Goal: Task Accomplishment & Management: Manage account settings

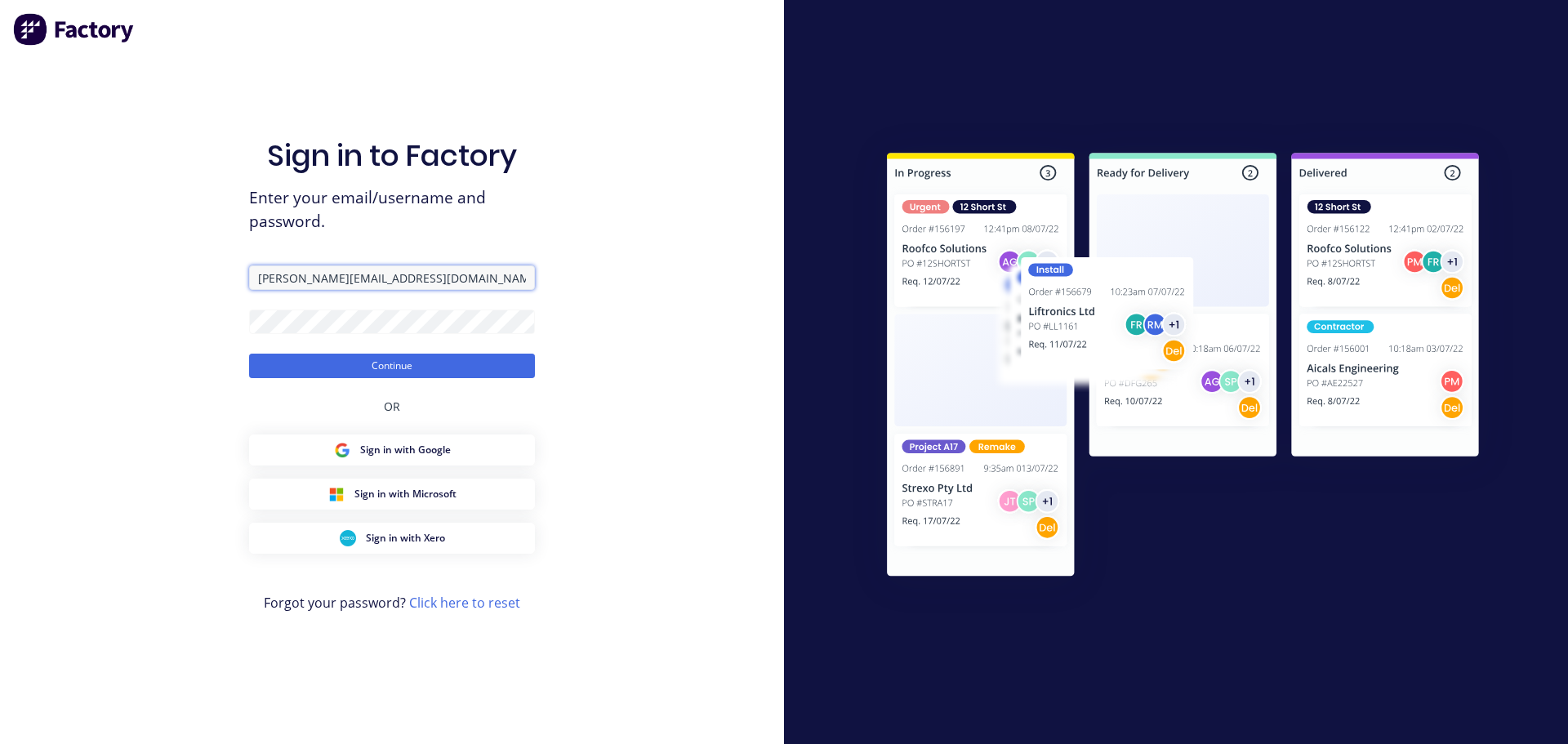
drag, startPoint x: 430, startPoint y: 275, endPoint x: 21, endPoint y: 251, distance: 409.7
click at [21, 251] on div "Sign in to Factory Enter your email/username and password. [PERSON_NAME][EMAIL_…" at bounding box center [391, 372] width 784 height 744
type input "[PERSON_NAME][EMAIL_ADDRESS][DOMAIN_NAME]"
click at [166, 319] on div "Sign in to Factory Enter your email/username and password. [PERSON_NAME][EMAIL_…" at bounding box center [391, 372] width 784 height 744
click at [249, 354] on button "Continue" at bounding box center [391, 366] width 286 height 24
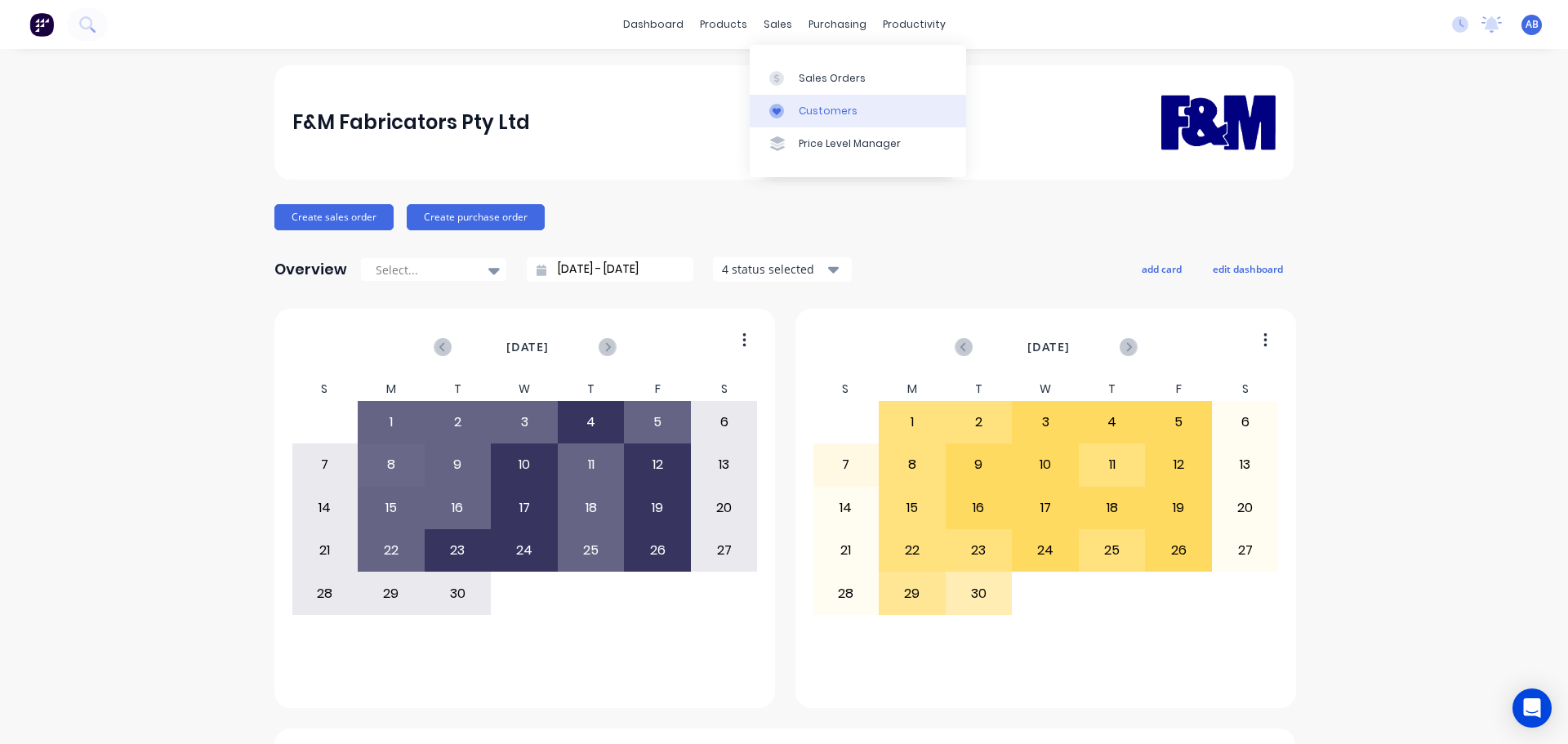
click at [821, 109] on div "Customers" at bounding box center [827, 111] width 59 height 15
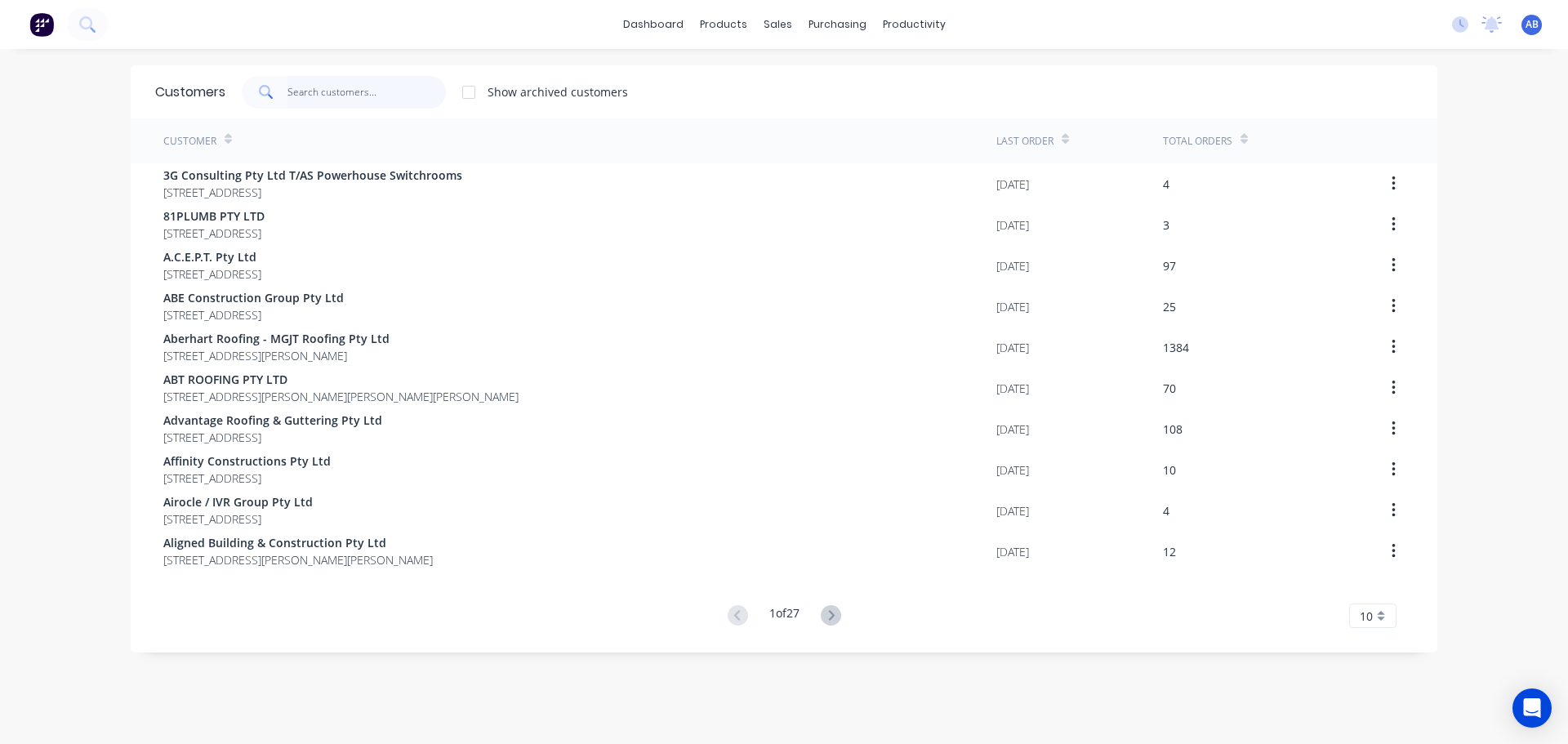
drag, startPoint x: 353, startPoint y: 93, endPoint x: 715, endPoint y: 119, distance: 362.9
click at [354, 93] on input "text" at bounding box center [367, 92] width 159 height 32
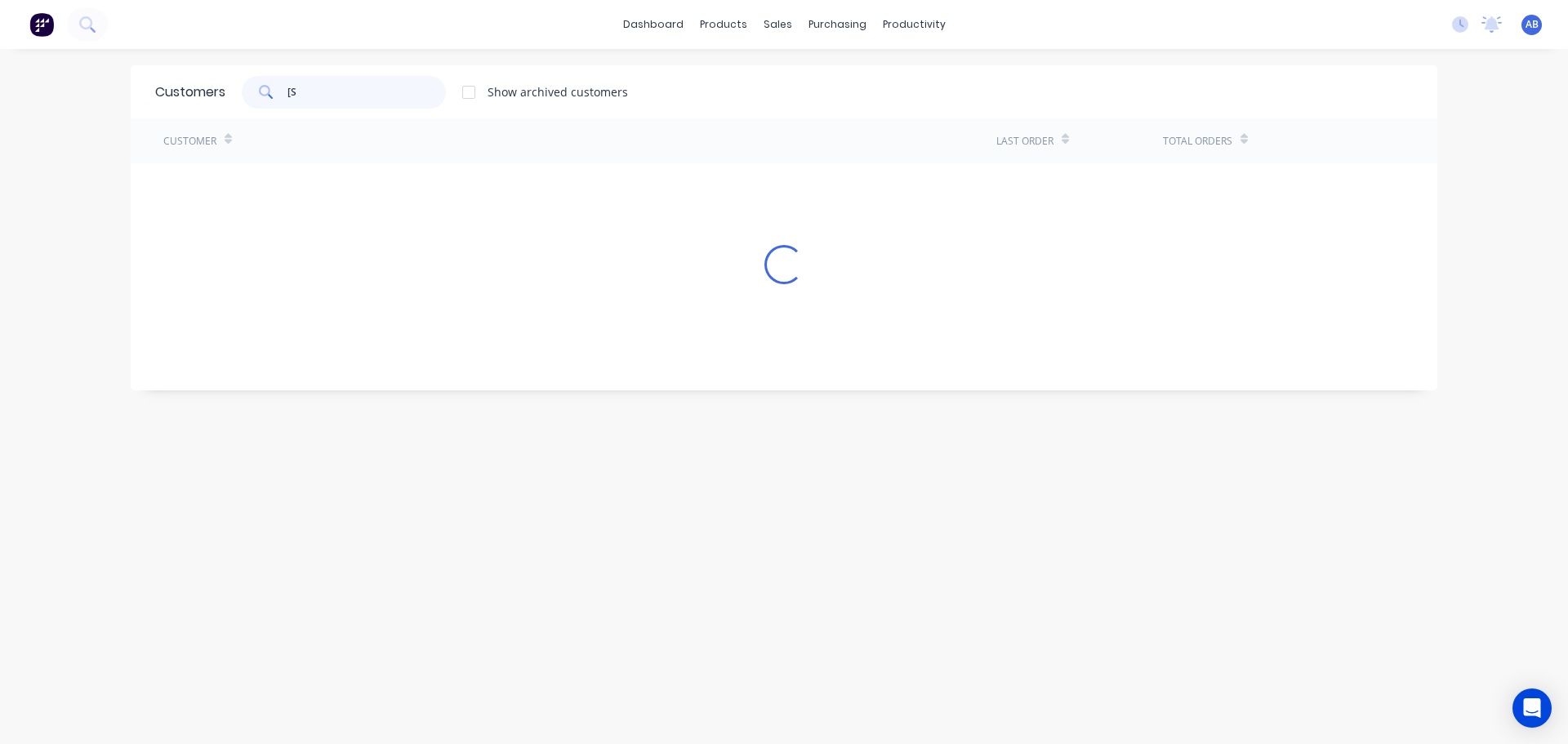
type input "["
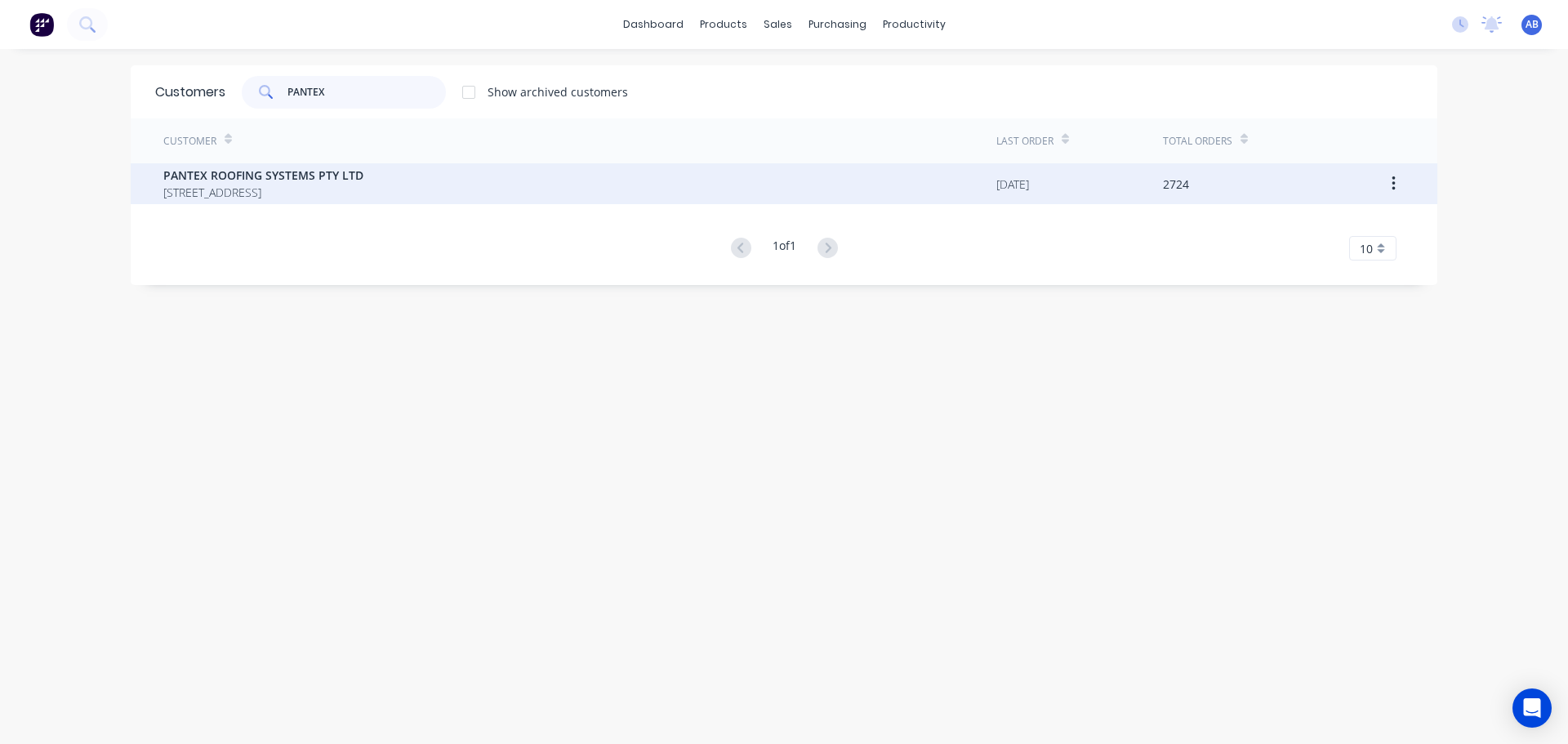
type input "PANTEX"
click at [281, 176] on span "PANTEX ROOFING SYSTEMS PTY LTD" at bounding box center [263, 176] width 200 height 17
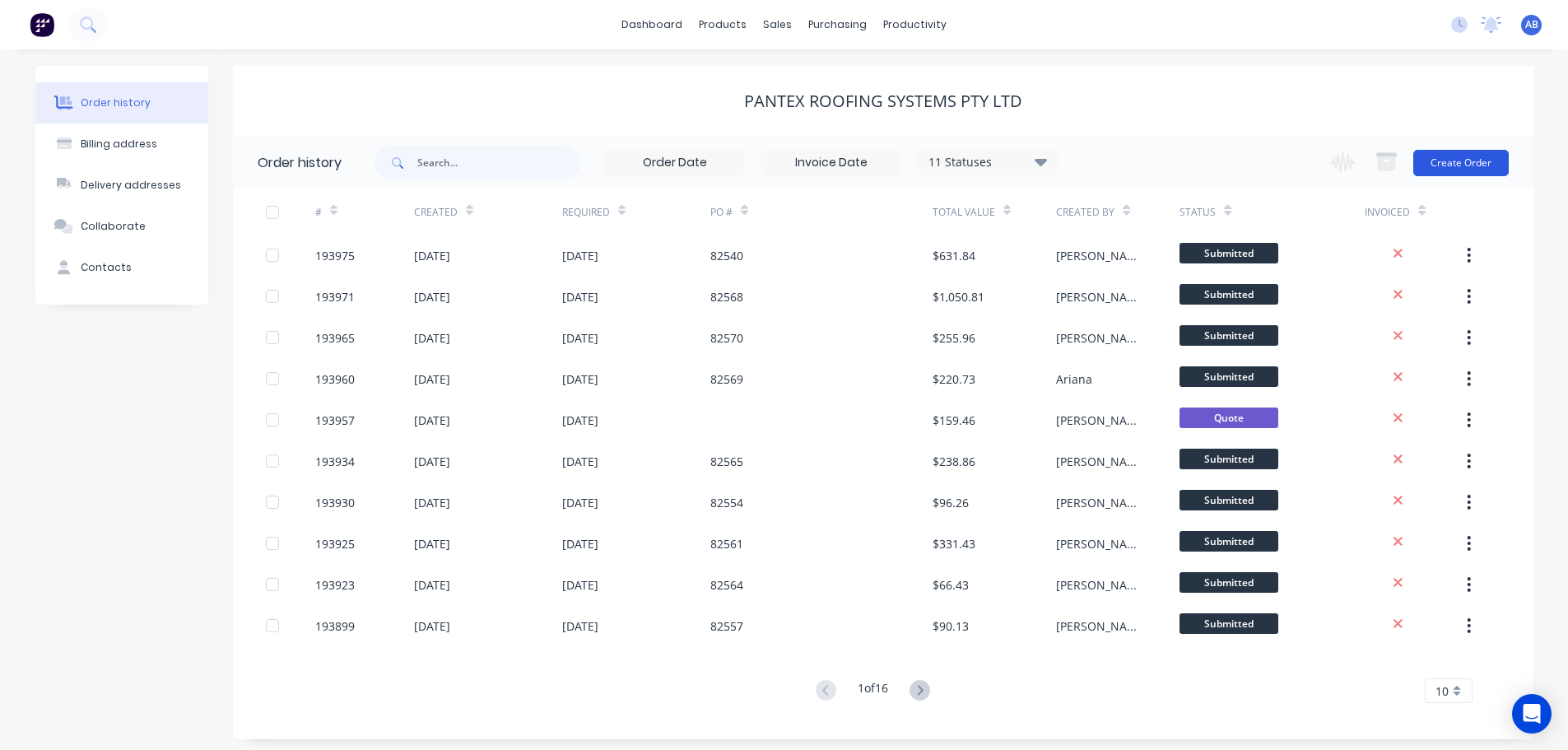
click at [1458, 157] on button "Create Order" at bounding box center [1461, 163] width 95 height 26
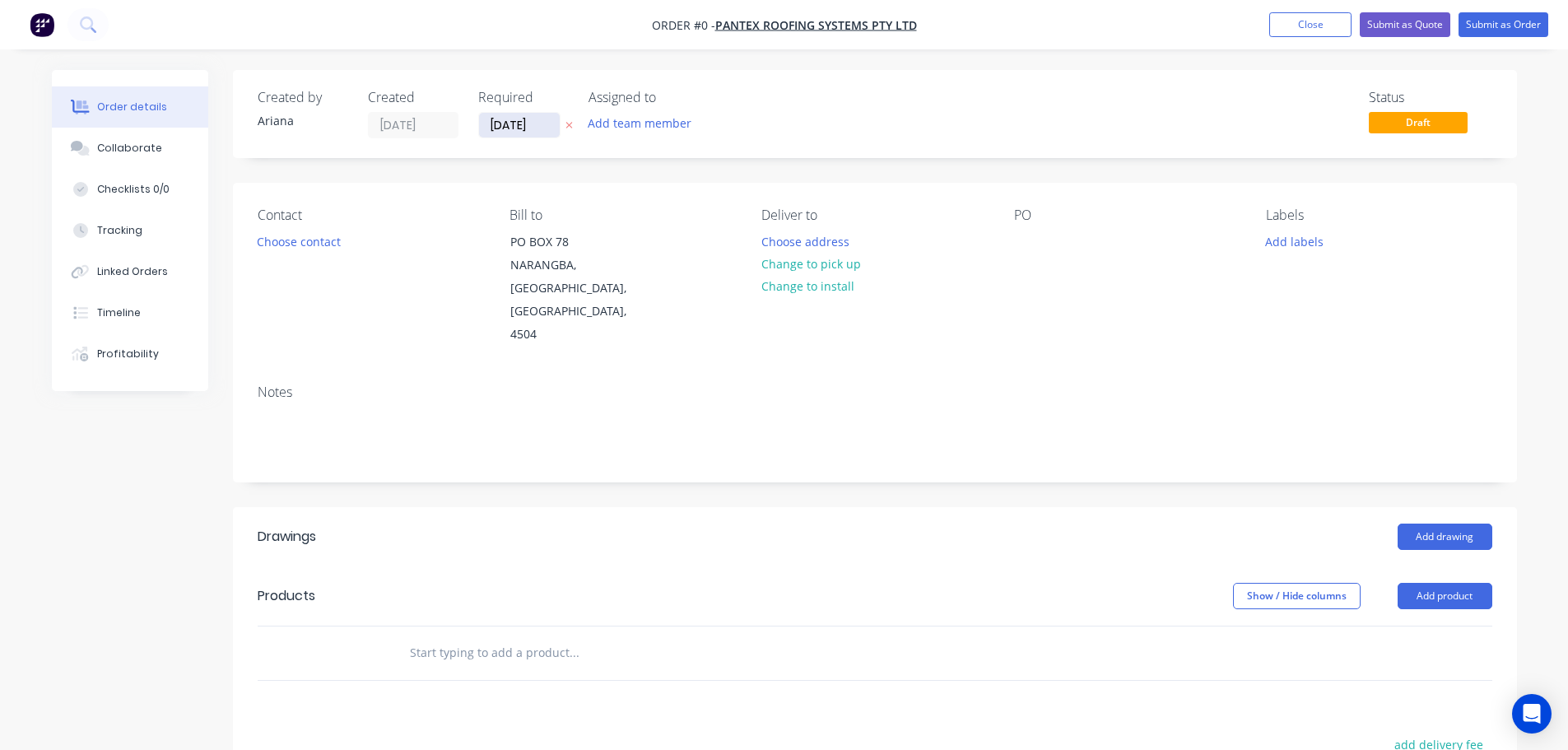
click at [522, 114] on input "[DATE]" at bounding box center [519, 125] width 81 height 25
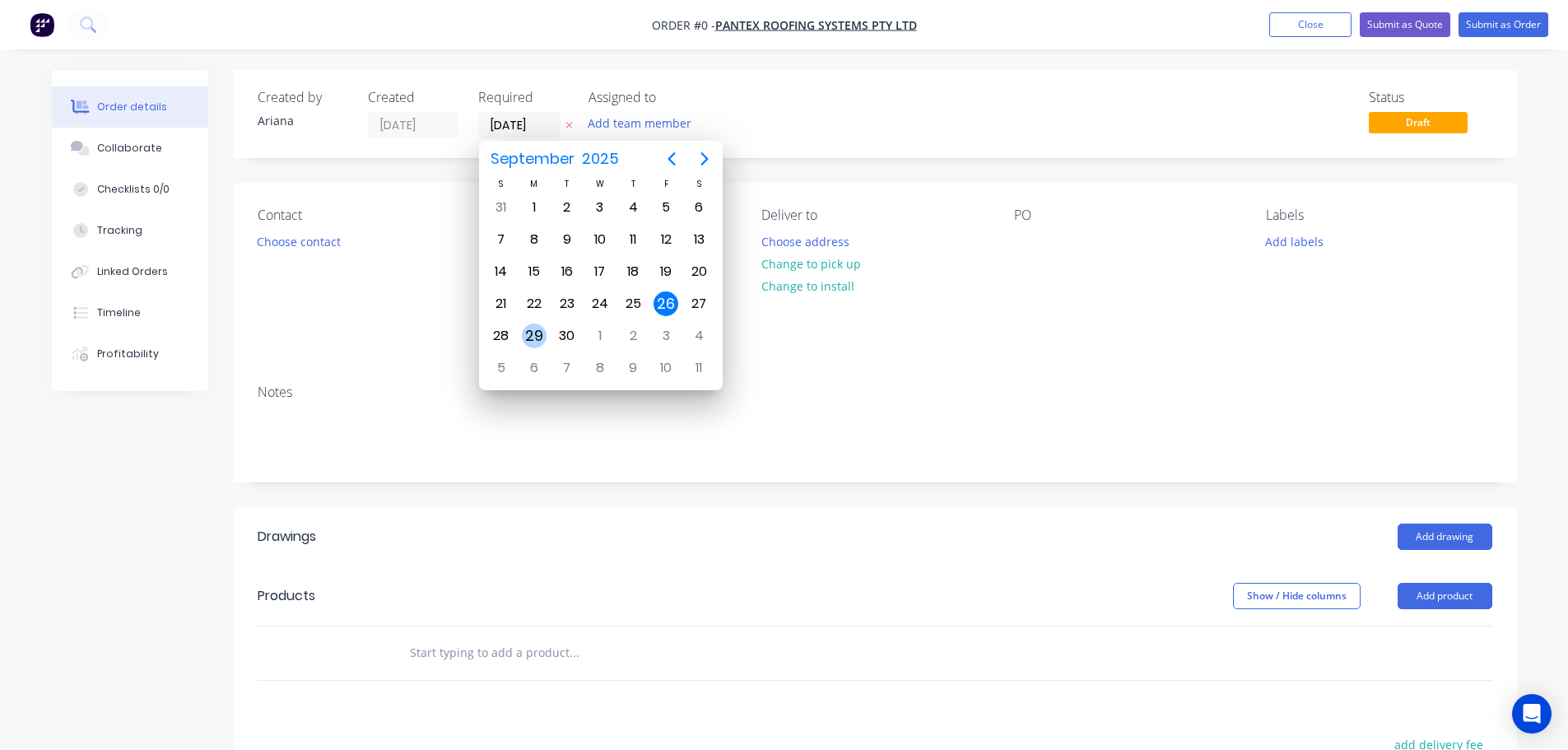
click at [537, 328] on div "29" at bounding box center [534, 335] width 25 height 25
type input "[DATE]"
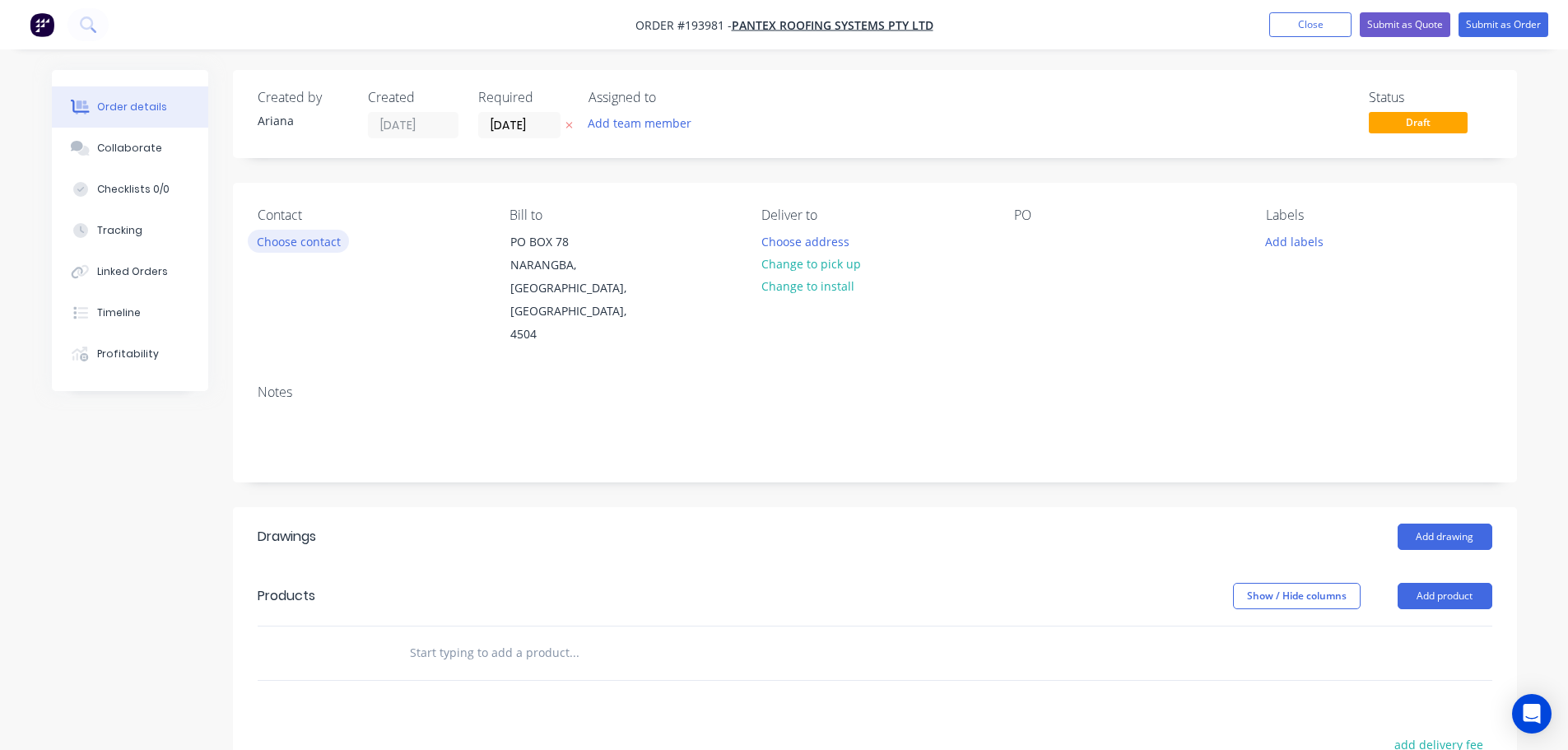
click at [322, 237] on button "Choose contact" at bounding box center [298, 240] width 101 height 22
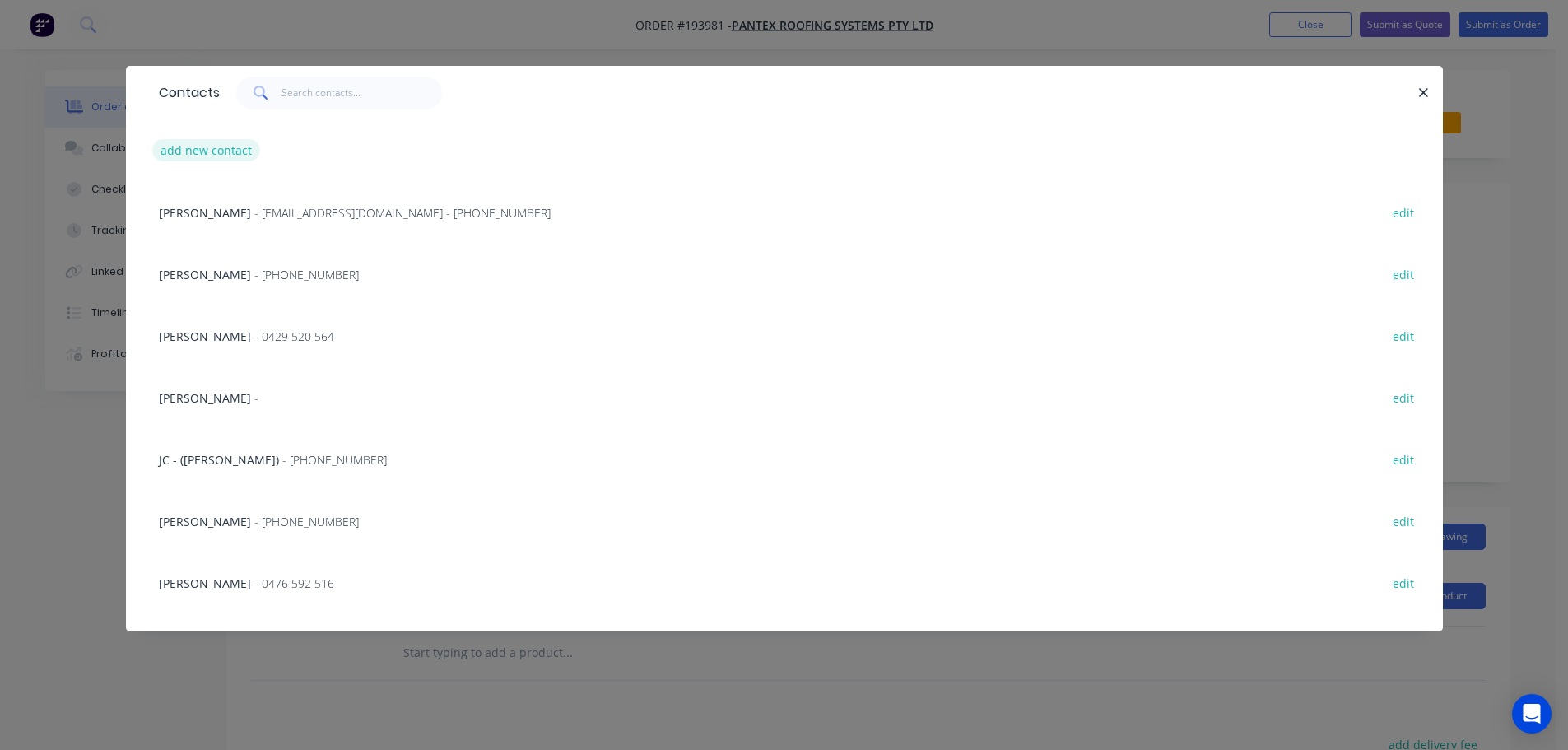
click at [214, 151] on button "add new contact" at bounding box center [206, 150] width 108 height 22
select select "AU"
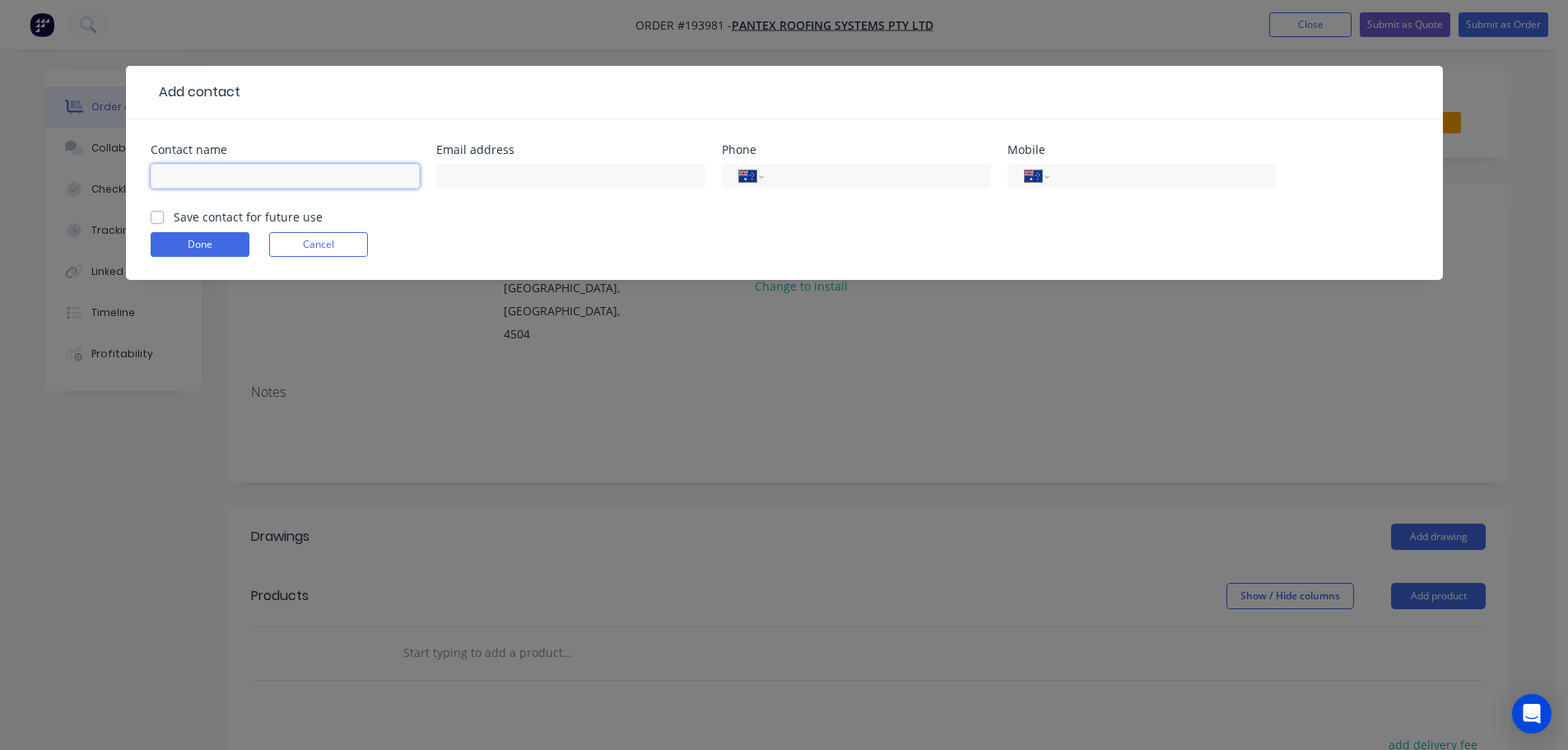
click at [210, 181] on input "text" at bounding box center [285, 176] width 269 height 25
type input "SITE CONTACT"
click at [1078, 173] on input "tel" at bounding box center [1159, 177] width 197 height 19
type input "0418 988 420"
click at [202, 246] on button "Done" at bounding box center [200, 245] width 99 height 25
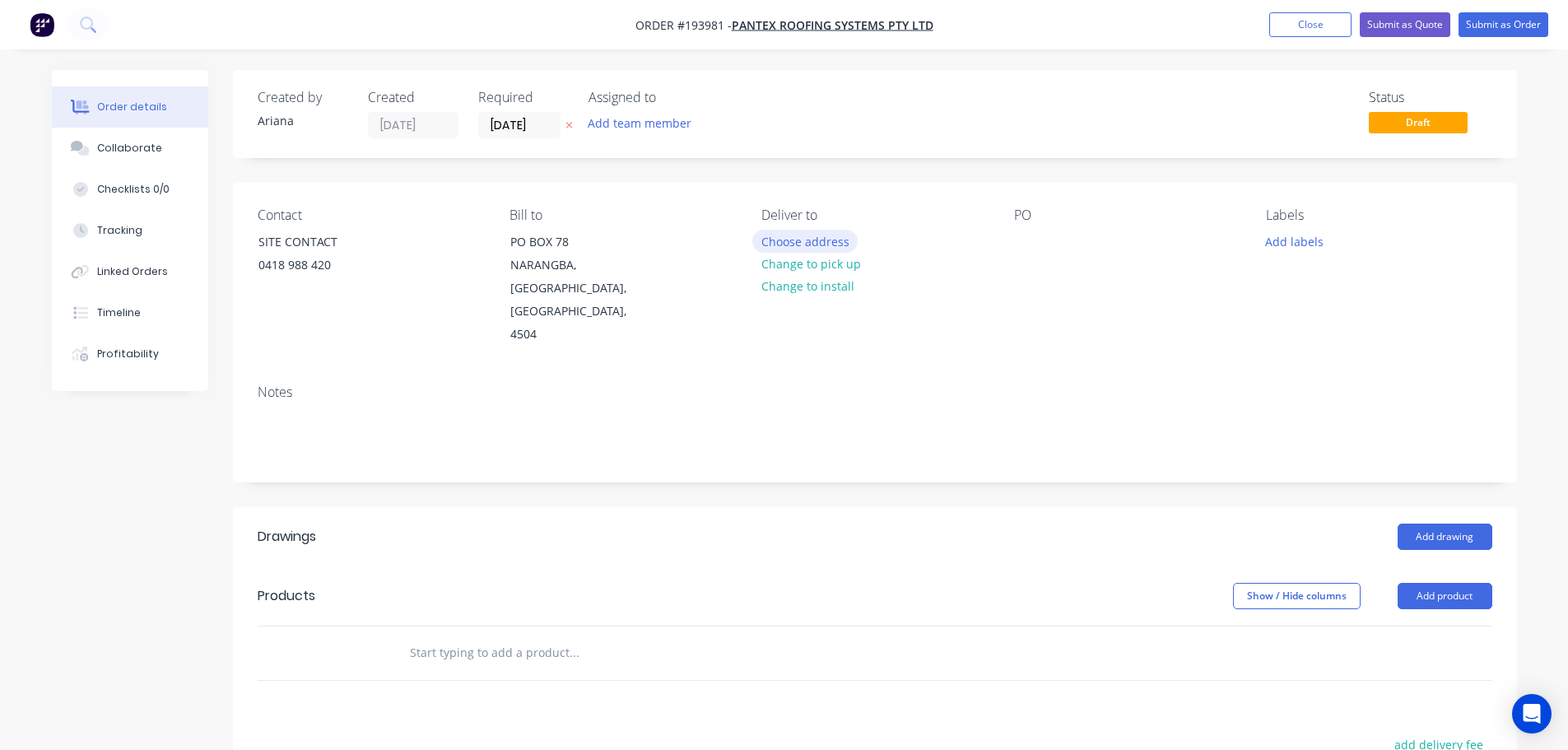
click at [815, 240] on button "Choose address" at bounding box center [805, 240] width 106 height 22
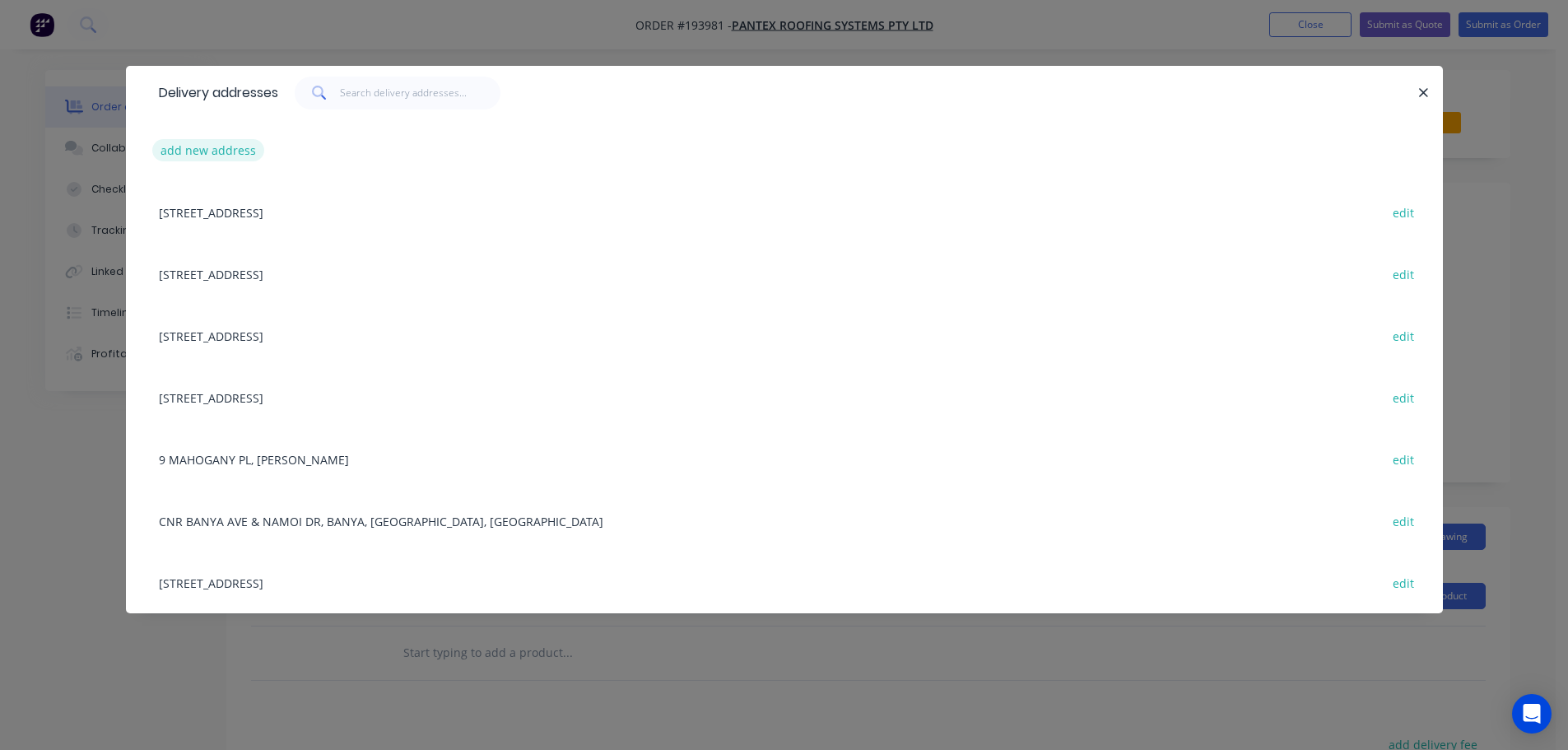
click at [205, 149] on button "add new address" at bounding box center [209, 150] width 113 height 22
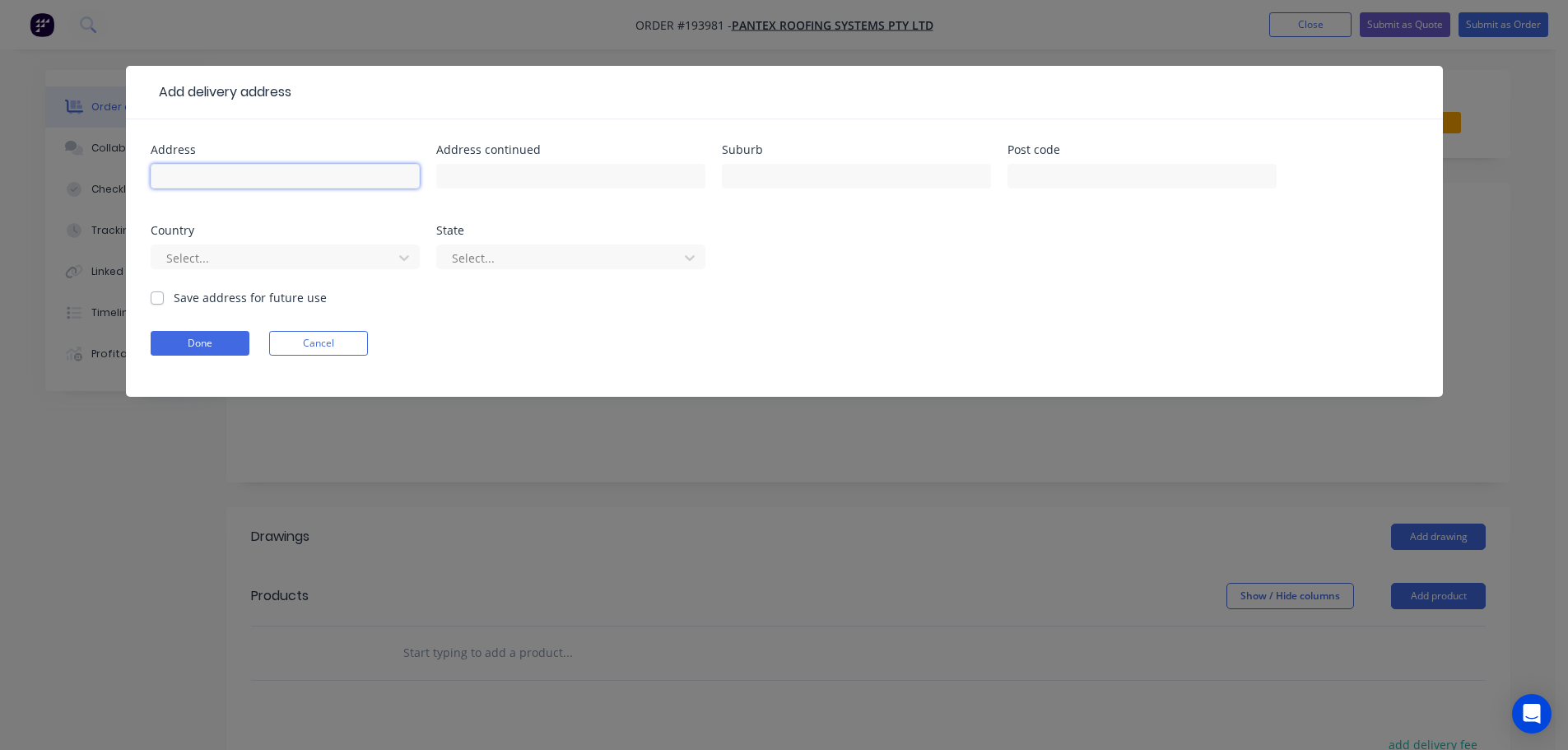
click at [195, 179] on input "text" at bounding box center [285, 176] width 269 height 25
type input "[STREET_ADDRESS][PERSON_NAME]"
type input "A"
type input "GATTON"
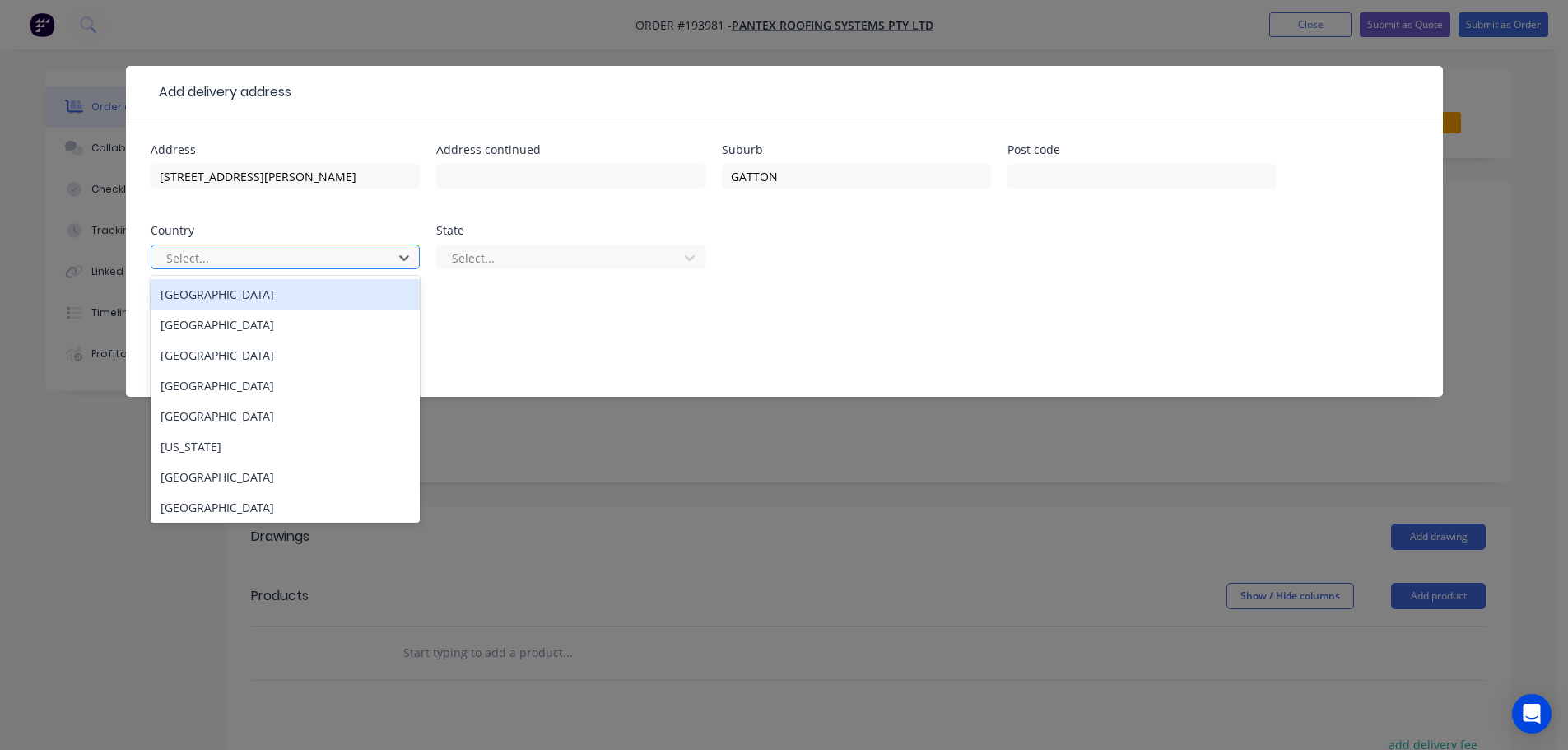
click at [303, 297] on div "[GEOGRAPHIC_DATA]" at bounding box center [285, 294] width 269 height 31
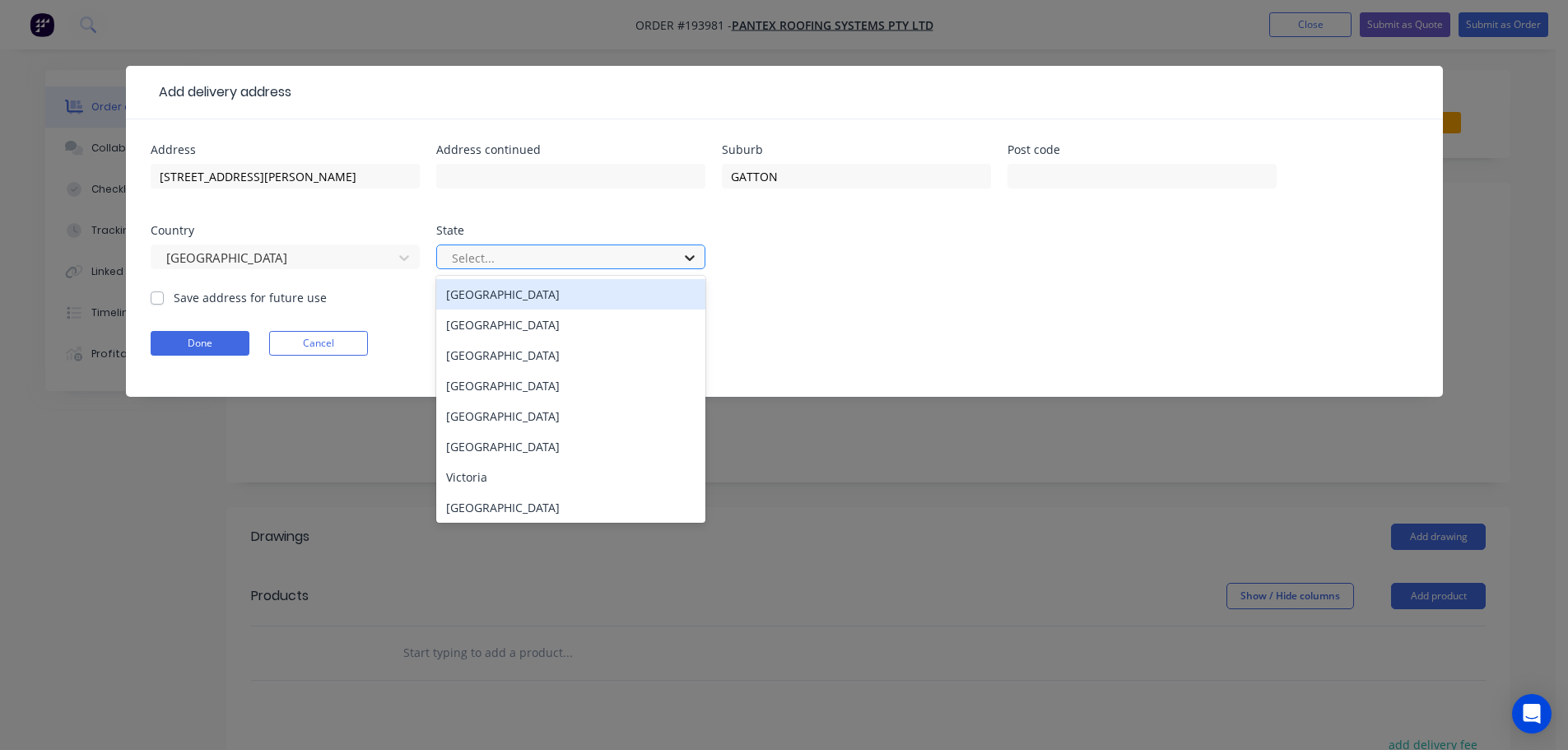
click at [697, 256] on icon at bounding box center [689, 257] width 17 height 17
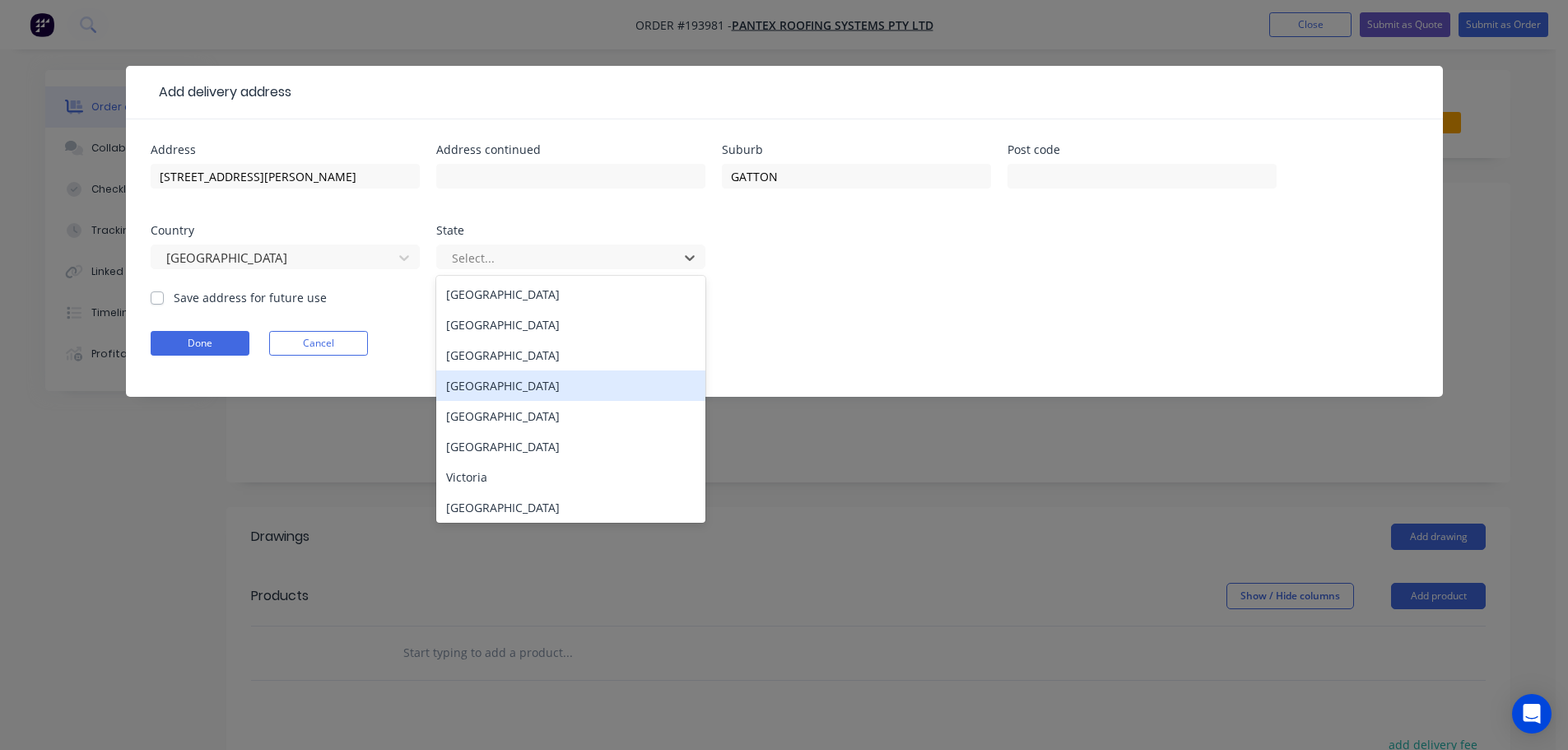
click at [496, 386] on div "[GEOGRAPHIC_DATA]" at bounding box center [571, 386] width 269 height 31
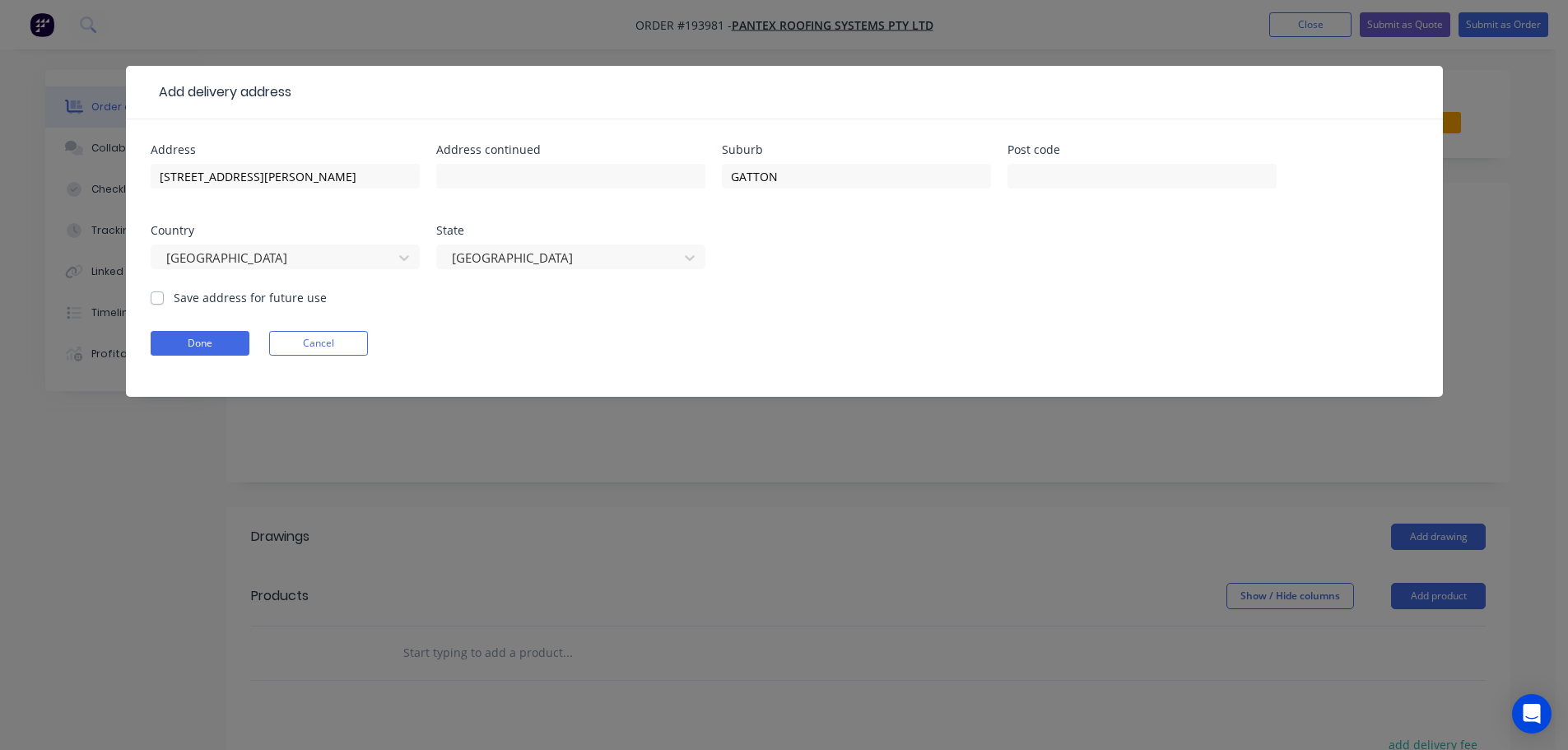
click at [922, 306] on form "Address [STREET_ADDRESS][PERSON_NAME] Address continued Suburb GATTON Post code…" at bounding box center [784, 270] width 1268 height 253
click at [198, 343] on button "Done" at bounding box center [200, 343] width 99 height 25
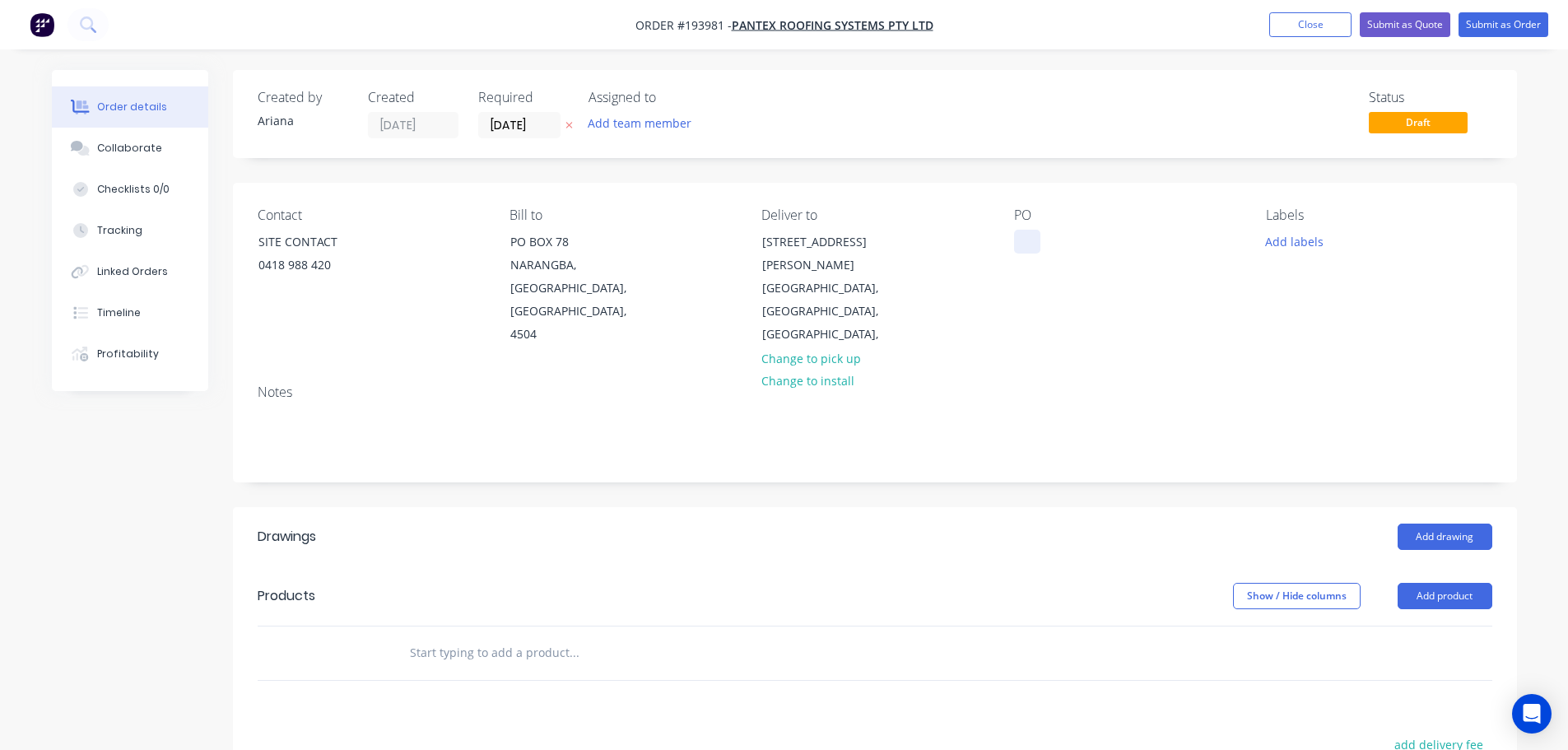
click at [1027, 238] on div at bounding box center [1027, 241] width 26 height 24
click at [1164, 283] on div "PO 82577" at bounding box center [1127, 277] width 225 height 139
click at [1437, 583] on button "Add product" at bounding box center [1445, 596] width 95 height 26
click at [1422, 625] on div "Product catalogue" at bounding box center [1414, 636] width 127 height 24
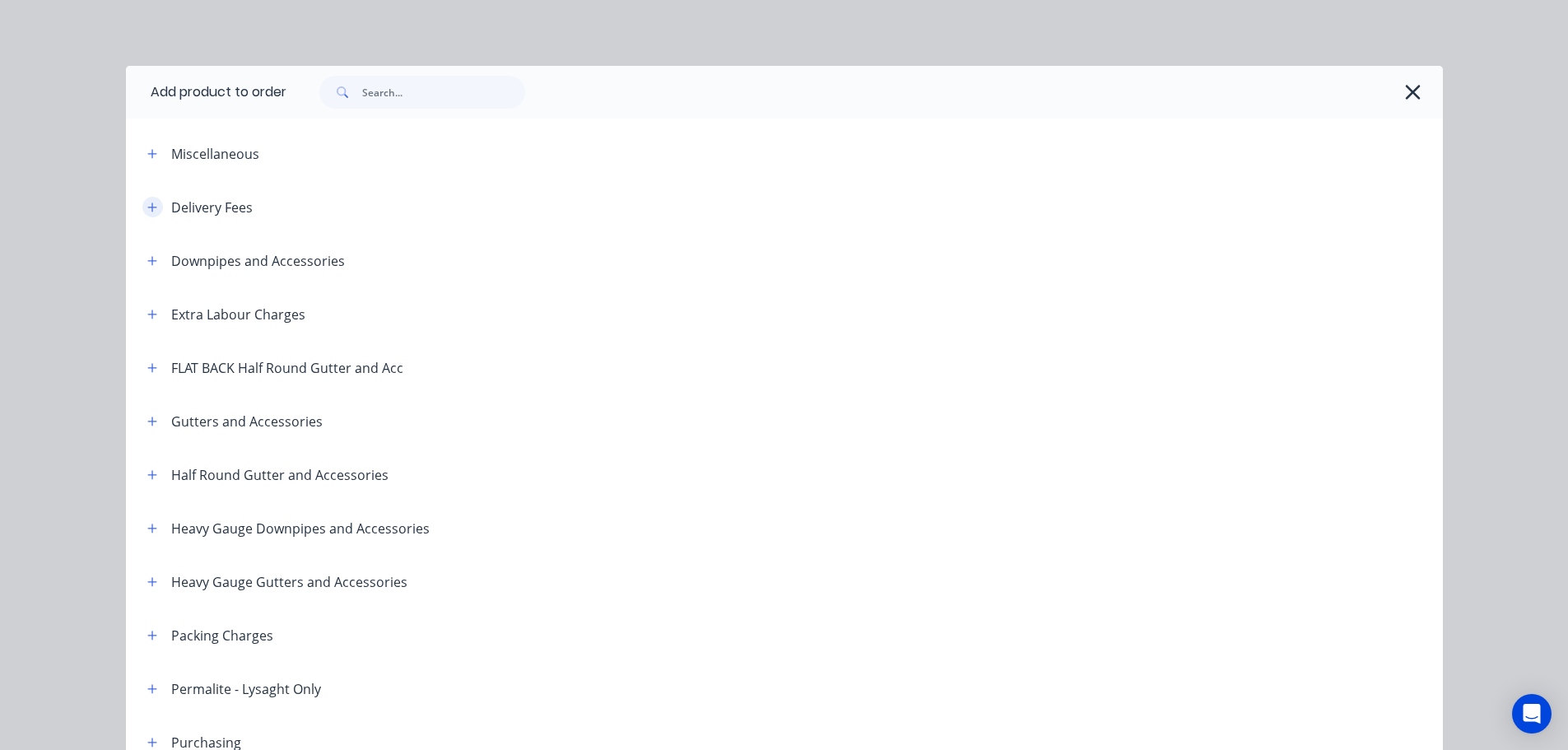
click at [147, 204] on icon "button" at bounding box center [151, 207] width 10 height 11
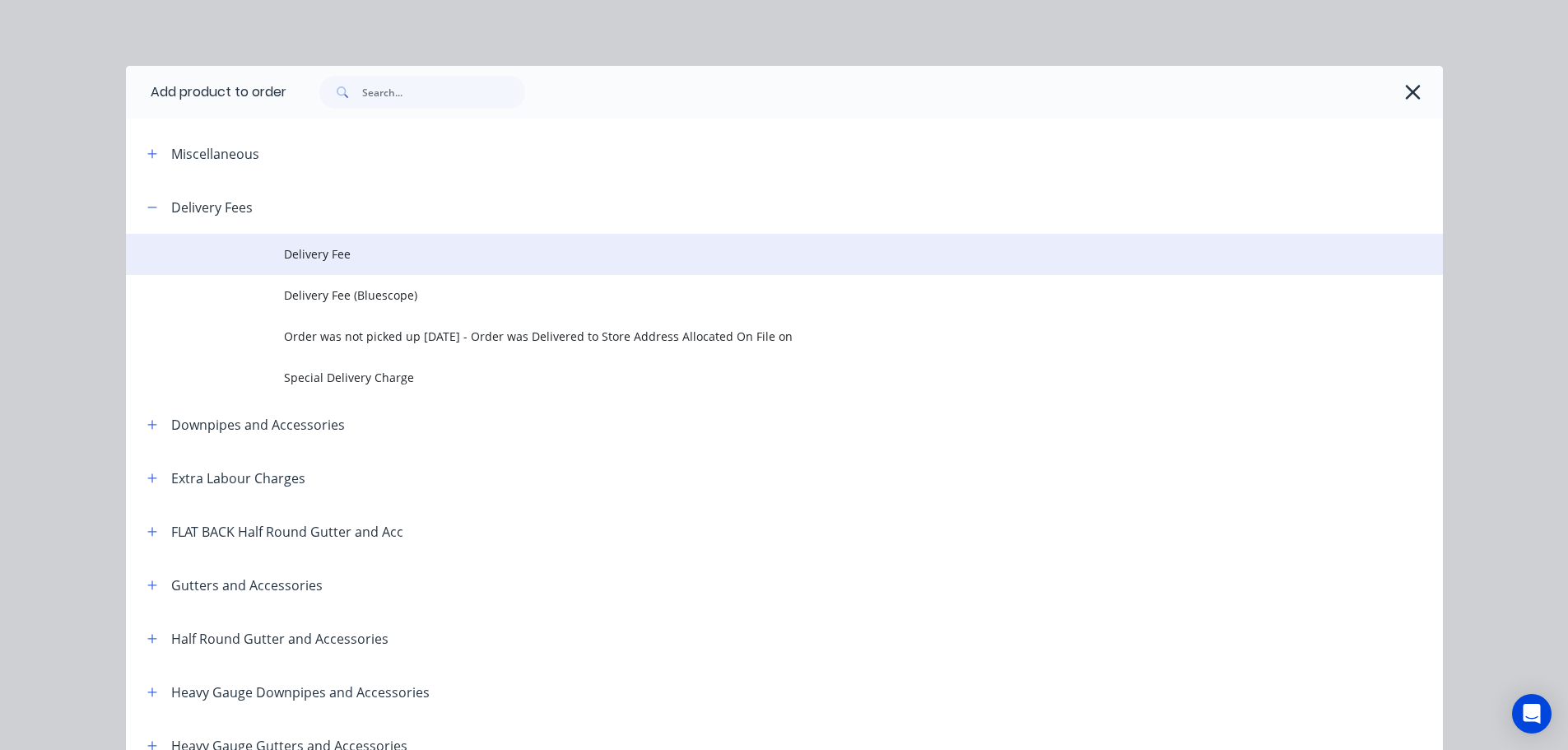
click at [356, 259] on span "Delivery Fee" at bounding box center [747, 254] width 927 height 18
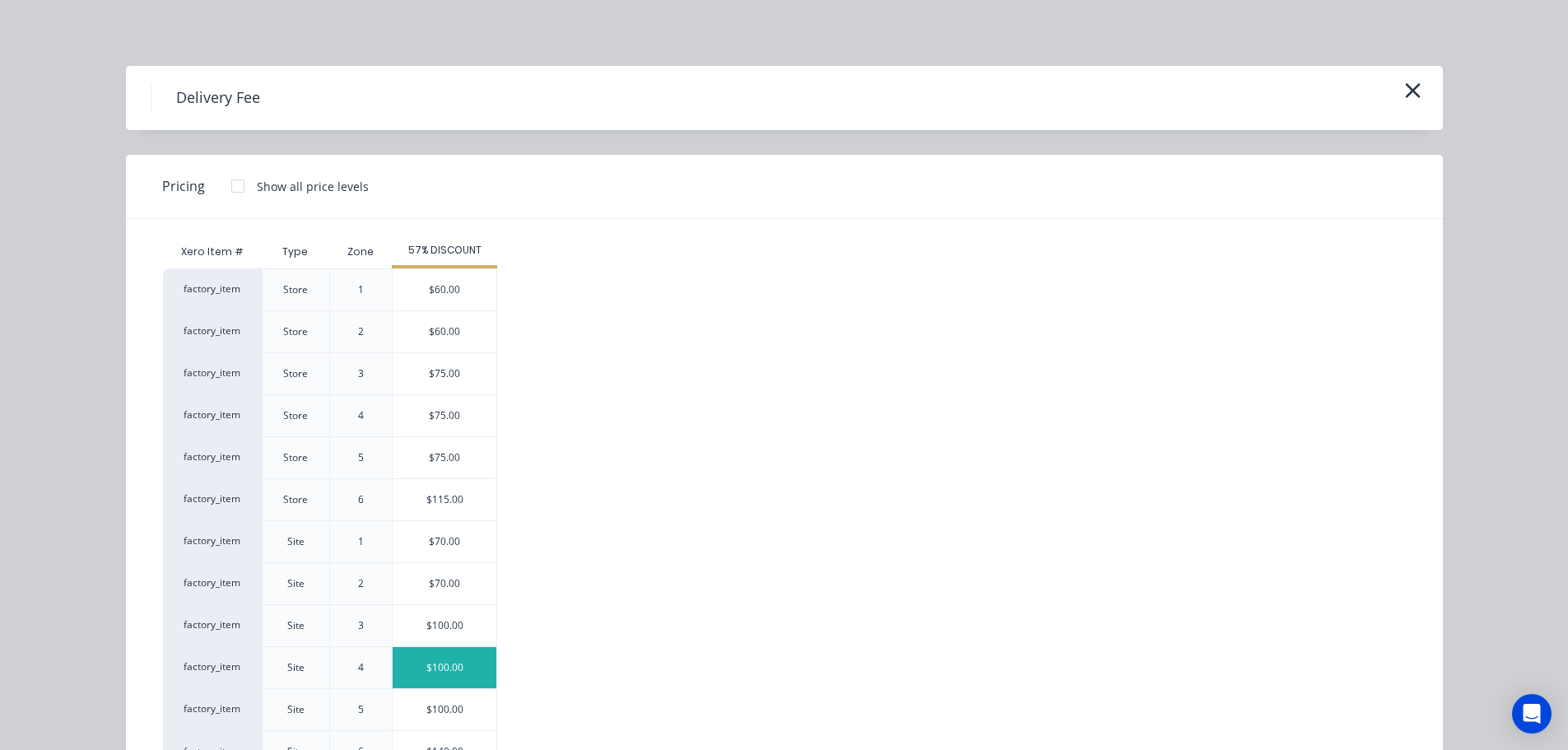
click at [464, 668] on div "$100.00" at bounding box center [445, 667] width 104 height 41
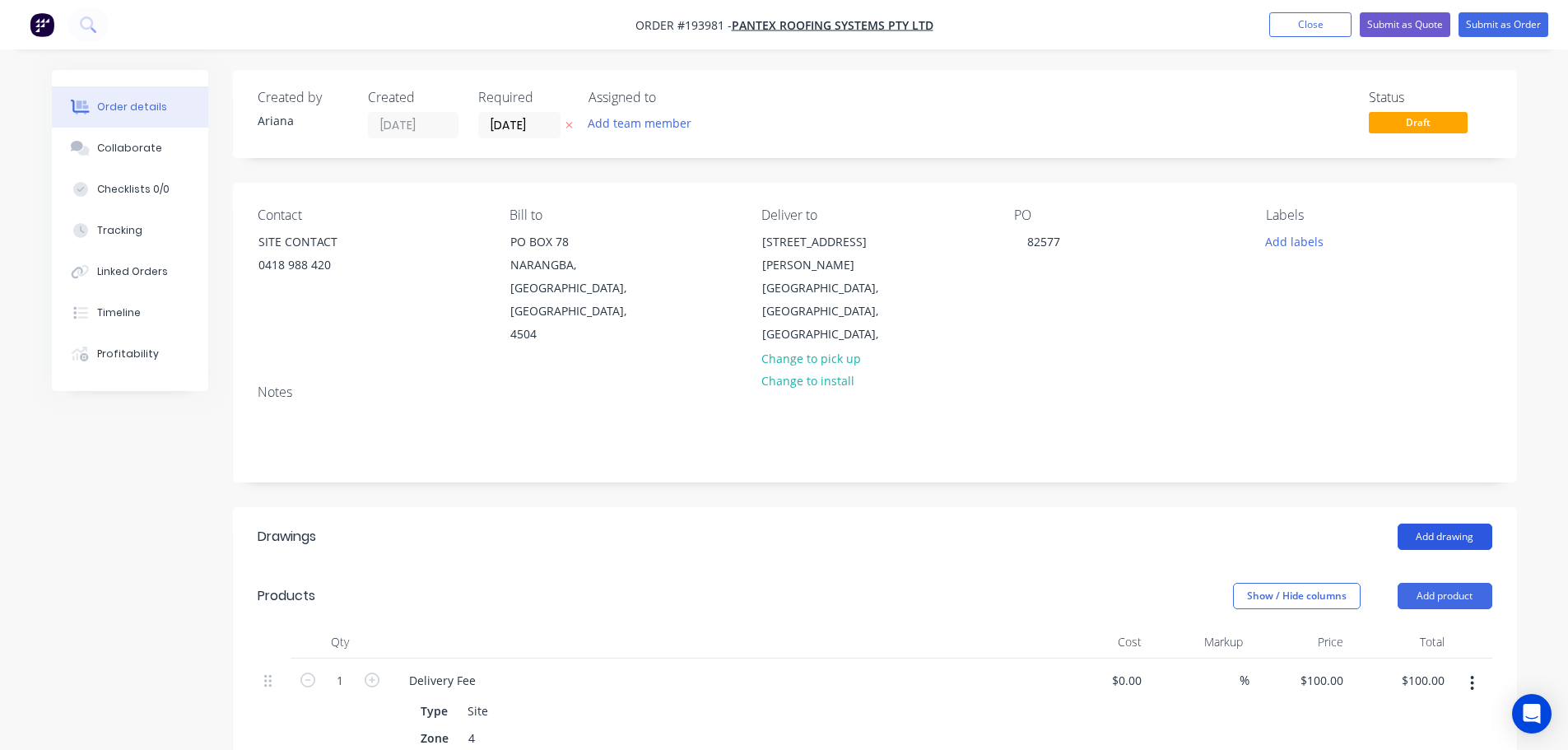
click at [1451, 524] on button "Add drawing" at bounding box center [1445, 537] width 95 height 26
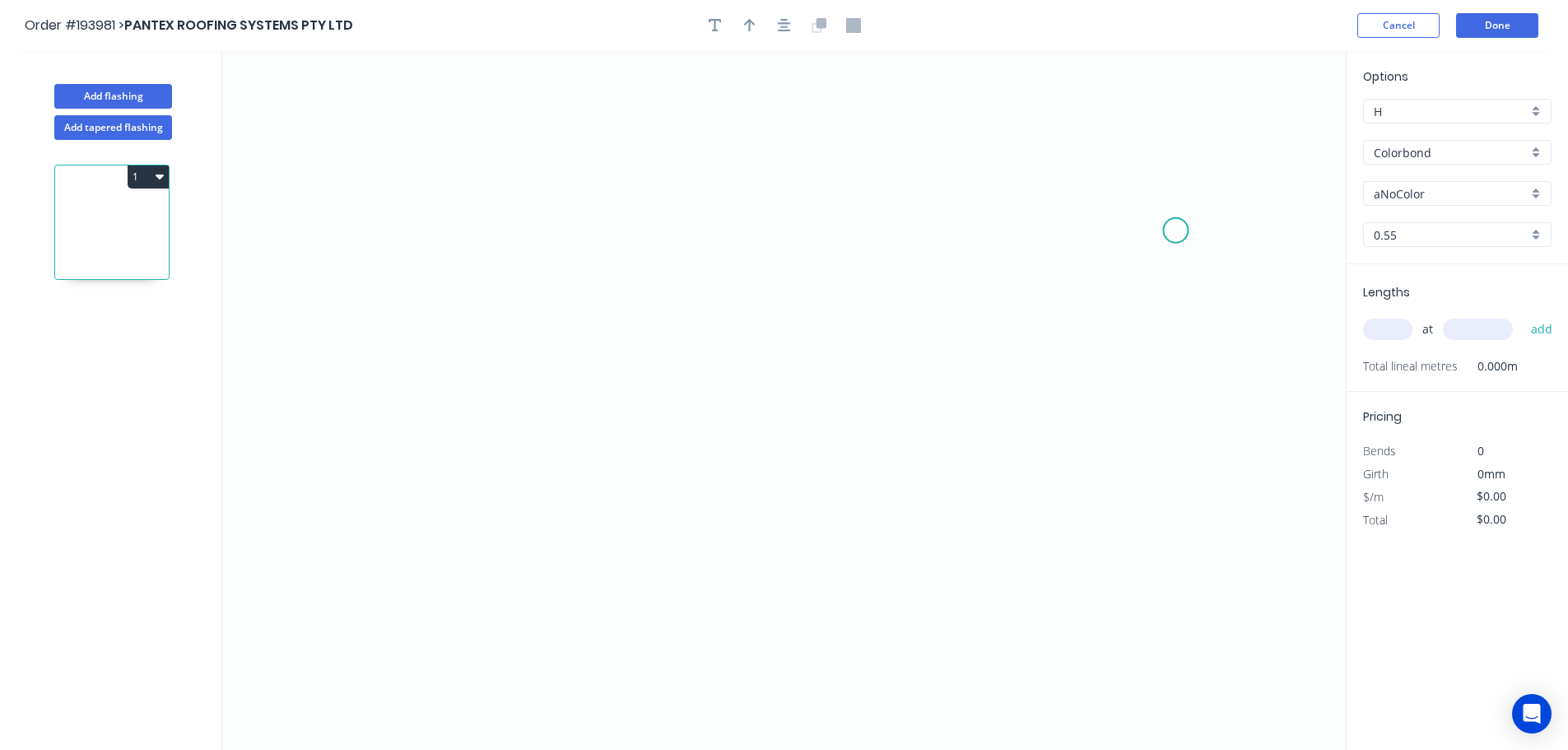
click at [1176, 231] on icon "0" at bounding box center [784, 401] width 1123 height 699
click at [1125, 158] on icon at bounding box center [1151, 194] width 51 height 71
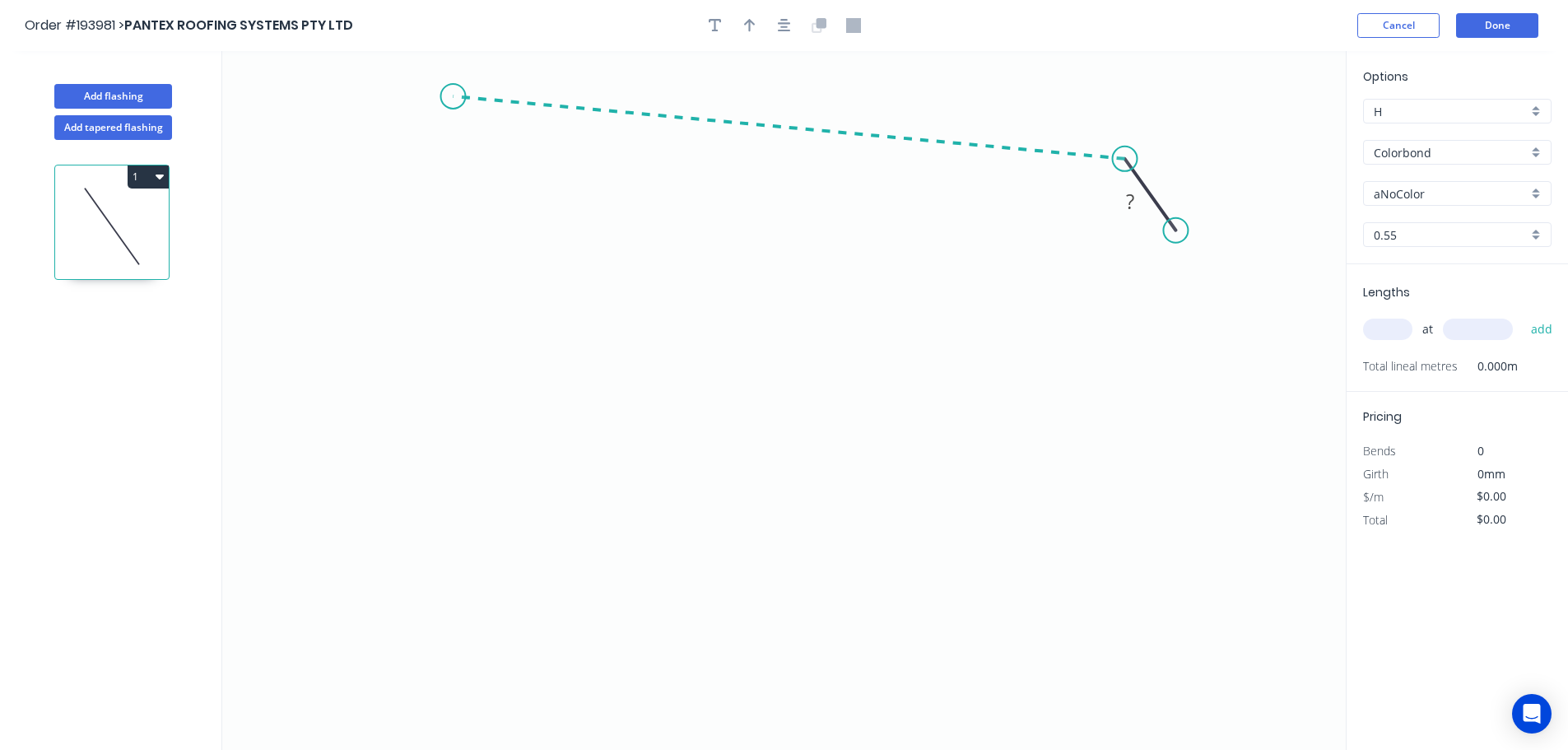
click at [453, 96] on icon "0 ?" at bounding box center [784, 401] width 1123 height 699
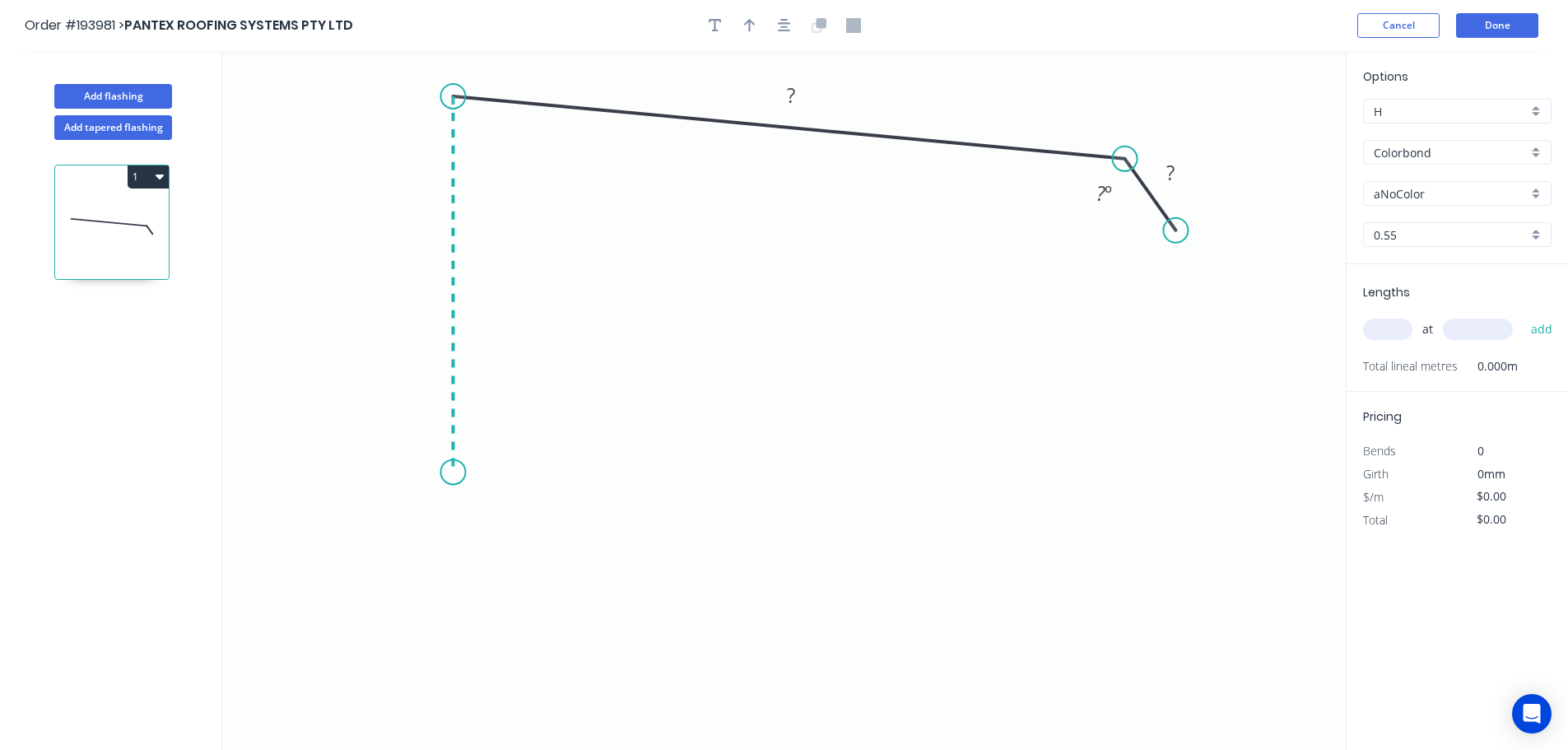
click at [445, 473] on icon "0 ? ? ? º" at bounding box center [784, 401] width 1123 height 699
click at [561, 476] on icon "0 ? ? ? ? º ? º" at bounding box center [784, 401] width 1123 height 699
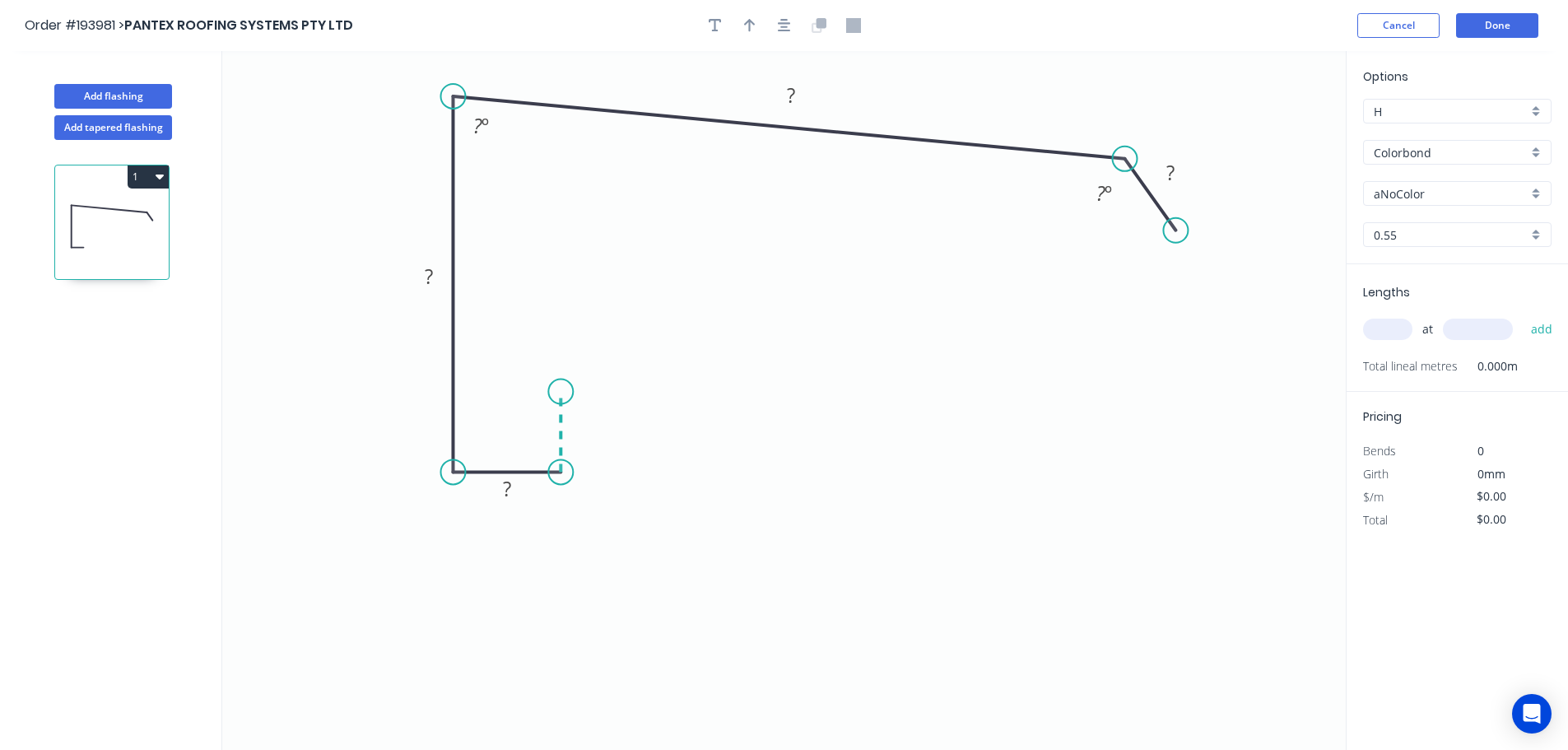
click at [559, 392] on icon "0 ? ? ? ? ? º ? º" at bounding box center [784, 401] width 1123 height 699
click at [559, 392] on circle at bounding box center [561, 392] width 25 height 25
click at [585, 423] on tspan "?" at bounding box center [585, 423] width 8 height 27
click at [686, 400] on icon "0 10 10 120 150 30 120 º 86 º" at bounding box center [784, 401] width 1123 height 699
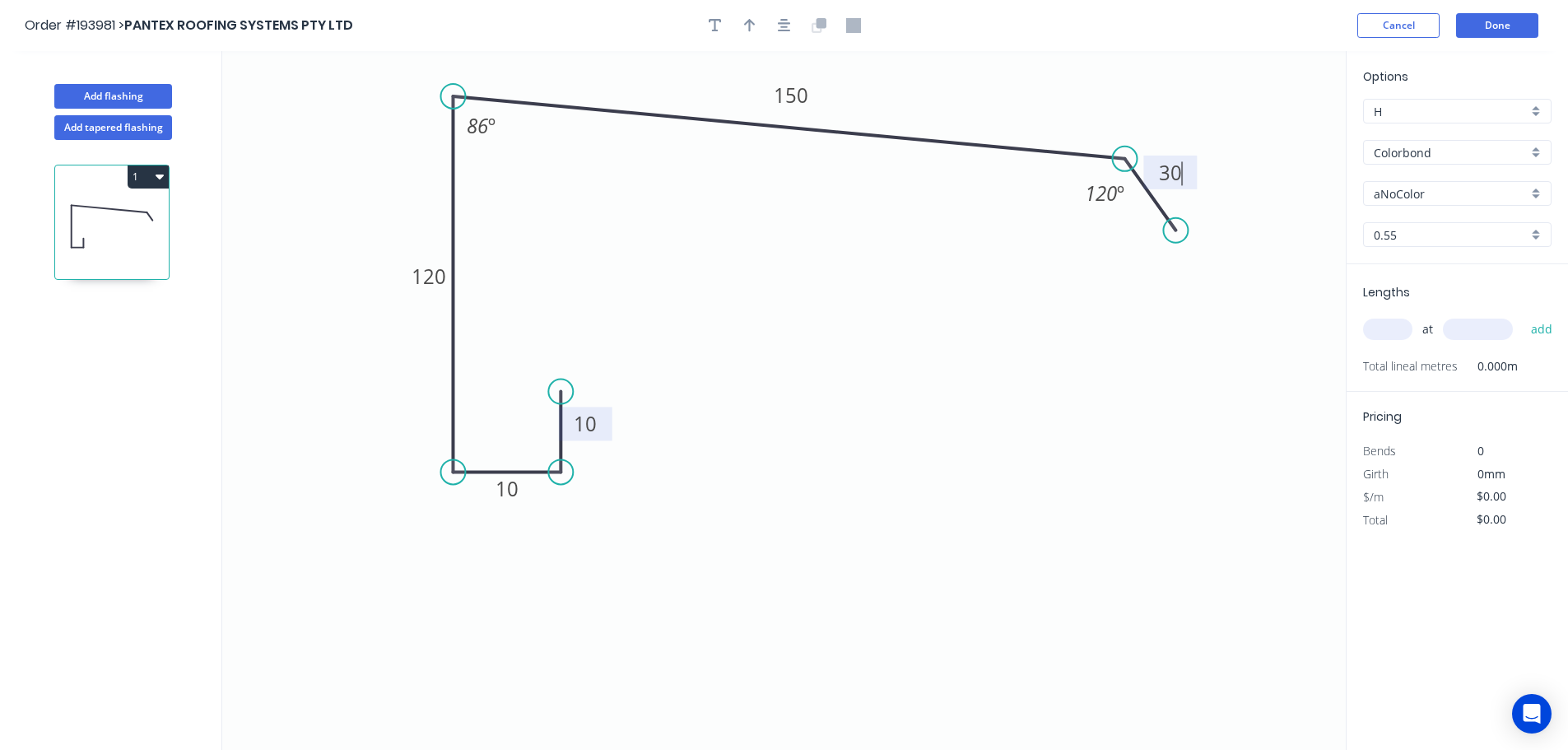
type input "$13.61"
click at [748, 16] on button "button" at bounding box center [750, 26] width 25 height 25
drag, startPoint x: 1073, startPoint y: 110, endPoint x: 959, endPoint y: 93, distance: 115.3
click at [959, 93] on icon at bounding box center [959, 74] width 15 height 53
click at [1534, 189] on div "aNoColor" at bounding box center [1457, 194] width 188 height 25
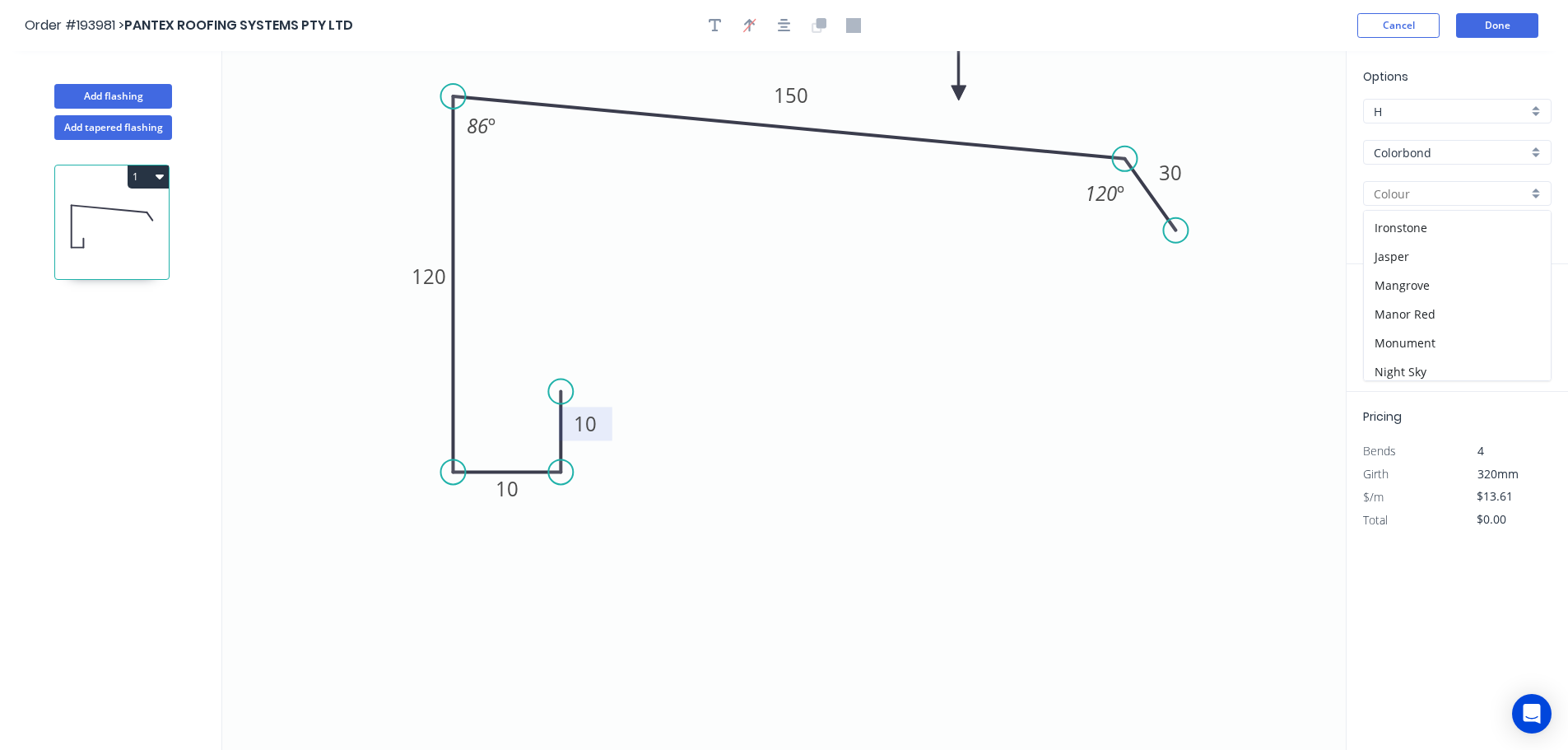
scroll to position [295, 0]
click at [1461, 295] on div "Manor Red" at bounding box center [1457, 305] width 187 height 29
type input "Manor Red"
click at [1396, 327] on input "text" at bounding box center [1388, 329] width 49 height 21
type input "1"
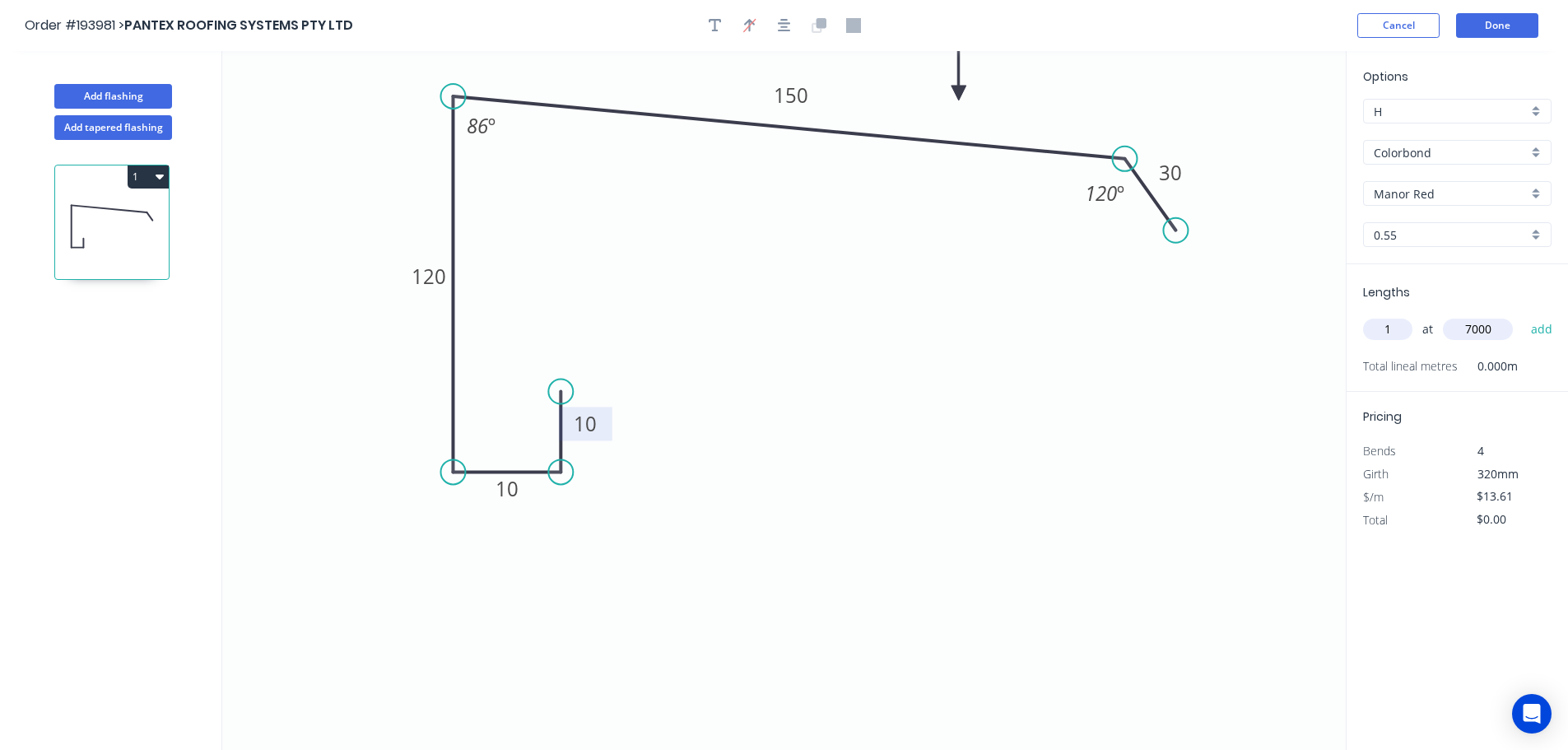
type input "7000"
click at [1522, 315] on button "add" at bounding box center [1542, 329] width 39 height 28
click at [154, 170] on button "1" at bounding box center [148, 177] width 41 height 23
click at [122, 220] on div "Duplicate" at bounding box center [91, 217] width 127 height 24
type input "$0.00"
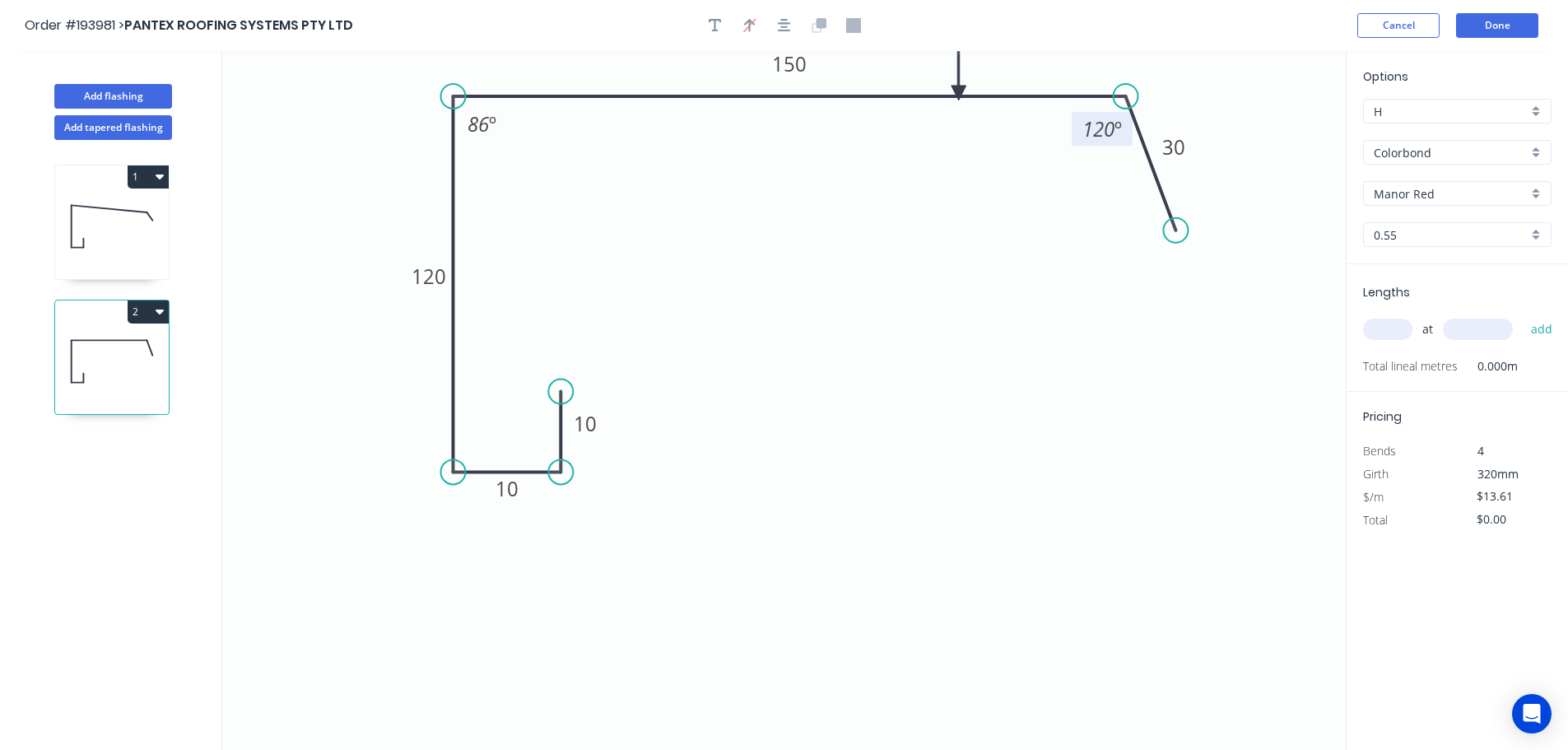
drag, startPoint x: 1123, startPoint y: 158, endPoint x: 1126, endPoint y: 134, distance: 24.2
click at [1126, 134] on g "120 º" at bounding box center [1104, 114] width 66 height 62
drag, startPoint x: 957, startPoint y: 86, endPoint x: 957, endPoint y: 73, distance: 13.0
click at [957, 73] on icon at bounding box center [957, 55] width 15 height 53
click at [506, 166] on div "Hide angle" at bounding box center [559, 169] width 166 height 33
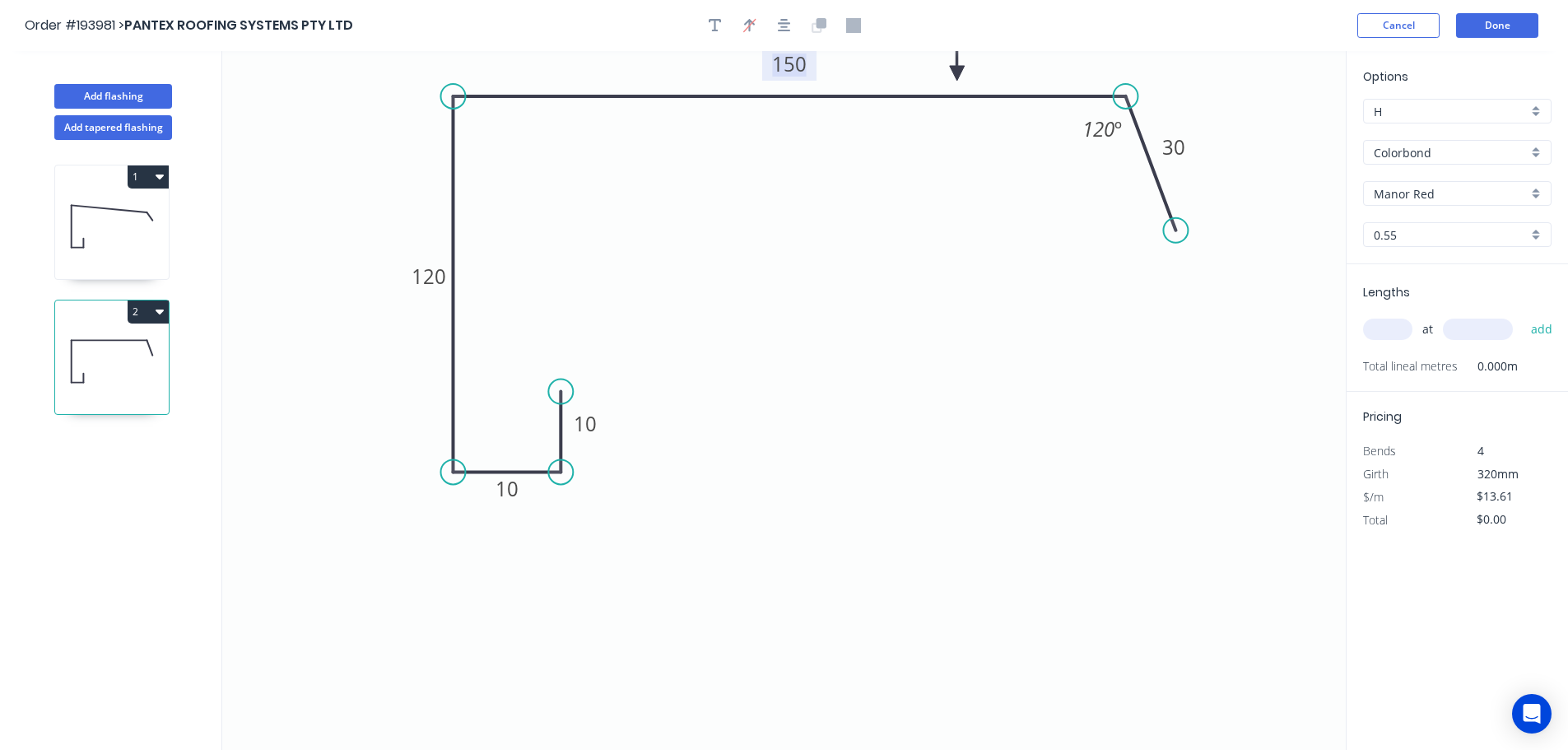
click at [799, 62] on tspan "150" at bounding box center [789, 63] width 34 height 27
click at [1007, 290] on icon "0 10 10 120 250 30 120 º" at bounding box center [784, 401] width 1123 height 699
type input "$15.59"
click at [1390, 328] on input "text" at bounding box center [1388, 329] width 49 height 21
type input "1"
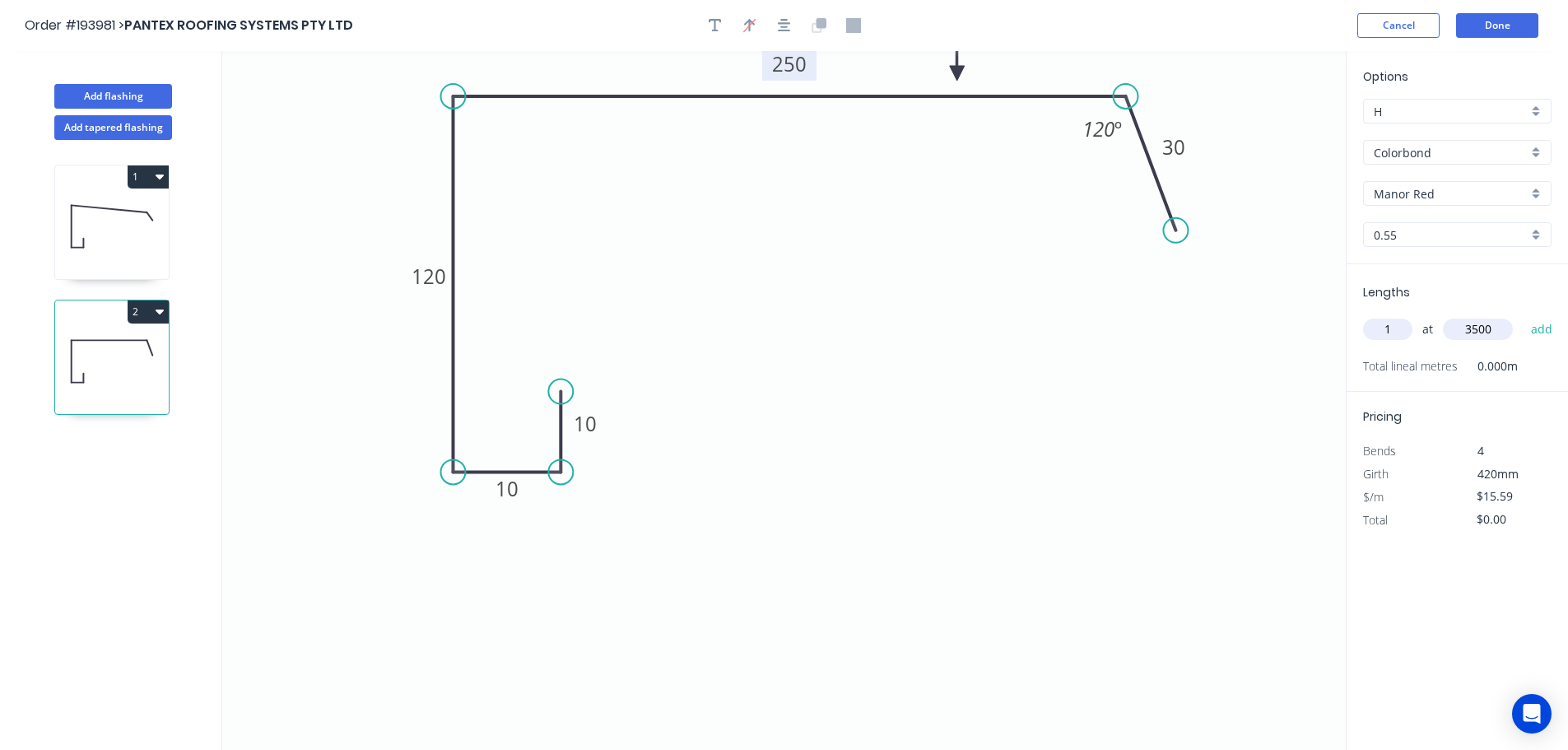
type input "3500"
click at [1522, 315] on button "add" at bounding box center [1542, 329] width 39 height 28
click at [149, 310] on button "2" at bounding box center [148, 312] width 41 height 23
click at [119, 354] on div "Duplicate" at bounding box center [91, 352] width 127 height 24
type input "$0.00"
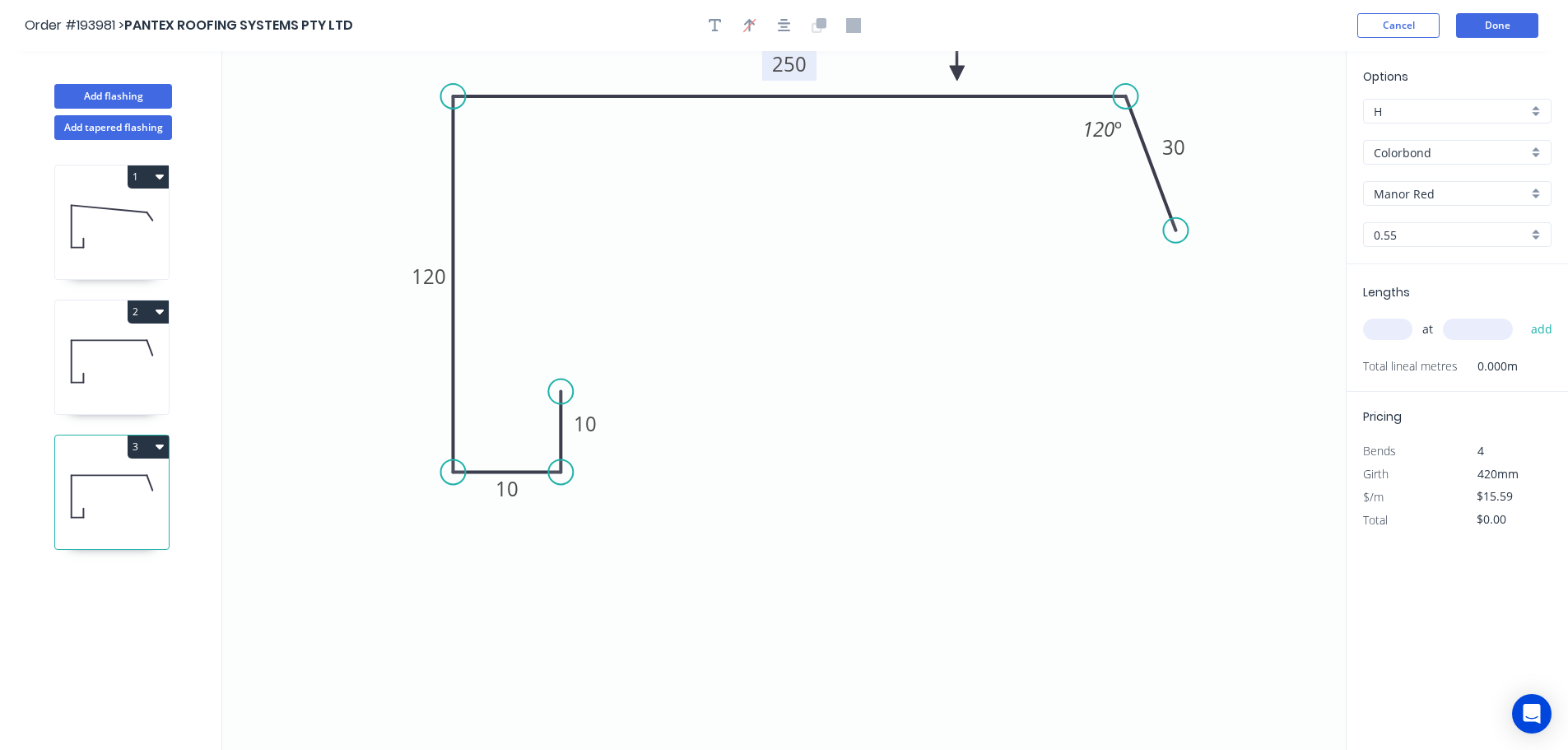
click at [797, 62] on tspan "250" at bounding box center [789, 63] width 34 height 27
click at [809, 300] on icon "0 10 10 120 300 30 120 º" at bounding box center [784, 401] width 1123 height 699
click at [1394, 327] on input "text" at bounding box center [1388, 329] width 49 height 21
type input "1"
type input "3500"
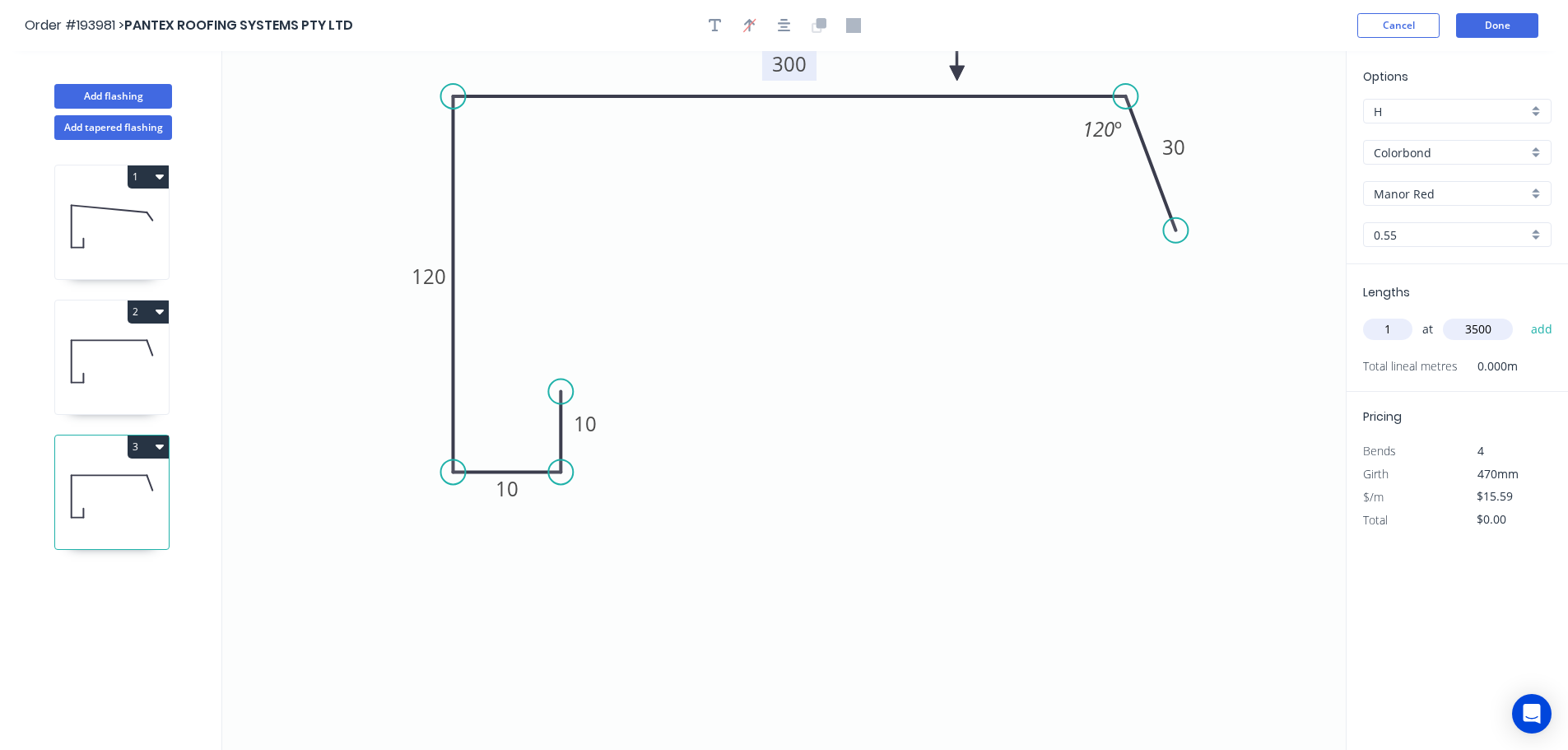
click at [1522, 315] on button "add" at bounding box center [1542, 329] width 39 height 28
type input "$54.57"
click at [1498, 26] on button "Done" at bounding box center [1497, 26] width 82 height 25
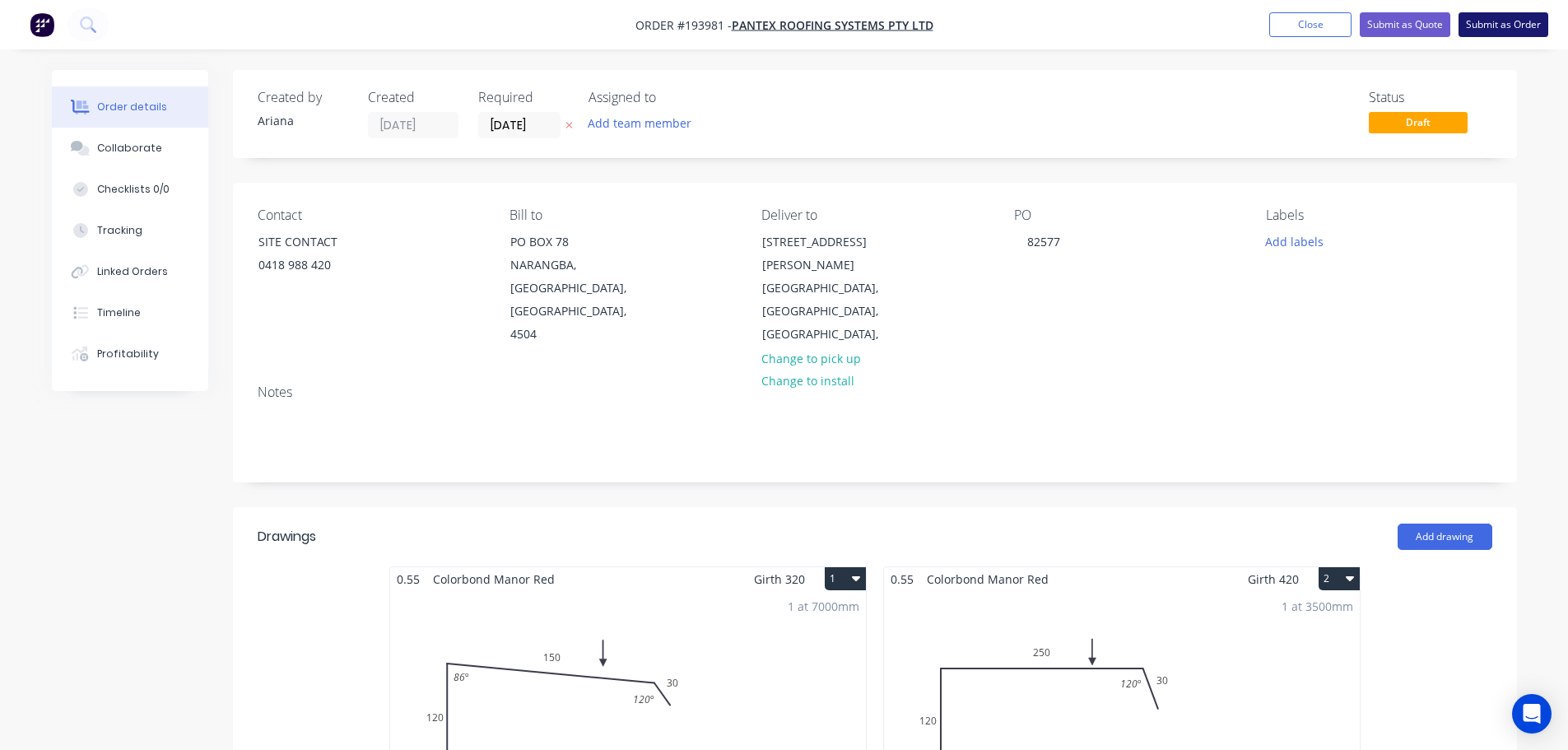
click at [1484, 22] on button "Submit as Order" at bounding box center [1504, 25] width 90 height 25
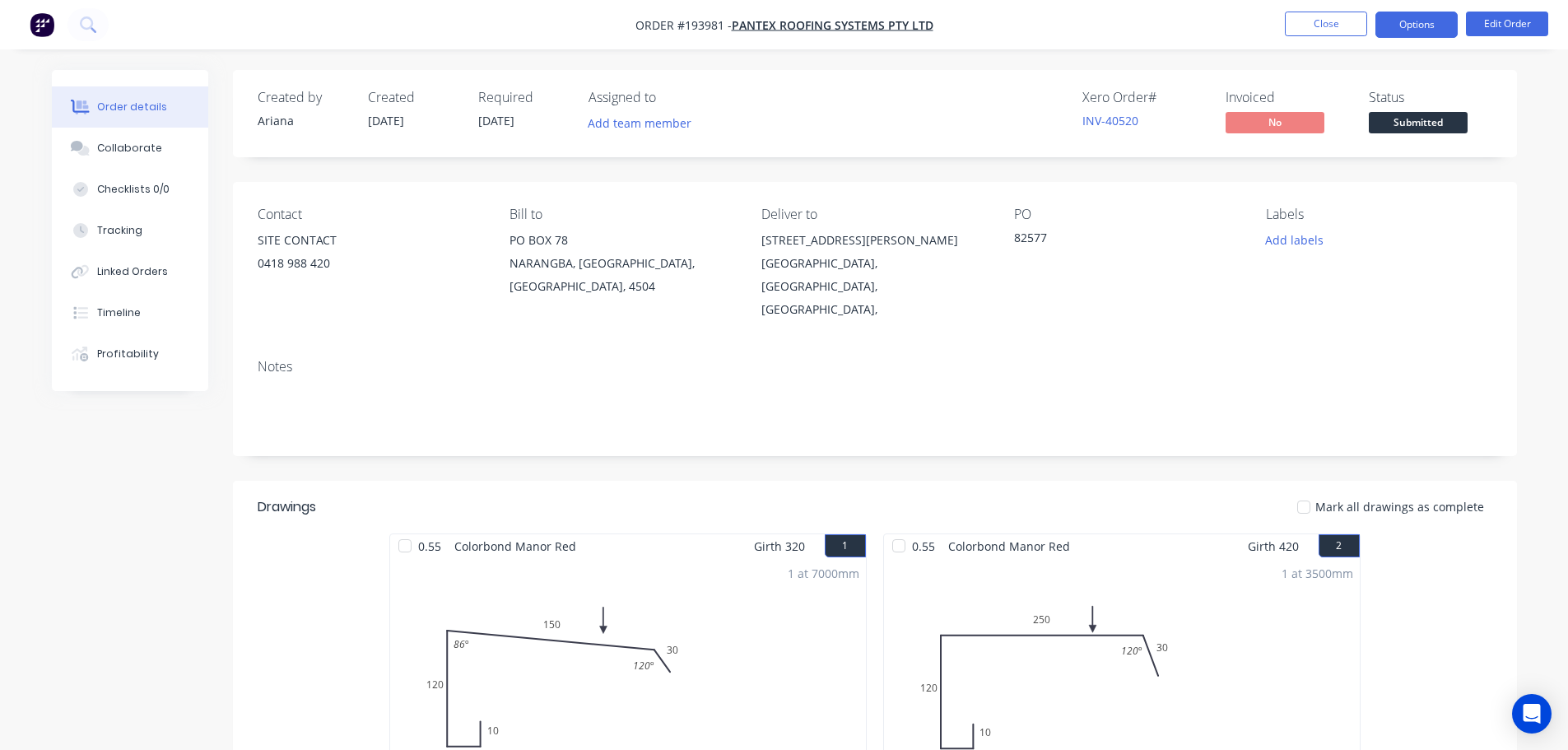
click at [1418, 31] on button "Options" at bounding box center [1416, 25] width 82 height 26
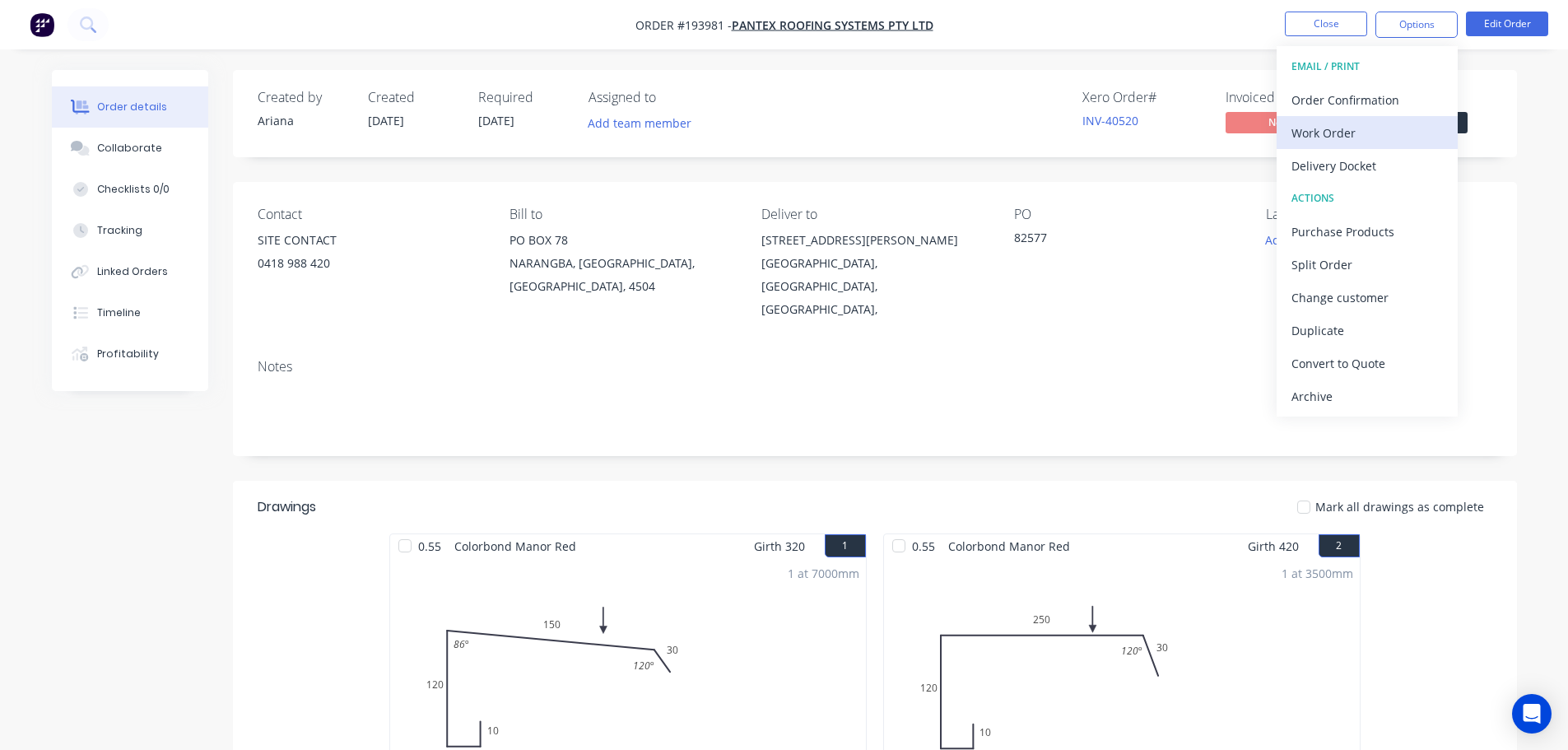
click at [1340, 127] on div "Work Order" at bounding box center [1367, 132] width 151 height 24
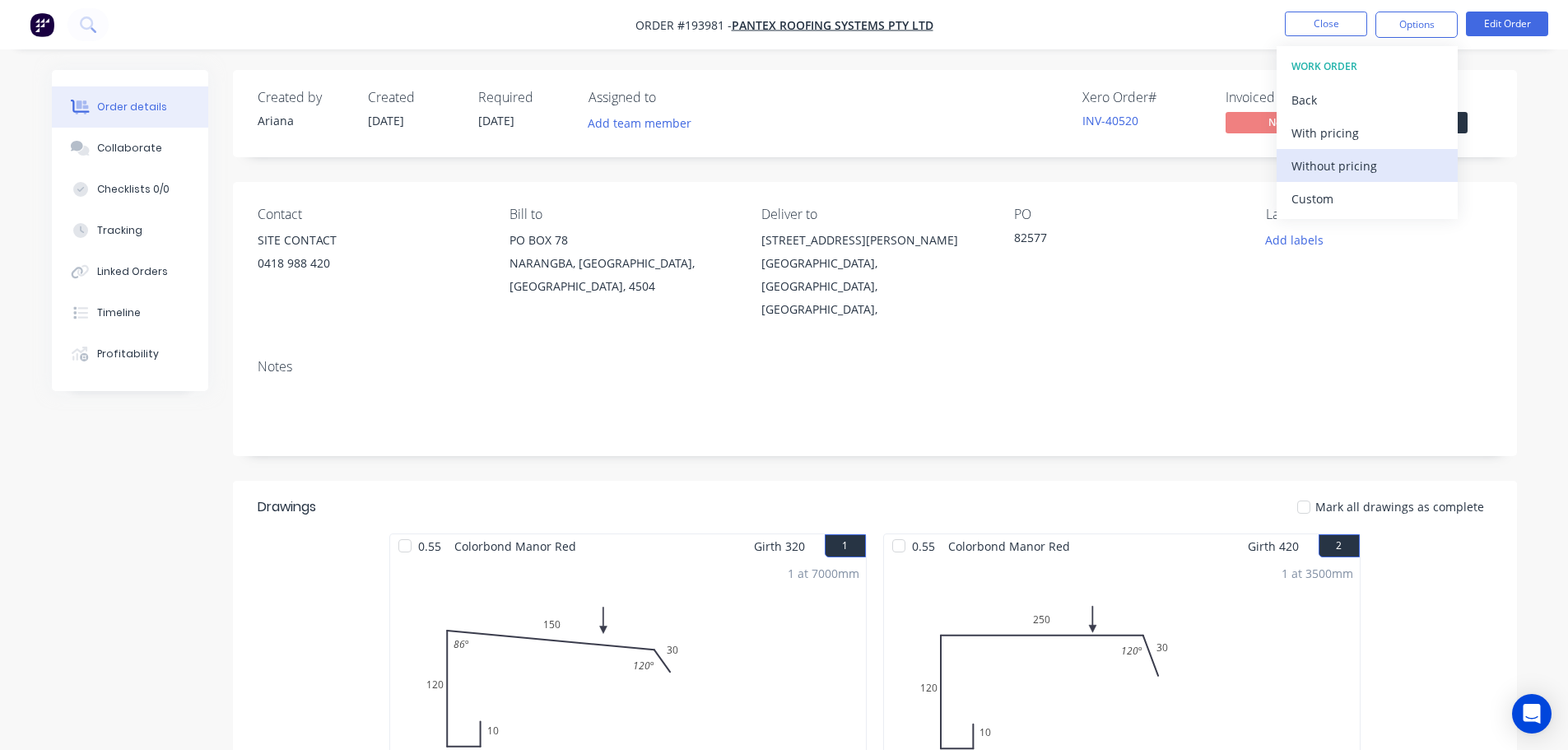
click at [1314, 165] on div "Without pricing" at bounding box center [1367, 165] width 151 height 24
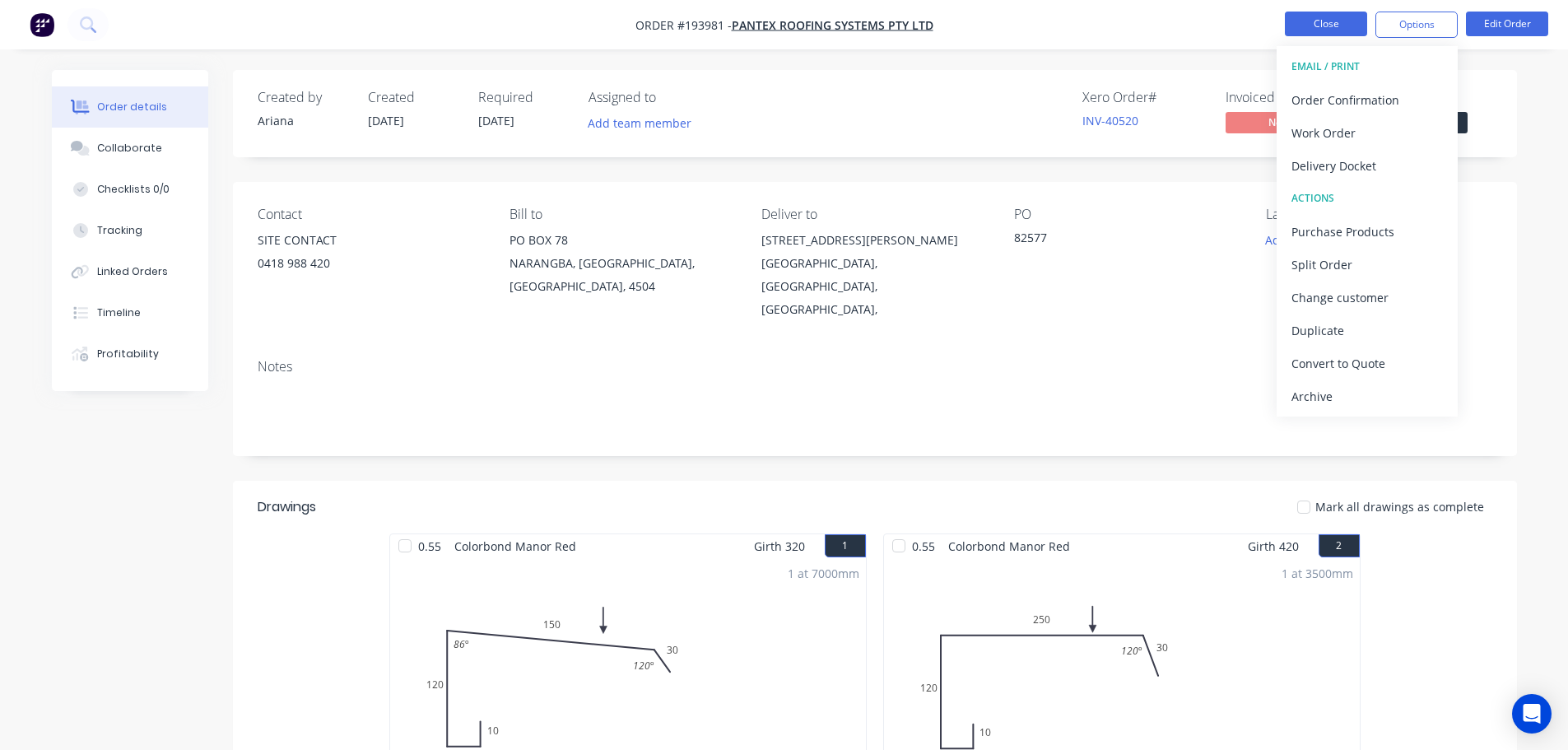
click at [1330, 25] on button "Close" at bounding box center [1325, 24] width 82 height 25
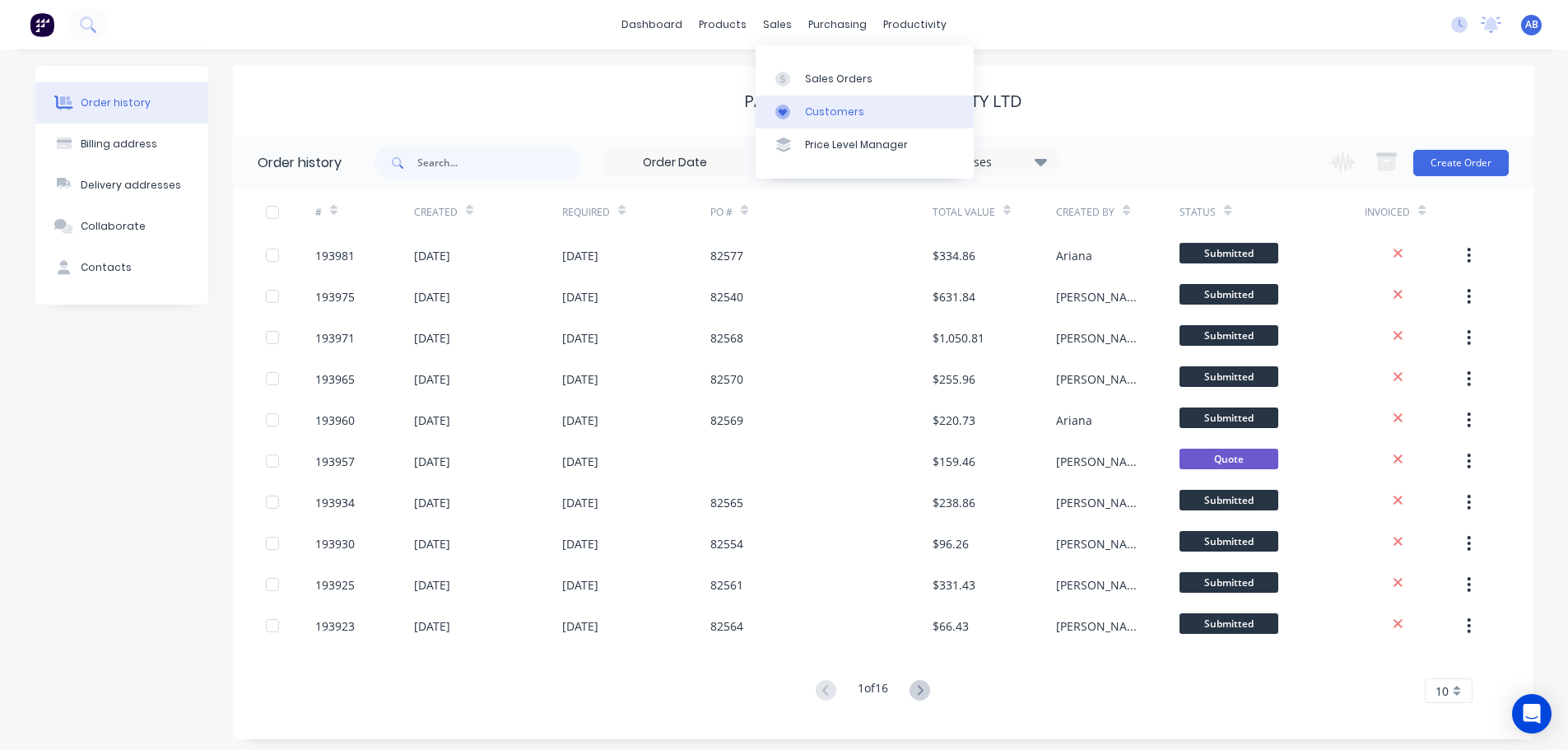
click at [827, 106] on div "Customers" at bounding box center [834, 112] width 59 height 15
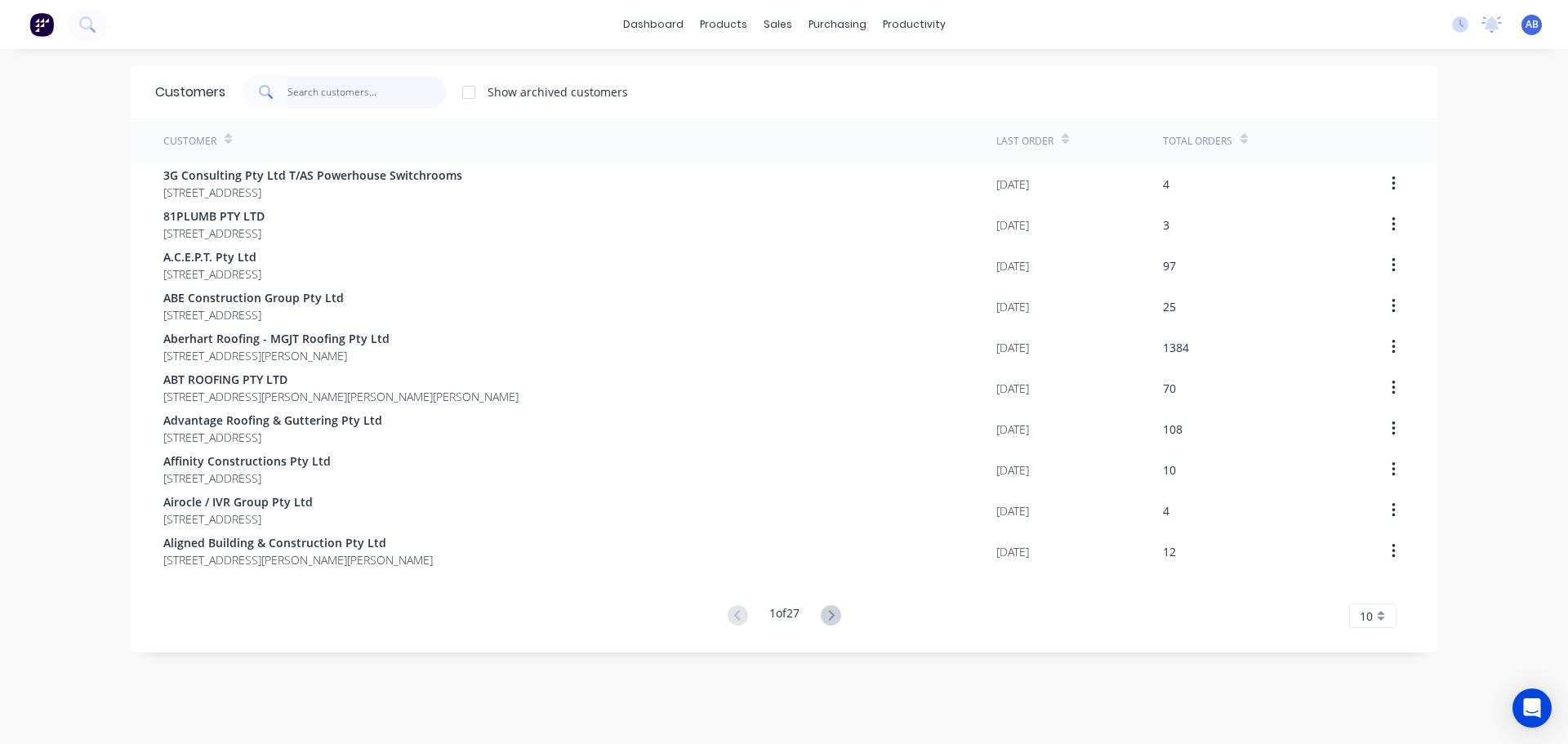
click at [356, 104] on input "text" at bounding box center [367, 92] width 159 height 32
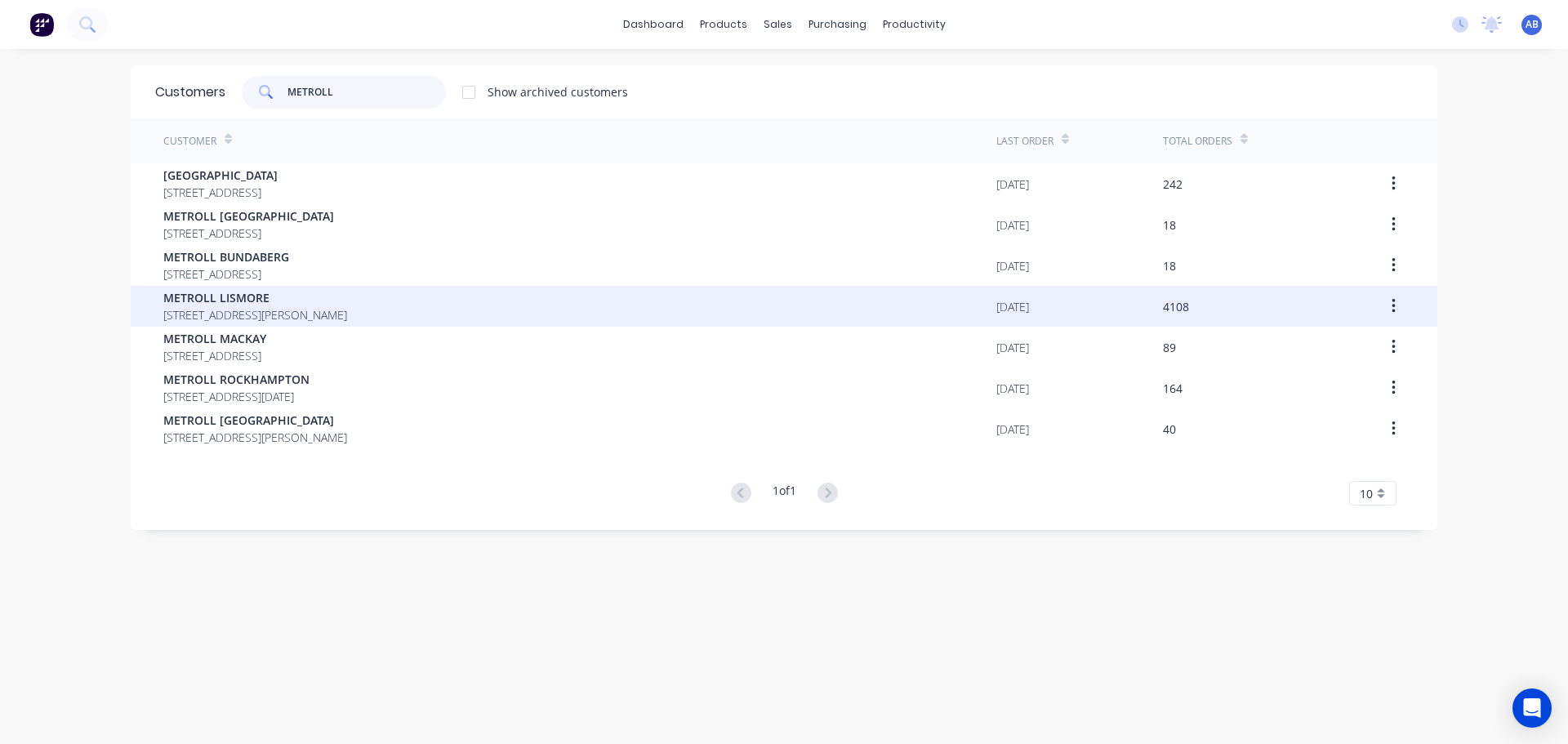
type input "METROLL"
click at [266, 307] on span "[STREET_ADDRESS][PERSON_NAME]" at bounding box center [255, 315] width 183 height 17
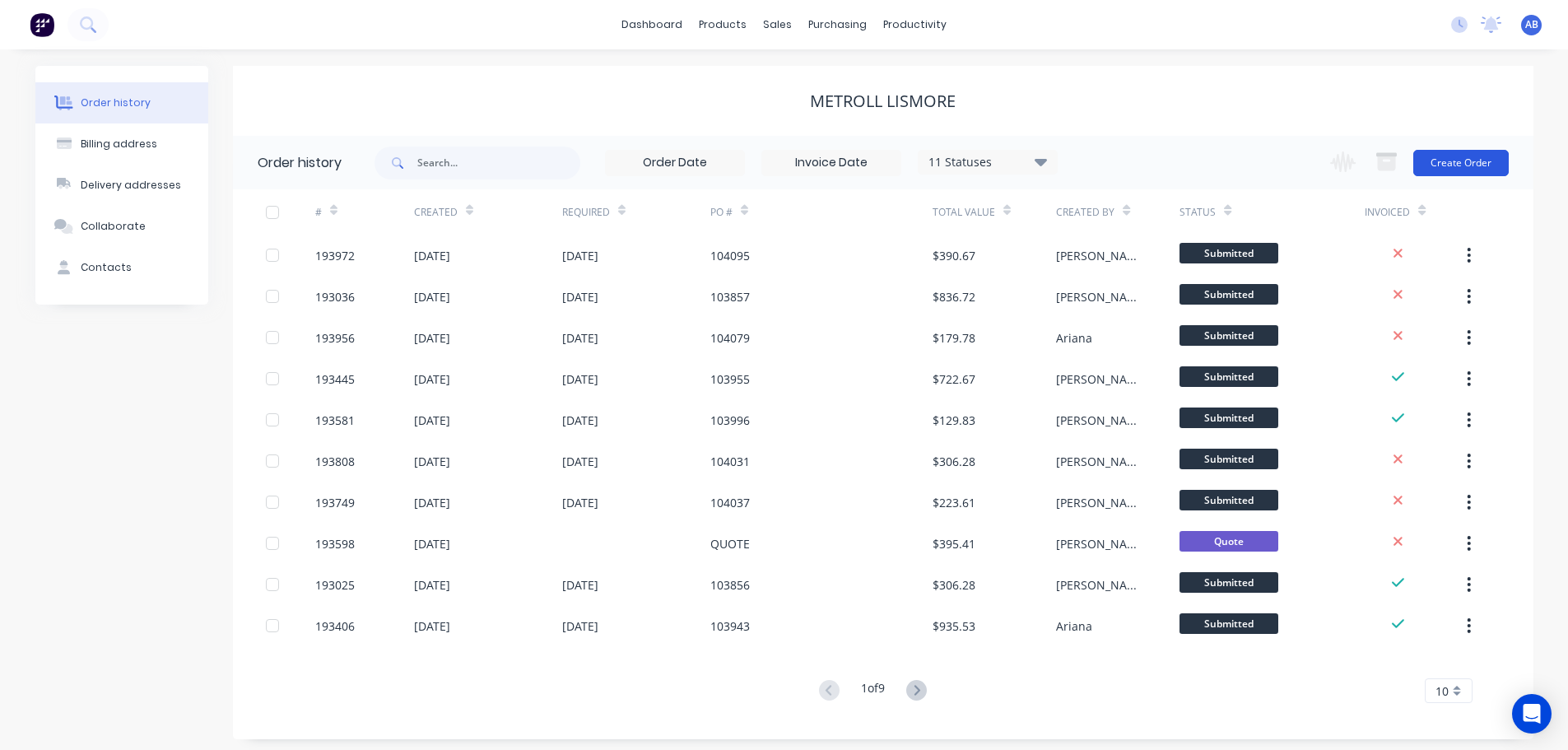
click at [1456, 165] on button "Create Order" at bounding box center [1461, 163] width 95 height 26
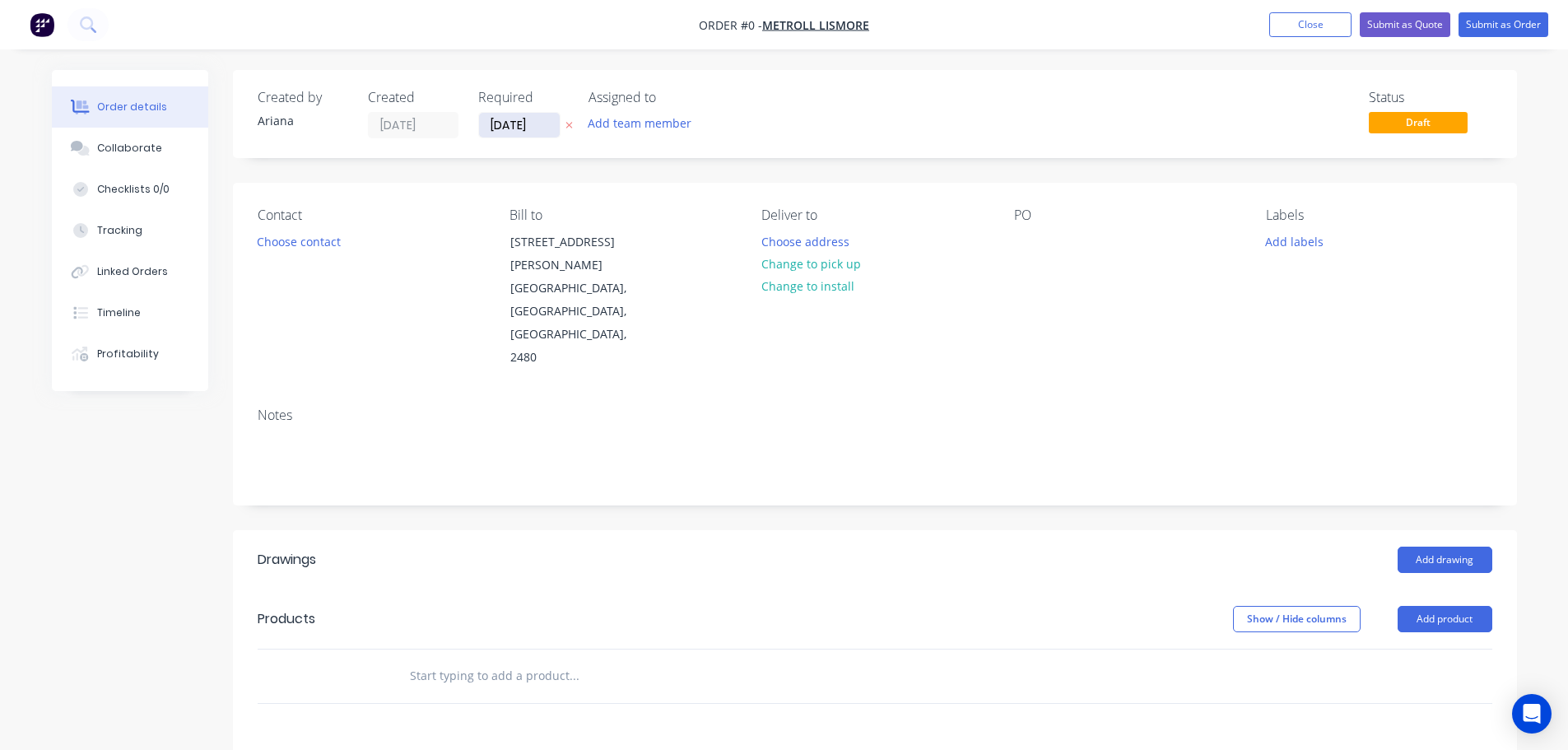
click at [497, 128] on input "[DATE]" at bounding box center [519, 125] width 81 height 25
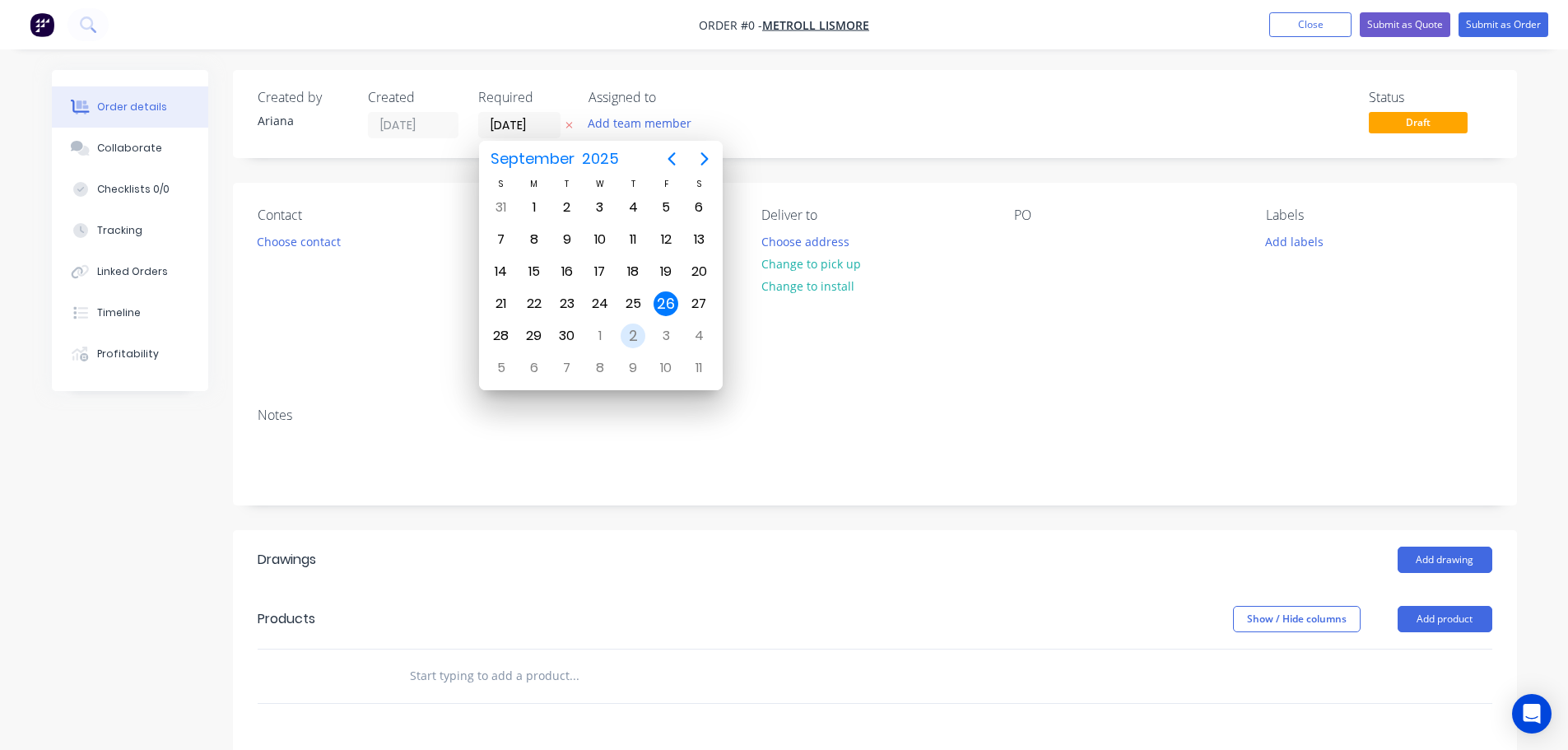
click at [636, 330] on div "2" at bounding box center [633, 335] width 25 height 25
type input "[DATE]"
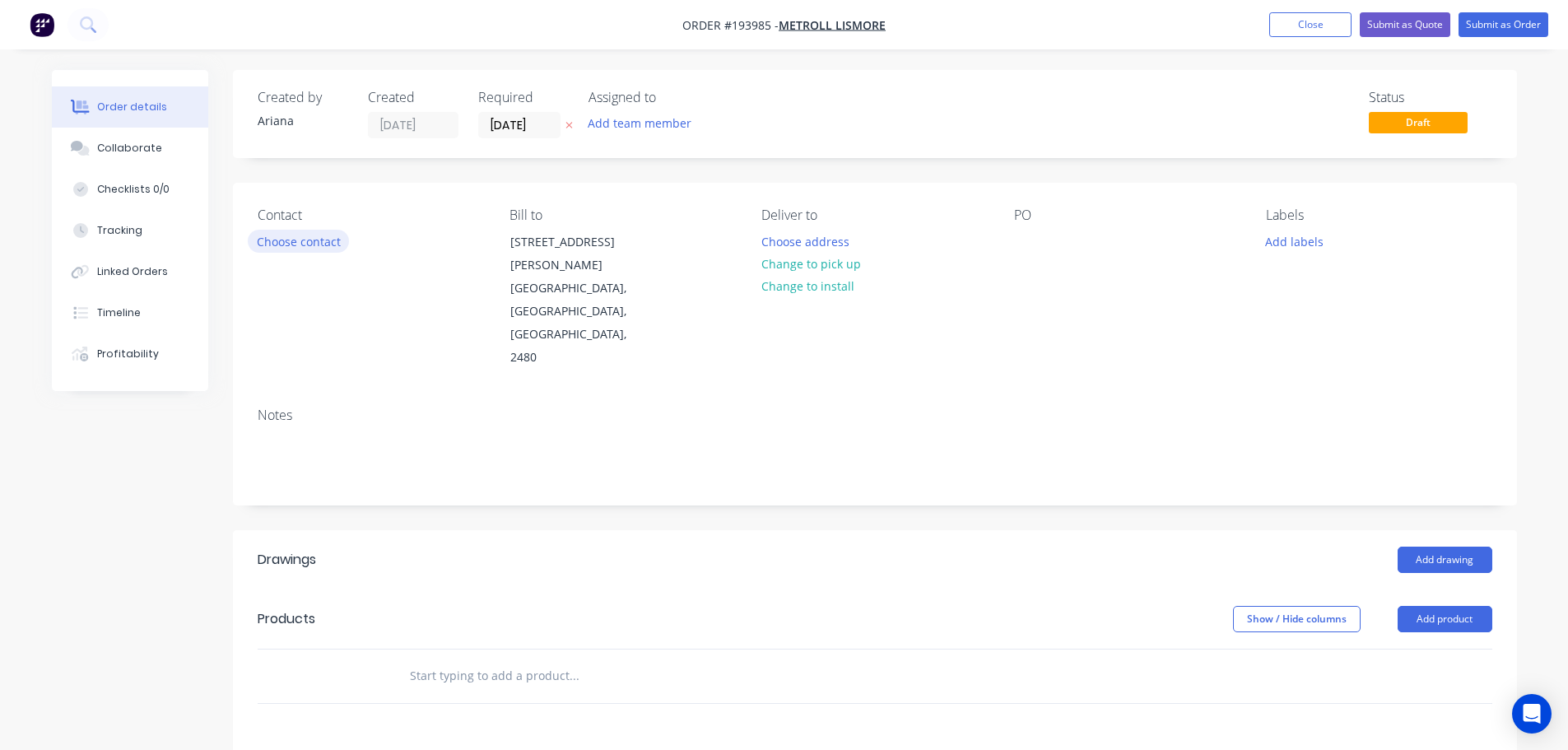
click at [293, 239] on button "Choose contact" at bounding box center [298, 240] width 101 height 22
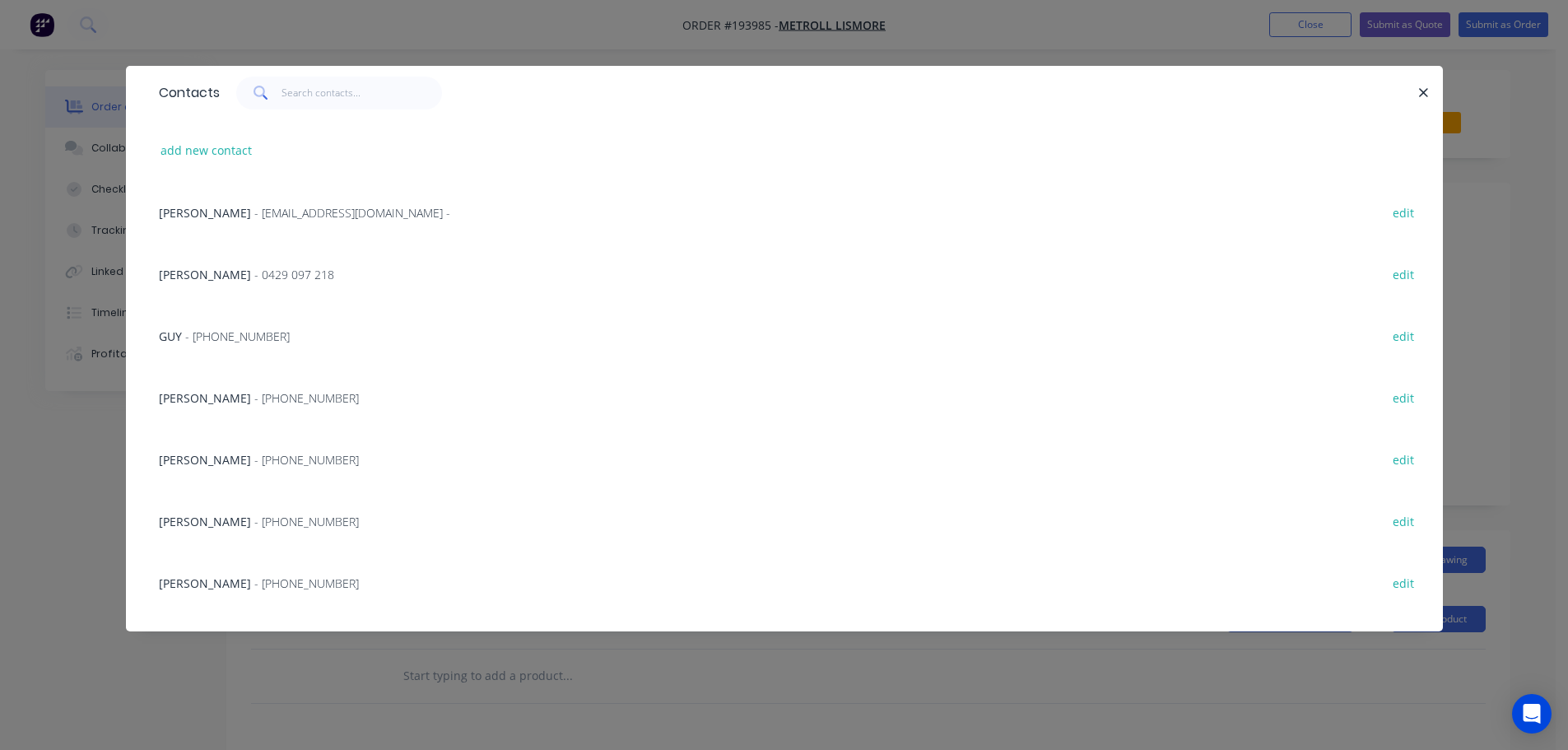
click at [254, 588] on span "- [PHONE_NUMBER]" at bounding box center [306, 583] width 105 height 16
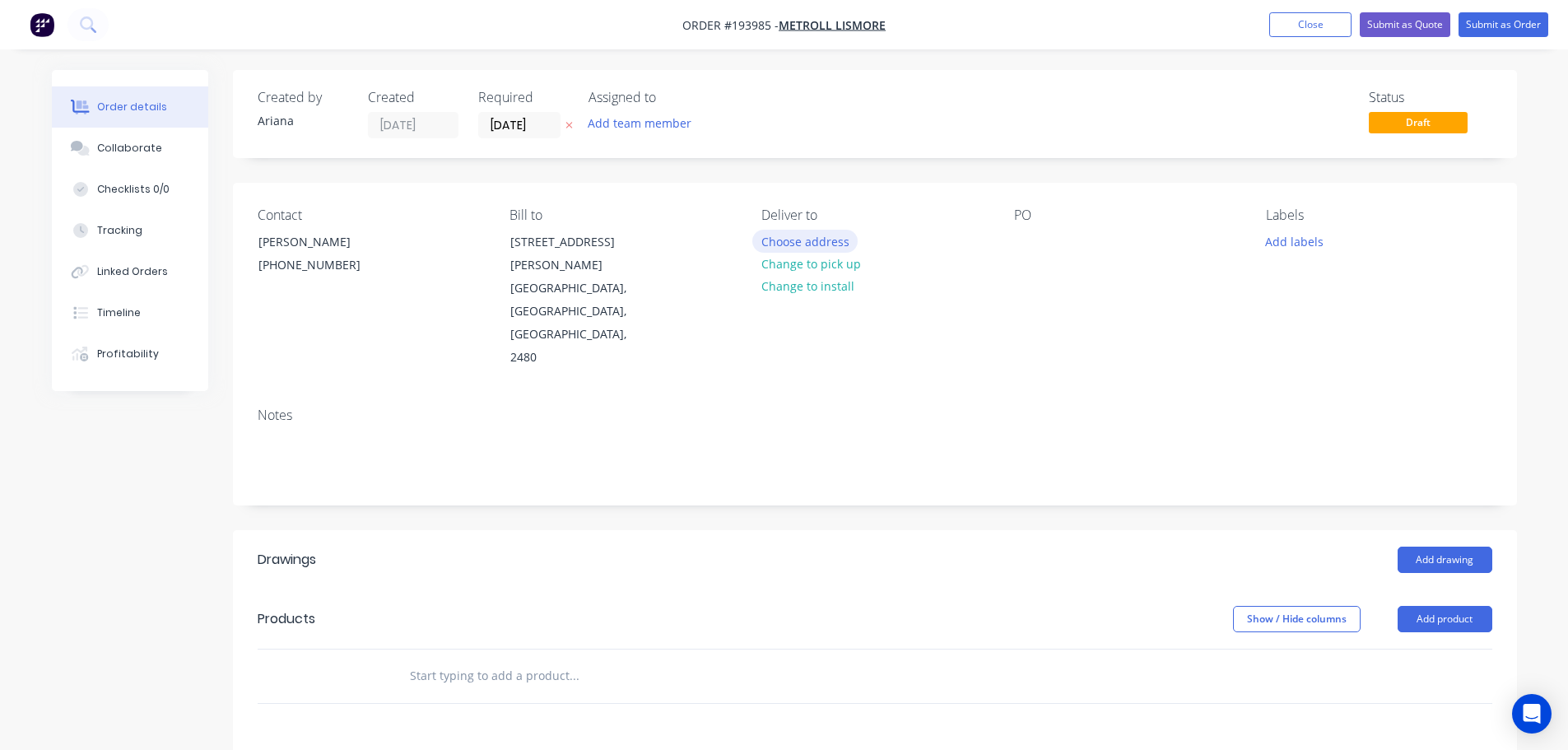
click at [803, 239] on button "Choose address" at bounding box center [805, 240] width 106 height 22
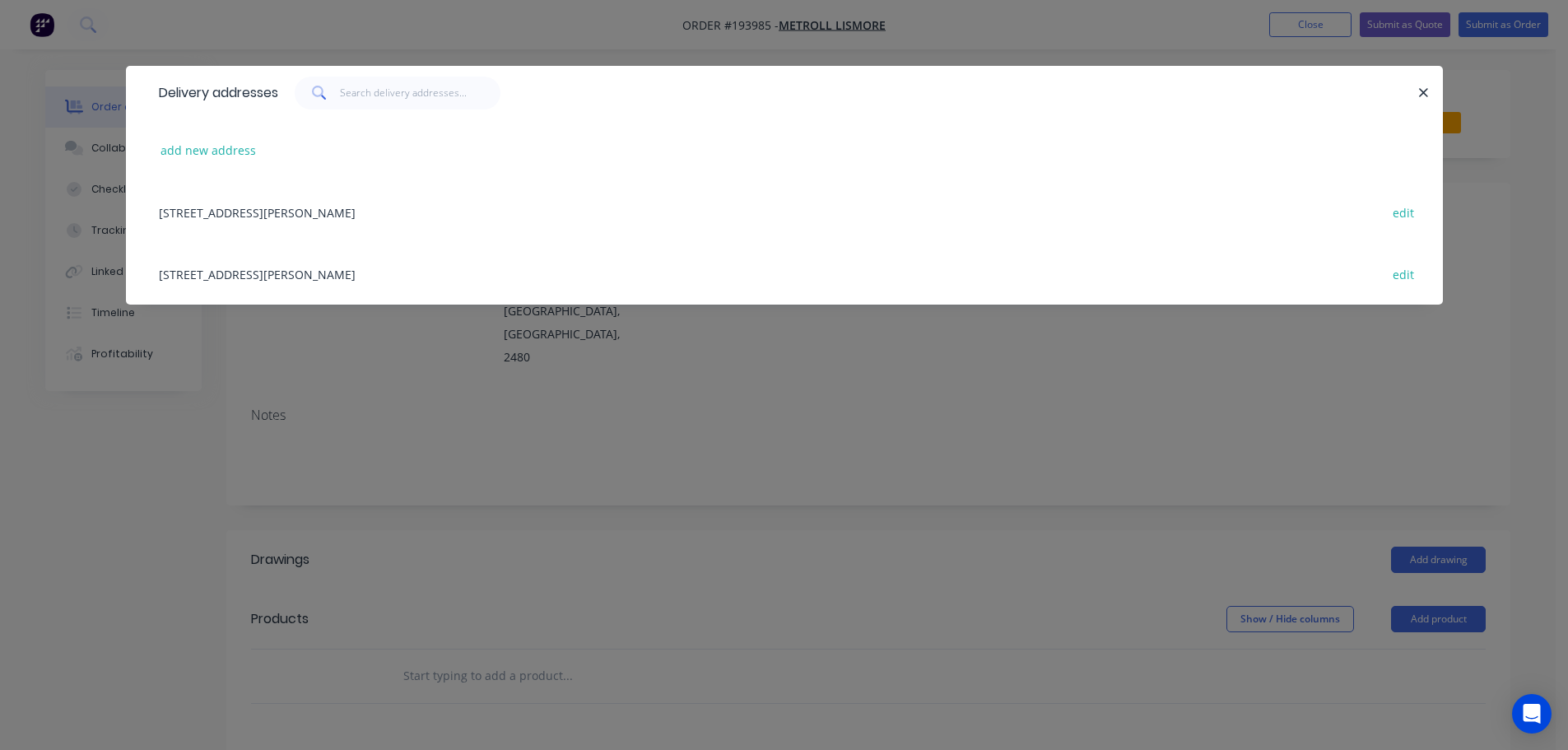
click at [225, 272] on div "[STREET_ADDRESS][PERSON_NAME] edit" at bounding box center [784, 274] width 1268 height 62
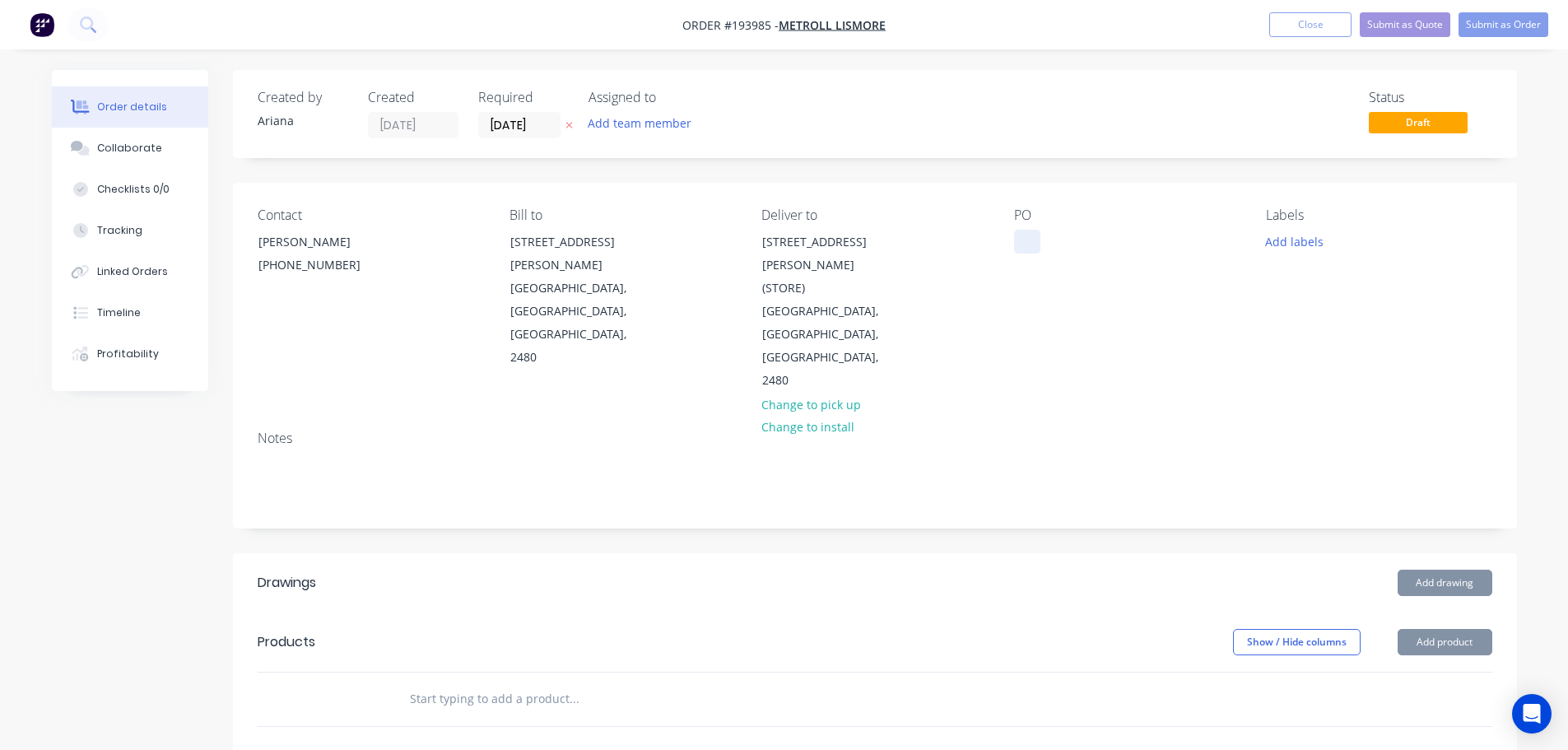
click at [1029, 247] on div at bounding box center [1027, 241] width 26 height 24
click at [1170, 262] on div "PO 104096" at bounding box center [1127, 300] width 225 height 185
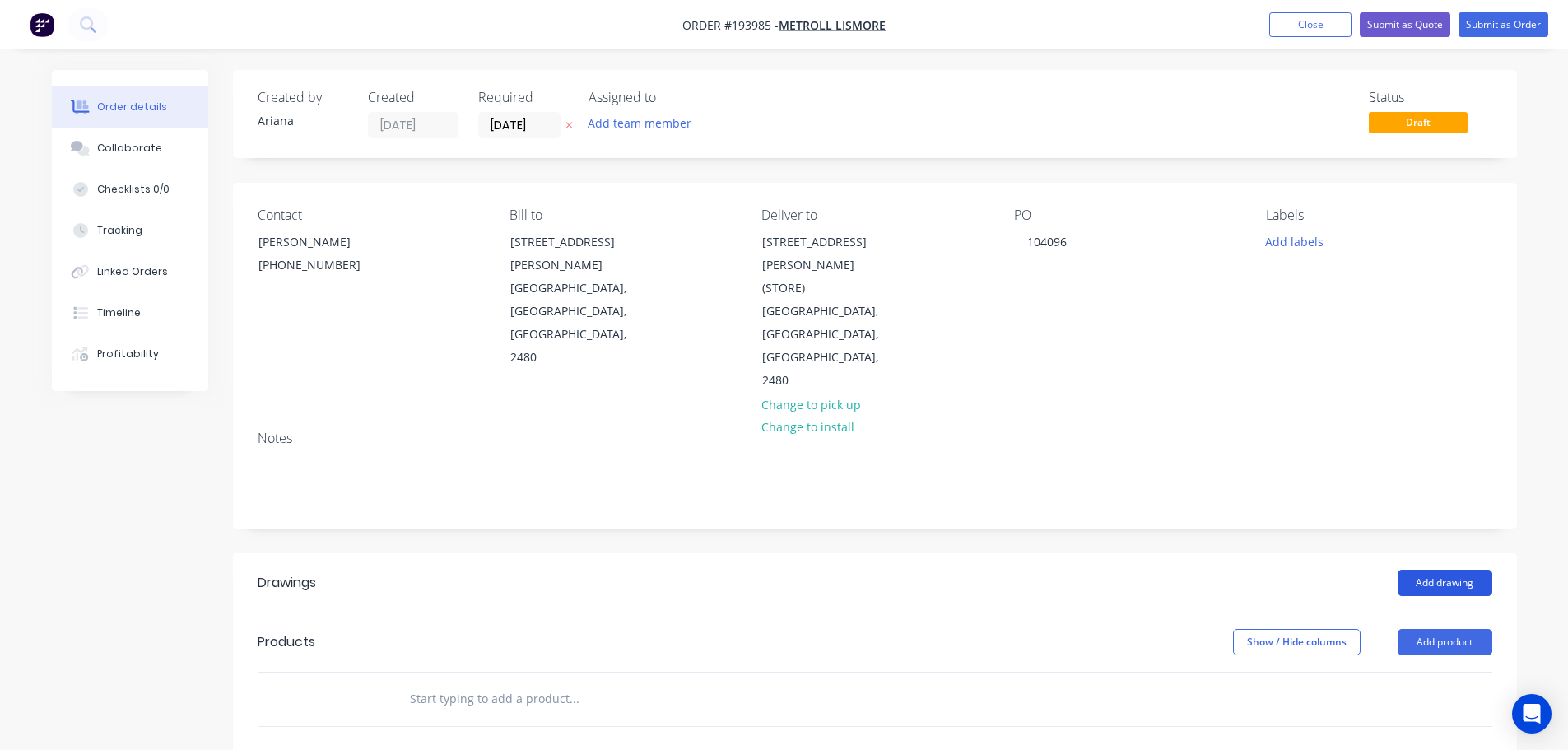
click at [1450, 570] on button "Add drawing" at bounding box center [1445, 583] width 95 height 26
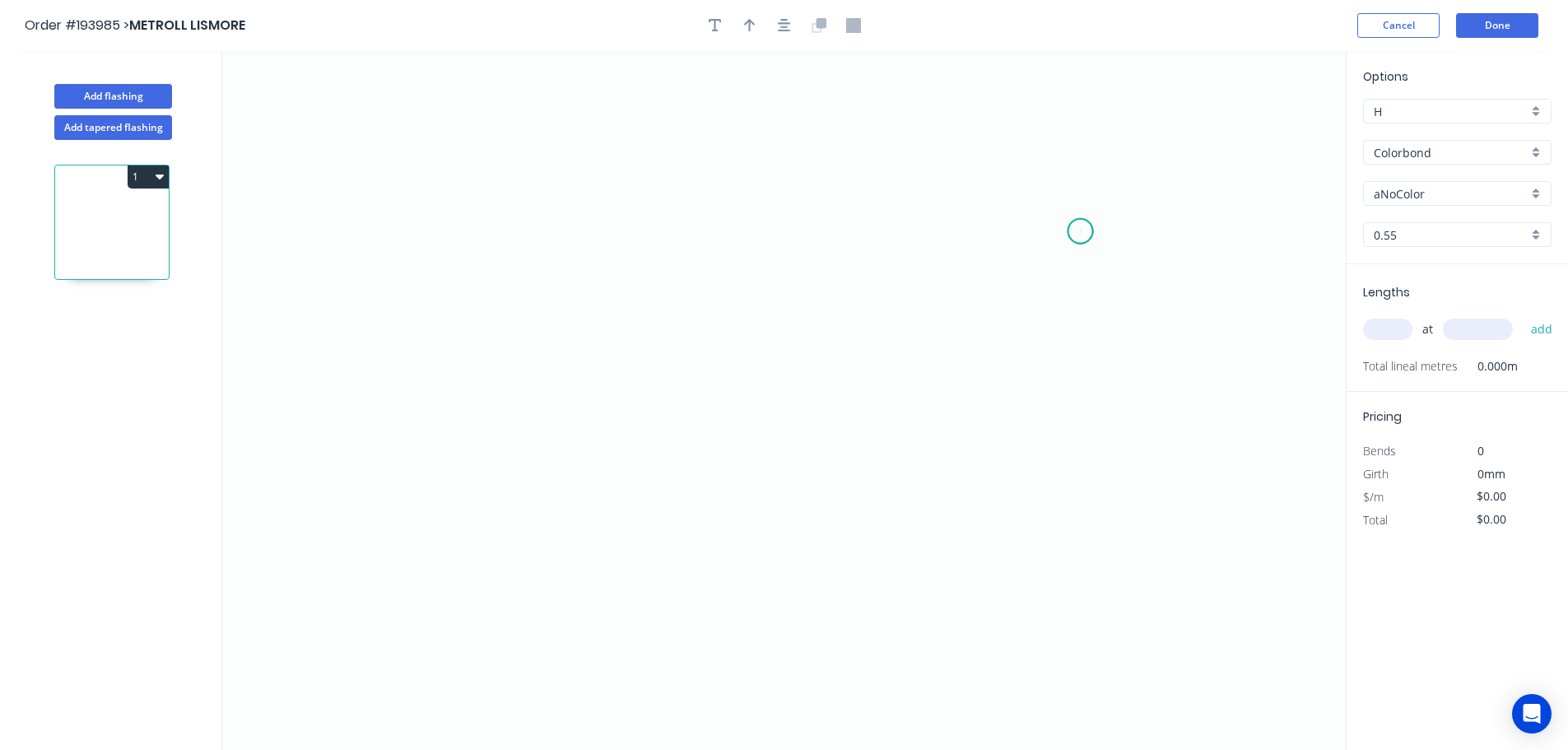
click at [1080, 232] on icon "0" at bounding box center [784, 401] width 1123 height 699
click at [488, 173] on icon "0" at bounding box center [784, 401] width 1123 height 699
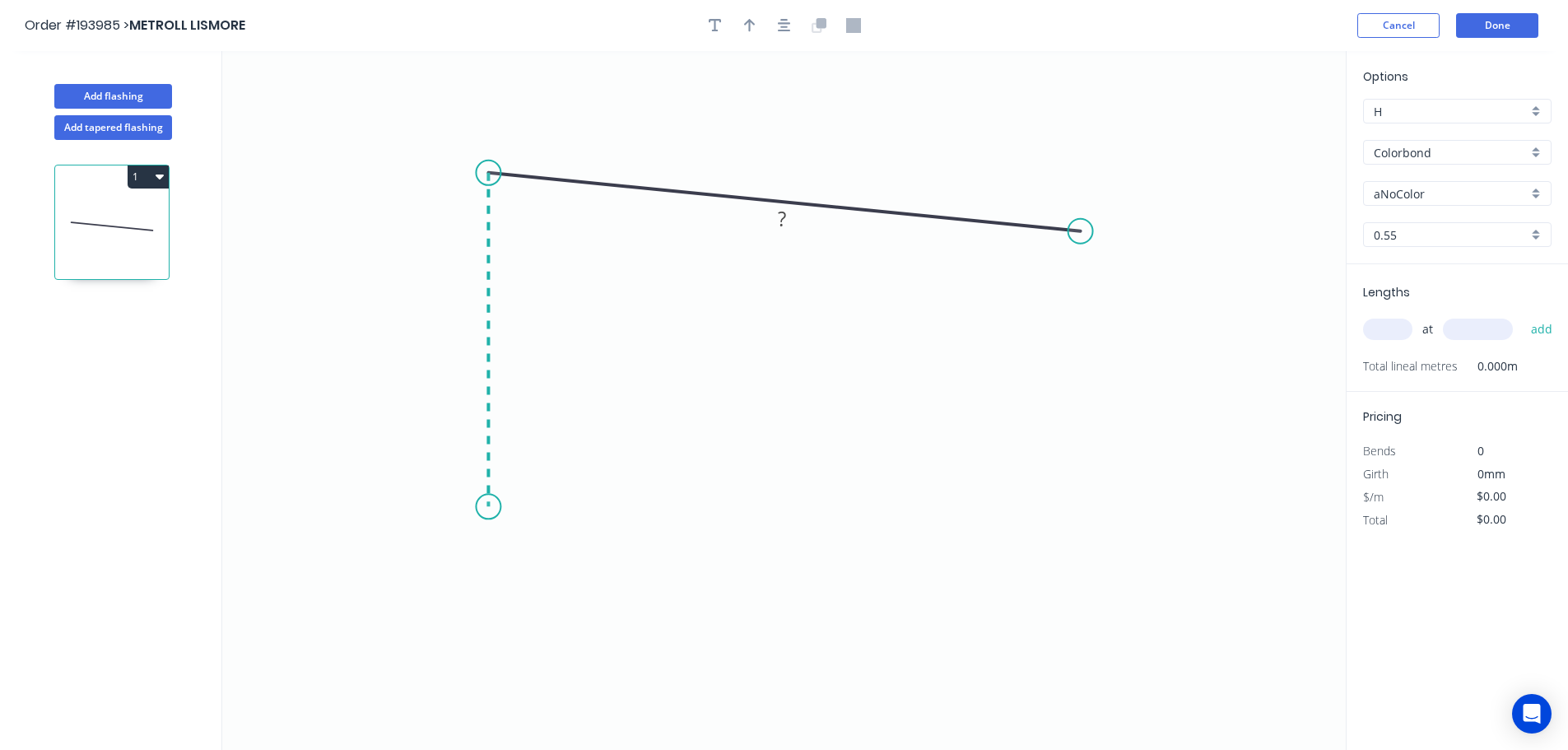
click at [496, 507] on icon "0 ?" at bounding box center [784, 401] width 1123 height 699
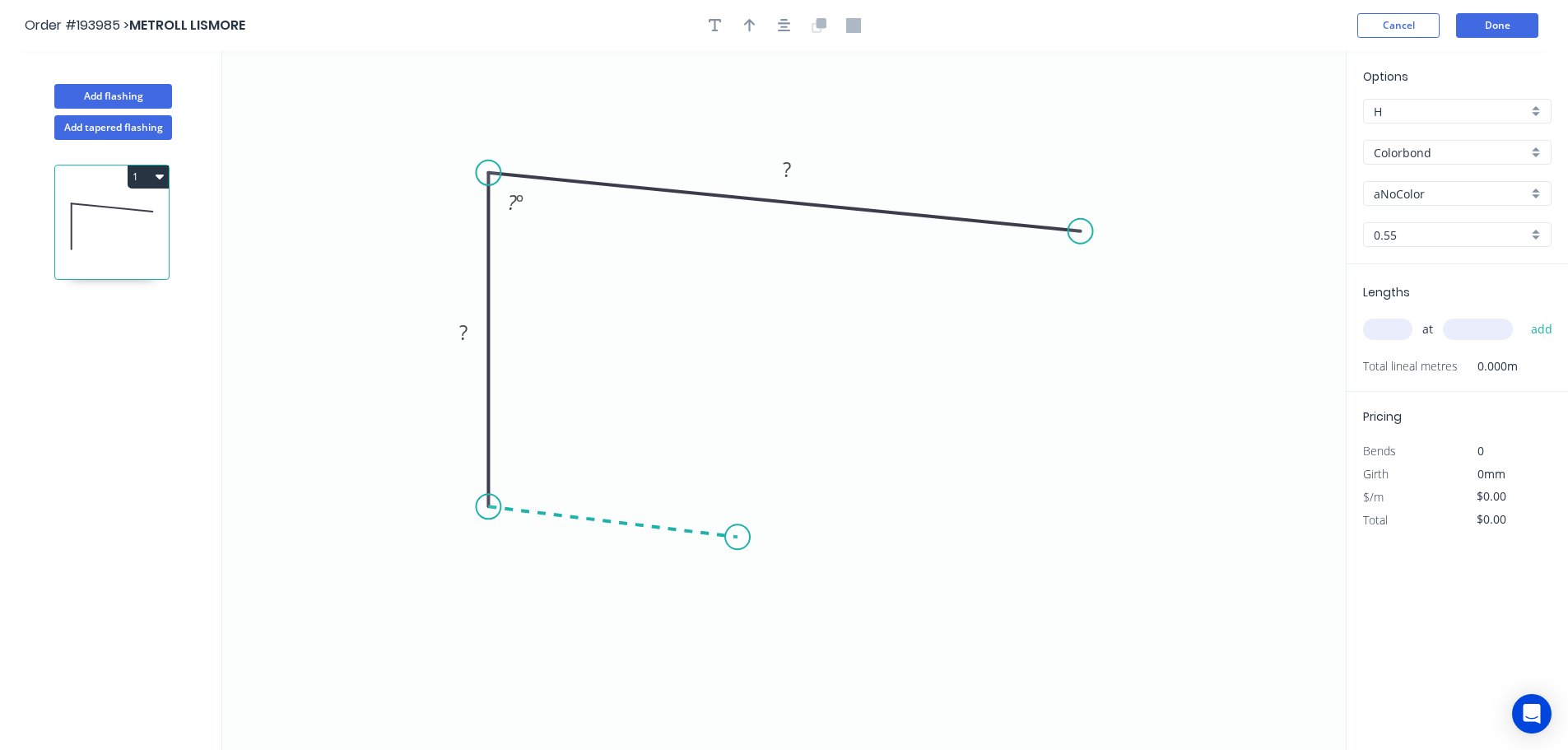
click at [738, 537] on icon "0 ? ? ? º" at bounding box center [784, 401] width 1123 height 699
click at [813, 657] on div "Feather" at bounding box center [821, 660] width 166 height 33
click at [775, 585] on div "Flip bend" at bounding box center [819, 584] width 166 height 33
drag, startPoint x: 748, startPoint y: 489, endPoint x: 853, endPoint y: 496, distance: 105.2
click at [854, 494] on rect at bounding box center [825, 496] width 64 height 33
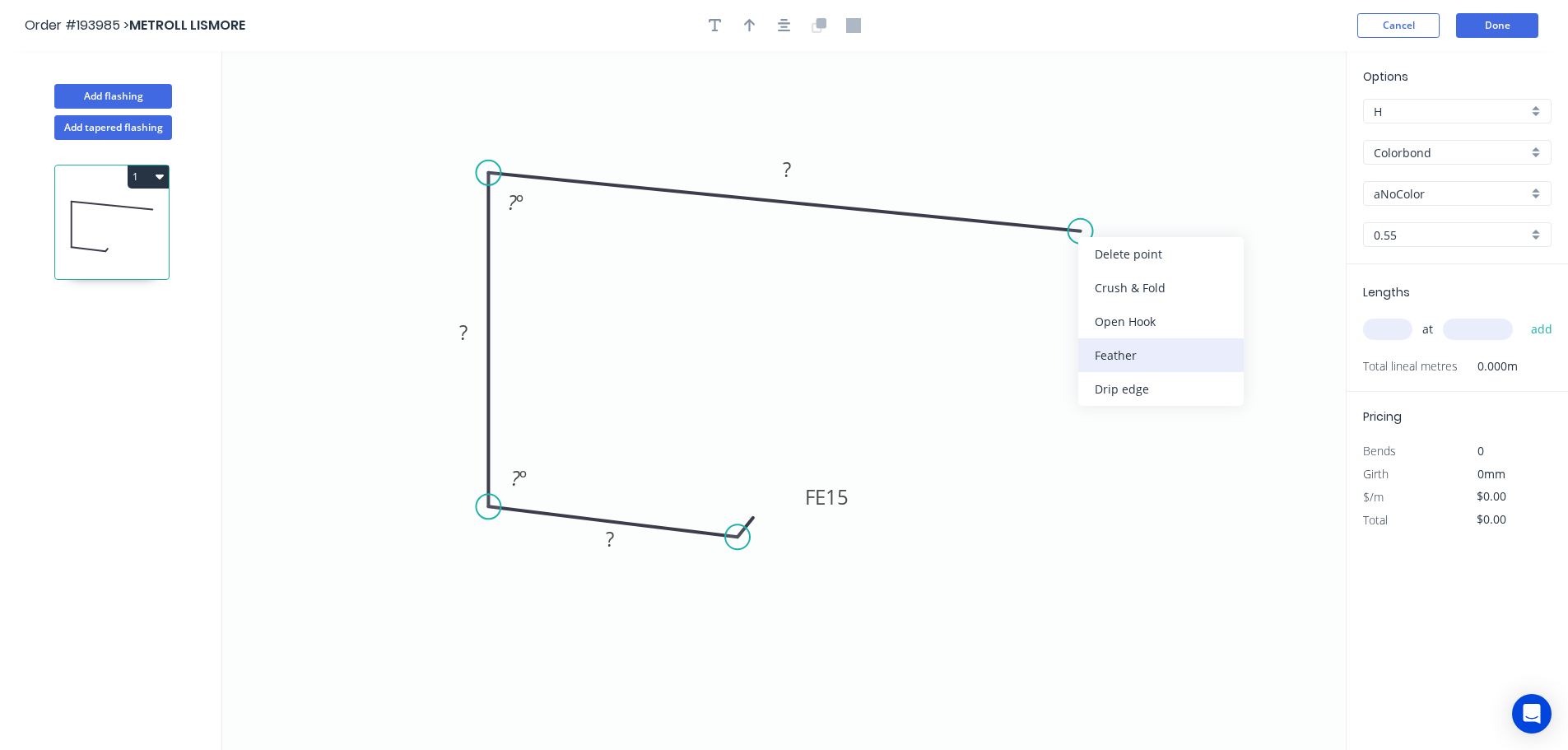
click at [1120, 357] on div "Feather" at bounding box center [1161, 355] width 166 height 33
click at [1137, 190] on icon "0 FE 15 ? ? FE 15 ? ? º ? º" at bounding box center [784, 401] width 1123 height 699
drag, startPoint x: 1135, startPoint y: 195, endPoint x: 1192, endPoint y: 319, distance: 136.5
click at [1192, 319] on rect at bounding box center [1162, 313] width 64 height 33
click at [614, 543] on tspan "?" at bounding box center [609, 538] width 8 height 27
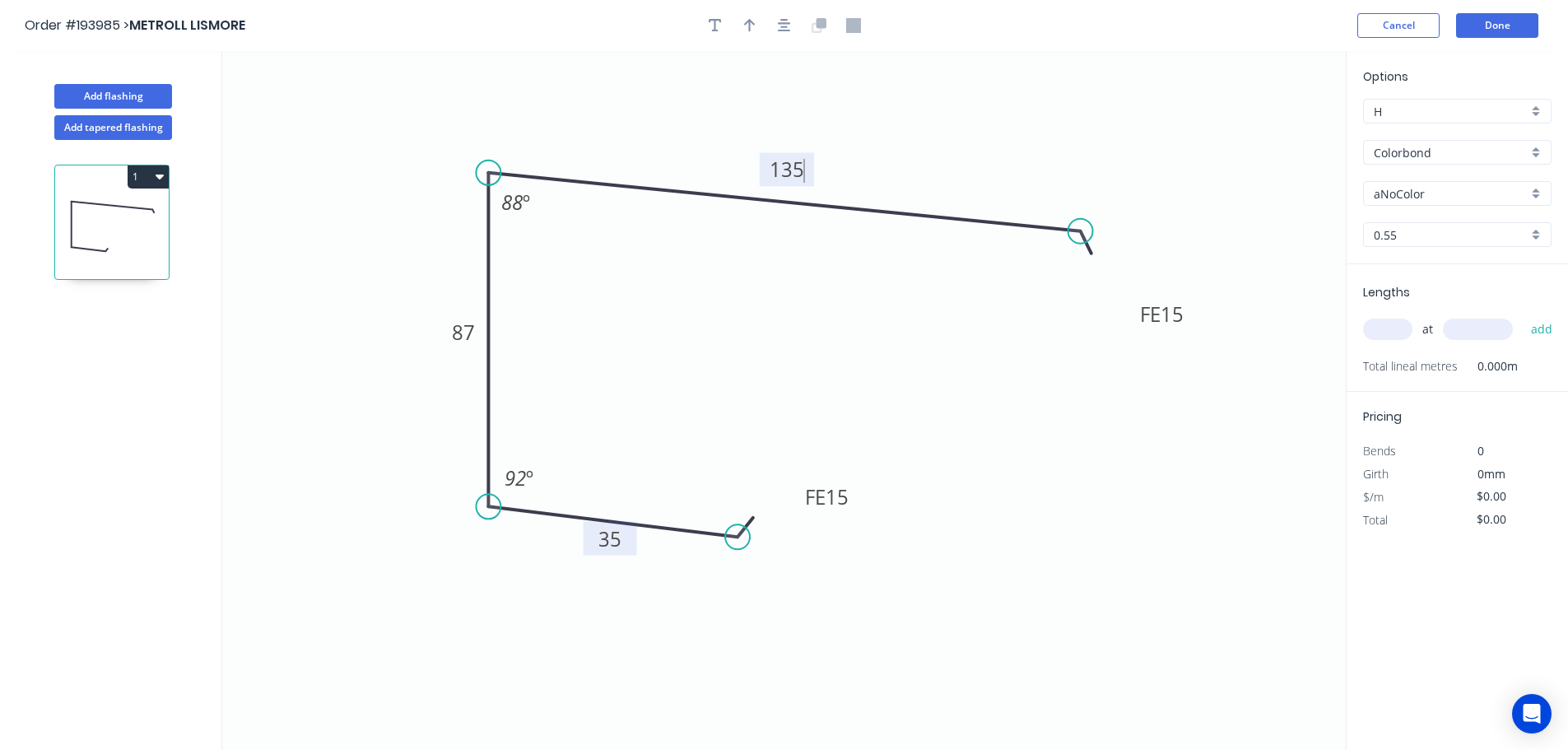
click at [952, 548] on icon "0 FE 15 35 87 FE 15 135 88 º 92 º" at bounding box center [784, 401] width 1123 height 699
type input "$11.63"
click at [750, 24] on icon "button" at bounding box center [749, 26] width 11 height 13
drag, startPoint x: 1261, startPoint y: 129, endPoint x: 904, endPoint y: 123, distance: 357.1
click at [904, 123] on icon at bounding box center [904, 105] width 15 height 53
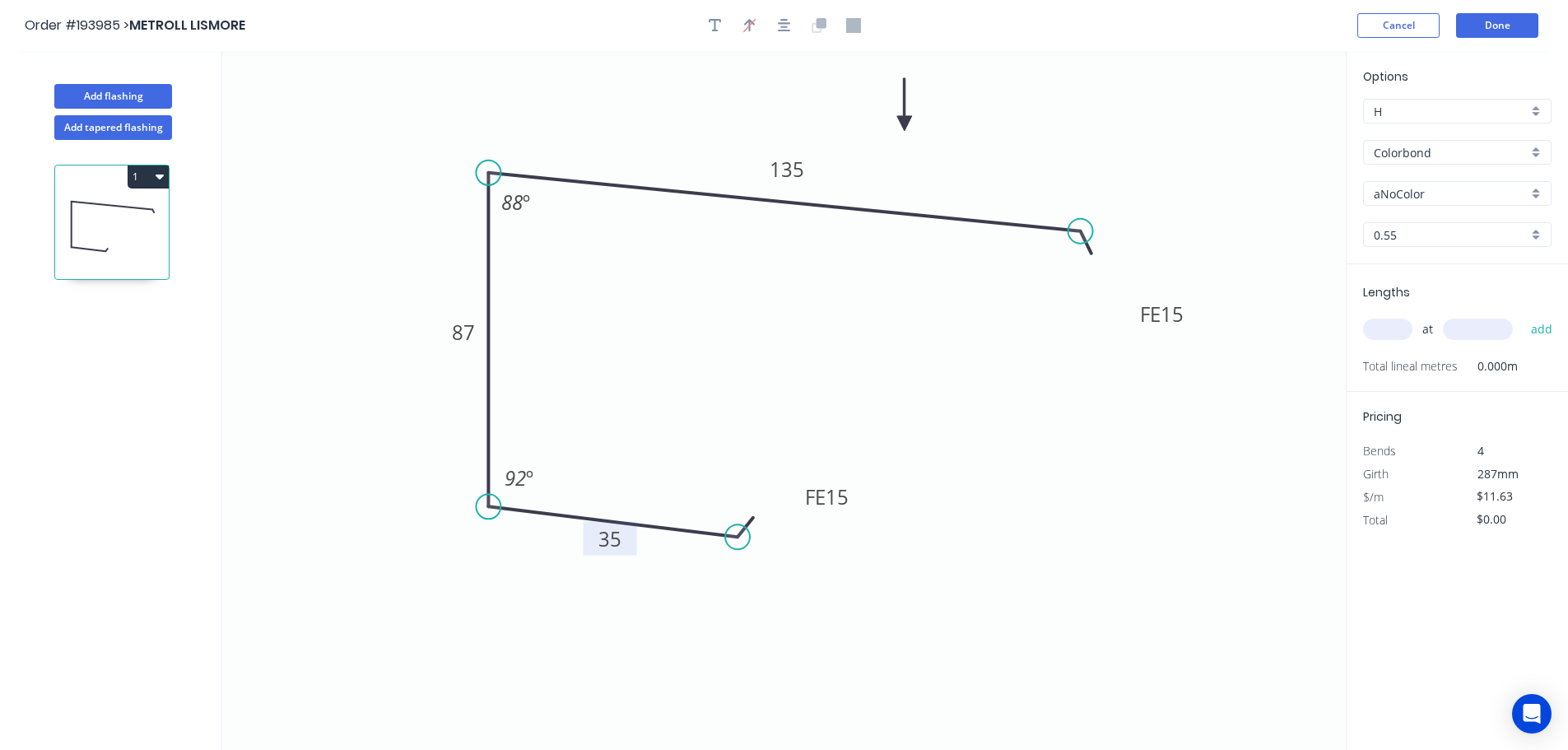
click at [1533, 191] on div "aNoColor" at bounding box center [1457, 194] width 188 height 25
click at [1470, 228] on div "Surfmist" at bounding box center [1457, 222] width 187 height 29
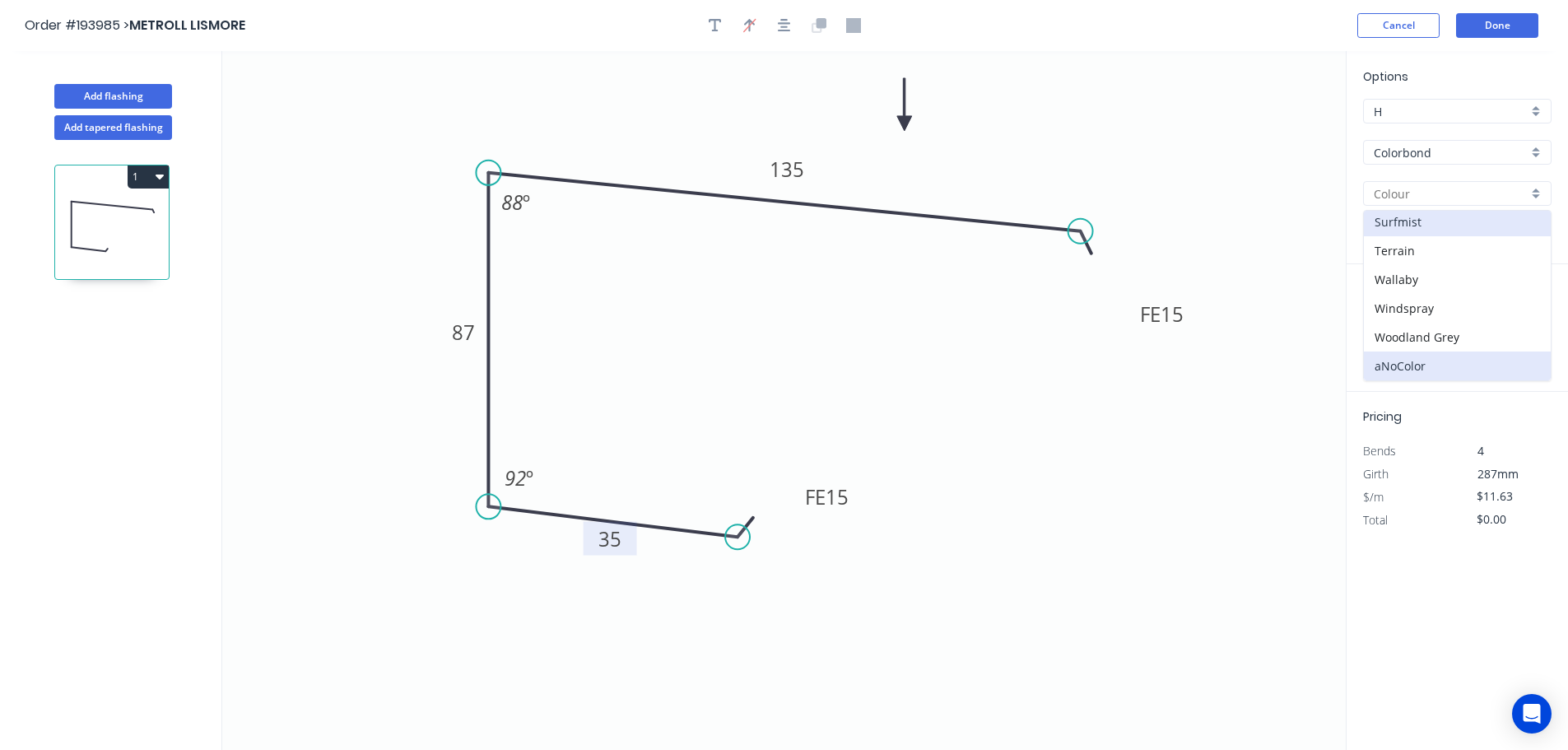
type input "Surfmist"
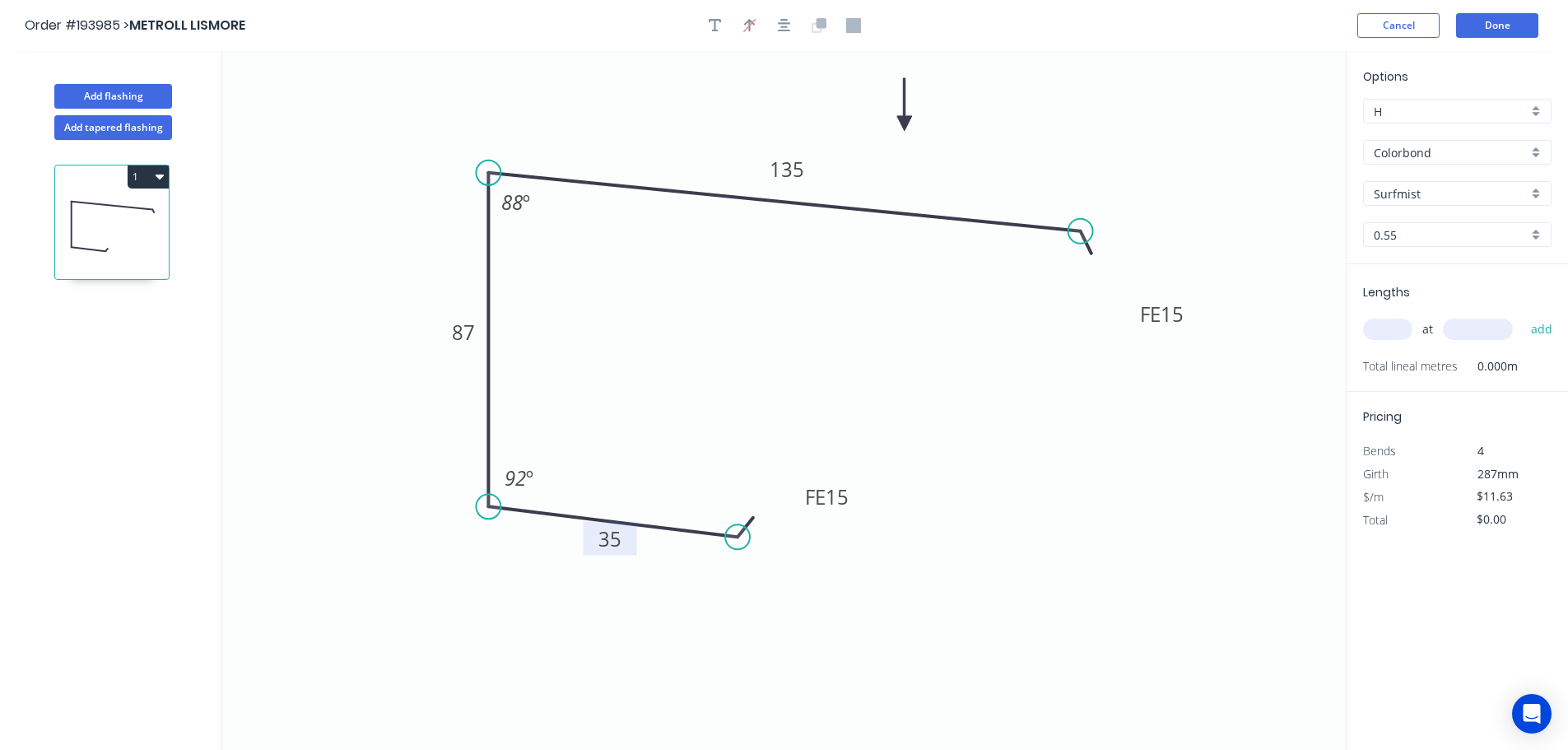
click at [1540, 235] on div "0.55" at bounding box center [1457, 234] width 188 height 25
click at [1435, 324] on div "1.2" at bounding box center [1457, 324] width 187 height 29
type input "1.2"
type input "$22.27"
click at [1394, 330] on input "text" at bounding box center [1388, 329] width 49 height 21
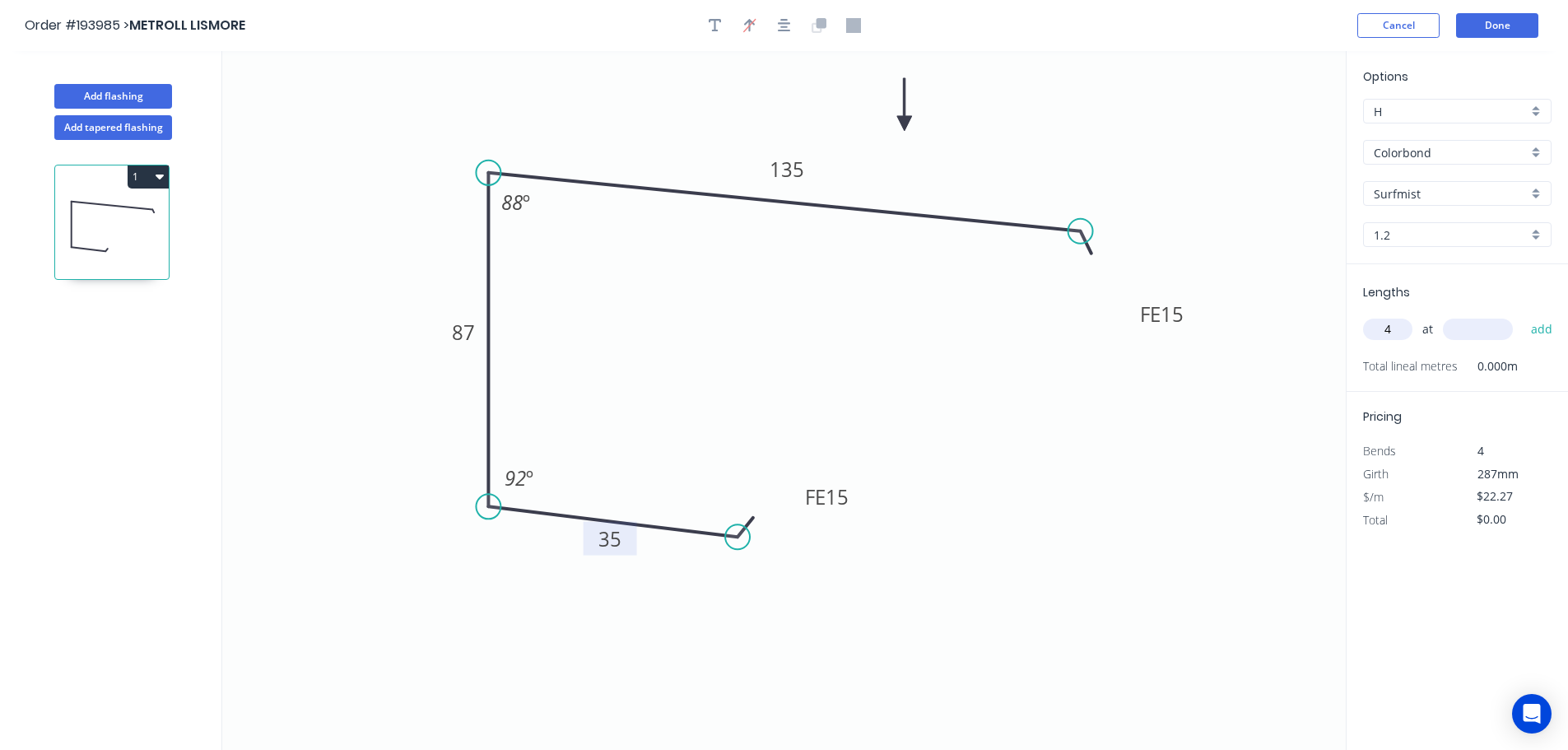
type input "4"
type input "3200"
click at [1522, 315] on button "add" at bounding box center [1542, 329] width 39 height 28
type input "$285.06"
click at [1498, 21] on button "Done" at bounding box center [1497, 26] width 82 height 25
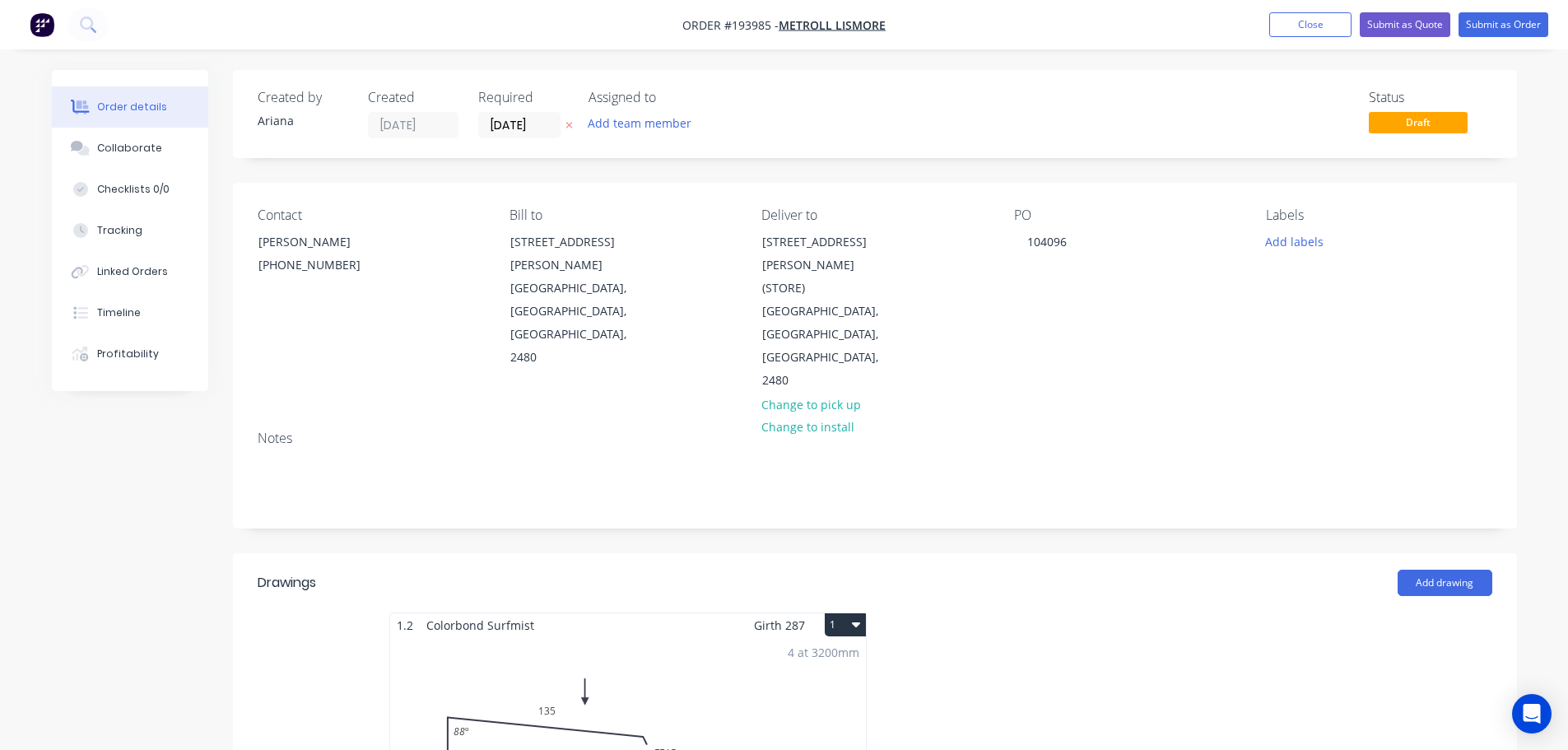
click at [847, 613] on button "1" at bounding box center [845, 624] width 41 height 23
click at [821, 652] on div "Use larger box size" at bounding box center [788, 664] width 127 height 24
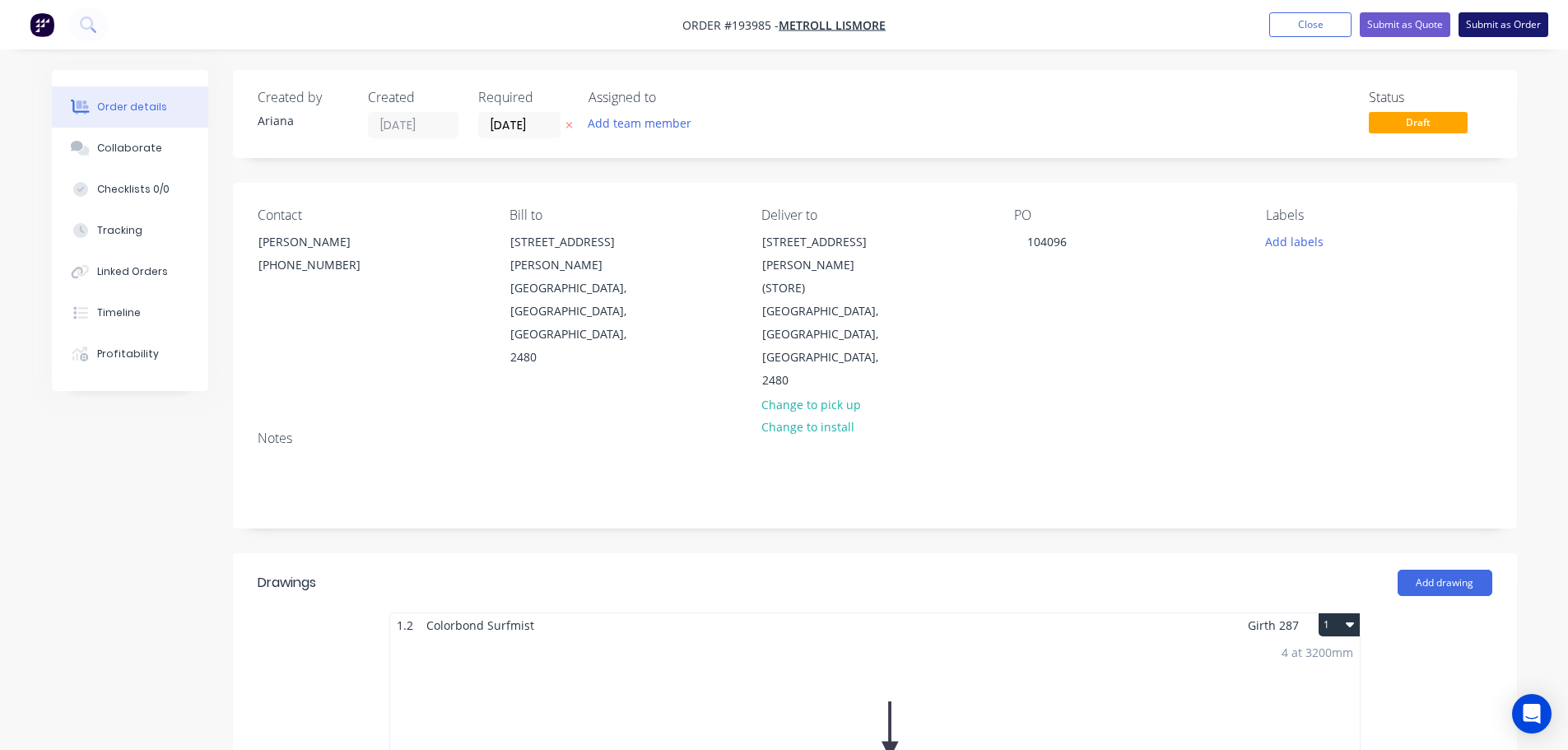
click at [1503, 22] on button "Submit as Order" at bounding box center [1504, 25] width 90 height 25
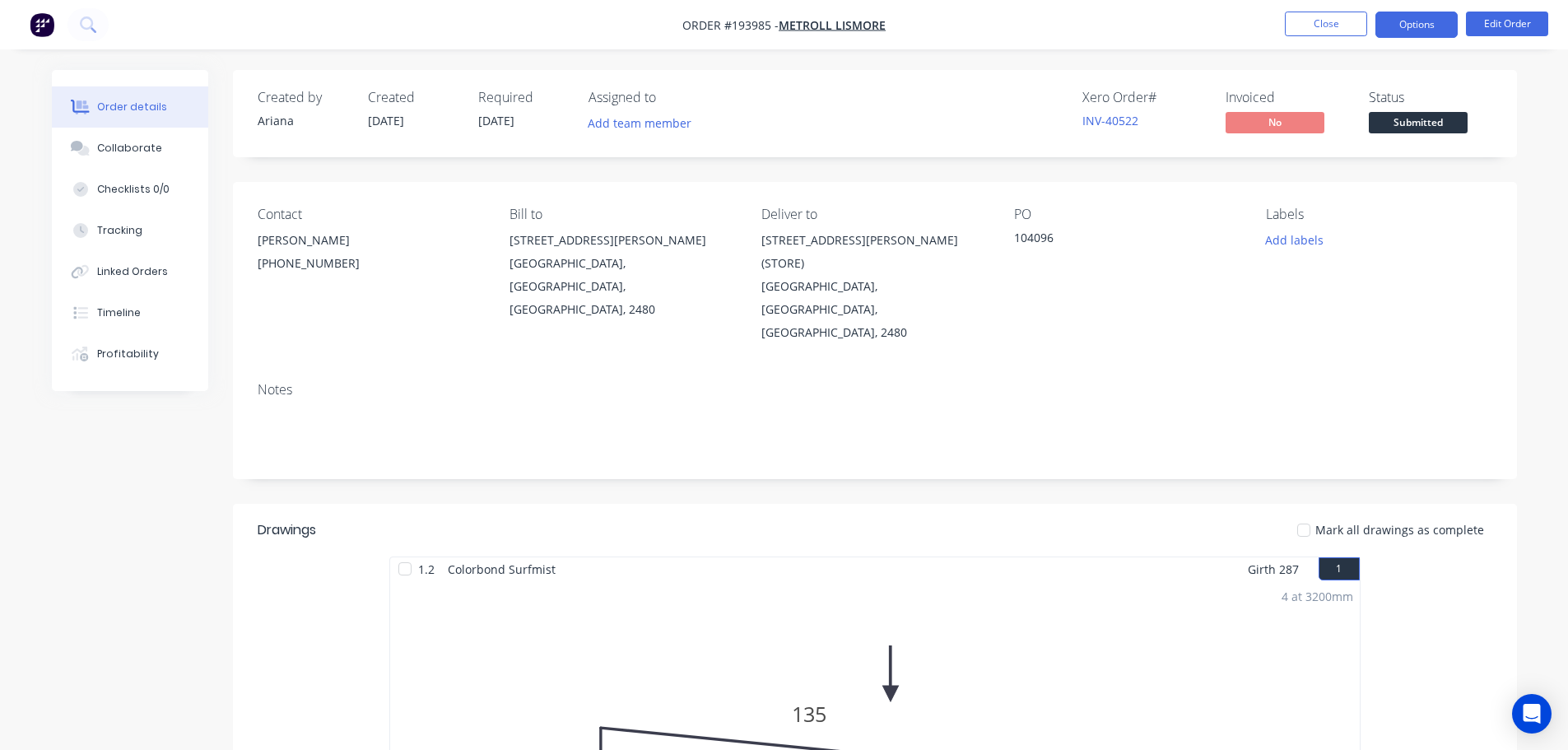
click at [1400, 21] on button "Options" at bounding box center [1416, 25] width 82 height 26
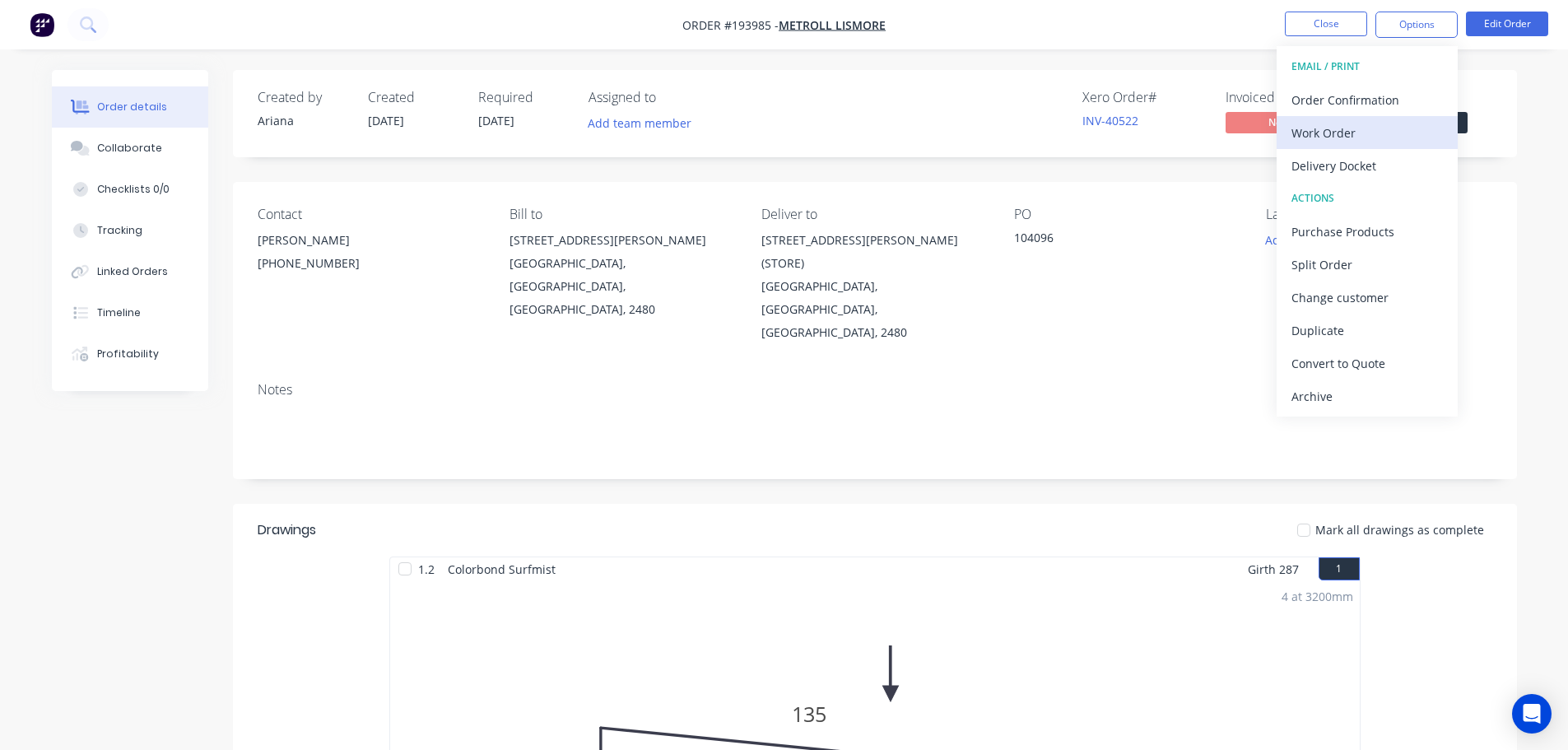
click at [1340, 126] on div "Work Order" at bounding box center [1367, 132] width 151 height 24
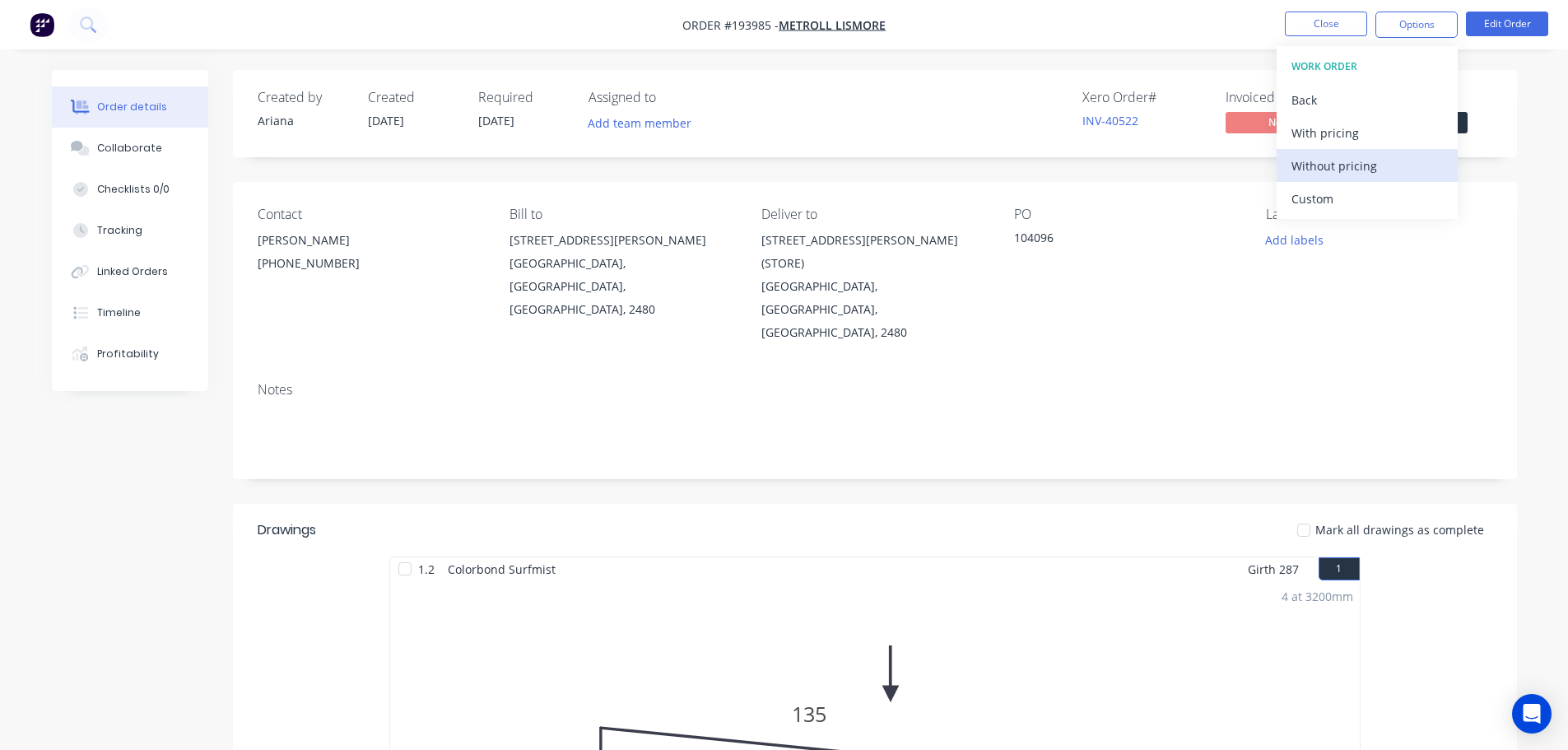
click at [1310, 163] on div "Without pricing" at bounding box center [1367, 165] width 151 height 24
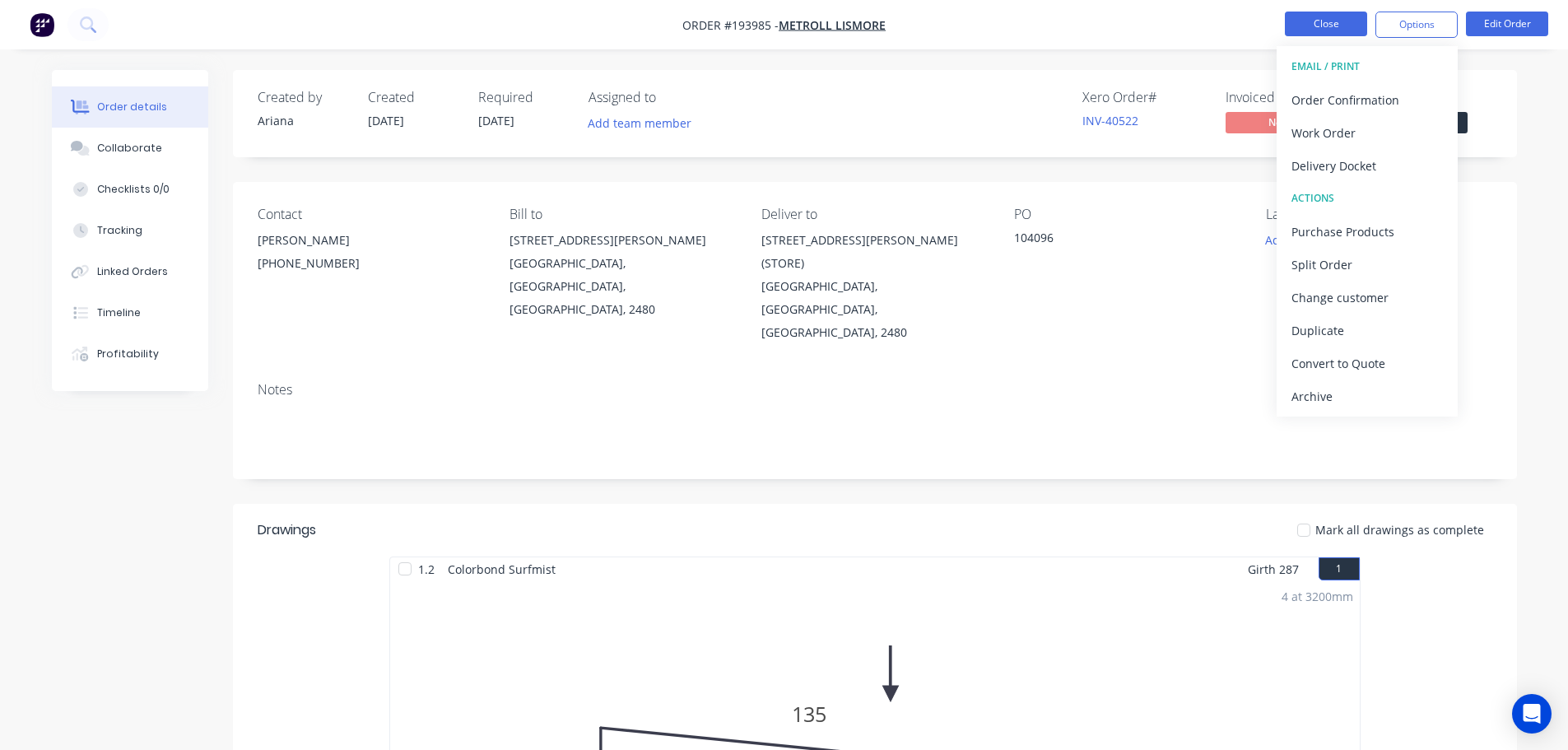
click at [1319, 27] on button "Close" at bounding box center [1325, 24] width 82 height 25
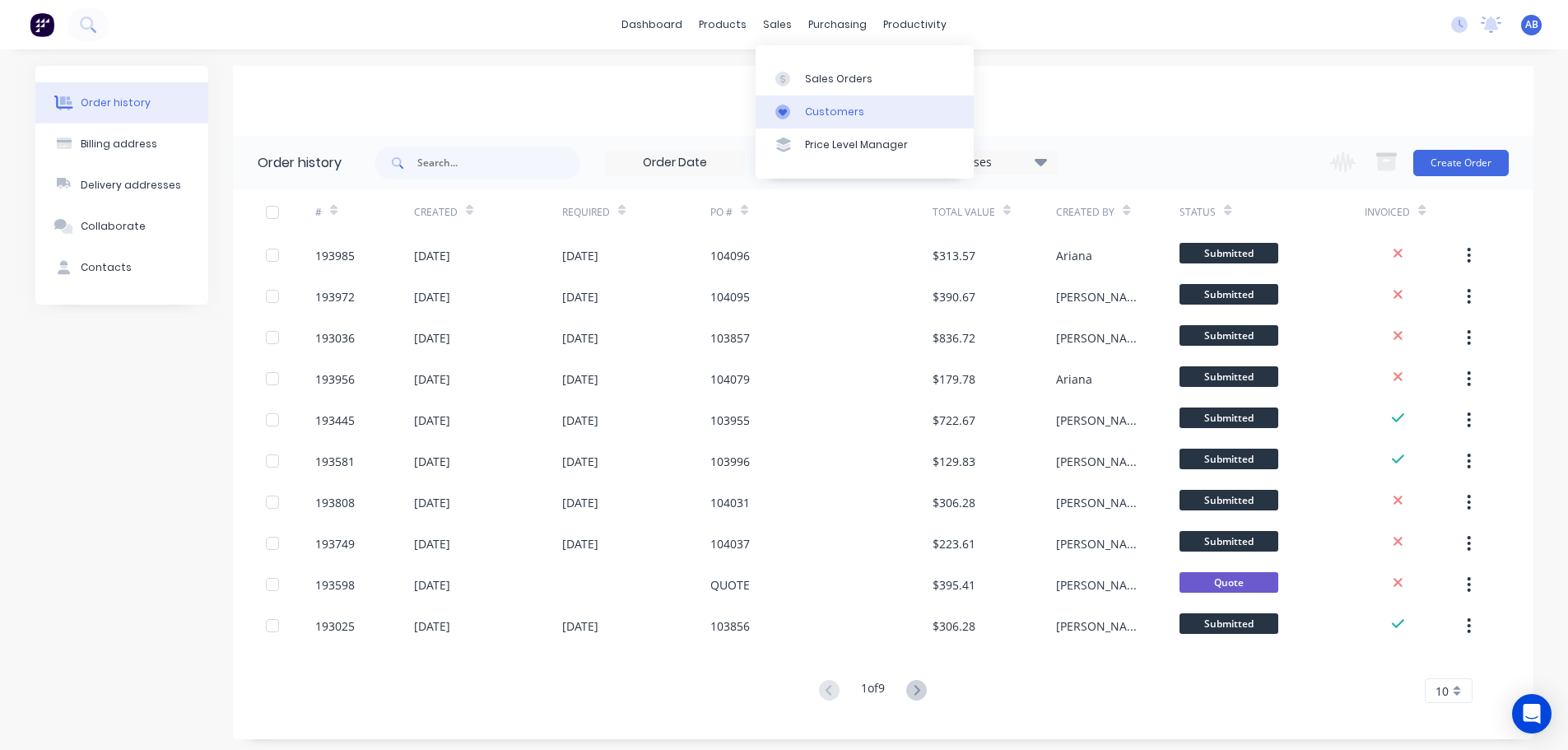
click at [823, 109] on div "Customers" at bounding box center [834, 112] width 59 height 15
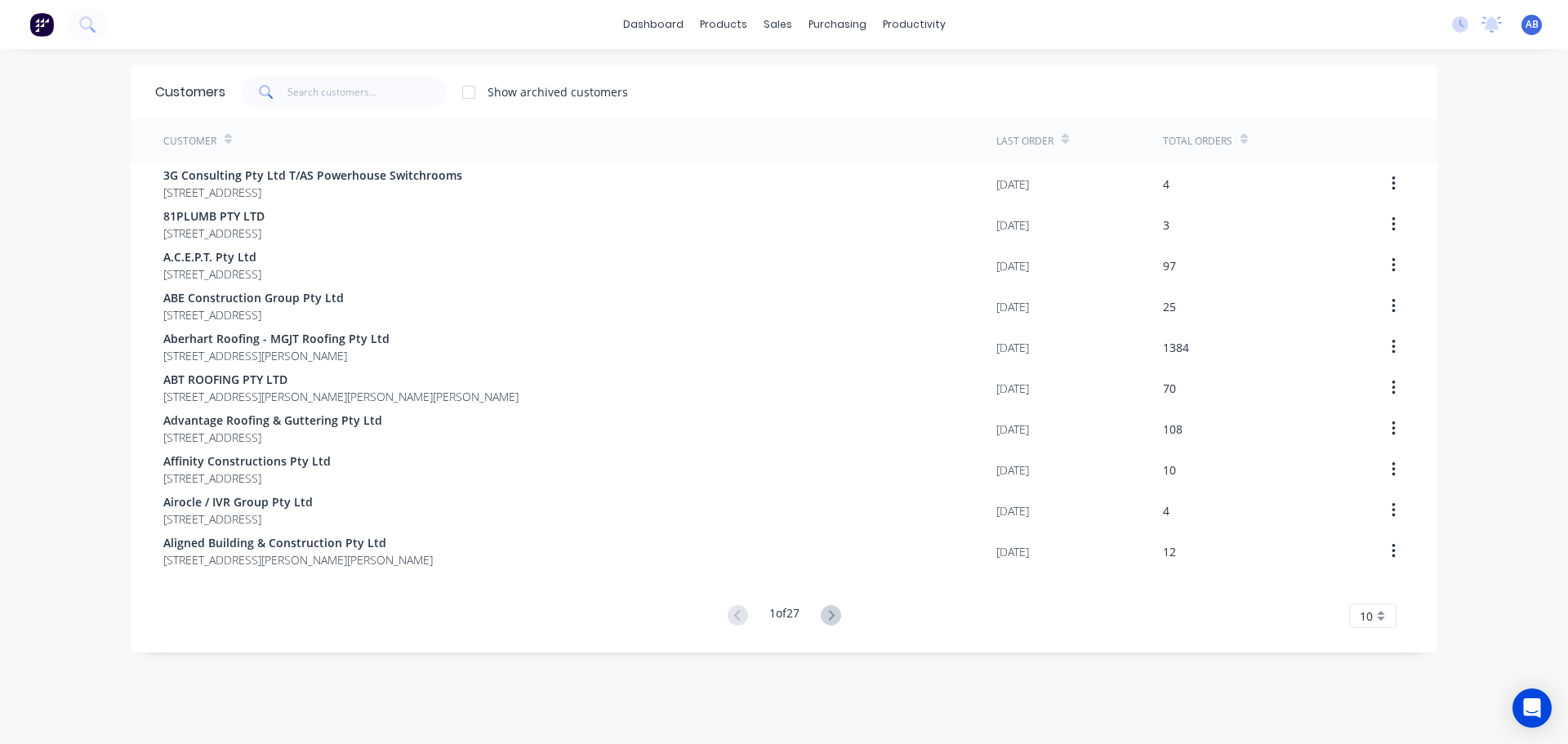
click at [1040, 17] on div "dashboard products sales purchasing productivity dashboard products Product Cat…" at bounding box center [784, 24] width 1568 height 49
click at [383, 100] on input "text" at bounding box center [367, 92] width 159 height 32
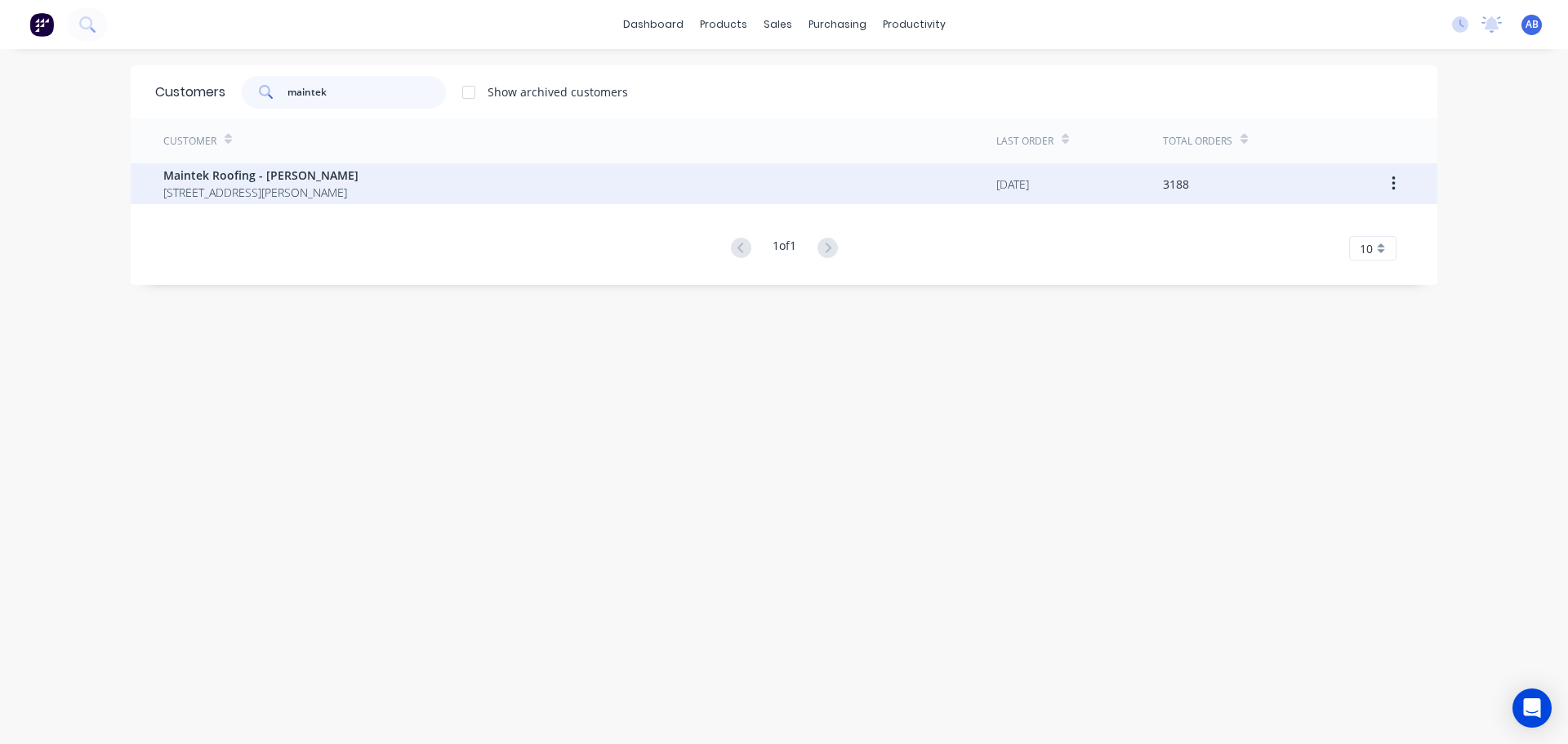
type input "maintek"
click at [245, 187] on span "[STREET_ADDRESS][PERSON_NAME]" at bounding box center [260, 192] width 195 height 17
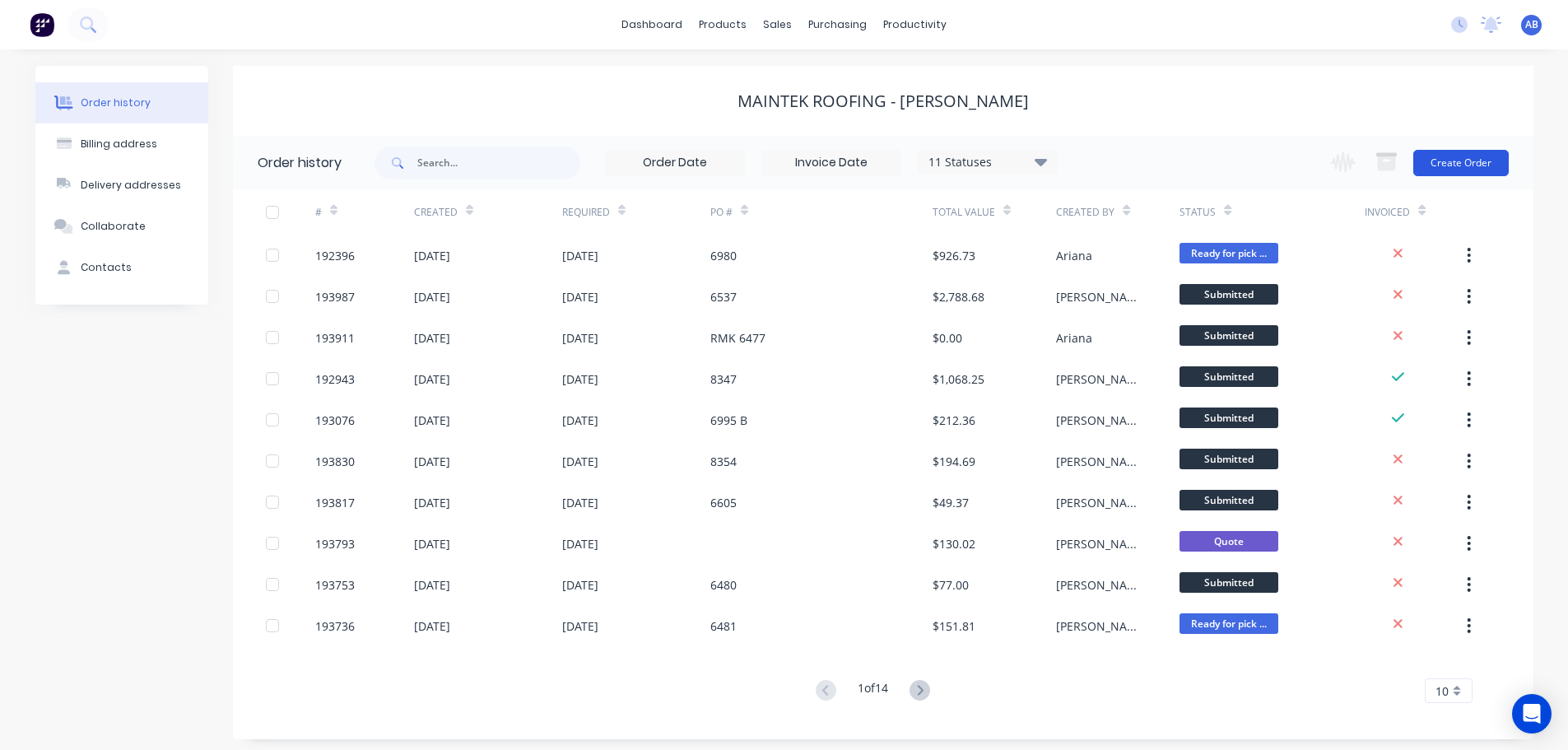
click at [1448, 157] on button "Create Order" at bounding box center [1461, 163] width 95 height 26
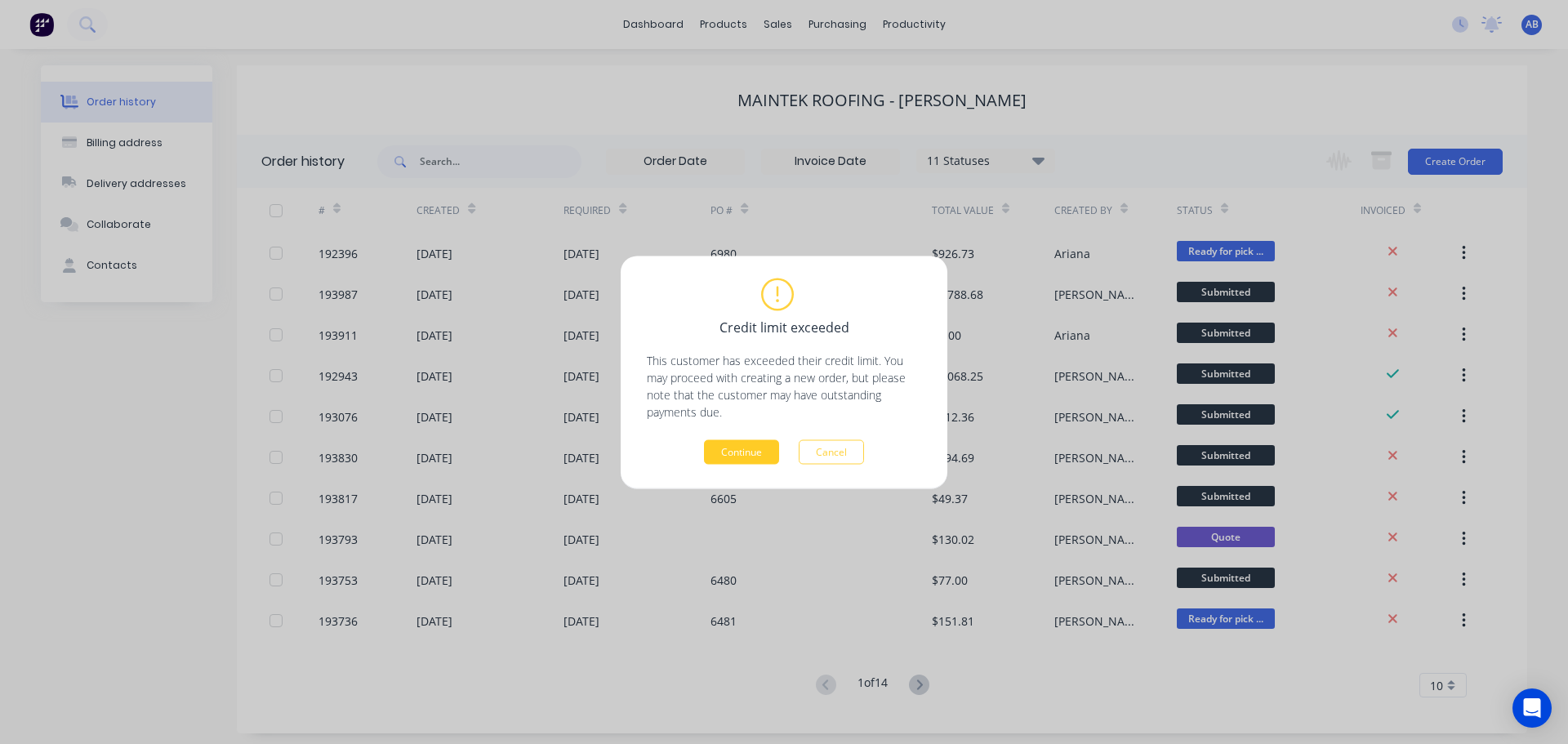
click at [736, 454] on button "Continue" at bounding box center [742, 451] width 75 height 24
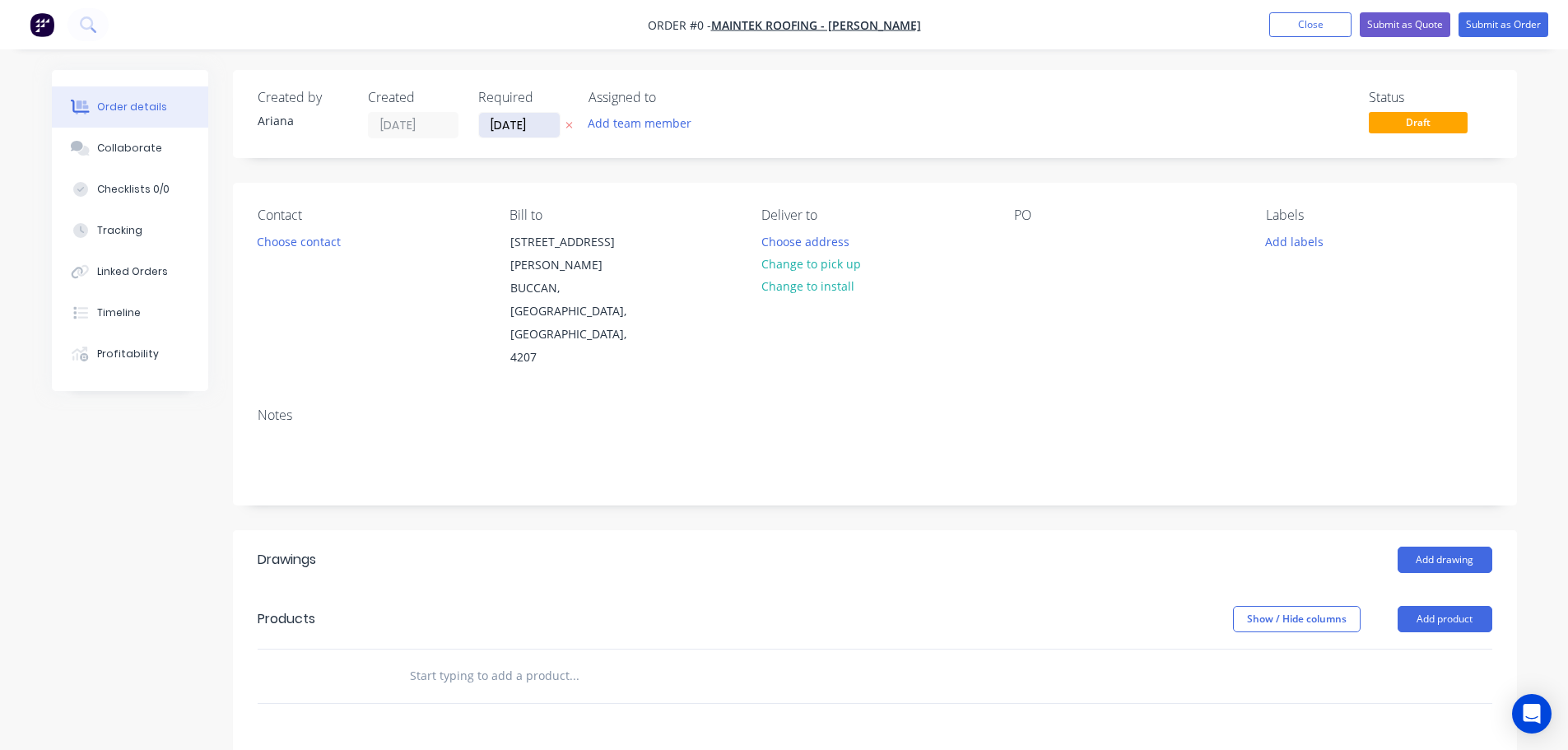
click at [513, 131] on input "[DATE]" at bounding box center [519, 125] width 81 height 25
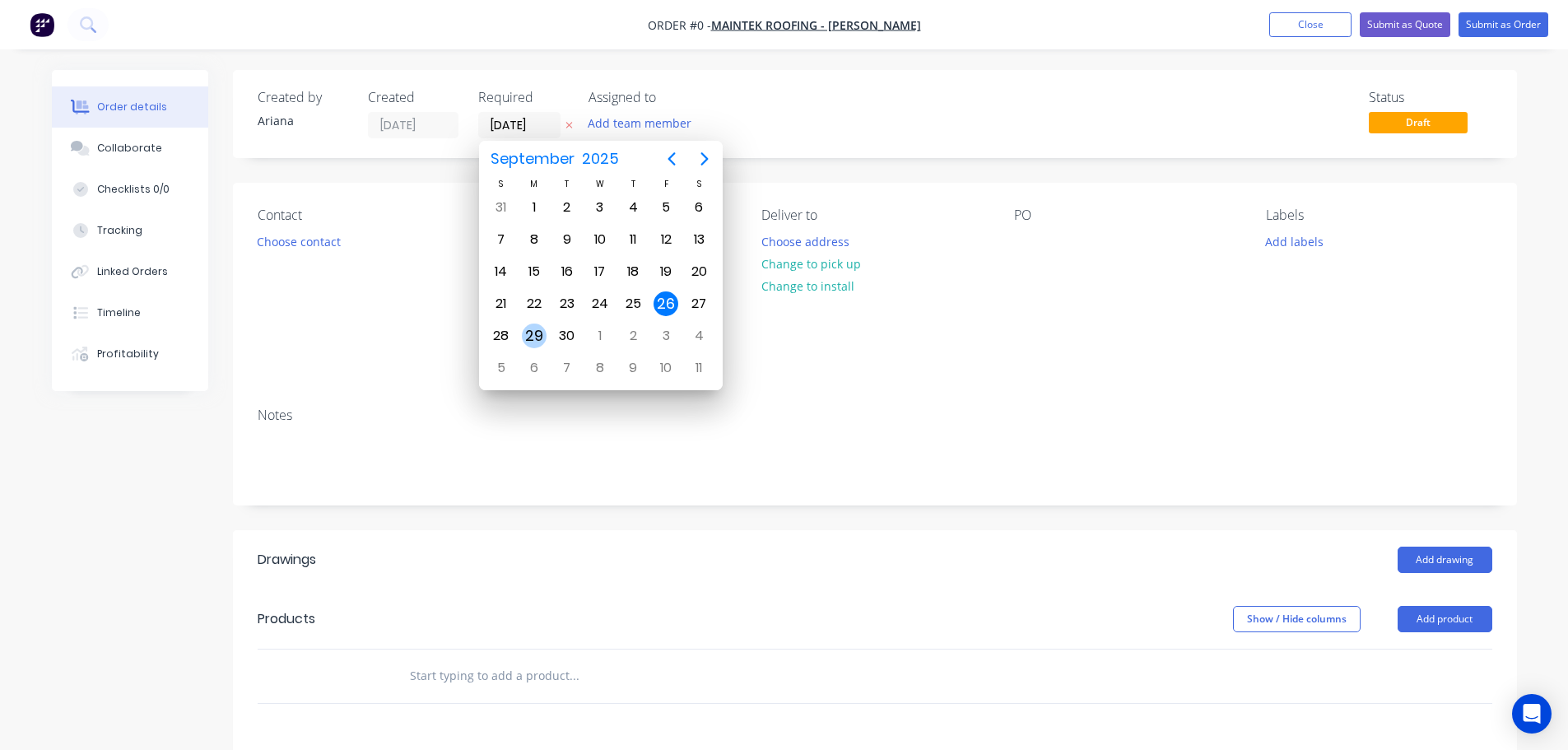
click at [532, 332] on div "29" at bounding box center [534, 335] width 25 height 25
type input "[DATE]"
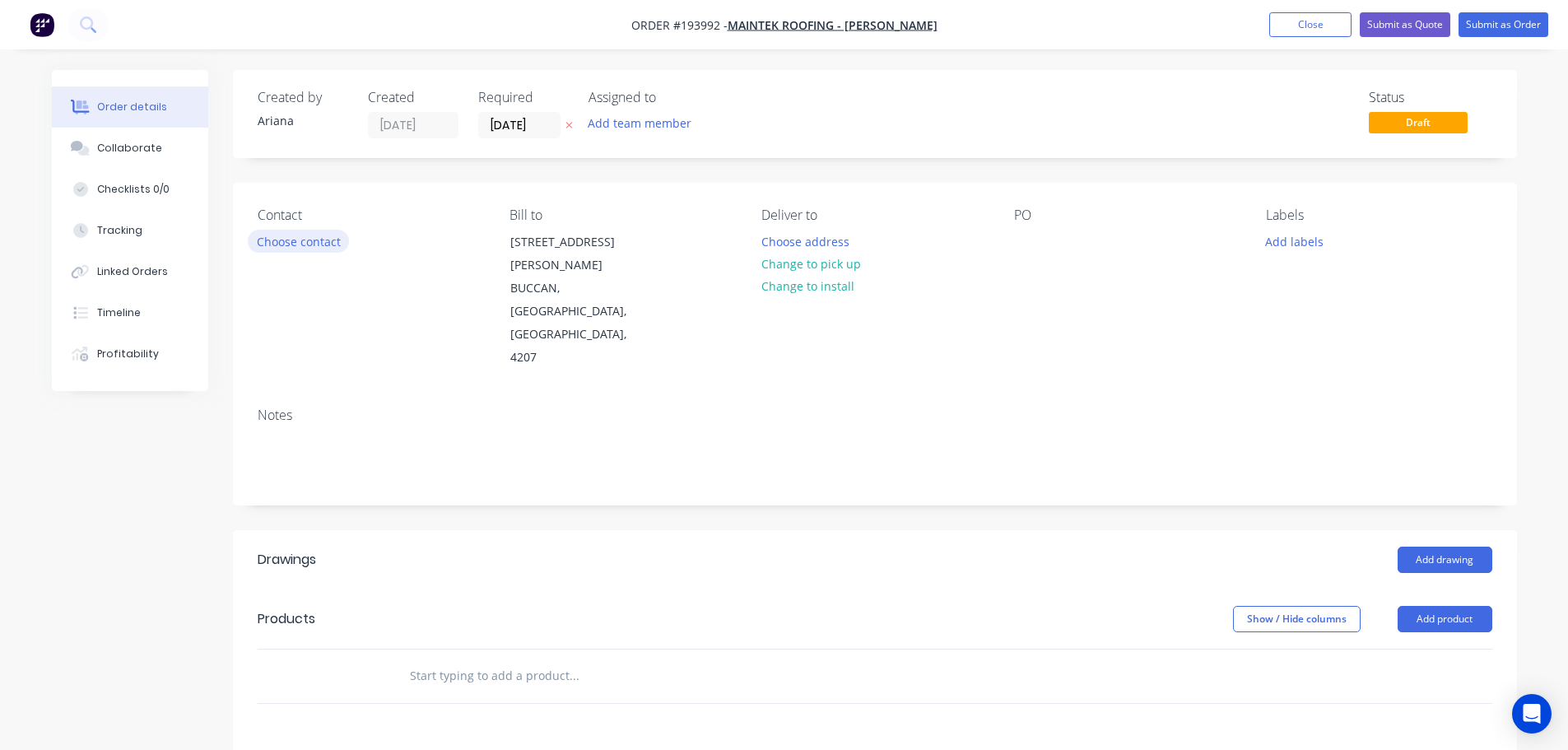
click at [289, 242] on button "Choose contact" at bounding box center [298, 240] width 101 height 22
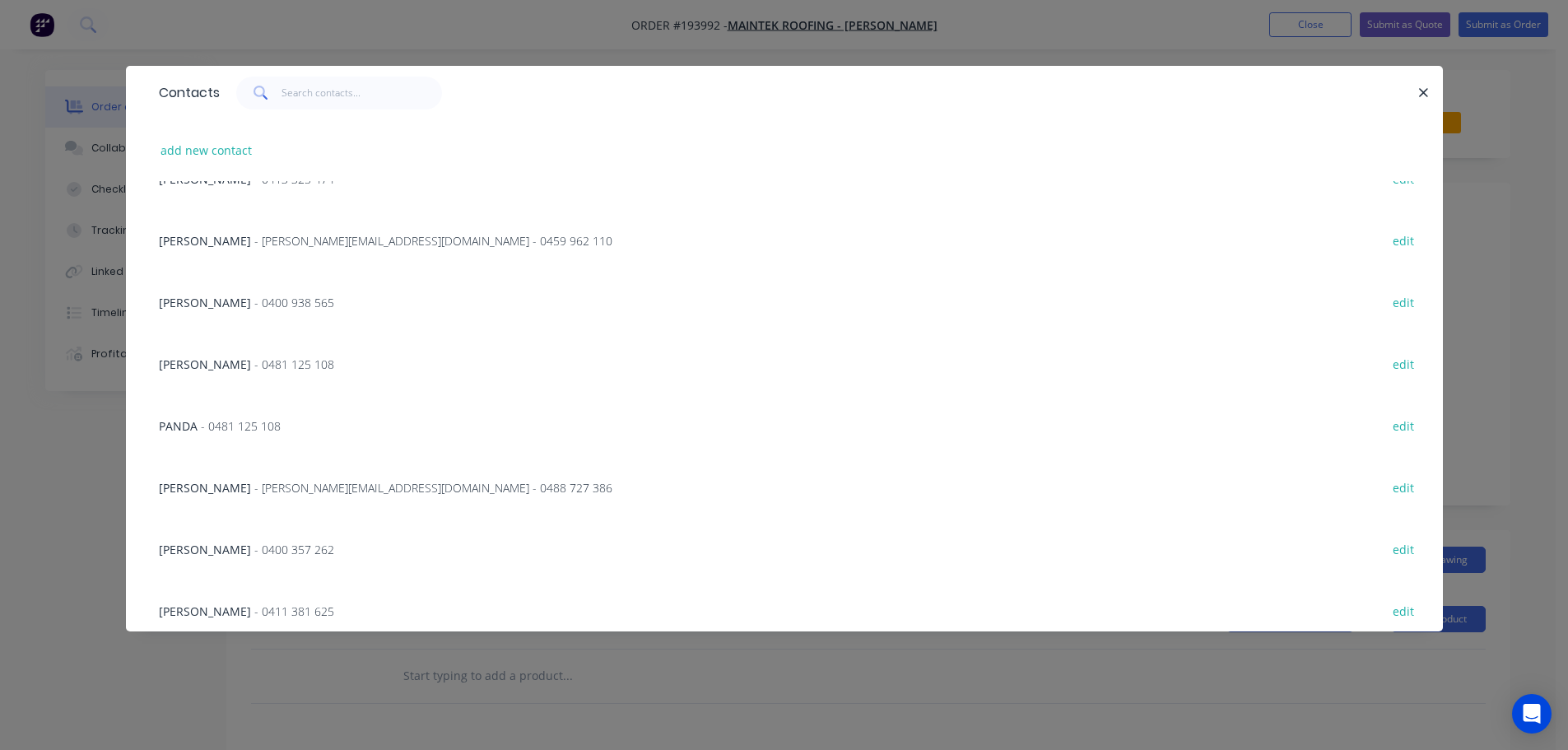
scroll to position [414, 0]
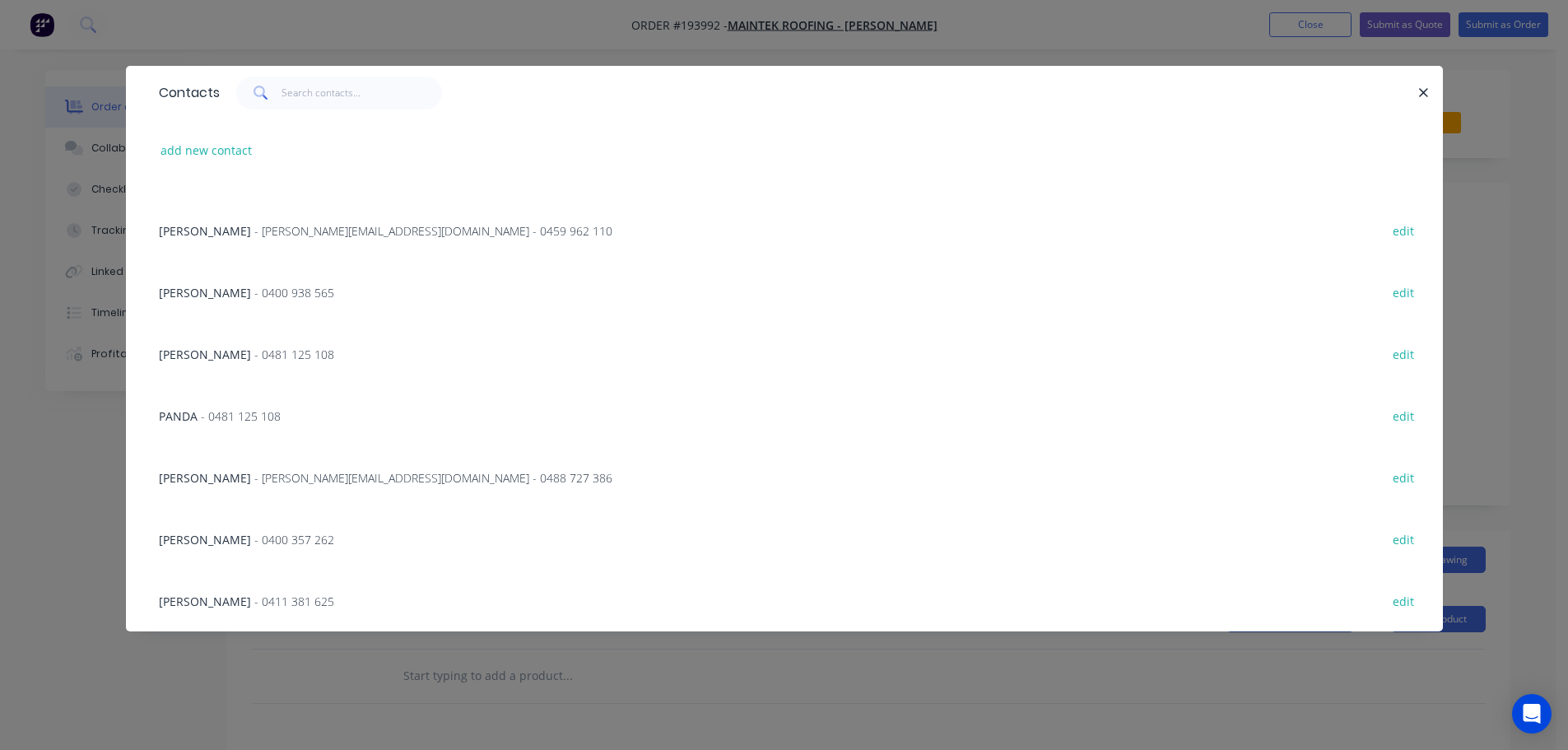
click at [254, 602] on span "- 0411 381 625" at bounding box center [294, 601] width 80 height 16
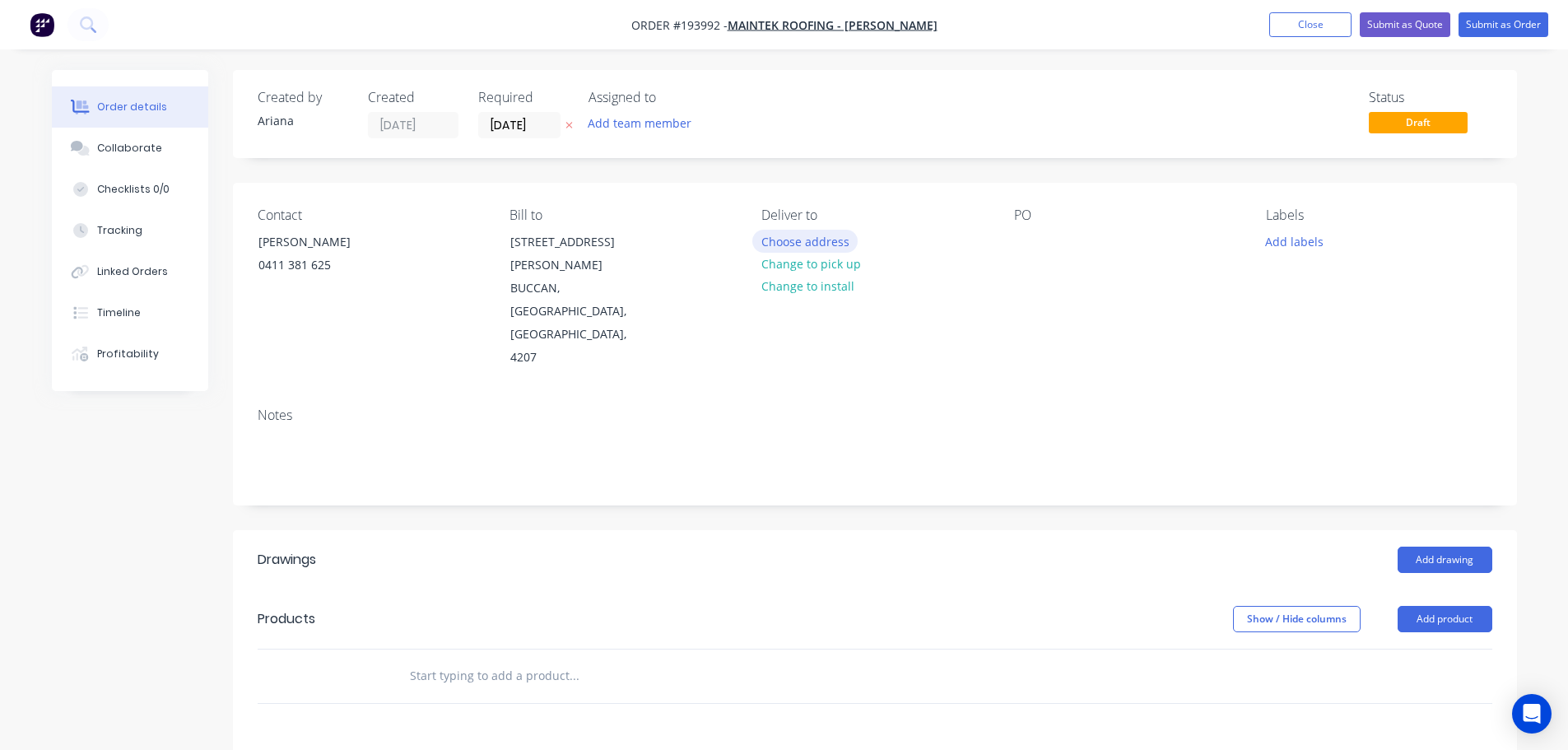
click at [792, 241] on button "Choose address" at bounding box center [805, 240] width 106 height 22
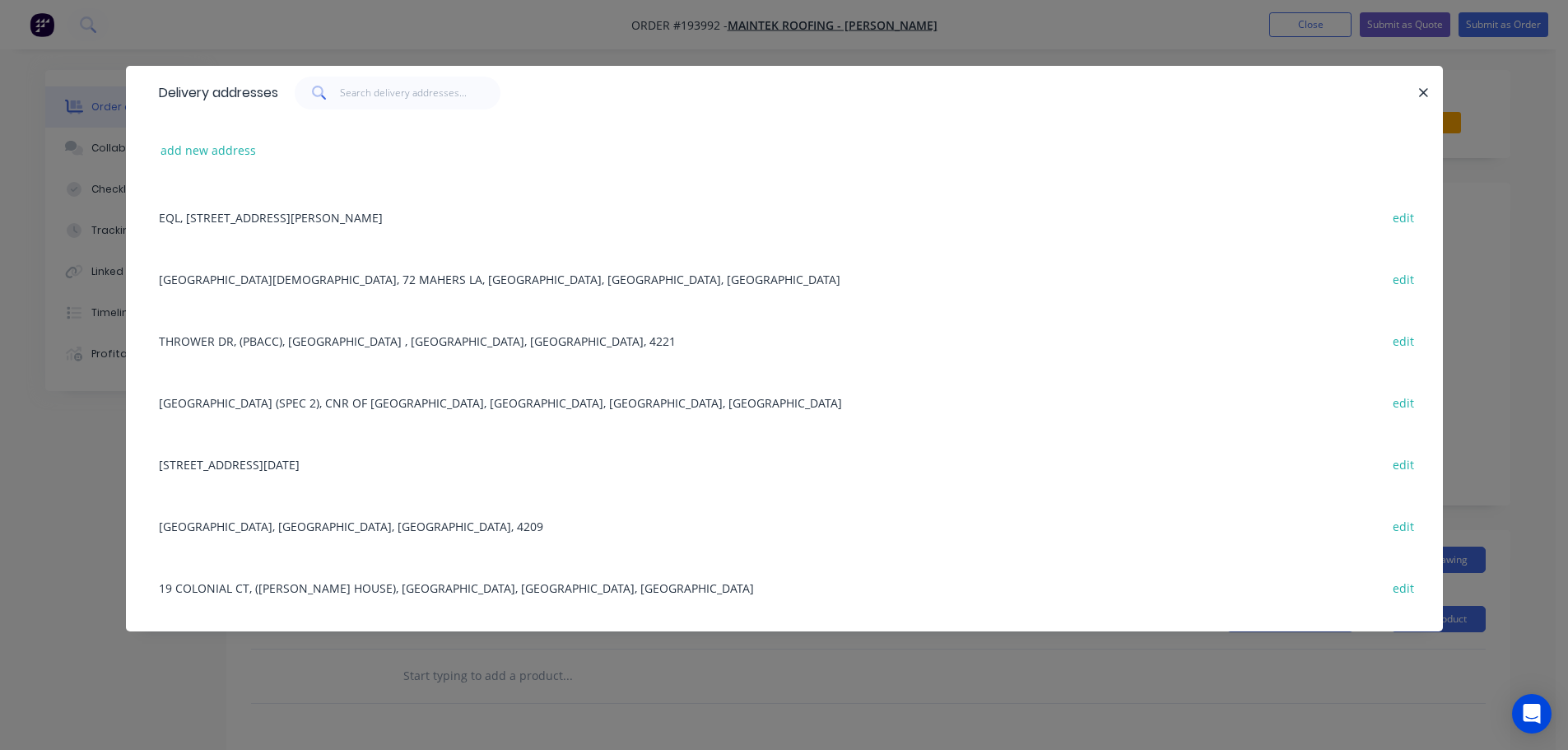
scroll to position [1463, 0]
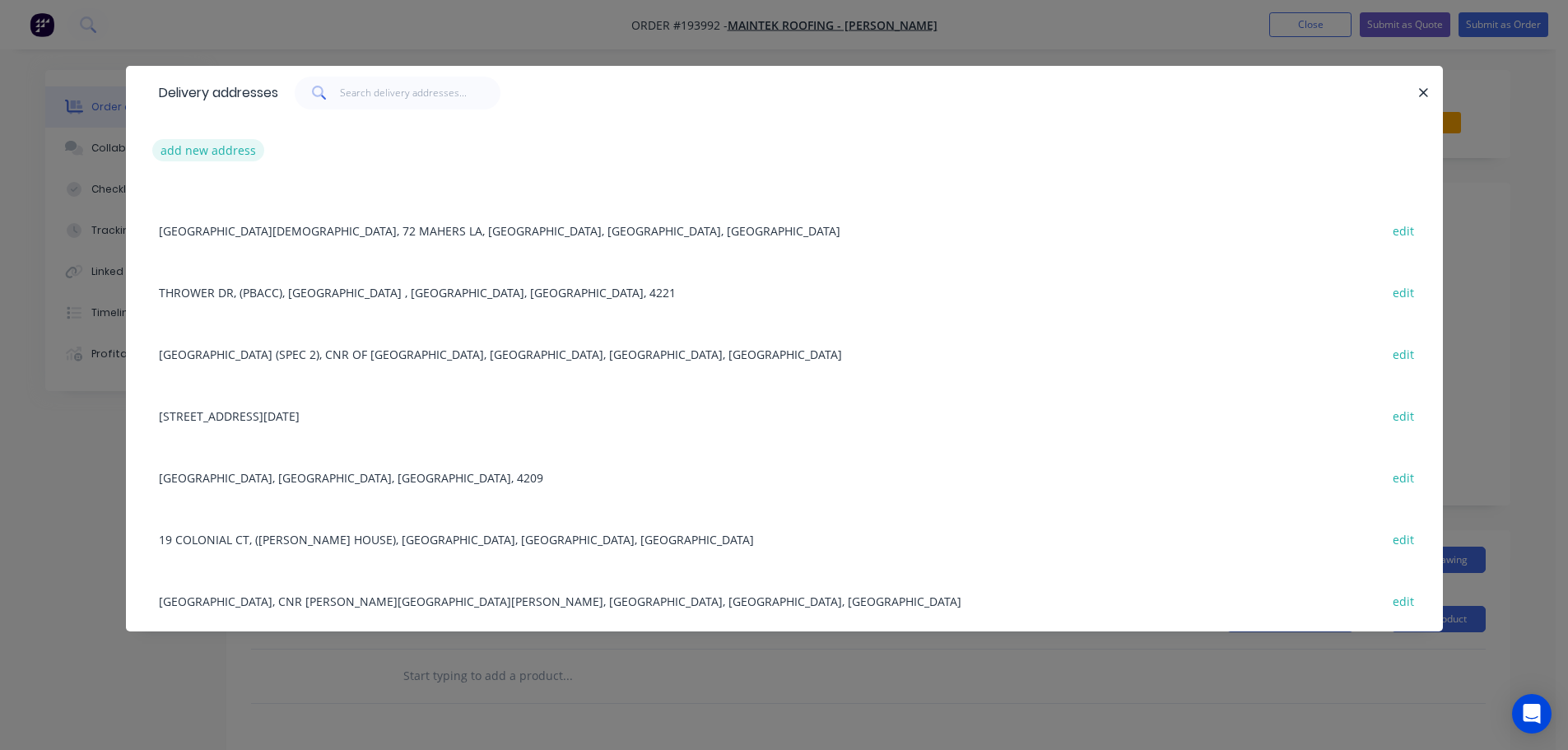
click at [217, 149] on button "add new address" at bounding box center [209, 150] width 113 height 22
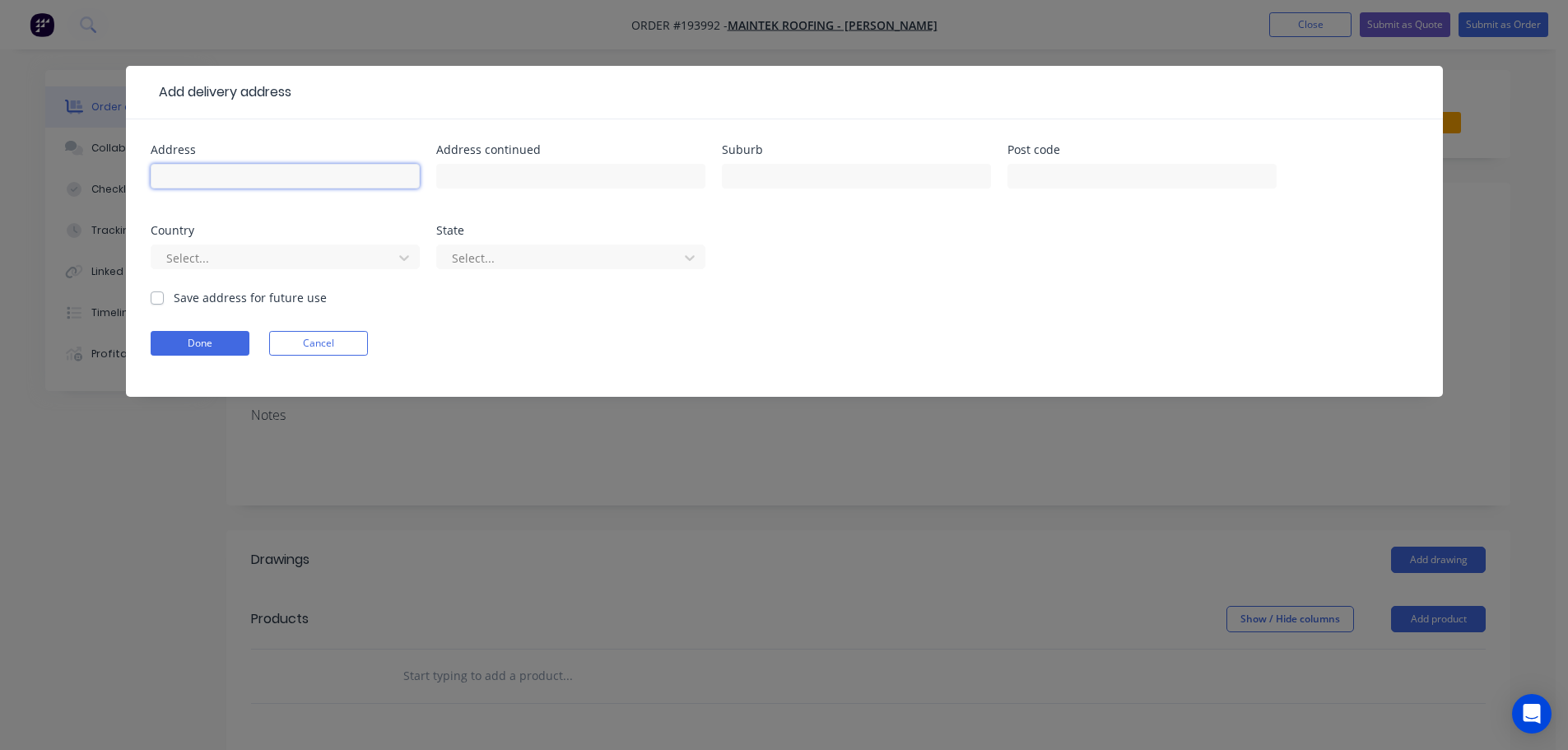
drag, startPoint x: 202, startPoint y: 175, endPoint x: 297, endPoint y: 186, distance: 95.6
click at [210, 175] on input "text" at bounding box center [285, 176] width 269 height 25
type input "10 MASTERS ST"
type input "NEWSTEAD"
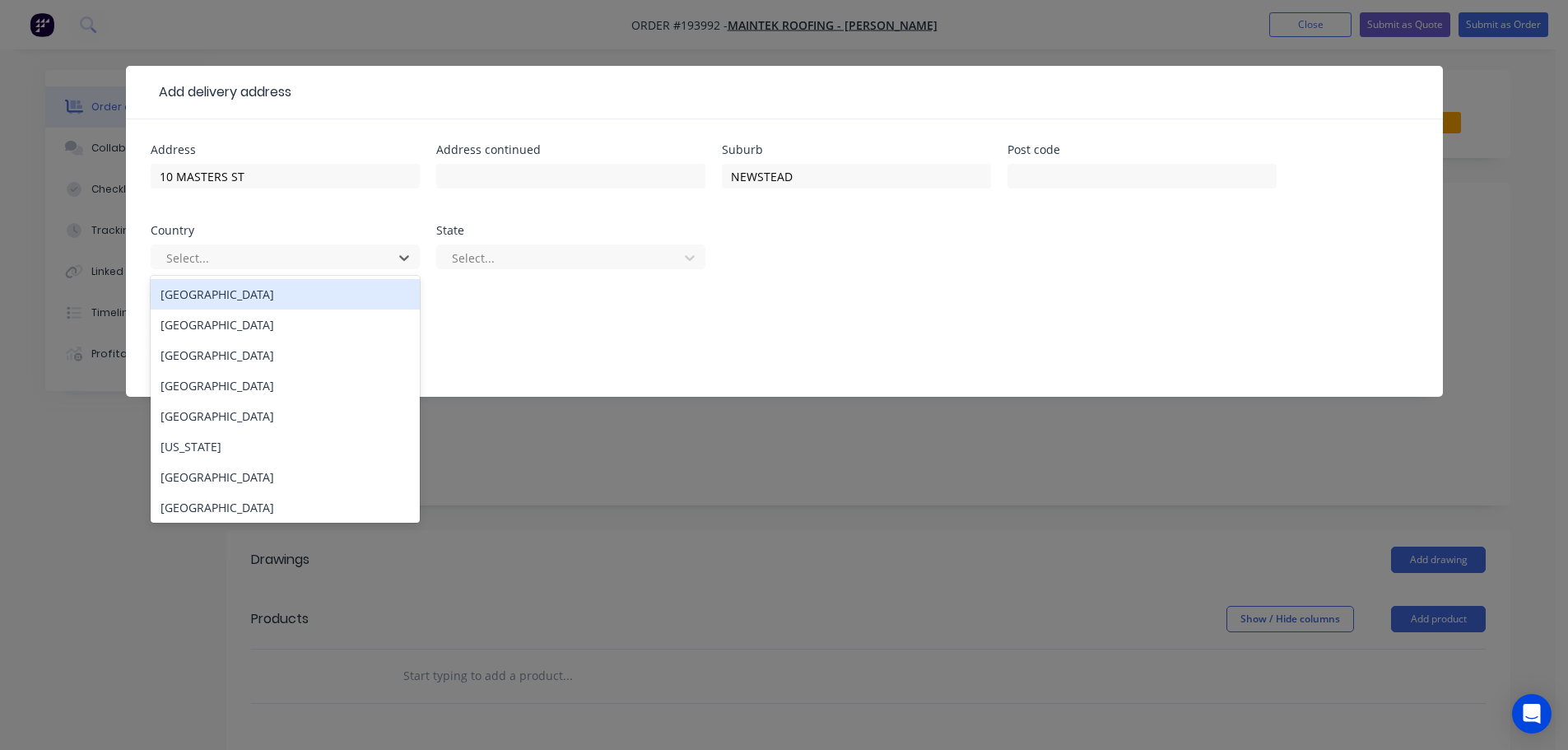
drag, startPoint x: 285, startPoint y: 292, endPoint x: 392, endPoint y: 290, distance: 107.0
click at [285, 293] on div "[GEOGRAPHIC_DATA]" at bounding box center [285, 294] width 269 height 31
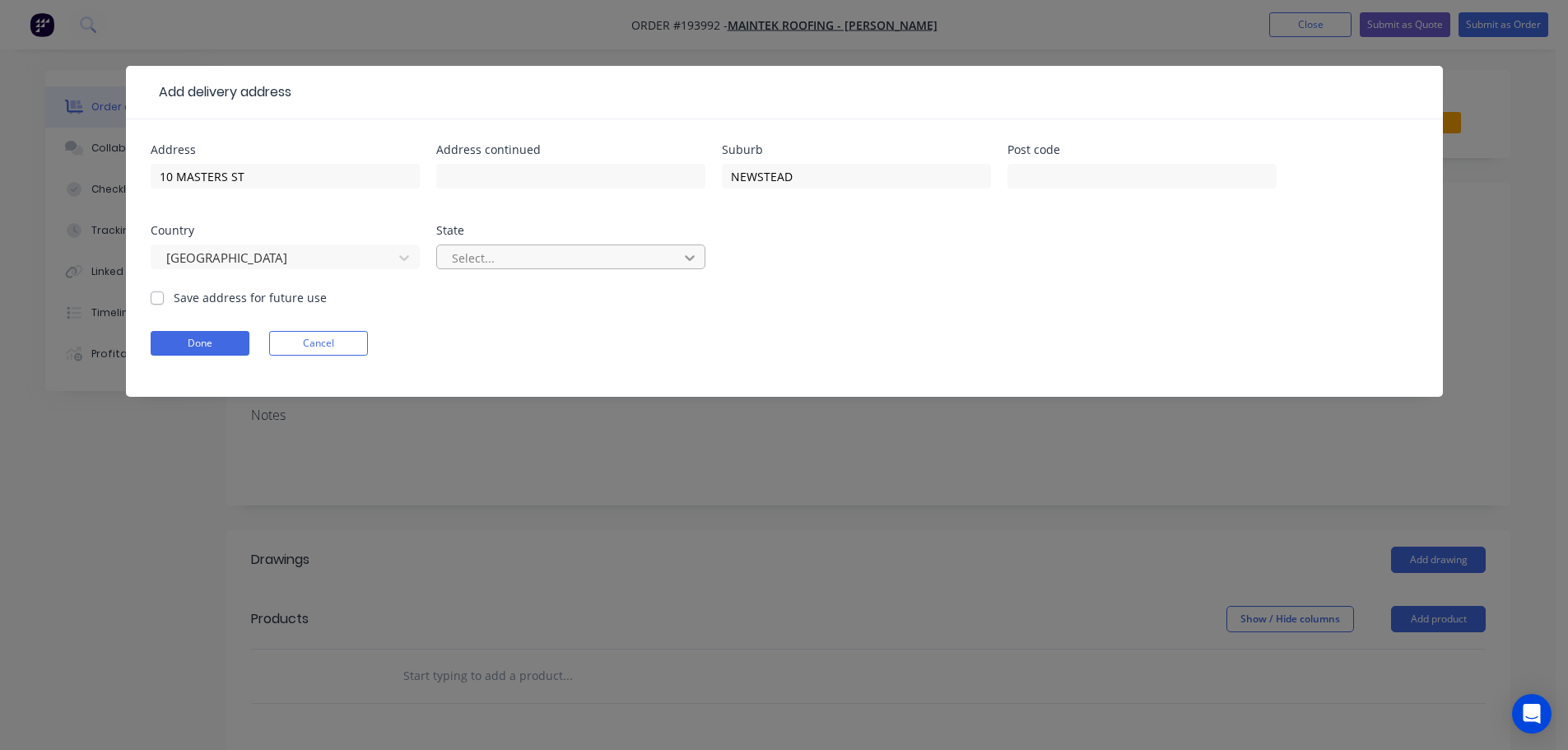
drag, startPoint x: 698, startPoint y: 260, endPoint x: 681, endPoint y: 265, distance: 17.7
click at [696, 260] on div at bounding box center [690, 258] width 30 height 26
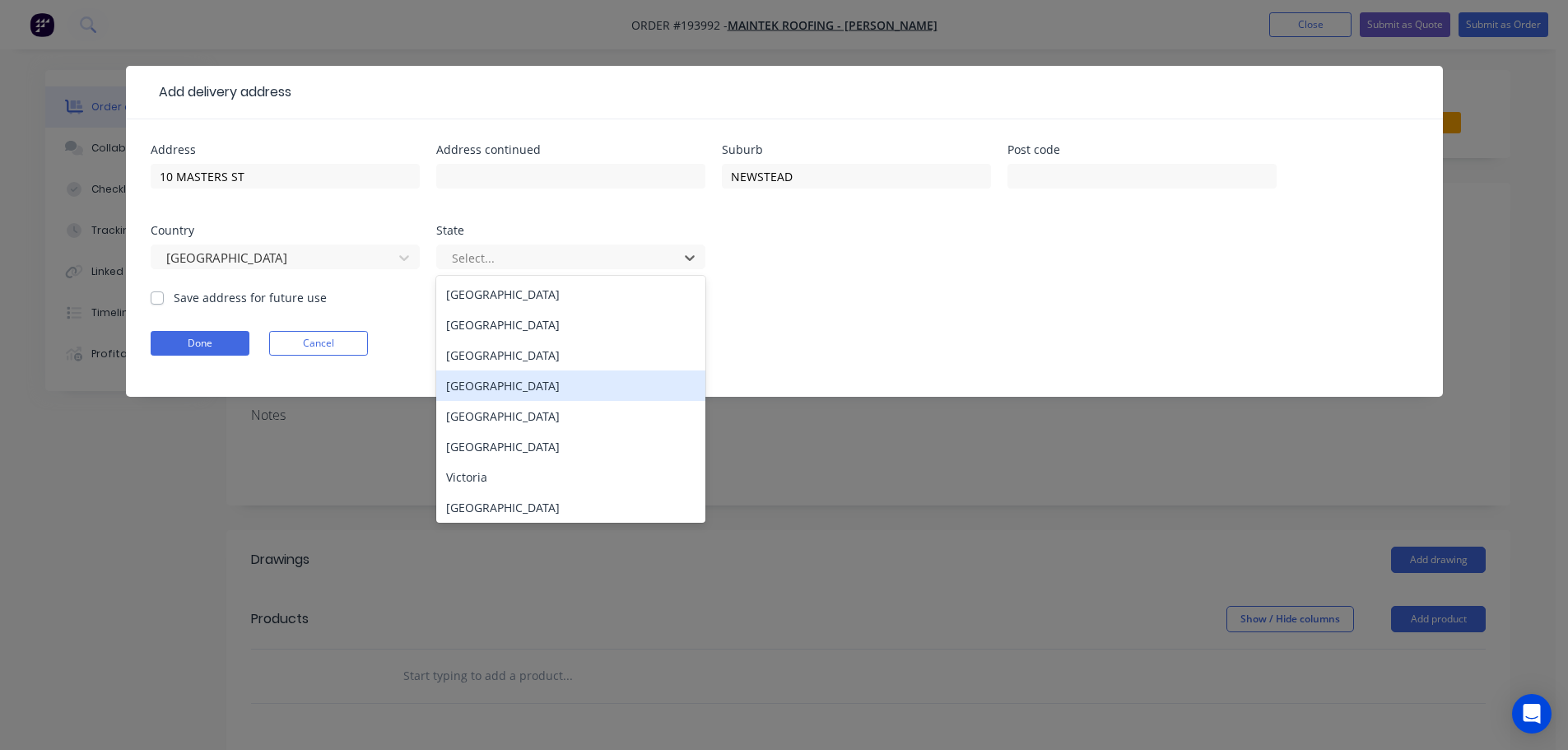
click at [475, 386] on div "[GEOGRAPHIC_DATA]" at bounding box center [571, 386] width 269 height 31
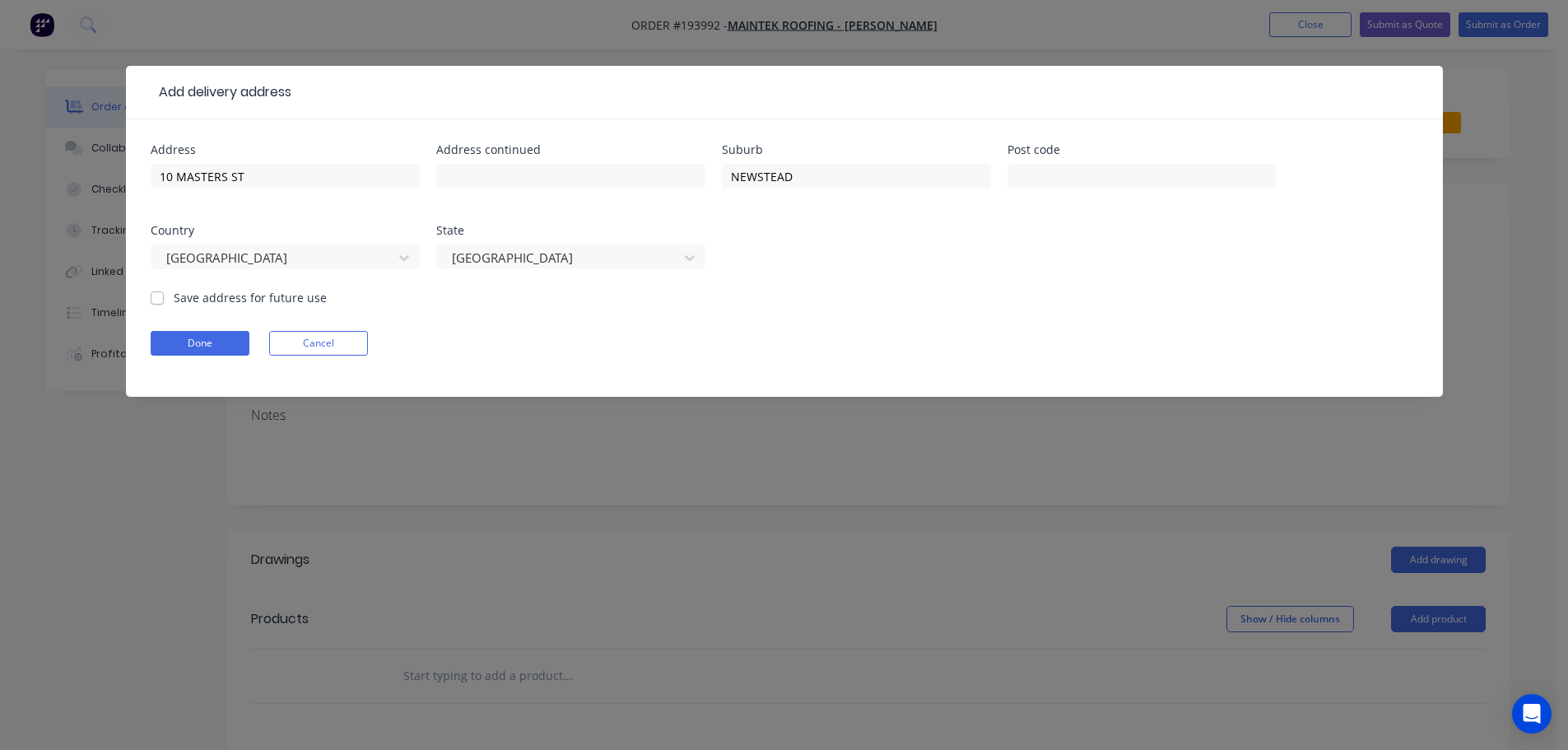
click at [800, 305] on form "Address 10 MASTERS ST Address continued Suburb NEWSTEAD Post code Country [GEOG…" at bounding box center [784, 270] width 1268 height 253
click at [178, 337] on button "Done" at bounding box center [200, 343] width 99 height 25
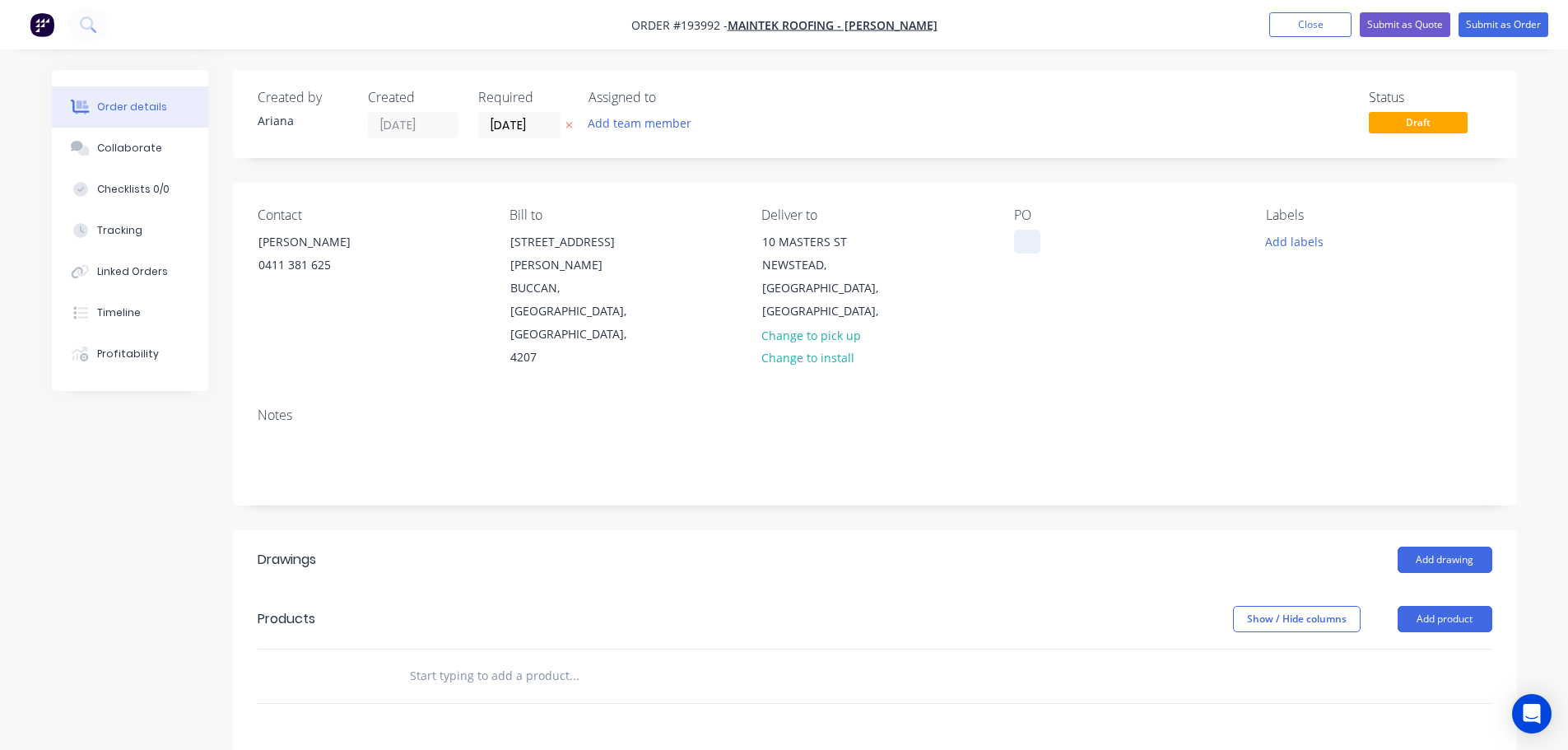
click at [1030, 241] on div at bounding box center [1027, 241] width 26 height 24
click at [1163, 290] on div "PO 6607" at bounding box center [1127, 289] width 225 height 162
click at [1276, 240] on button "Add labels" at bounding box center [1295, 240] width 76 height 22
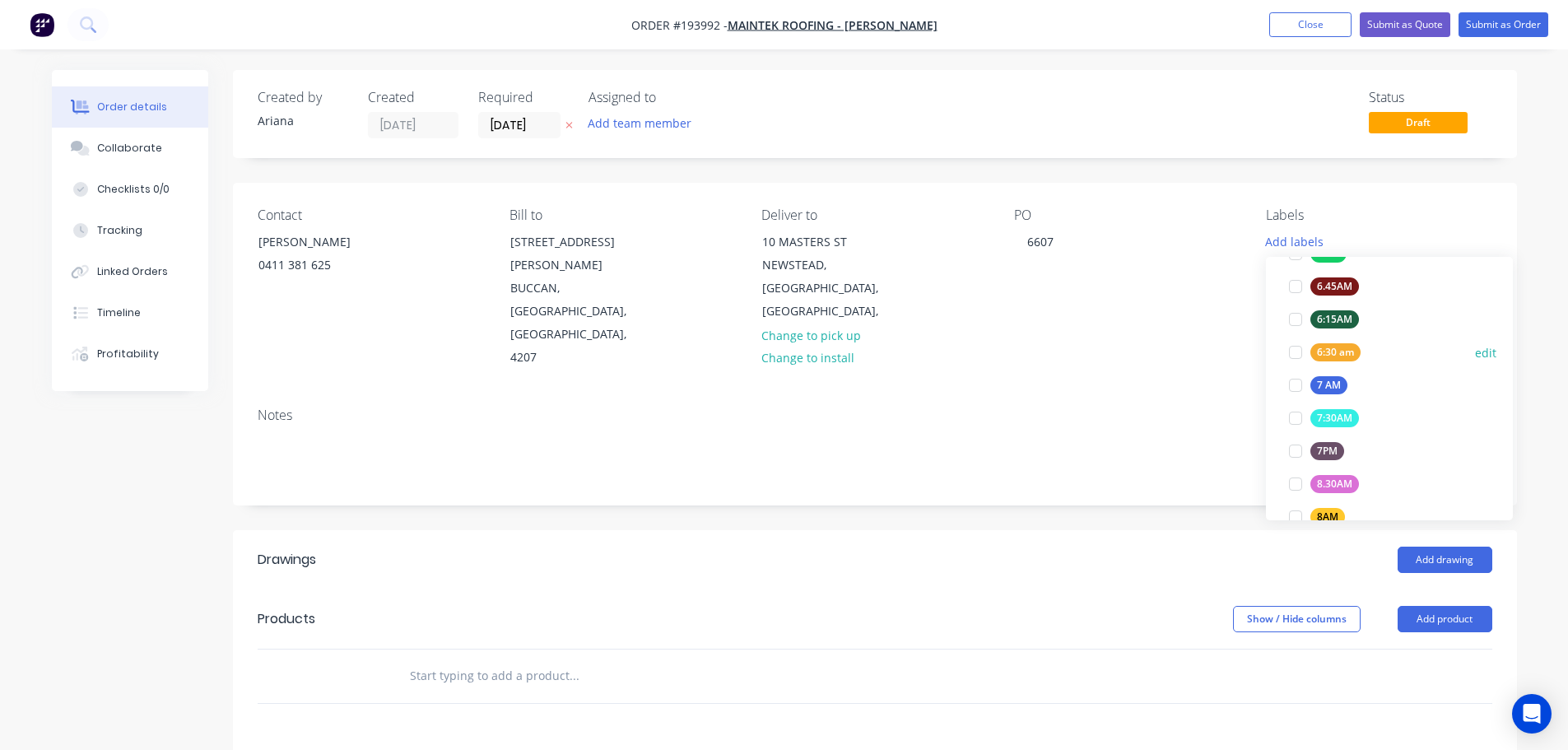
click at [1306, 347] on div at bounding box center [1295, 351] width 33 height 33
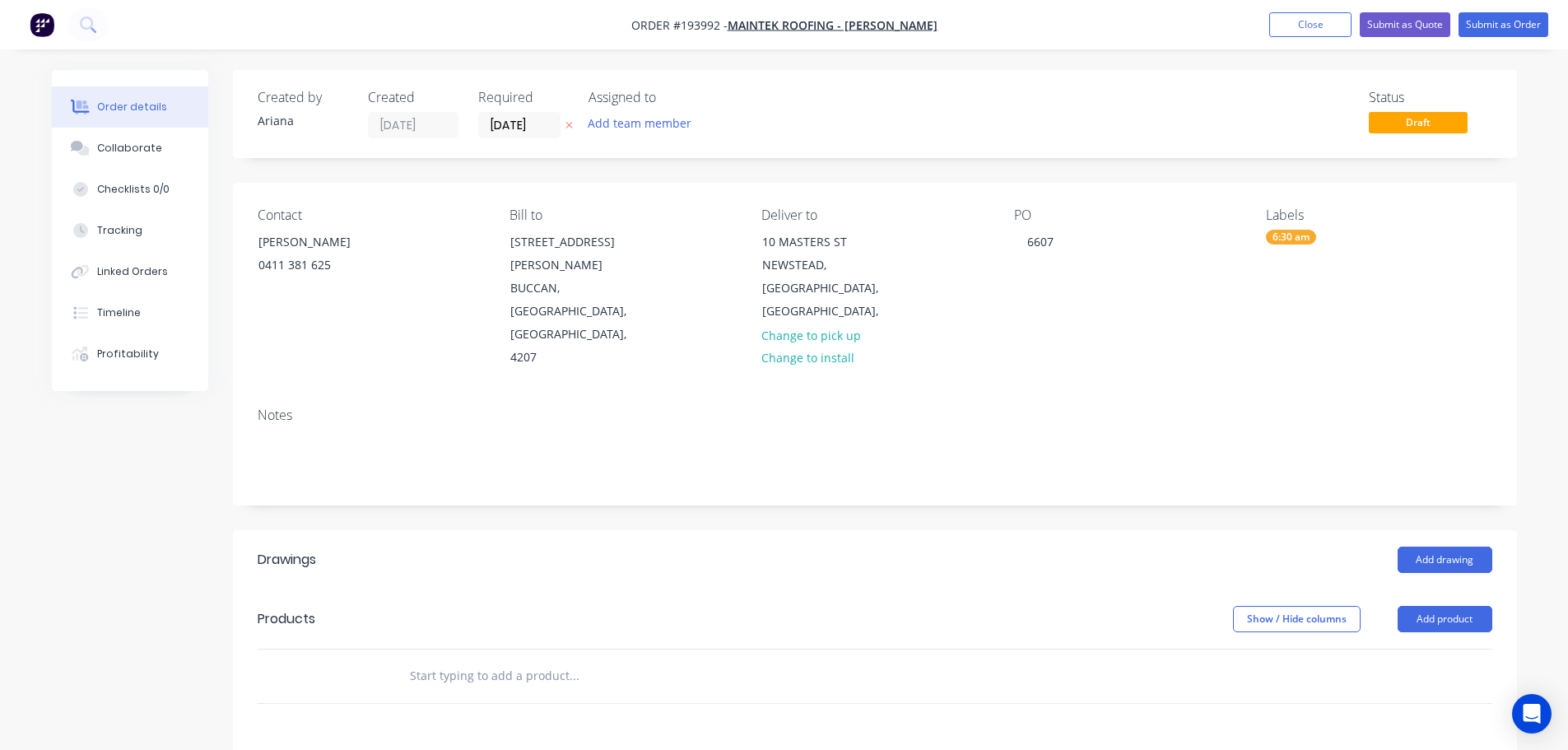
click at [1145, 394] on div "Notes" at bounding box center [875, 449] width 1284 height 110
click at [1437, 606] on button "Add product" at bounding box center [1445, 619] width 95 height 26
click at [1409, 649] on div "Product catalogue" at bounding box center [1414, 660] width 127 height 24
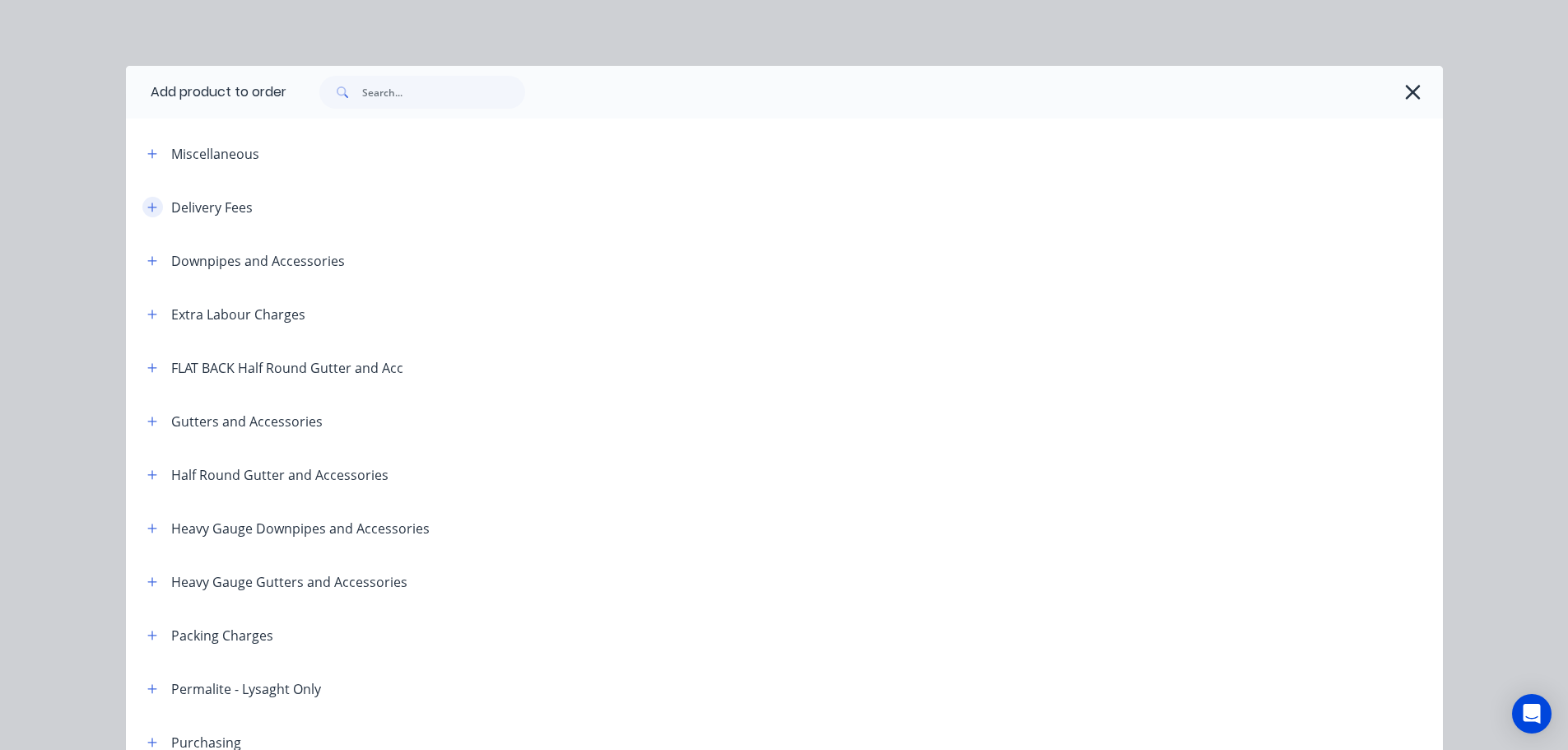
click at [147, 203] on icon "button" at bounding box center [151, 207] width 10 height 11
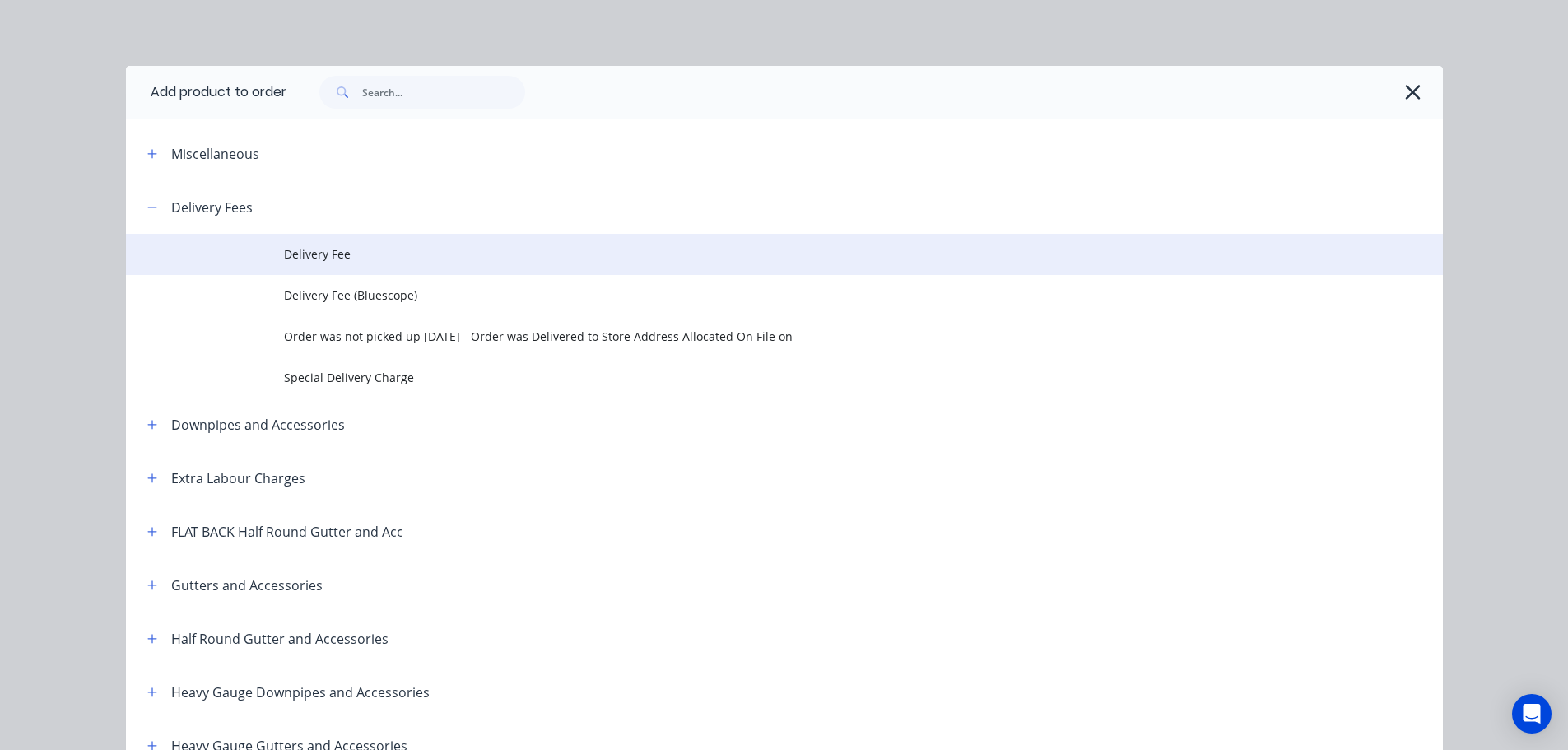
click at [308, 251] on span "Delivery Fee" at bounding box center [747, 254] width 927 height 18
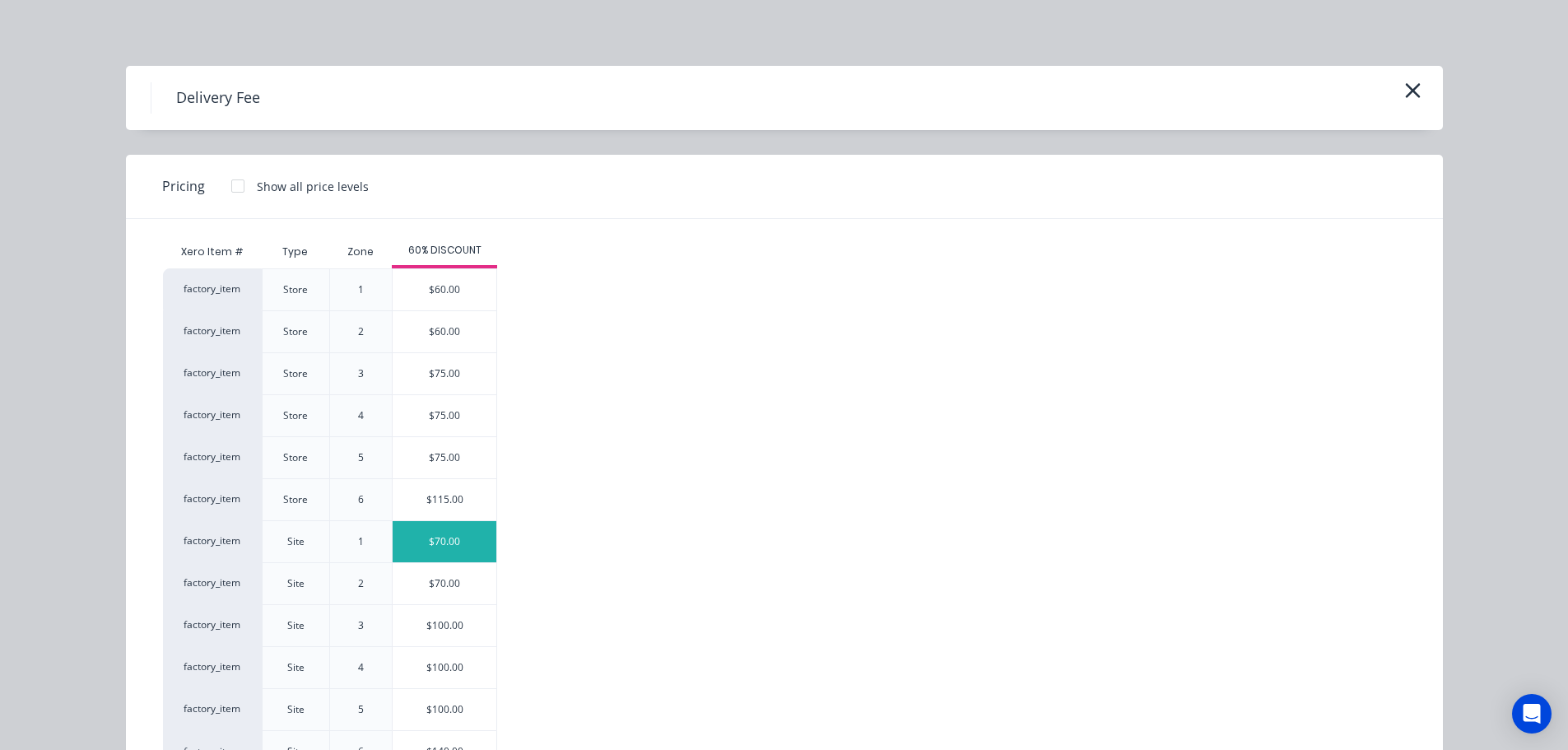
click at [424, 538] on div "$70.00" at bounding box center [445, 541] width 104 height 41
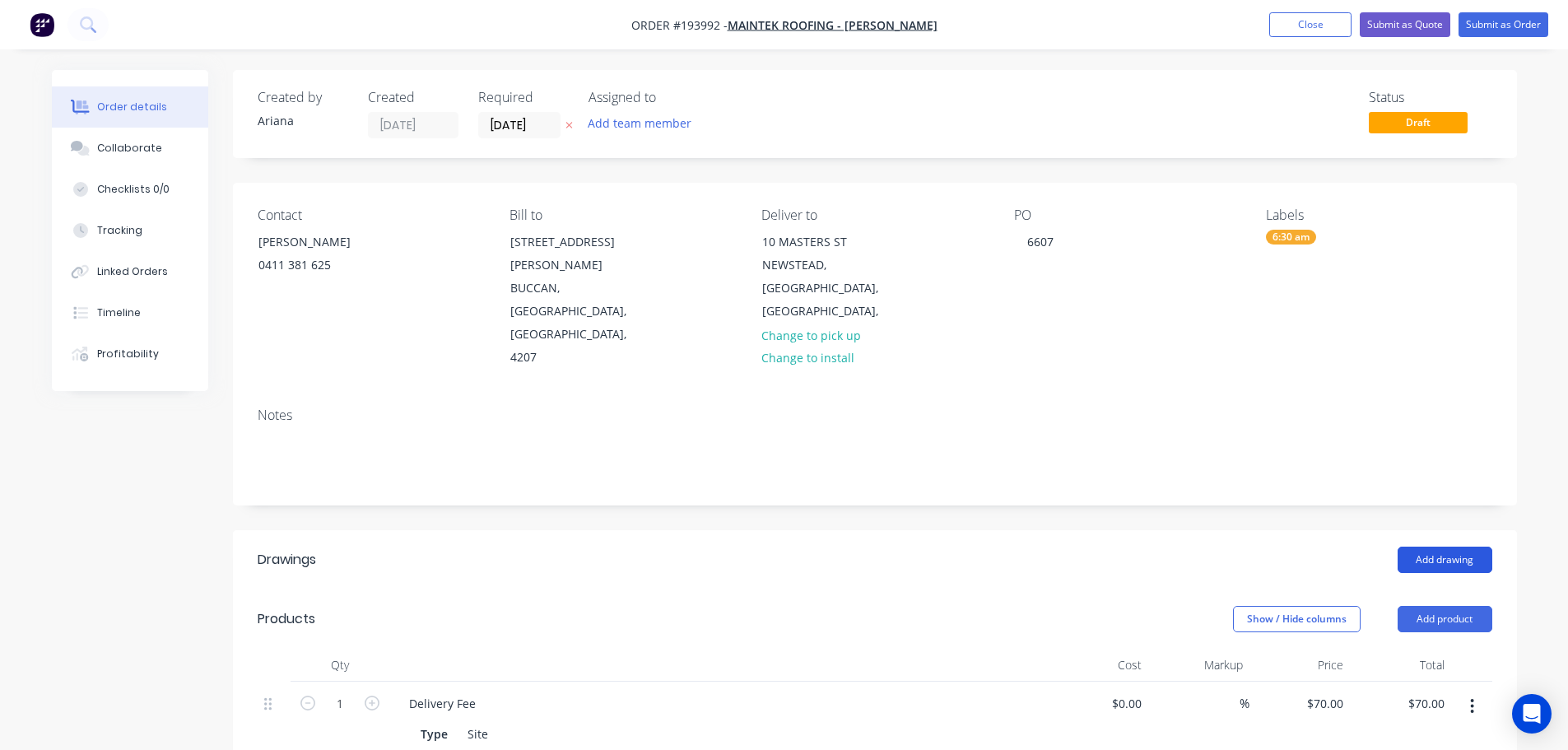
click at [1441, 547] on button "Add drawing" at bounding box center [1445, 560] width 95 height 26
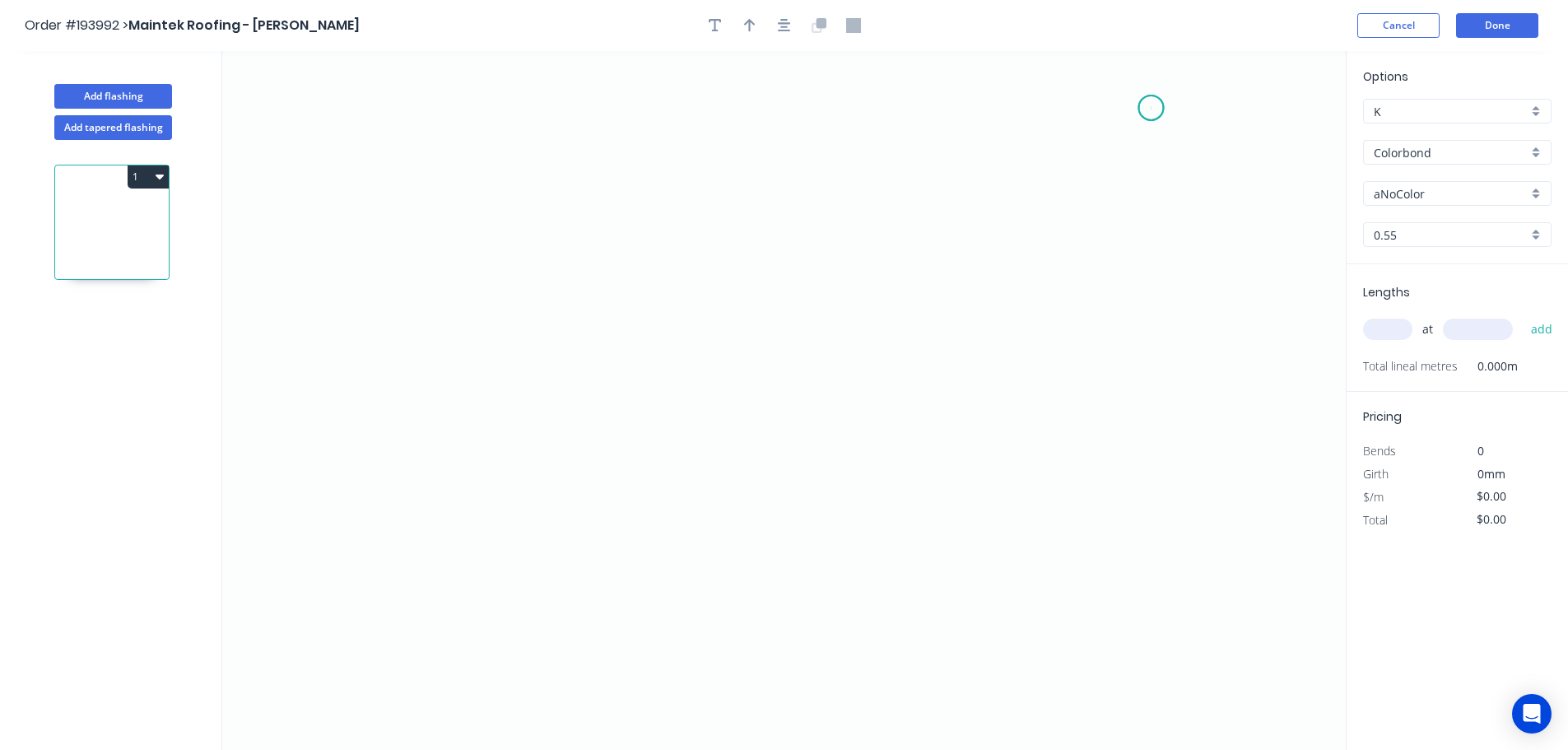
click at [1152, 107] on icon "0" at bounding box center [784, 401] width 1123 height 699
click at [1162, 294] on icon "0" at bounding box center [784, 401] width 1123 height 699
click at [914, 288] on icon "0 ?" at bounding box center [784, 401] width 1123 height 699
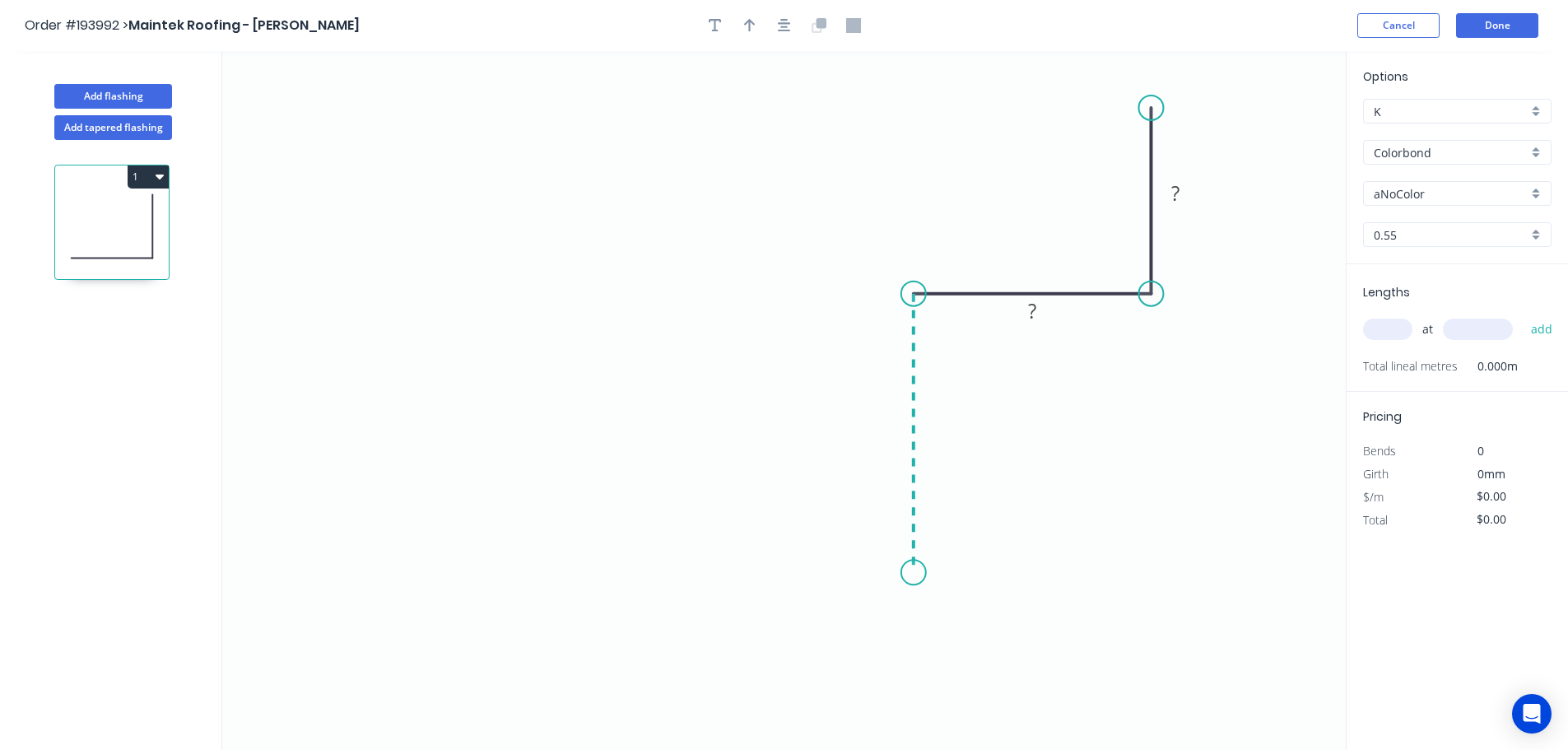
click at [906, 573] on icon "0 ? ?" at bounding box center [784, 401] width 1123 height 699
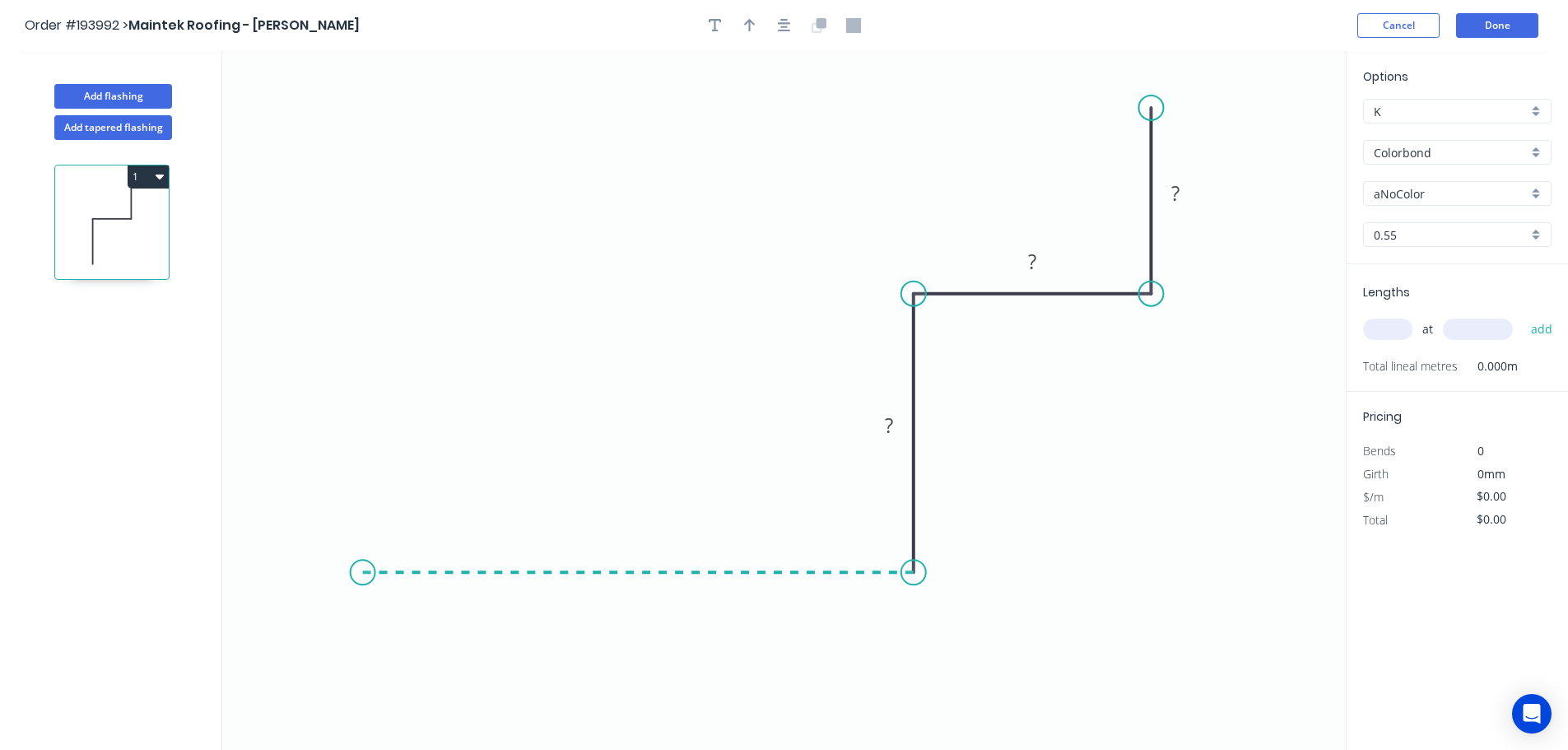
click at [362, 555] on icon "0 ? ? ?" at bounding box center [784, 401] width 1123 height 699
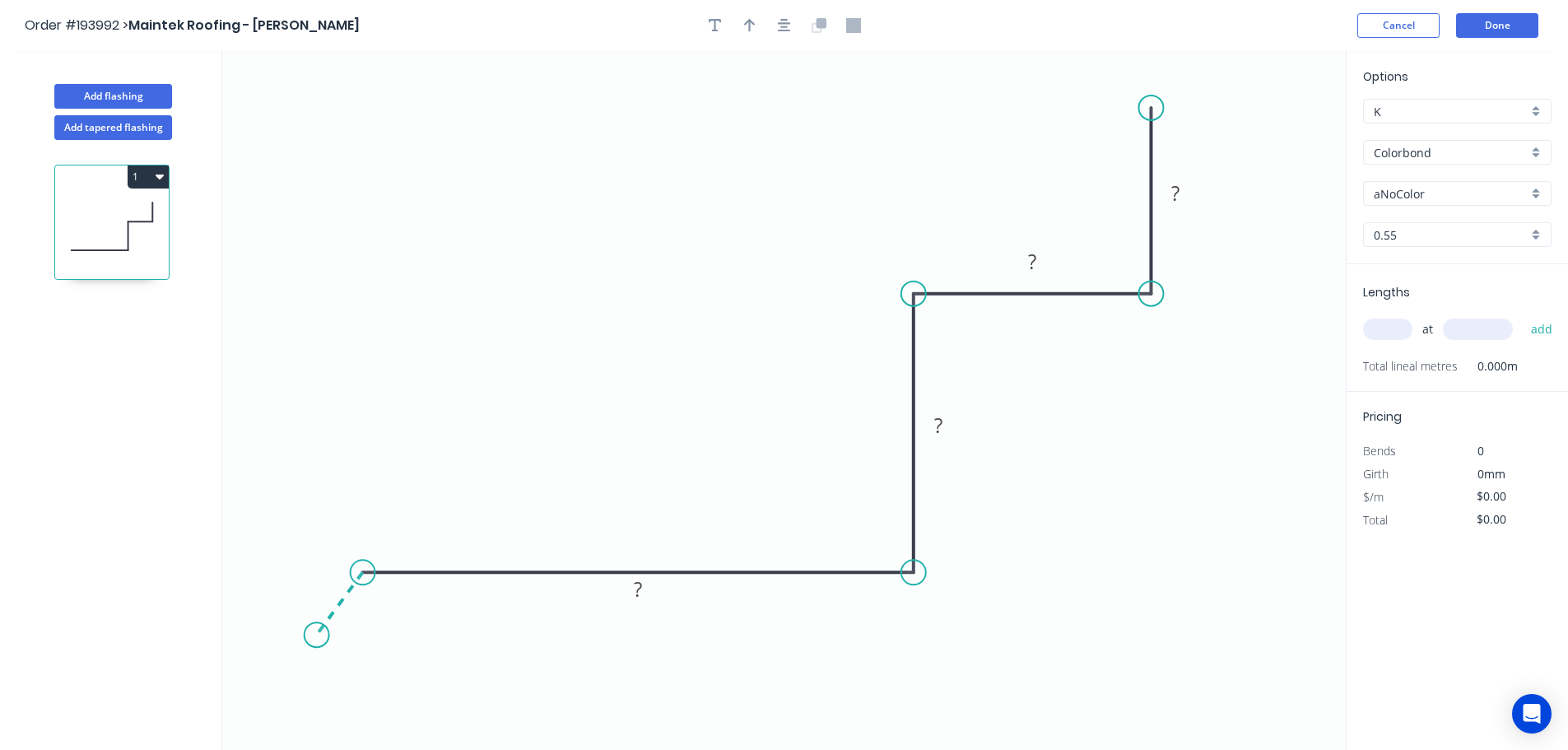
click at [316, 636] on icon "0 ? ? ? ?" at bounding box center [784, 401] width 1123 height 699
click at [316, 636] on circle at bounding box center [317, 635] width 25 height 25
click at [412, 646] on div "Hide angle" at bounding box center [468, 651] width 166 height 33
click at [325, 583] on rect at bounding box center [320, 582] width 33 height 23
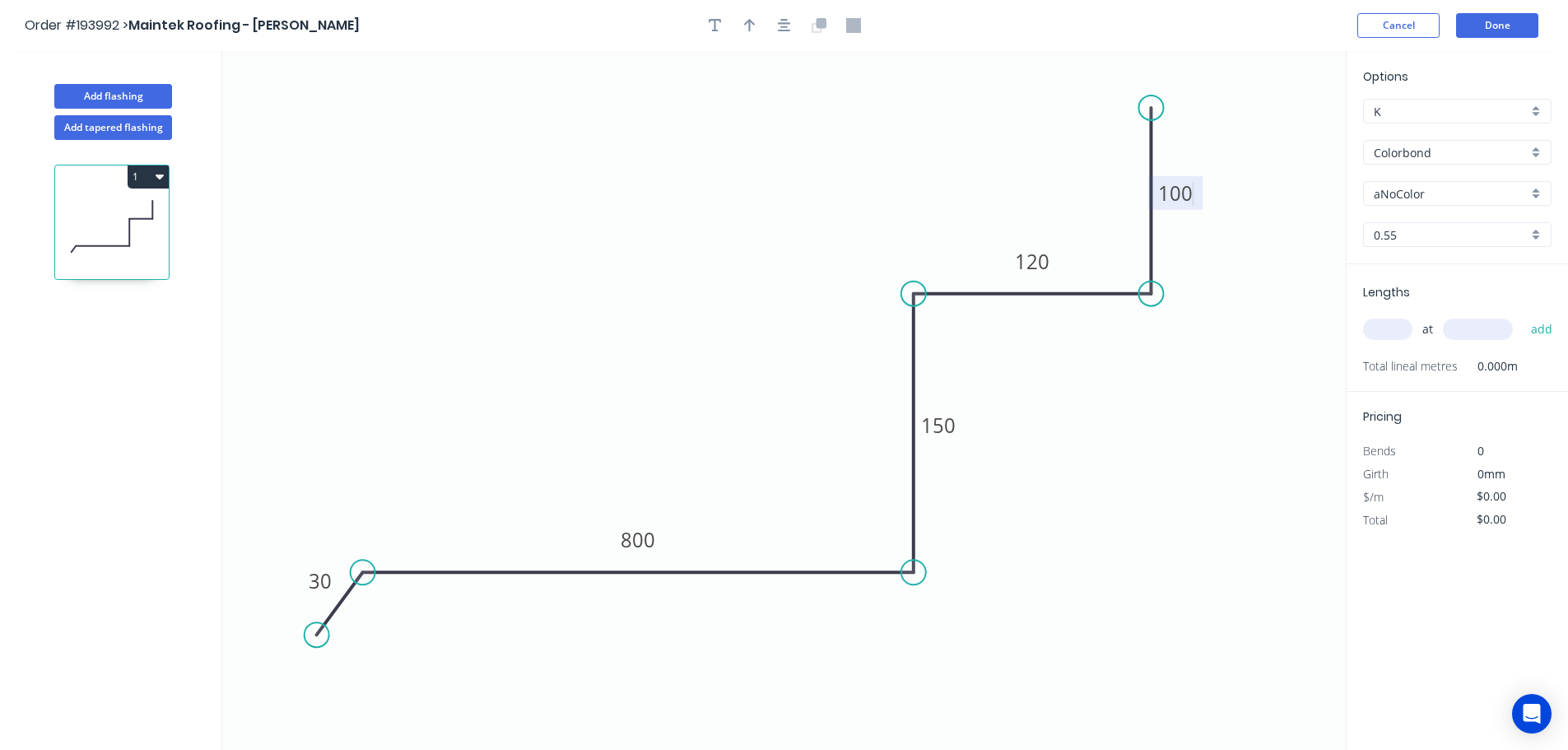
click at [1077, 453] on icon "0 30 800 150 120 100" at bounding box center [784, 401] width 1123 height 699
type input "$27.41"
click at [747, 24] on icon "button" at bounding box center [749, 26] width 11 height 15
drag, startPoint x: 1264, startPoint y: 126, endPoint x: 697, endPoint y: 268, distance: 584.5
click at [697, 268] on icon at bounding box center [696, 248] width 15 height 53
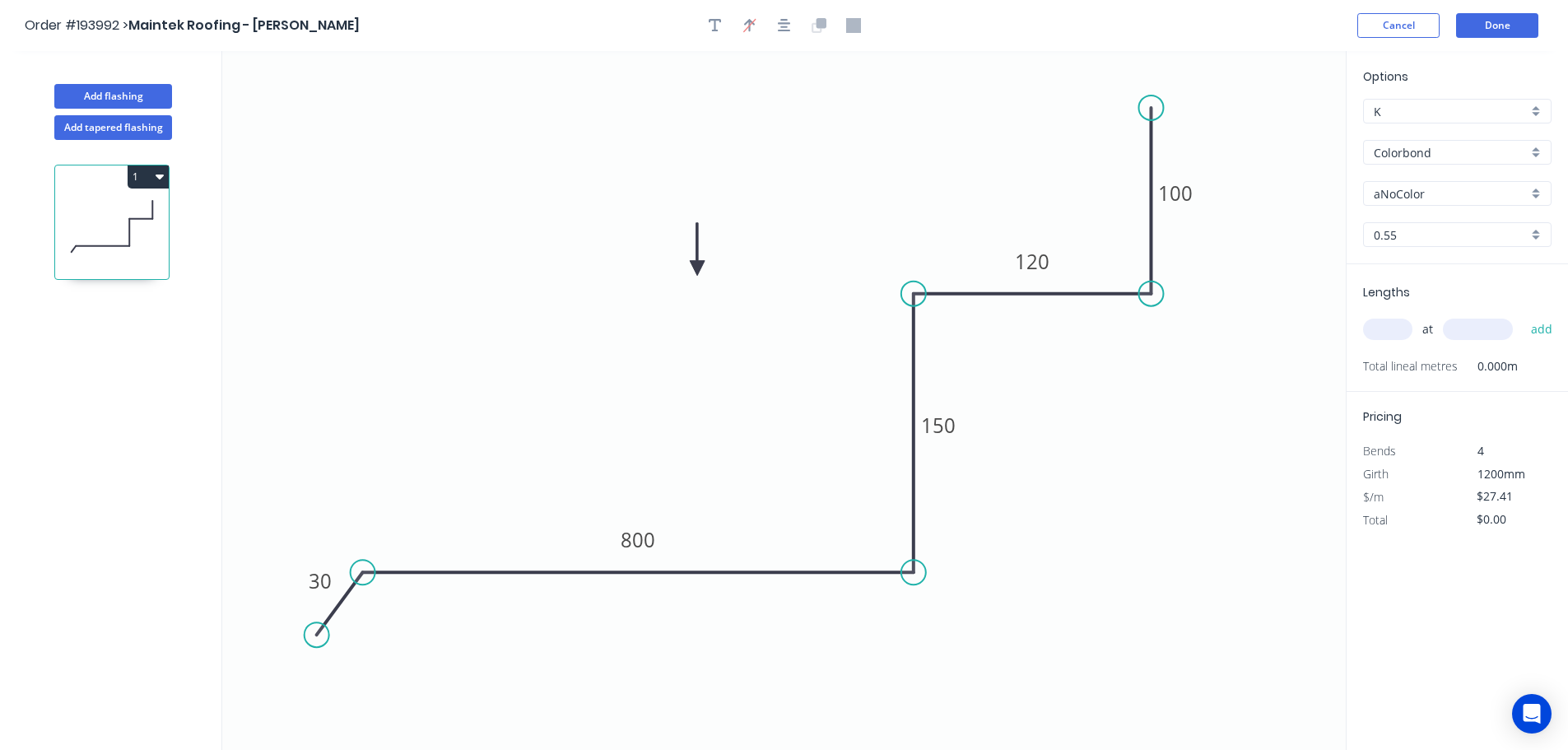
click at [1534, 188] on div "aNoColor" at bounding box center [1457, 194] width 188 height 25
click at [1447, 227] on div "Surfmist" at bounding box center [1457, 222] width 187 height 29
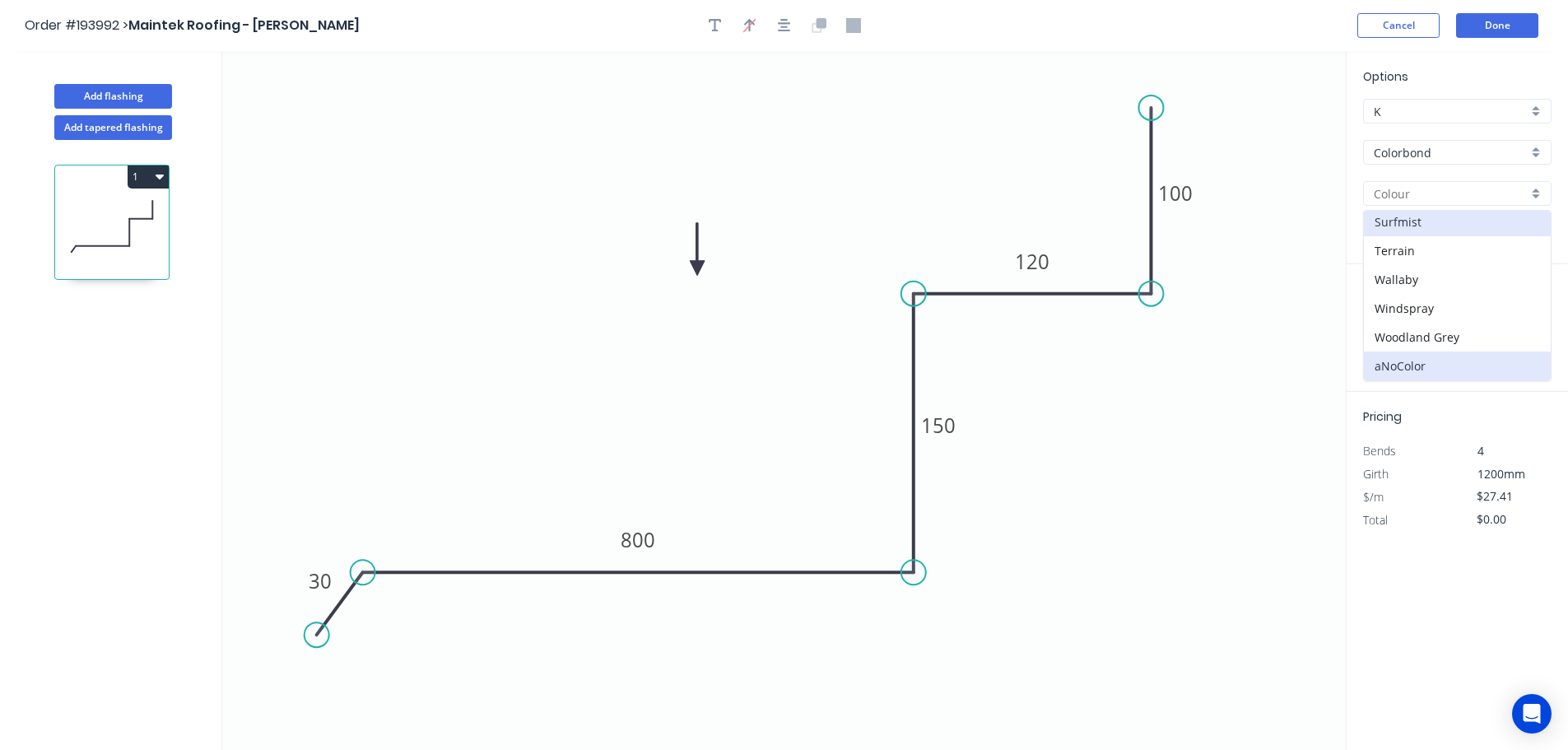
type input "Surfmist"
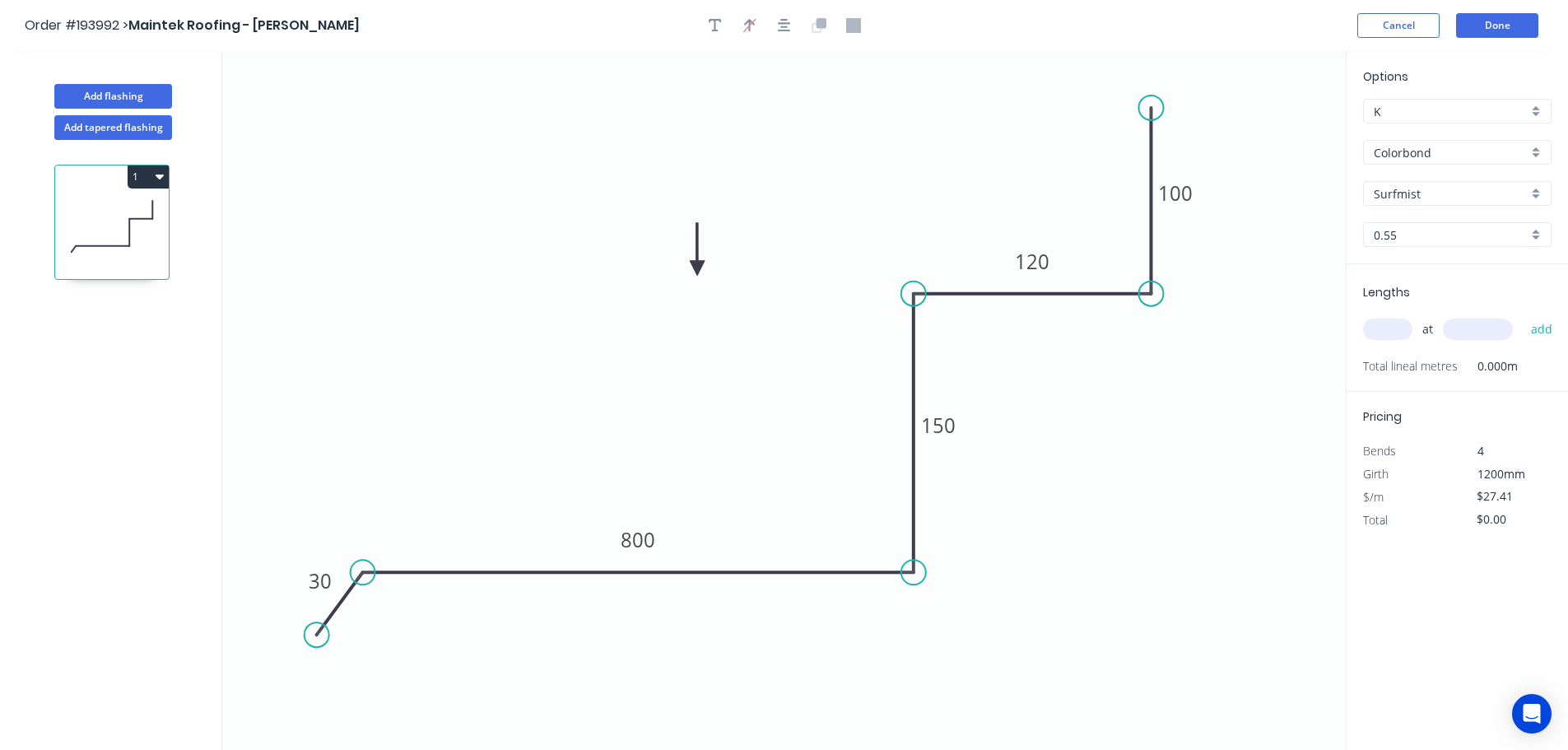
click at [1401, 327] on input "text" at bounding box center [1388, 329] width 49 height 21
type input "1"
type input "3500"
click at [1522, 315] on button "add" at bounding box center [1542, 329] width 39 height 28
type input "$95.94"
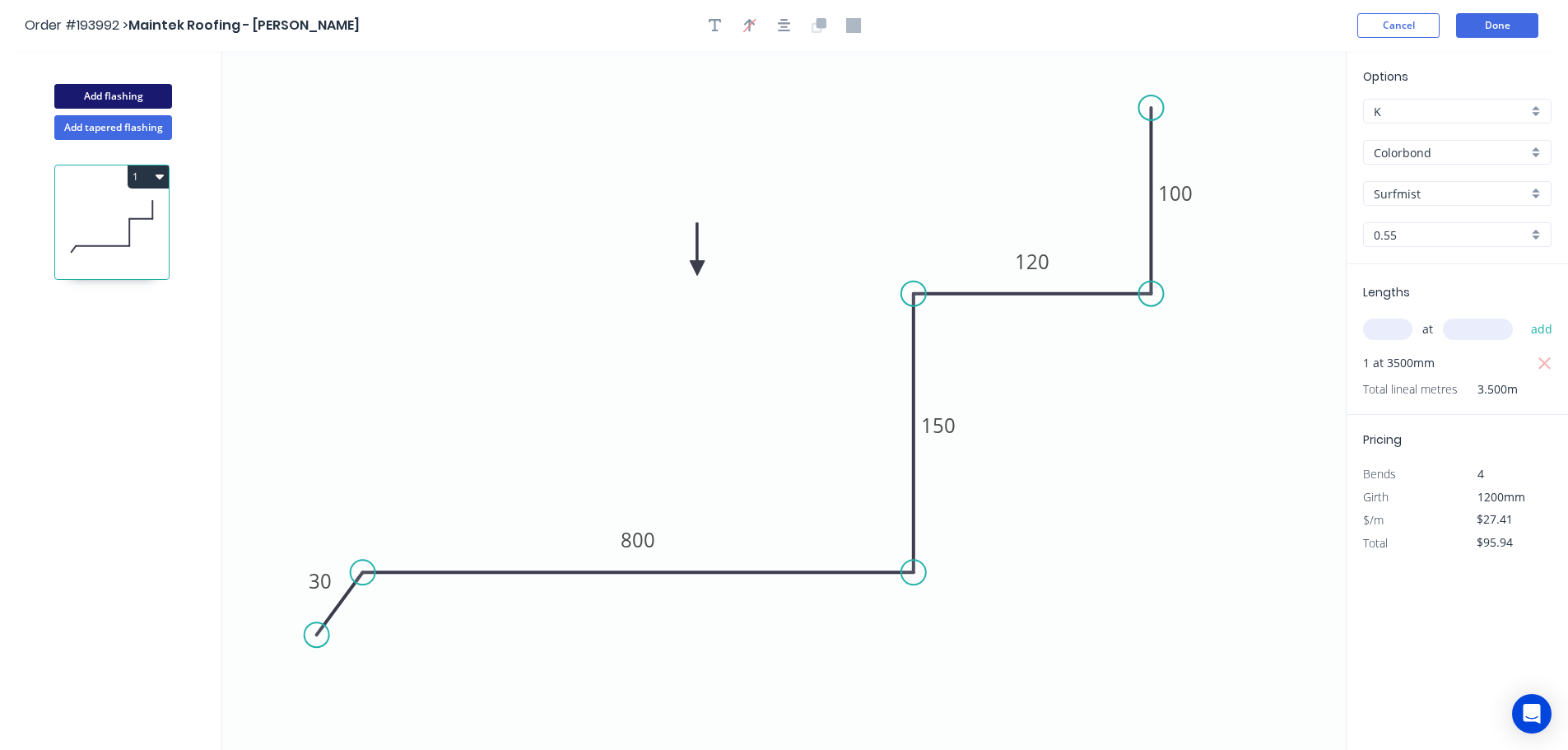
click at [93, 93] on button "Add flashing" at bounding box center [114, 96] width 118 height 25
type input "$0.00"
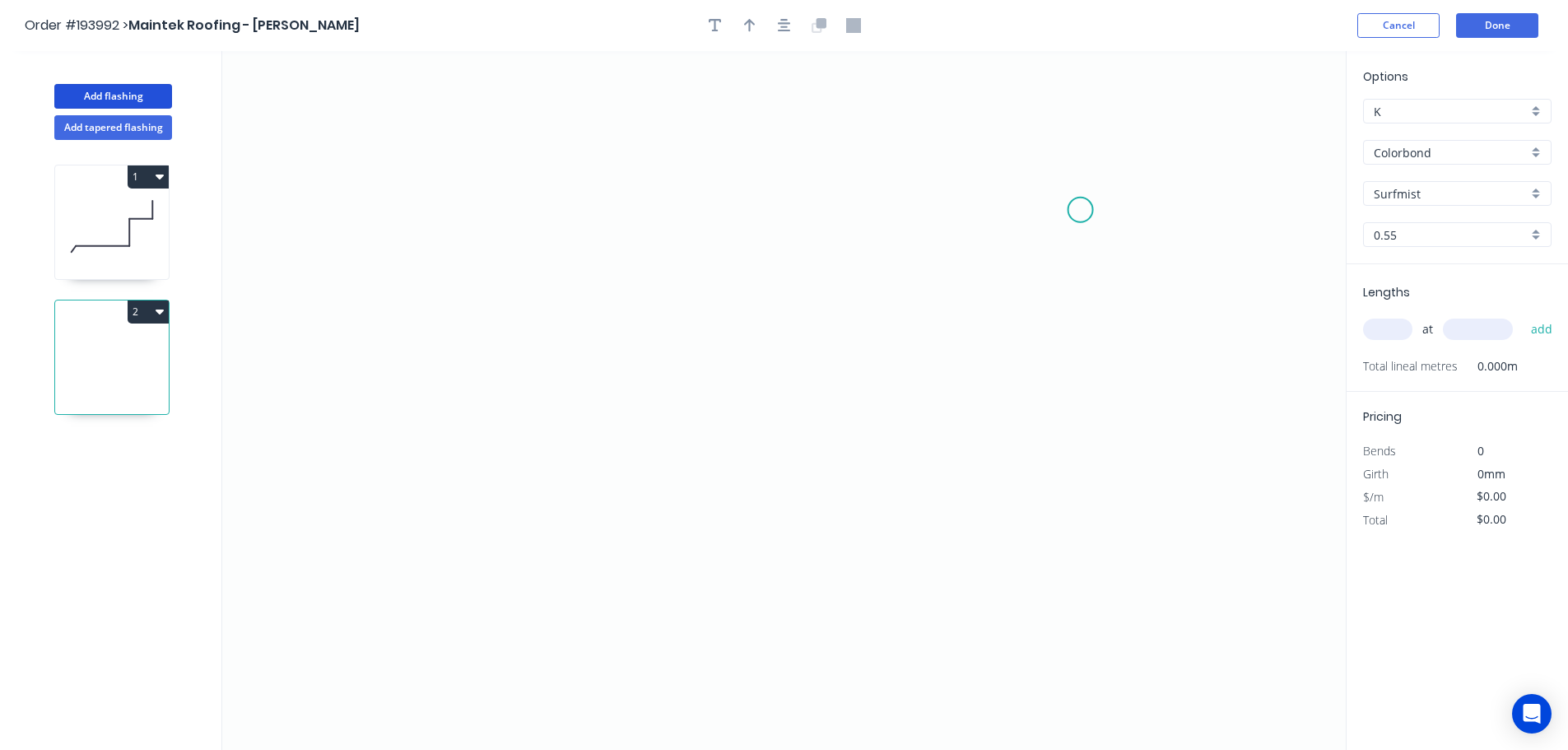
click at [1082, 207] on icon "0" at bounding box center [784, 401] width 1123 height 699
click at [480, 200] on icon "0" at bounding box center [784, 401] width 1123 height 699
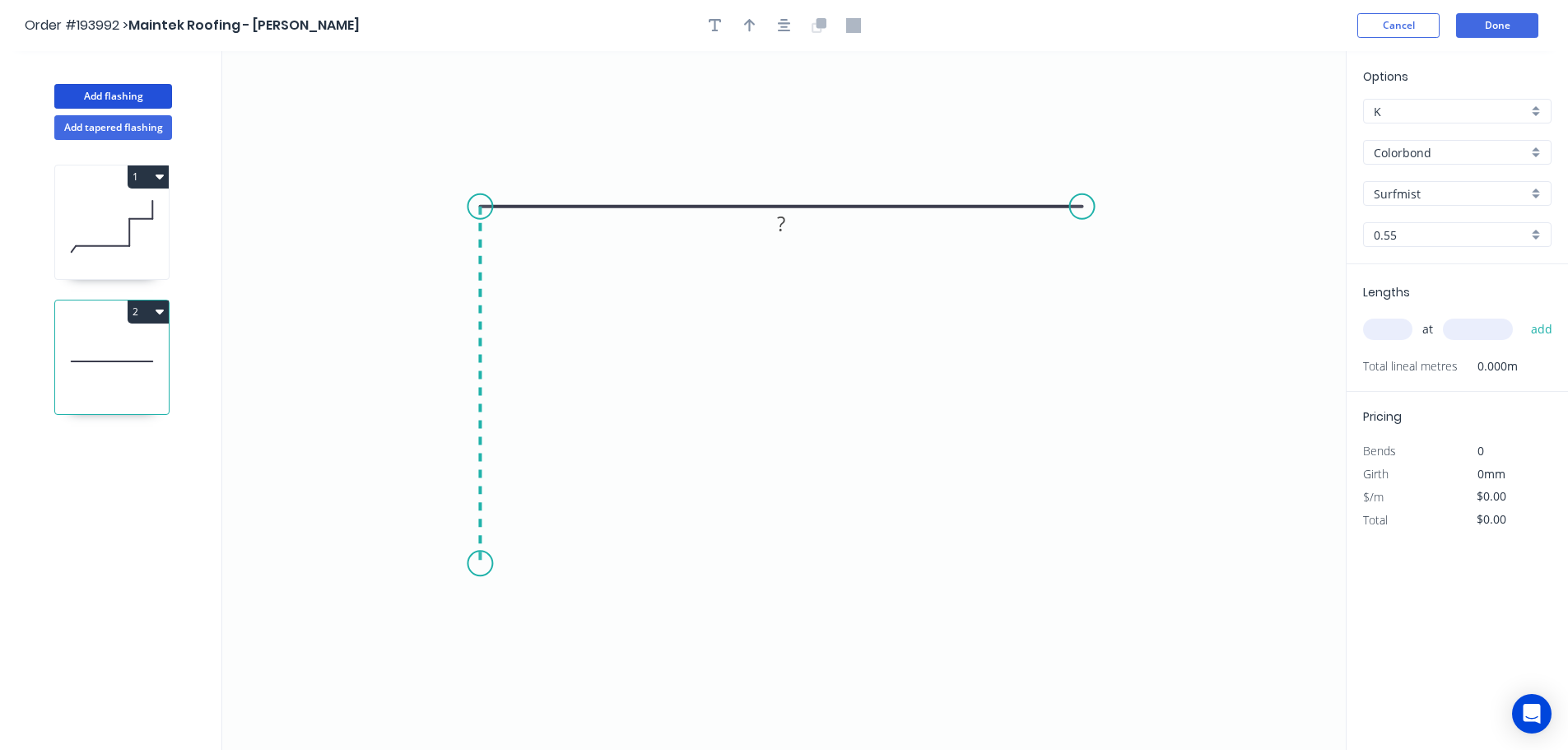
click at [470, 563] on icon "0 ?" at bounding box center [784, 401] width 1123 height 699
click at [470, 563] on circle at bounding box center [480, 562] width 25 height 25
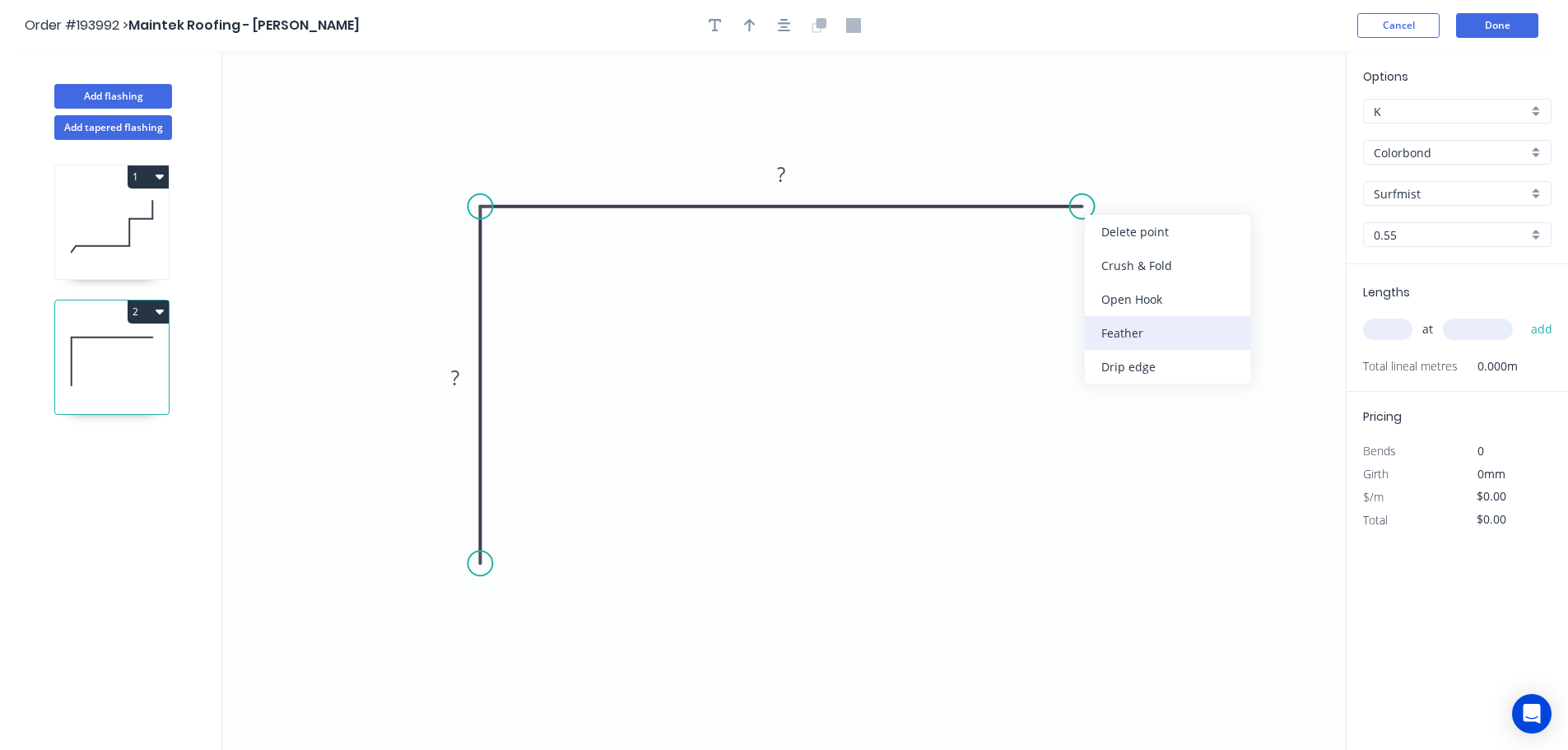
click at [1155, 327] on div "Feather" at bounding box center [1167, 333] width 166 height 33
click at [1116, 161] on tspan "15" at bounding box center [1114, 163] width 23 height 27
click at [1268, 263] on icon "0 ? FE 10 ?" at bounding box center [784, 401] width 1123 height 699
drag, startPoint x: 1129, startPoint y: 160, endPoint x: 1169, endPoint y: 261, distance: 108.6
click at [1169, 261] on rect at bounding box center [1144, 263] width 64 height 33
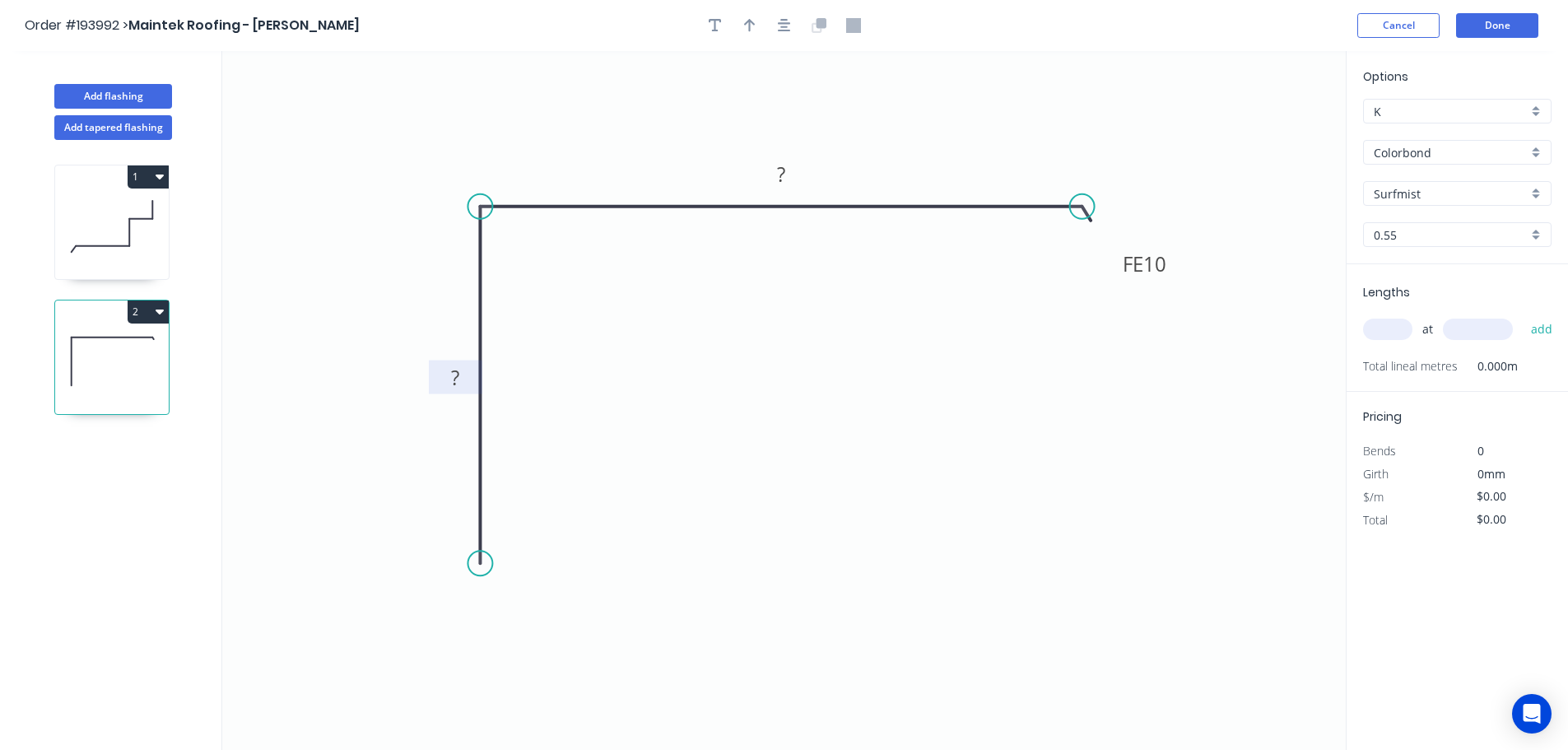
click at [457, 375] on tspan "?" at bounding box center [454, 377] width 8 height 27
click at [776, 354] on icon "0 300 FE 10 590" at bounding box center [784, 401] width 1123 height 699
type input "$22.28"
click at [752, 25] on icon "button" at bounding box center [749, 26] width 11 height 15
drag, startPoint x: 1264, startPoint y: 131, endPoint x: 915, endPoint y: 139, distance: 349.1
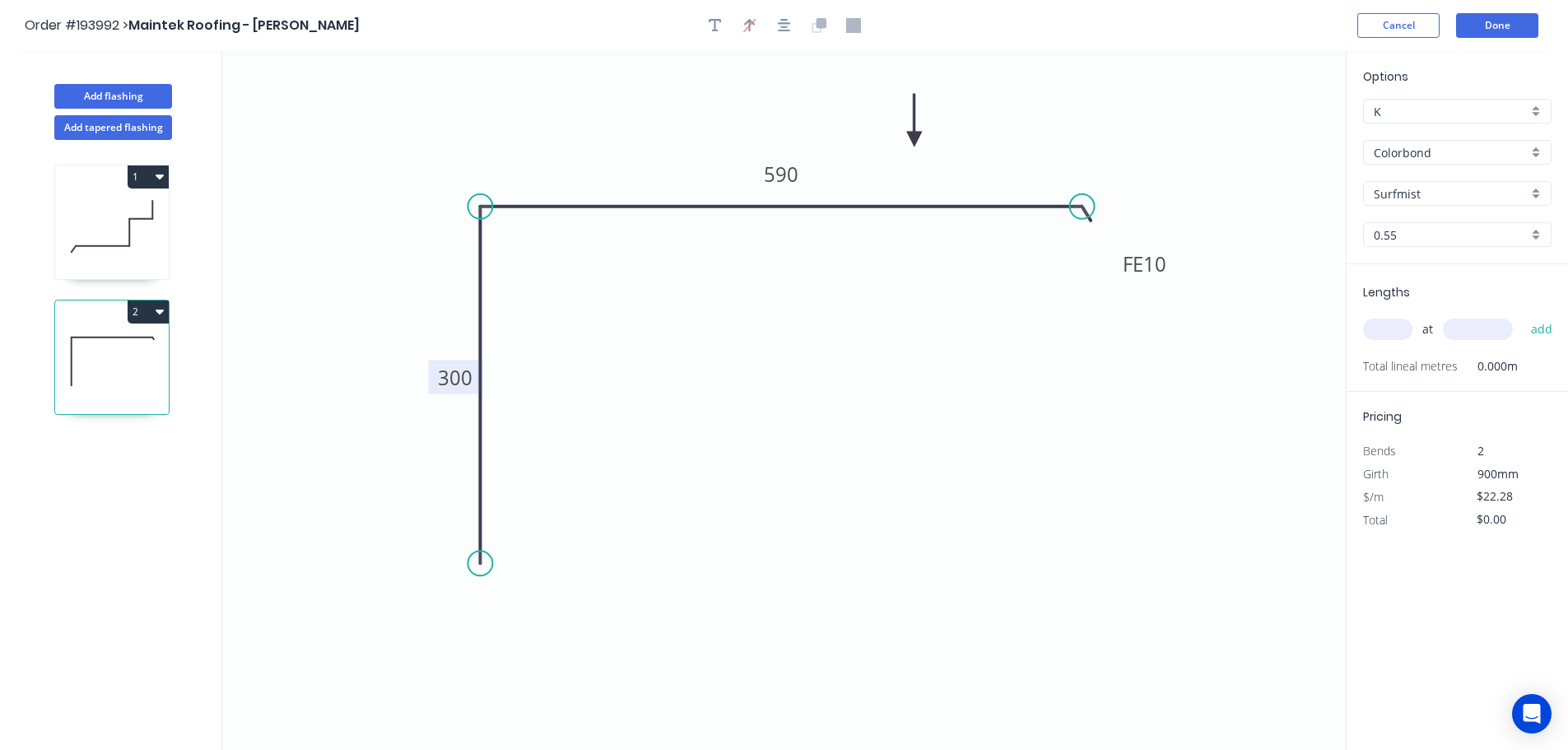
click at [915, 139] on icon at bounding box center [914, 121] width 15 height 53
click at [1391, 326] on input "text" at bounding box center [1388, 329] width 49 height 21
type input "1"
type input "3500"
click at [1522, 315] on button "add" at bounding box center [1542, 329] width 39 height 28
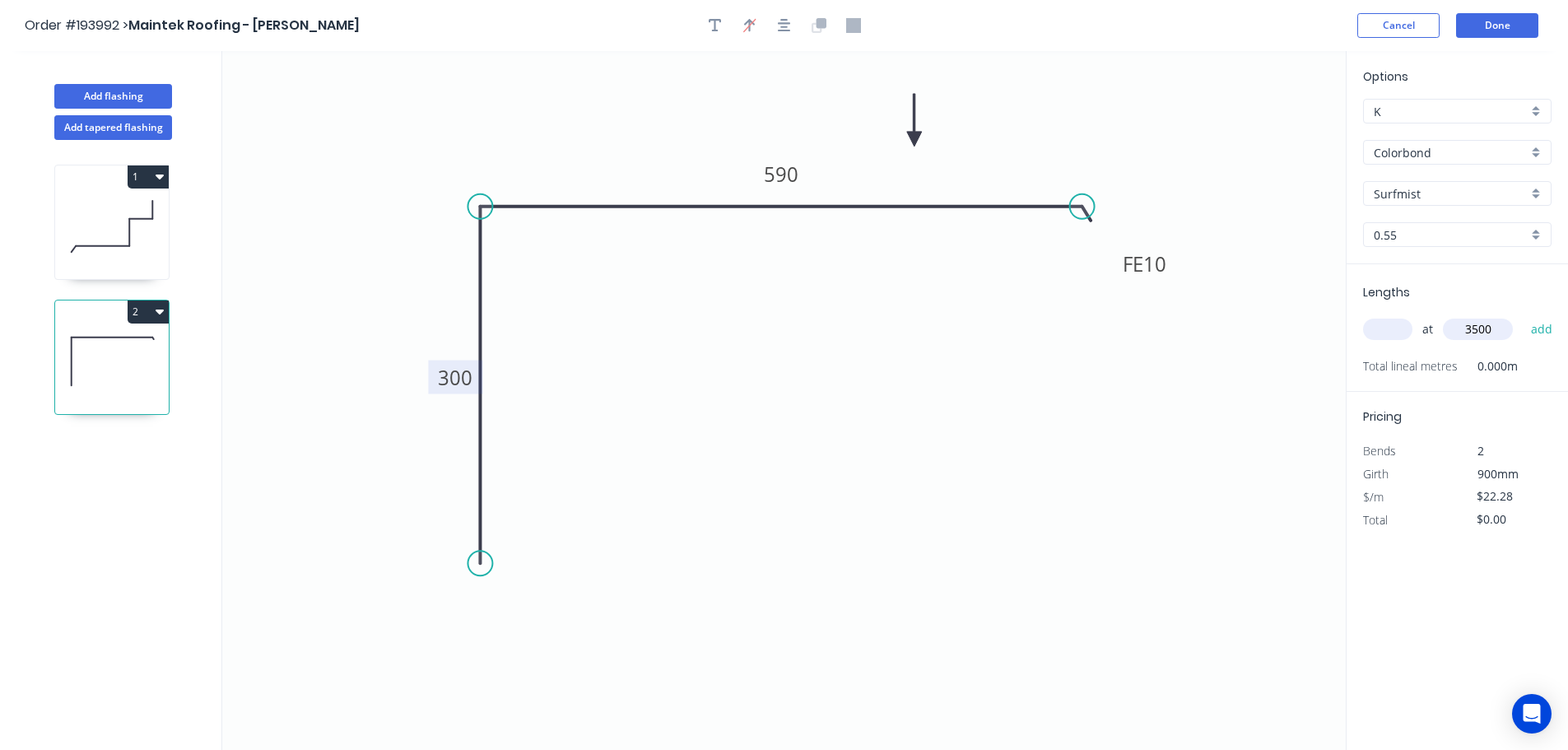
type input "$77.98"
drag, startPoint x: 86, startPoint y: 97, endPoint x: 220, endPoint y: 239, distance: 195.2
click at [91, 97] on button "Add flashing" at bounding box center [114, 96] width 118 height 25
type input "$0.00"
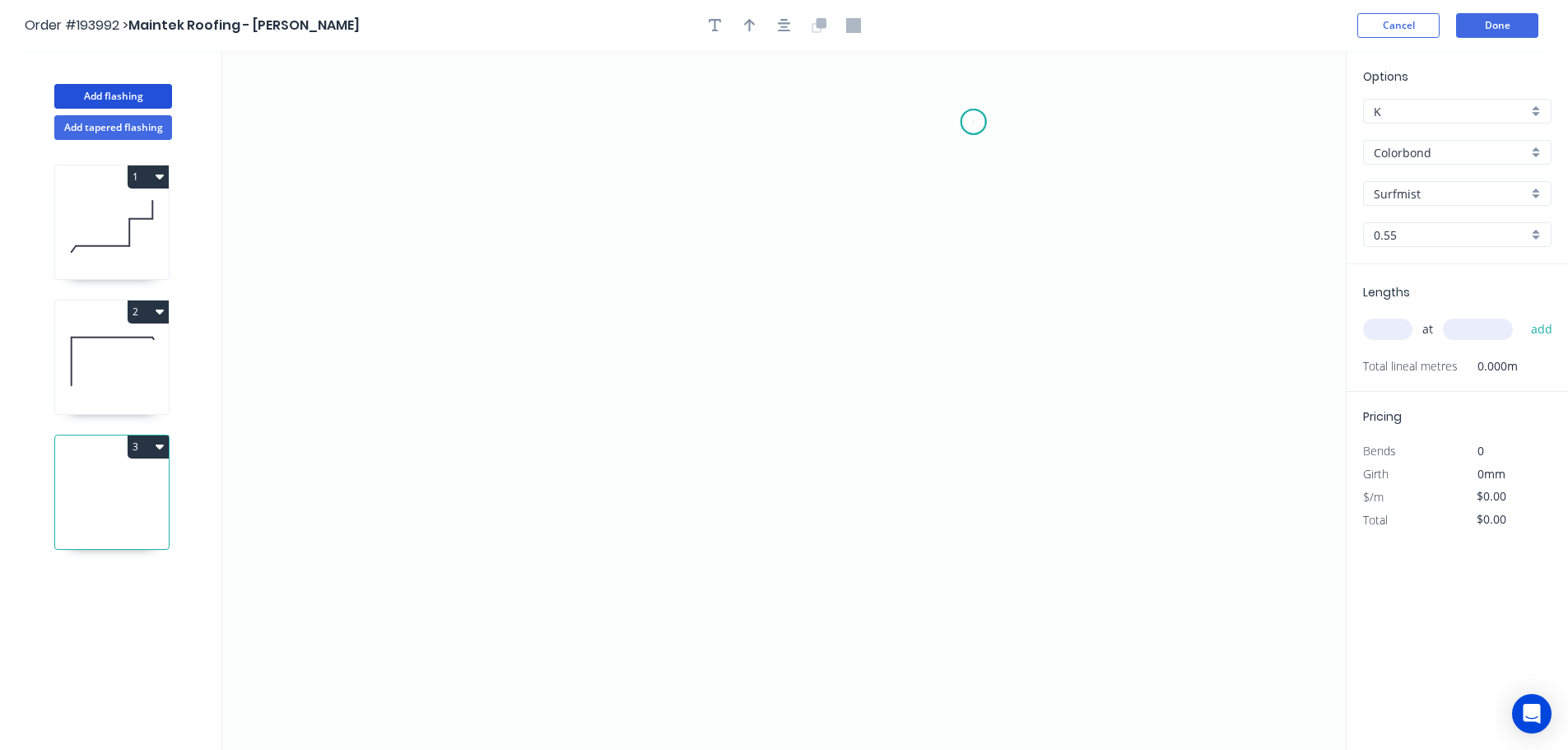
click at [974, 121] on icon "0" at bounding box center [784, 401] width 1123 height 699
click at [1036, 180] on icon "0" at bounding box center [784, 401] width 1123 height 699
click at [1032, 486] on icon "0 ?" at bounding box center [784, 401] width 1123 height 699
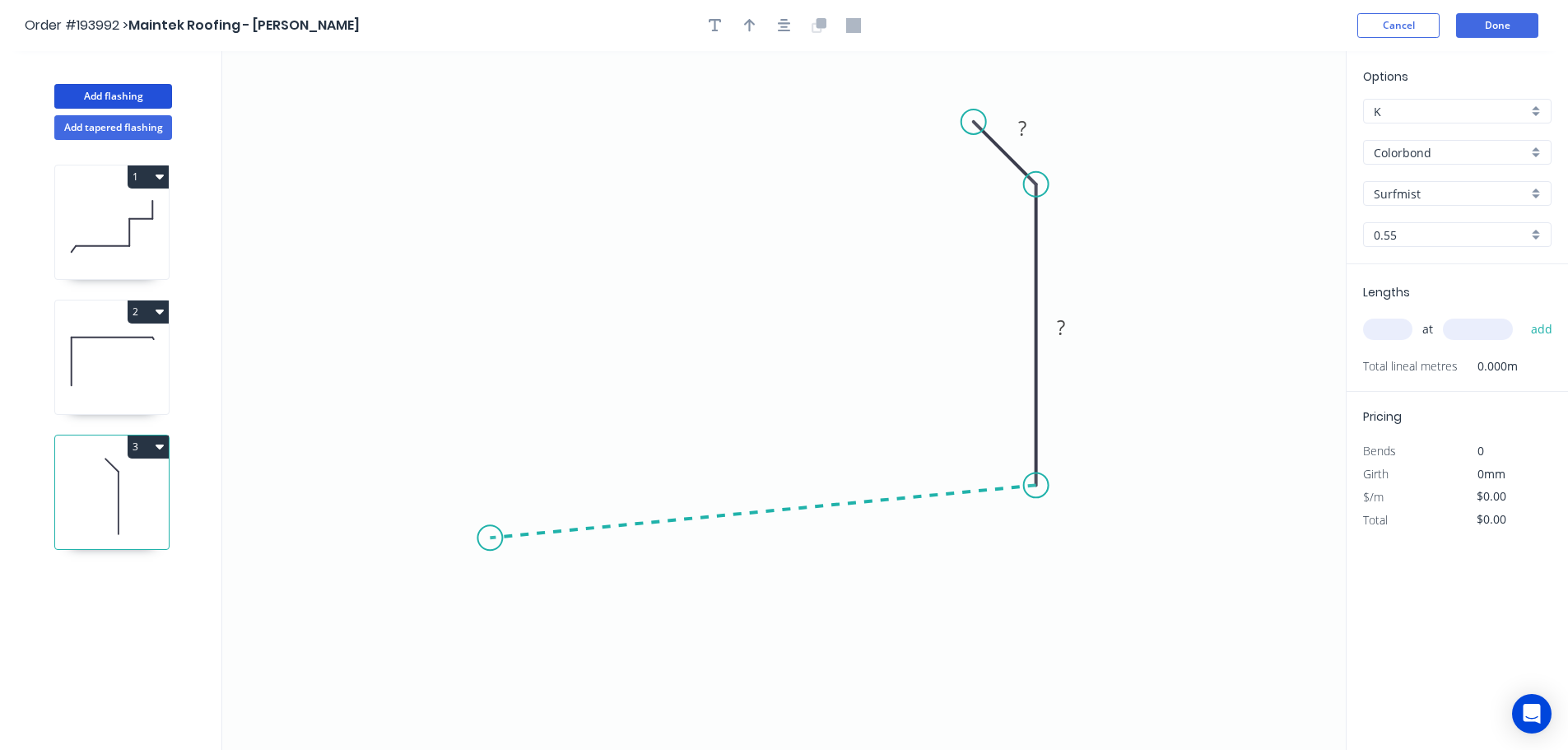
click at [490, 538] on icon "0 ? ?" at bounding box center [784, 401] width 1123 height 699
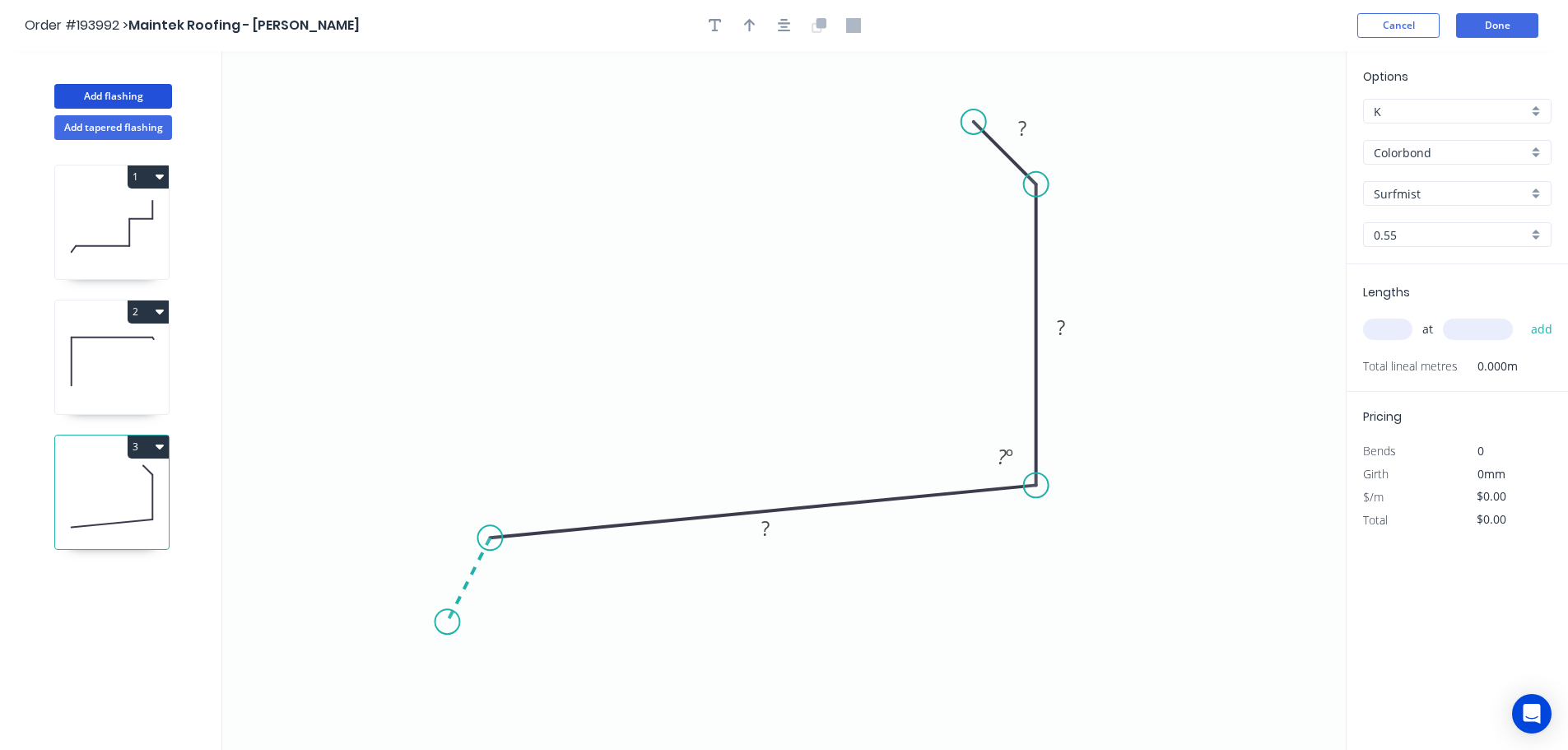
click at [447, 622] on icon "0 ? ? ? ? º" at bounding box center [784, 401] width 1123 height 699
click at [447, 622] on circle at bounding box center [447, 621] width 25 height 25
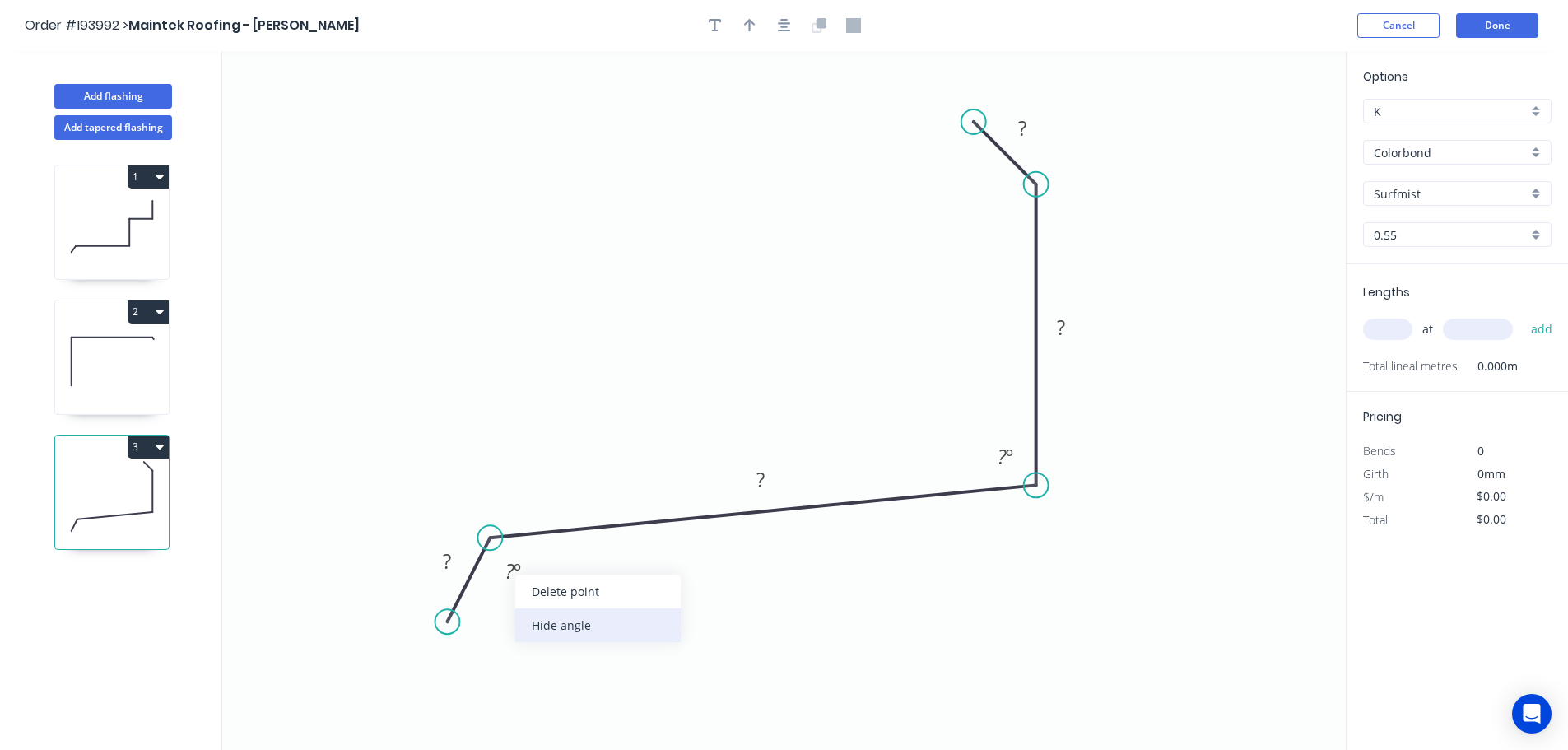
click at [549, 614] on div "Hide angle" at bounding box center [598, 625] width 166 height 33
drag, startPoint x: 975, startPoint y: 122, endPoint x: 988, endPoint y: 138, distance: 20.6
click at [988, 138] on circle at bounding box center [988, 136] width 25 height 25
drag, startPoint x: 450, startPoint y: 557, endPoint x: 538, endPoint y: 590, distance: 94.0
click at [451, 557] on g "?" at bounding box center [446, 561] width 33 height 27
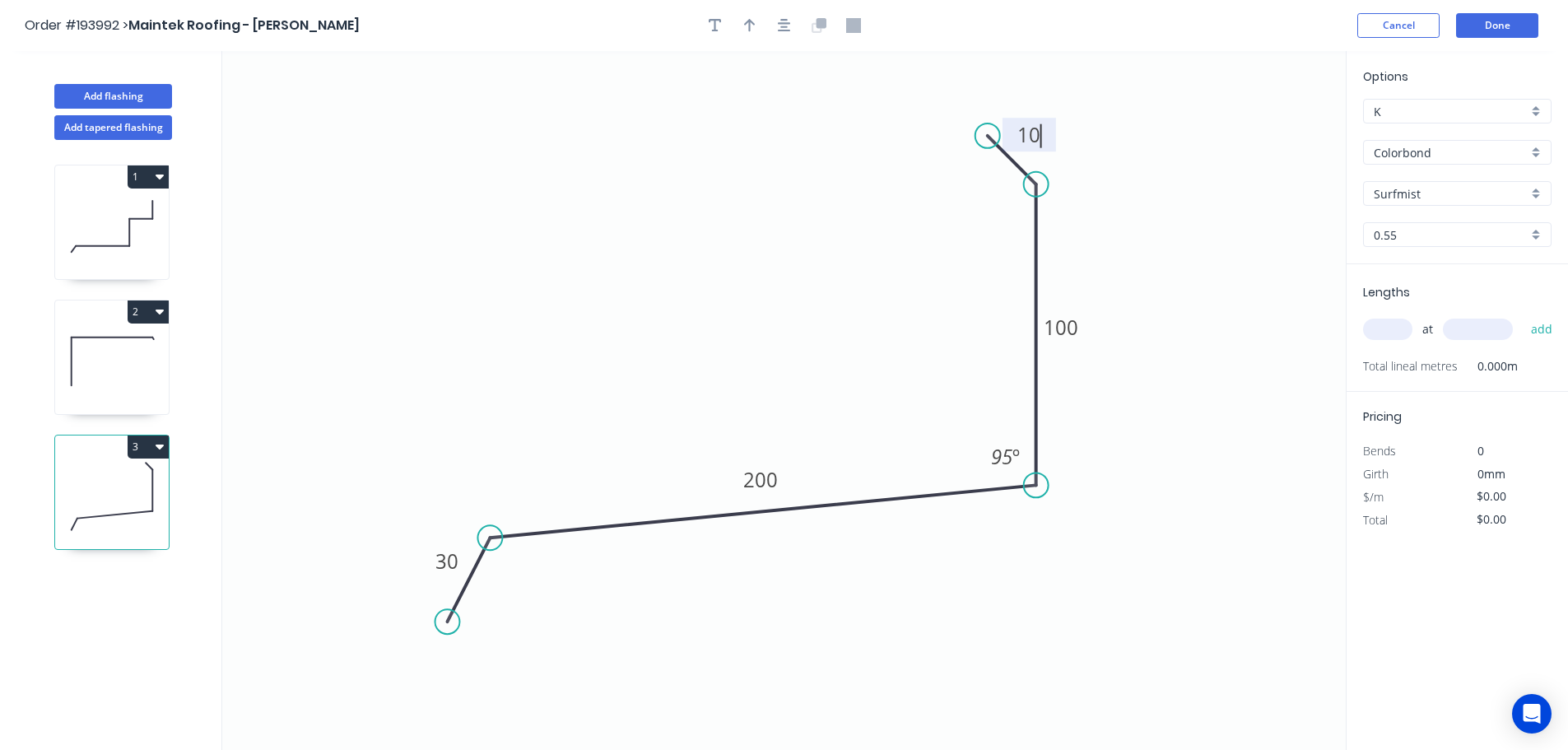
click at [932, 629] on icon "0 30 200 100 10 95 º" at bounding box center [784, 401] width 1123 height 699
type input "$11.94"
click at [753, 24] on icon "button" at bounding box center [749, 26] width 11 height 13
drag, startPoint x: 1260, startPoint y: 129, endPoint x: 720, endPoint y: 266, distance: 557.1
click at [720, 266] on icon at bounding box center [720, 247] width 15 height 53
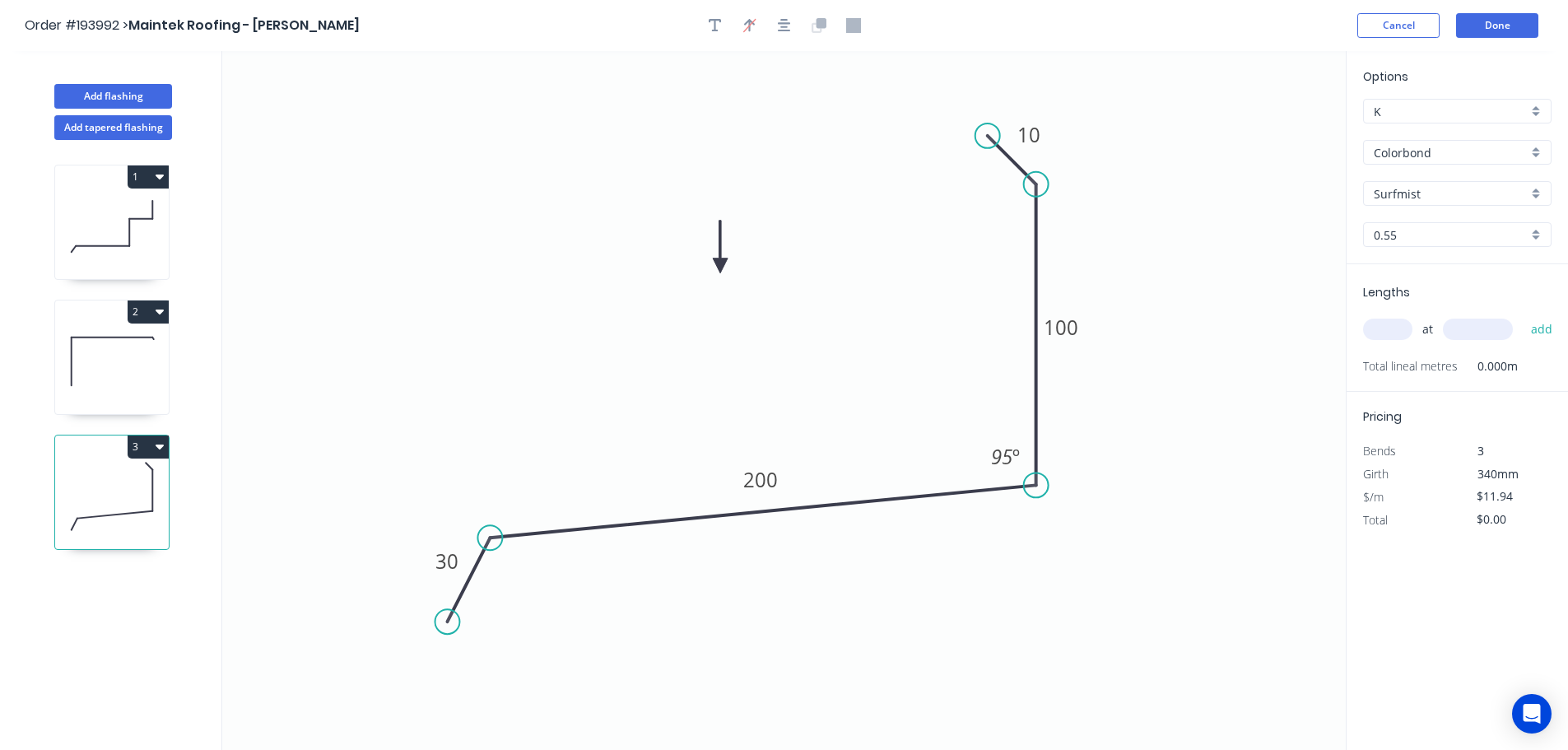
click at [1387, 327] on input "text" at bounding box center [1388, 329] width 49 height 21
type input "1"
type input "3000"
click at [1522, 315] on button "add" at bounding box center [1542, 329] width 39 height 28
type input "$35.82"
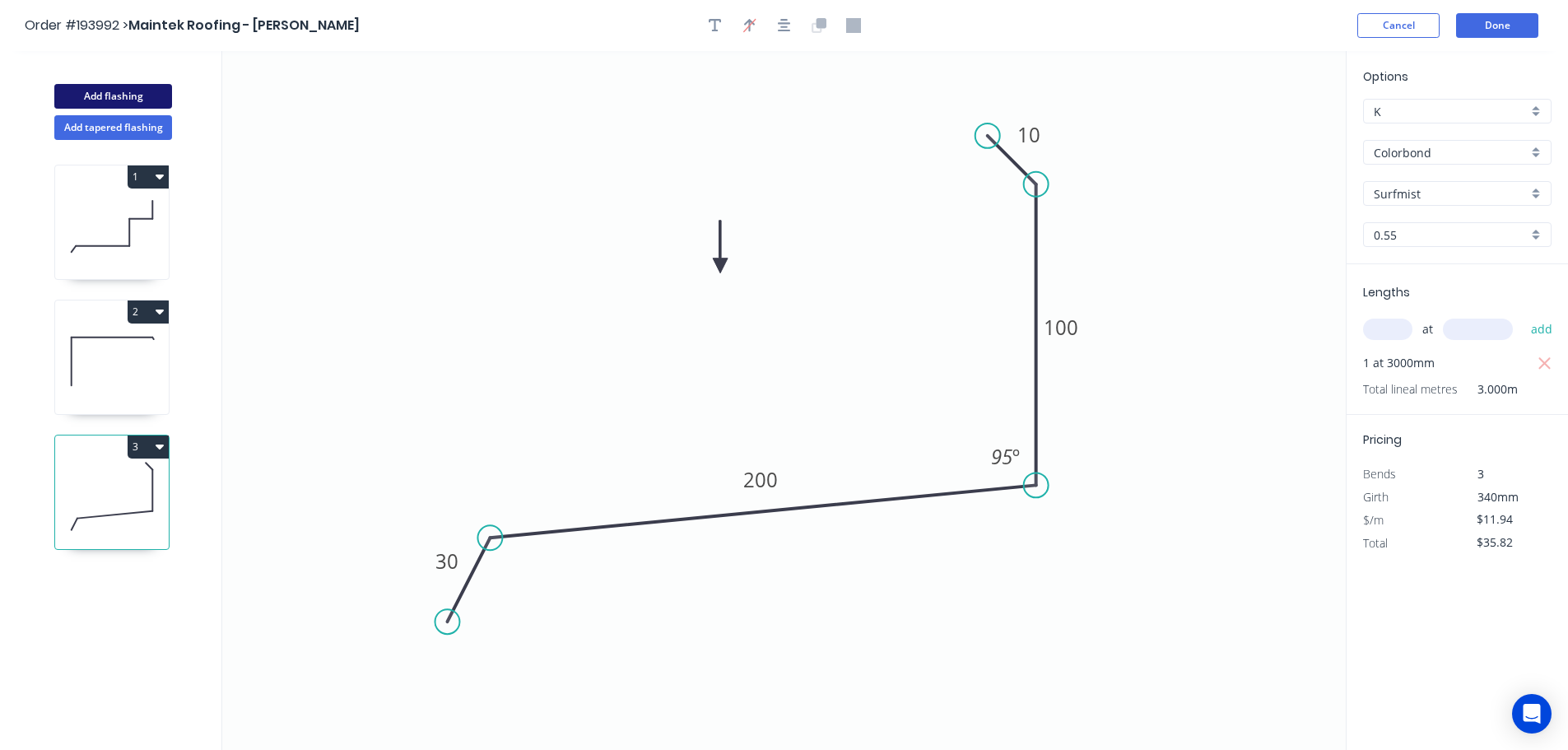
click at [115, 95] on button "Add flashing" at bounding box center [114, 96] width 118 height 25
type input "$0.00"
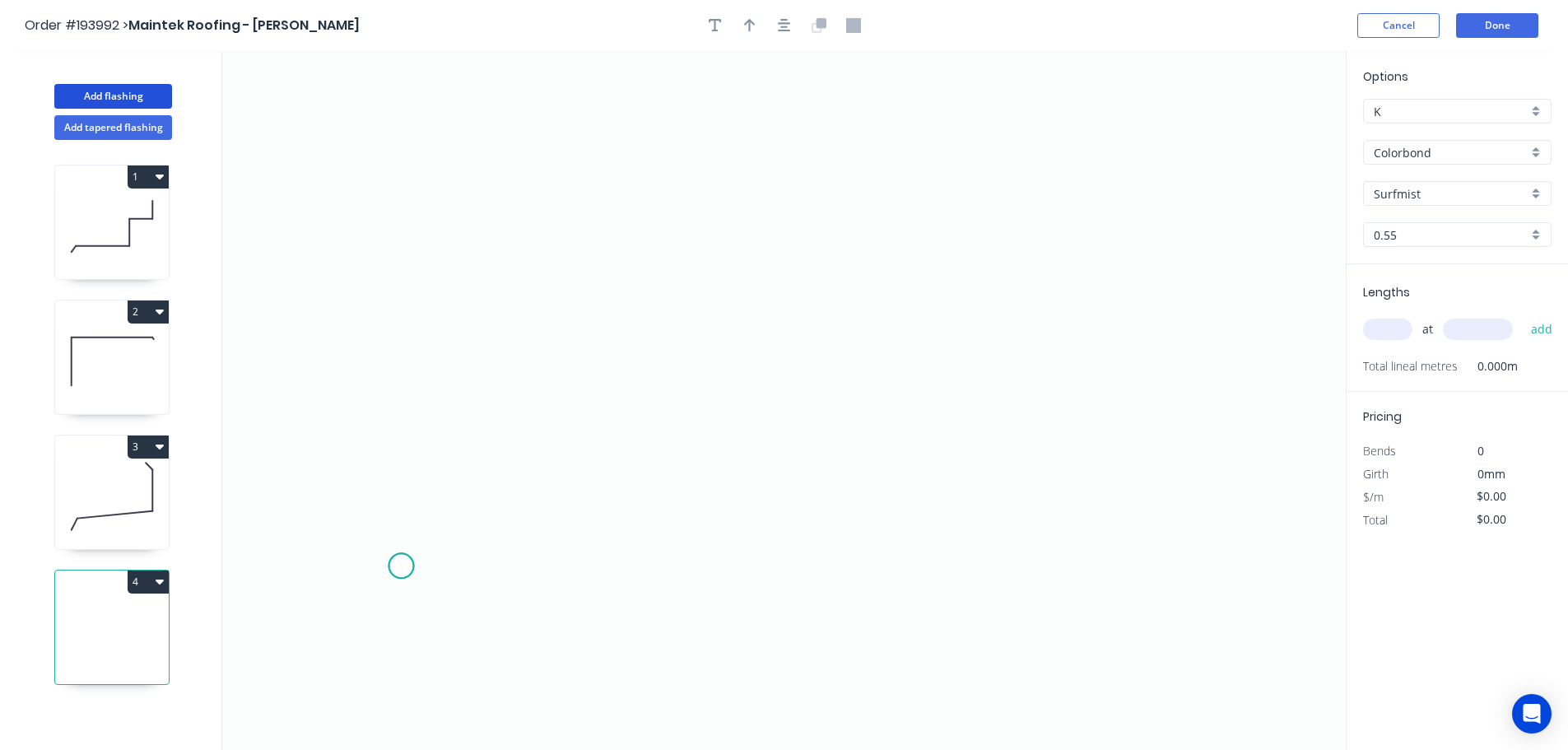
click at [401, 566] on icon "0" at bounding box center [784, 401] width 1123 height 699
click at [447, 498] on icon "0" at bounding box center [784, 401] width 1123 height 699
click at [1145, 496] on icon "0 ?" at bounding box center [784, 401] width 1123 height 699
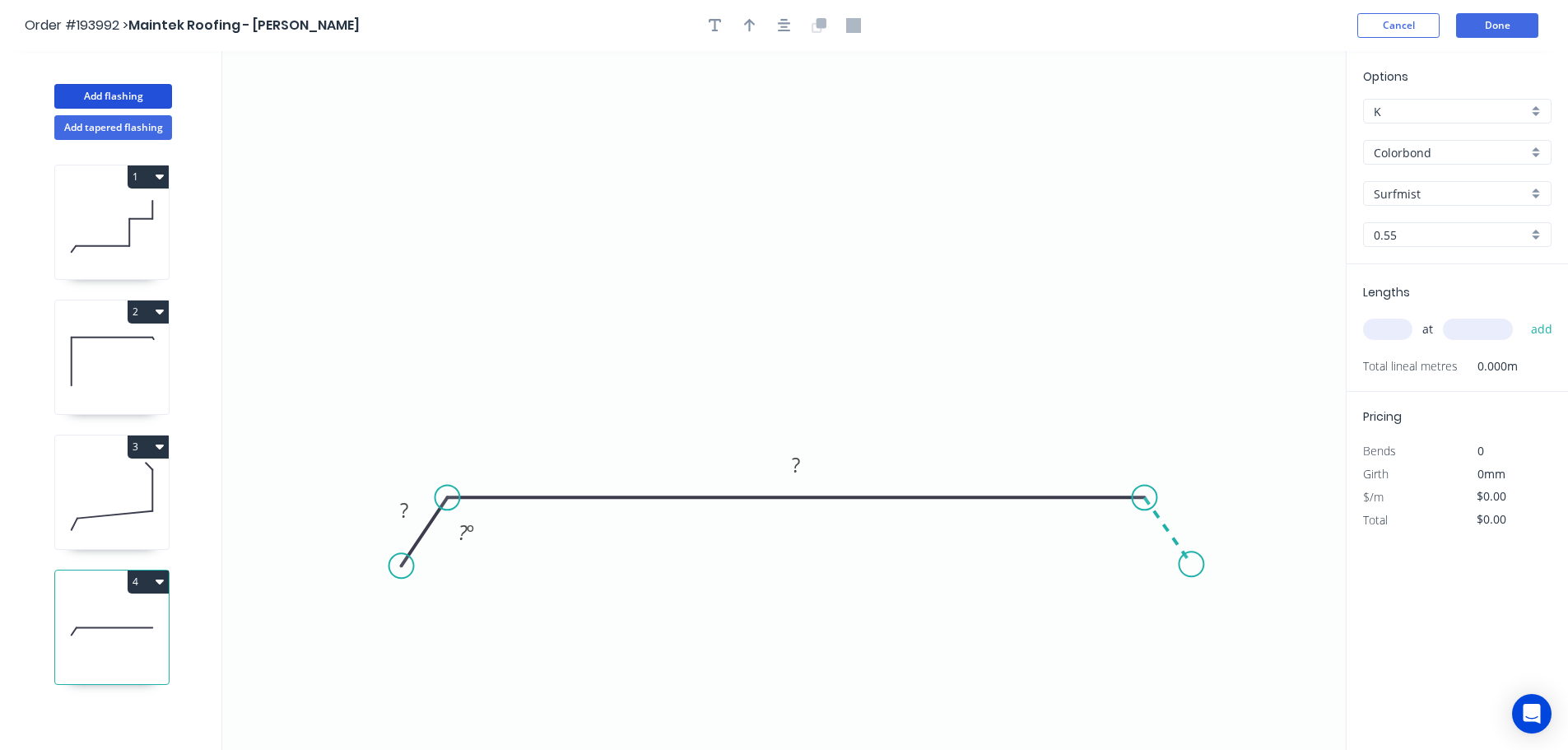
click at [1192, 564] on icon "0 ? ? ? º" at bounding box center [784, 401] width 1123 height 699
click at [1192, 565] on circle at bounding box center [1191, 563] width 25 height 25
click at [1159, 590] on div "Hide angle" at bounding box center [1206, 589] width 166 height 33
click at [489, 595] on div "Hide angle" at bounding box center [543, 589] width 166 height 33
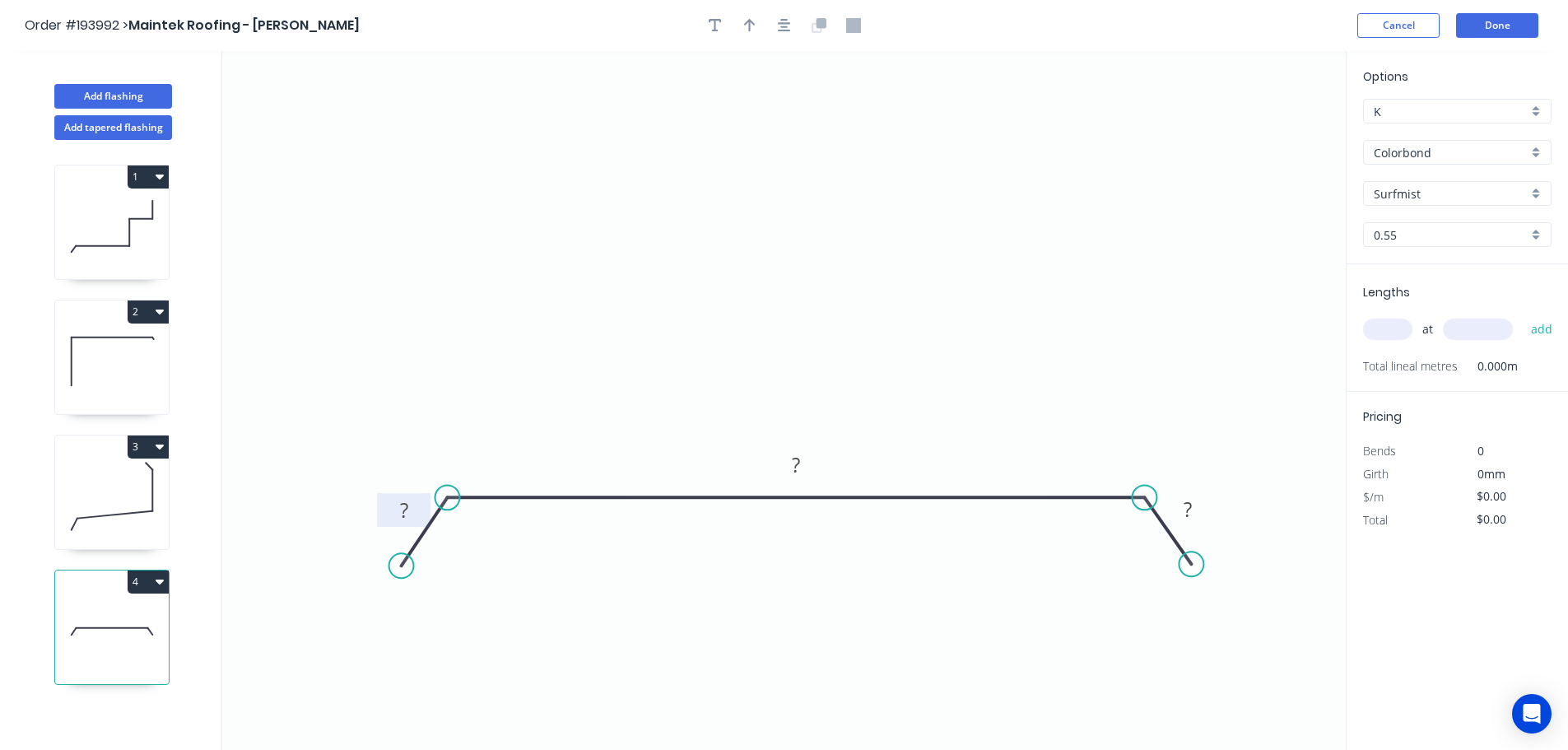
click at [404, 511] on tspan "?" at bounding box center [403, 510] width 8 height 27
drag, startPoint x: 703, startPoint y: 577, endPoint x: 806, endPoint y: 556, distance: 105.1
click at [709, 576] on icon "0 30 400 30" at bounding box center [784, 401] width 1123 height 699
type input "$13.06"
click at [1193, 505] on tspan "30" at bounding box center [1188, 509] width 23 height 27
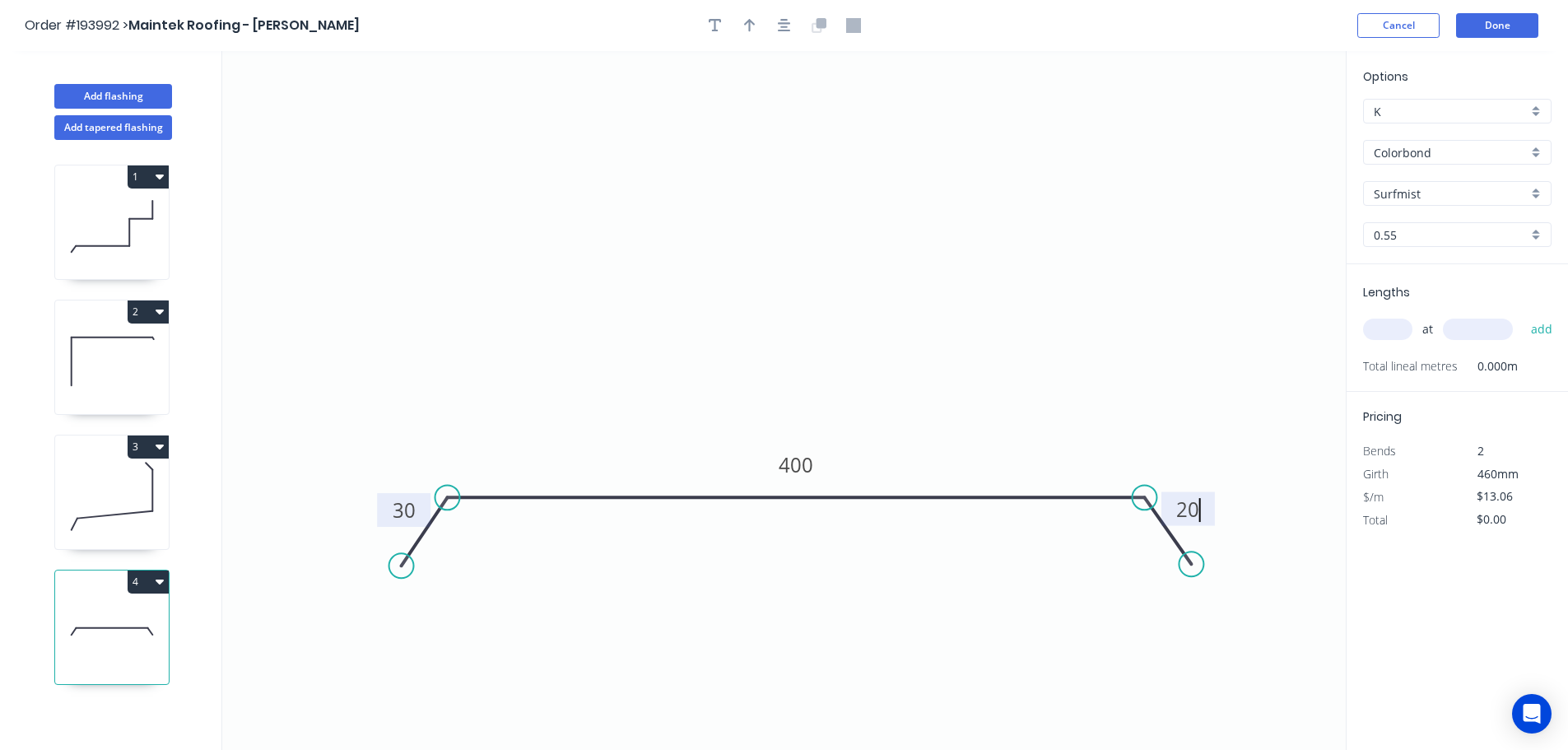
click at [1030, 540] on icon "0 30 400 20" at bounding box center [784, 401] width 1123 height 699
click at [745, 26] on icon "button" at bounding box center [749, 26] width 11 height 15
drag, startPoint x: 1264, startPoint y: 129, endPoint x: 794, endPoint y: 276, distance: 492.5
click at [794, 276] on icon at bounding box center [794, 257] width 15 height 53
click at [1392, 327] on input "text" at bounding box center [1388, 329] width 49 height 21
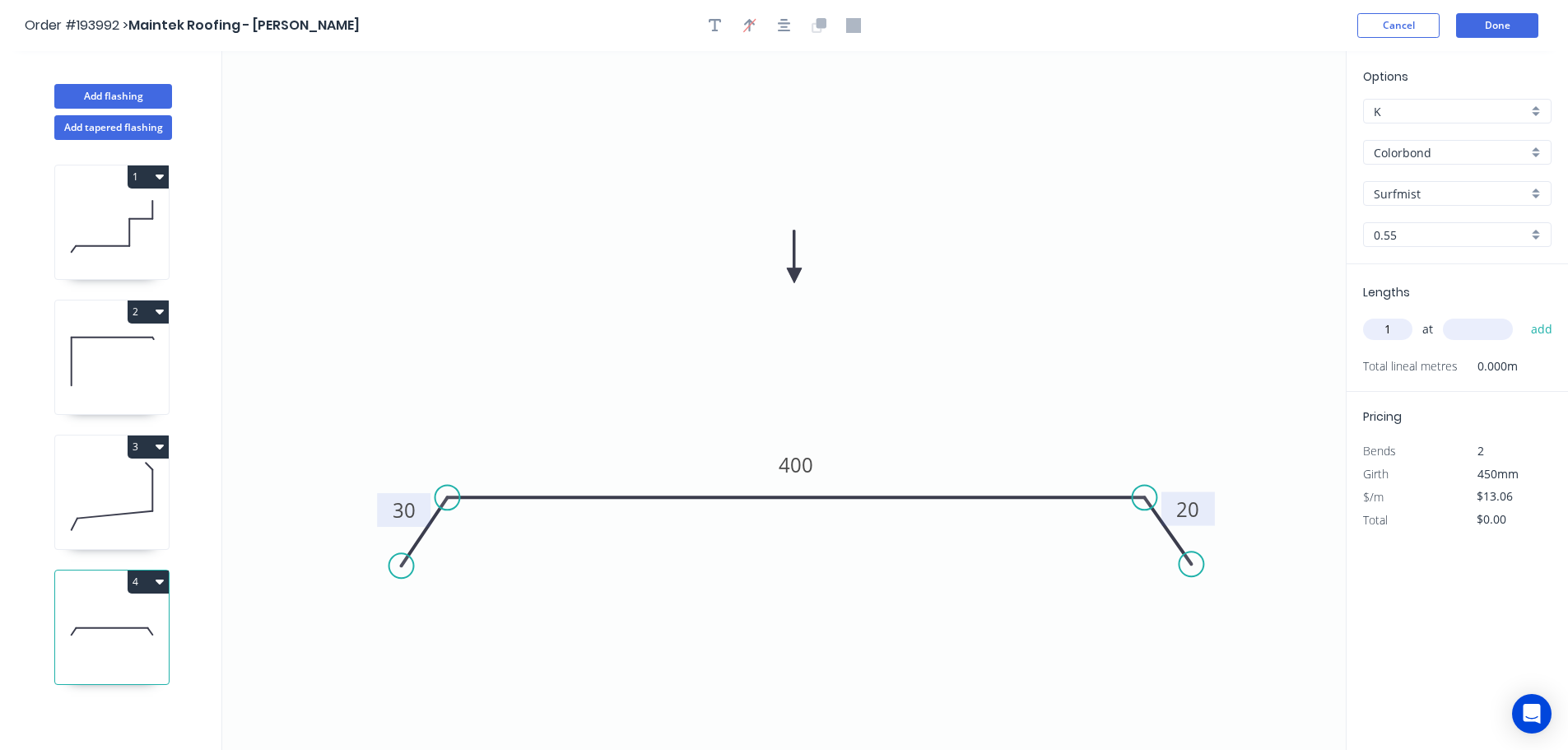
type input "1"
type input "3500"
click at [1522, 315] on button "add" at bounding box center [1542, 329] width 39 height 28
type input "$45.71"
click at [109, 82] on div "Add flashing" at bounding box center [114, 84] width 217 height 49
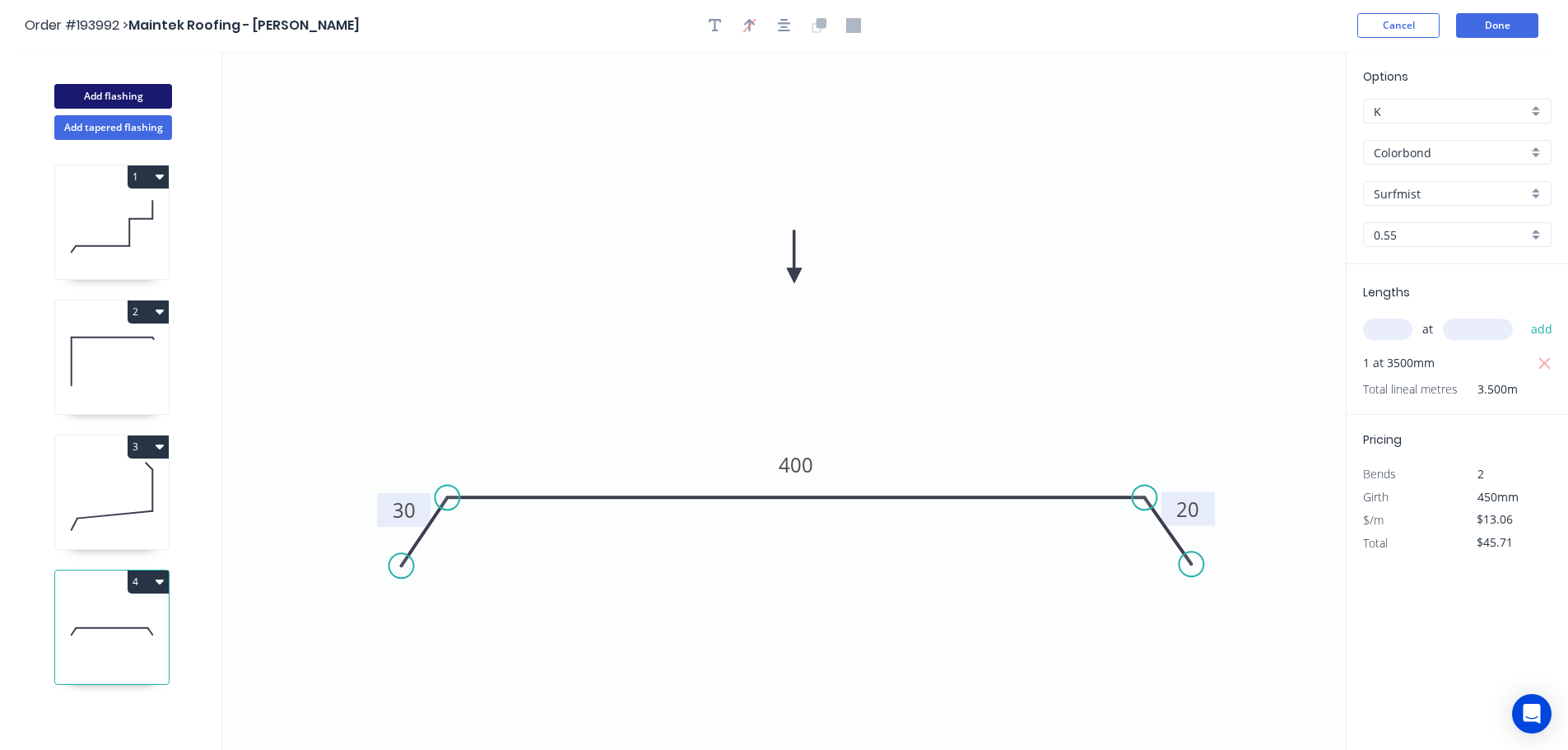
drag, startPoint x: 111, startPoint y: 92, endPoint x: 123, endPoint y: 95, distance: 12.4
click at [112, 92] on button "Add flashing" at bounding box center [114, 96] width 118 height 25
type input "$0.00"
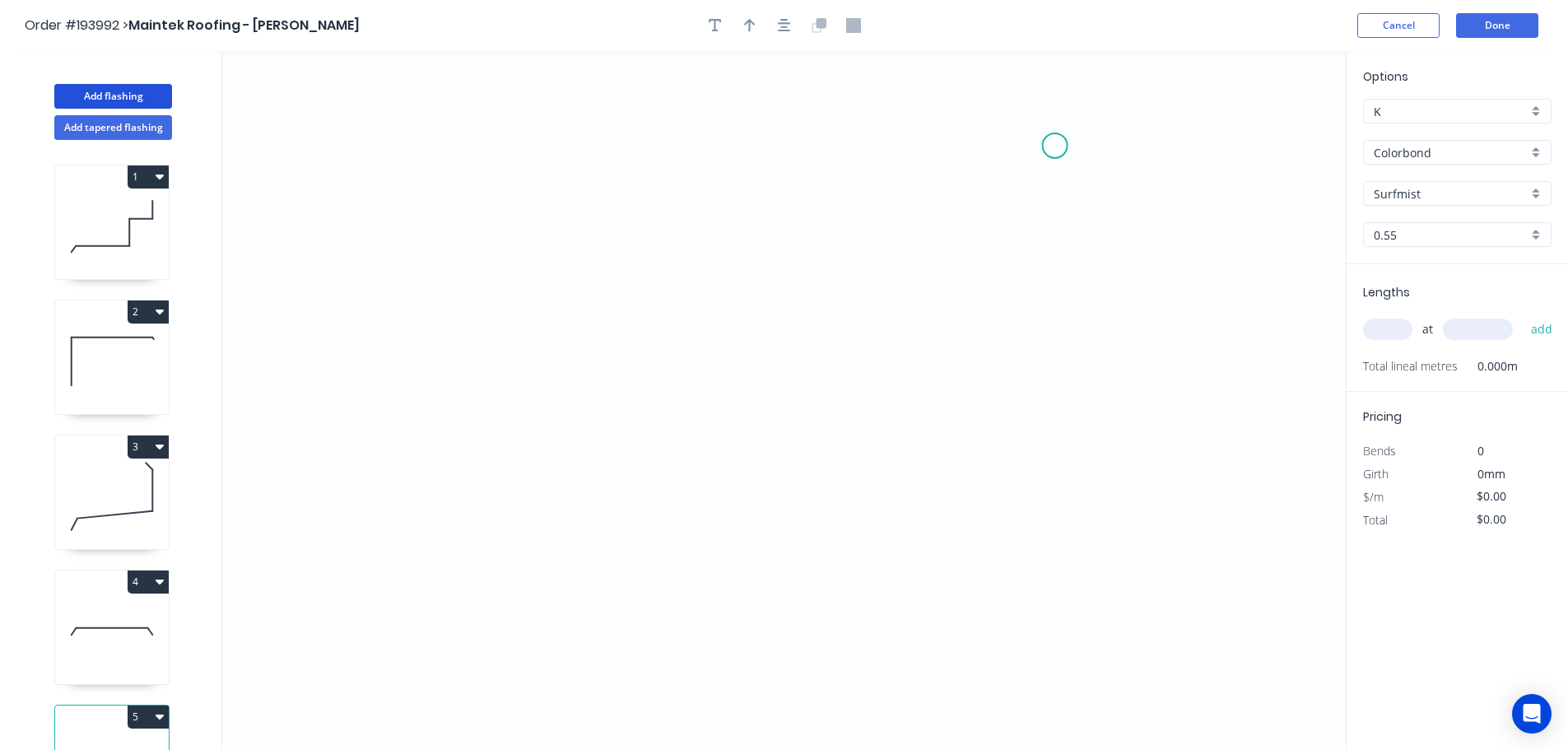
click at [1055, 145] on icon "0" at bounding box center [784, 401] width 1123 height 699
click at [1062, 498] on icon "0" at bounding box center [784, 401] width 1123 height 699
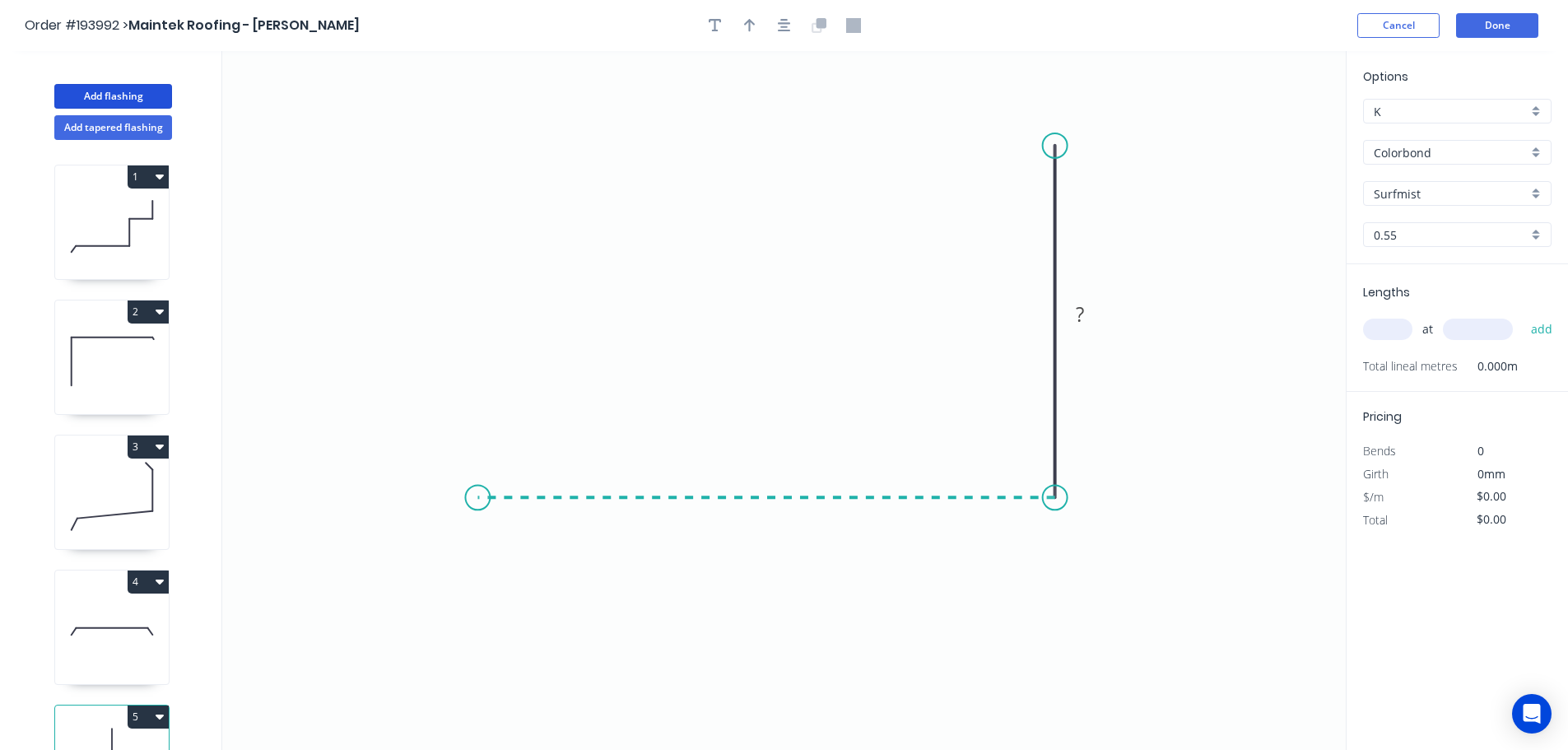
click at [477, 489] on icon "0 ?" at bounding box center [784, 401] width 1123 height 699
click at [477, 489] on circle at bounding box center [477, 497] width 25 height 25
click at [1086, 319] on rect at bounding box center [1079, 315] width 33 height 23
drag, startPoint x: 860, startPoint y: 277, endPoint x: 842, endPoint y: 216, distance: 63.6
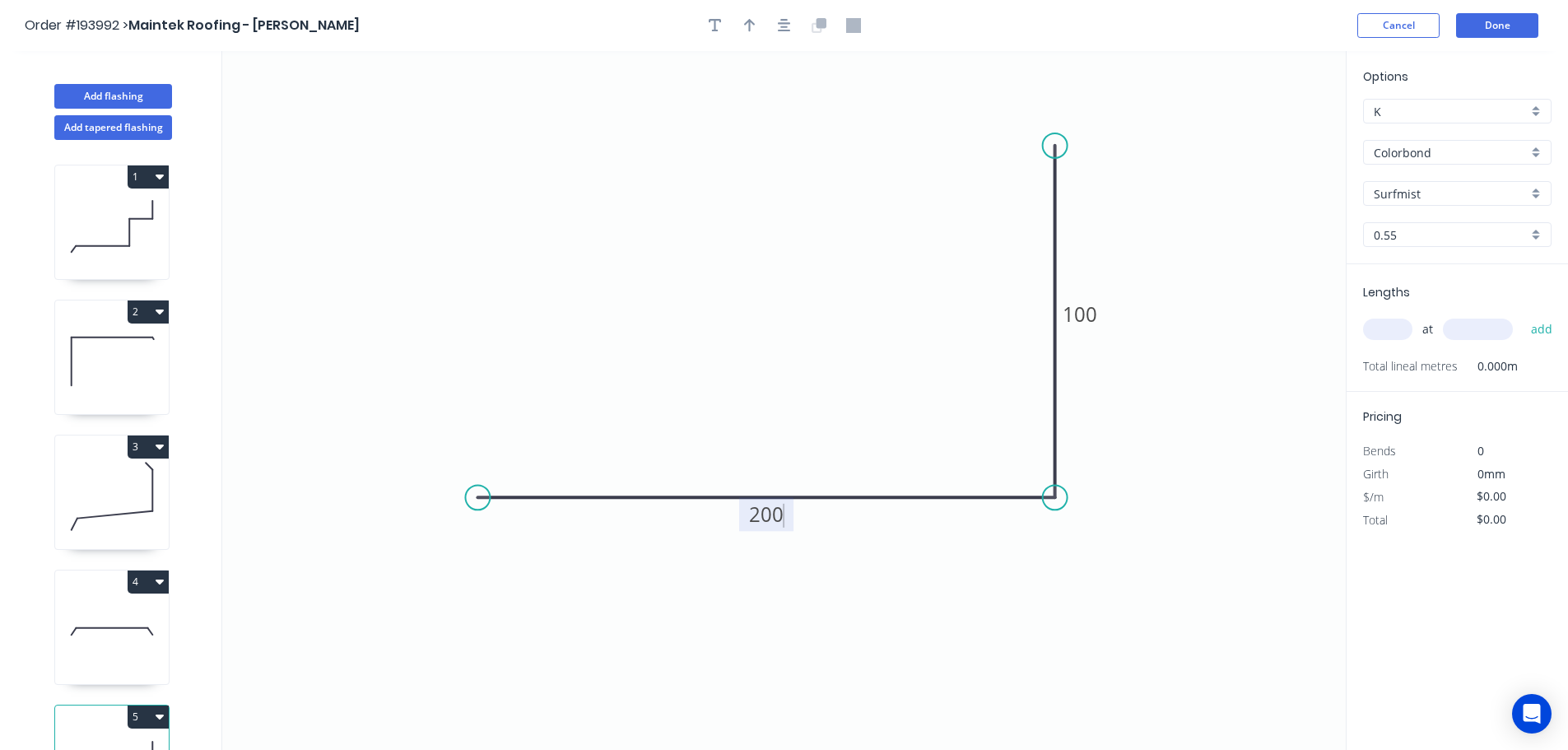
click at [860, 276] on icon "0 200 100" at bounding box center [784, 401] width 1123 height 699
type input "$8.65"
click at [750, 18] on icon "button" at bounding box center [749, 26] width 11 height 15
drag, startPoint x: 1260, startPoint y: 131, endPoint x: 774, endPoint y: 240, distance: 498.1
click at [774, 240] on icon at bounding box center [773, 222] width 15 height 53
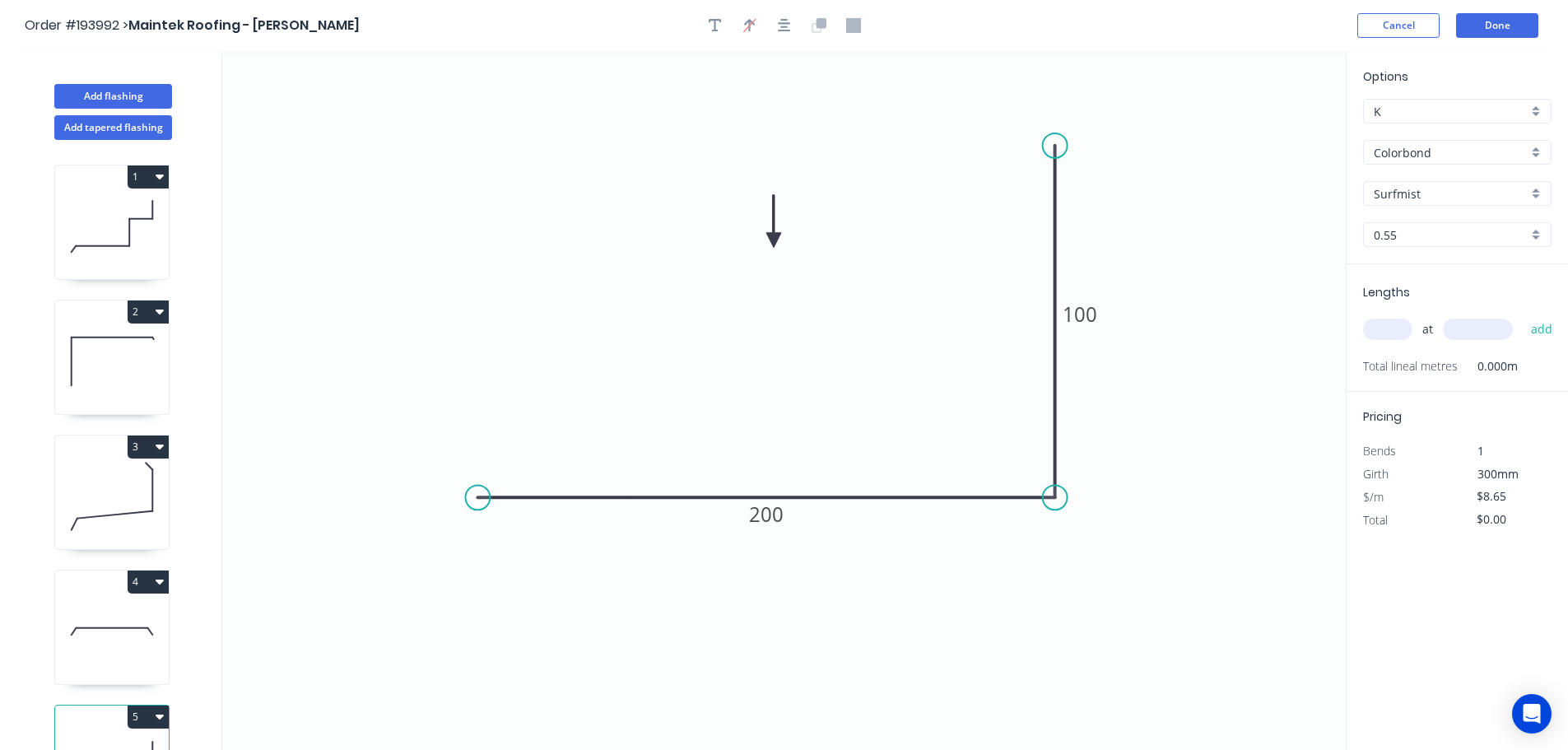
click at [1395, 327] on input "text" at bounding box center [1388, 329] width 49 height 21
type input "1"
type input "1200"
click at [1522, 315] on button "add" at bounding box center [1542, 329] width 39 height 28
type input "$10.38"
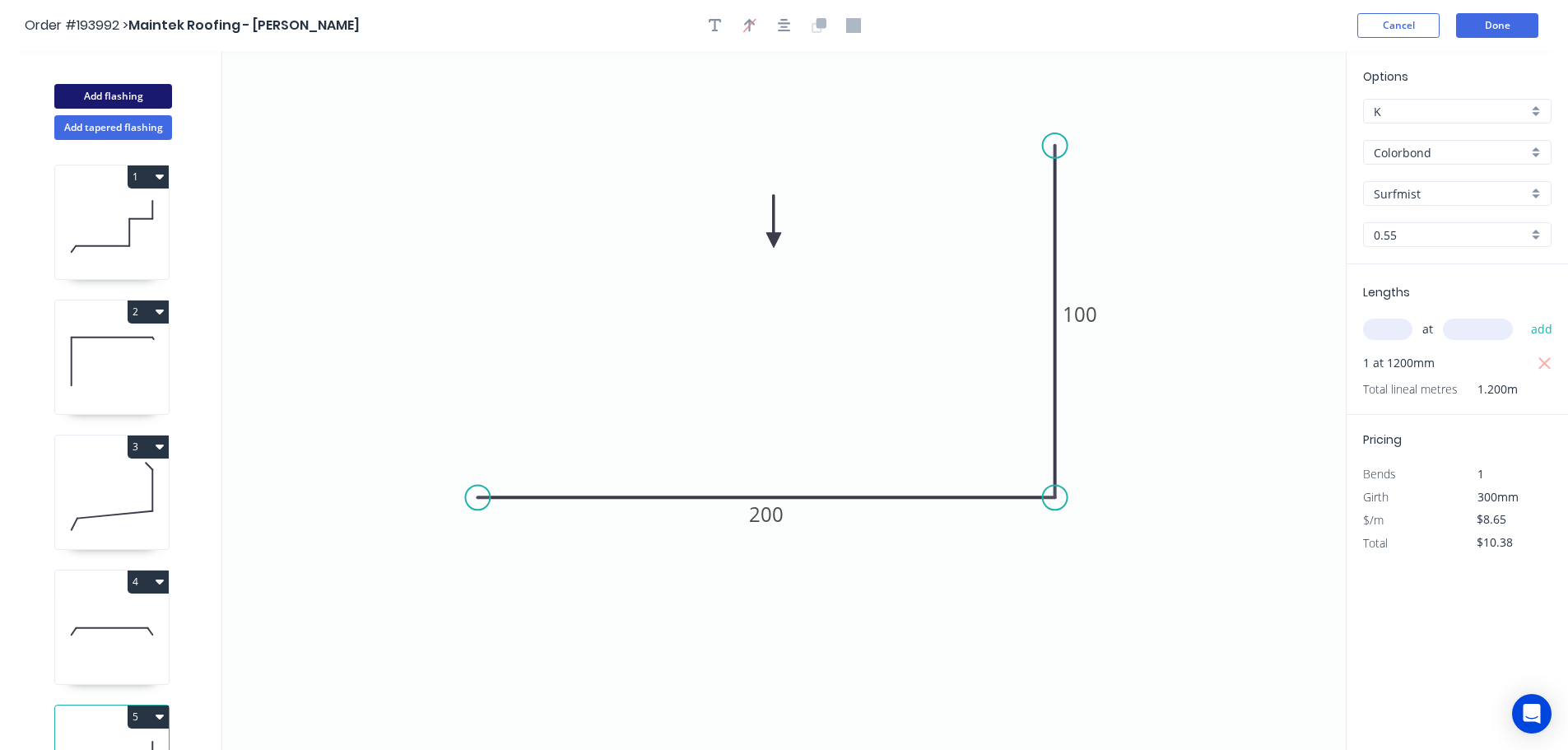
drag, startPoint x: 77, startPoint y: 93, endPoint x: 114, endPoint y: 99, distance: 37.5
click at [77, 92] on button "Add flashing" at bounding box center [114, 96] width 118 height 25
type input "$0.00"
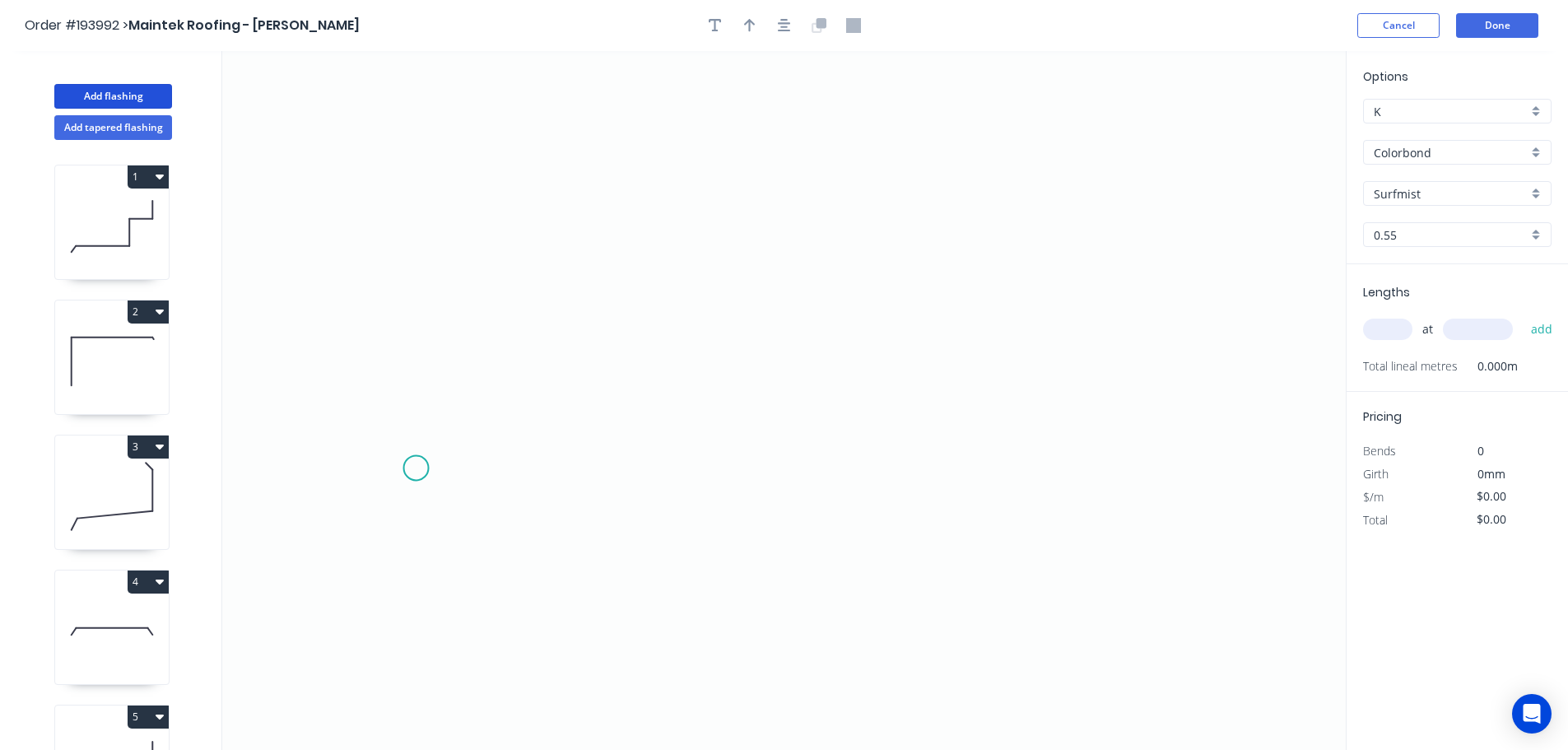
click at [416, 468] on icon "0" at bounding box center [784, 401] width 1123 height 699
click at [468, 413] on icon "0" at bounding box center [784, 401] width 1123 height 699
click at [688, 425] on icon "0 ?" at bounding box center [784, 401] width 1123 height 699
click at [740, 474] on icon "0 ? ?" at bounding box center [784, 401] width 1123 height 699
click at [950, 475] on icon "0 ? ? ?" at bounding box center [784, 401] width 1123 height 699
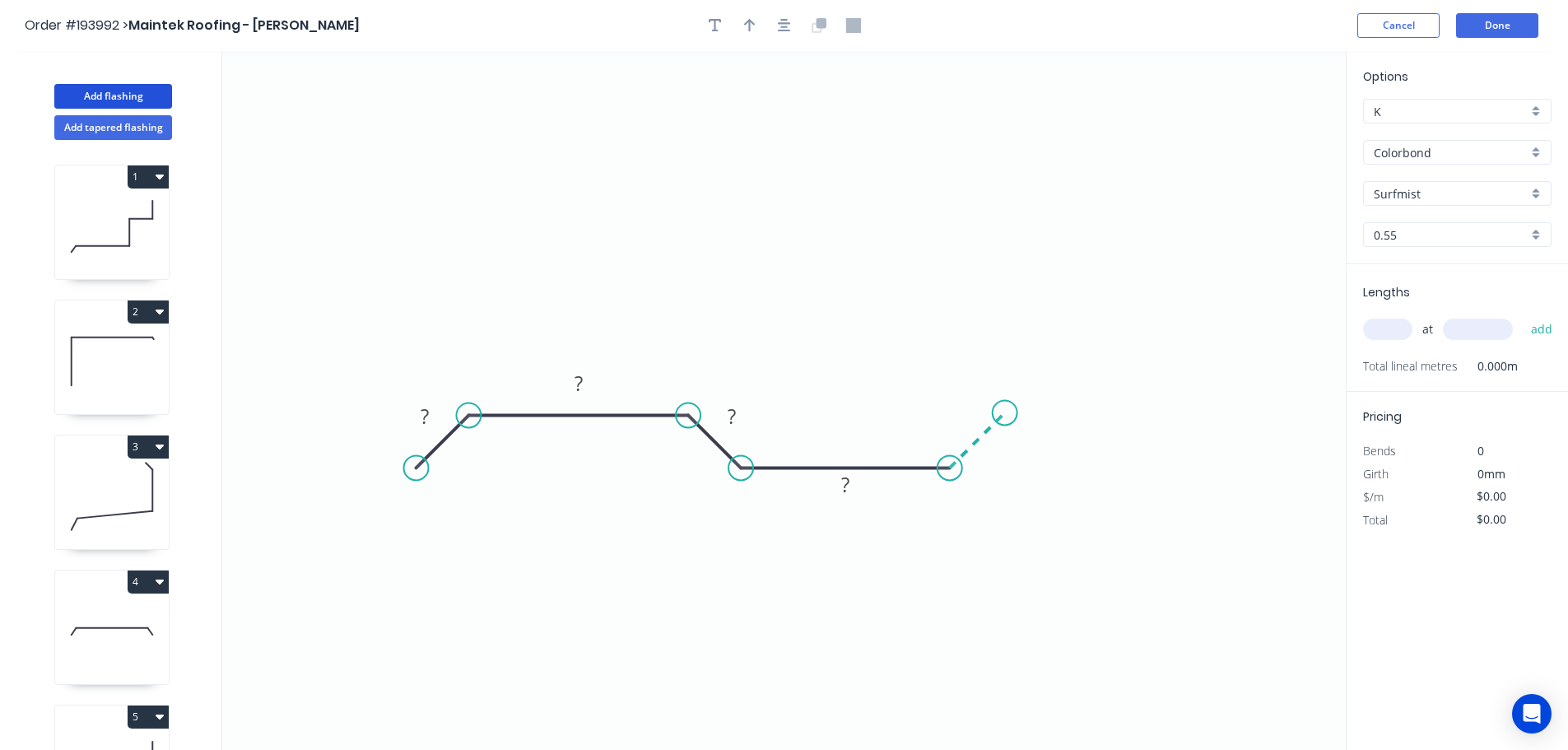
click at [1005, 408] on icon "0 ? ? ? ?" at bounding box center [784, 401] width 1123 height 699
click at [1005, 408] on circle at bounding box center [1005, 413] width 25 height 25
click at [429, 422] on tspan "?" at bounding box center [424, 415] width 8 height 27
click at [848, 268] on icon "0 10 40 10 30 10" at bounding box center [784, 401] width 1123 height 699
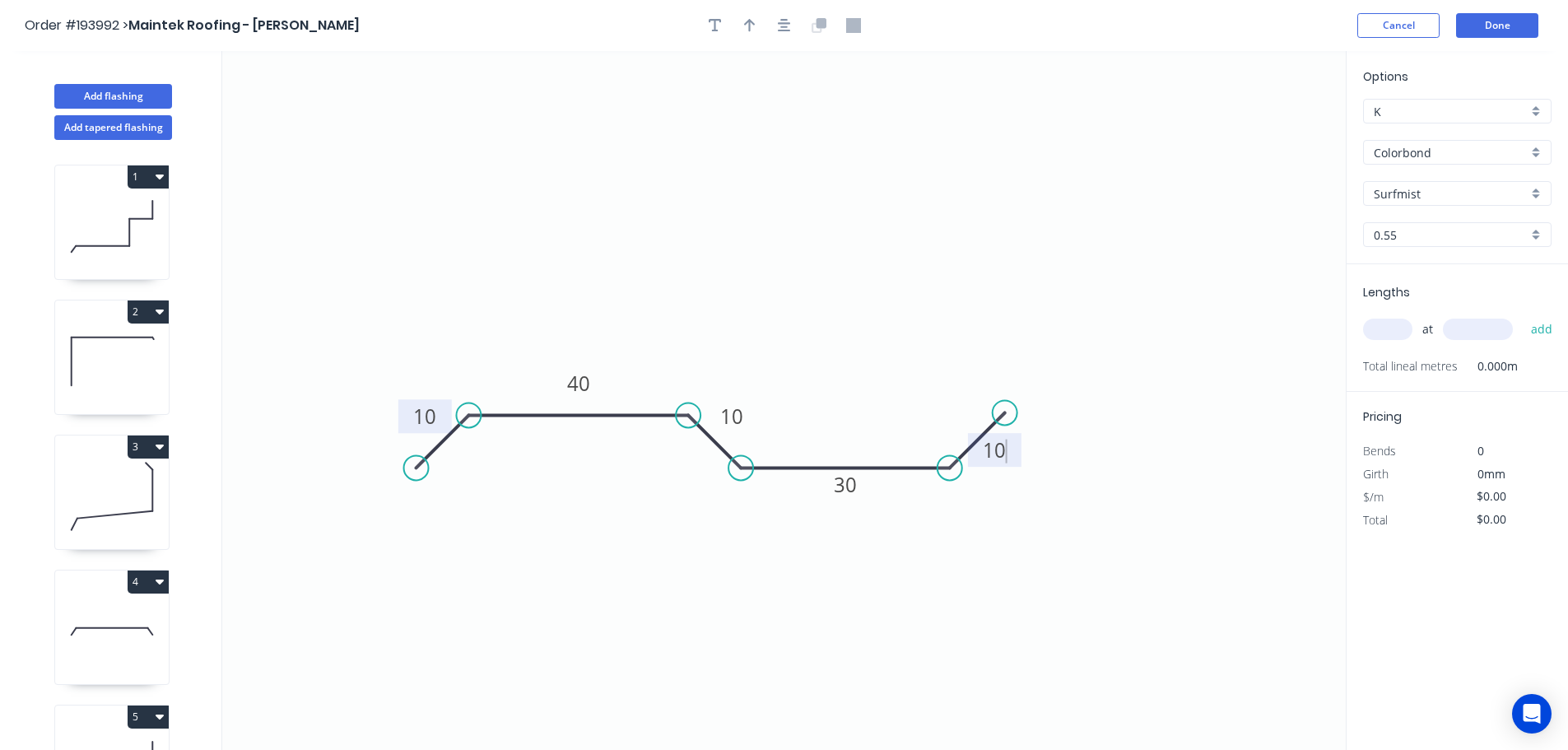
type input "$7.13"
drag, startPoint x: 747, startPoint y: 25, endPoint x: 813, endPoint y: 59, distance: 74.2
click at [748, 25] on icon "button" at bounding box center [749, 26] width 11 height 15
drag, startPoint x: 1263, startPoint y: 128, endPoint x: 753, endPoint y: 254, distance: 525.3
click at [755, 254] on icon at bounding box center [762, 228] width 15 height 53
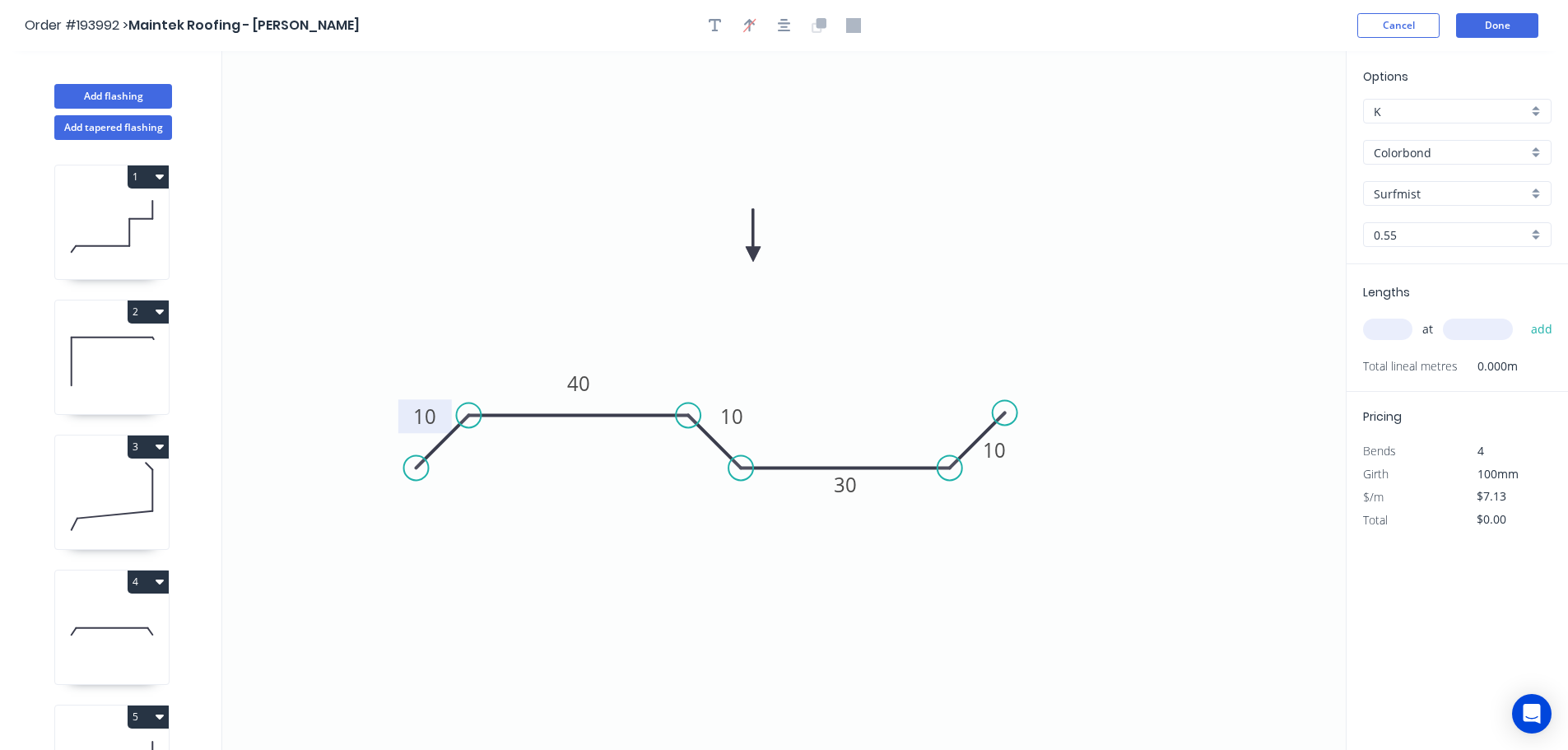
click at [1388, 327] on input "text" at bounding box center [1388, 329] width 49 height 21
type input "1"
type input "1200"
click at [1522, 315] on button "add" at bounding box center [1542, 329] width 39 height 28
type input "$8.56"
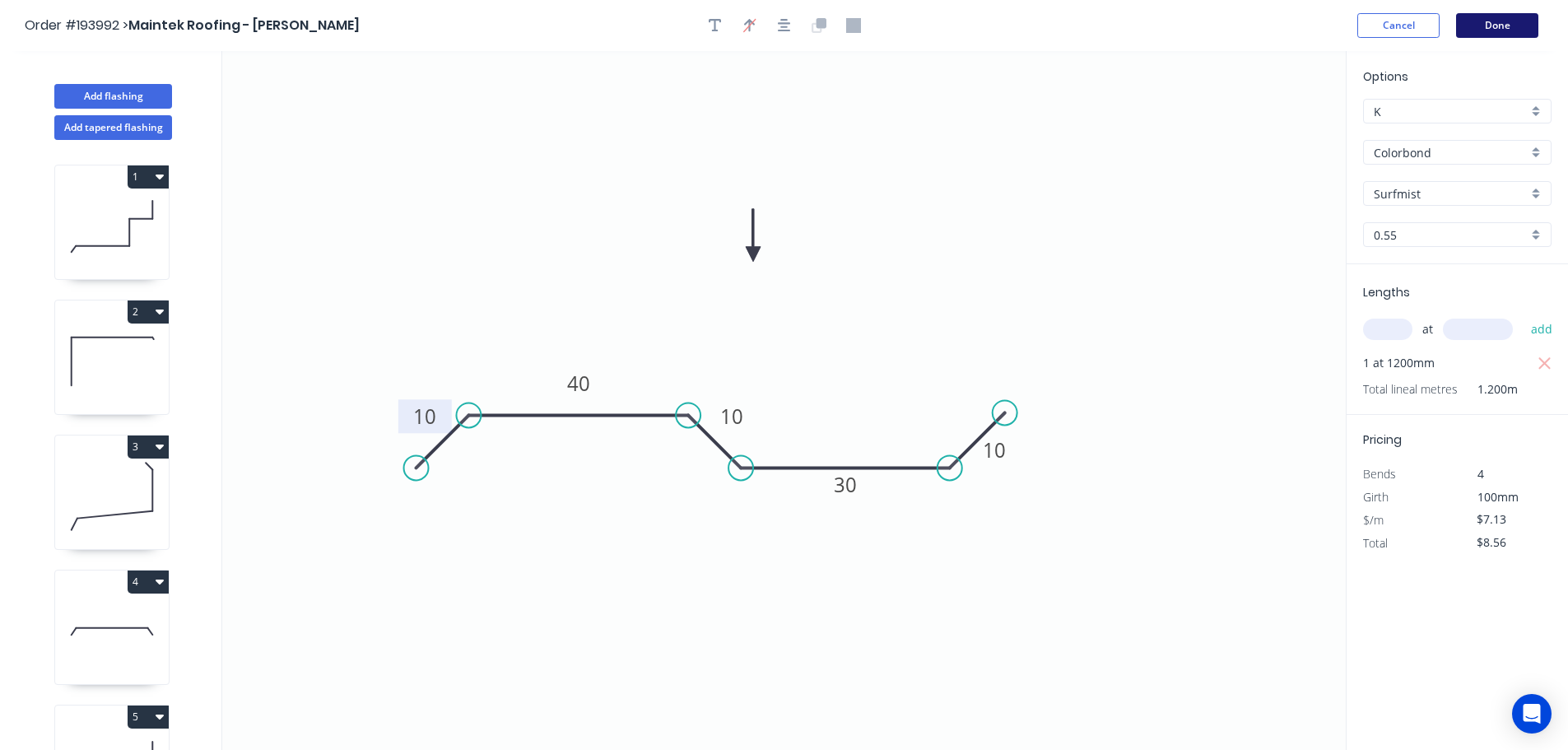
click at [1506, 27] on button "Done" at bounding box center [1497, 26] width 82 height 25
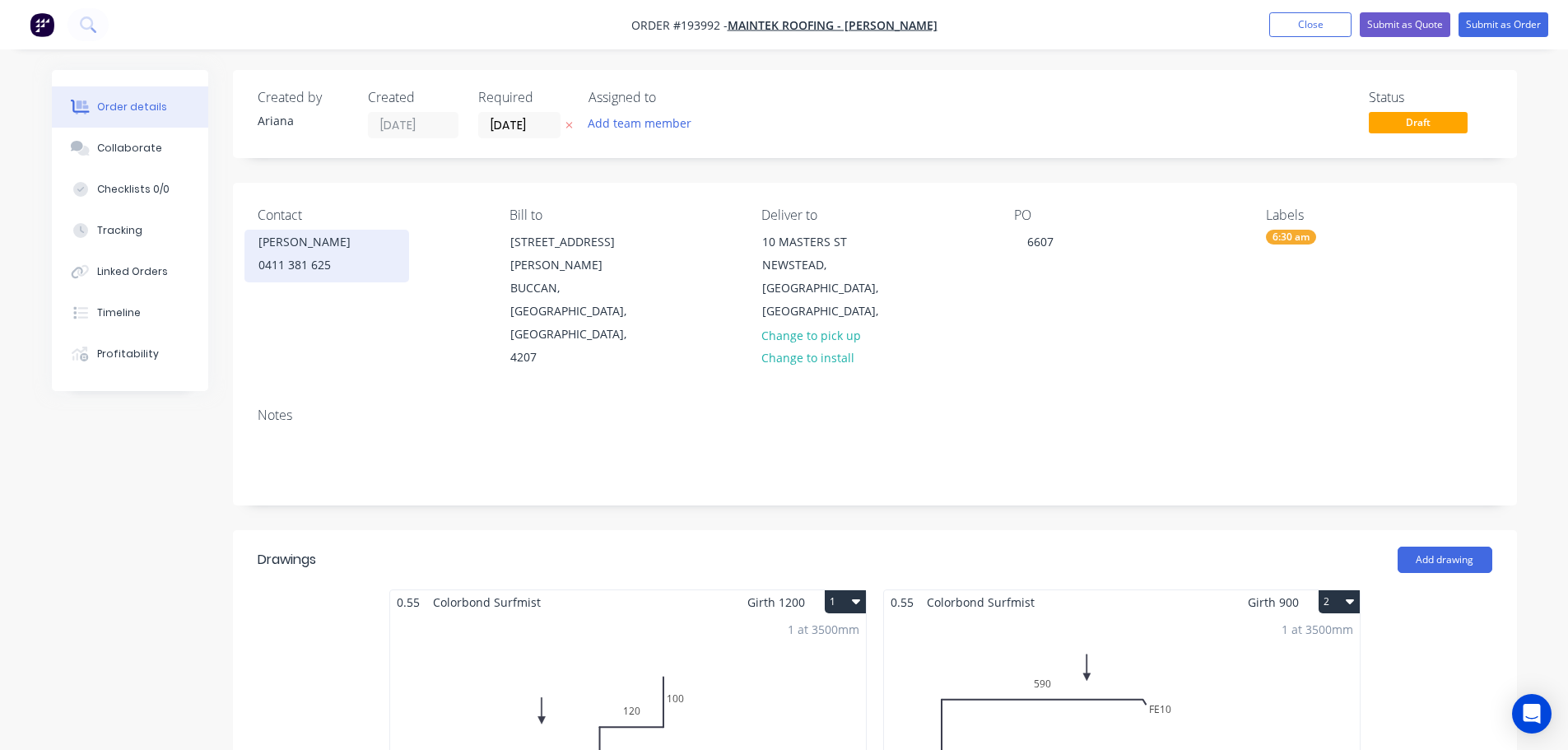
click at [302, 268] on div "0411 381 625" at bounding box center [327, 265] width 136 height 23
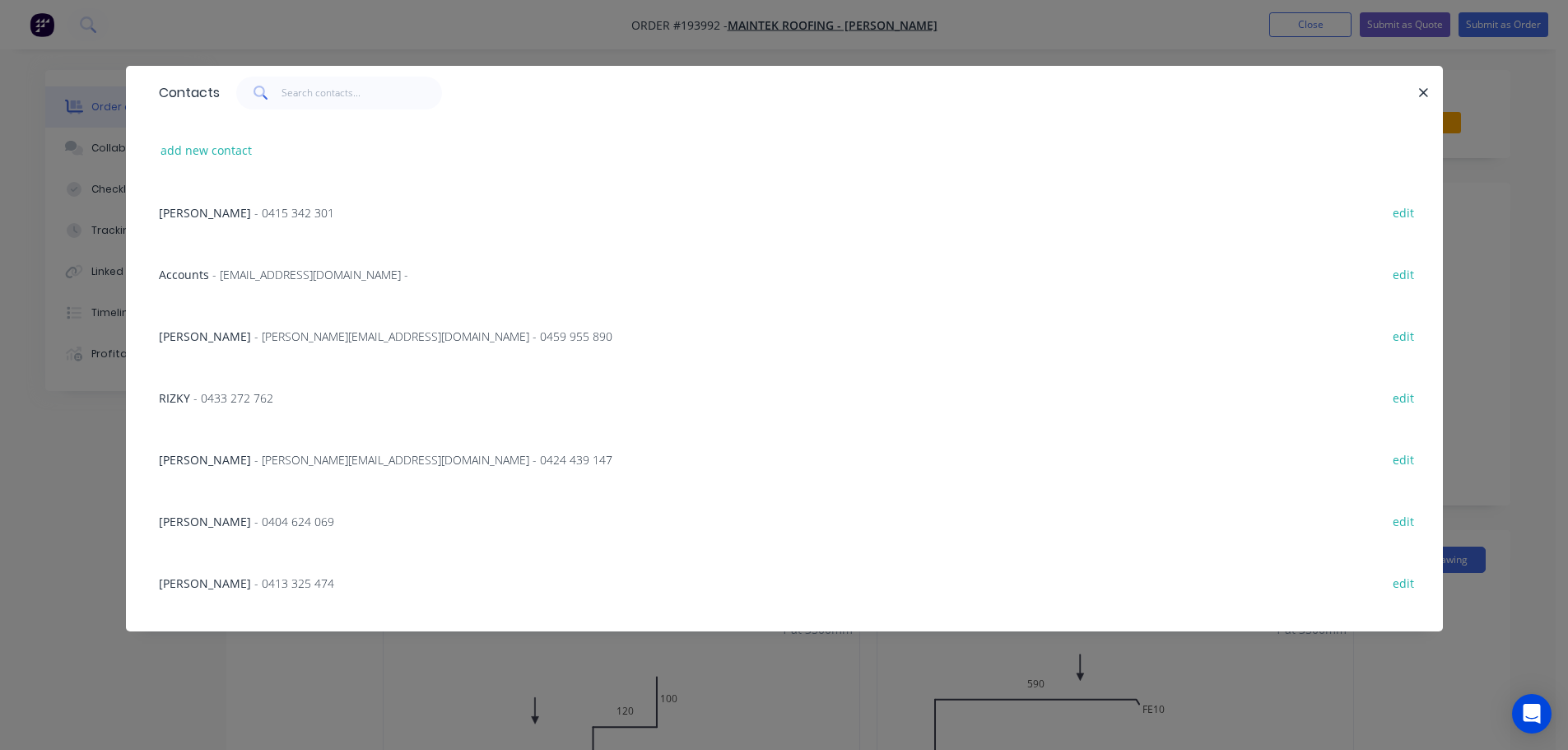
scroll to position [414, 0]
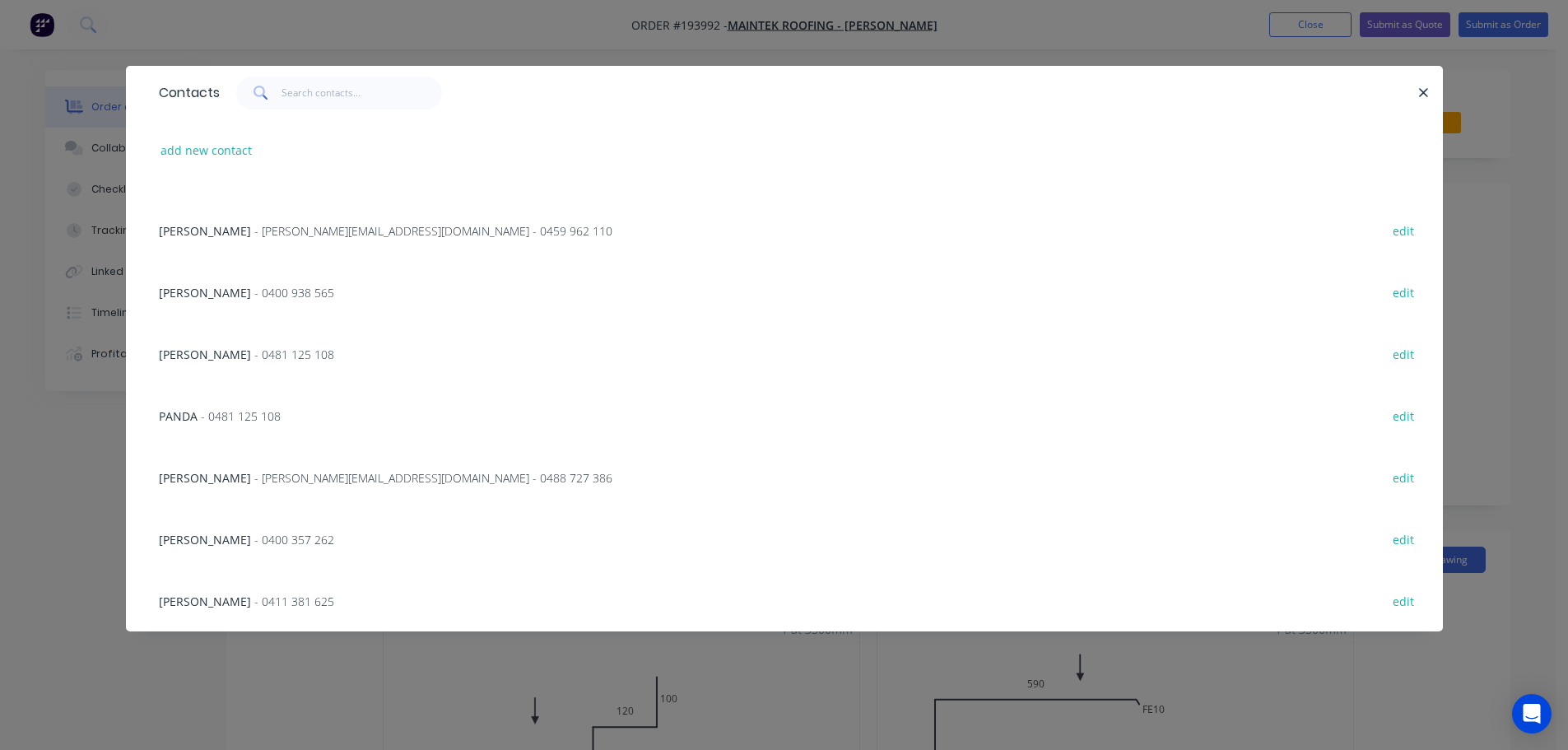
click at [195, 609] on div "[PERSON_NAME] - 0411 381 625" at bounding box center [246, 601] width 175 height 18
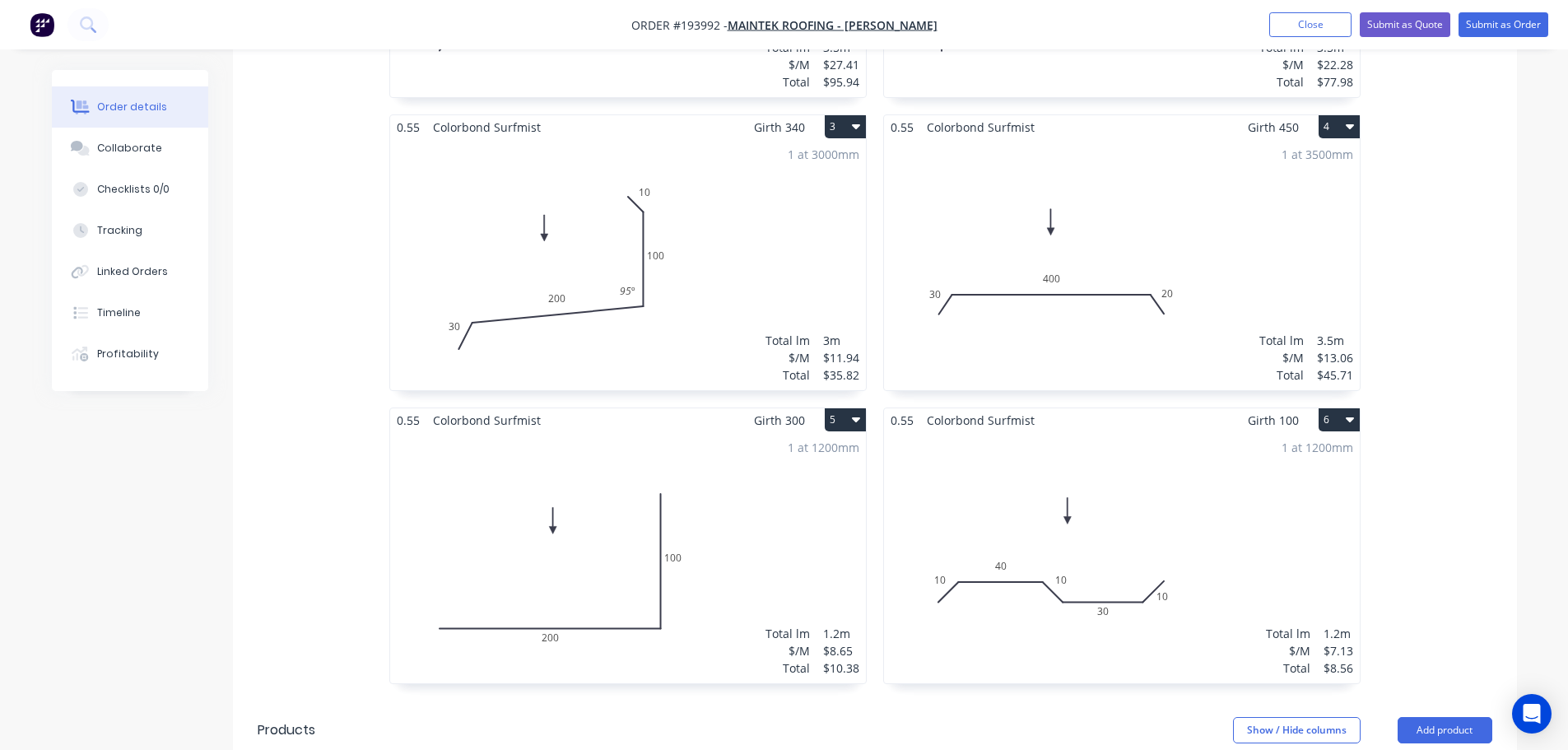
scroll to position [960, 0]
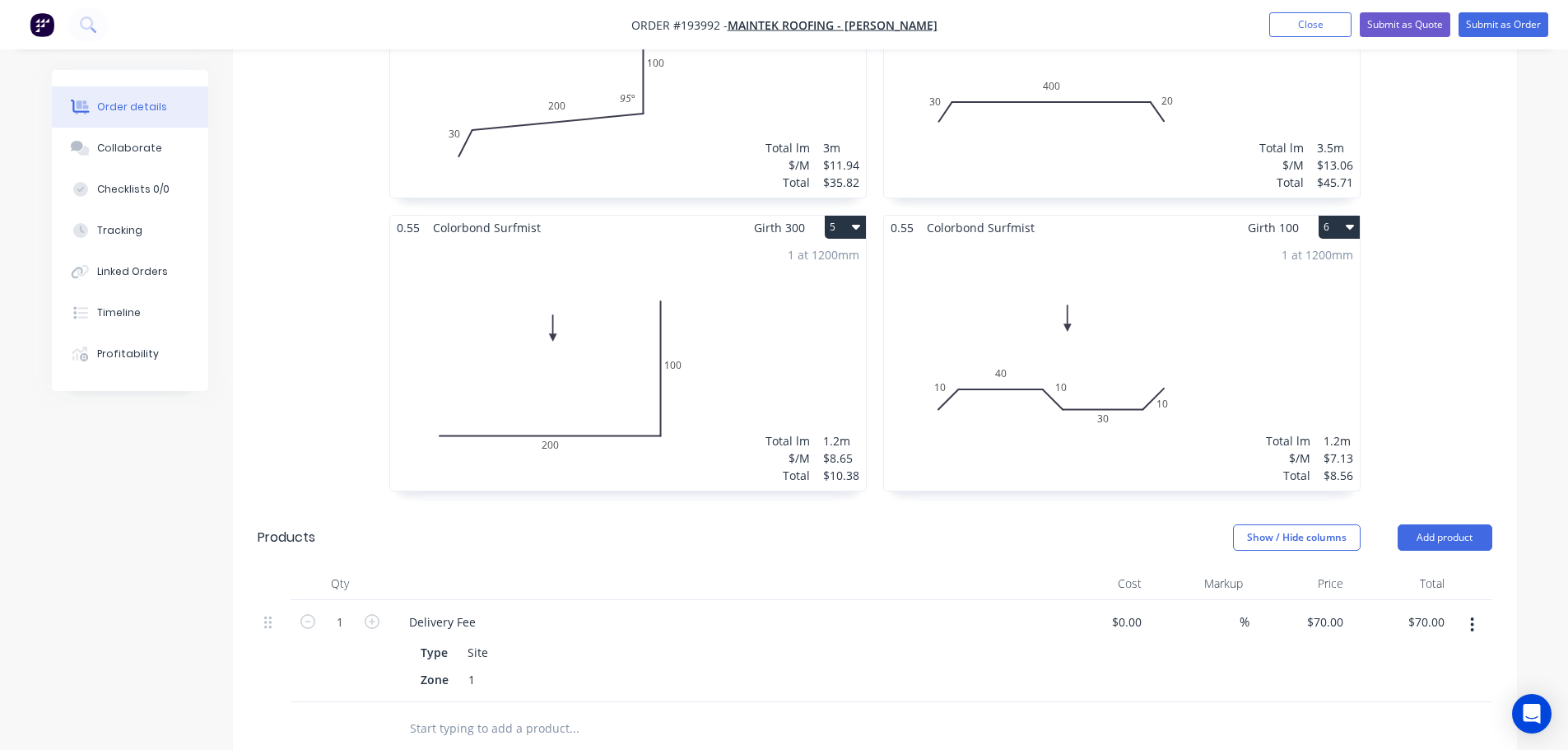
click at [1226, 280] on div "1 at 1200mm Total lm $/M Total 1.2m $7.13 $8.56" at bounding box center [1122, 364] width 475 height 251
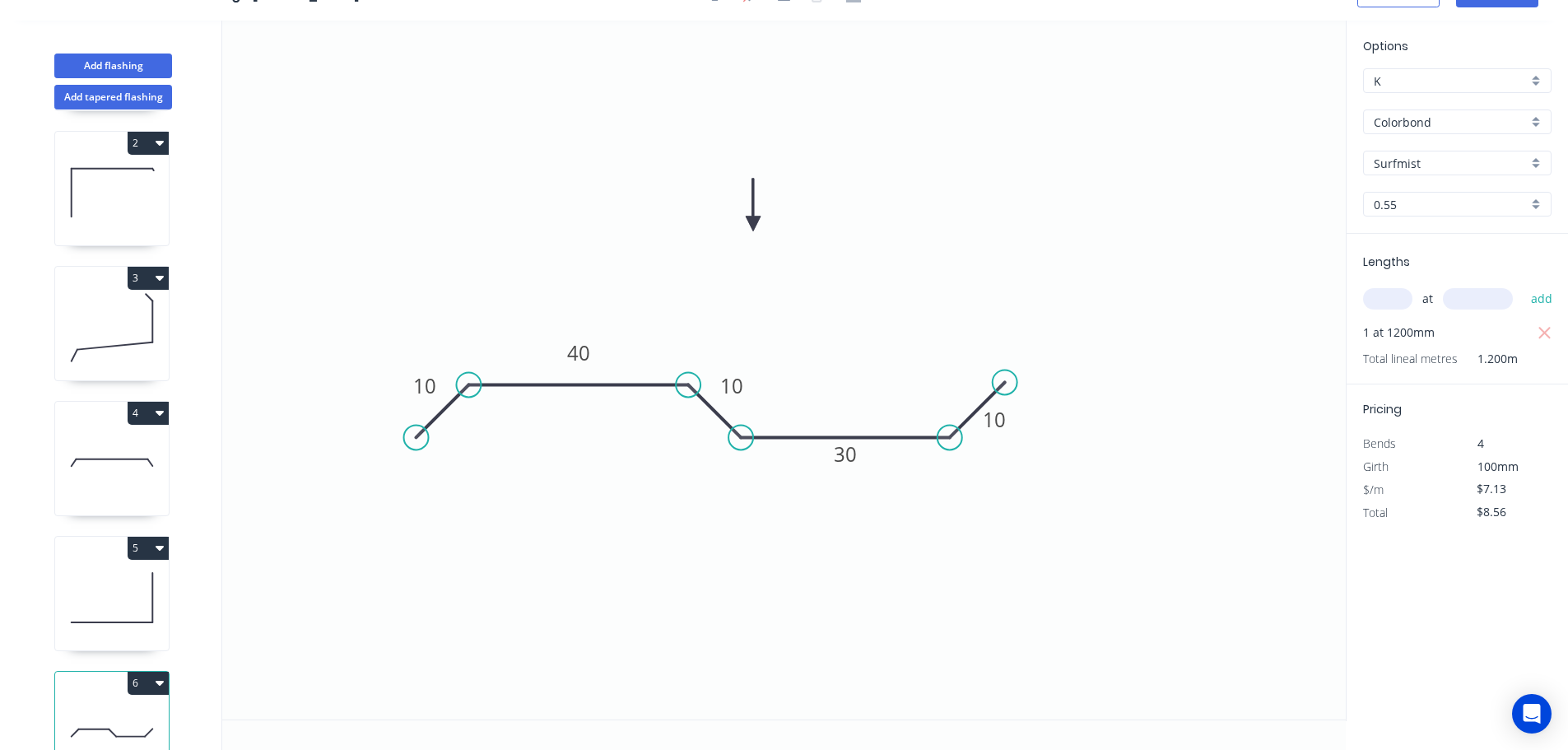
scroll to position [207, 0]
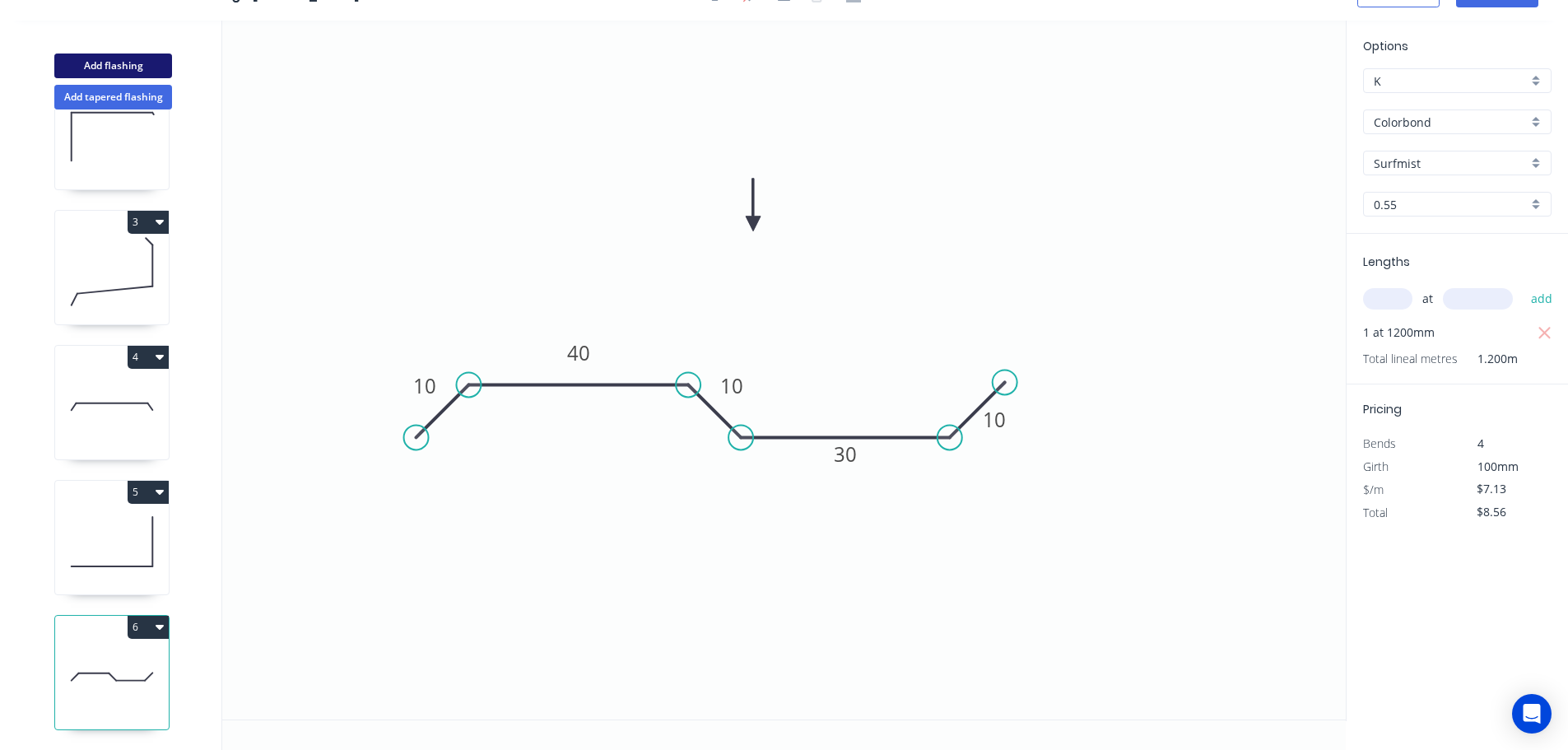
click at [114, 62] on button "Add flashing" at bounding box center [114, 66] width 118 height 25
type input "$0.00"
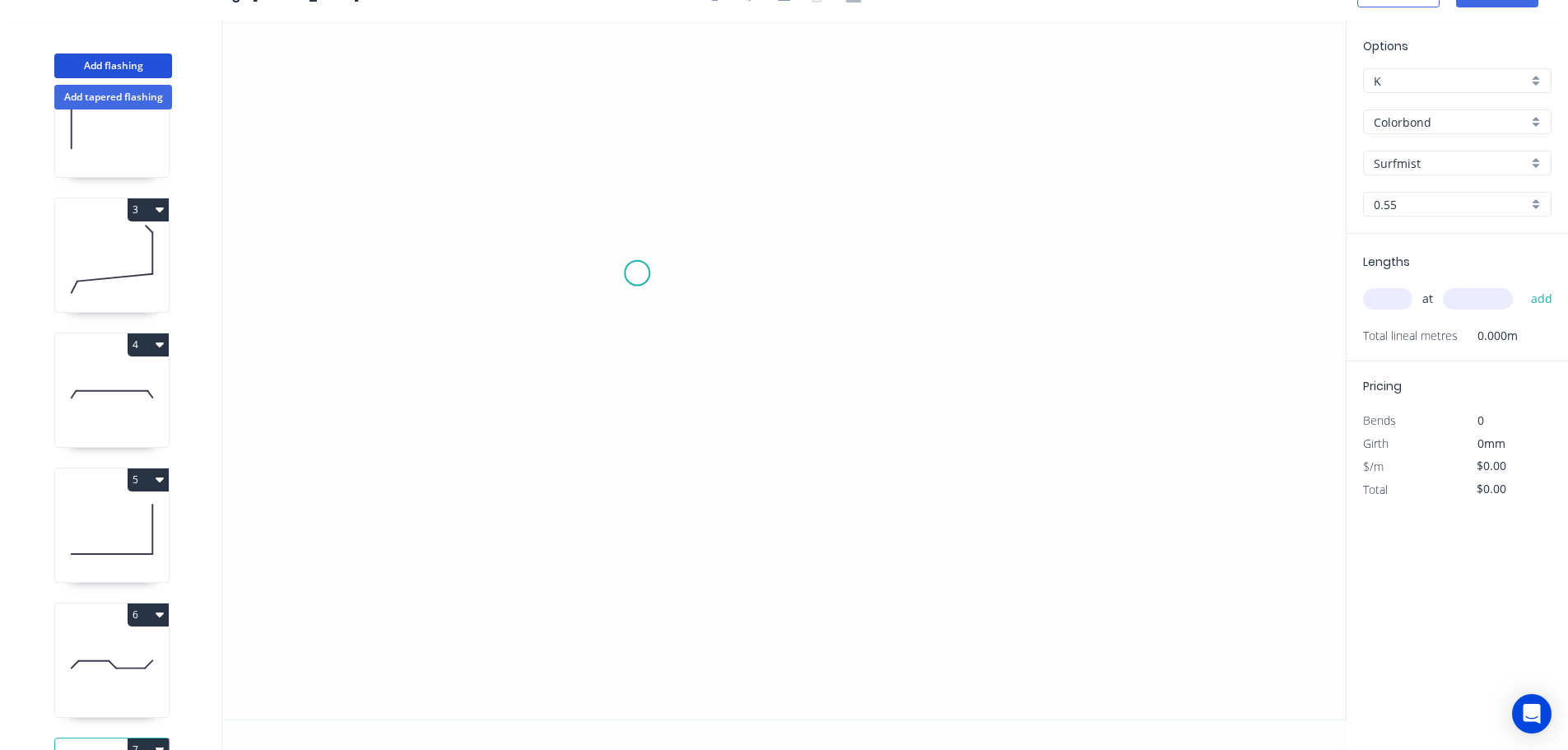
scroll to position [0, 0]
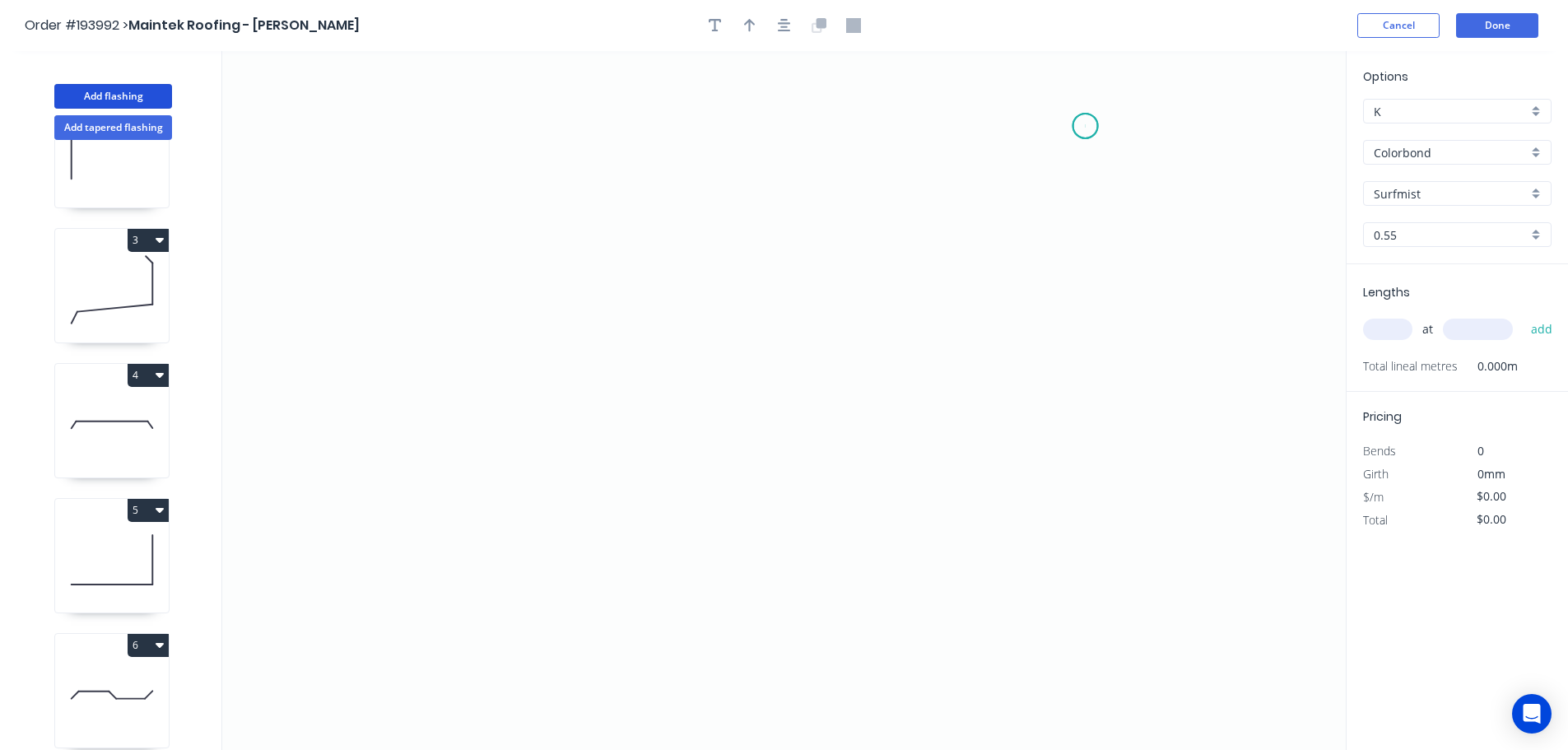
click at [1086, 126] on icon "0" at bounding box center [784, 401] width 1123 height 699
click at [1137, 178] on icon "0" at bounding box center [784, 401] width 1123 height 699
click at [1124, 488] on icon "0 ?" at bounding box center [784, 401] width 1123 height 699
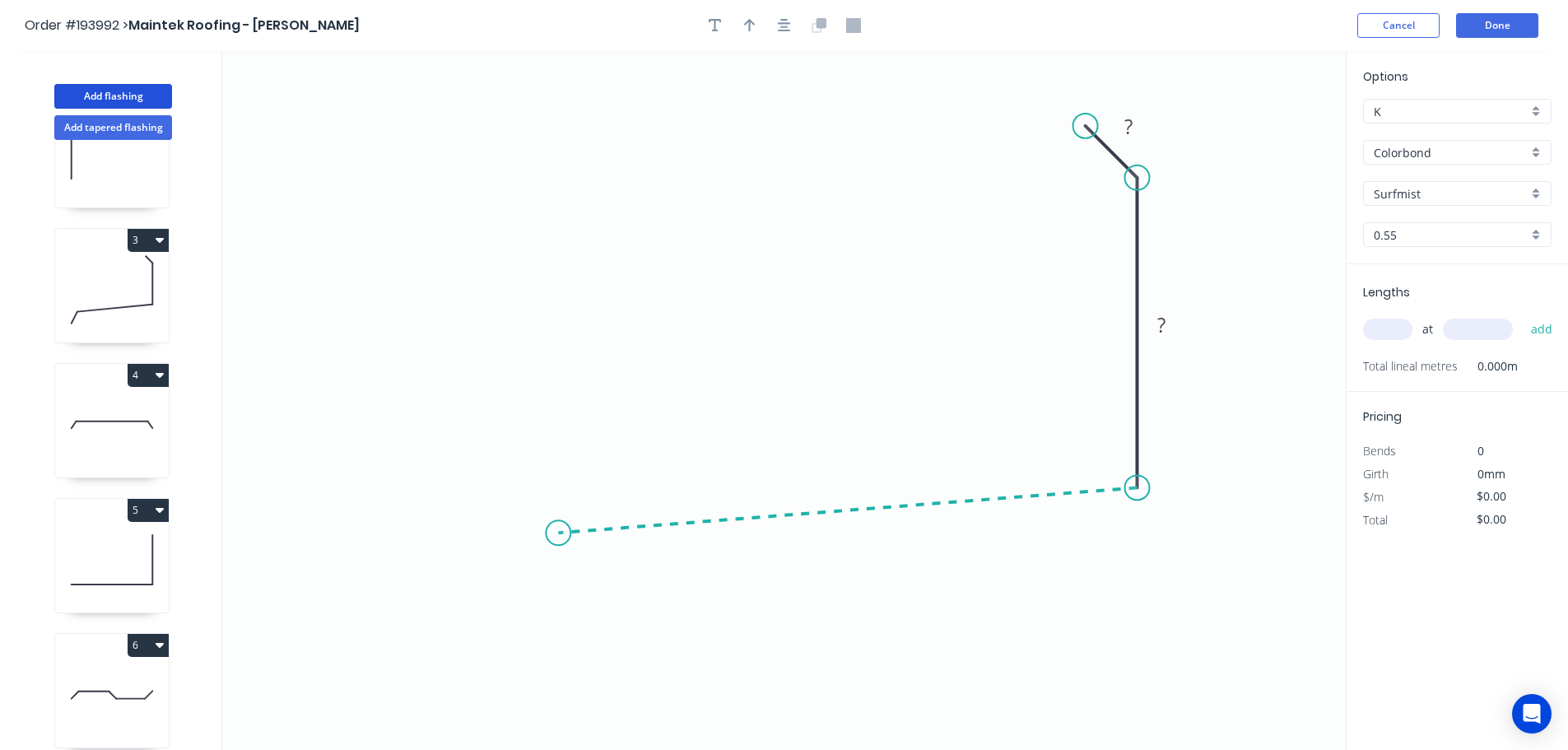
click at [558, 533] on icon "0 ? ?" at bounding box center [784, 401] width 1123 height 699
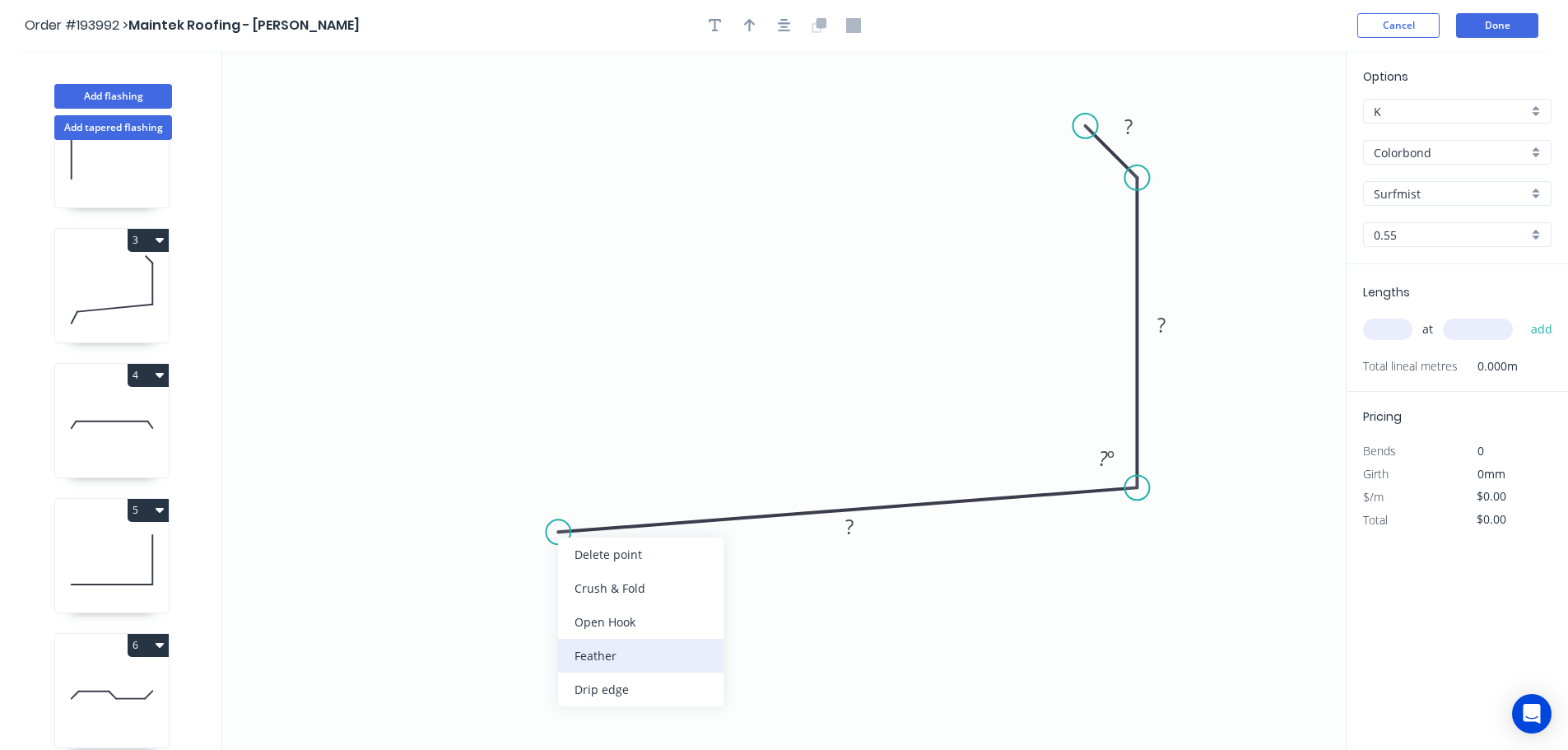
click at [624, 650] on div "Feather" at bounding box center [641, 655] width 166 height 33
click at [575, 576] on div "Flip bend" at bounding box center [639, 584] width 166 height 33
click at [593, 559] on tspan "15" at bounding box center [593, 557] width 23 height 27
click at [645, 577] on icon "0 FE 10 ? ? ? ? º" at bounding box center [784, 401] width 1123 height 699
drag, startPoint x: 608, startPoint y: 563, endPoint x: 504, endPoint y: 599, distance: 110.1
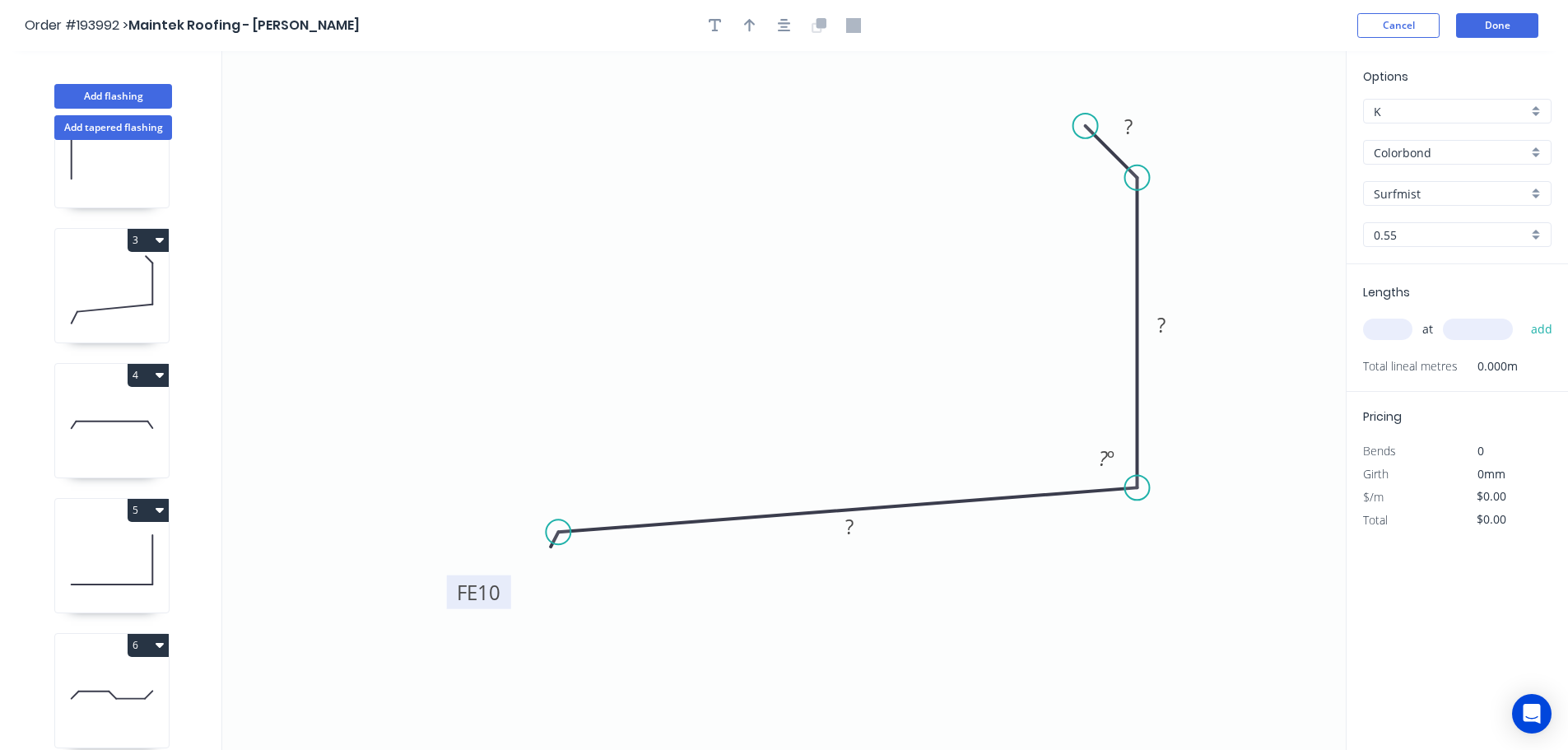
click at [504, 599] on rect at bounding box center [479, 592] width 64 height 33
click at [1131, 121] on tspan "?" at bounding box center [1128, 126] width 8 height 27
click at [1034, 635] on icon "0 FE 10 190 100 10 95 º" at bounding box center [784, 401] width 1123 height 699
type input "$11.94"
drag, startPoint x: 747, startPoint y: 19, endPoint x: 804, endPoint y: 37, distance: 59.8
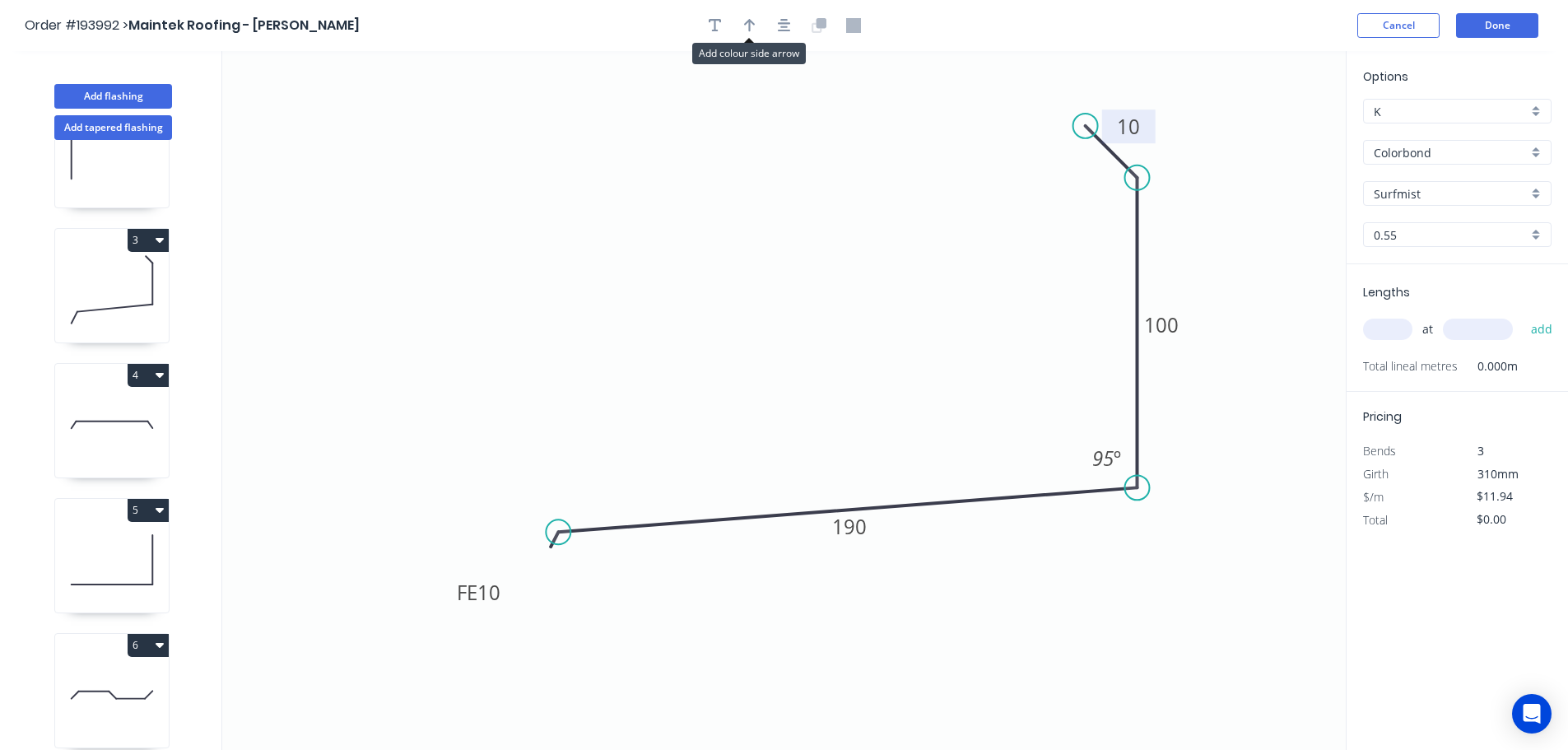
click at [746, 19] on icon "button" at bounding box center [749, 26] width 11 height 15
drag, startPoint x: 1260, startPoint y: 128, endPoint x: 823, endPoint y: 260, distance: 456.5
click at [823, 260] on icon at bounding box center [822, 241] width 15 height 53
click at [1388, 321] on input "text" at bounding box center [1388, 329] width 49 height 21
type input "1"
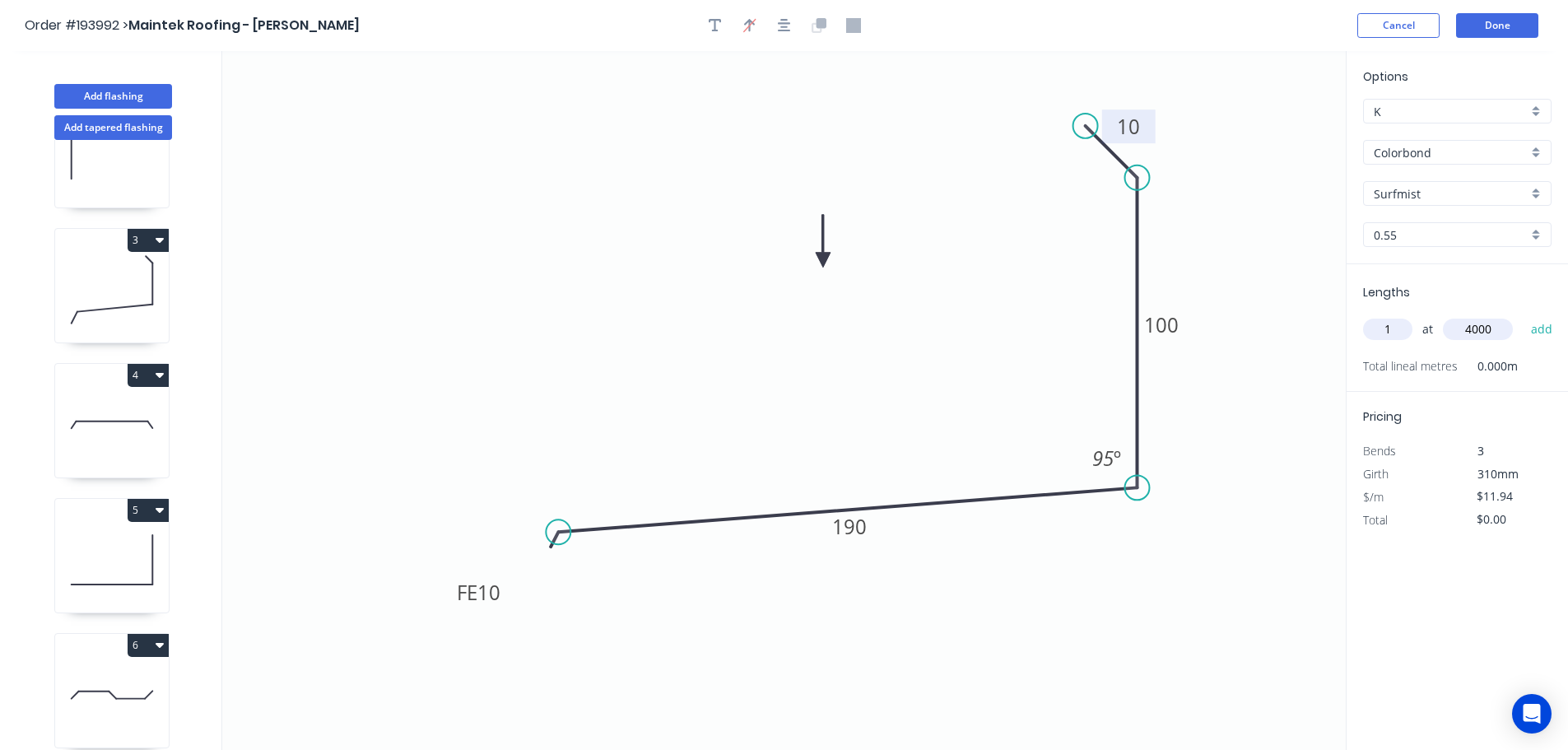
type input "4000"
click at [1522, 315] on button "add" at bounding box center [1542, 329] width 39 height 28
type input "$47.76"
drag, startPoint x: 129, startPoint y: 95, endPoint x: 209, endPoint y: 107, distance: 80.9
click at [129, 94] on button "Add flashing" at bounding box center [114, 96] width 118 height 25
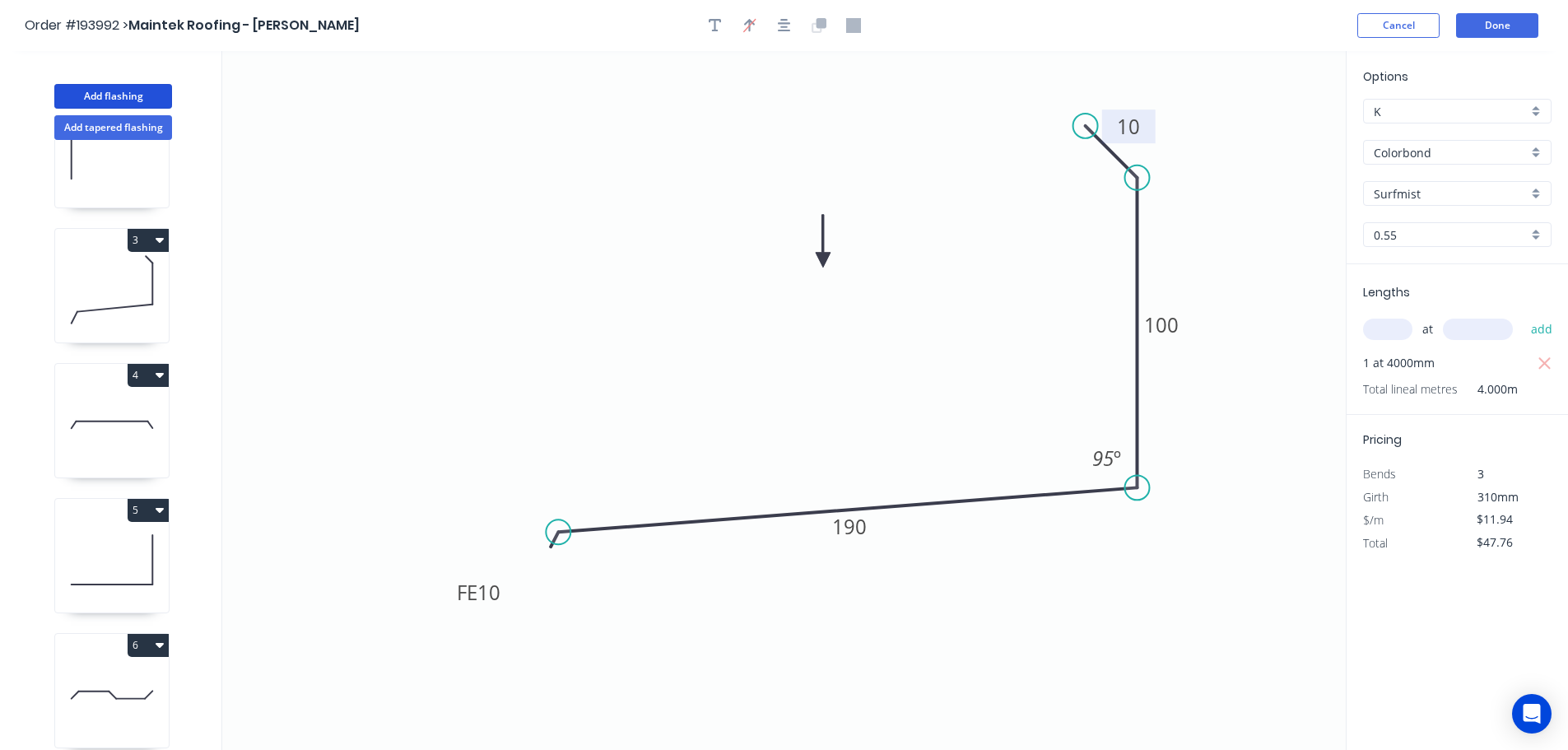
type input "$0.00"
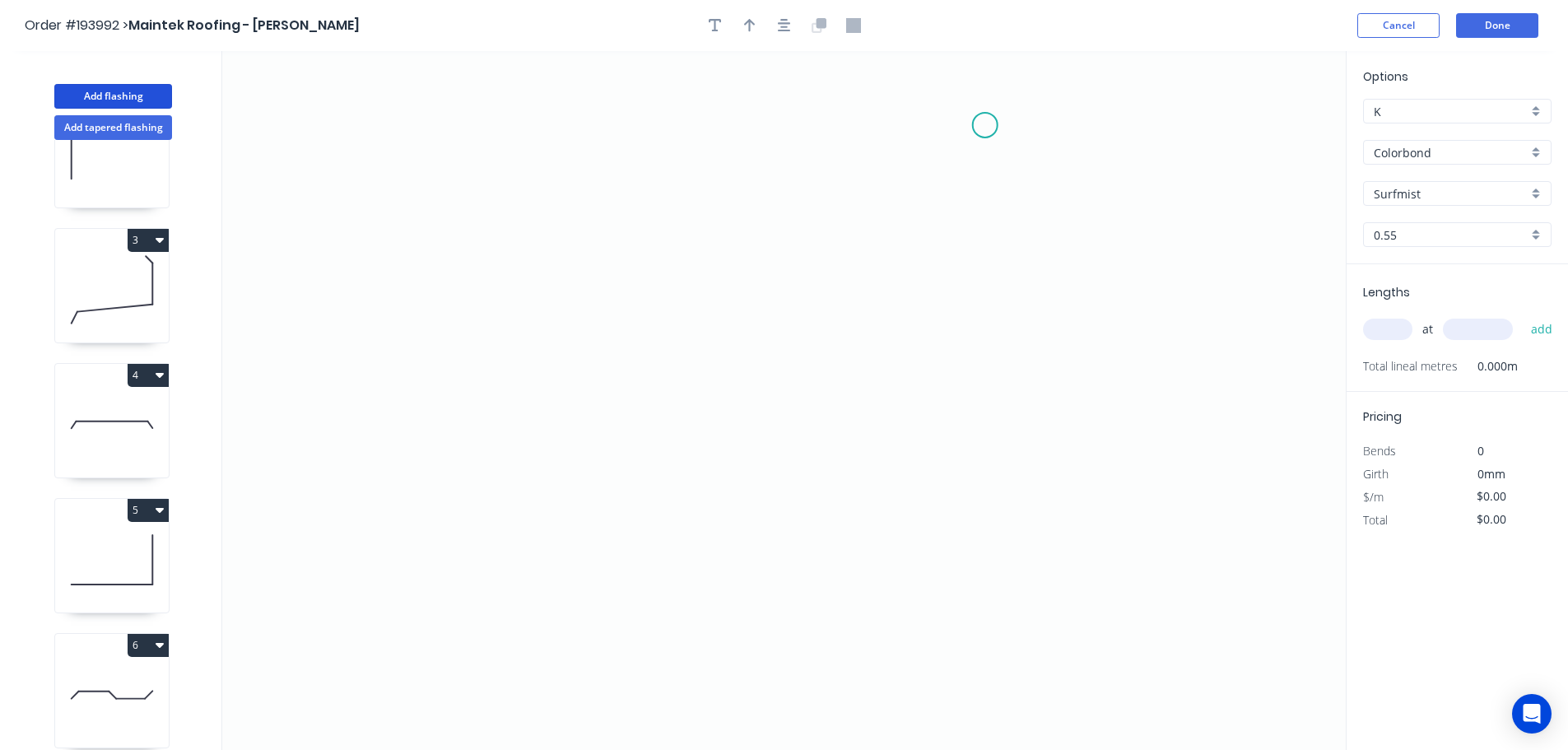
click at [985, 125] on icon "0" at bounding box center [784, 401] width 1123 height 699
click at [1039, 180] on icon "0" at bounding box center [784, 401] width 1123 height 699
click at [1035, 474] on icon "0 ?" at bounding box center [784, 401] width 1123 height 699
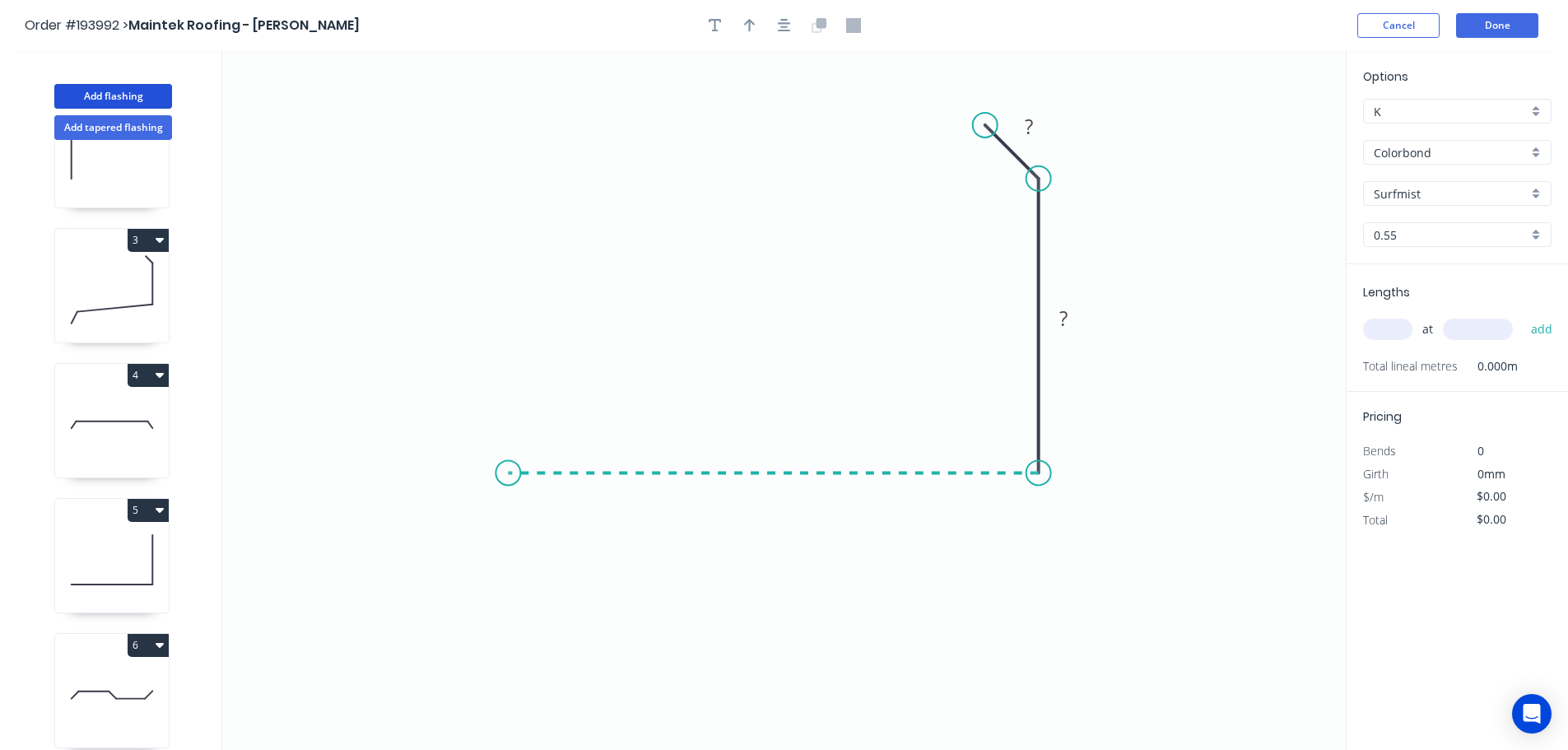
click at [508, 461] on icon "0 ? ?" at bounding box center [784, 401] width 1123 height 699
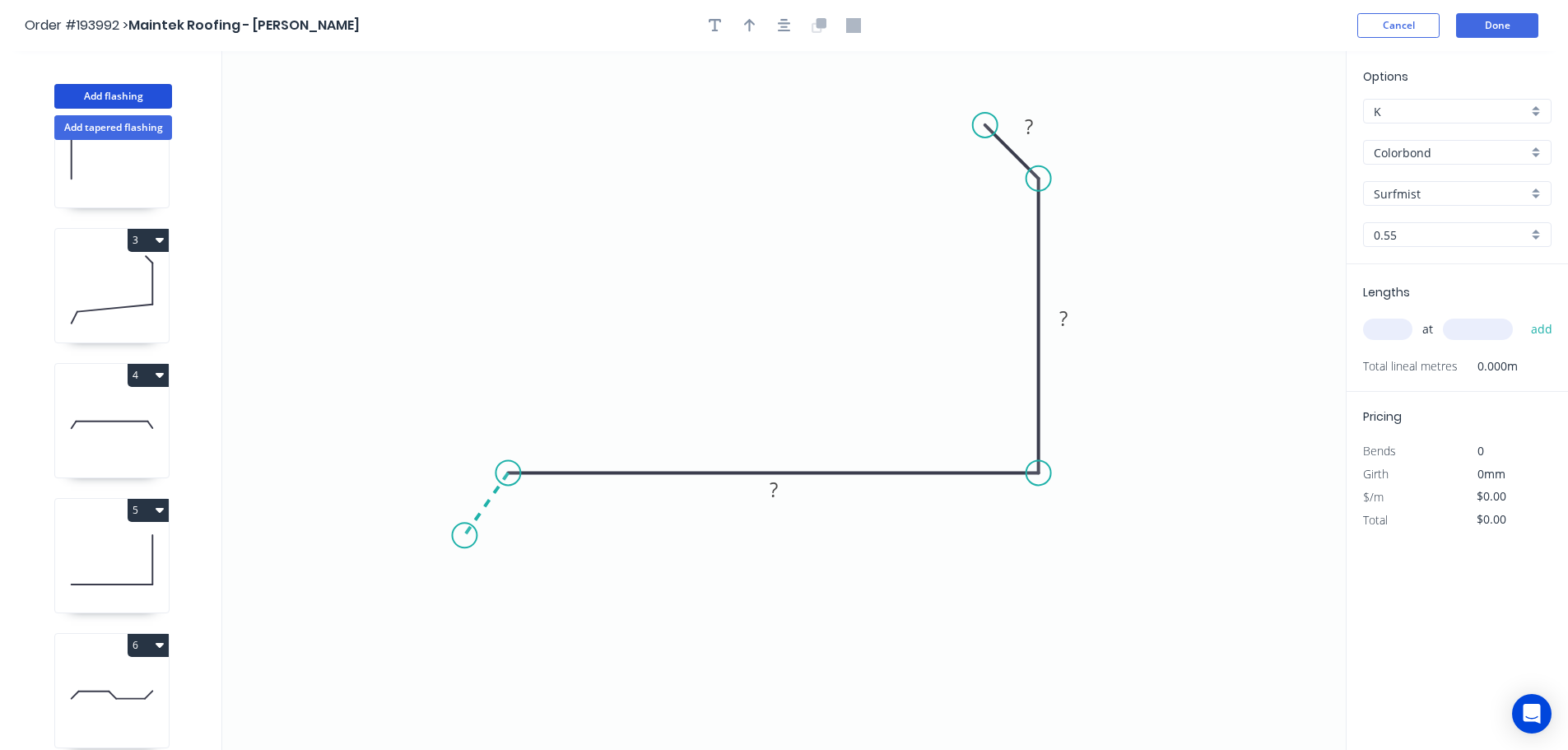
click at [464, 536] on icon "0 ? ? ?" at bounding box center [784, 401] width 1123 height 699
click at [464, 536] on circle at bounding box center [464, 535] width 25 height 25
click at [547, 560] on div "Hide angle" at bounding box center [610, 563] width 166 height 33
click at [468, 482] on tspan "?" at bounding box center [465, 482] width 8 height 27
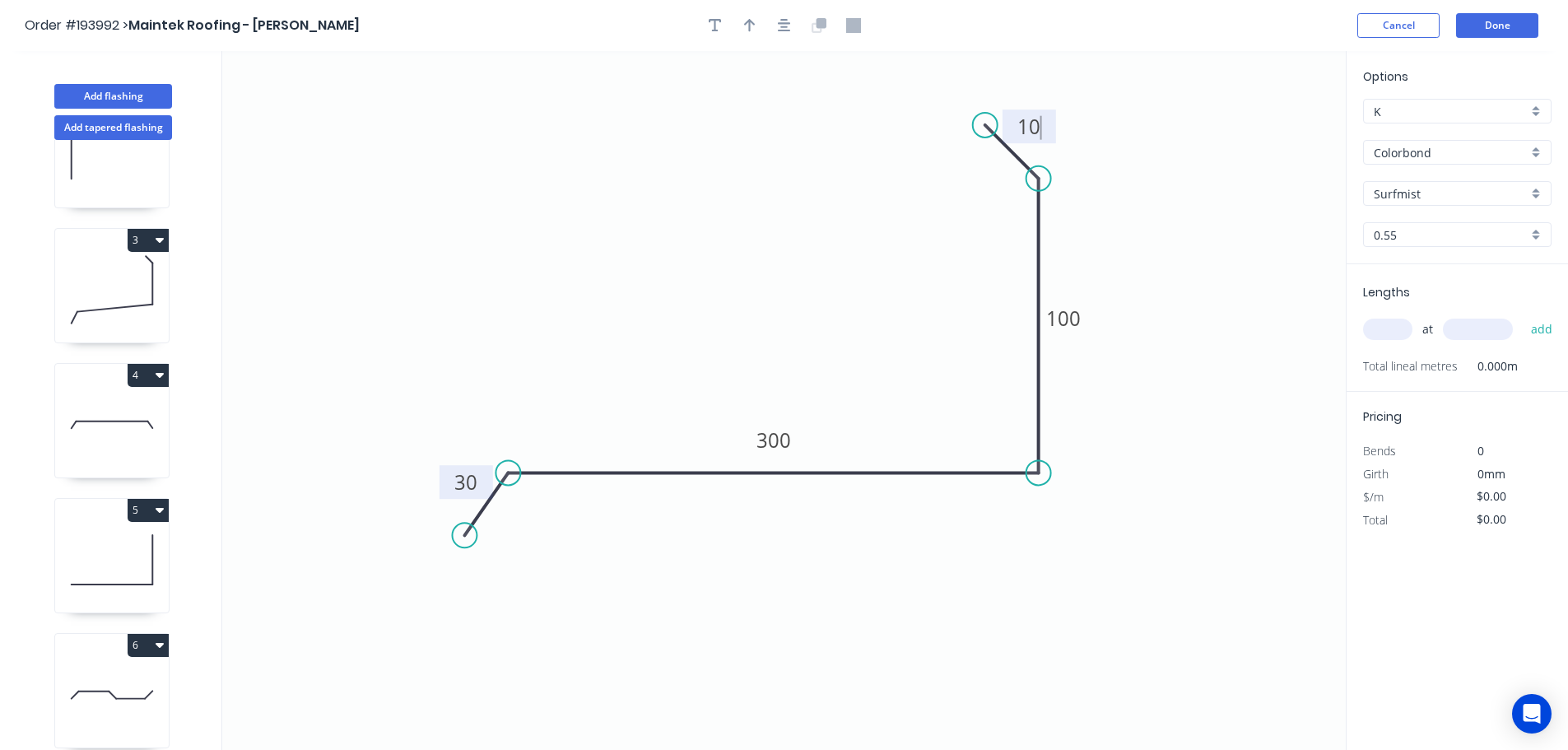
click at [1234, 437] on icon "0 30 300 100 10" at bounding box center [784, 401] width 1123 height 699
type input "$13.78"
click at [751, 24] on icon "button" at bounding box center [749, 26] width 11 height 15
drag, startPoint x: 1262, startPoint y: 132, endPoint x: 757, endPoint y: 267, distance: 522.7
click at [757, 267] on icon at bounding box center [757, 247] width 15 height 53
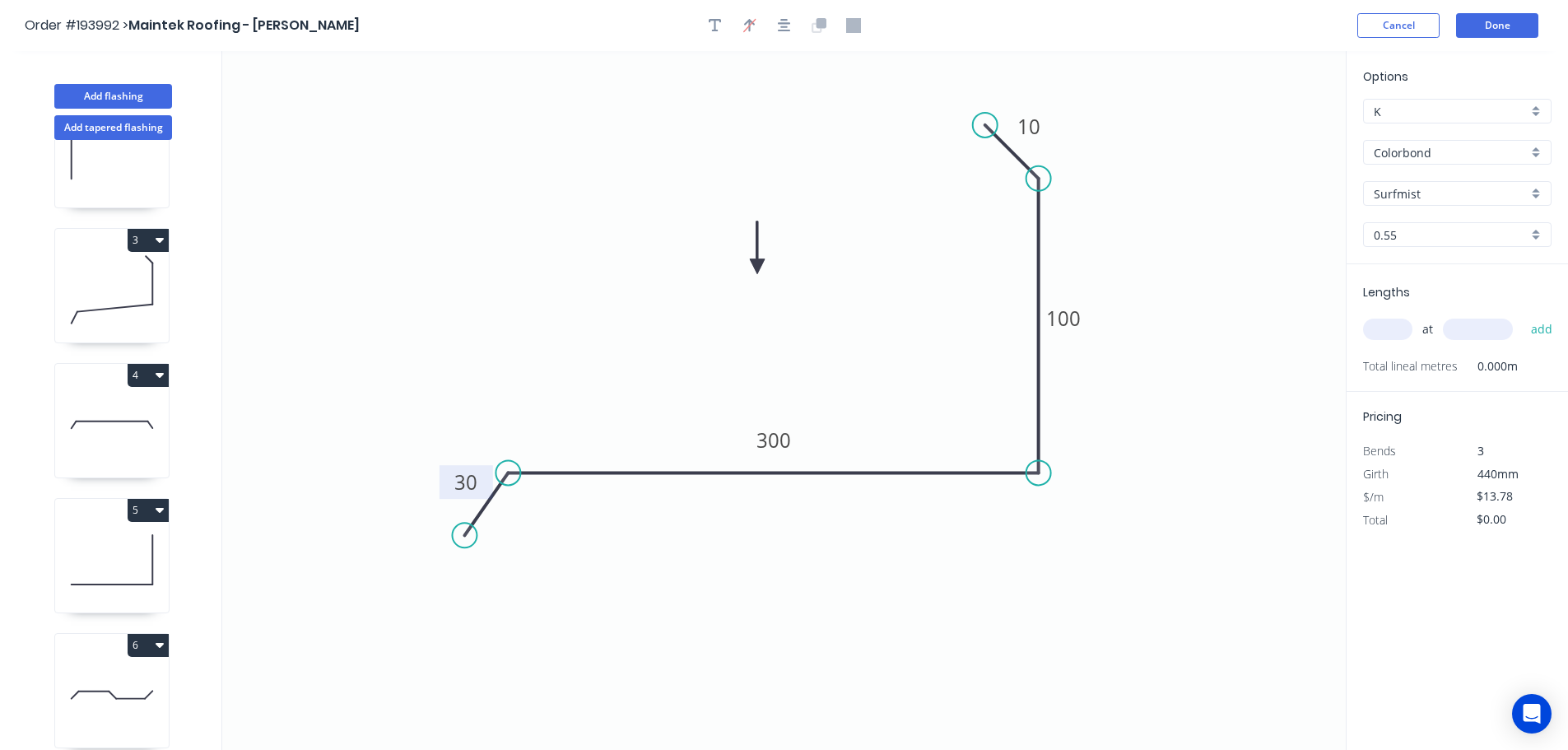
click at [1396, 327] on input "text" at bounding box center [1388, 329] width 49 height 21
type input "1"
type input "1200"
click at [1522, 315] on button "add" at bounding box center [1542, 329] width 39 height 28
type input "$16.54"
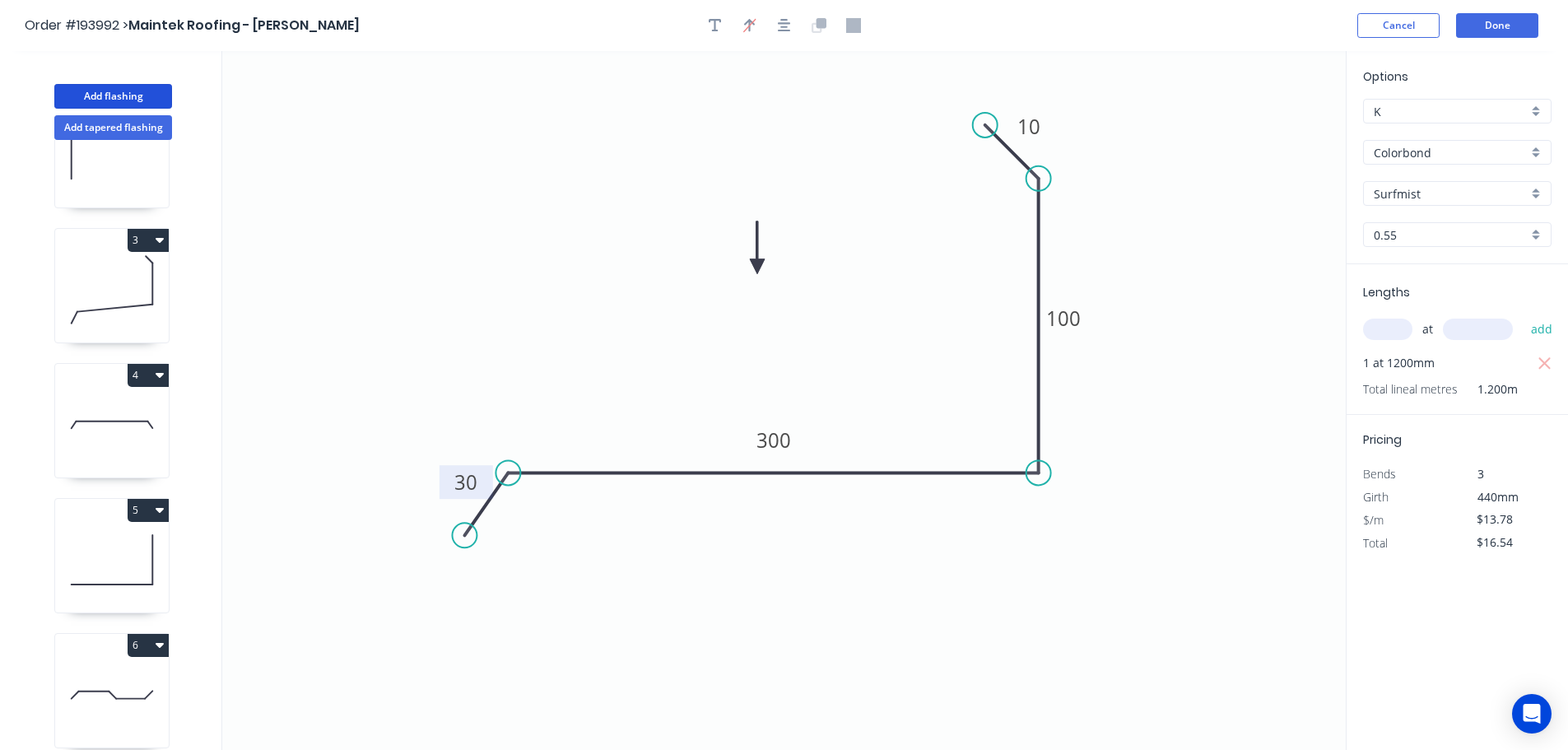
drag, startPoint x: 114, startPoint y: 95, endPoint x: 195, endPoint y: 112, distance: 82.8
click at [116, 95] on button "Add flashing" at bounding box center [114, 96] width 118 height 25
type input "$0.00"
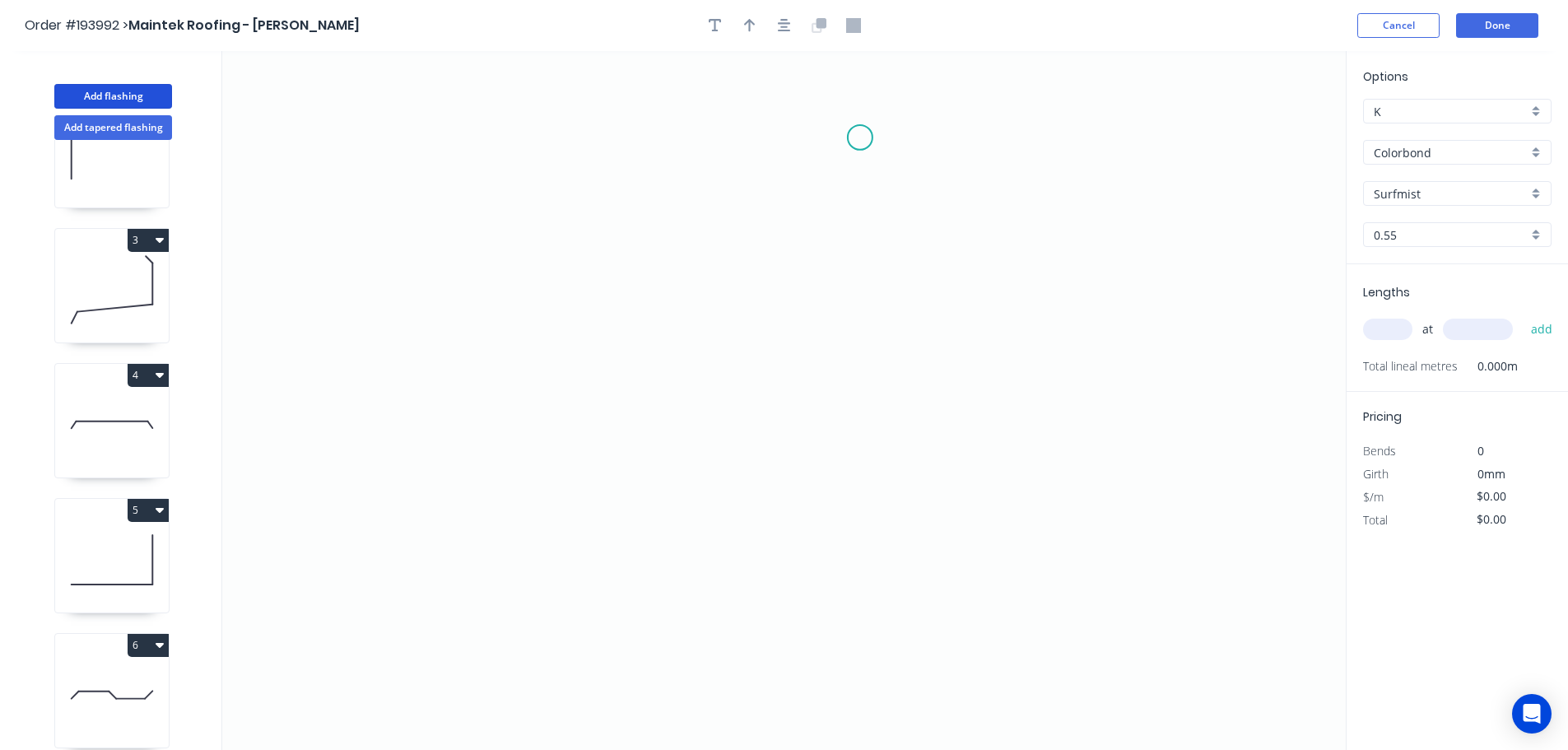
click at [860, 137] on icon "0" at bounding box center [784, 401] width 1123 height 699
click at [914, 186] on icon "0" at bounding box center [784, 401] width 1123 height 699
click at [924, 450] on icon "0 ?" at bounding box center [784, 401] width 1123 height 699
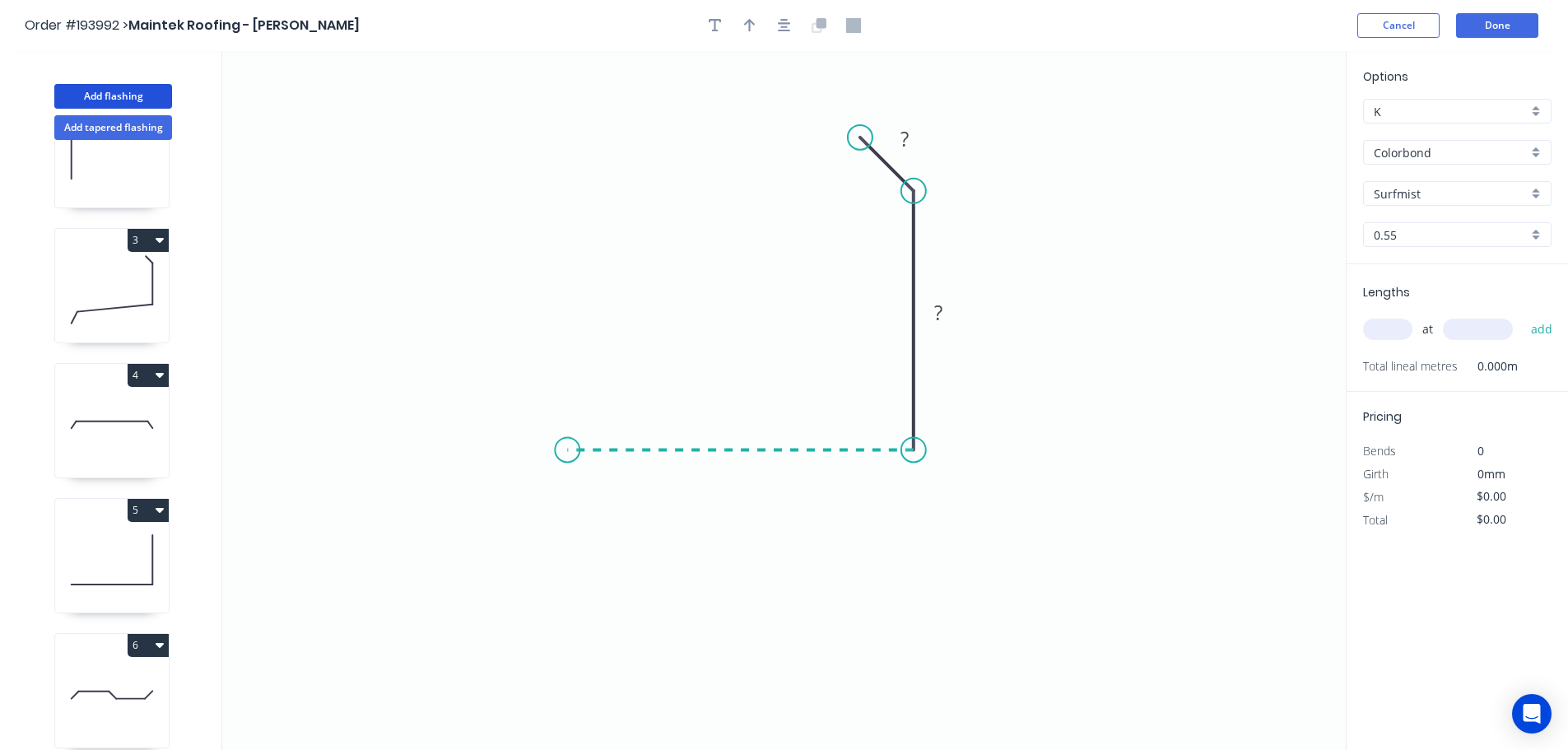
click at [567, 436] on icon "0 ? ?" at bounding box center [784, 401] width 1123 height 699
click at [567, 436] on icon "0 ? ? ?" at bounding box center [784, 401] width 1123 height 699
click at [917, 135] on rect at bounding box center [904, 140] width 33 height 23
click at [935, 133] on icon "0 50 50 10" at bounding box center [784, 401] width 1123 height 699
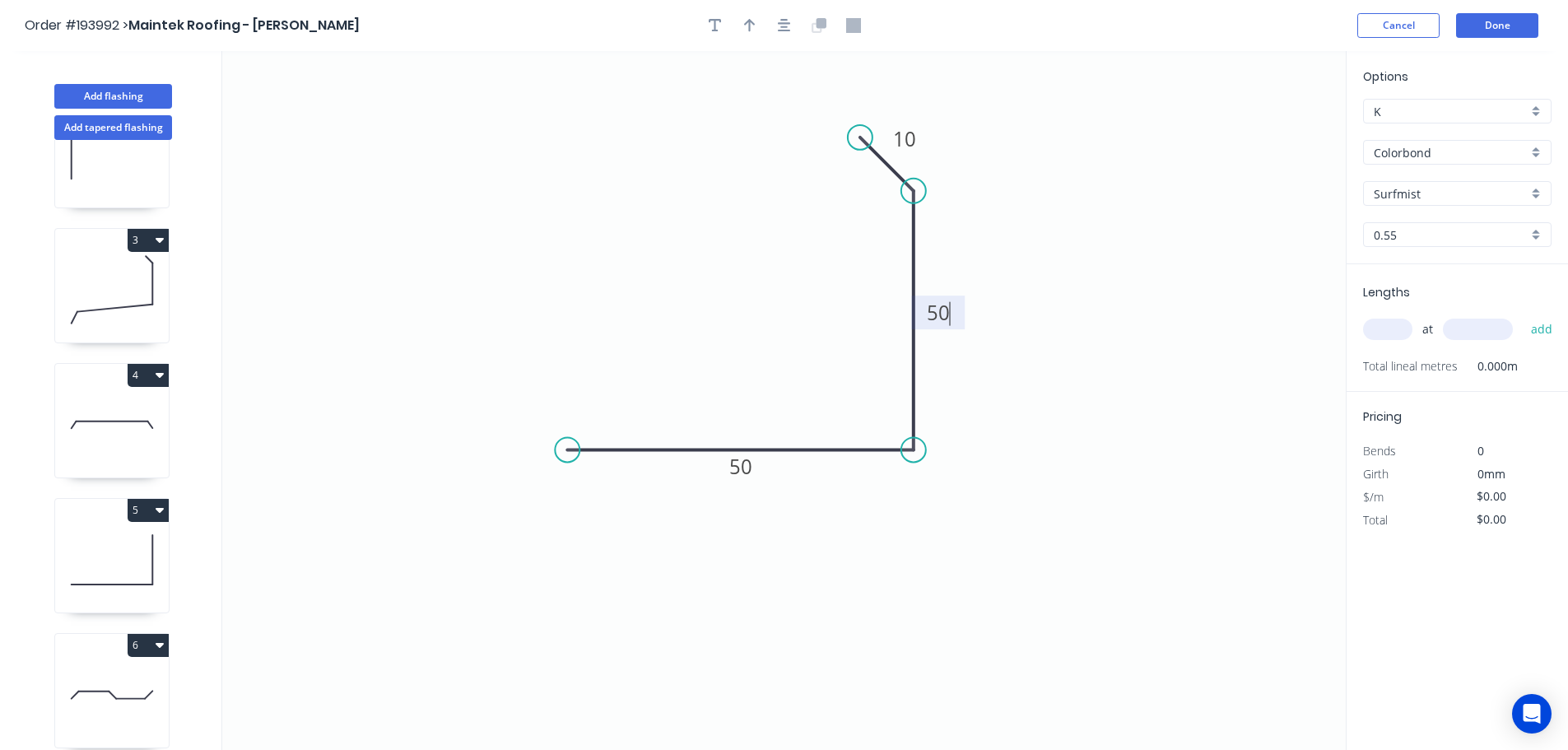
type input "$7.53"
click at [1402, 329] on input "text" at bounding box center [1388, 329] width 49 height 21
type input "2"
type input "1200"
click at [1522, 315] on button "add" at bounding box center [1542, 329] width 39 height 28
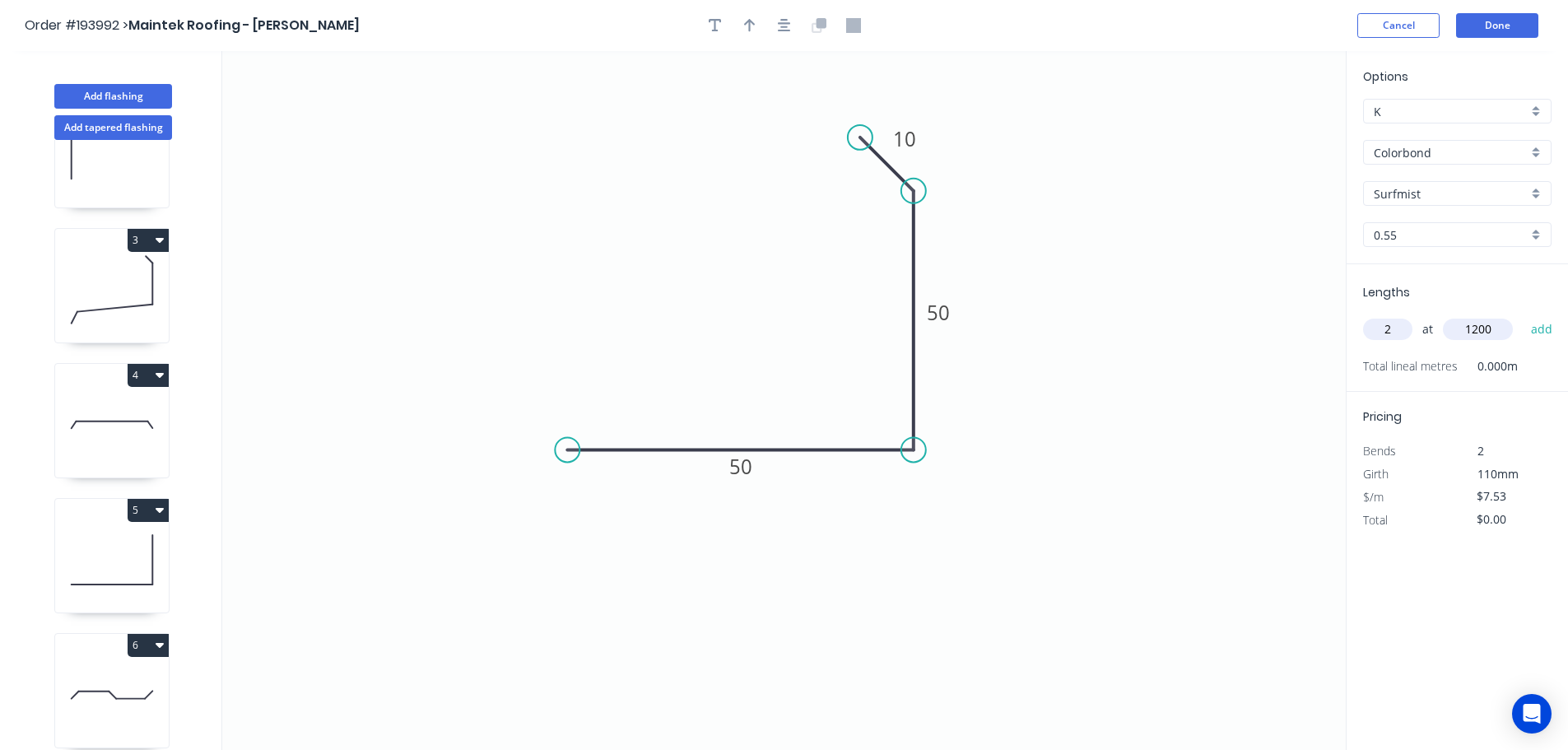
type input "$18.07"
click at [1093, 169] on icon "0 50 50 10" at bounding box center [784, 401] width 1123 height 699
click at [741, 25] on button "button" at bounding box center [750, 26] width 25 height 25
drag, startPoint x: 1259, startPoint y: 129, endPoint x: 695, endPoint y: 231, distance: 573.1
click at [695, 231] on icon at bounding box center [695, 211] width 15 height 53
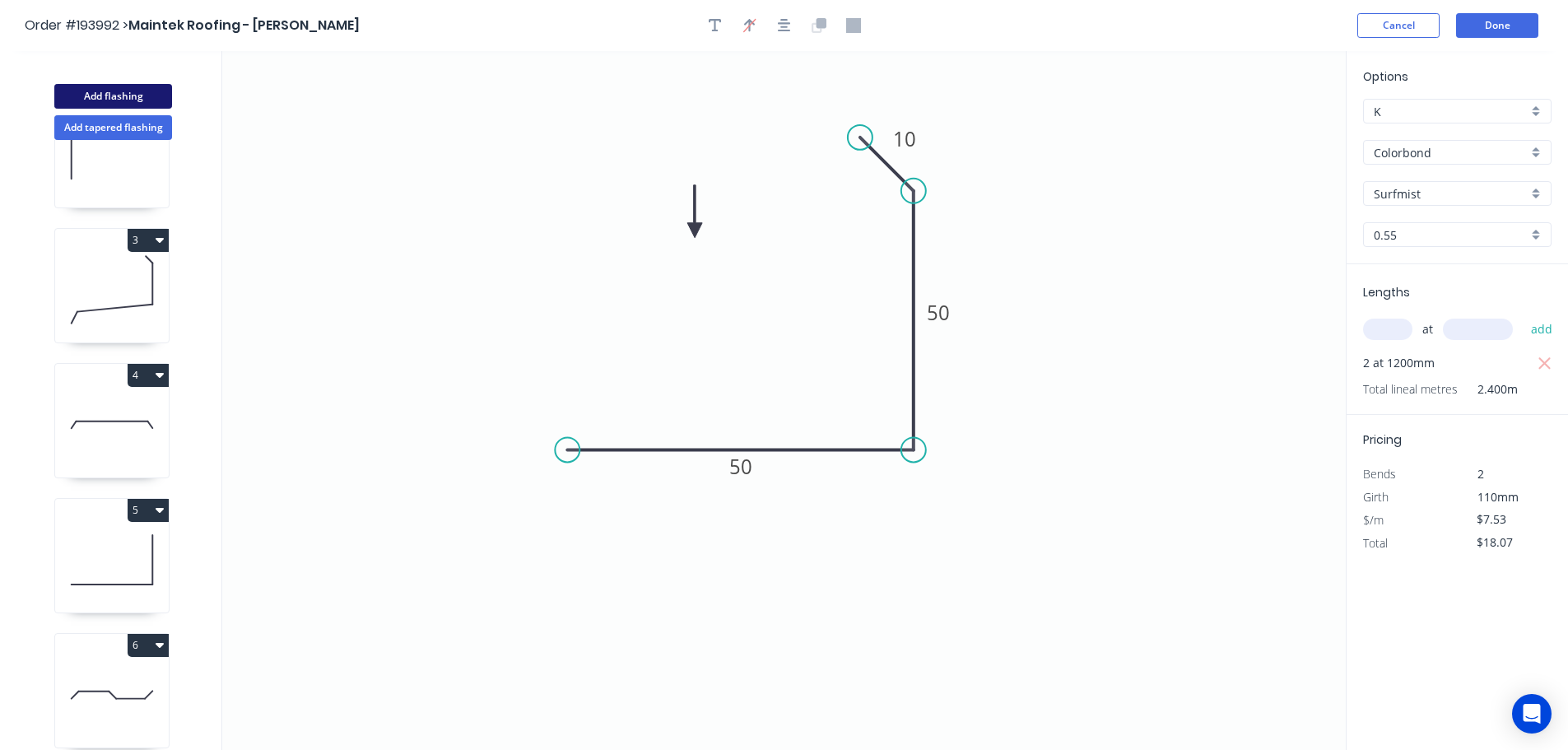
drag, startPoint x: 95, startPoint y: 96, endPoint x: 163, endPoint y: 115, distance: 70.6
click at [98, 96] on button "Add flashing" at bounding box center [114, 96] width 118 height 25
type input "$0.00"
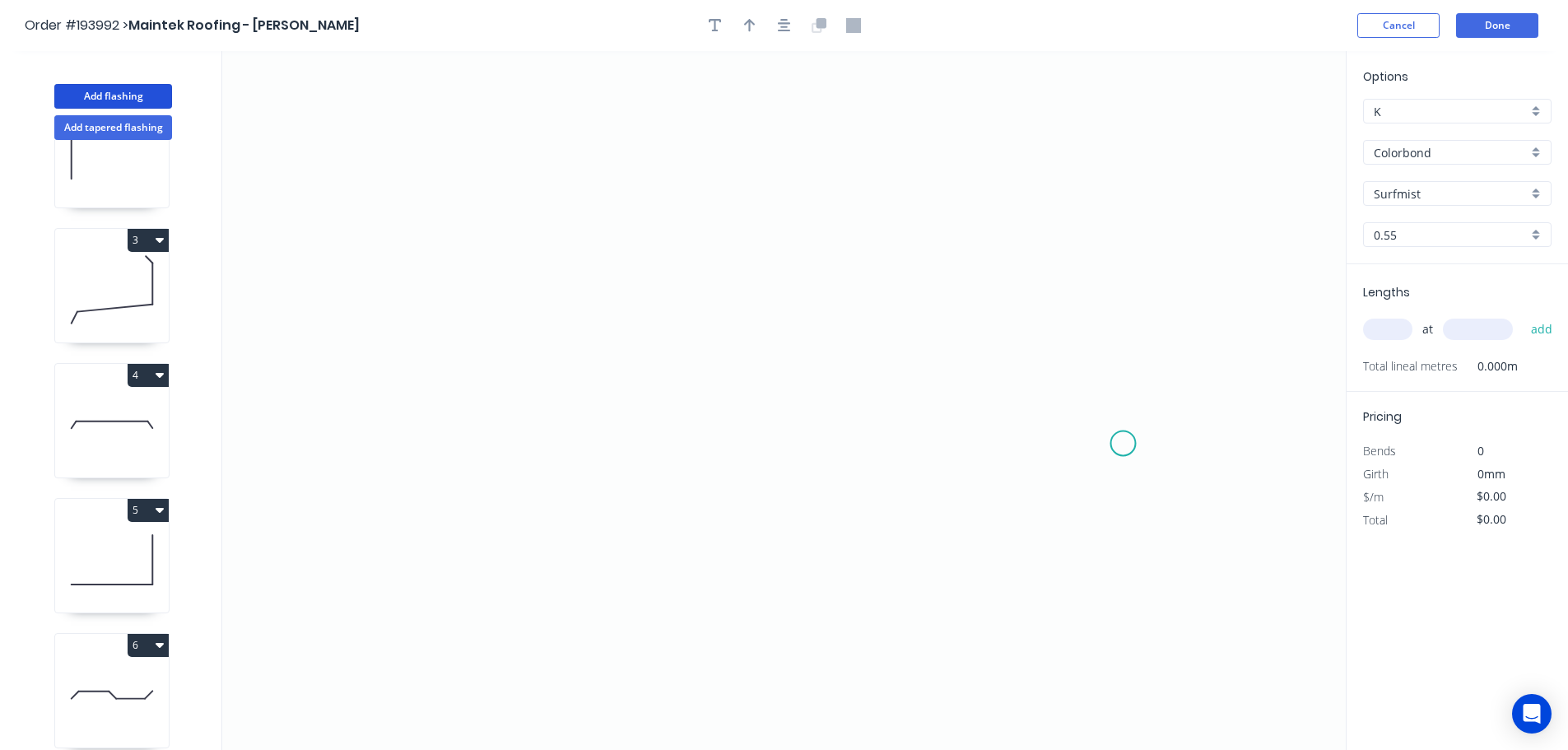
click at [1123, 444] on icon "0" at bounding box center [784, 401] width 1123 height 699
click at [1128, 180] on icon "0" at bounding box center [784, 401] width 1123 height 699
click at [588, 158] on icon "0 ?" at bounding box center [784, 401] width 1123 height 699
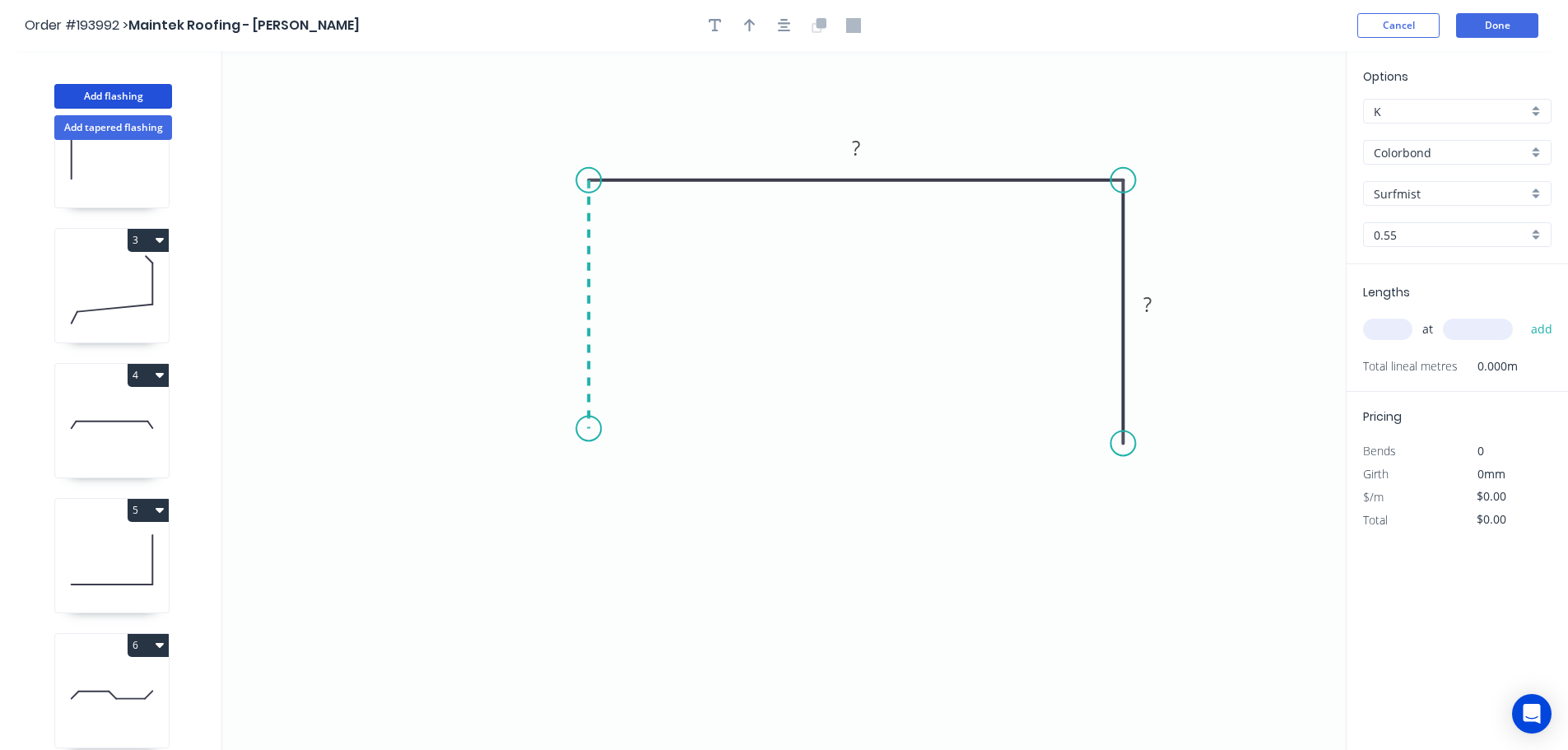
click at [582, 429] on icon "0 ? ?" at bounding box center [784, 401] width 1123 height 699
click at [540, 478] on icon "0 ? ? ?" at bounding box center [784, 401] width 1123 height 699
click at [593, 531] on icon "0 ? ? ? ?" at bounding box center [784, 401] width 1123 height 699
click at [593, 531] on circle at bounding box center [593, 529] width 25 height 25
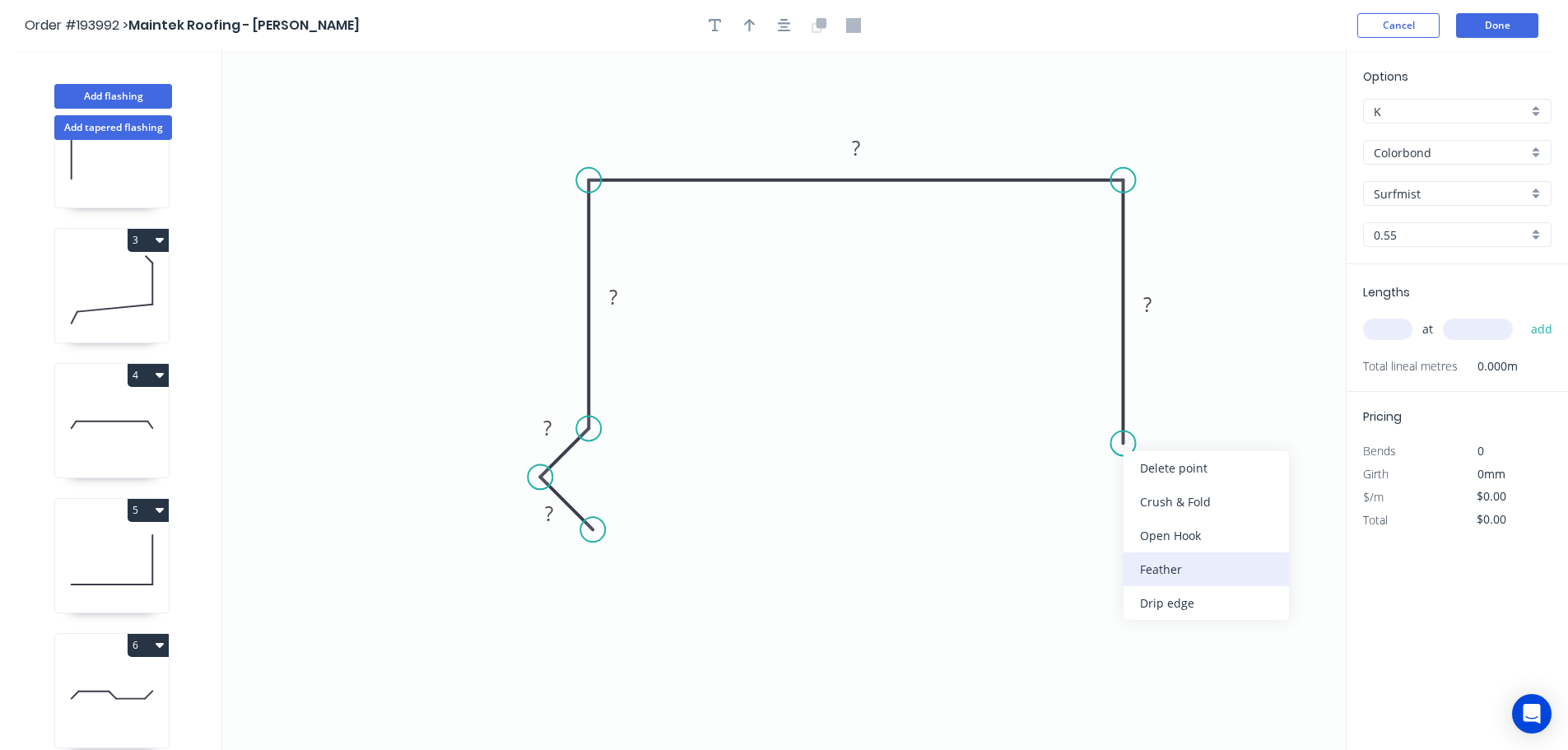
click at [1159, 565] on div "Feather" at bounding box center [1206, 569] width 166 height 33
click at [1103, 415] on tspan "15" at bounding box center [1099, 413] width 23 height 27
click at [1211, 436] on icon "0 ? ? ? ? FE 10 ?" at bounding box center [784, 401] width 1123 height 699
drag, startPoint x: 1061, startPoint y: 411, endPoint x: 1010, endPoint y: 486, distance: 90.7
click at [1010, 486] on rect at bounding box center [1037, 487] width 64 height 33
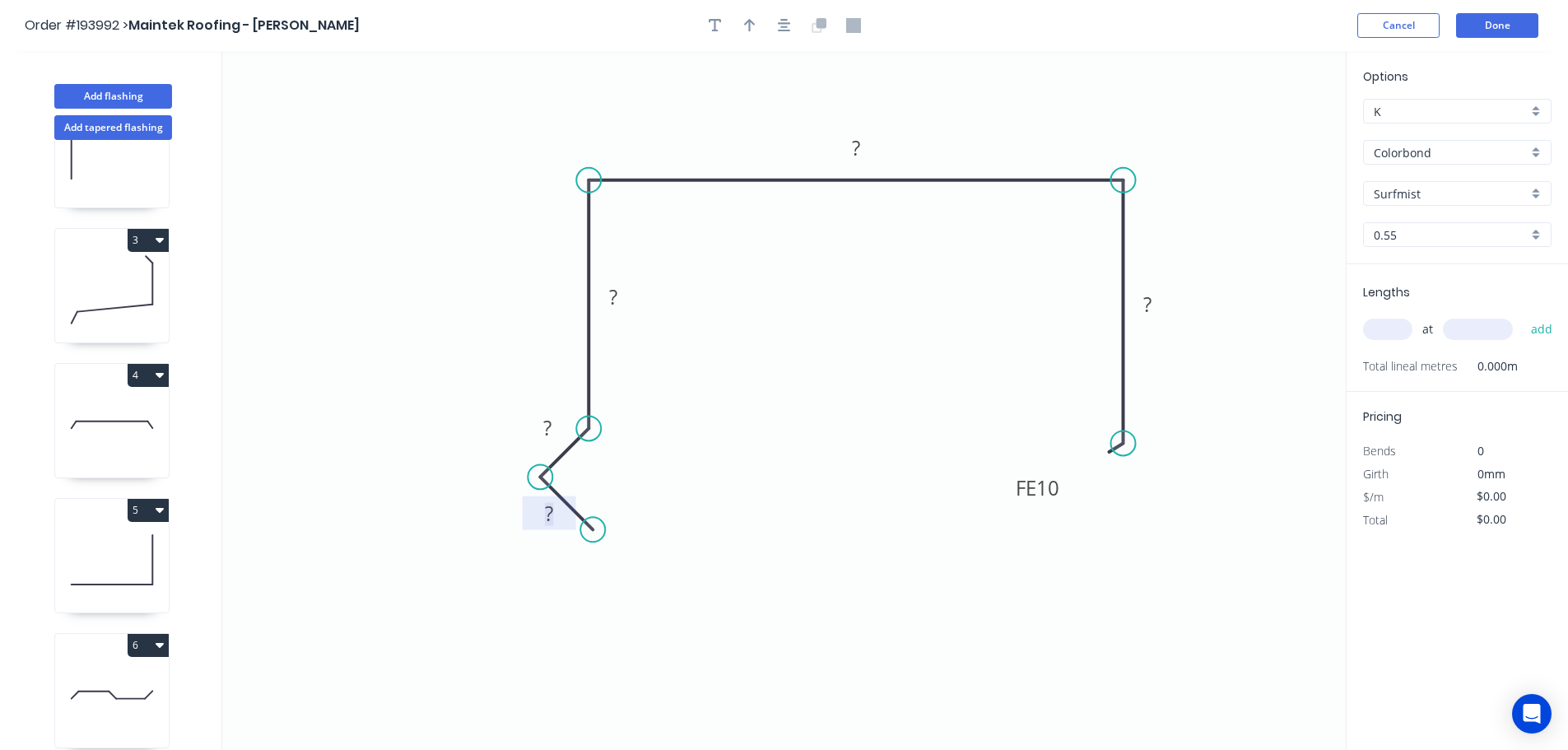
click at [556, 514] on rect at bounding box center [548, 514] width 33 height 23
click at [782, 432] on icon "0 15 15 80 320 FE 10 90" at bounding box center [784, 401] width 1123 height 699
type input "$17.07"
drag, startPoint x: 748, startPoint y: 22, endPoint x: 940, endPoint y: 70, distance: 197.9
click at [749, 22] on icon "button" at bounding box center [749, 26] width 11 height 13
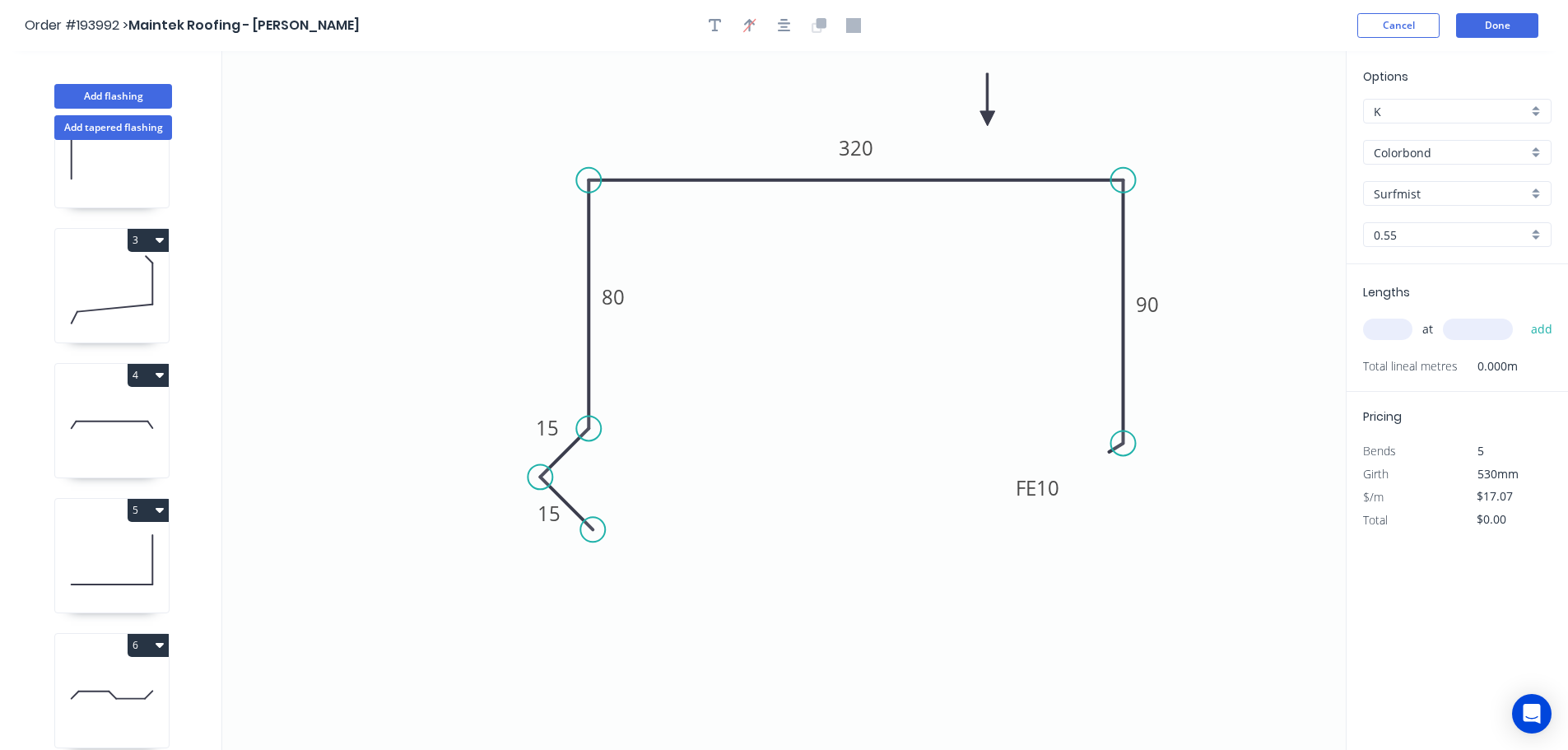
drag, startPoint x: 1264, startPoint y: 133, endPoint x: 988, endPoint y: 119, distance: 276.4
click at [988, 119] on icon at bounding box center [987, 99] width 15 height 53
click at [1535, 194] on div "Surfmist" at bounding box center [1457, 194] width 188 height 25
click at [1483, 292] on div "Monument" at bounding box center [1457, 287] width 187 height 29
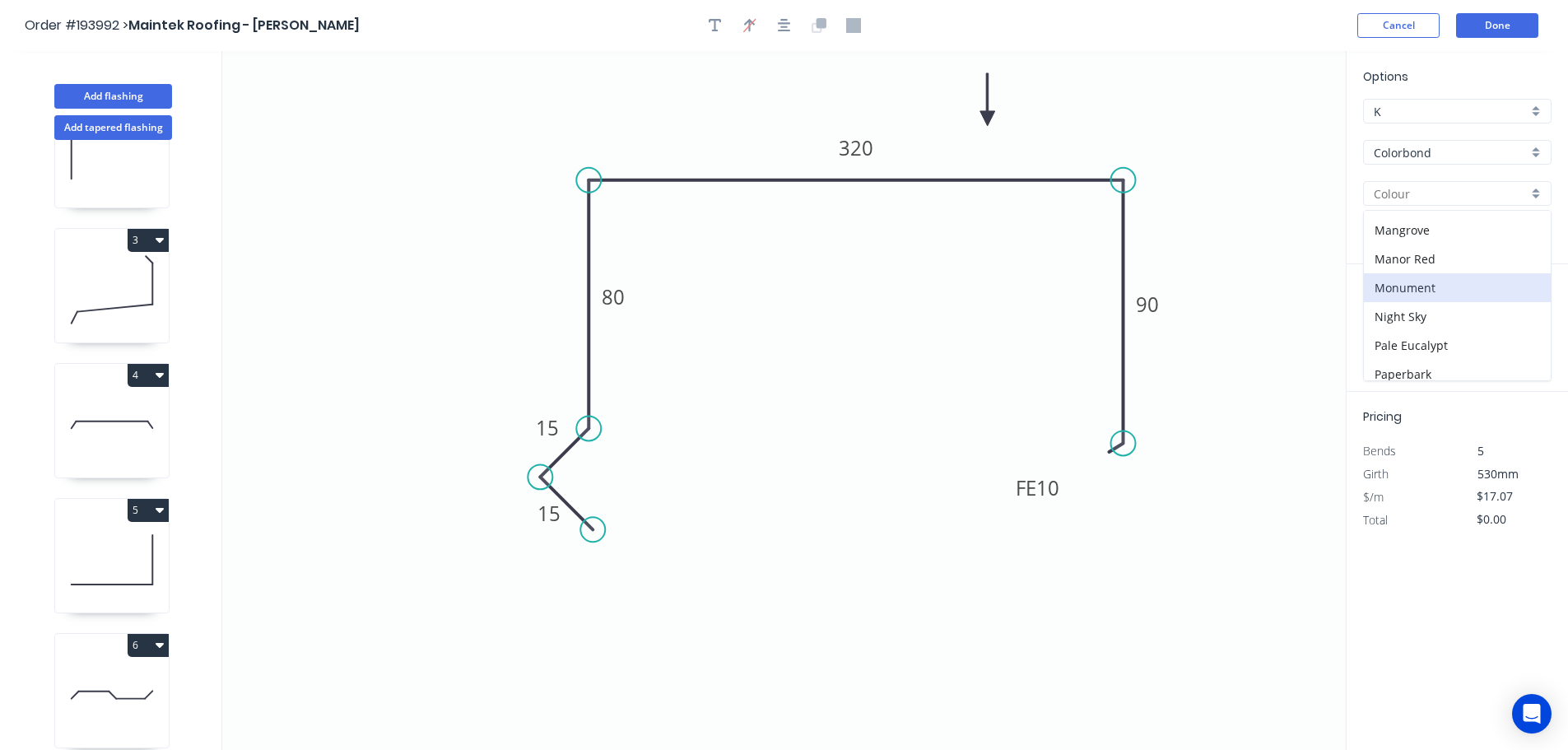
type input "Monument"
click at [1400, 332] on input "text" at bounding box center [1388, 329] width 49 height 21
type input "1"
type input "3500"
click at [1522, 315] on button "add" at bounding box center [1542, 329] width 39 height 28
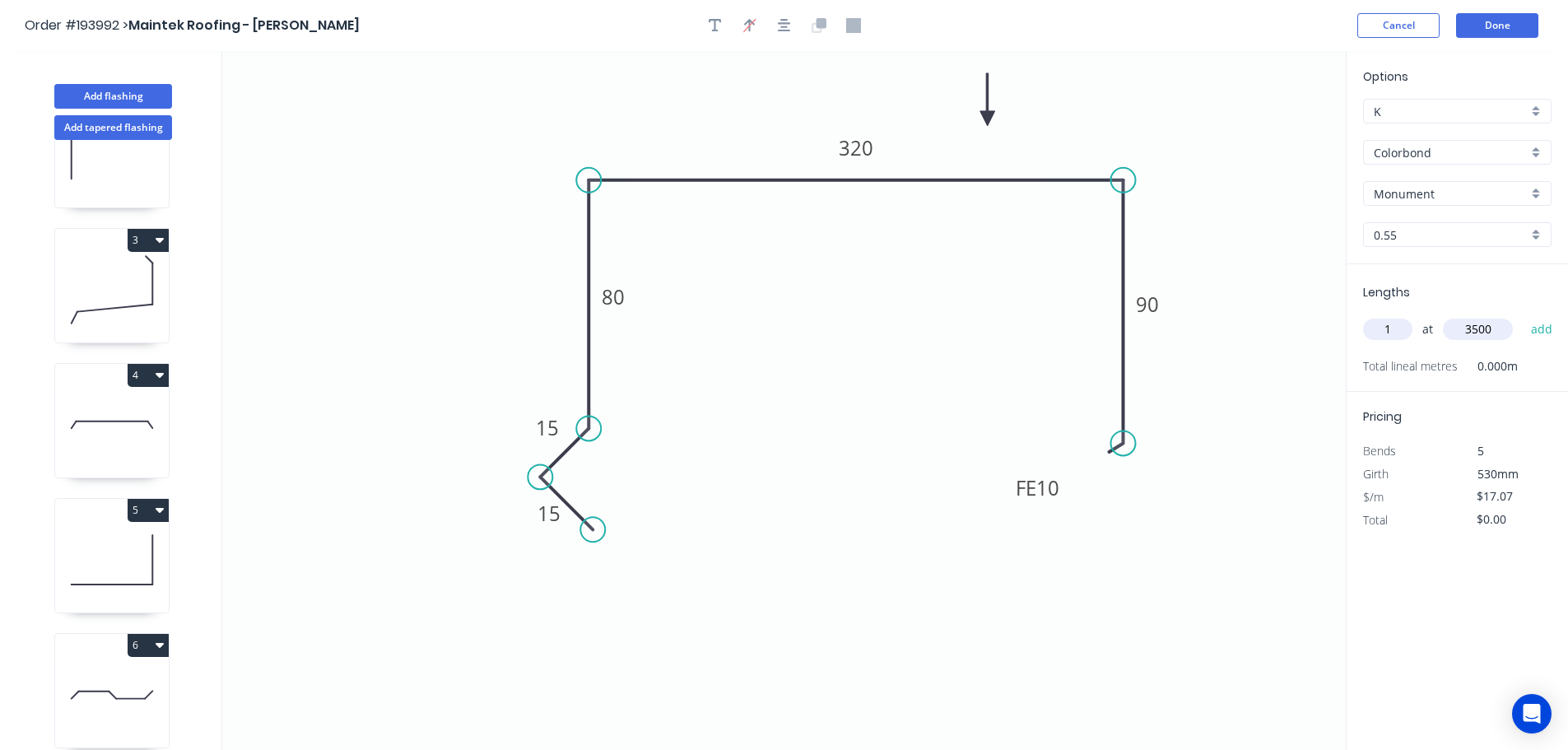
type input "$59.75"
click at [132, 95] on button "Add flashing" at bounding box center [114, 96] width 118 height 25
type input "$0.00"
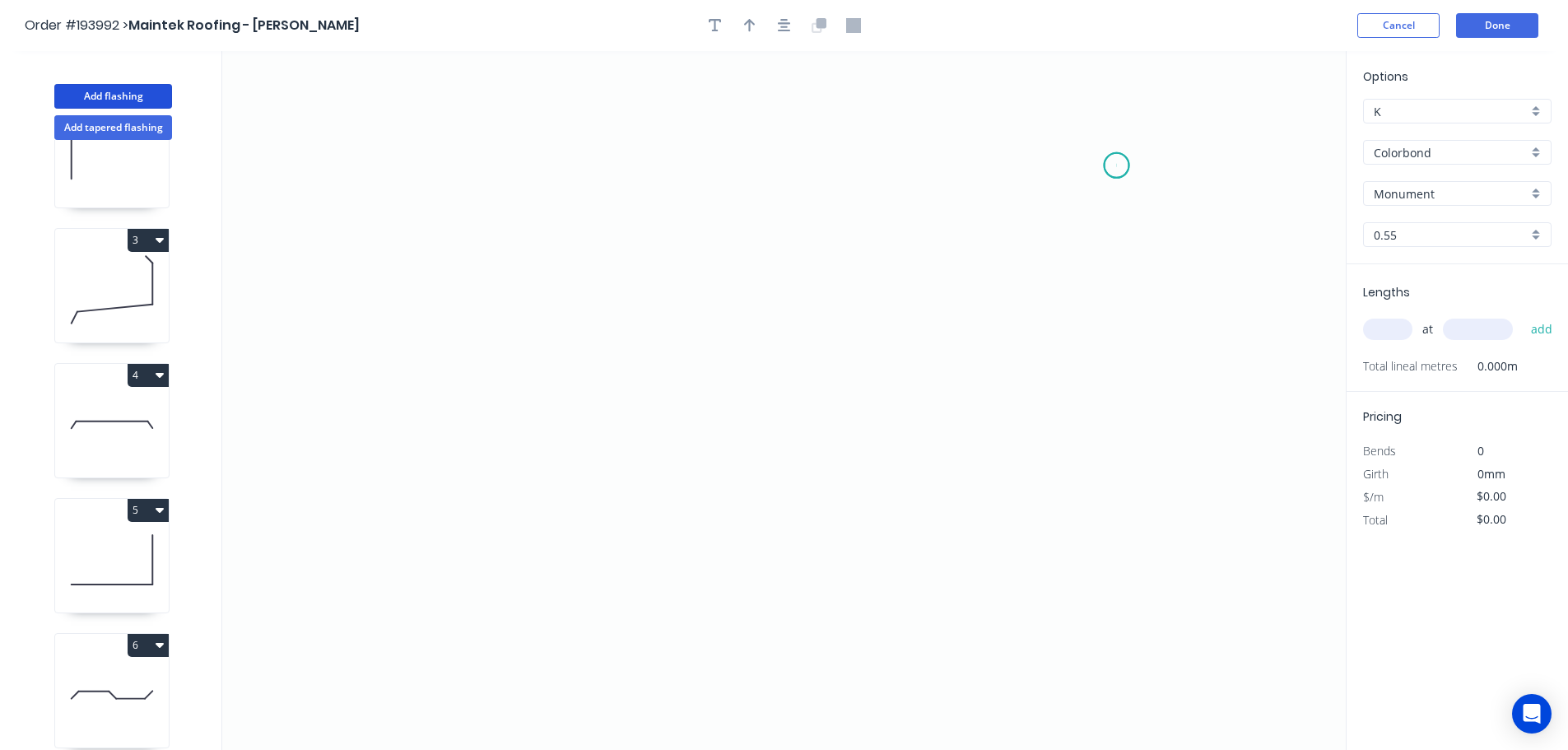
click at [1117, 165] on icon "0" at bounding box center [784, 401] width 1123 height 699
click at [454, 139] on icon "0" at bounding box center [784, 401] width 1123 height 699
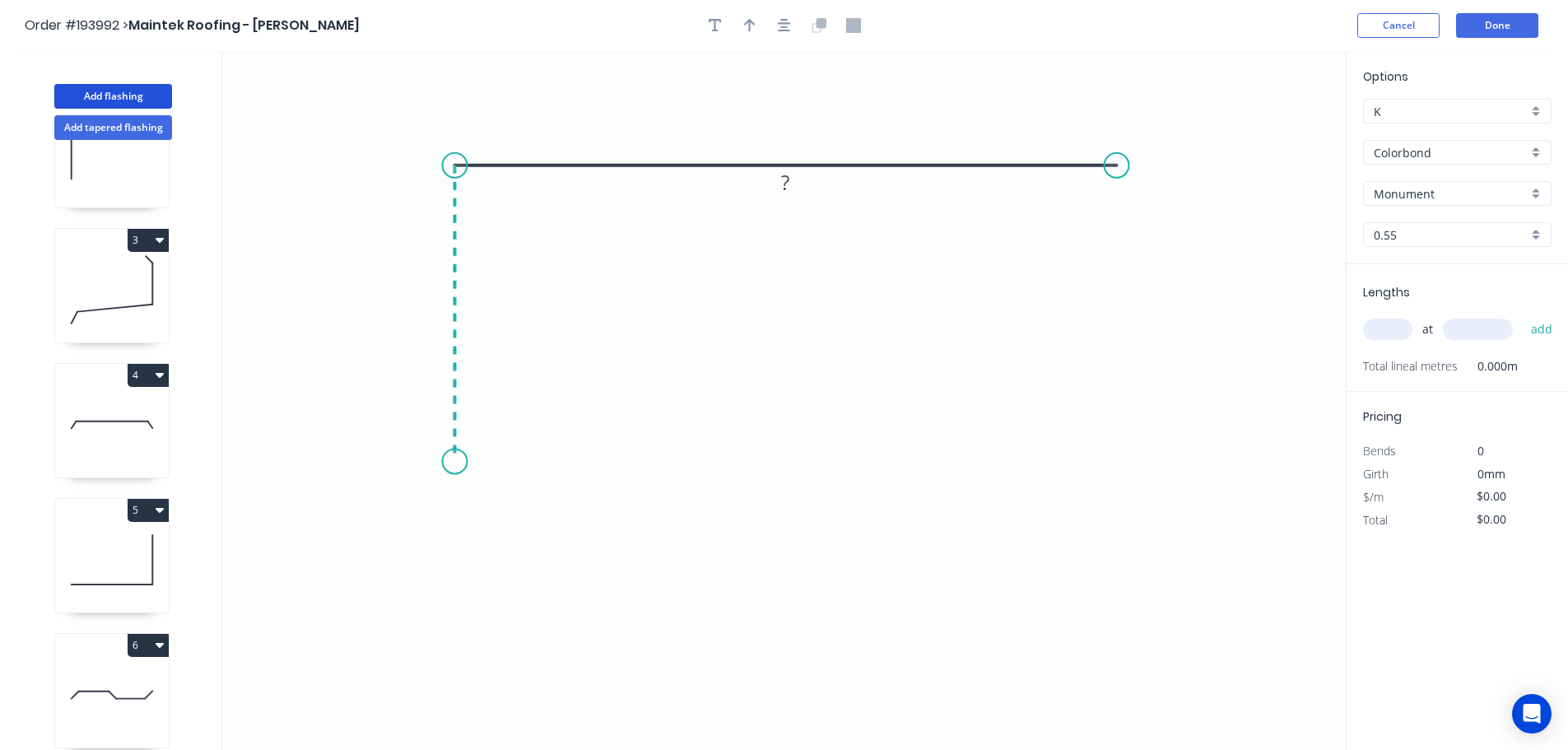
click at [436, 461] on icon "0 ?" at bounding box center [784, 401] width 1123 height 699
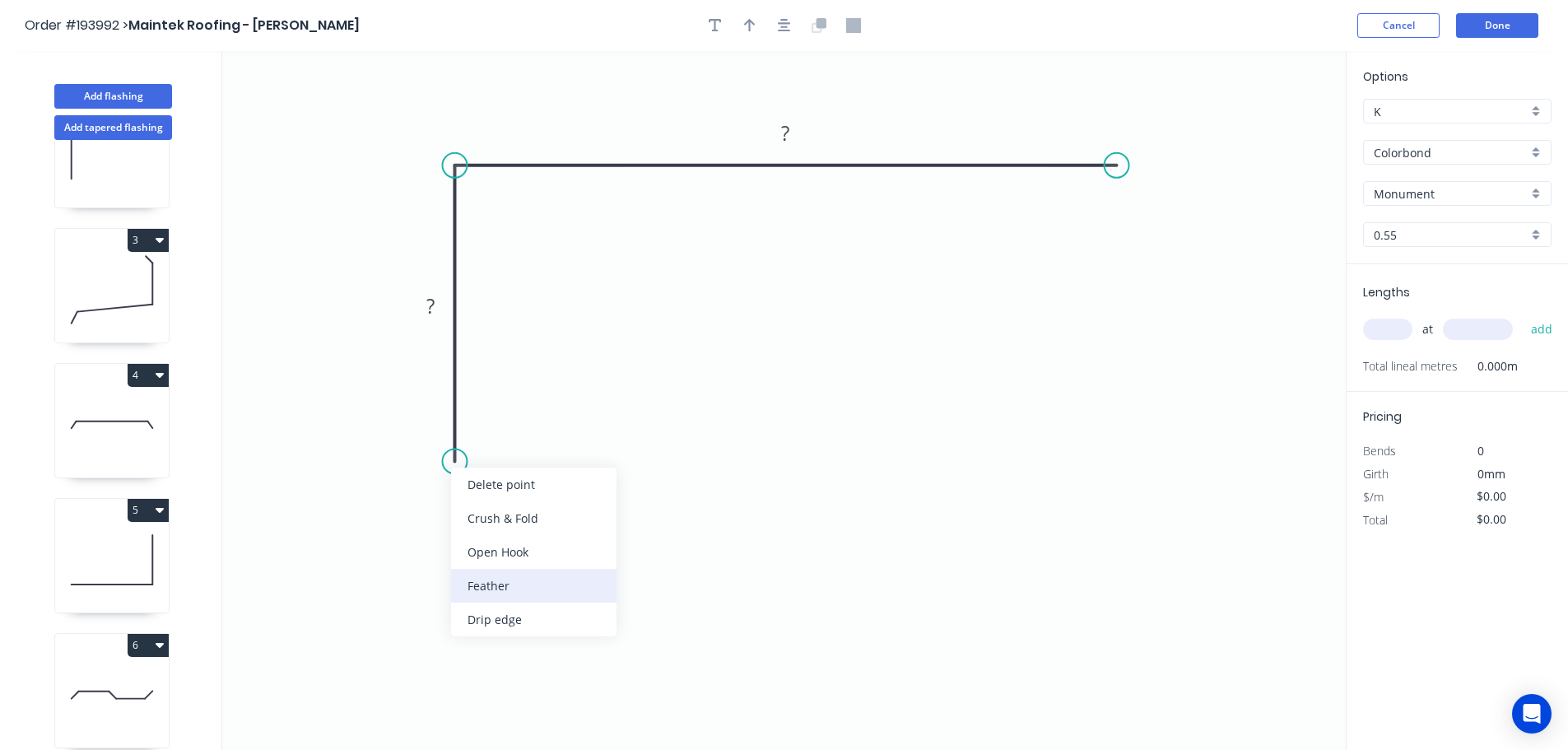
click at [527, 587] on div "Feather" at bounding box center [534, 585] width 166 height 33
click at [490, 512] on div "Flip bend" at bounding box center [539, 513] width 166 height 33
click at [497, 430] on tspan "15" at bounding box center [499, 431] width 23 height 27
click at [751, 354] on icon "0 FE 10 ? ?" at bounding box center [784, 401] width 1123 height 699
drag, startPoint x: 515, startPoint y: 436, endPoint x: 549, endPoint y: 518, distance: 88.8
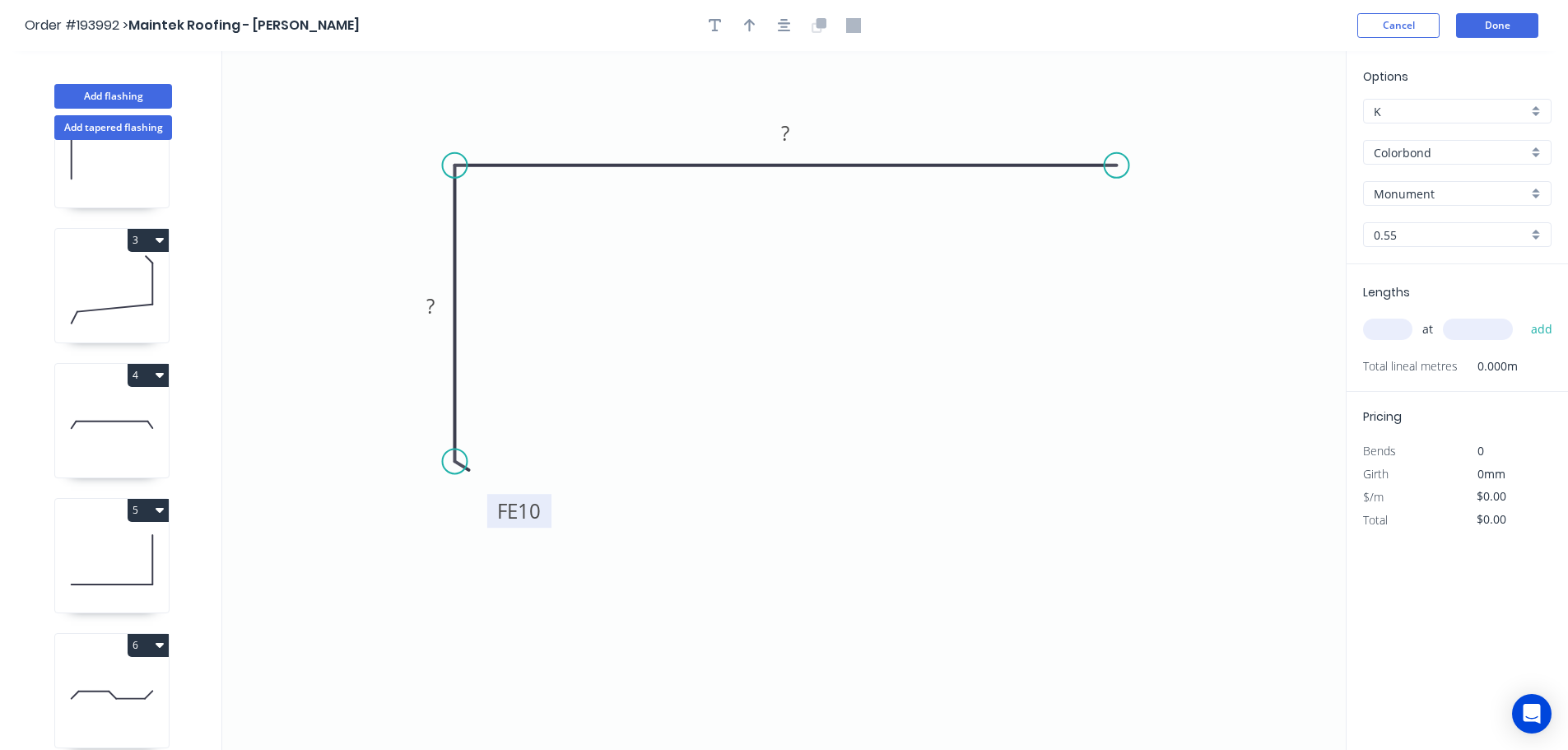
click at [549, 518] on rect at bounding box center [519, 511] width 64 height 33
click at [430, 308] on tspan "?" at bounding box center [430, 305] width 8 height 27
click at [852, 404] on icon "0 FE 10 140 ?" at bounding box center [784, 401] width 1123 height 699
click at [790, 133] on tspan "?" at bounding box center [784, 133] width 8 height 27
click at [917, 367] on icon "0 FE 10 140 300" at bounding box center [784, 401] width 1123 height 699
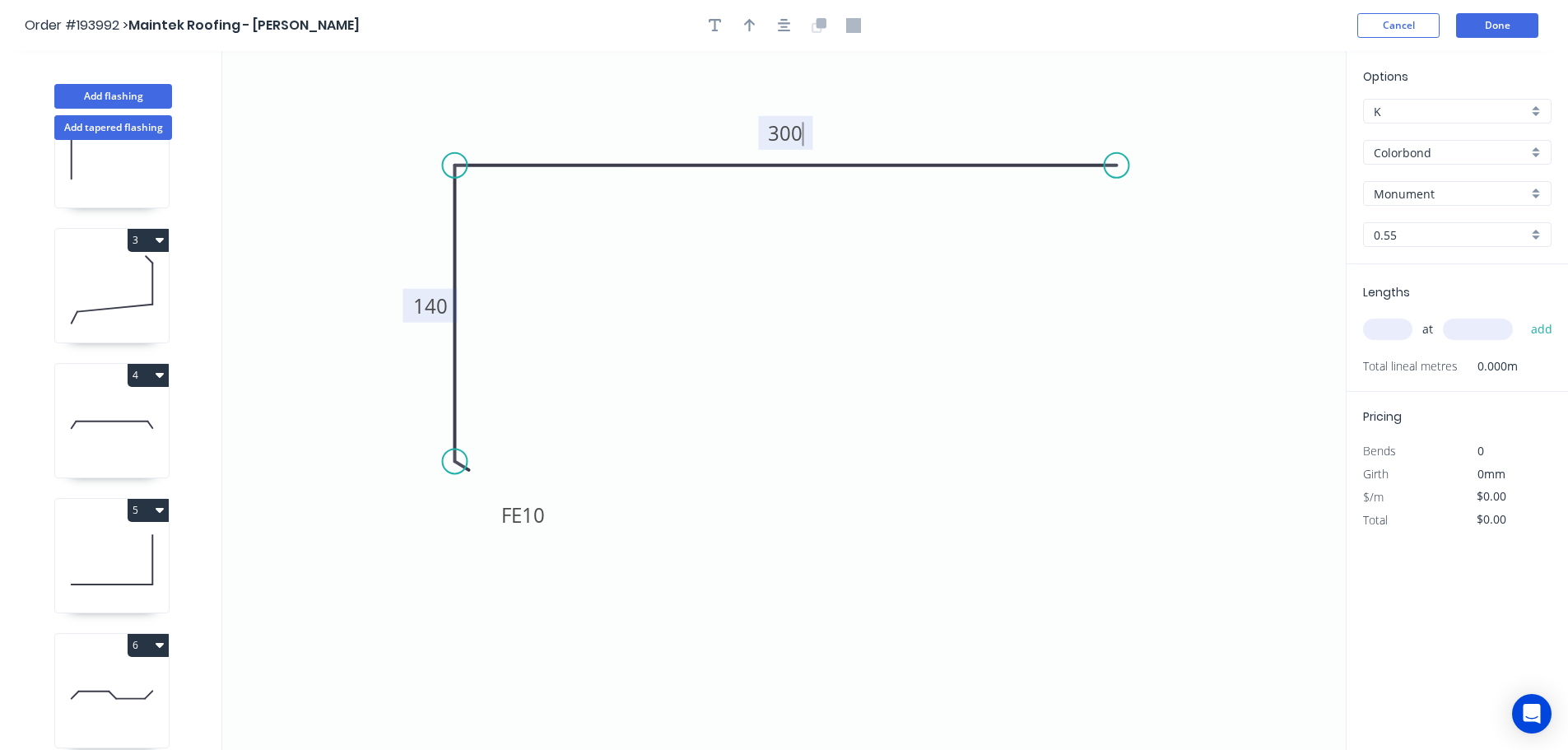
type input "$13.06"
click at [747, 24] on icon "button" at bounding box center [749, 26] width 11 height 15
drag, startPoint x: 1263, startPoint y: 129, endPoint x: 925, endPoint y: 101, distance: 339.2
click at [925, 101] on icon at bounding box center [924, 83] width 15 height 53
click at [1399, 327] on input "text" at bounding box center [1388, 329] width 49 height 21
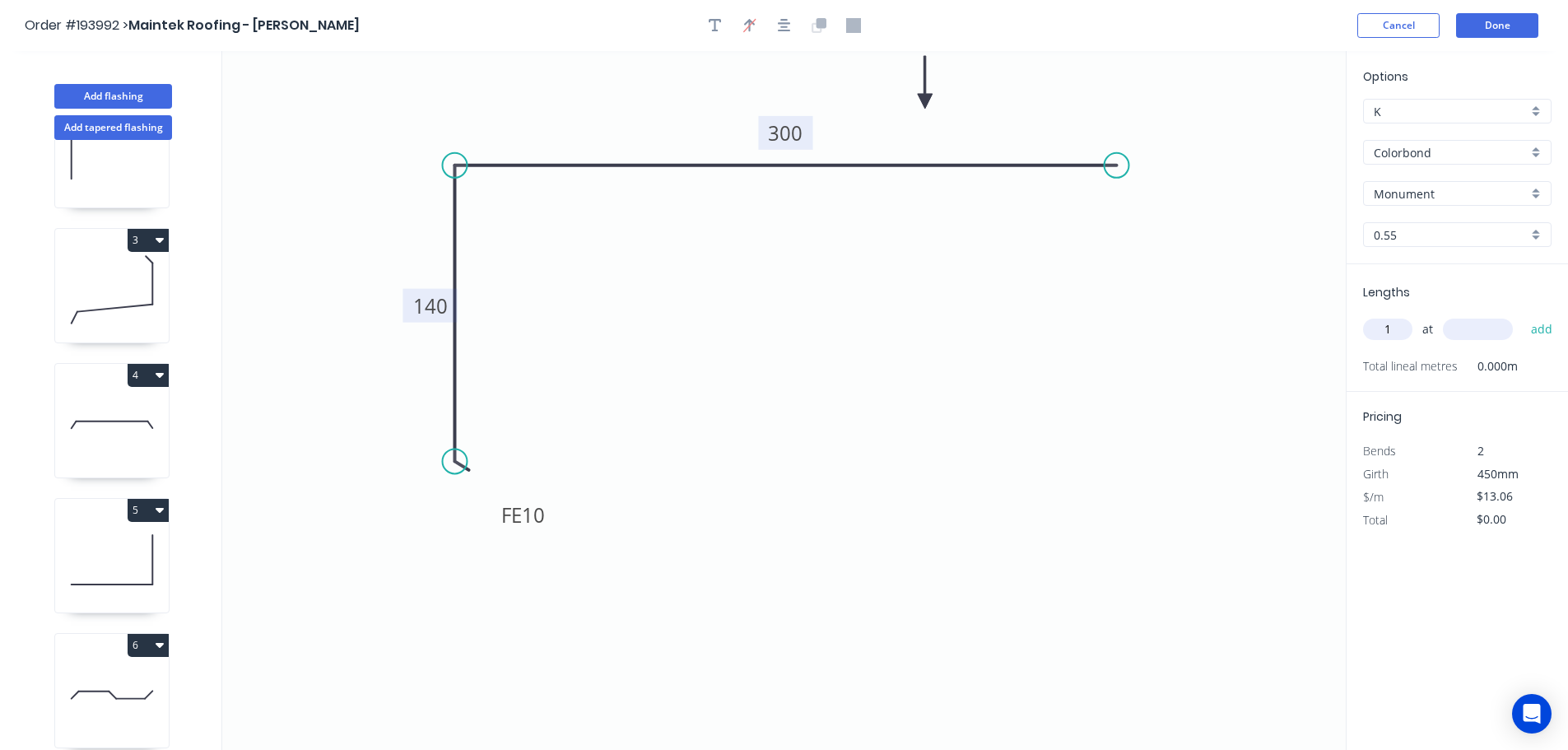
type input "1"
type input "3000"
click at [1522, 315] on button "add" at bounding box center [1542, 329] width 39 height 28
type input "$39.18"
click at [1478, 28] on button "Done" at bounding box center [1497, 26] width 82 height 25
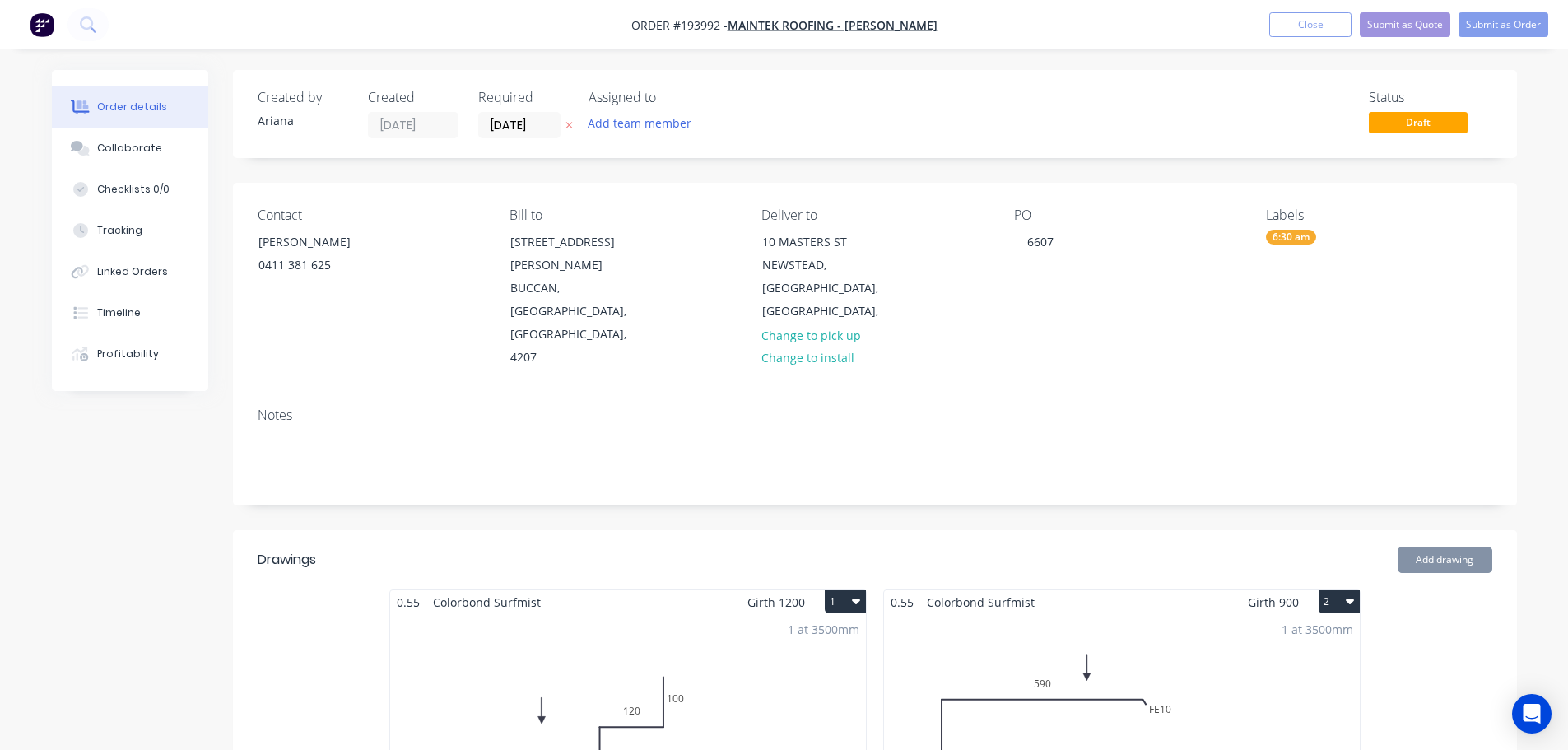
type input "$70.00"
click at [1509, 18] on button "Submit as Order" at bounding box center [1504, 25] width 90 height 25
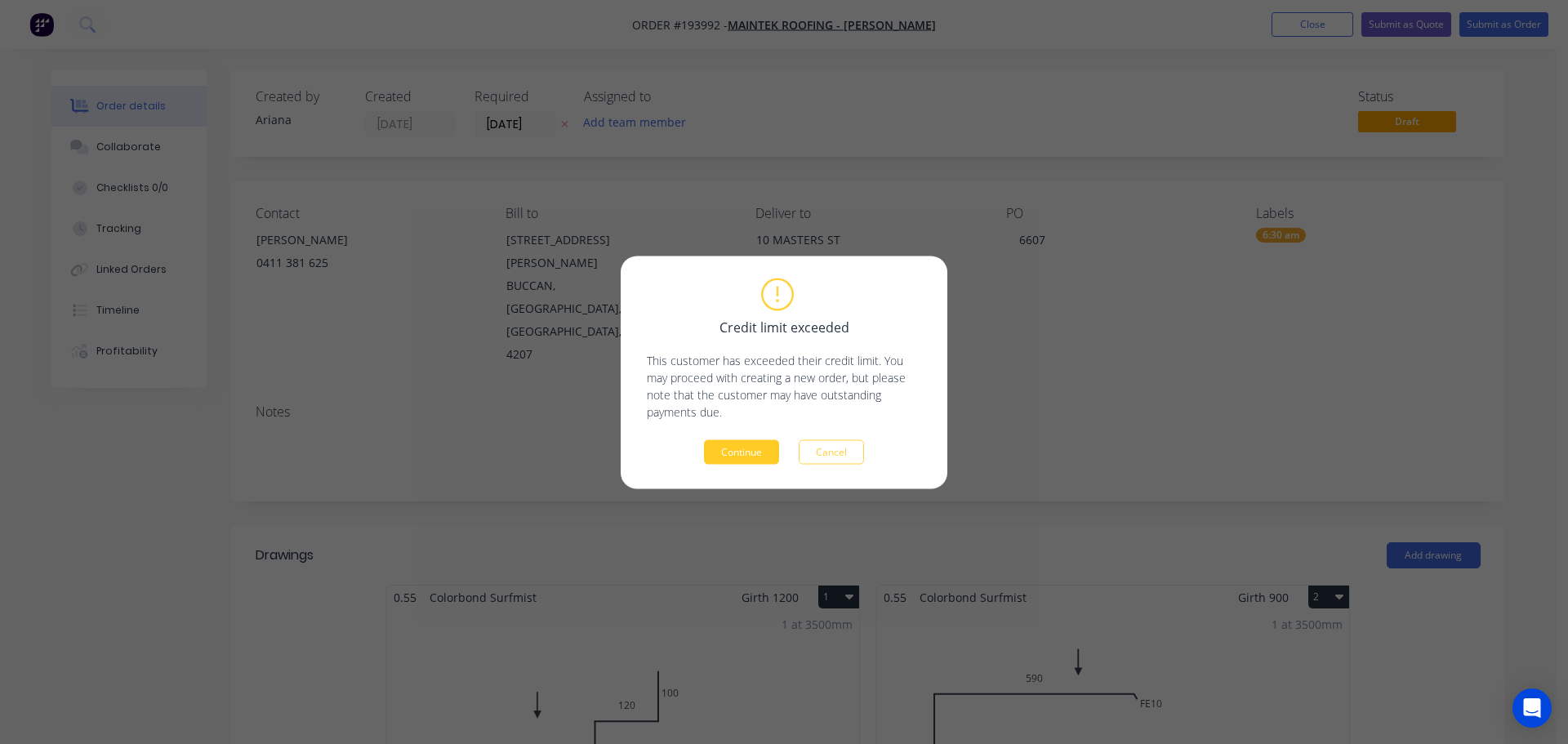
click at [744, 456] on button "Continue" at bounding box center [742, 451] width 75 height 24
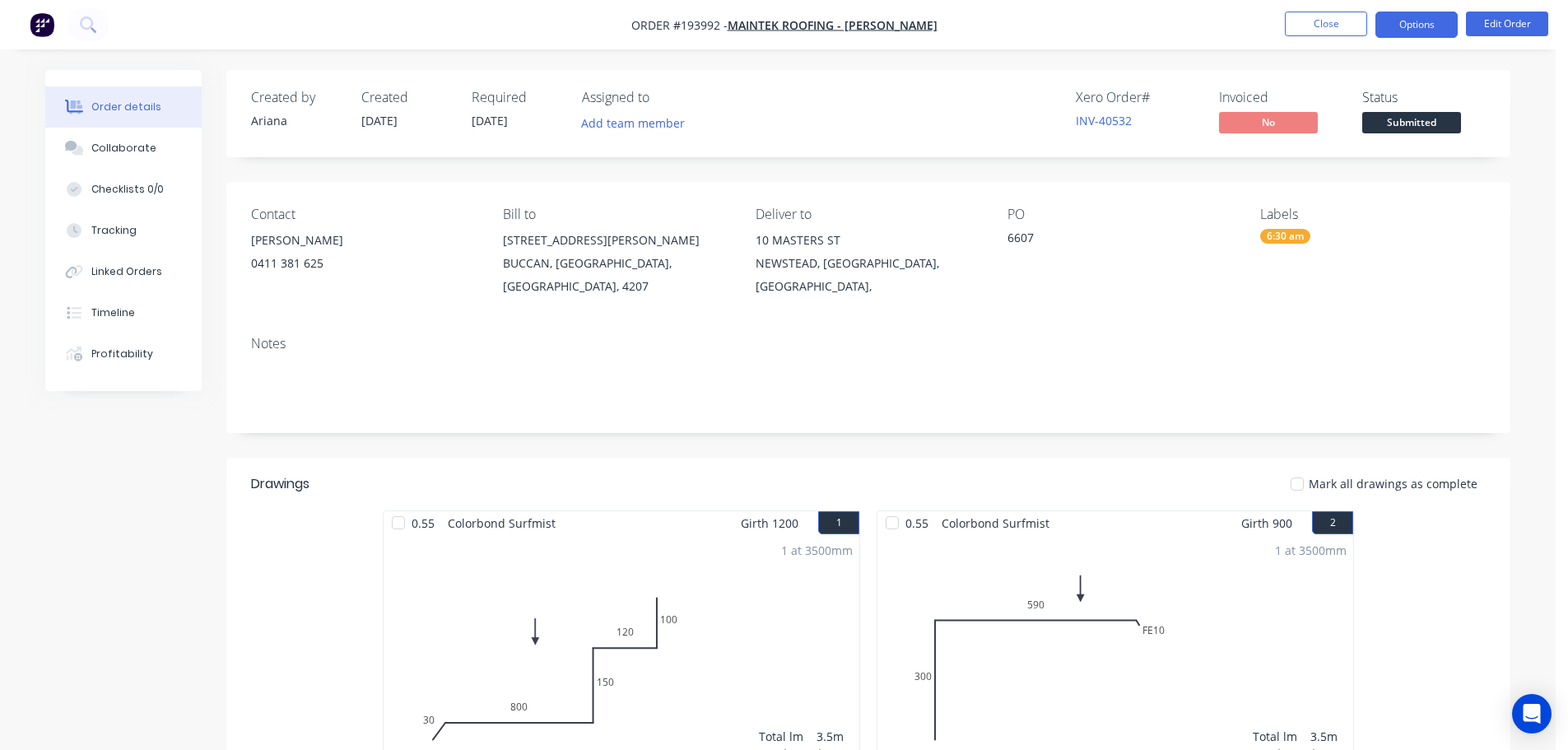
drag, startPoint x: 1419, startPoint y: 23, endPoint x: 1404, endPoint y: 33, distance: 18.0
click at [1417, 23] on button "Options" at bounding box center [1416, 25] width 82 height 26
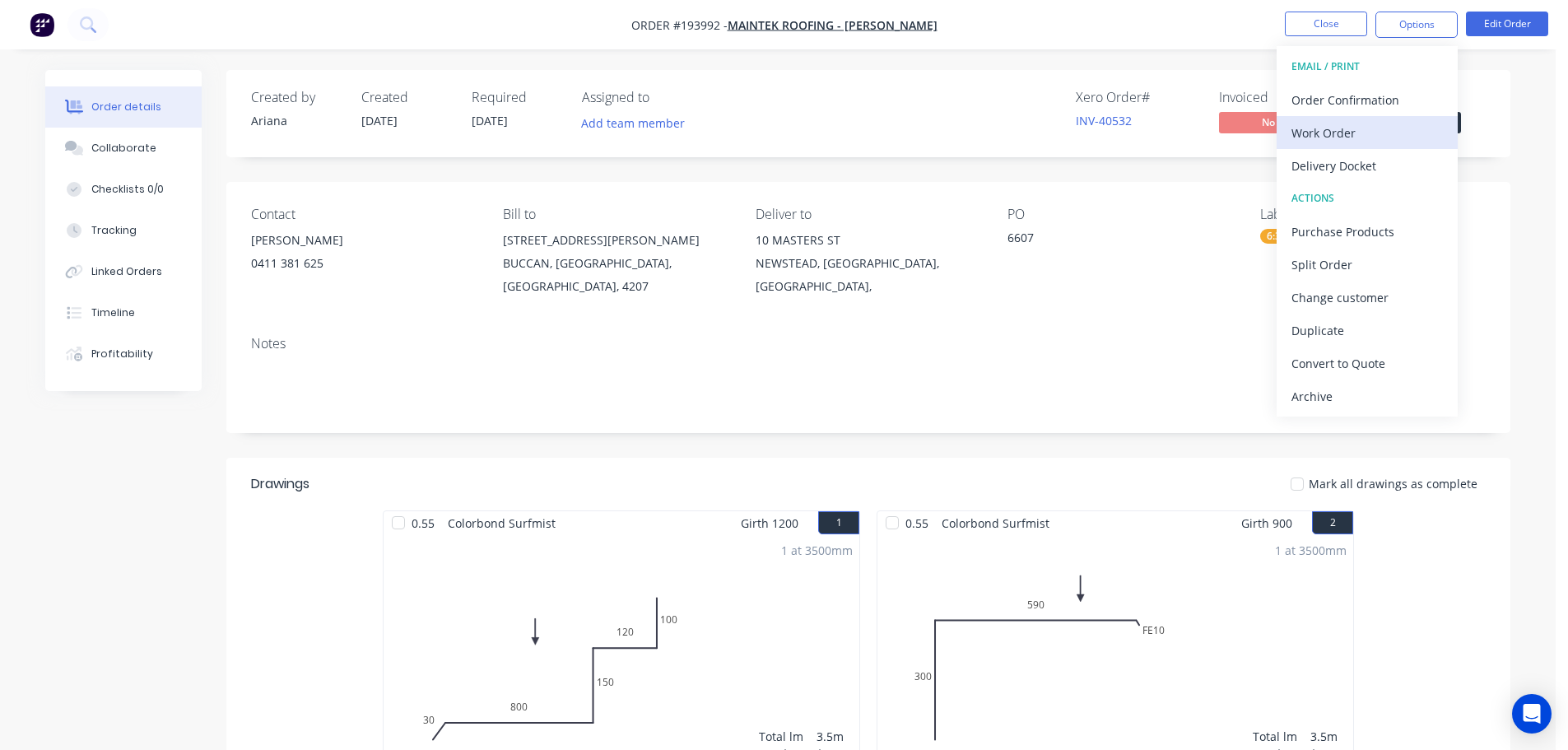
click at [1326, 124] on div "Work Order" at bounding box center [1367, 132] width 151 height 24
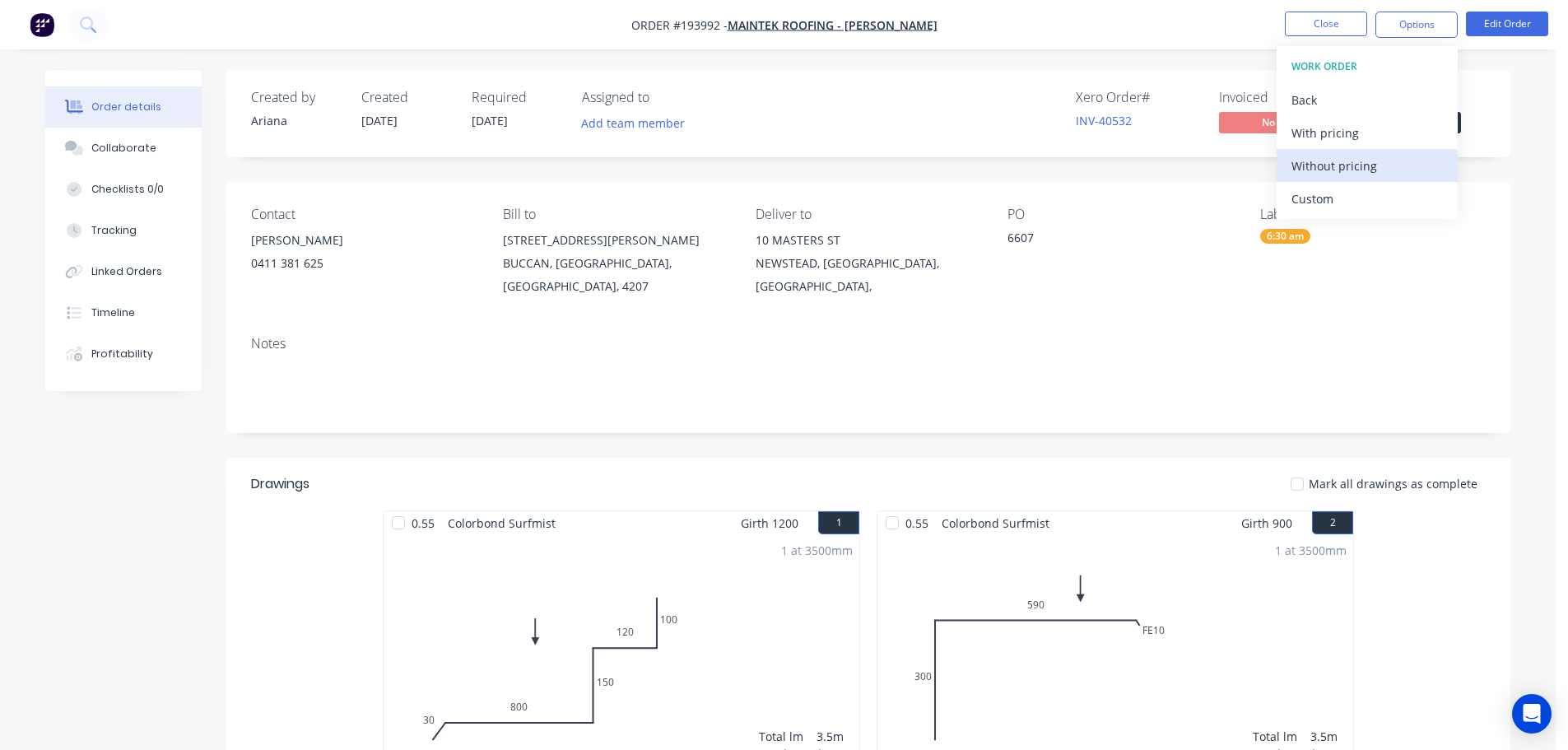
click at [1299, 162] on div "Without pricing" at bounding box center [1367, 165] width 151 height 24
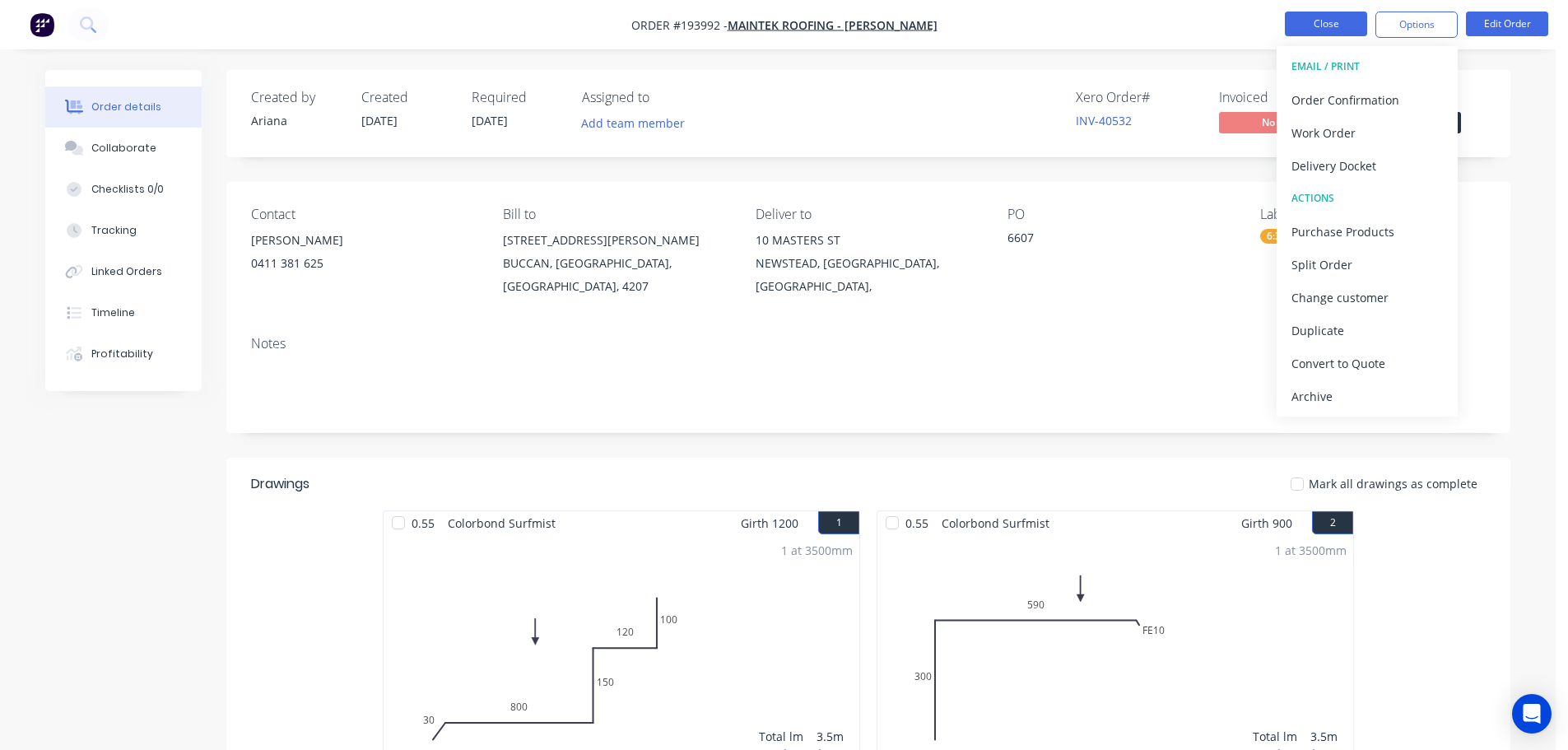
click at [1325, 25] on button "Close" at bounding box center [1325, 24] width 82 height 25
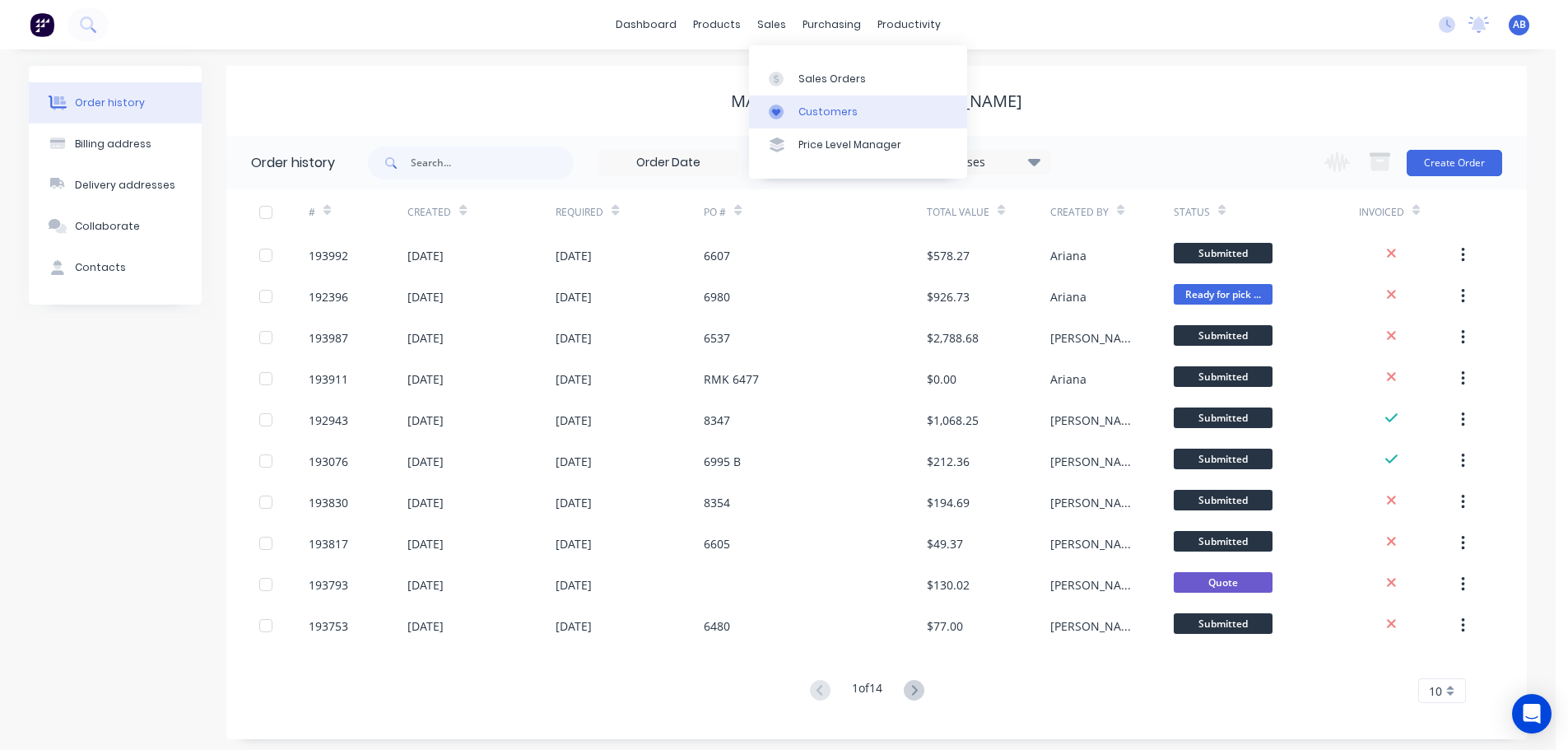
click at [801, 102] on link "Customers" at bounding box center [858, 111] width 218 height 33
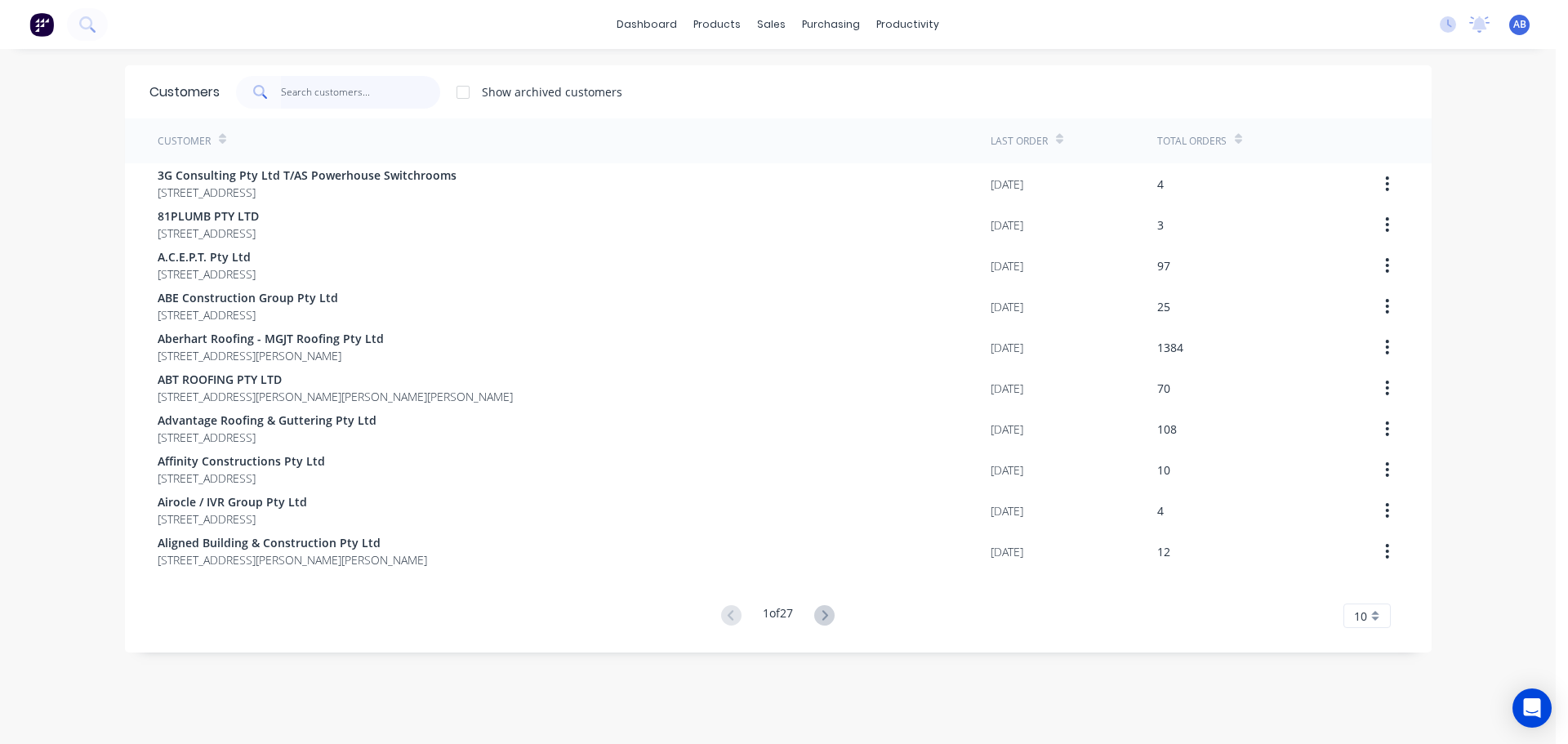
drag, startPoint x: 400, startPoint y: 88, endPoint x: 768, endPoint y: 121, distance: 369.5
click at [400, 87] on input "text" at bounding box center [361, 92] width 159 height 32
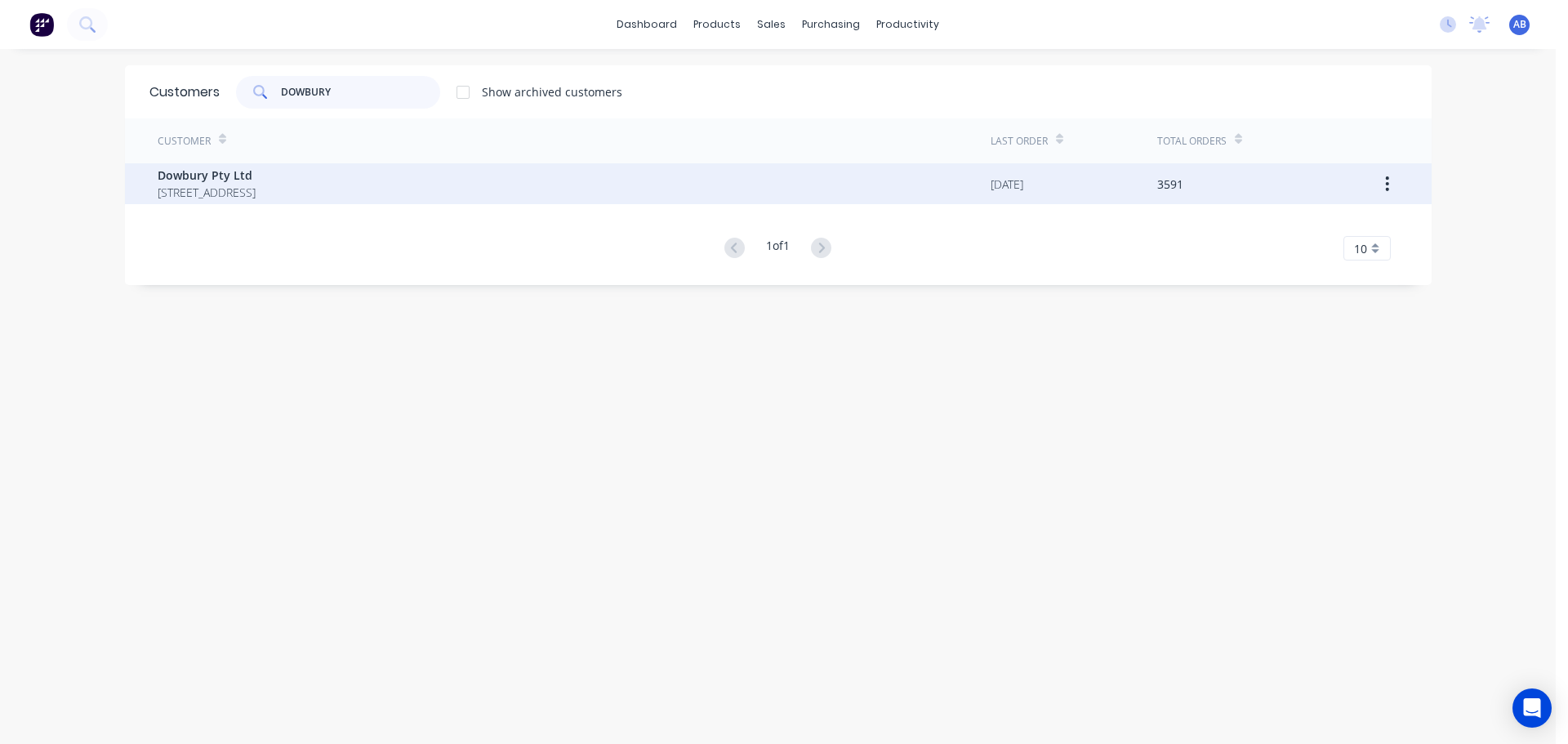
type input "DOWBURY"
click at [256, 182] on span "Dowbury Pty Ltd" at bounding box center [206, 176] width 98 height 17
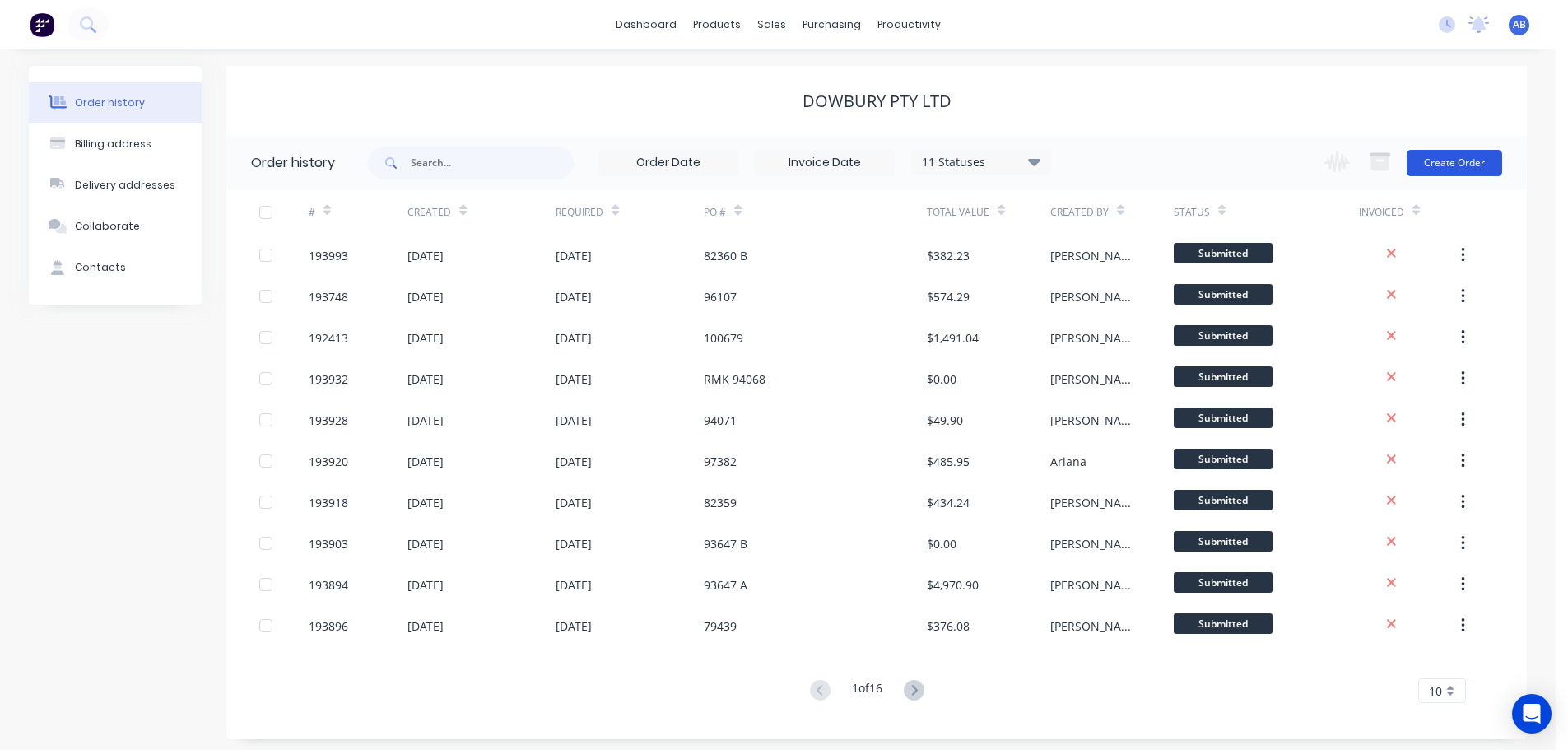
click at [1454, 161] on button "Create Order" at bounding box center [1454, 163] width 95 height 26
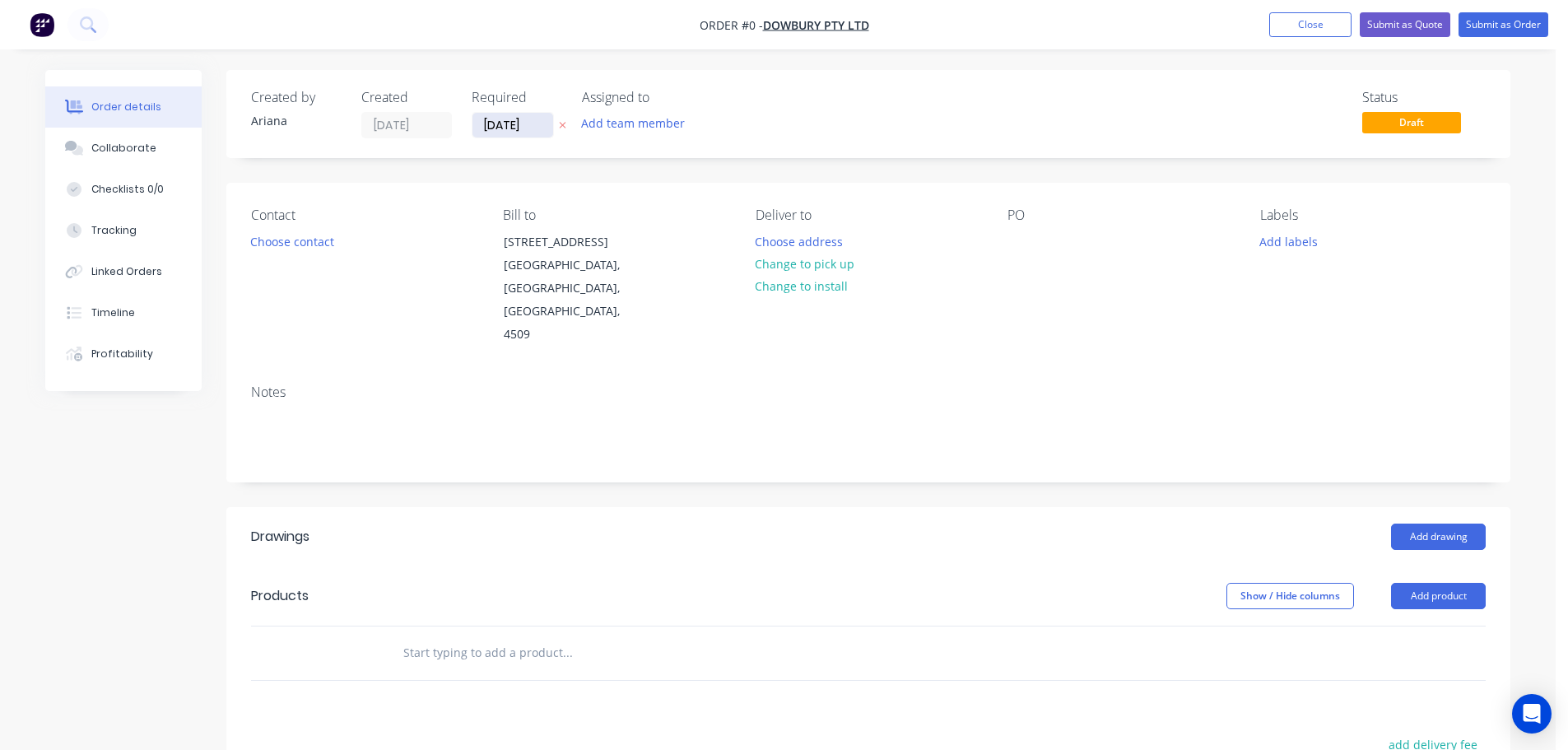
click at [526, 128] on input "[DATE]" at bounding box center [513, 125] width 81 height 25
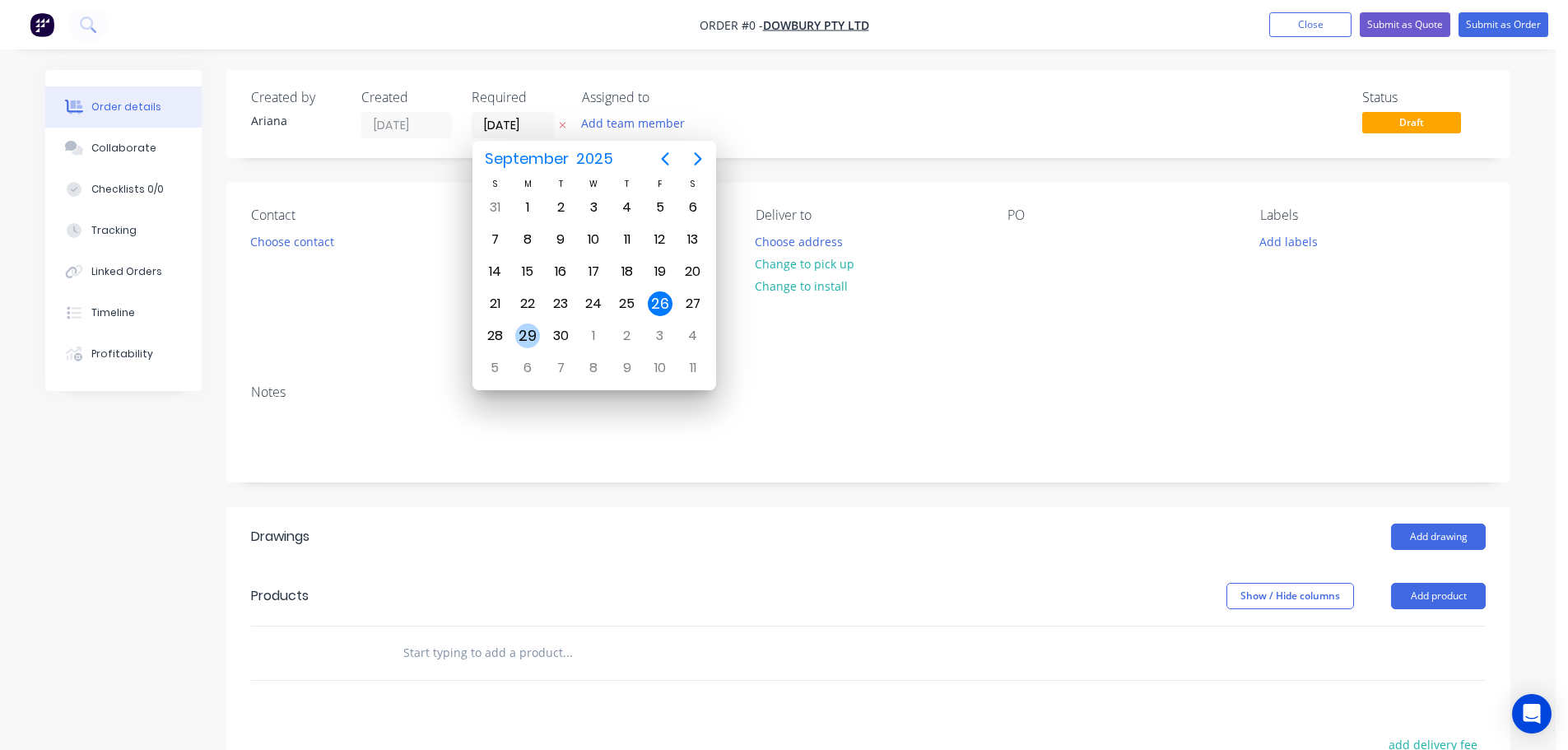
click at [525, 337] on div "29" at bounding box center [527, 335] width 25 height 25
type input "[DATE]"
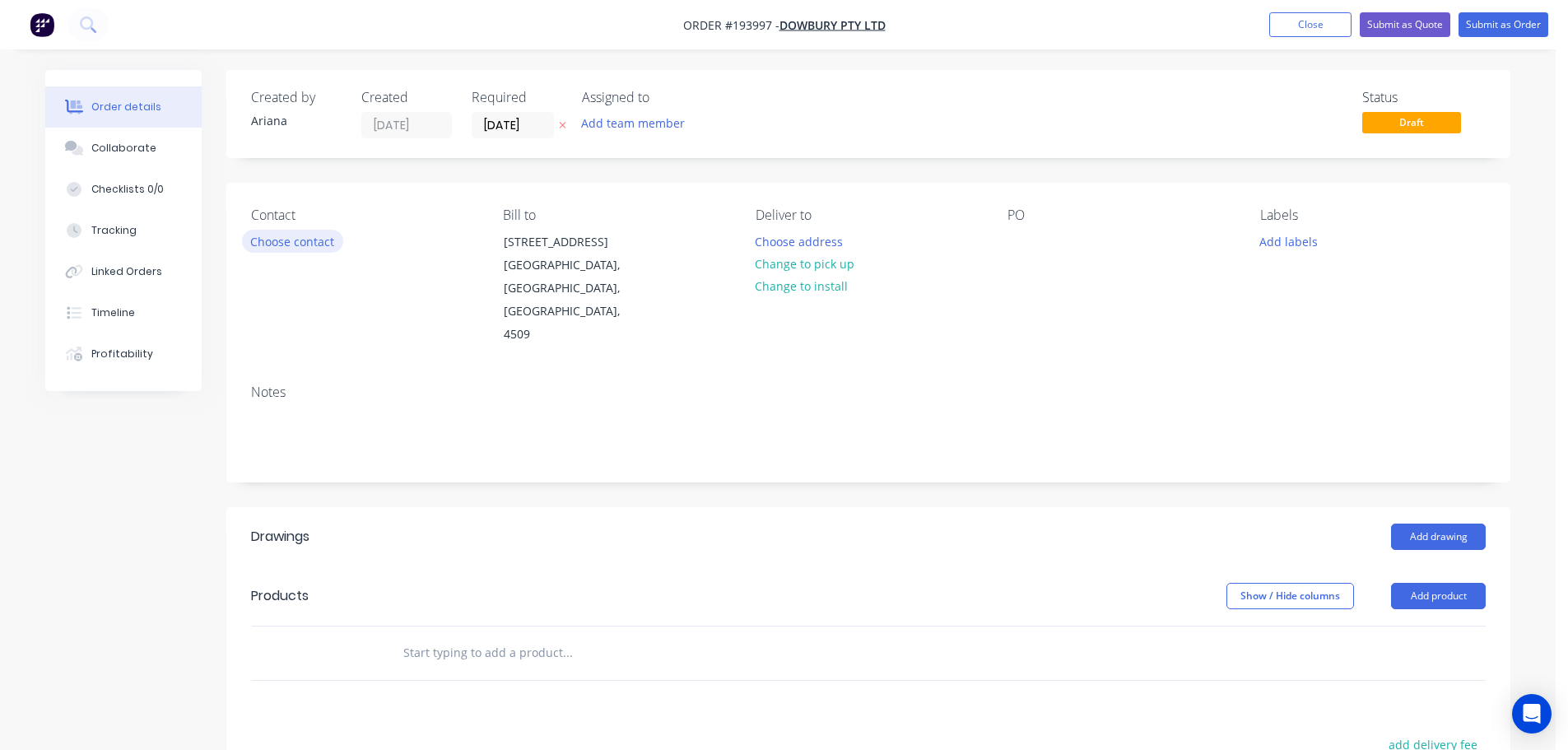
click at [281, 239] on button "Choose contact" at bounding box center [292, 240] width 101 height 22
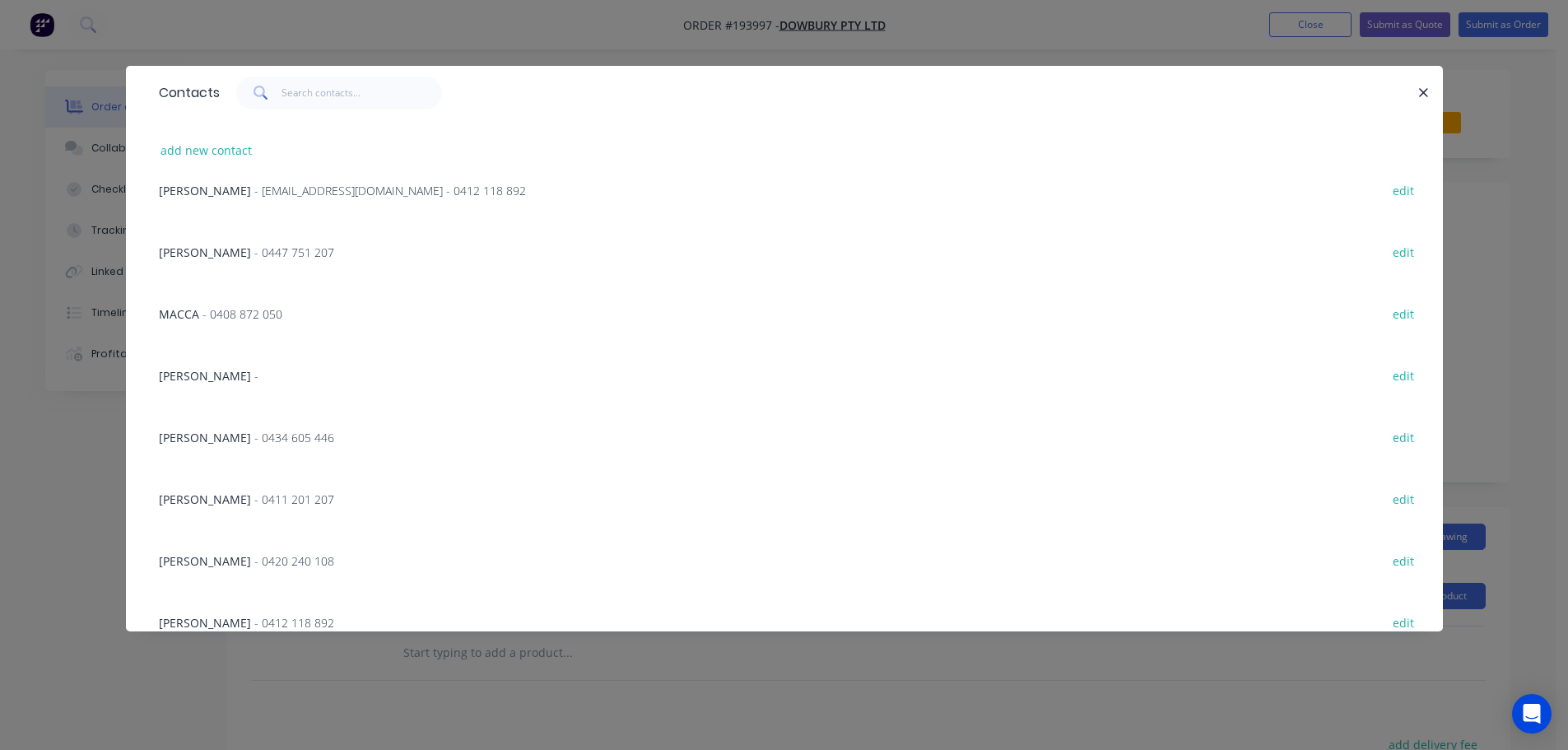
scroll to position [1092, 0]
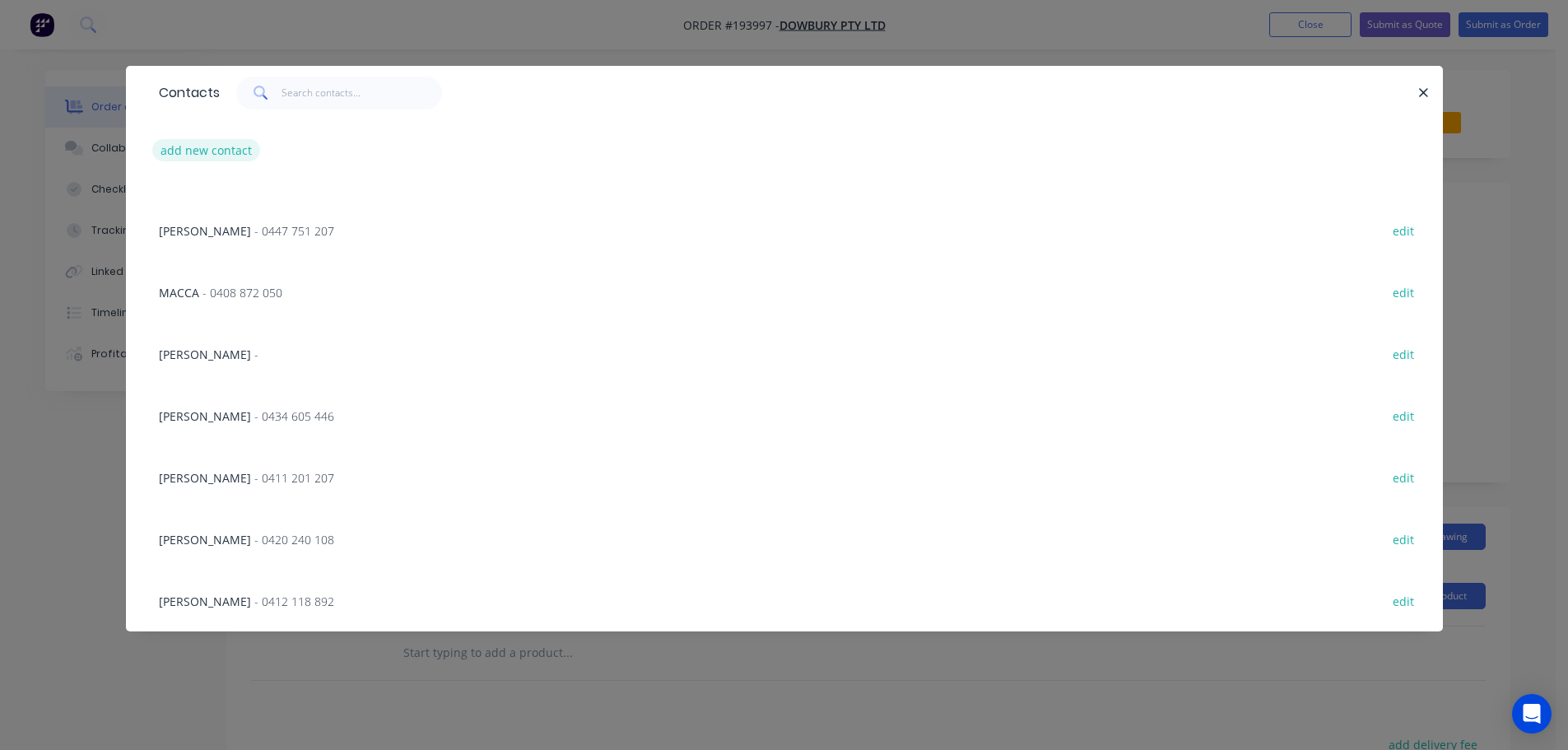
click at [195, 153] on button "add new contact" at bounding box center [206, 150] width 108 height 22
select select "AU"
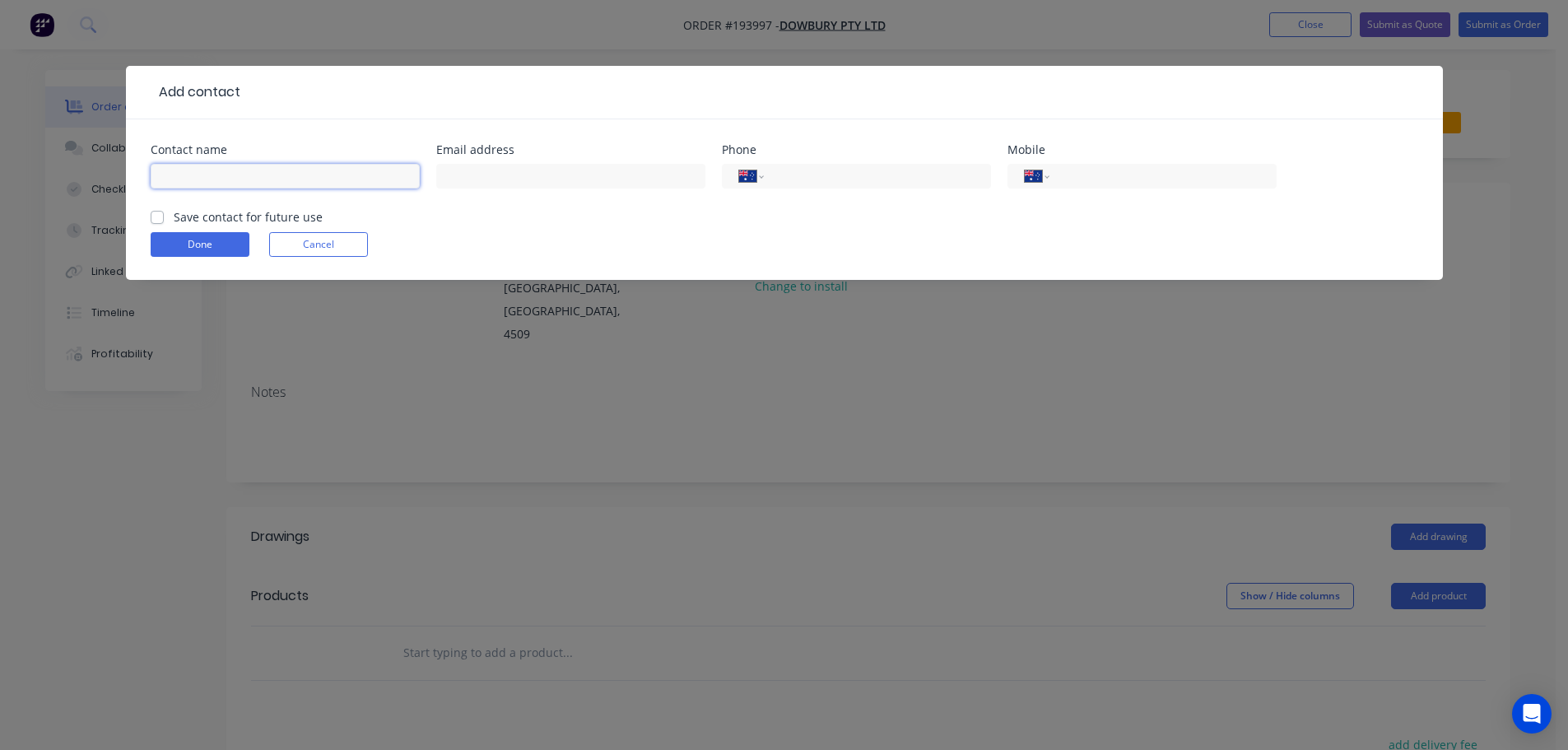
click at [200, 185] on input "text" at bounding box center [285, 176] width 269 height 25
type input "LACHY"
drag, startPoint x: 1080, startPoint y: 177, endPoint x: 1067, endPoint y: 195, distance: 22.2
click at [1080, 177] on input "tel" at bounding box center [1159, 177] width 197 height 19
type input "0400 553 090"
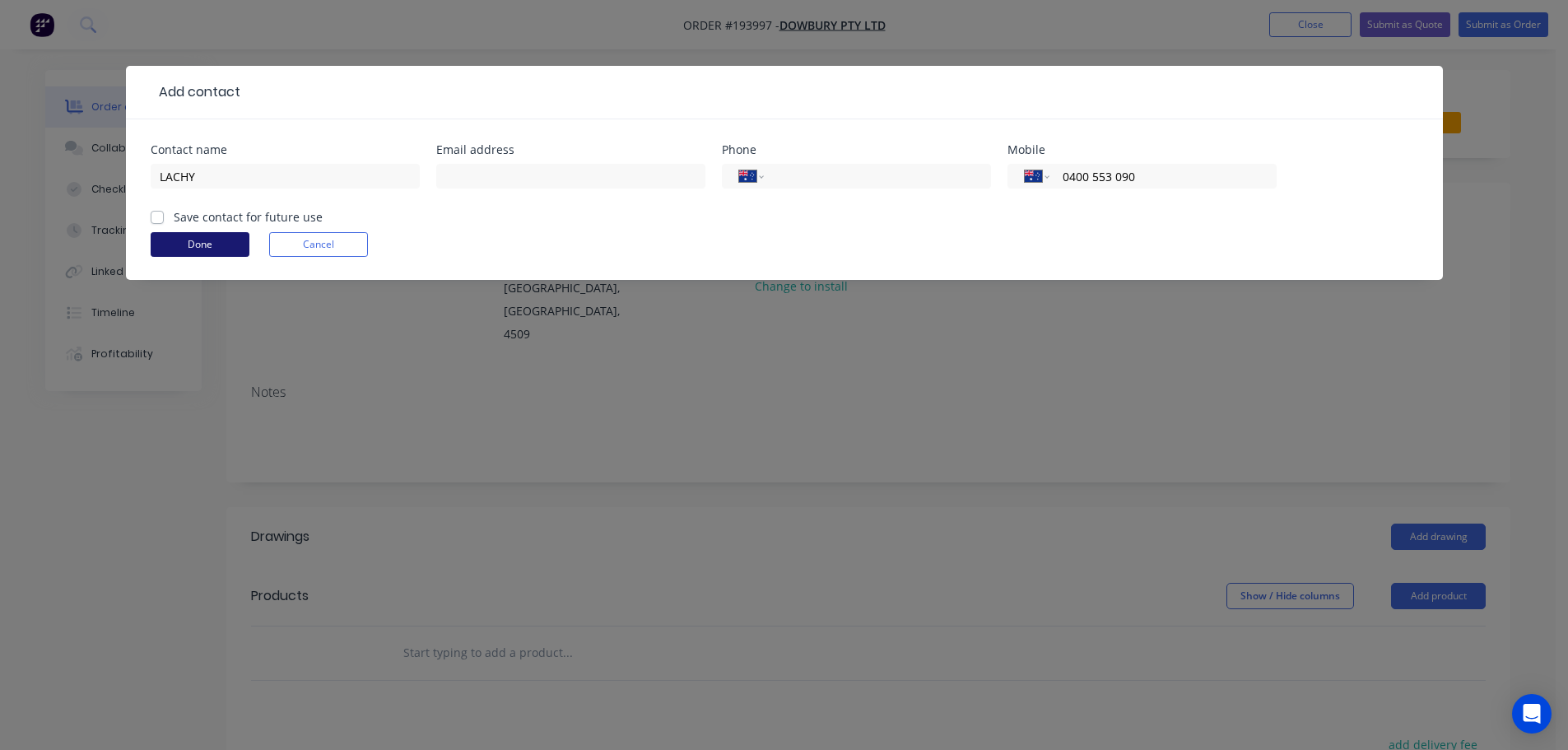
click at [210, 246] on button "Done" at bounding box center [200, 245] width 99 height 25
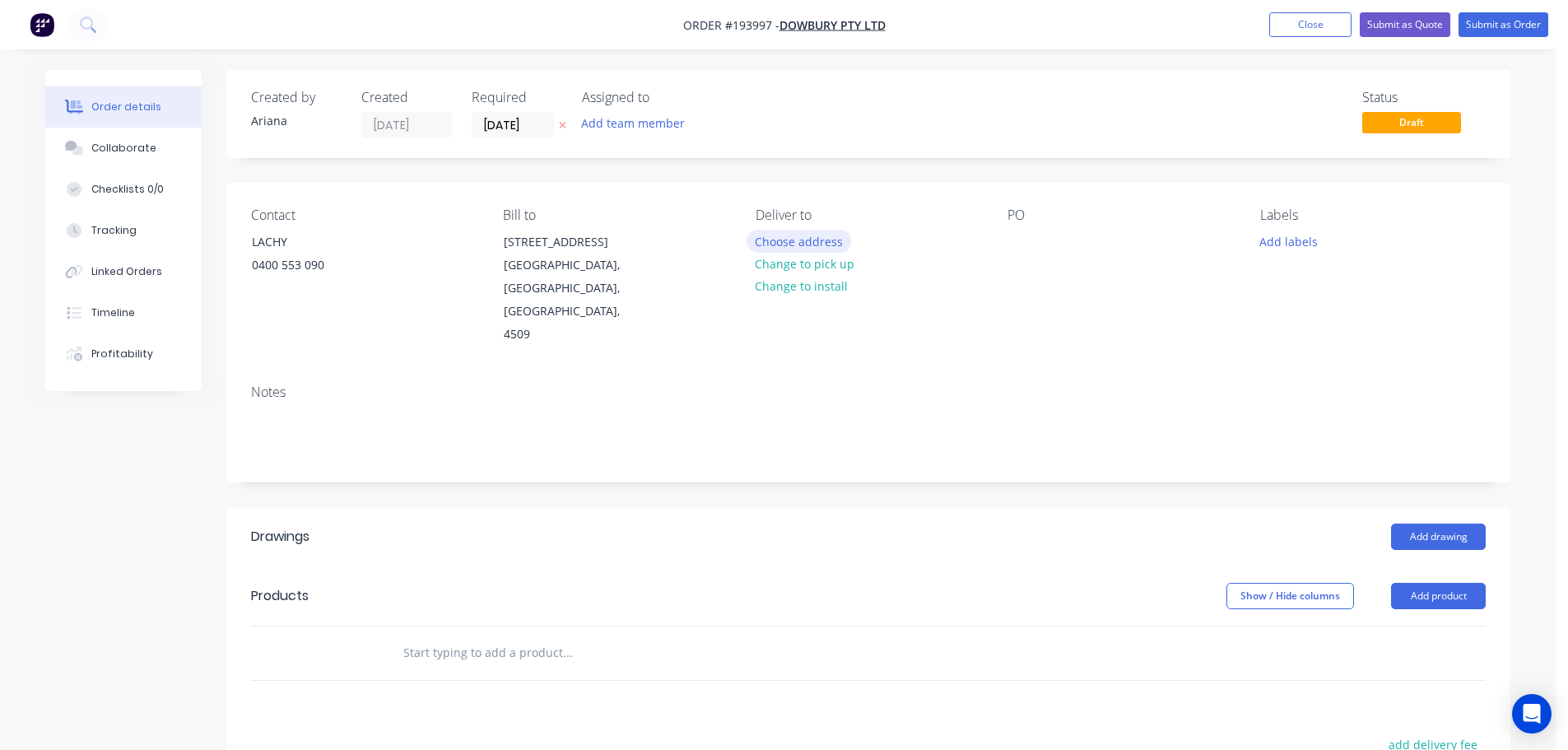
click at [814, 240] on button "Choose address" at bounding box center [799, 240] width 106 height 22
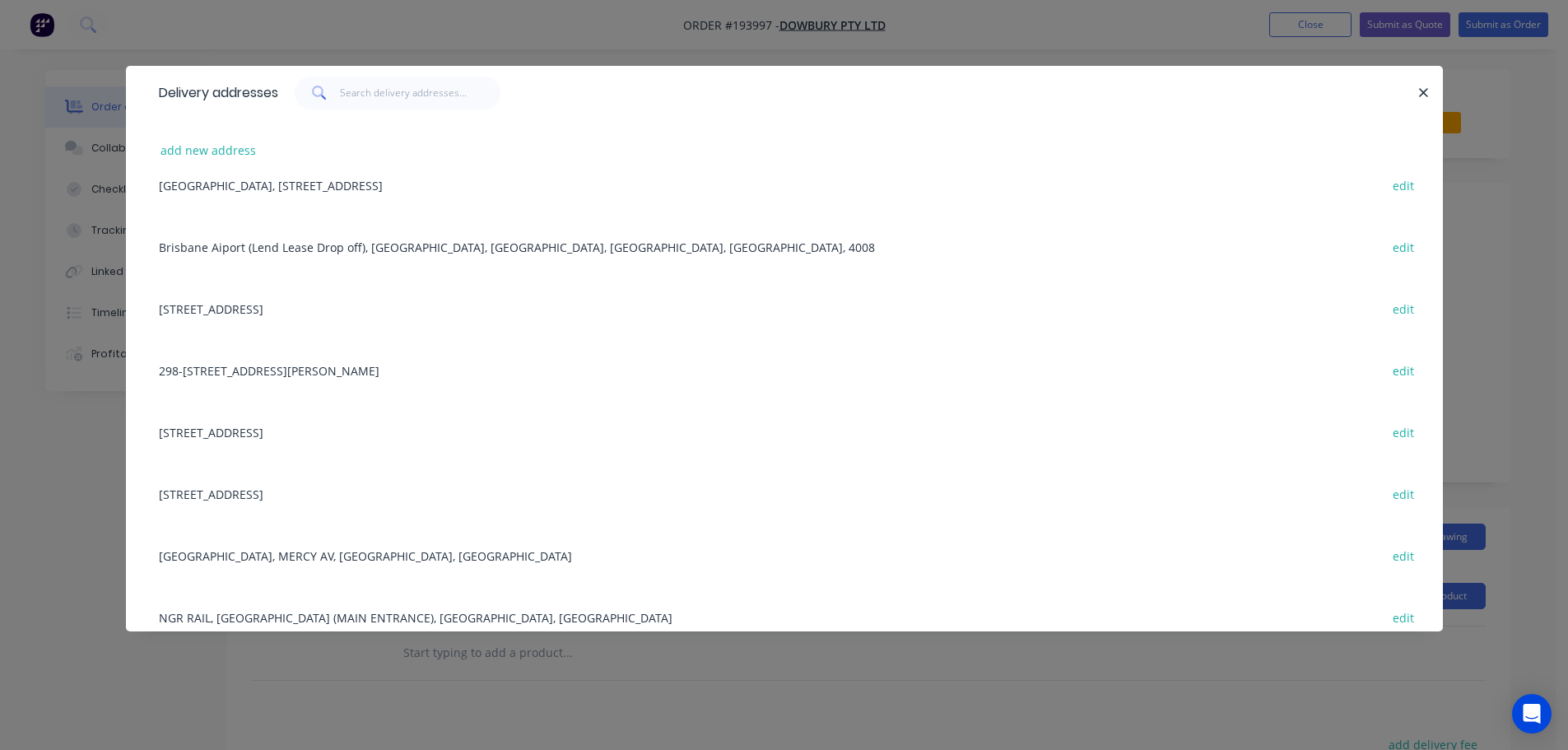
scroll to position [93, 0]
click at [466, 369] on div "[STREET_ADDRESS][PERSON_NAME] edit" at bounding box center [784, 365] width 1268 height 62
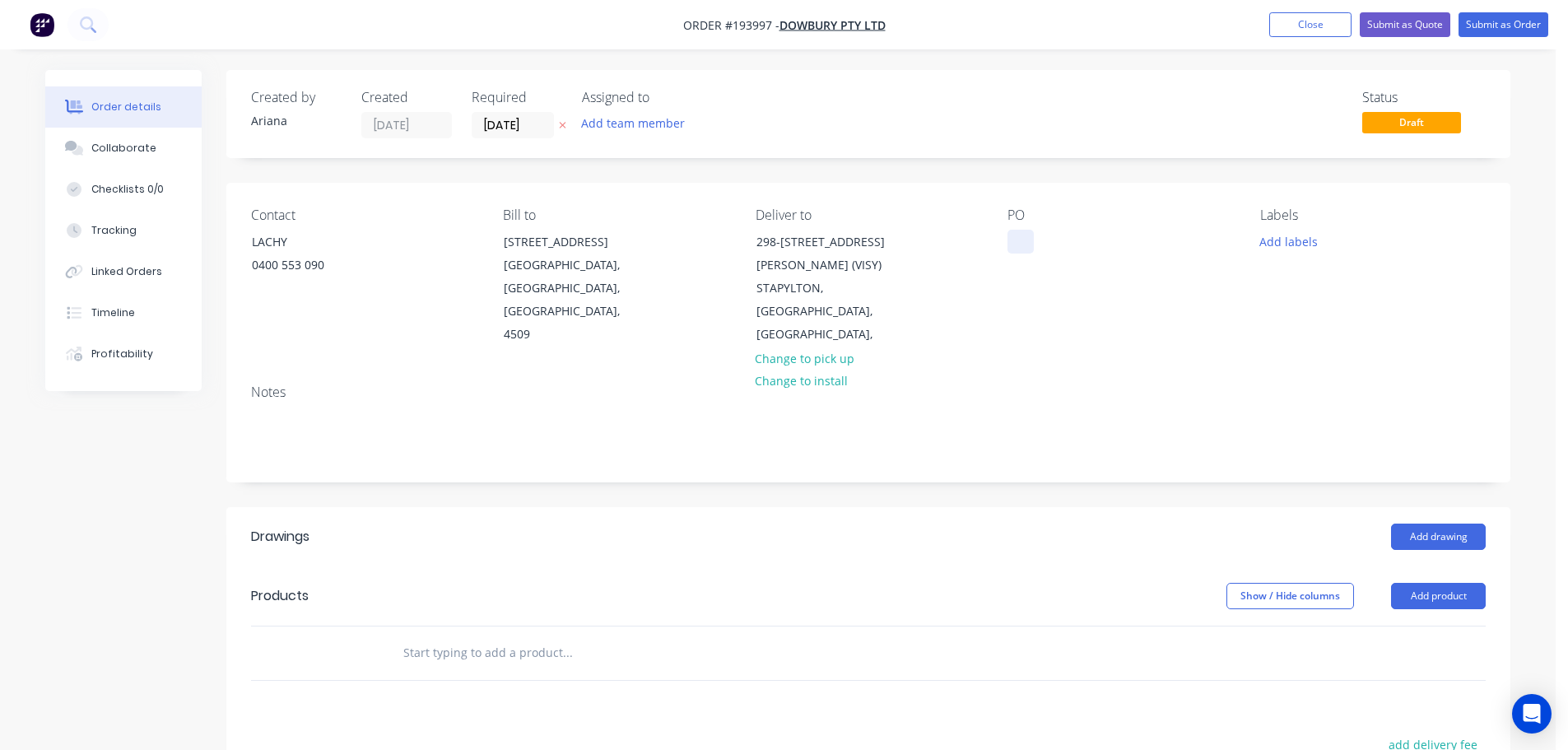
click at [1020, 243] on div at bounding box center [1020, 241] width 26 height 24
click at [1275, 334] on div "Contact LACHY [PHONE_NUMBER] Bill to [STREET_ADDRESS] Deliver to [STREET_ADDRES…" at bounding box center [868, 277] width 1284 height 188
click at [1301, 239] on button "Add labels" at bounding box center [1288, 240] width 76 height 22
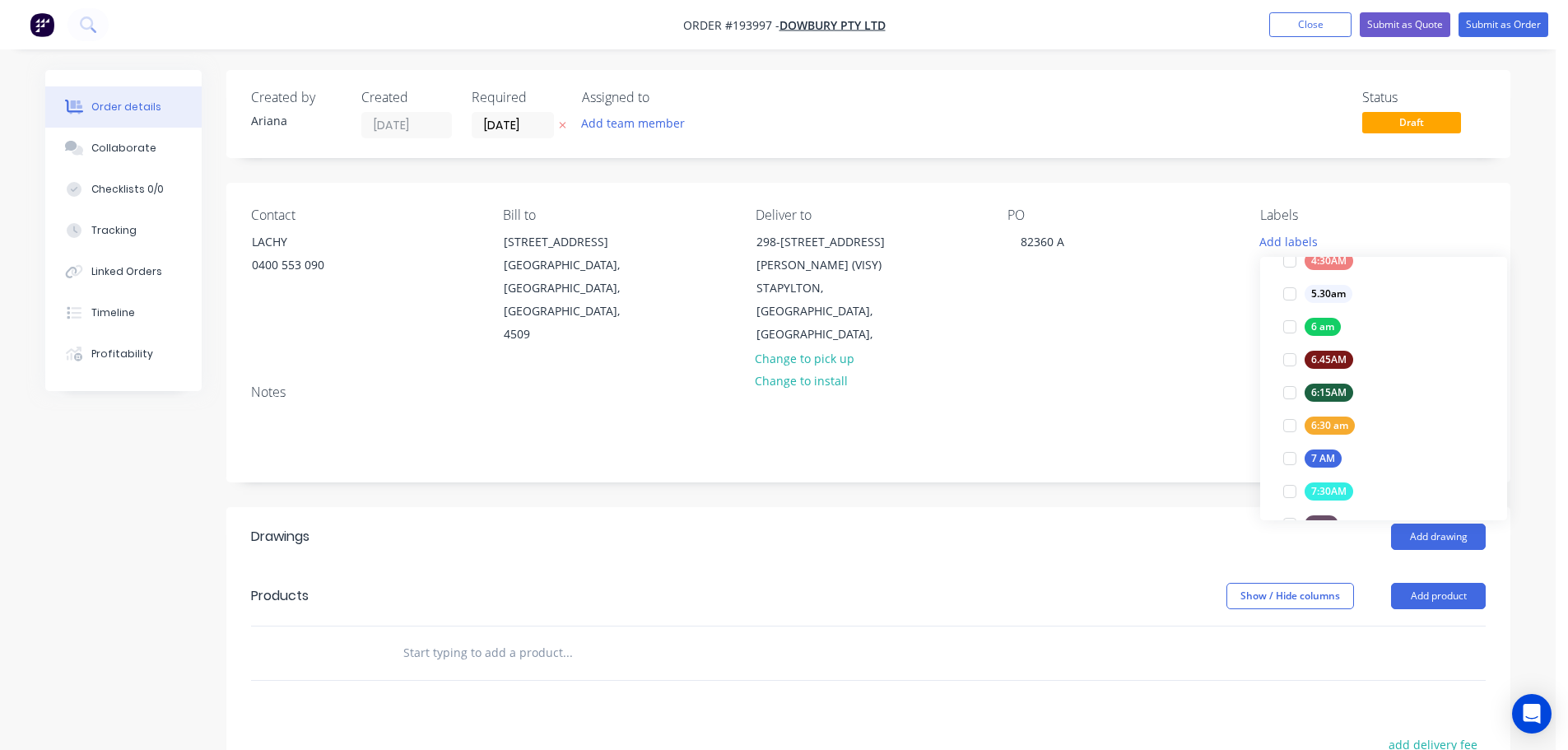
scroll to position [310, 0]
click at [1292, 404] on div at bounding box center [1289, 407] width 33 height 33
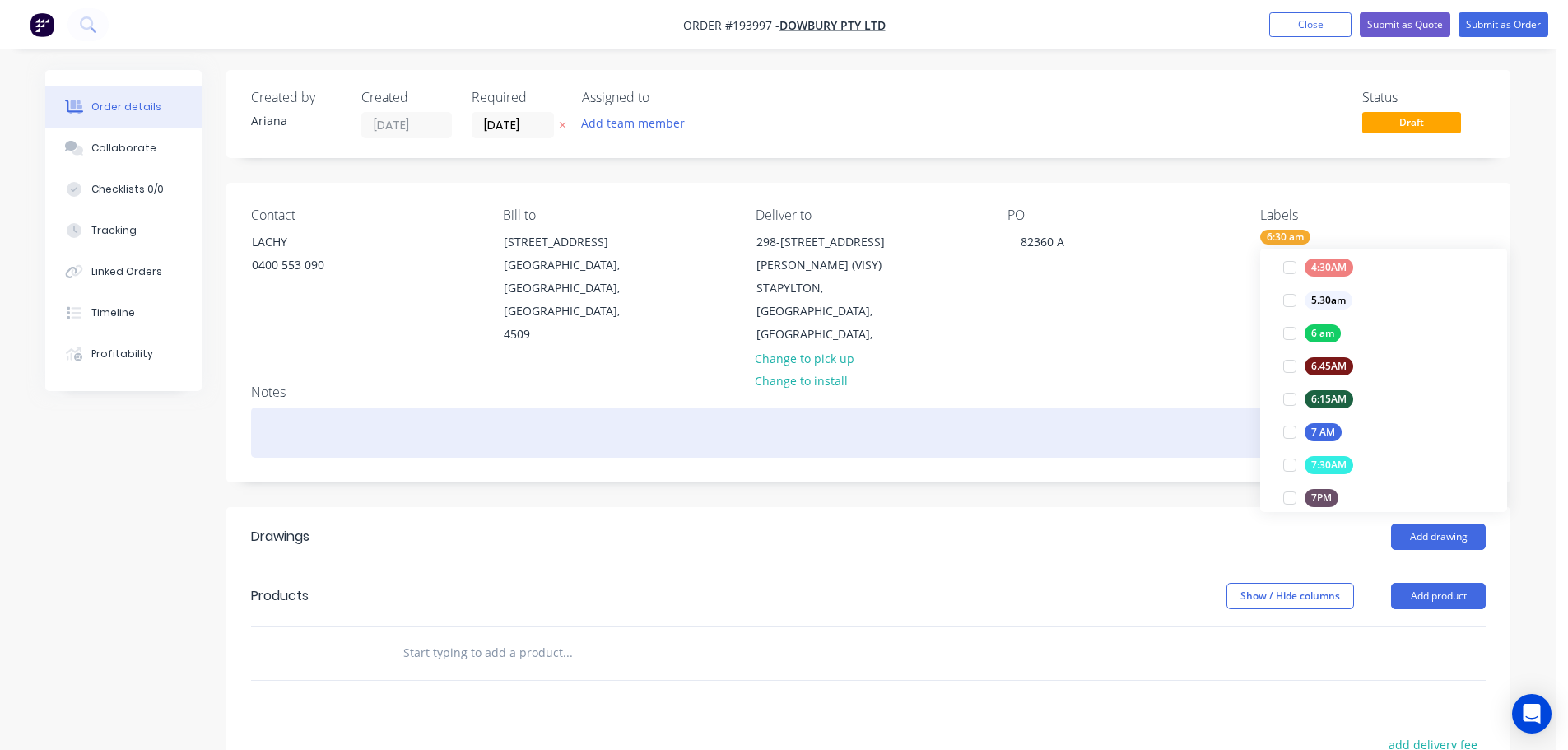
scroll to position [0, 0]
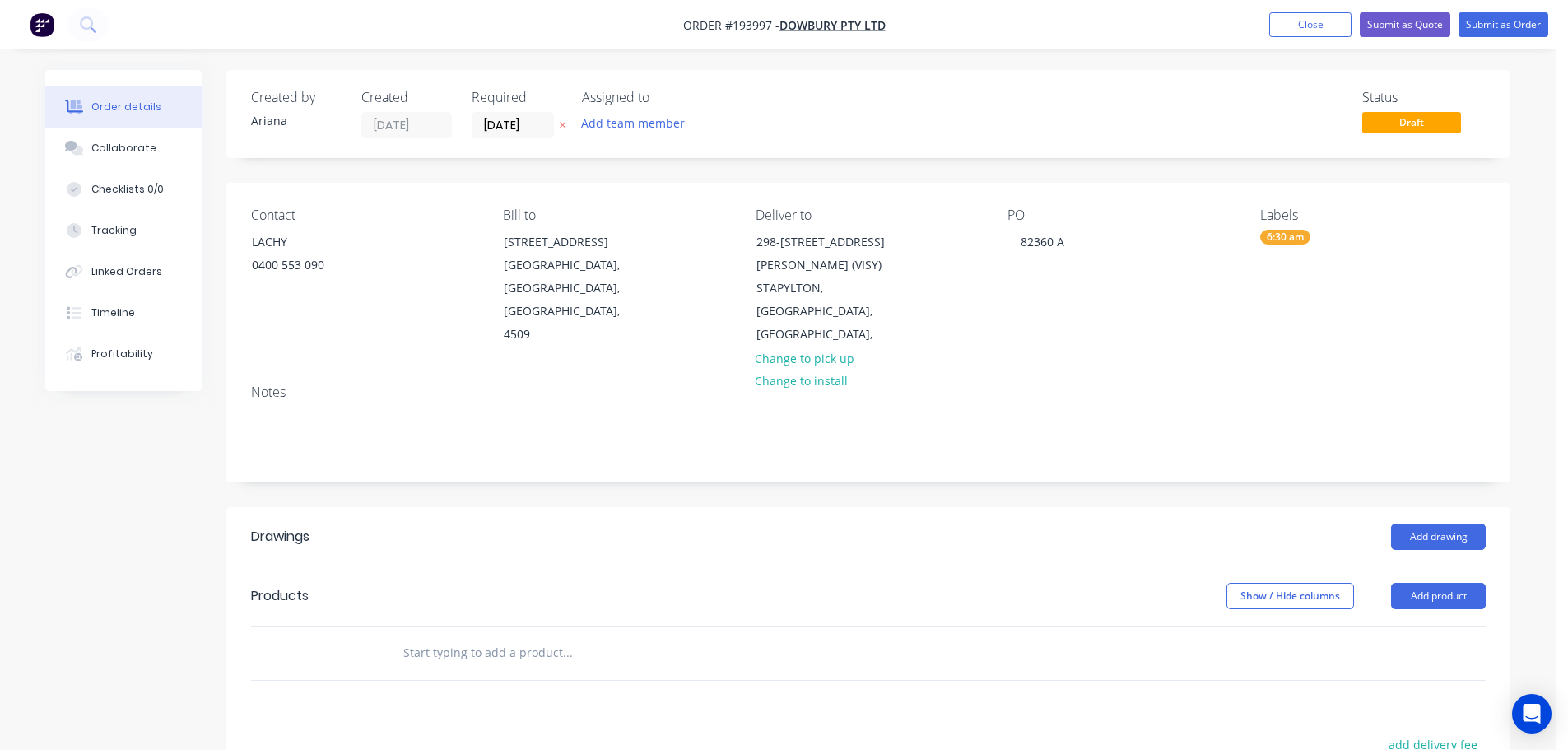
click at [1180, 380] on div "Notes" at bounding box center [868, 426] width 1284 height 110
click at [1439, 524] on button "Add drawing" at bounding box center [1439, 537] width 95 height 26
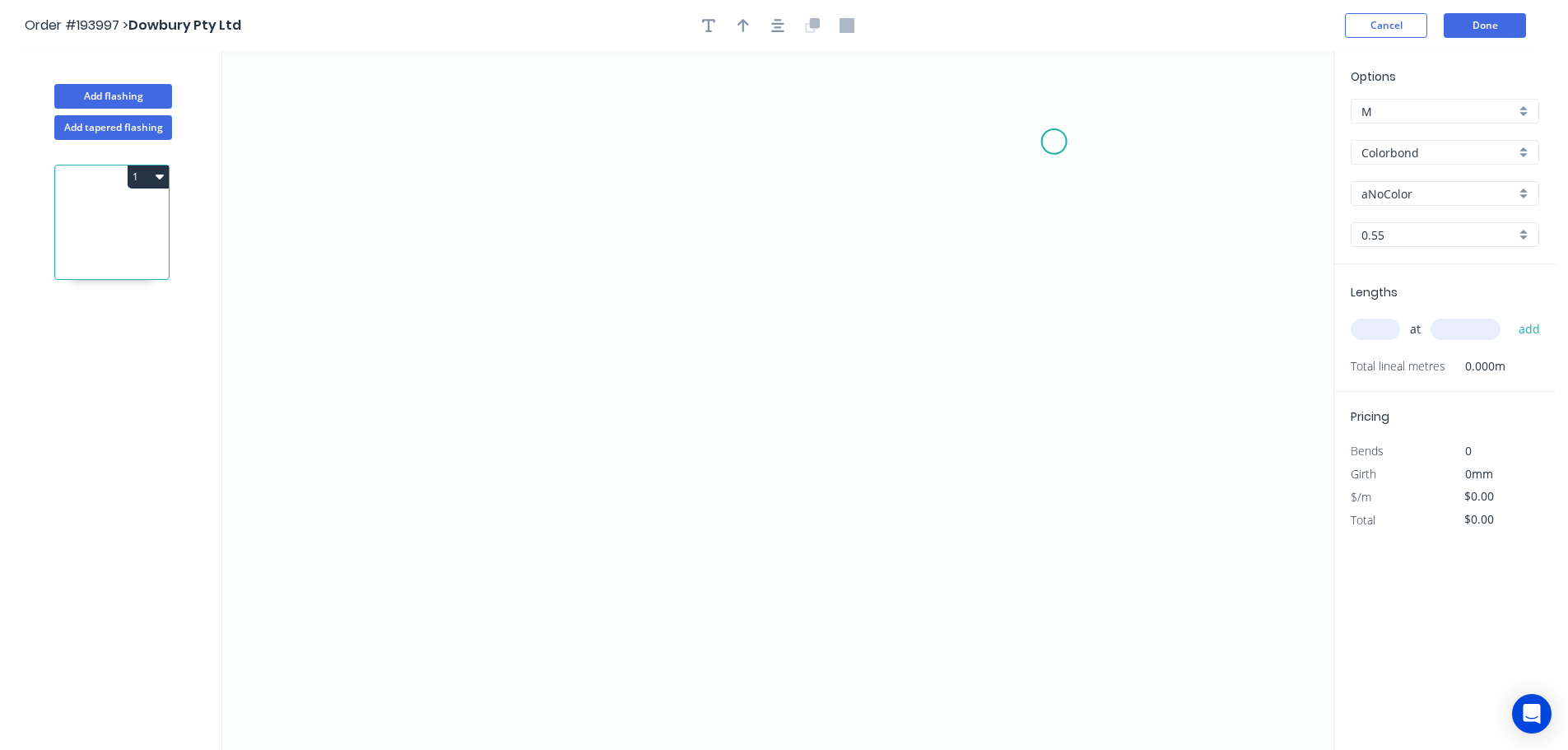
click at [1055, 142] on icon "0" at bounding box center [777, 401] width 1111 height 699
click at [1116, 185] on icon "0" at bounding box center [777, 401] width 1111 height 699
click at [1100, 532] on icon "0 ?" at bounding box center [777, 401] width 1111 height 699
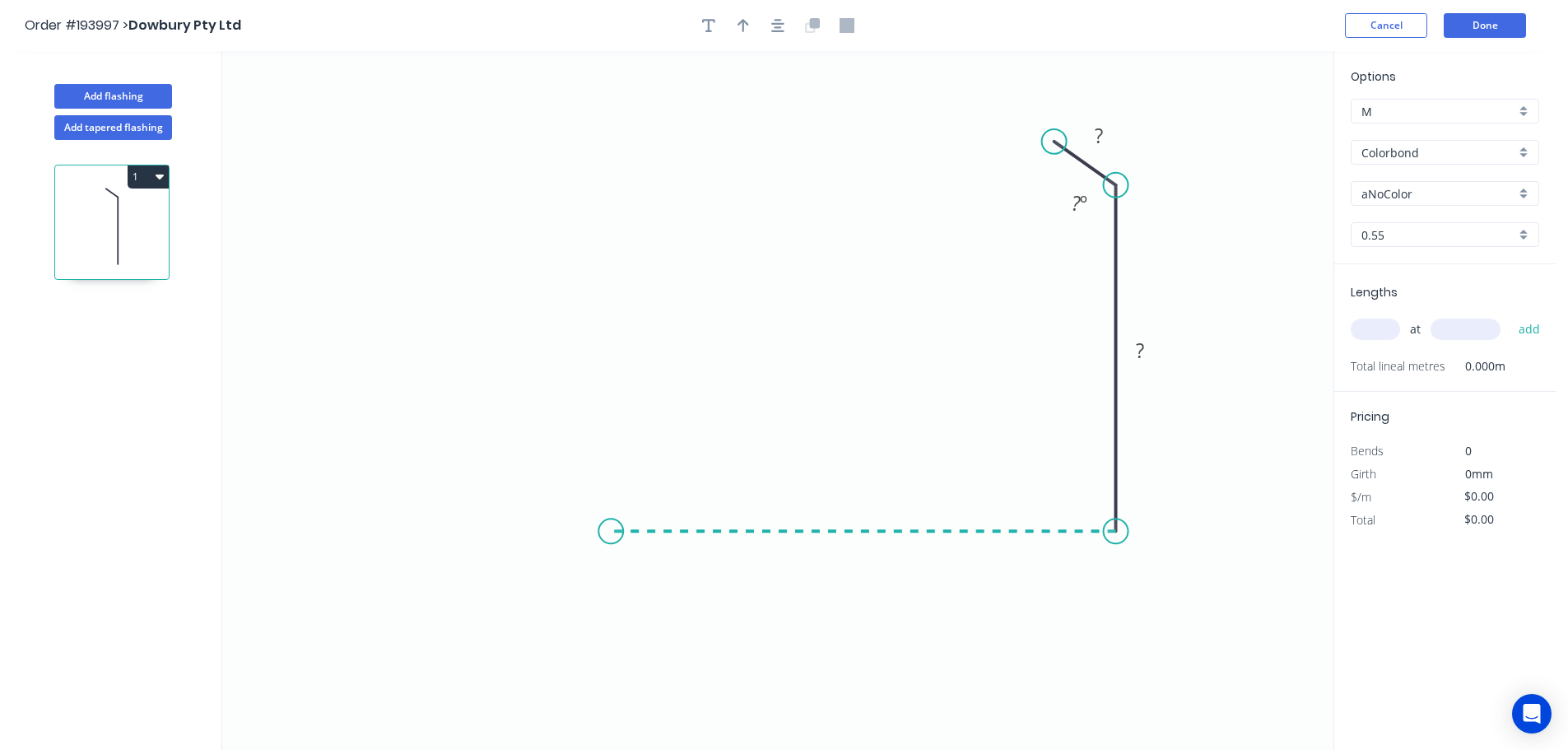
click at [611, 537] on icon "0 ? ? ? º" at bounding box center [777, 401] width 1111 height 699
click at [563, 462] on icon at bounding box center [586, 496] width 47 height 70
click at [563, 462] on circle at bounding box center [563, 461] width 25 height 25
drag, startPoint x: 676, startPoint y: 537, endPoint x: 821, endPoint y: 432, distance: 179.0
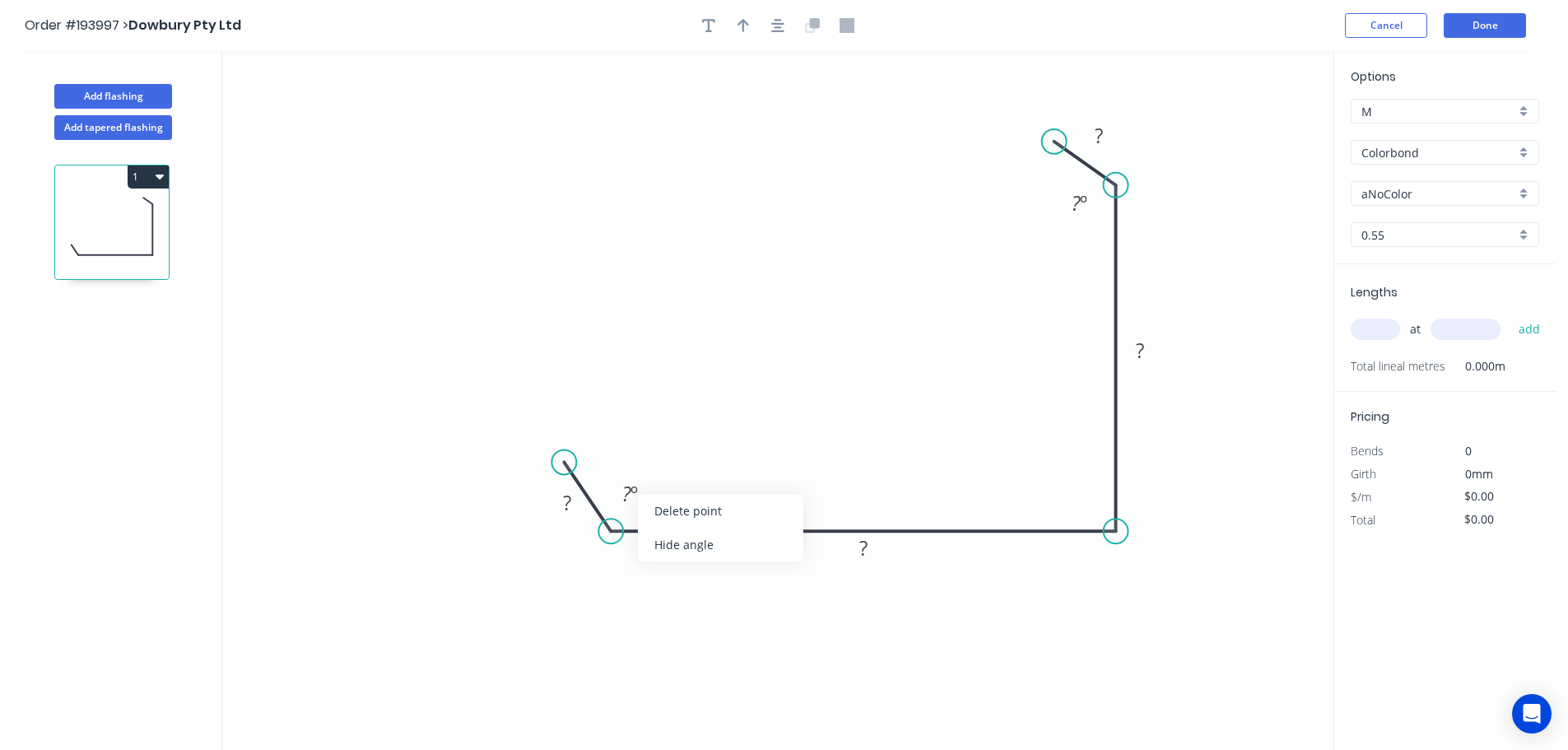
click at [678, 537] on div "Hide angle" at bounding box center [721, 544] width 166 height 33
click at [1099, 260] on div "Hide angle" at bounding box center [1163, 257] width 166 height 33
click at [570, 506] on tspan "?" at bounding box center [566, 502] width 8 height 27
click at [794, 306] on icon "0 30 200 130 30" at bounding box center [777, 401] width 1111 height 699
type input "$11.34"
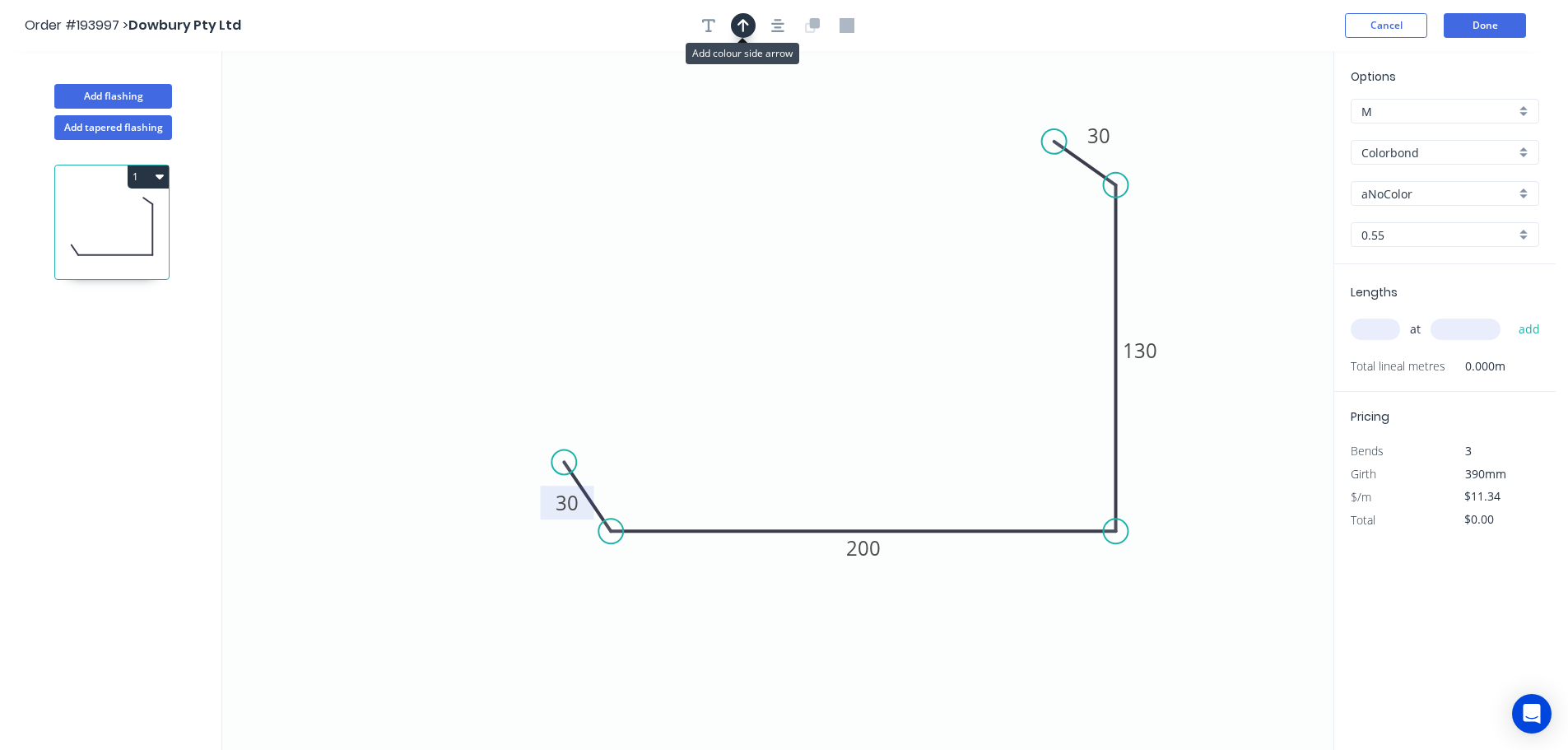
click at [740, 17] on button "button" at bounding box center [743, 26] width 25 height 25
drag, startPoint x: 1248, startPoint y: 129, endPoint x: 1157, endPoint y: 619, distance: 498.4
click at [1157, 619] on icon at bounding box center [1156, 599] width 15 height 53
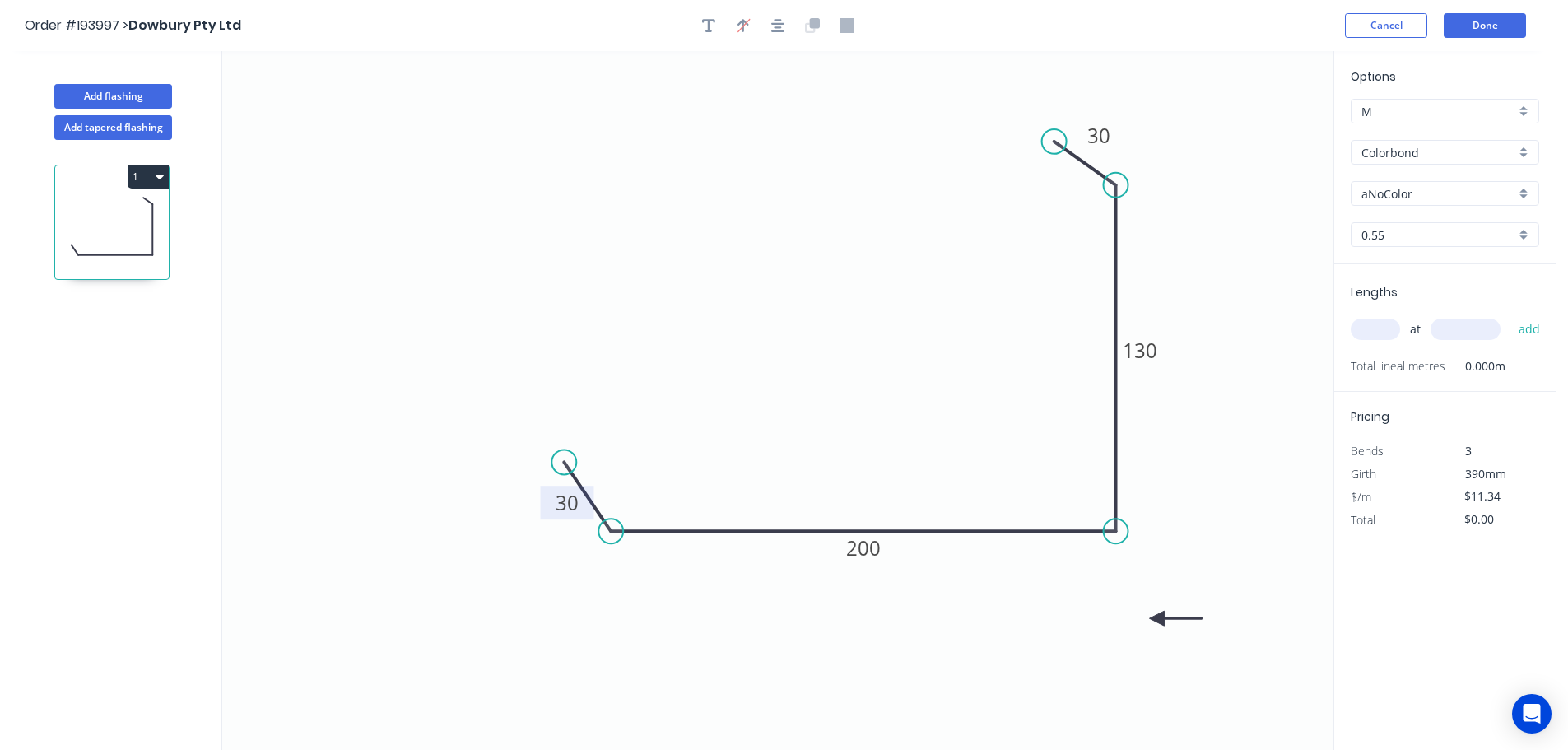
click at [1157, 619] on icon at bounding box center [1175, 618] width 53 height 15
click at [1524, 186] on div "aNoColor" at bounding box center [1445, 194] width 188 height 25
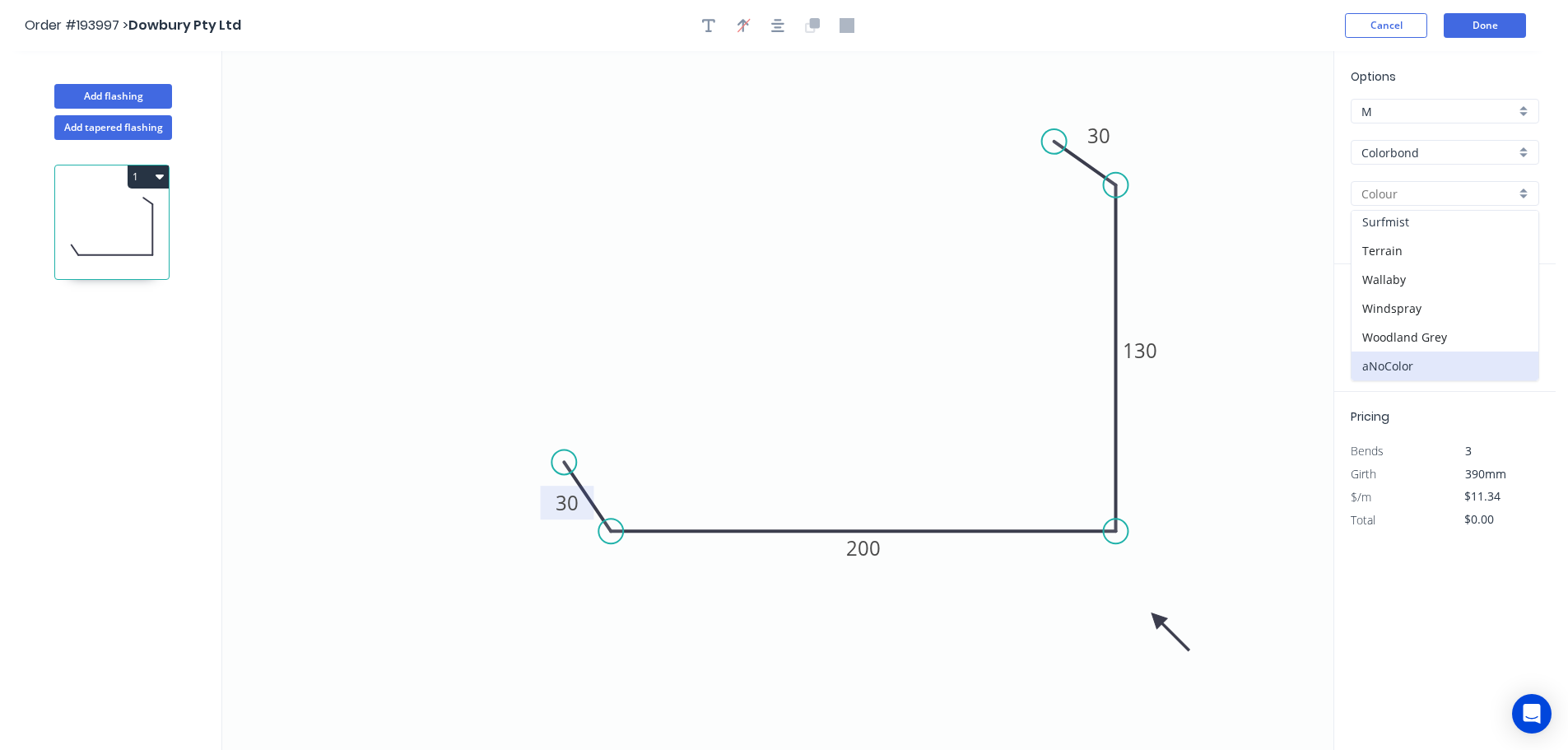
click at [1431, 220] on div "Surfmist" at bounding box center [1445, 222] width 187 height 29
type input "Surfmist"
click at [1388, 329] on input "text" at bounding box center [1375, 329] width 49 height 21
type input "1"
click at [1479, 330] on input "text" at bounding box center [1465, 329] width 70 height 21
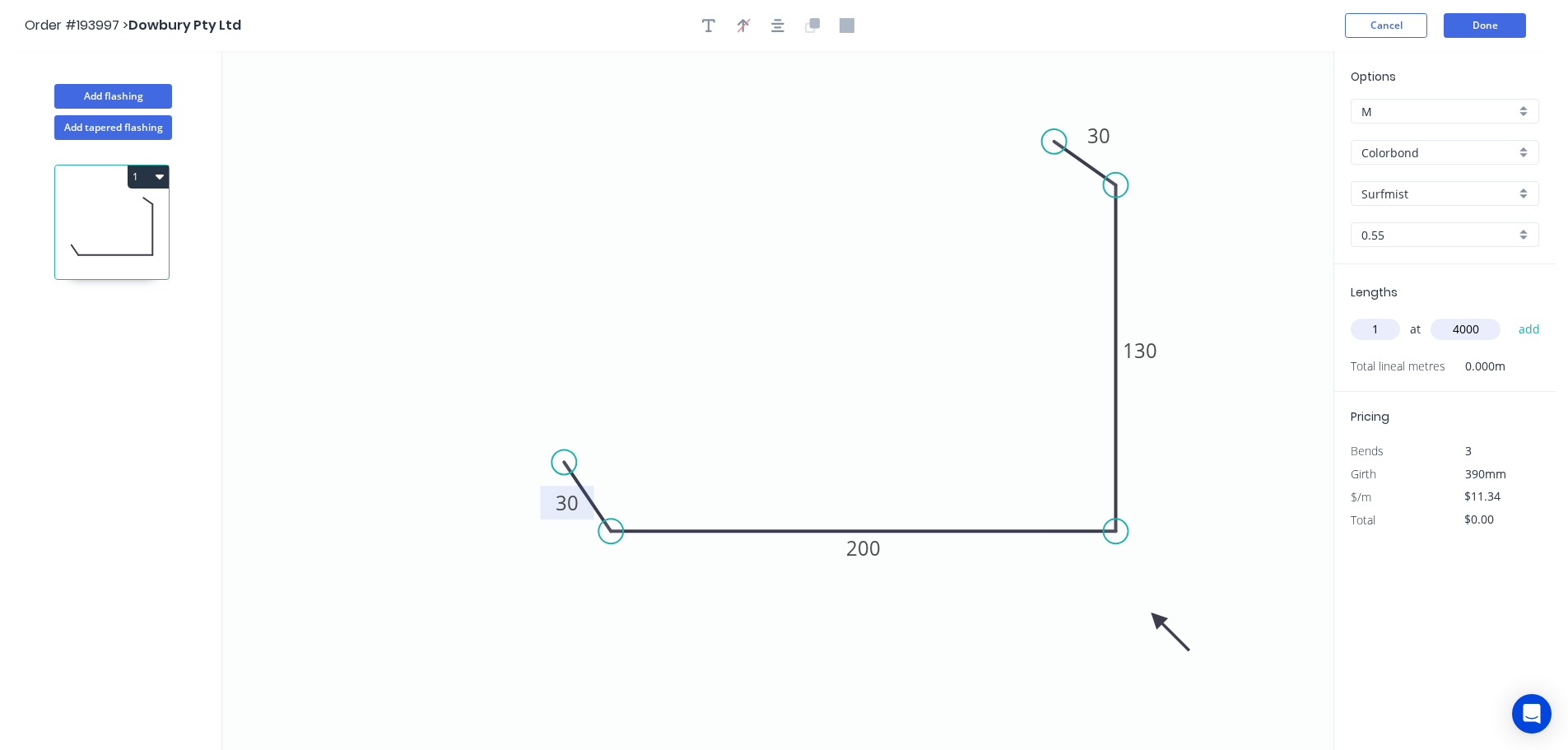
type input "4000"
click at [1510, 315] on button "add" at bounding box center [1529, 329] width 39 height 28
click at [151, 173] on button "1" at bounding box center [148, 177] width 41 height 23
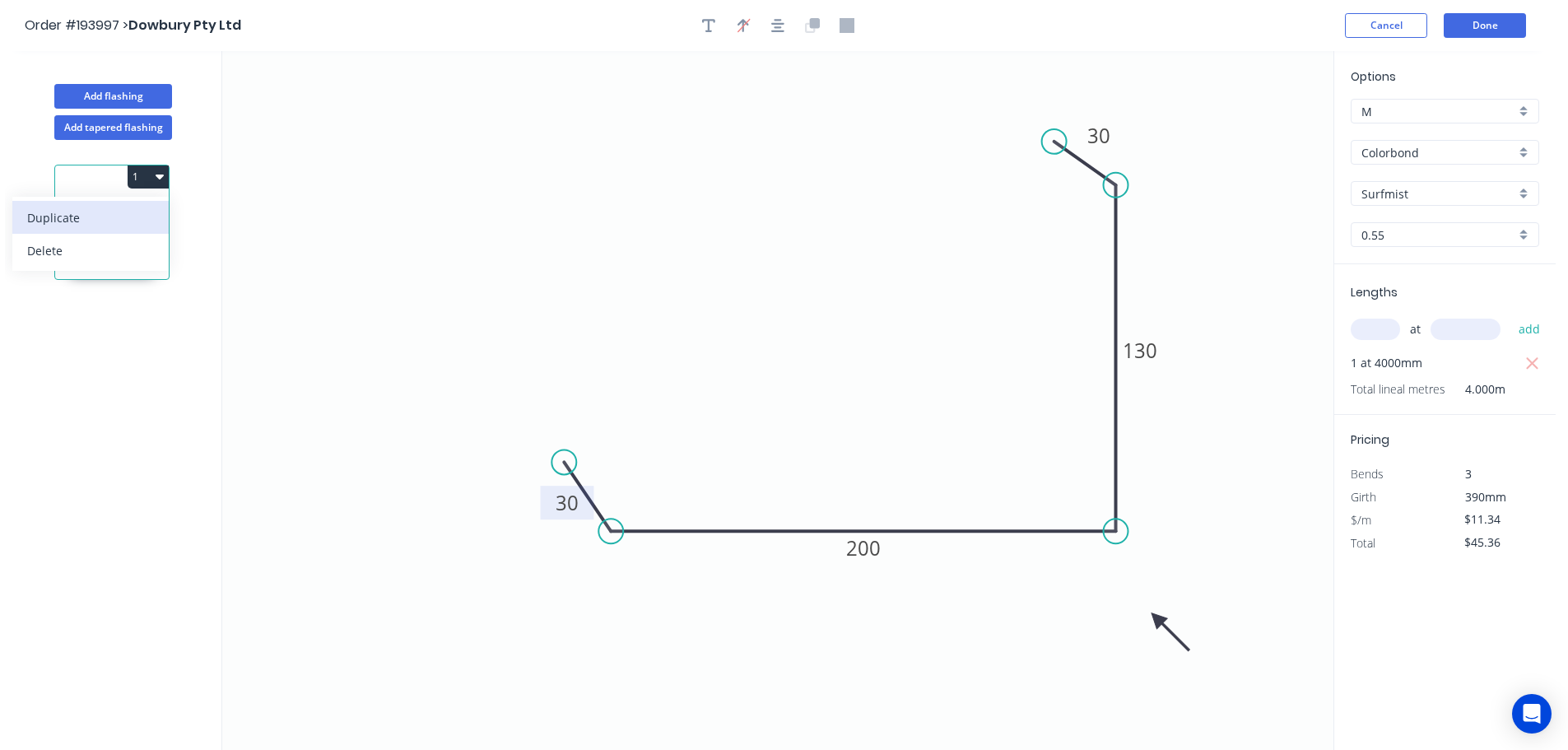
click at [130, 213] on div "Duplicate" at bounding box center [91, 217] width 127 height 24
type input "$0.00"
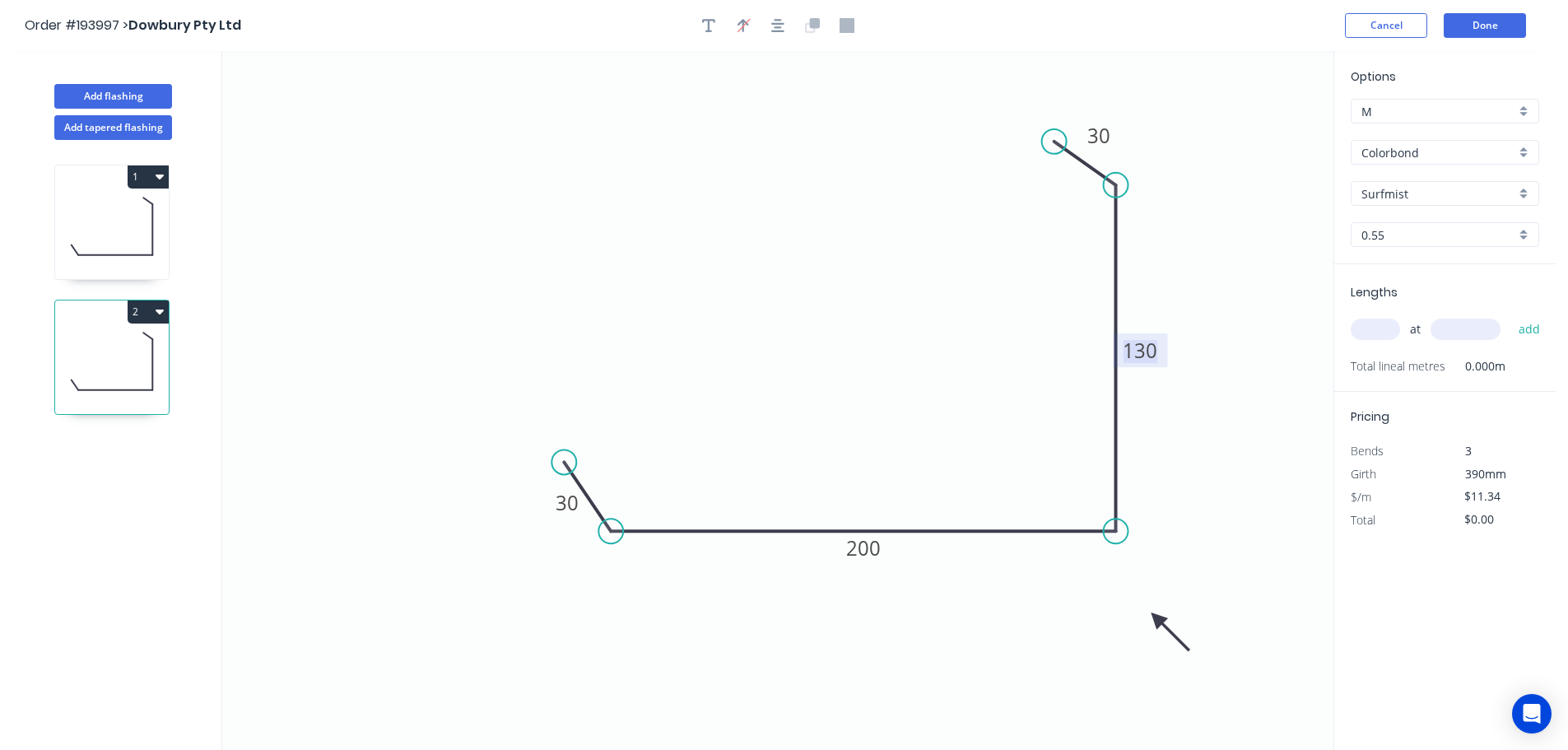
click at [1148, 353] on tspan "130" at bounding box center [1139, 349] width 34 height 27
click at [1224, 361] on icon "0 30 200 150 30" at bounding box center [777, 401] width 1111 height 699
type input "$13.09"
click at [872, 548] on tspan "200" at bounding box center [863, 548] width 34 height 27
click at [981, 667] on icon "0 30 230 150 30" at bounding box center [777, 401] width 1111 height 699
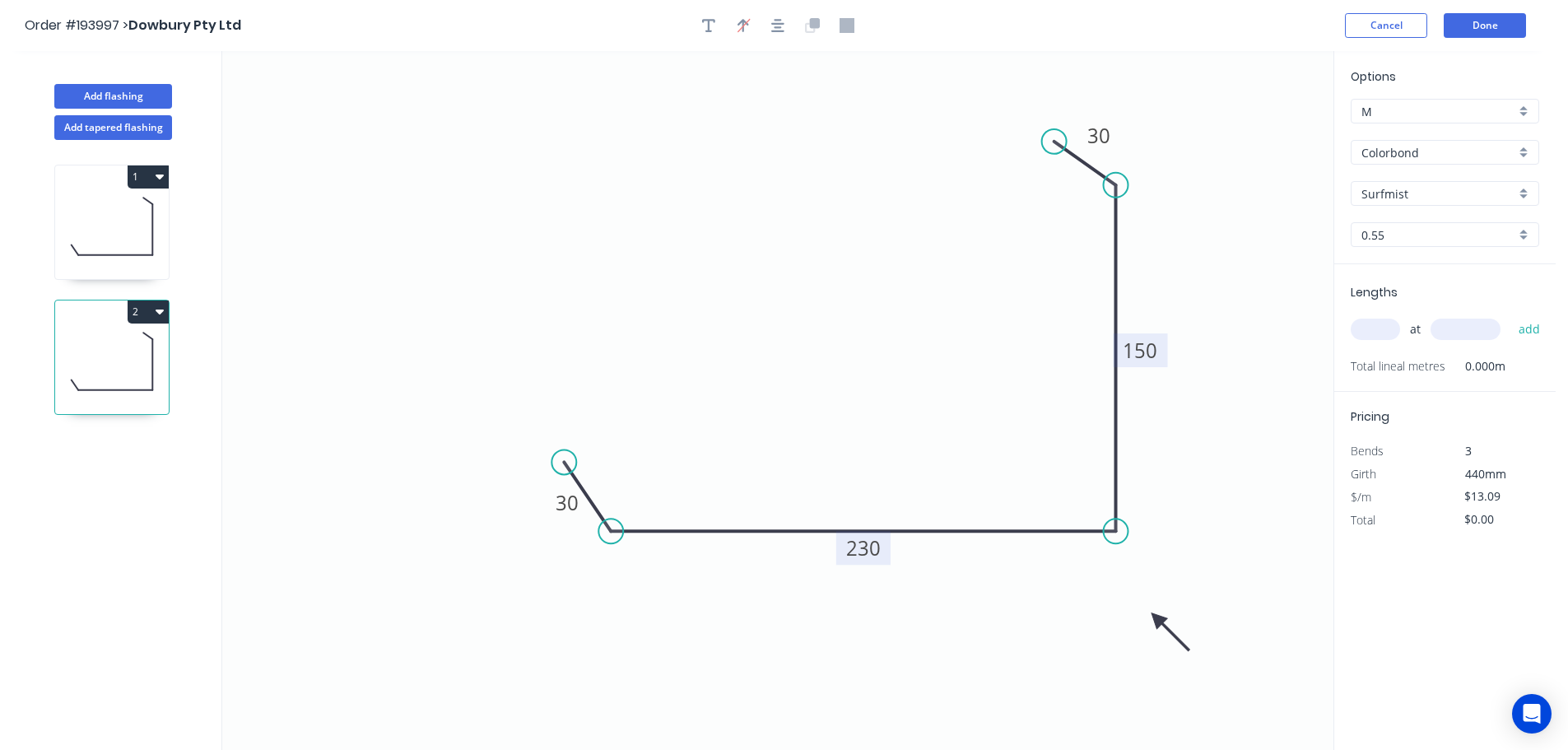
click at [1381, 322] on input "text" at bounding box center [1375, 329] width 49 height 21
type input "1"
click at [1469, 335] on input "text" at bounding box center [1465, 329] width 70 height 21
type input "4000"
click at [1510, 315] on button "add" at bounding box center [1529, 329] width 39 height 28
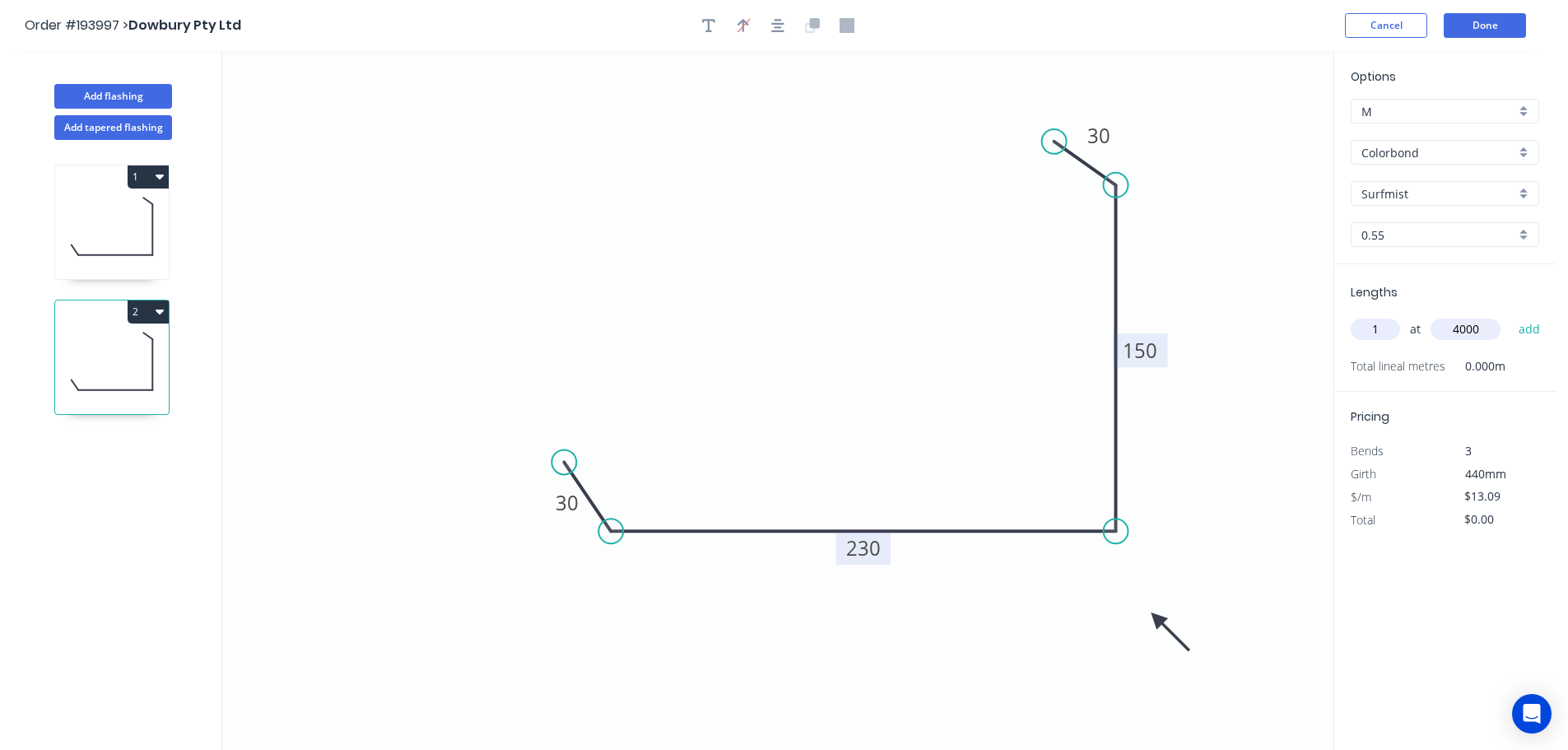
type input "$52.36"
click at [113, 99] on button "Add flashing" at bounding box center [114, 96] width 118 height 25
type input "$0.00"
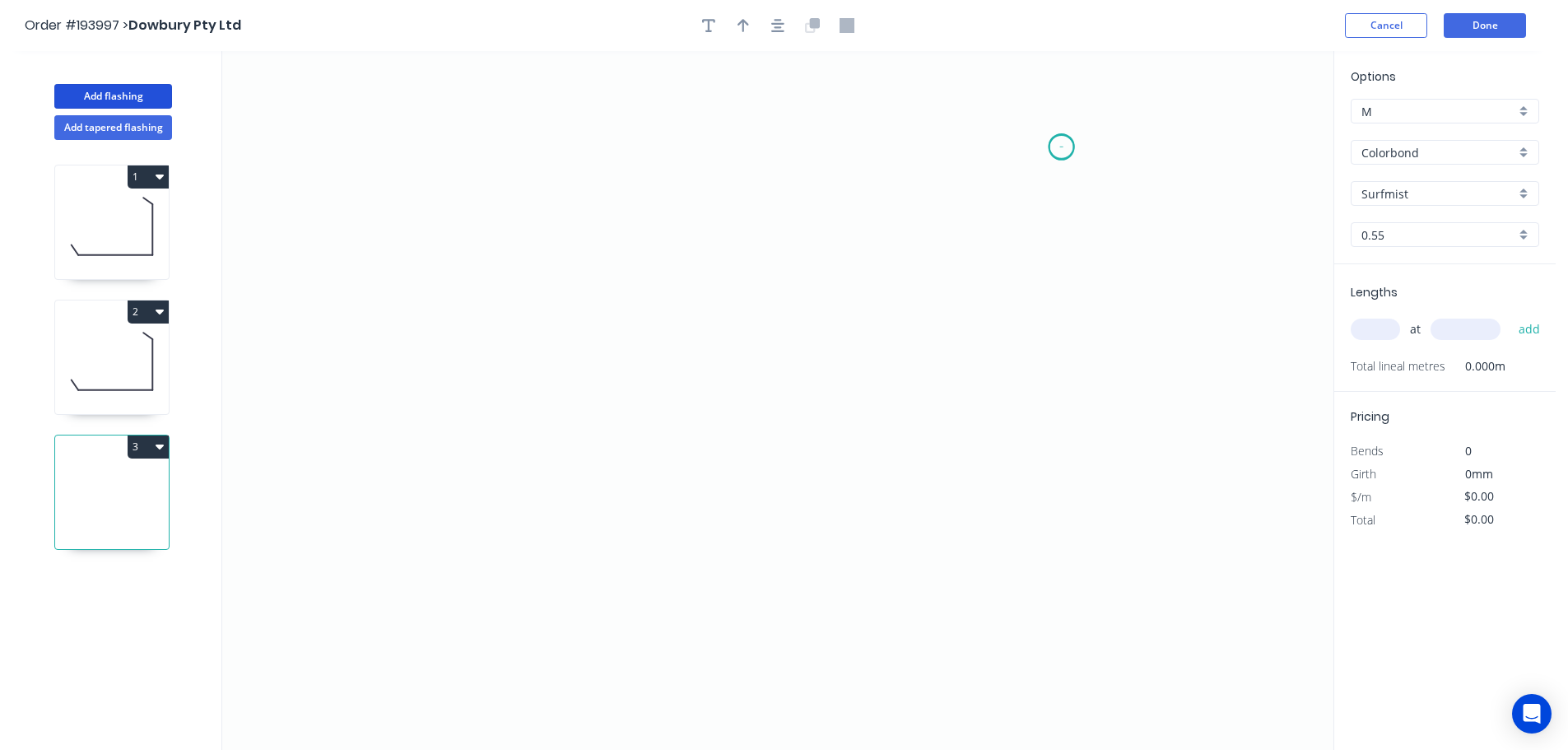
click at [1062, 146] on icon "0" at bounding box center [777, 401] width 1111 height 699
click at [1020, 222] on icon "0" at bounding box center [777, 401] width 1111 height 699
click at [529, 219] on icon "0 ?" at bounding box center [777, 401] width 1111 height 699
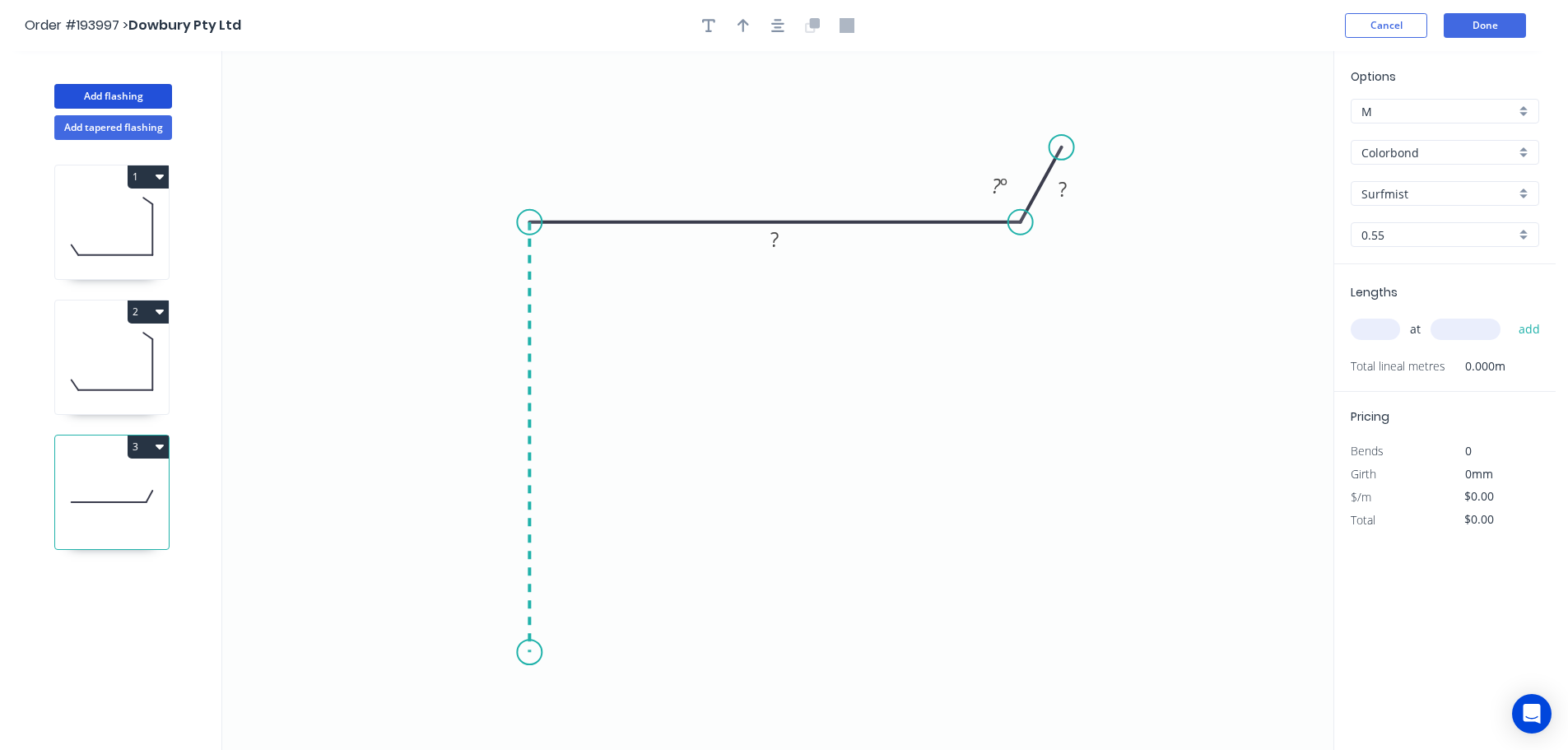
click at [512, 652] on icon "0 ? ? ? º" at bounding box center [777, 401] width 1111 height 699
click at [460, 702] on icon "0 ? ? ? ? º" at bounding box center [777, 401] width 1111 height 699
click at [460, 702] on circle at bounding box center [460, 702] width 25 height 25
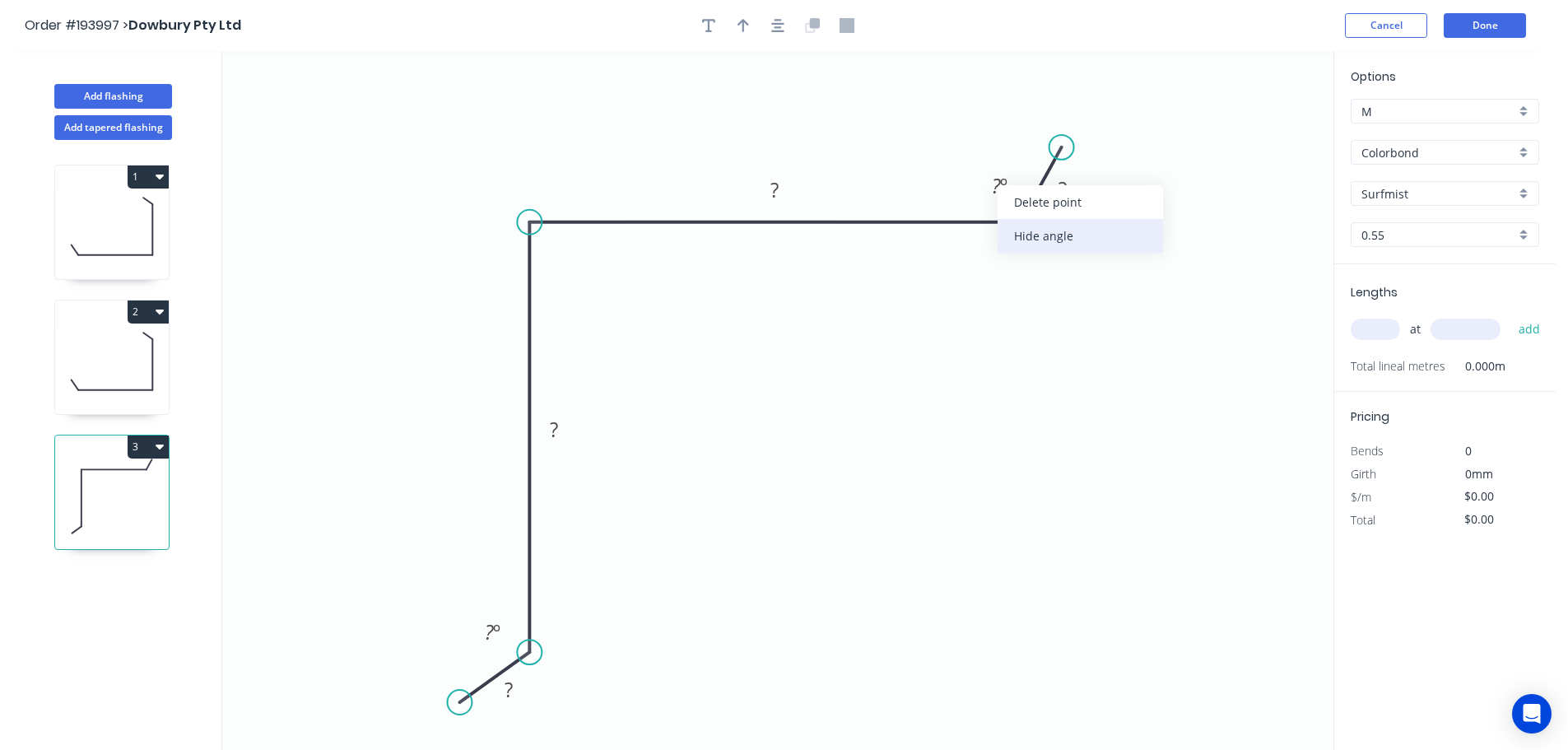
click at [1039, 235] on div "Hide angle" at bounding box center [1080, 236] width 166 height 33
click at [549, 680] on div "Hide angle" at bounding box center [580, 683] width 166 height 33
click at [515, 685] on rect at bounding box center [508, 690] width 33 height 23
click at [915, 533] on icon "0 30 250 190 30" at bounding box center [777, 401] width 1111 height 699
type input "$13.09"
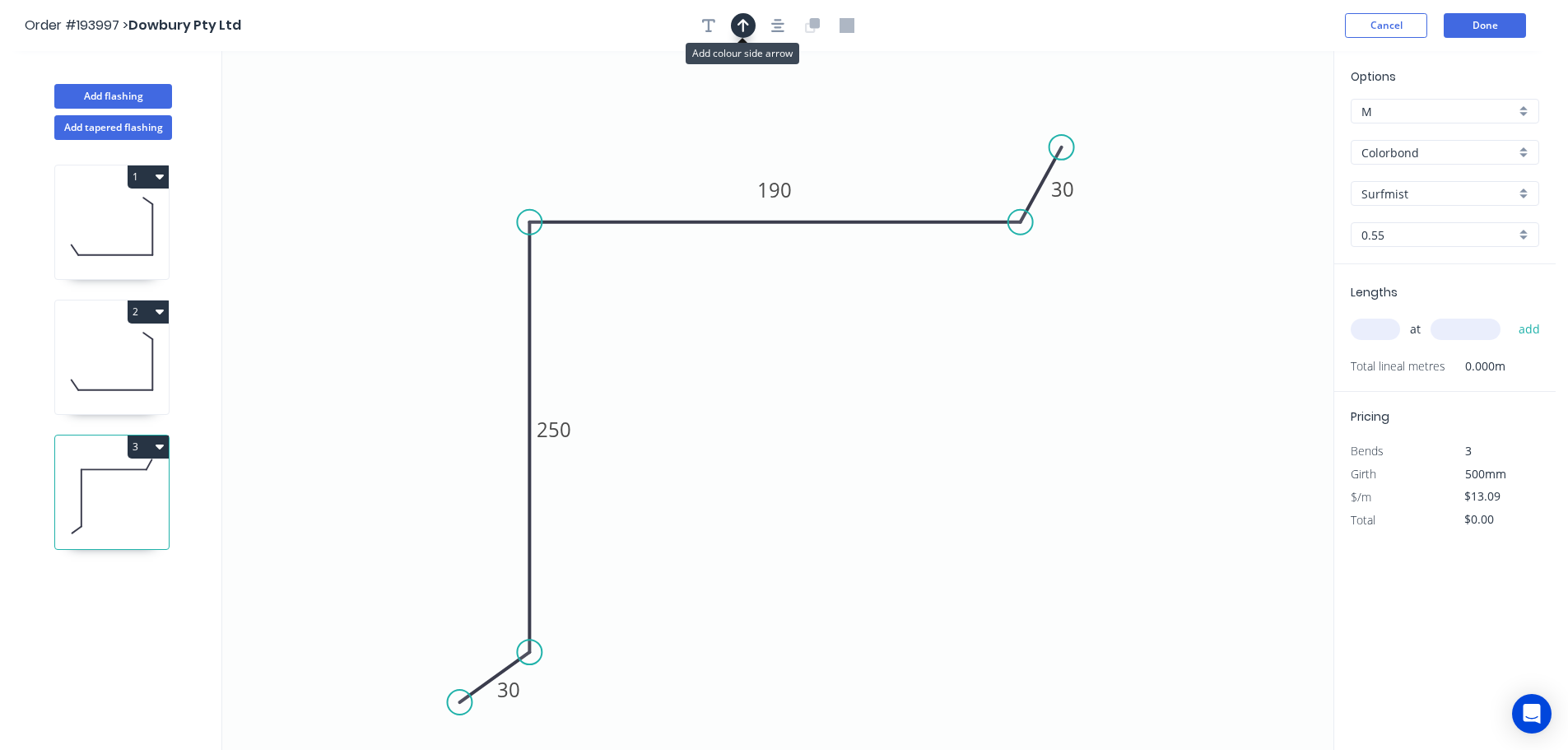
click at [741, 27] on icon "button" at bounding box center [743, 26] width 11 height 15
drag, startPoint x: 1254, startPoint y: 129, endPoint x: 814, endPoint y: 442, distance: 540.0
click at [814, 442] on icon at bounding box center [813, 423] width 15 height 53
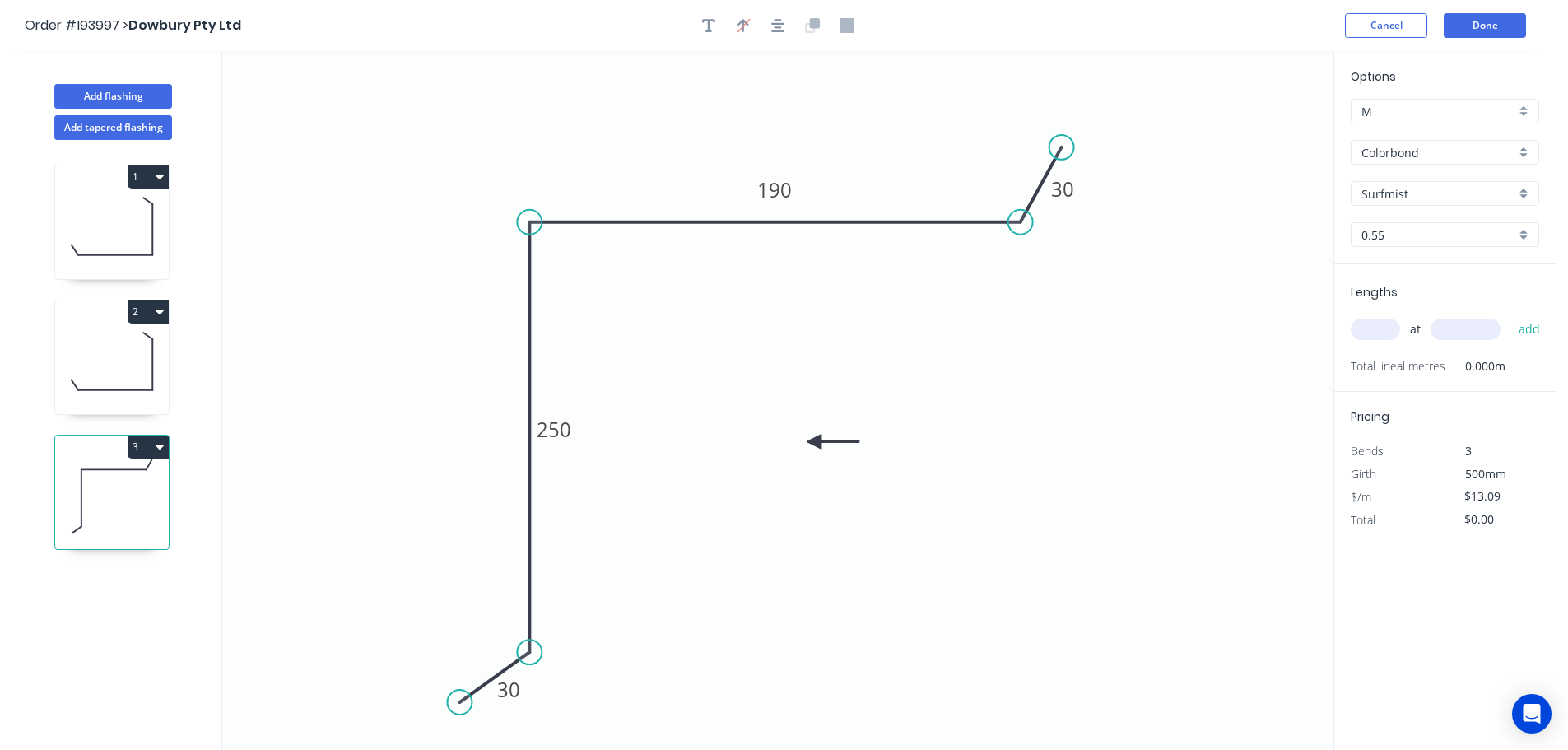
click at [814, 442] on icon at bounding box center [833, 441] width 53 height 15
click at [814, 442] on icon at bounding box center [827, 455] width 48 height 48
click at [813, 440] on icon at bounding box center [813, 460] width 15 height 53
click at [813, 440] on icon at bounding box center [795, 441] width 53 height 15
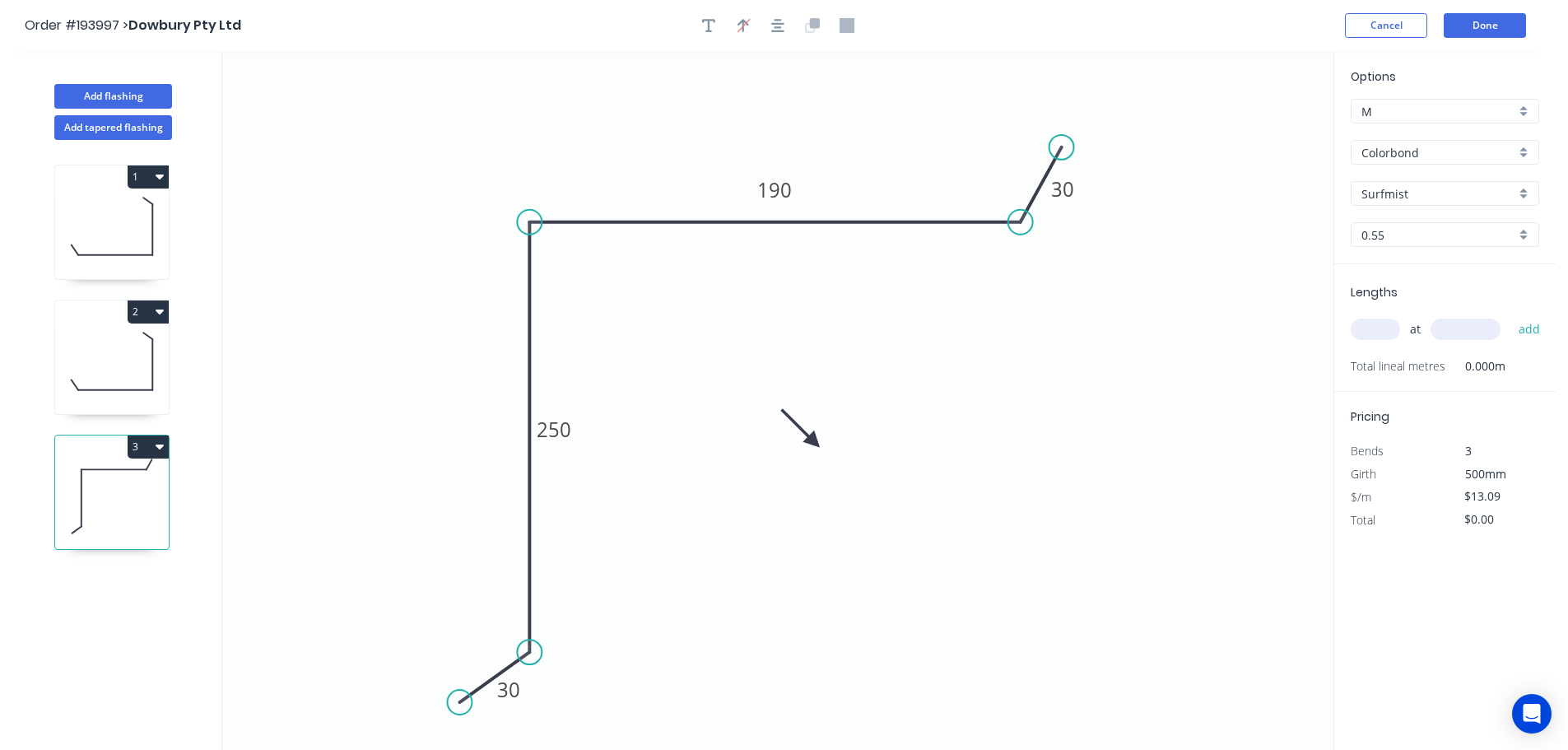
click at [813, 440] on icon at bounding box center [801, 428] width 48 height 48
click at [813, 440] on icon at bounding box center [813, 423] width 15 height 53
click at [813, 440] on icon at bounding box center [833, 441] width 53 height 15
click at [1395, 333] on input "text" at bounding box center [1375, 329] width 49 height 21
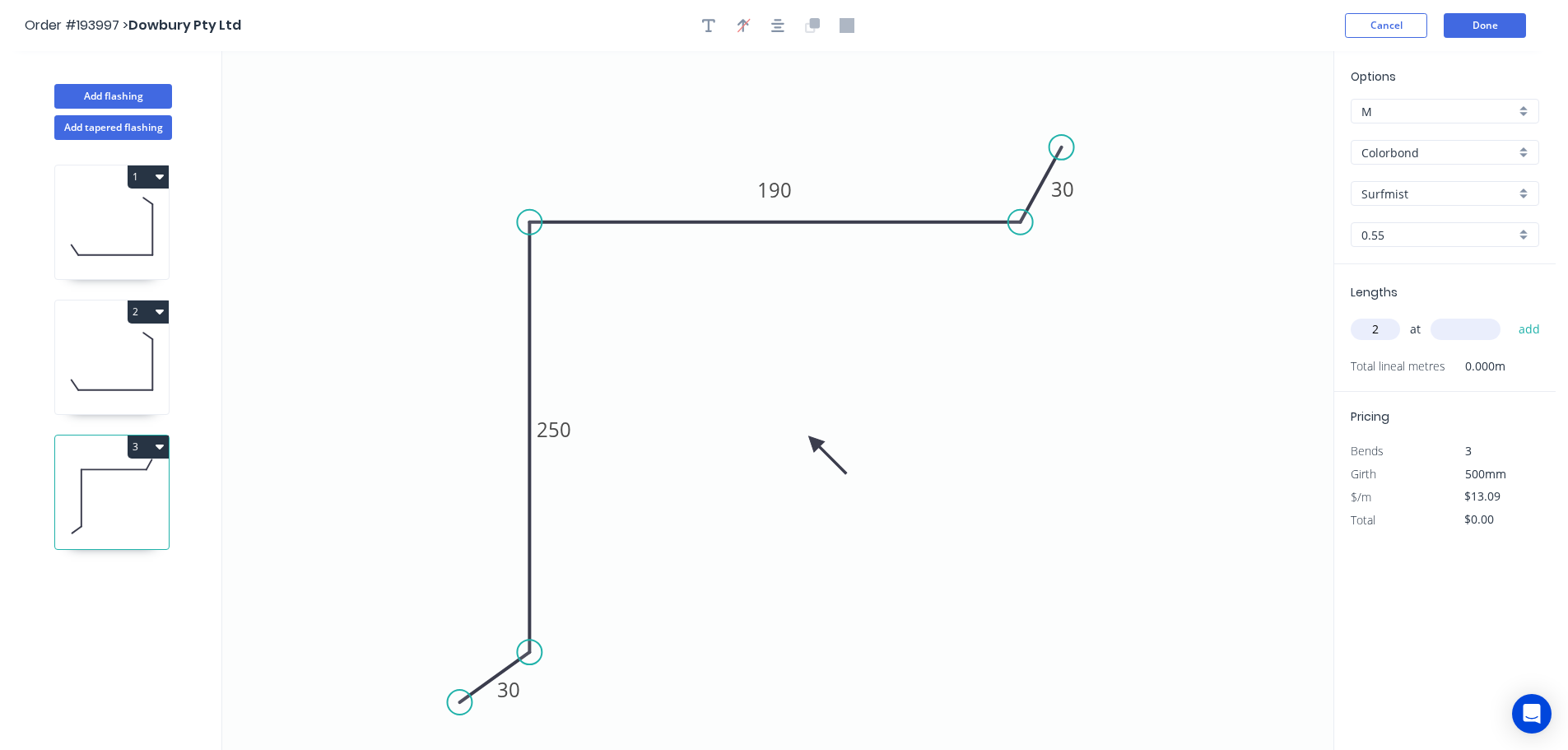
type input "2"
click at [1472, 322] on input "text" at bounding box center [1465, 329] width 70 height 21
type input "5000"
click at [1510, 315] on button "add" at bounding box center [1529, 329] width 39 height 28
type input "$130.90"
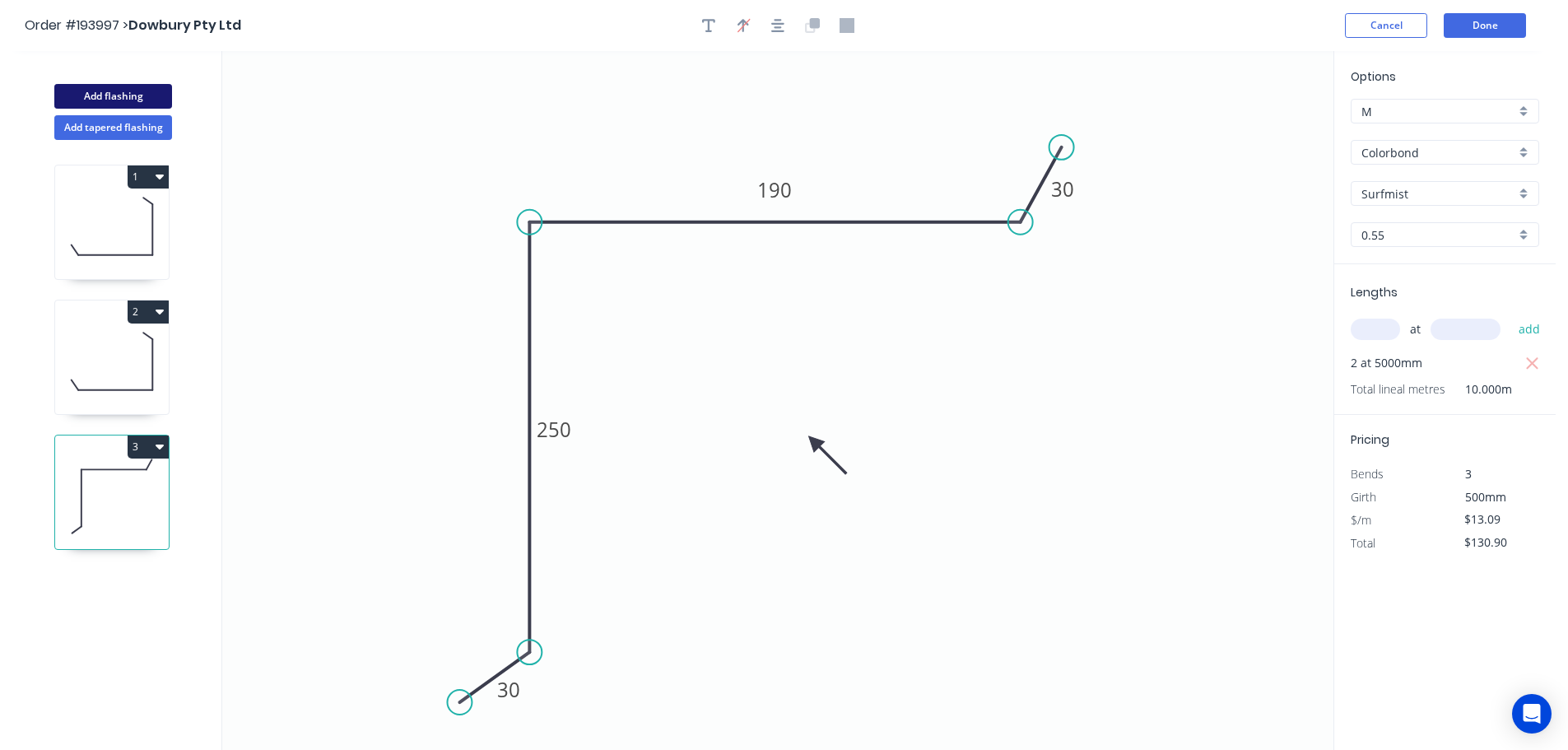
drag, startPoint x: 115, startPoint y: 90, endPoint x: 170, endPoint y: 93, distance: 55.1
click at [116, 90] on button "Add flashing" at bounding box center [114, 96] width 118 height 25
type input "$0.00"
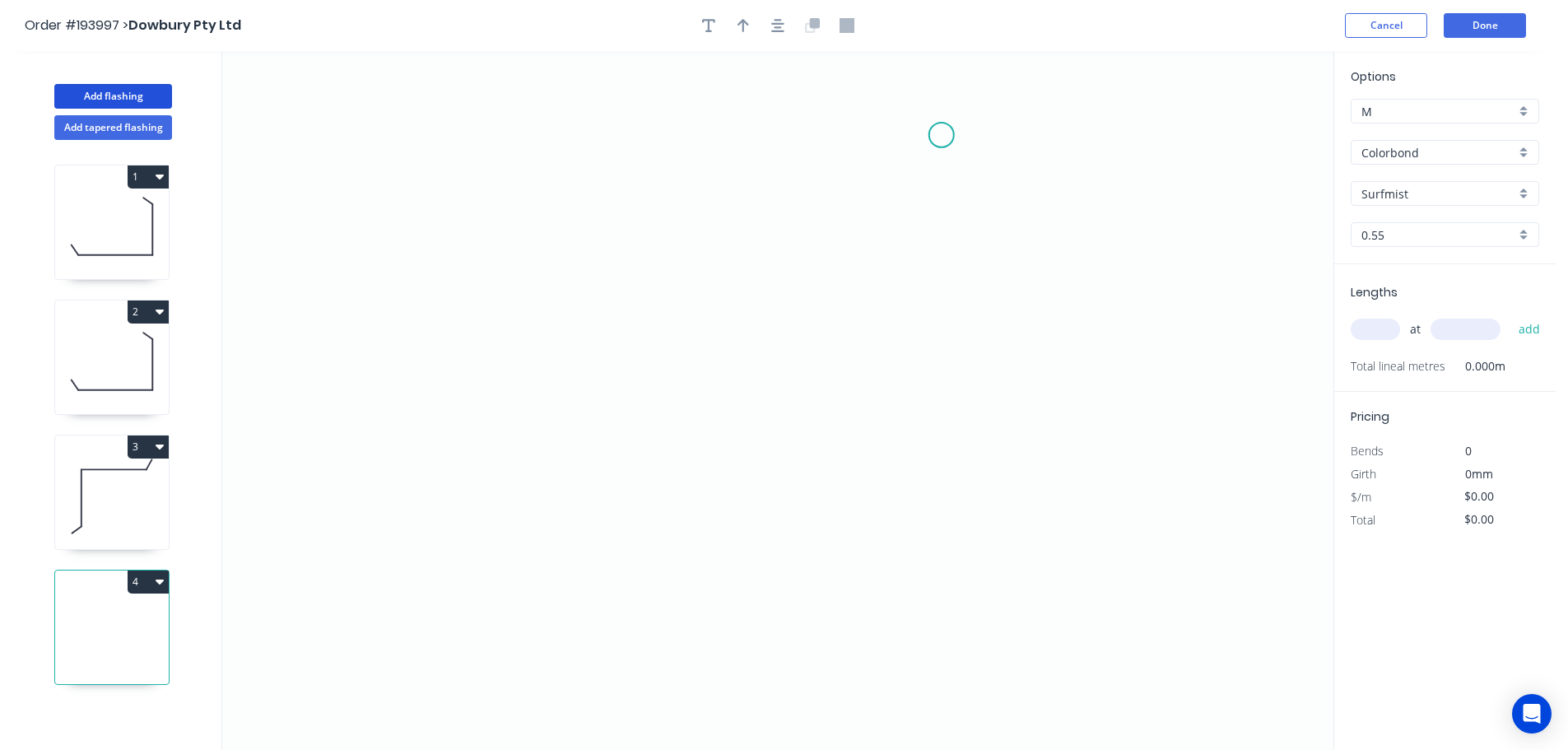
click at [941, 135] on icon "0" at bounding box center [777, 401] width 1111 height 699
click at [1041, 137] on icon "0" at bounding box center [777, 401] width 1111 height 699
click at [1048, 298] on icon "0 ?" at bounding box center [777, 401] width 1111 height 699
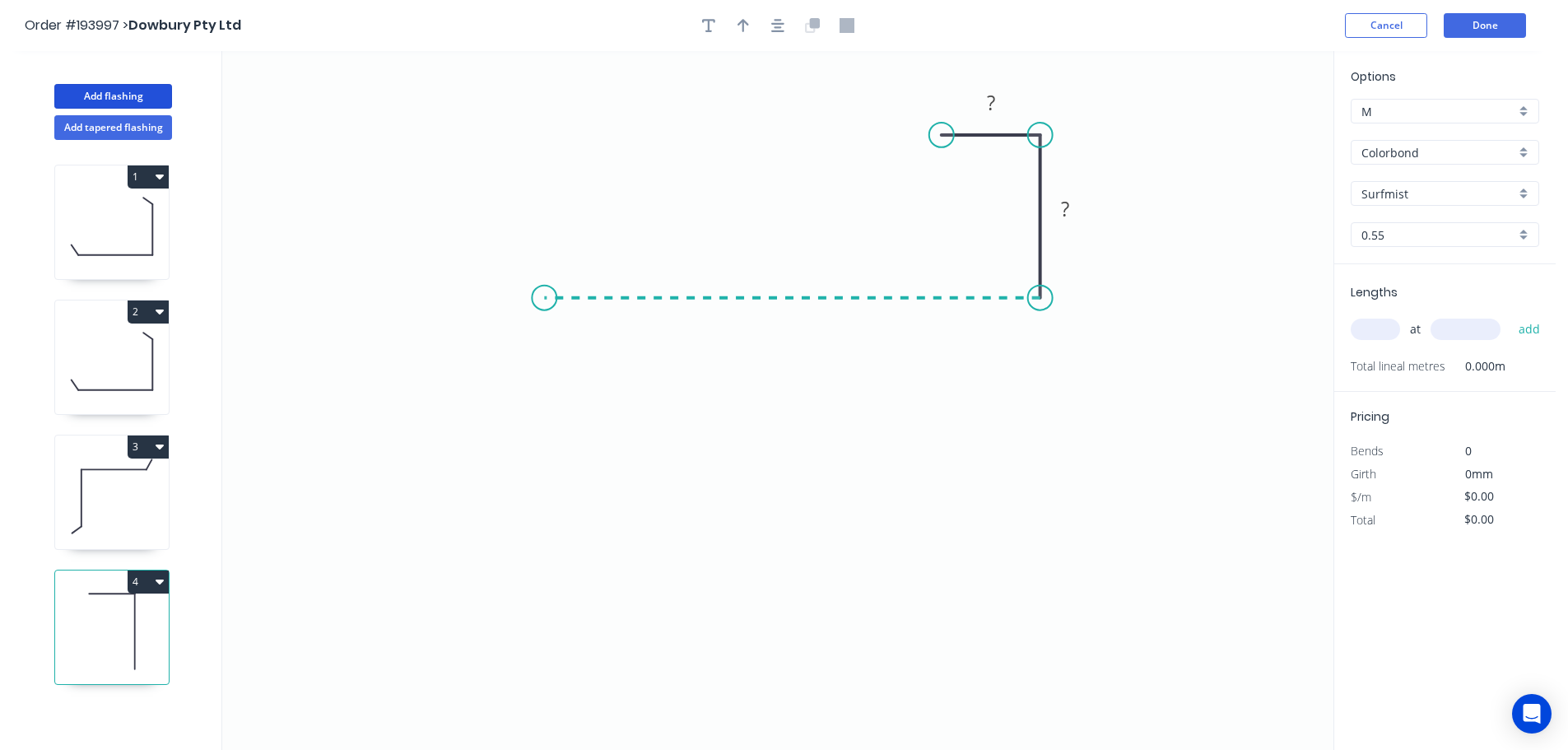
click at [544, 299] on icon "0 ? ?" at bounding box center [777, 401] width 1111 height 699
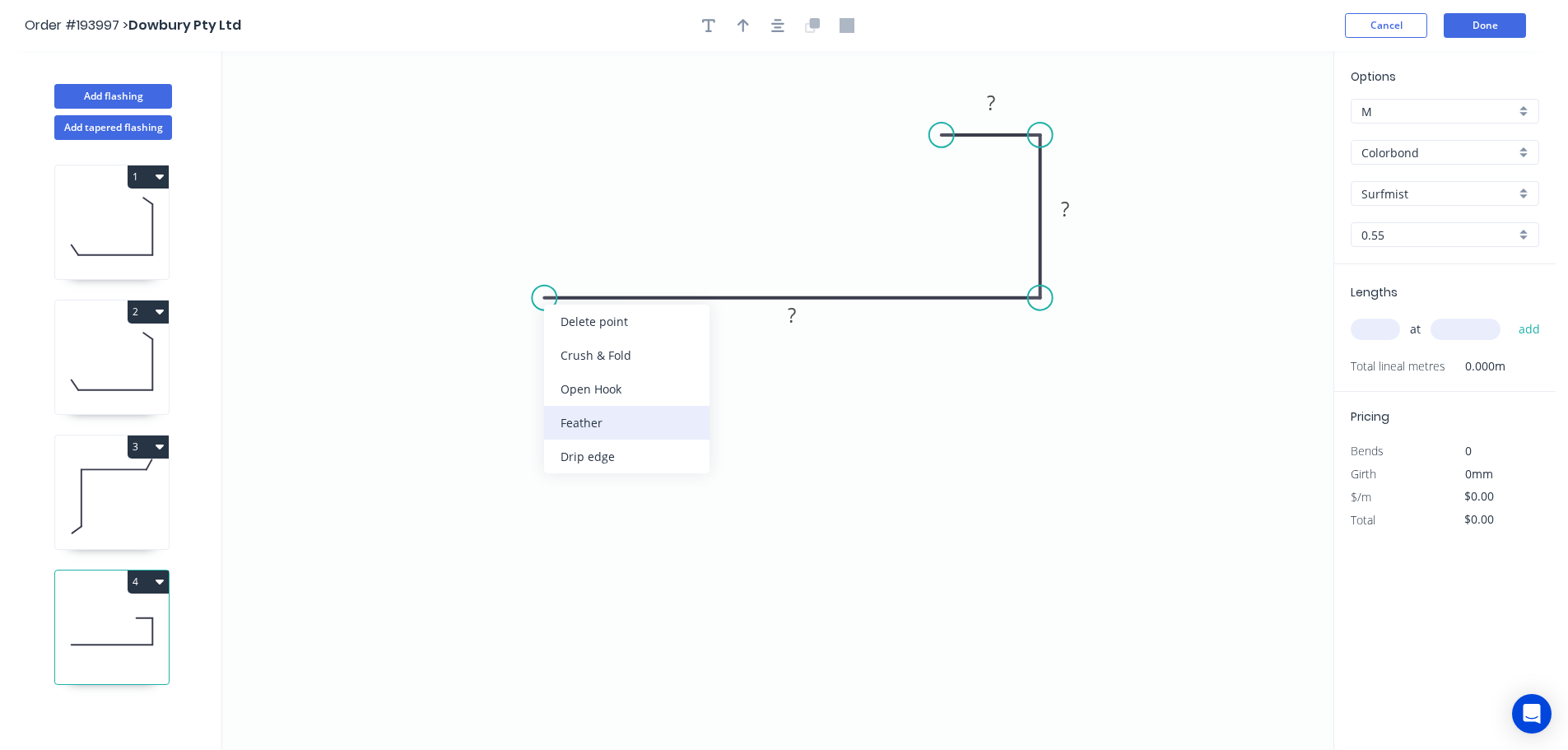
click at [591, 424] on div "Feather" at bounding box center [627, 423] width 166 height 33
click at [583, 253] on tspan "15" at bounding box center [576, 254] width 23 height 27
click at [600, 240] on icon "0 FE 10 ? ? ?" at bounding box center [777, 401] width 1111 height 699
drag, startPoint x: 592, startPoint y: 250, endPoint x: 486, endPoint y: 250, distance: 106.0
click at [486, 250] on rect at bounding box center [468, 256] width 64 height 33
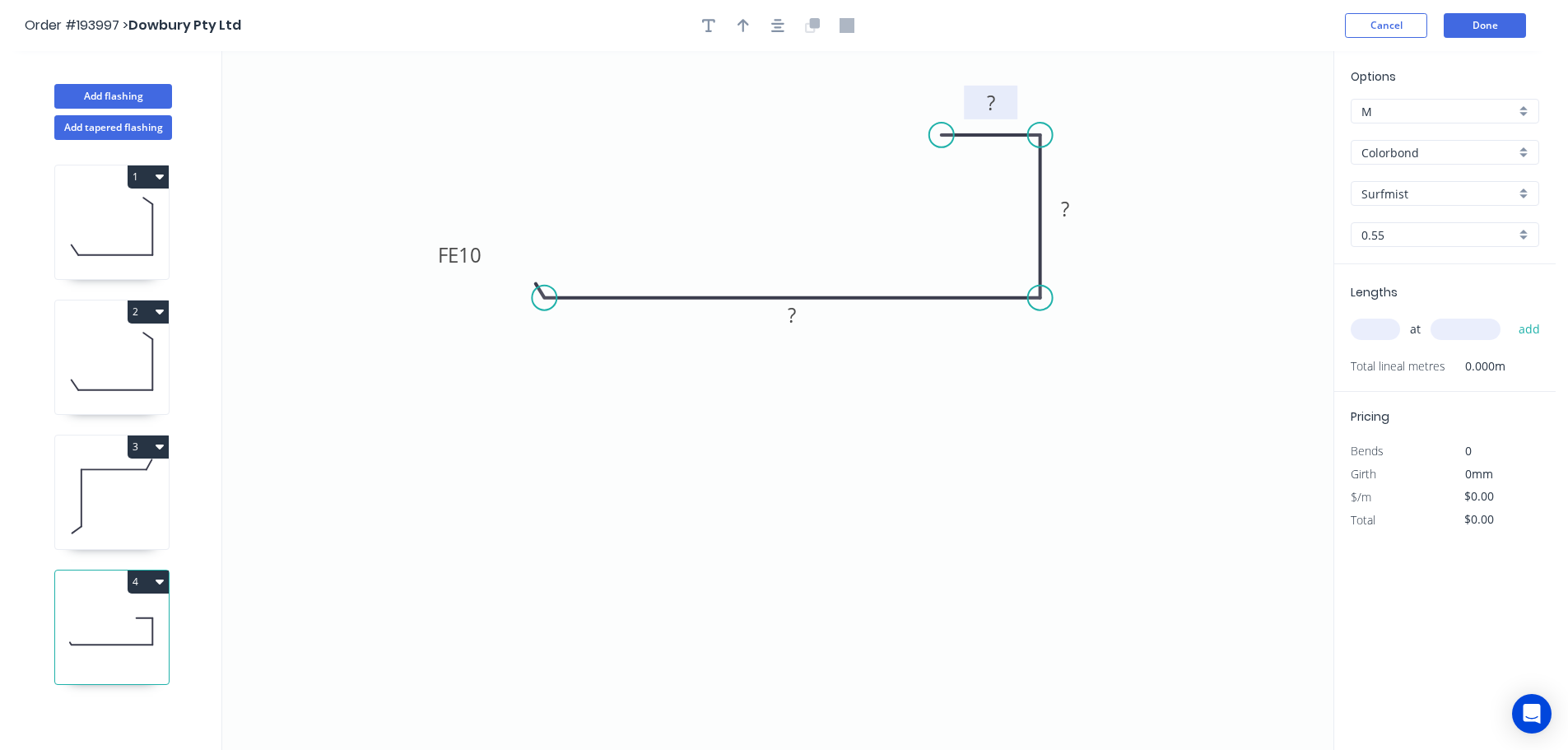
click at [990, 98] on tspan "?" at bounding box center [990, 102] width 8 height 27
click at [984, 491] on icon "0 FE 10 75 30 15" at bounding box center [777, 401] width 1111 height 699
type input "$7.84"
click at [744, 20] on icon "button" at bounding box center [743, 26] width 11 height 13
drag, startPoint x: 1250, startPoint y: 128, endPoint x: 1042, endPoint y: 417, distance: 356.1
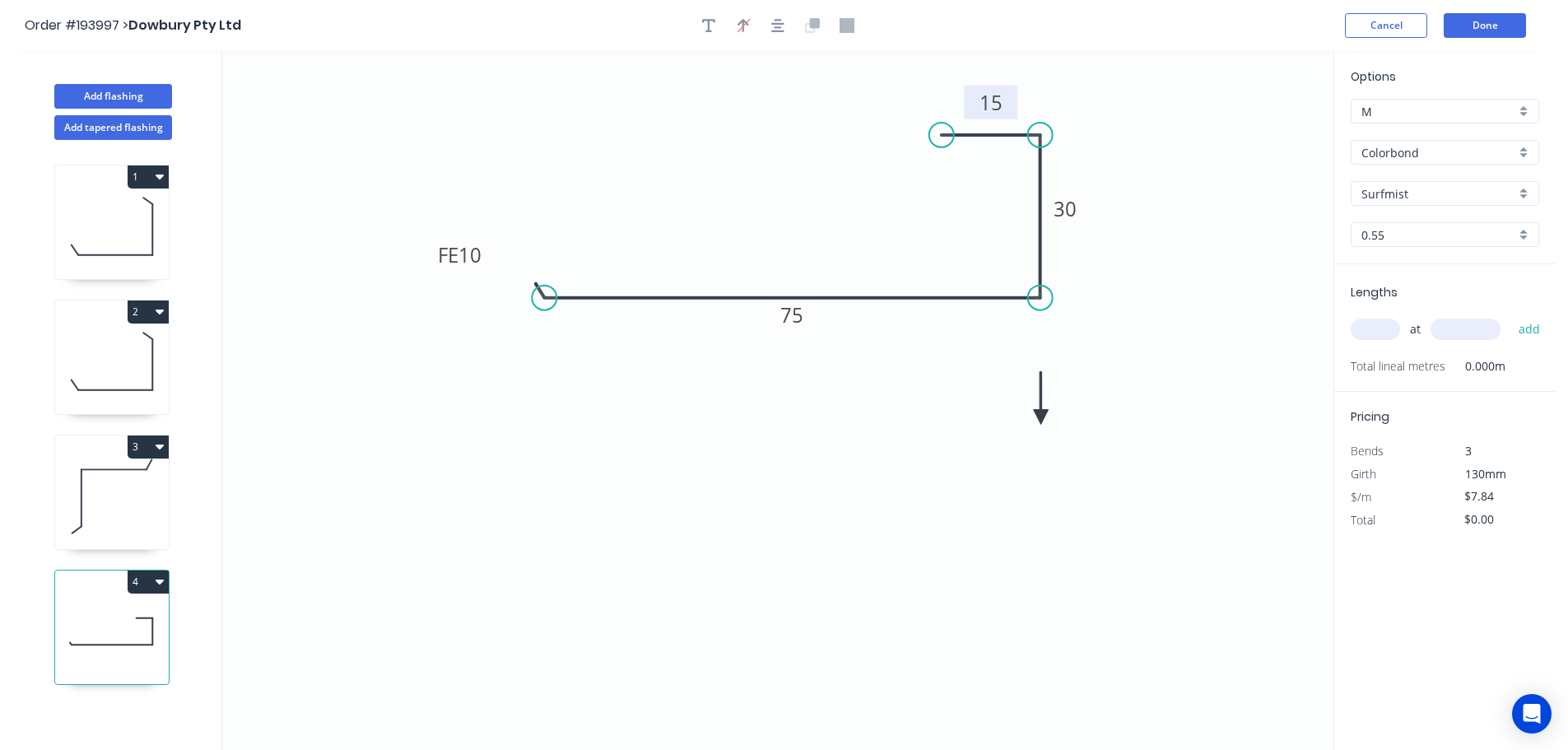
click at [1042, 417] on icon at bounding box center [1041, 399] width 15 height 53
click at [1042, 417] on icon at bounding box center [1054, 403] width 48 height 48
click at [1042, 417] on icon at bounding box center [1060, 416] width 53 height 15
click at [1381, 327] on input "text" at bounding box center [1375, 329] width 49 height 21
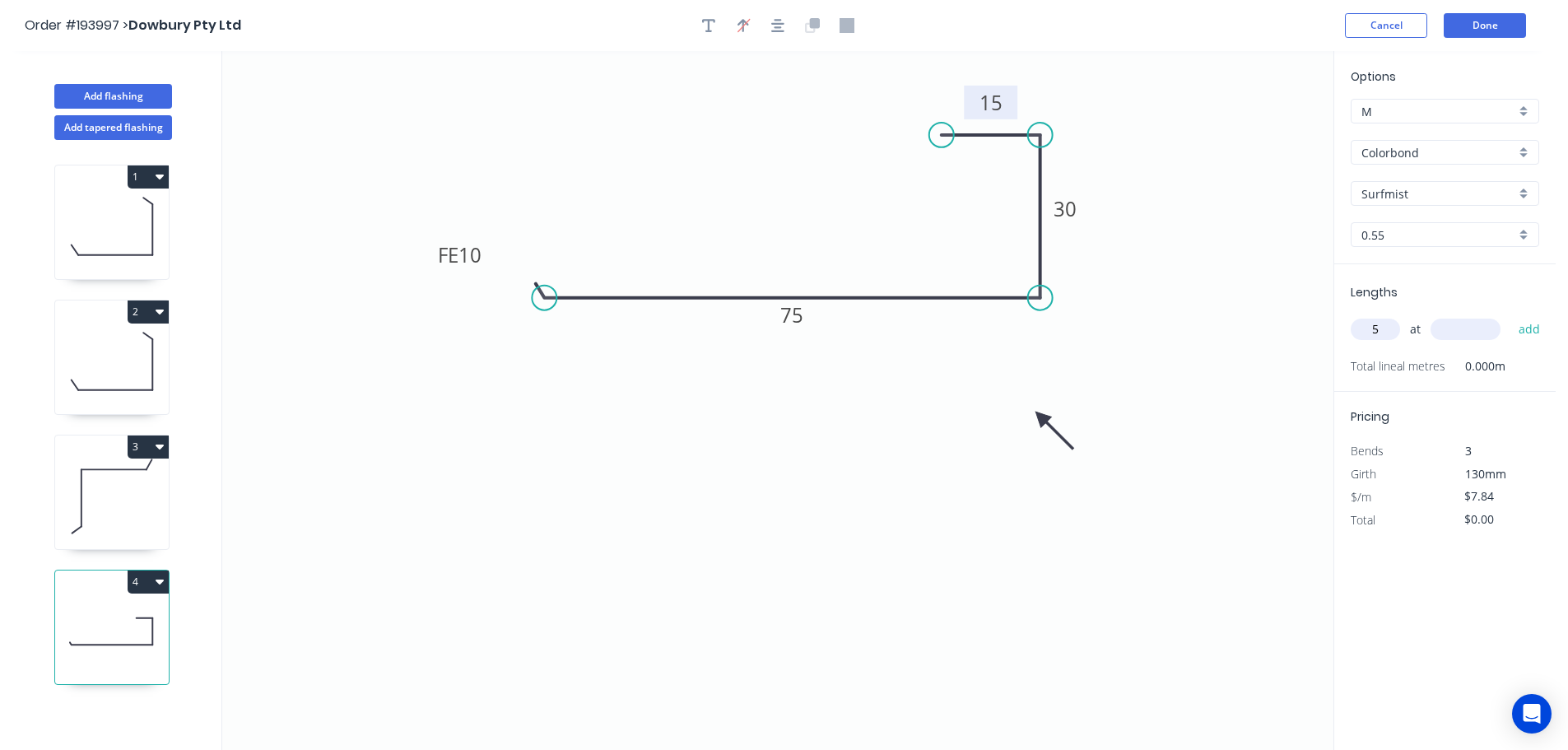
type input "5"
click at [1491, 332] on input "text" at bounding box center [1465, 329] width 70 height 21
type input "5000"
click at [1510, 315] on button "add" at bounding box center [1529, 329] width 39 height 28
type input "$196.00"
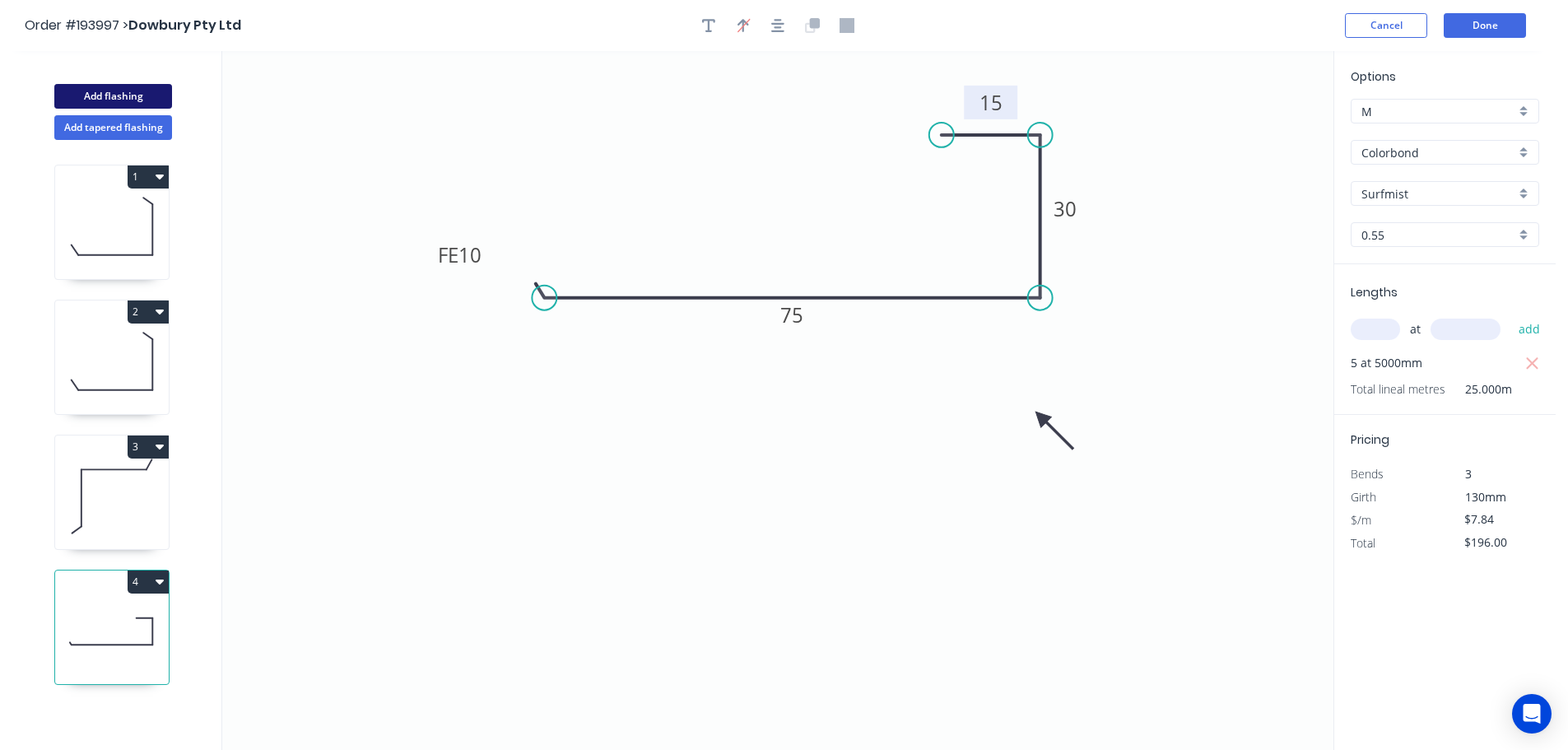
click at [100, 94] on button "Add flashing" at bounding box center [114, 96] width 118 height 25
type input "$0.00"
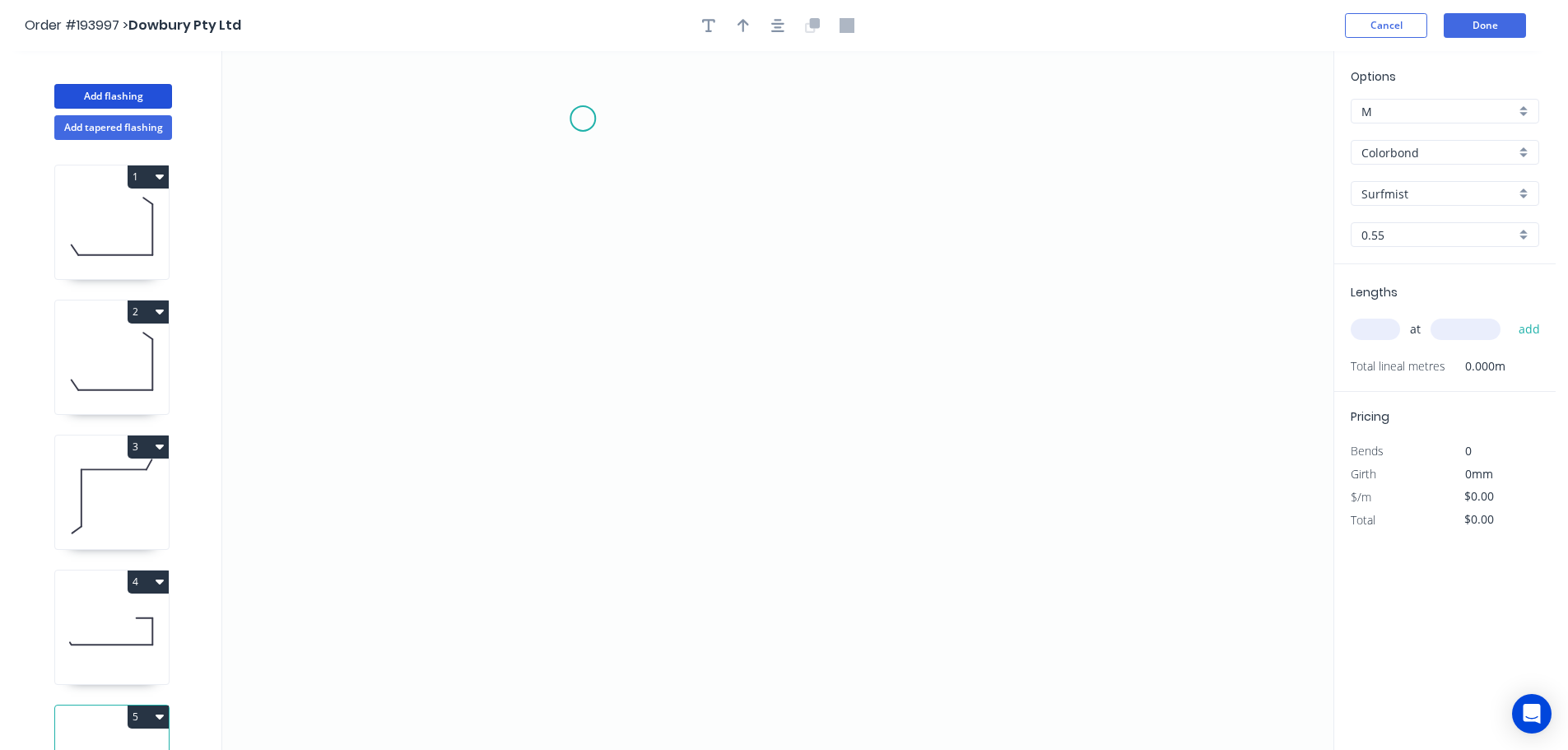
click at [583, 119] on icon "0" at bounding box center [777, 401] width 1111 height 699
click at [568, 540] on icon "0" at bounding box center [777, 401] width 1111 height 699
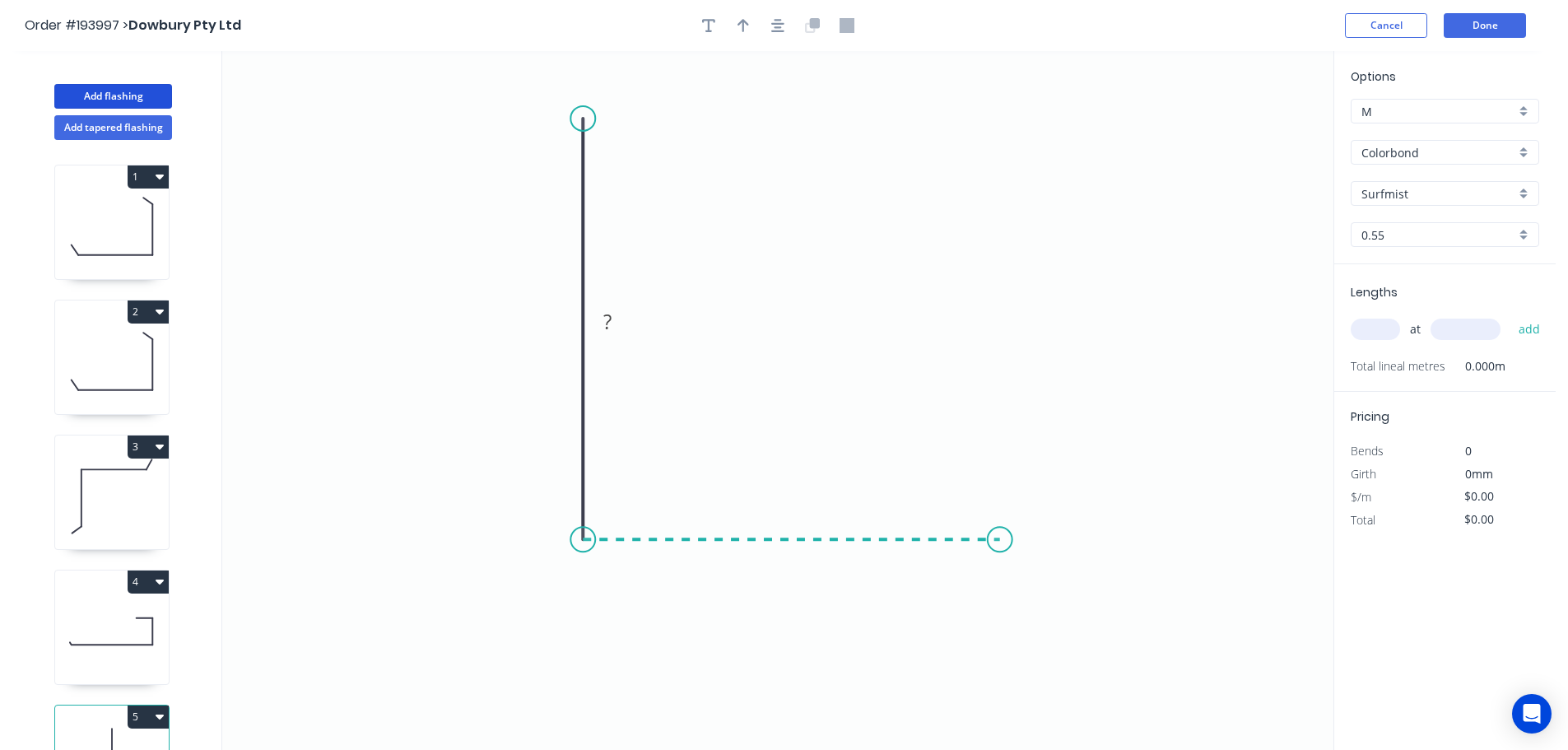
click at [1000, 536] on icon "0 ?" at bounding box center [777, 401] width 1111 height 699
click at [1052, 593] on icon "0 ? ?" at bounding box center [777, 401] width 1111 height 699
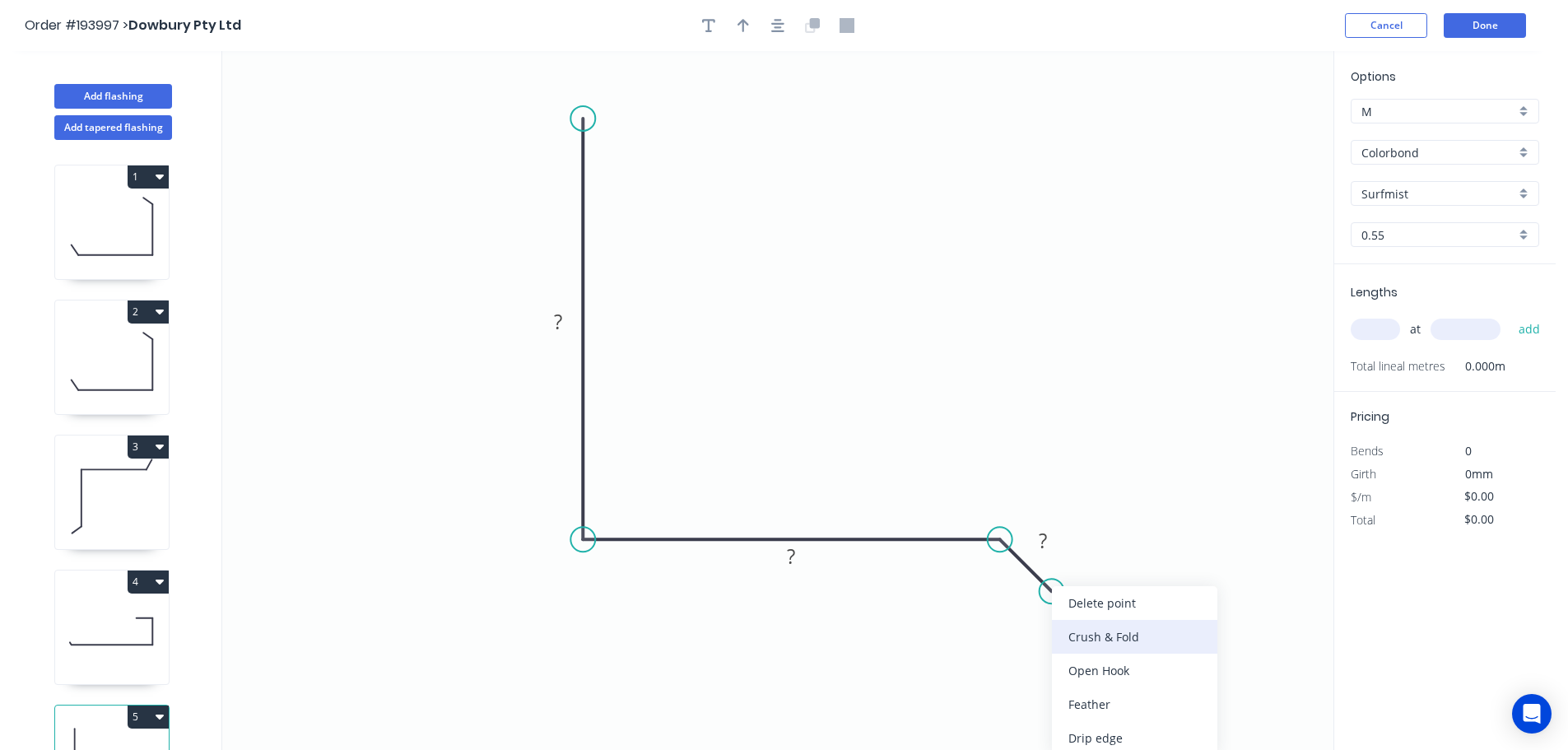
click at [1089, 627] on div "Crush & Fold" at bounding box center [1135, 636] width 166 height 33
click at [1073, 646] on div "Flip bend" at bounding box center [1134, 640] width 166 height 33
click at [1076, 547] on tspan "10" at bounding box center [1072, 543] width 23 height 27
click at [1130, 570] on icon "0 ? ? CF 15 ?" at bounding box center [777, 401] width 1111 height 699
drag, startPoint x: 1093, startPoint y: 549, endPoint x: 1168, endPoint y: 652, distance: 127.4
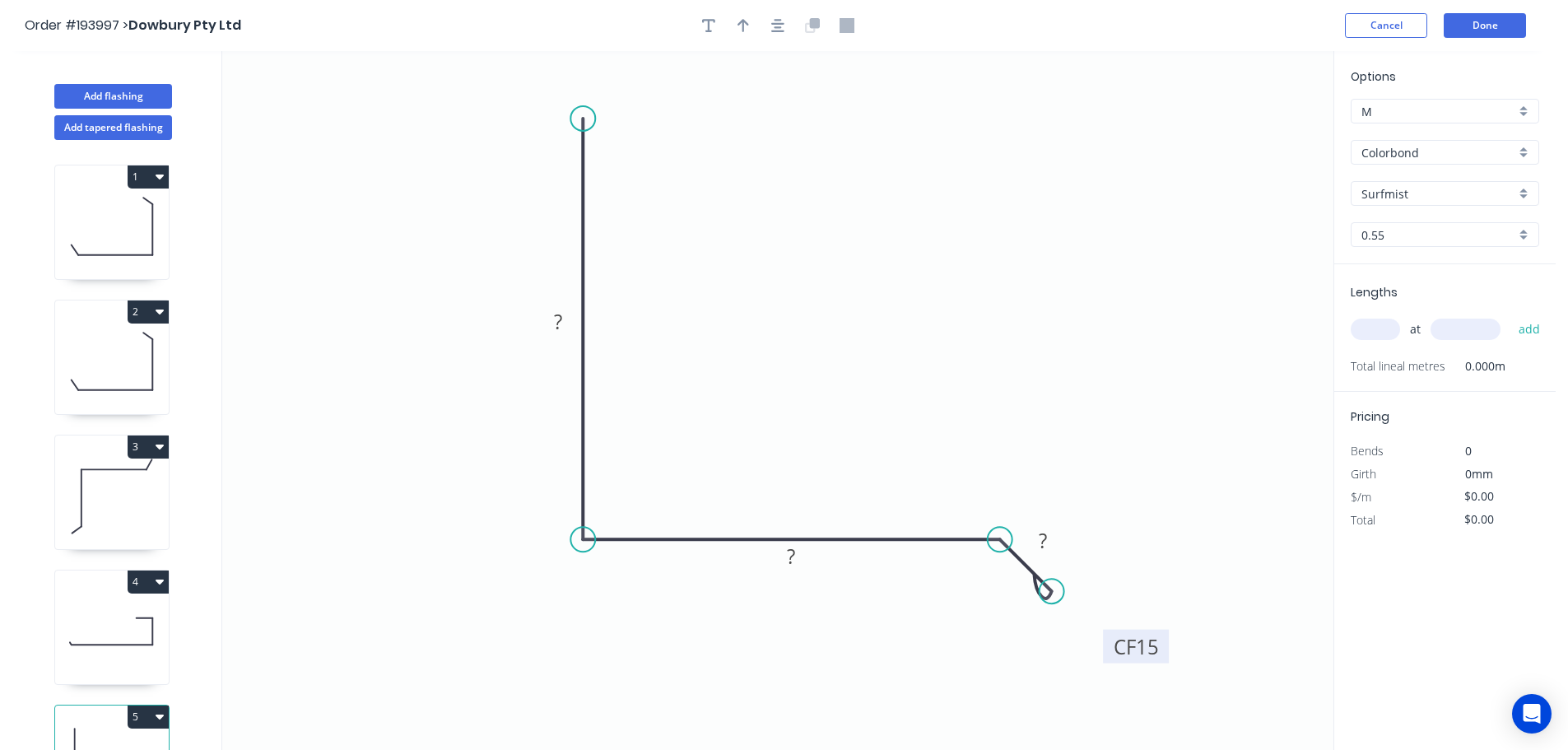
click at [1168, 652] on rect at bounding box center [1136, 646] width 66 height 33
click at [560, 316] on tspan "?" at bounding box center [557, 321] width 8 height 27
click at [792, 158] on icon "0 100 80 CF 15 20" at bounding box center [777, 401] width 1111 height 699
type input "$10.28"
click at [742, 28] on icon "button" at bounding box center [743, 26] width 11 height 13
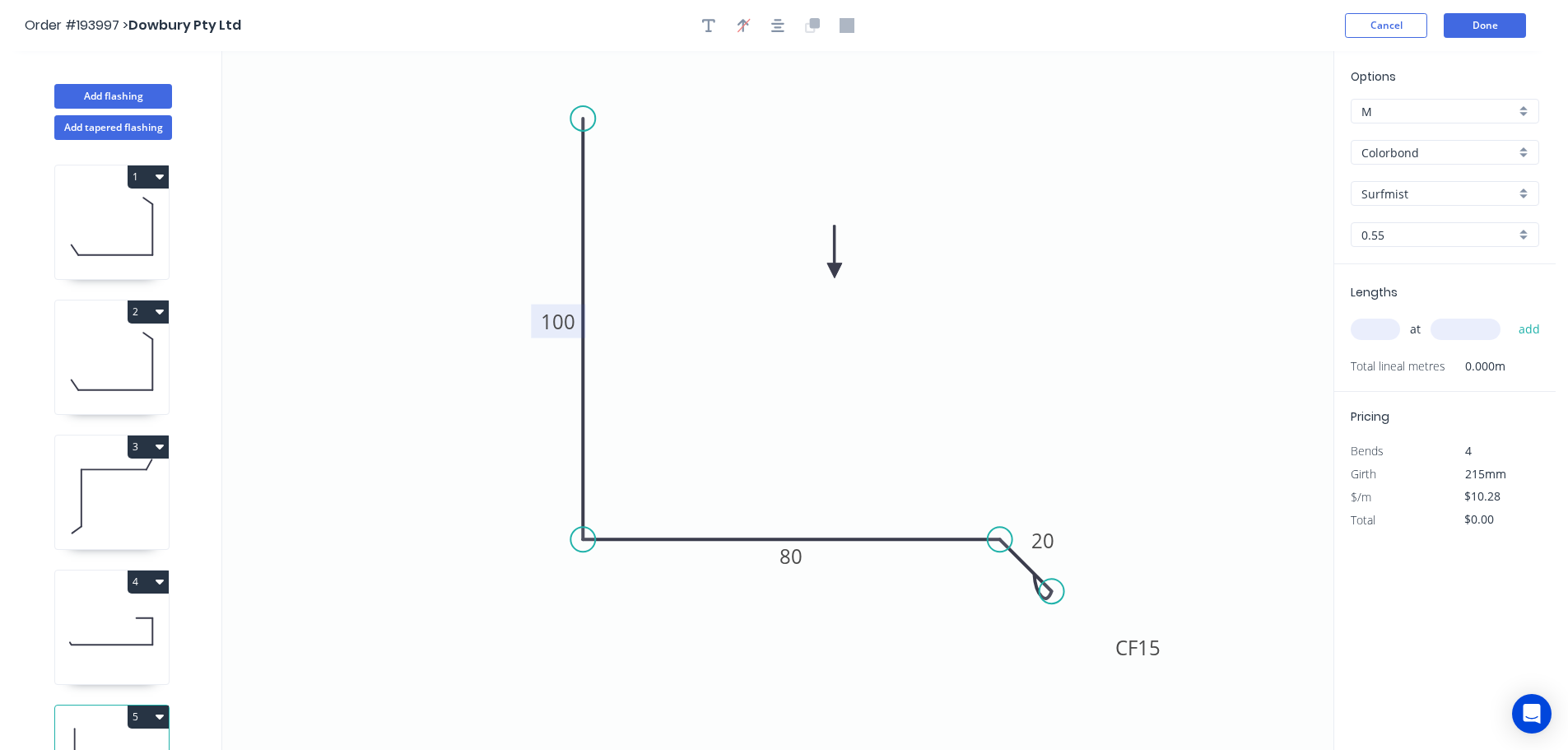
drag, startPoint x: 1079, startPoint y: 183, endPoint x: 833, endPoint y: 272, distance: 261.6
click at [834, 272] on icon at bounding box center [835, 252] width 15 height 53
click at [1383, 321] on input "text" at bounding box center [1375, 329] width 49 height 21
type input "5"
type input "3000"
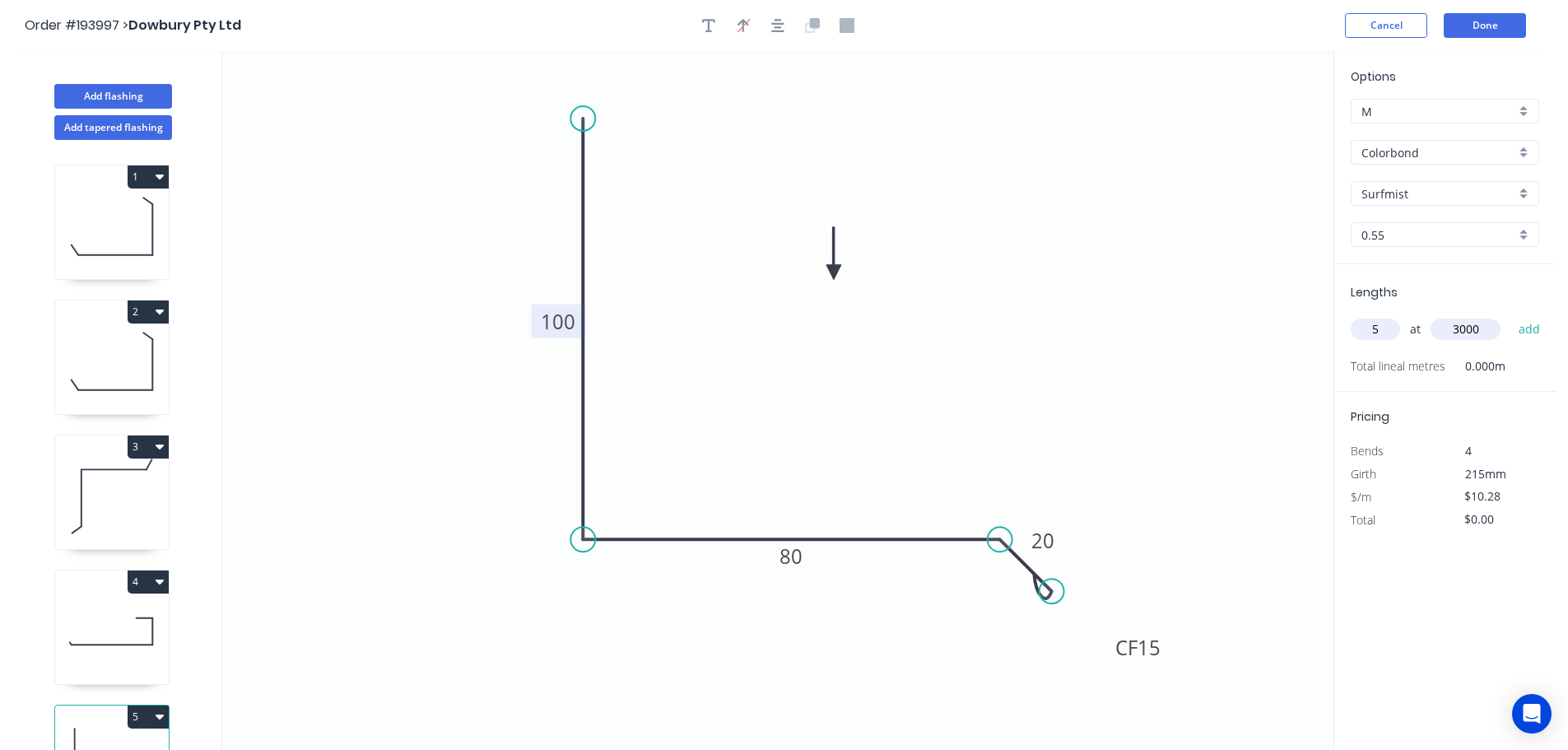
click at [1510, 315] on button "add" at bounding box center [1529, 329] width 39 height 28
type input "$154.20"
click at [112, 93] on button "Add flashing" at bounding box center [114, 96] width 118 height 25
type input "$0.00"
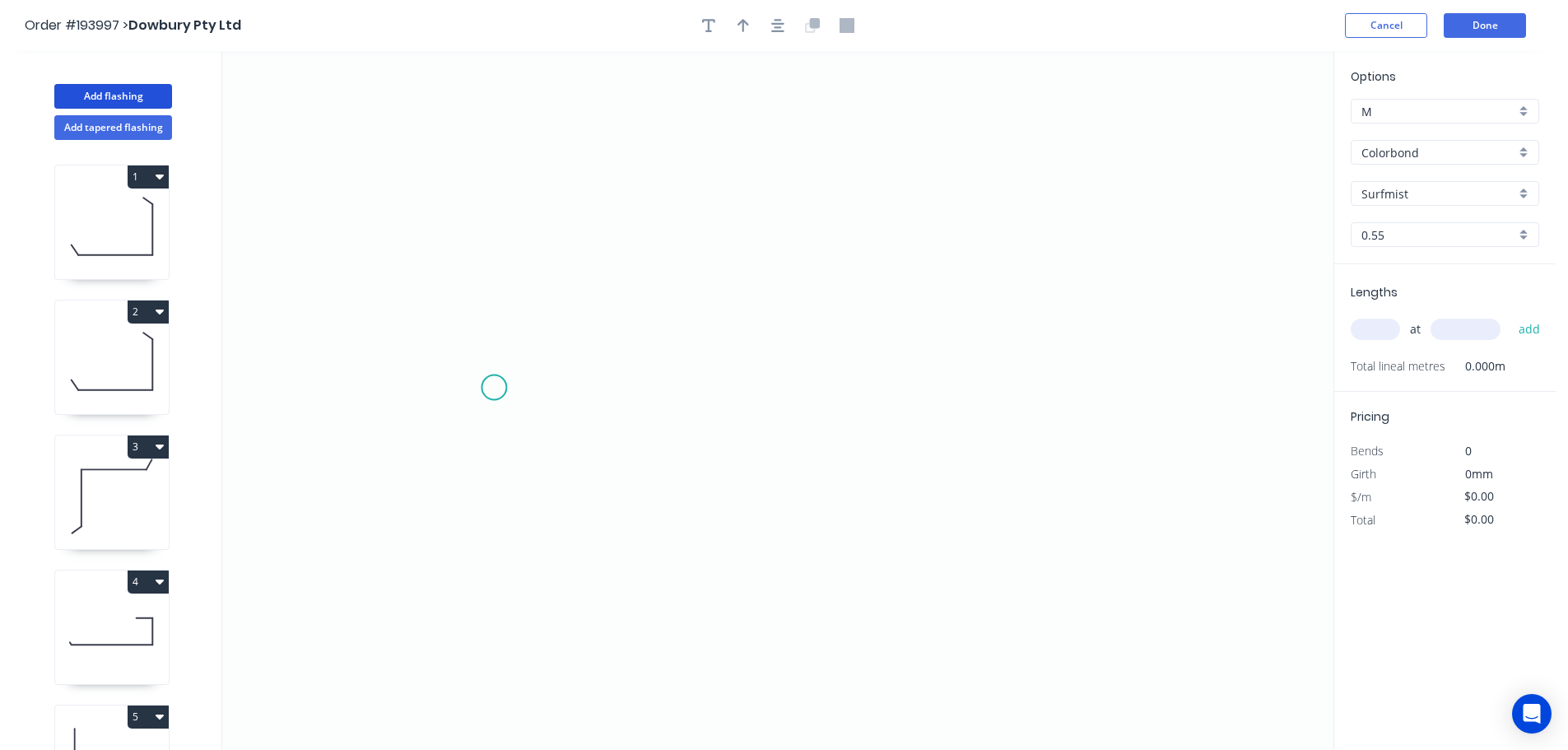
click at [494, 387] on icon "0" at bounding box center [777, 401] width 1111 height 699
click at [1147, 380] on icon "0" at bounding box center [777, 401] width 1111 height 699
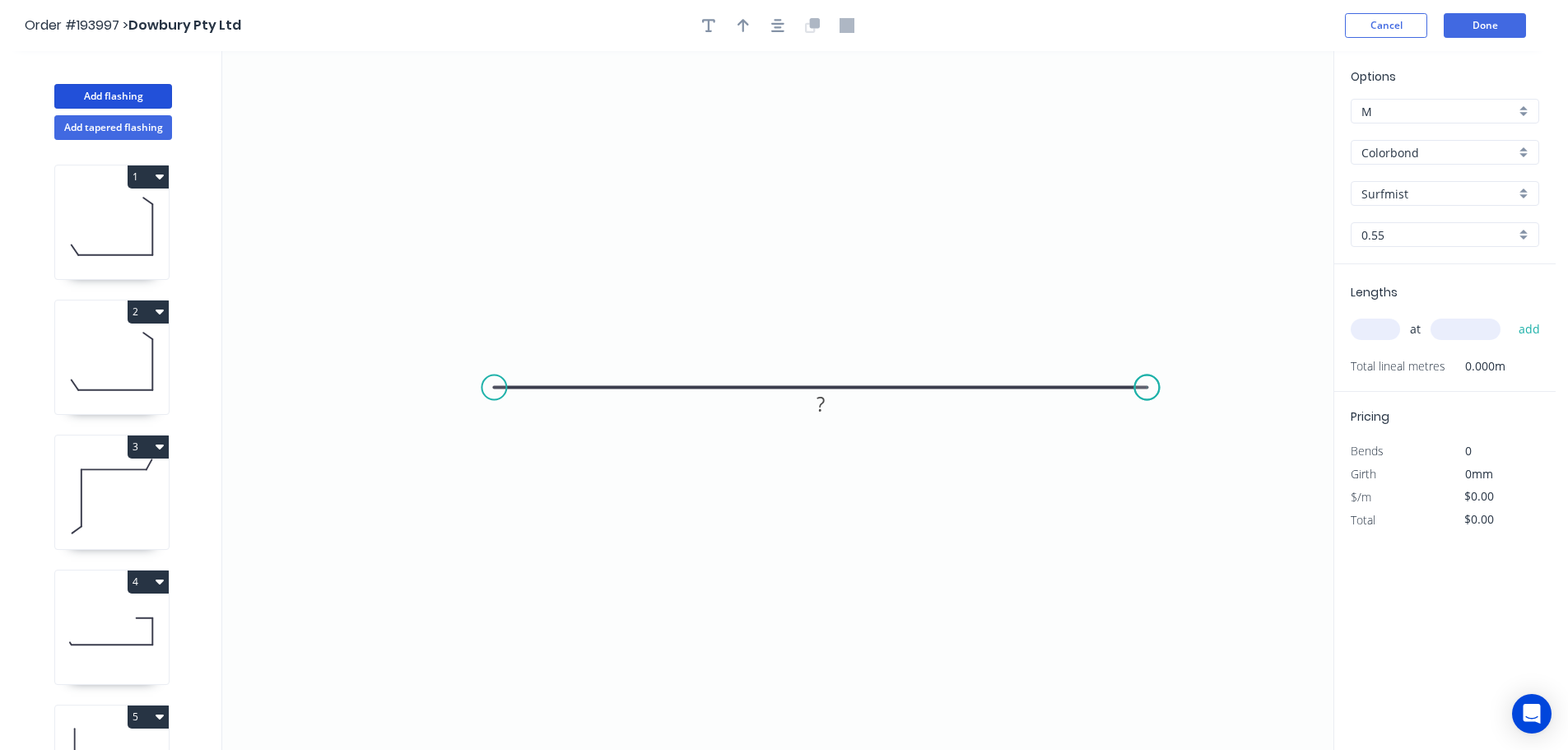
click at [1147, 380] on circle at bounding box center [1146, 387] width 25 height 25
click at [735, 22] on button "button" at bounding box center [743, 26] width 25 height 25
drag, startPoint x: 1248, startPoint y: 129, endPoint x: 804, endPoint y: 210, distance: 451.3
click at [835, 210] on icon at bounding box center [842, 193] width 15 height 53
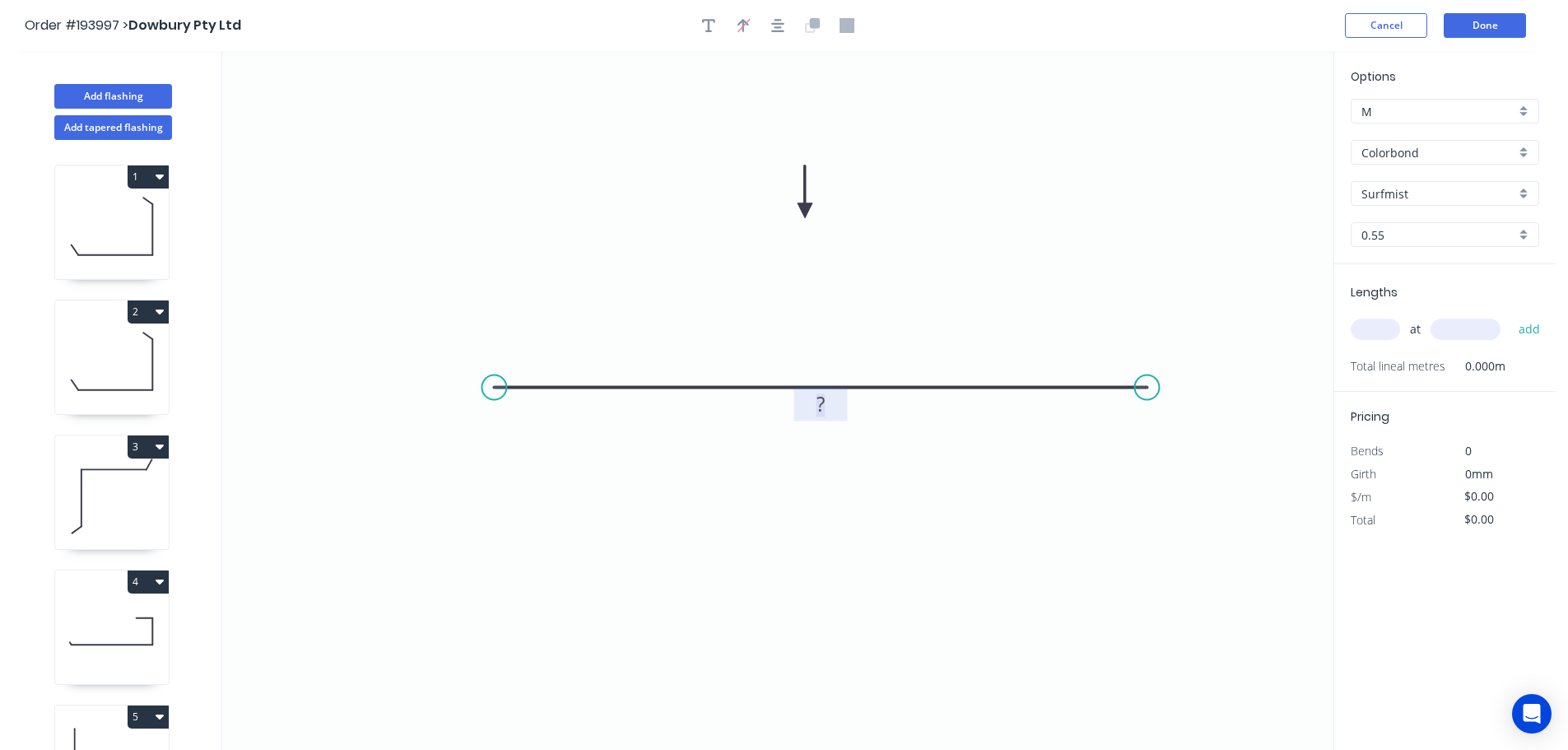
click at [823, 408] on tspan "?" at bounding box center [820, 403] width 8 height 27
click at [858, 334] on icon "0 600" at bounding box center [777, 401] width 1111 height 699
type input "$12.79"
click at [1380, 330] on input "text" at bounding box center [1375, 329] width 49 height 21
type input "3"
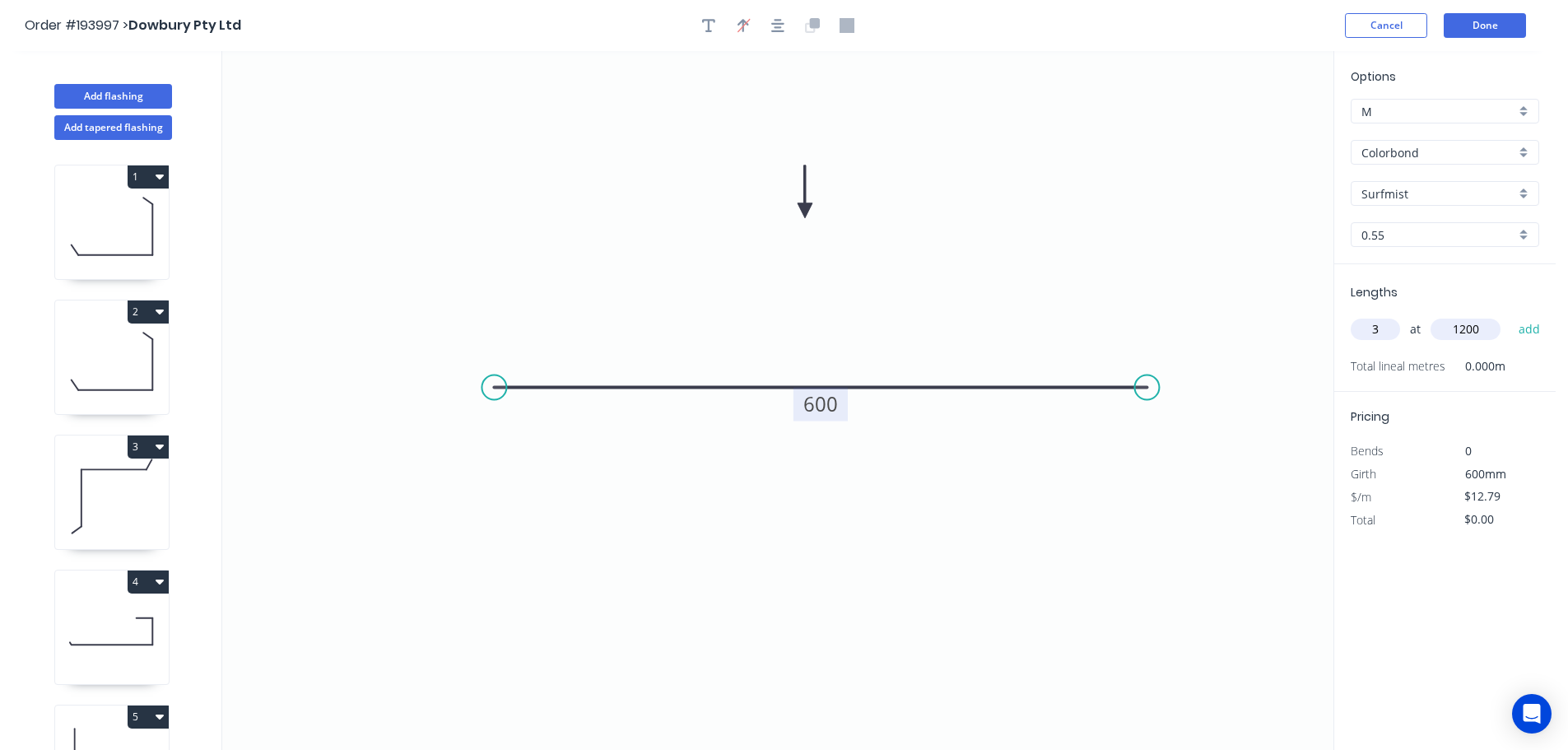
type input "1200"
click at [1510, 315] on button "add" at bounding box center [1529, 329] width 39 height 28
type input "$46.04"
click at [92, 100] on button "Add flashing" at bounding box center [114, 96] width 118 height 25
type input "$0.00"
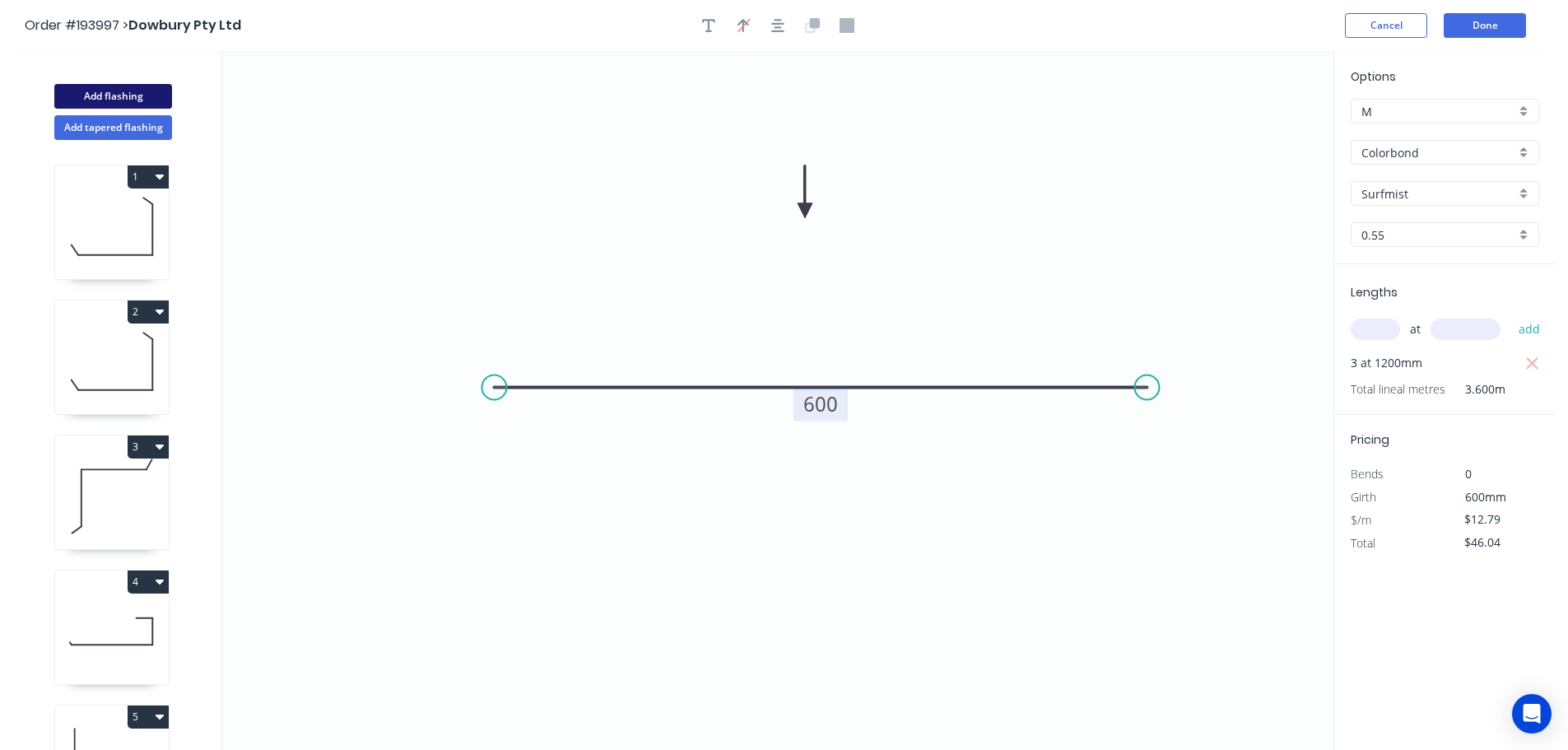
type input "$0.00"
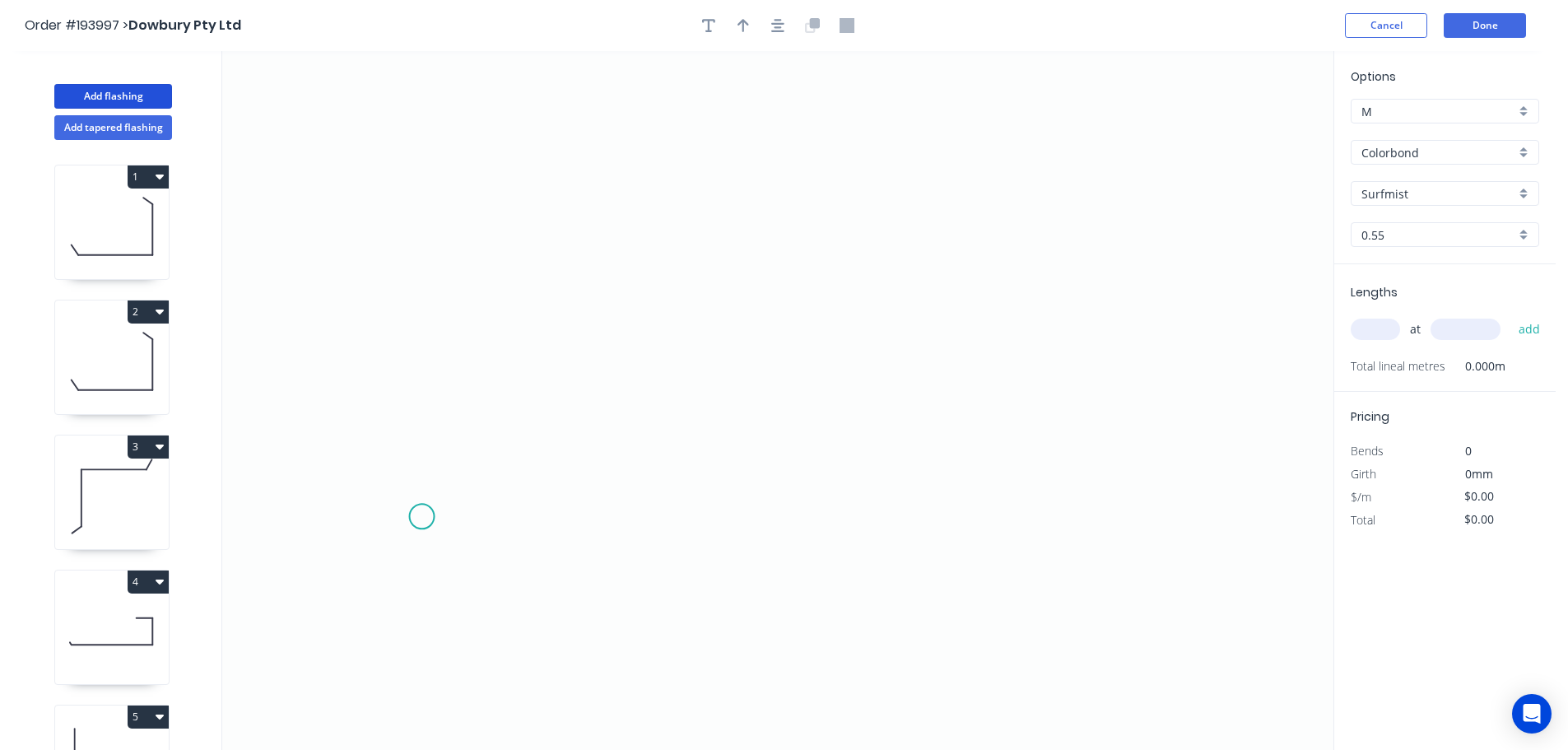
click at [422, 517] on icon "0" at bounding box center [777, 401] width 1111 height 699
click at [465, 450] on icon "0" at bounding box center [777, 401] width 1111 height 699
click at [1198, 438] on icon "0 ?" at bounding box center [777, 401] width 1111 height 699
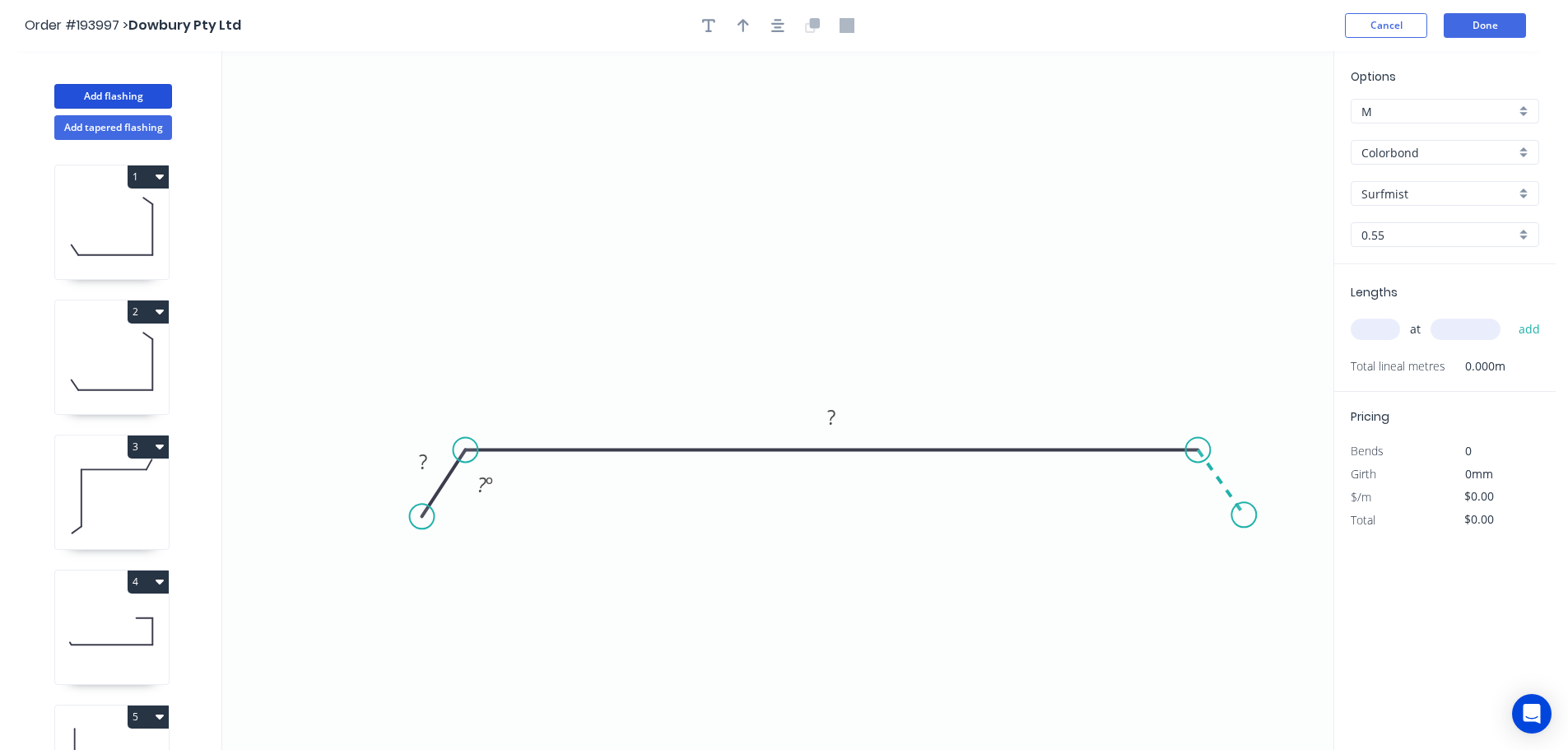
click at [1245, 515] on icon "0 ? ? ? º" at bounding box center [777, 401] width 1111 height 699
click at [1245, 515] on circle at bounding box center [1244, 514] width 25 height 25
click at [525, 540] on div "Hide angle" at bounding box center [568, 540] width 166 height 33
click at [1201, 543] on div "Hide angle" at bounding box center [1259, 541] width 166 height 33
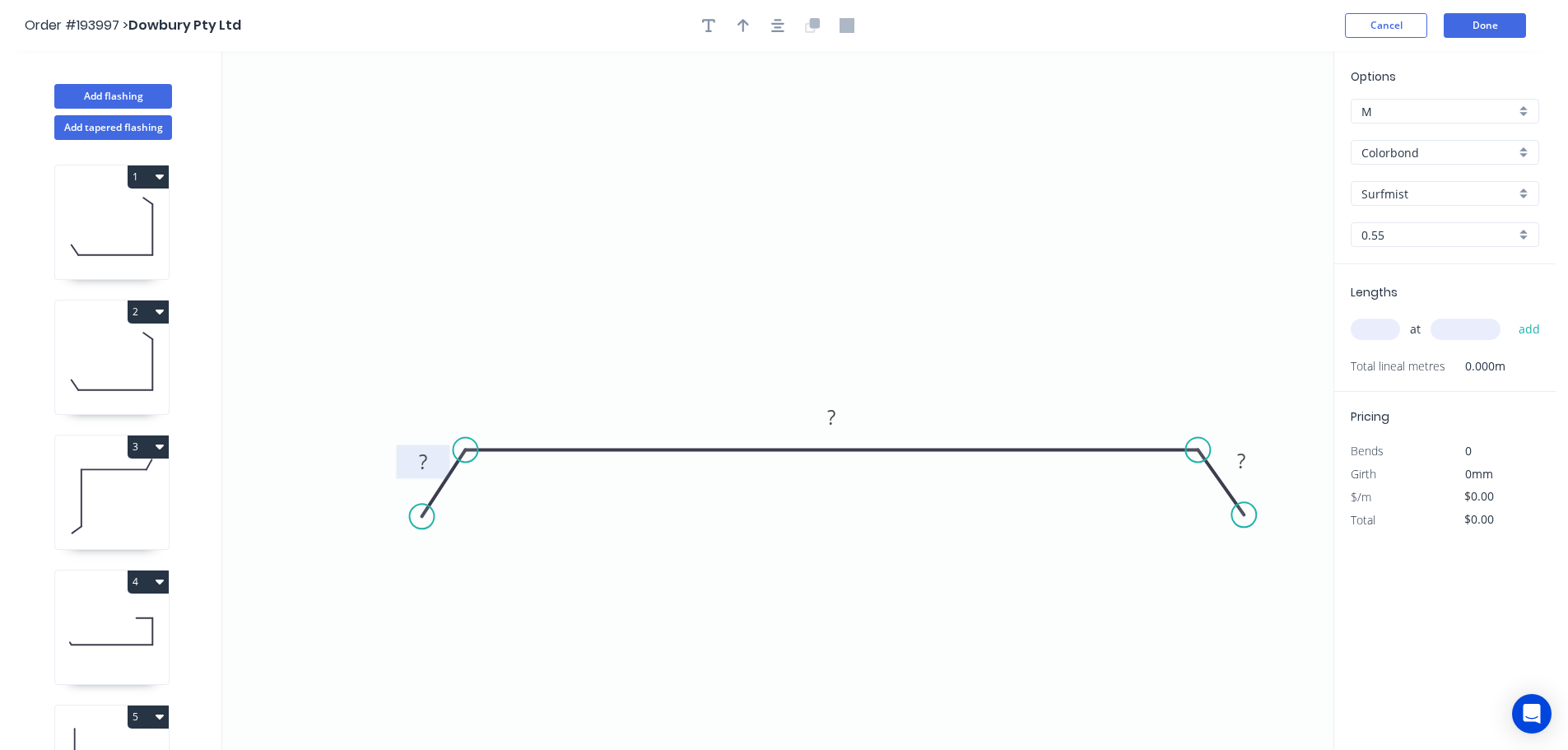
click at [423, 461] on tspan "?" at bounding box center [423, 461] width 8 height 27
click at [903, 184] on icon "0 30 605 30" at bounding box center [777, 401] width 1111 height 699
type input "$17.66"
click at [745, 23] on icon "button" at bounding box center [743, 26] width 11 height 15
drag, startPoint x: 1250, startPoint y: 132, endPoint x: 877, endPoint y: 212, distance: 381.5
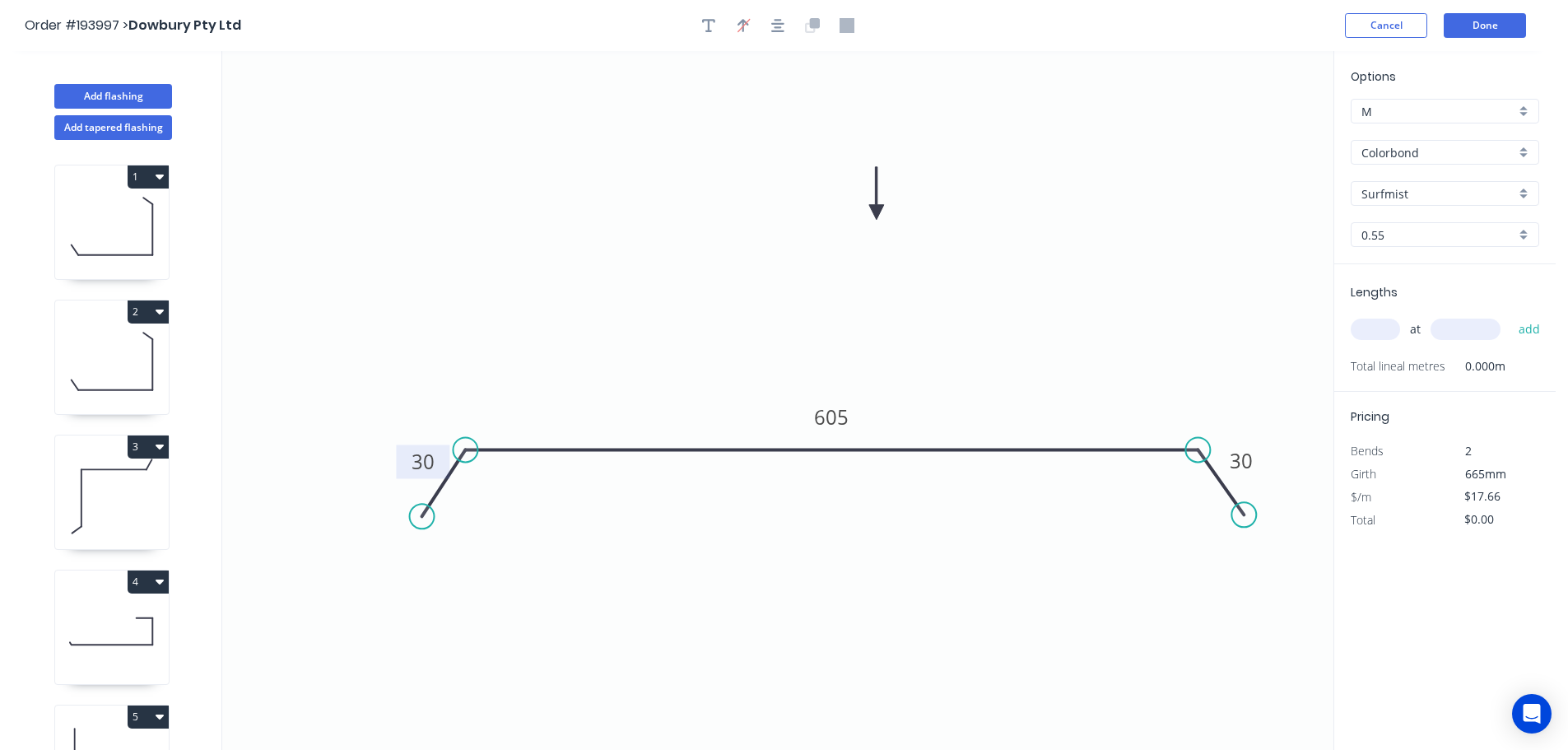
click at [877, 212] on icon at bounding box center [876, 194] width 15 height 53
click at [1375, 326] on input "text" at bounding box center [1375, 329] width 49 height 21
type input "1"
type input "3000"
click at [1510, 315] on button "add" at bounding box center [1529, 329] width 39 height 28
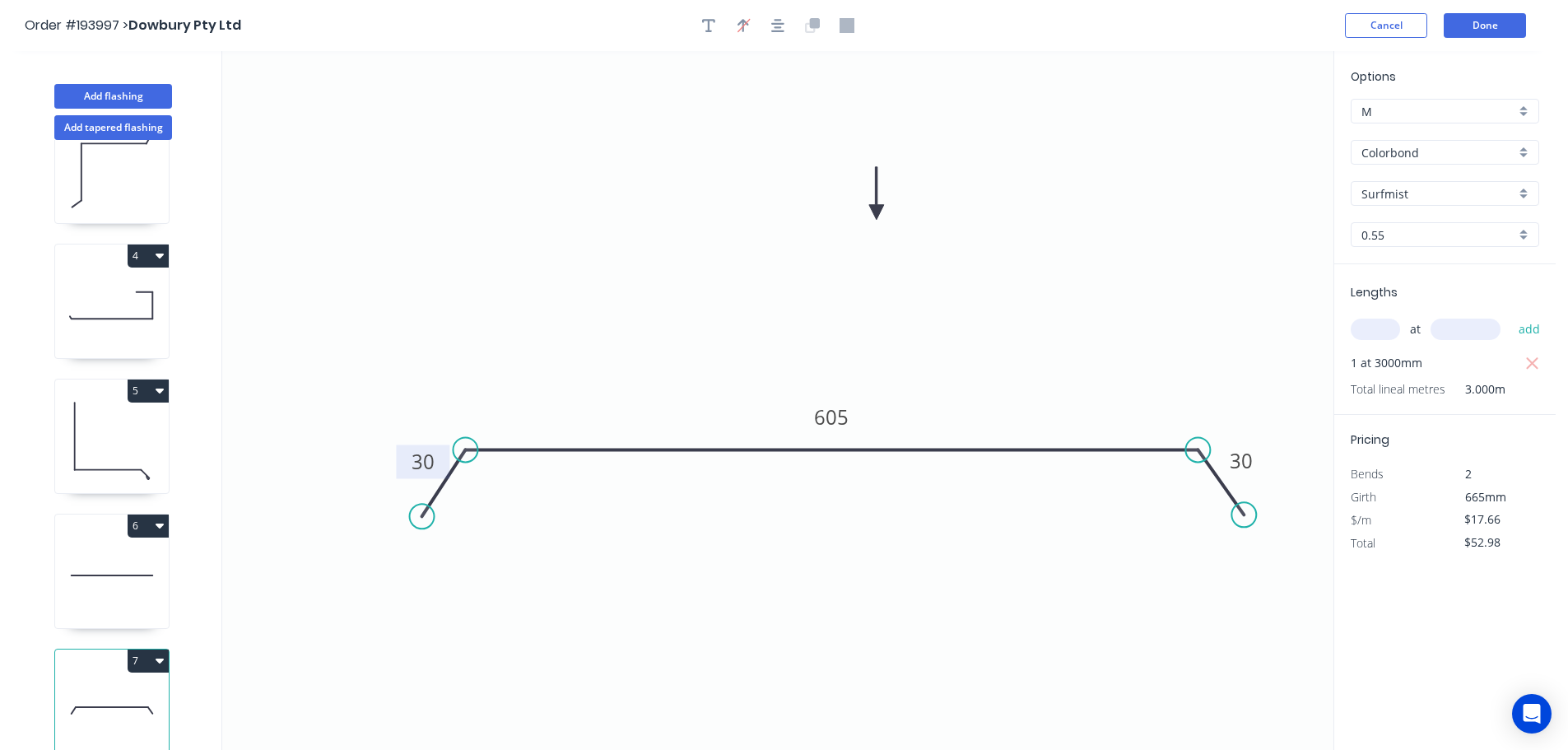
scroll to position [342, 0]
click at [146, 646] on button "7" at bounding box center [148, 658] width 41 height 23
drag, startPoint x: 113, startPoint y: 673, endPoint x: 153, endPoint y: 666, distance: 40.6
click at [113, 687] on div "Duplicate" at bounding box center [91, 698] width 127 height 24
type input "$0.00"
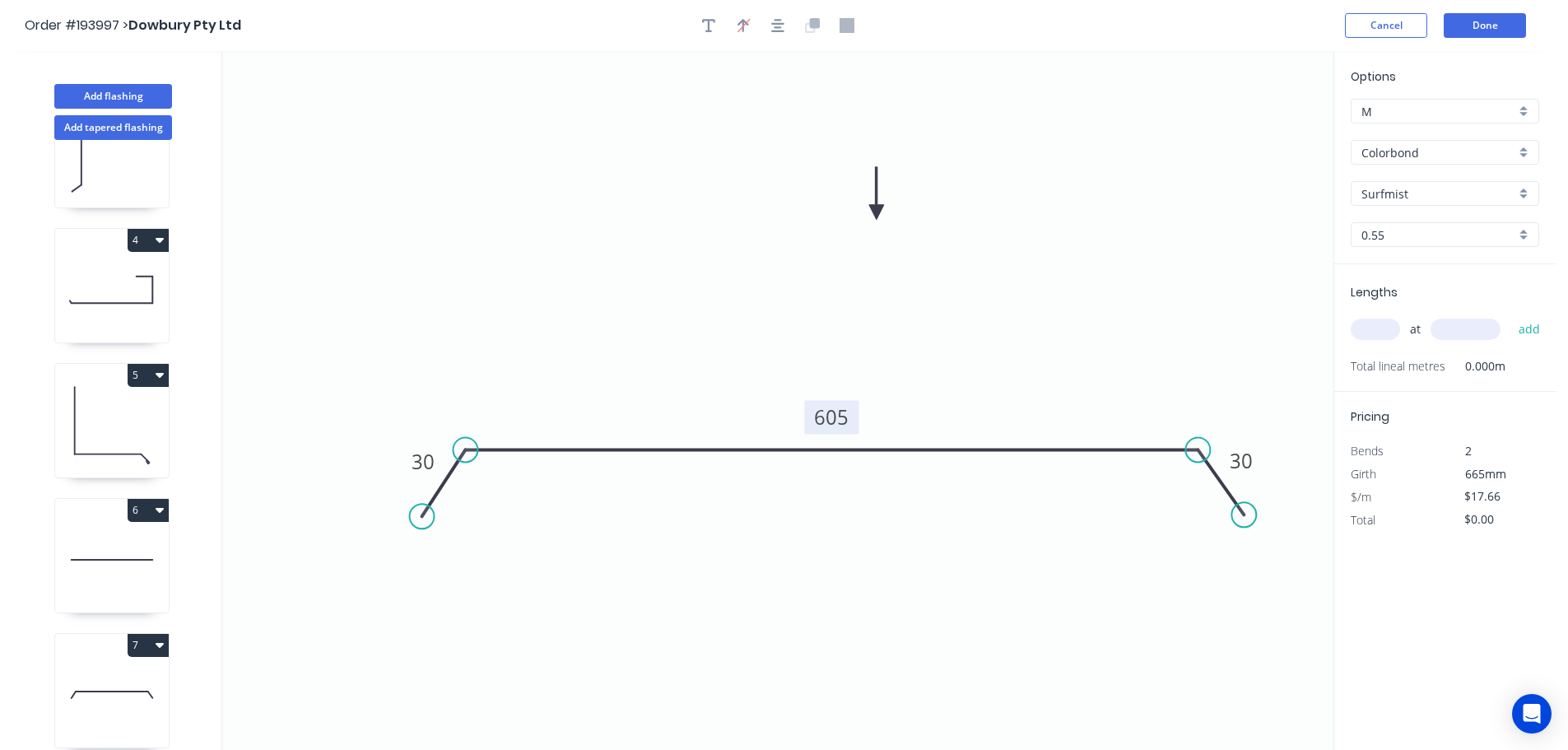
click at [836, 414] on tspan "605" at bounding box center [831, 416] width 34 height 27
click at [869, 392] on icon "0 30 805 30" at bounding box center [777, 401] width 1111 height 699
type input "$21.17"
click at [1373, 320] on input "text" at bounding box center [1375, 329] width 49 height 21
type input "1"
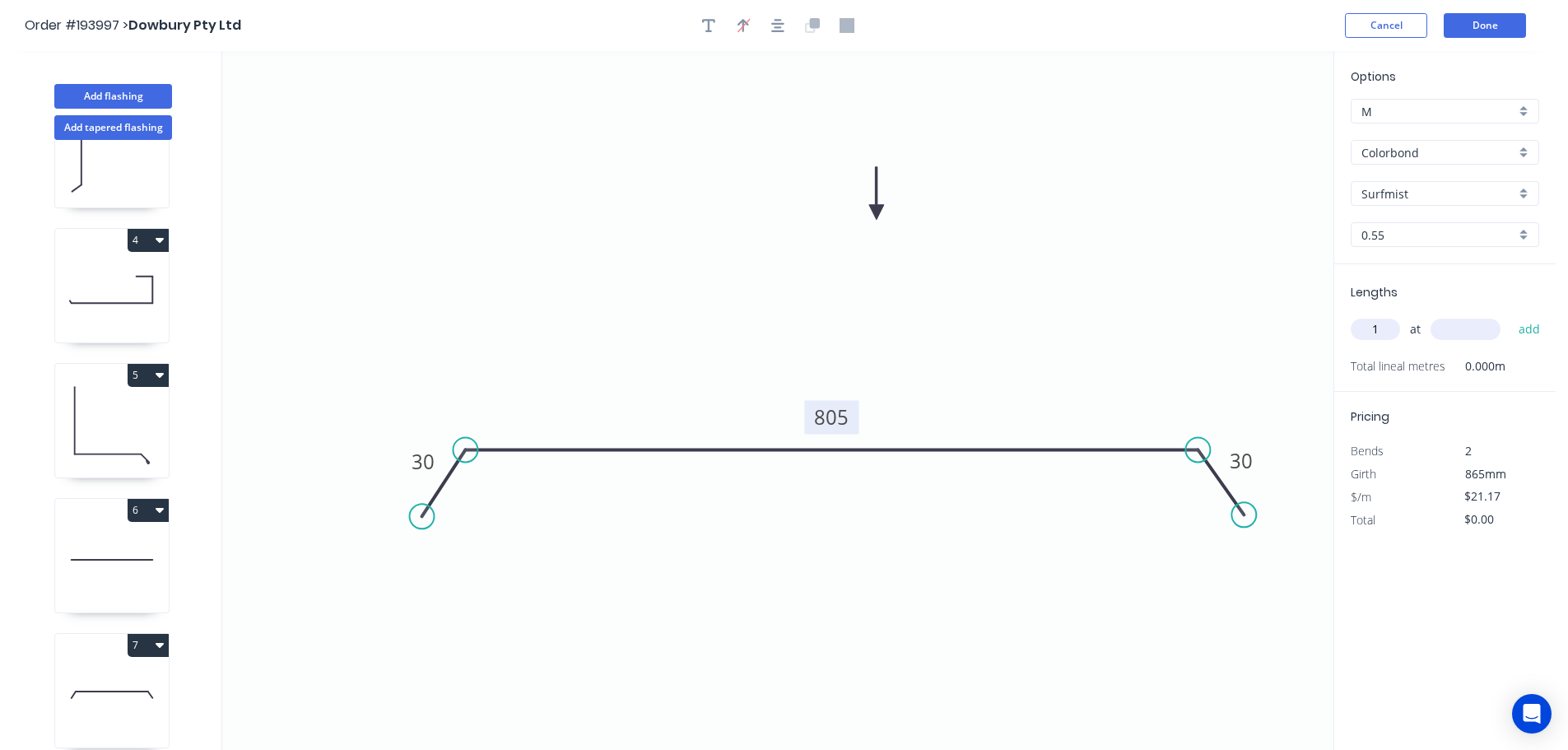
click at [1468, 323] on input "text" at bounding box center [1465, 329] width 70 height 21
type input "3000"
click at [1510, 315] on button "add" at bounding box center [1529, 329] width 39 height 28
click at [1468, 323] on input "text" at bounding box center [1465, 329] width 70 height 21
click at [1510, 315] on button "add" at bounding box center [1529, 329] width 39 height 28
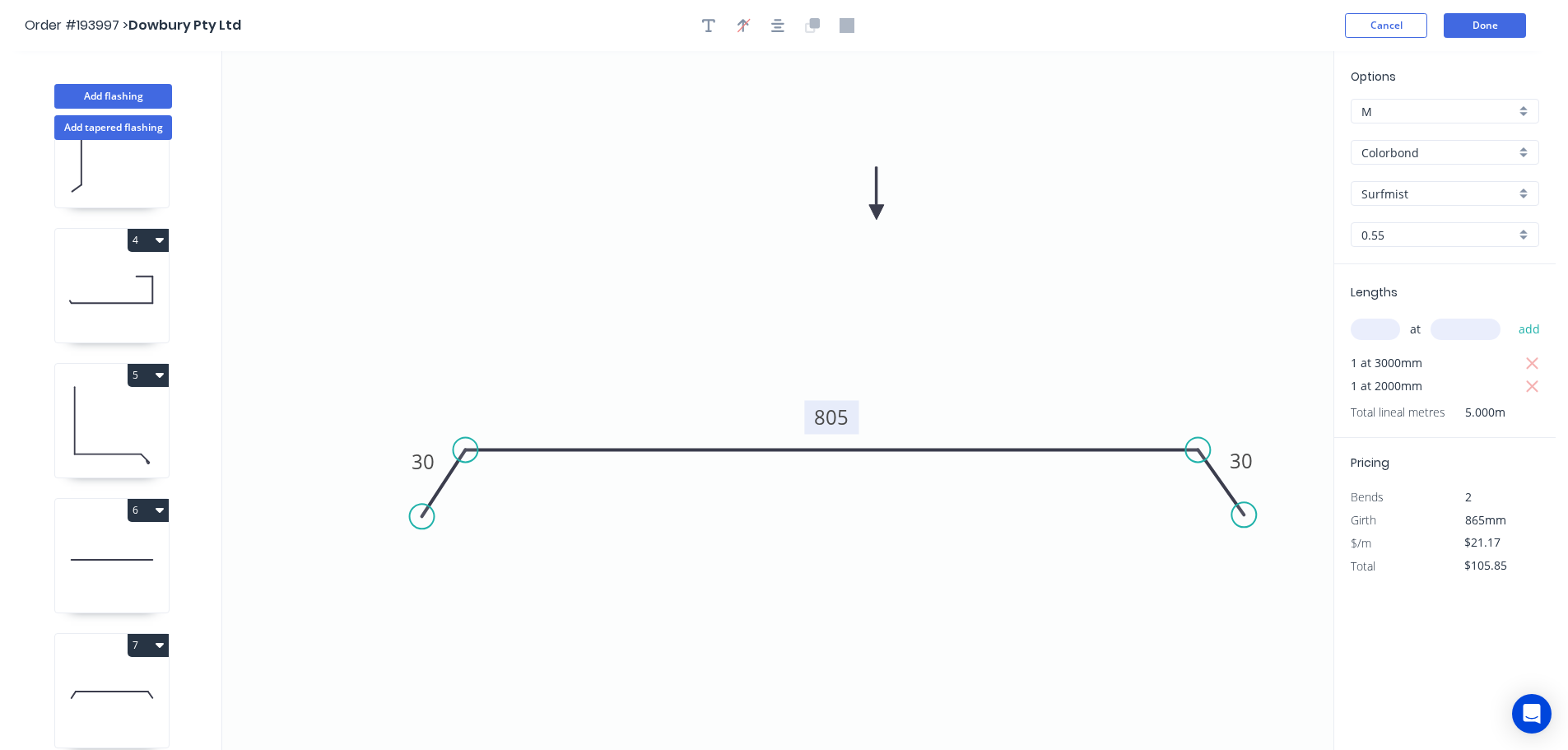
scroll to position [476, 0]
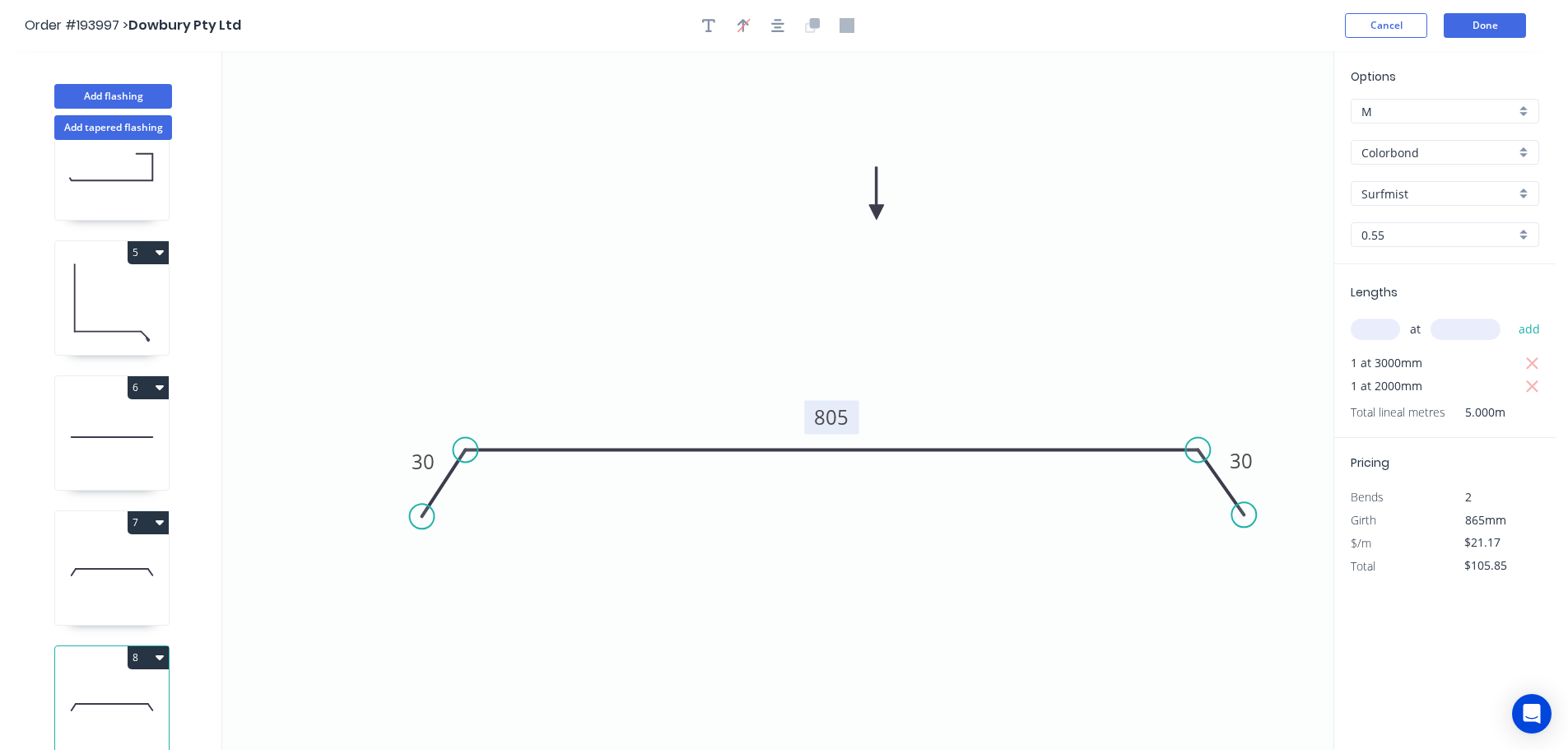
click at [139, 646] on button "8" at bounding box center [148, 658] width 41 height 23
click at [124, 687] on div "Duplicate" at bounding box center [91, 698] width 127 height 24
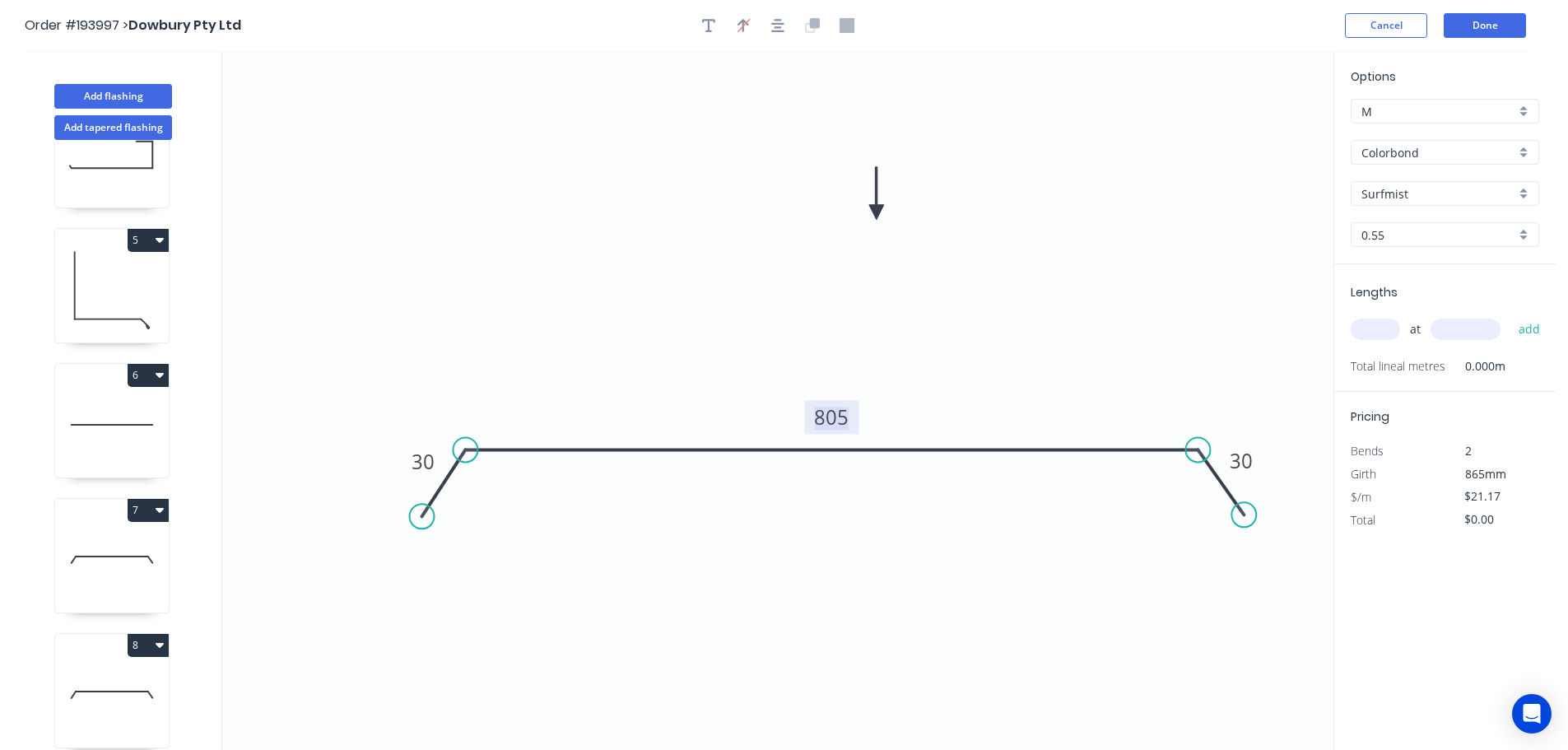
click at [836, 420] on tspan "805" at bounding box center [831, 416] width 34 height 27
click at [893, 379] on icon "0 30 995 30" at bounding box center [777, 401] width 1111 height 699
click at [1371, 323] on input "text" at bounding box center [1375, 329] width 49 height 21
click at [1492, 325] on input "text" at bounding box center [1465, 329] width 70 height 21
click at [1510, 315] on button "add" at bounding box center [1529, 329] width 39 height 28
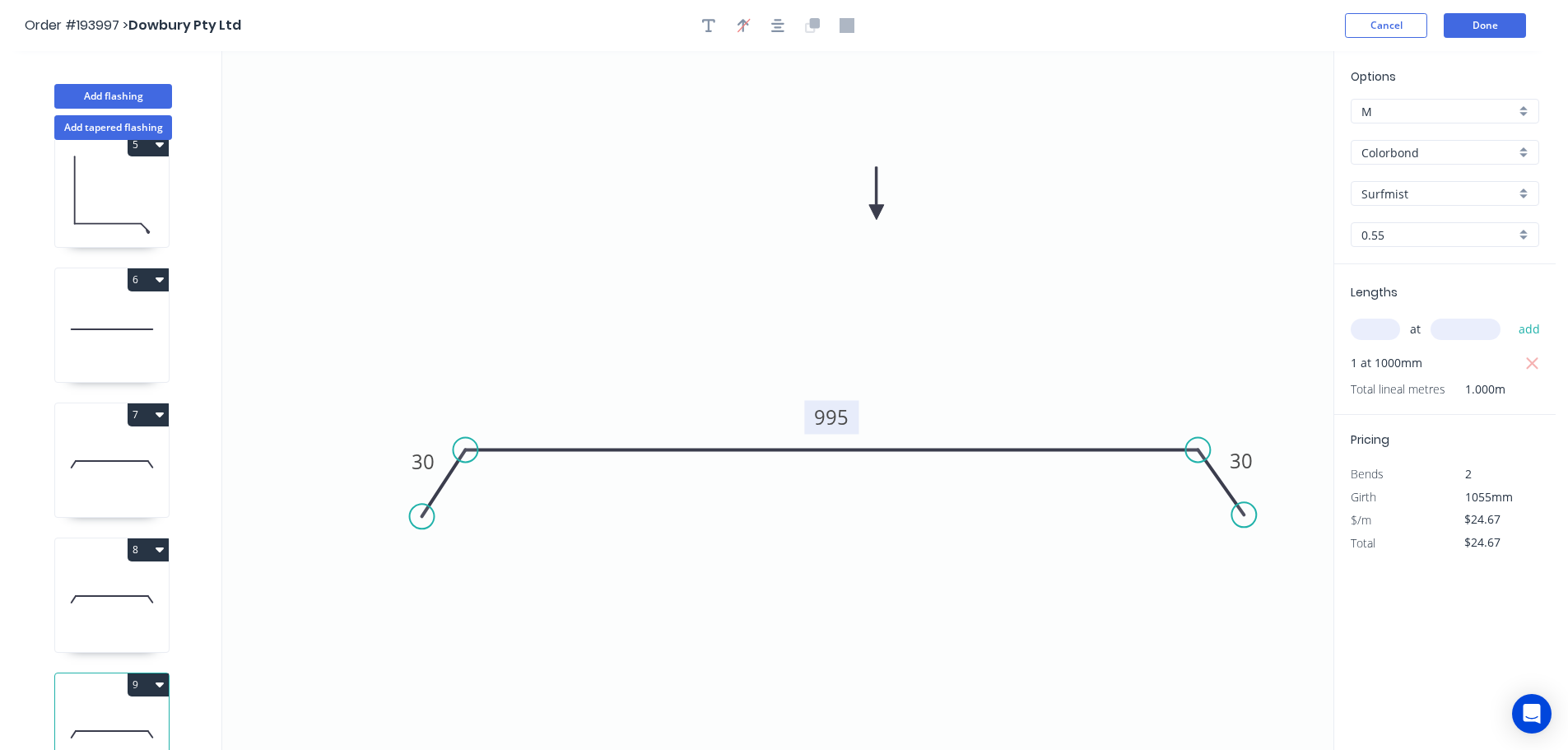
scroll to position [612, 0]
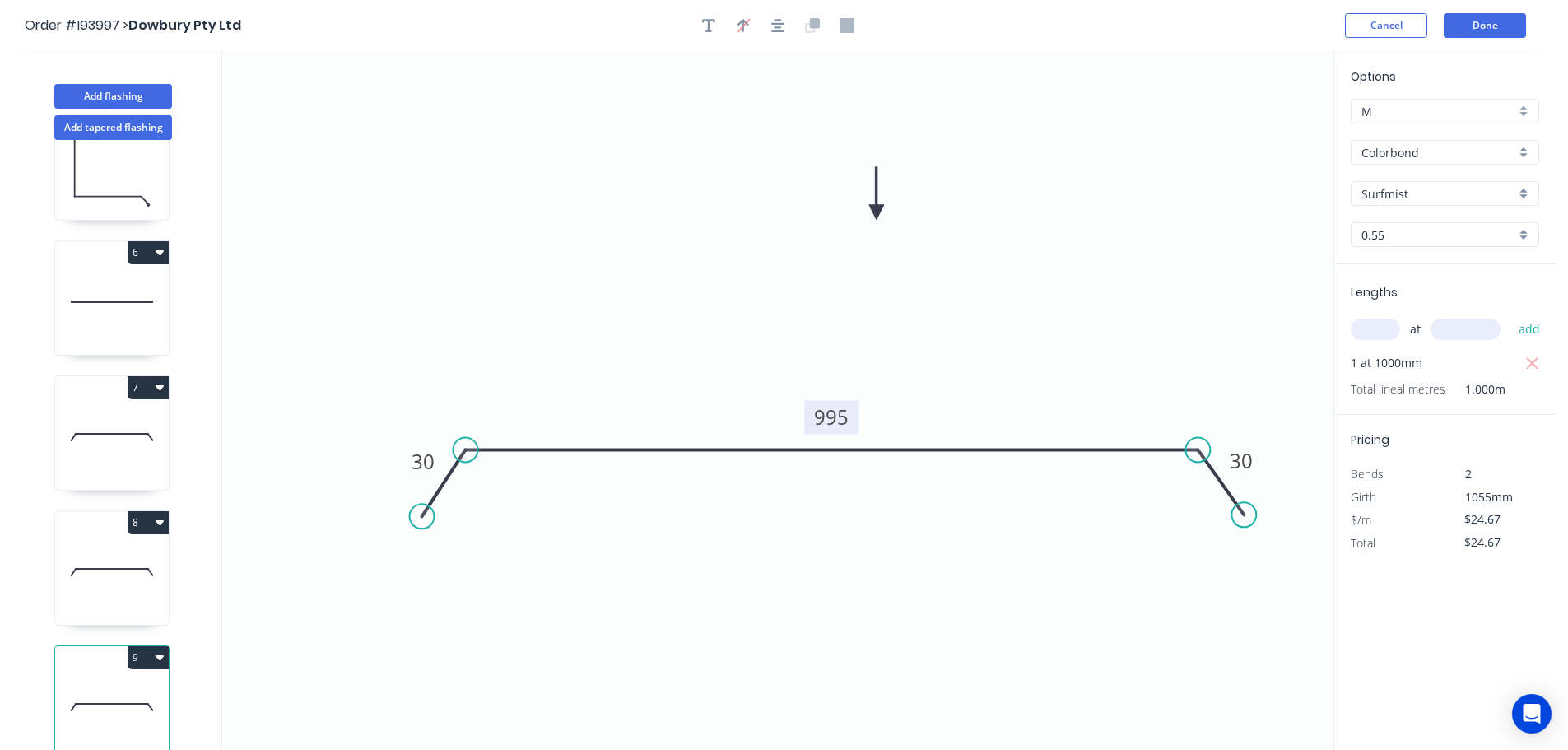
click at [136, 646] on button "9" at bounding box center [148, 658] width 41 height 23
click at [104, 687] on div "Duplicate" at bounding box center [91, 698] width 127 height 24
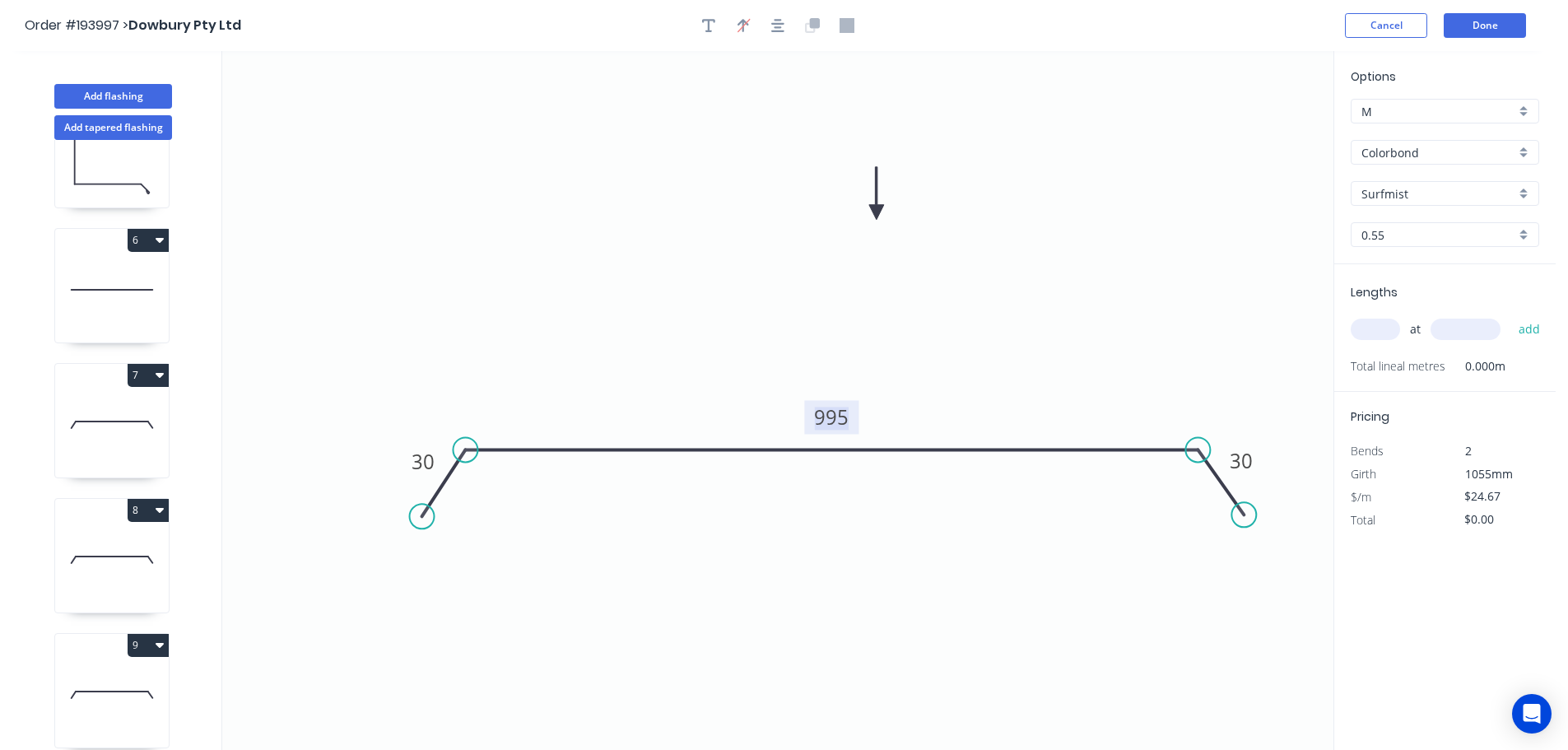
click at [843, 415] on tspan "995" at bounding box center [831, 416] width 34 height 27
click at [874, 386] on icon "0 30 1190 30" at bounding box center [777, 401] width 1111 height 699
click at [1383, 327] on input "text" at bounding box center [1375, 329] width 49 height 21
click at [1460, 325] on input "text" at bounding box center [1465, 329] width 70 height 21
click at [1510, 315] on button "add" at bounding box center [1529, 329] width 39 height 28
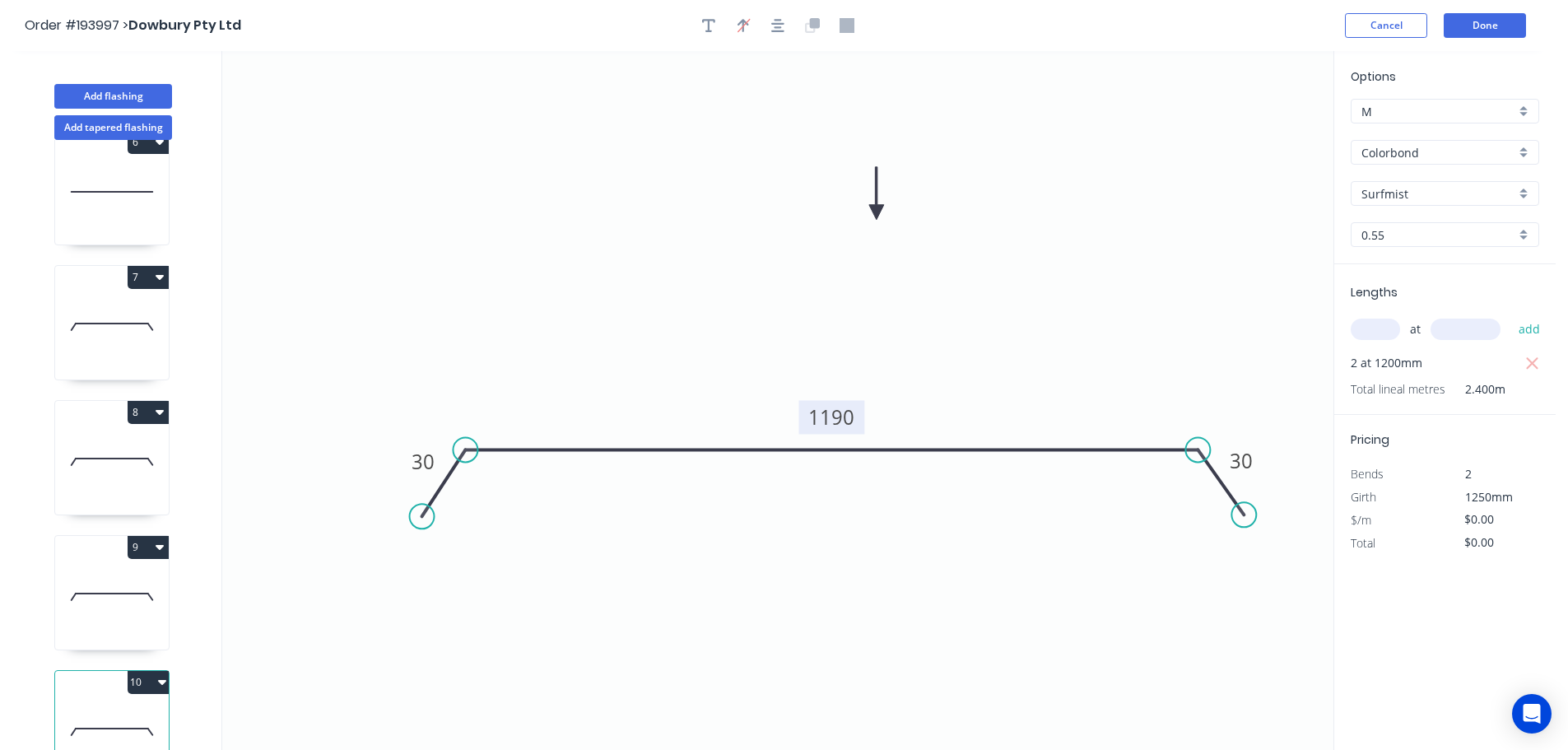
scroll to position [746, 0]
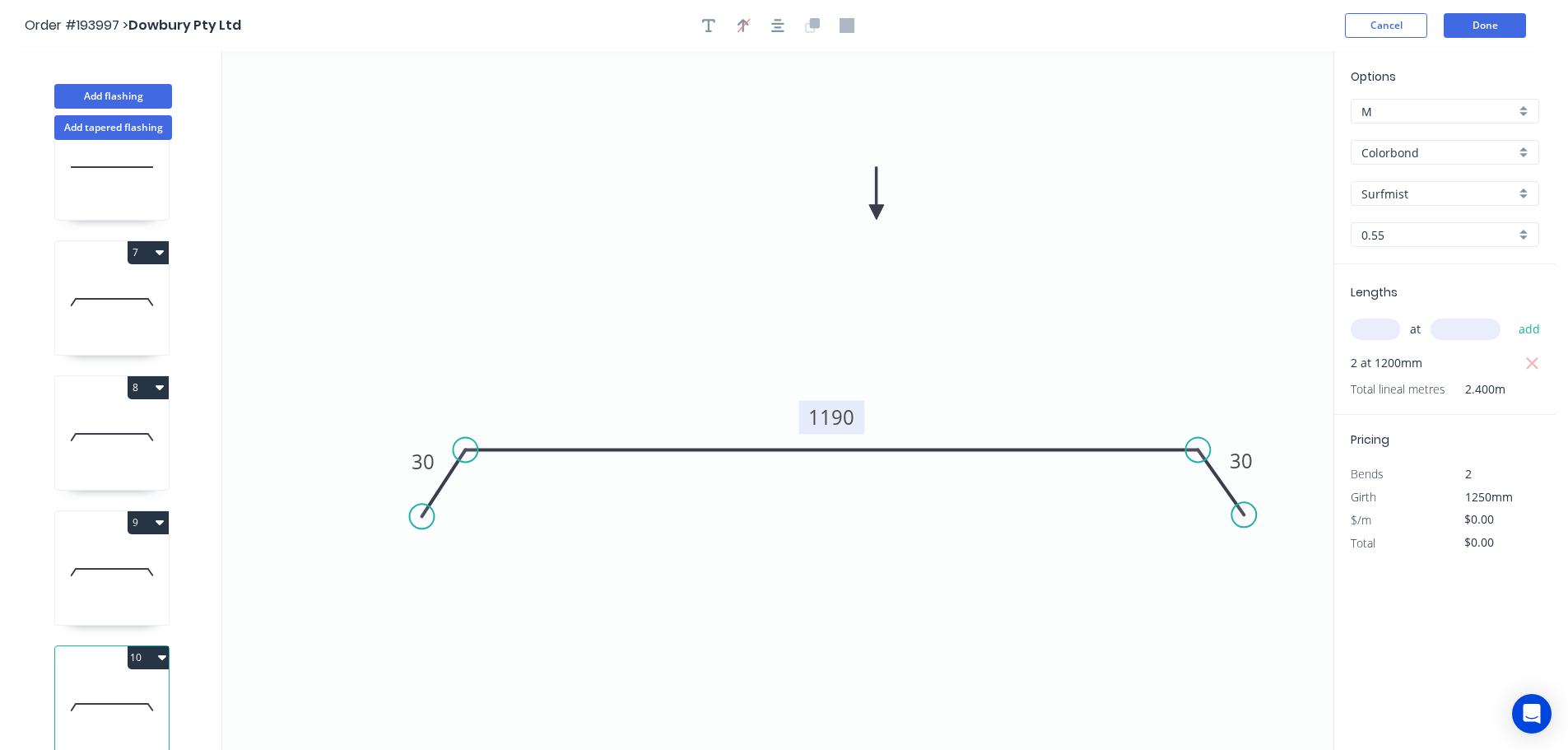
click at [145, 647] on button "10" at bounding box center [148, 658] width 41 height 23
click at [107, 687] on div "Duplicate" at bounding box center [91, 698] width 127 height 24
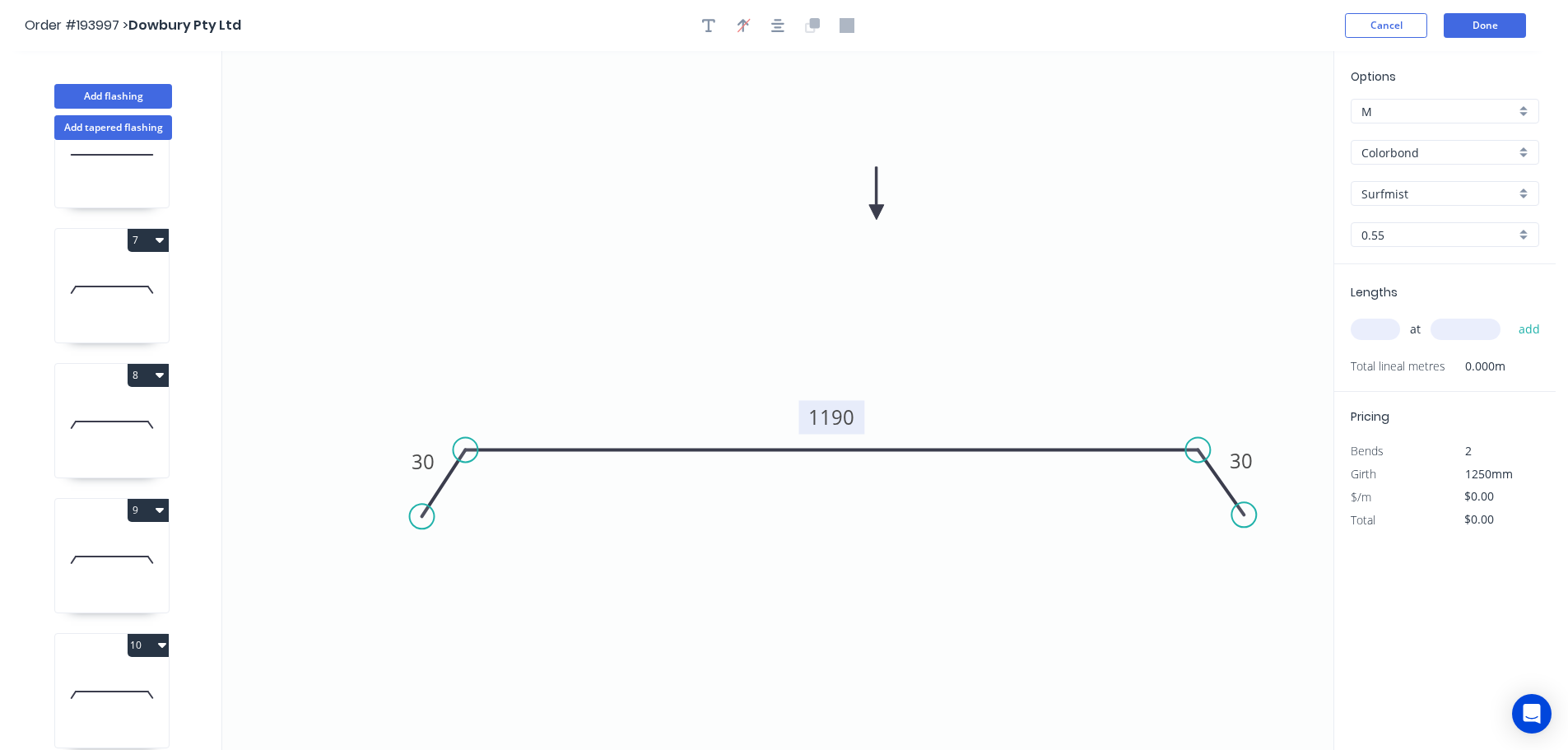
click at [848, 415] on tspan "1190" at bounding box center [831, 416] width 46 height 27
click at [878, 387] on icon "0 30 1380 30" at bounding box center [777, 401] width 1111 height 699
click at [1384, 328] on input "text" at bounding box center [1375, 329] width 49 height 21
click at [1471, 325] on input "text" at bounding box center [1465, 329] width 70 height 21
click at [1510, 315] on button "add" at bounding box center [1529, 329] width 39 height 28
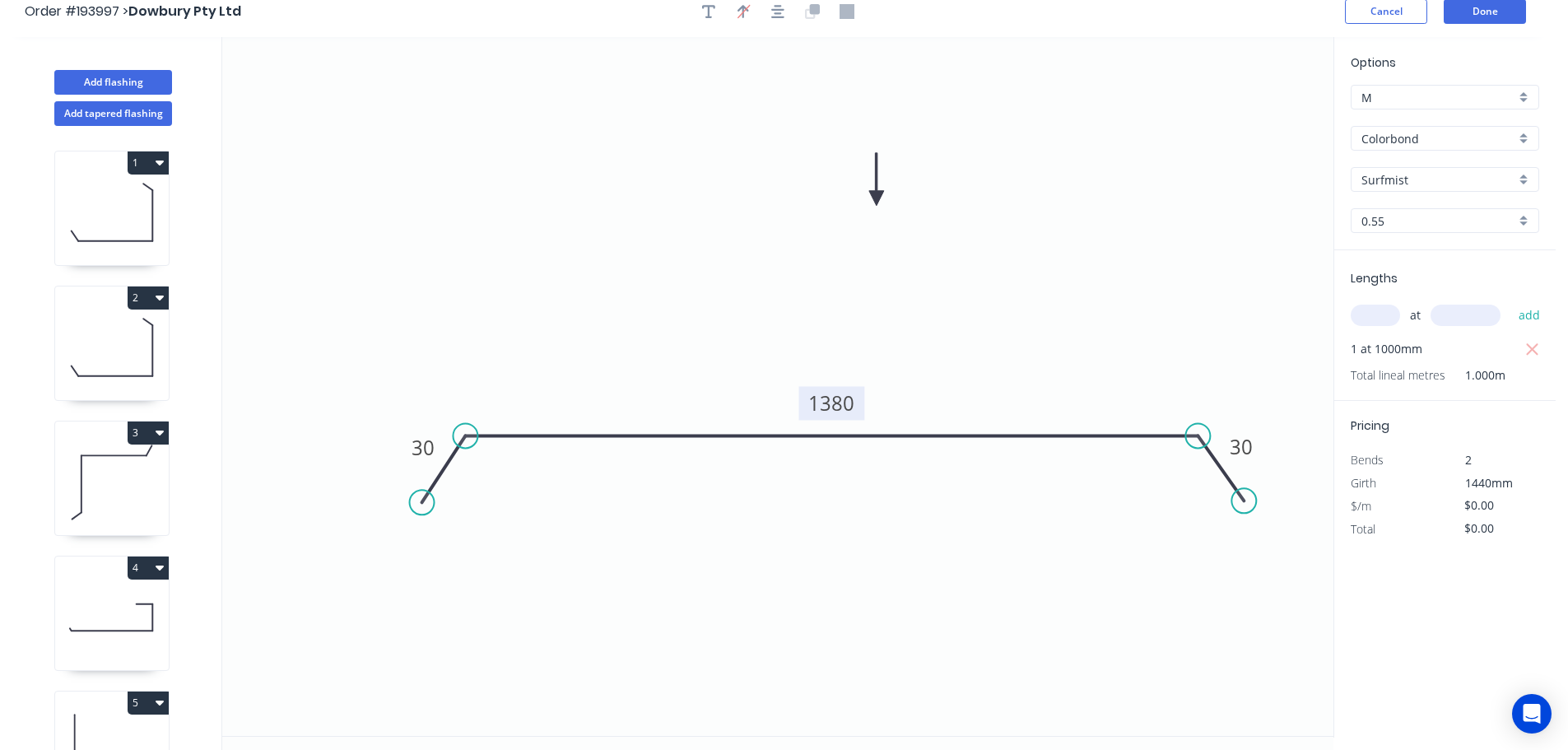
scroll to position [0, 0]
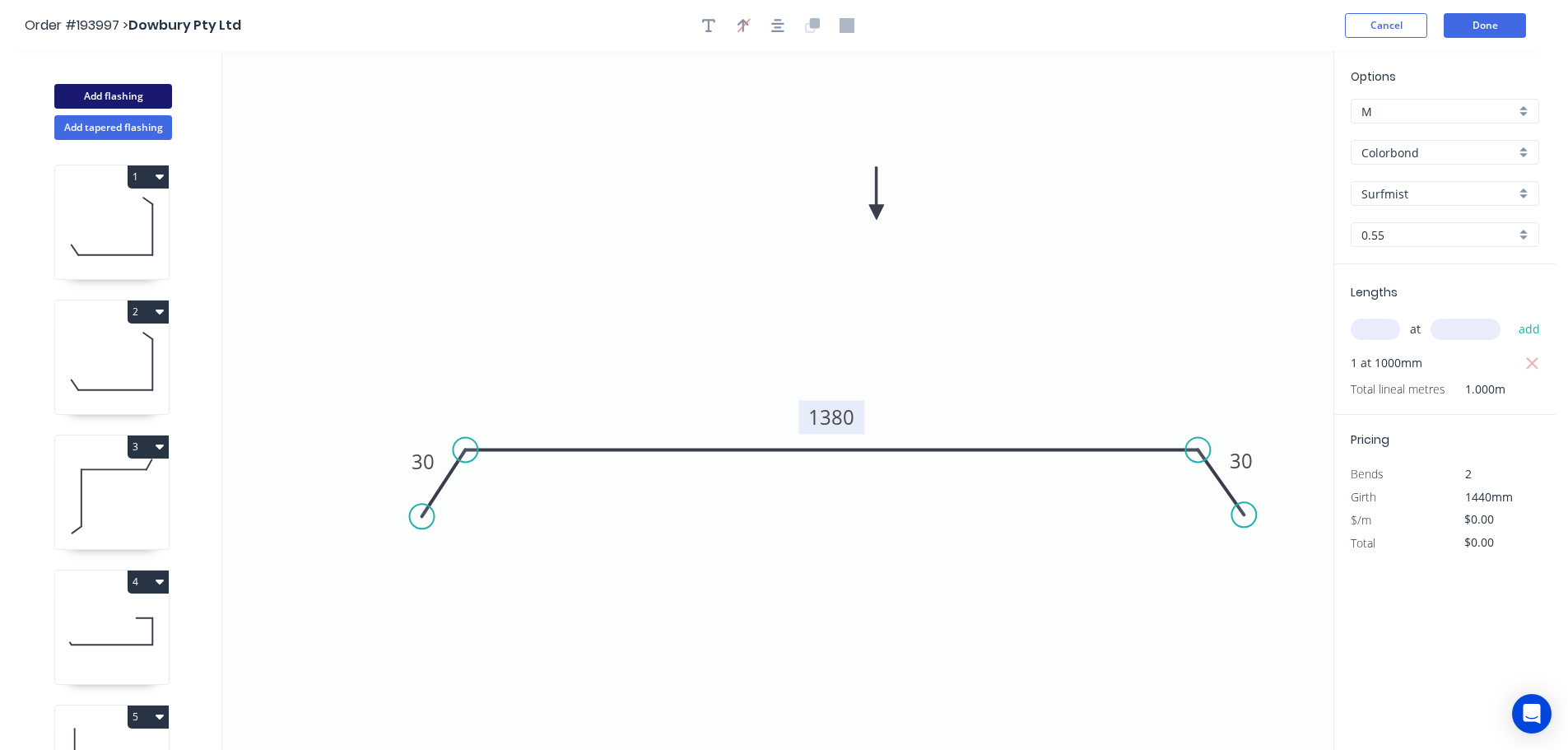
click at [99, 94] on button "Add flashing" at bounding box center [114, 96] width 118 height 25
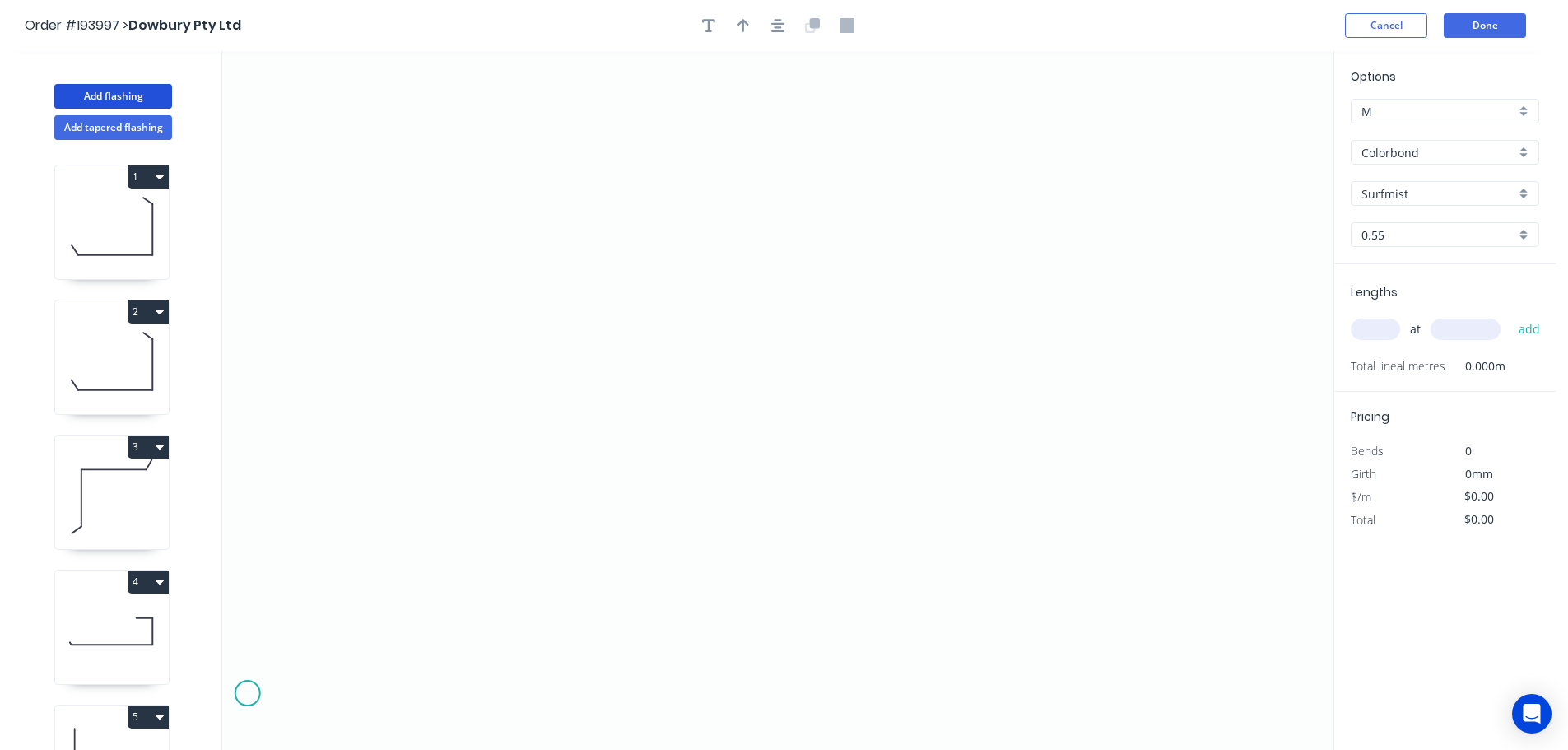
click at [247, 693] on icon "0" at bounding box center [777, 401] width 1111 height 699
click at [331, 693] on icon at bounding box center [289, 693] width 84 height 0
click at [361, 726] on icon "0 ?" at bounding box center [777, 401] width 1111 height 699
click at [413, 728] on icon "0 ? ?" at bounding box center [777, 401] width 1111 height 699
click at [413, 728] on circle at bounding box center [414, 724] width 25 height 25
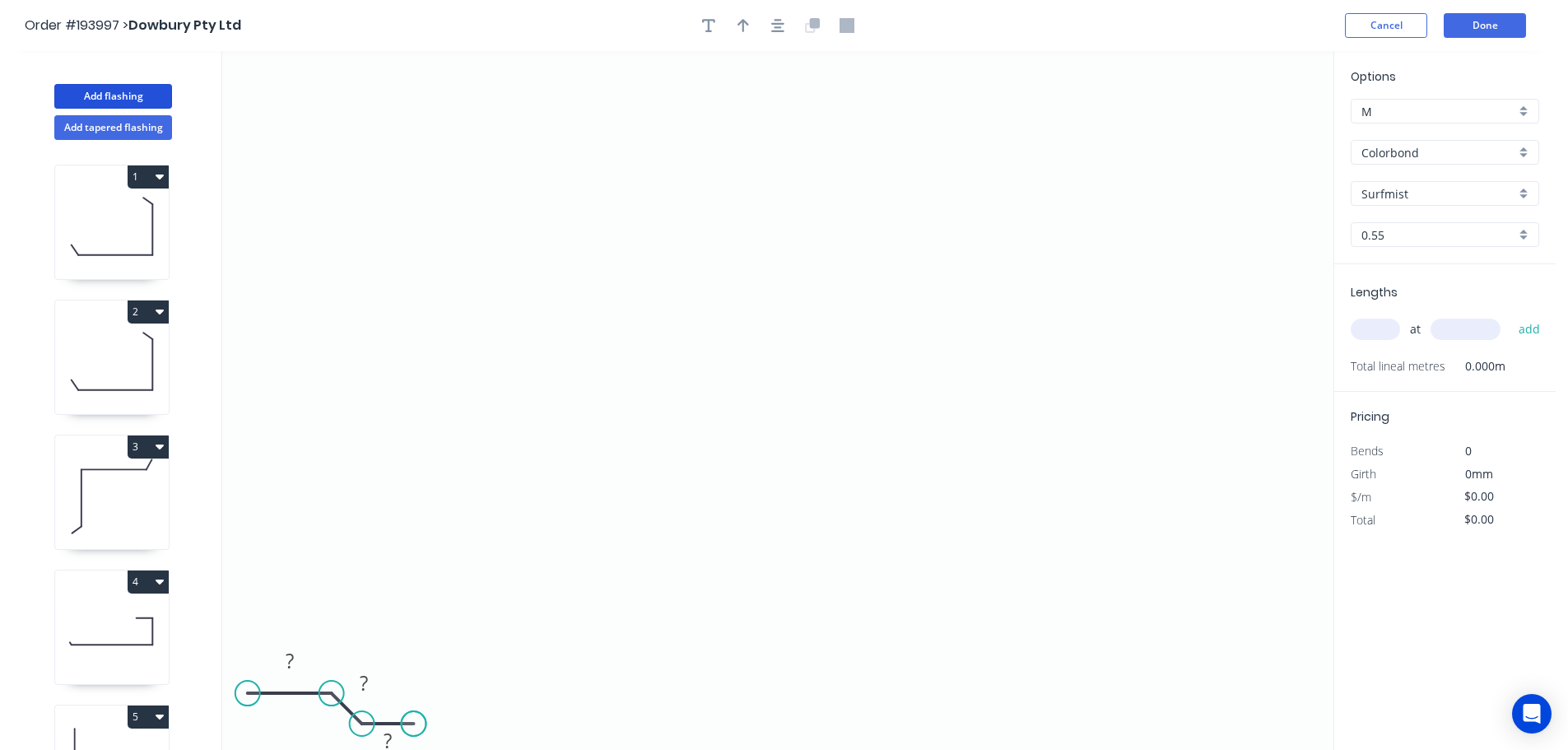
click at [413, 728] on circle at bounding box center [414, 724] width 25 height 25
click at [294, 660] on rect at bounding box center [289, 662] width 33 height 23
click at [561, 585] on icon "0 600 30 10" at bounding box center [777, 401] width 1111 height 699
click at [1373, 322] on input "text" at bounding box center [1375, 329] width 49 height 21
click at [1510, 315] on button "add" at bounding box center [1529, 329] width 39 height 28
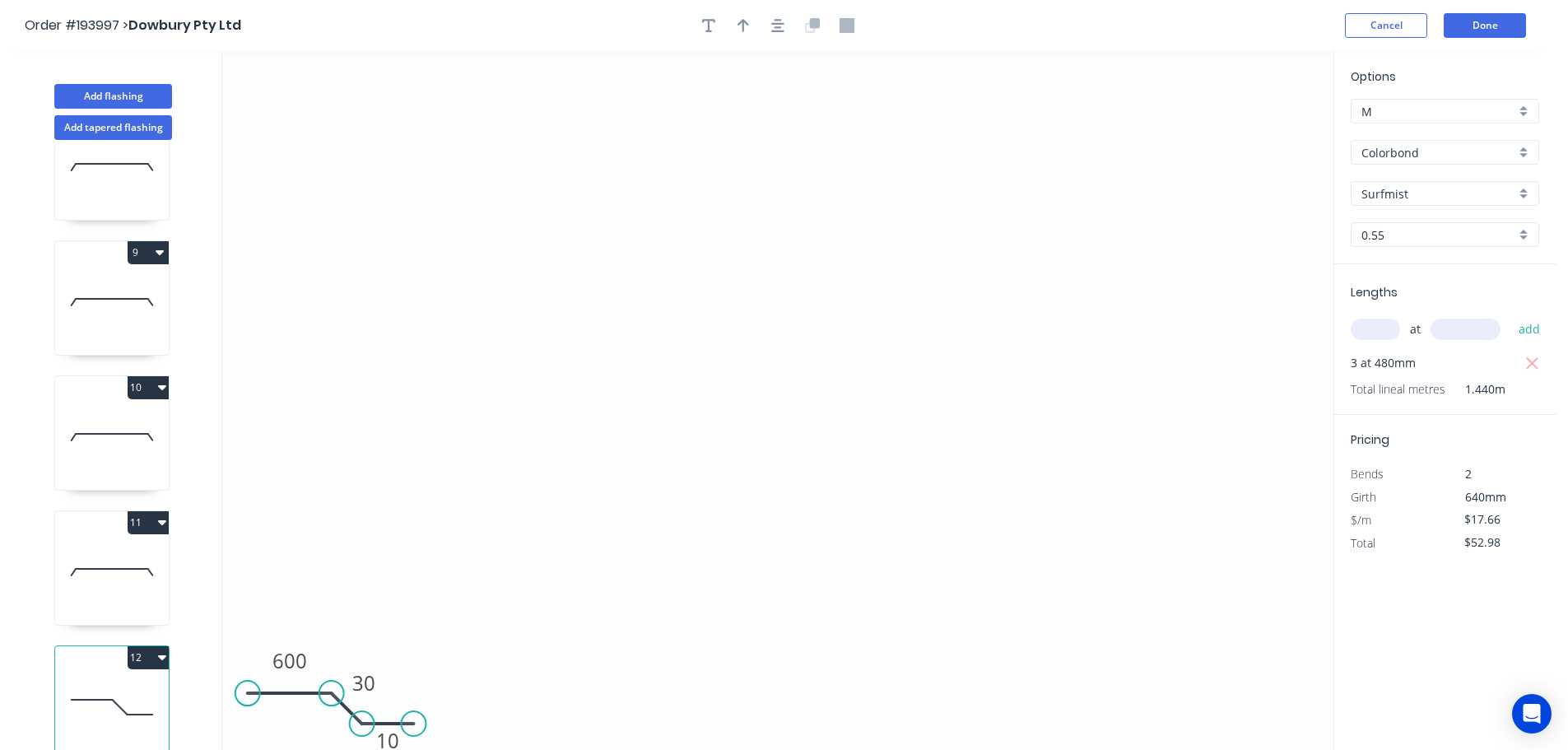
scroll to position [31, 0]
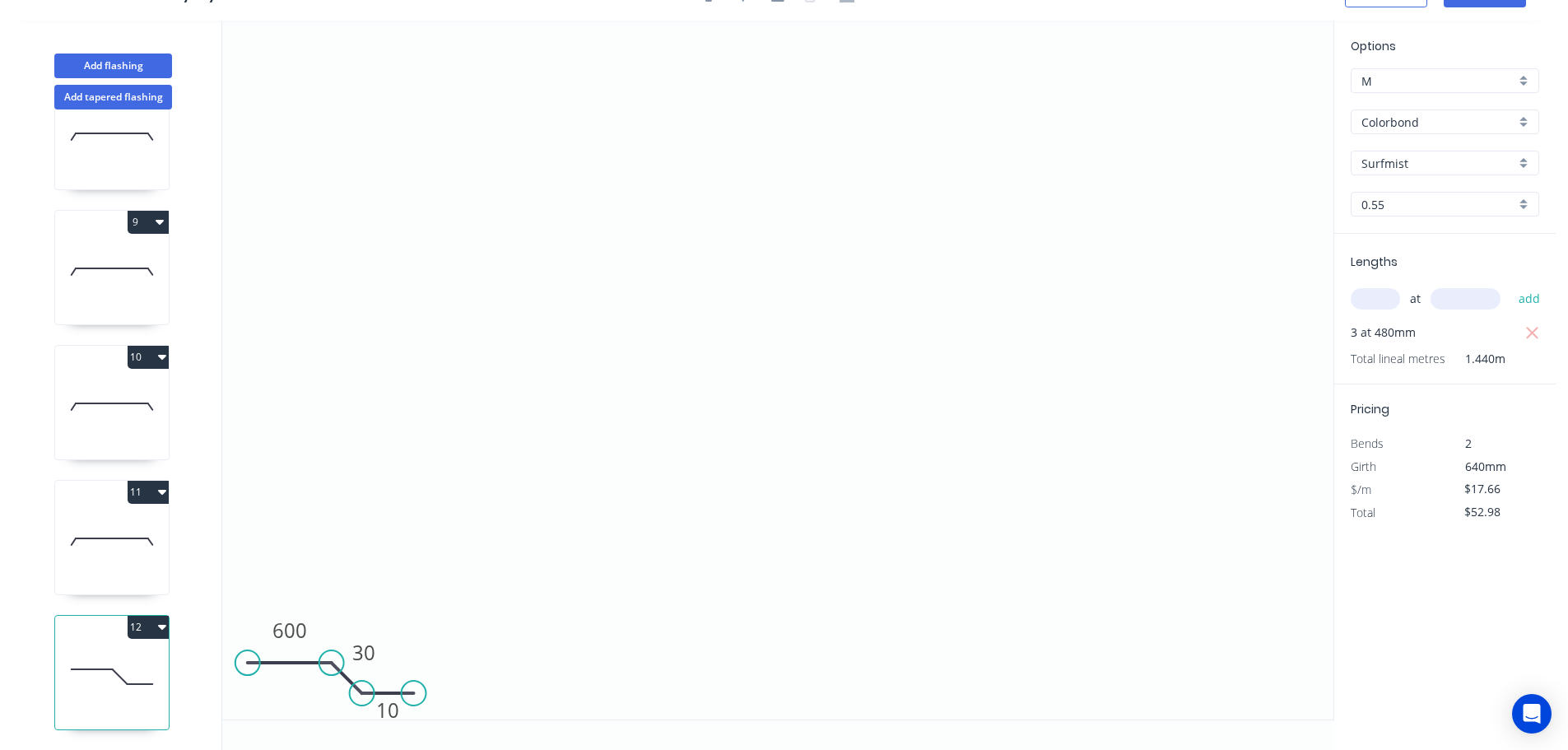
click at [143, 615] on button "12" at bounding box center [148, 627] width 41 height 23
click at [110, 656] on div "Duplicate" at bounding box center [91, 667] width 127 height 24
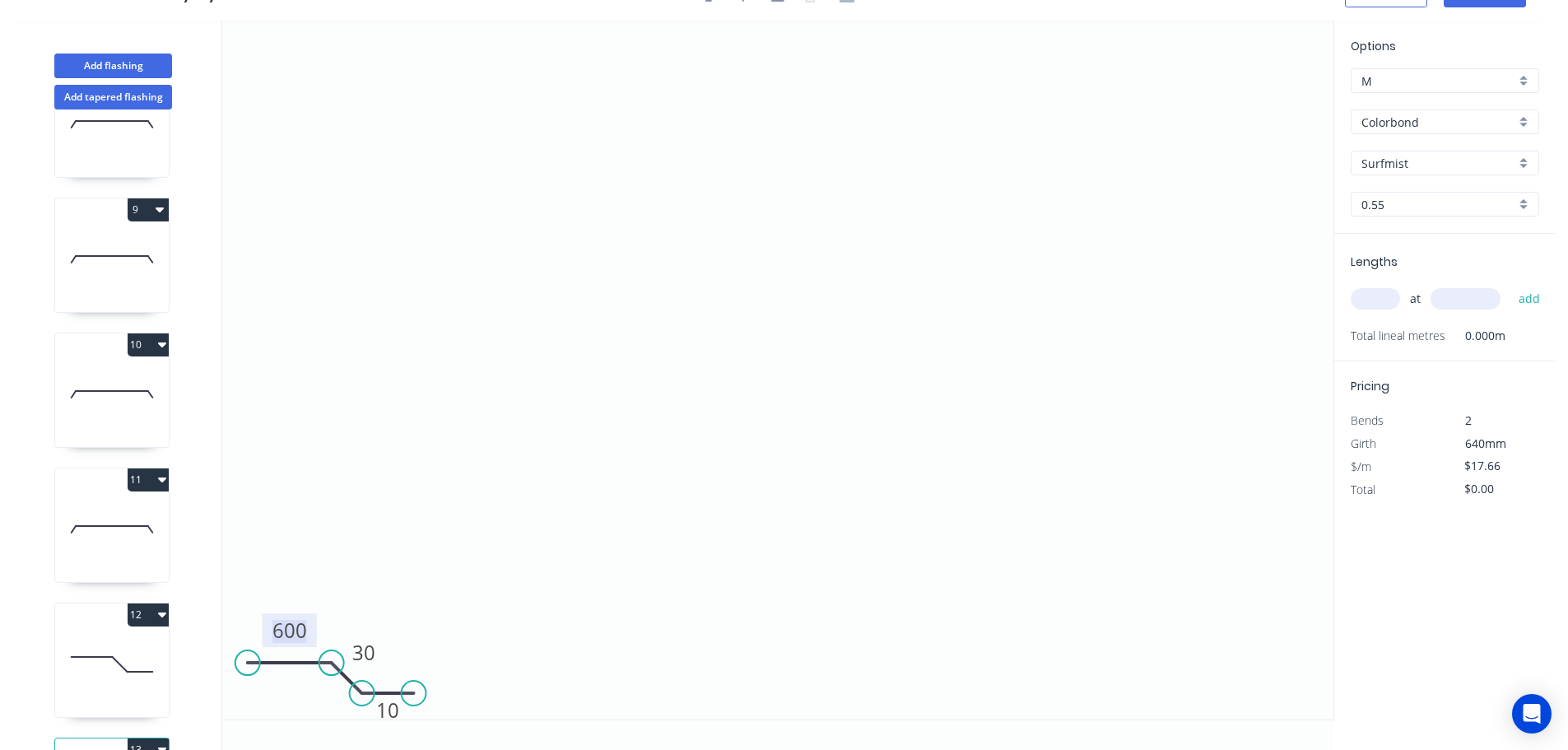
click at [305, 634] on tspan "600" at bounding box center [289, 629] width 34 height 27
drag, startPoint x: 604, startPoint y: 555, endPoint x: 621, endPoint y: 548, distance: 18.4
click at [604, 555] on icon "0 800 30 10" at bounding box center [777, 370] width 1111 height 699
click at [1372, 296] on input "text" at bounding box center [1375, 298] width 49 height 21
click at [1472, 300] on input "text" at bounding box center [1465, 298] width 70 height 21
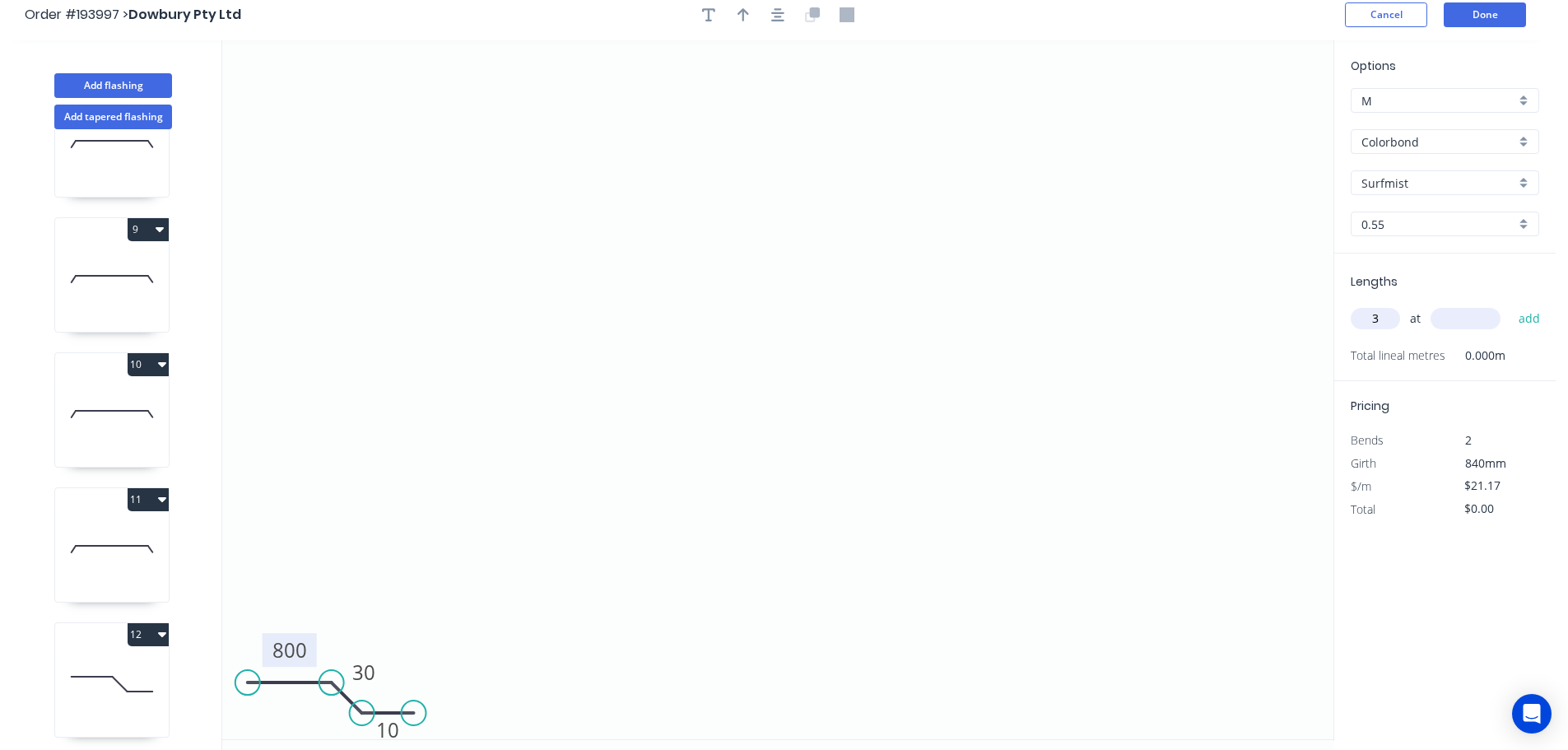
scroll to position [0, 0]
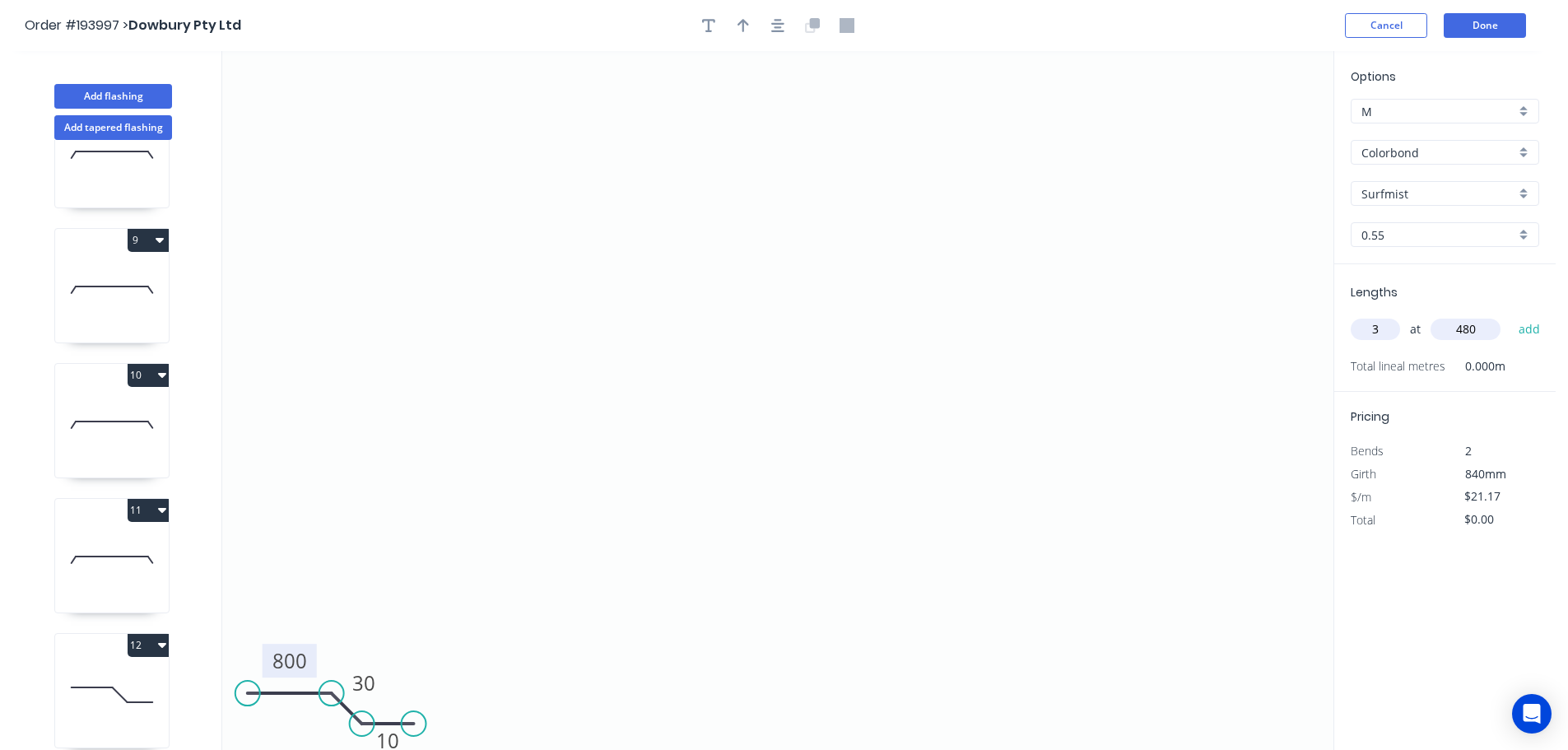
click at [1510, 315] on button "add" at bounding box center [1529, 329] width 39 height 28
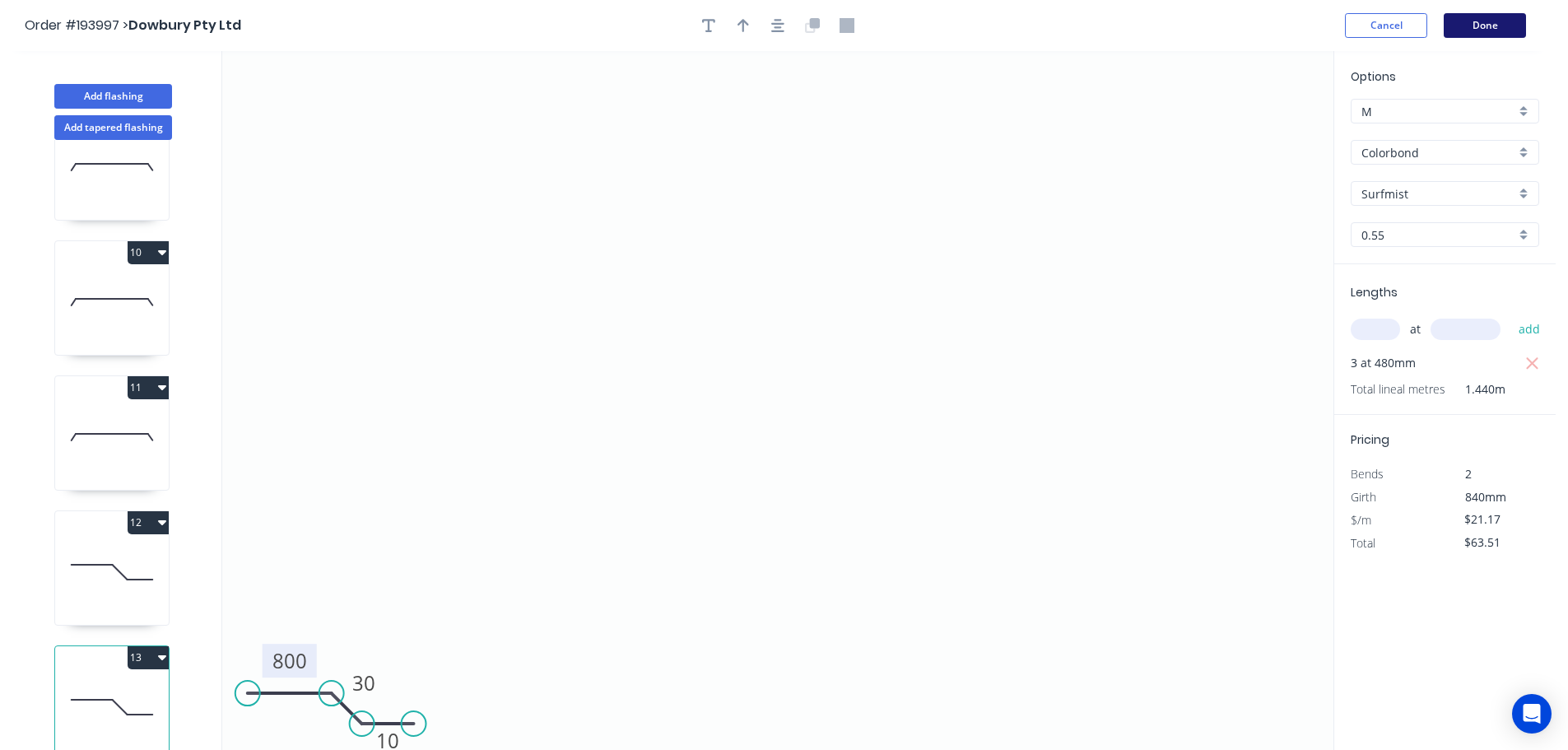
click at [1498, 24] on button "Done" at bounding box center [1484, 26] width 82 height 25
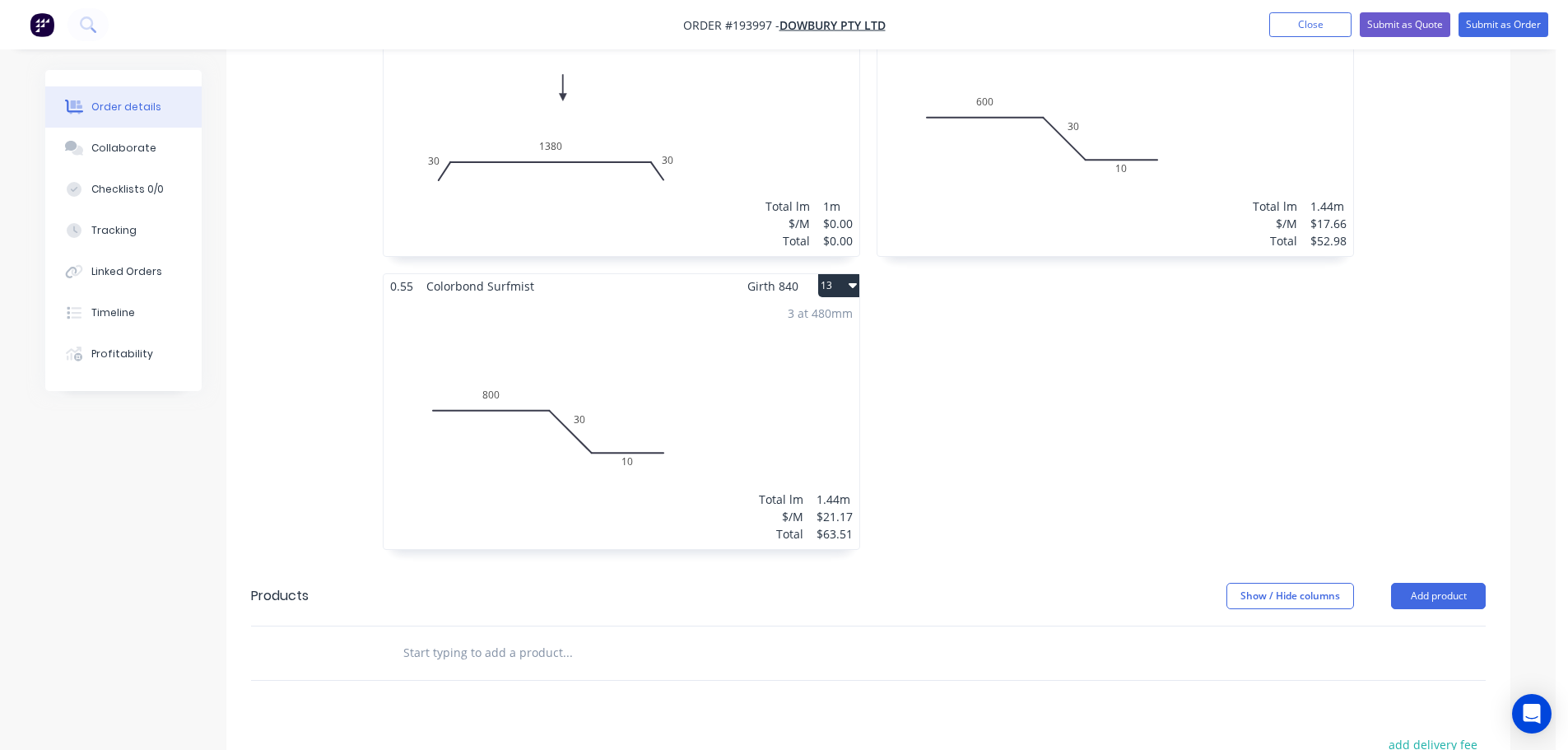
scroll to position [2113, 0]
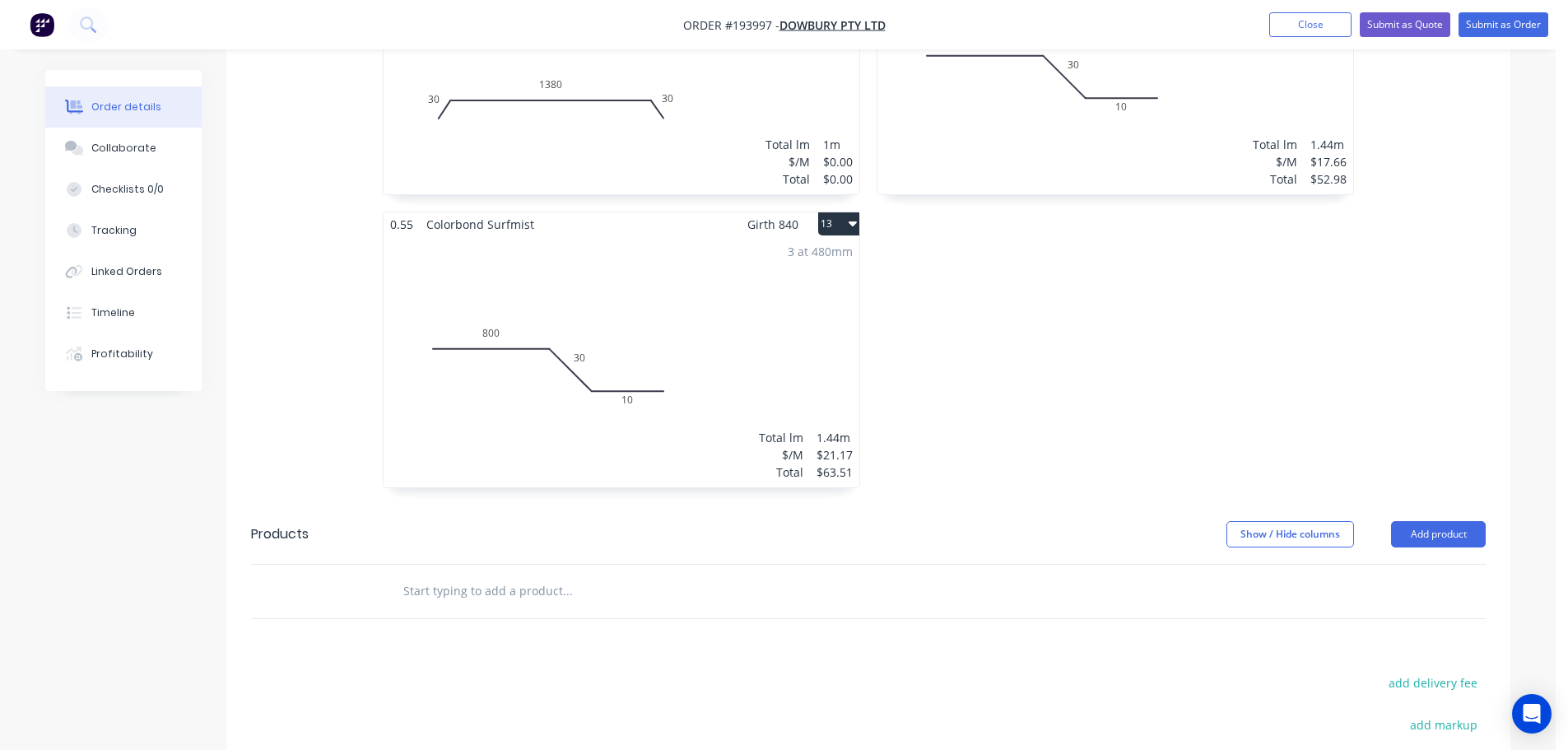
click at [702, 243] on div "3 at 480mm Total lm $/M Total 1.44m $21.17 $63.51" at bounding box center [622, 361] width 475 height 251
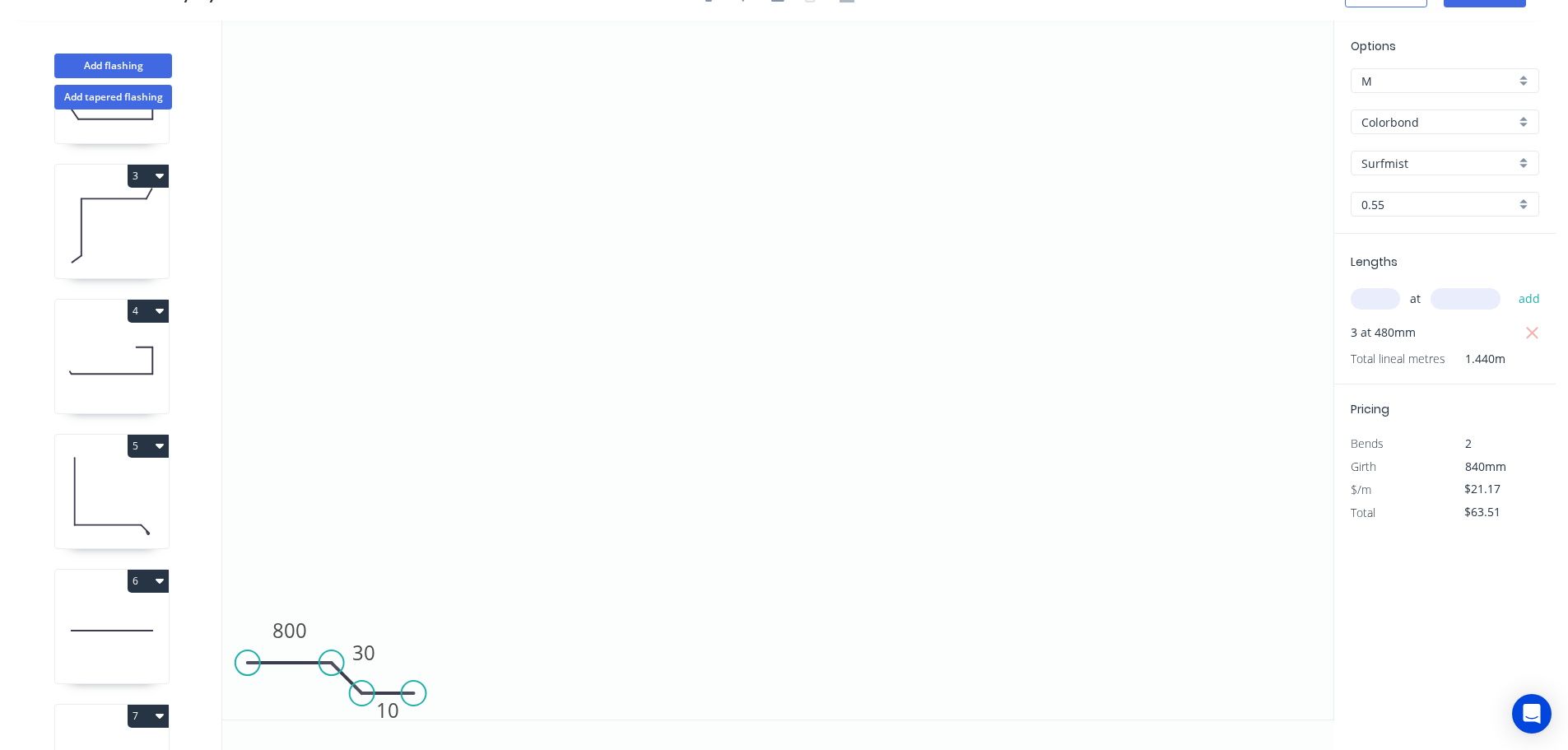
scroll to position [1151, 0]
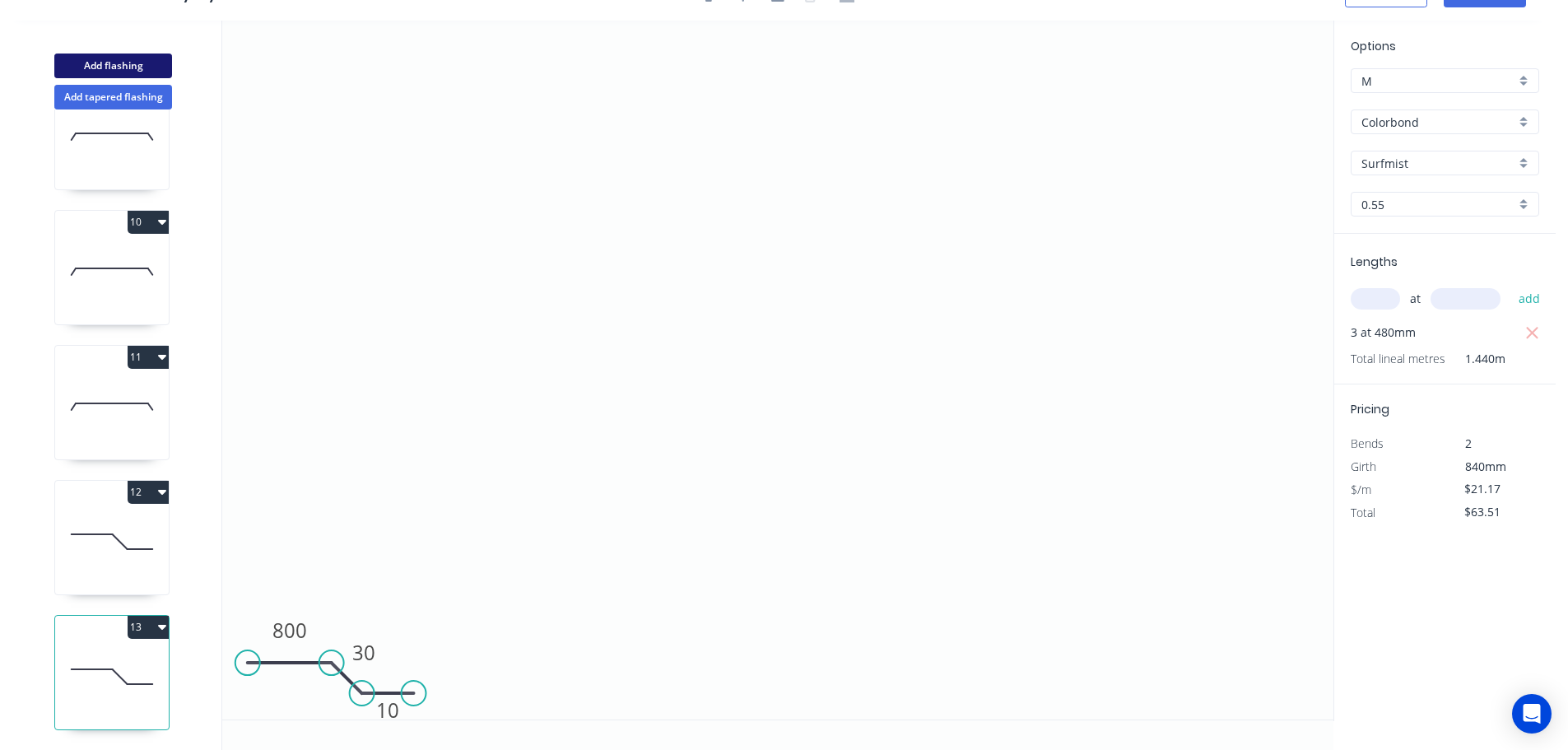
click at [101, 68] on button "Add flashing" at bounding box center [114, 66] width 118 height 25
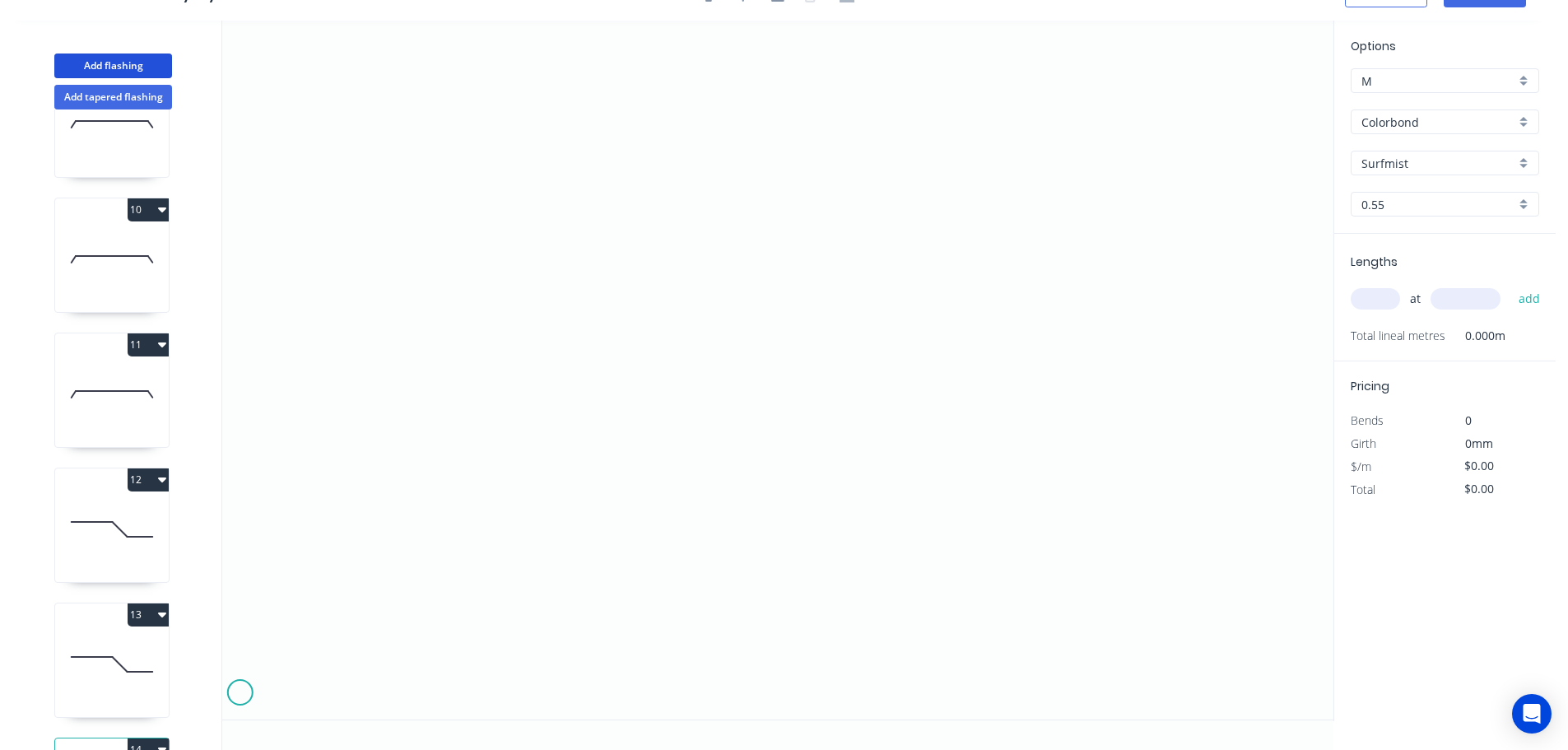
click at [239, 693] on icon "0" at bounding box center [777, 370] width 1111 height 699
click at [284, 695] on icon "0" at bounding box center [777, 370] width 1111 height 699
click at [323, 651] on icon "0 ?" at bounding box center [777, 370] width 1111 height 699
click at [430, 652] on icon at bounding box center [377, 652] width 107 height 0
click at [430, 651] on circle at bounding box center [431, 652] width 25 height 25
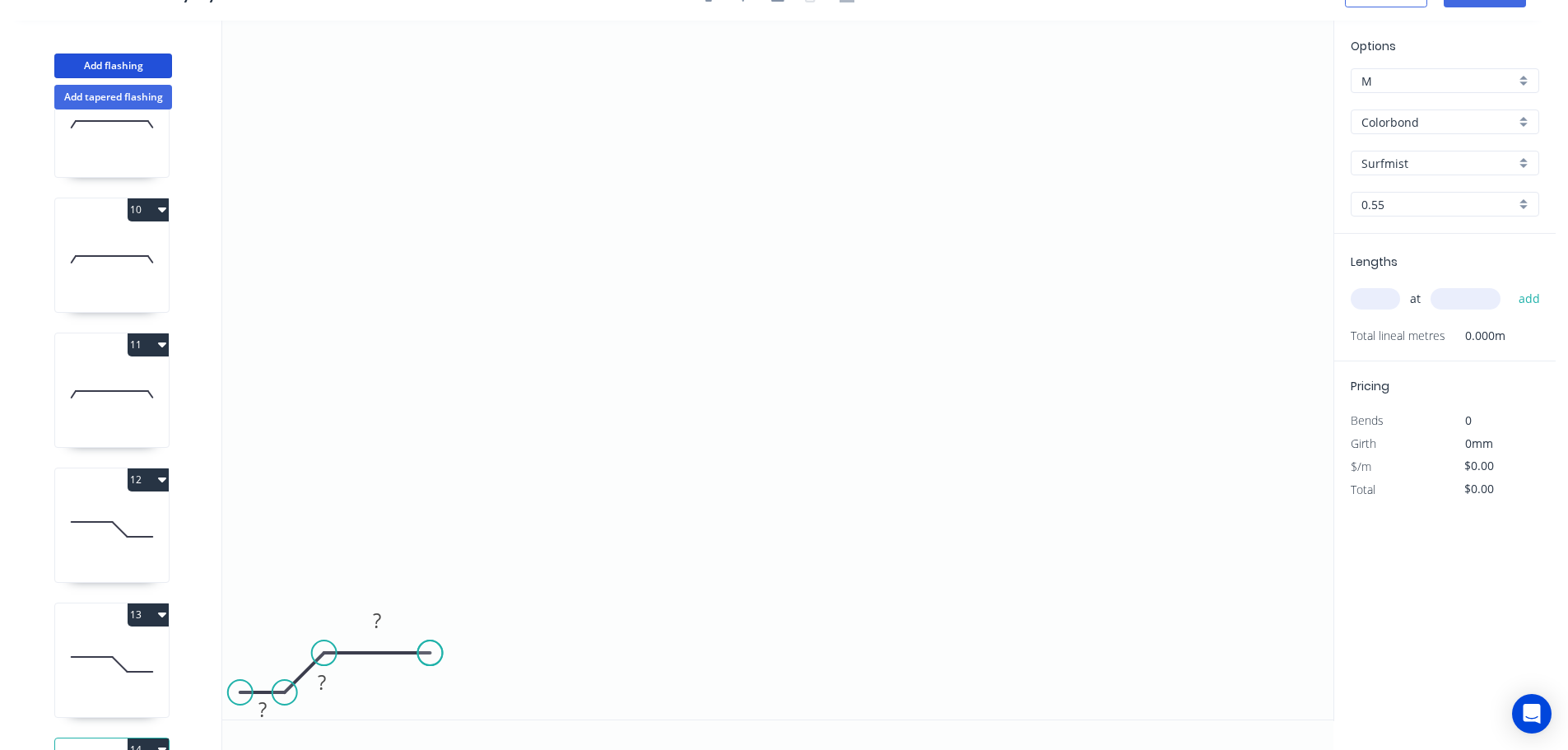
click at [430, 651] on circle at bounding box center [431, 652] width 25 height 25
drag, startPoint x: 430, startPoint y: 651, endPoint x: 414, endPoint y: 652, distance: 16.0
click at [414, 652] on circle at bounding box center [415, 652] width 25 height 25
click at [264, 708] on tspan "?" at bounding box center [262, 709] width 8 height 27
click at [766, 486] on icon "0 10 30 600" at bounding box center [777, 370] width 1111 height 699
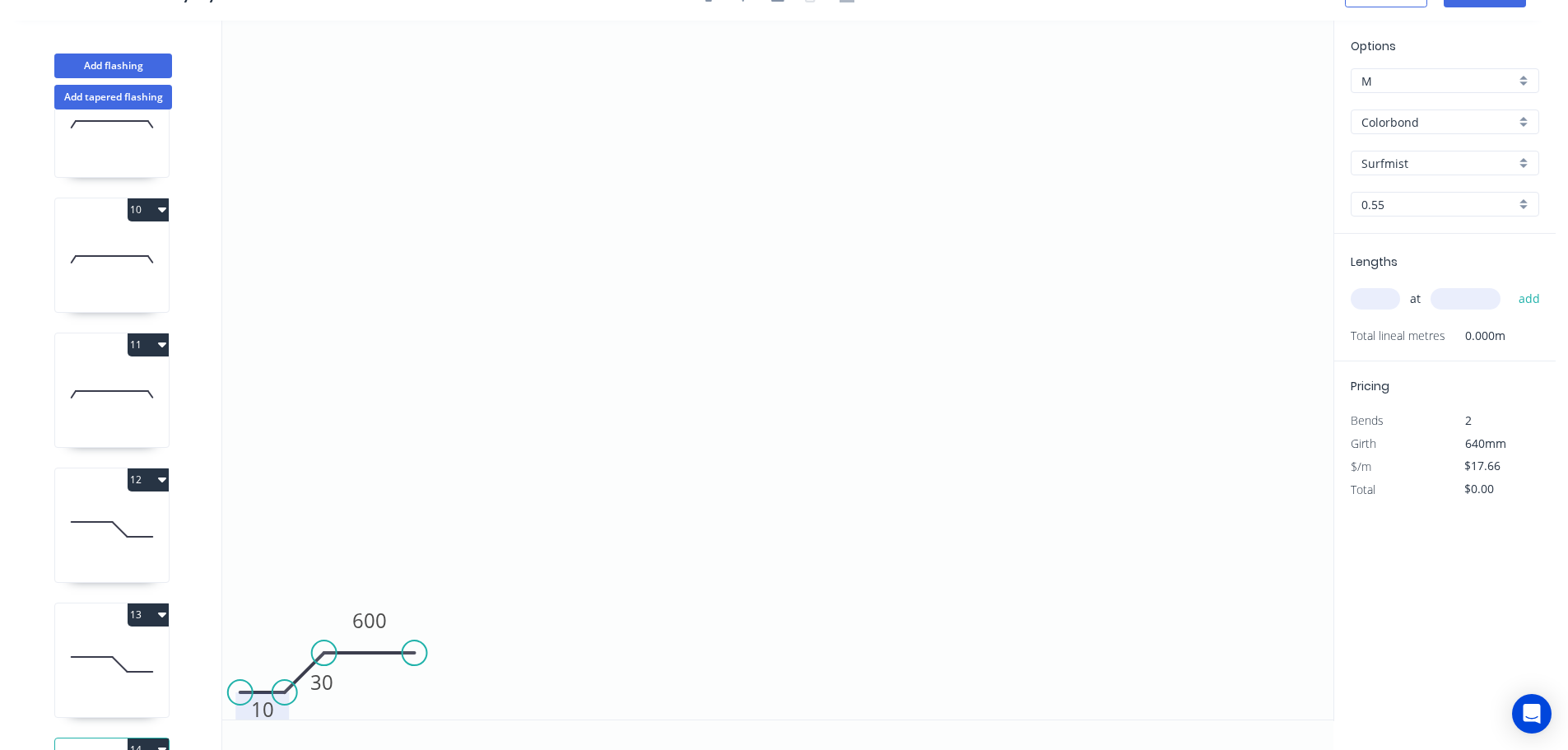
click at [1380, 288] on input "text" at bounding box center [1375, 298] width 49 height 21
click at [1474, 291] on input "text" at bounding box center [1465, 298] width 70 height 21
click at [1510, 284] on button "add" at bounding box center [1529, 298] width 39 height 28
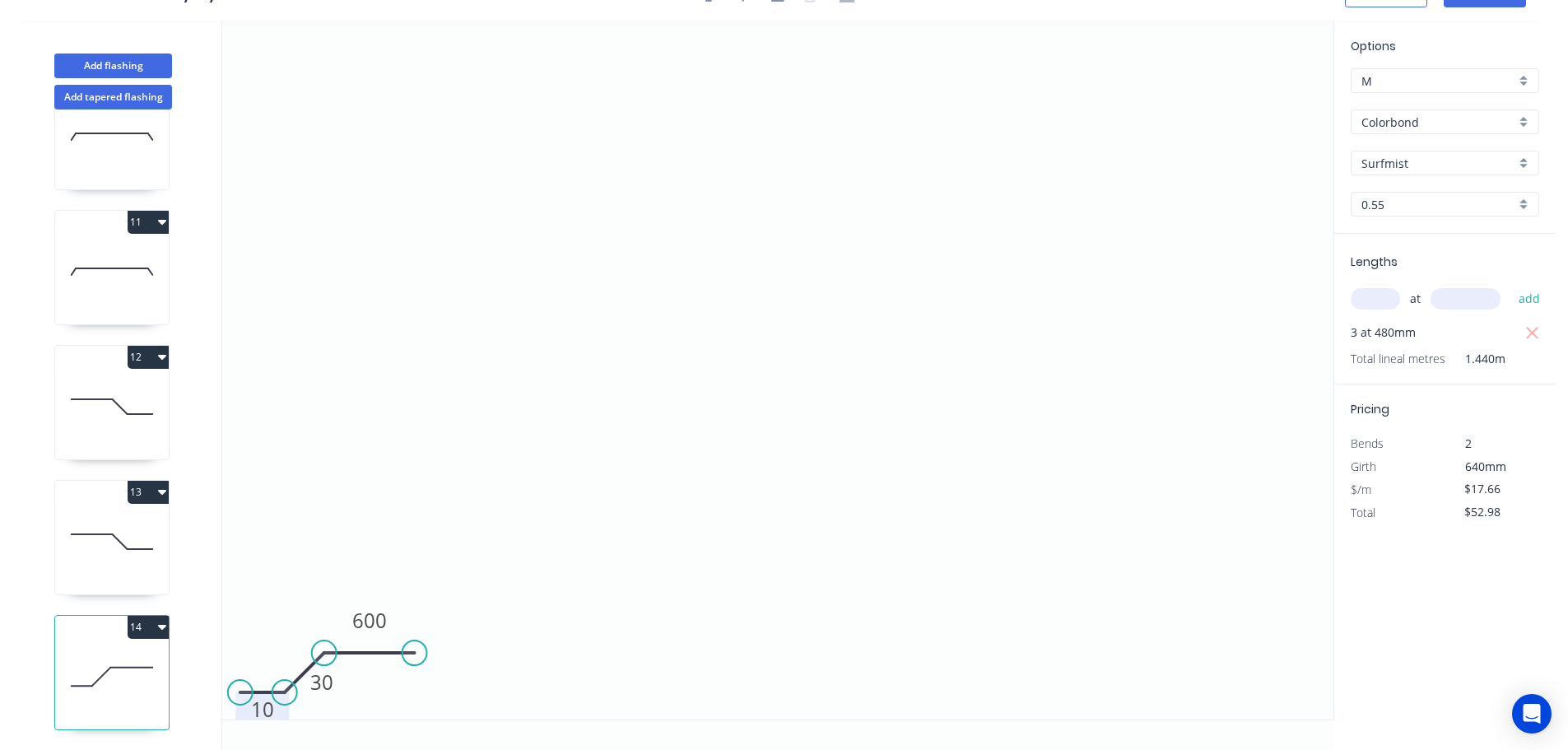
click at [149, 615] on button "14" at bounding box center [148, 627] width 41 height 23
click at [125, 656] on div "Duplicate" at bounding box center [91, 667] width 127 height 24
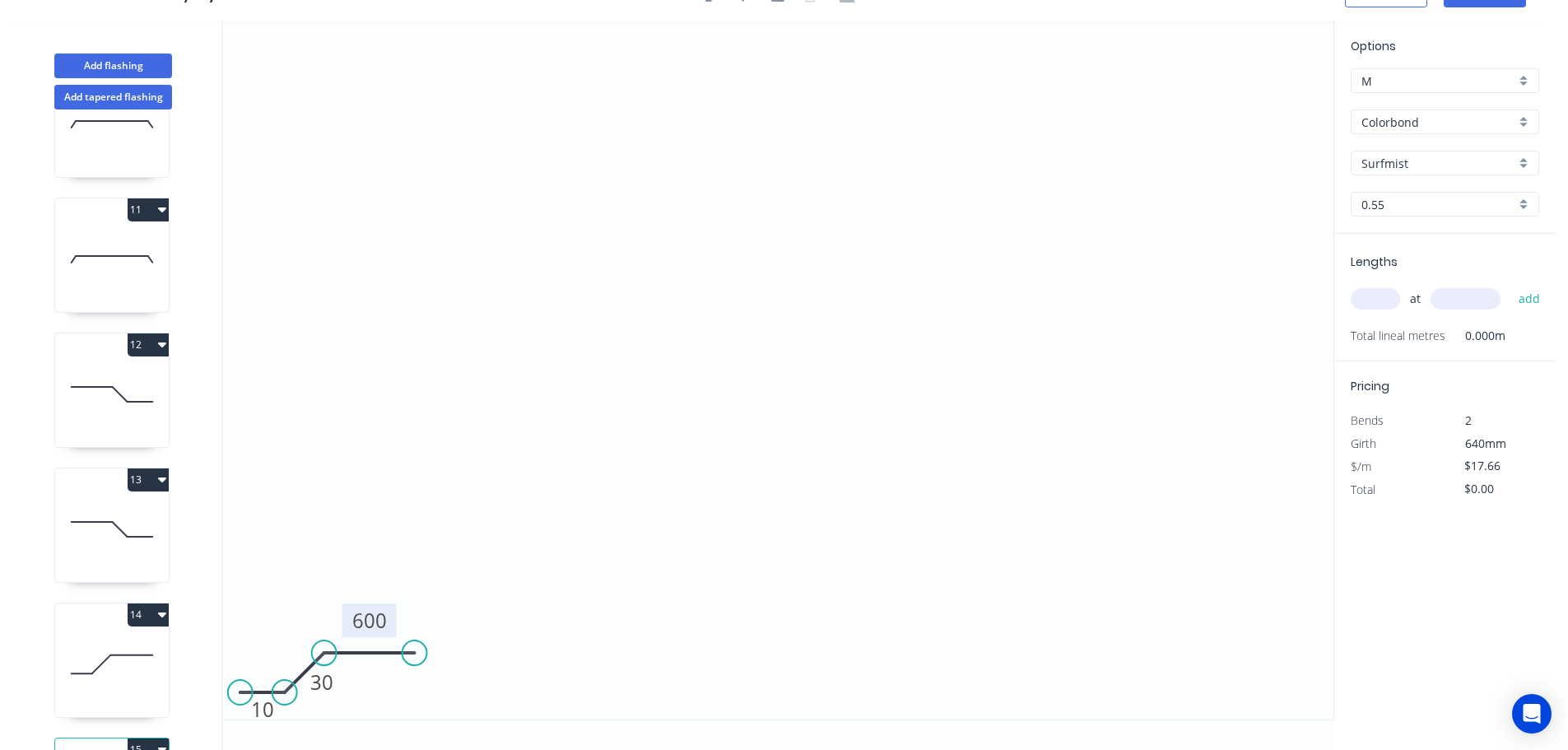
click at [376, 617] on tspan "600" at bounding box center [369, 620] width 34 height 27
click at [764, 608] on icon "0 10 30 800" at bounding box center [777, 370] width 1111 height 699
click at [1379, 299] on input "text" at bounding box center [1375, 298] width 49 height 21
click at [1510, 284] on button "add" at bounding box center [1529, 298] width 39 height 28
click at [1055, 371] on icon "0 10 30 800" at bounding box center [777, 370] width 1111 height 699
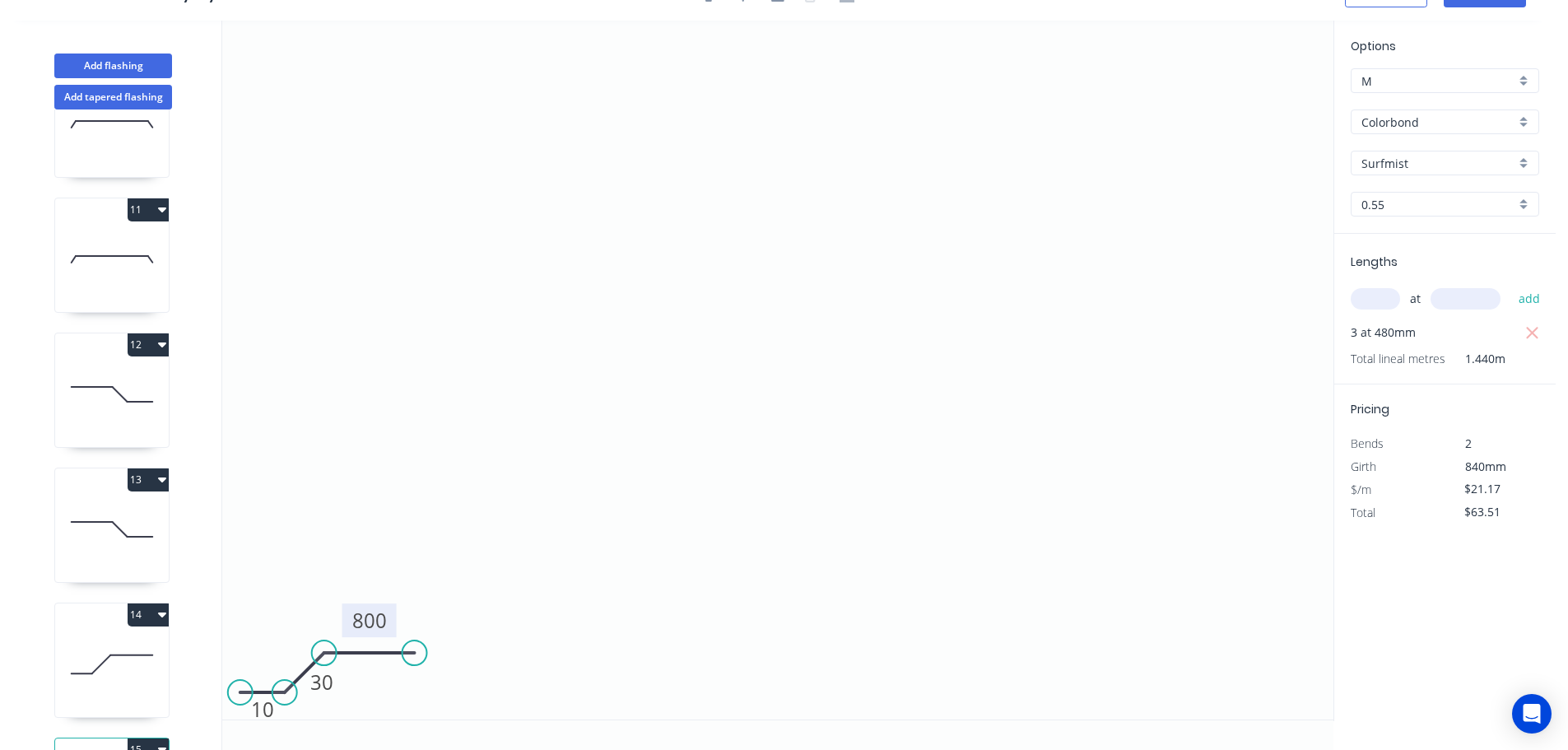
scroll to position [0, 0]
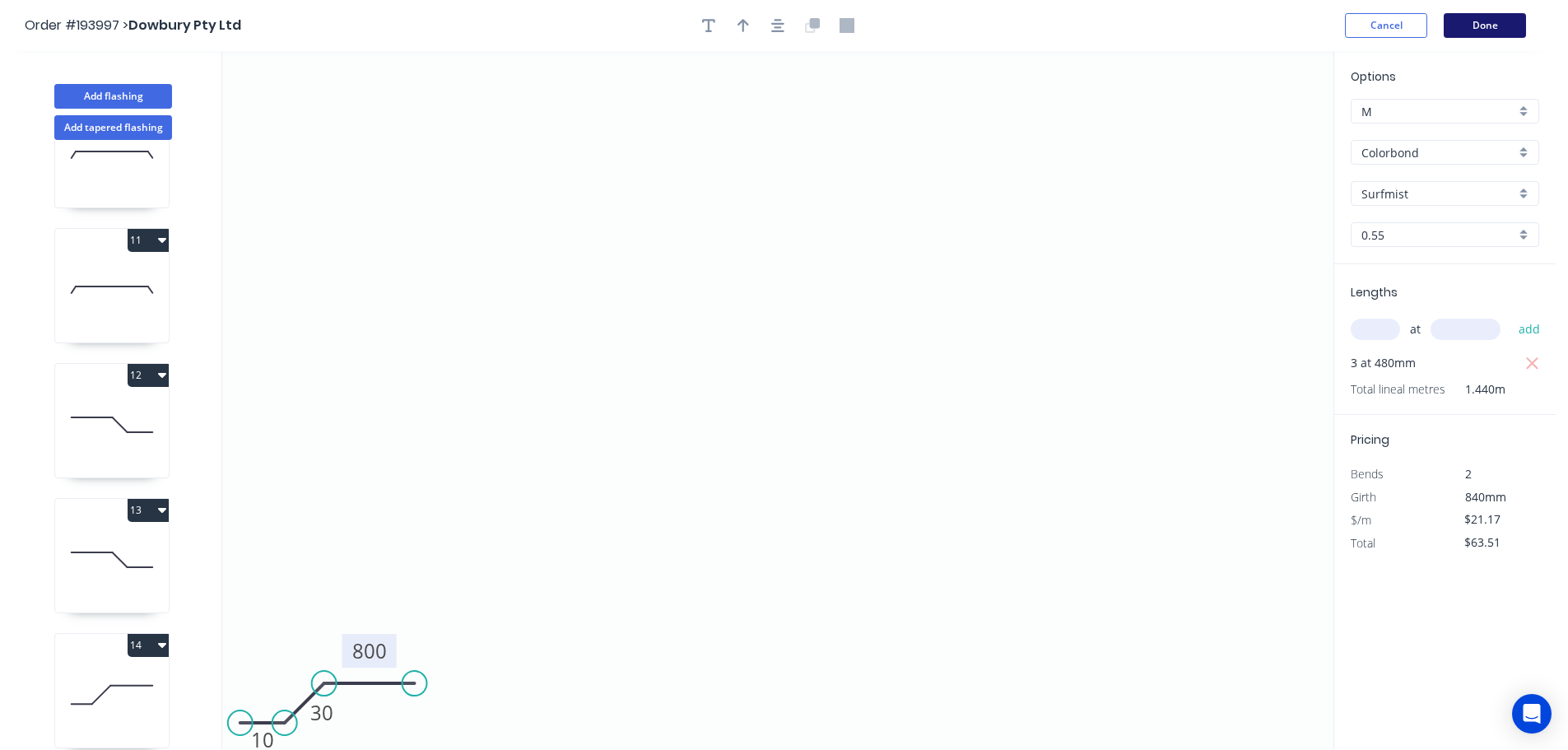
click at [1502, 26] on button "Done" at bounding box center [1484, 26] width 82 height 25
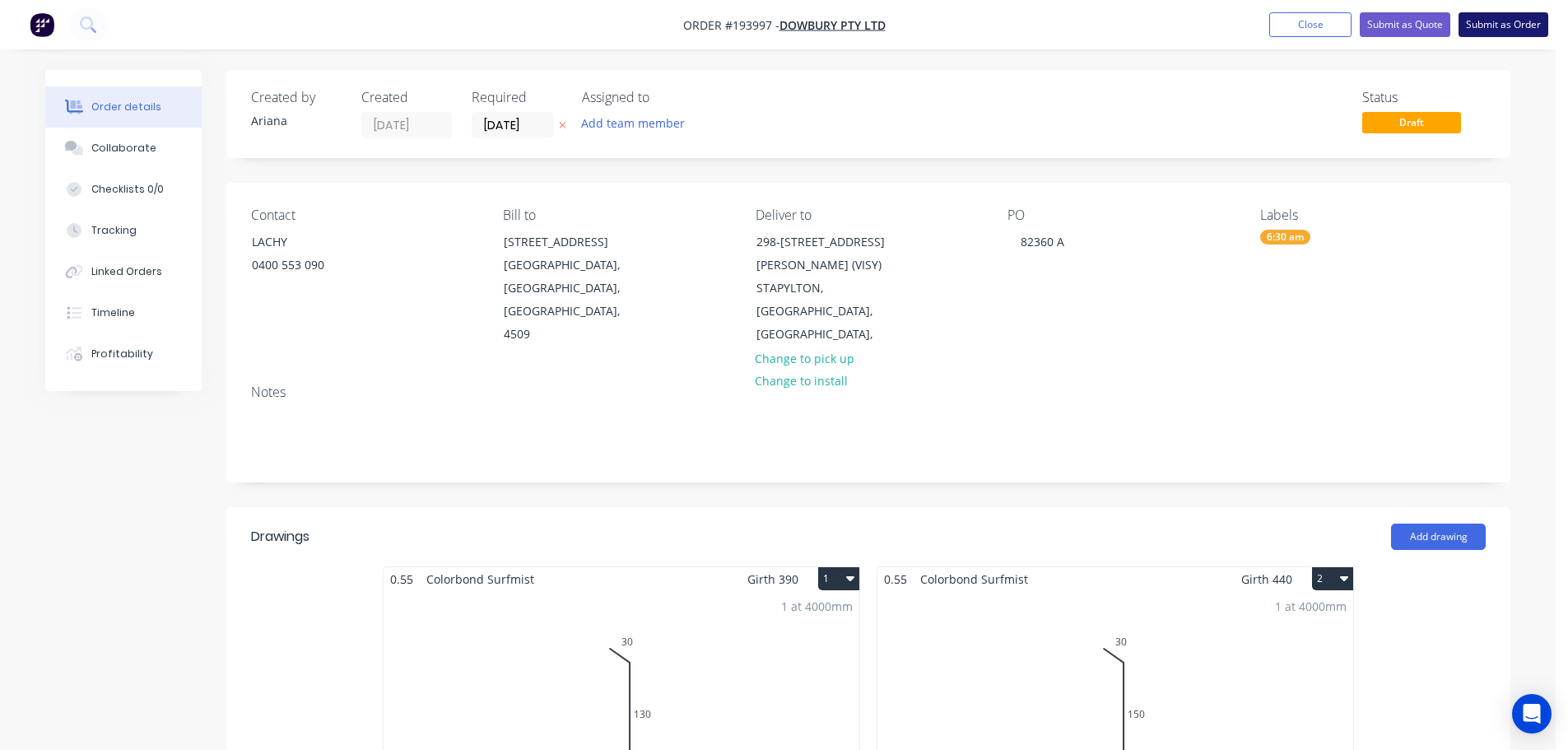
click at [1501, 24] on button "Submit as Order" at bounding box center [1504, 25] width 90 height 25
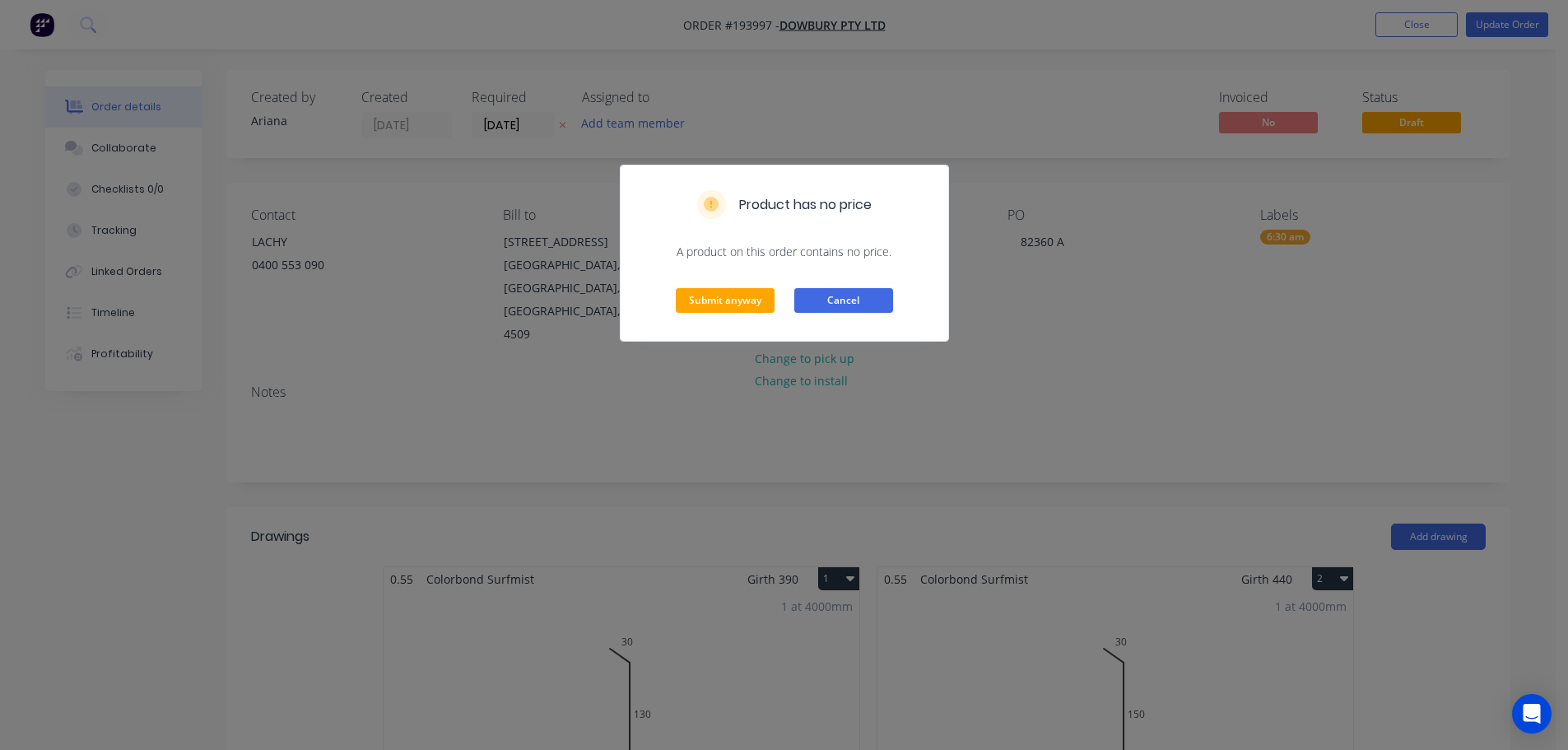
click at [856, 294] on button "Cancel" at bounding box center [843, 300] width 99 height 25
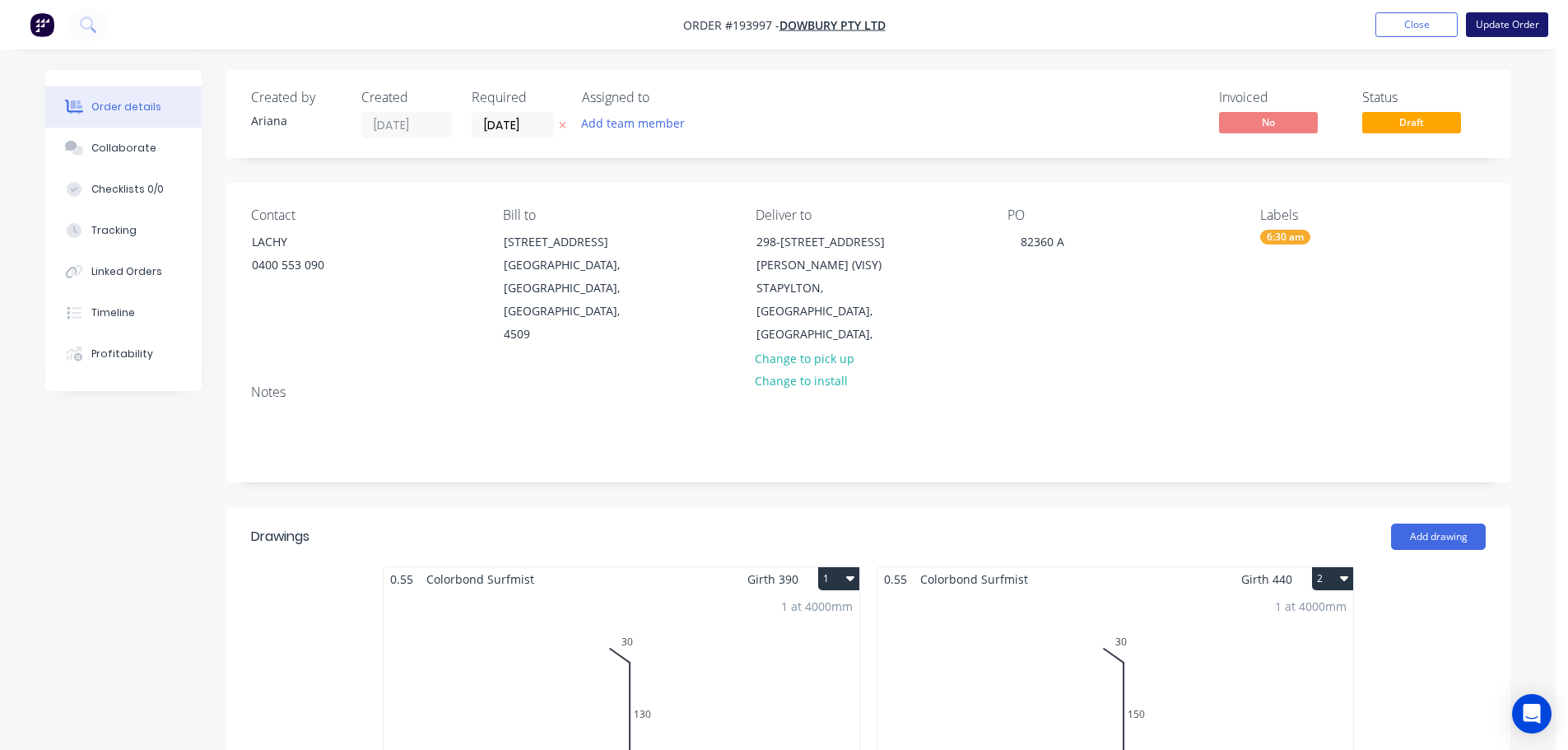
click at [1509, 24] on button "Update Order" at bounding box center [1506, 25] width 82 height 25
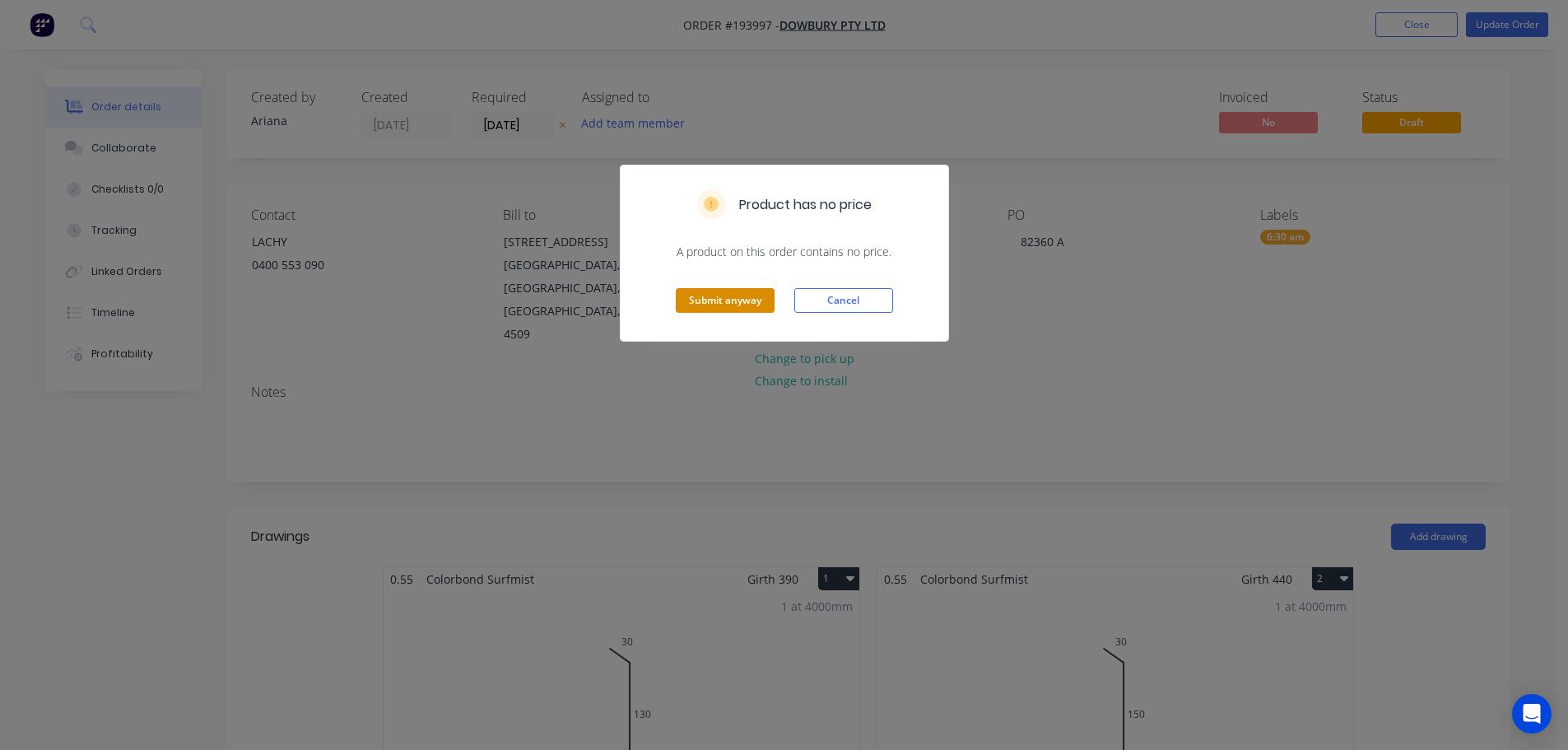
click at [736, 302] on button "Submit anyway" at bounding box center [725, 300] width 99 height 25
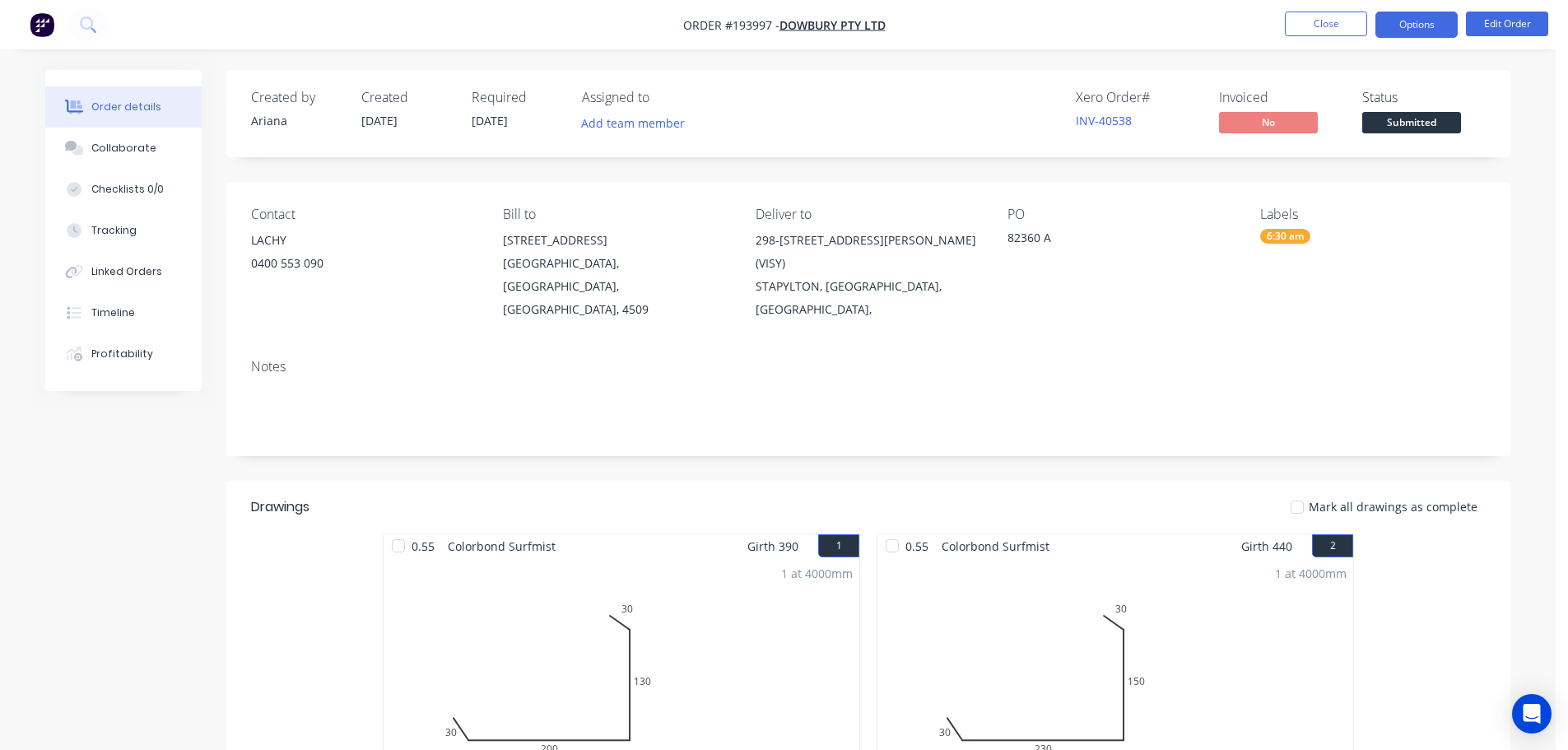
click at [1428, 22] on button "Options" at bounding box center [1416, 25] width 82 height 26
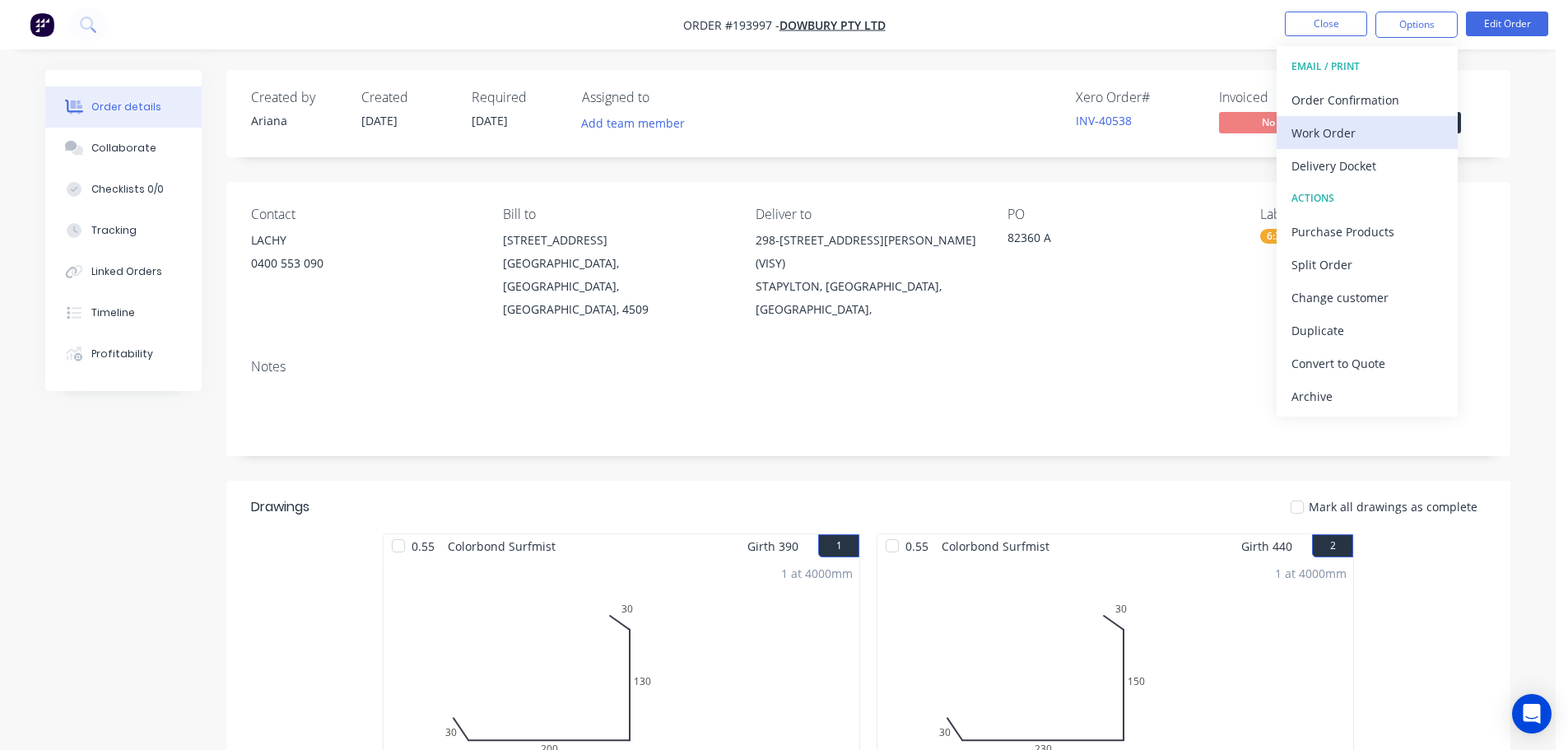
click at [1361, 129] on div "Work Order" at bounding box center [1367, 132] width 151 height 24
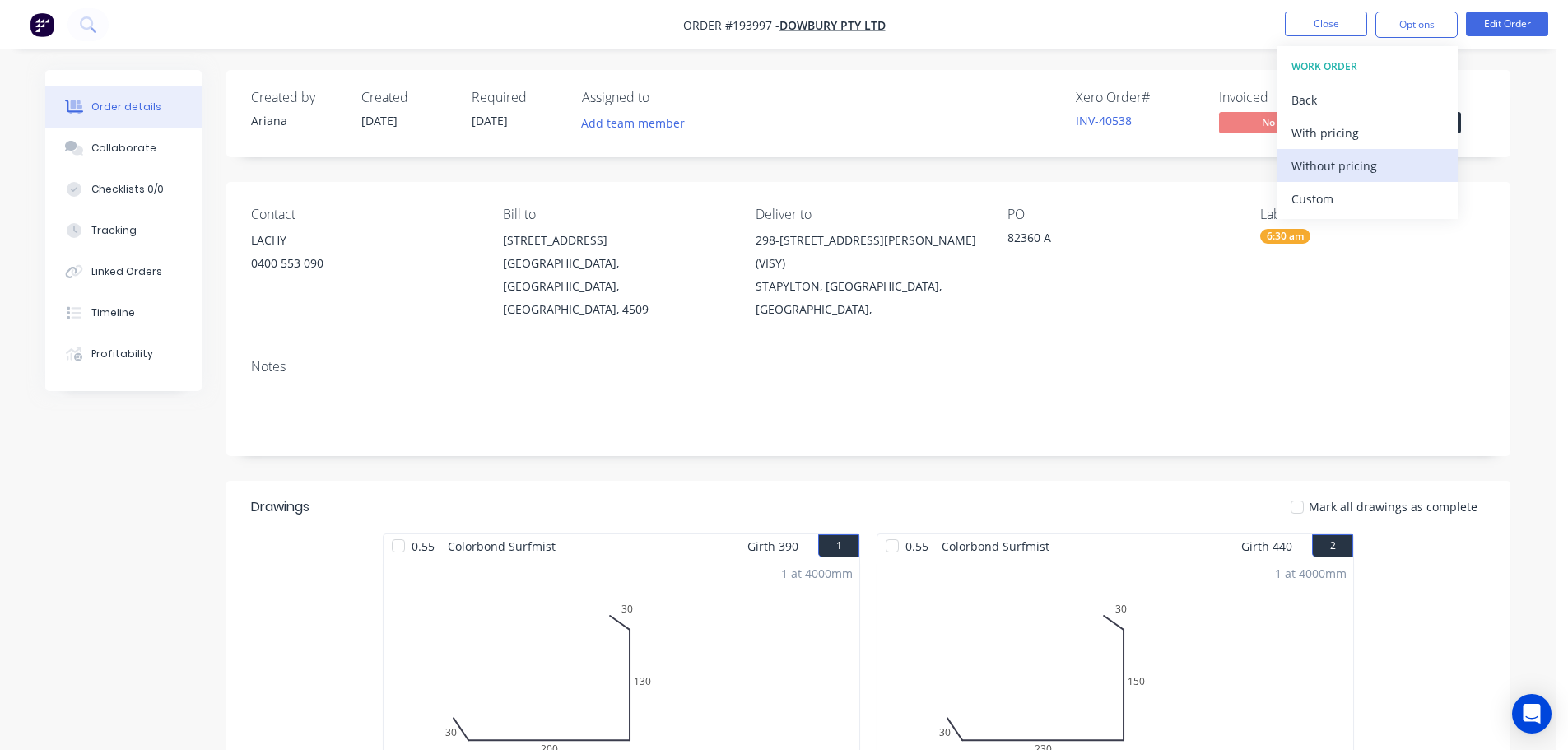
click at [1334, 162] on div "Without pricing" at bounding box center [1367, 165] width 151 height 24
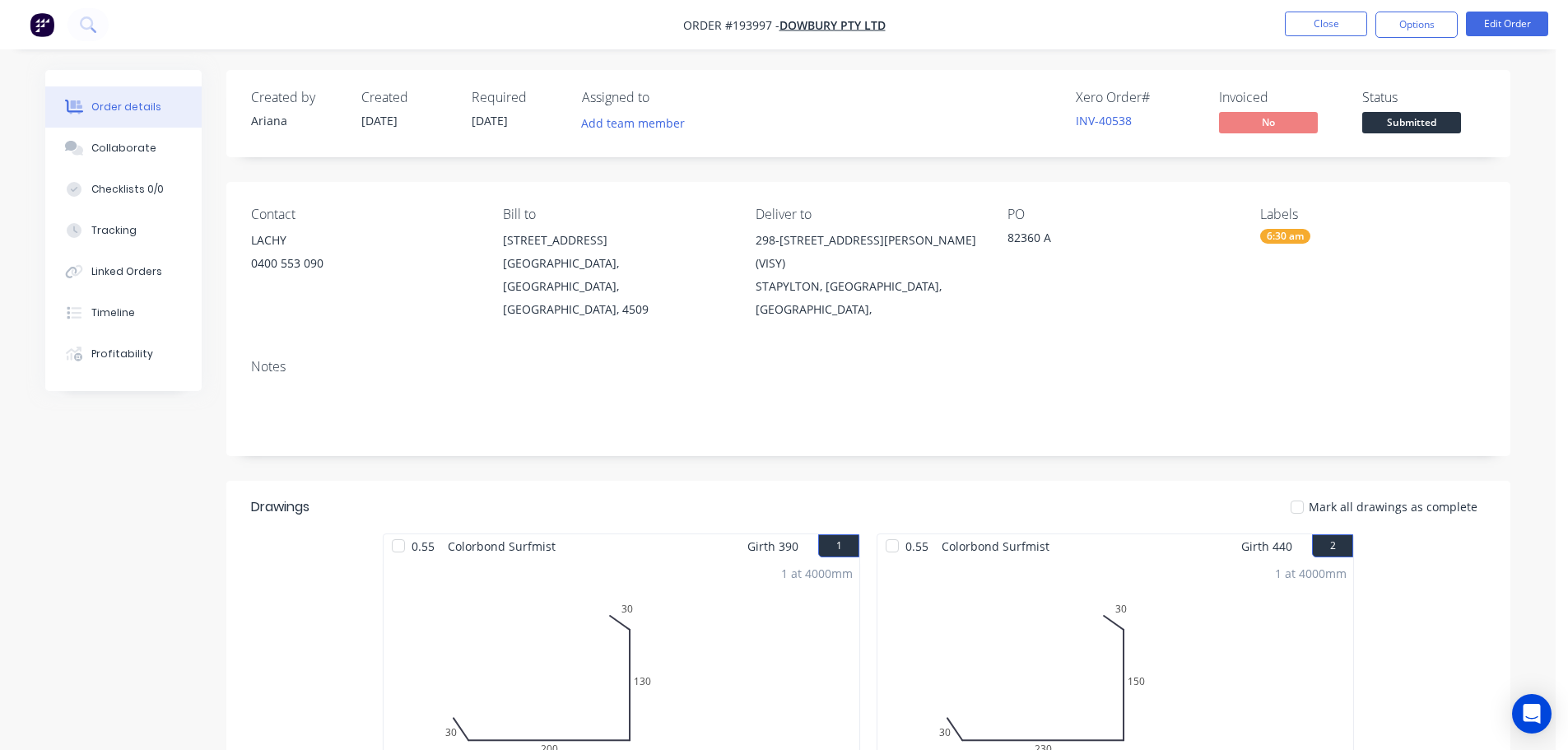
click at [1075, 5] on nav "Order #193997 - Dowbury Pty Ltd Close Options Edit Order" at bounding box center [784, 25] width 1568 height 49
click at [1323, 24] on button "Close" at bounding box center [1325, 24] width 82 height 25
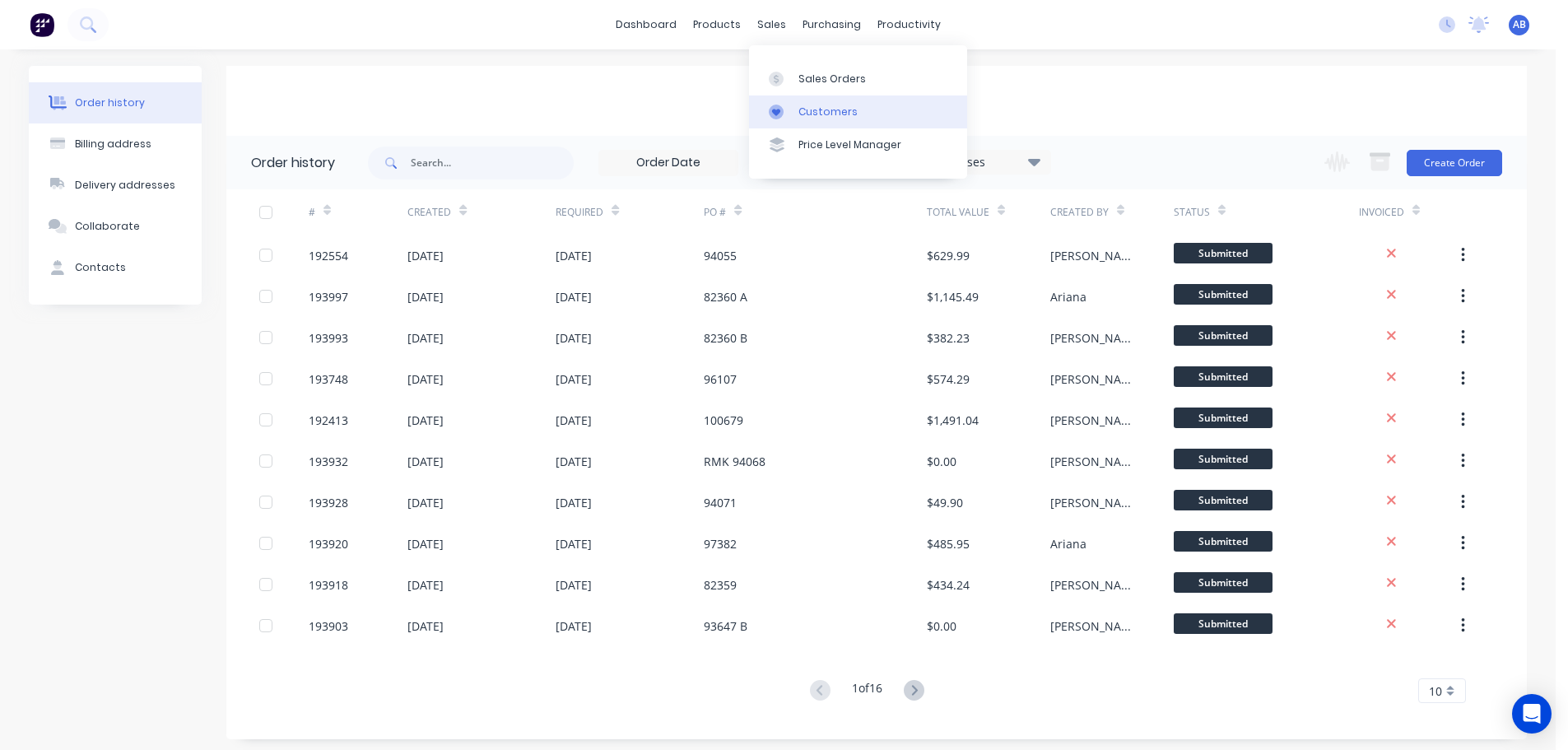
click at [814, 108] on div "Customers" at bounding box center [828, 112] width 59 height 15
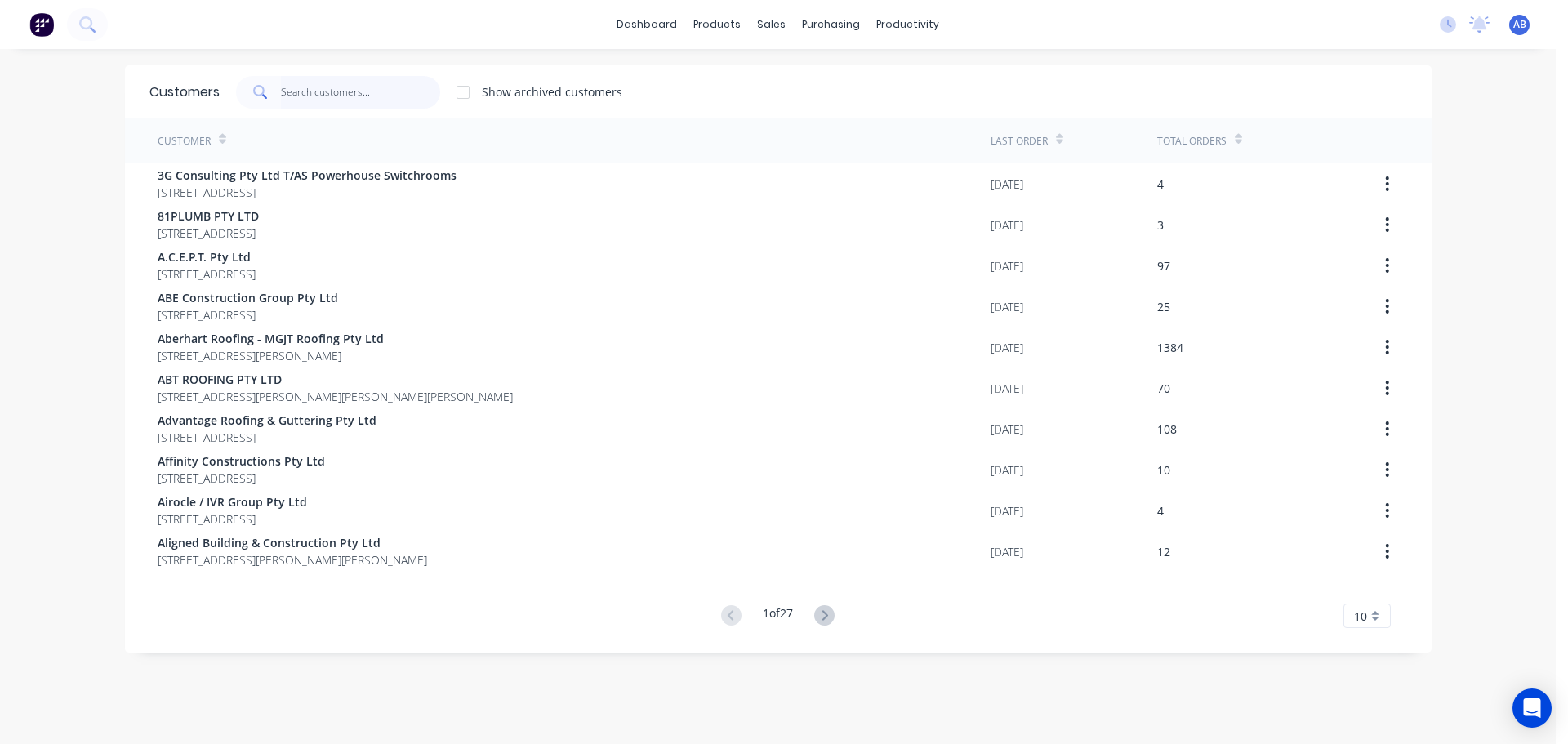
click at [420, 103] on input "text" at bounding box center [361, 92] width 159 height 32
drag, startPoint x: 358, startPoint y: 93, endPoint x: 672, endPoint y: 93, distance: 314.0
click at [359, 92] on input "text" at bounding box center [361, 92] width 159 height 32
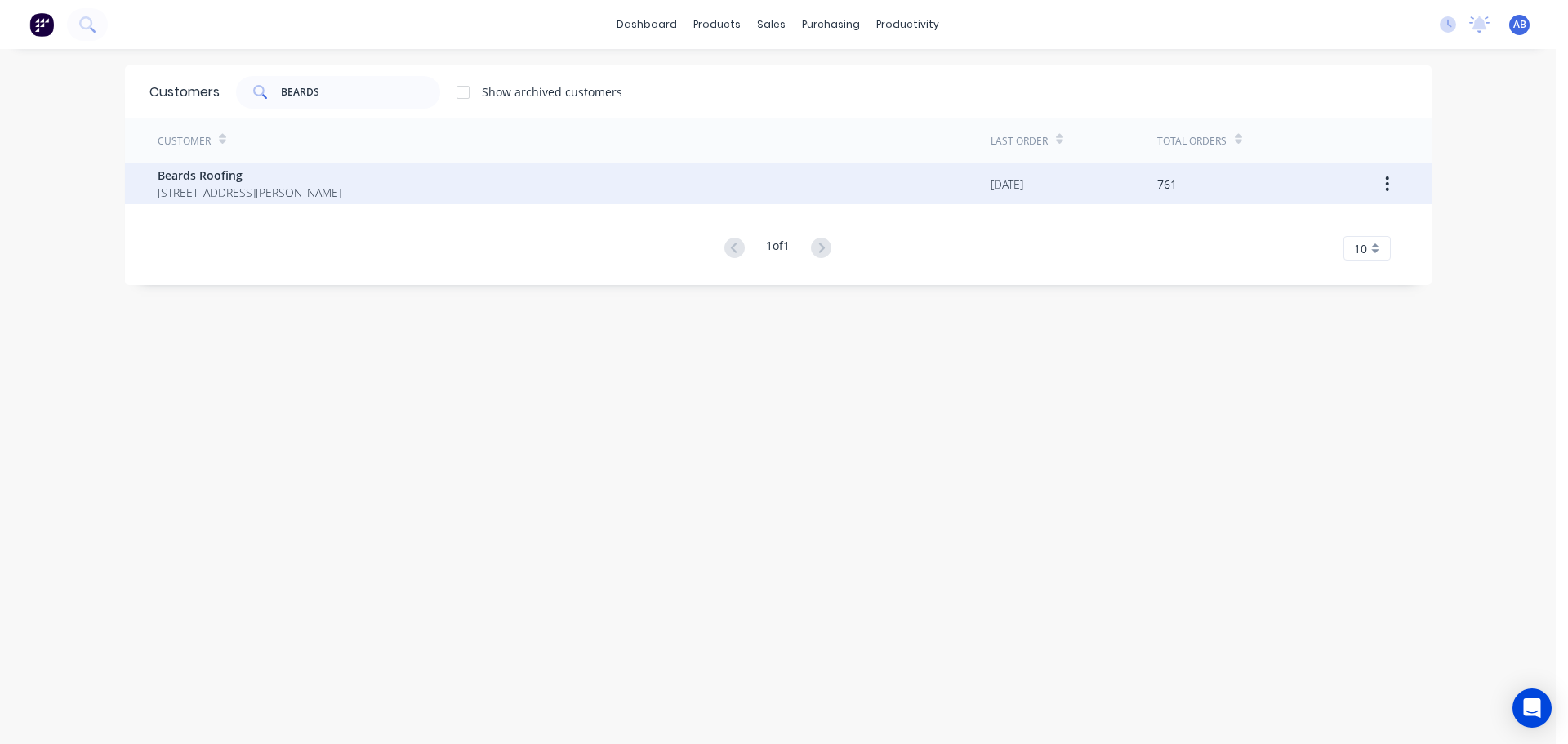
click at [218, 174] on span "Beards Roofing" at bounding box center [249, 176] width 183 height 17
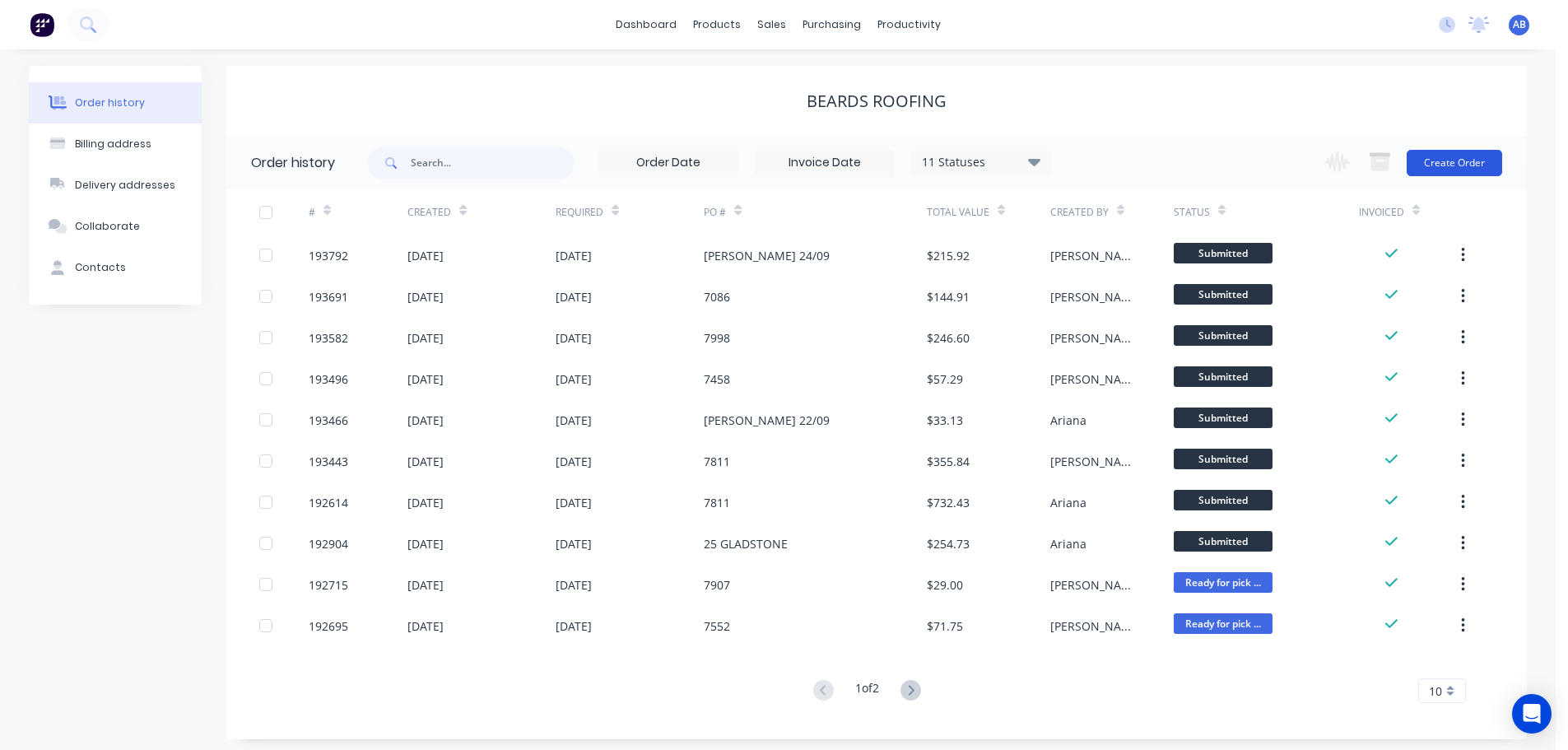
click at [1478, 163] on button "Create Order" at bounding box center [1454, 163] width 95 height 26
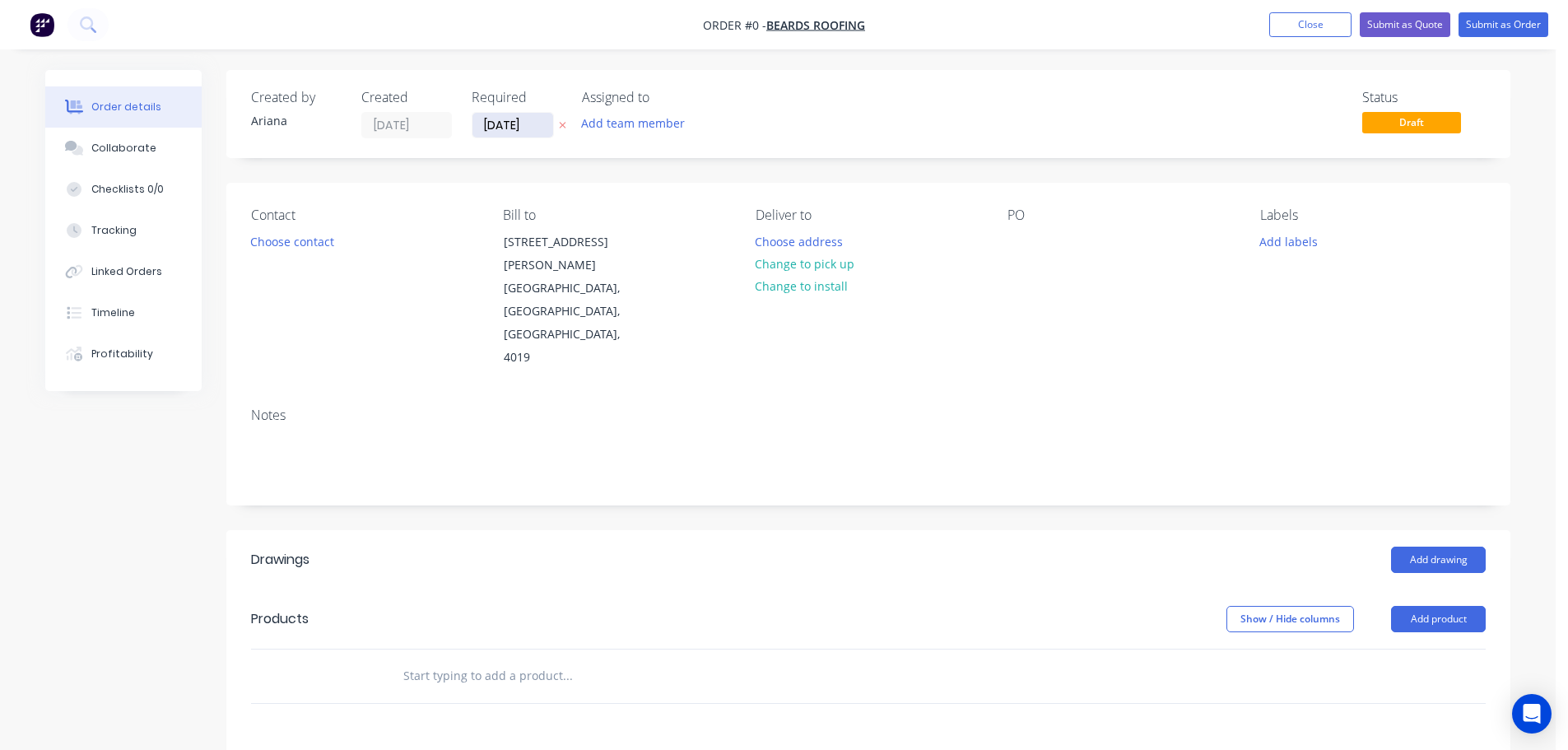
click at [530, 131] on input "[DATE]" at bounding box center [513, 125] width 81 height 25
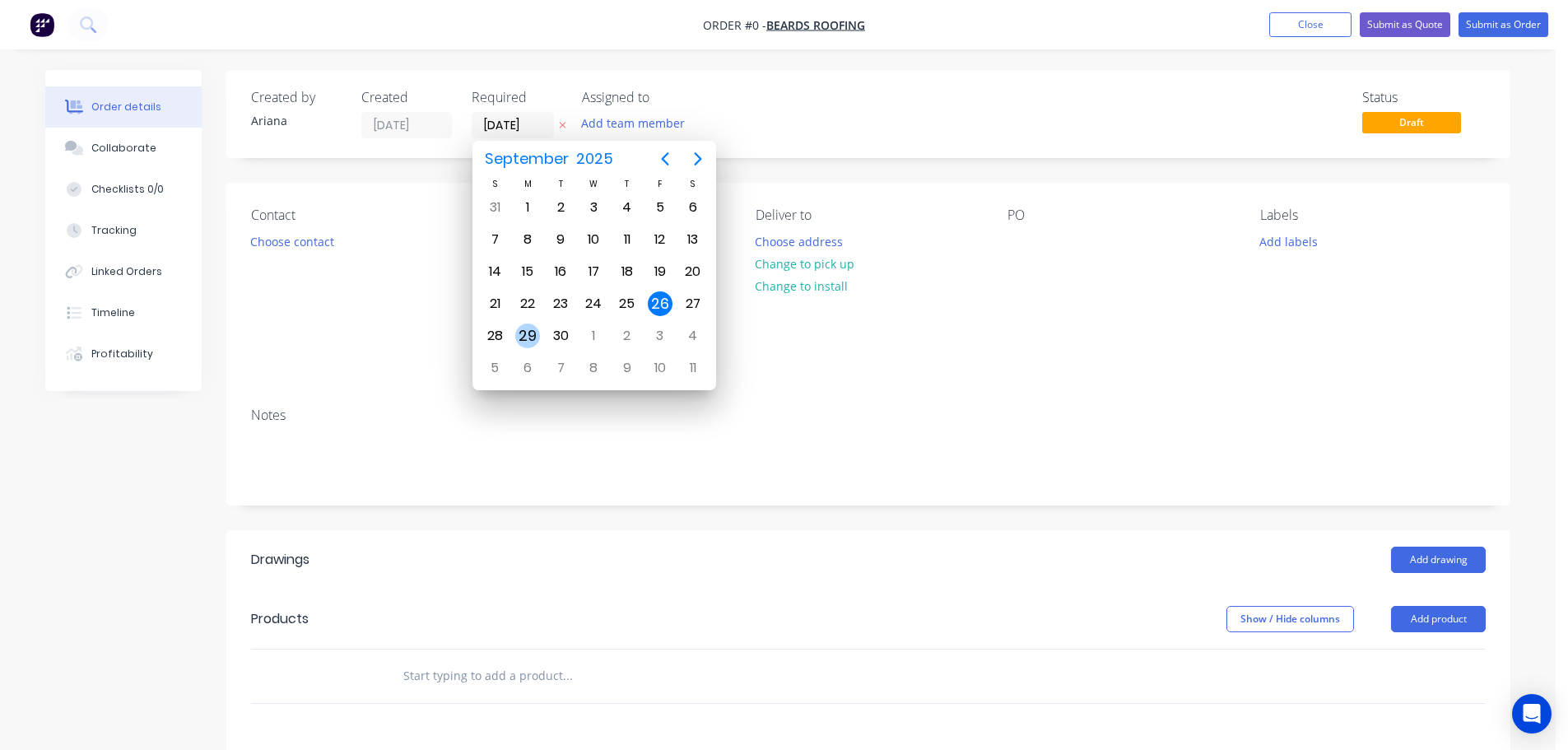
click at [522, 326] on div "29" at bounding box center [527, 335] width 25 height 25
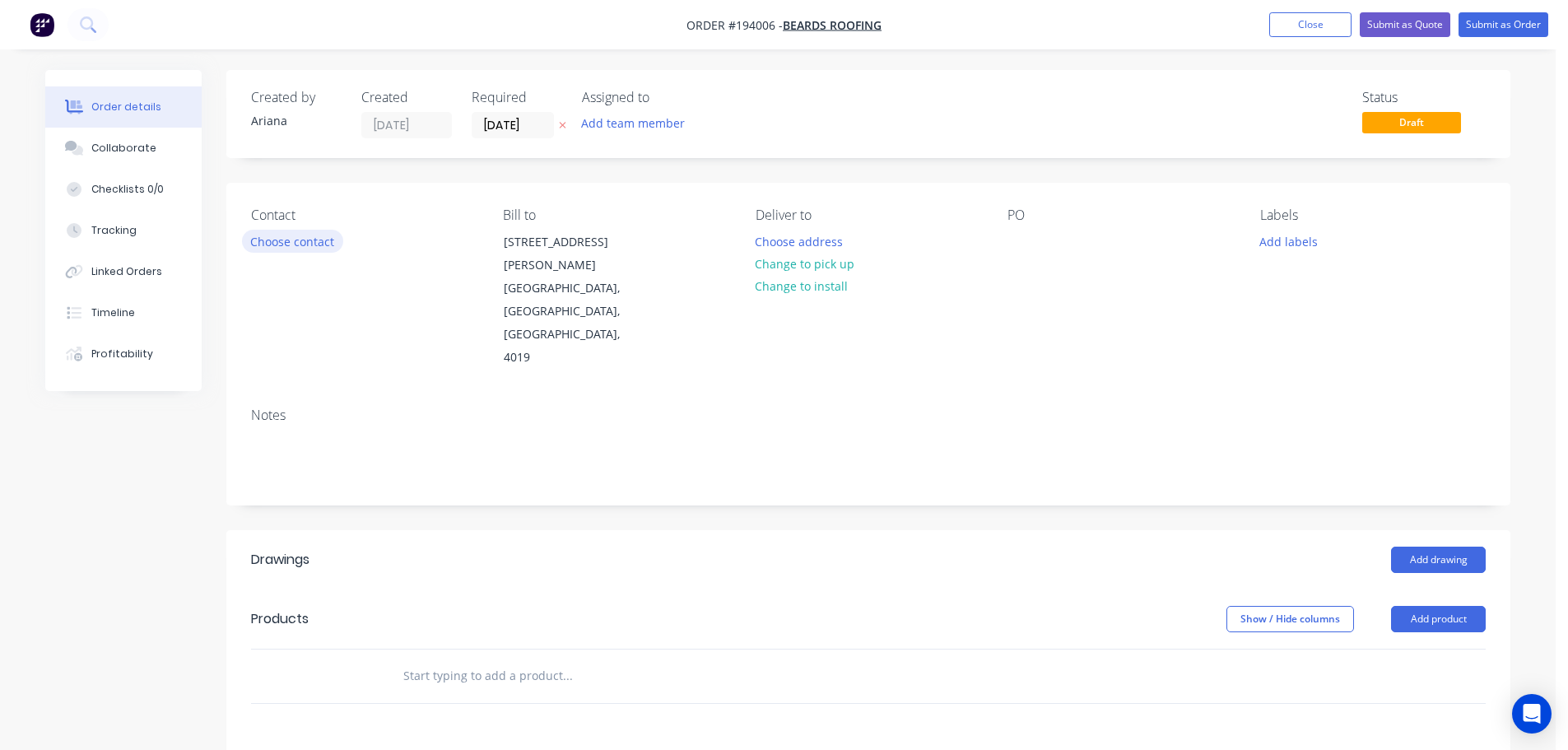
click at [314, 240] on button "Choose contact" at bounding box center [292, 240] width 101 height 22
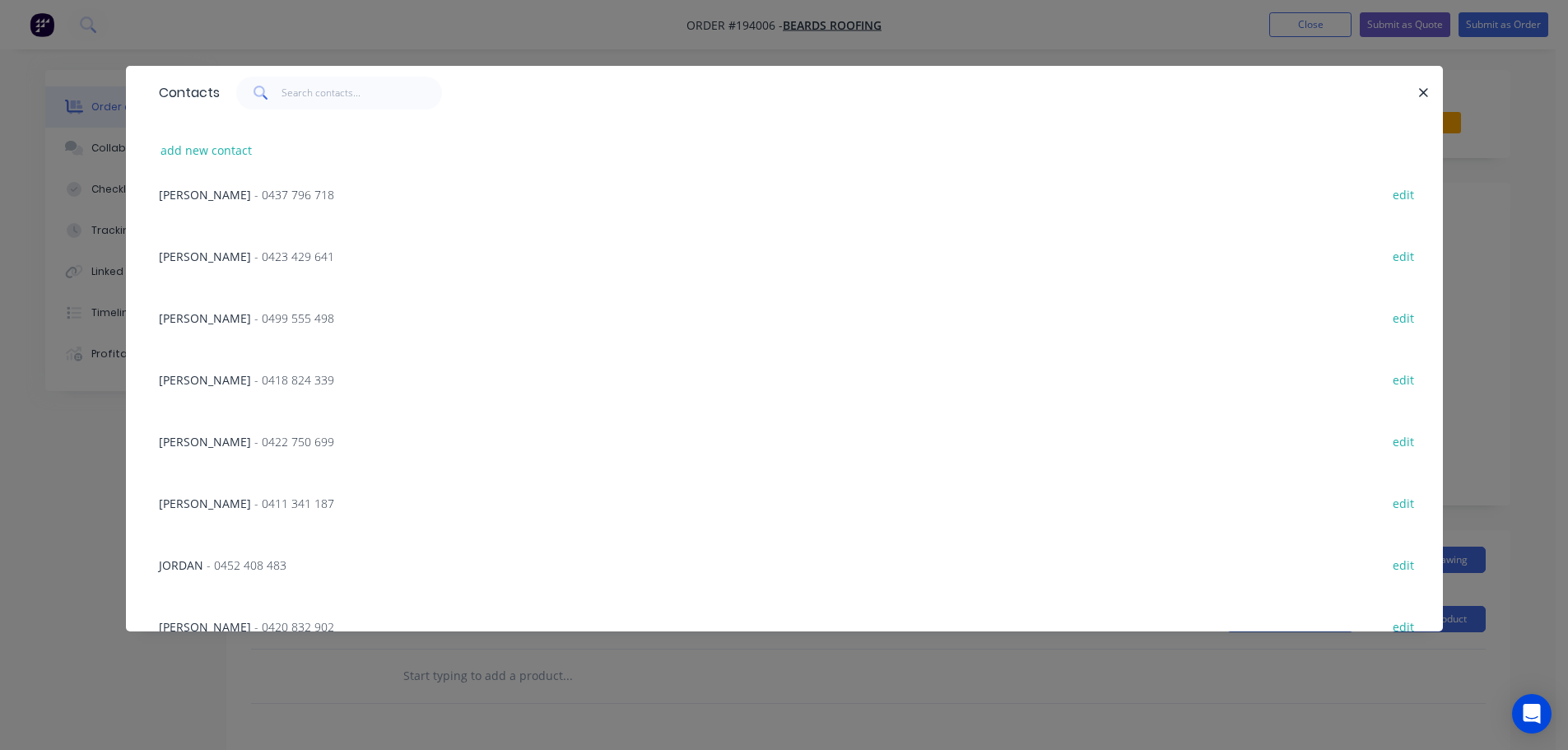
scroll to position [229, 0]
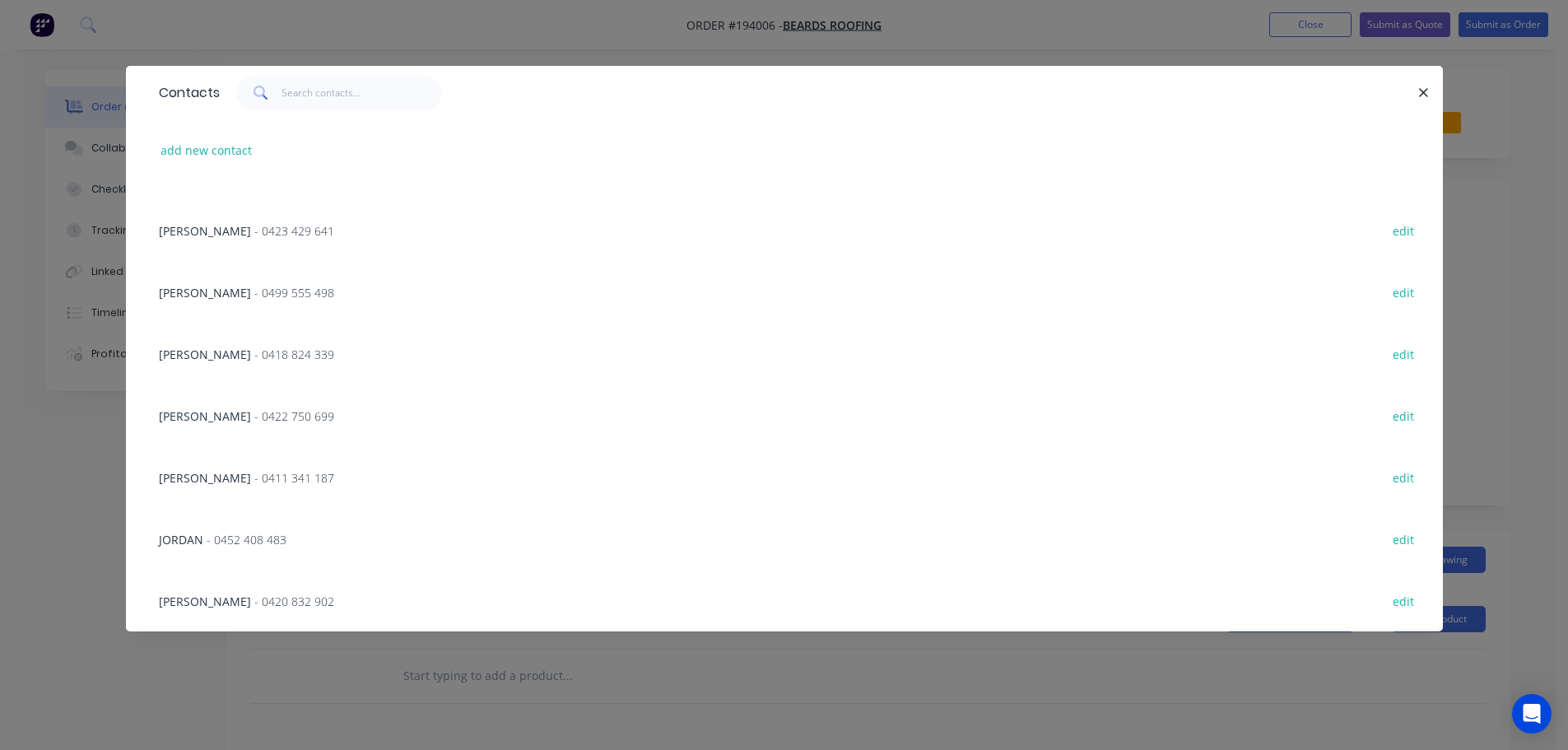
click at [210, 604] on span "[PERSON_NAME]" at bounding box center [204, 601] width 92 height 16
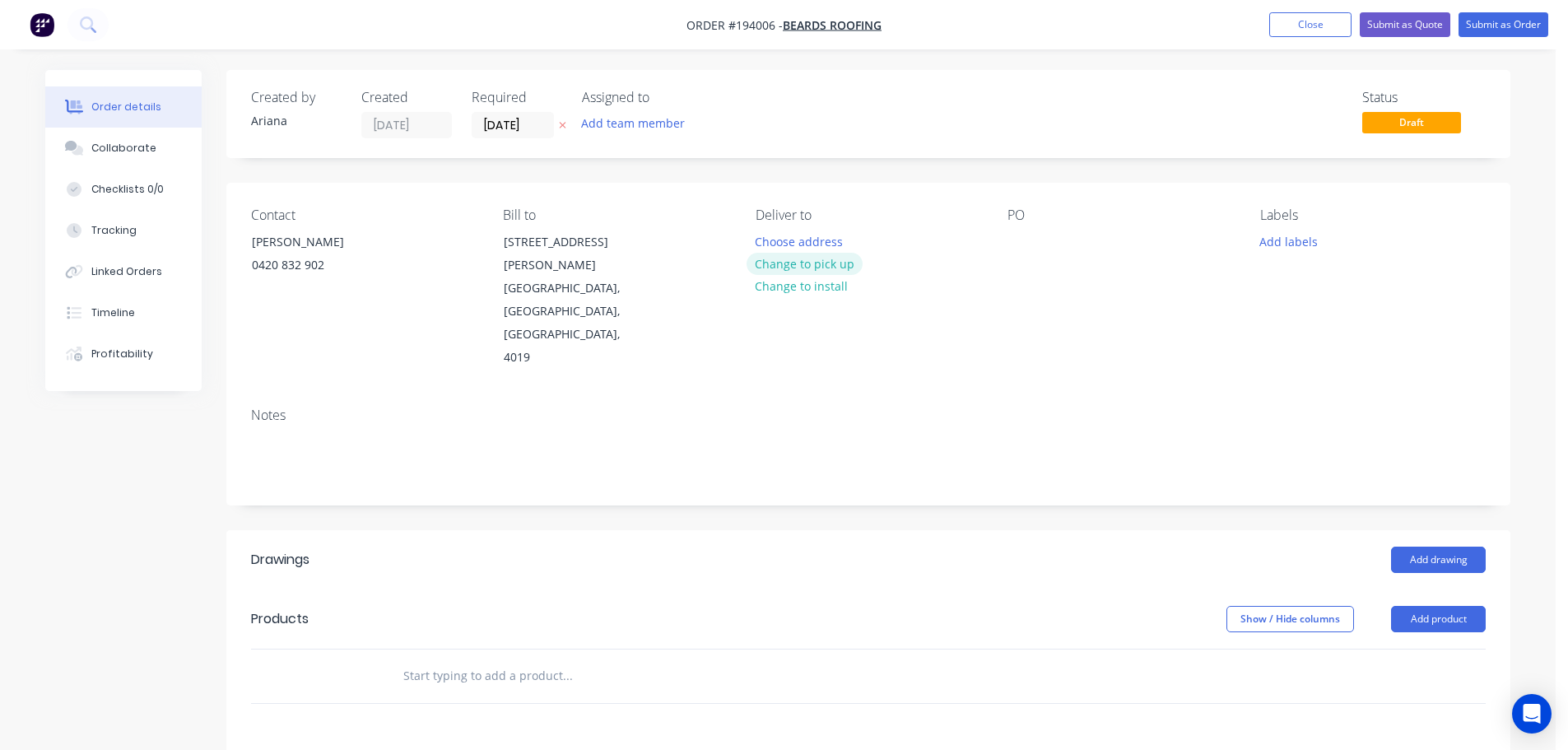
click at [805, 268] on button "Change to pick up" at bounding box center [805, 263] width 117 height 22
click at [765, 241] on div at bounding box center [769, 241] width 26 height 24
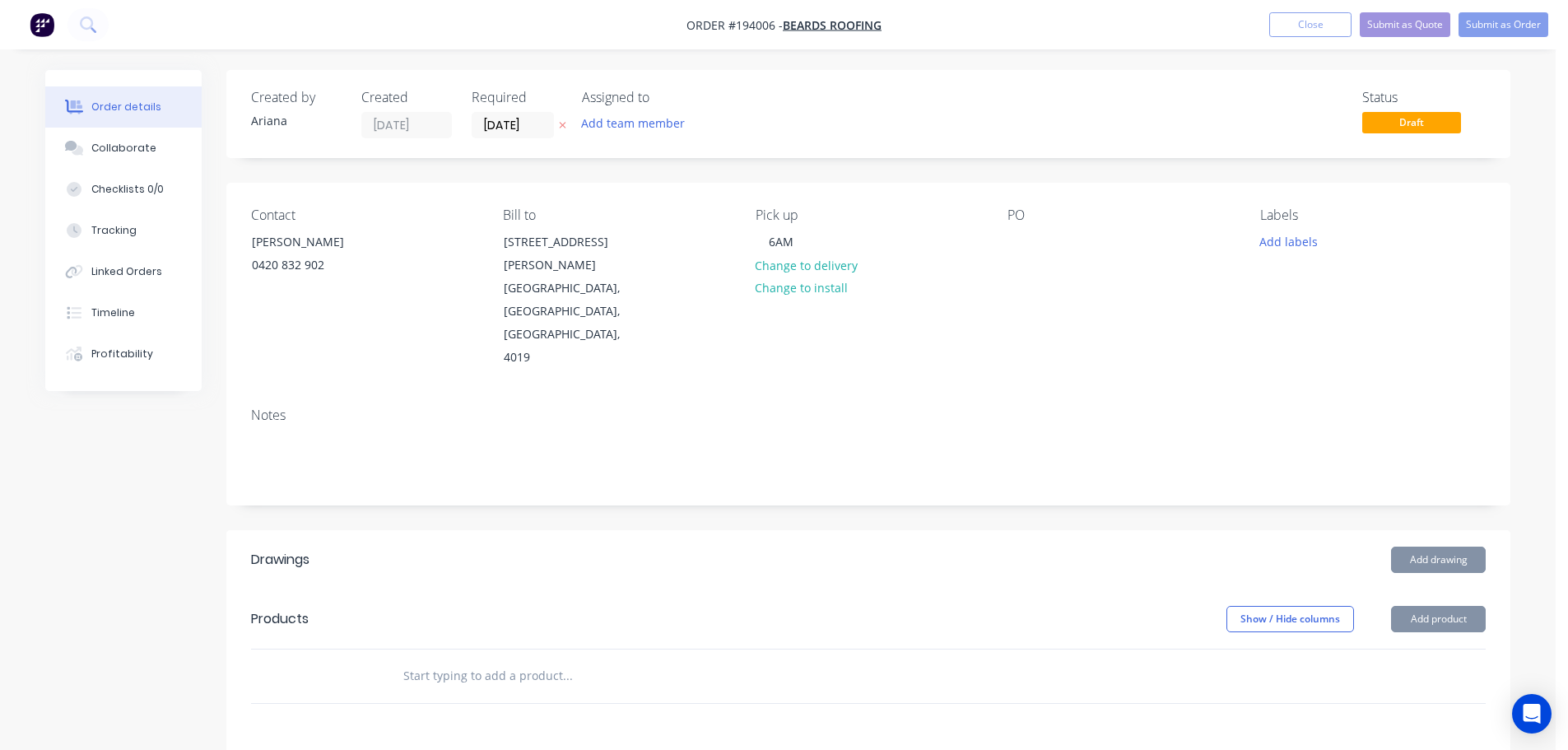
click at [957, 294] on div "Pick up 6AM Change to delivery Change to install" at bounding box center [868, 289] width 225 height 162
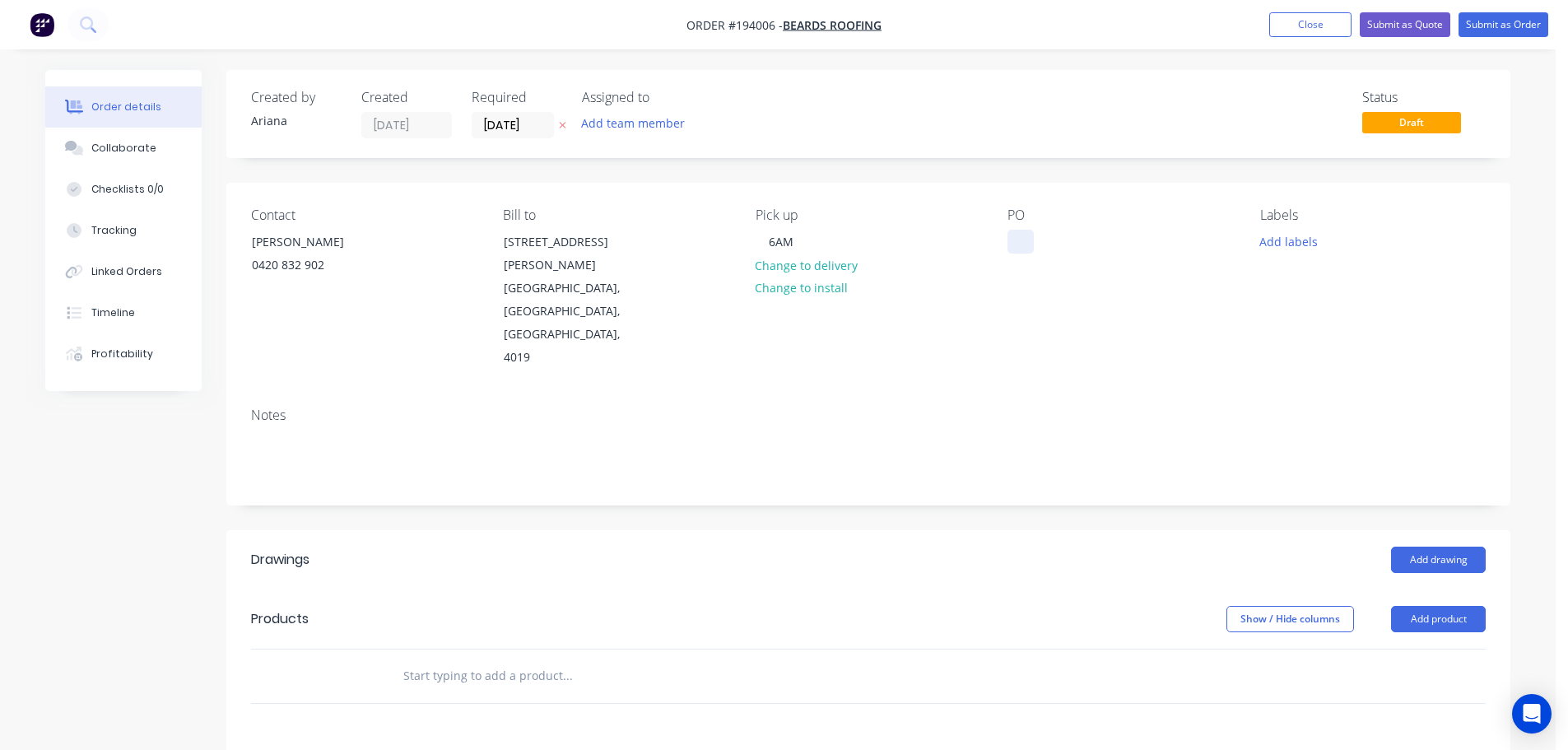
click at [1024, 243] on div at bounding box center [1020, 241] width 26 height 24
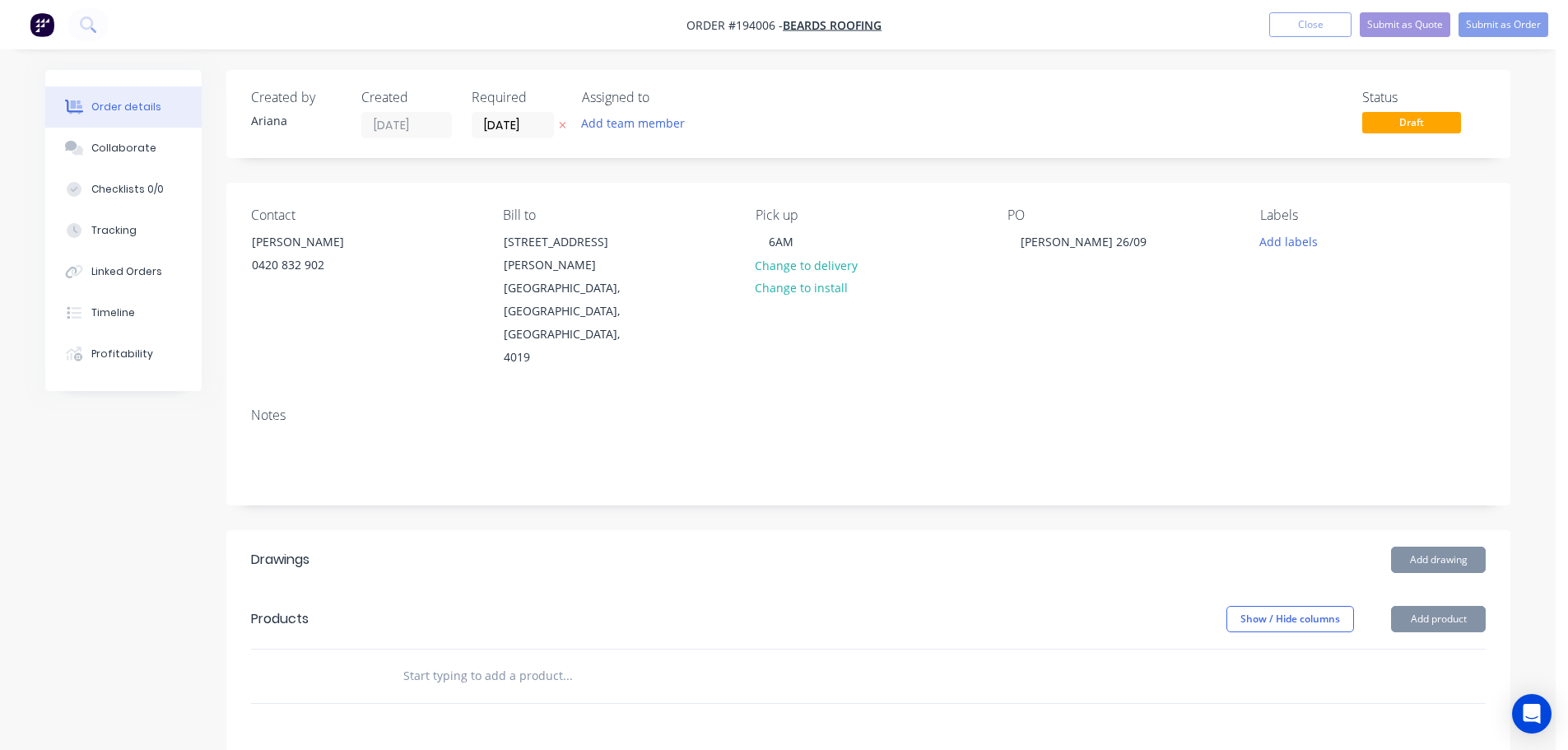
drag, startPoint x: 1261, startPoint y: 300, endPoint x: 1322, endPoint y: 397, distance: 114.6
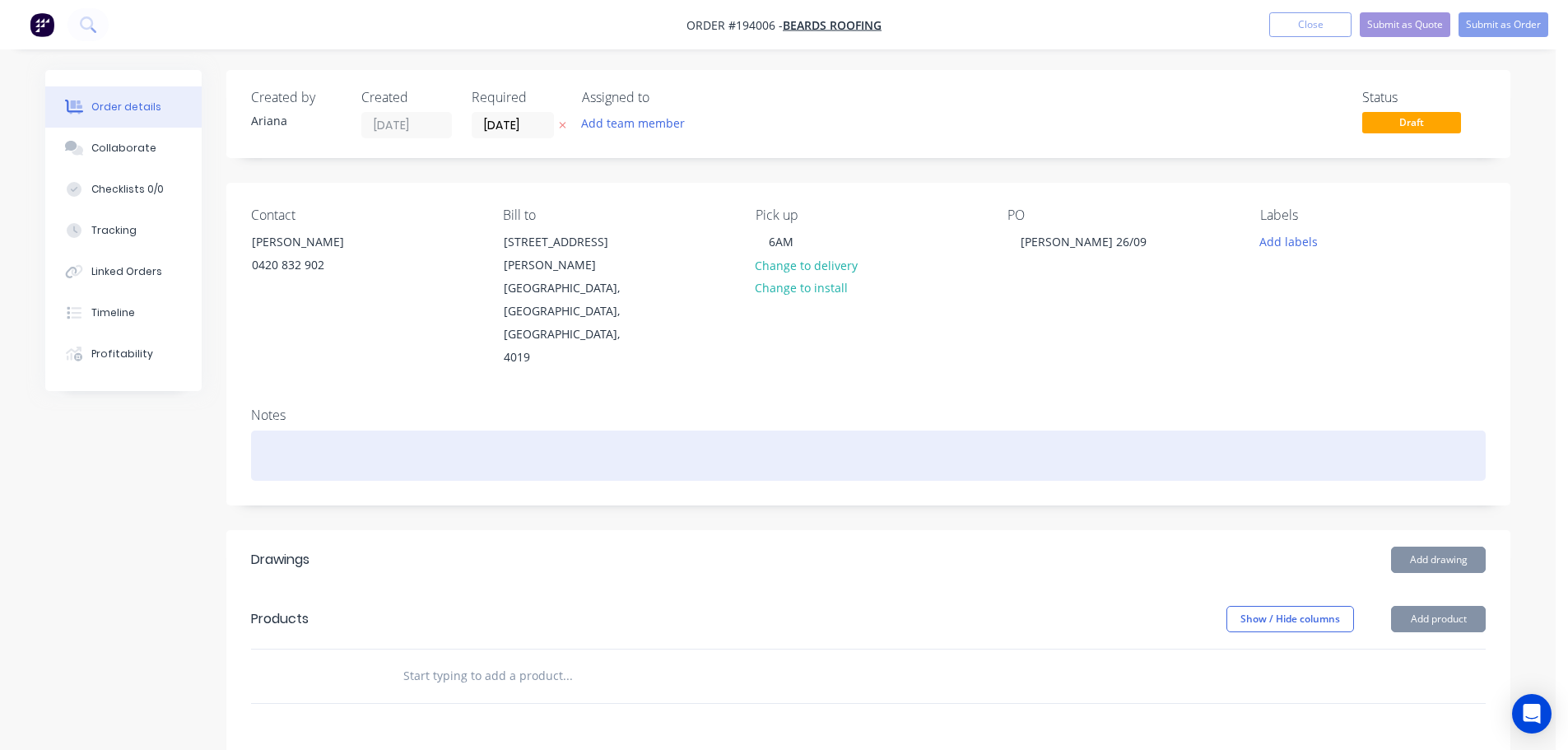
click at [1262, 300] on div "Labels Add labels" at bounding box center [1373, 289] width 225 height 162
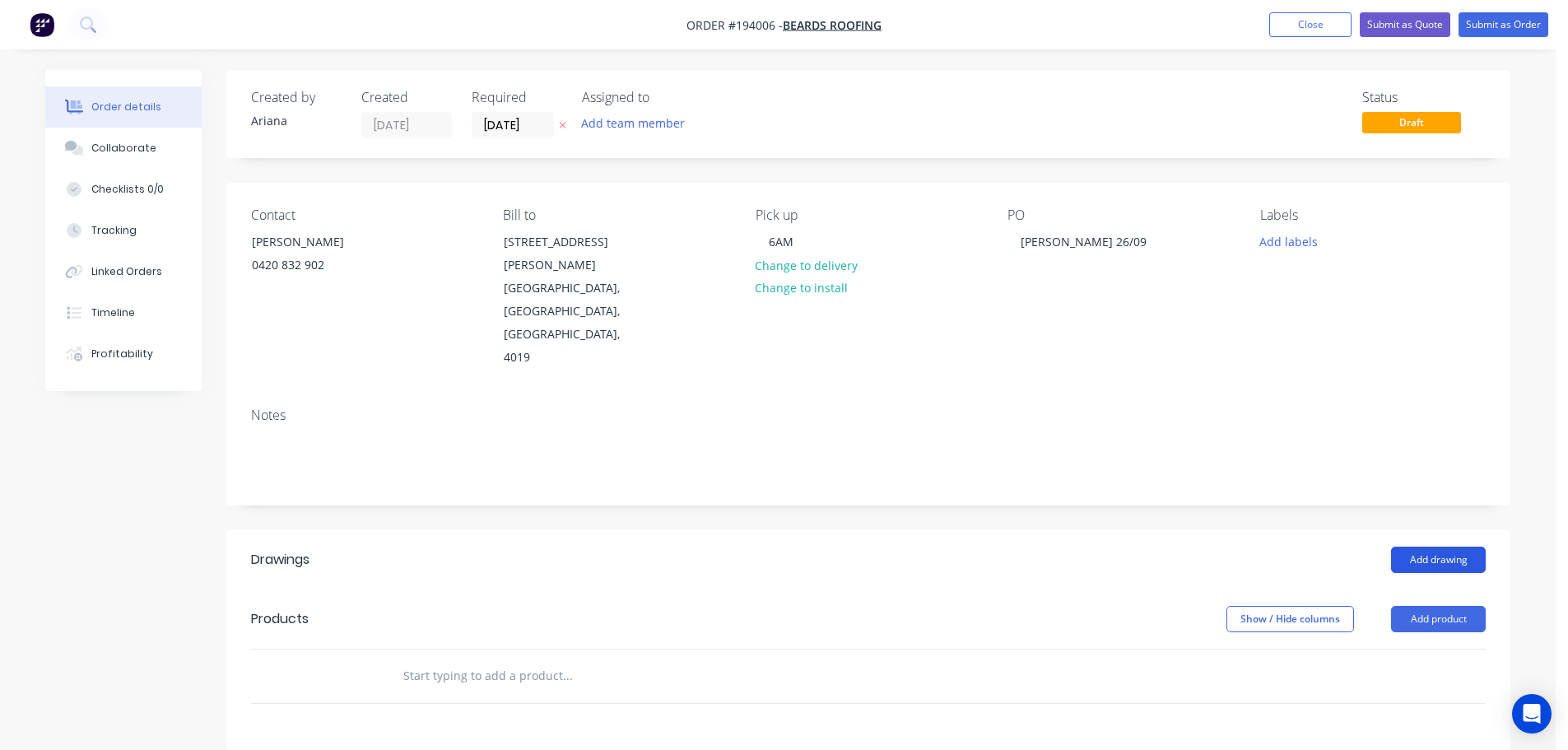
click at [1427, 547] on button "Add drawing" at bounding box center [1439, 560] width 95 height 26
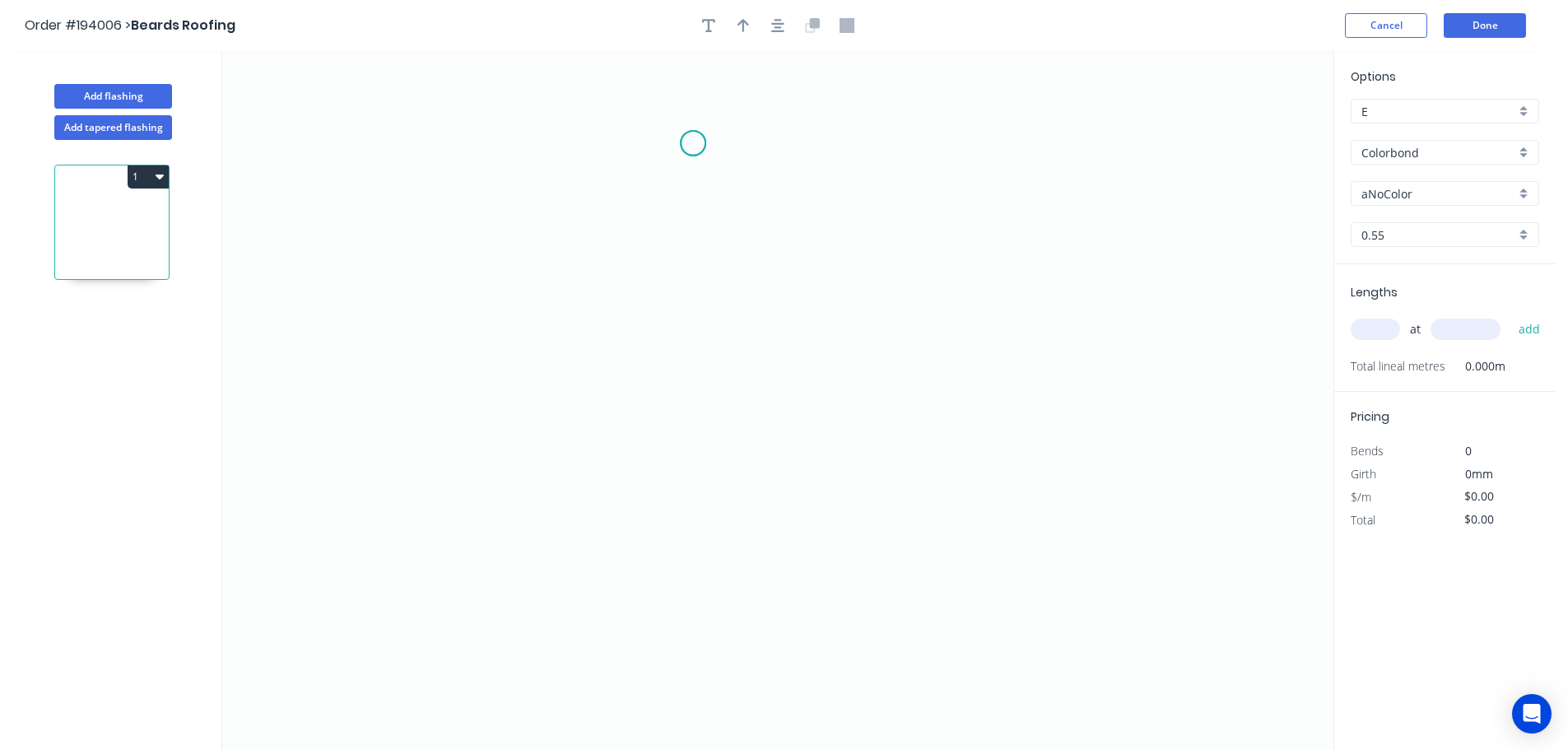
click at [693, 143] on icon "0" at bounding box center [777, 401] width 1111 height 699
click at [793, 142] on icon "0" at bounding box center [777, 401] width 1111 height 699
click at [811, 457] on icon "0 ?" at bounding box center [777, 401] width 1111 height 699
click at [854, 514] on icon "0 ? ?" at bounding box center [777, 401] width 1111 height 699
click at [854, 514] on circle at bounding box center [854, 517] width 25 height 25
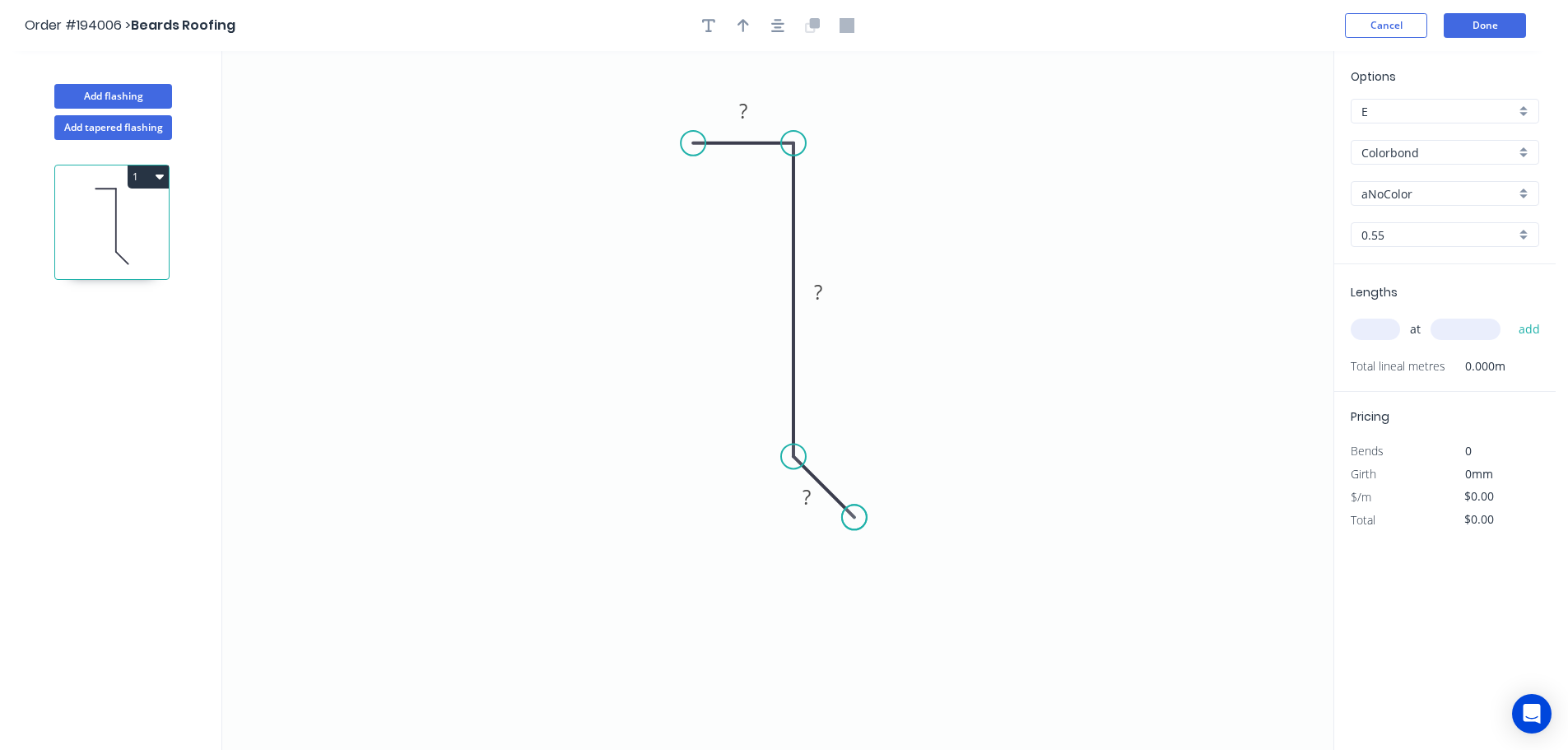
click at [854, 514] on circle at bounding box center [854, 517] width 25 height 25
click at [1480, 21] on button "Done" at bounding box center [1484, 26] width 82 height 25
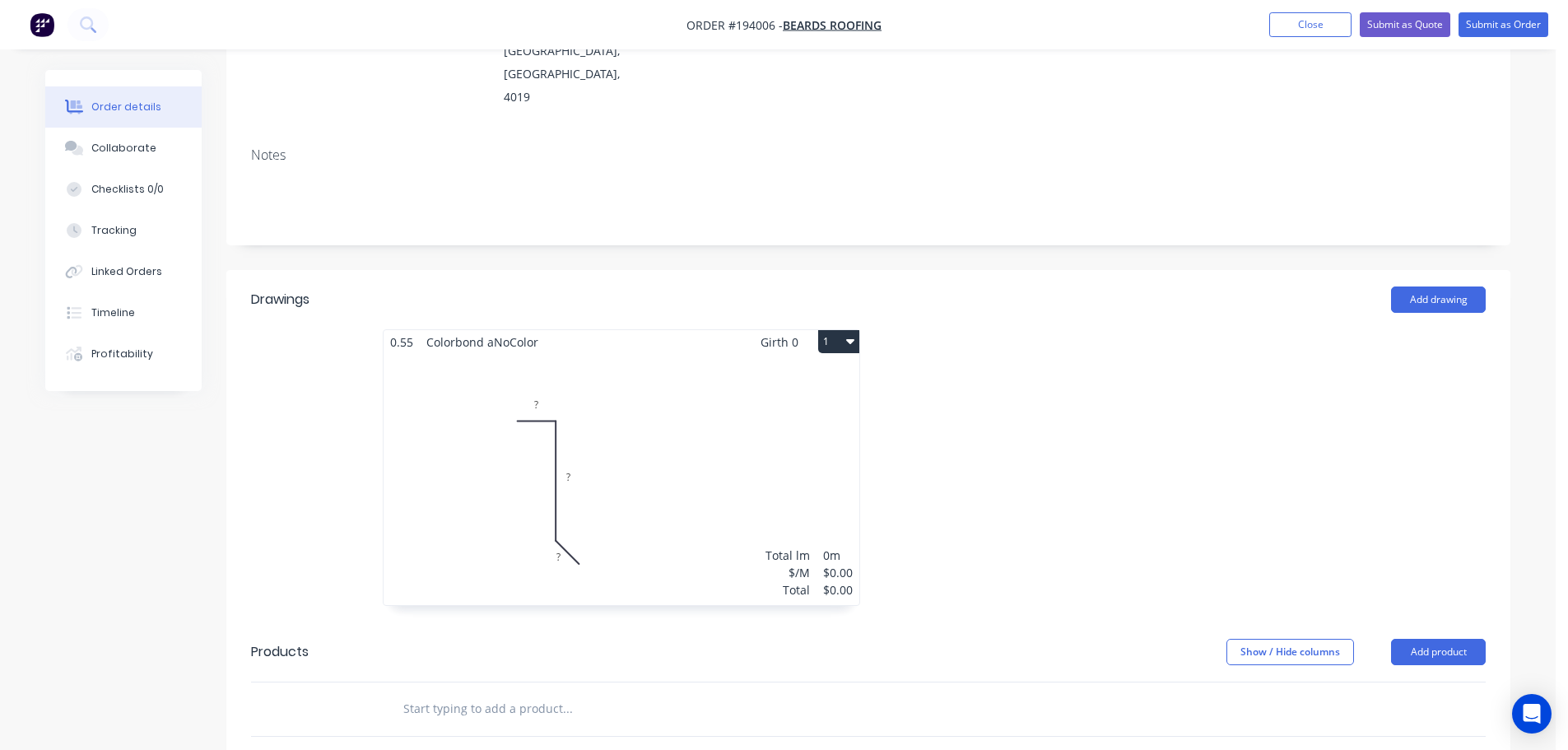
scroll to position [21, 0]
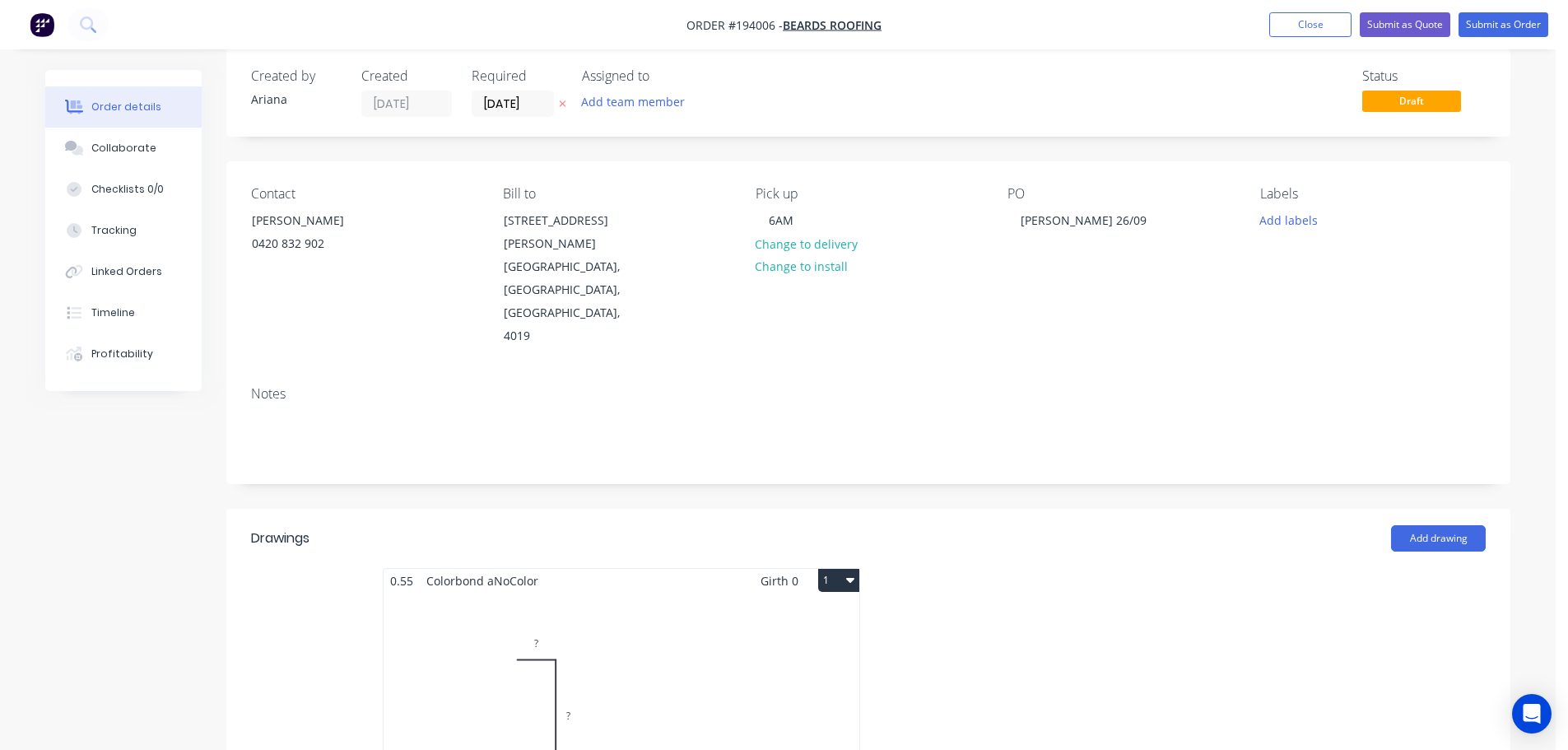
click at [728, 592] on div "Total lm $/M Total 0m $0.00 $0.00" at bounding box center [622, 717] width 475 height 251
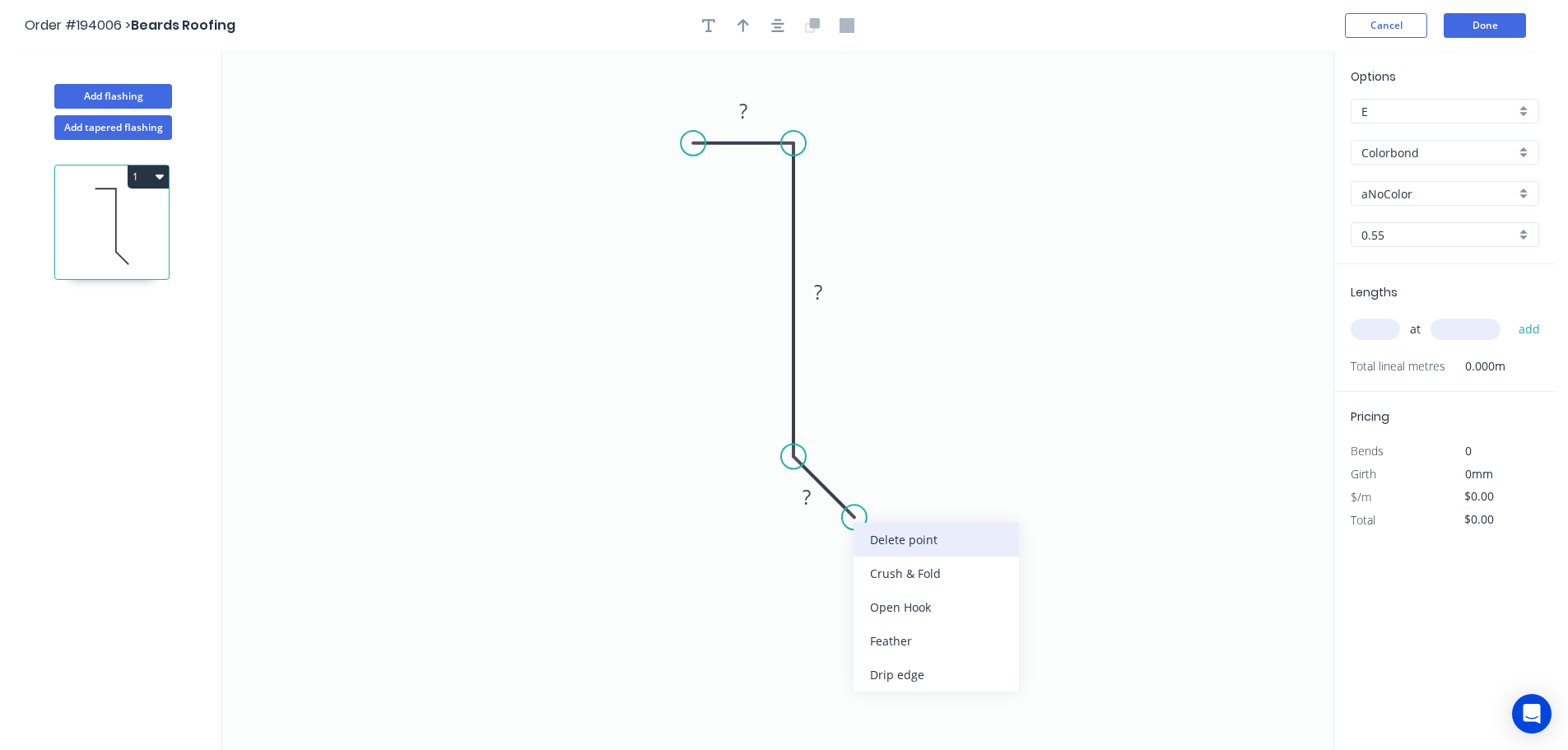
click at [945, 536] on div "Delete point" at bounding box center [936, 540] width 166 height 33
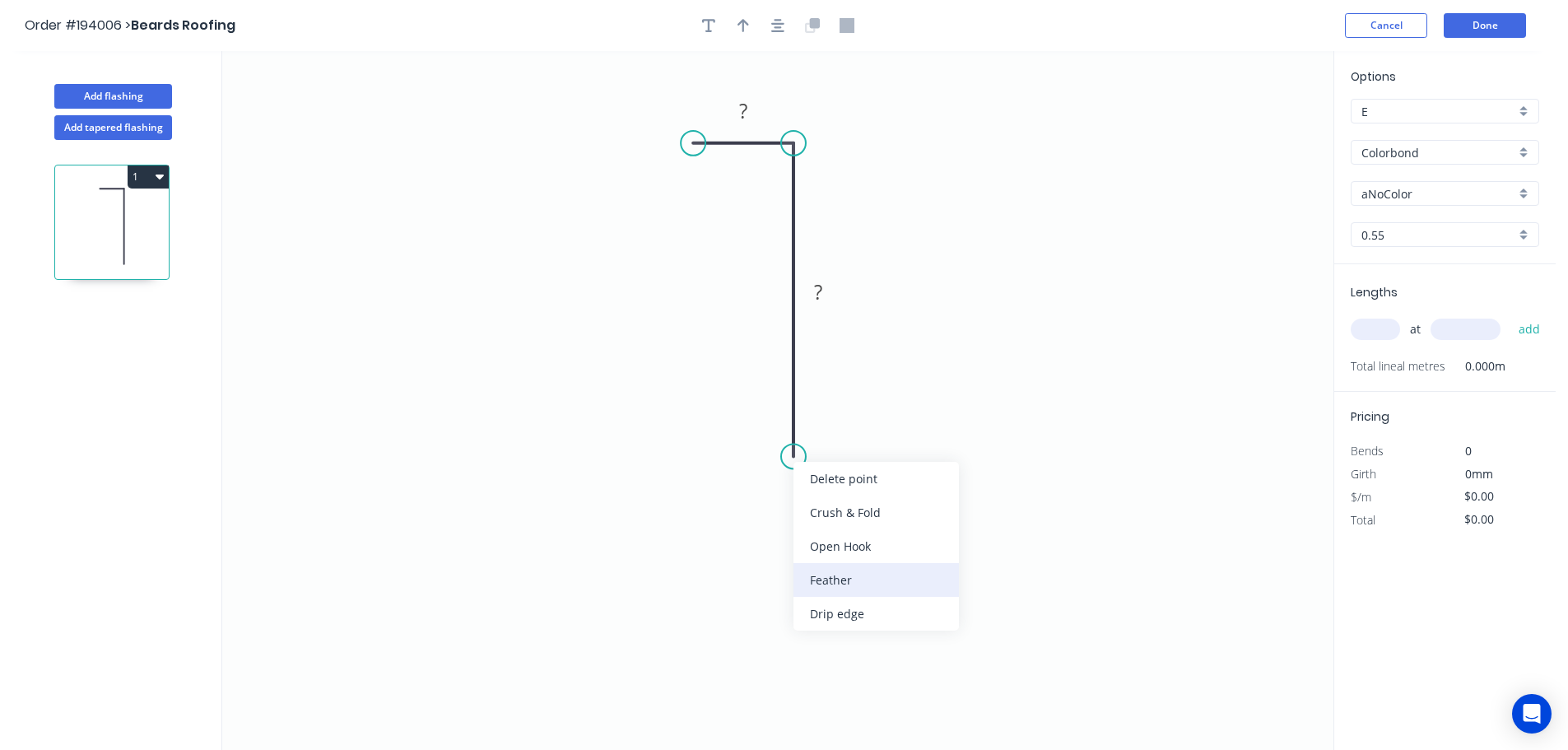
click at [880, 577] on div "Feather" at bounding box center [876, 579] width 166 height 33
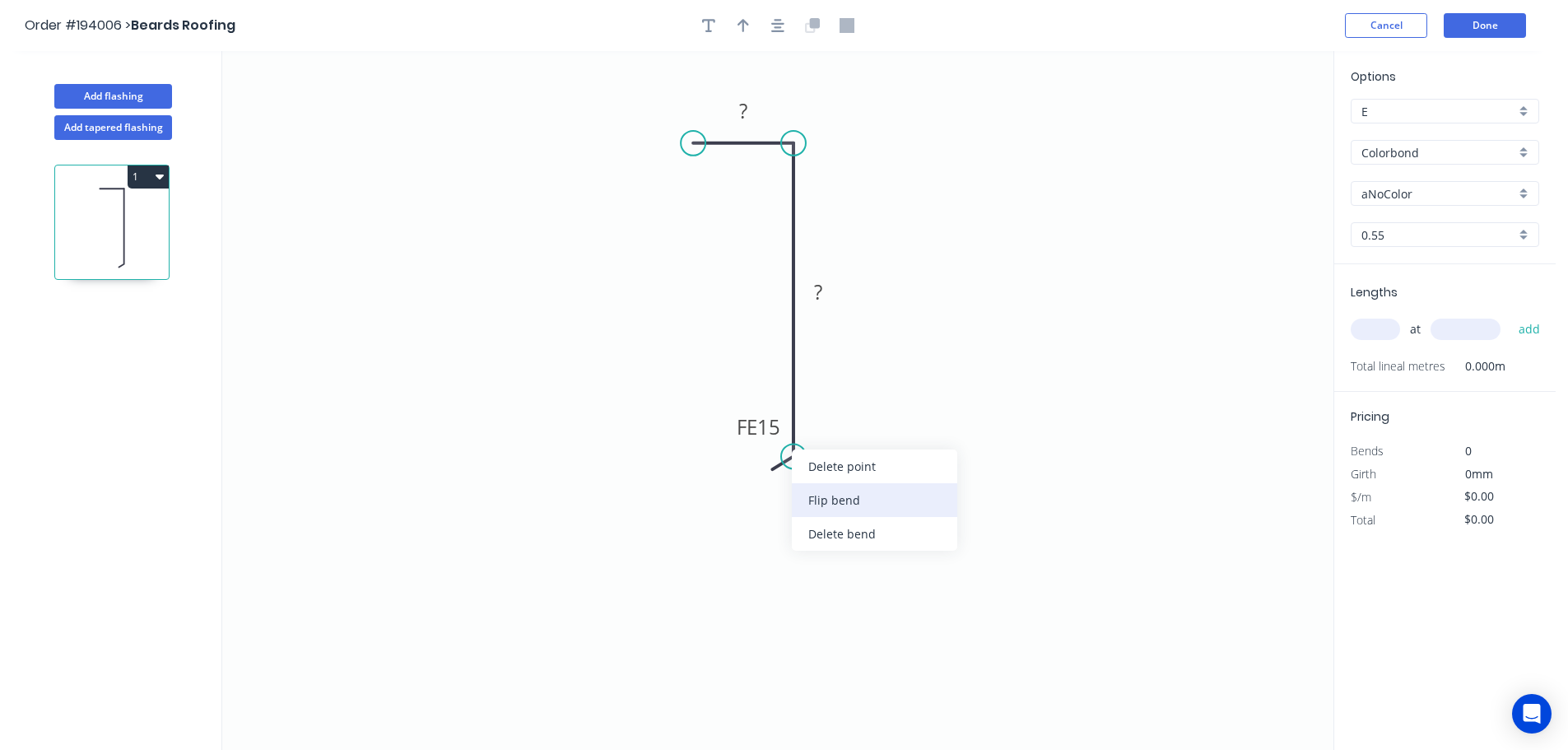
click at [845, 498] on div "Flip bend" at bounding box center [874, 500] width 166 height 33
click at [849, 424] on tspan "15" at bounding box center [839, 426] width 23 height 27
click at [892, 458] on icon "0 ? FE 10 ?" at bounding box center [777, 401] width 1111 height 699
drag, startPoint x: 853, startPoint y: 430, endPoint x: 900, endPoint y: 537, distance: 116.9
click at [900, 537] on rect at bounding box center [869, 522] width 64 height 33
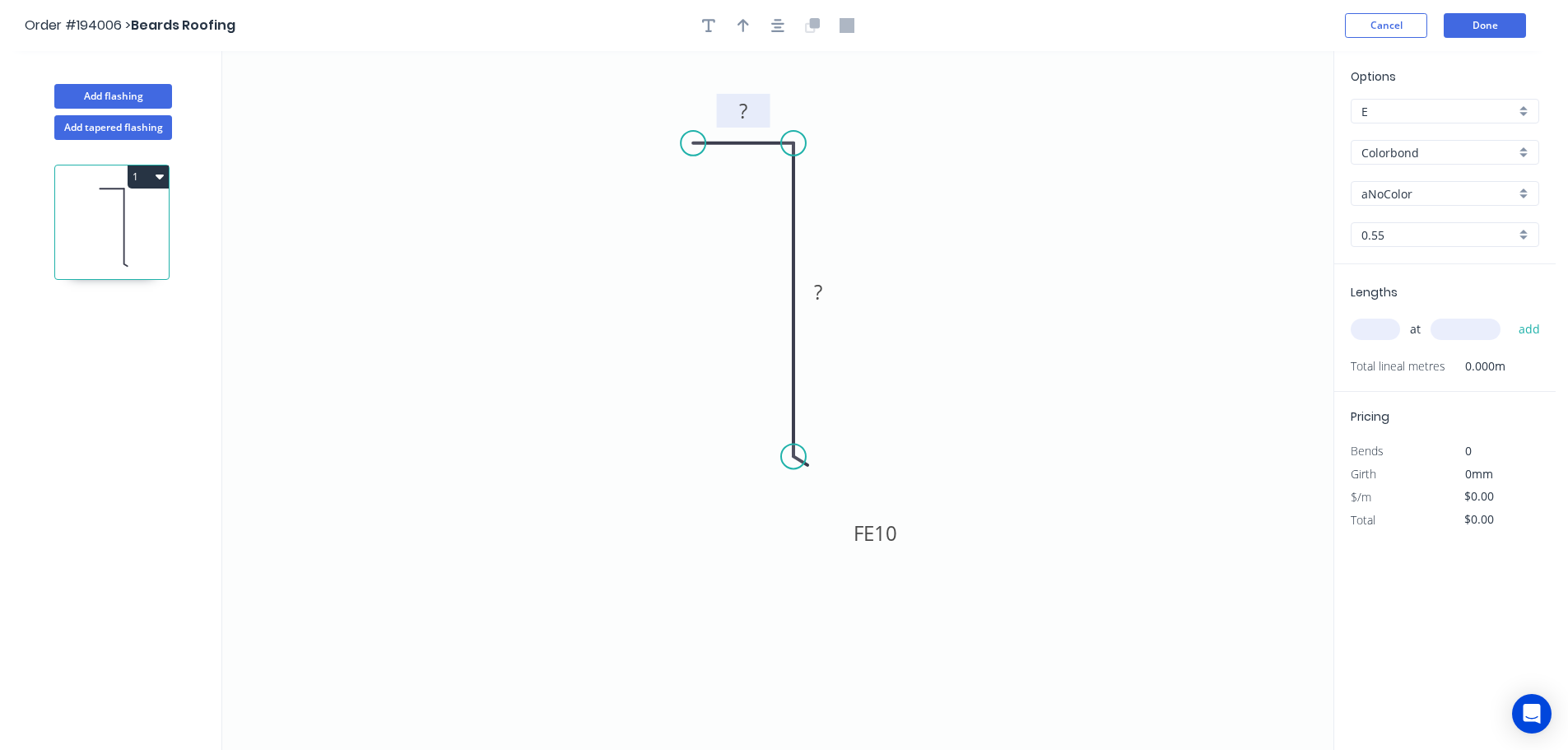
click at [755, 109] on rect at bounding box center [742, 112] width 33 height 23
click at [945, 214] on icon "0 10 FE 10 40" at bounding box center [777, 401] width 1111 height 699
click at [740, 28] on icon "button" at bounding box center [743, 26] width 11 height 15
drag, startPoint x: 1252, startPoint y: 132, endPoint x: 977, endPoint y: 248, distance: 298.5
click at [977, 248] on icon at bounding box center [976, 230] width 15 height 53
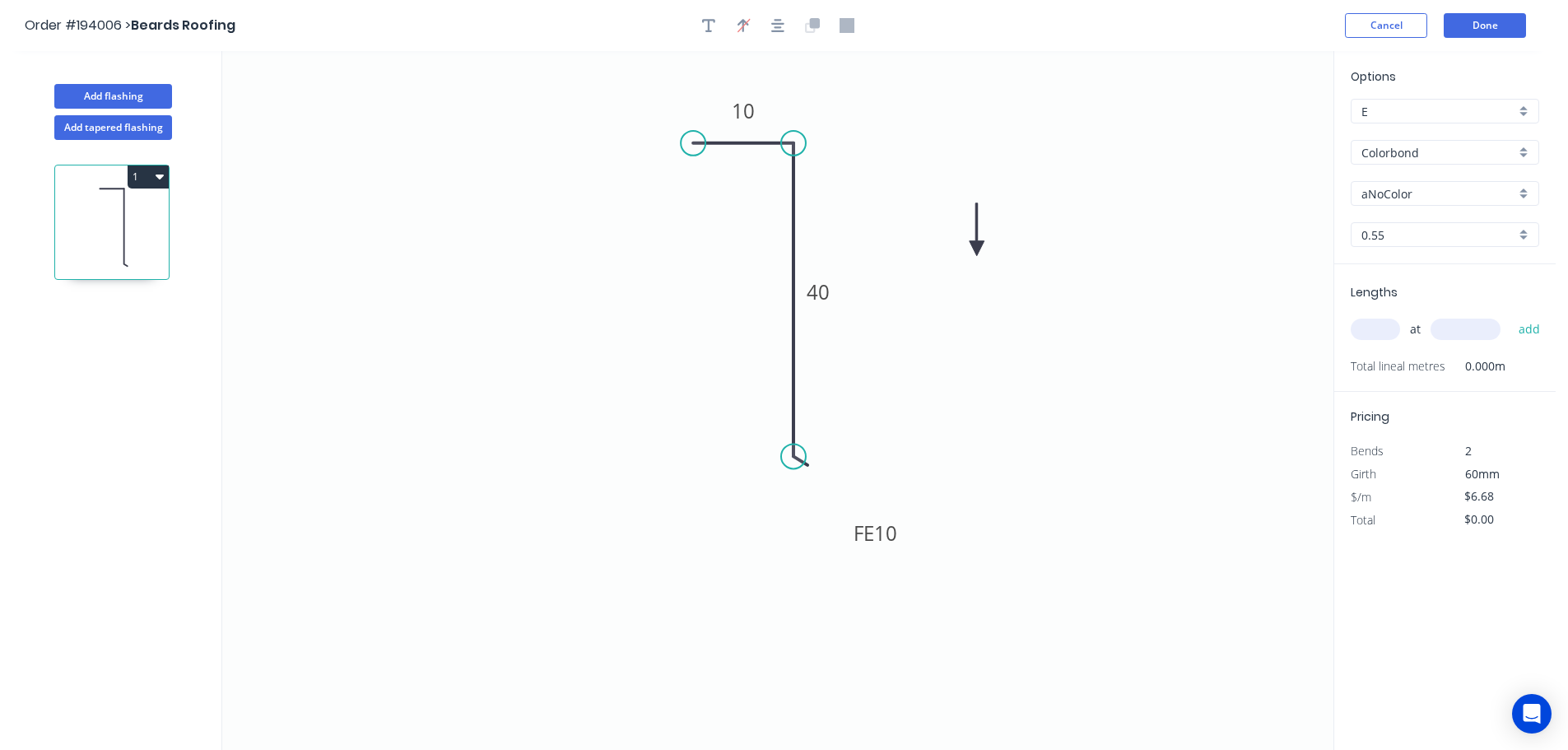
click at [977, 249] on icon at bounding box center [976, 230] width 15 height 53
click at [975, 243] on icon at bounding box center [976, 230] width 15 height 53
click at [1519, 193] on div "aNoColor" at bounding box center [1445, 194] width 188 height 25
click at [1462, 297] on div "Pale Eucalypt" at bounding box center [1445, 296] width 187 height 29
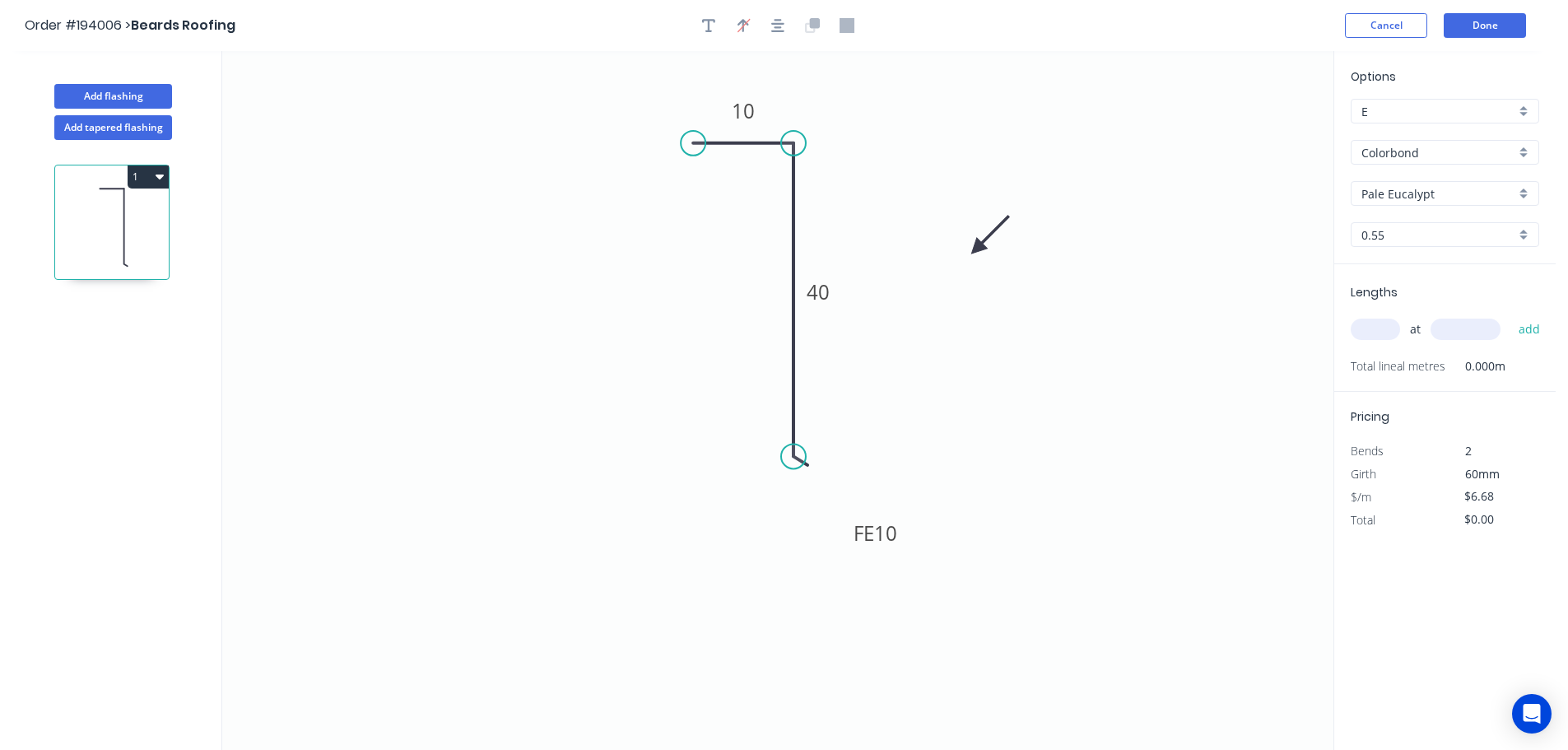
click at [1389, 331] on input "text" at bounding box center [1375, 329] width 49 height 21
click at [1495, 335] on input "text" at bounding box center [1465, 329] width 70 height 21
click at [1510, 315] on button "add" at bounding box center [1529, 329] width 39 height 28
click at [1502, 27] on button "Done" at bounding box center [1484, 26] width 82 height 25
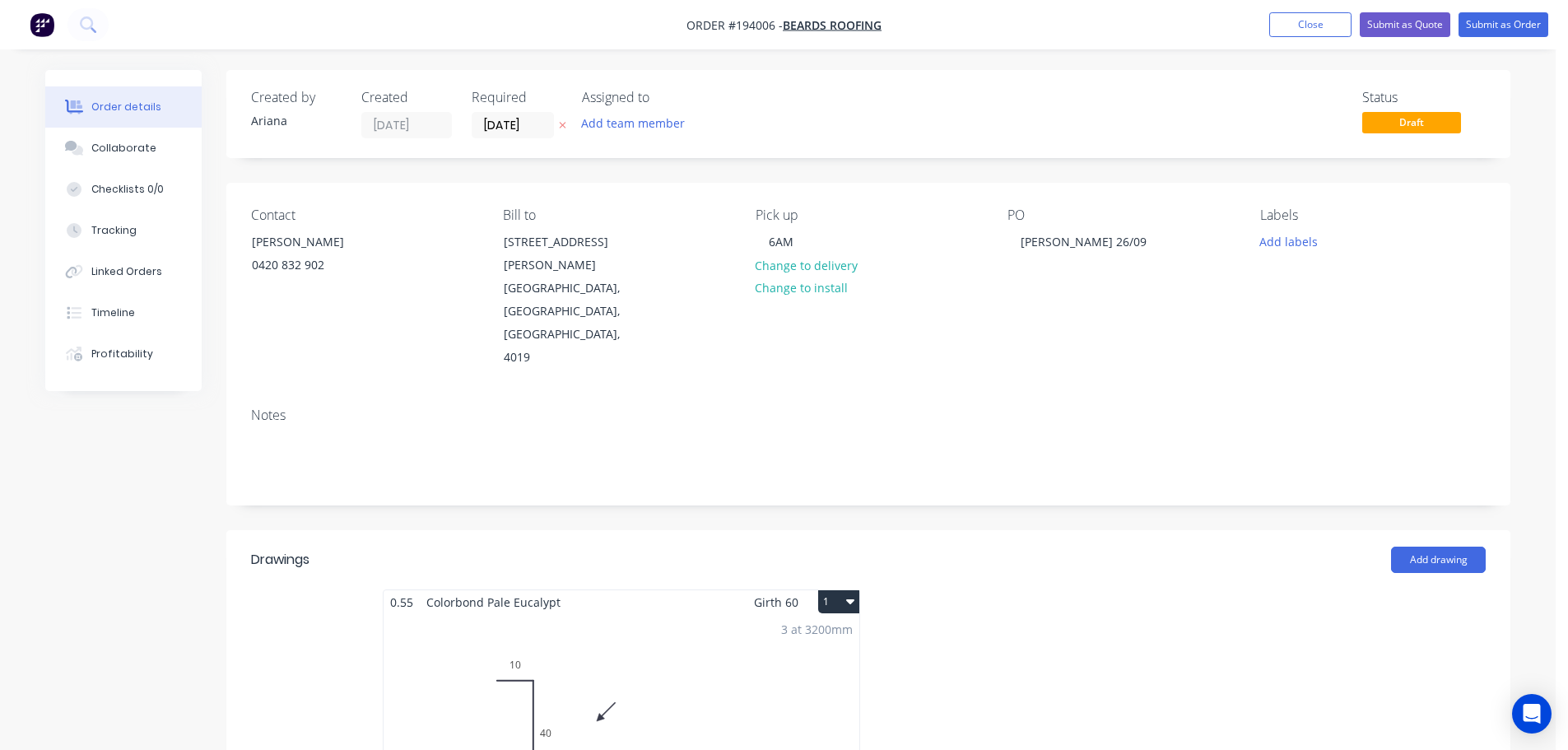
drag, startPoint x: 837, startPoint y: 537, endPoint x: 828, endPoint y: 547, distance: 13.5
click at [836, 590] on button "1" at bounding box center [838, 601] width 41 height 23
click at [801, 629] on div "Use larger box size" at bounding box center [781, 641] width 127 height 24
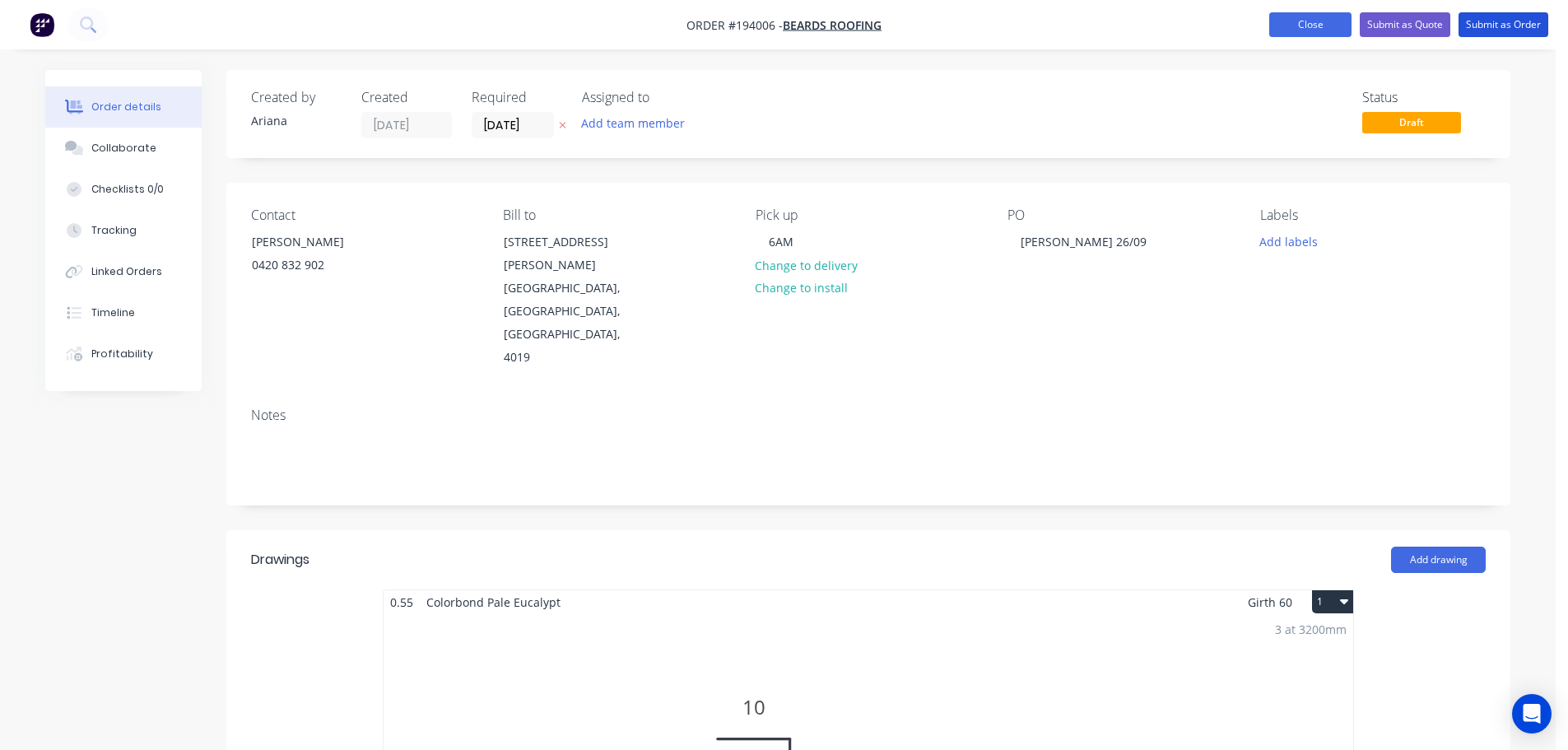
drag, startPoint x: 1498, startPoint y: 26, endPoint x: 1489, endPoint y: 31, distance: 10.3
click at [1498, 25] on button "Submit as Order" at bounding box center [1504, 25] width 90 height 25
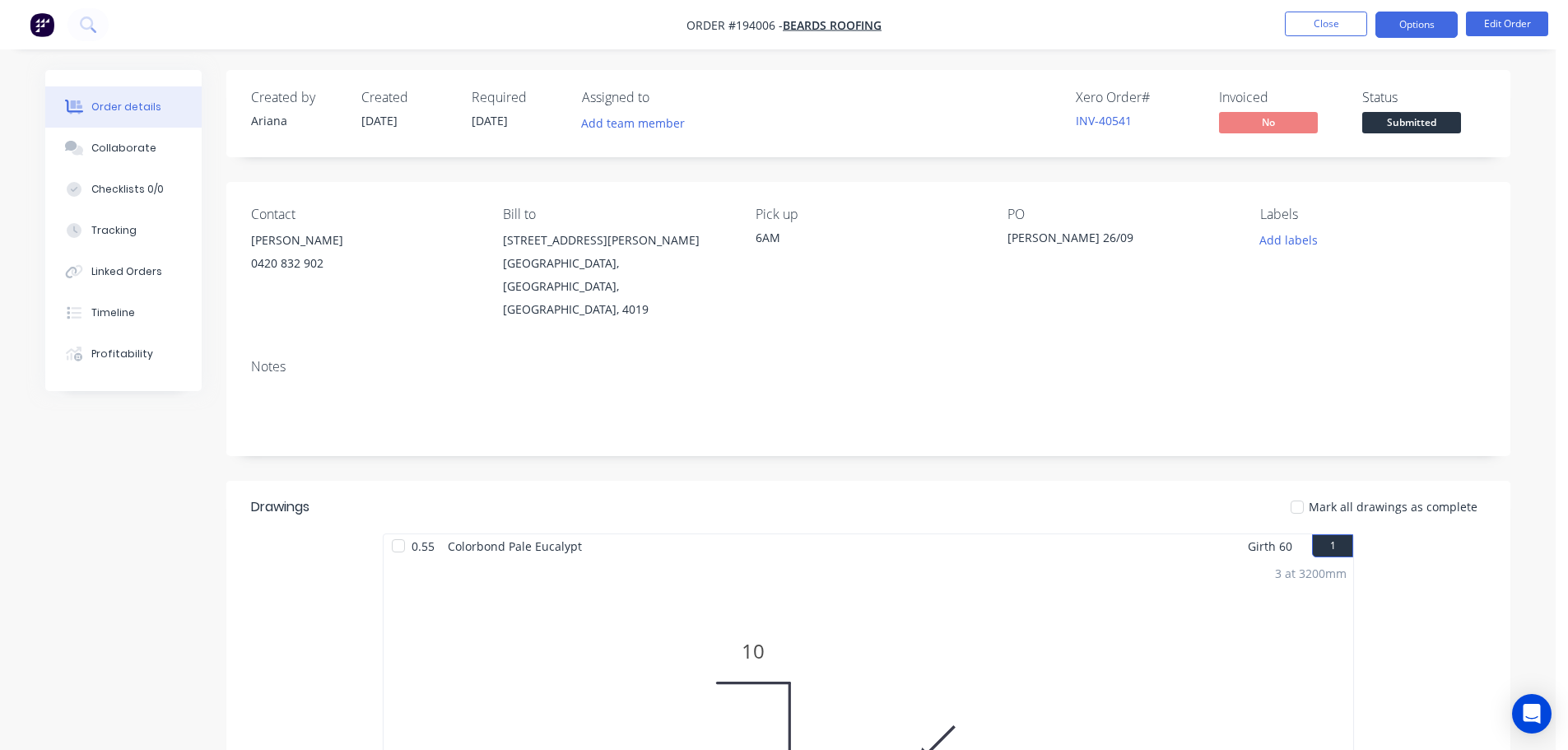
click at [1409, 24] on button "Options" at bounding box center [1416, 25] width 82 height 26
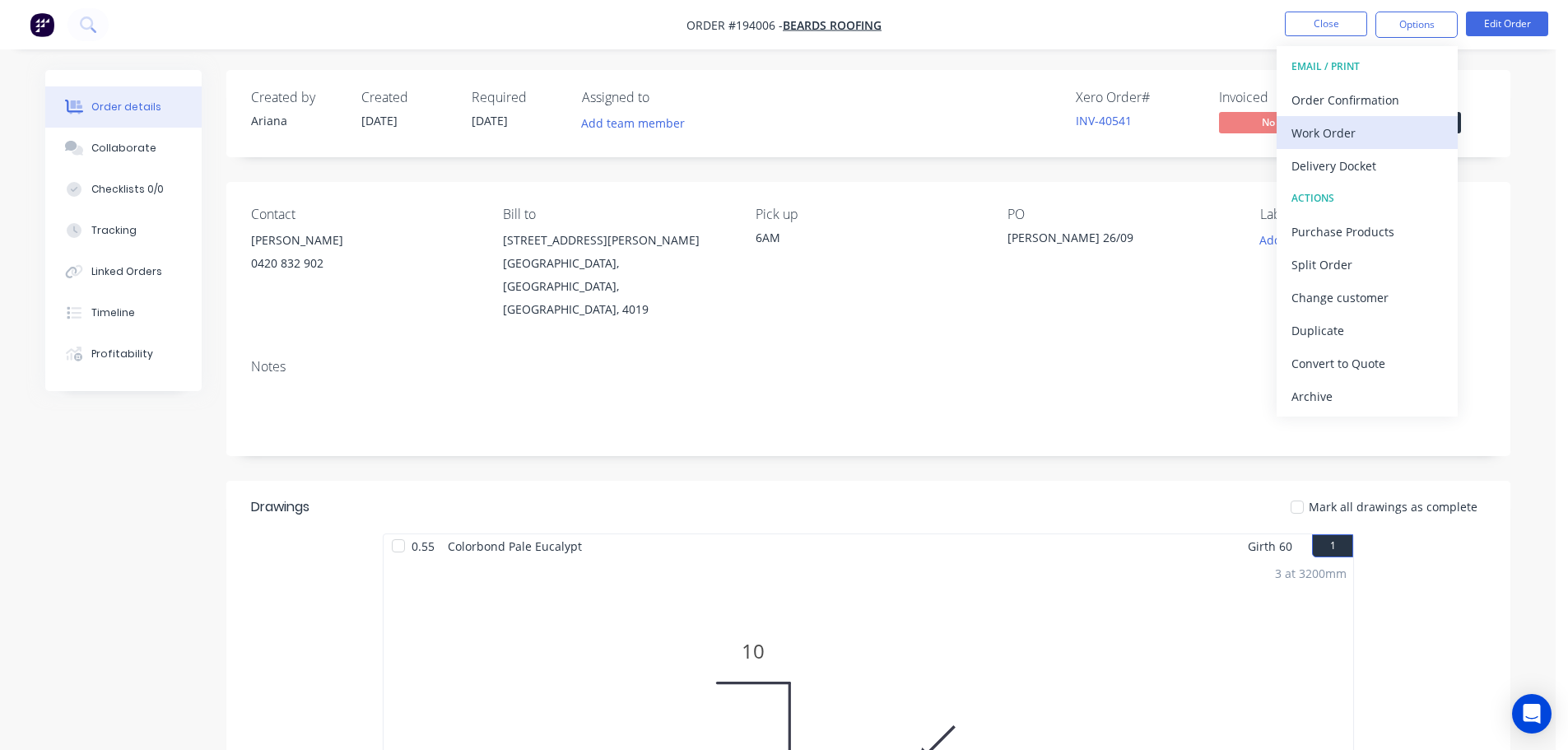
click at [1359, 131] on div "Work Order" at bounding box center [1367, 132] width 151 height 24
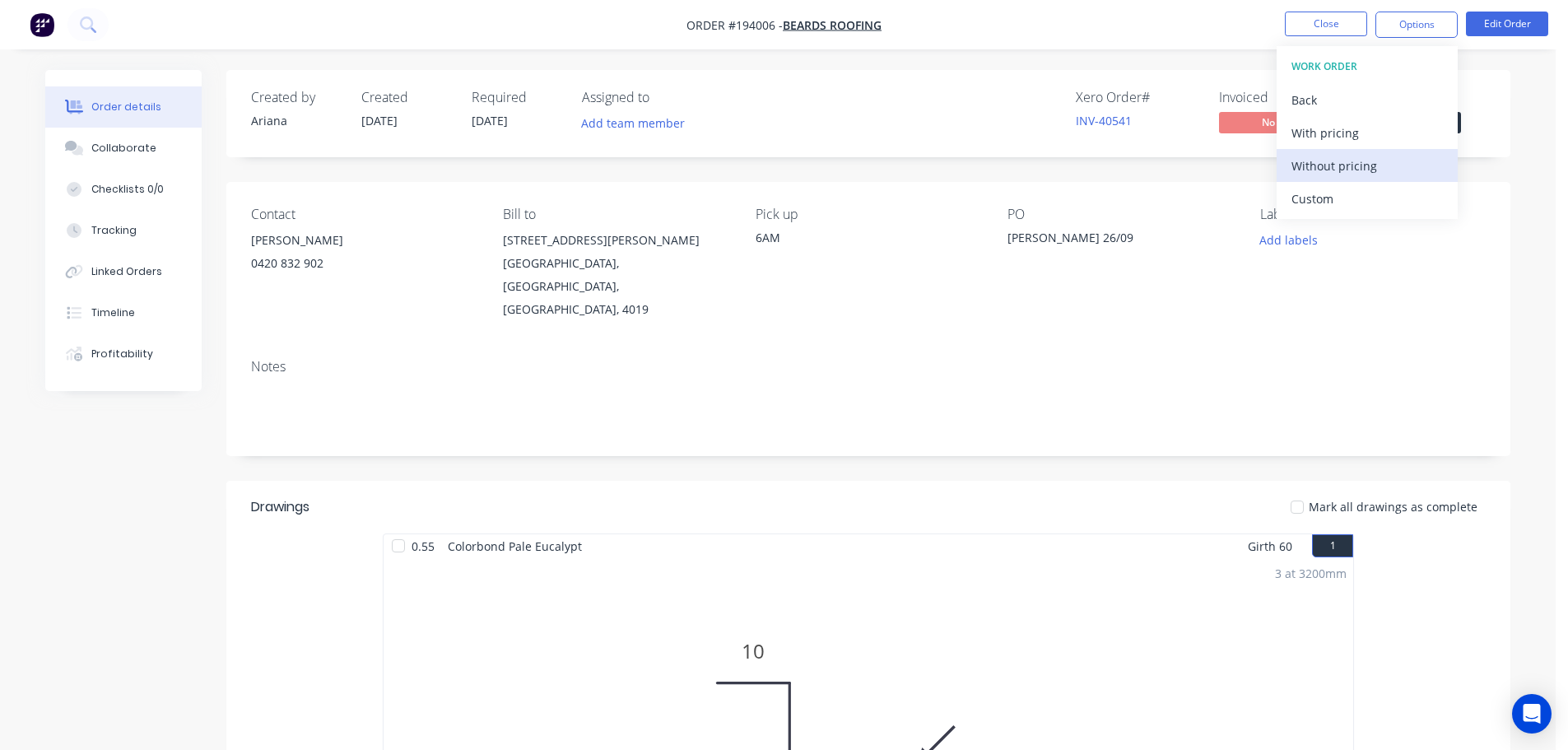
click at [1322, 173] on div "Without pricing" at bounding box center [1367, 165] width 151 height 24
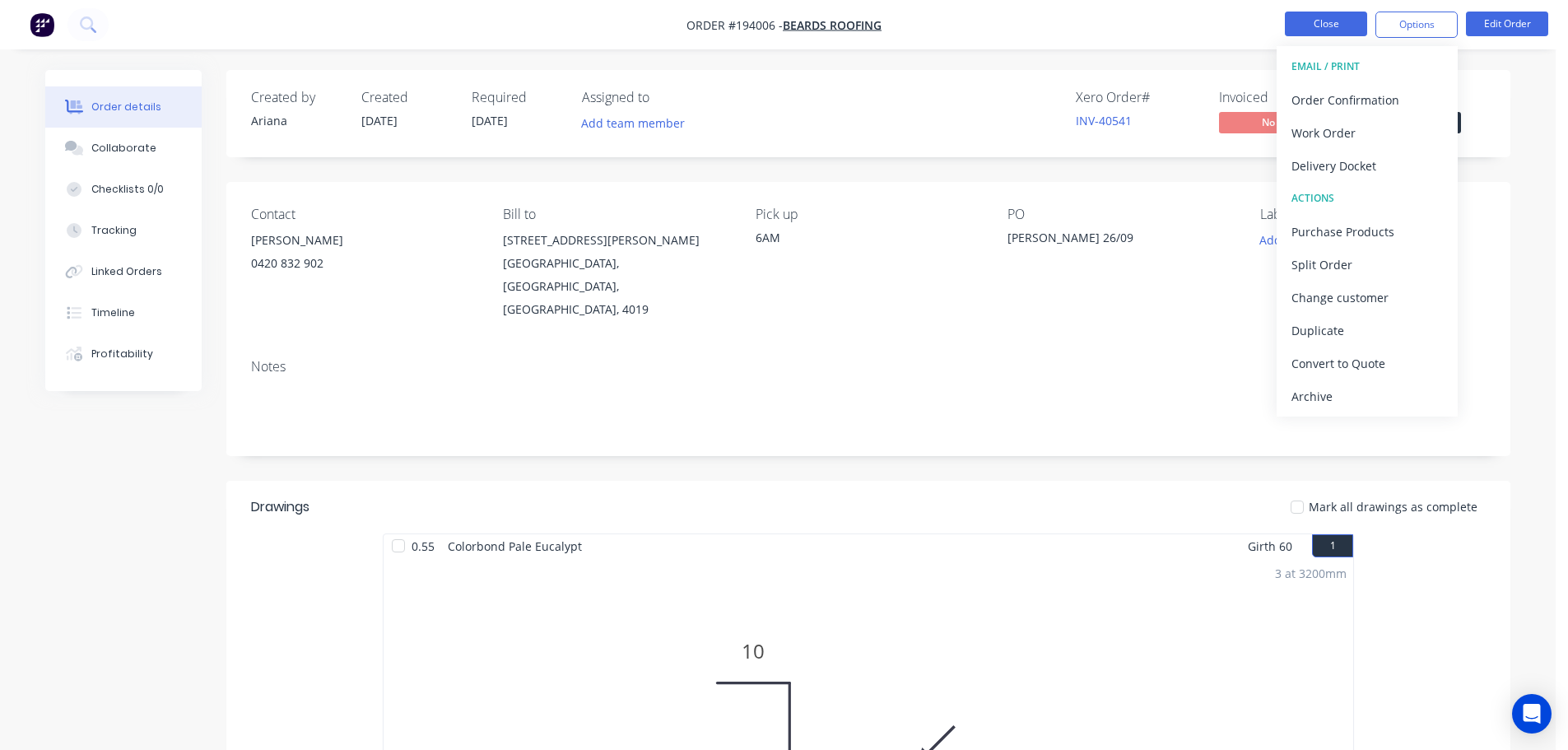
click at [1326, 26] on button "Close" at bounding box center [1325, 24] width 82 height 25
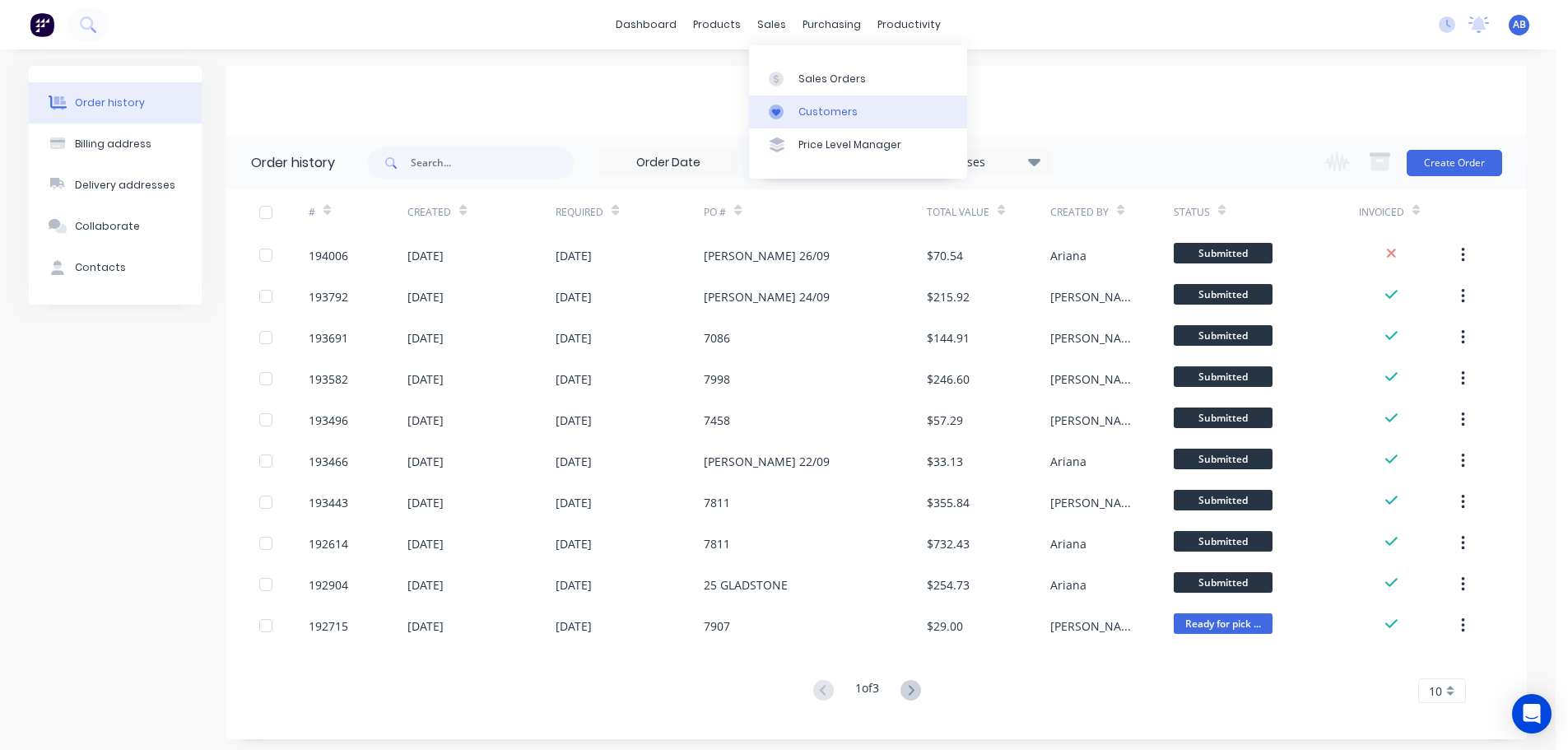
click at [819, 107] on div "Customers" at bounding box center [828, 112] width 59 height 15
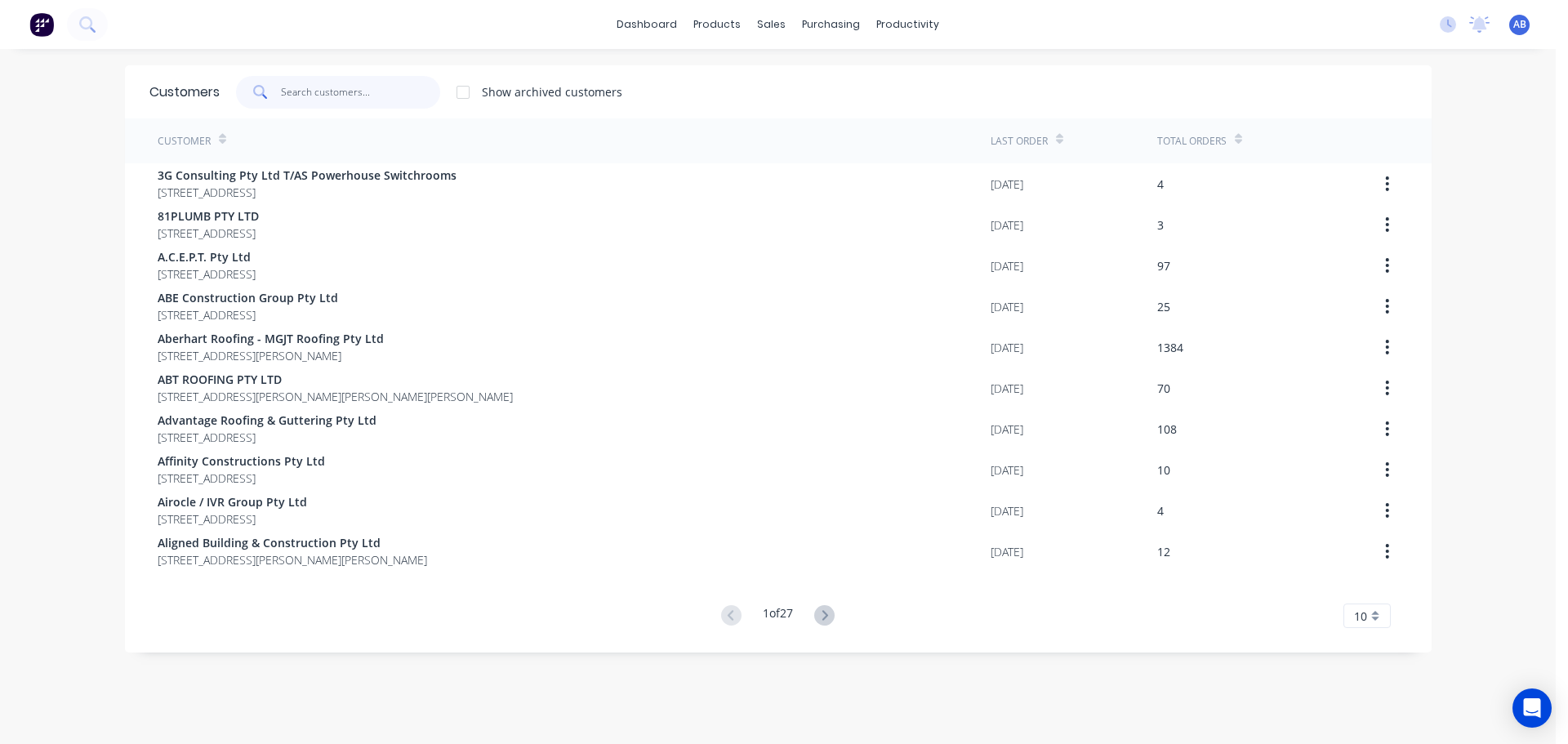
drag, startPoint x: 374, startPoint y: 93, endPoint x: 574, endPoint y: 86, distance: 200.1
click at [376, 92] on input "text" at bounding box center [361, 92] width 159 height 32
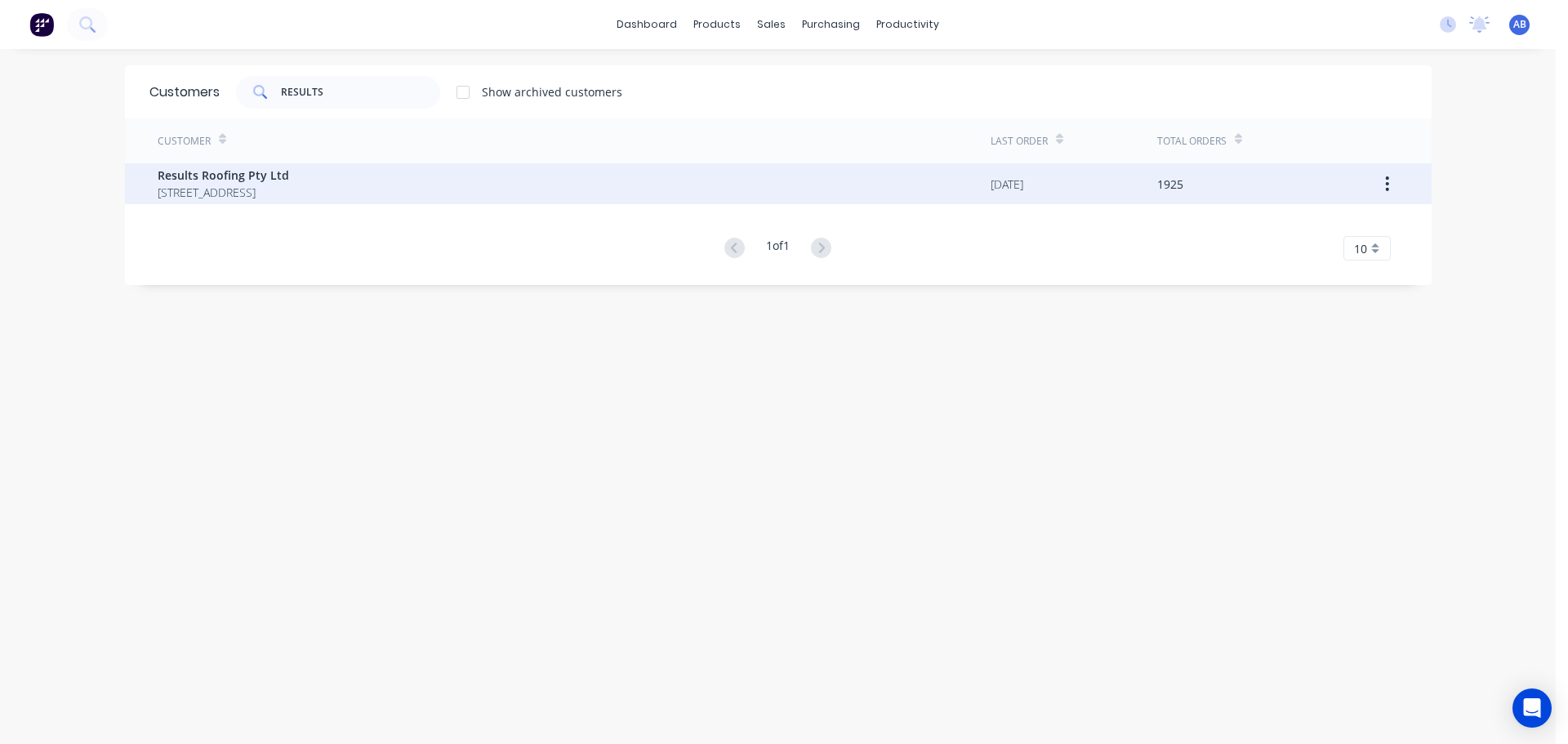
click at [282, 191] on span "[STREET_ADDRESS]" at bounding box center [223, 192] width 132 height 17
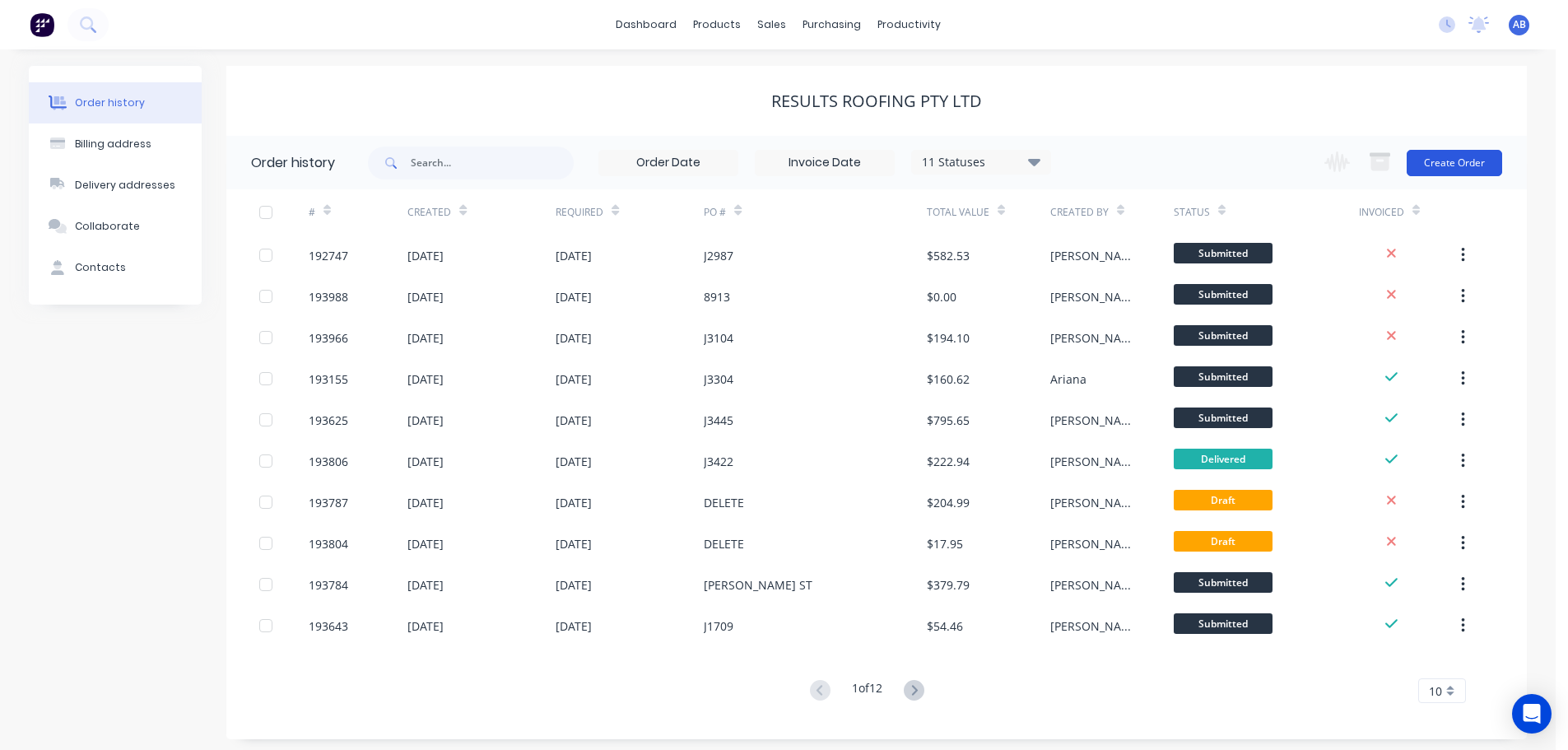
click at [1454, 159] on button "Create Order" at bounding box center [1454, 163] width 95 height 26
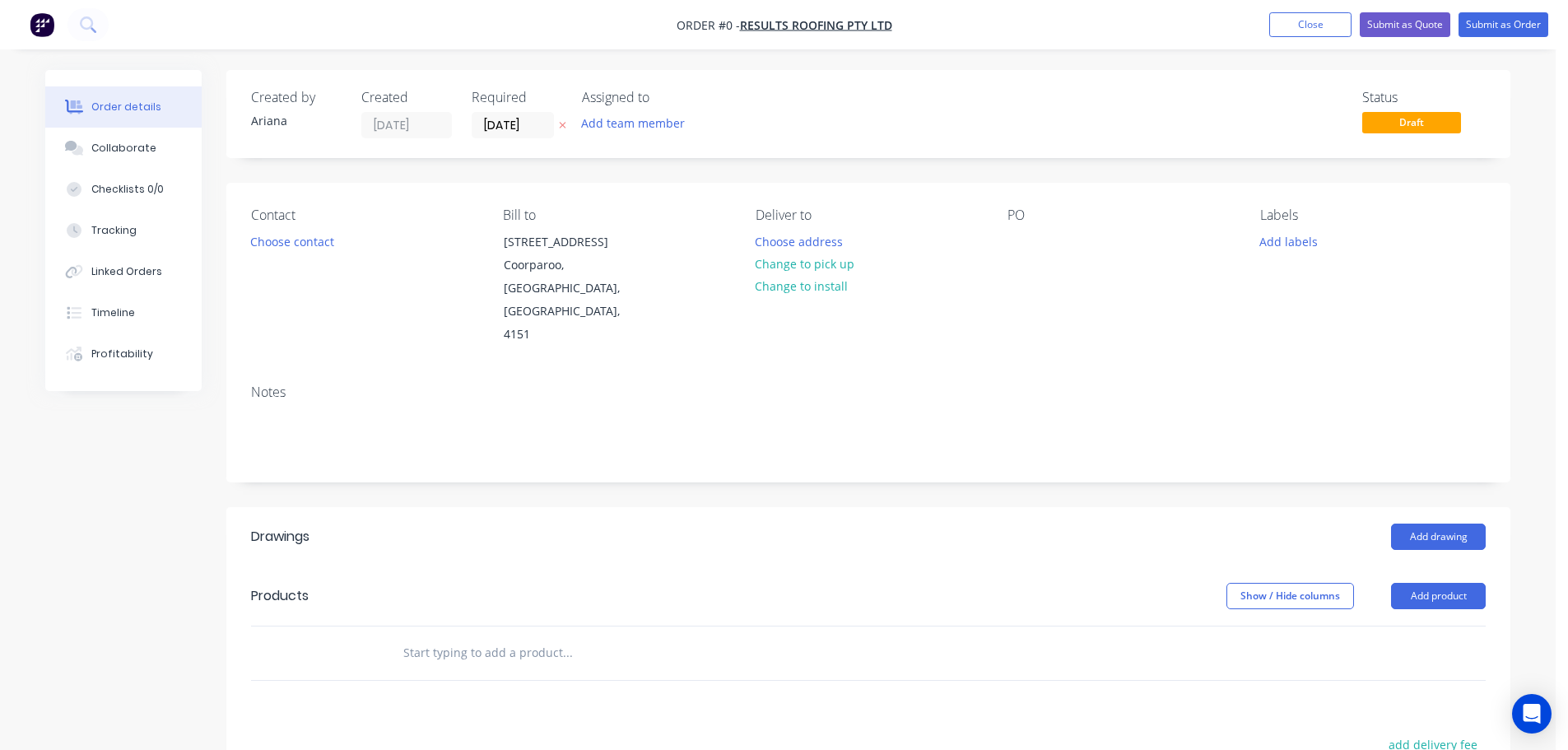
click at [507, 140] on div "Created by [PERSON_NAME] Created [DATE] Required [DATE] Assigned to Add team me…" at bounding box center [868, 114] width 1284 height 88
click at [521, 129] on input "[DATE]" at bounding box center [513, 125] width 81 height 25
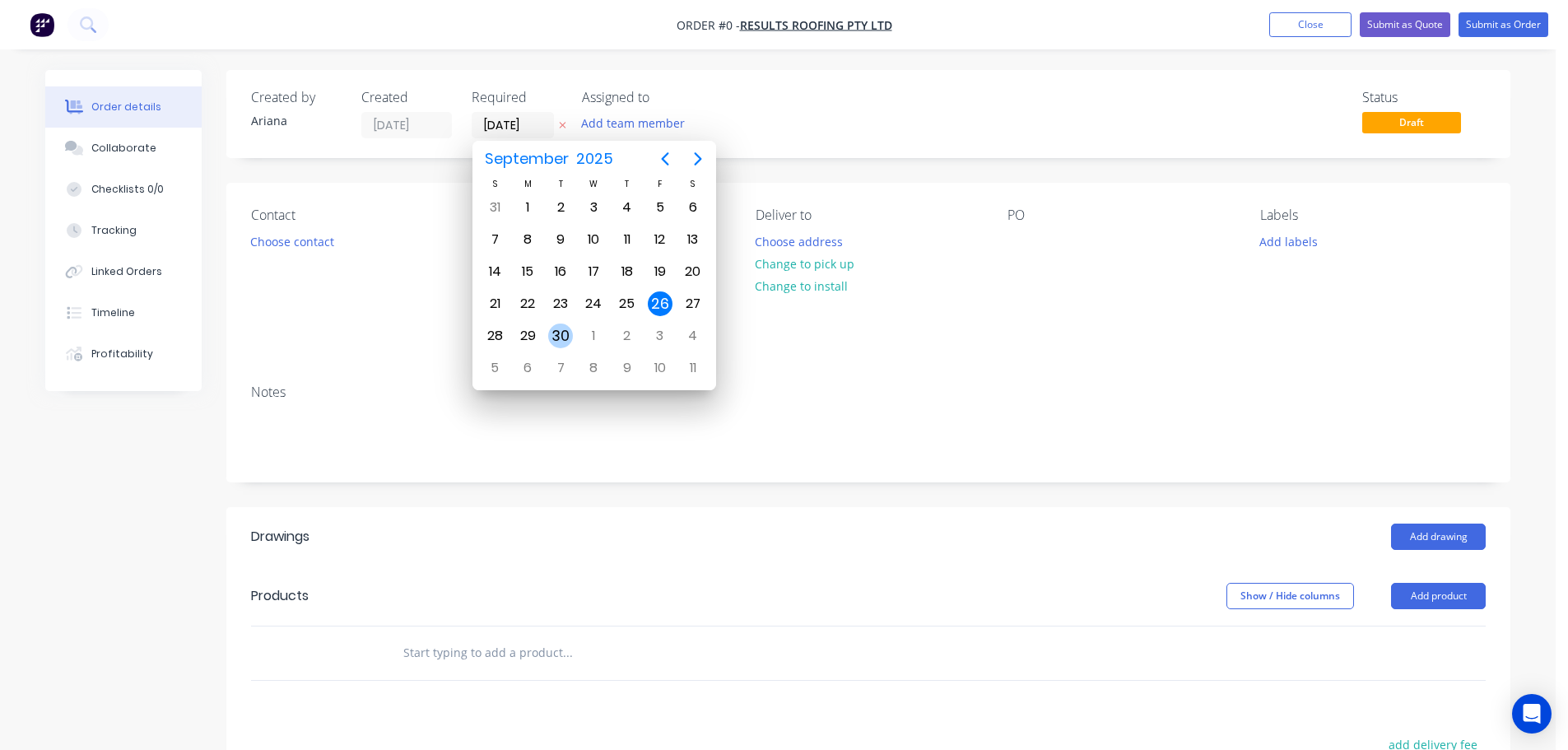
click at [556, 329] on div "30" at bounding box center [561, 335] width 25 height 25
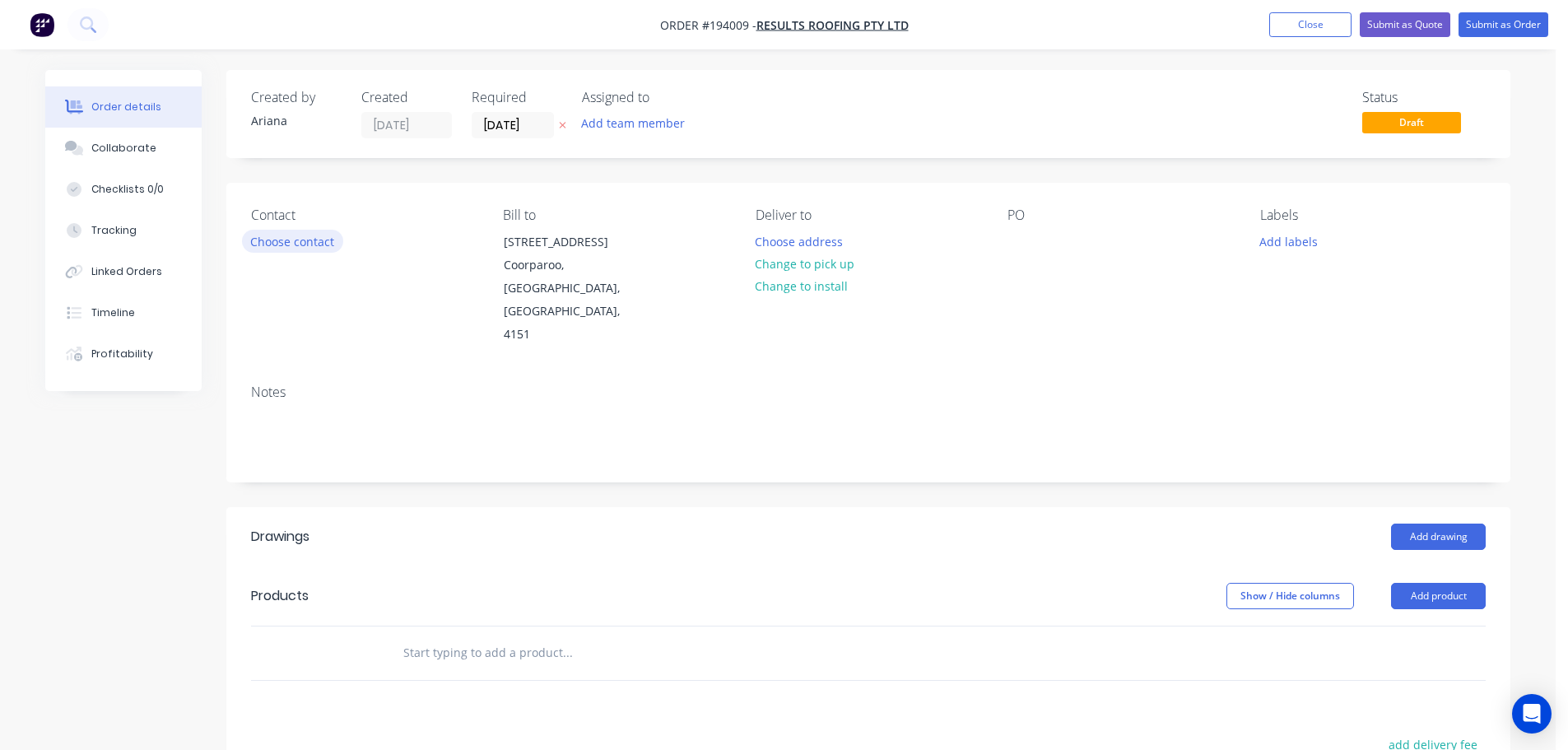
click at [277, 248] on button "Choose contact" at bounding box center [292, 240] width 101 height 22
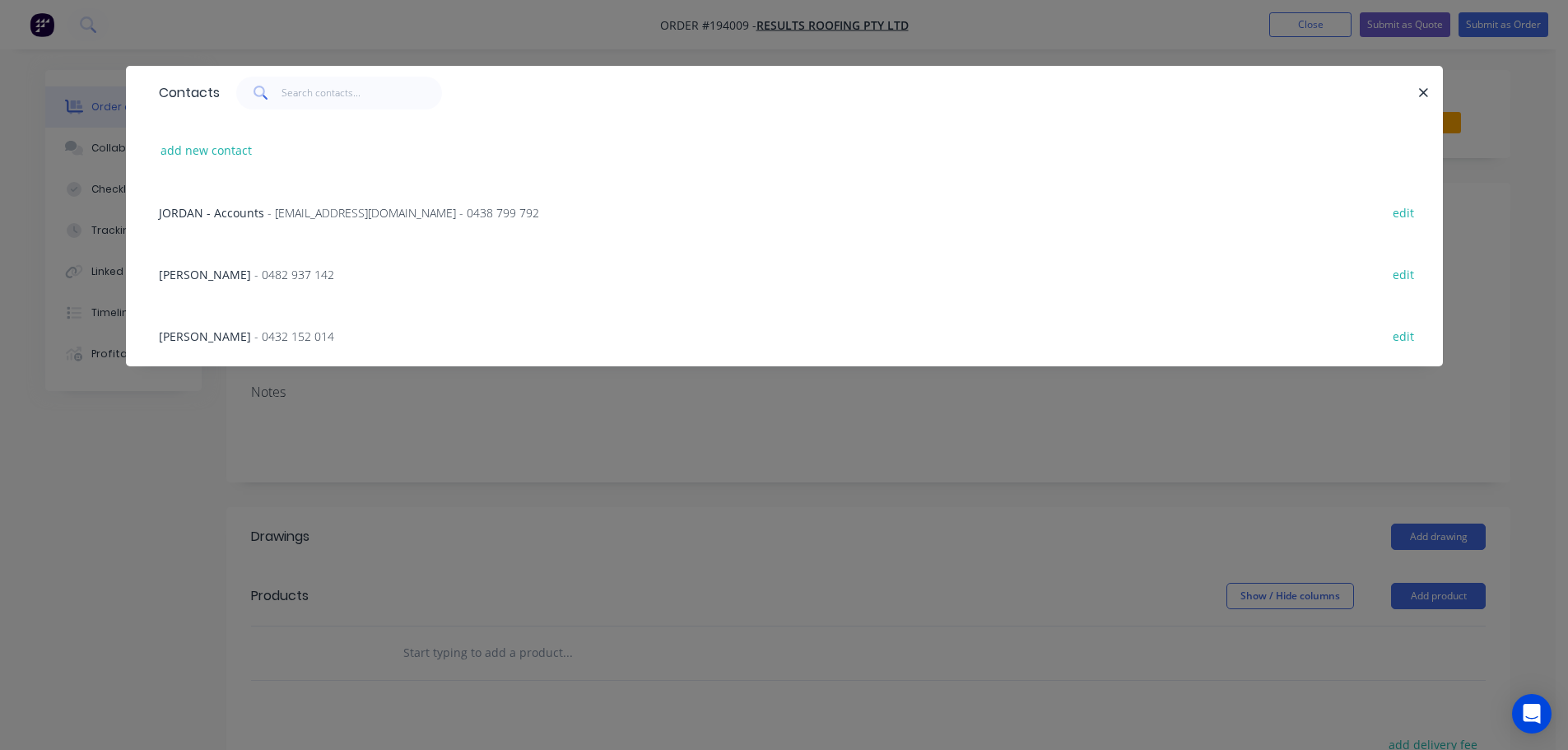
click at [268, 276] on span "- 0482 937 142" at bounding box center [294, 275] width 80 height 16
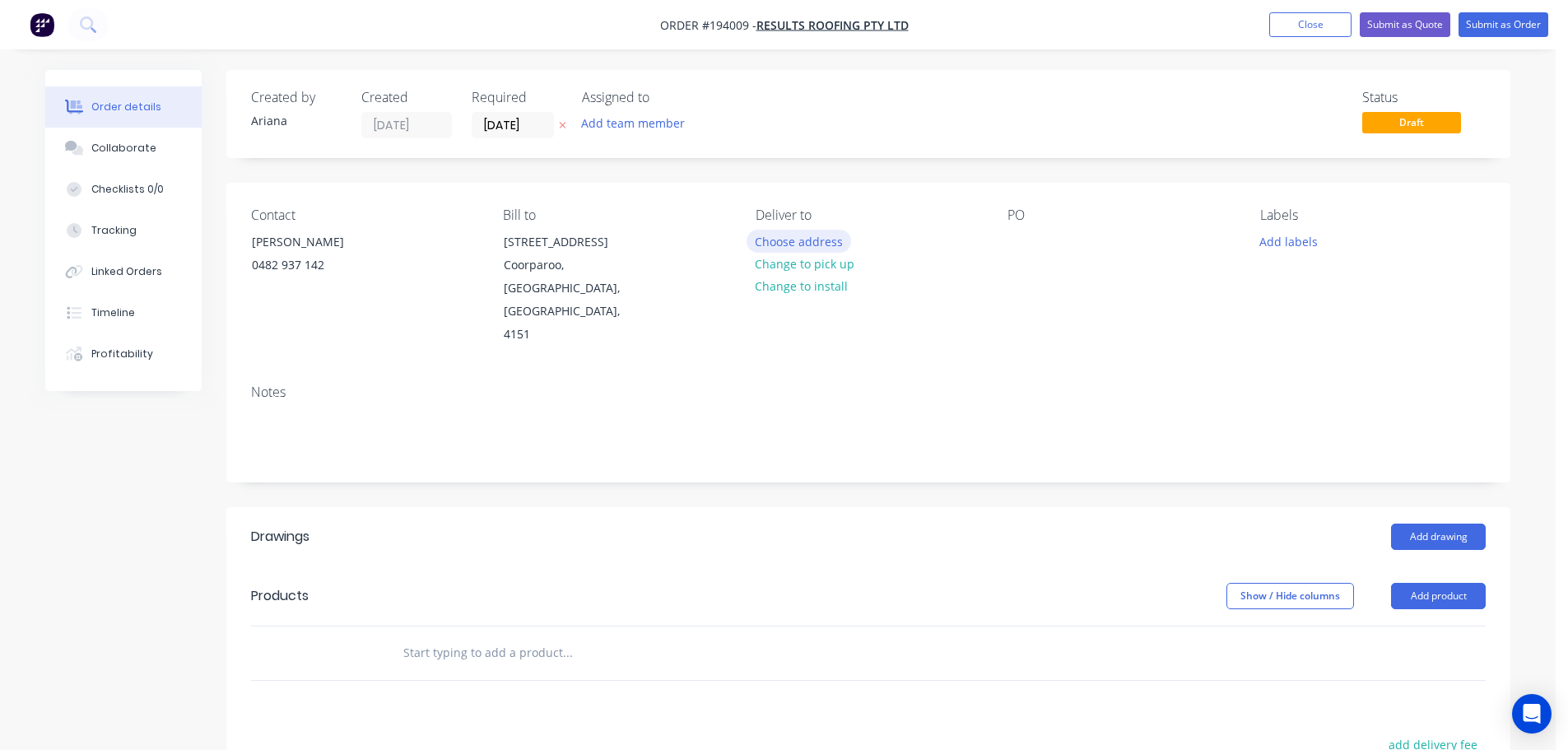
click at [800, 243] on button "Choose address" at bounding box center [799, 240] width 106 height 22
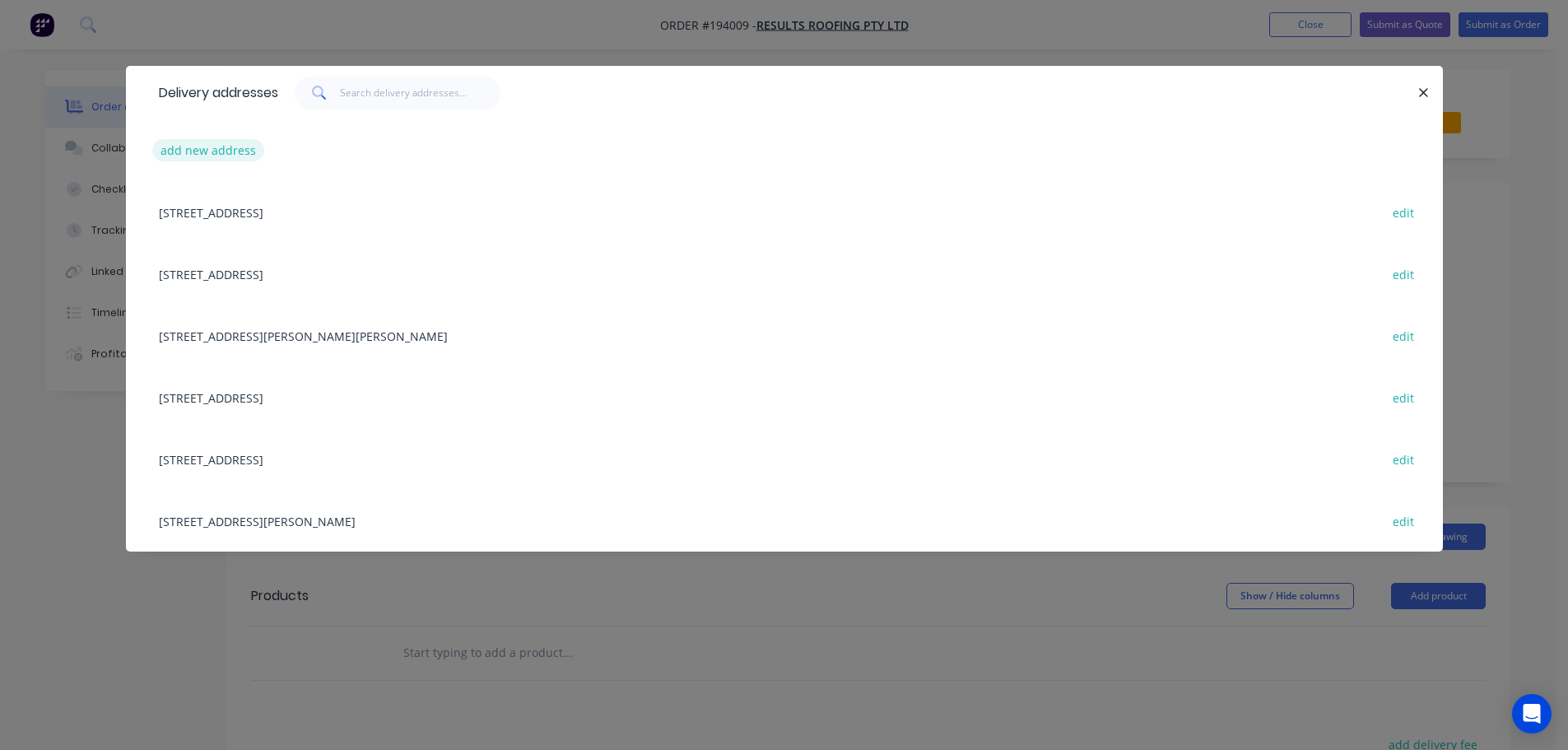
click at [180, 147] on button "add new address" at bounding box center [209, 150] width 113 height 22
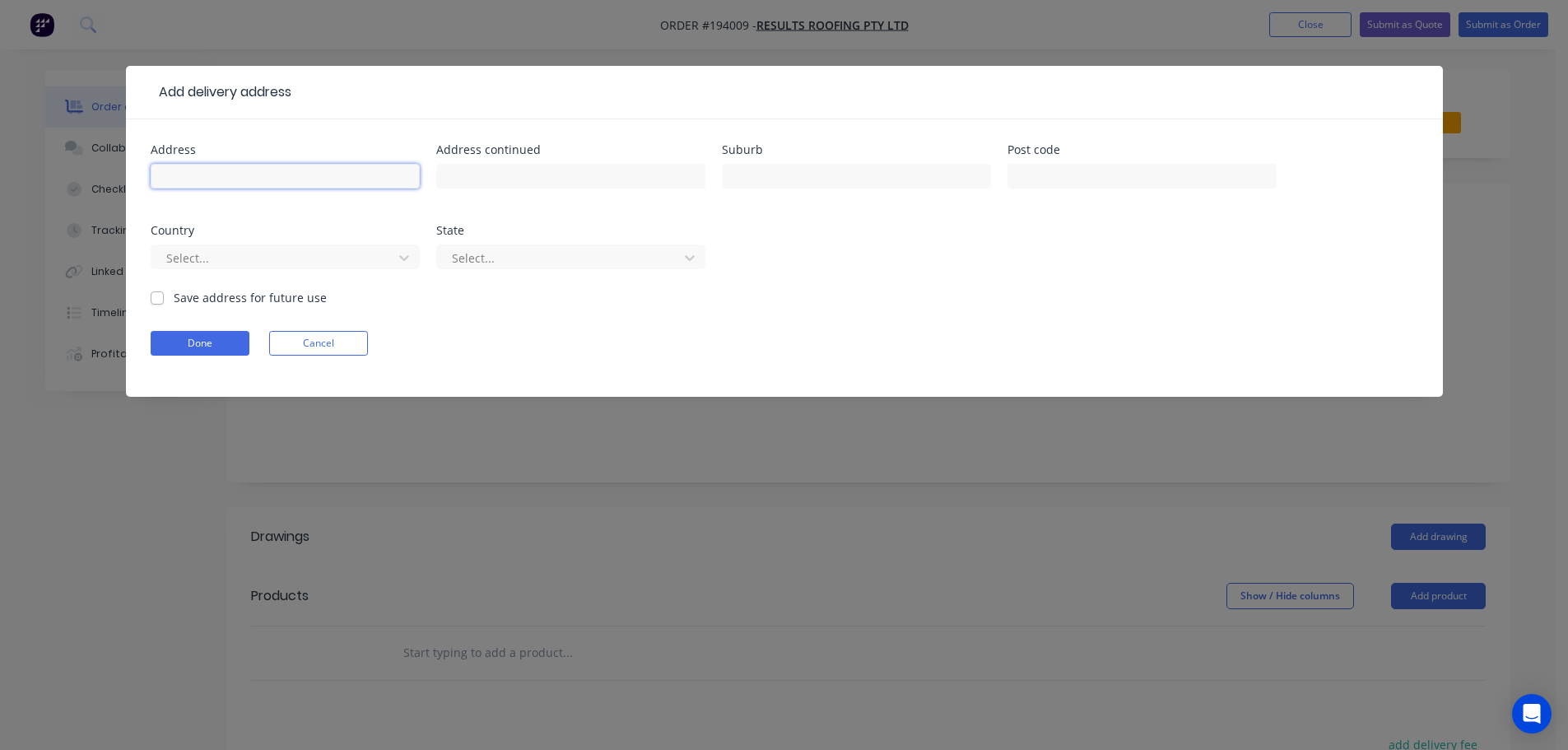
click at [202, 177] on input "text" at bounding box center [285, 176] width 269 height 25
click at [1000, 340] on div "Done Cancel" at bounding box center [784, 343] width 1268 height 25
click at [1069, 178] on input "text" at bounding box center [1142, 176] width 269 height 25
click at [1068, 259] on div "Address [STREET_ADDRESS] Select... State Select..." at bounding box center [784, 217] width 1268 height 145
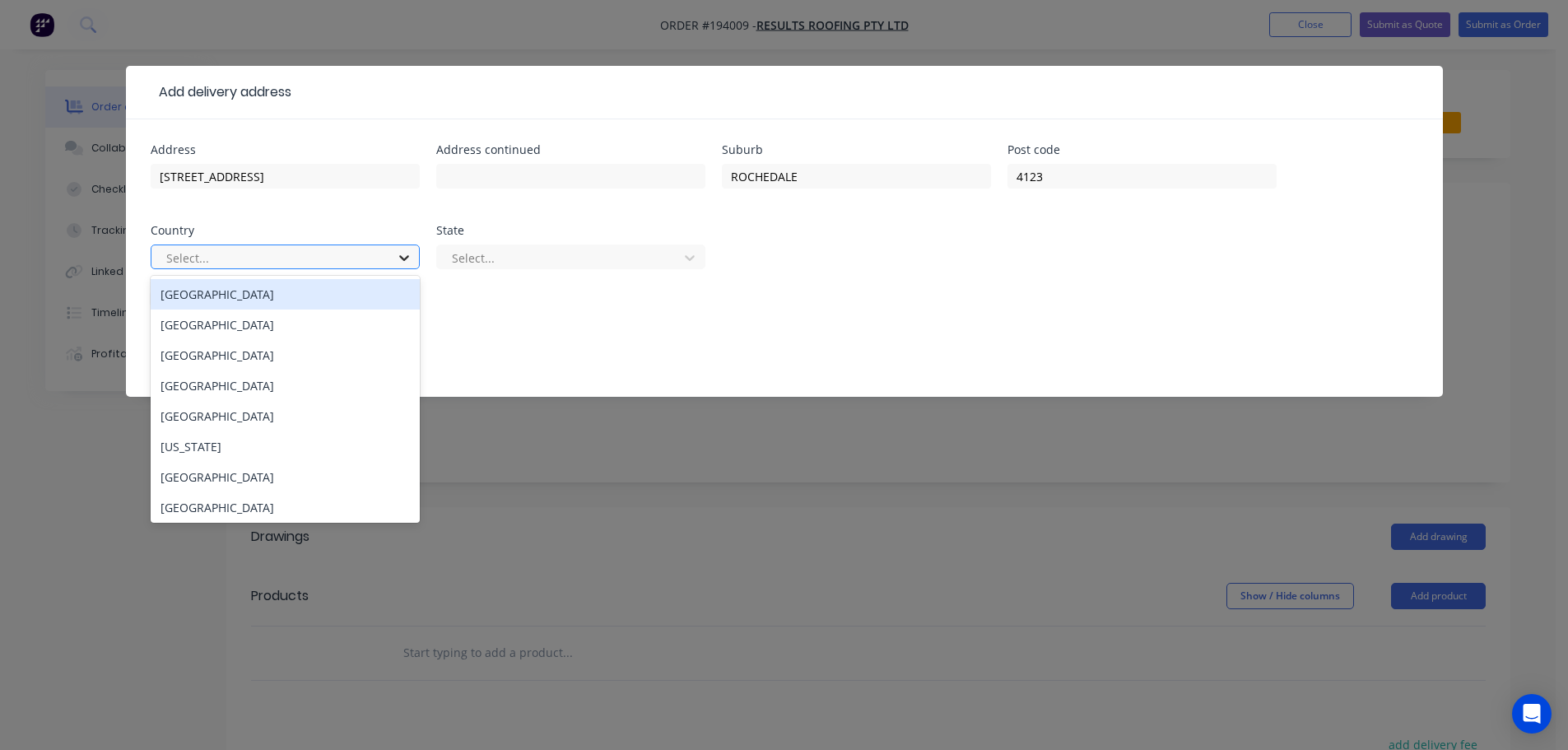
click at [407, 256] on icon at bounding box center [403, 258] width 10 height 6
click at [240, 298] on div "[GEOGRAPHIC_DATA]" at bounding box center [285, 294] width 269 height 31
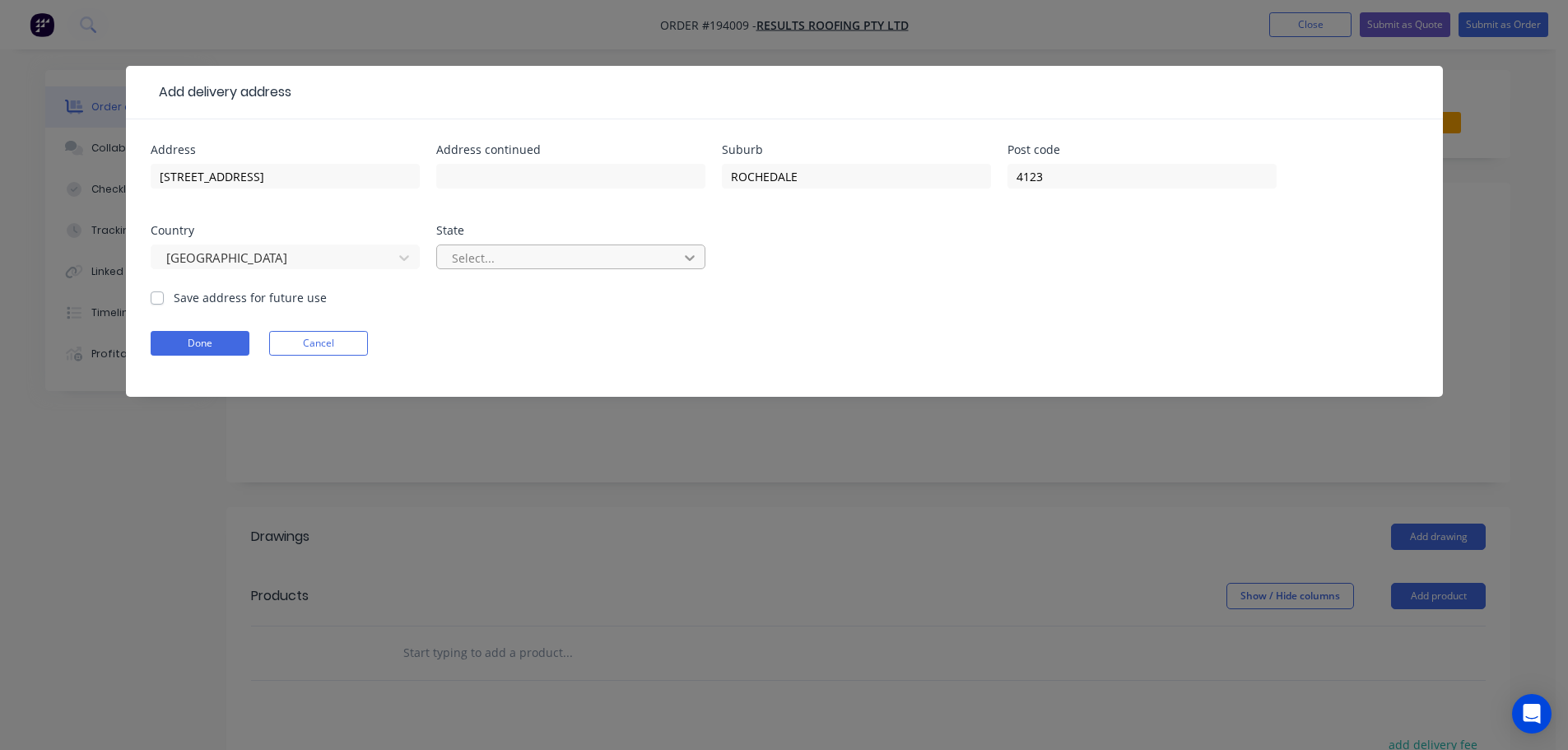
click at [688, 255] on icon at bounding box center [689, 257] width 17 height 17
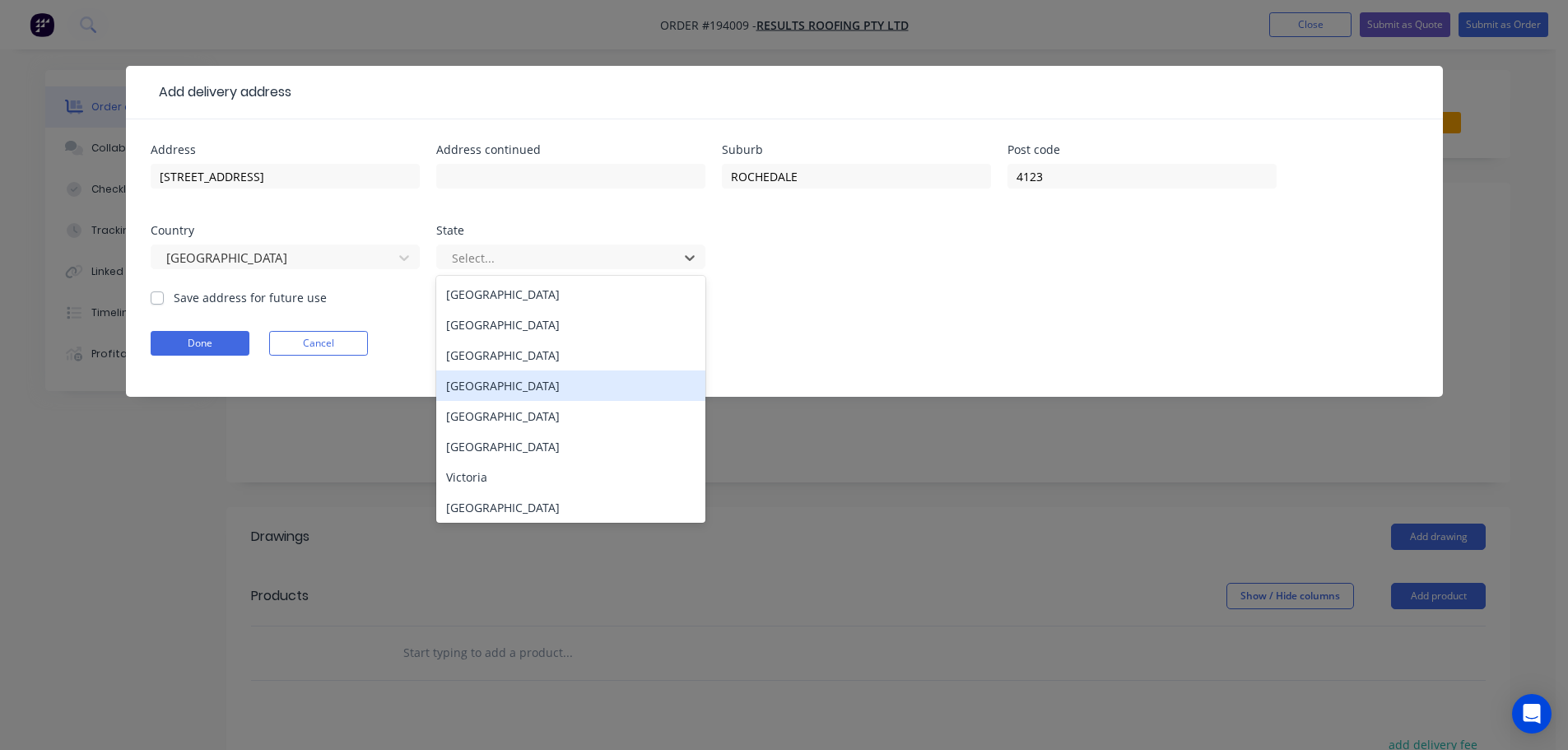
click at [482, 382] on div "[GEOGRAPHIC_DATA]" at bounding box center [571, 386] width 269 height 31
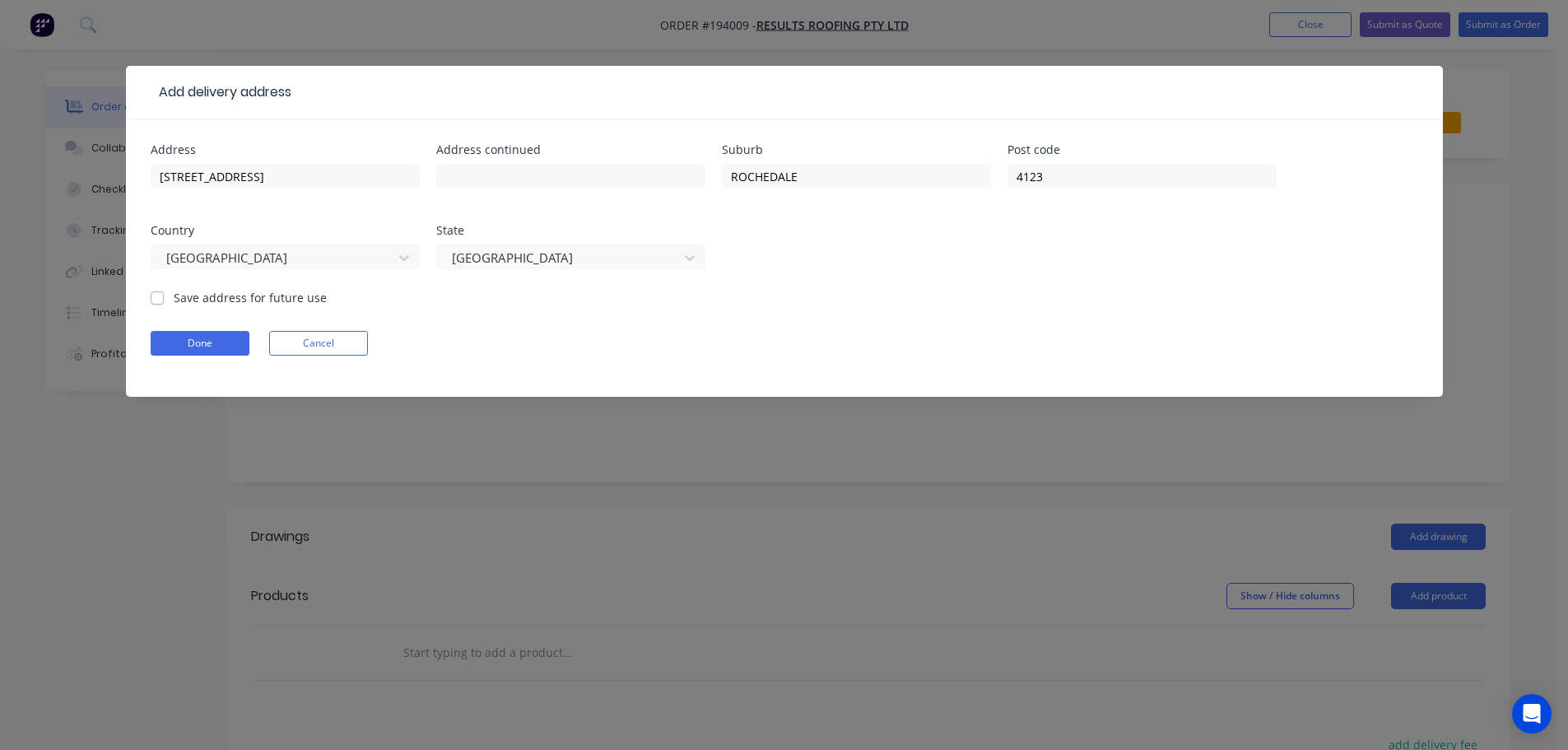
click at [875, 335] on div "Done Cancel" at bounding box center [784, 343] width 1268 height 25
click at [210, 345] on button "Done" at bounding box center [200, 343] width 99 height 25
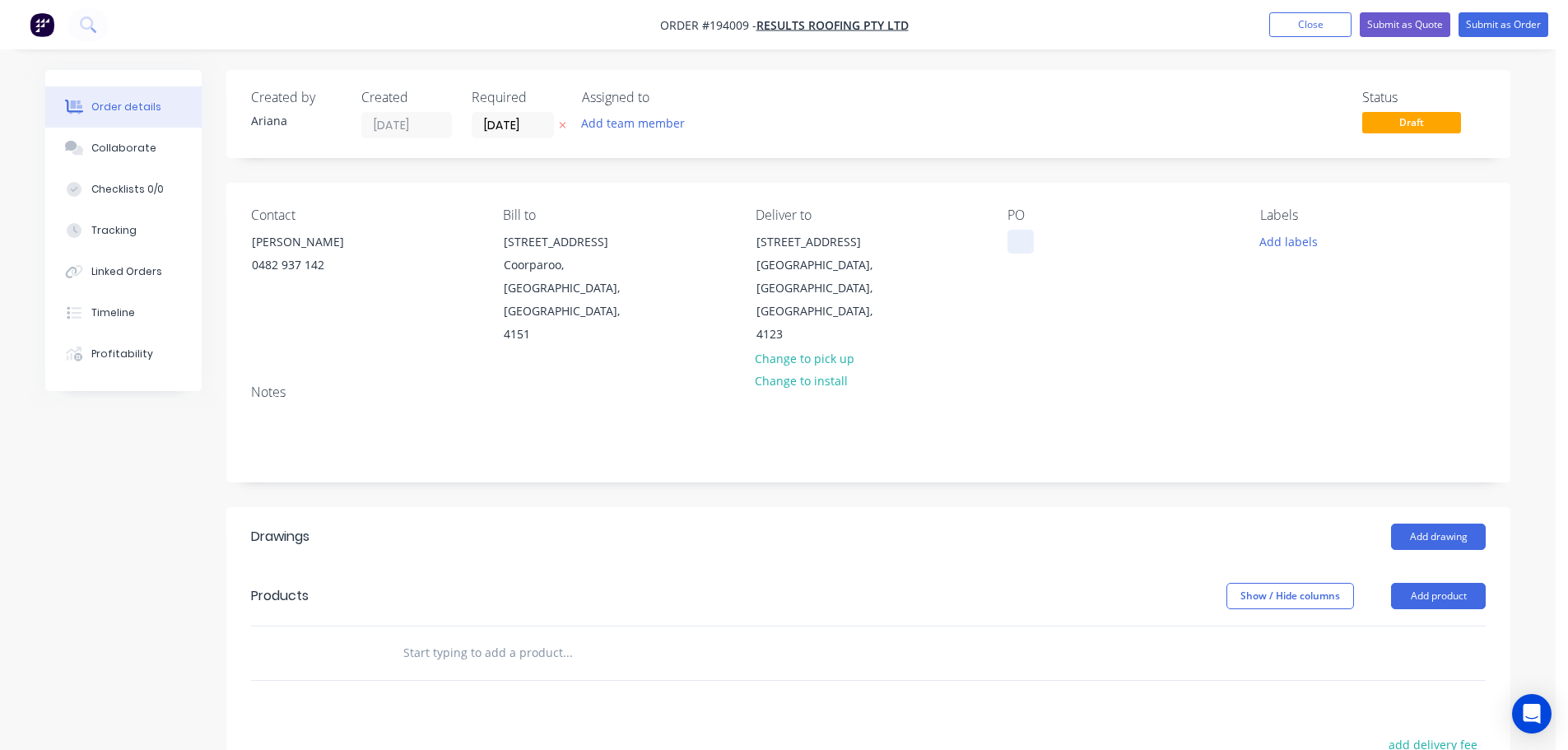
click at [1015, 241] on div at bounding box center [1020, 241] width 26 height 24
click at [1157, 342] on div "Contact [PERSON_NAME] [PHONE_NUMBER] Bill to [STREET_ADDRESS] Deliver to [STREE…" at bounding box center [868, 277] width 1284 height 188
click at [1446, 583] on button "Add product" at bounding box center [1439, 596] width 95 height 26
click at [1387, 625] on div "Product catalogue" at bounding box center [1408, 636] width 127 height 24
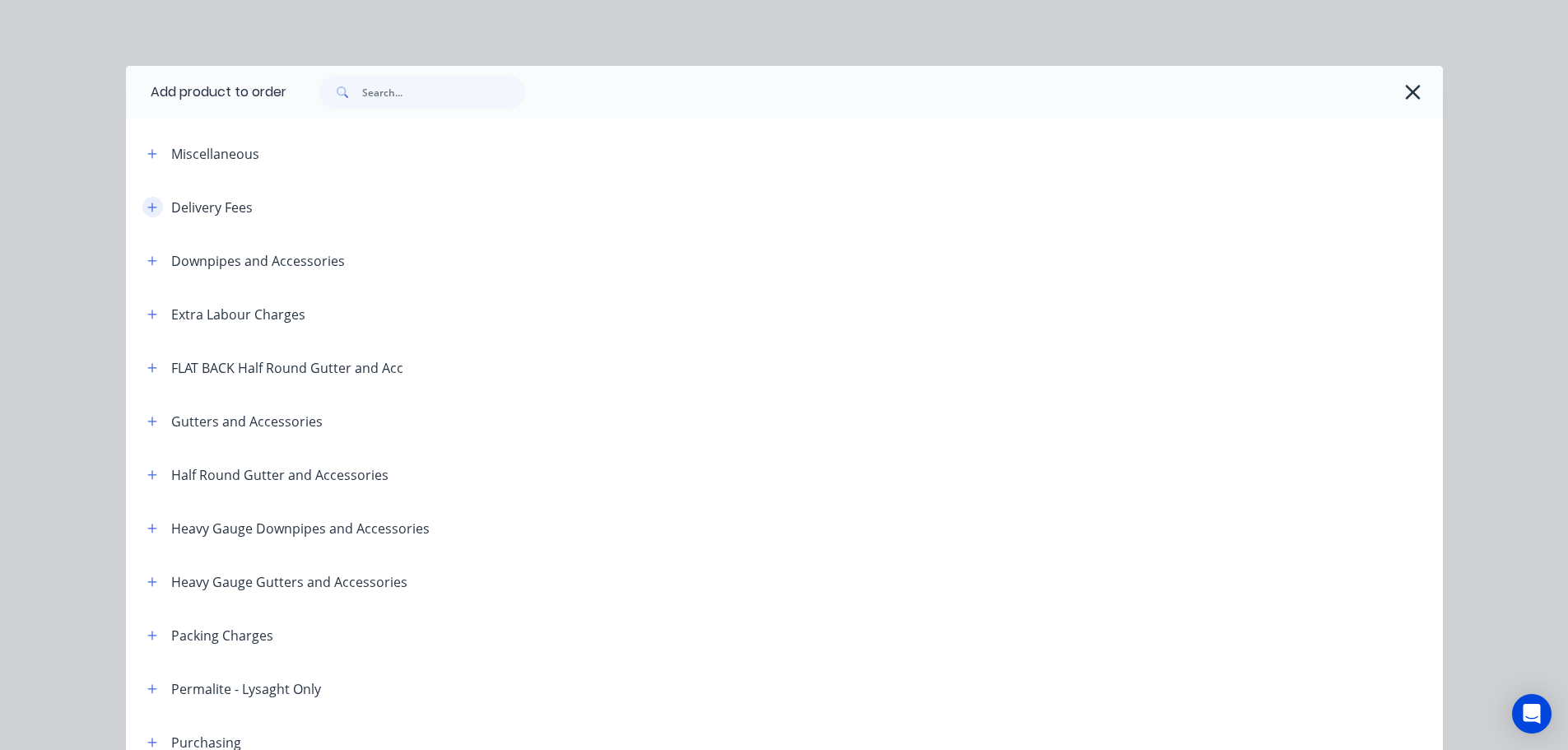
click at [147, 203] on icon "button" at bounding box center [151, 207] width 10 height 11
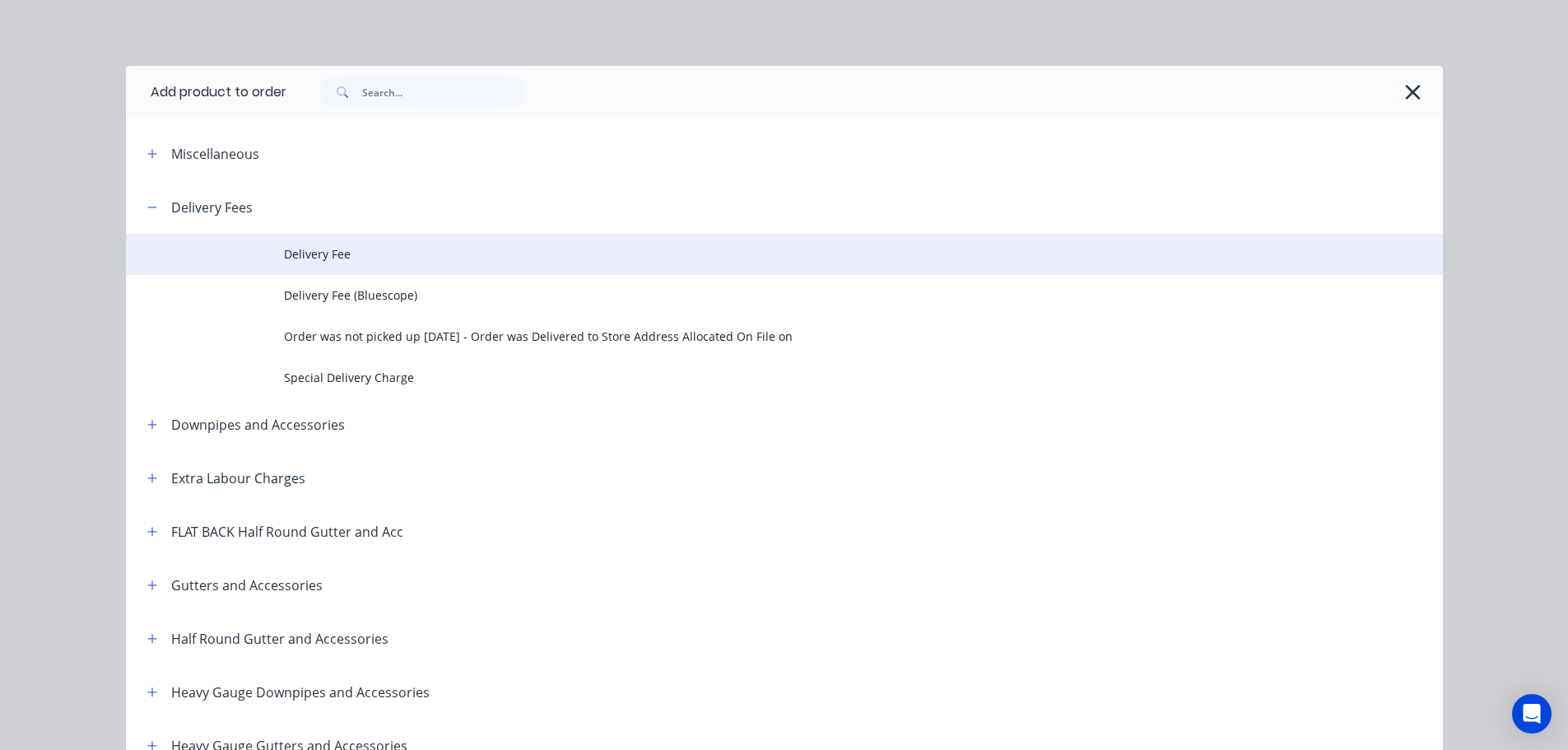
click at [384, 252] on span "Delivery Fee" at bounding box center [747, 254] width 927 height 18
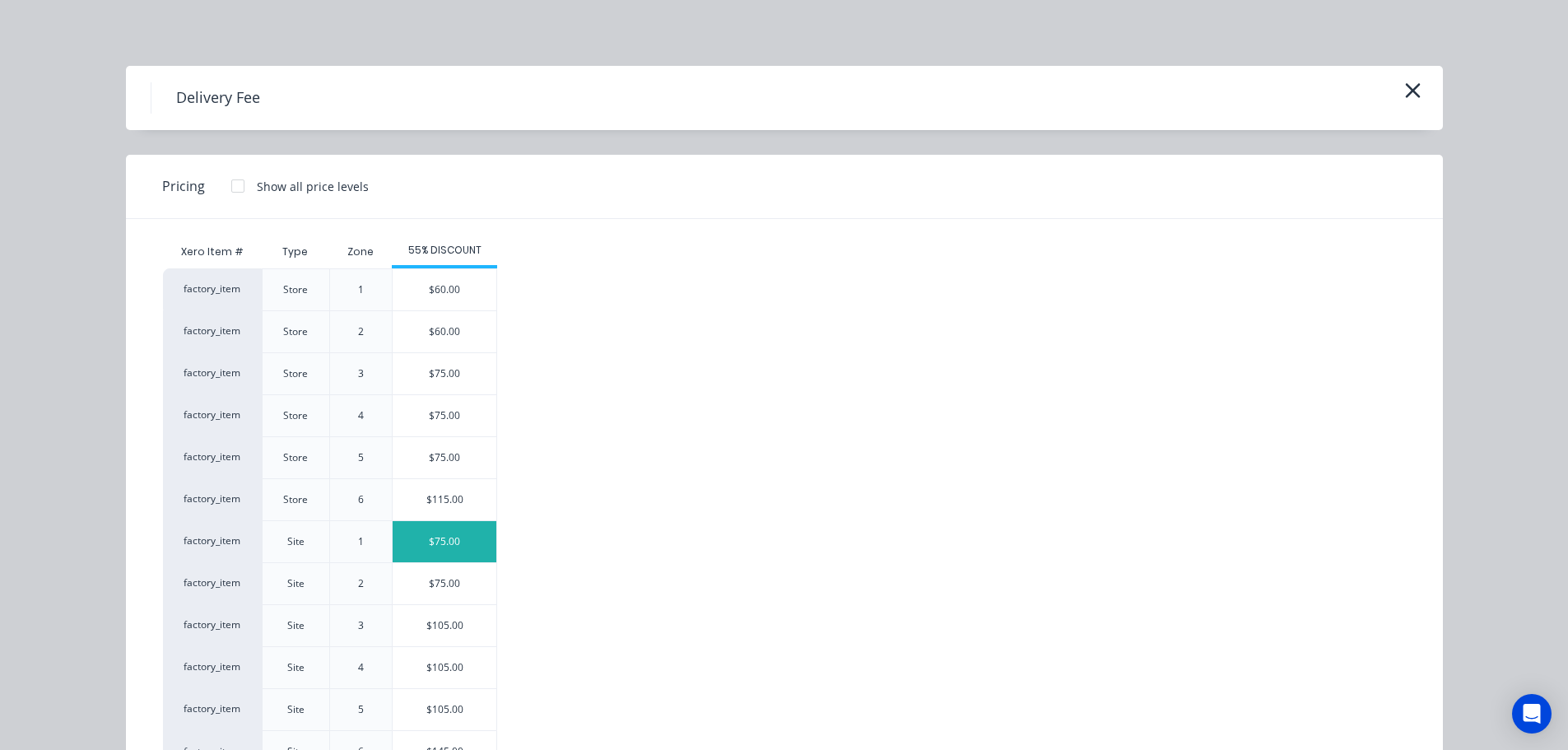
click at [432, 539] on div "$75.00" at bounding box center [445, 541] width 104 height 41
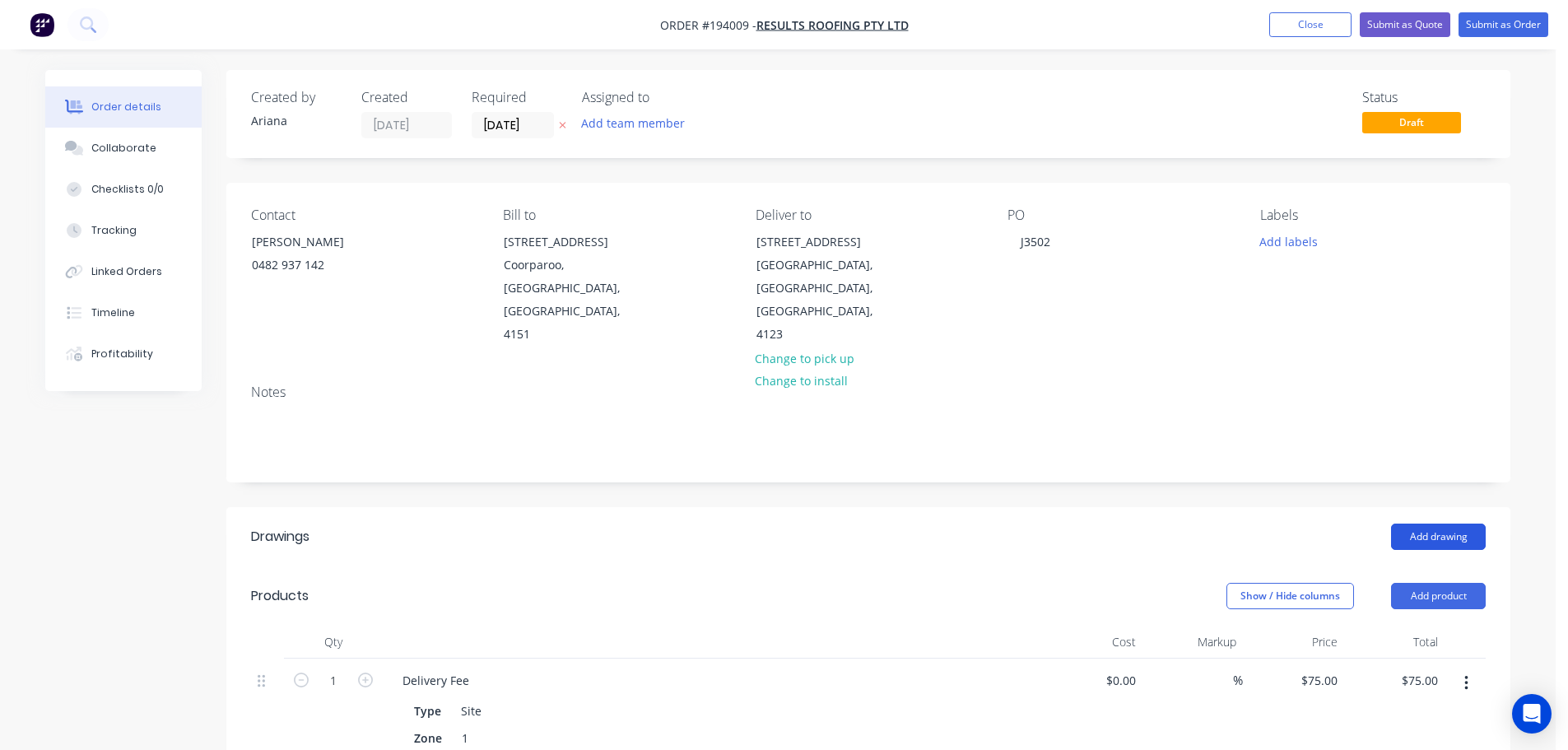
click at [1440, 524] on button "Add drawing" at bounding box center [1439, 537] width 95 height 26
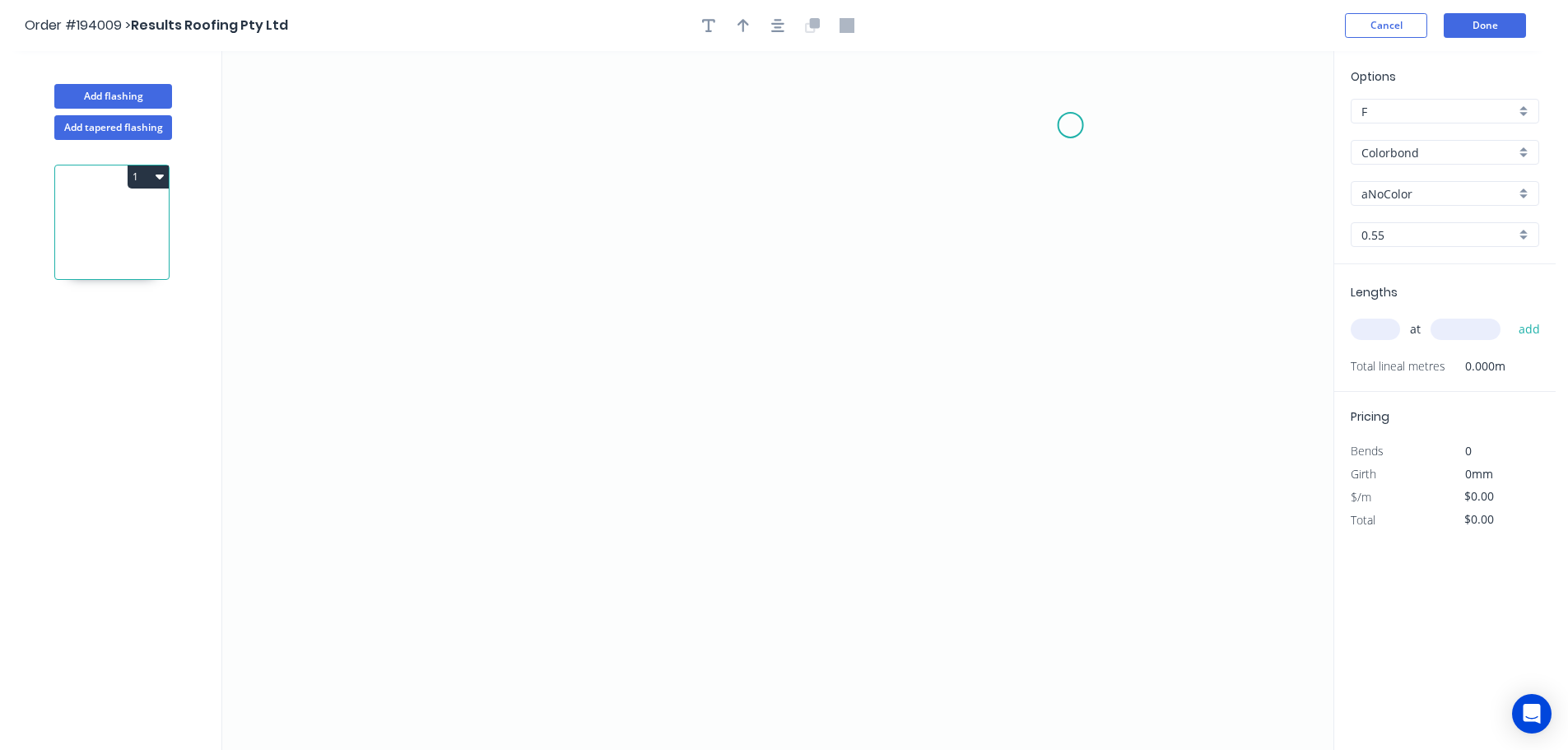
click at [1071, 125] on icon "0" at bounding box center [777, 401] width 1111 height 699
click at [1035, 587] on icon "0" at bounding box center [777, 401] width 1111 height 699
click at [847, 597] on icon "0 ?" at bounding box center [777, 401] width 1111 height 699
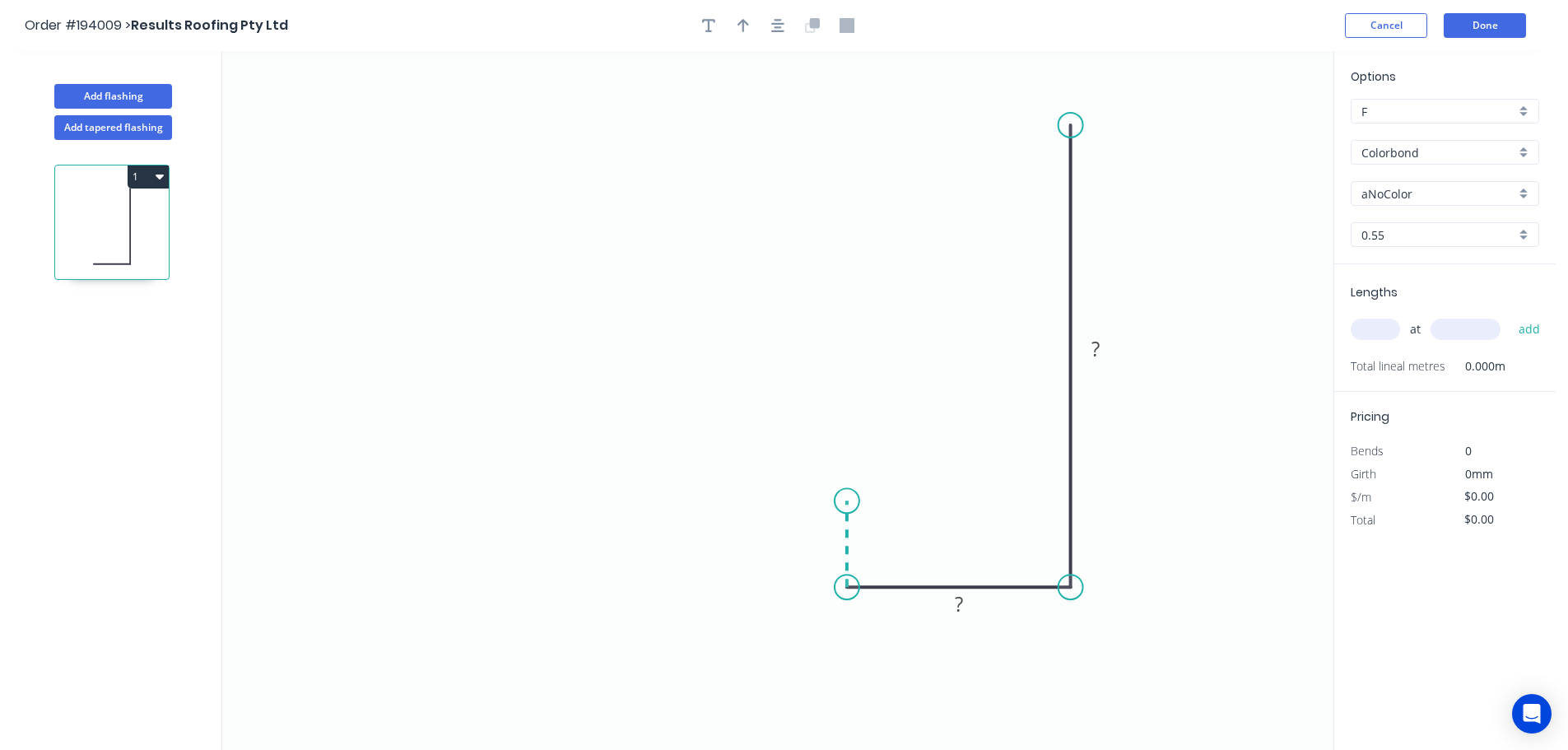
click at [847, 501] on icon at bounding box center [847, 543] width 0 height 86
click at [845, 501] on circle at bounding box center [847, 500] width 25 height 25
click at [827, 533] on tspan "?" at bounding box center [821, 536] width 8 height 27
click at [744, 251] on icon "0 10 35 150" at bounding box center [777, 401] width 1111 height 699
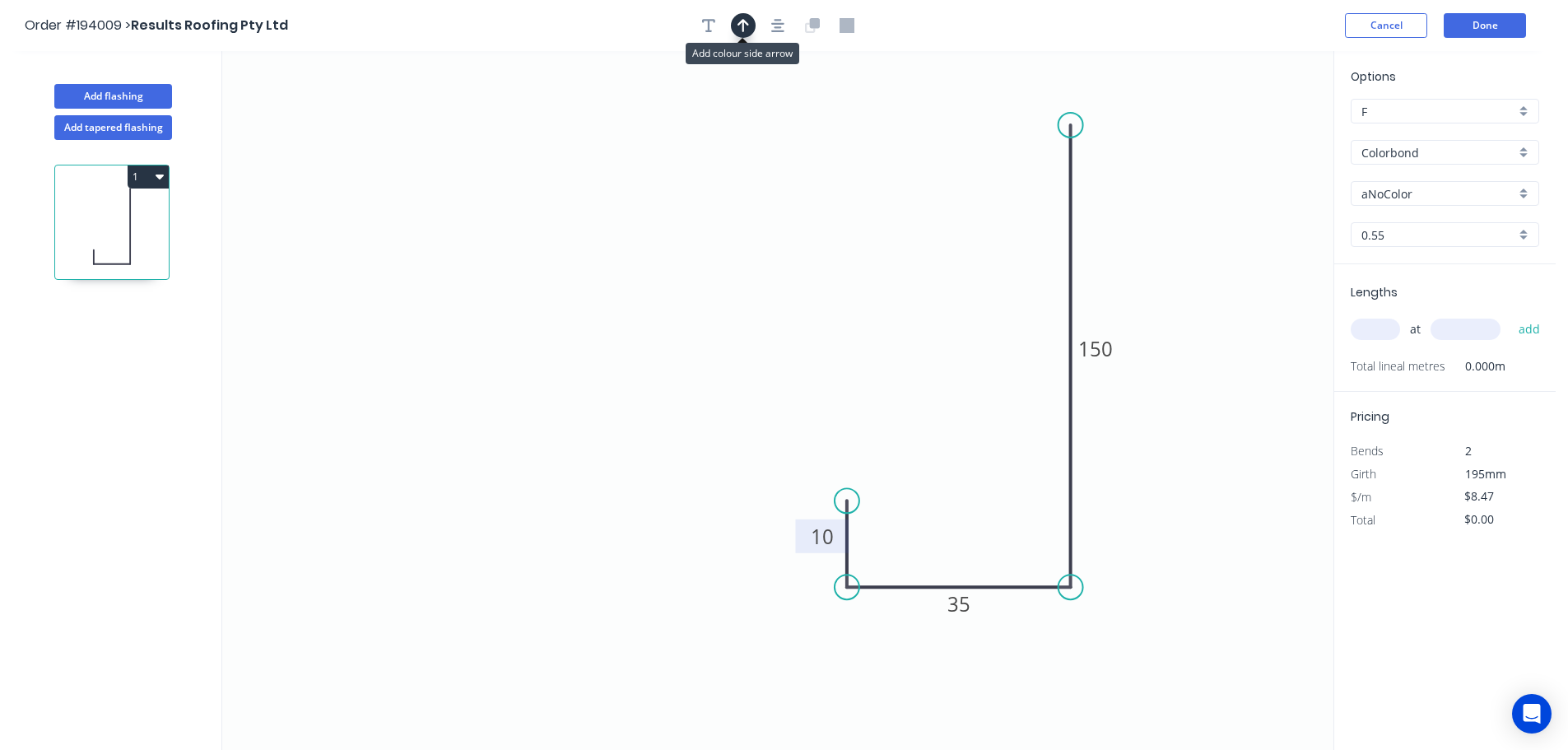
click at [746, 19] on icon "button" at bounding box center [743, 26] width 11 height 15
drag, startPoint x: 1250, startPoint y: 127, endPoint x: 1230, endPoint y: 297, distance: 171.2
click at [1230, 297] on icon at bounding box center [1228, 277] width 15 height 53
click at [1522, 191] on div "aNoColor" at bounding box center [1445, 194] width 188 height 25
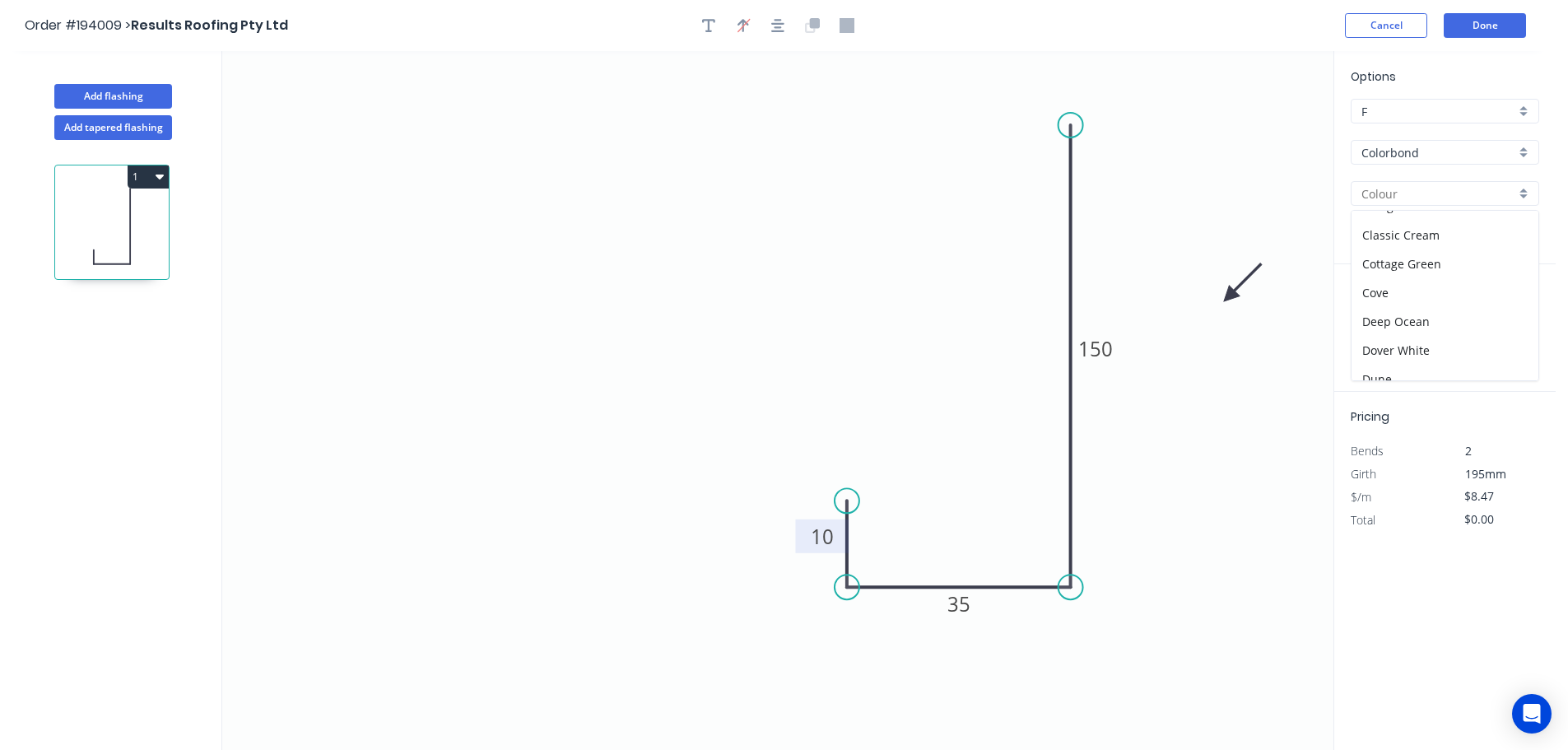
scroll to position [57, 0]
click at [1466, 336] on div "Dover White" at bounding box center [1445, 341] width 187 height 29
click at [1386, 333] on input "text" at bounding box center [1375, 329] width 49 height 21
click at [1469, 325] on input "text" at bounding box center [1465, 329] width 70 height 21
click at [1510, 315] on button "add" at bounding box center [1529, 329] width 39 height 28
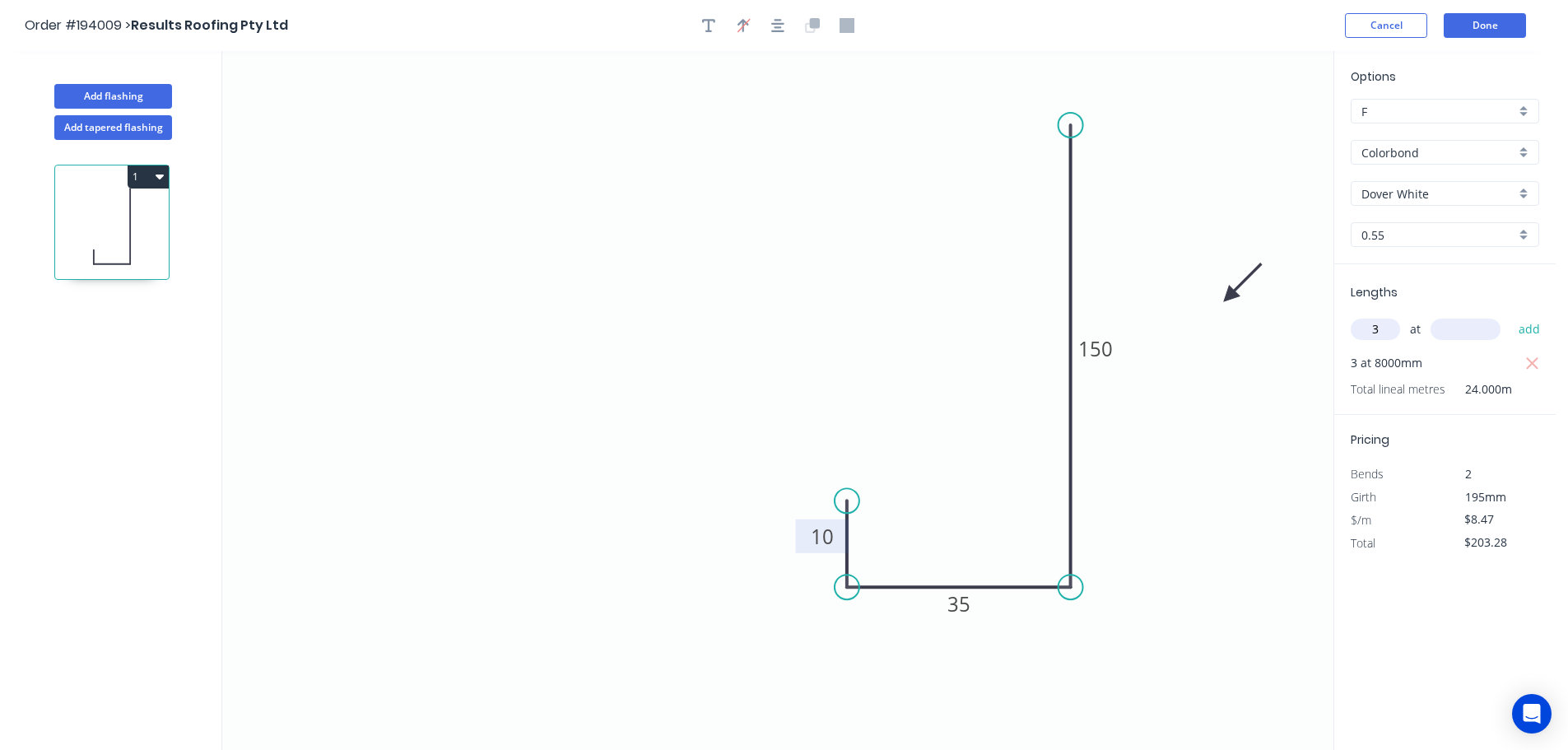
click at [1469, 325] on input "text" at bounding box center [1465, 329] width 70 height 21
click at [1510, 315] on button "add" at bounding box center [1529, 329] width 39 height 28
click at [1469, 325] on input "text" at bounding box center [1465, 329] width 70 height 21
click at [1510, 315] on button "add" at bounding box center [1529, 329] width 39 height 28
click at [1469, 325] on input "text" at bounding box center [1465, 329] width 70 height 21
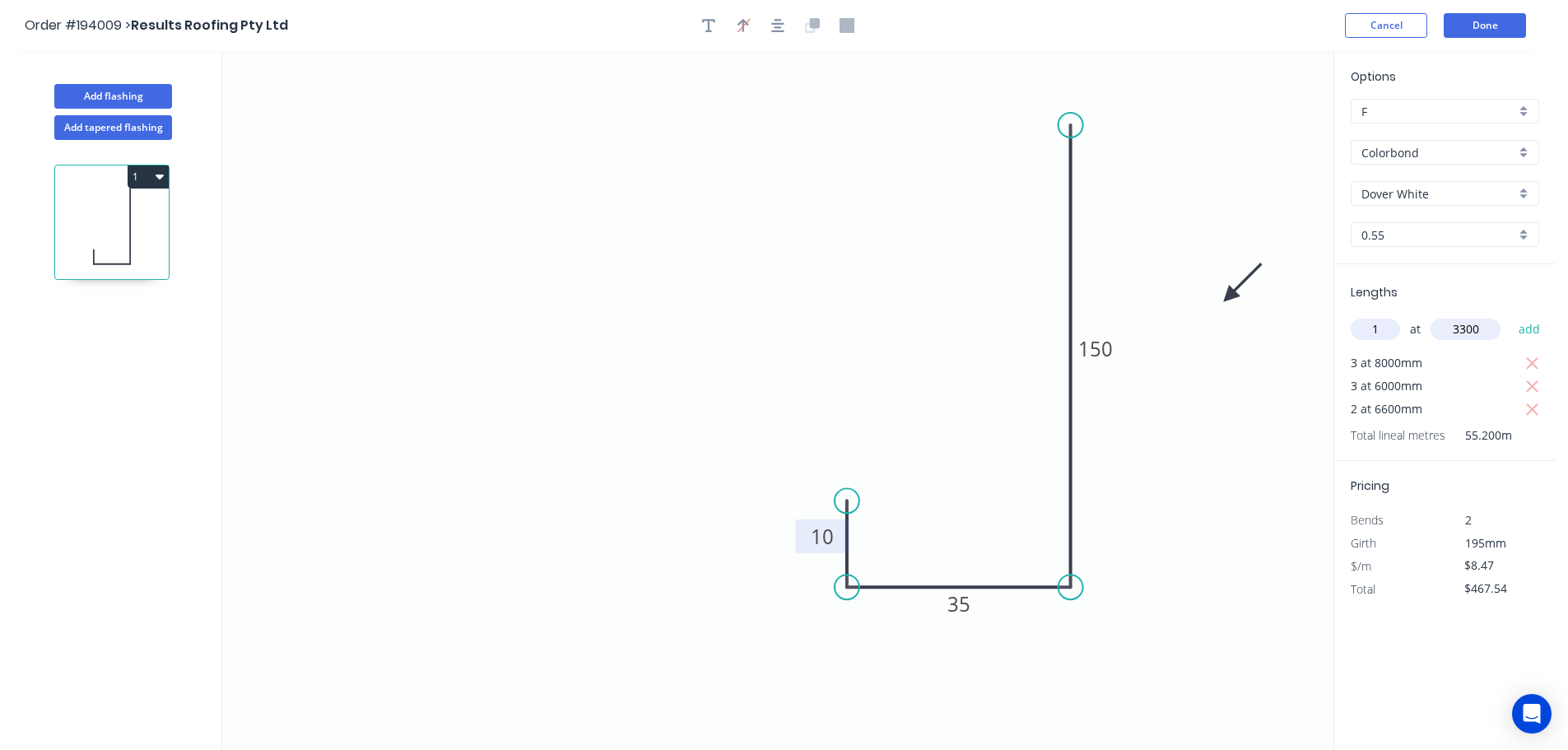
click at [1510, 315] on button "add" at bounding box center [1529, 329] width 39 height 28
click at [1469, 325] on input "text" at bounding box center [1465, 329] width 70 height 21
click at [1510, 315] on button "add" at bounding box center [1529, 329] width 39 height 28
click at [1477, 327] on input "text" at bounding box center [1465, 329] width 70 height 21
click at [1510, 315] on button "add" at bounding box center [1529, 329] width 39 height 28
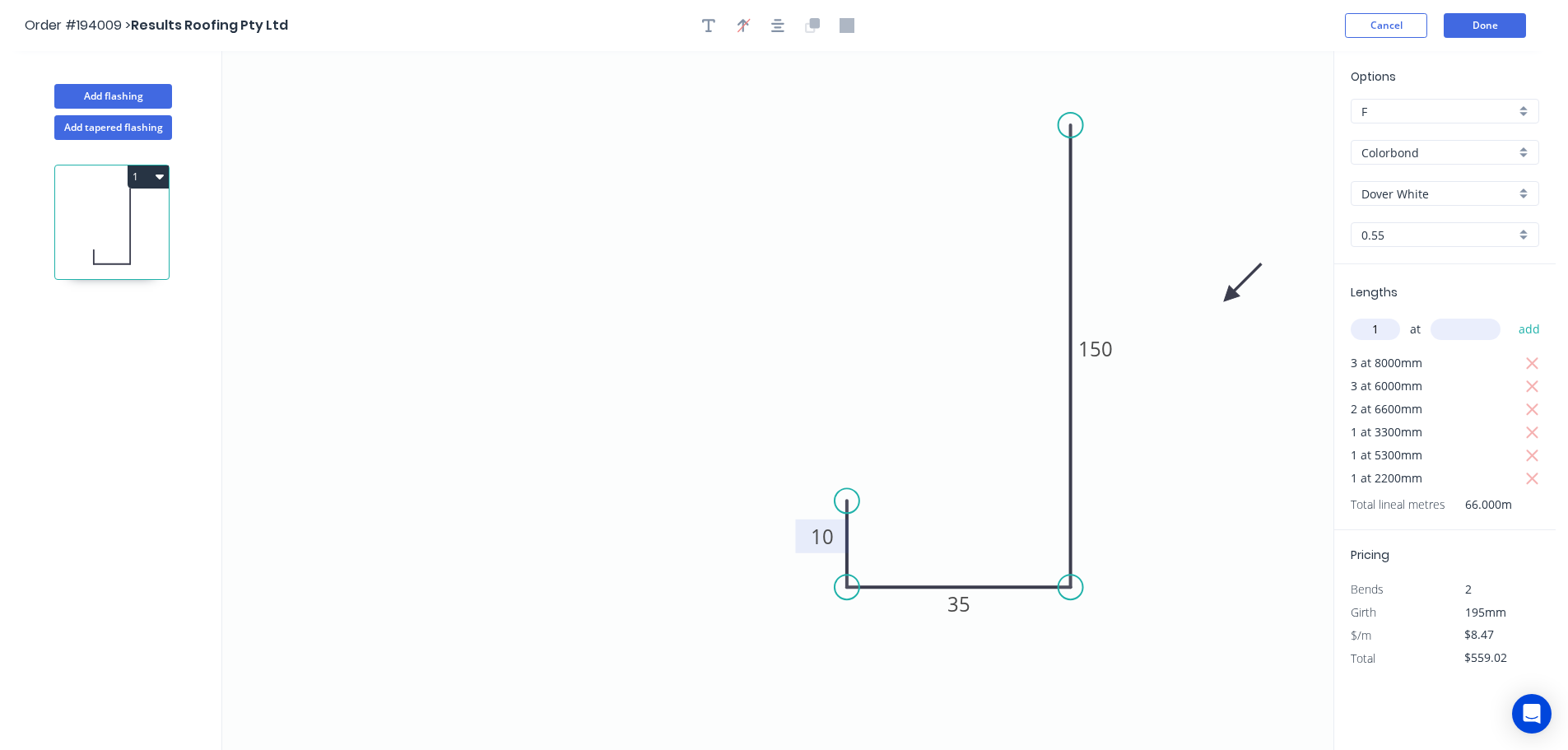
click at [1477, 327] on input "text" at bounding box center [1465, 329] width 70 height 21
click at [1510, 315] on button "add" at bounding box center [1529, 329] width 39 height 28
click at [1477, 327] on input "text" at bounding box center [1465, 329] width 70 height 21
click at [1510, 315] on button "add" at bounding box center [1529, 329] width 39 height 28
click at [147, 180] on button "1" at bounding box center [148, 177] width 41 height 23
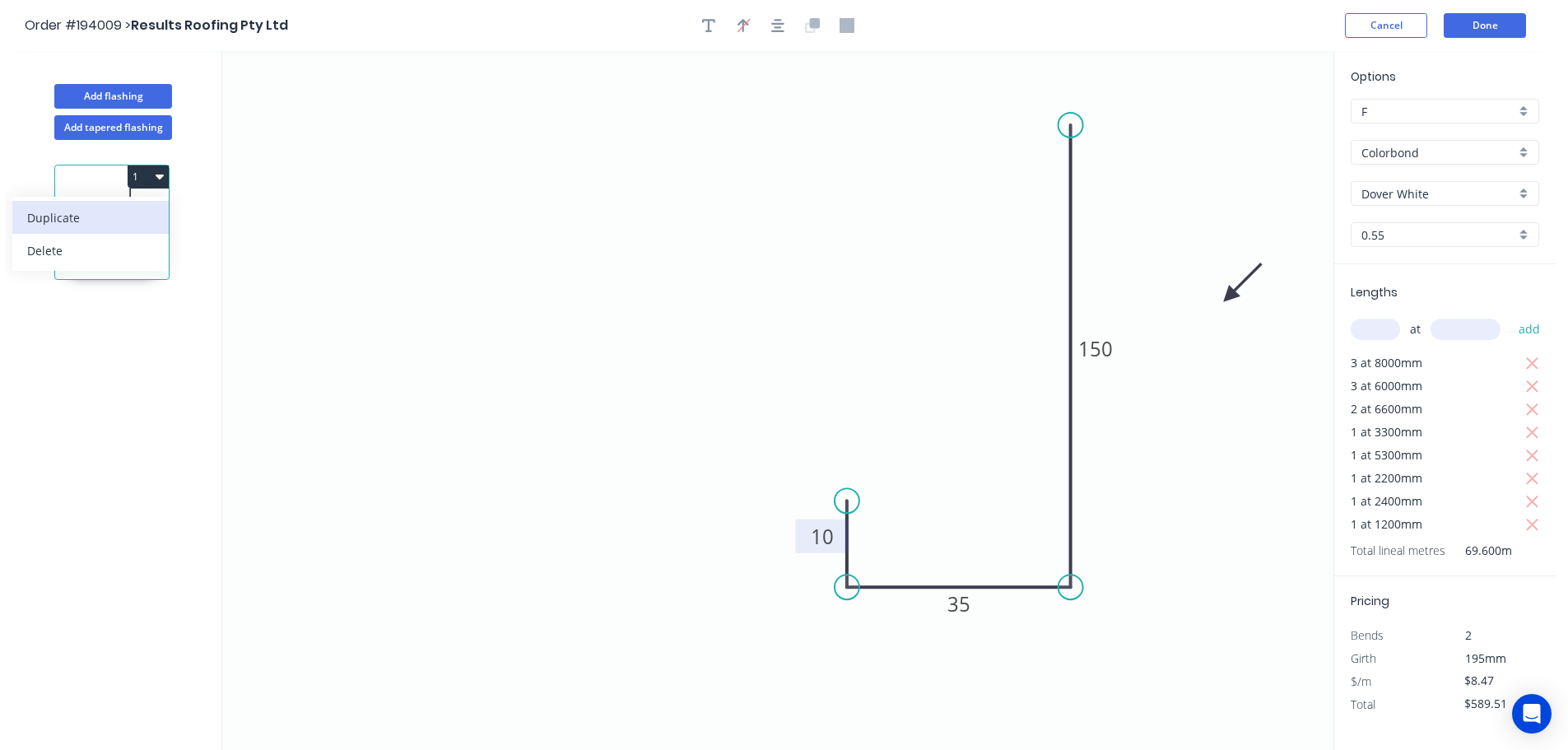
click at [128, 209] on div "Duplicate" at bounding box center [91, 217] width 127 height 24
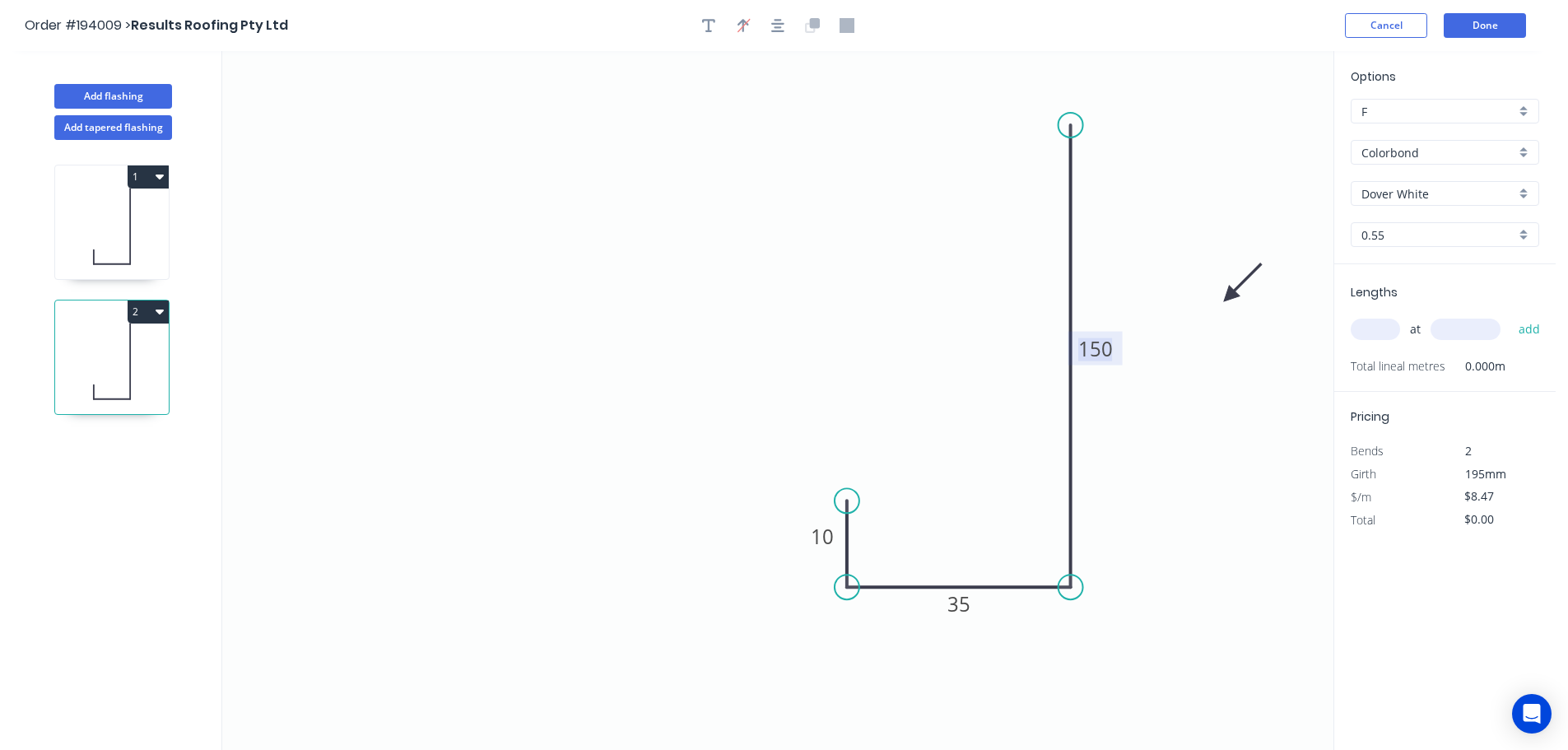
click at [1105, 348] on tspan "150" at bounding box center [1095, 348] width 34 height 27
click at [1156, 428] on icon "0 10 35 185" at bounding box center [777, 401] width 1111 height 699
click at [1528, 194] on div "Dover White" at bounding box center [1445, 194] width 188 height 25
click at [1421, 221] on div "Basalt" at bounding box center [1445, 224] width 187 height 29
click at [1379, 328] on input "text" at bounding box center [1375, 329] width 49 height 21
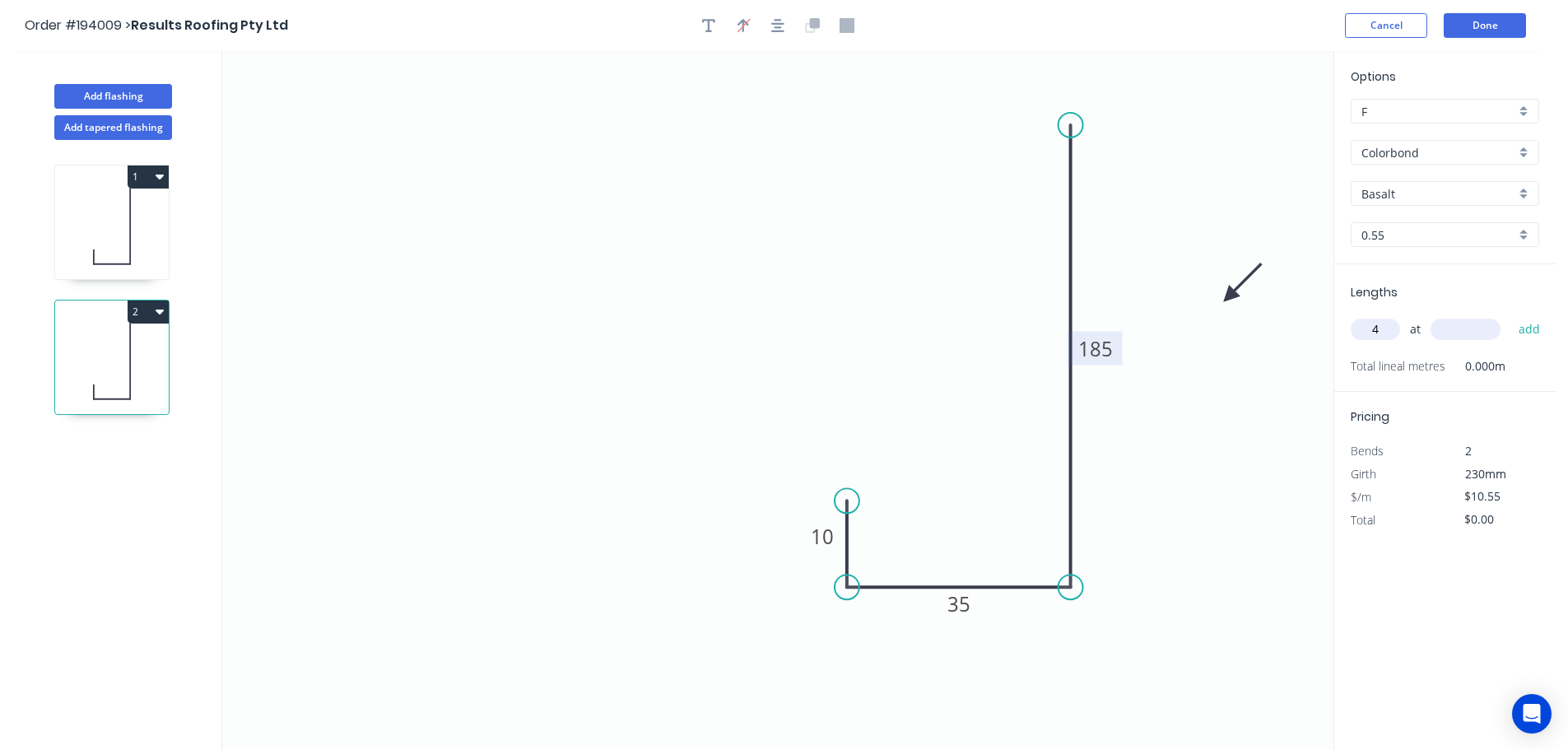
click at [1461, 328] on input "text" at bounding box center [1465, 329] width 70 height 21
click at [1510, 315] on button "add" at bounding box center [1529, 329] width 39 height 28
click at [1461, 328] on input "text" at bounding box center [1465, 329] width 70 height 21
click at [1510, 315] on button "add" at bounding box center [1529, 329] width 39 height 28
drag, startPoint x: 124, startPoint y: 95, endPoint x: 211, endPoint y: 110, distance: 88.3
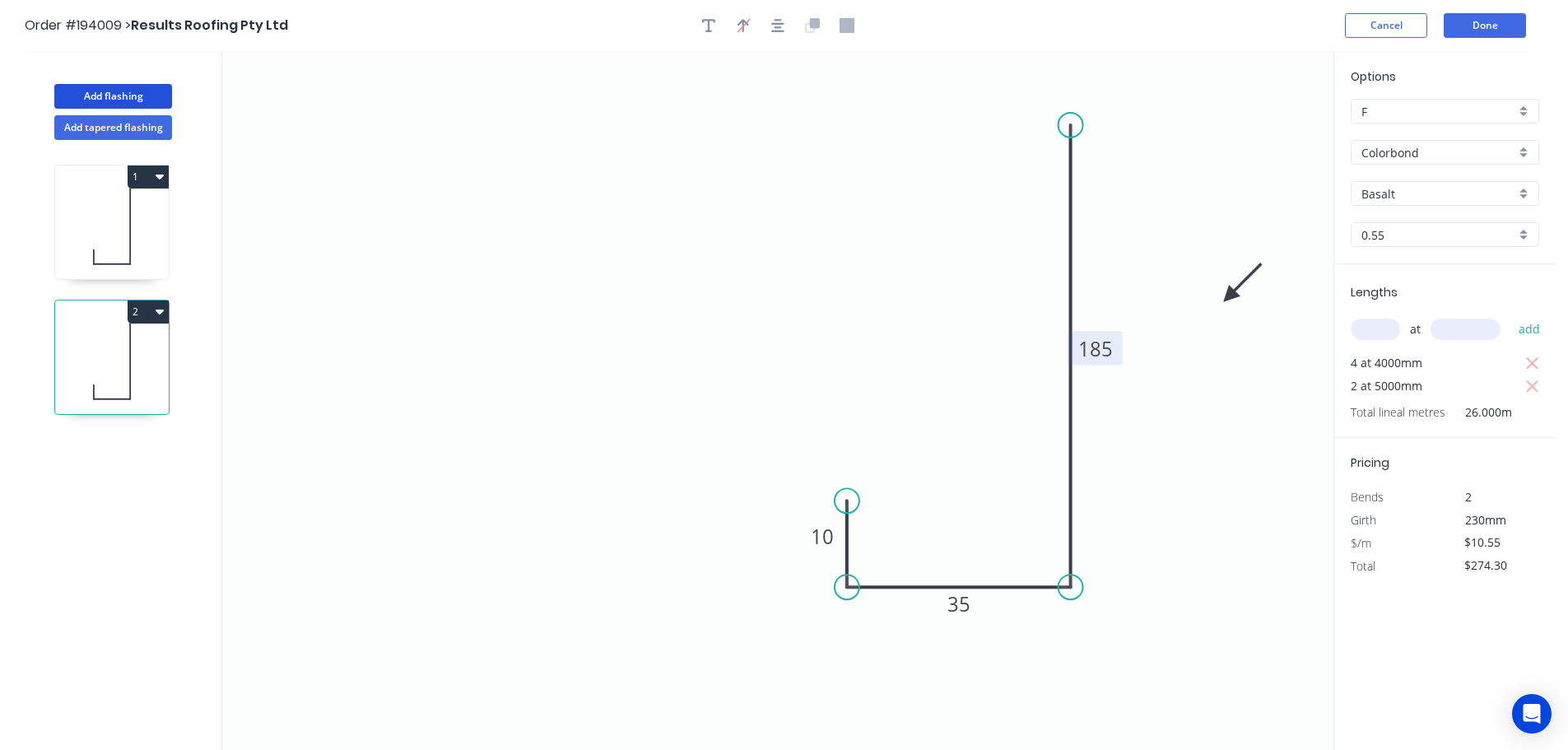
click at [126, 95] on button "Add flashing" at bounding box center [114, 96] width 118 height 25
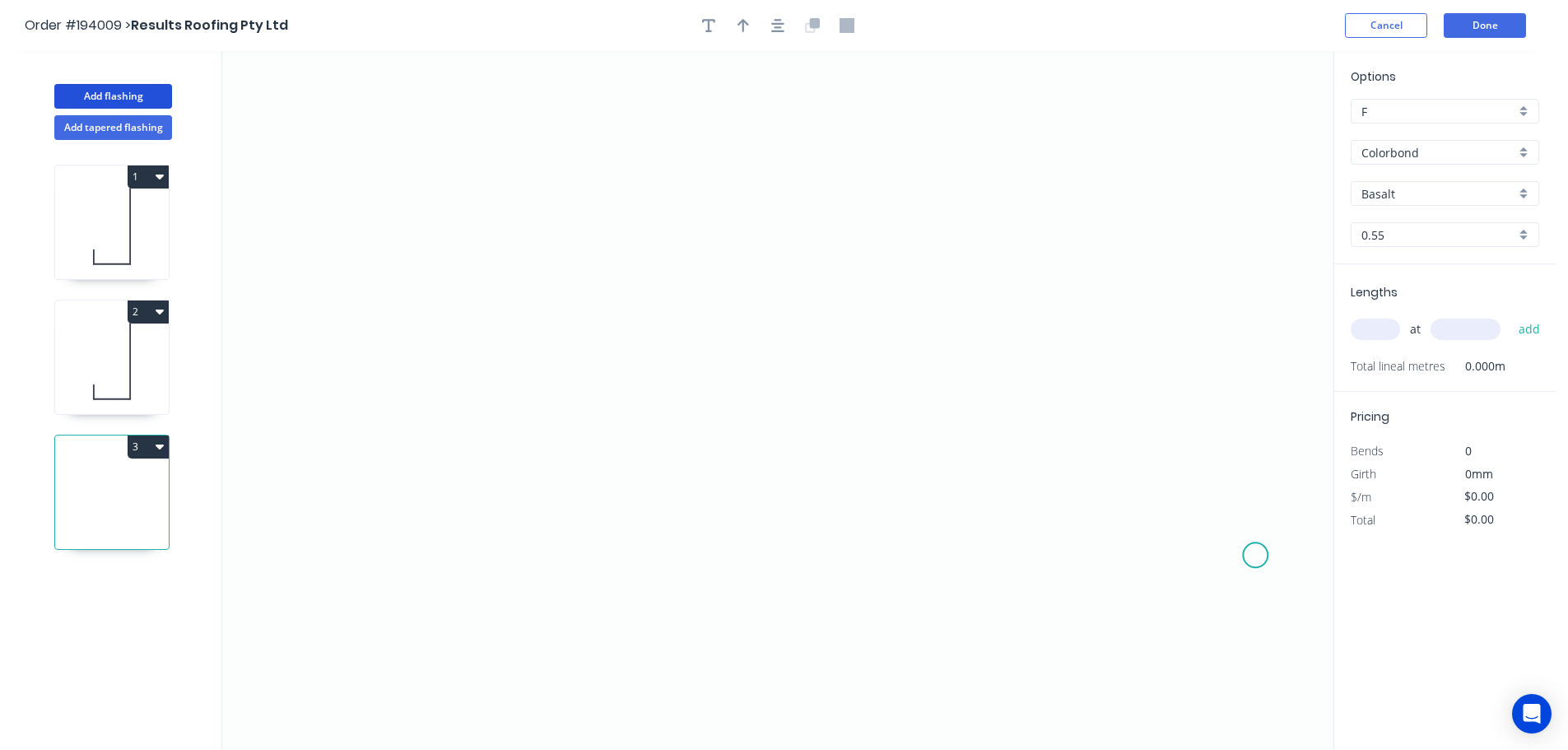
click at [1256, 555] on icon "0" at bounding box center [777, 401] width 1111 height 699
click at [1162, 560] on icon "0" at bounding box center [777, 401] width 1111 height 699
click at [1106, 473] on icon at bounding box center [1134, 513] width 57 height 83
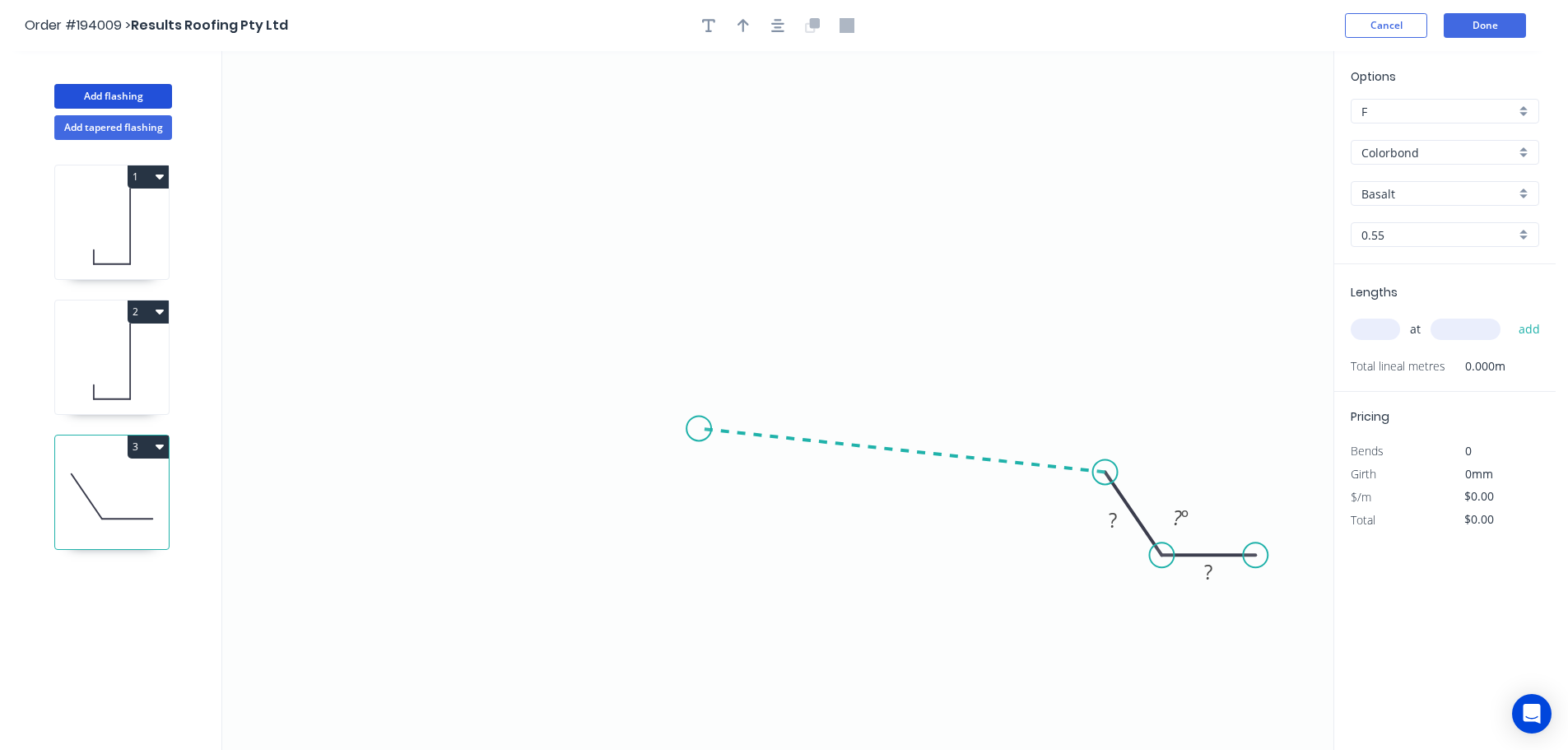
click at [699, 429] on icon "0 ? ? ? º" at bounding box center [777, 401] width 1111 height 699
click at [702, 304] on icon "0 ? ? ? ? º ? º" at bounding box center [777, 401] width 1111 height 699
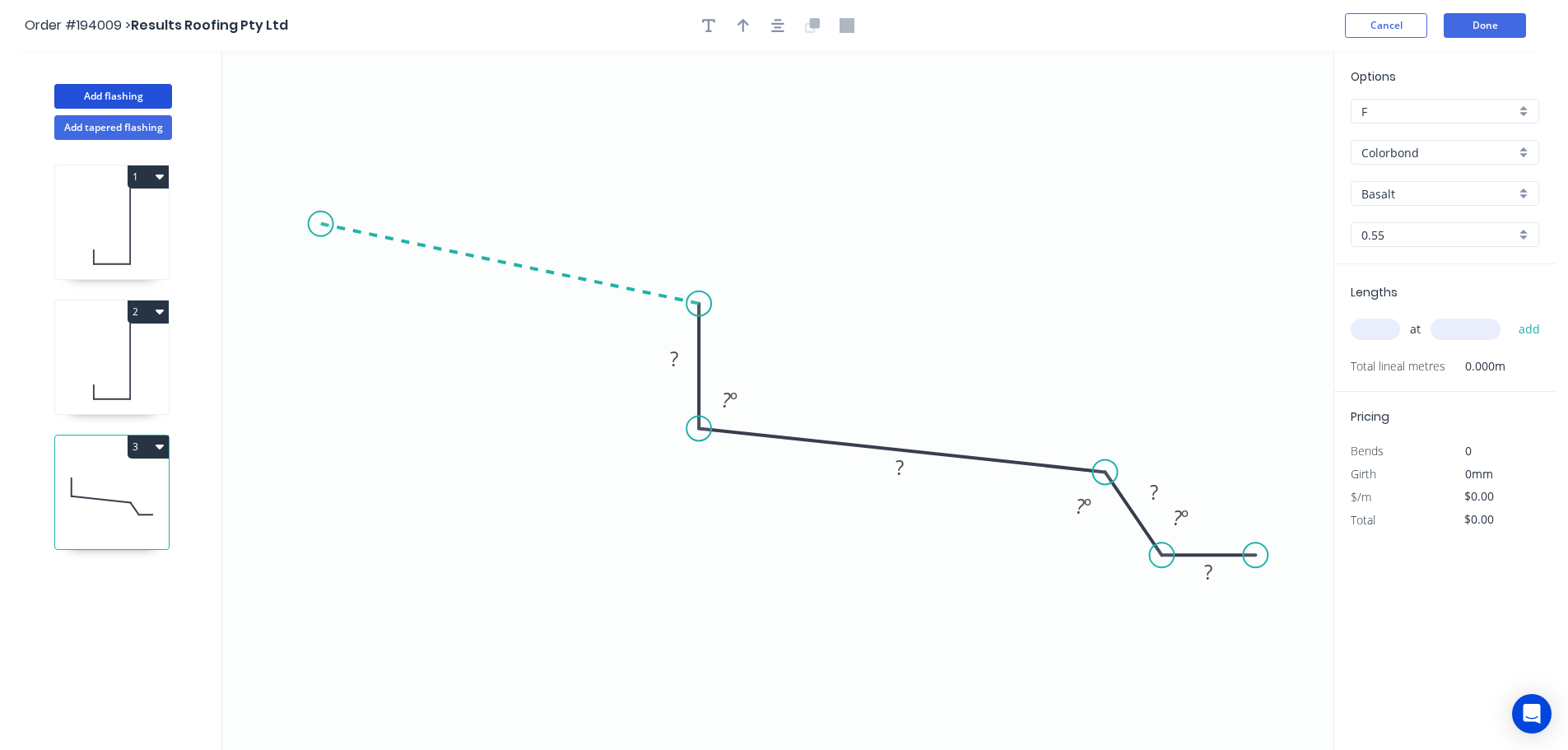
click at [320, 224] on icon "0 ? ? ? ? ? º ? º ? º" at bounding box center [777, 401] width 1111 height 699
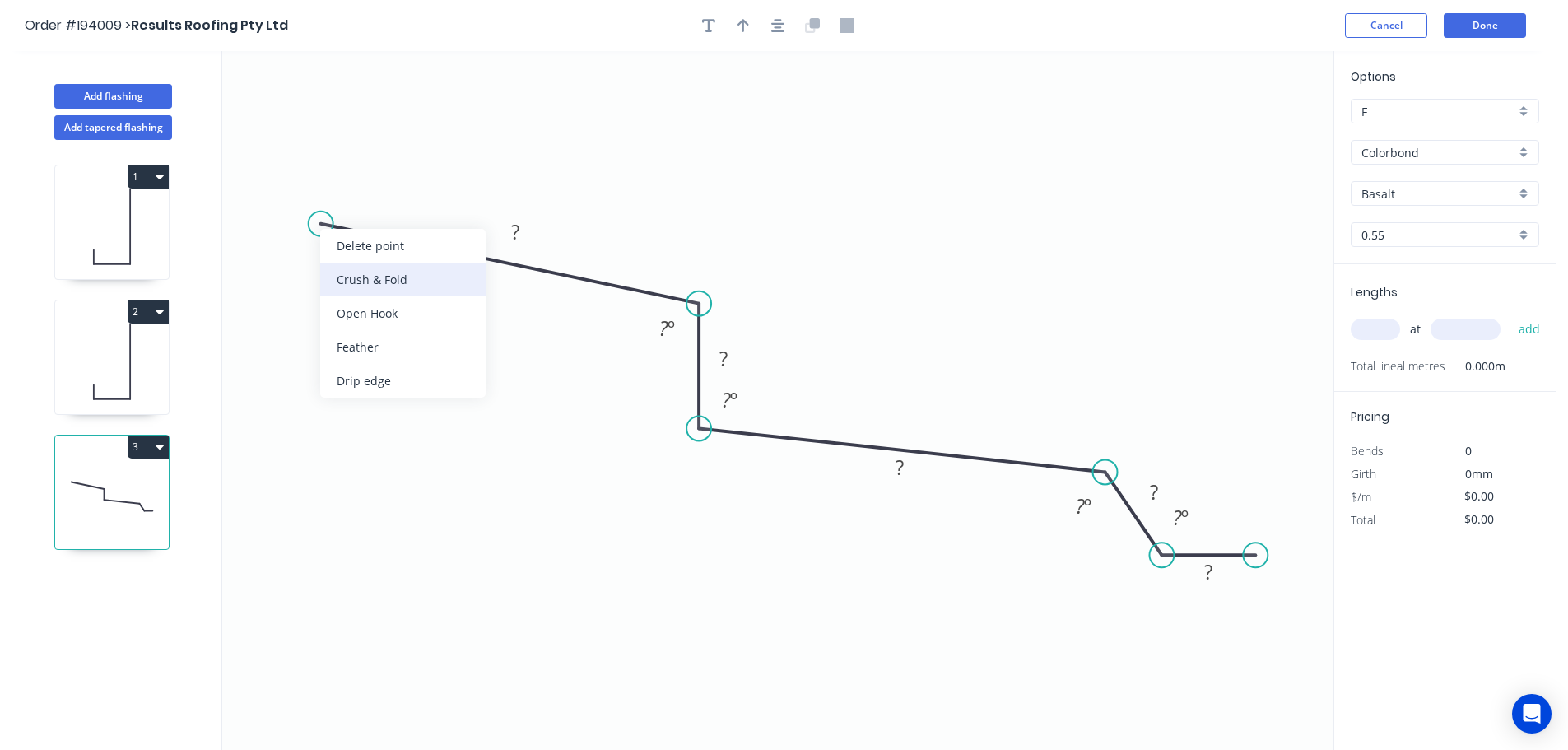
click at [348, 272] on div "Crush & Fold" at bounding box center [403, 279] width 166 height 33
click at [344, 270] on div "Flip bend" at bounding box center [407, 283] width 166 height 33
click at [351, 255] on tspan "10" at bounding box center [346, 254] width 23 height 27
click at [394, 282] on icon "0 CF 15 ? ? ? ? ? ? º ? º ? º ? º" at bounding box center [777, 401] width 1111 height 699
drag, startPoint x: 360, startPoint y: 257, endPoint x: 327, endPoint y: 150, distance: 112.0
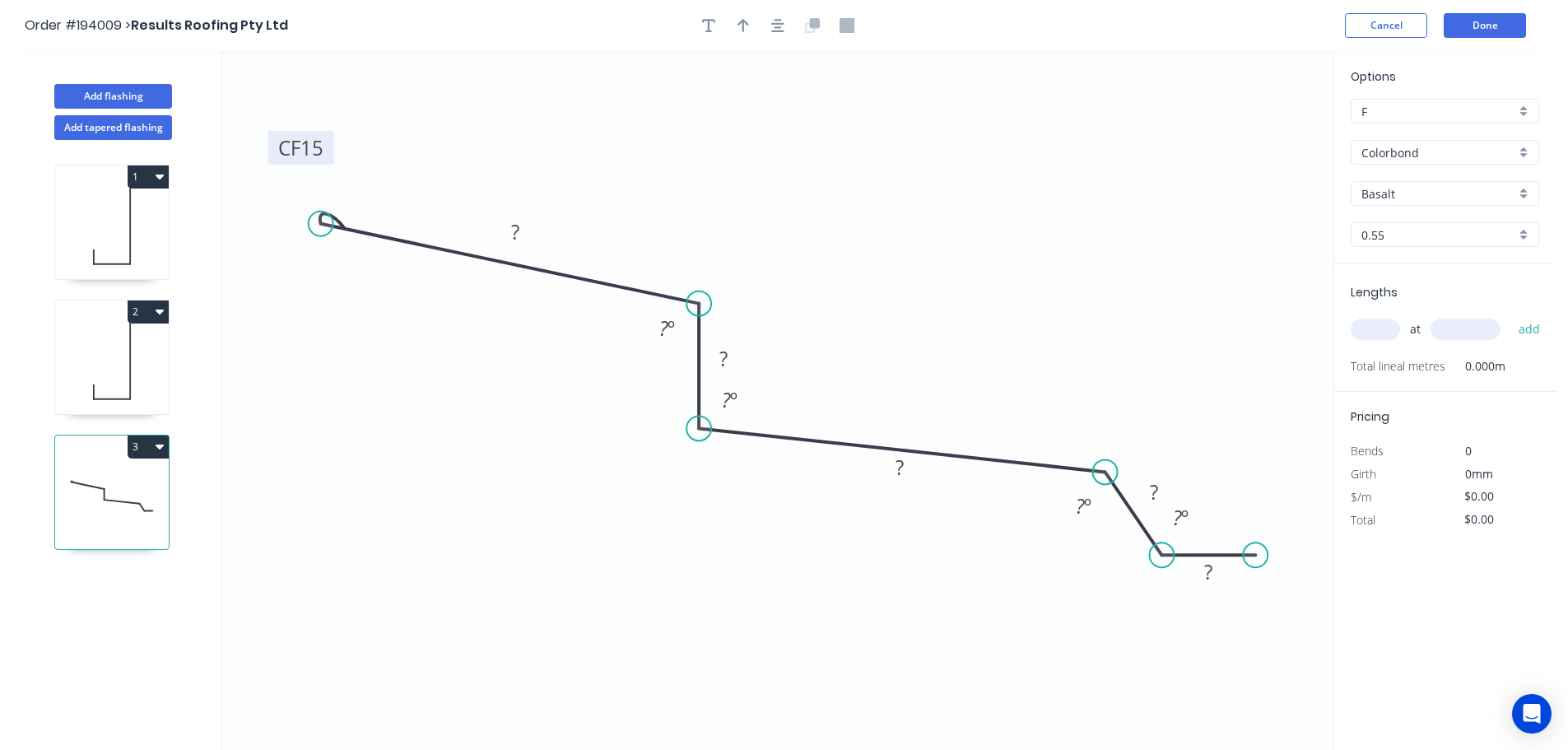
click at [327, 150] on rect at bounding box center [301, 148] width 66 height 33
click at [520, 217] on rect at bounding box center [514, 232] width 54 height 33
click at [521, 230] on rect at bounding box center [515, 232] width 33 height 23
click at [961, 96] on icon "0 CF 15 200 40 200 35 8 140 º 120 º 93 º 110 º" at bounding box center [777, 401] width 1111 height 699
click at [740, 29] on icon "button" at bounding box center [743, 26] width 11 height 15
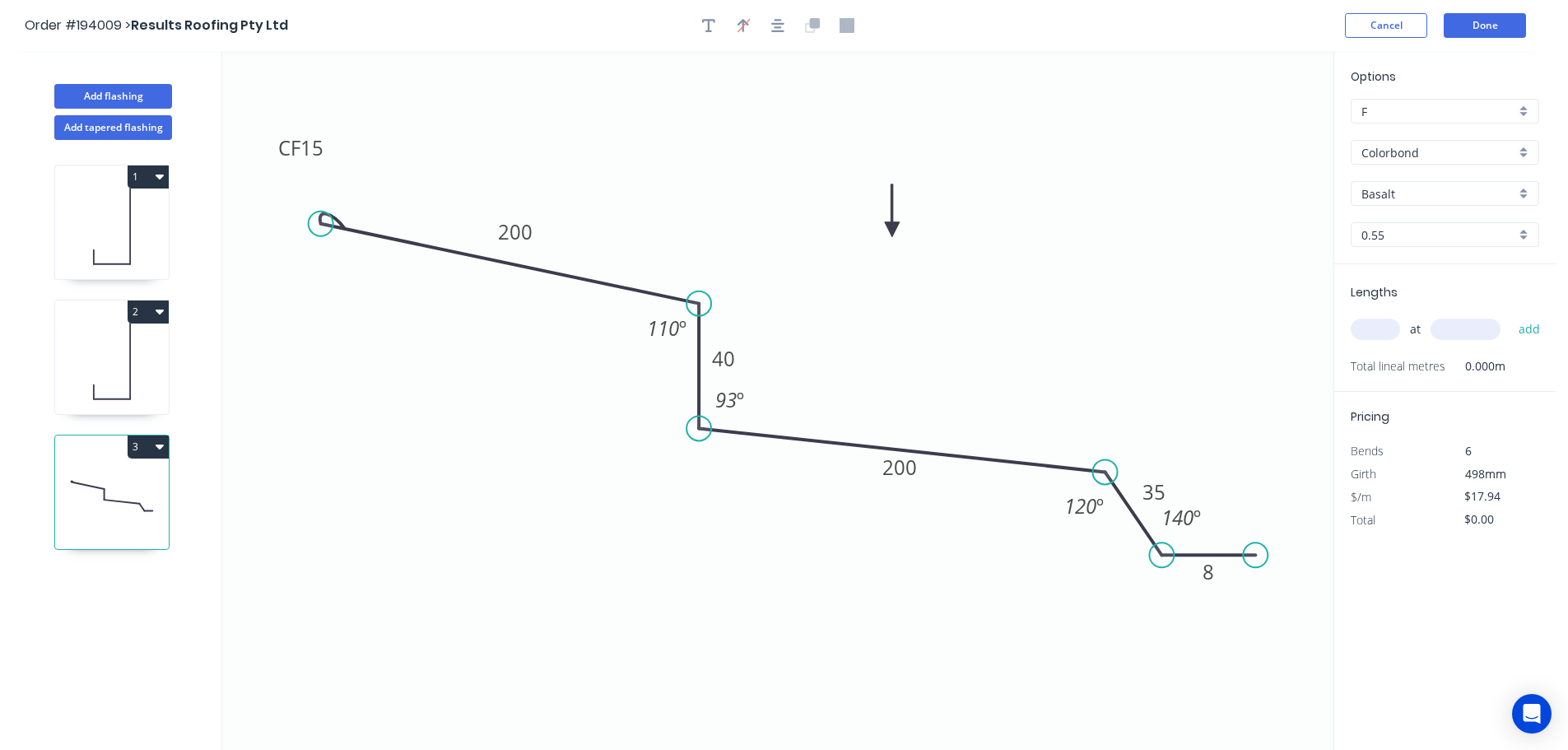
drag, startPoint x: 1247, startPoint y: 127, endPoint x: 892, endPoint y: 230, distance: 369.6
click at [892, 230] on icon at bounding box center [892, 210] width 15 height 53
click at [1383, 328] on input "text" at bounding box center [1375, 329] width 49 height 21
click at [1485, 331] on input "text" at bounding box center [1465, 329] width 70 height 21
click at [1510, 315] on button "add" at bounding box center [1529, 329] width 39 height 28
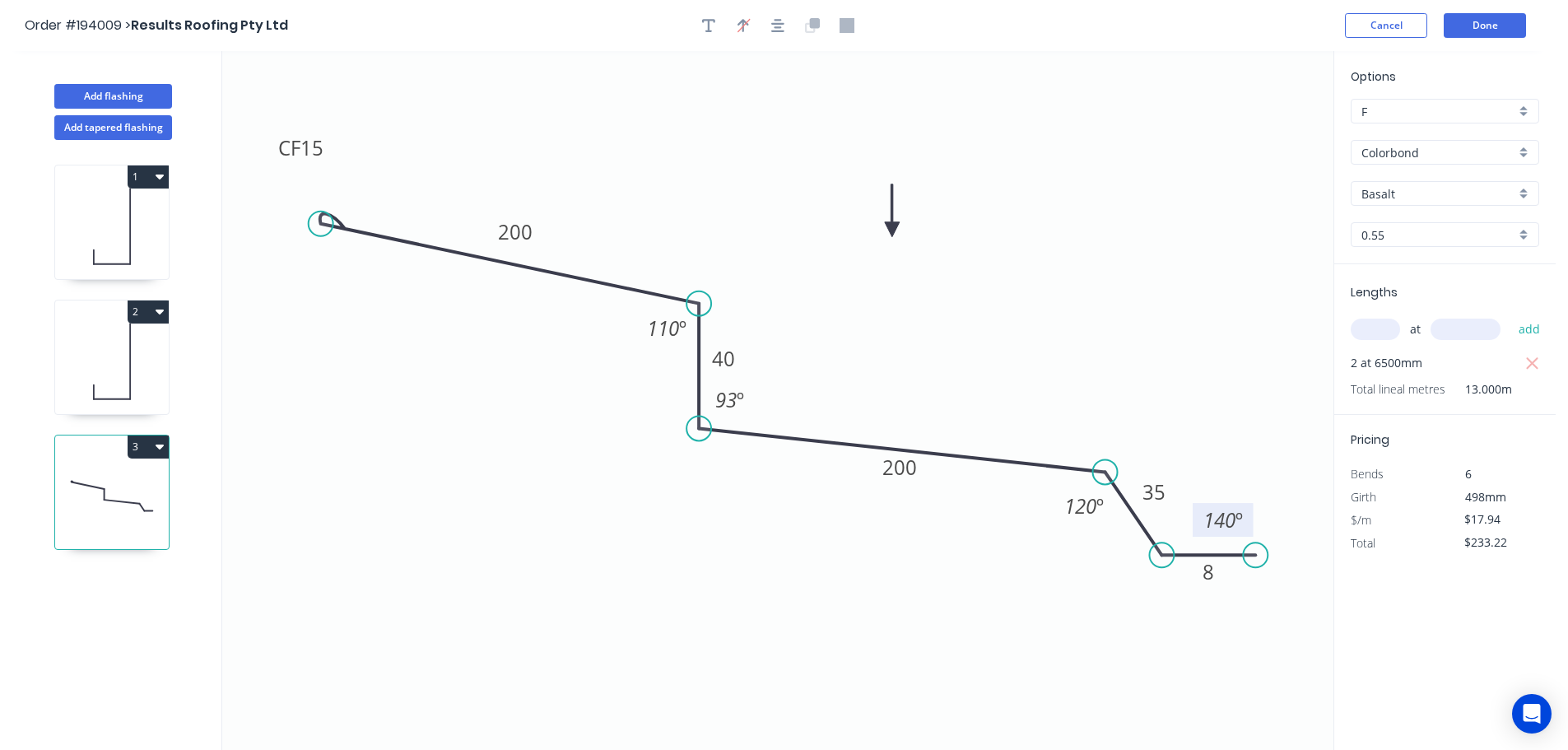
drag, startPoint x: 1208, startPoint y: 519, endPoint x: 1250, endPoint y: 522, distance: 42.1
click at [1250, 522] on rect at bounding box center [1223, 519] width 61 height 33
drag, startPoint x: 1174, startPoint y: 491, endPoint x: 1182, endPoint y: 482, distance: 12.0
click at [1182, 482] on rect at bounding box center [1161, 483] width 54 height 33
click at [751, 360] on icon "0 CF 15 200 40 200 35 8 140 º 120 º 93 º 110 º" at bounding box center [777, 401] width 1111 height 699
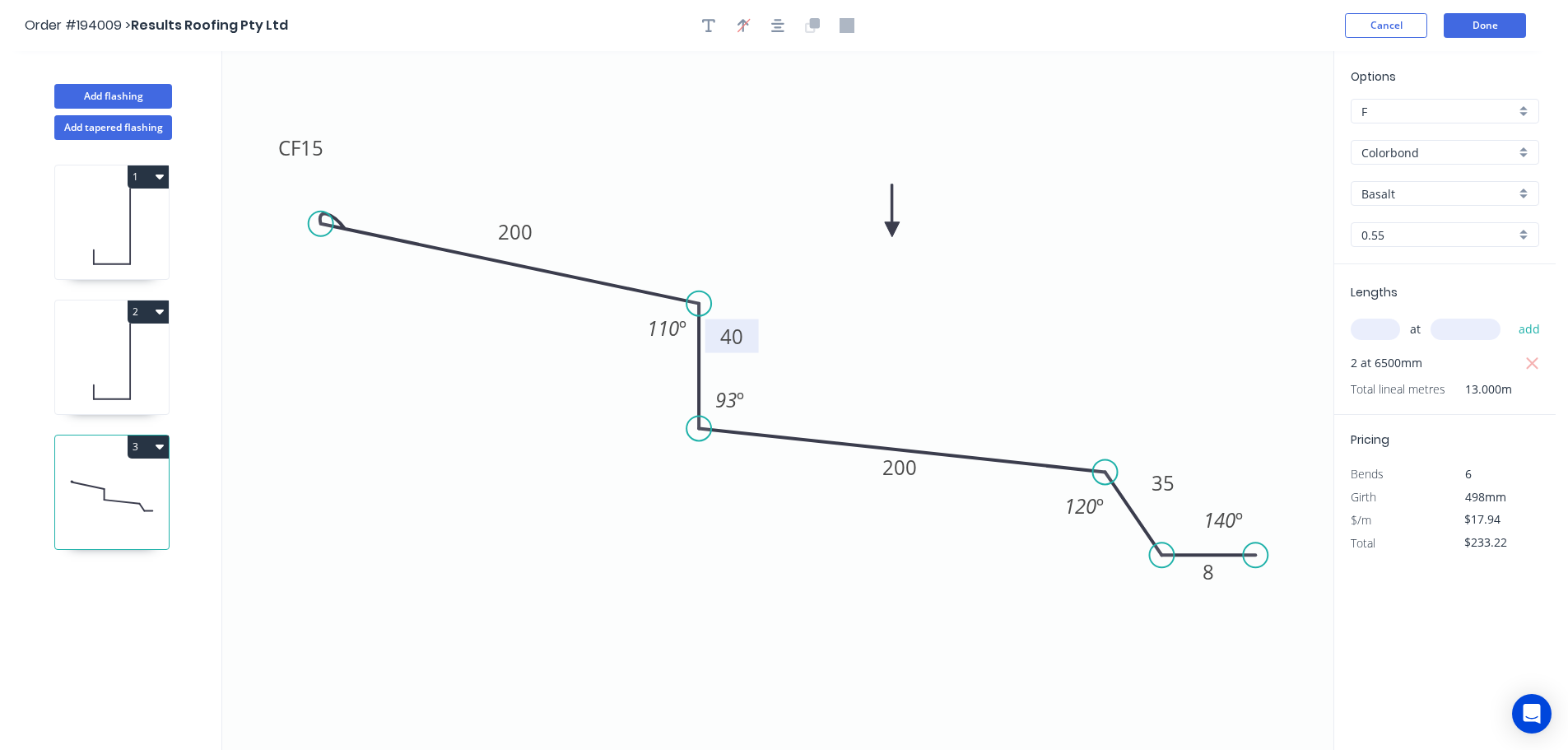
drag, startPoint x: 746, startPoint y: 359, endPoint x: 755, endPoint y: 336, distance: 24.7
click at [755, 336] on rect at bounding box center [732, 336] width 54 height 33
drag, startPoint x: 755, startPoint y: 402, endPoint x: 791, endPoint y: 401, distance: 36.0
click at [791, 401] on rect at bounding box center [765, 399] width 54 height 33
click at [1463, 24] on button "Done" at bounding box center [1484, 26] width 82 height 25
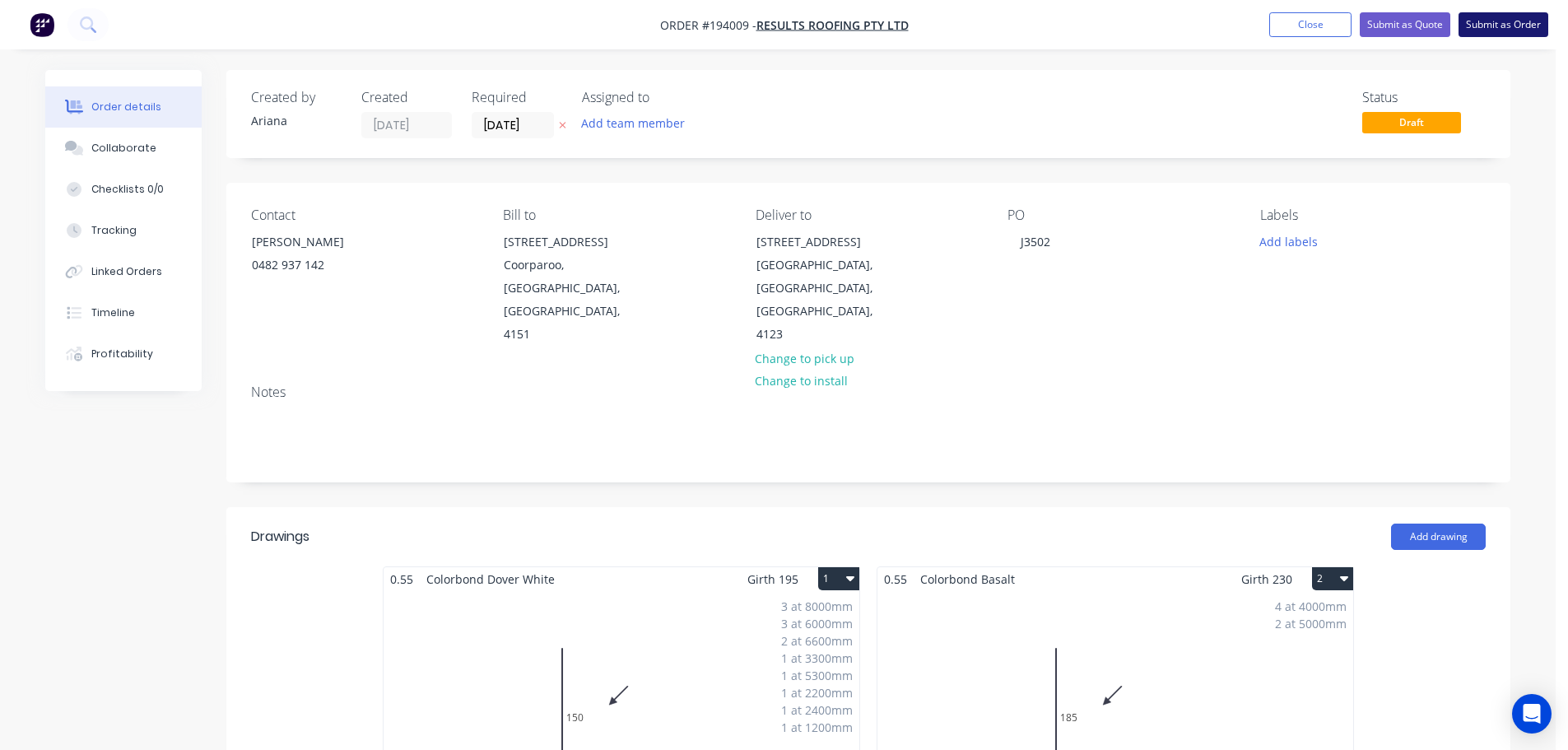
click at [1490, 28] on button "Submit as Order" at bounding box center [1504, 25] width 90 height 25
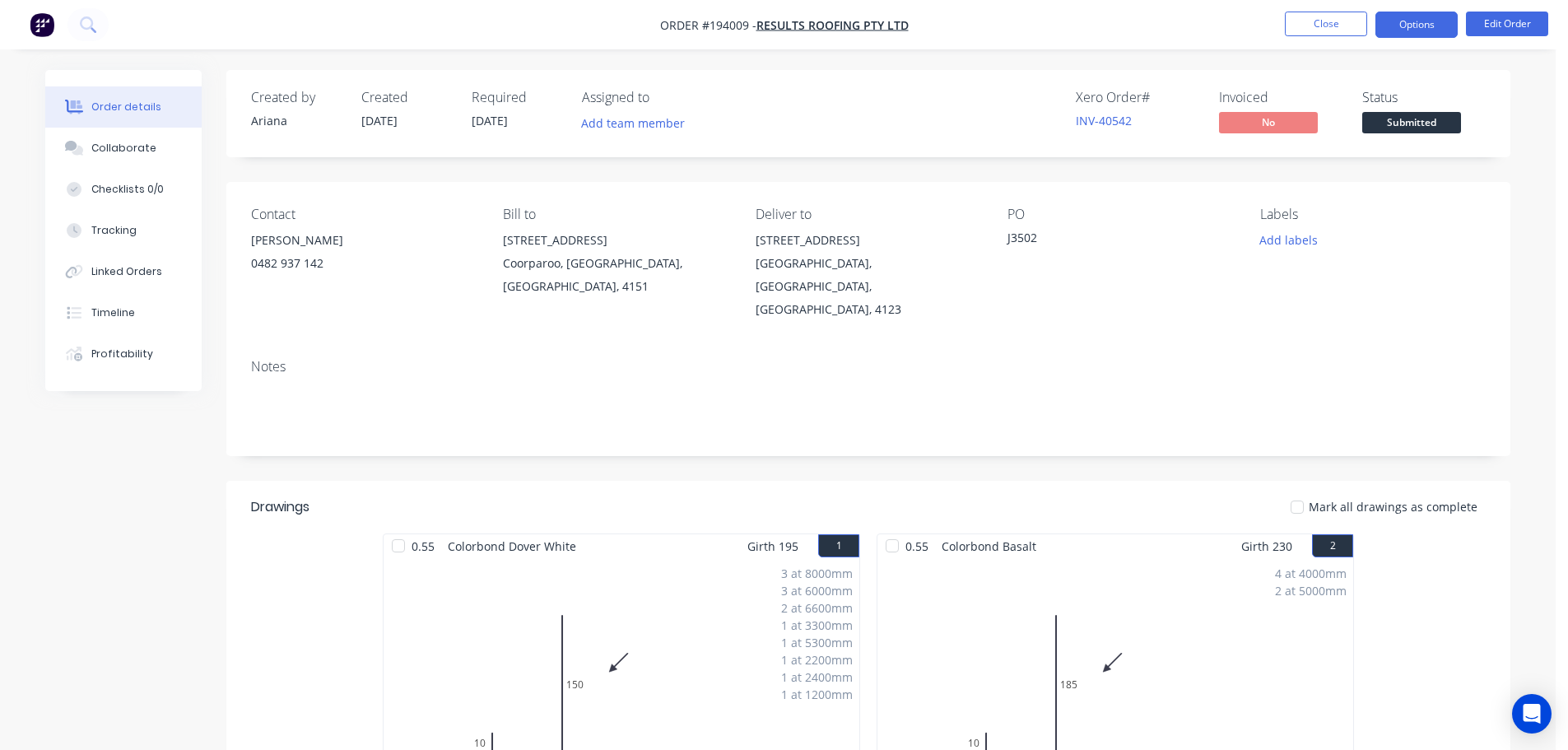
click at [1417, 22] on button "Options" at bounding box center [1416, 25] width 82 height 26
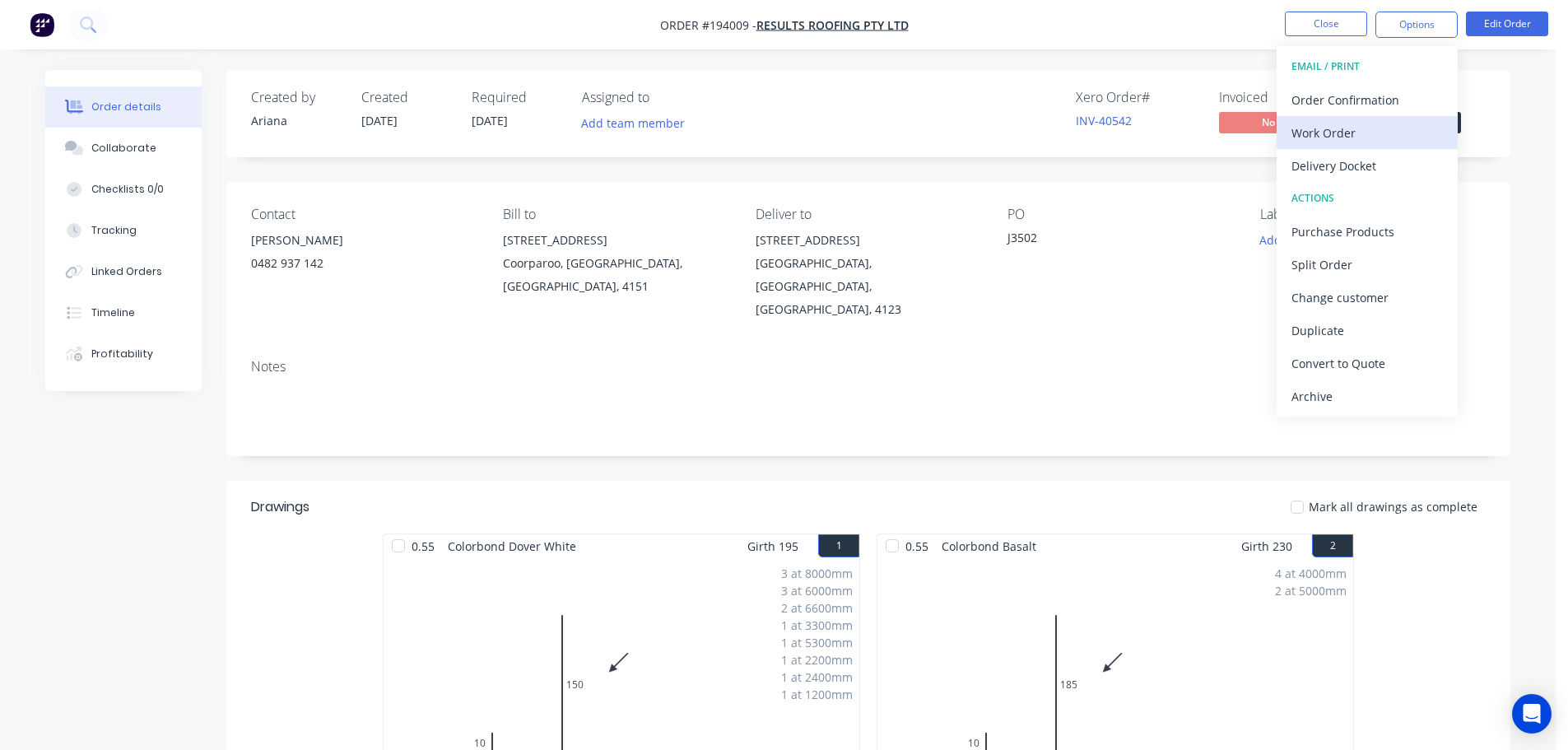
click at [1342, 129] on div "Work Order" at bounding box center [1367, 132] width 151 height 24
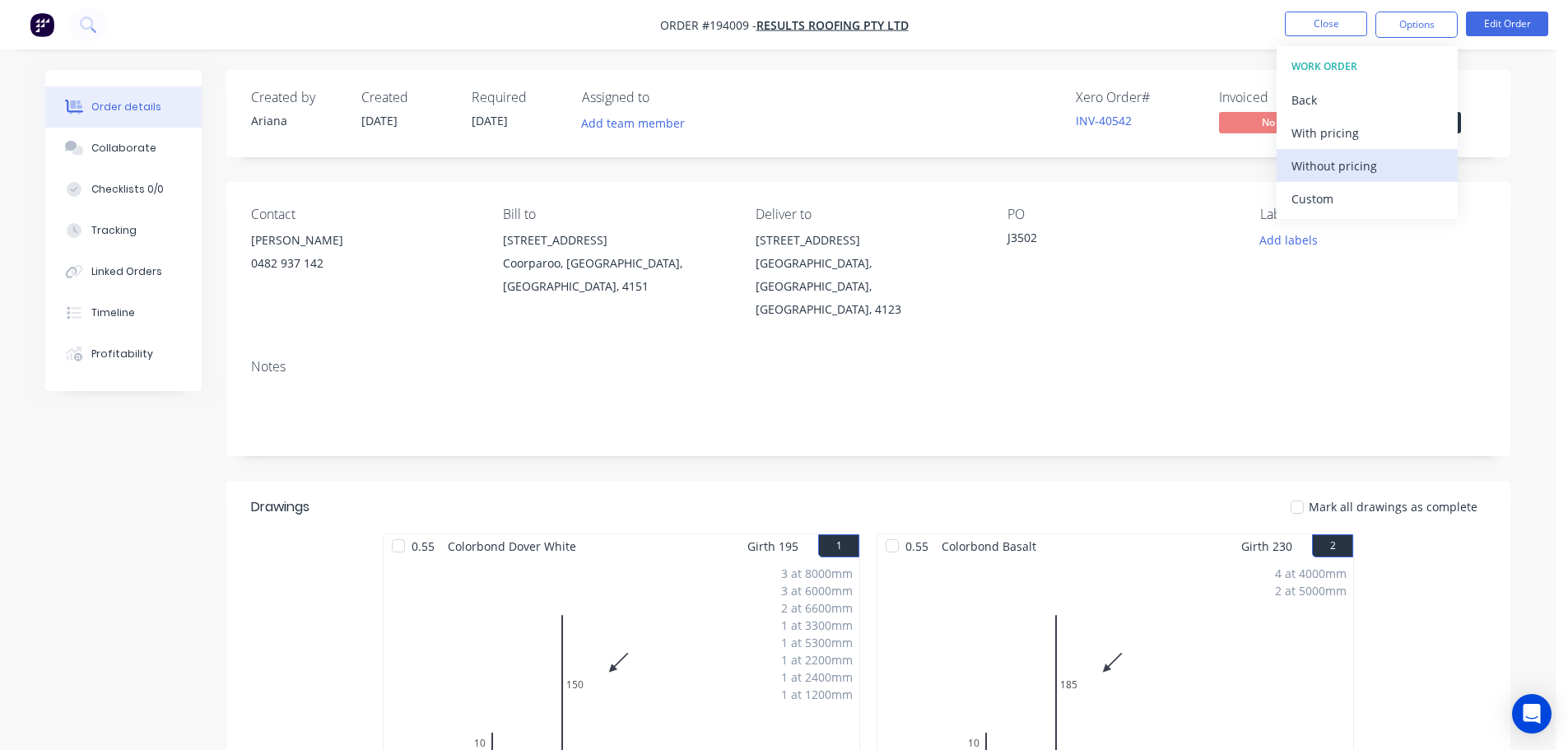
click at [1312, 158] on div "Without pricing" at bounding box center [1367, 165] width 151 height 24
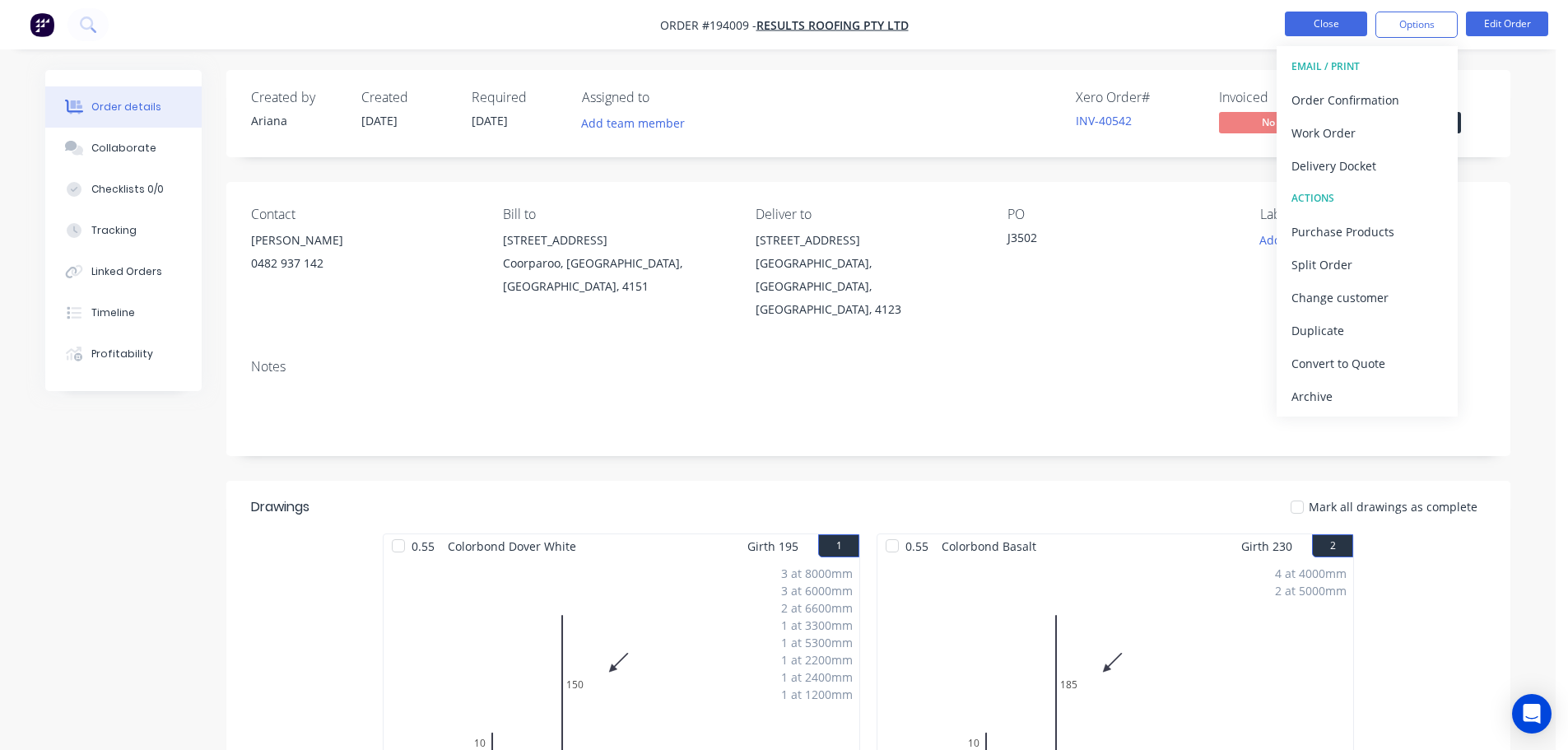
click at [1314, 22] on button "Close" at bounding box center [1325, 24] width 82 height 25
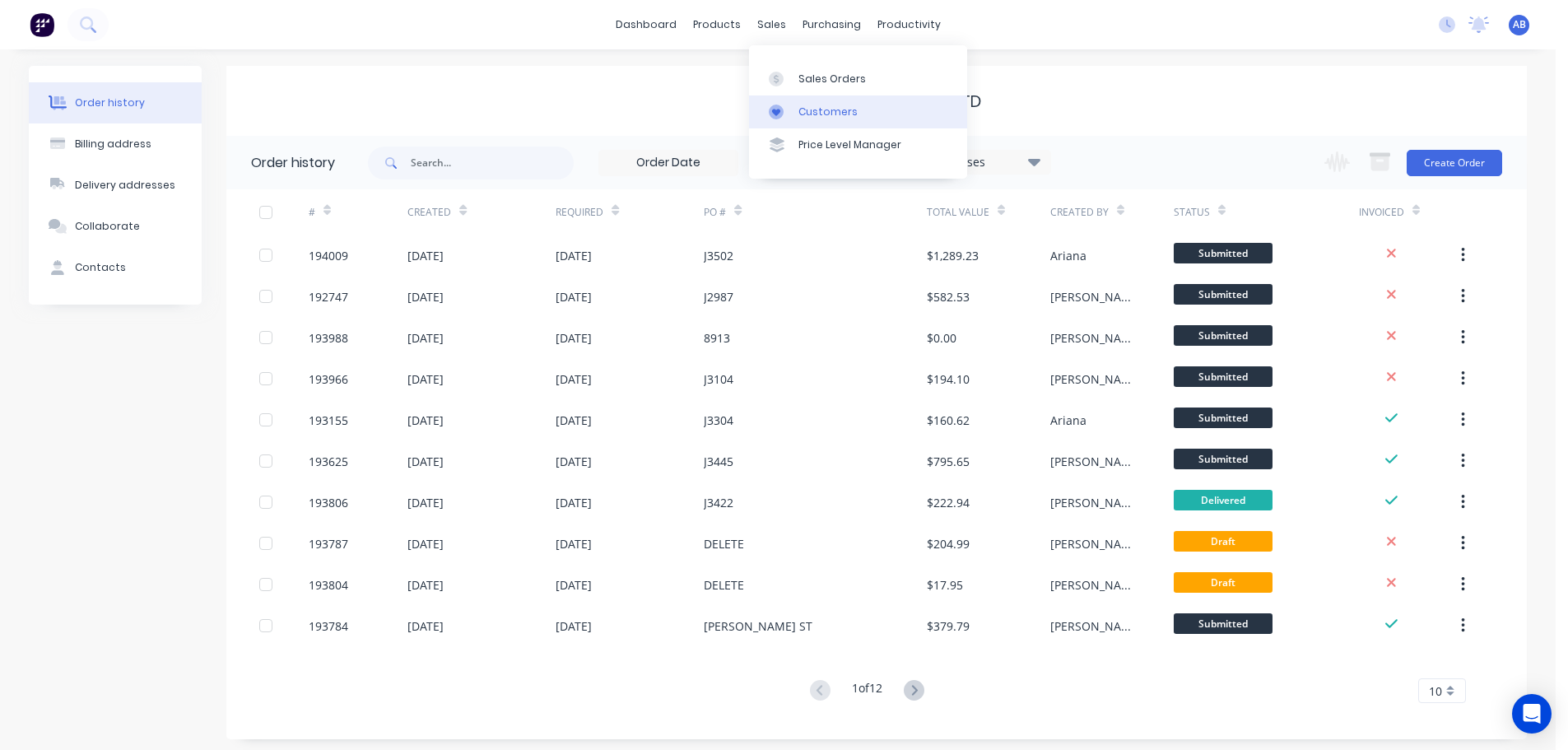
click at [813, 114] on div "Customers" at bounding box center [828, 112] width 59 height 15
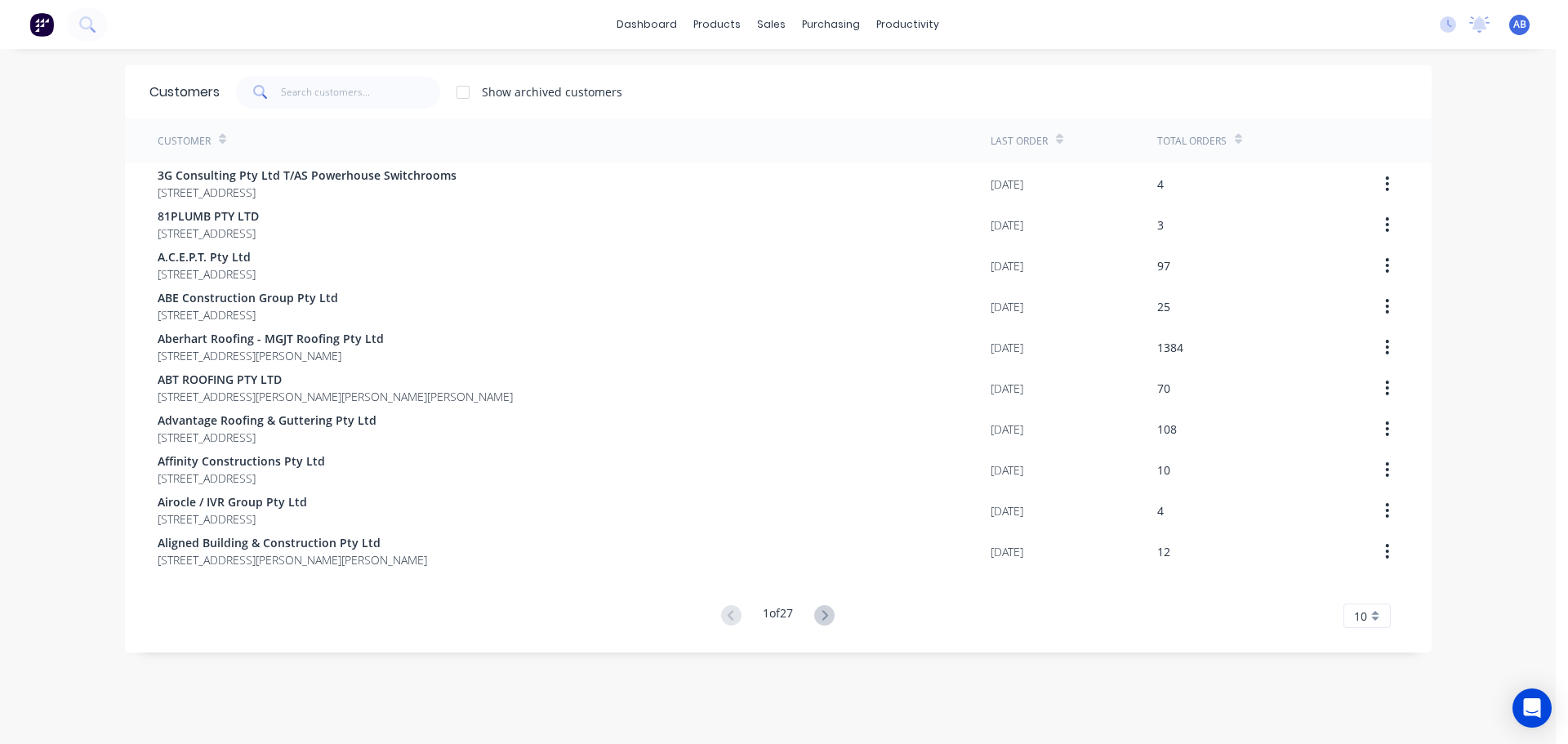
click at [1116, 19] on div "dashboard products sales purchasing productivity dashboard products Product Cat…" at bounding box center [777, 24] width 1556 height 49
click at [372, 92] on input "text" at bounding box center [361, 92] width 159 height 32
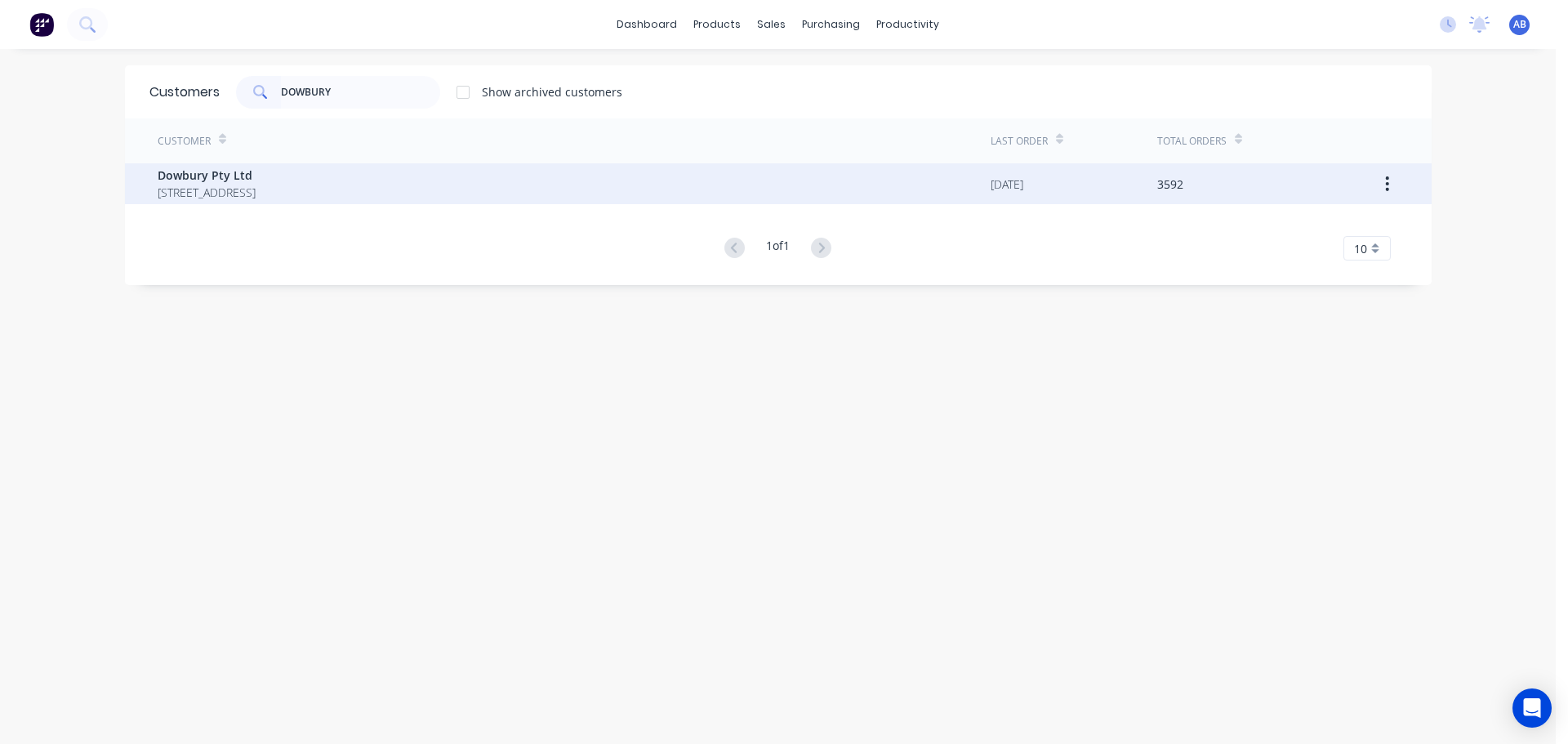
click at [249, 184] on span "[STREET_ADDRESS]" at bounding box center [206, 192] width 98 height 17
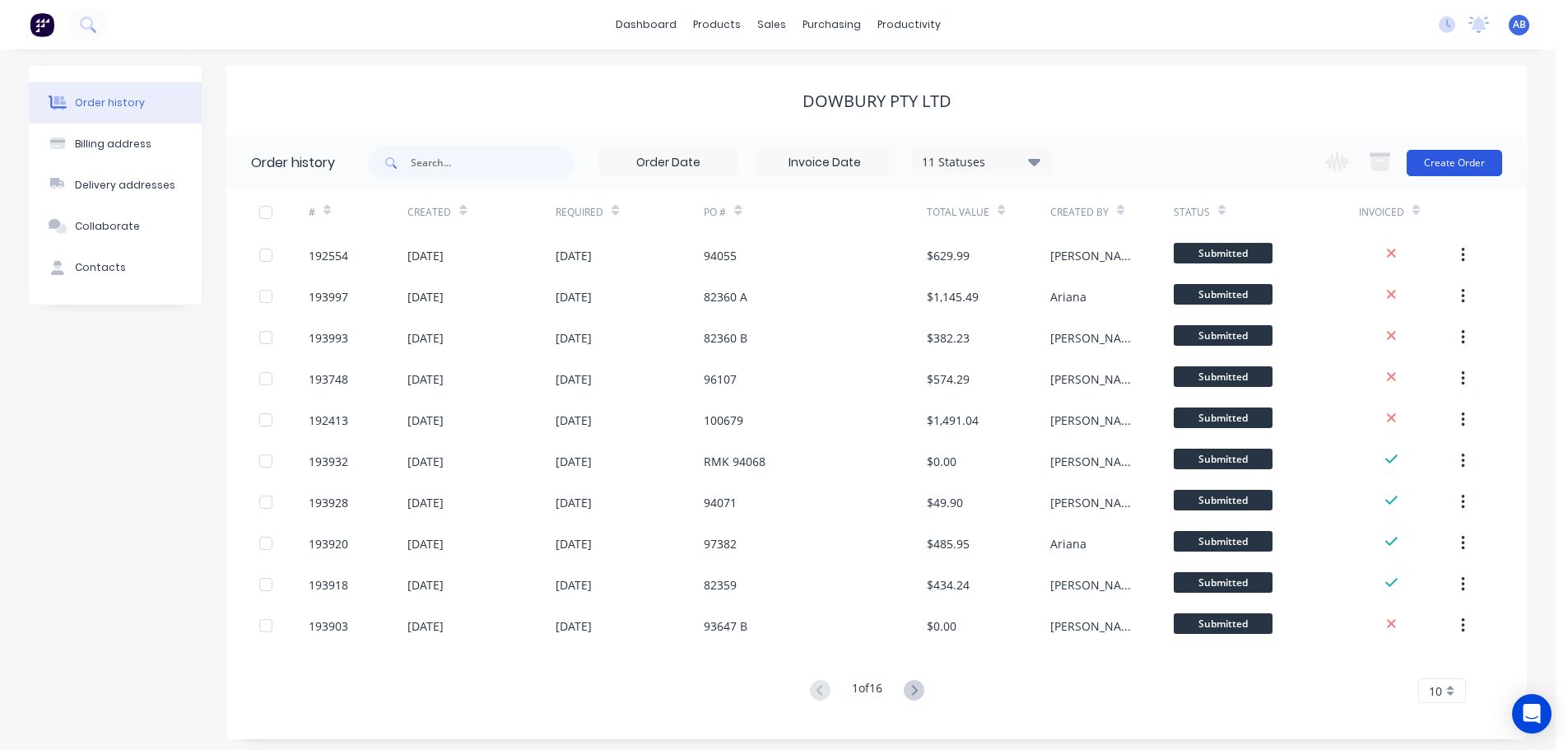
click at [1480, 161] on button "Create Order" at bounding box center [1454, 163] width 95 height 26
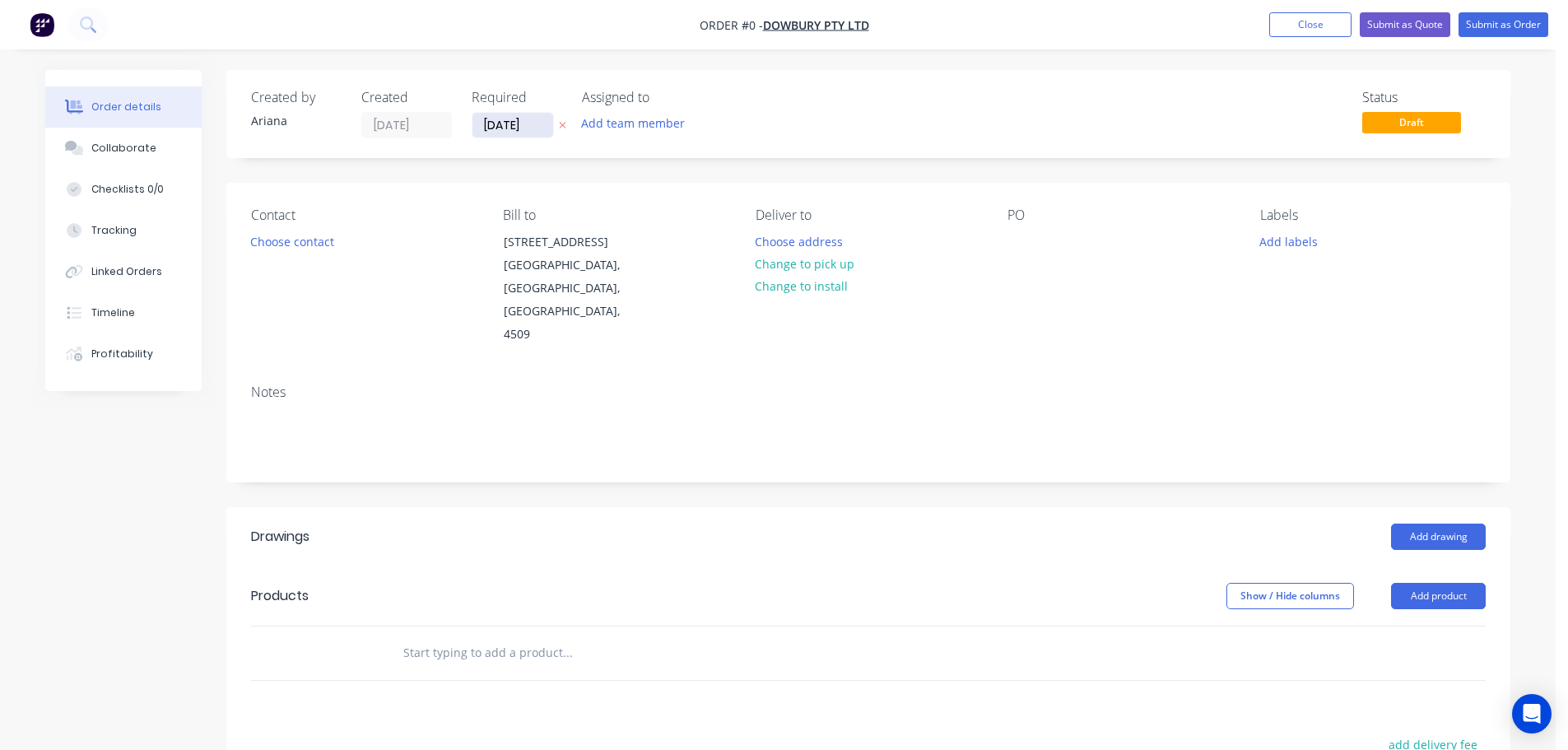
click at [519, 127] on input "[DATE]" at bounding box center [513, 125] width 81 height 25
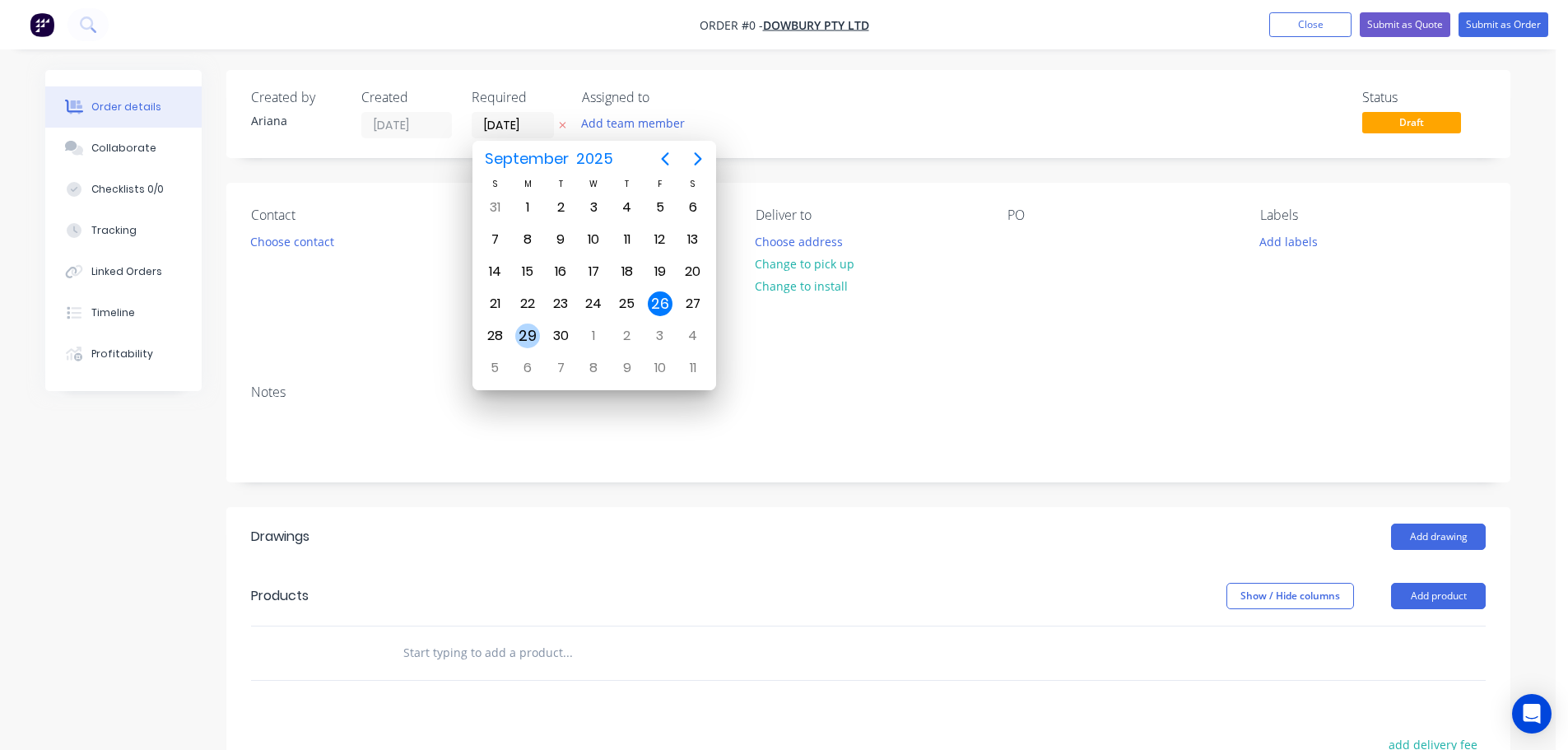
click at [533, 333] on div "29" at bounding box center [527, 335] width 25 height 25
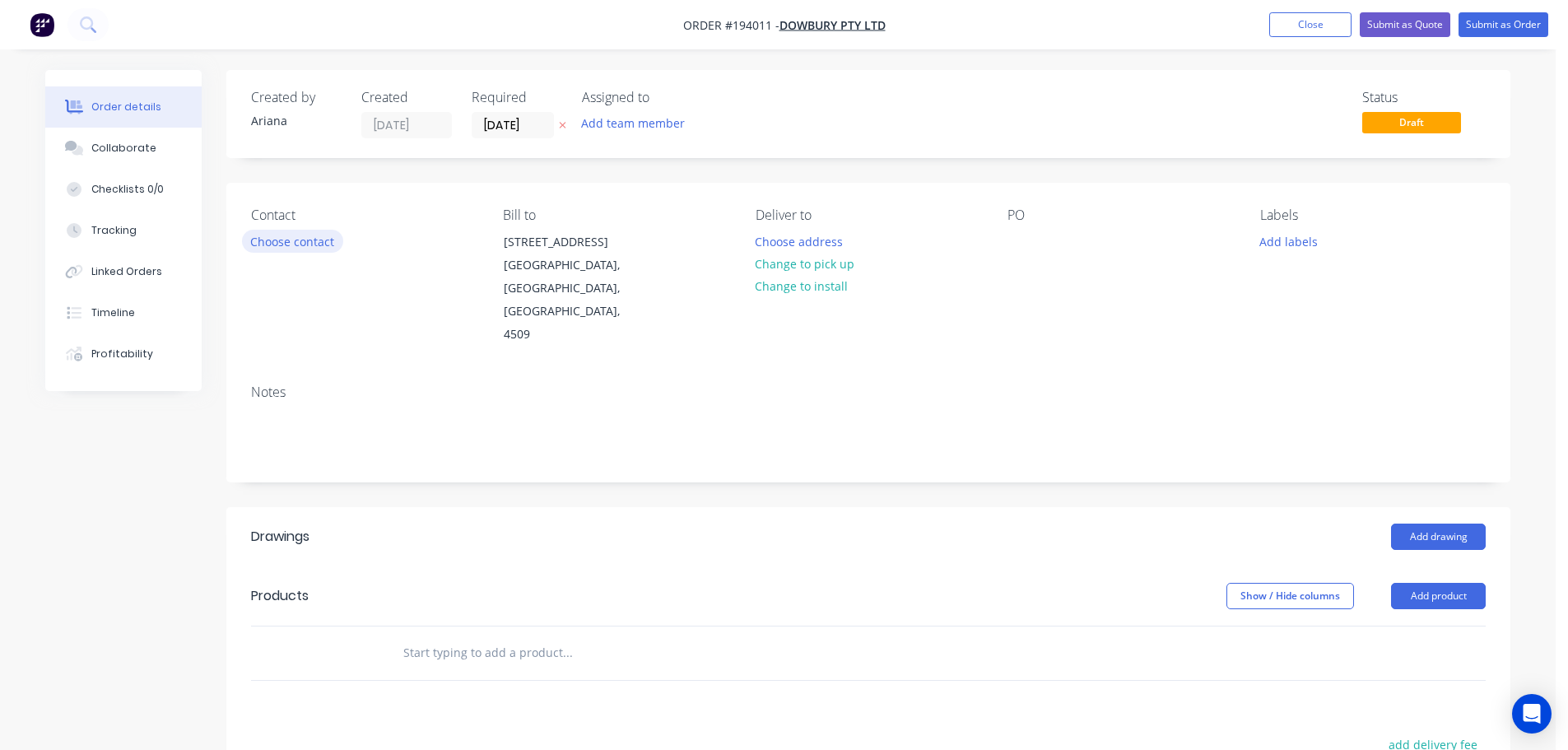
click at [306, 242] on button "Choose contact" at bounding box center [292, 240] width 101 height 22
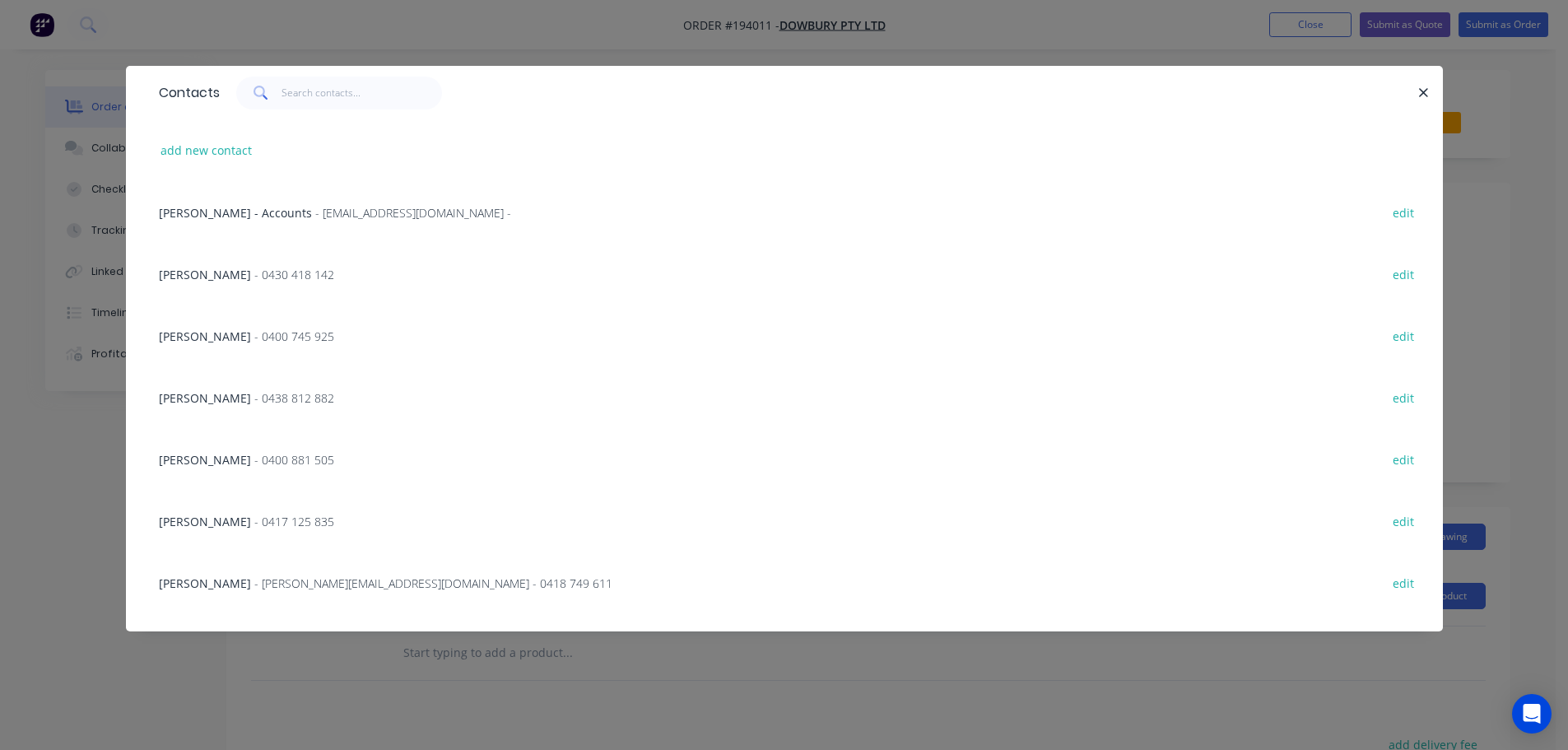
click at [239, 276] on span "[PERSON_NAME]" at bounding box center [204, 275] width 92 height 16
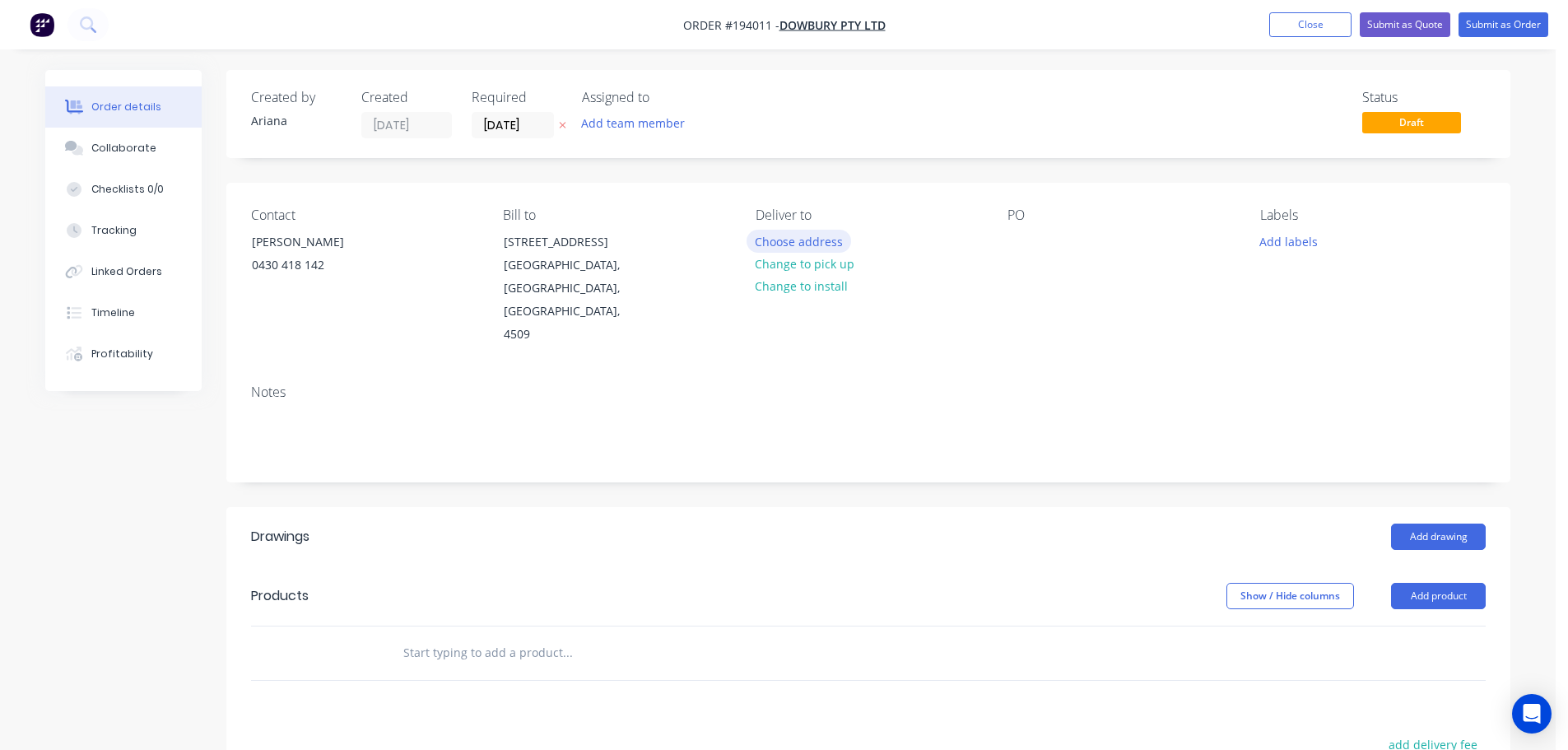
click at [784, 239] on button "Choose address" at bounding box center [799, 240] width 106 height 22
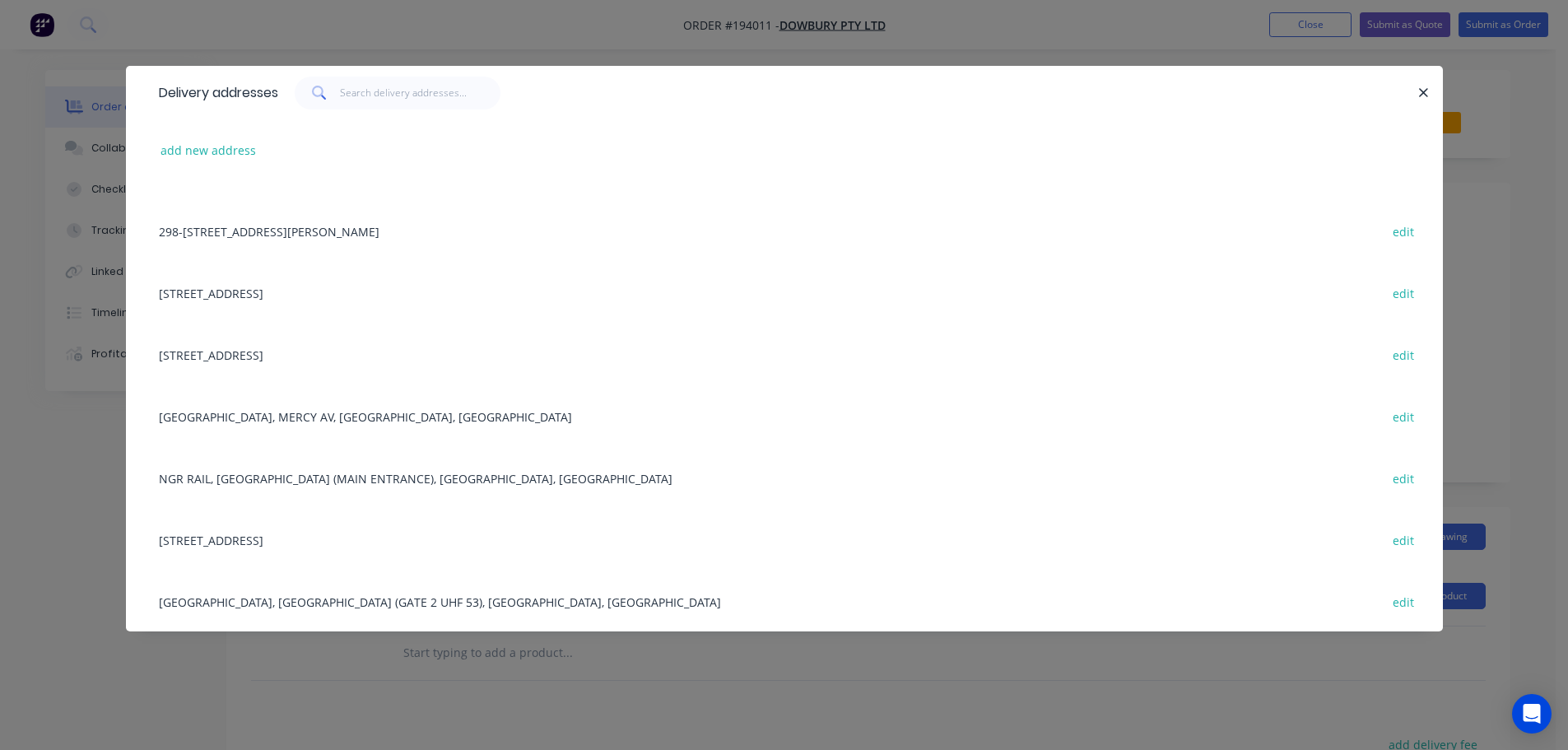
scroll to position [232, 0]
click at [381, 413] on div "[GEOGRAPHIC_DATA], MERCY AV, [GEOGRAPHIC_DATA], [GEOGRAPHIC_DATA] edit" at bounding box center [784, 413] width 1268 height 62
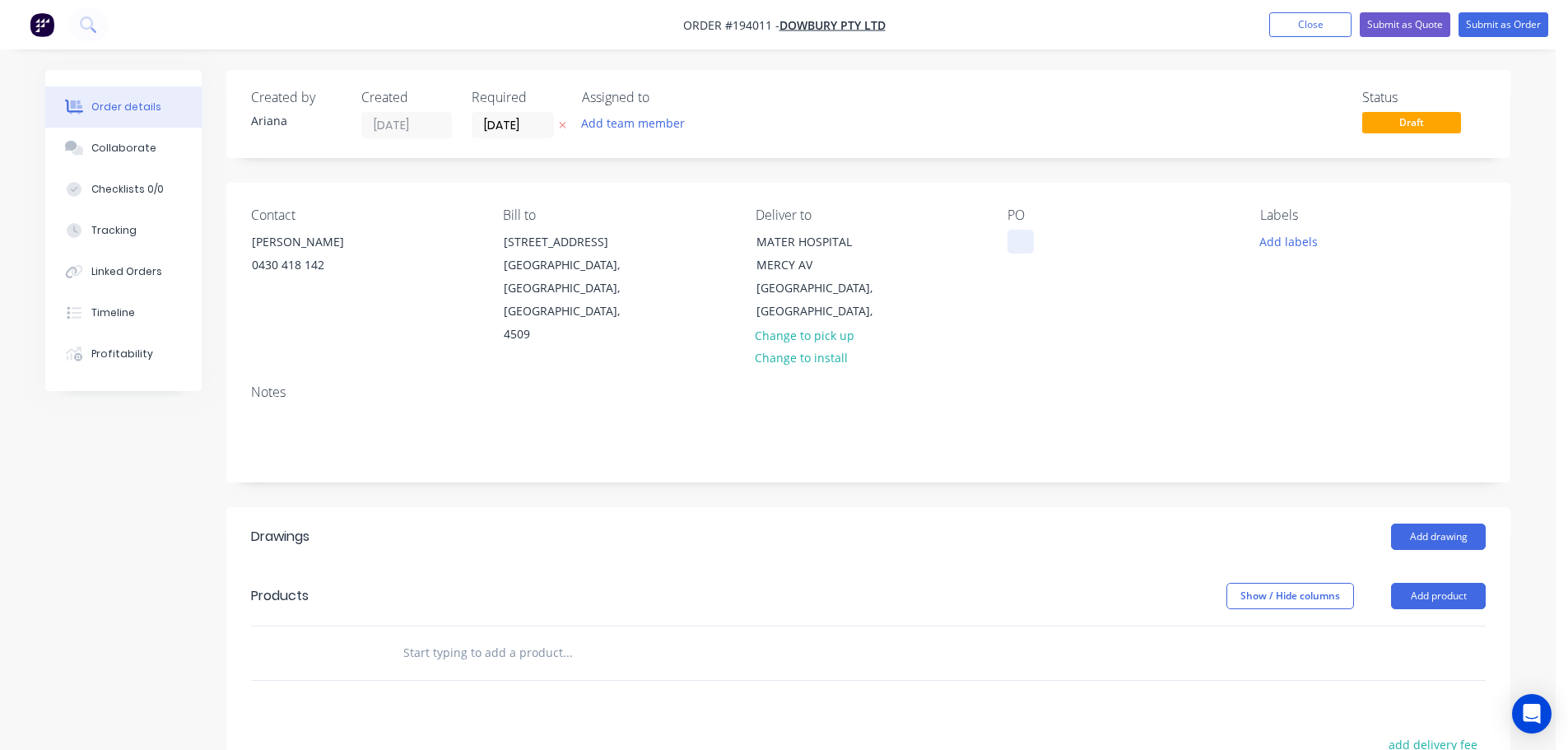
click at [1017, 238] on div at bounding box center [1020, 241] width 26 height 24
click at [1299, 242] on button "Add labels" at bounding box center [1288, 240] width 76 height 22
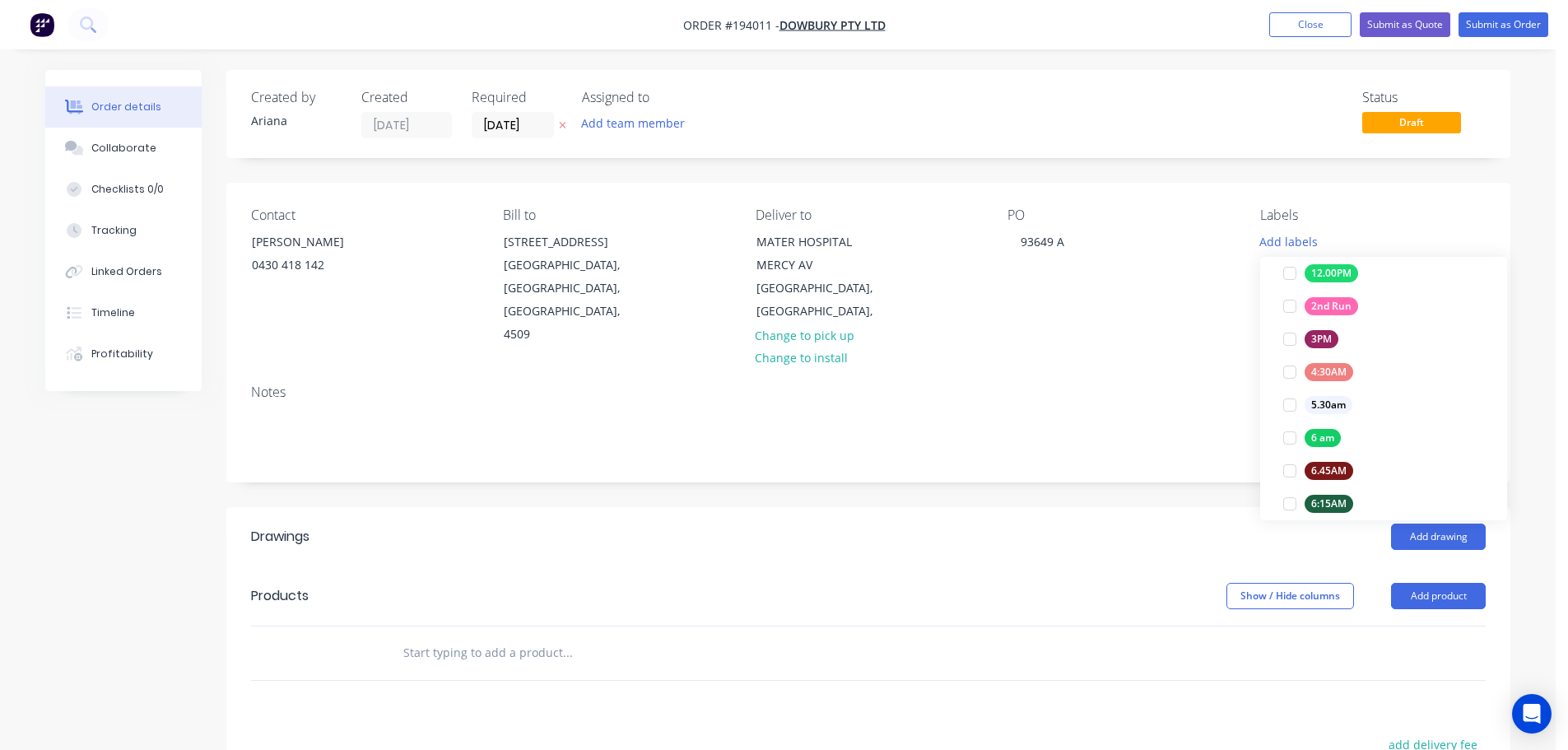
scroll to position [195, 0]
click at [1287, 421] on div at bounding box center [1289, 423] width 33 height 33
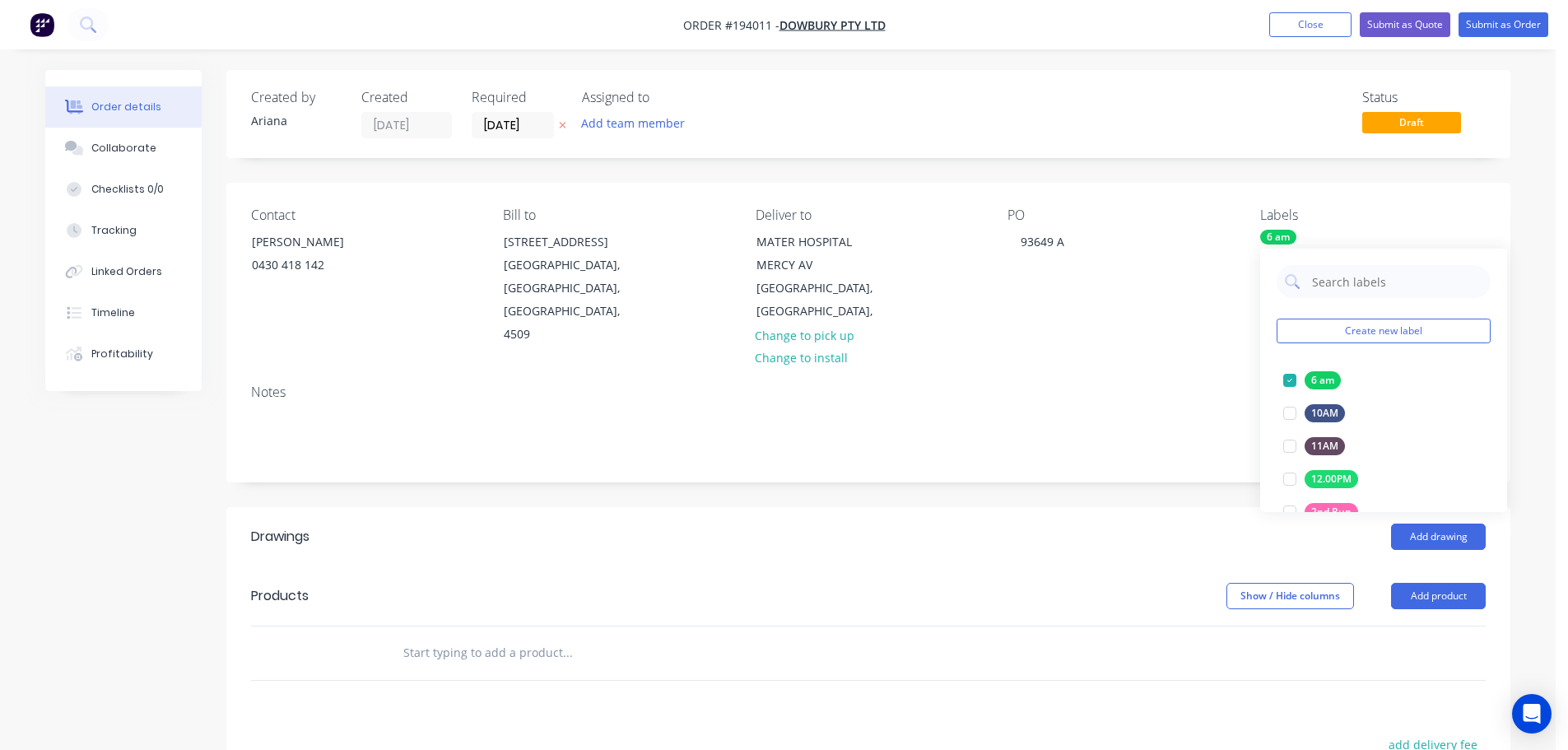
click at [1196, 385] on div "Notes" at bounding box center [868, 393] width 1234 height 16
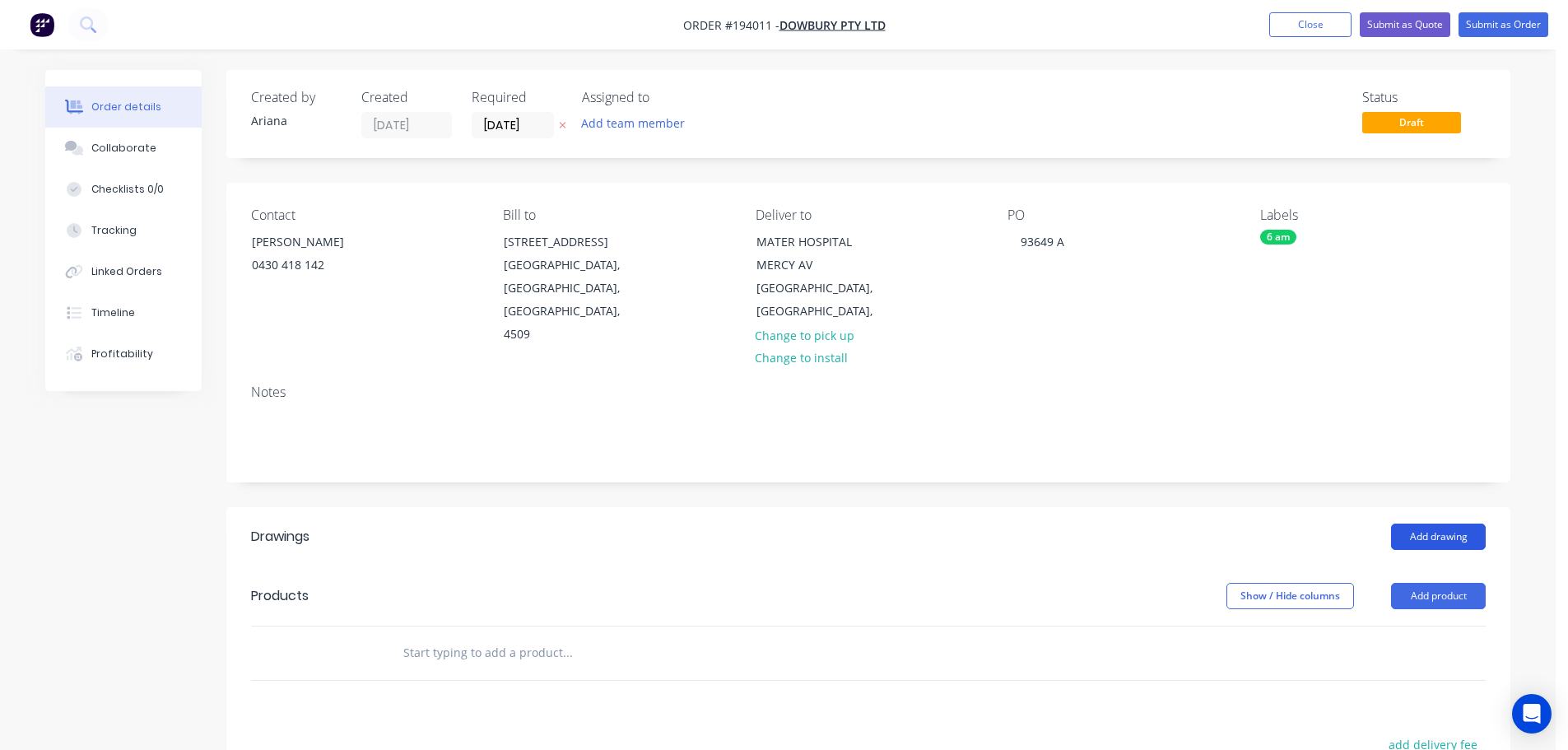
click at [1438, 524] on button "Add drawing" at bounding box center [1439, 537] width 95 height 26
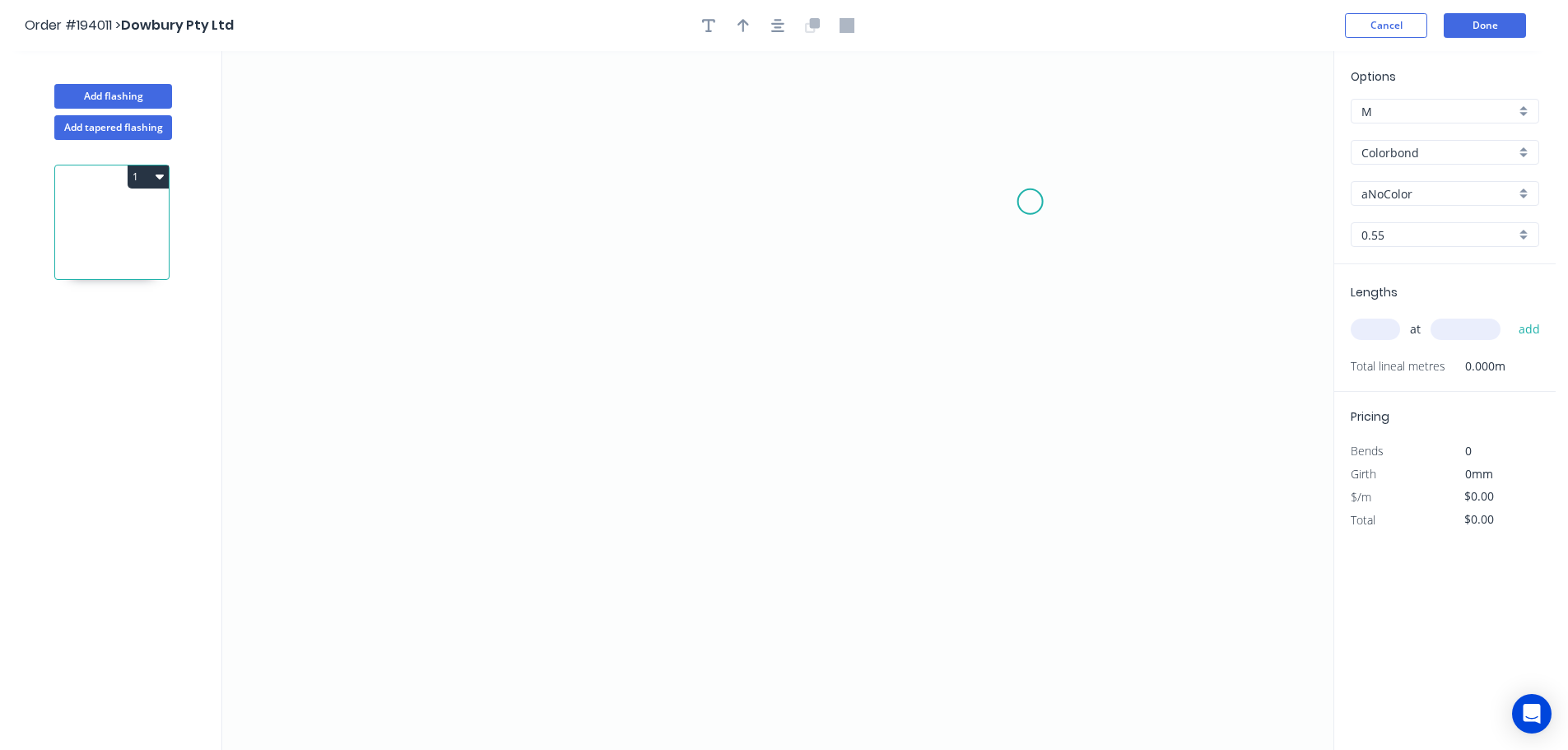
click at [1031, 200] on icon "0" at bounding box center [777, 401] width 1111 height 699
click at [611, 203] on icon "0" at bounding box center [777, 401] width 1111 height 699
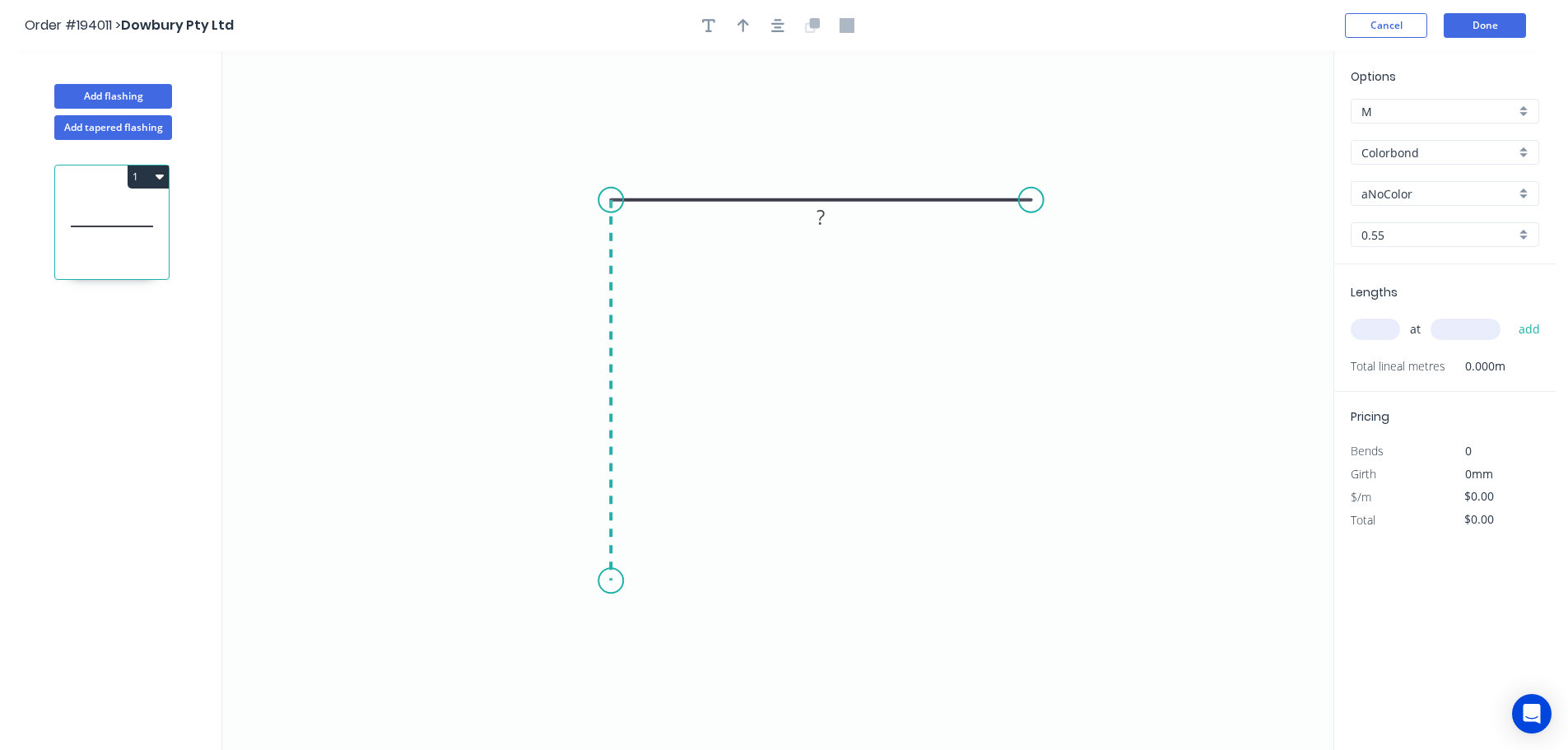
click at [607, 581] on icon "0 ?" at bounding box center [777, 401] width 1111 height 699
click at [607, 581] on circle at bounding box center [611, 580] width 25 height 25
drag, startPoint x: 607, startPoint y: 581, endPoint x: 620, endPoint y: 575, distance: 14.3
click at [606, 581] on circle at bounding box center [611, 580] width 25 height 25
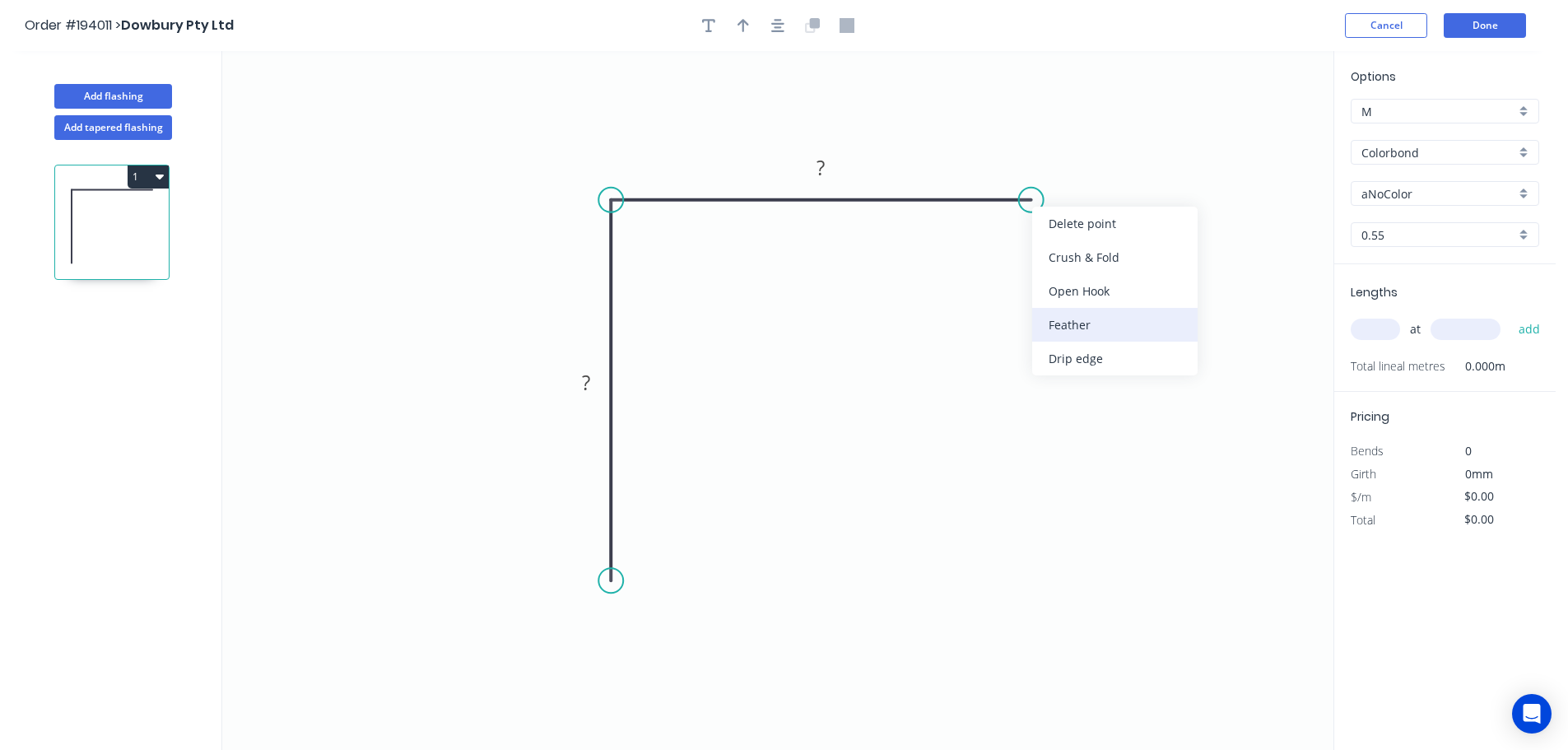
click at [1083, 319] on div "Feather" at bounding box center [1115, 325] width 166 height 33
click at [1060, 246] on div "Flip bend" at bounding box center [1113, 251] width 166 height 33
click at [1062, 224] on tspan "15" at bounding box center [1063, 226] width 23 height 27
click at [1116, 233] on icon "0 ? FE 10 ?" at bounding box center [777, 401] width 1111 height 699
drag, startPoint x: 1075, startPoint y: 230, endPoint x: 1118, endPoint y: 152, distance: 89.1
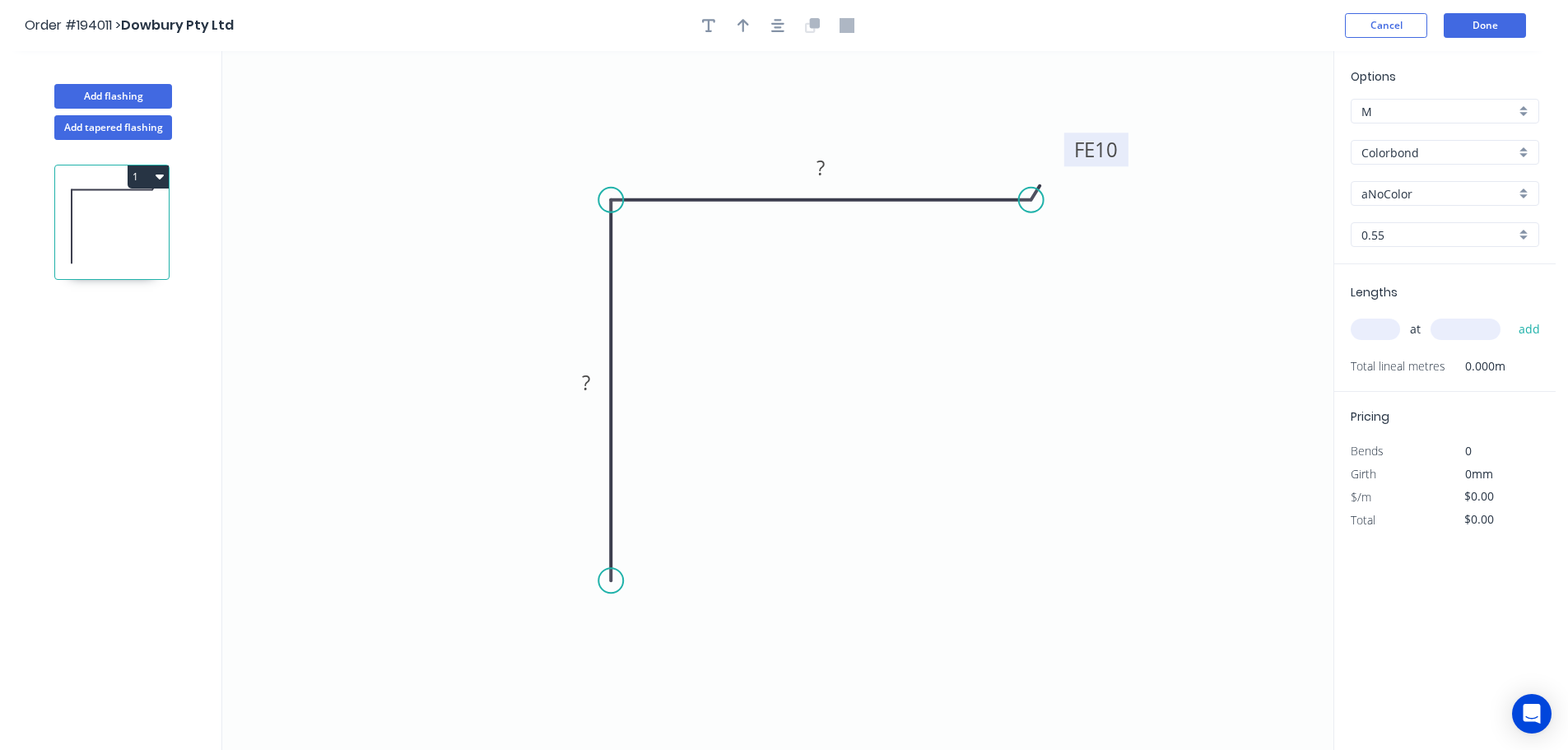
click at [1118, 152] on rect at bounding box center [1096, 150] width 64 height 33
click at [587, 378] on tspan "?" at bounding box center [585, 382] width 8 height 27
click at [735, 404] on icon "0 100 FE 10 100" at bounding box center [777, 401] width 1111 height 699
click at [745, 21] on icon "button" at bounding box center [743, 26] width 11 height 13
drag, startPoint x: 1251, startPoint y: 130, endPoint x: 826, endPoint y: 374, distance: 490.1
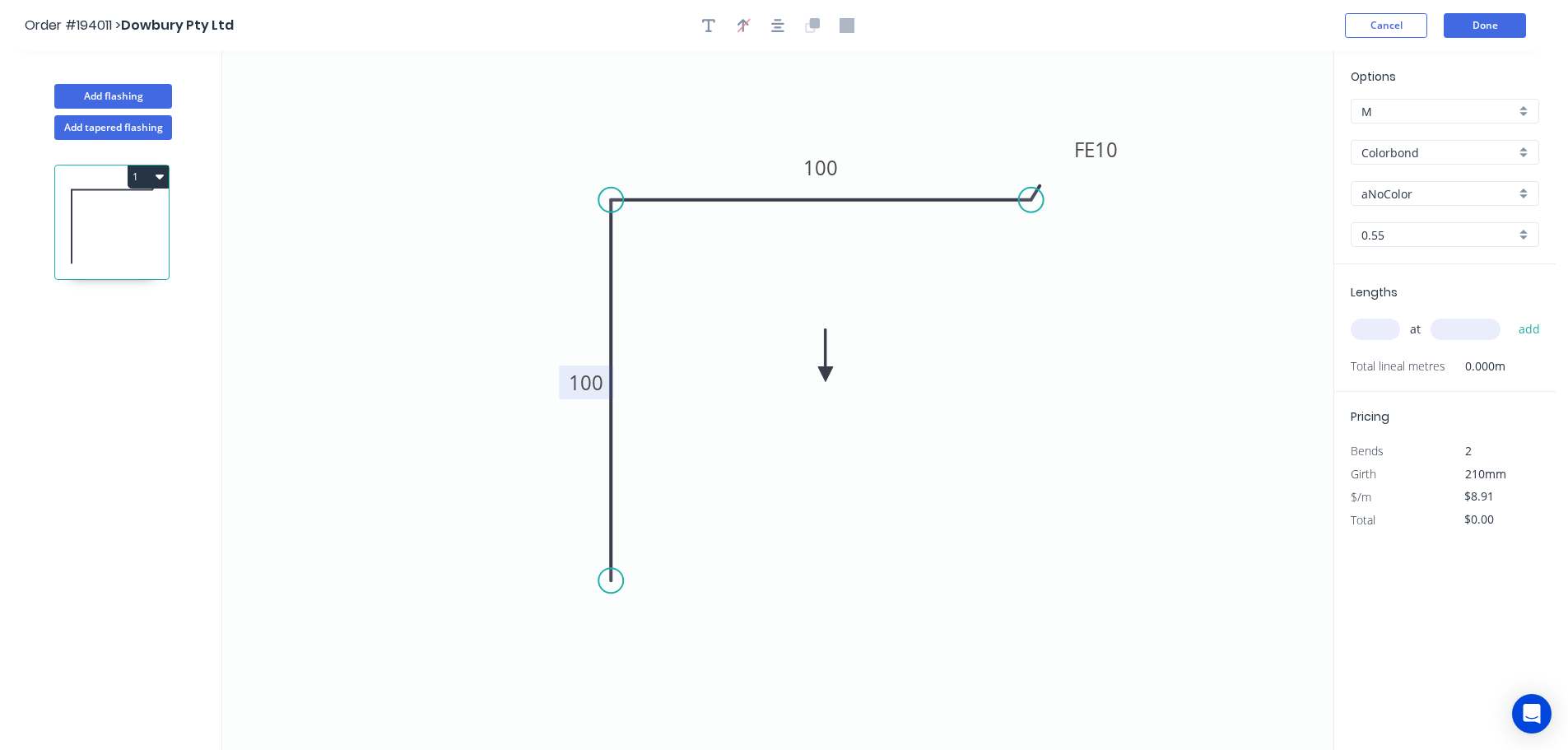
click at [826, 374] on icon at bounding box center [825, 356] width 15 height 53
click at [826, 374] on icon at bounding box center [839, 360] width 48 height 48
click at [826, 374] on icon at bounding box center [844, 374] width 53 height 15
click at [833, 163] on tspan "100" at bounding box center [820, 167] width 34 height 27
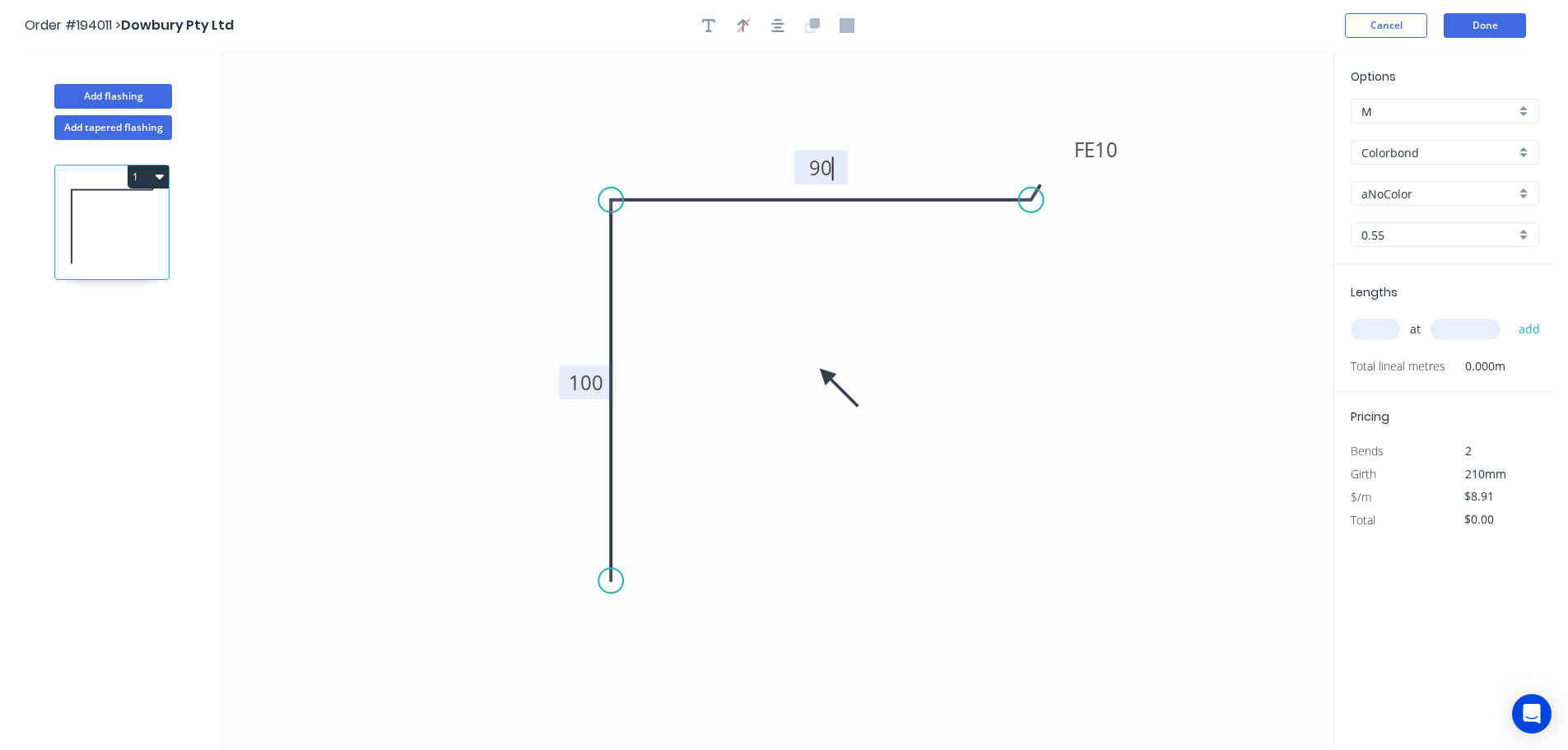
click at [1060, 373] on icon "0 100 FE 10 90" at bounding box center [777, 401] width 1111 height 699
click at [1522, 153] on div "Colorbond" at bounding box center [1445, 152] width 188 height 25
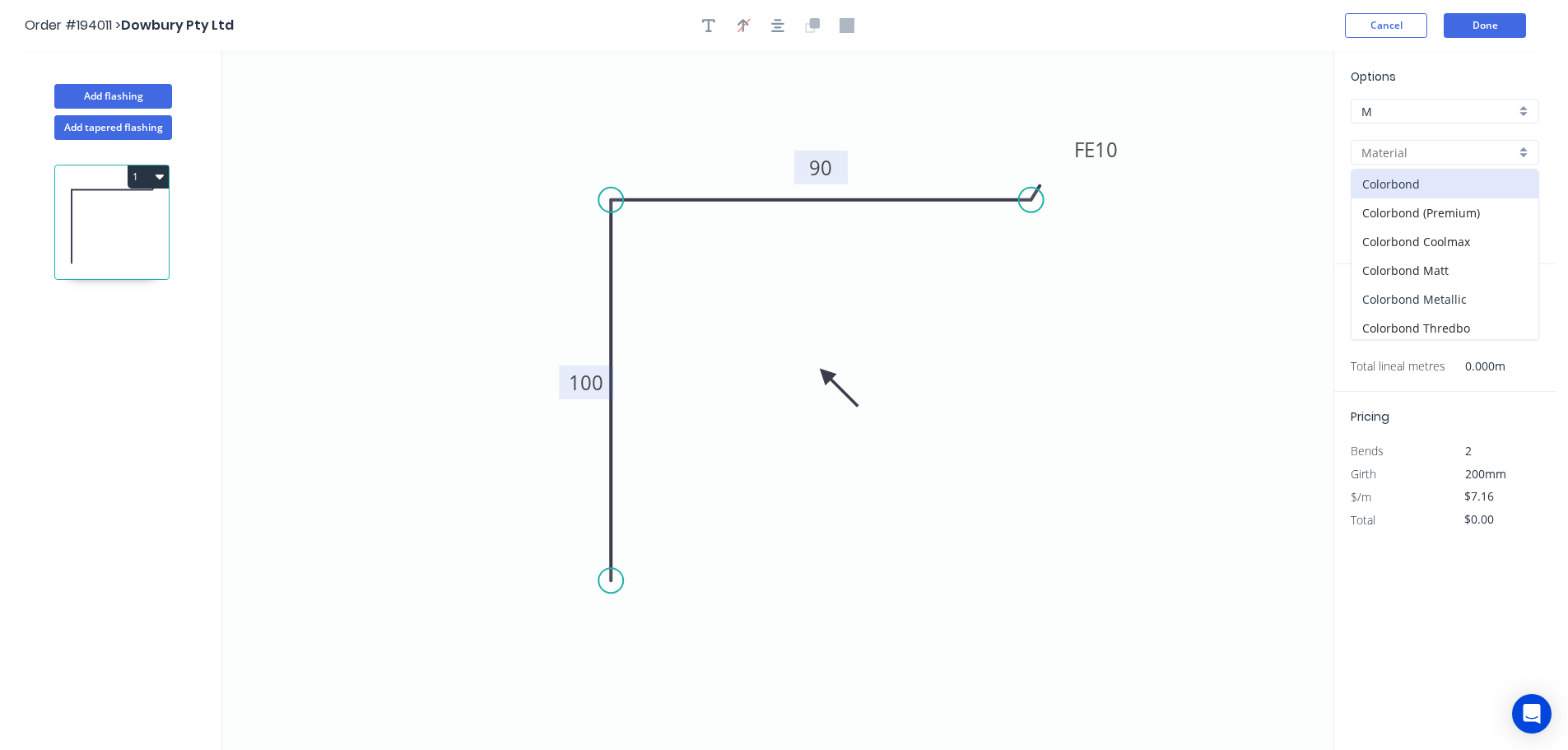
click at [1470, 300] on div "Colorbond Metallic" at bounding box center [1445, 298] width 187 height 29
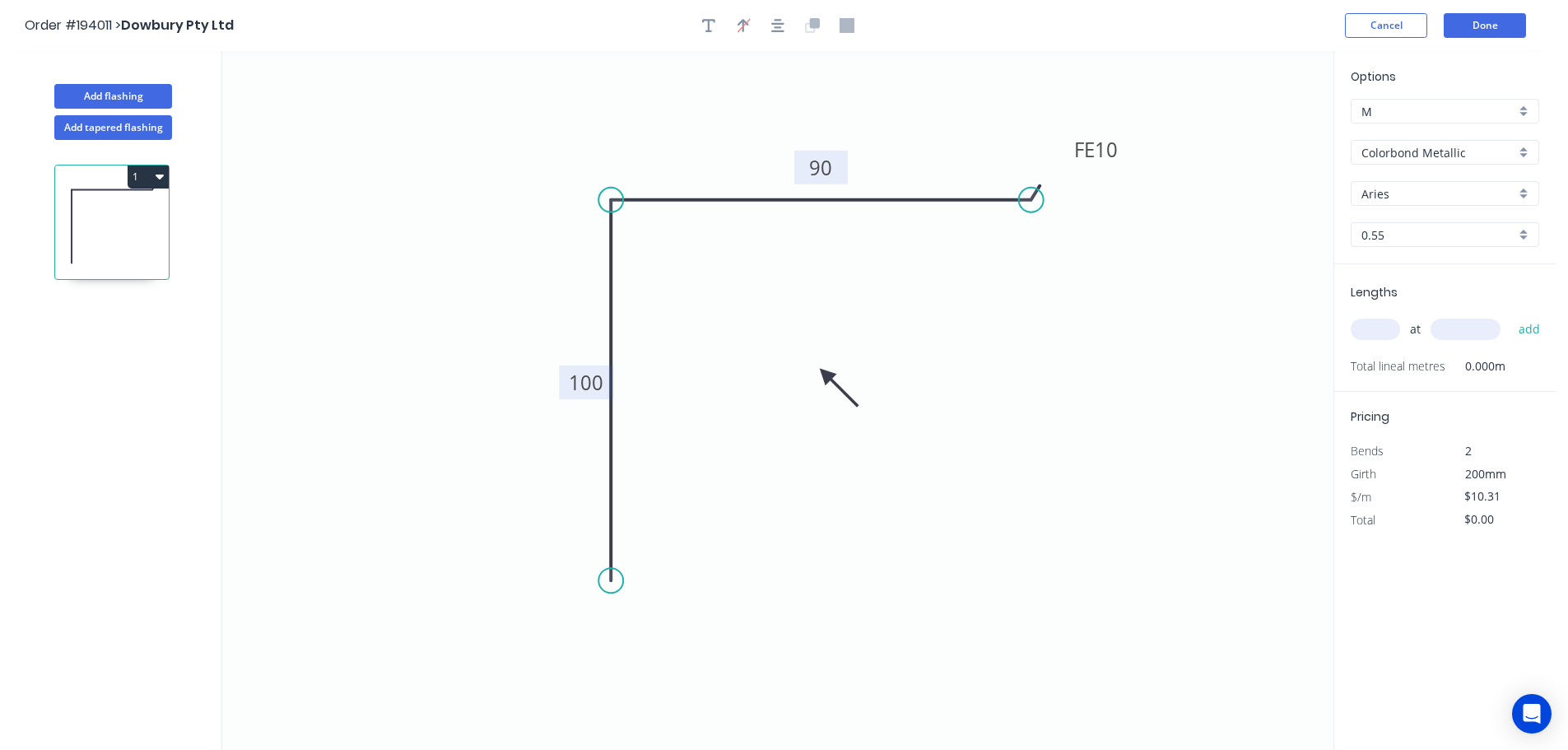
click at [1519, 187] on div "Aries" at bounding box center [1445, 194] width 188 height 25
click at [1390, 360] on div "[PERSON_NAME]" at bounding box center [1445, 365] width 187 height 29
click at [1382, 329] on input "text" at bounding box center [1375, 329] width 49 height 21
click at [1510, 315] on button "add" at bounding box center [1529, 329] width 39 height 28
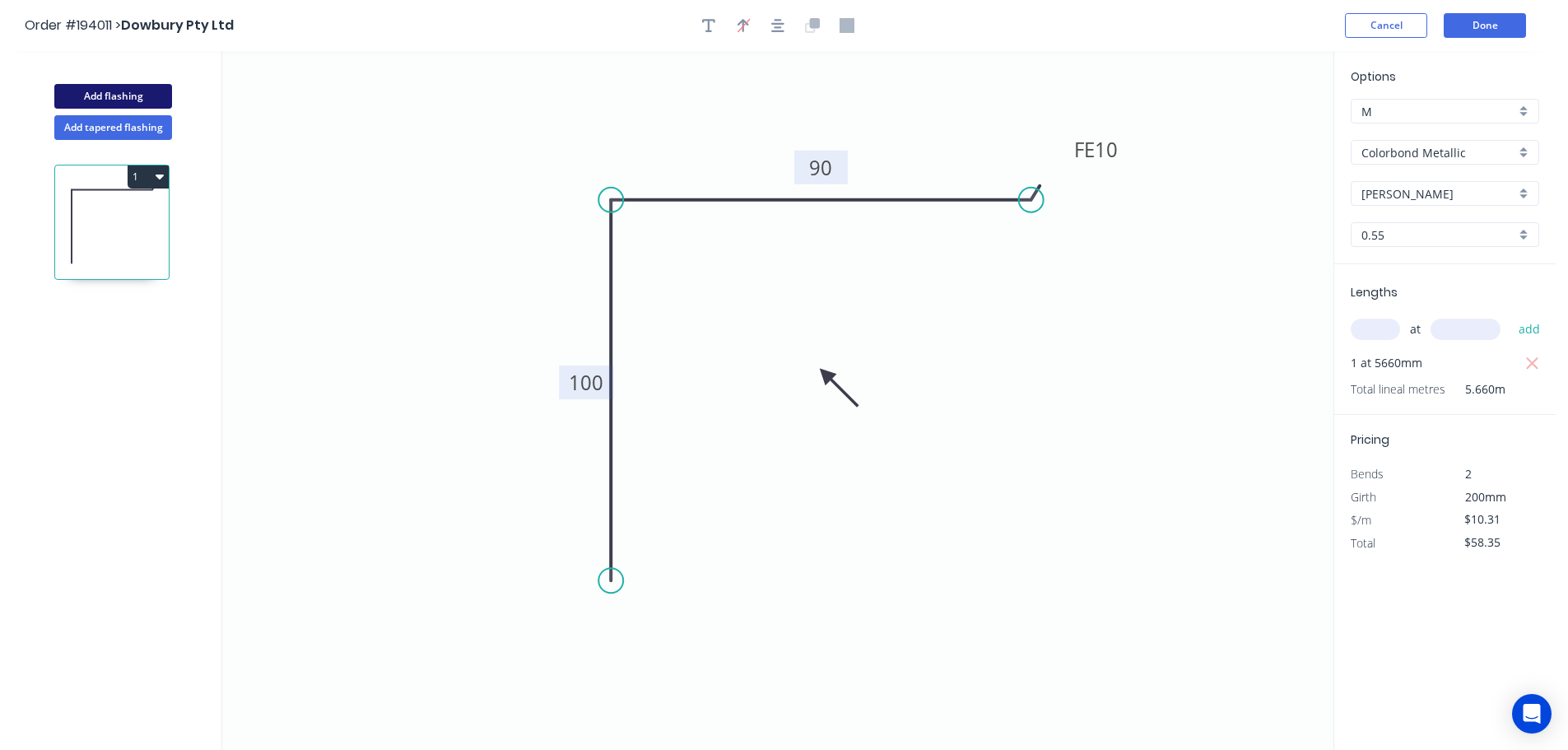
click at [97, 93] on button "Add flashing" at bounding box center [114, 96] width 118 height 25
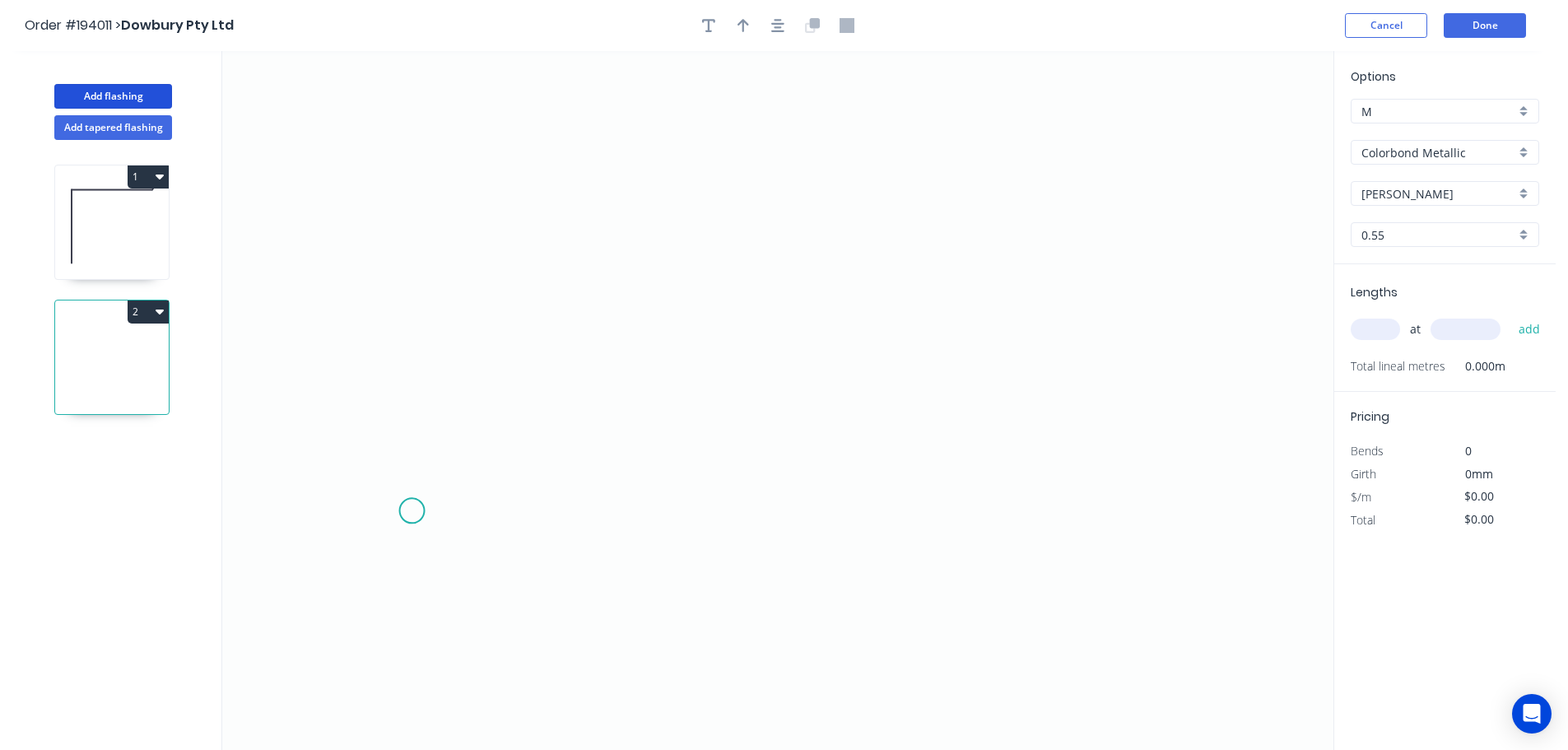
click at [411, 511] on icon "0" at bounding box center [777, 401] width 1111 height 699
click at [477, 526] on div "Delete point" at bounding box center [497, 528] width 166 height 33
click at [310, 523] on icon "0" at bounding box center [777, 401] width 1111 height 699
click at [412, 522] on icon at bounding box center [362, 522] width 102 height 0
click at [426, 272] on icon "0 ?" at bounding box center [777, 401] width 1111 height 699
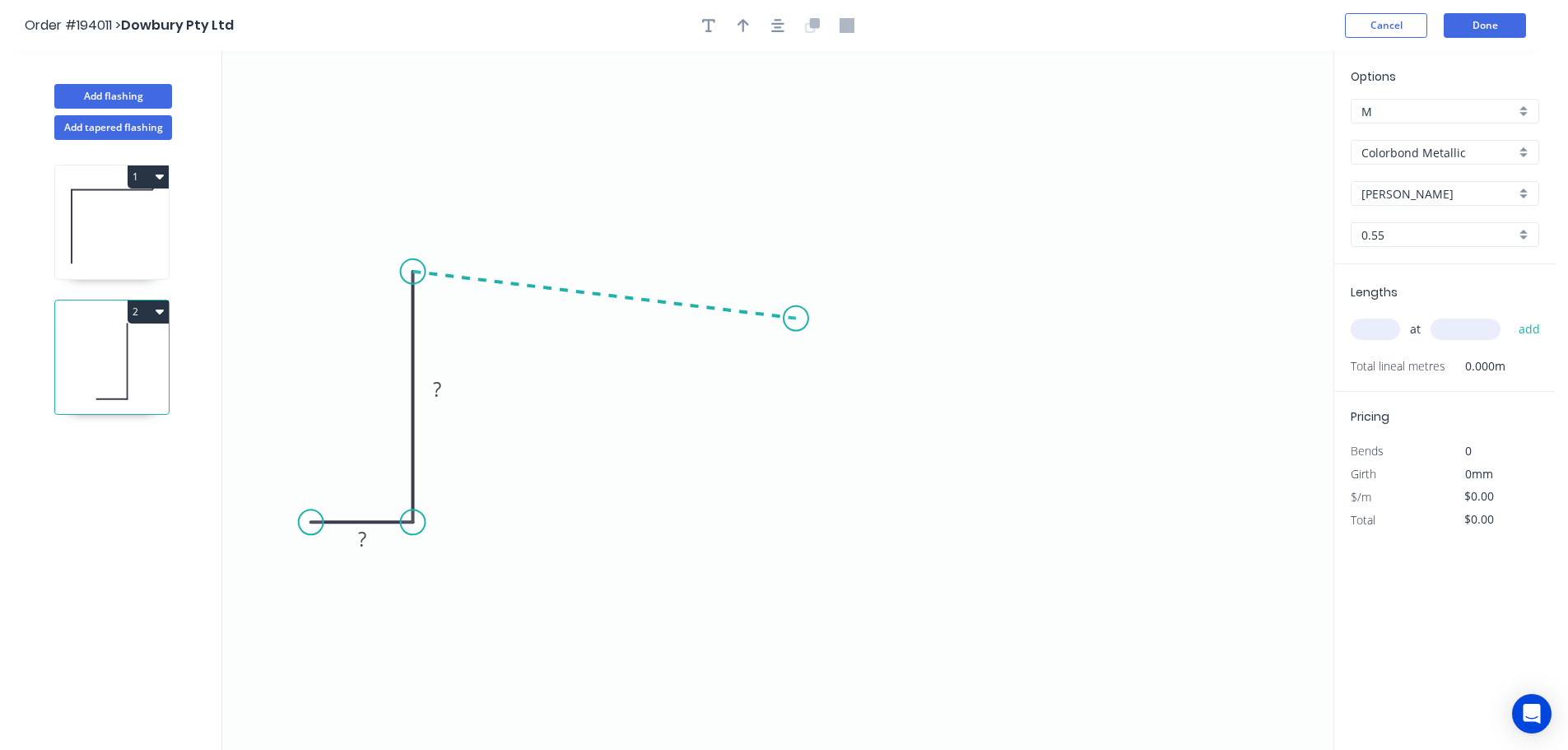
click at [796, 319] on icon "0 ? ?" at bounding box center [777, 401] width 1111 height 699
click at [795, 489] on icon "0 ? ? ? ? º" at bounding box center [777, 401] width 1111 height 699
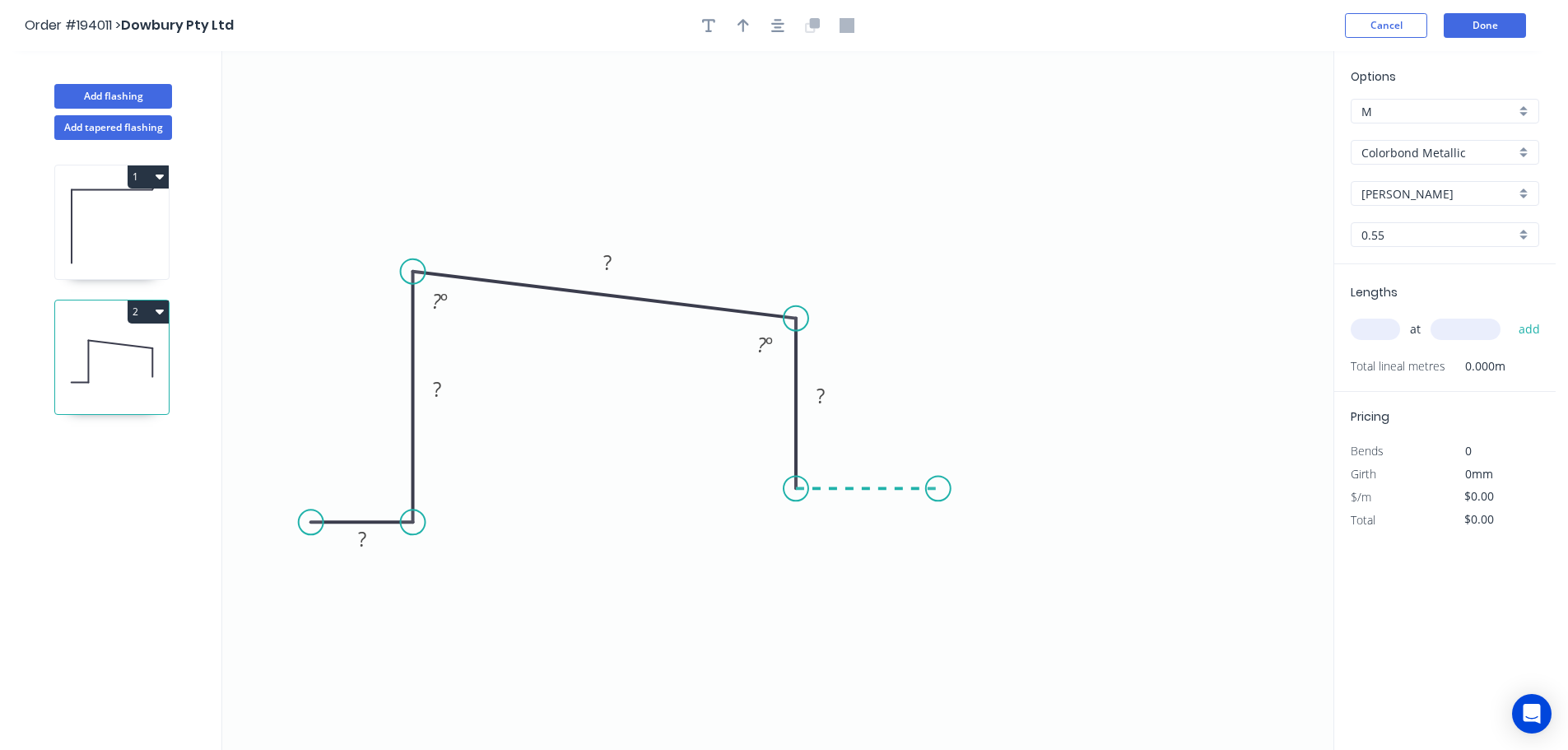
click at [939, 489] on icon "0 ? ? ? ? ? º ? º" at bounding box center [777, 401] width 1111 height 699
click at [942, 328] on icon "0 ? ? ? ? ? ? º ? º" at bounding box center [777, 401] width 1111 height 699
click at [1272, 367] on icon "0 ? ? ? ? ? ? ? º ? º" at bounding box center [777, 401] width 1111 height 699
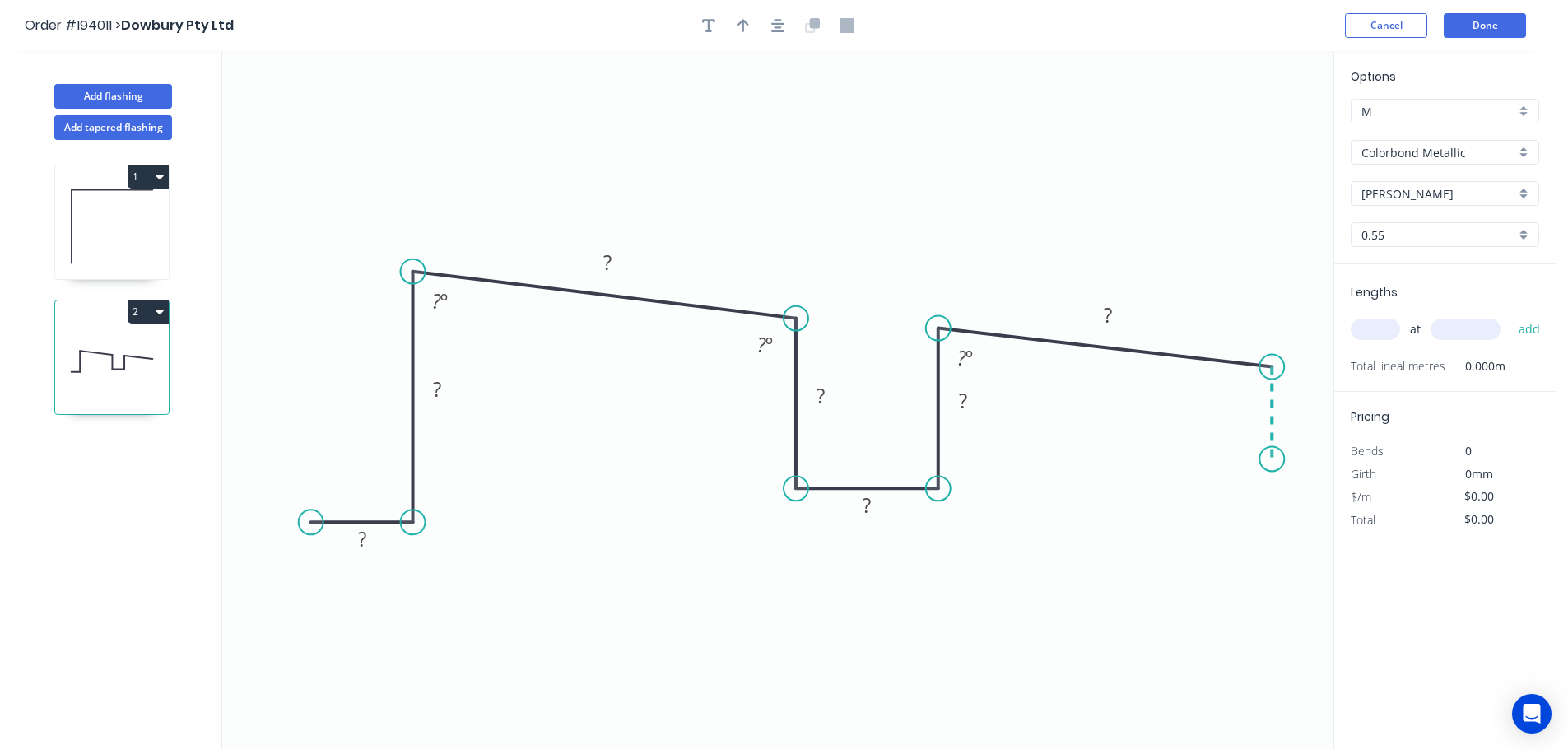
click at [1270, 460] on icon "0 ? ? ? ? ? ? ? ? º ? º ? º" at bounding box center [777, 401] width 1111 height 699
click at [1321, 460] on icon "0 ? ? ? ? ? ? ? ? ? º ? º ? º ? º" at bounding box center [777, 401] width 1111 height 699
click at [1321, 460] on circle at bounding box center [1321, 459] width 25 height 25
click at [774, 26] on icon "button" at bounding box center [777, 26] width 13 height 15
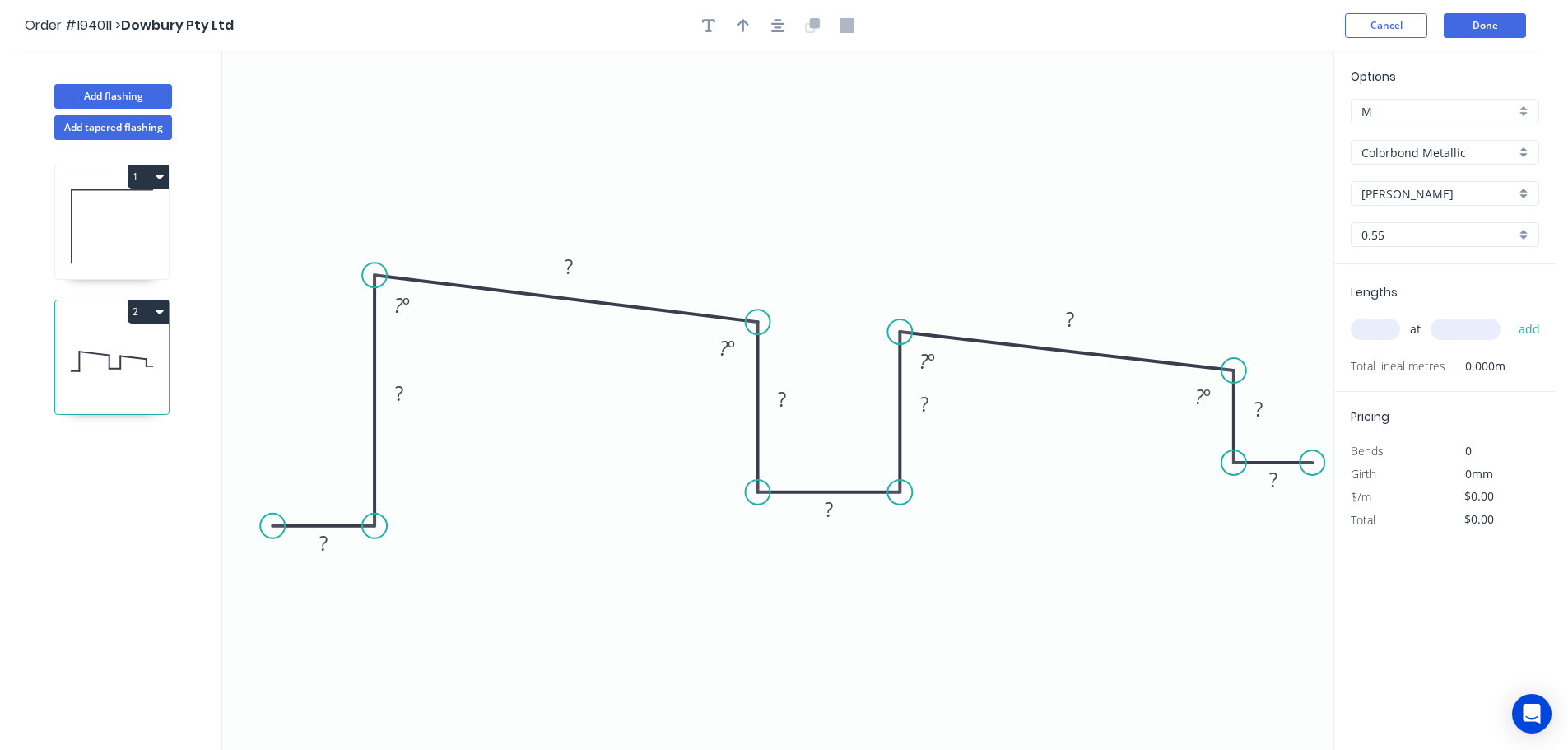
drag, startPoint x: 1287, startPoint y: 462, endPoint x: 1313, endPoint y: 464, distance: 26.1
click at [1313, 464] on circle at bounding box center [1312, 462] width 25 height 25
click at [323, 542] on tspan "?" at bounding box center [323, 542] width 8 height 27
click at [1093, 535] on icon "0 393 25 20 10 393 27 40 50 20 92 º 88 º 92 º 88 º" at bounding box center [777, 401] width 1111 height 699
drag, startPoint x: 946, startPoint y: 412, endPoint x: 965, endPoint y: 458, distance: 49.8
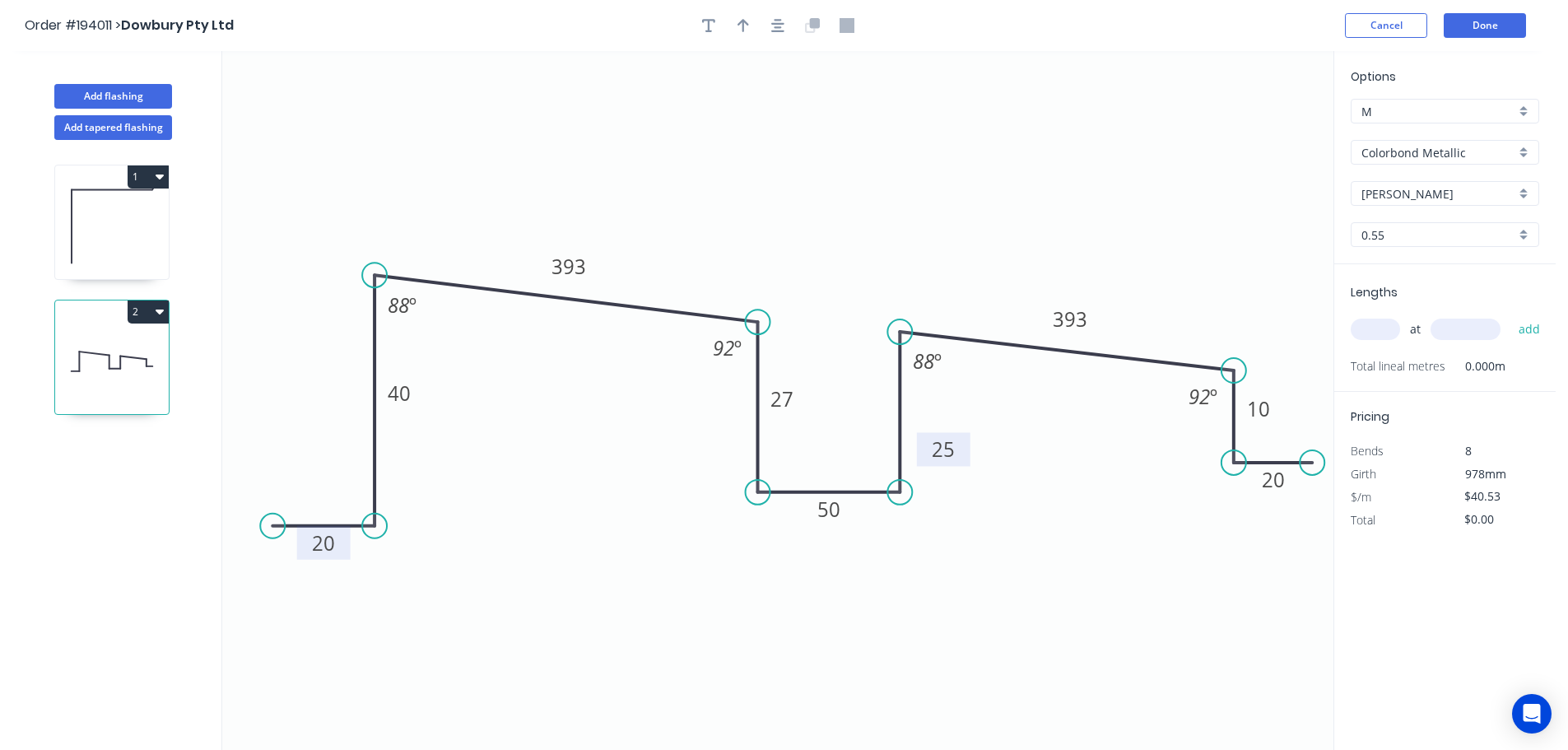
click at [965, 458] on rect at bounding box center [943, 449] width 54 height 33
click at [741, 26] on icon "button" at bounding box center [743, 26] width 11 height 15
drag, startPoint x: 1251, startPoint y: 128, endPoint x: 835, endPoint y: 180, distance: 419.2
click at [835, 180] on icon at bounding box center [837, 162] width 15 height 53
click at [1522, 148] on div "Colorbond Metallic" at bounding box center [1445, 152] width 188 height 25
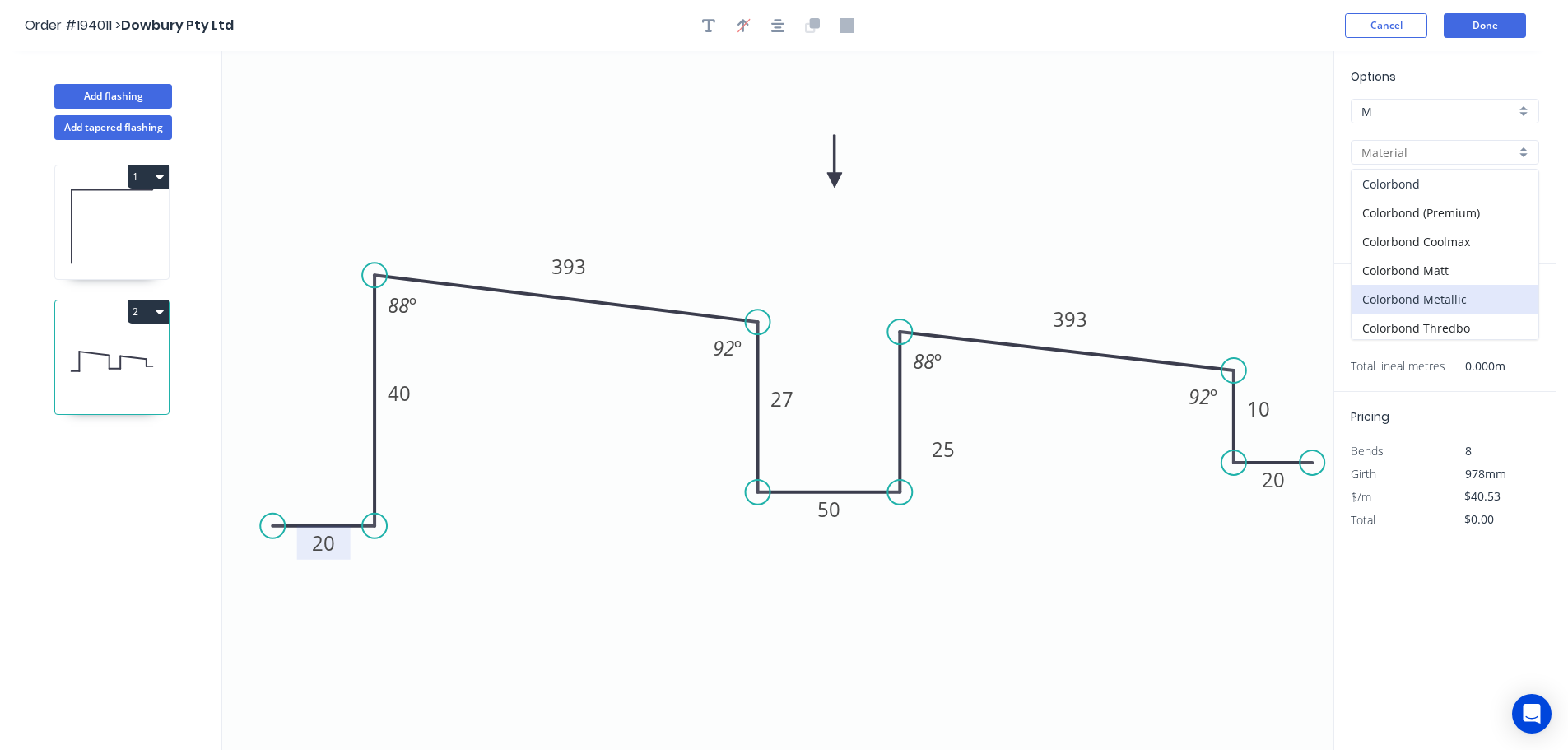
click at [1425, 180] on div "Colorbond" at bounding box center [1445, 184] width 187 height 29
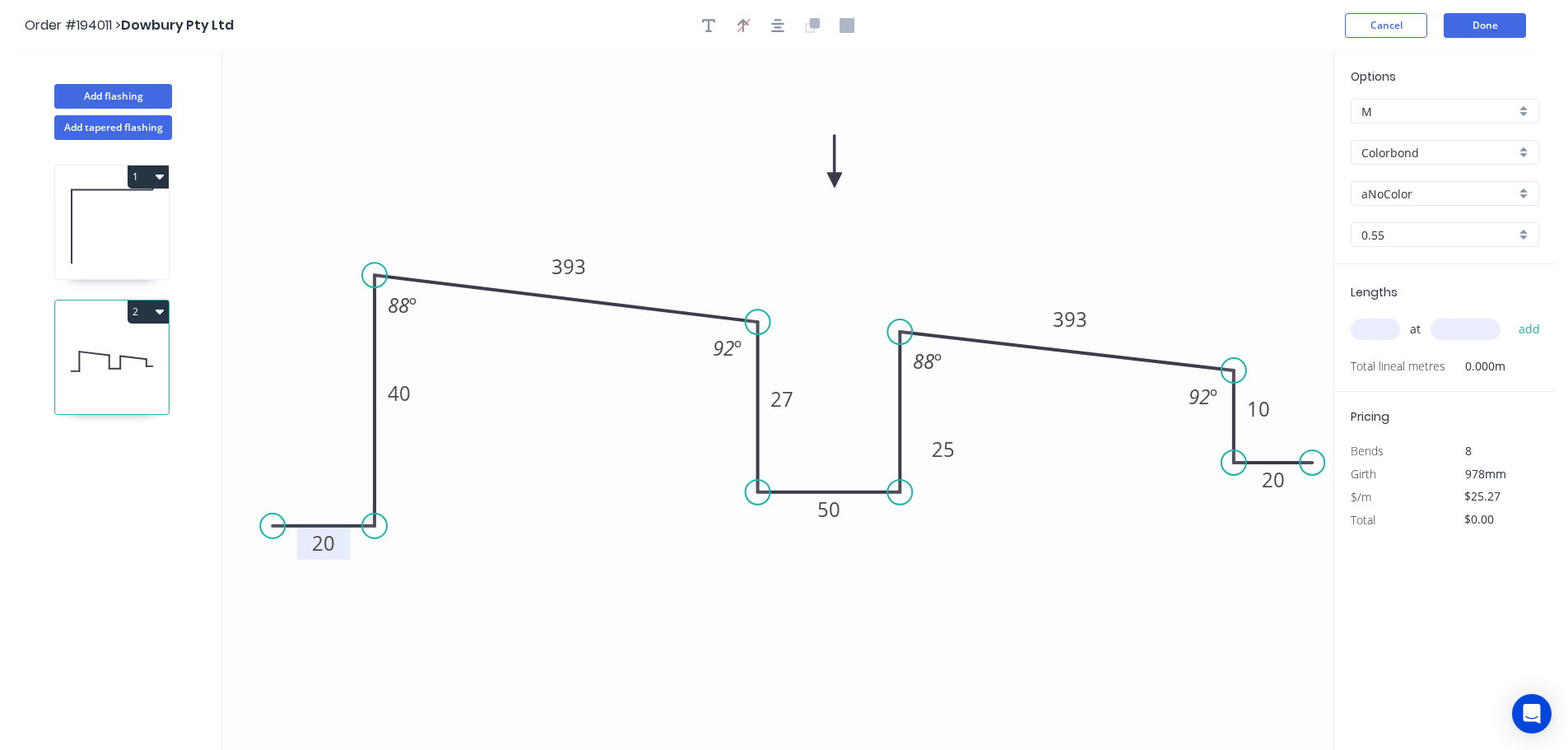
click at [1520, 149] on div "Colorbond" at bounding box center [1445, 152] width 188 height 25
click at [1424, 289] on div "Zincalume" at bounding box center [1445, 296] width 187 height 29
click at [1524, 235] on div "0.55" at bounding box center [1445, 234] width 188 height 25
click at [1382, 312] on div "1.0" at bounding box center [1445, 324] width 187 height 29
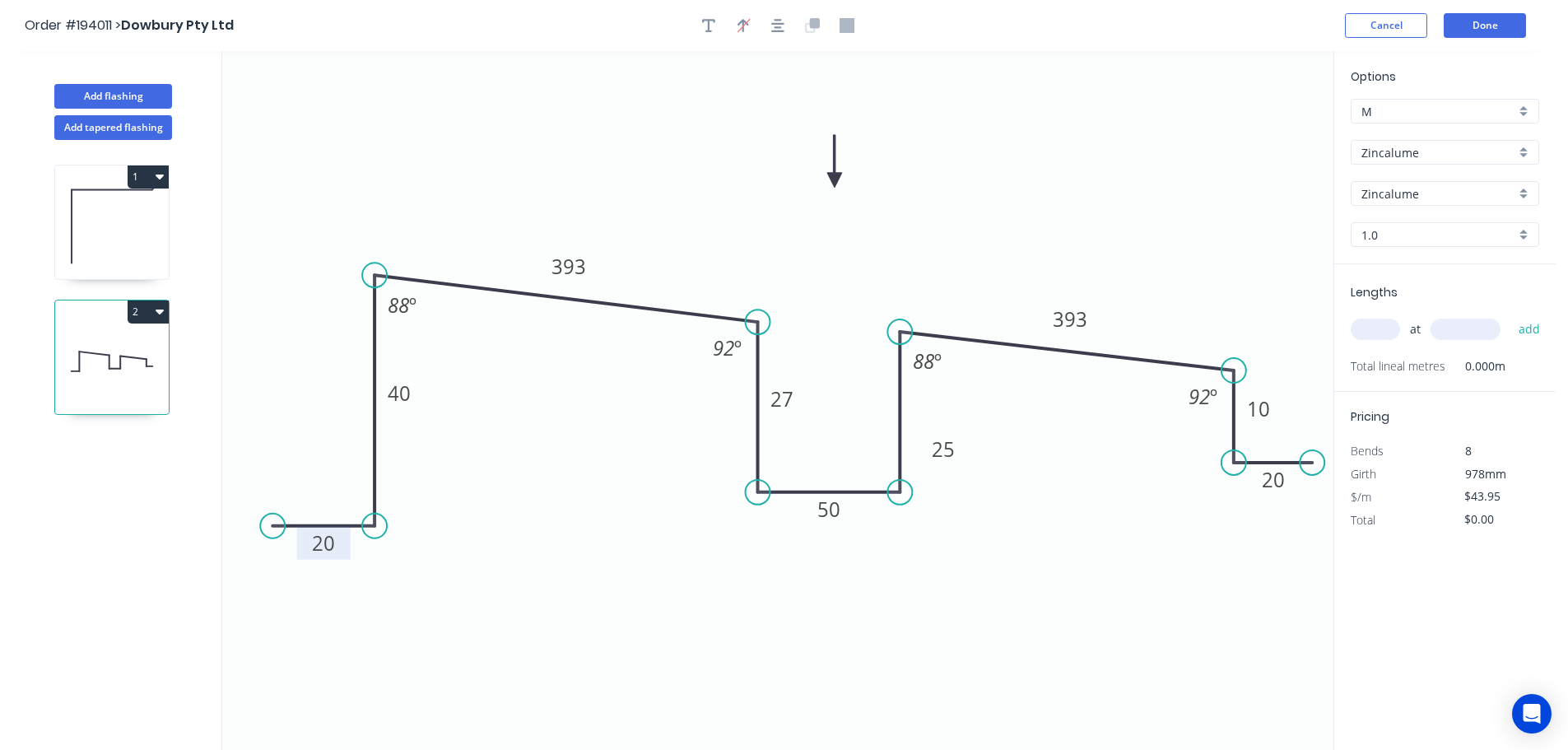
click at [1384, 325] on input "text" at bounding box center [1375, 329] width 49 height 21
click at [1510, 315] on button "add" at bounding box center [1529, 329] width 39 height 28
click at [106, 95] on button "Add flashing" at bounding box center [114, 96] width 118 height 25
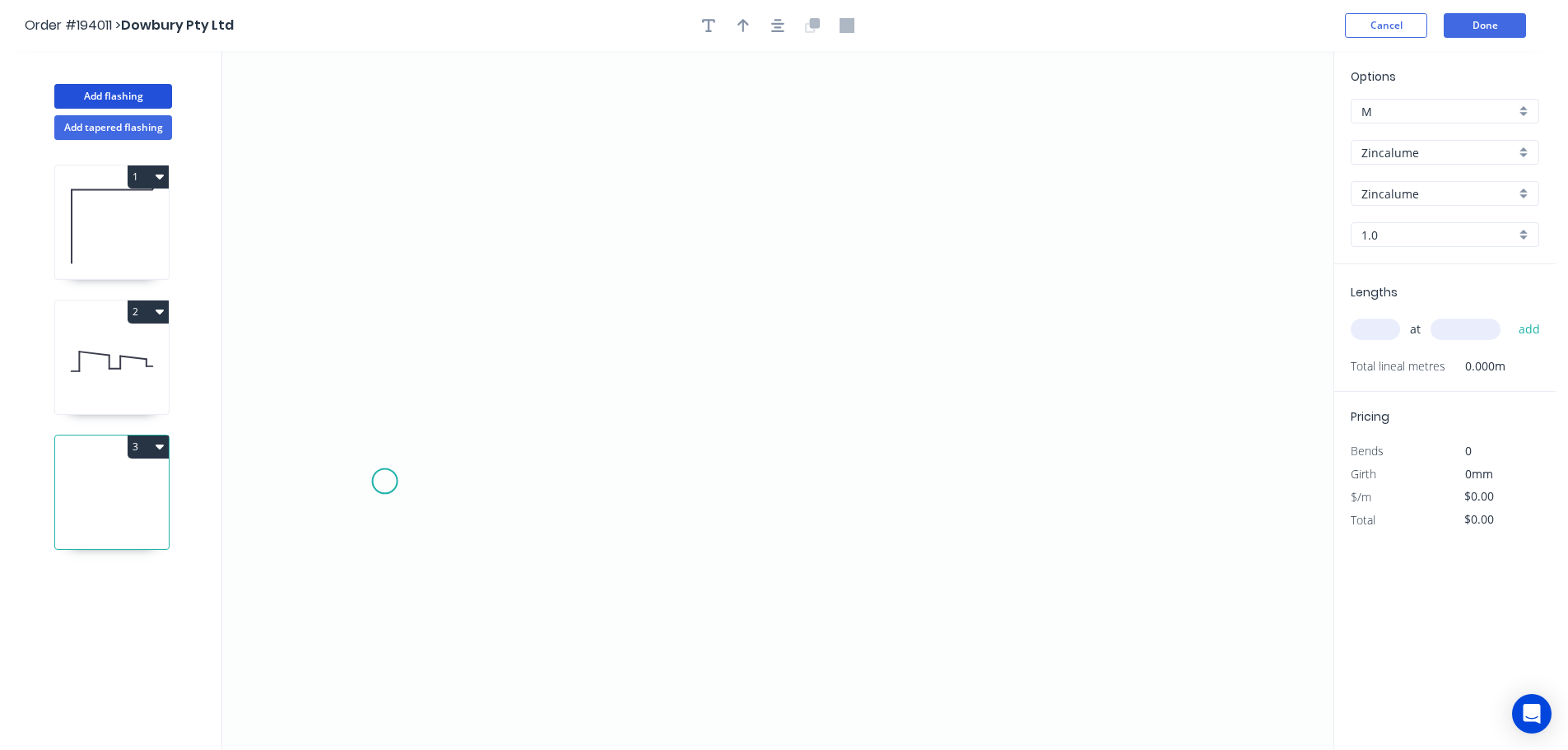
click at [385, 482] on icon "0" at bounding box center [777, 401] width 1111 height 699
click at [388, 373] on icon "0" at bounding box center [777, 401] width 1111 height 699
click at [768, 378] on icon "0 ?" at bounding box center [777, 401] width 1111 height 699
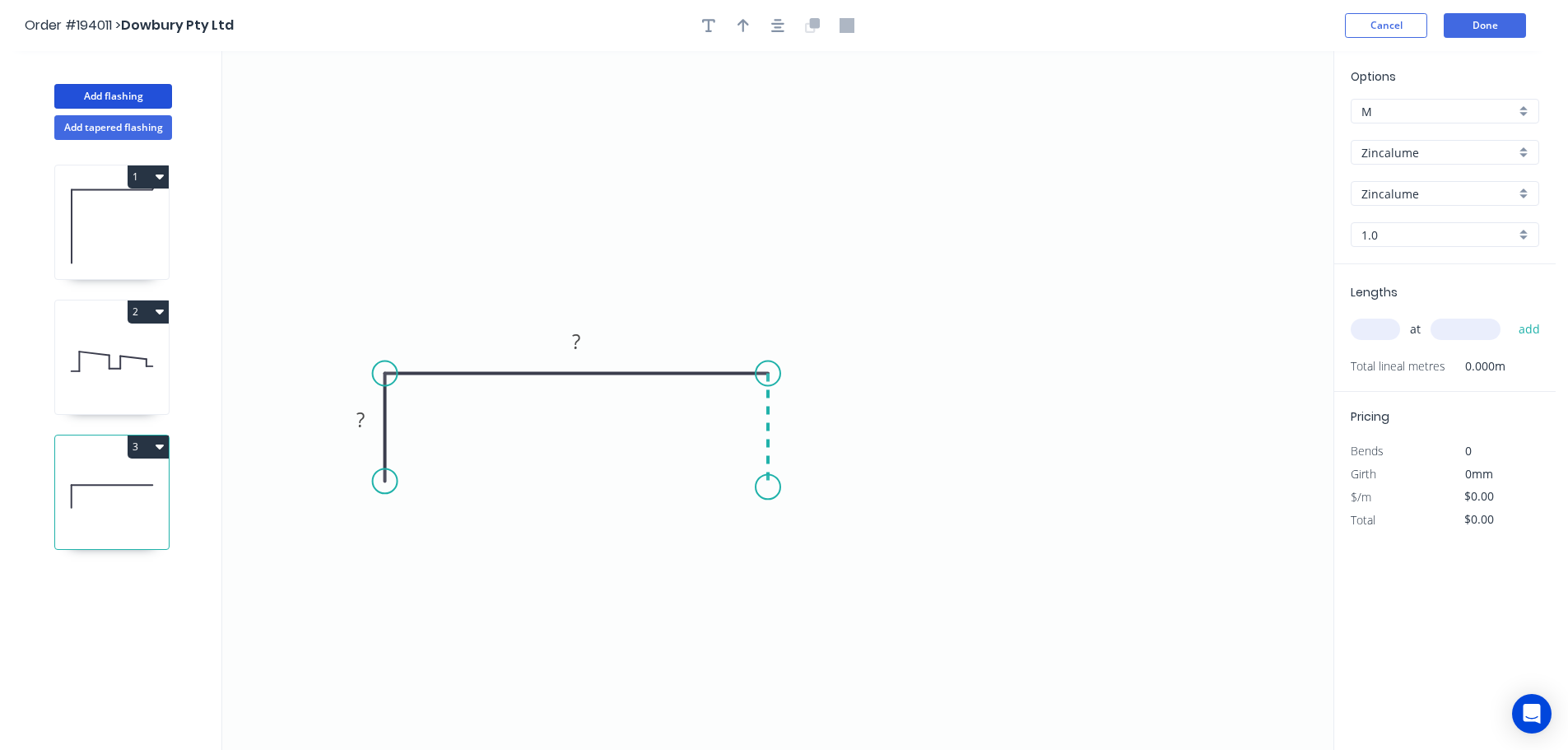
click at [762, 487] on icon "0 ? ?" at bounding box center [777, 401] width 1111 height 699
click at [762, 487] on circle at bounding box center [768, 486] width 25 height 25
click at [764, 483] on circle at bounding box center [768, 486] width 25 height 25
click at [765, 483] on circle at bounding box center [768, 486] width 25 height 25
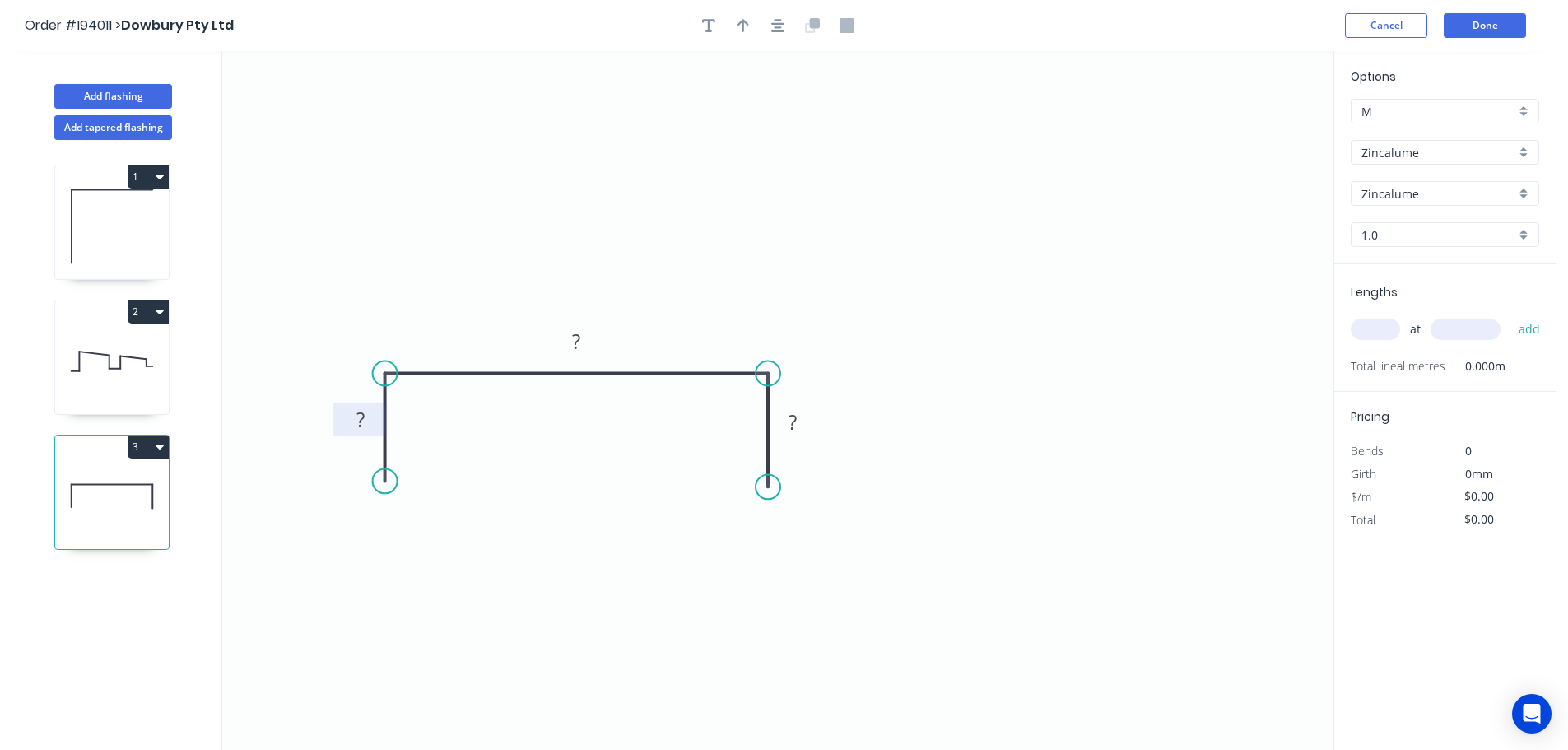
click at [360, 418] on tspan "?" at bounding box center [360, 419] width 8 height 27
click at [448, 431] on icon "0 20 60 20" at bounding box center [777, 401] width 1111 height 699
click at [740, 24] on icon "button" at bounding box center [743, 26] width 11 height 13
drag, startPoint x: 1254, startPoint y: 132, endPoint x: 661, endPoint y: 221, distance: 599.6
click at [661, 221] on icon at bounding box center [660, 201] width 15 height 53
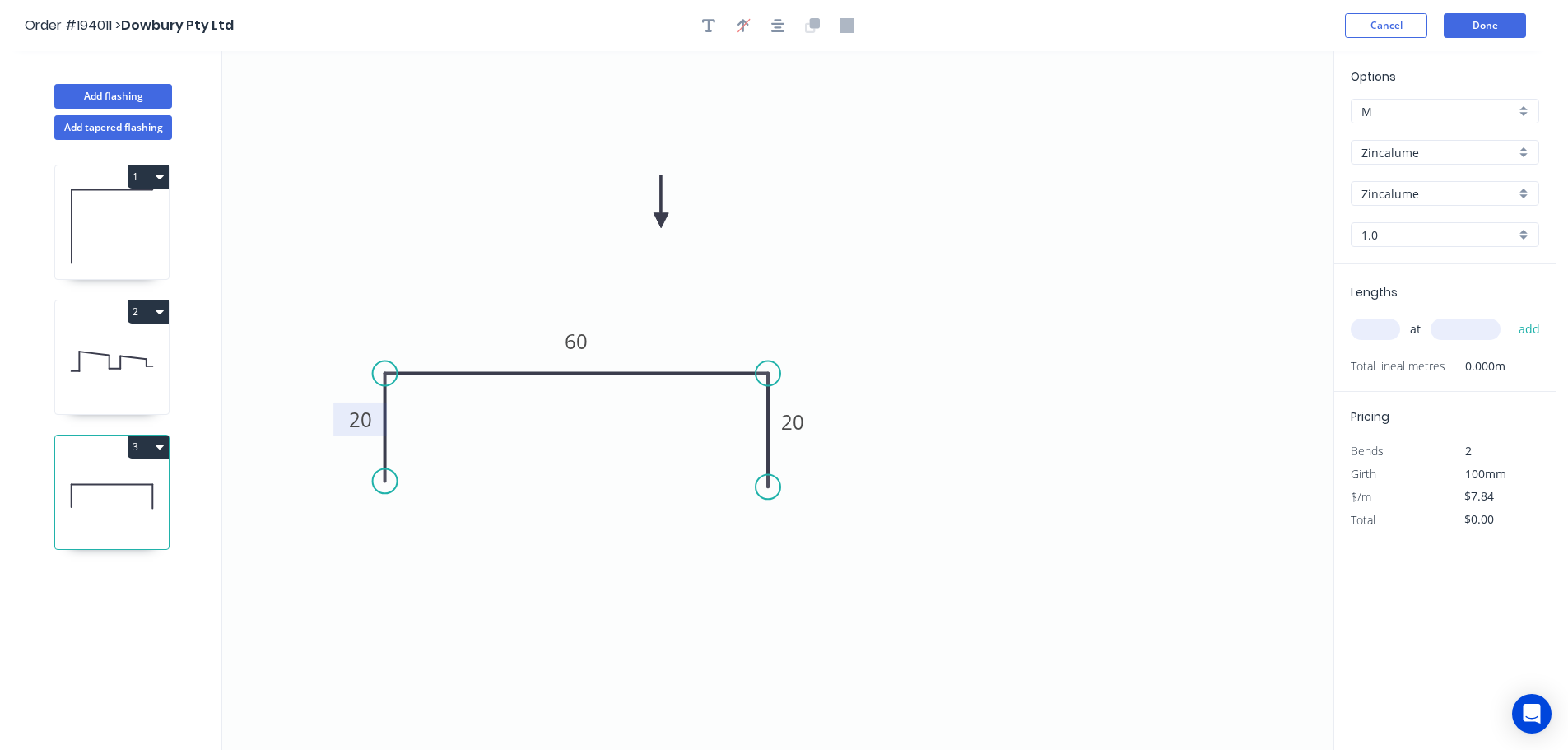
click at [1388, 329] on input "text" at bounding box center [1375, 329] width 49 height 21
click at [1510, 315] on button "add" at bounding box center [1529, 329] width 39 height 28
click at [124, 82] on div "Add flashing" at bounding box center [114, 84] width 217 height 49
click at [124, 90] on button "Add flashing" at bounding box center [114, 96] width 118 height 25
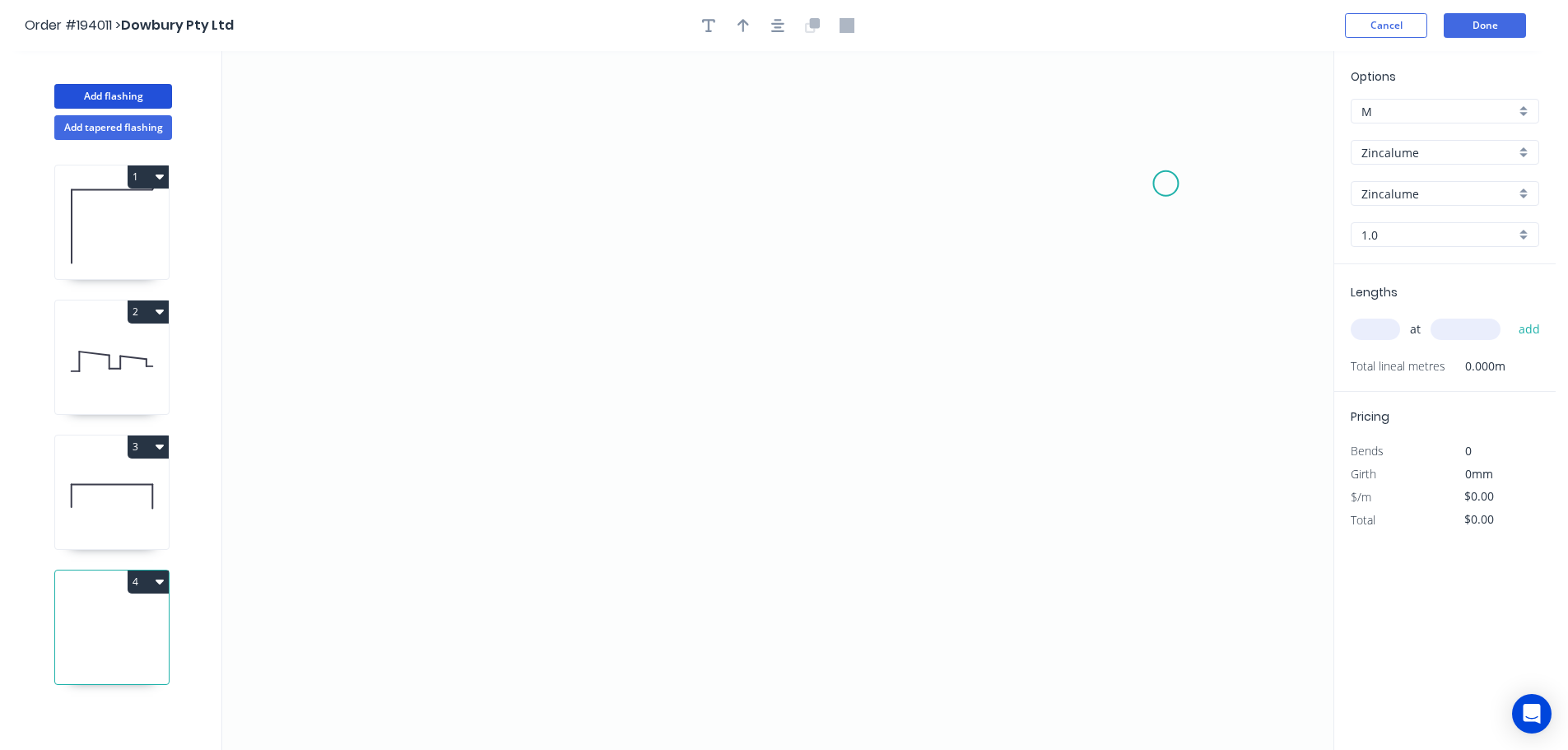
click at [1166, 183] on icon "0" at bounding box center [777, 401] width 1111 height 699
click at [818, 175] on icon "0" at bounding box center [777, 401] width 1111 height 699
click at [822, 319] on icon "0 ?" at bounding box center [777, 401] width 1111 height 699
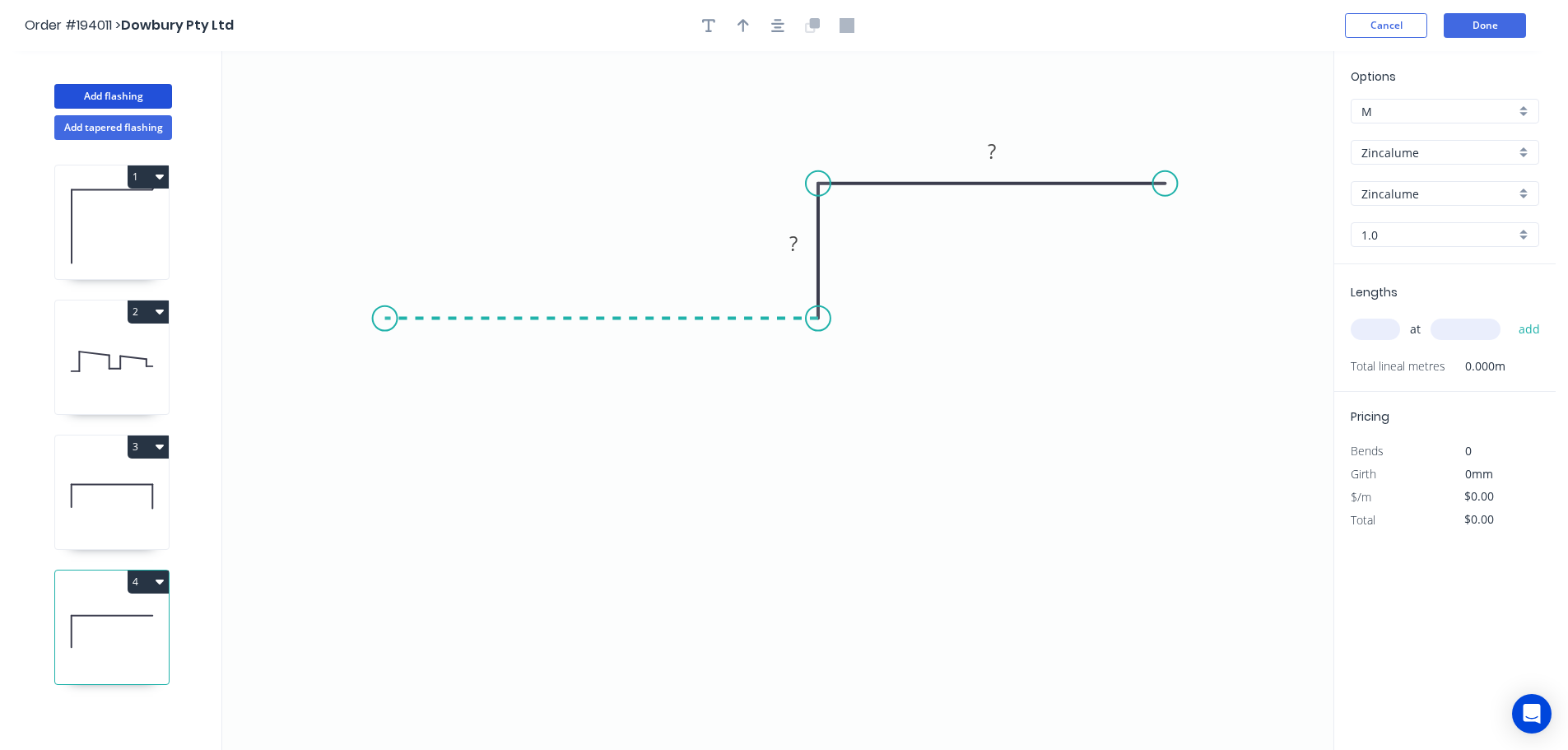
click at [385, 316] on icon "0 ? ?" at bounding box center [777, 401] width 1111 height 699
click at [385, 316] on circle at bounding box center [385, 319] width 25 height 25
click at [605, 339] on tspan "?" at bounding box center [601, 335] width 8 height 27
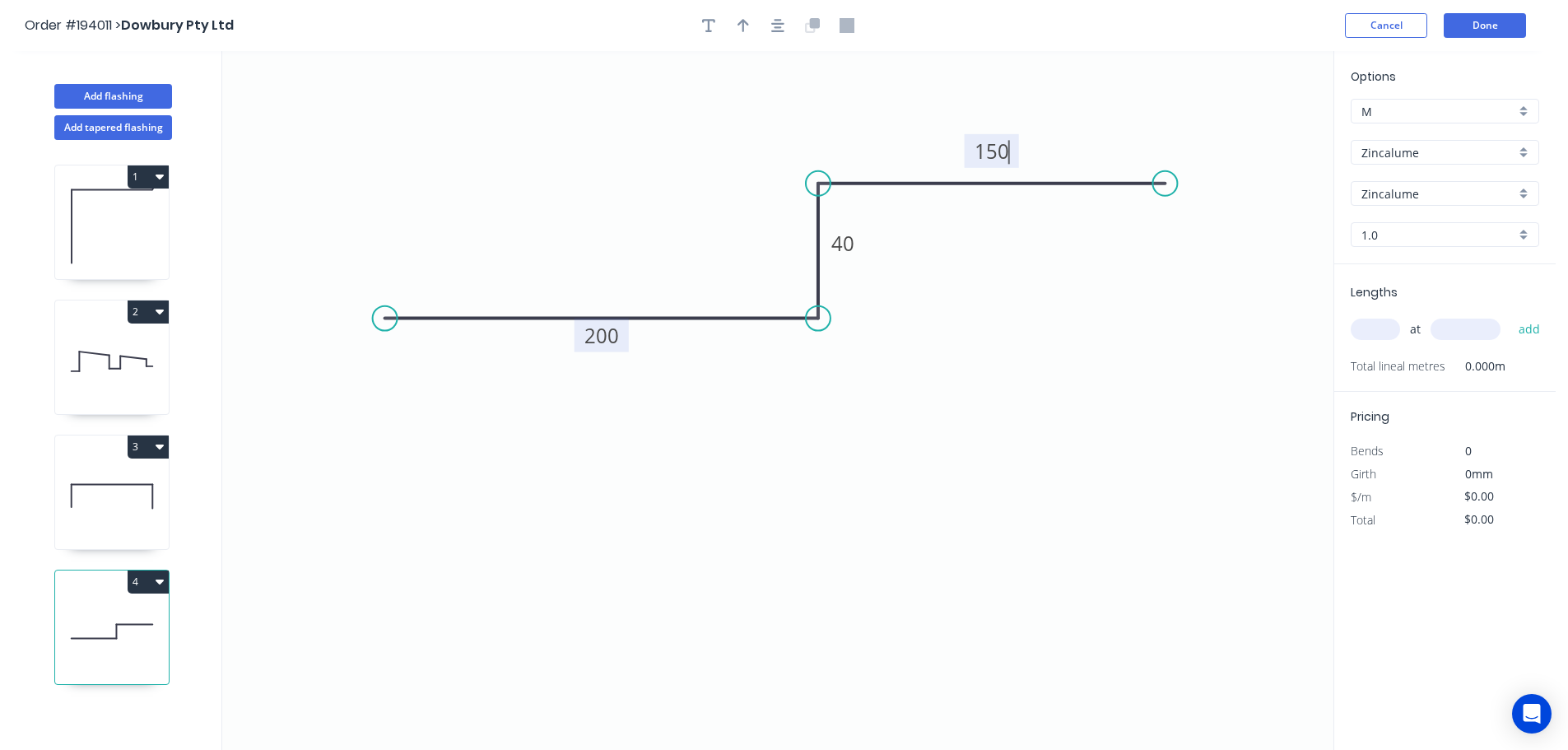
click at [765, 465] on icon "0 200 40 150" at bounding box center [777, 401] width 1111 height 699
click at [741, 19] on icon "button" at bounding box center [743, 26] width 11 height 15
drag, startPoint x: 1250, startPoint y: 130, endPoint x: 967, endPoint y: 409, distance: 397.4
click at [967, 409] on icon at bounding box center [967, 390] width 15 height 53
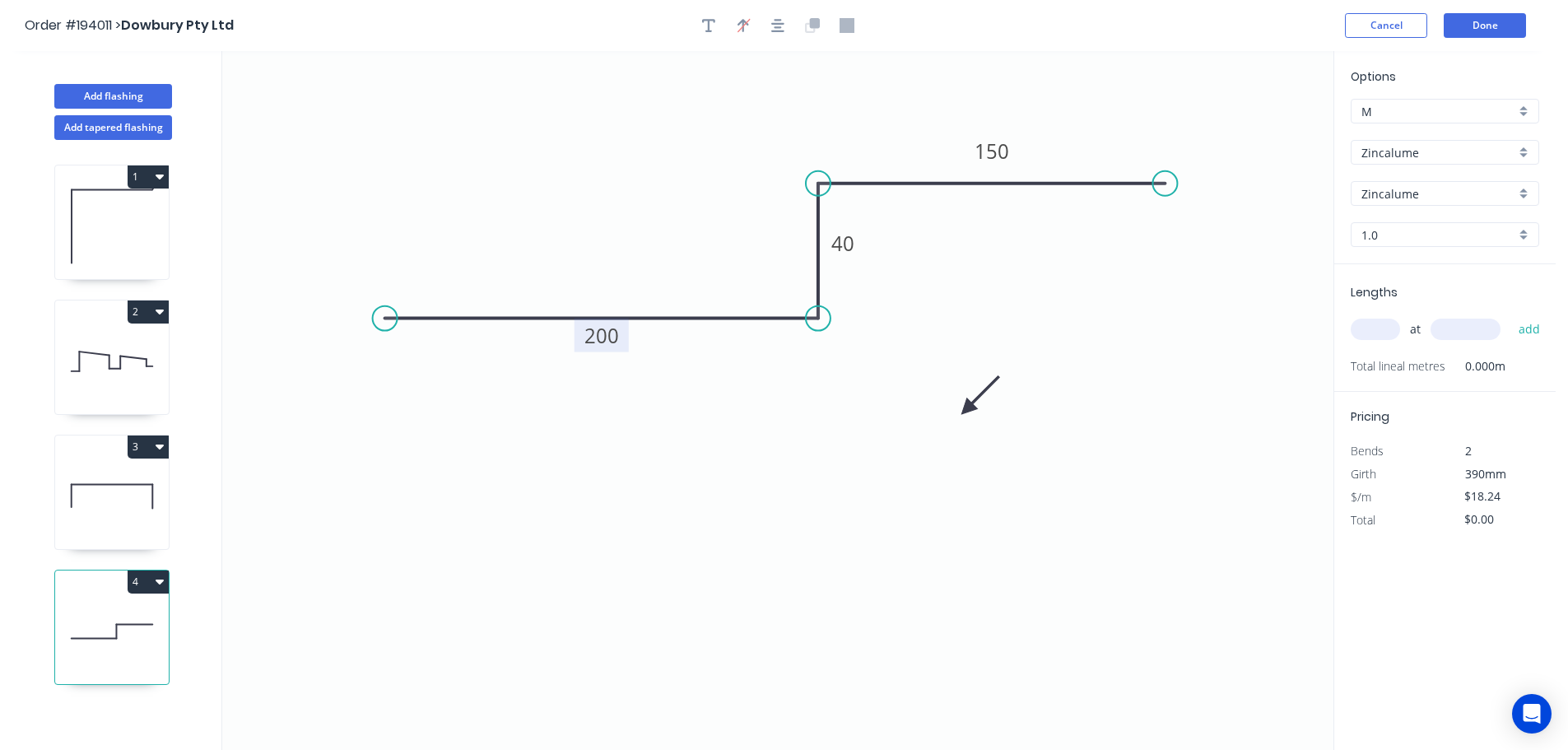
click at [967, 409] on icon at bounding box center [980, 395] width 48 height 48
click at [967, 409] on icon at bounding box center [986, 408] width 53 height 15
click at [1527, 148] on div "Zincalume" at bounding box center [1445, 152] width 188 height 25
click at [1466, 297] on div "Colorbond Metallic" at bounding box center [1445, 298] width 187 height 29
click at [1518, 183] on div "Aries" at bounding box center [1445, 194] width 188 height 25
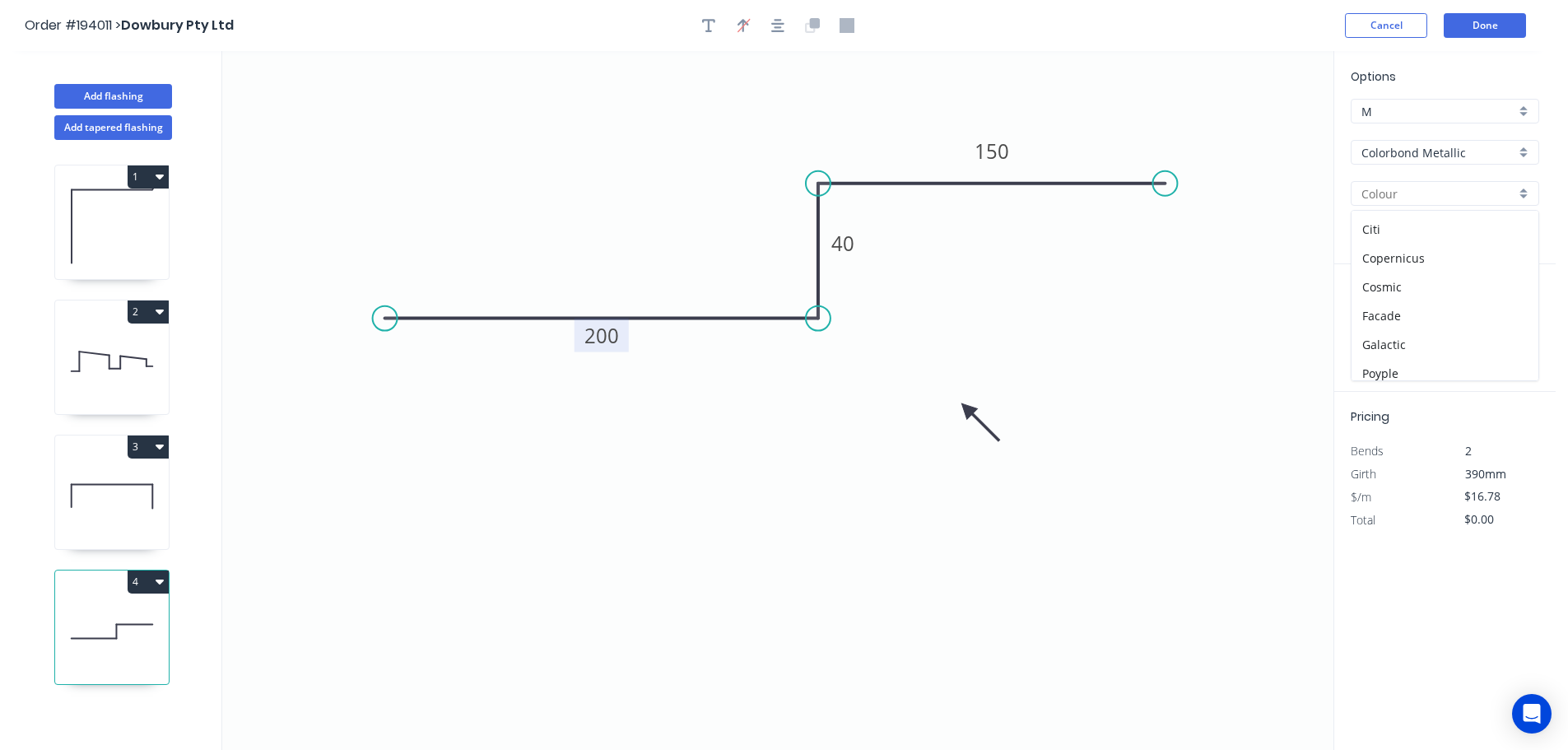
scroll to position [147, 0]
click at [1396, 366] on div "[PERSON_NAME]" at bounding box center [1445, 365] width 187 height 29
click at [1384, 327] on input "text" at bounding box center [1375, 329] width 49 height 21
click at [1510, 315] on button "add" at bounding box center [1529, 329] width 39 height 28
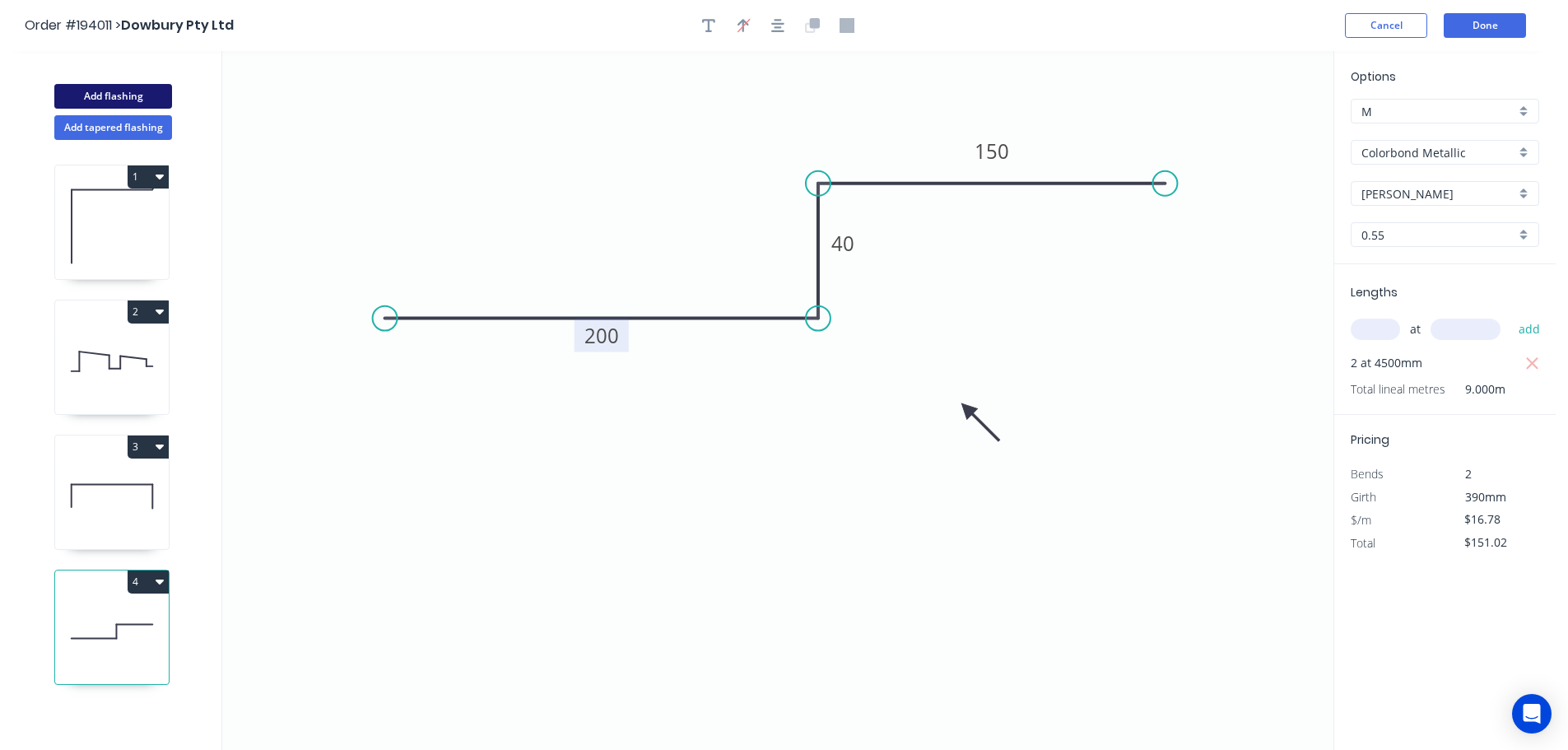
click at [107, 91] on button "Add flashing" at bounding box center [114, 96] width 118 height 25
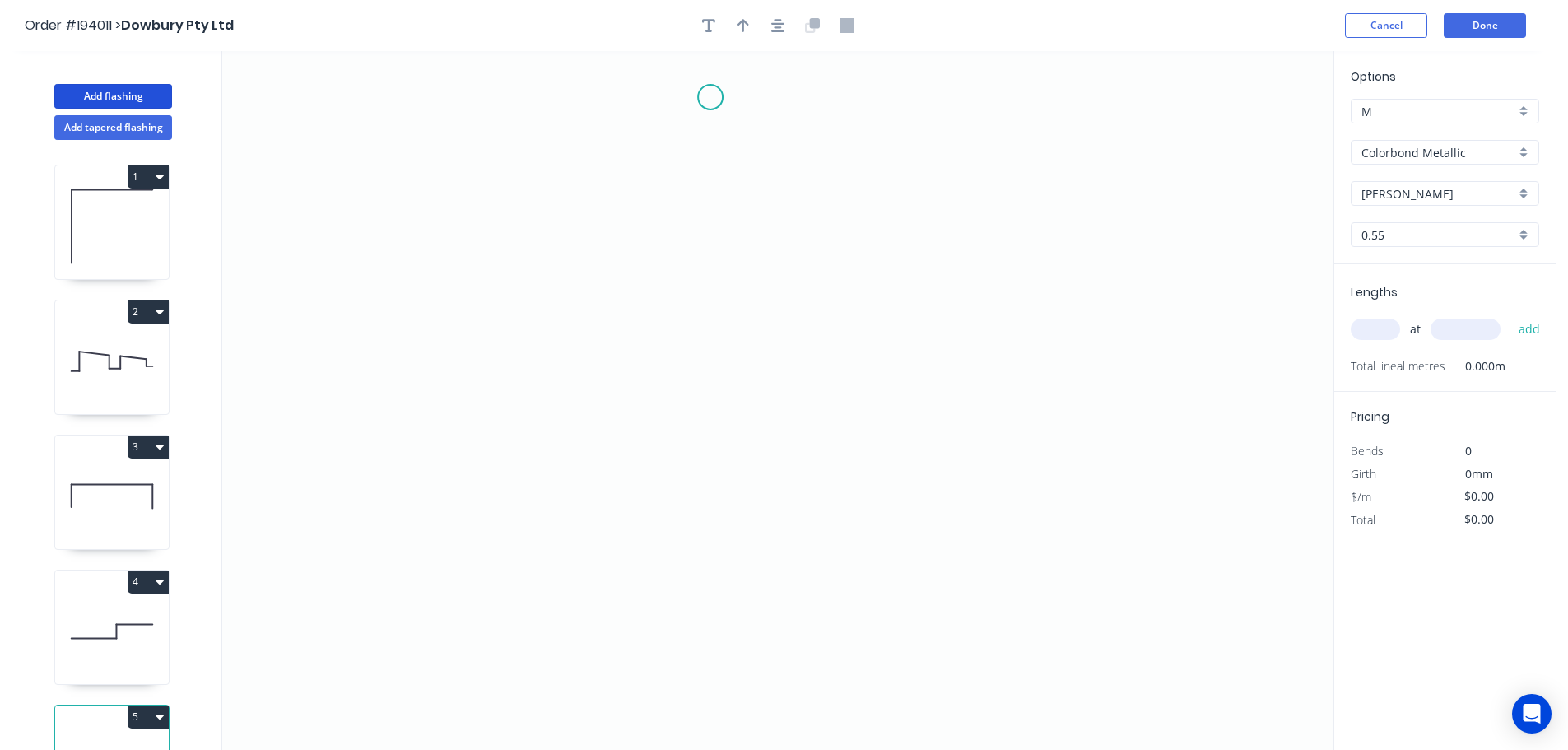
click at [710, 97] on icon "0" at bounding box center [777, 401] width 1111 height 699
click at [705, 194] on icon "0" at bounding box center [777, 401] width 1111 height 699
click at [850, 194] on icon "0 ?" at bounding box center [777, 401] width 1111 height 699
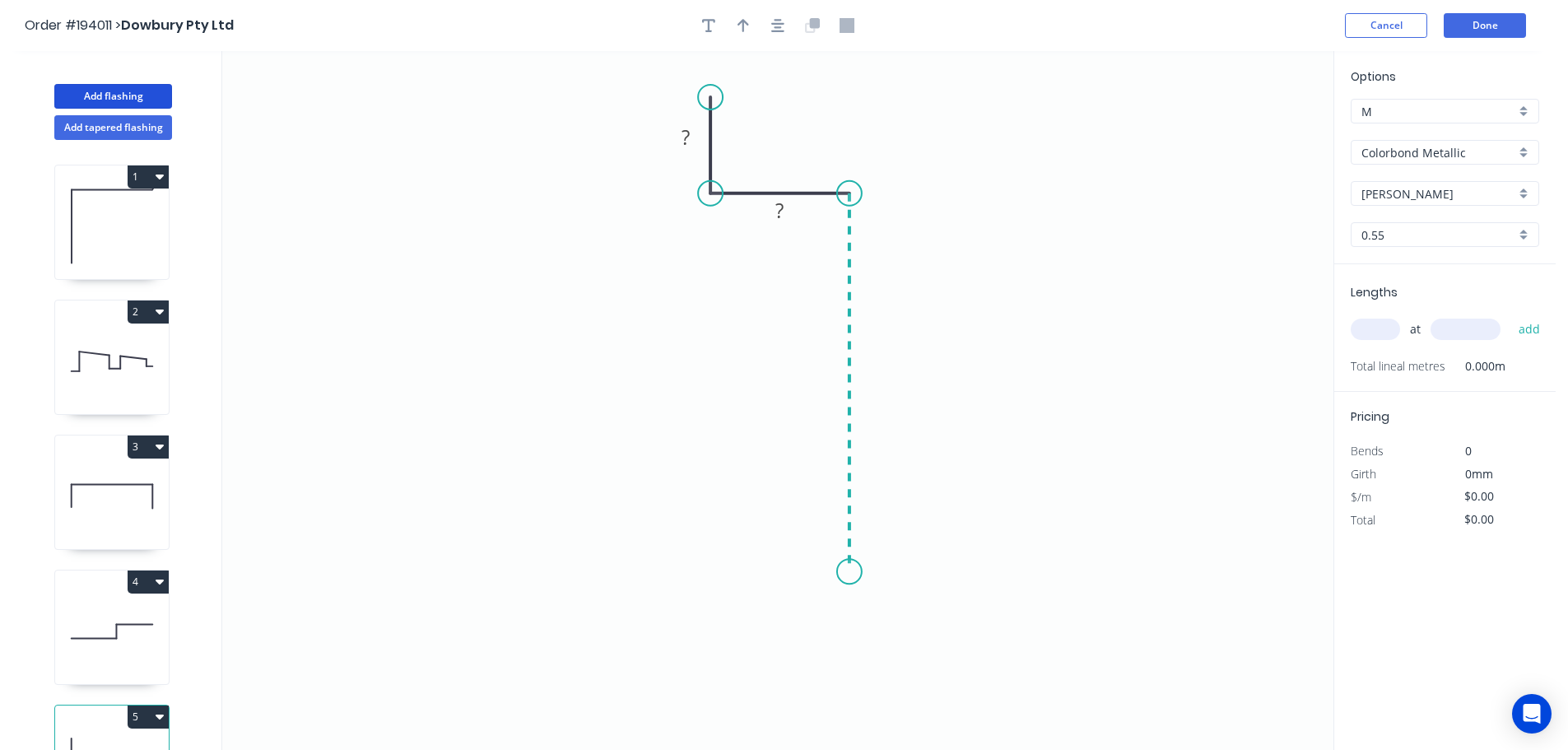
click at [829, 572] on icon "0 ? ?" at bounding box center [777, 401] width 1111 height 699
click at [717, 572] on icon "0 ? ? ?" at bounding box center [777, 401] width 1111 height 699
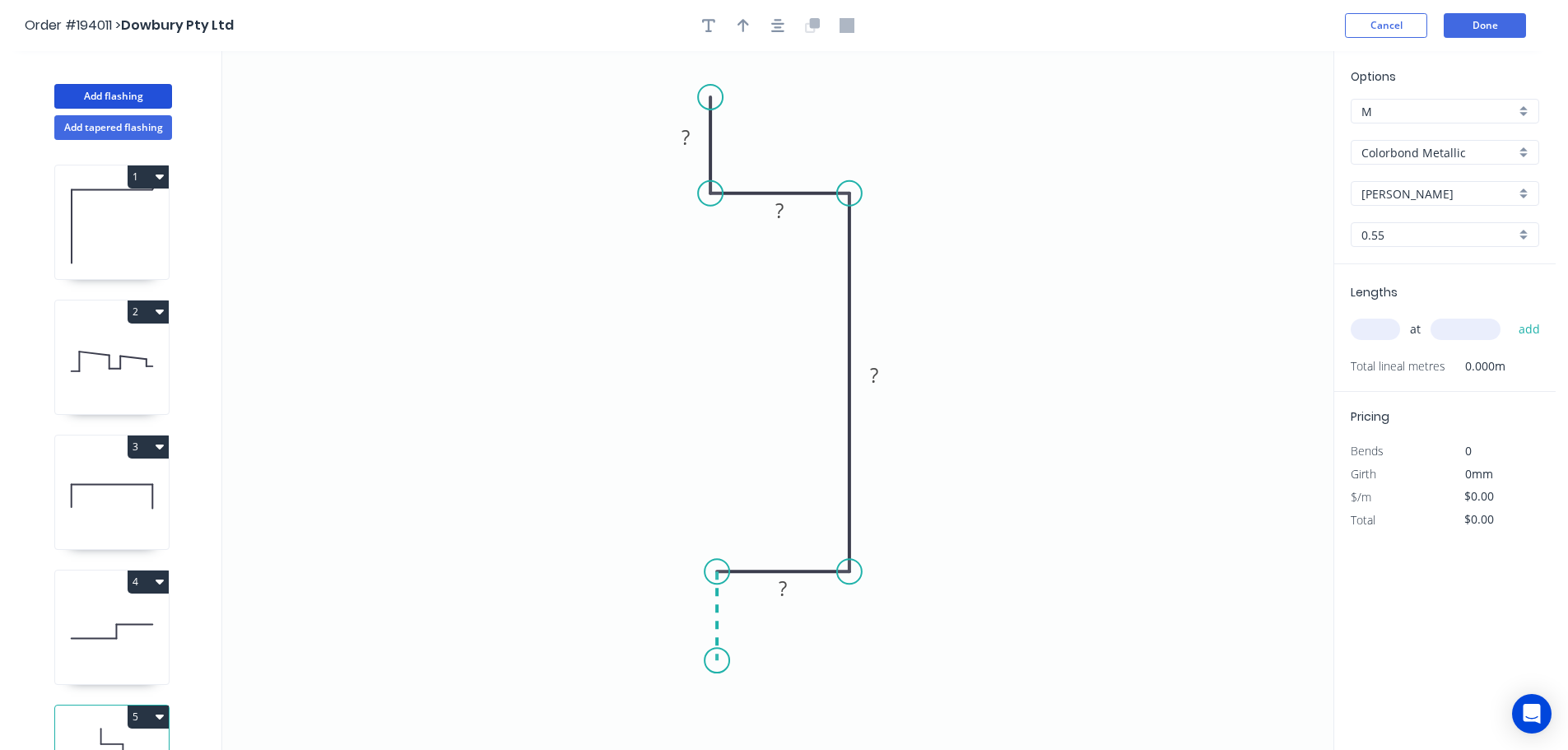
click at [714, 661] on icon "0 ? ? ? ?" at bounding box center [777, 401] width 1111 height 699
click at [714, 661] on circle at bounding box center [717, 660] width 25 height 25
click at [689, 136] on tspan "?" at bounding box center [685, 136] width 8 height 27
click at [931, 310] on icon "0 20 35 90 35 20" at bounding box center [777, 401] width 1111 height 699
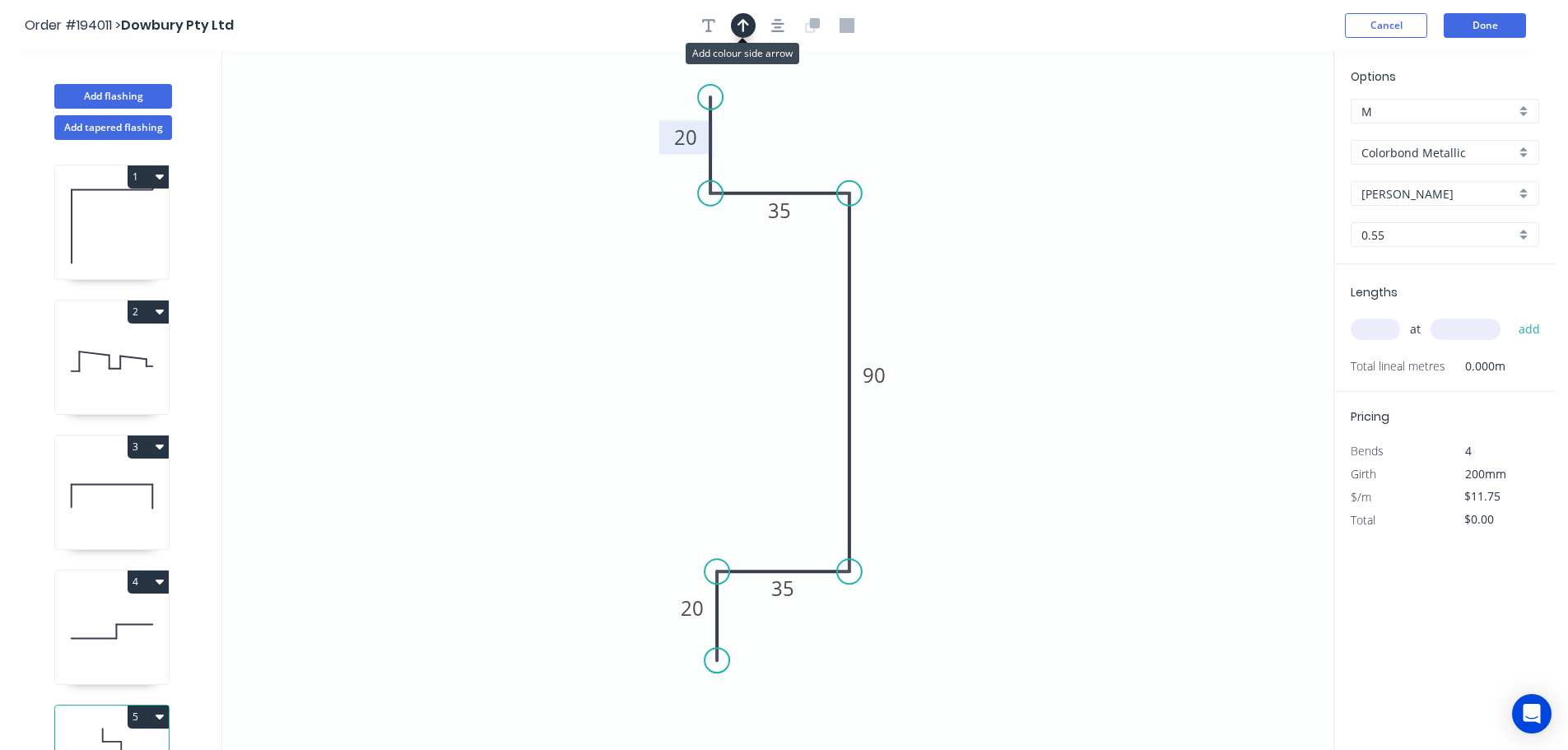
click at [740, 16] on button "button" at bounding box center [743, 26] width 25 height 25
drag, startPoint x: 1252, startPoint y: 130, endPoint x: 1030, endPoint y: 243, distance: 249.1
click at [1030, 243] on icon at bounding box center [1030, 224] width 15 height 53
click at [1376, 327] on input "text" at bounding box center [1375, 329] width 49 height 21
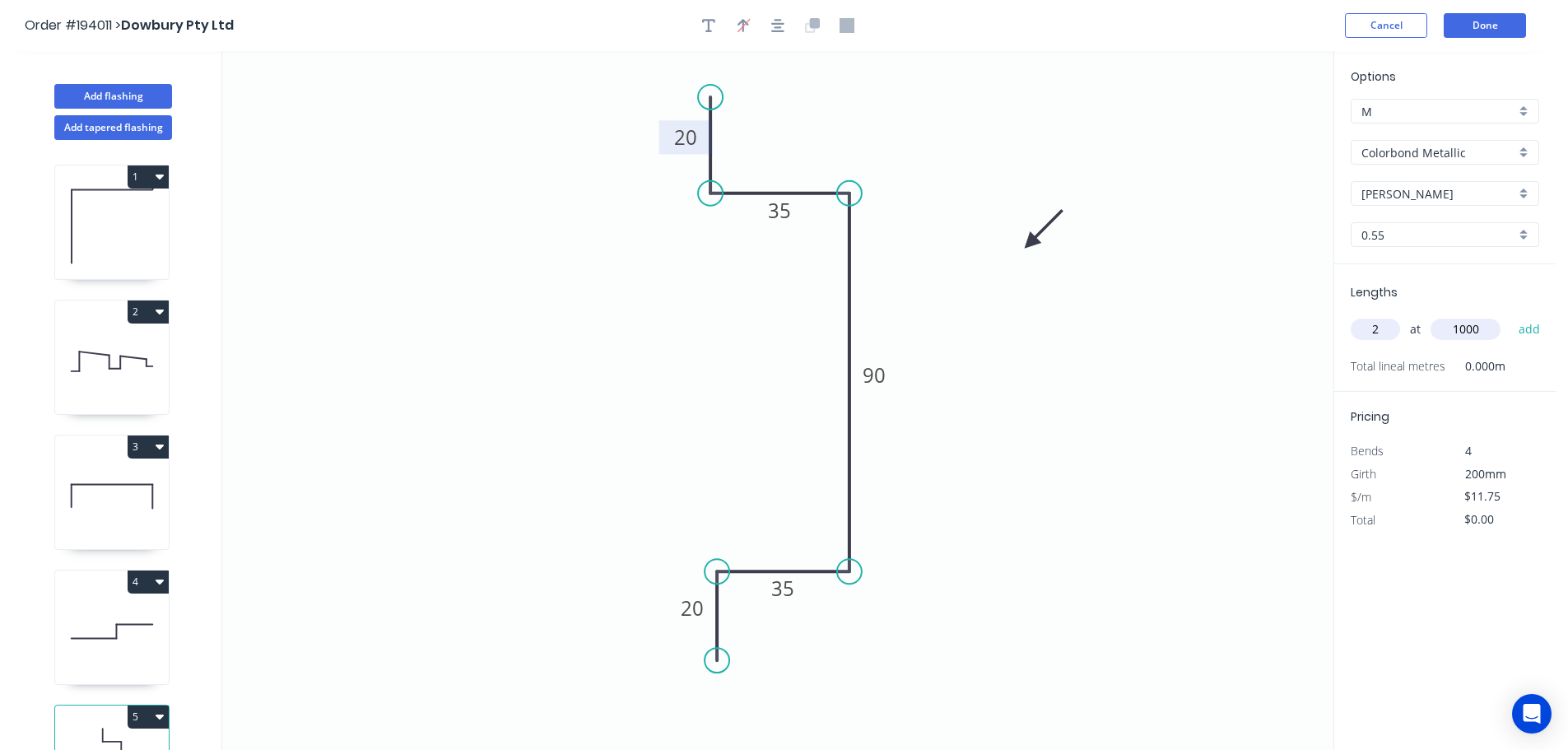
click at [1510, 315] on button "add" at bounding box center [1529, 329] width 39 height 28
click at [129, 92] on button "Add flashing" at bounding box center [114, 96] width 118 height 25
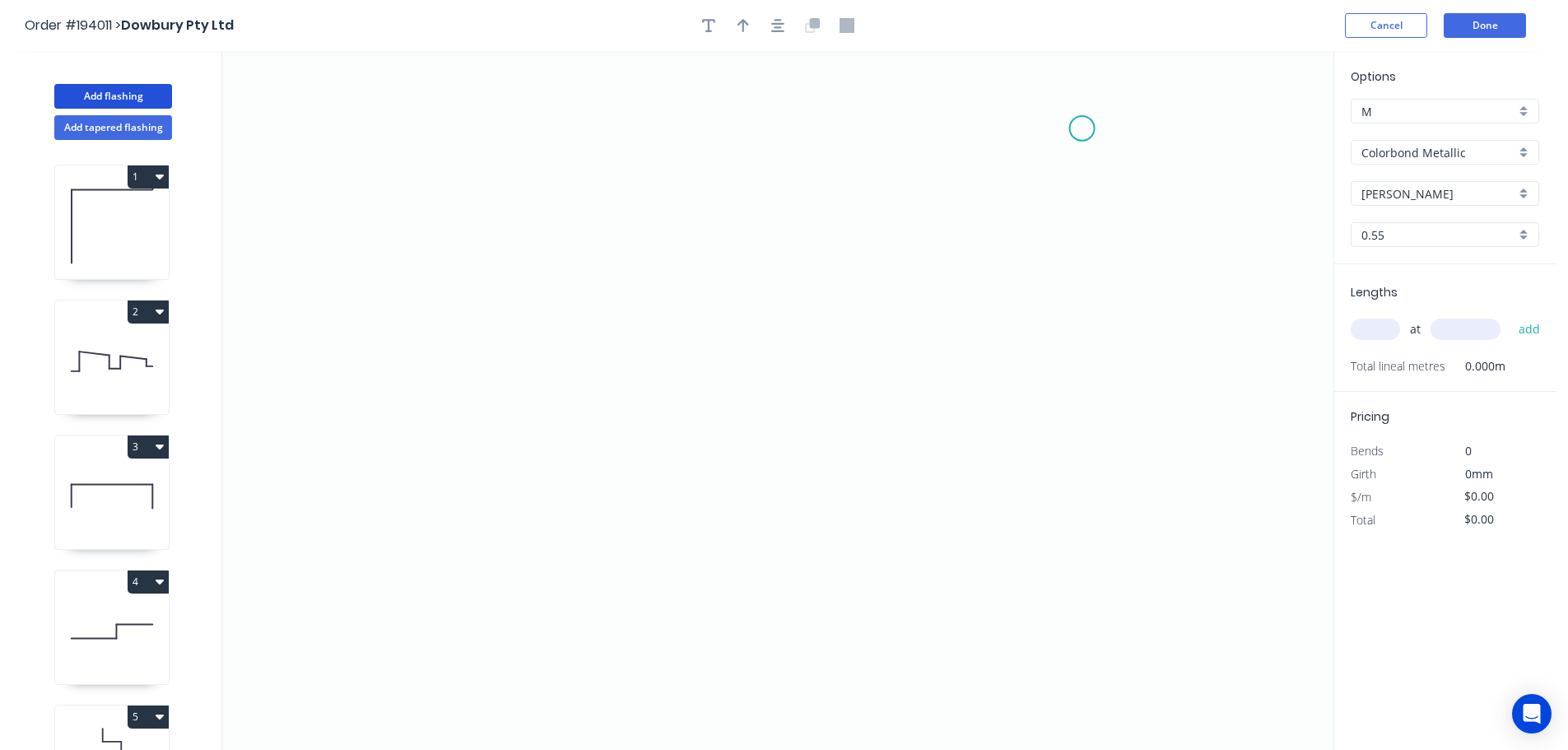
click at [1082, 129] on icon "0" at bounding box center [777, 401] width 1111 height 699
click at [1081, 251] on icon "0" at bounding box center [777, 401] width 1111 height 699
click at [583, 246] on icon "0 ?" at bounding box center [777, 401] width 1111 height 699
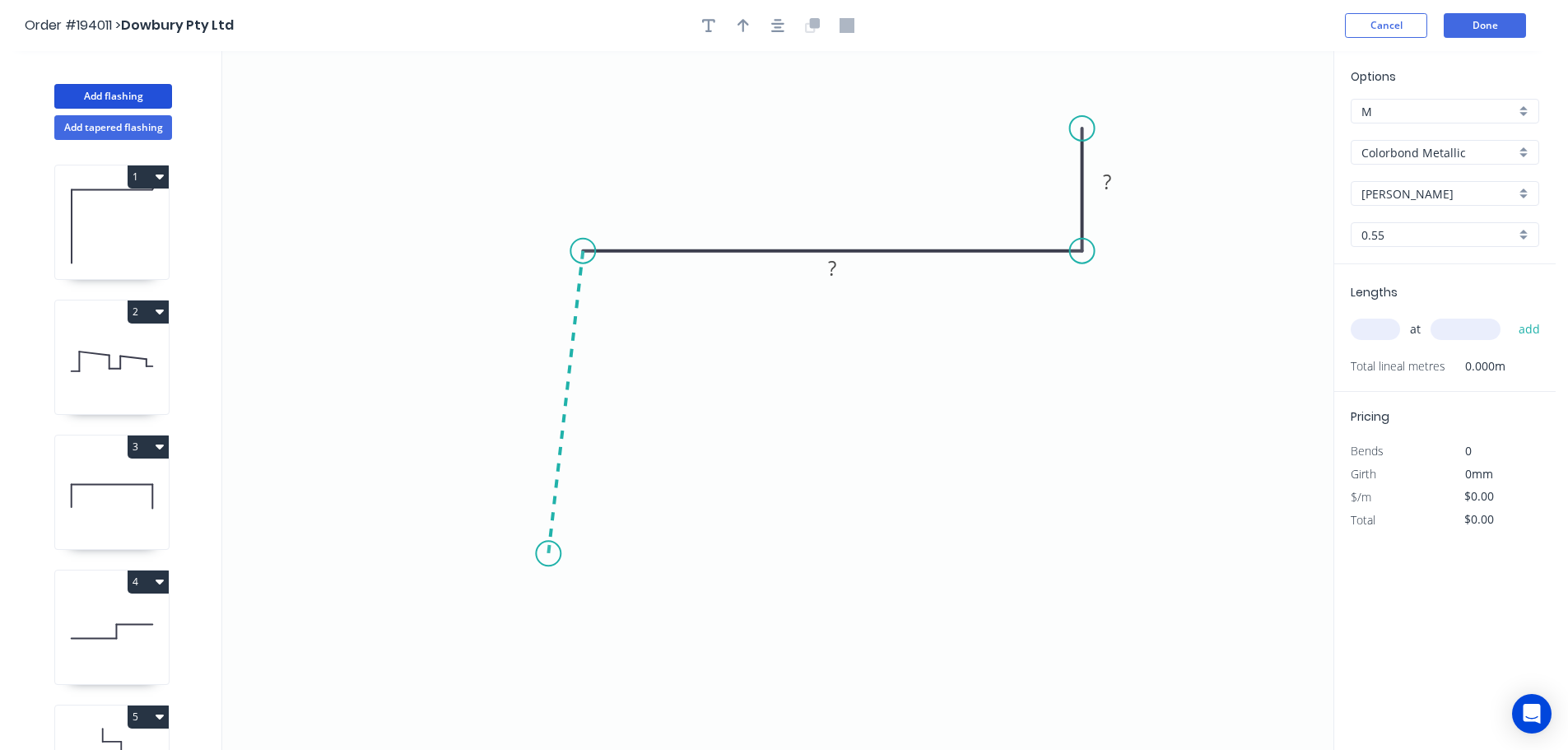
click at [548, 554] on icon "0 ? ?" at bounding box center [777, 401] width 1111 height 699
click at [548, 554] on circle at bounding box center [548, 553] width 25 height 25
click at [549, 401] on rect at bounding box center [541, 393] width 33 height 23
click at [1021, 379] on icon "0 70 100 35 95 º" at bounding box center [777, 401] width 1111 height 699
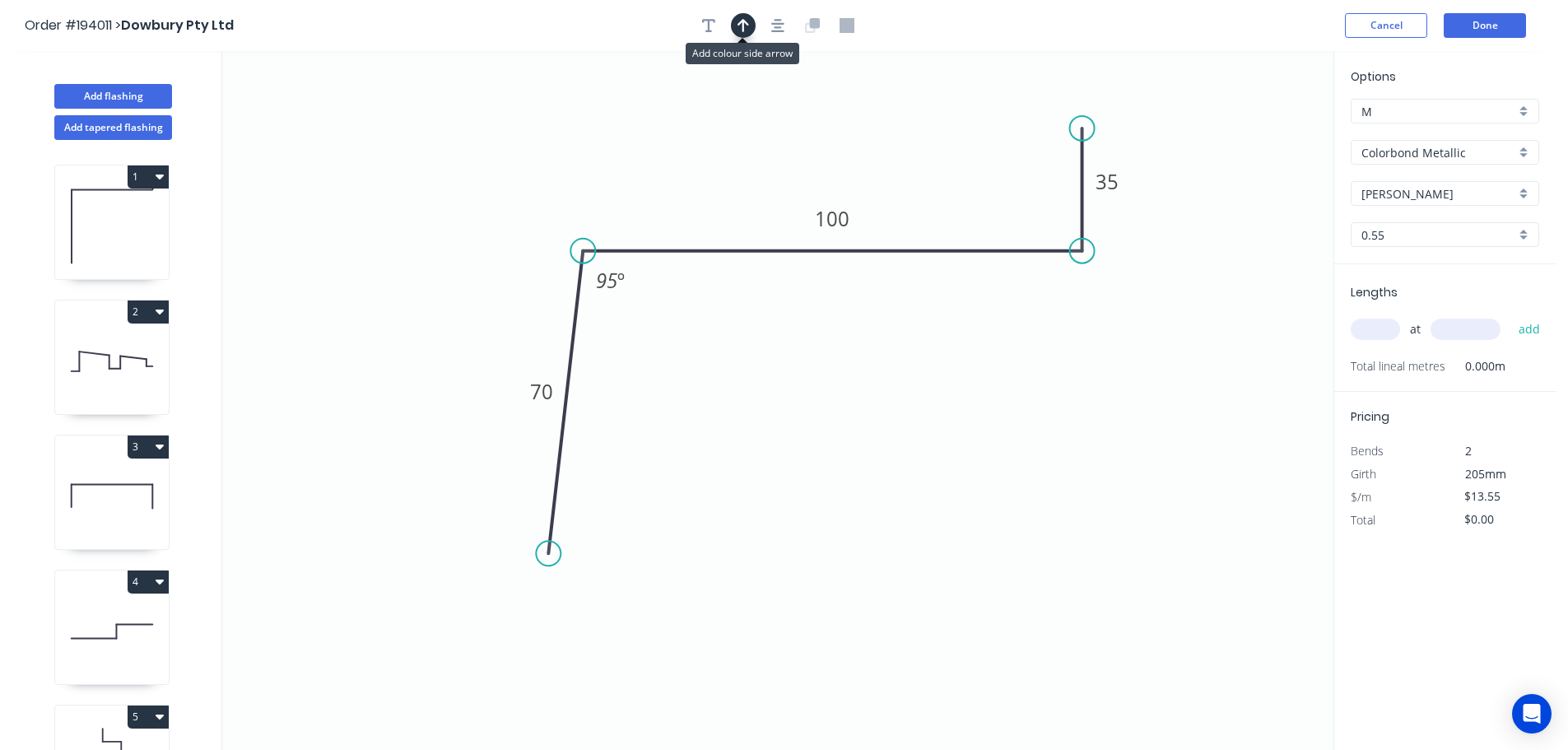
click at [747, 25] on icon "button" at bounding box center [743, 26] width 11 height 13
drag, startPoint x: 1243, startPoint y: 246, endPoint x: 899, endPoint y: 467, distance: 408.9
click at [899, 467] on icon at bounding box center [898, 451] width 15 height 53
click at [899, 467] on icon at bounding box center [898, 447] width 15 height 53
click at [899, 467] on icon at bounding box center [912, 452] width 48 height 48
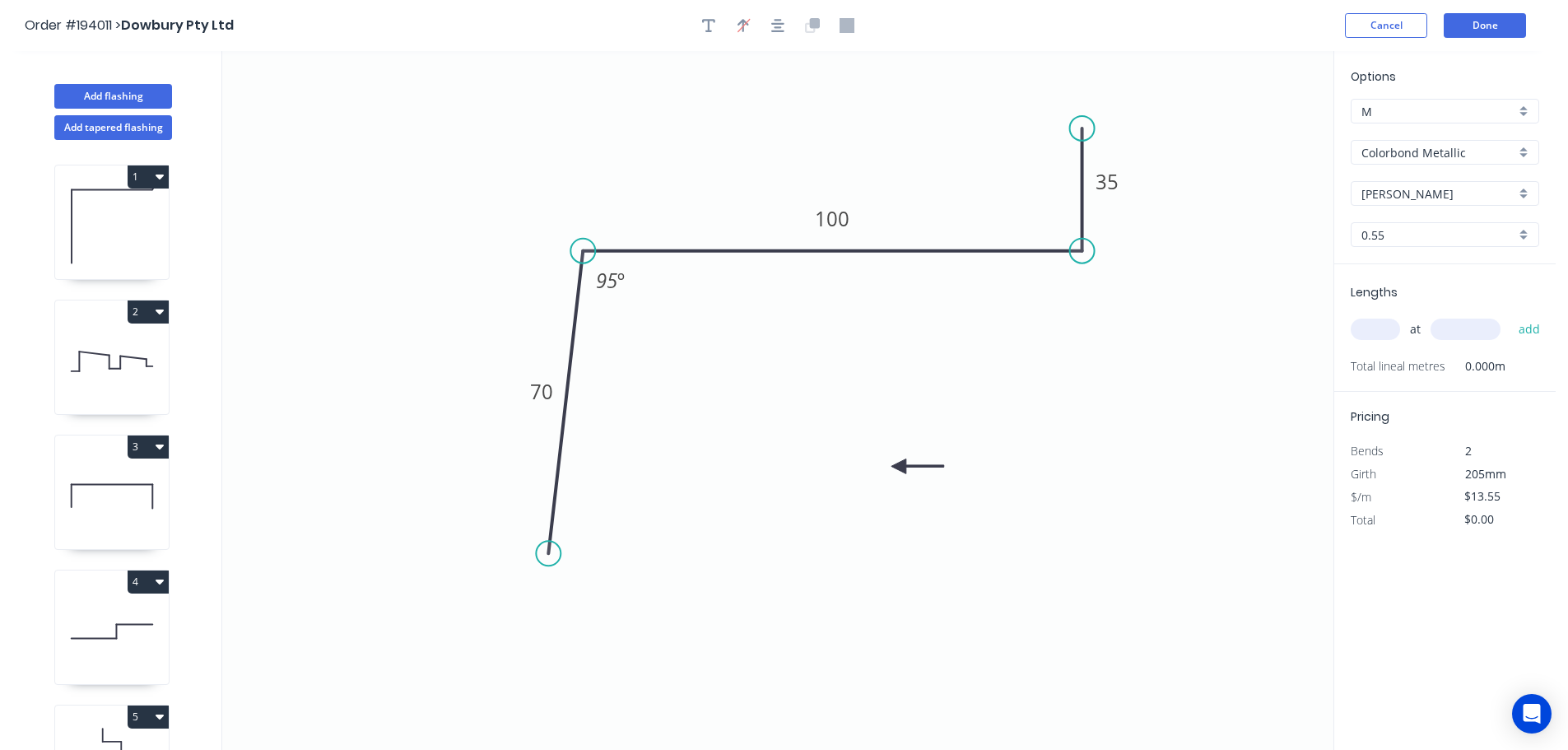
click at [899, 467] on icon at bounding box center [917, 466] width 53 height 15
click at [1388, 326] on input "text" at bounding box center [1375, 329] width 49 height 21
click at [1510, 315] on button "add" at bounding box center [1529, 329] width 39 height 28
click at [108, 98] on button "Add flashing" at bounding box center [114, 96] width 118 height 25
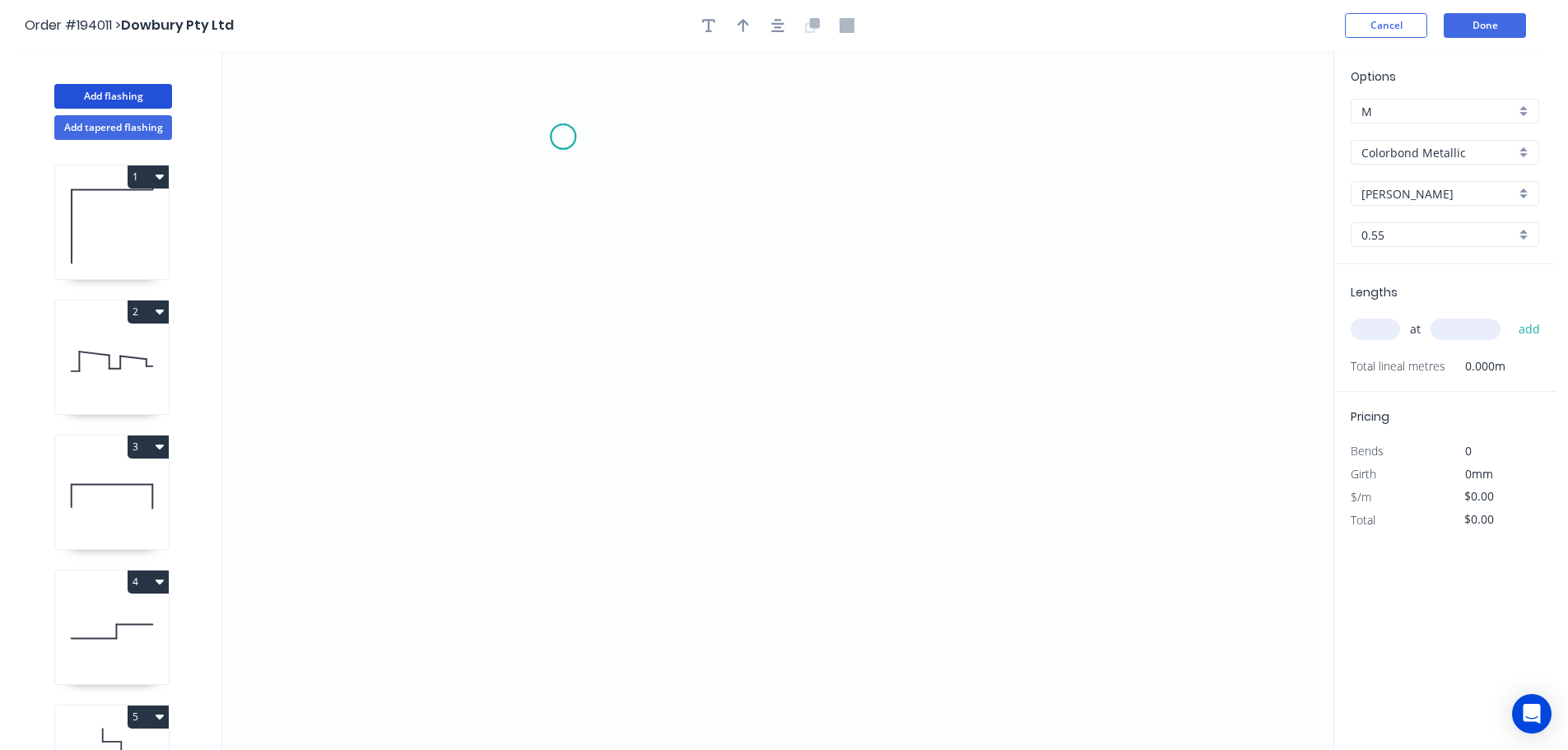
click at [563, 136] on icon "0" at bounding box center [777, 401] width 1111 height 699
click at [571, 627] on icon "0" at bounding box center [777, 401] width 1111 height 699
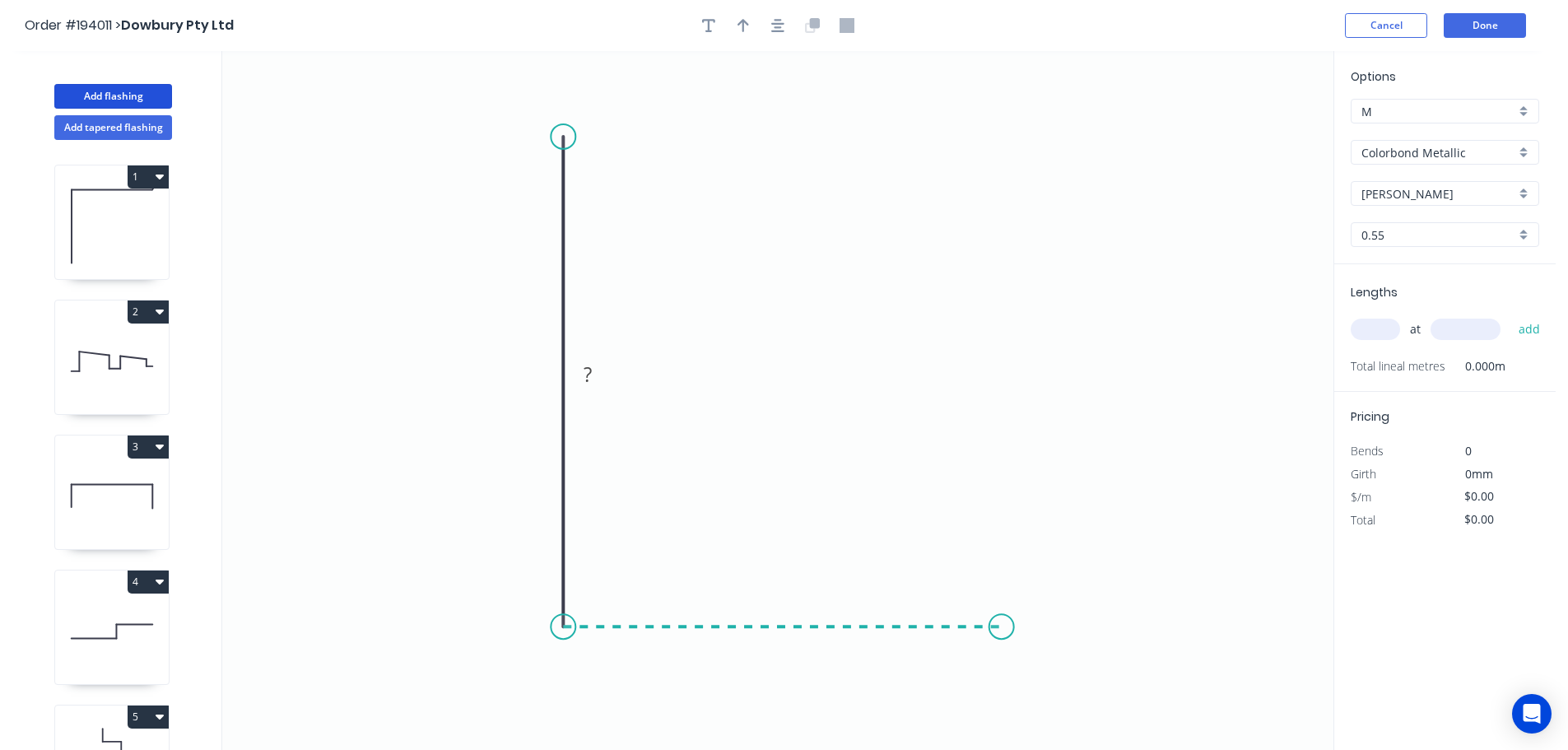
click at [1002, 629] on icon "0 ?" at bounding box center [777, 401] width 1111 height 699
click at [1002, 629] on circle at bounding box center [1002, 626] width 25 height 25
click at [541, 378] on tspan "?" at bounding box center [538, 373] width 8 height 27
click at [652, 336] on icon "0 430 100" at bounding box center [777, 401] width 1111 height 699
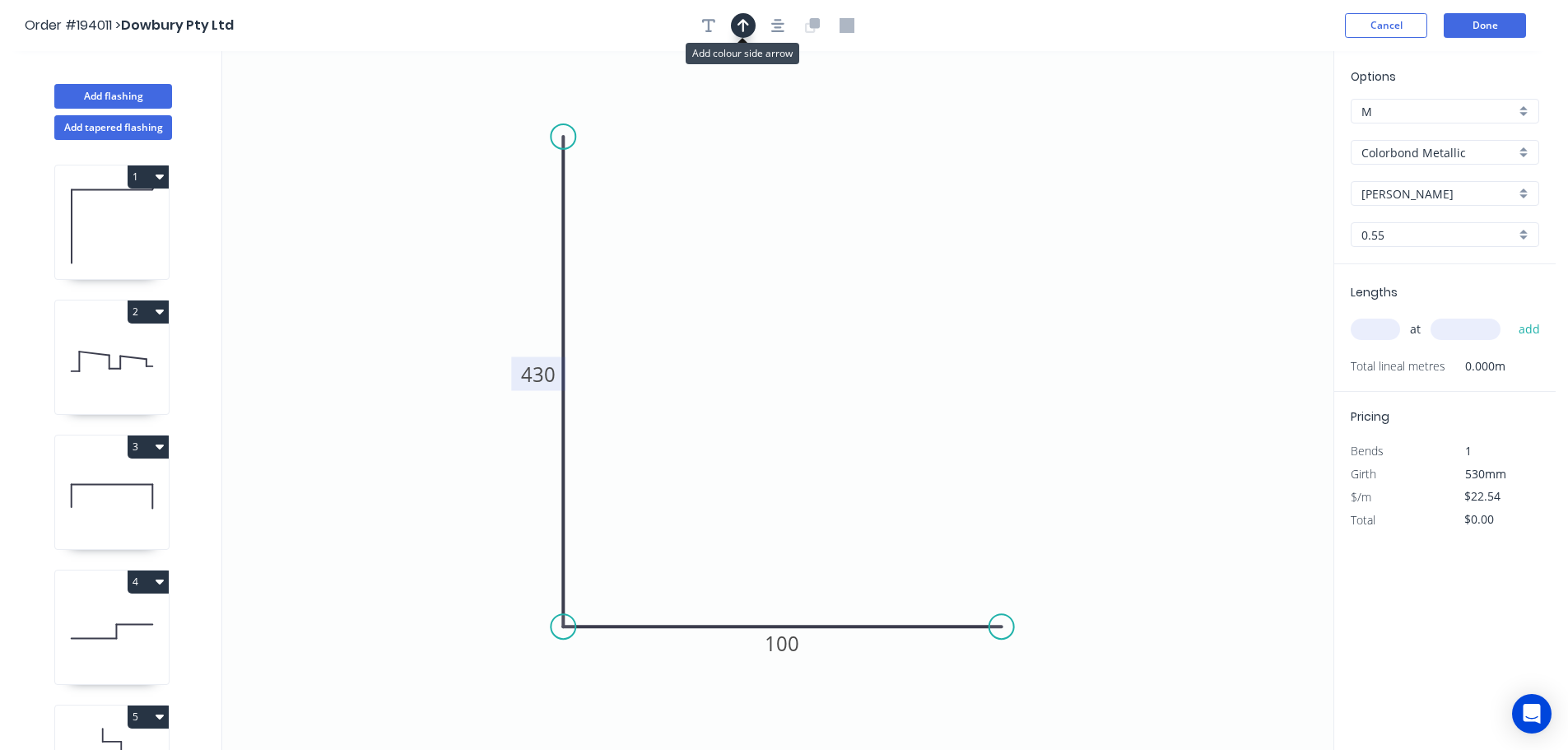
click at [739, 21] on icon "button" at bounding box center [743, 26] width 11 height 15
drag, startPoint x: 1248, startPoint y: 129, endPoint x: 460, endPoint y: 634, distance: 935.9
click at [460, 634] on icon at bounding box center [459, 614] width 15 height 53
click at [460, 634] on icon at bounding box center [473, 620] width 48 height 48
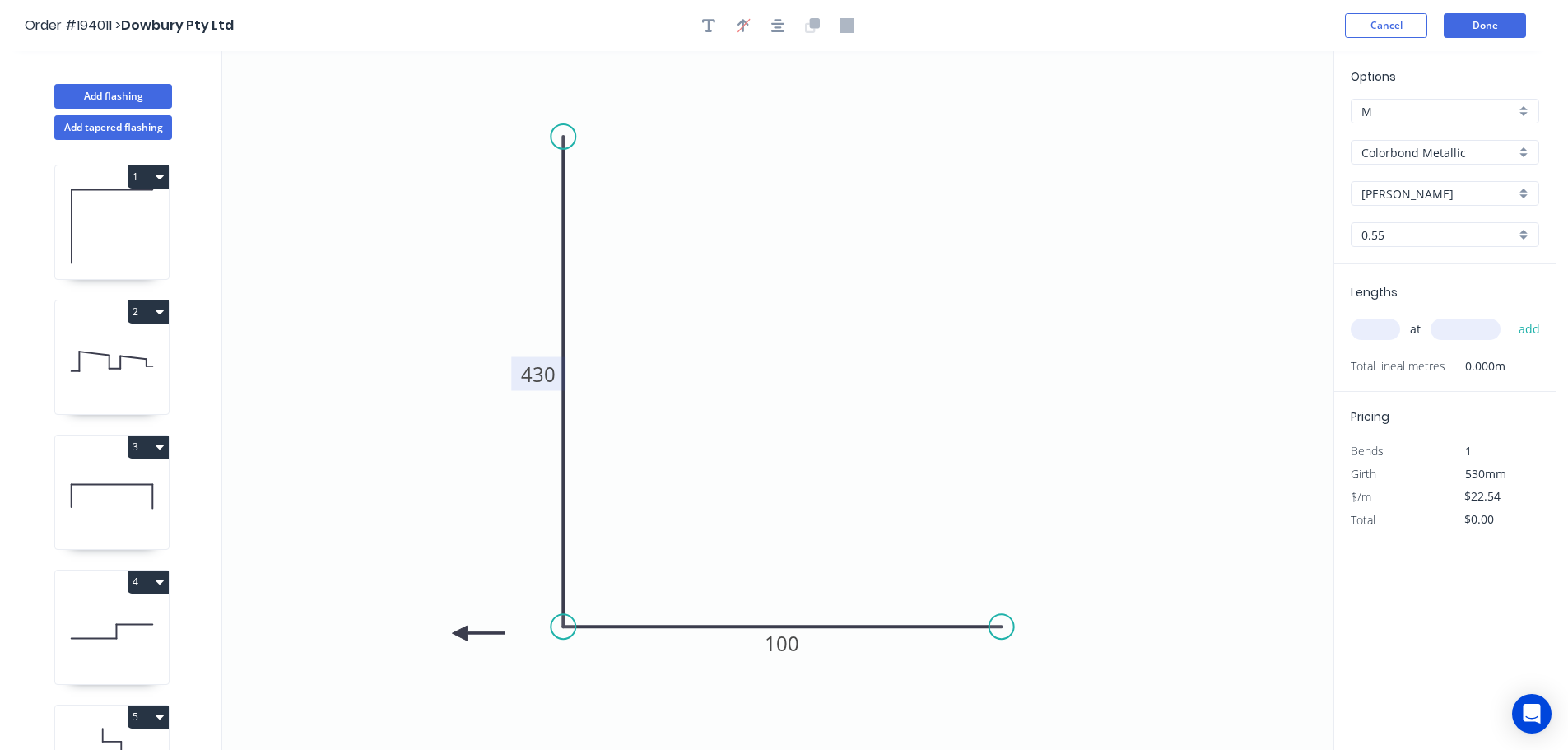
click at [460, 634] on icon at bounding box center [478, 632] width 53 height 15
click at [460, 634] on icon at bounding box center [473, 646] width 48 height 48
click at [460, 634] on icon at bounding box center [459, 651] width 15 height 53
click at [1379, 332] on input "text" at bounding box center [1375, 329] width 49 height 21
click at [1475, 330] on input "text" at bounding box center [1465, 329] width 70 height 21
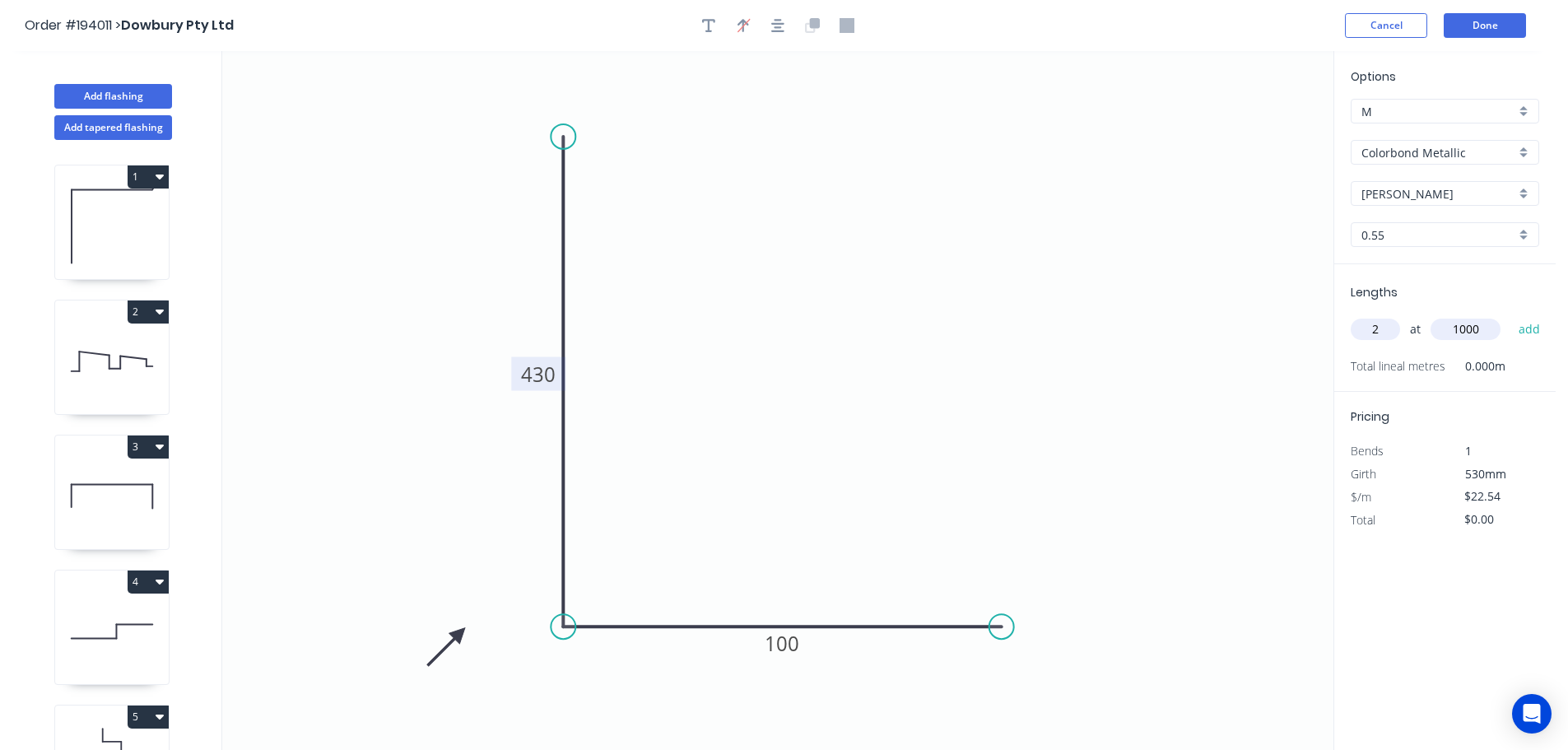
click at [1510, 315] on button "add" at bounding box center [1529, 329] width 39 height 28
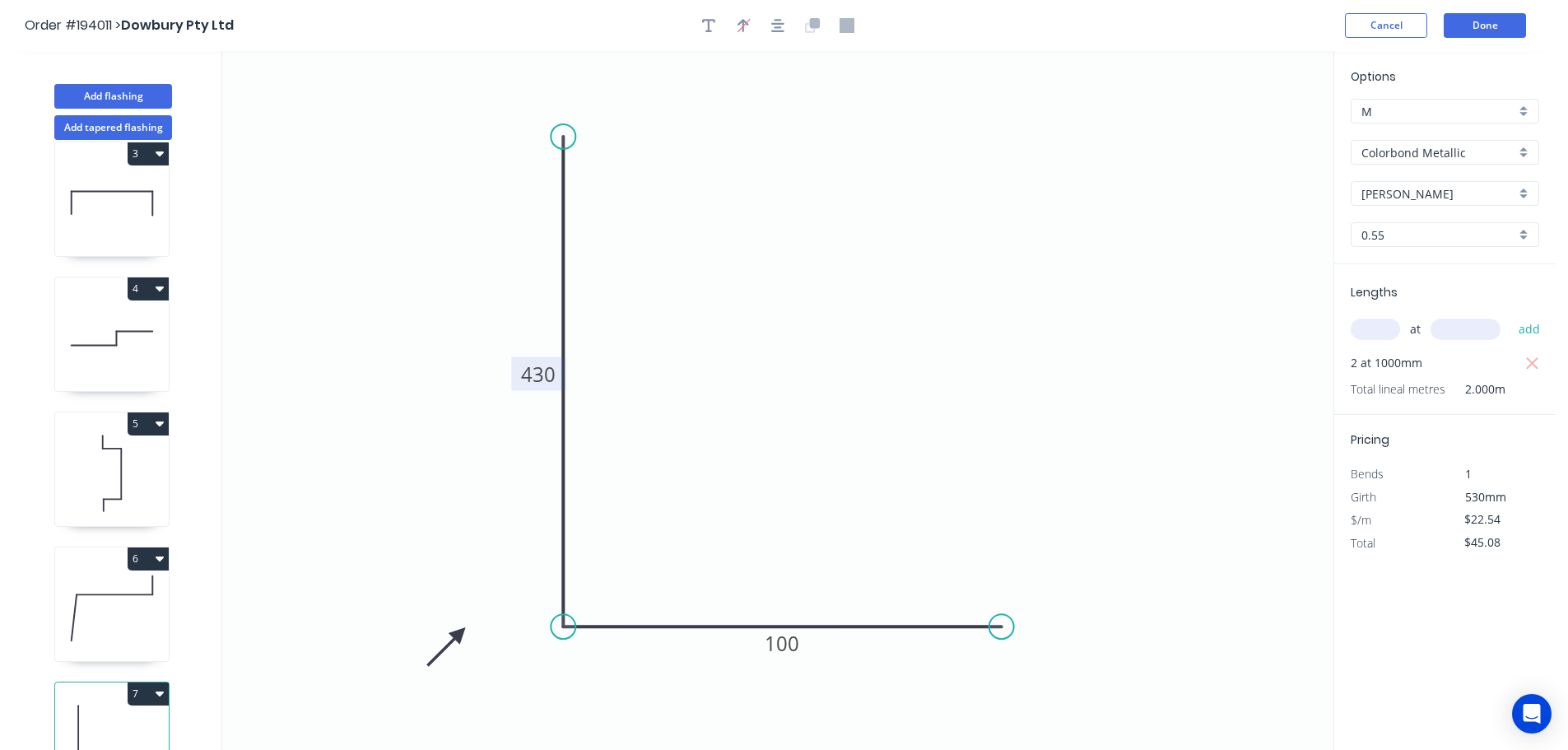
scroll to position [342, 0]
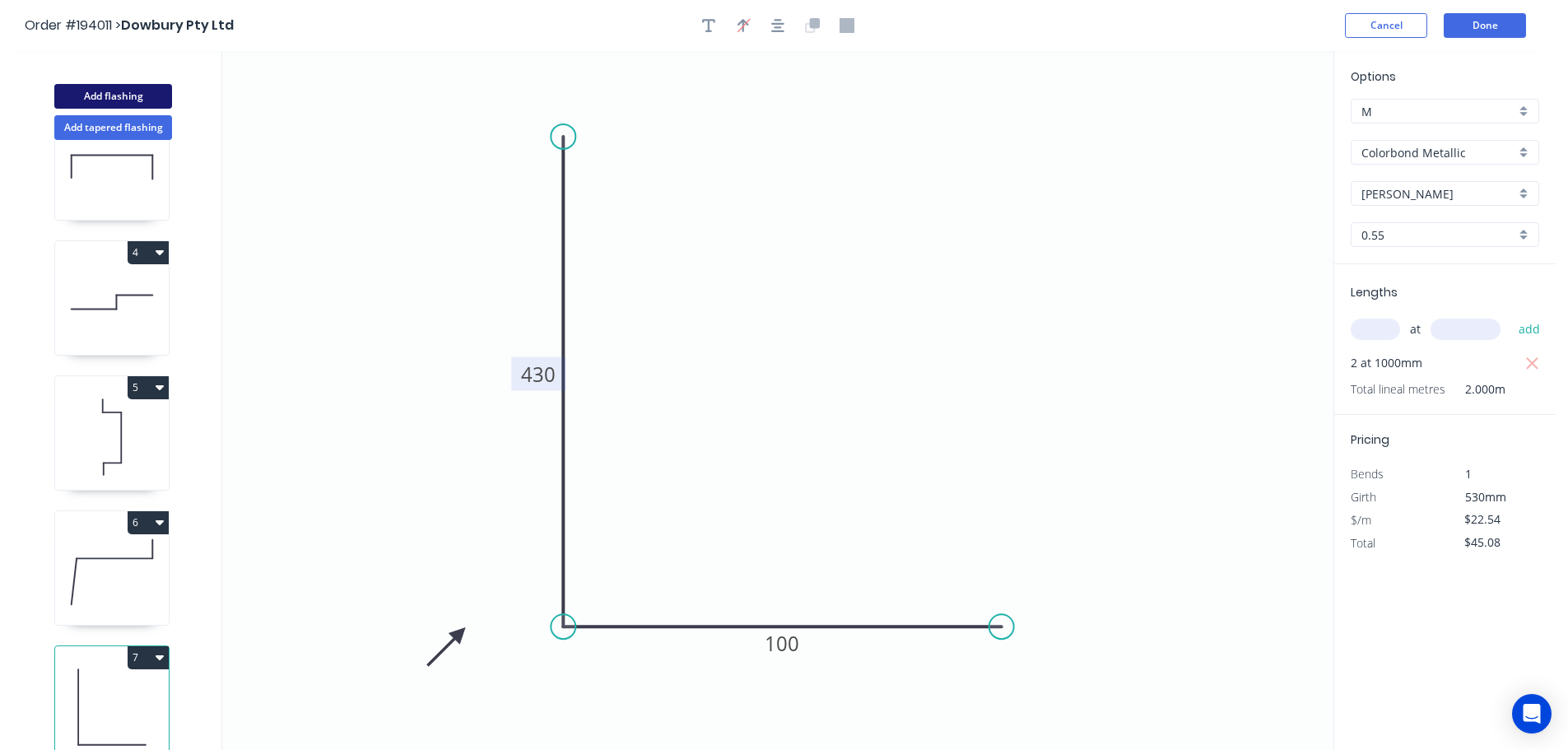
click at [117, 94] on button "Add flashing" at bounding box center [114, 96] width 118 height 25
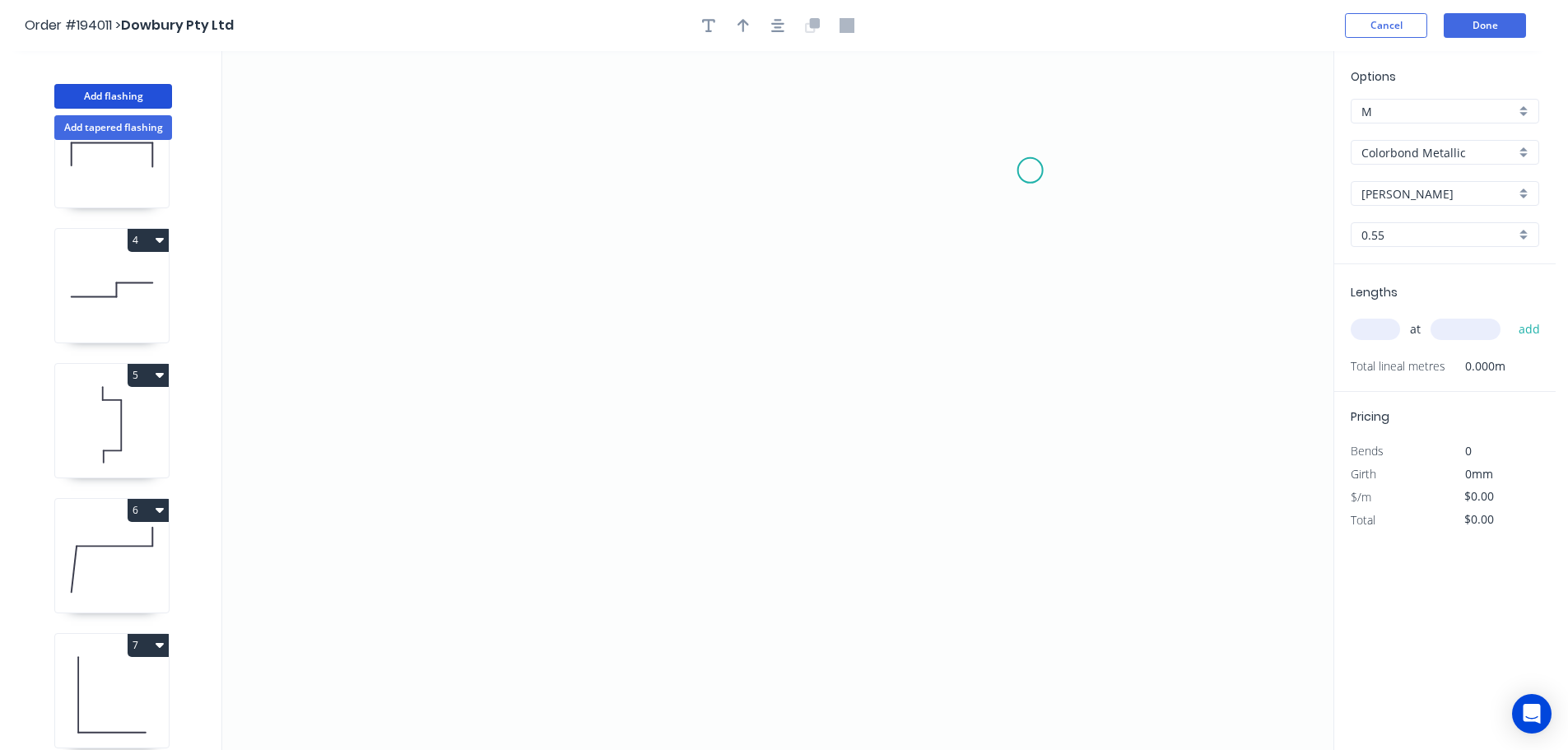
click at [1033, 169] on icon "0" at bounding box center [777, 401] width 1111 height 699
click at [593, 155] on icon "0" at bounding box center [777, 401] width 1111 height 699
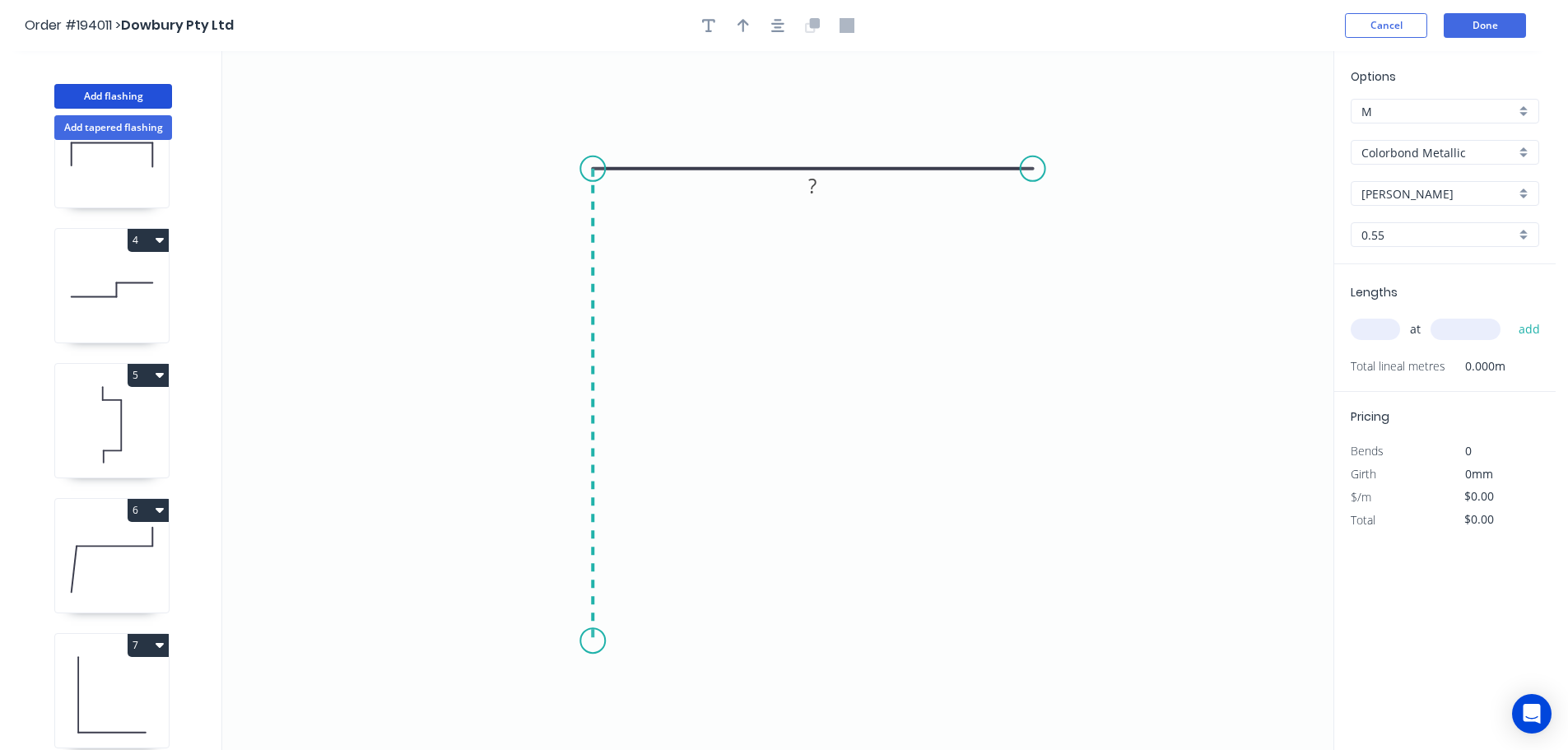
click at [578, 641] on icon "0 ?" at bounding box center [777, 401] width 1111 height 699
click at [578, 641] on icon "0 ? ?" at bounding box center [777, 401] width 1111 height 699
click at [575, 399] on rect at bounding box center [567, 398] width 33 height 23
click at [702, 370] on icon "0 150 135" at bounding box center [777, 401] width 1111 height 699
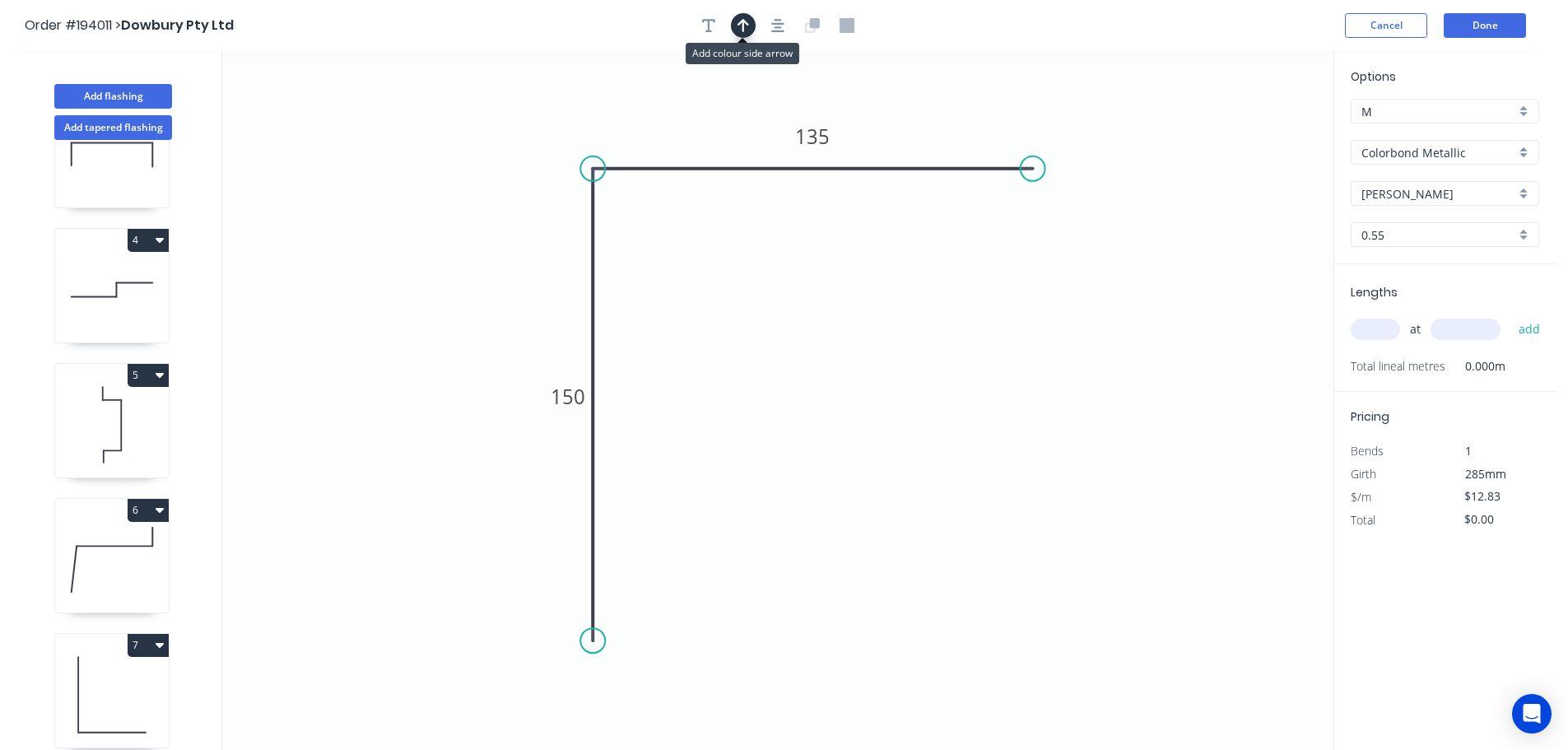
click at [745, 22] on icon "button" at bounding box center [743, 26] width 11 height 13
drag, startPoint x: 1250, startPoint y: 132, endPoint x: 807, endPoint y: 342, distance: 490.3
click at [807, 342] on icon at bounding box center [809, 323] width 15 height 53
click at [807, 342] on icon at bounding box center [807, 323] width 15 height 53
click at [807, 342] on icon at bounding box center [821, 328] width 48 height 48
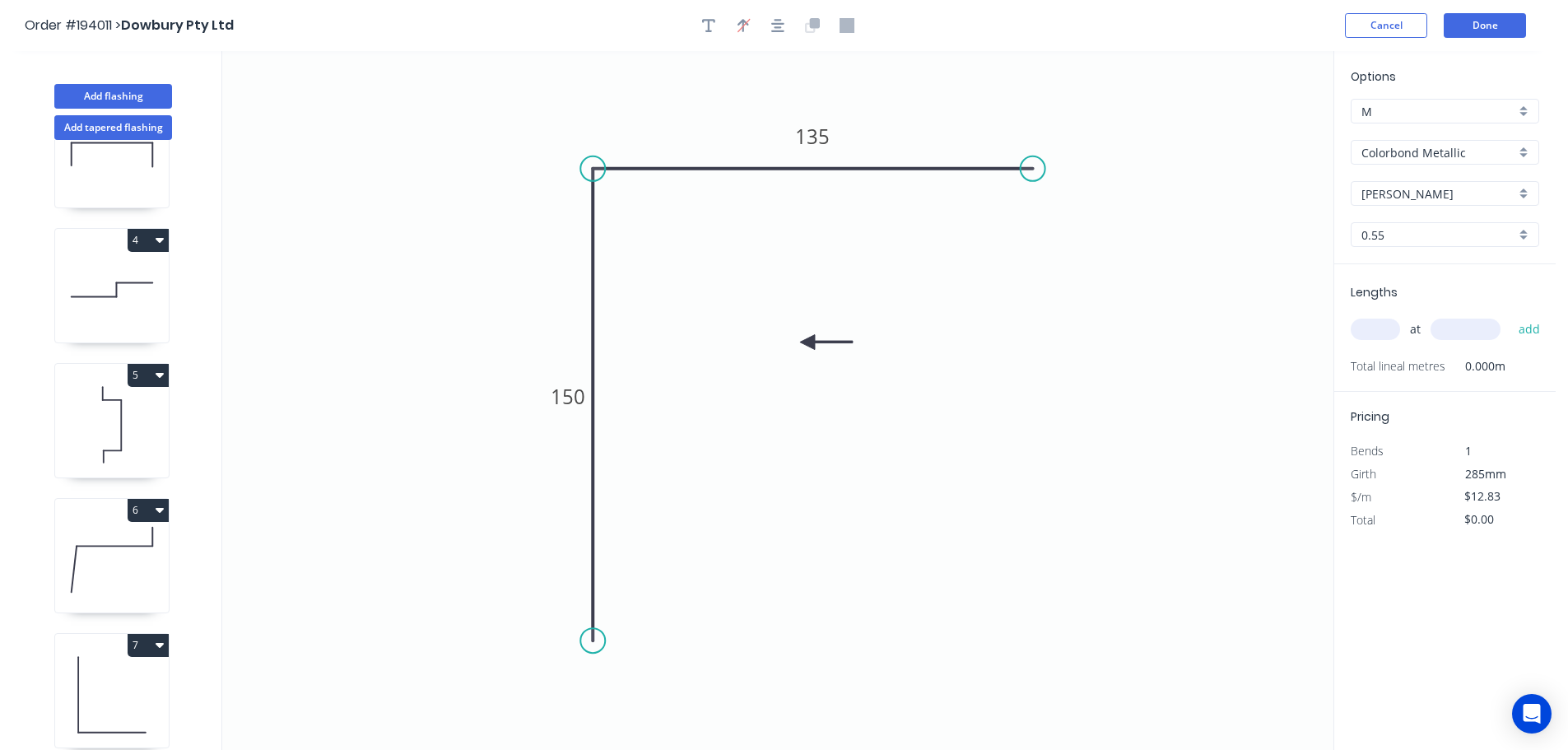
click at [807, 342] on icon at bounding box center [827, 342] width 53 height 15
click at [1366, 326] on input "text" at bounding box center [1375, 329] width 49 height 21
click at [1467, 330] on input "text" at bounding box center [1465, 329] width 70 height 21
click at [1510, 315] on button "add" at bounding box center [1529, 329] width 39 height 28
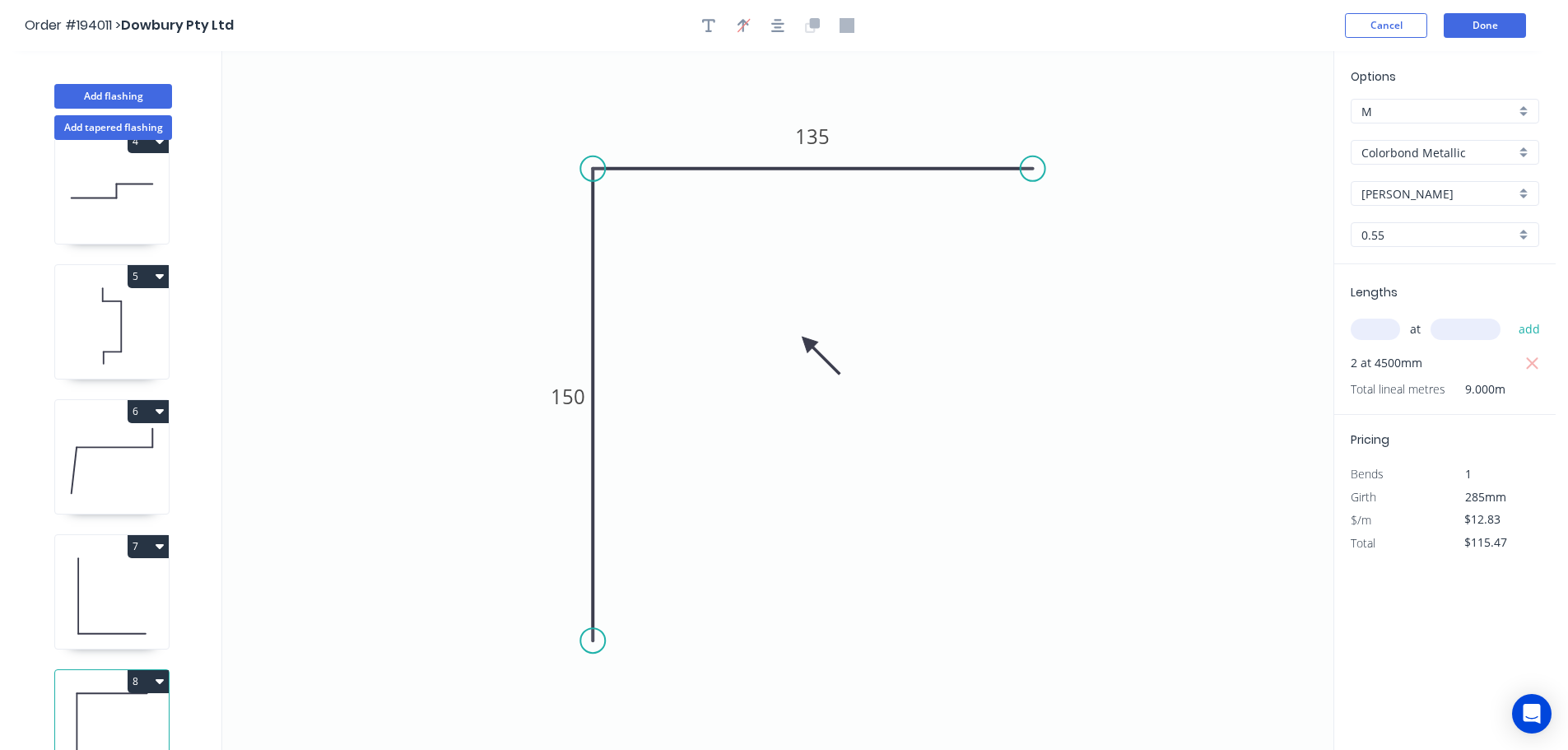
scroll to position [476, 0]
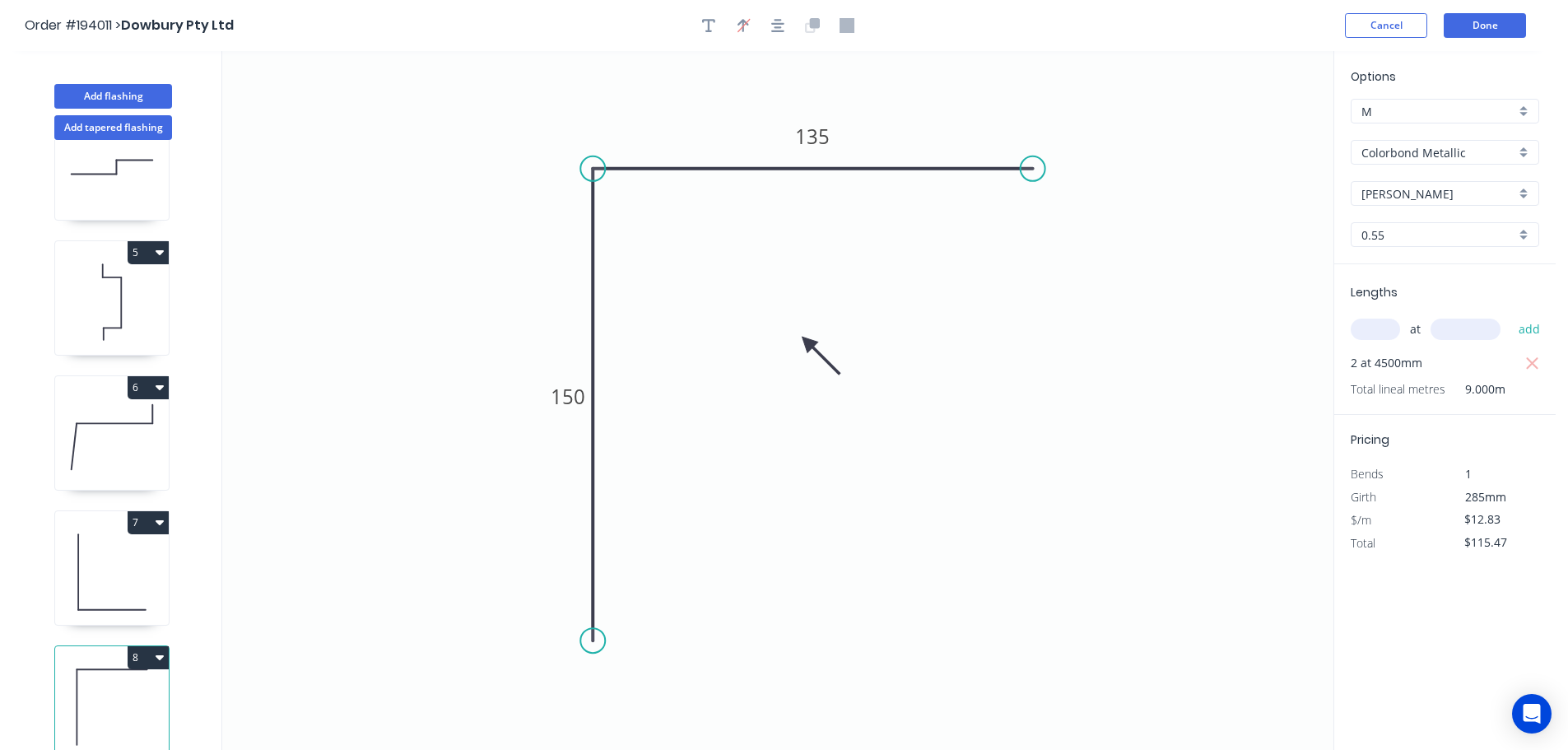
click at [78, 534] on icon at bounding box center [78, 571] width 0 height 75
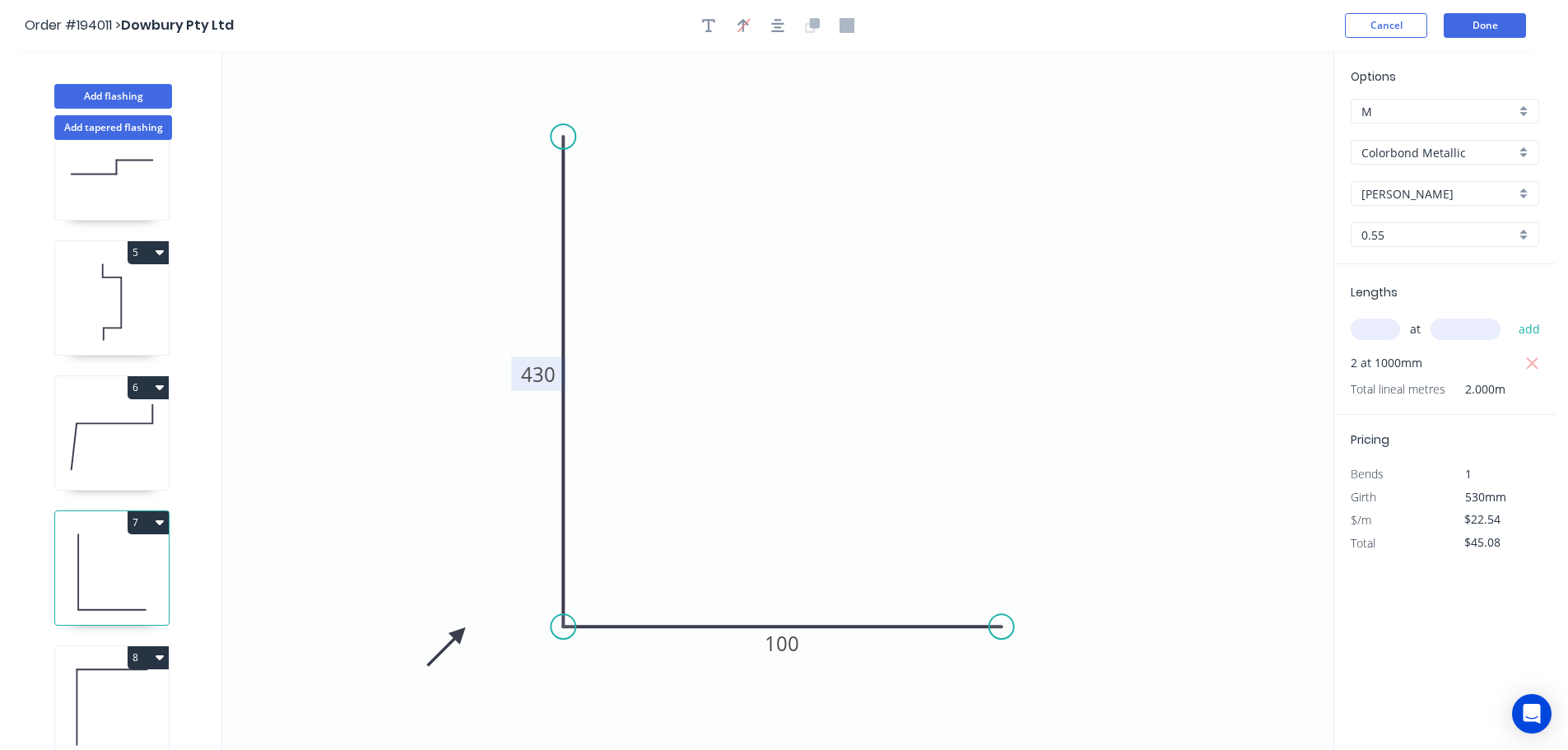
click at [552, 372] on tspan "430" at bounding box center [538, 373] width 34 height 27
click at [604, 371] on icon "0 450 100" at bounding box center [777, 401] width 1111 height 699
click at [94, 121] on button "Add tapered flashing" at bounding box center [114, 128] width 118 height 25
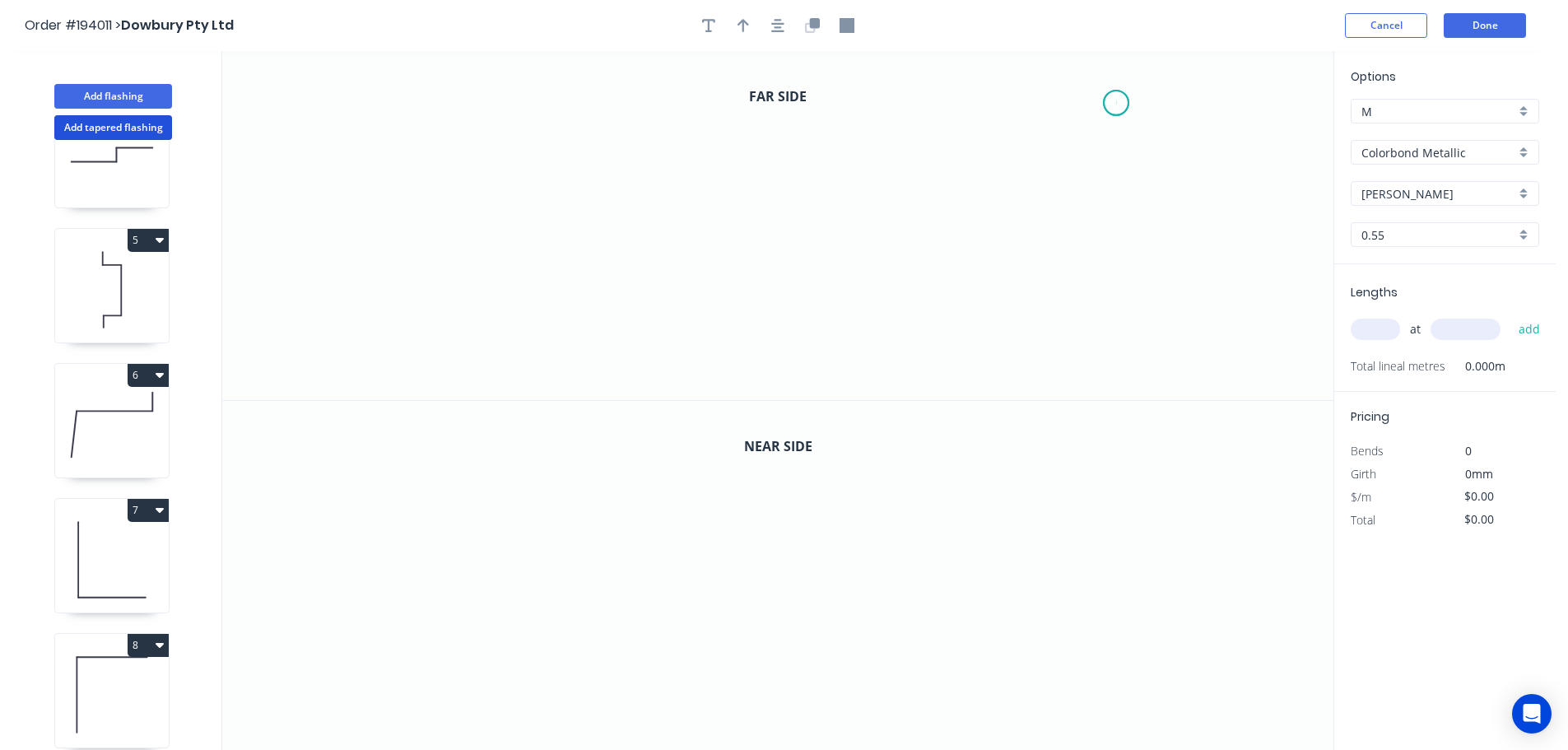
click at [1117, 103] on icon "0" at bounding box center [777, 225] width 1111 height 349
click at [1155, 122] on div "Delete point" at bounding box center [1202, 123] width 166 height 33
drag, startPoint x: 1120, startPoint y: 78, endPoint x: 1121, endPoint y: 93, distance: 15.0
click at [1121, 78] on icon "0" at bounding box center [777, 225] width 1111 height 349
click at [1118, 161] on icon "0" at bounding box center [777, 225] width 1111 height 349
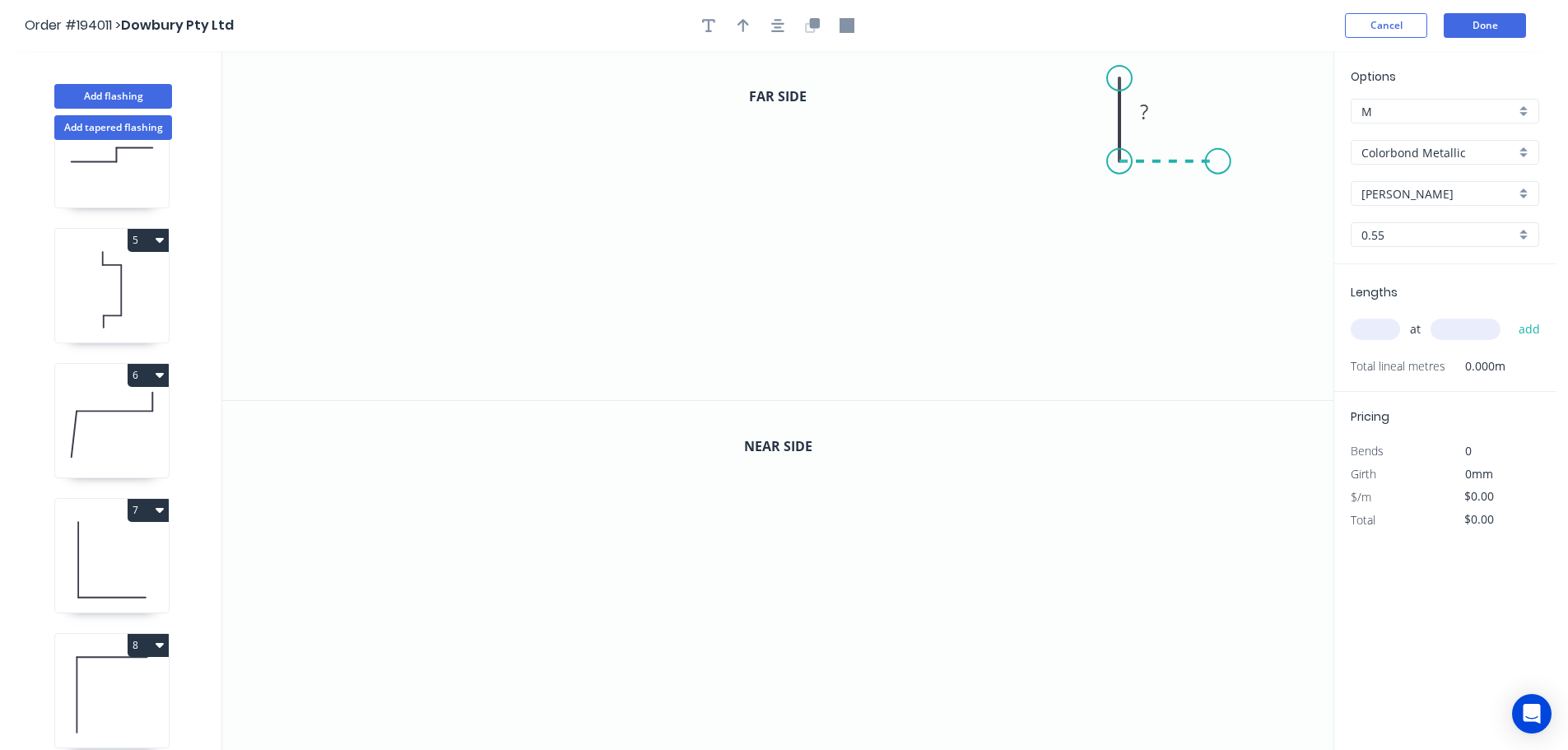
click at [1219, 164] on icon "0 ?" at bounding box center [777, 225] width 1111 height 349
click at [1221, 270] on icon "0 ? ?" at bounding box center [777, 225] width 1111 height 349
click at [934, 269] on icon at bounding box center [1076, 269] width 284 height 0
click at [886, 296] on icon "0 ? ? ? ?" at bounding box center [777, 225] width 1111 height 349
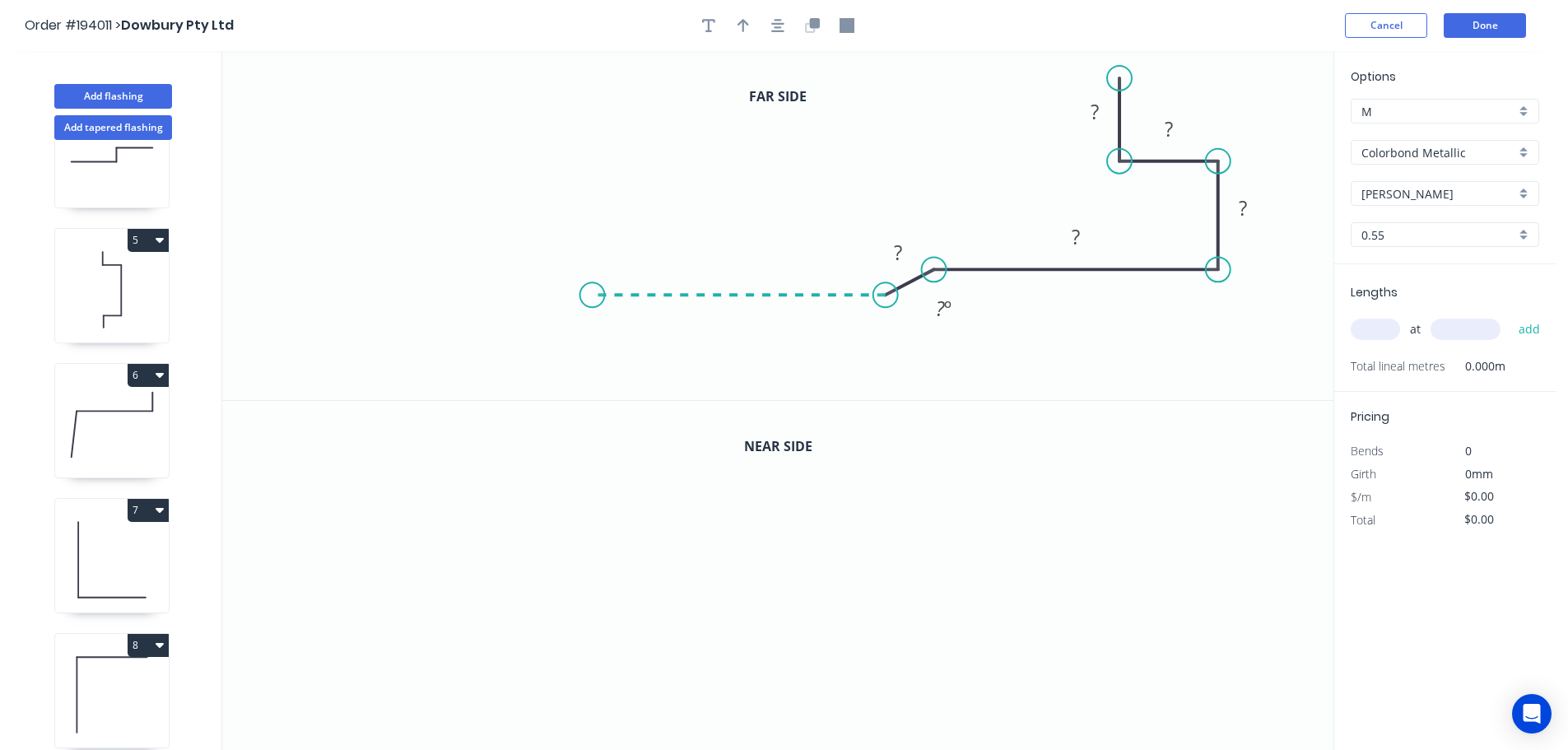
click at [592, 281] on icon "0 ? ? ? ? ? ? º" at bounding box center [777, 225] width 1111 height 349
click at [590, 383] on icon "0 ? ? ? ? ? ? ? º ? º" at bounding box center [777, 225] width 1111 height 349
click at [577, 384] on icon "0 ? ? ? ? ? ? ? ? º ? º" at bounding box center [777, 225] width 1111 height 349
click at [577, 384] on circle at bounding box center [578, 382] width 25 height 25
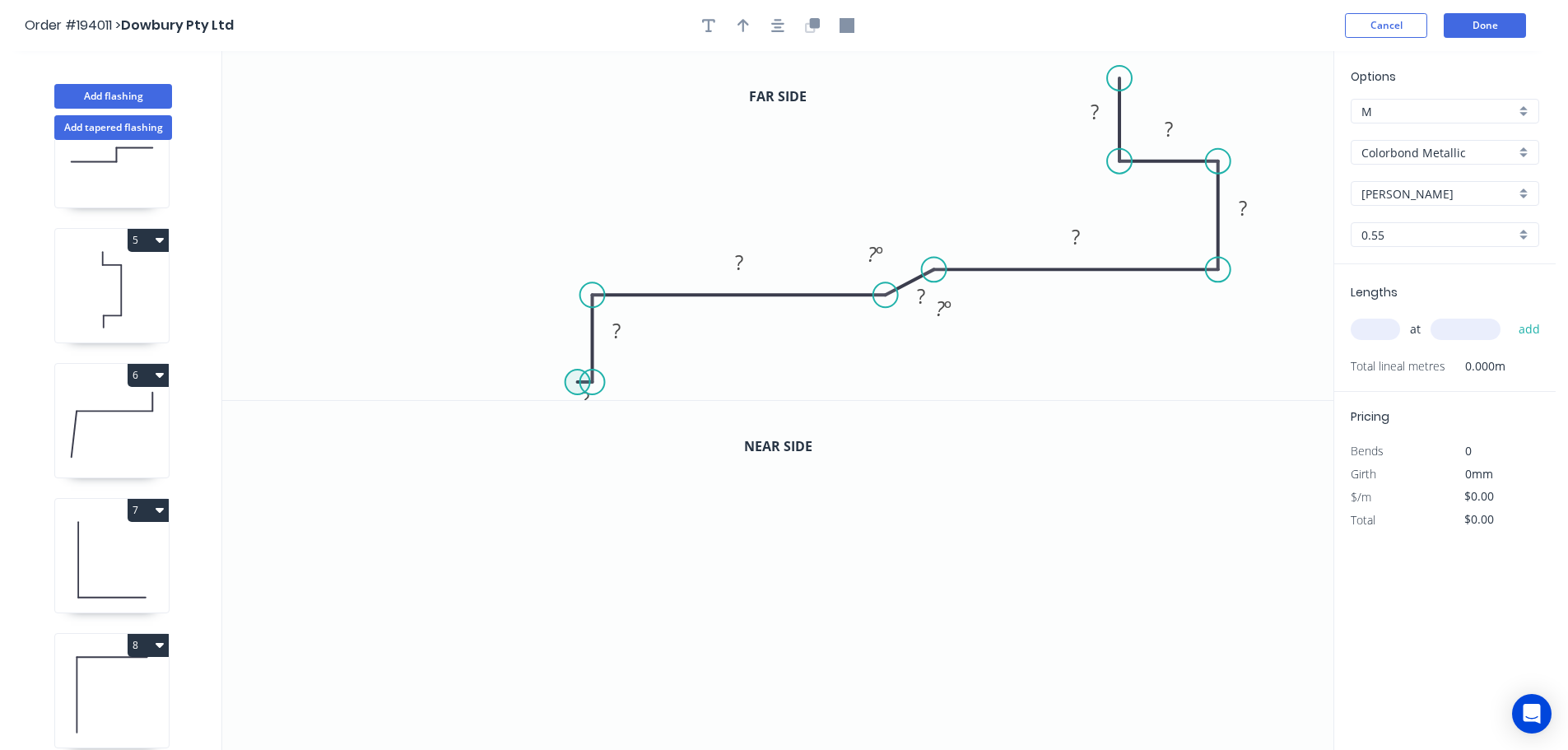
click at [578, 380] on circle at bounding box center [578, 382] width 25 height 25
click at [581, 302] on icon "0 ? ? ? ? ? ? ? ? ? º ? º" at bounding box center [777, 225] width 1111 height 349
click at [581, 302] on circle at bounding box center [578, 301] width 25 height 25
click at [587, 295] on circle at bounding box center [593, 295] width 25 height 25
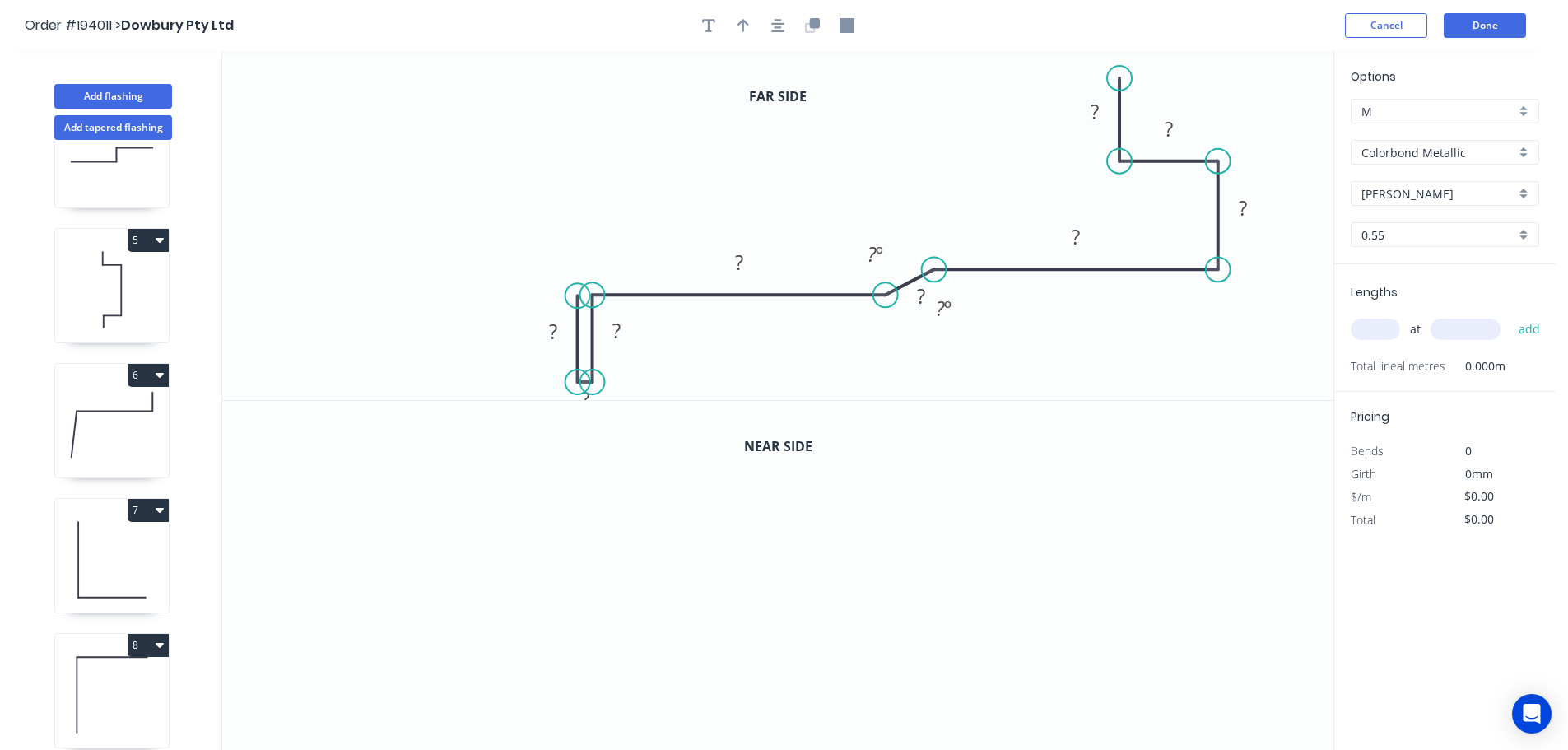
click at [576, 297] on circle at bounding box center [578, 296] width 25 height 25
click at [467, 290] on icon "0 ? ? ? ? ? ? ? ? ? ? º ? º" at bounding box center [777, 225] width 1111 height 349
click at [466, 383] on icon "0 ? ? ? ? ? ? ? ? ? ? ? º ? º" at bounding box center [777, 225] width 1111 height 349
click at [466, 383] on circle at bounding box center [467, 382] width 25 height 25
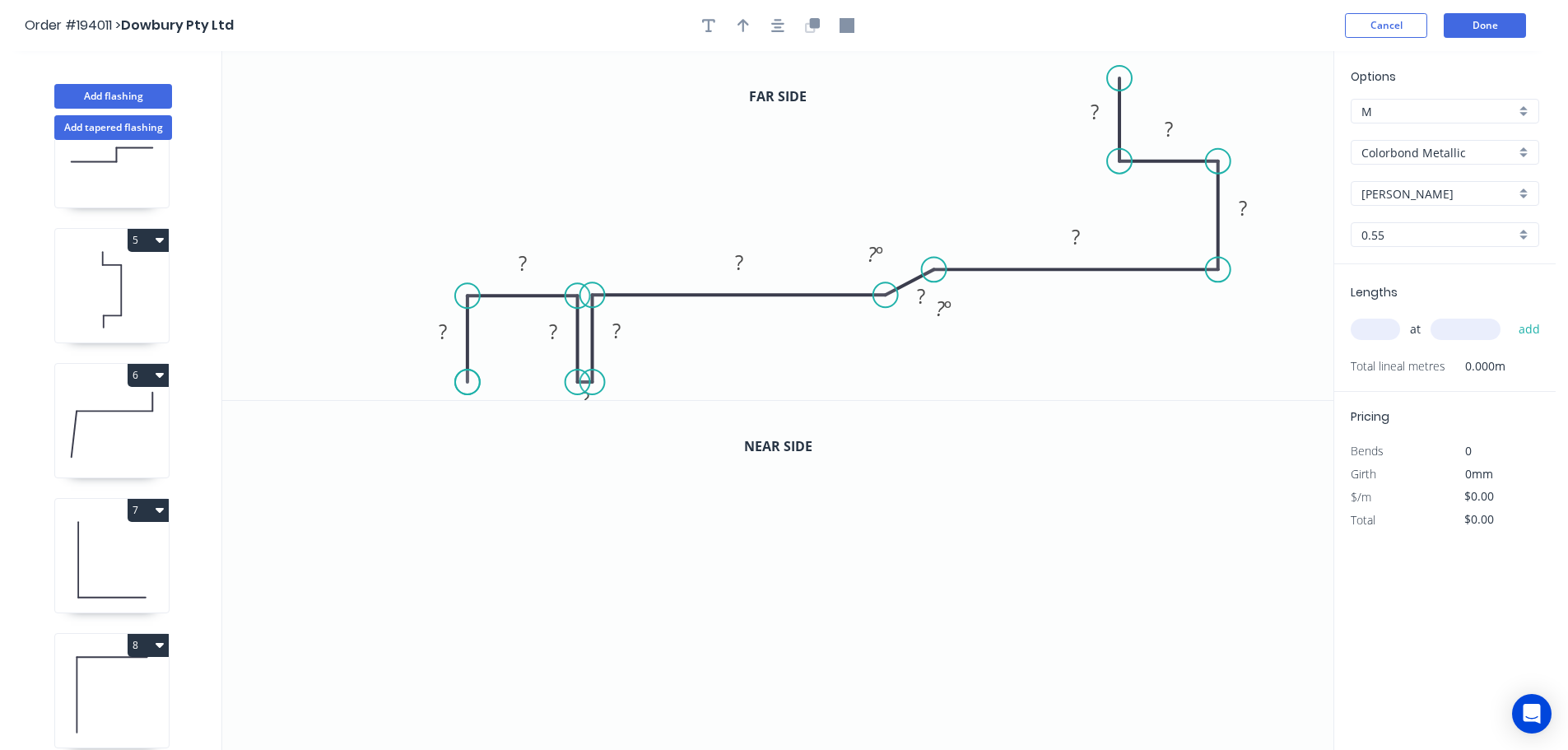
click at [466, 383] on circle at bounding box center [467, 382] width 25 height 25
click at [1491, 30] on button "Done" at bounding box center [1484, 26] width 82 height 25
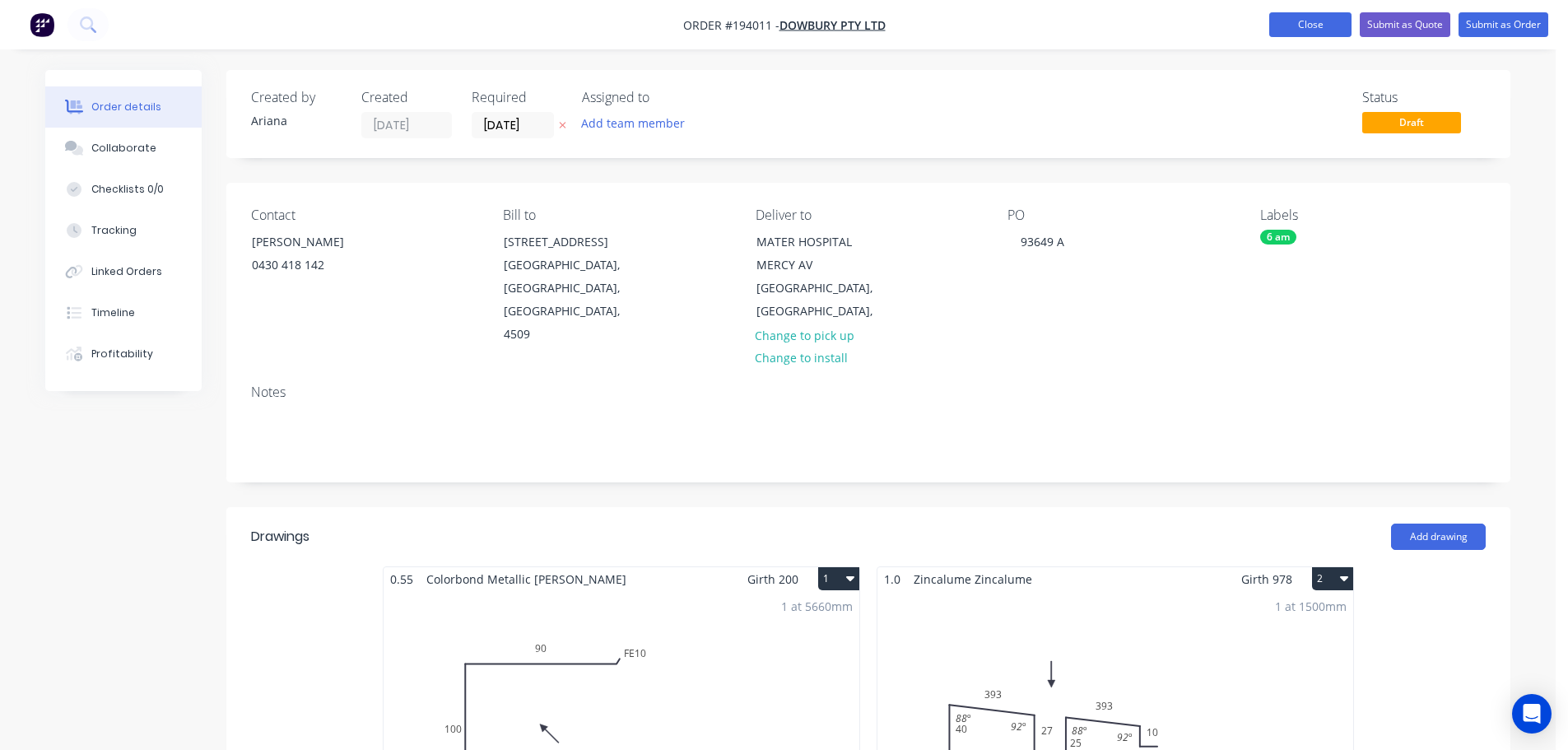
click at [1309, 26] on button "Close" at bounding box center [1310, 25] width 82 height 25
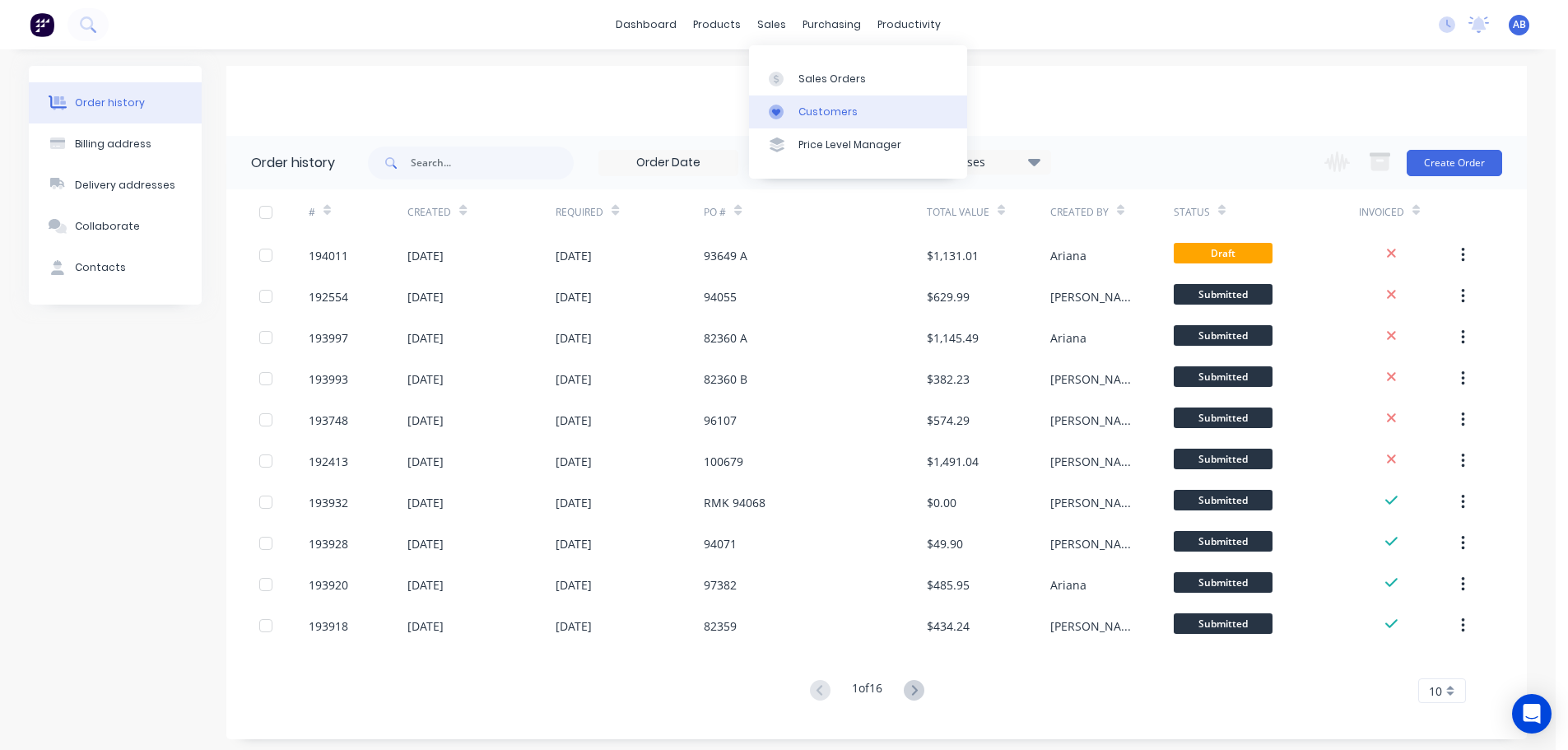
click at [823, 110] on div "Customers" at bounding box center [828, 112] width 59 height 15
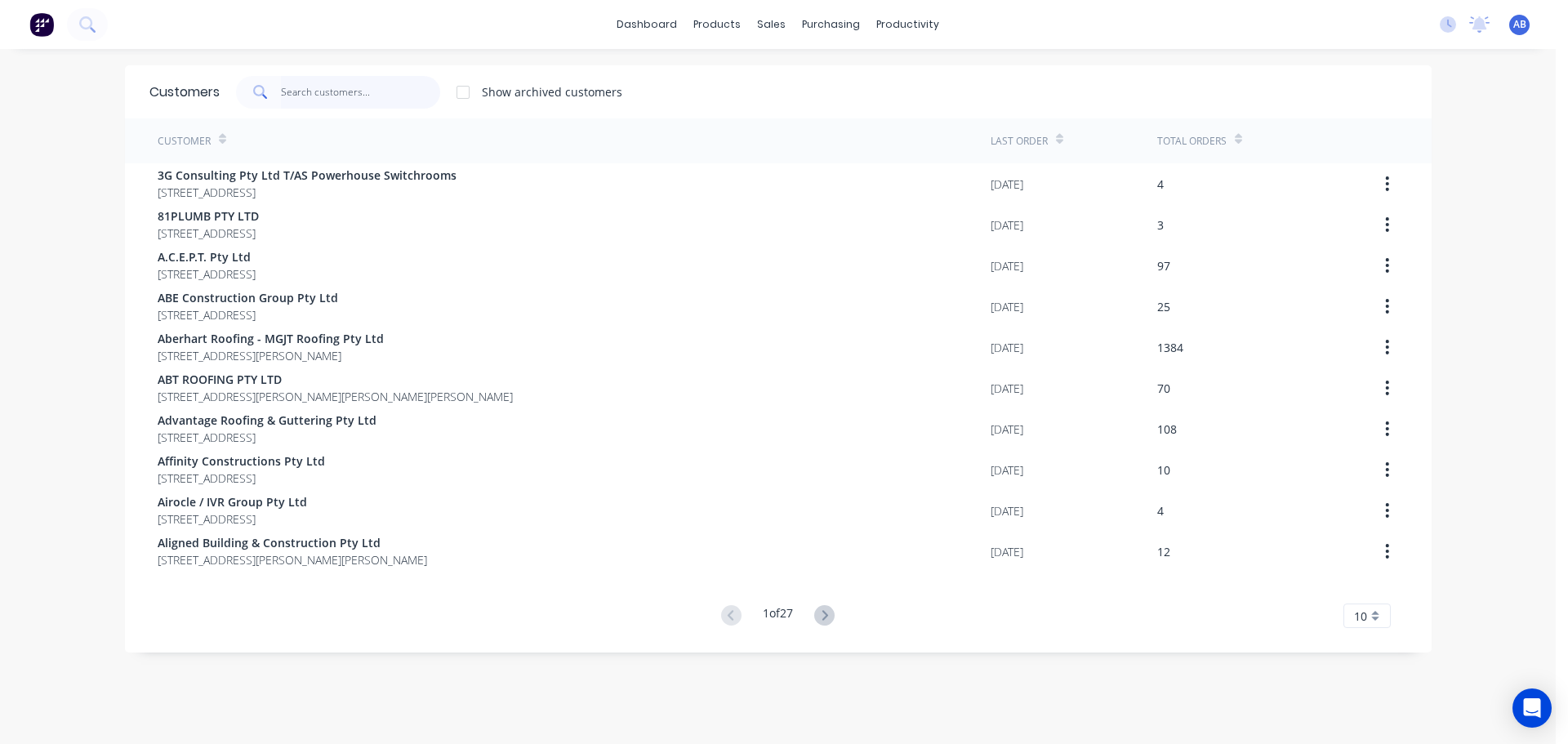
drag, startPoint x: 325, startPoint y: 94, endPoint x: 350, endPoint y: 92, distance: 25.1
click at [328, 94] on input "text" at bounding box center [361, 92] width 159 height 32
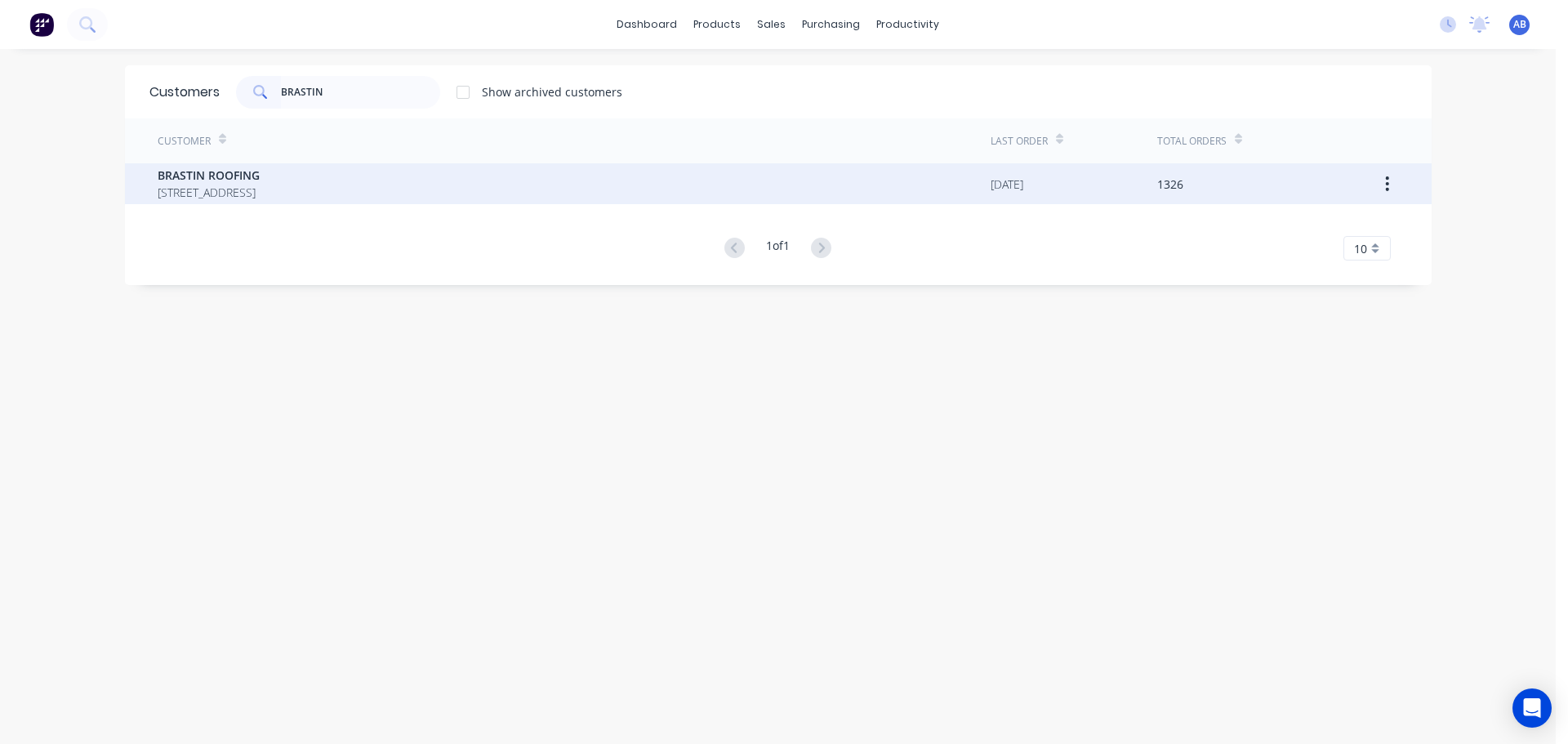
click at [259, 172] on span "BRASTIN ROOFING" at bounding box center [208, 176] width 102 height 17
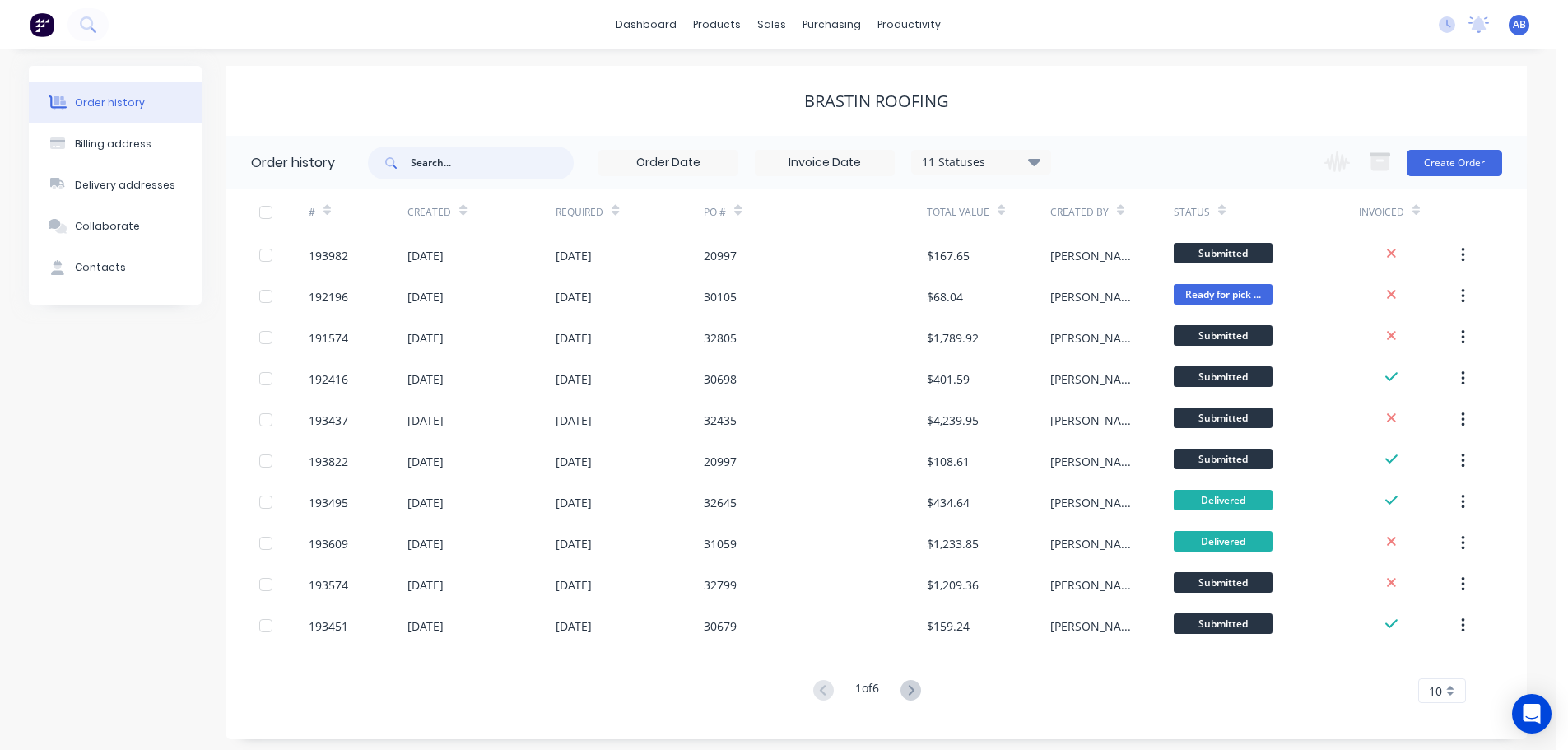
click at [486, 170] on input "text" at bounding box center [491, 162] width 163 height 33
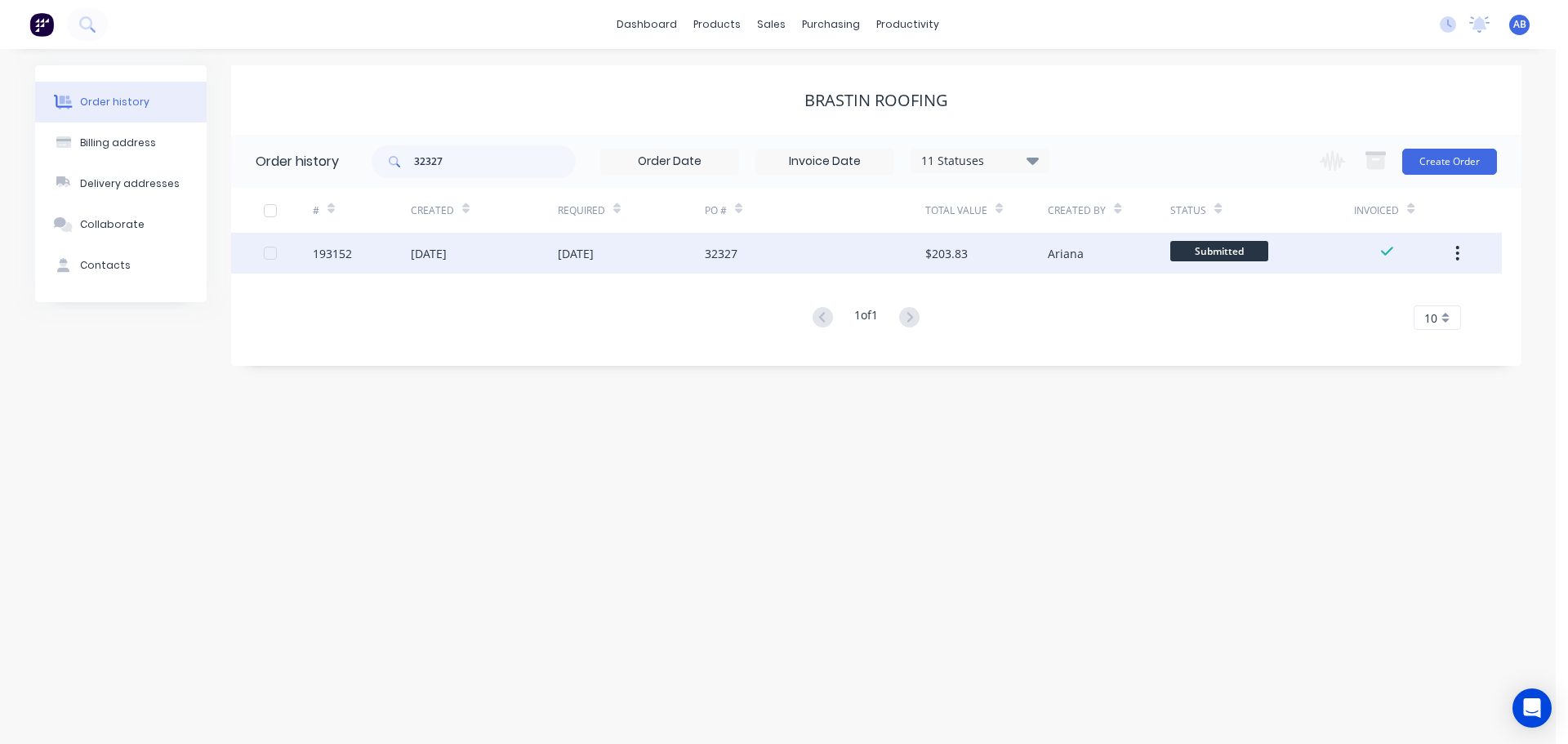
click at [691, 254] on div "[DATE]" at bounding box center [632, 252] width 147 height 41
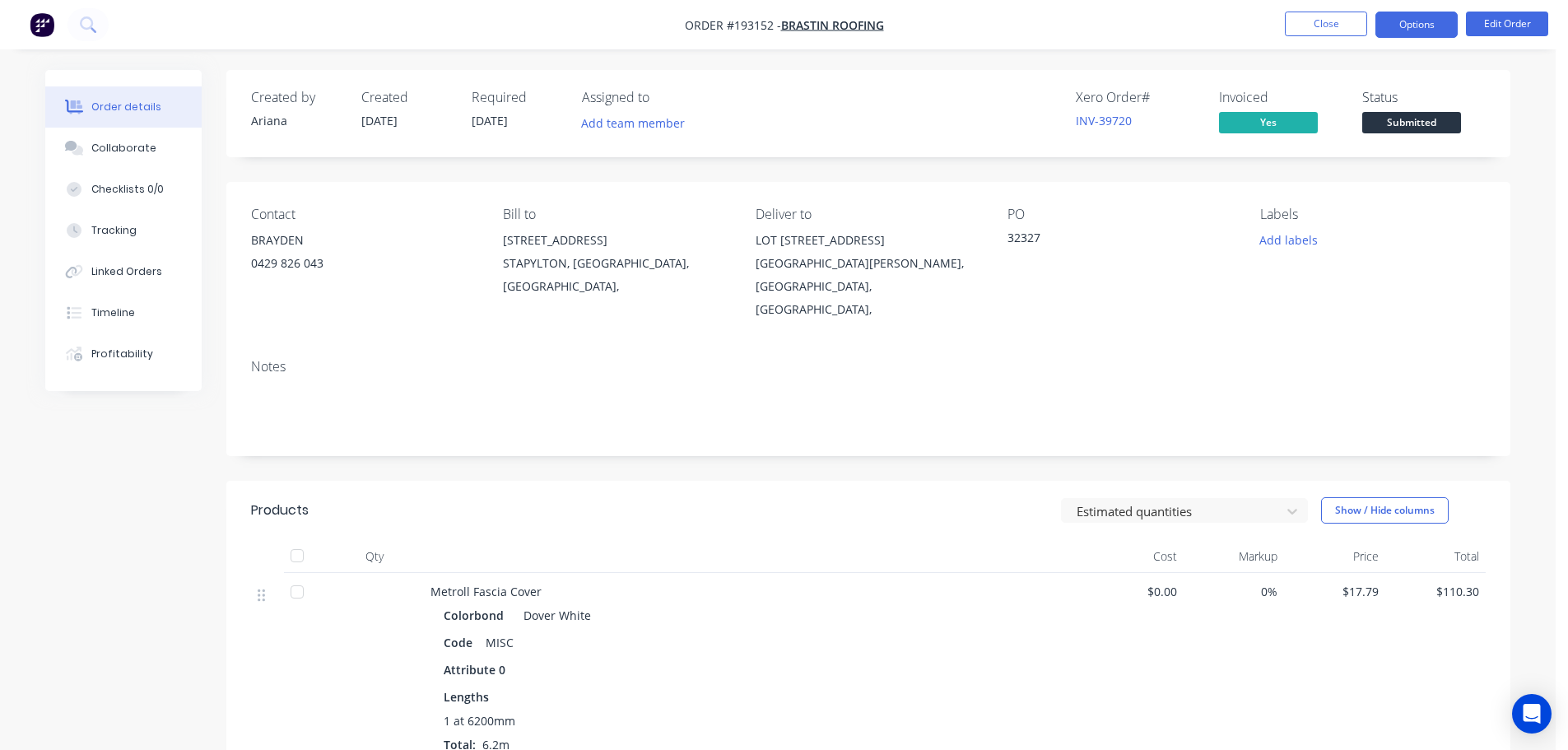
click at [1409, 22] on button "Options" at bounding box center [1416, 25] width 82 height 26
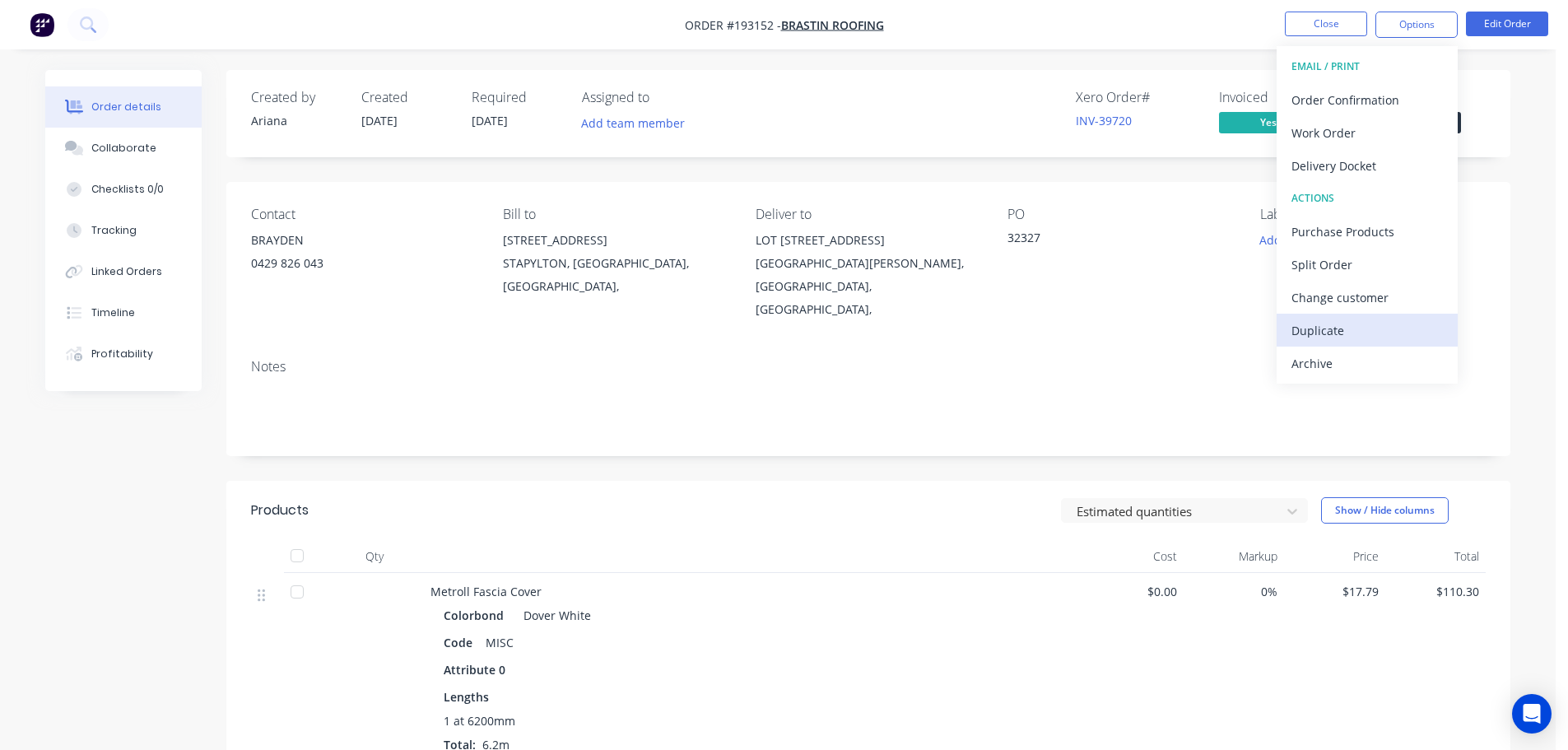
click at [1348, 325] on div "Duplicate" at bounding box center [1367, 330] width 151 height 24
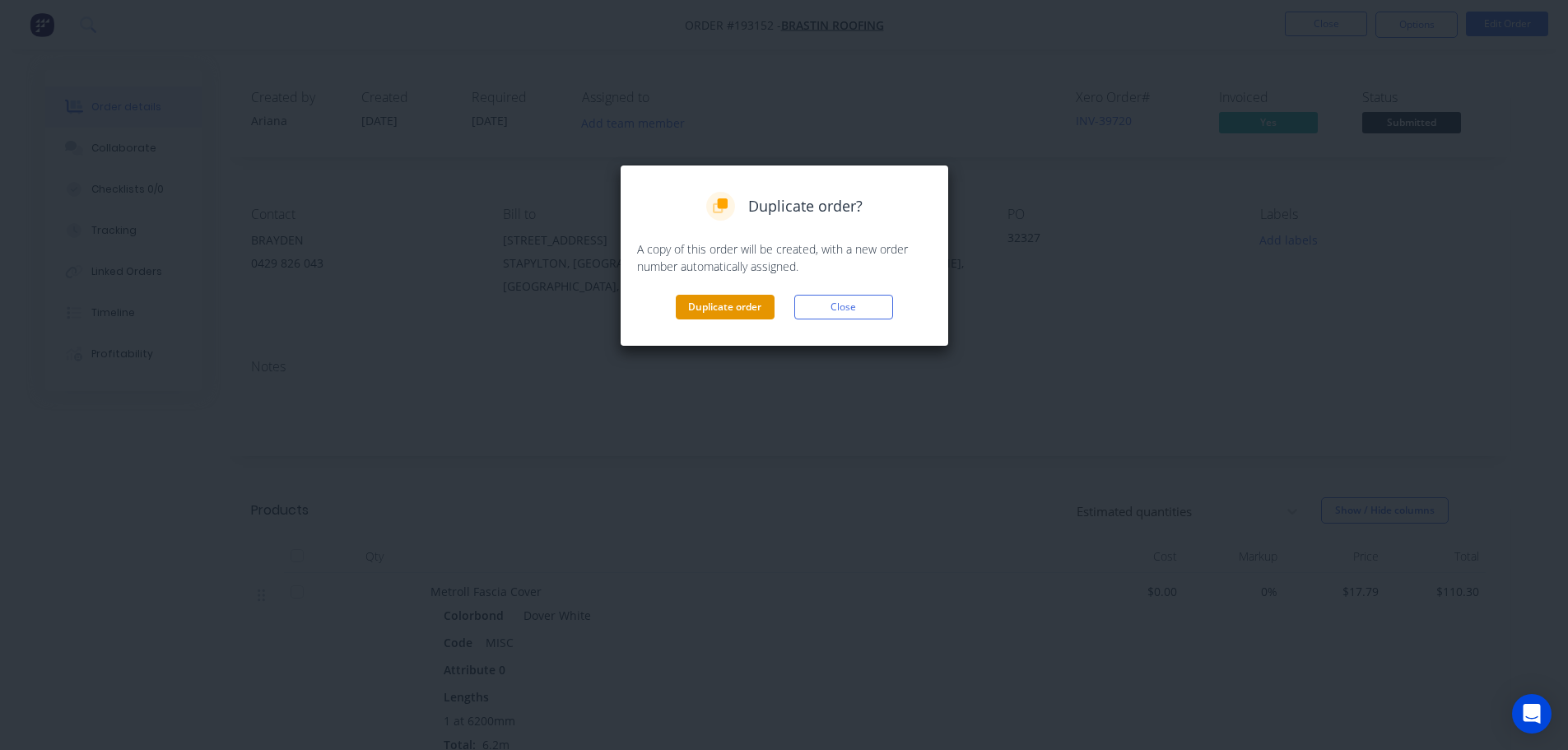
click at [726, 306] on button "Duplicate order" at bounding box center [725, 307] width 99 height 25
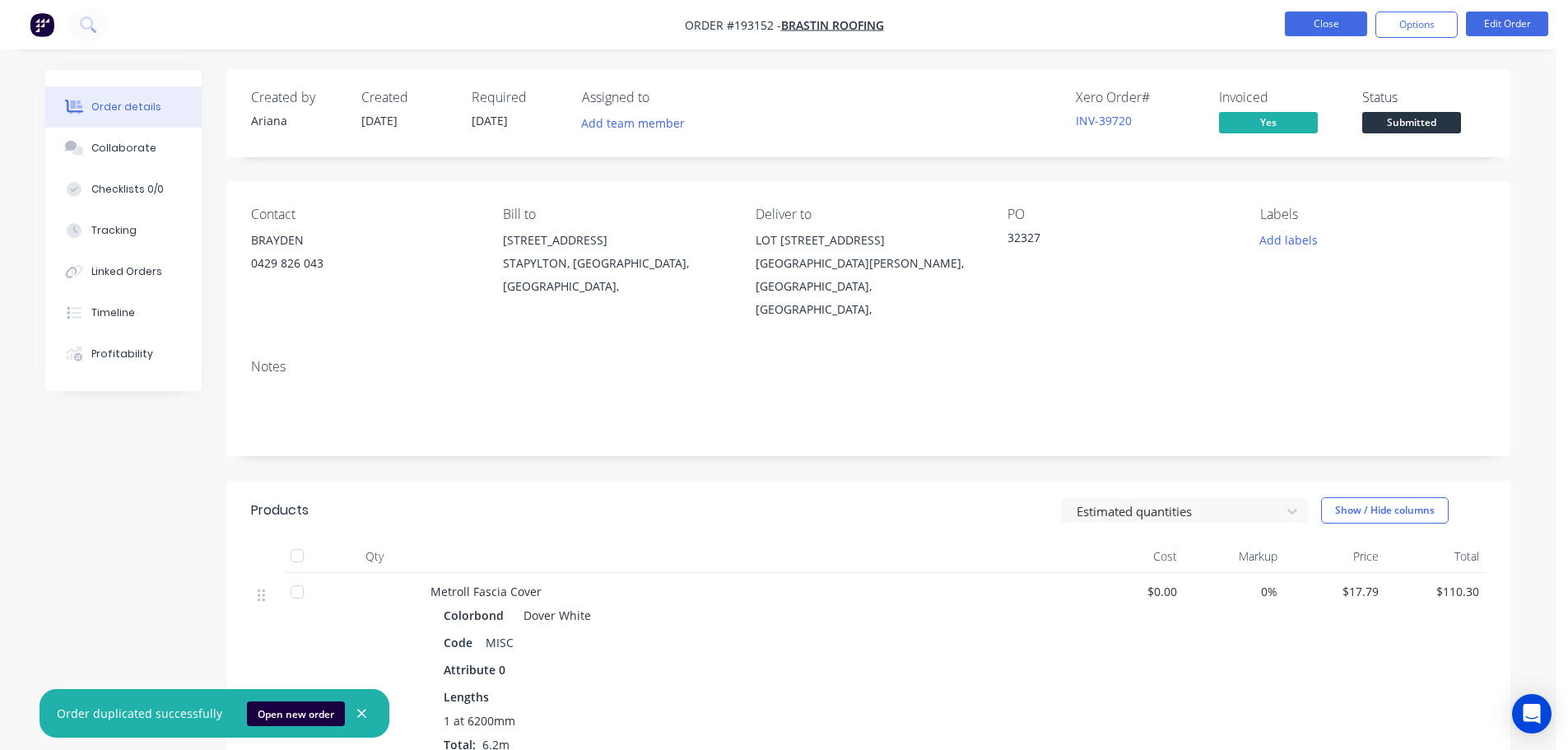
click at [1326, 27] on button "Close" at bounding box center [1325, 24] width 82 height 25
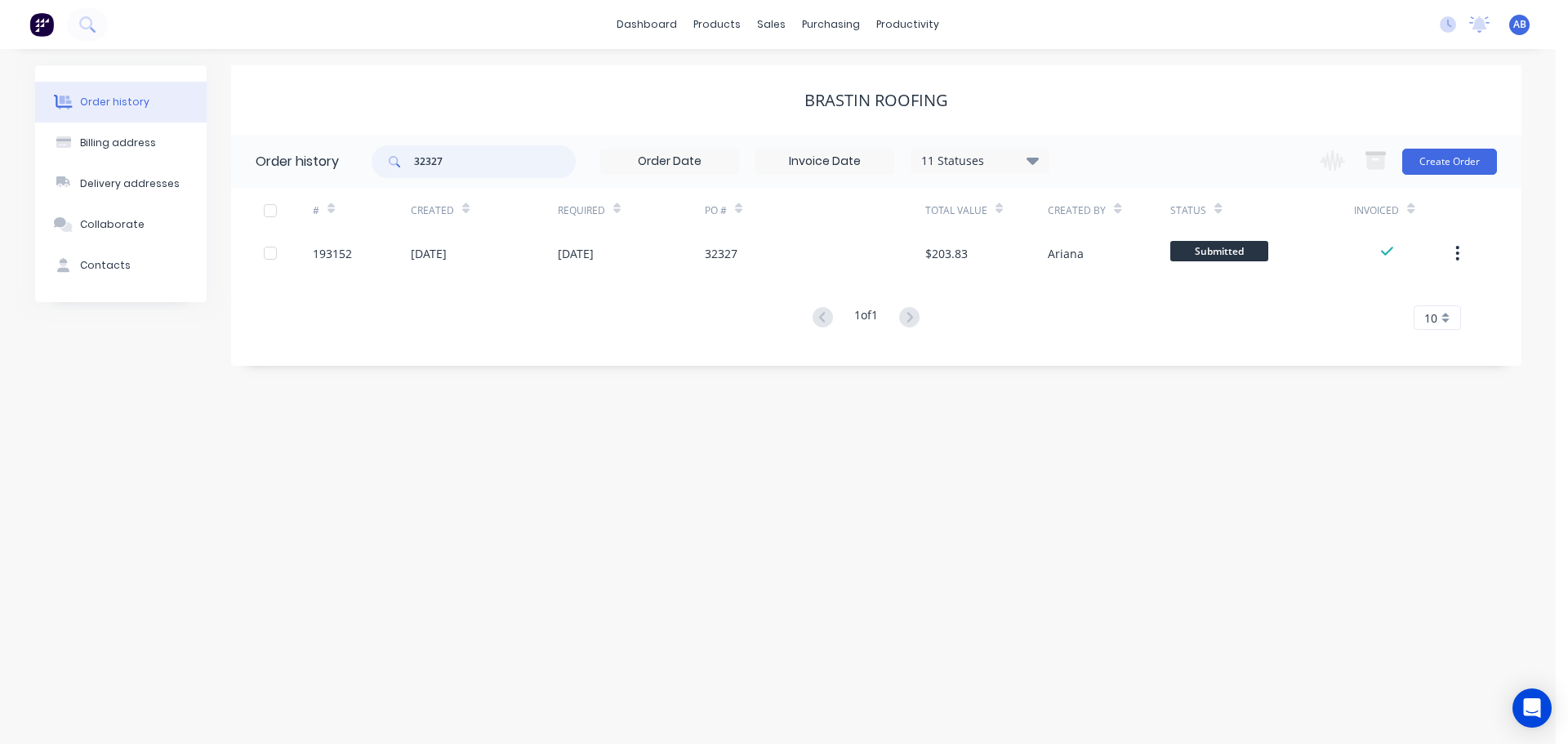
click at [476, 162] on input "32327" at bounding box center [494, 161] width 162 height 32
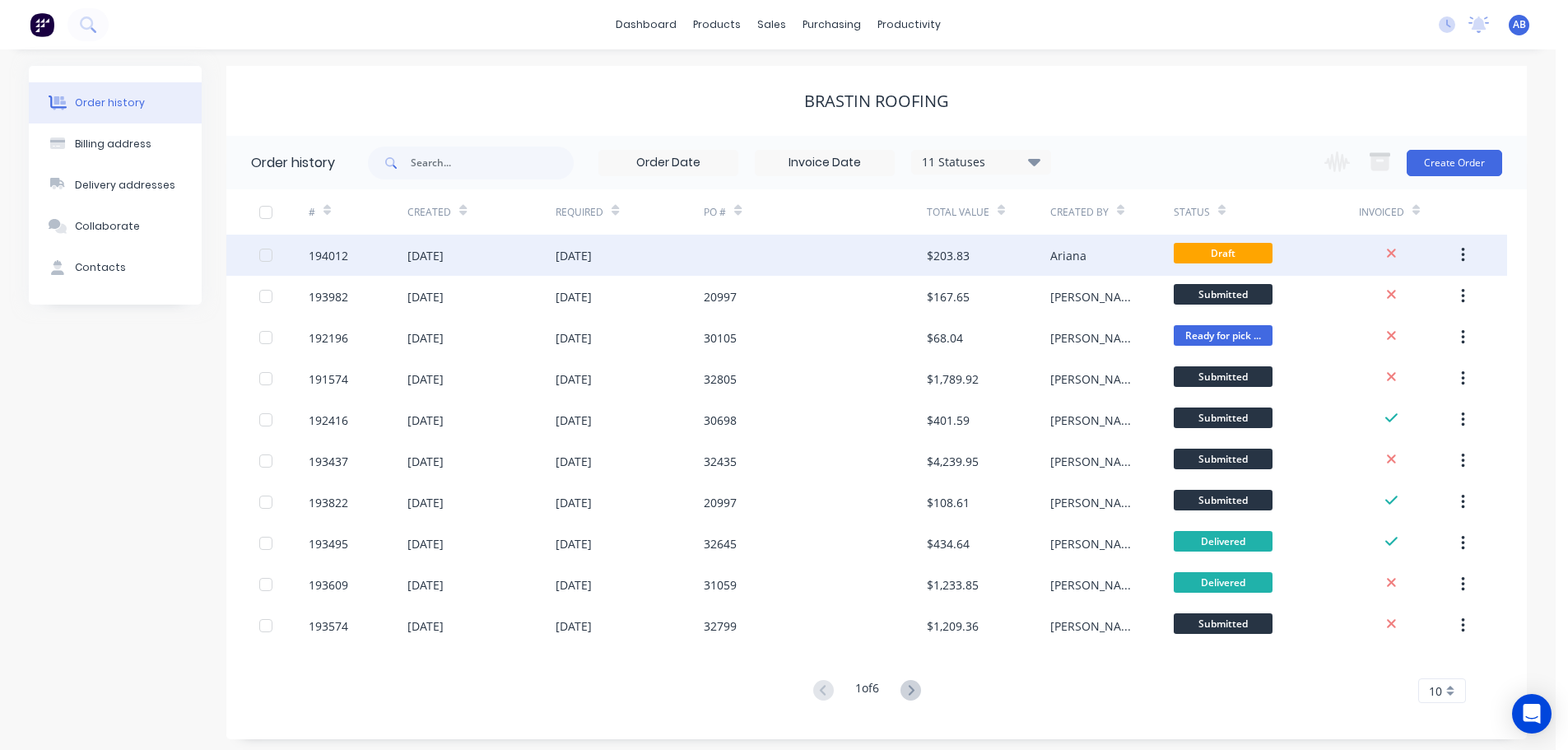
click at [681, 259] on div "[DATE]" at bounding box center [629, 254] width 148 height 41
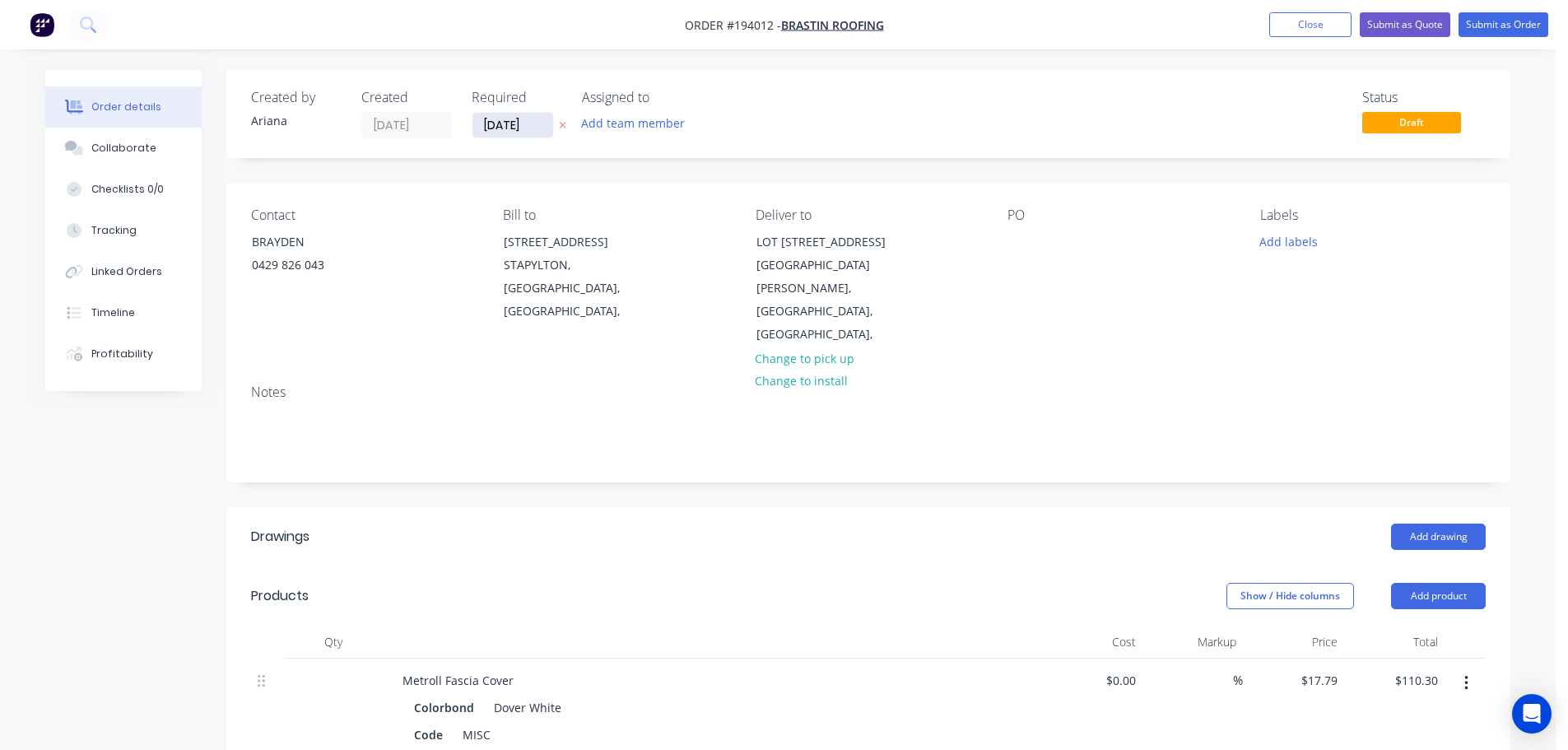
click at [518, 121] on input "[DATE]" at bounding box center [513, 125] width 81 height 25
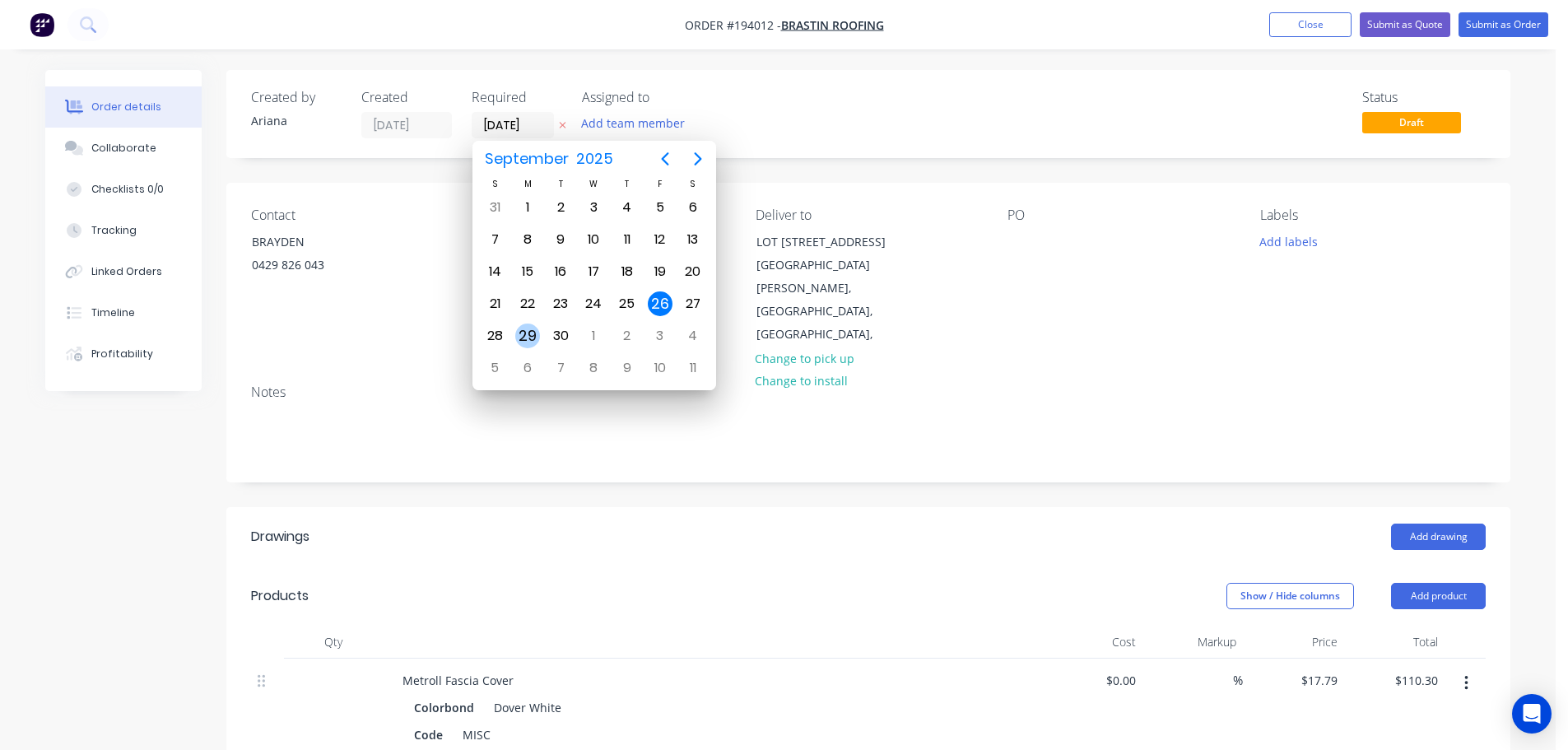
click at [531, 330] on div "29" at bounding box center [527, 335] width 25 height 25
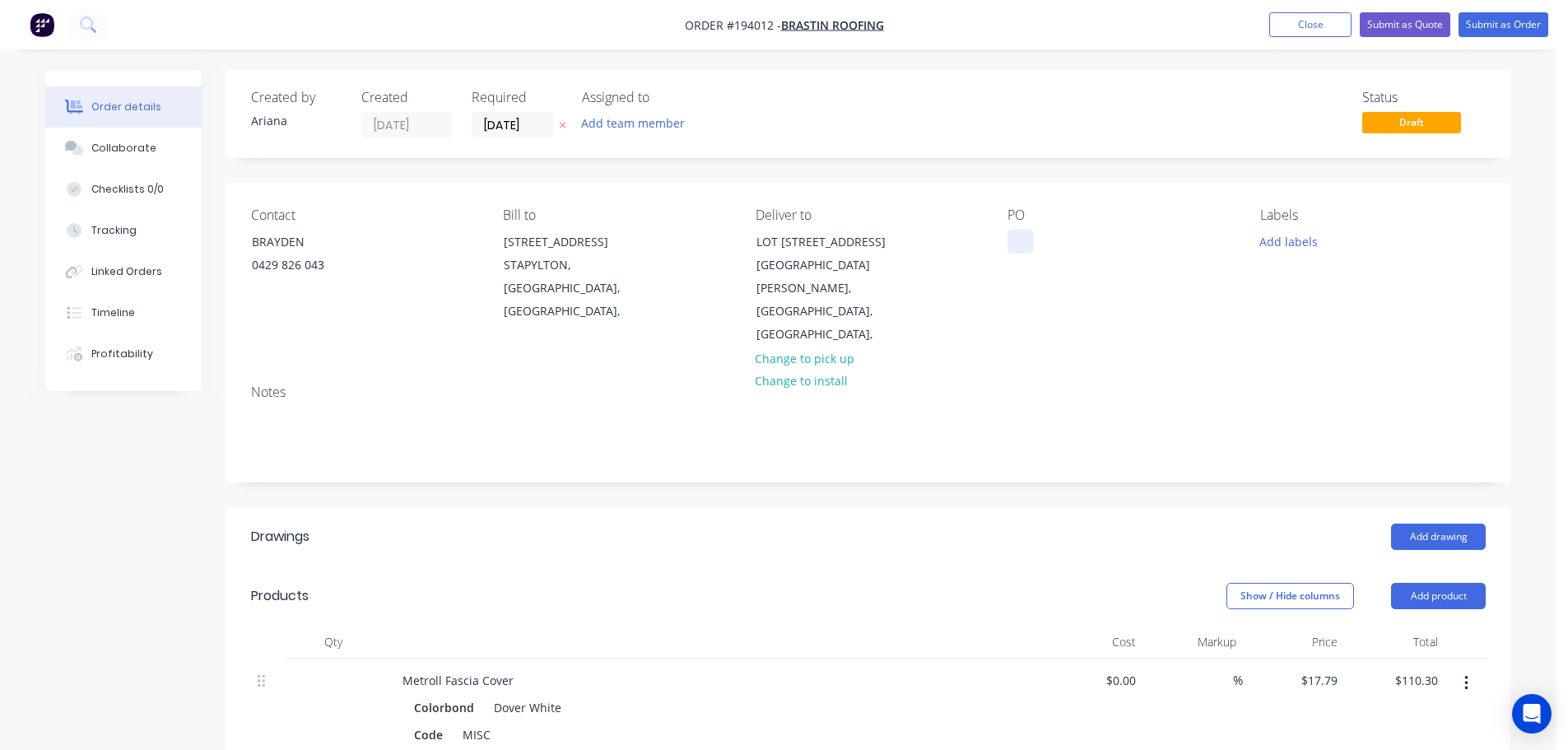
click at [1022, 239] on div at bounding box center [1020, 241] width 26 height 24
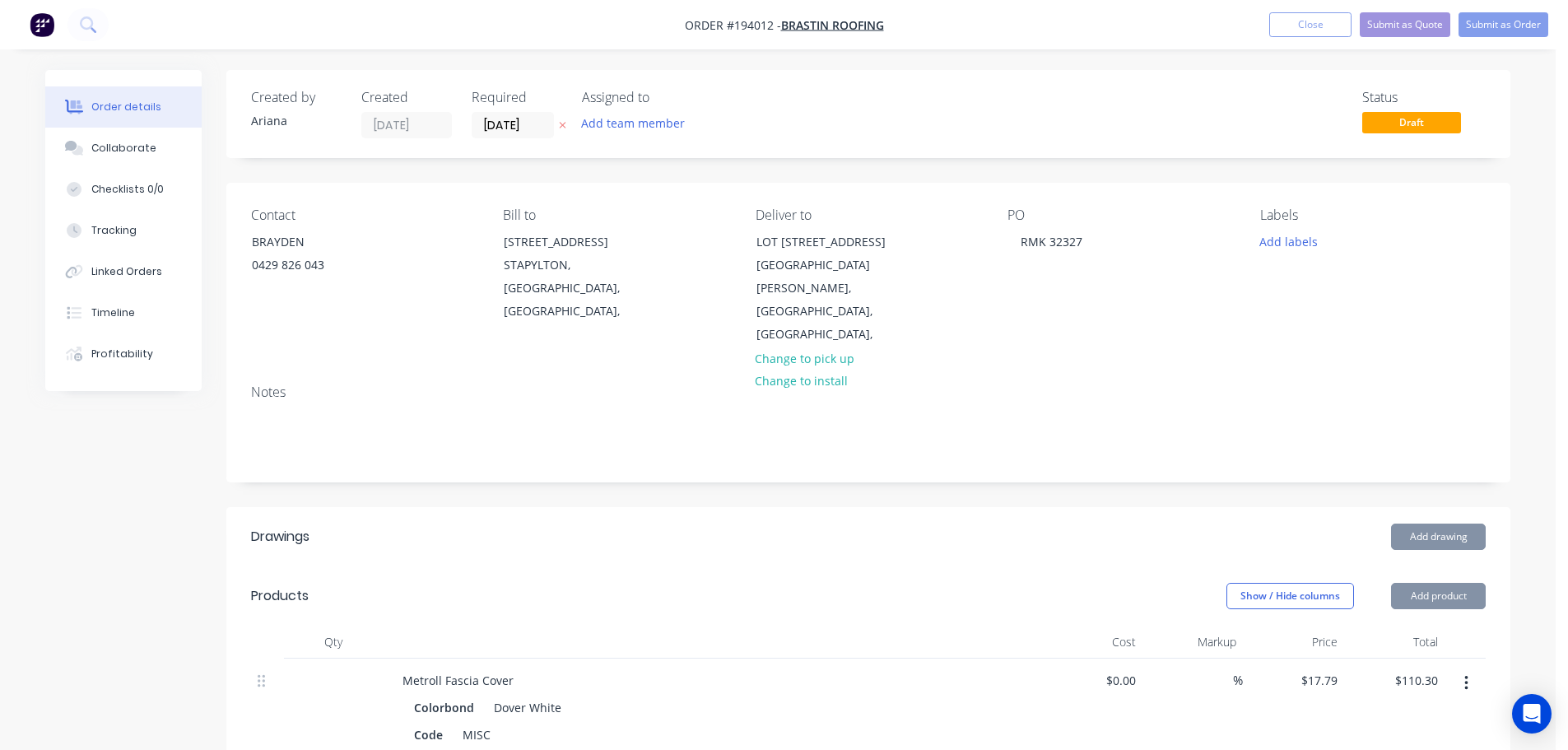
click at [1155, 317] on div "Contact BRAYDEN [PHONE_NUMBER] Bill to [STREET_ADDRESS], Deliver to LOT [STREET…" at bounding box center [868, 277] width 1284 height 188
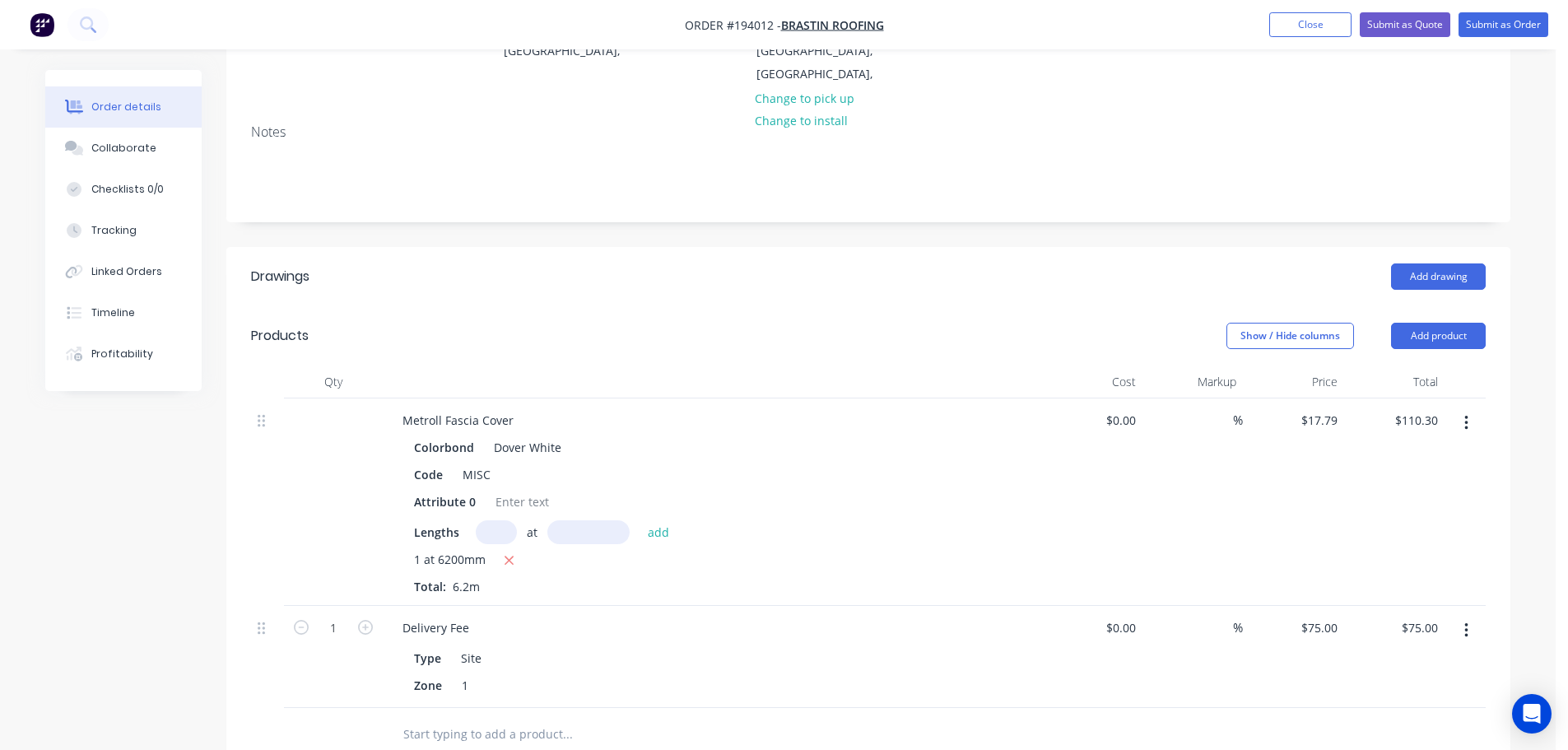
scroll to position [385, 0]
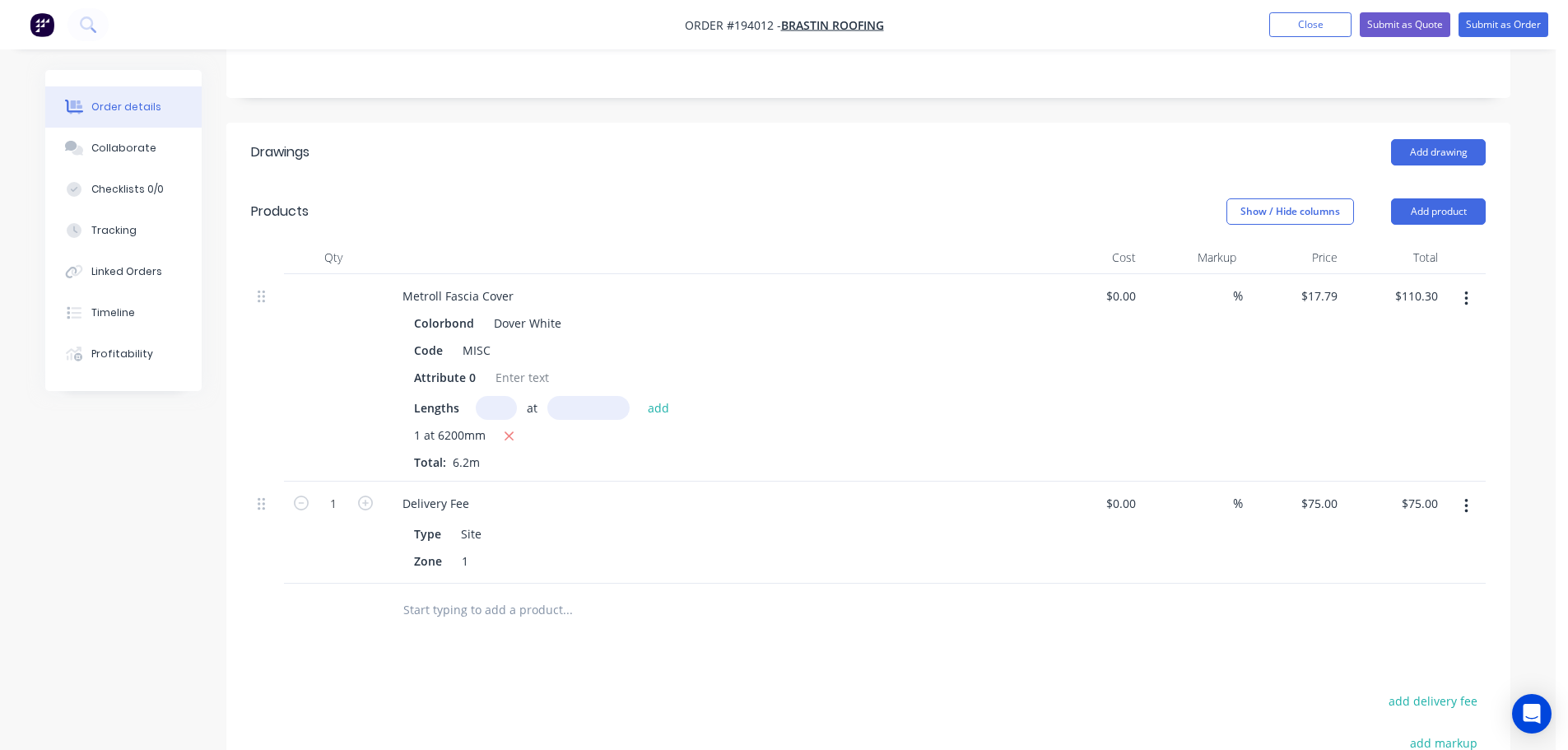
click at [1470, 491] on button "button" at bounding box center [1466, 506] width 39 height 30
click at [1383, 636] on div "Delete" at bounding box center [1408, 648] width 127 height 24
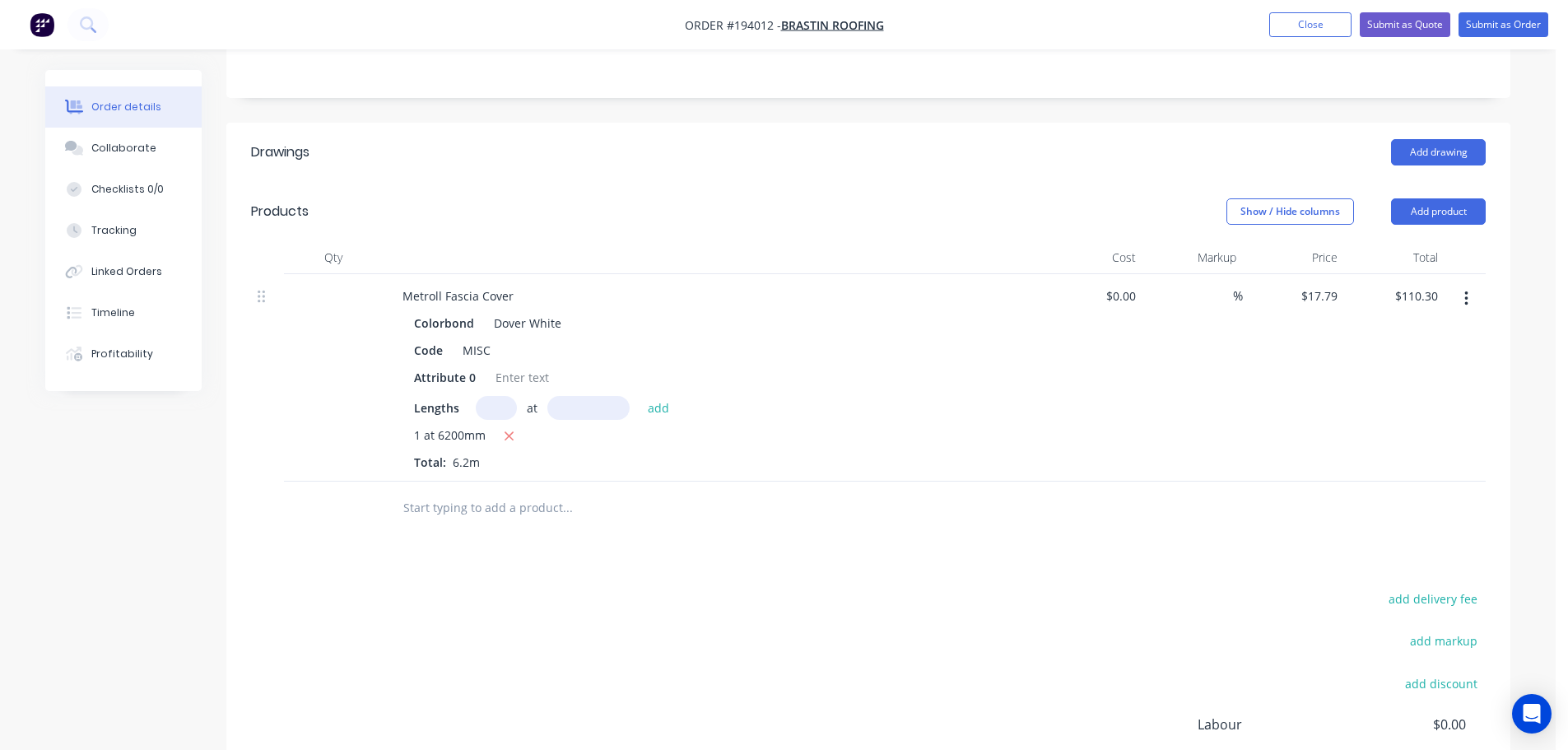
scroll to position [192, 0]
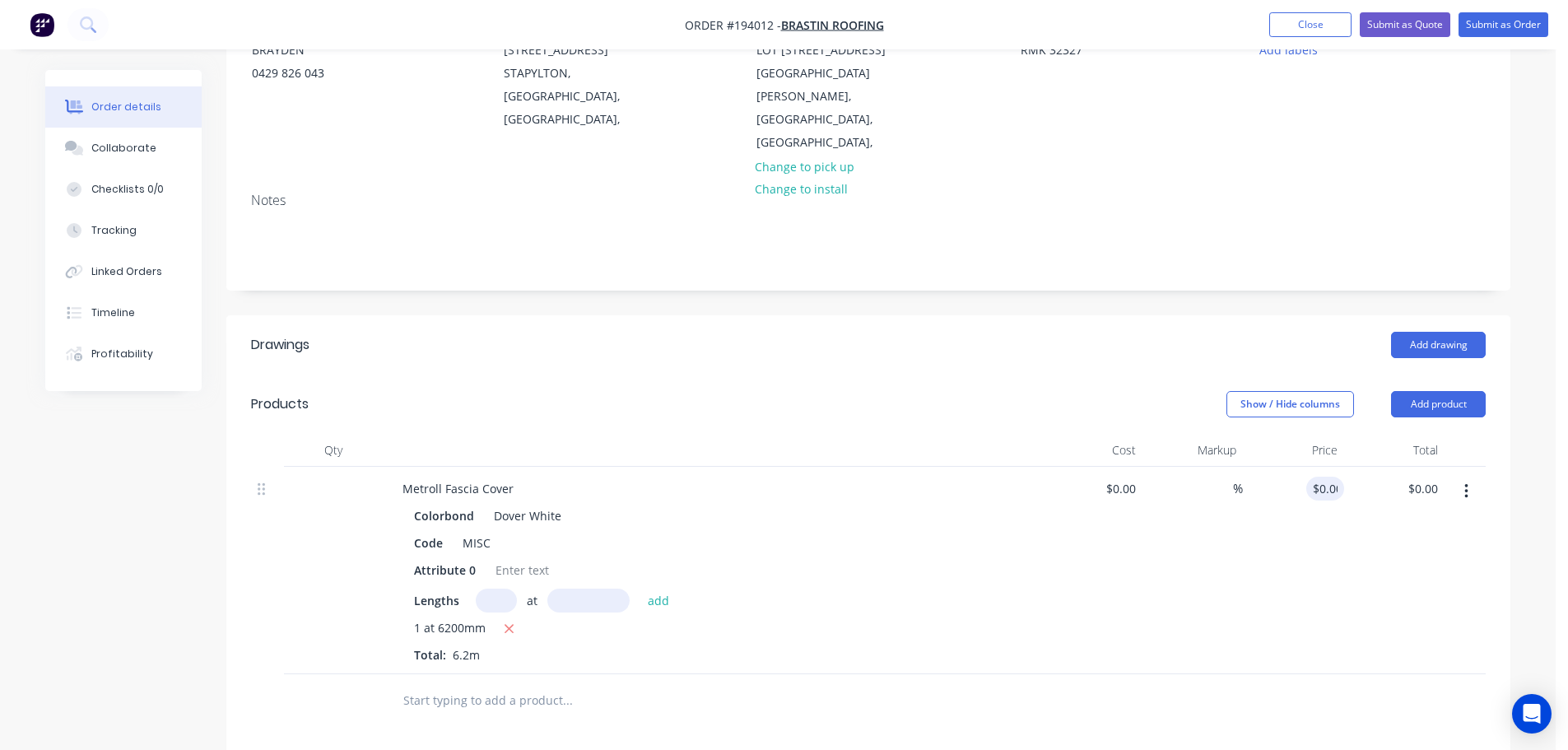
click at [1270, 506] on div "$0.00 0.00" at bounding box center [1293, 570] width 101 height 208
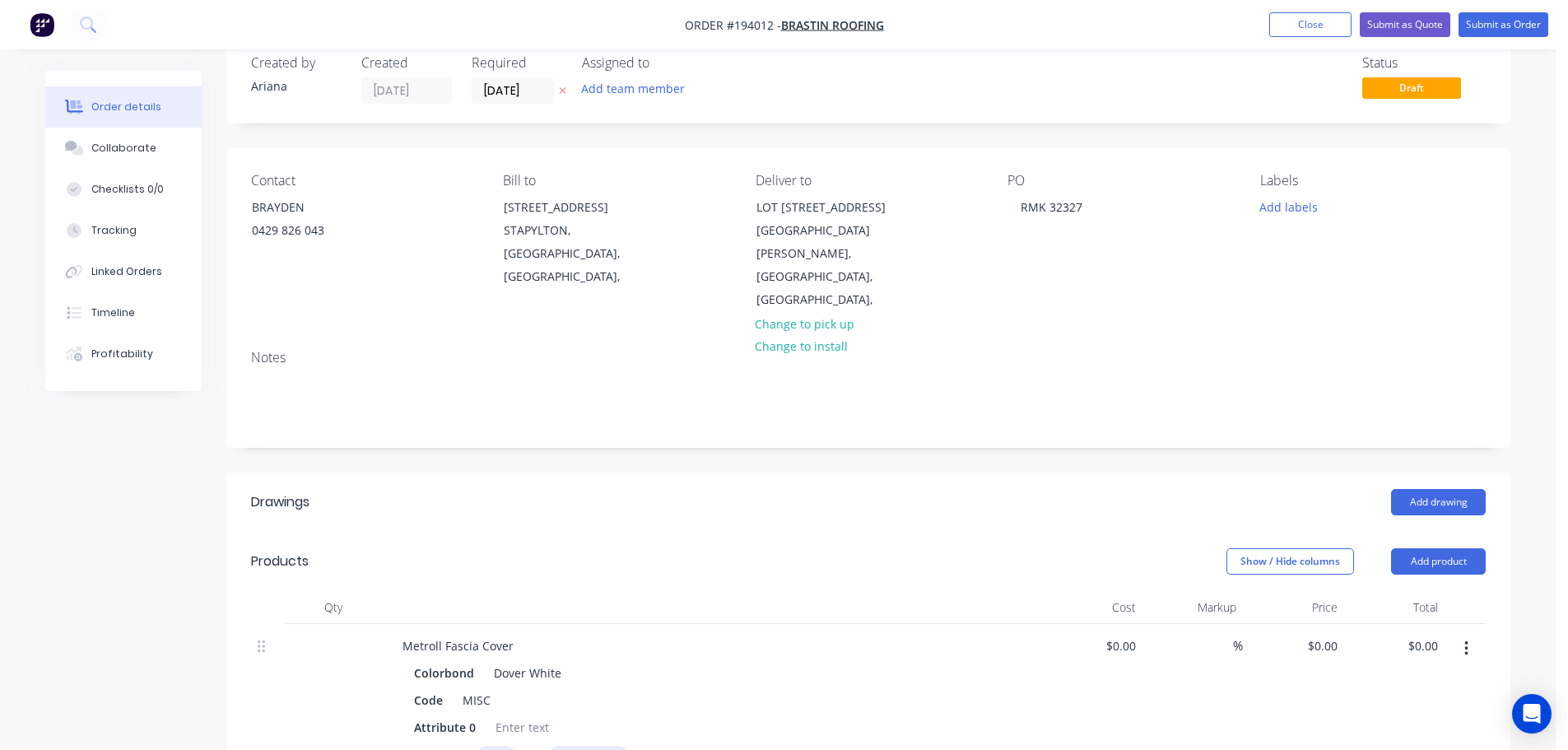
scroll to position [0, 0]
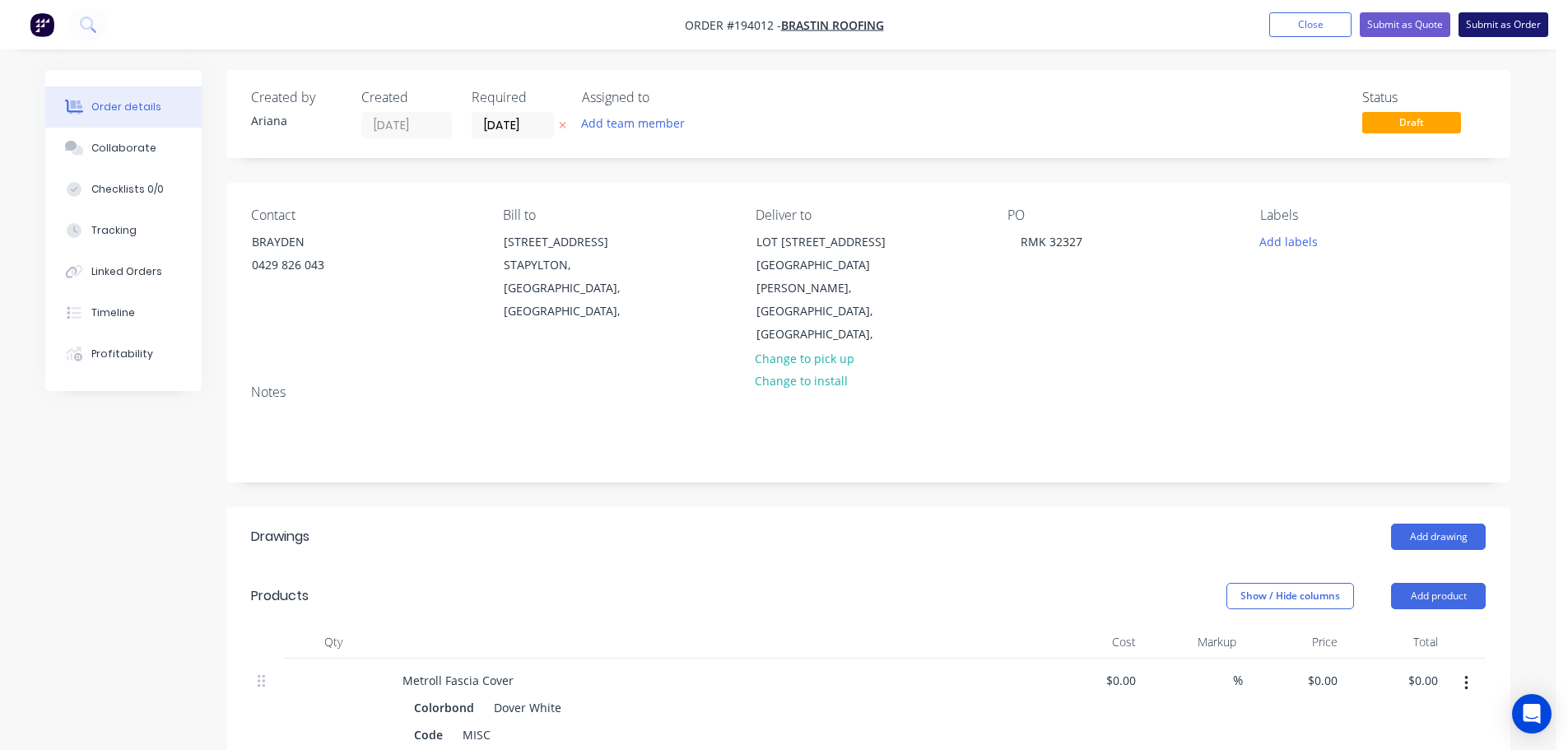
click at [1496, 26] on button "Submit as Order" at bounding box center [1504, 25] width 90 height 25
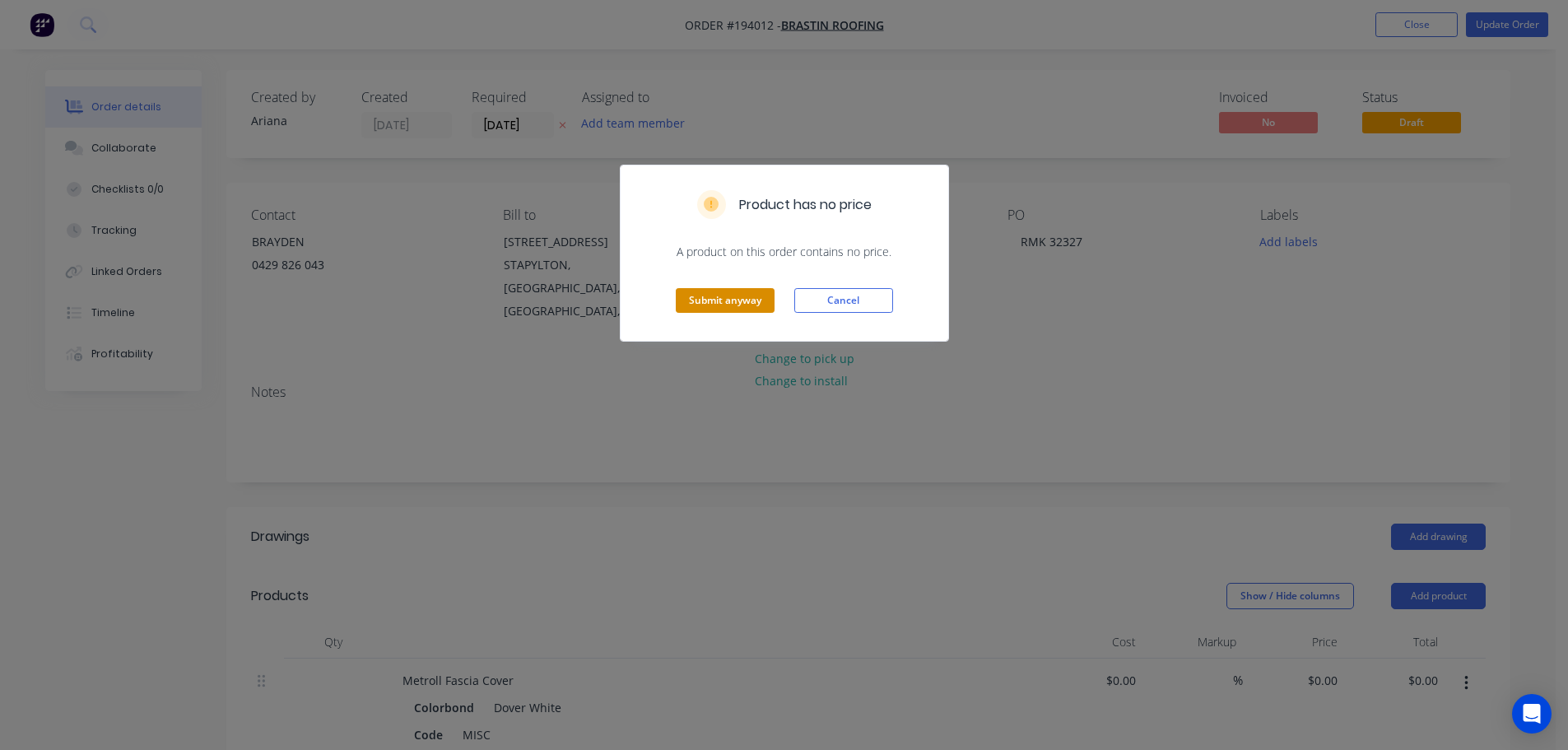
click at [752, 300] on button "Submit anyway" at bounding box center [725, 300] width 99 height 25
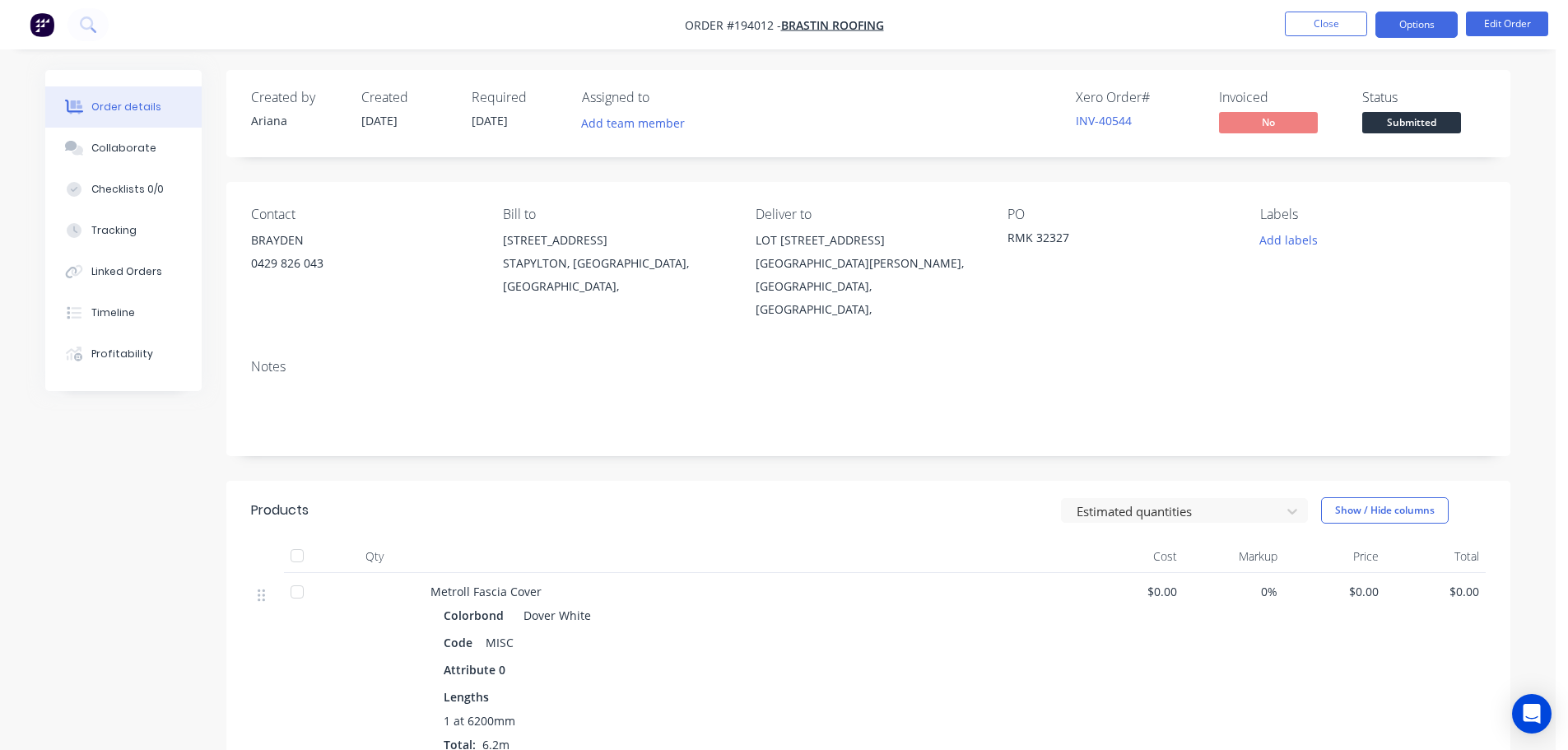
click at [1412, 18] on button "Options" at bounding box center [1416, 25] width 82 height 26
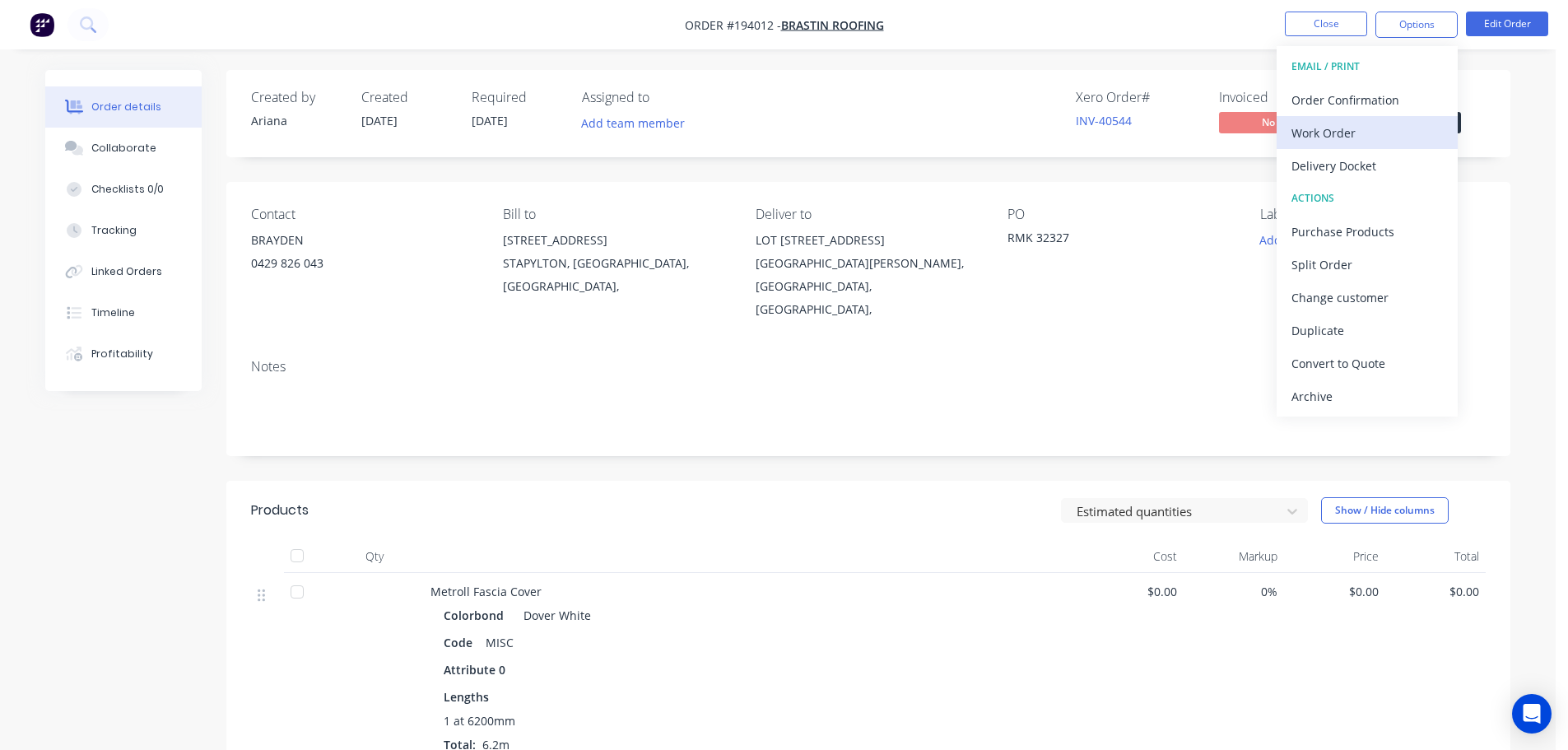
click at [1344, 136] on div "Work Order" at bounding box center [1367, 132] width 151 height 24
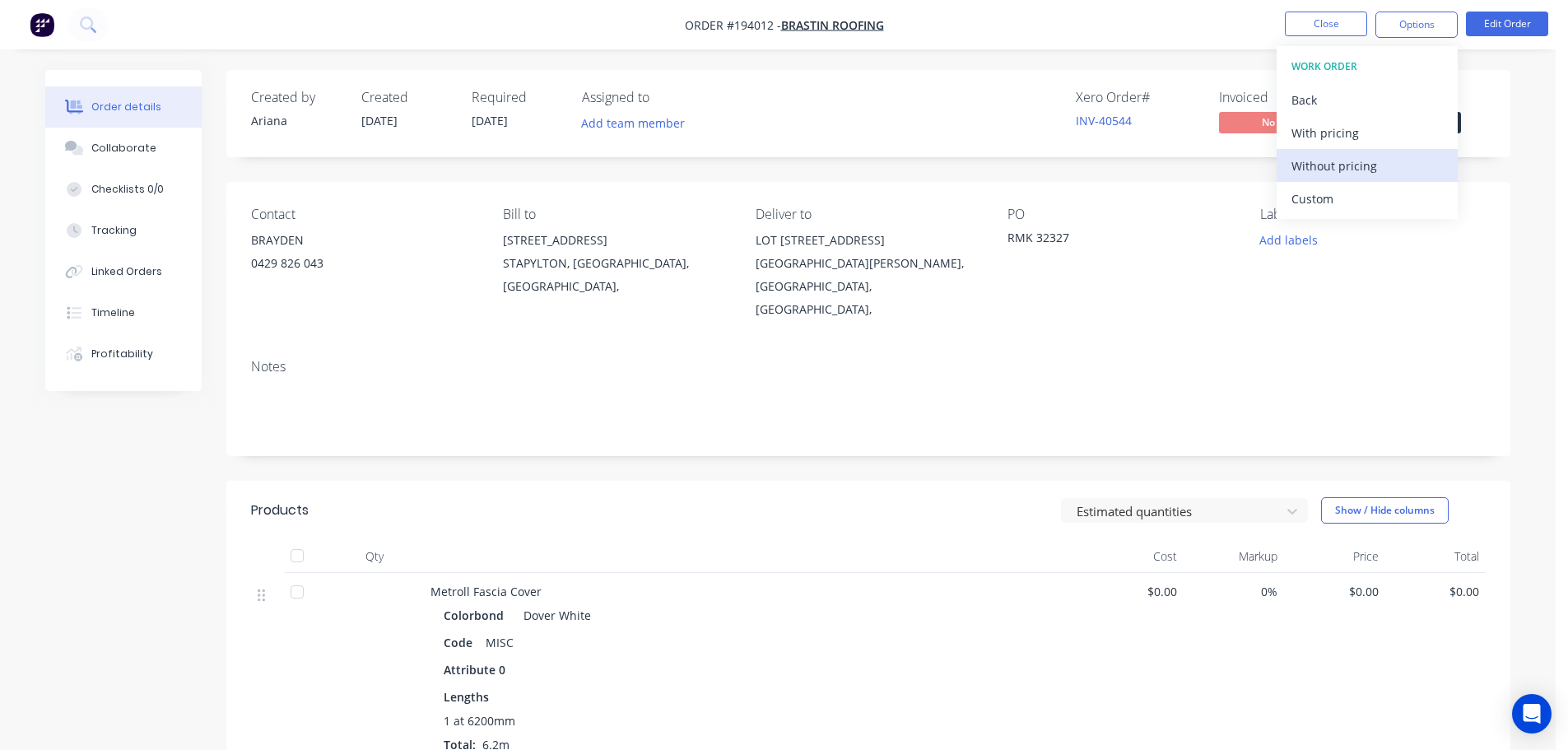
click at [1327, 164] on div "Without pricing" at bounding box center [1367, 165] width 151 height 24
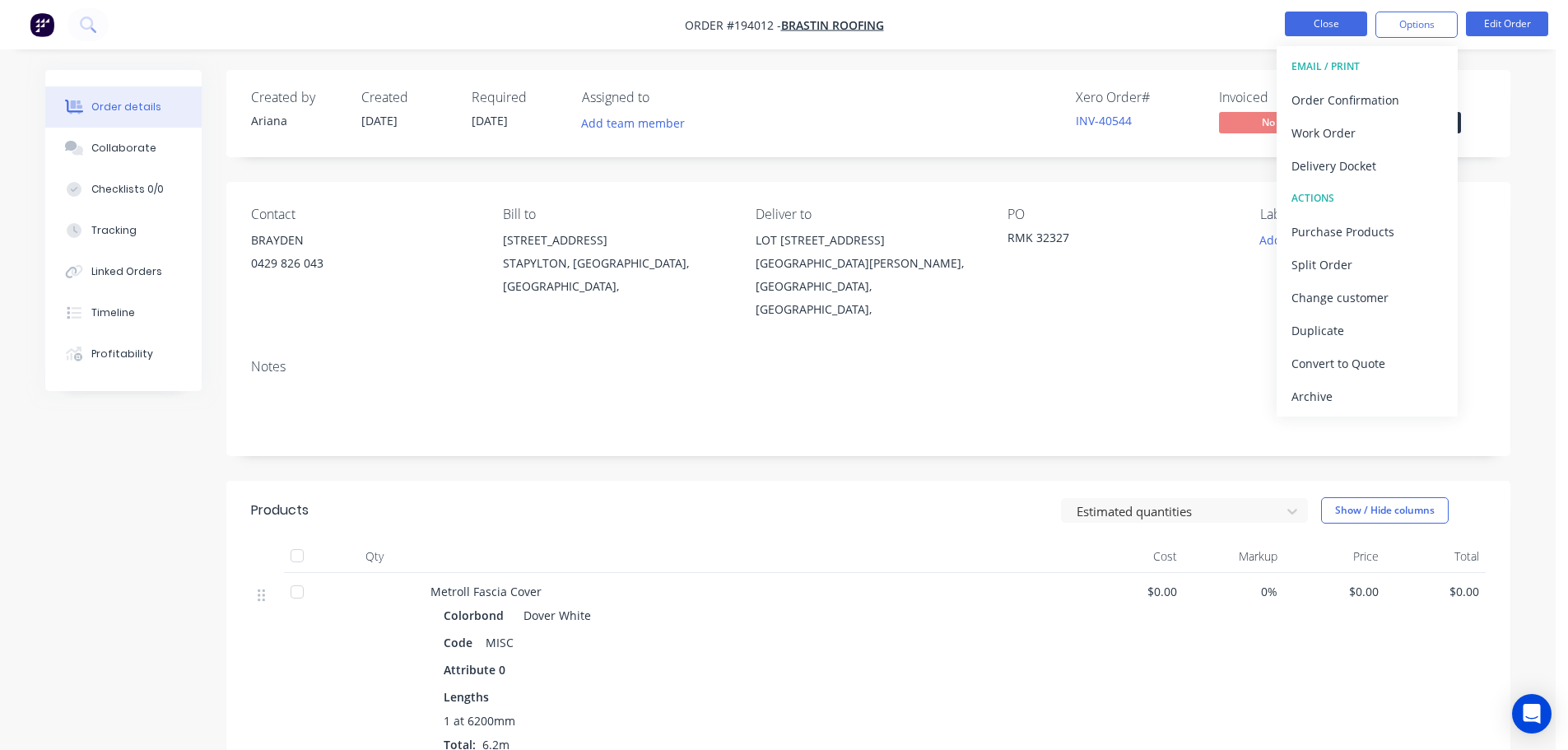
click at [1297, 30] on button "Close" at bounding box center [1325, 24] width 82 height 25
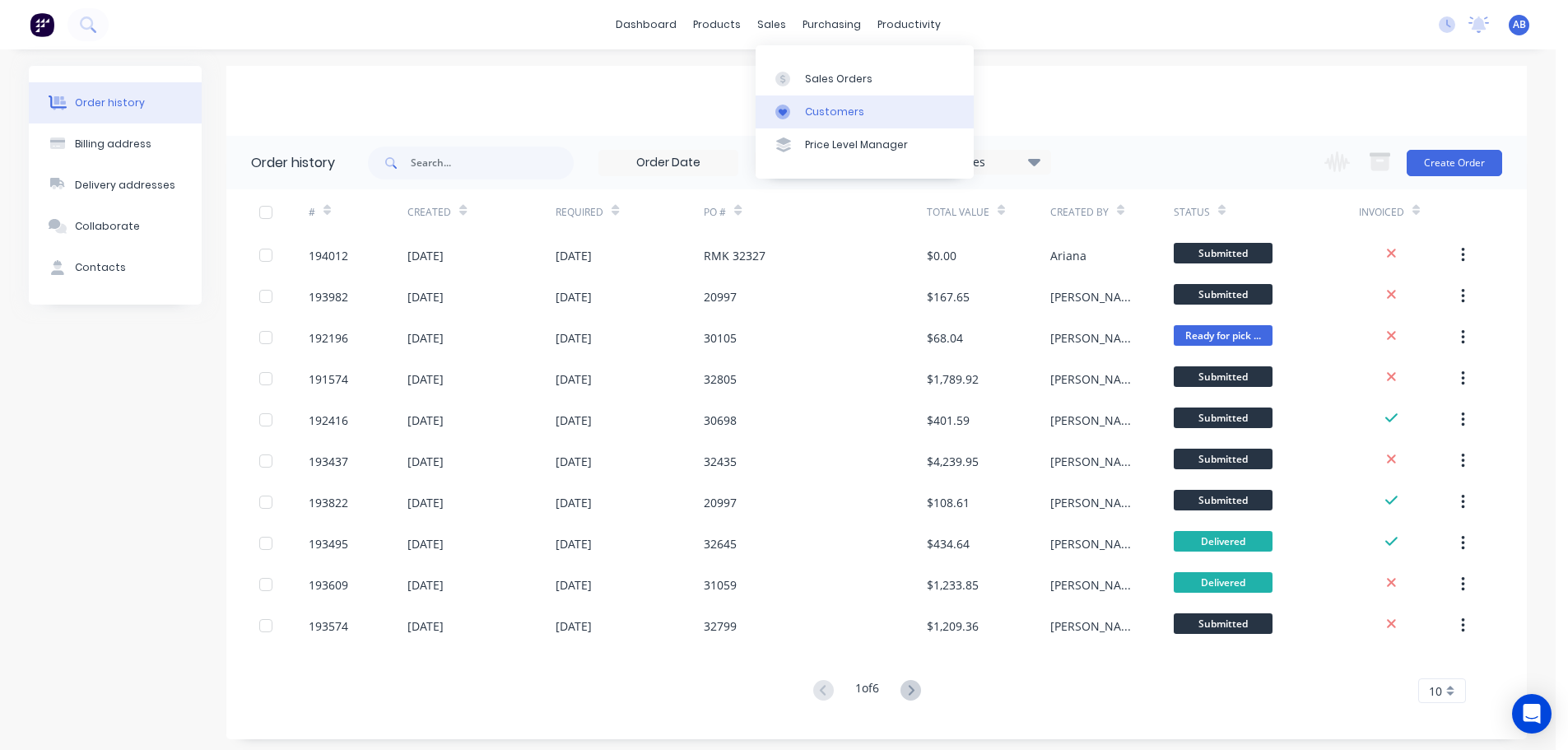
click at [853, 110] on div "Customers" at bounding box center [834, 112] width 59 height 15
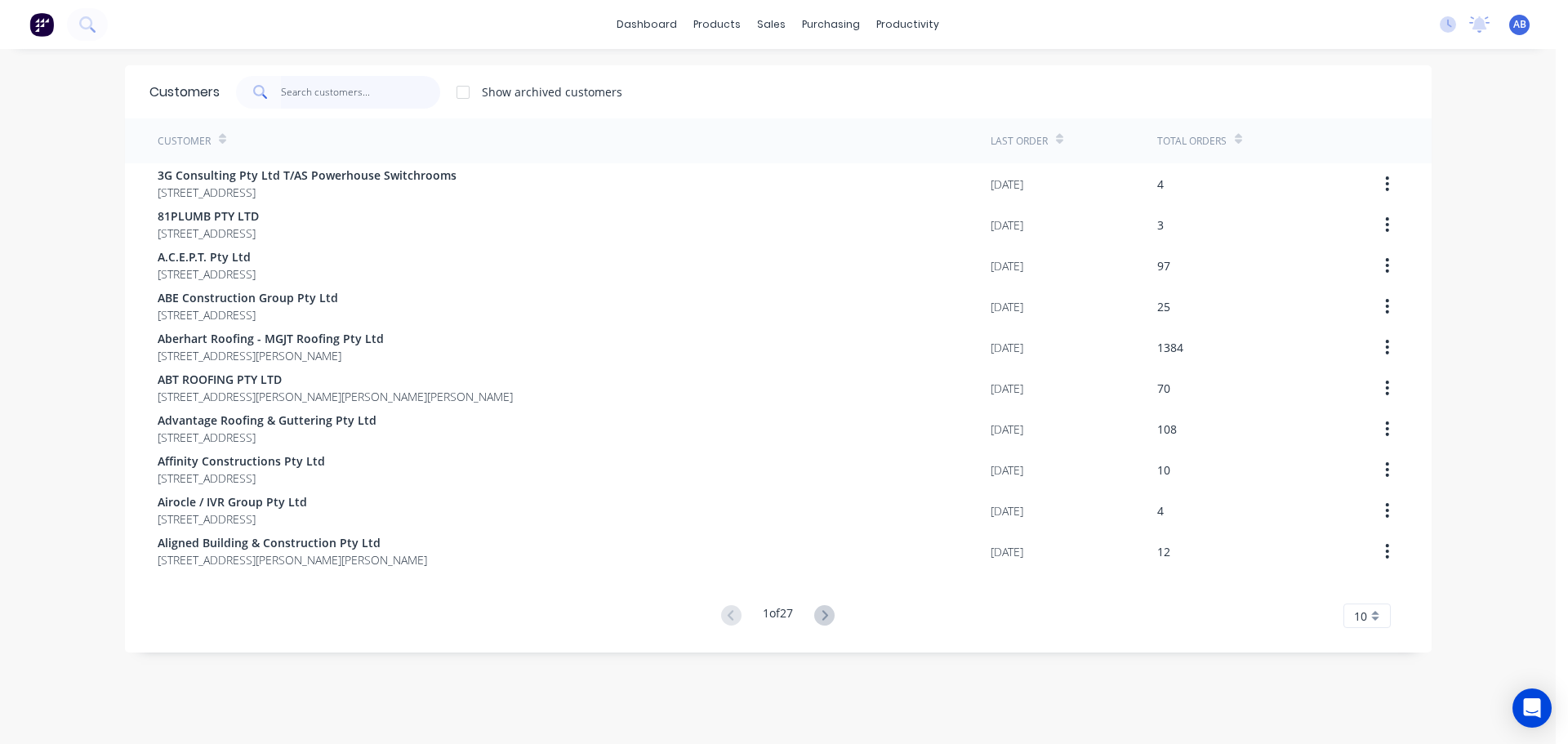
drag, startPoint x: 371, startPoint y: 95, endPoint x: 702, endPoint y: 98, distance: 331.0
click at [372, 94] on input "text" at bounding box center [361, 92] width 159 height 32
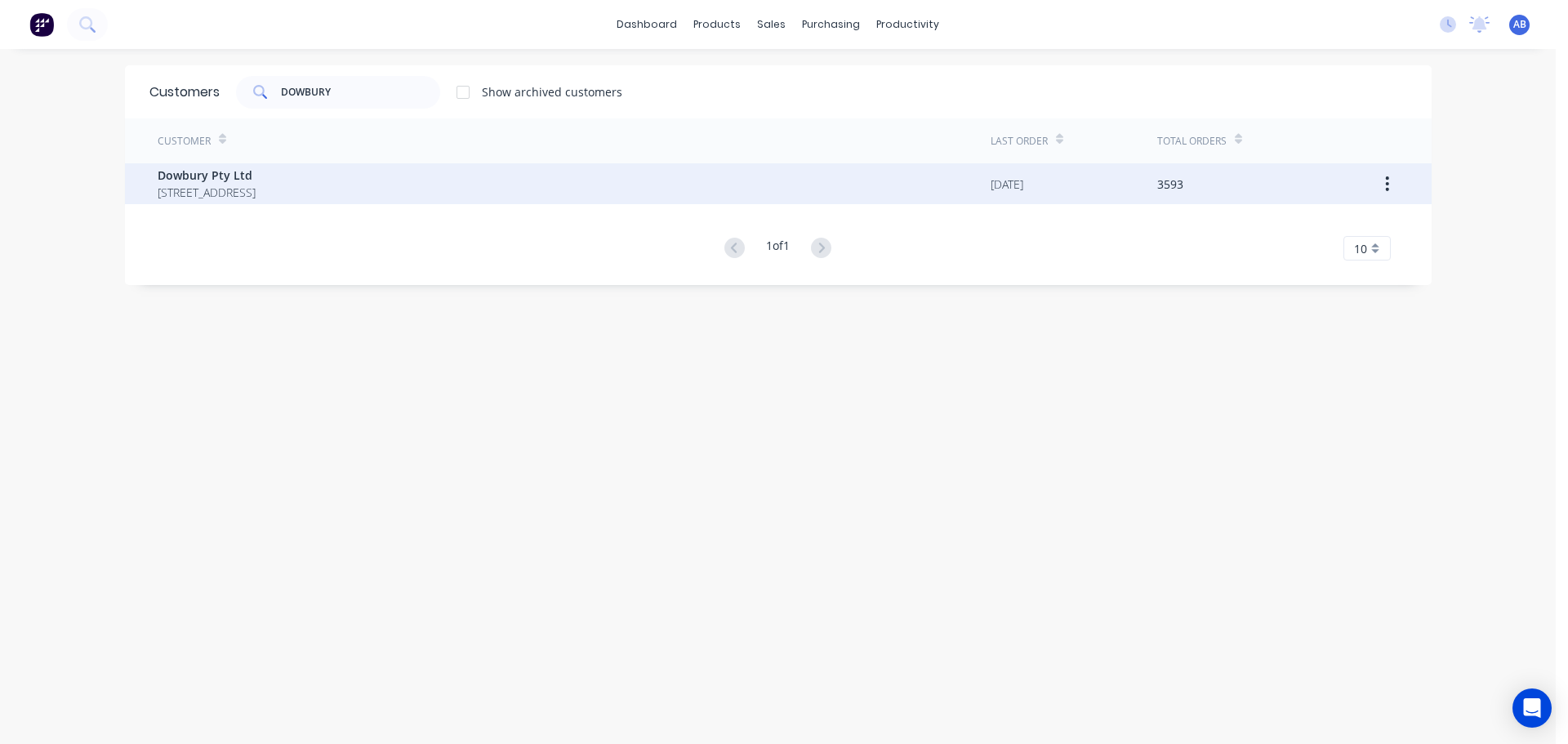
click at [256, 187] on span "[STREET_ADDRESS]" at bounding box center [206, 192] width 98 height 17
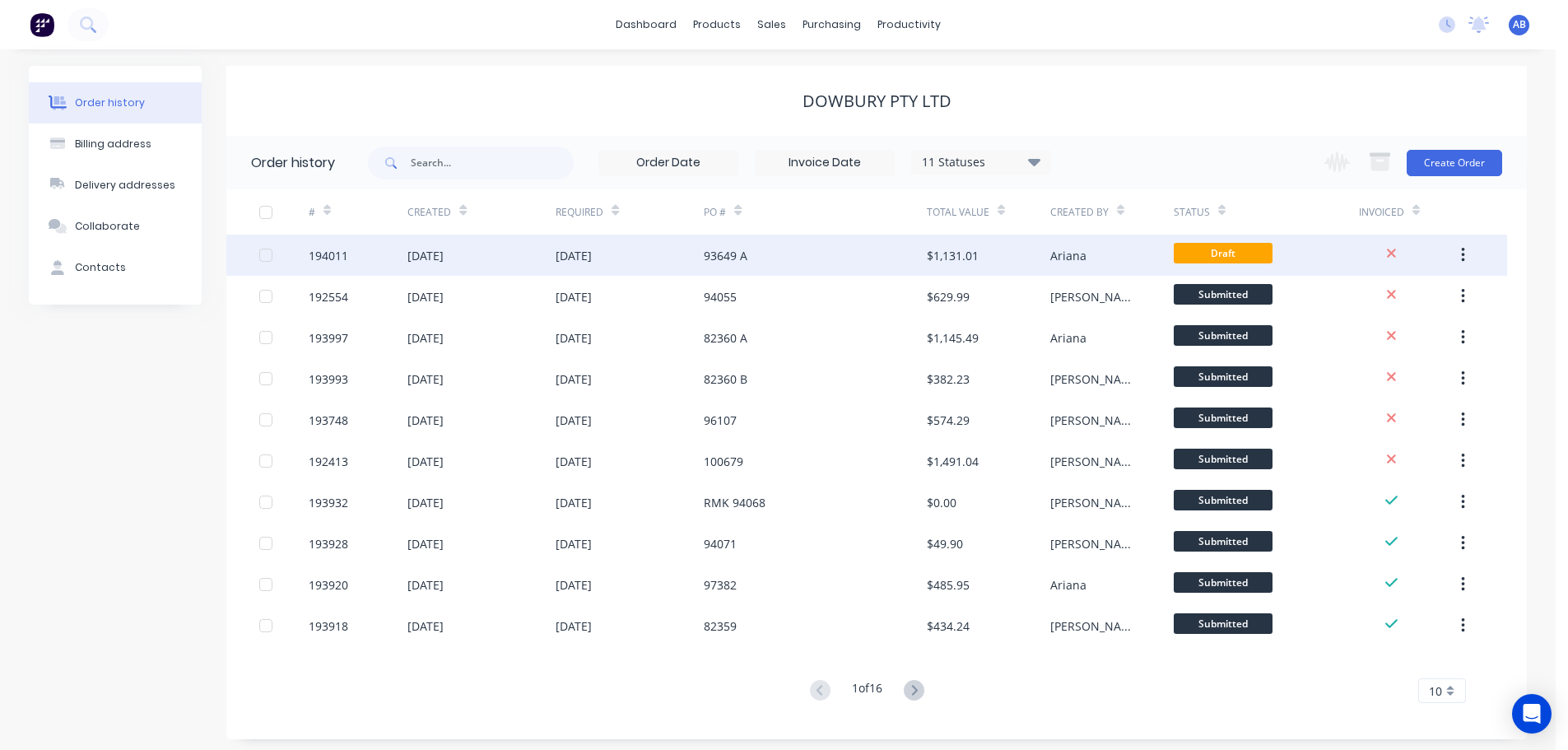
click at [820, 254] on div "93649 A" at bounding box center [814, 254] width 222 height 41
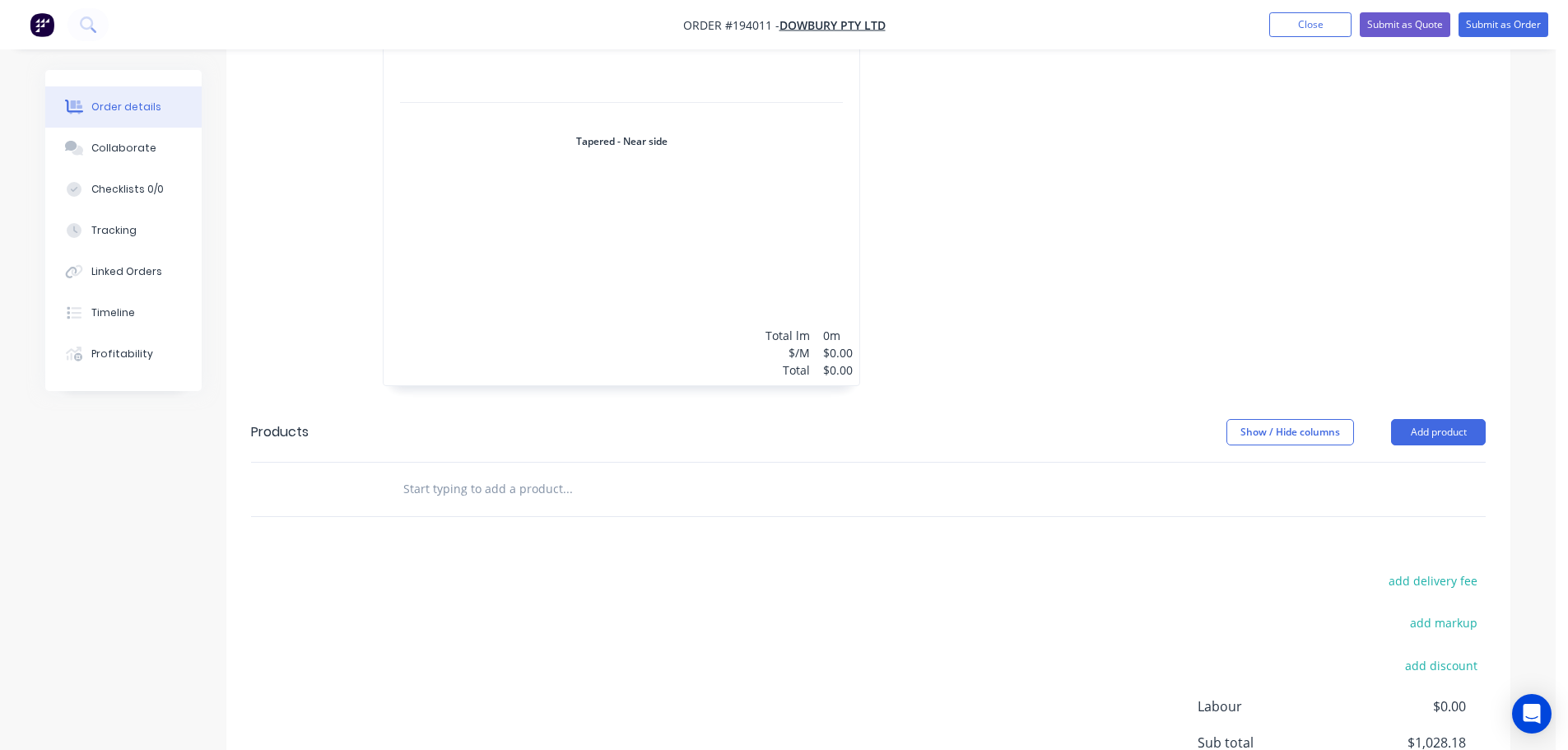
scroll to position [1536, 0]
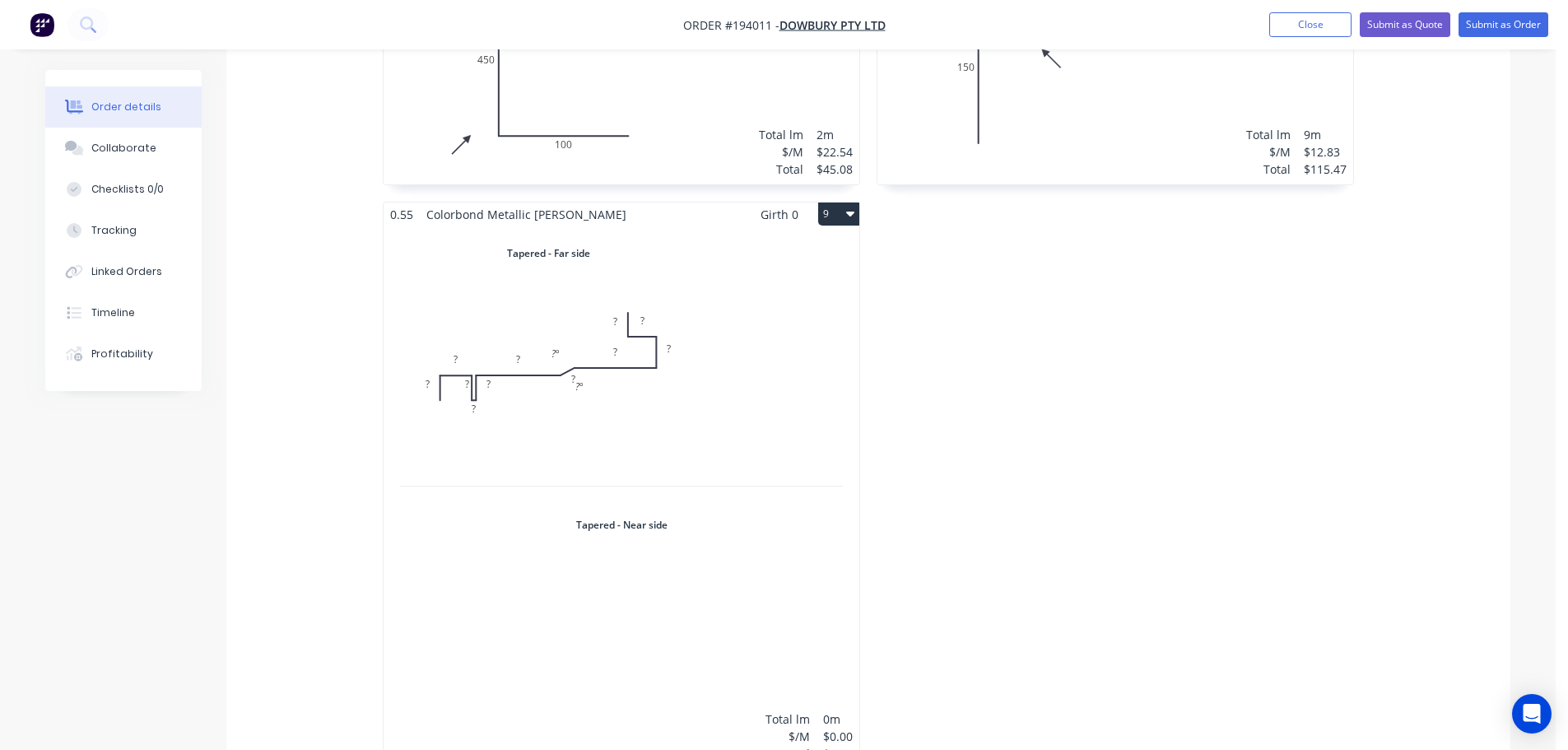
click at [766, 283] on div "Total lm $/M Total 0m $0.00 $0.00" at bounding box center [622, 497] width 475 height 542
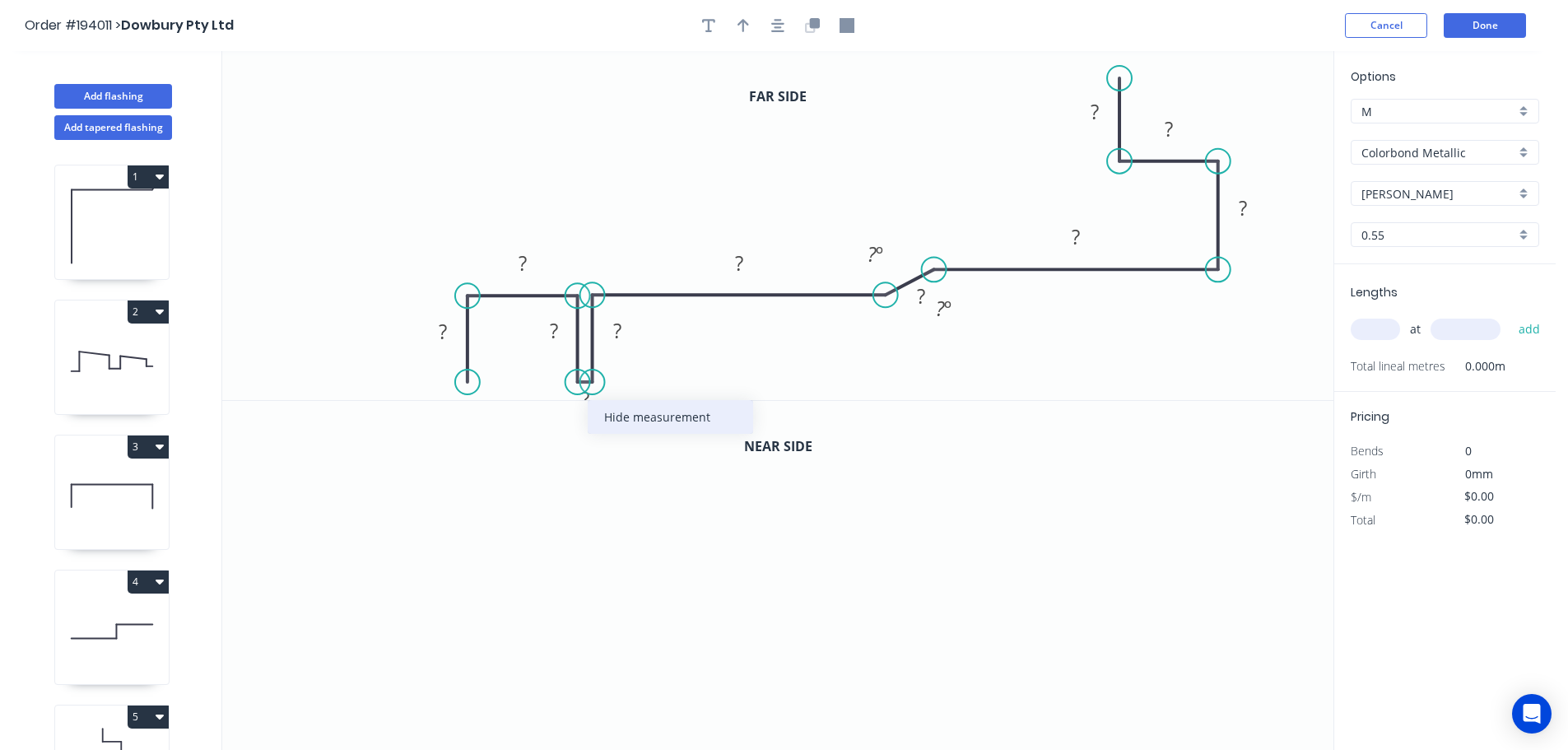
click at [654, 420] on div "Hide measurement" at bounding box center [670, 416] width 166 height 33
click at [449, 324] on rect at bounding box center [442, 333] width 33 height 23
click at [525, 260] on tspan "?" at bounding box center [522, 262] width 8 height 27
click at [556, 327] on tspan "?" at bounding box center [553, 330] width 8 height 27
click at [620, 327] on tspan "?" at bounding box center [616, 330] width 8 height 27
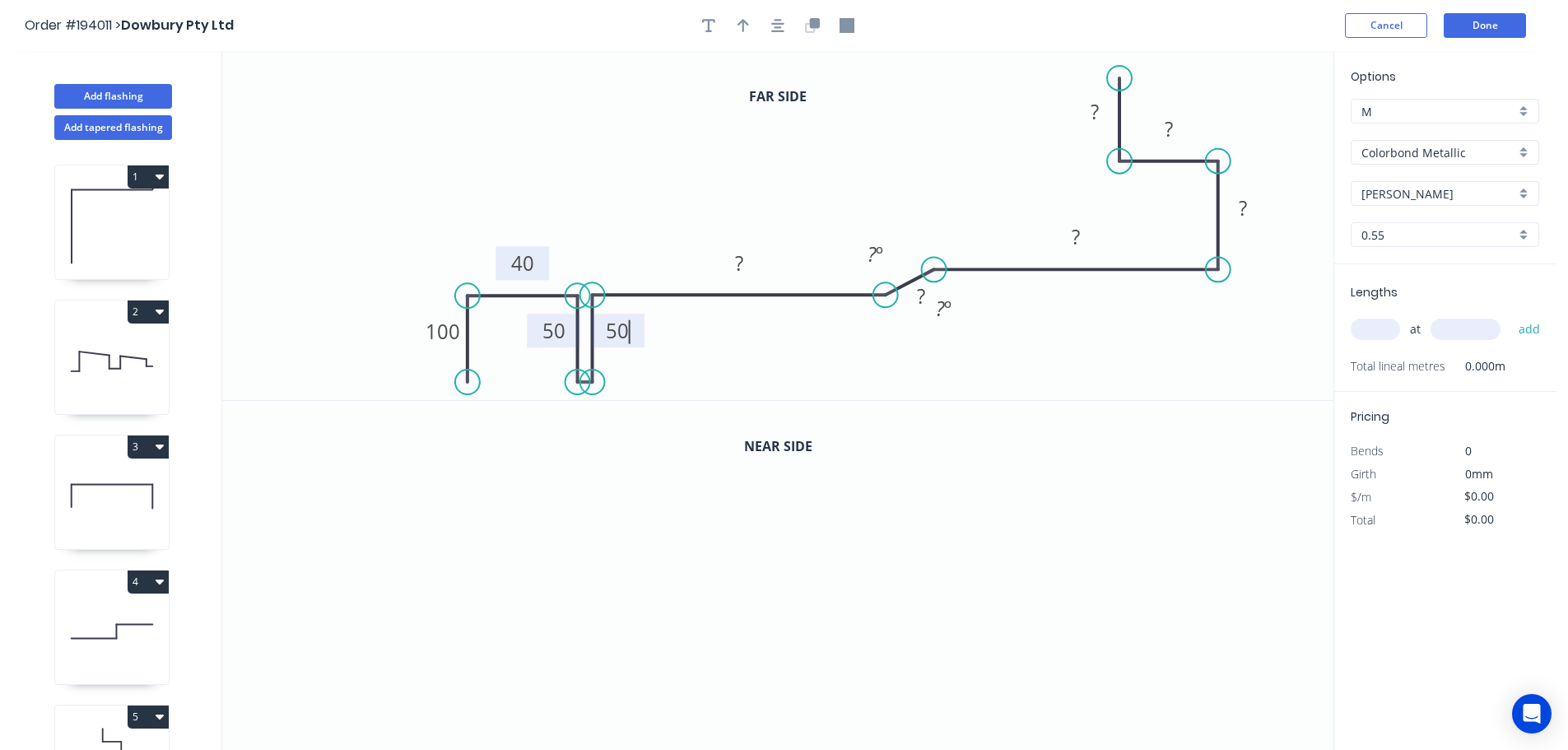
click at [828, 335] on icon "0 ? ? ? 50 ? 40 ? ? 100 50 ? º ? º" at bounding box center [777, 225] width 1111 height 349
click at [738, 262] on tspan "?" at bounding box center [739, 262] width 8 height 27
click at [863, 338] on icon "0 ? ? ? 50 155 40 ? ? 100 50 ? º ? º" at bounding box center [777, 225] width 1111 height 349
click at [878, 251] on tspan "º" at bounding box center [880, 254] width 7 height 27
click at [940, 188] on icon "0 ? ? ? 50 155 40 ? ? 100 50 150 º ? º" at bounding box center [777, 225] width 1111 height 349
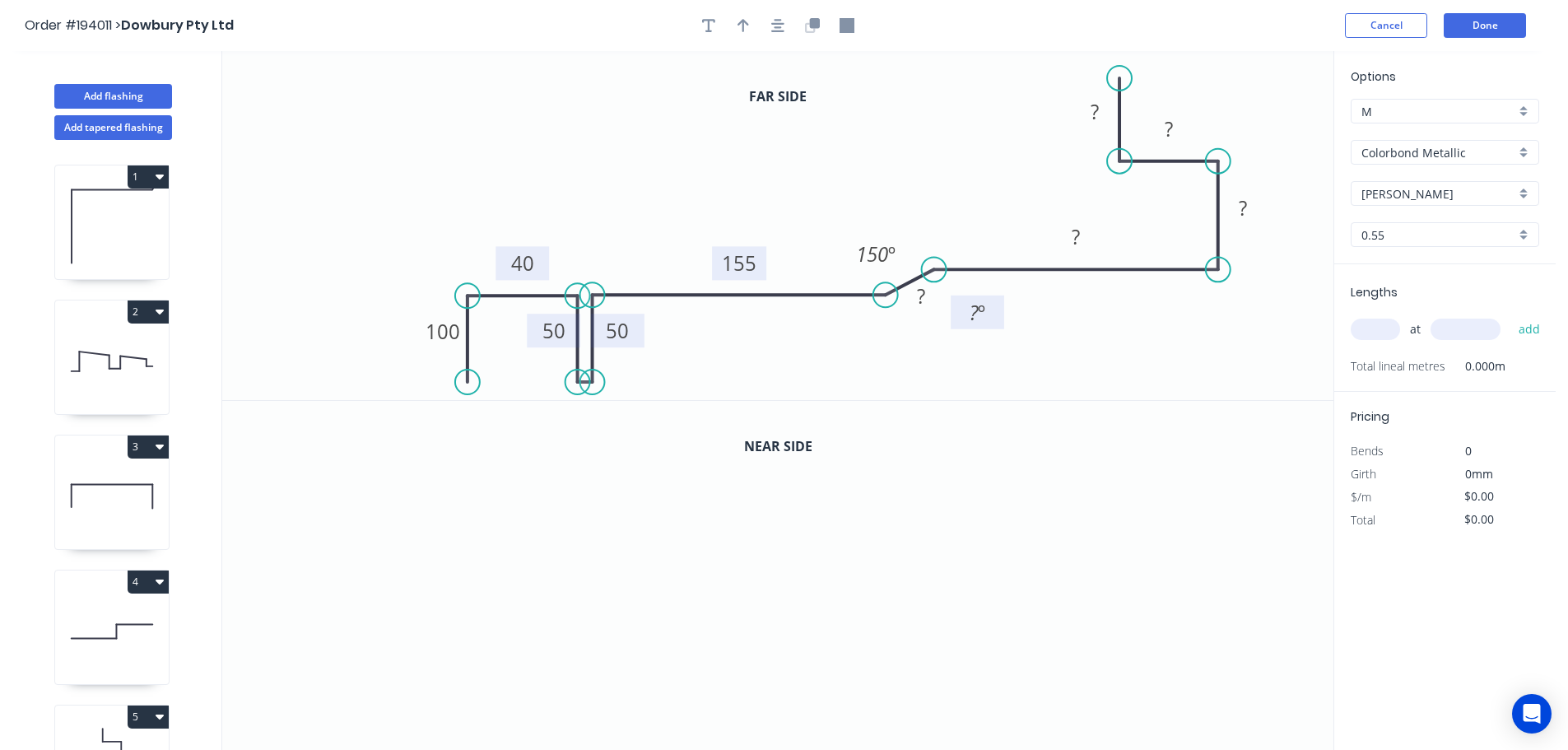
drag, startPoint x: 966, startPoint y: 312, endPoint x: 999, endPoint y: 317, distance: 33.4
click at [999, 317] on rect at bounding box center [977, 312] width 54 height 33
click at [926, 297] on rect at bounding box center [920, 297] width 33 height 23
click at [992, 165] on icon "0 ? ? ? 50 155 40 150 ? 100 50 150 º ? º" at bounding box center [777, 225] width 1111 height 349
click at [983, 306] on tspan "º" at bounding box center [982, 312] width 7 height 27
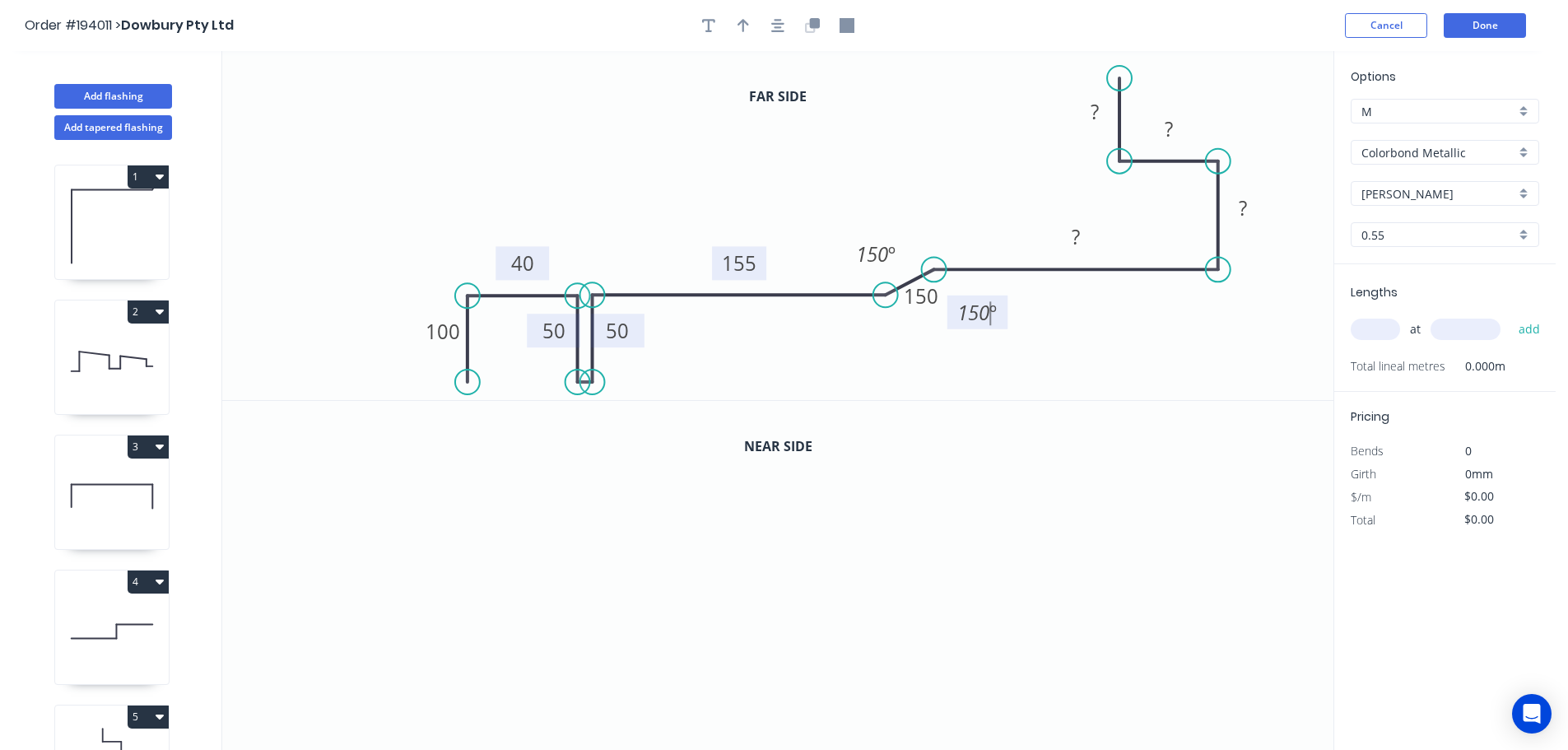
click at [1074, 320] on icon "0 ? ? ? 50 155 40 150 ? 100 50 150 º 150 º" at bounding box center [777, 225] width 1111 height 349
click at [931, 298] on tspan "150" at bounding box center [920, 296] width 34 height 27
click at [1119, 320] on icon "0 ? ? ? 50 155 40 5 ? 100 50 150 º 150 º" at bounding box center [777, 225] width 1111 height 349
drag, startPoint x: 1000, startPoint y: 320, endPoint x: 1015, endPoint y: 315, distance: 15.8
click at [1015, 315] on rect at bounding box center [992, 307] width 61 height 33
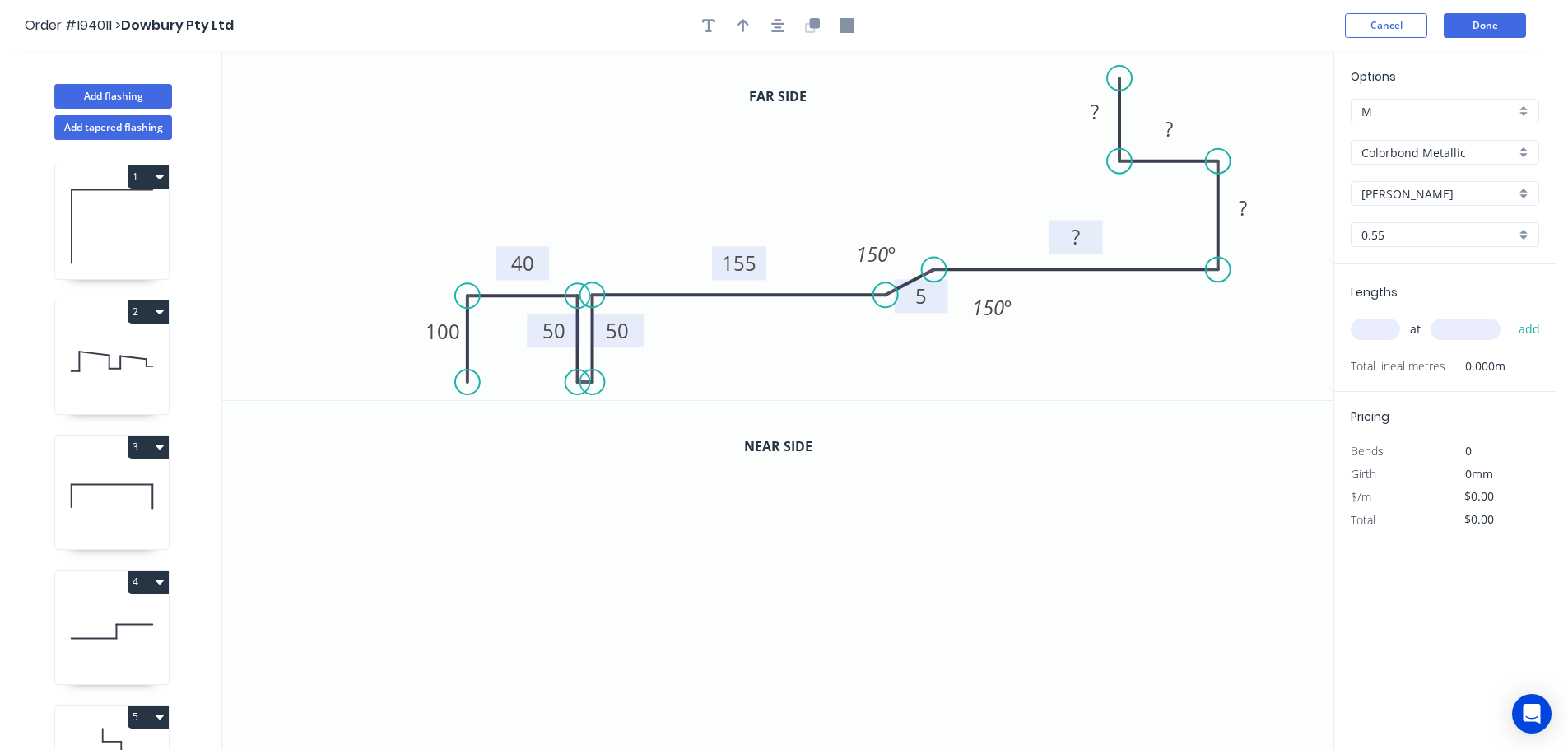
click at [1077, 234] on tspan "?" at bounding box center [1075, 236] width 8 height 27
click at [1134, 312] on icon "0 ? 155 ? 50 155 40 5 ? 100 50 150 º 150 º" at bounding box center [777, 225] width 1111 height 349
click at [1247, 205] on rect at bounding box center [1242, 209] width 33 height 23
click at [1264, 141] on icon "0 ? 155 ? 50 155 40 5 50 100 50 150 º 150 º" at bounding box center [777, 225] width 1111 height 349
click at [1170, 130] on tspan "?" at bounding box center [1168, 129] width 8 height 27
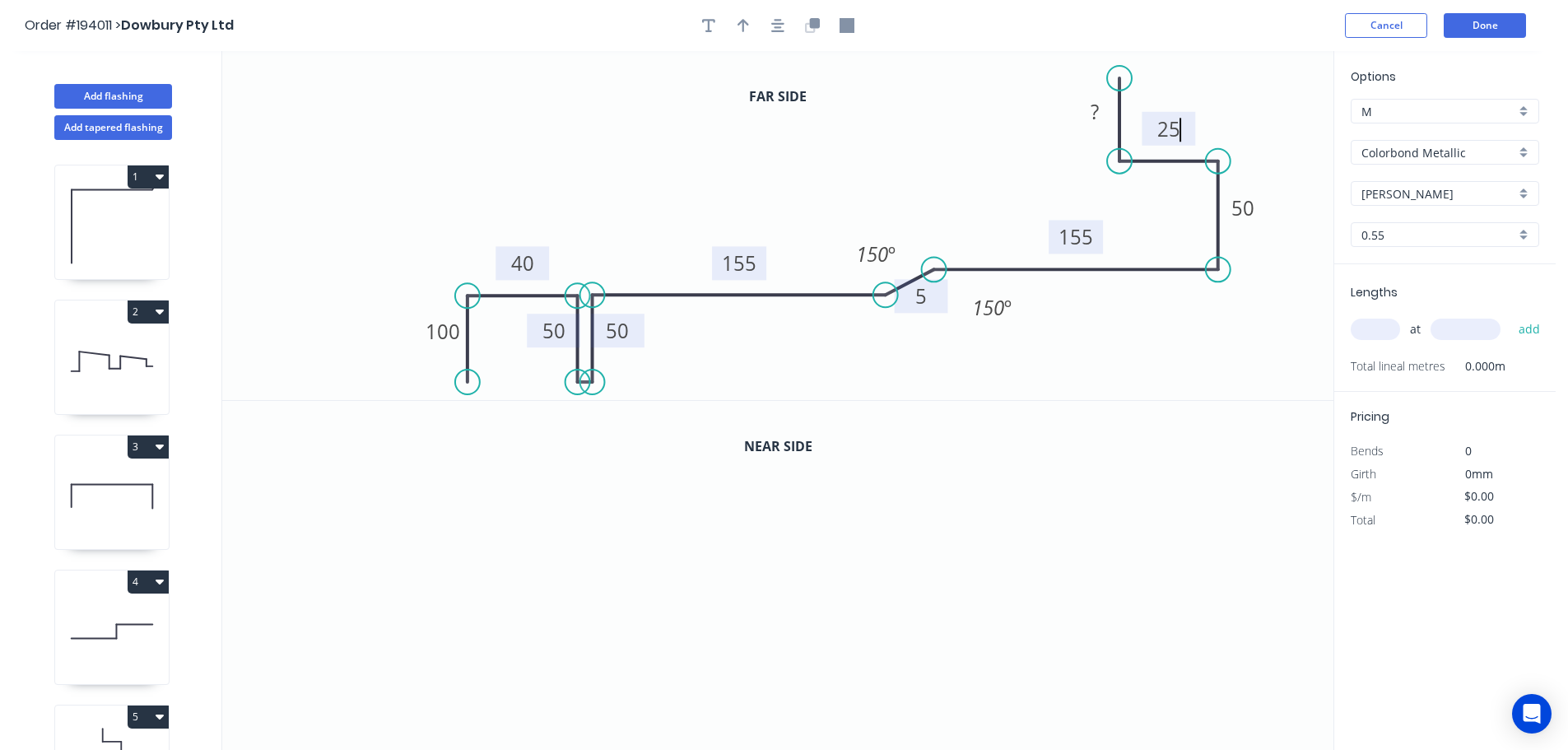
click at [1206, 78] on icon "0 25 155 ? 50 155 40 5 50 100 50 150 º 150 º" at bounding box center [777, 225] width 1111 height 349
click at [1093, 108] on tspan "?" at bounding box center [1094, 111] width 8 height 27
click at [1281, 114] on icon "0 25 155 100 50 155 40 5 50 100 50 150 º 150 º" at bounding box center [777, 225] width 1111 height 349
click at [744, 26] on icon "button" at bounding box center [743, 26] width 11 height 13
drag, startPoint x: 1248, startPoint y: 128, endPoint x: 1265, endPoint y: 119, distance: 19.2
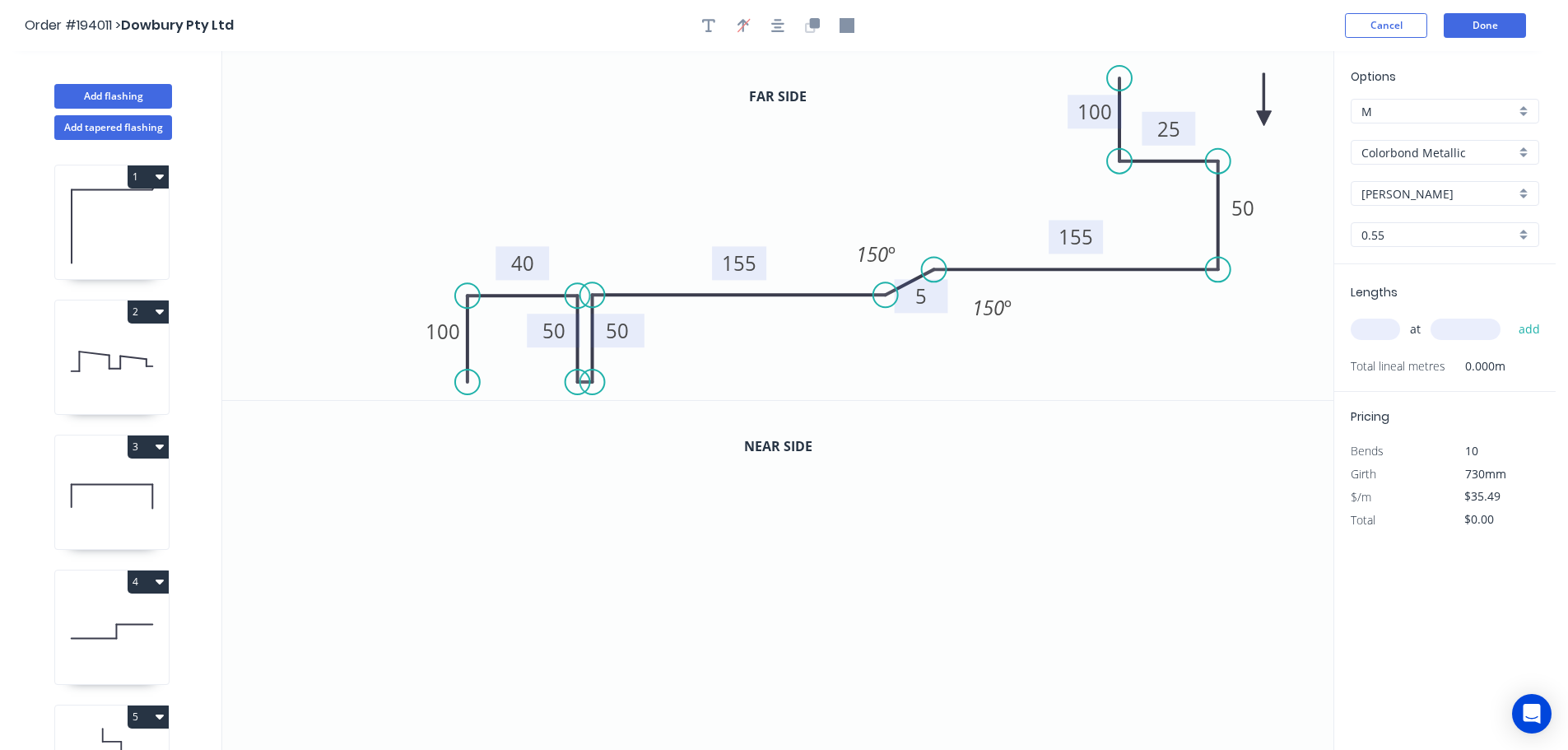
click at [1265, 119] on icon at bounding box center [1264, 99] width 15 height 53
click at [1265, 127] on icon at bounding box center [1277, 114] width 48 height 48
click at [813, 22] on icon "button" at bounding box center [814, 23] width 10 height 10
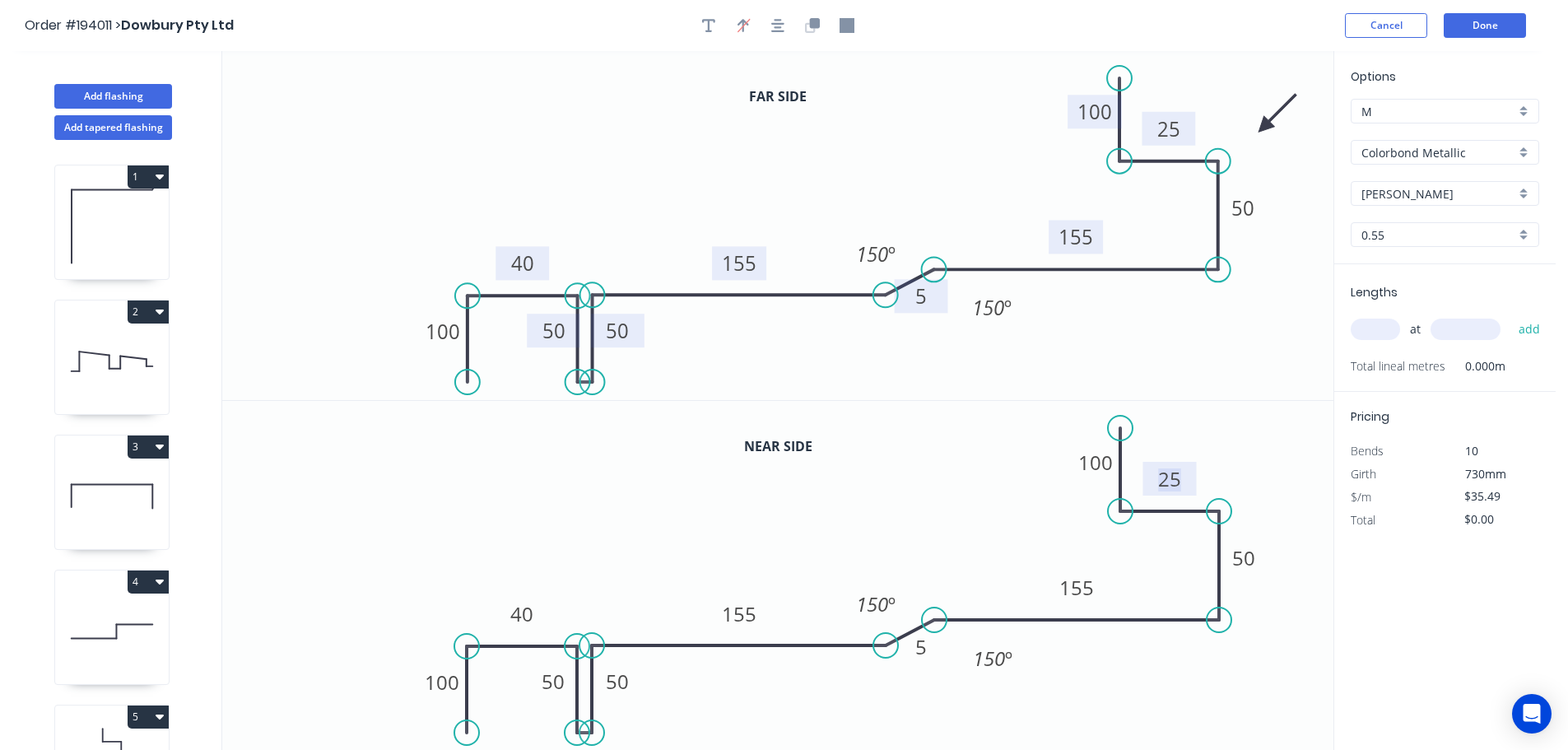
click at [1176, 479] on tspan "25" at bounding box center [1169, 478] width 23 height 27
click at [1243, 432] on icon "0 18 155 100 50 155 40 5 50 100 50 150 º 150 º" at bounding box center [777, 575] width 1111 height 349
click at [1385, 328] on input "text" at bounding box center [1375, 329] width 49 height 21
click at [1466, 329] on input "text" at bounding box center [1465, 329] width 70 height 21
click at [1510, 315] on button "add" at bounding box center [1529, 329] width 39 height 28
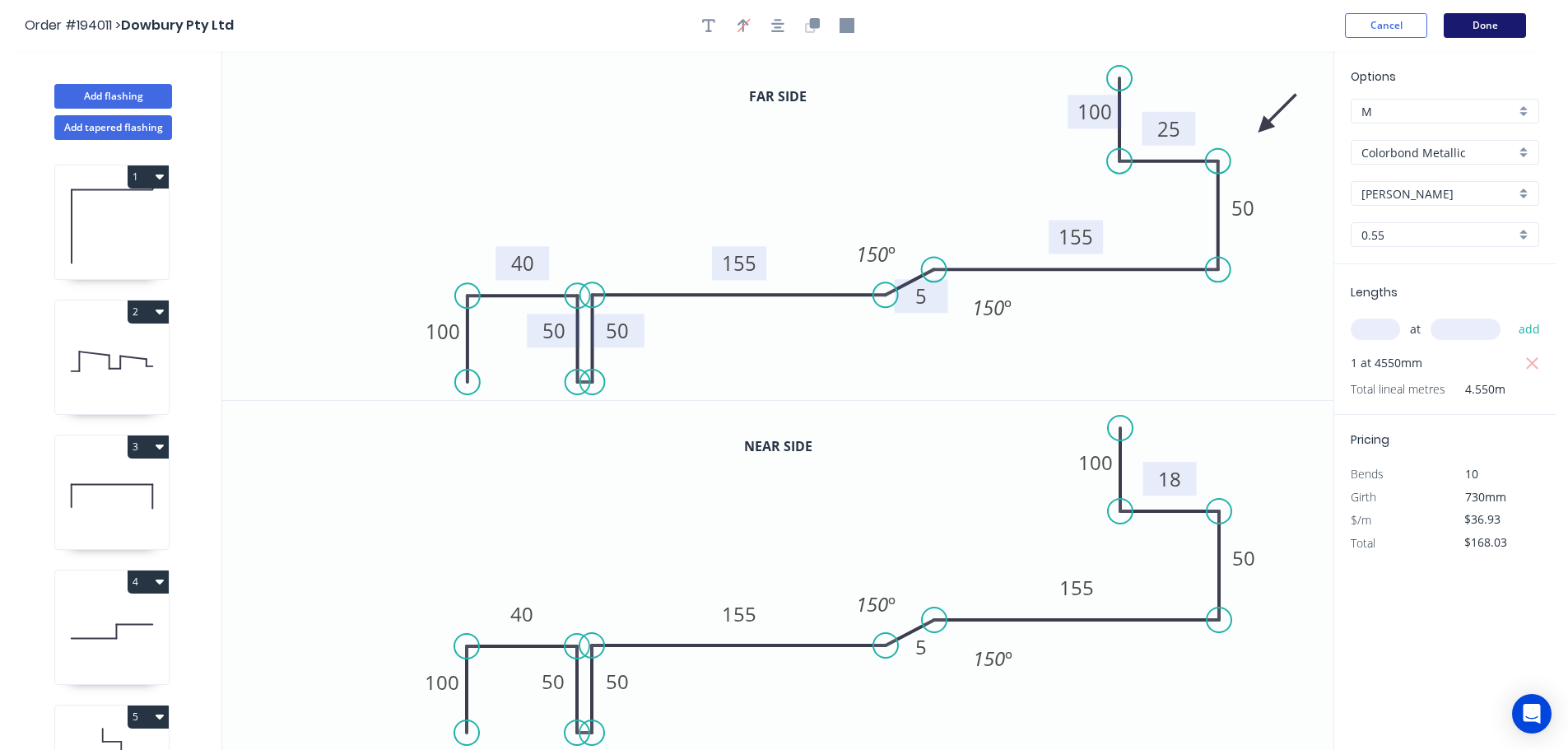
click at [1477, 29] on button "Done" at bounding box center [1484, 26] width 82 height 25
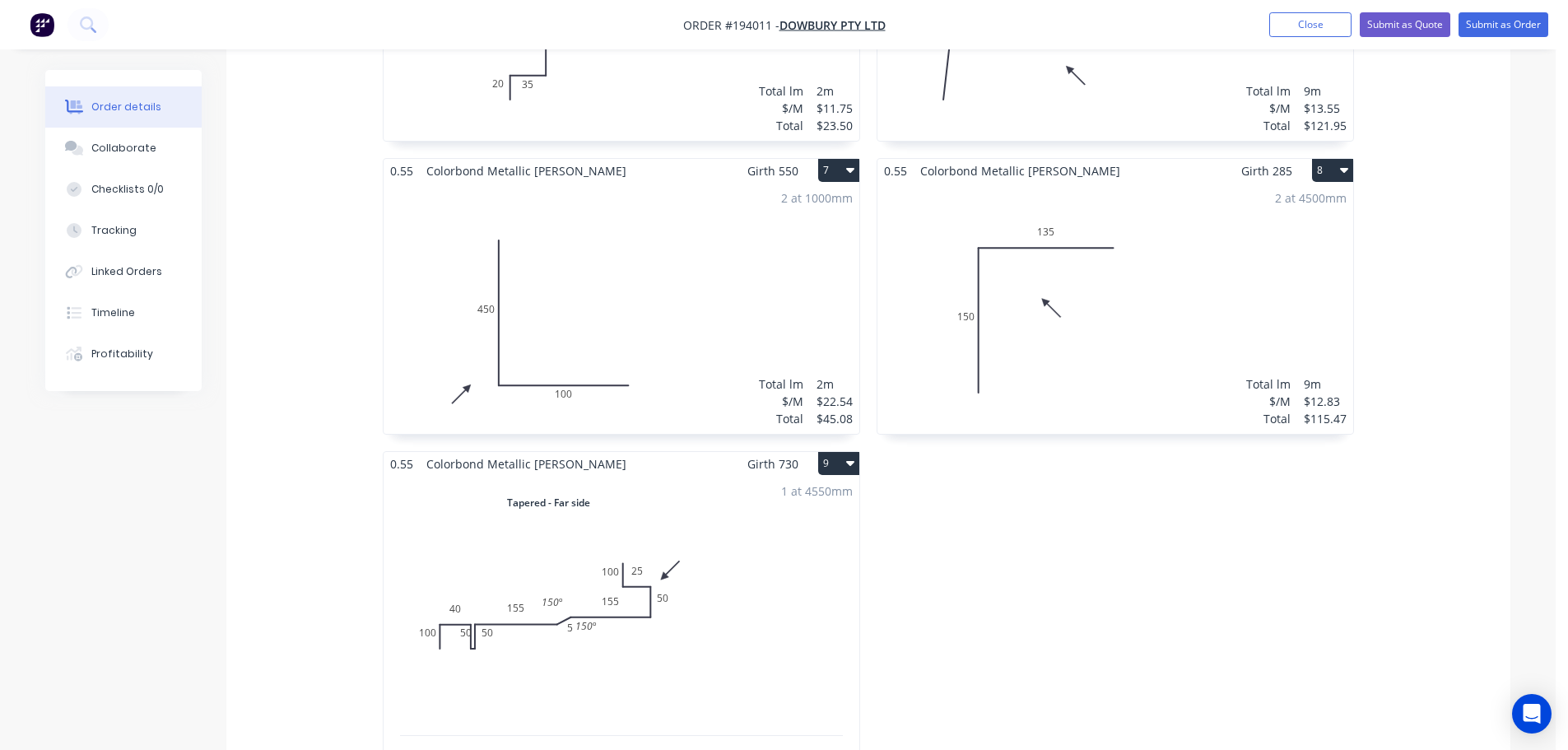
scroll to position [1536, 0]
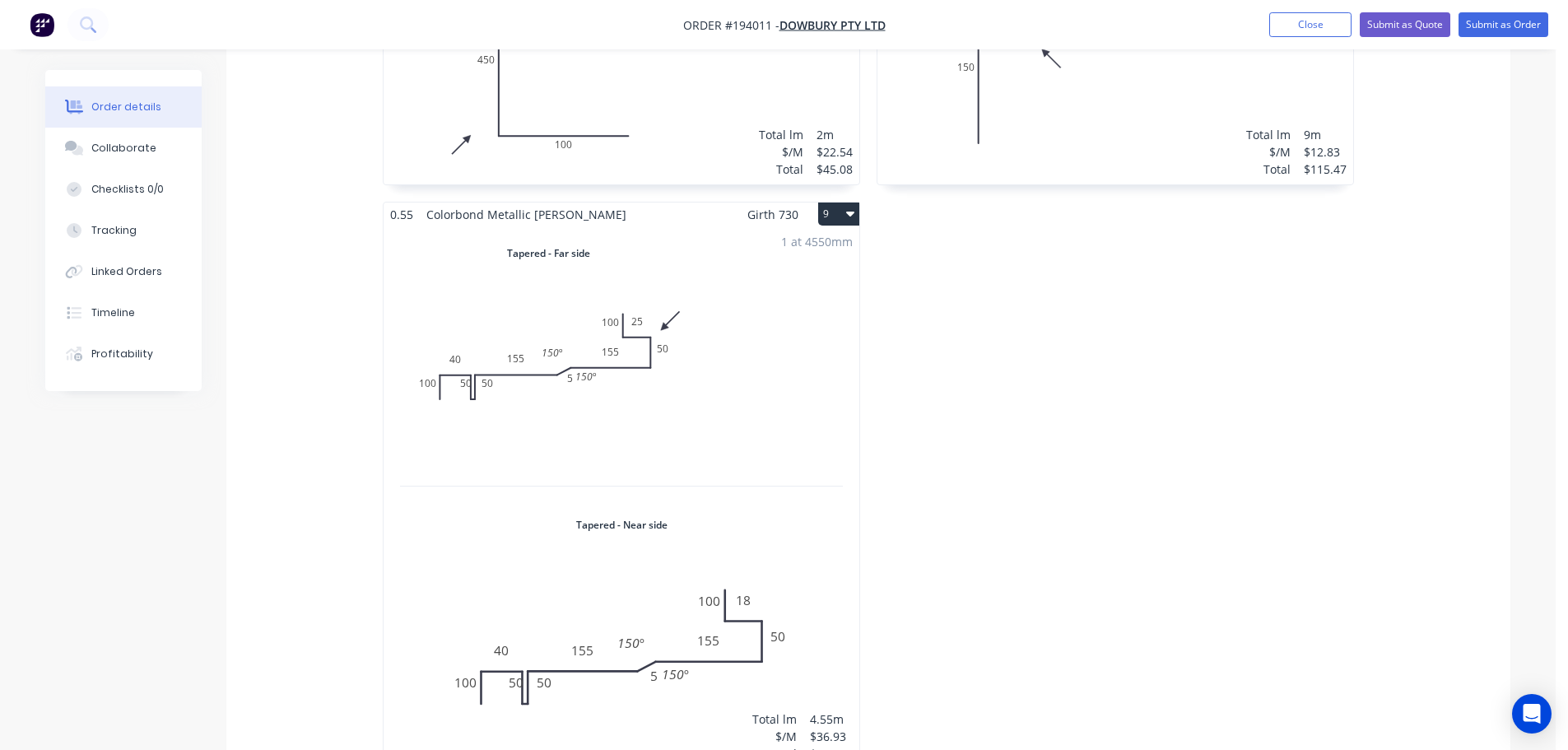
click at [751, 383] on div "1 at 4550mm Total lm $/M Total 4.55m $36.93 $168.03" at bounding box center [622, 497] width 475 height 542
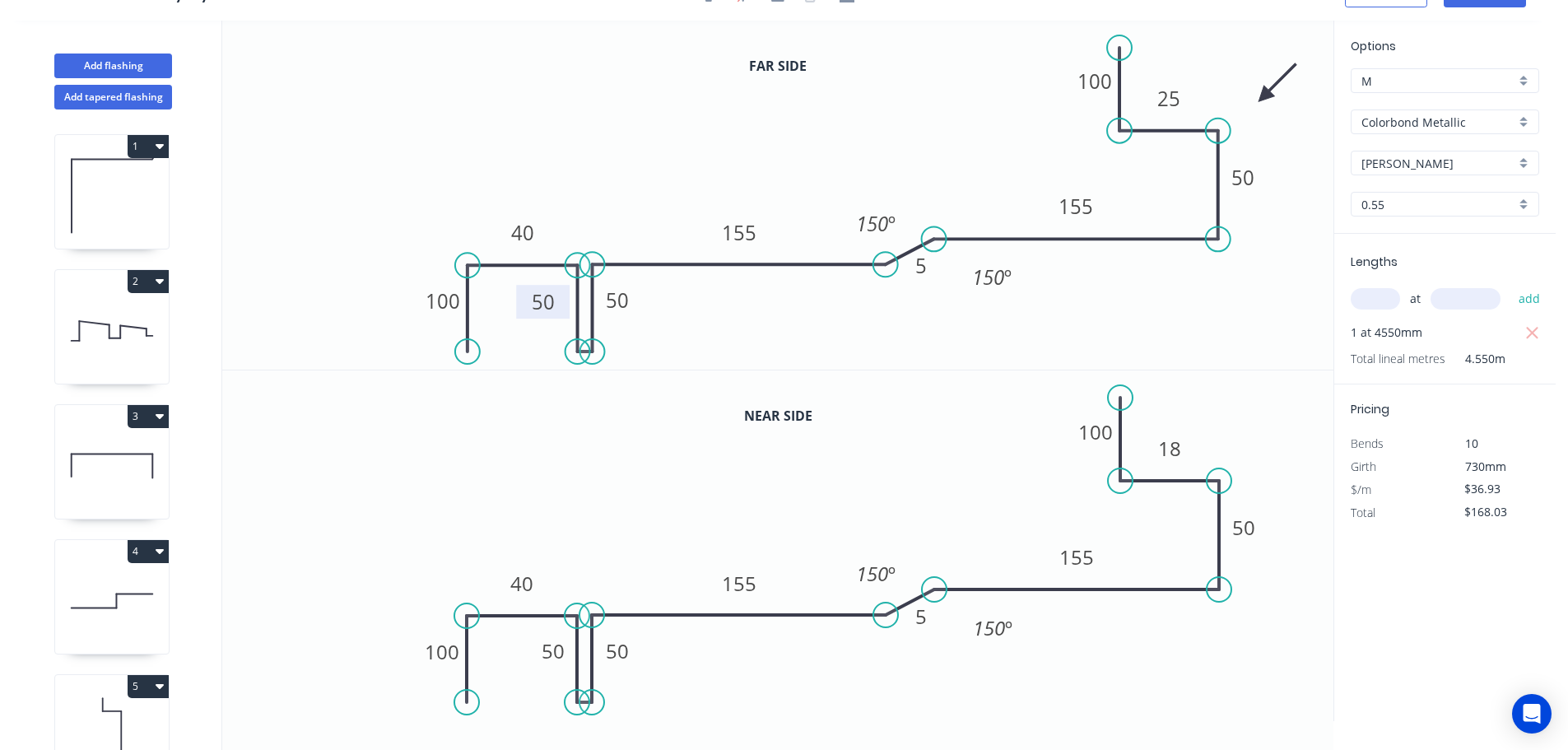
drag, startPoint x: 532, startPoint y: 303, endPoint x: 519, endPoint y: 305, distance: 13.2
click at [519, 305] on rect at bounding box center [542, 301] width 54 height 33
drag, startPoint x: 534, startPoint y: 657, endPoint x: 521, endPoint y: 658, distance: 13.0
click at [521, 658] on rect at bounding box center [540, 652] width 54 height 33
drag, startPoint x: 902, startPoint y: 629, endPoint x: 891, endPoint y: 648, distance: 22.0
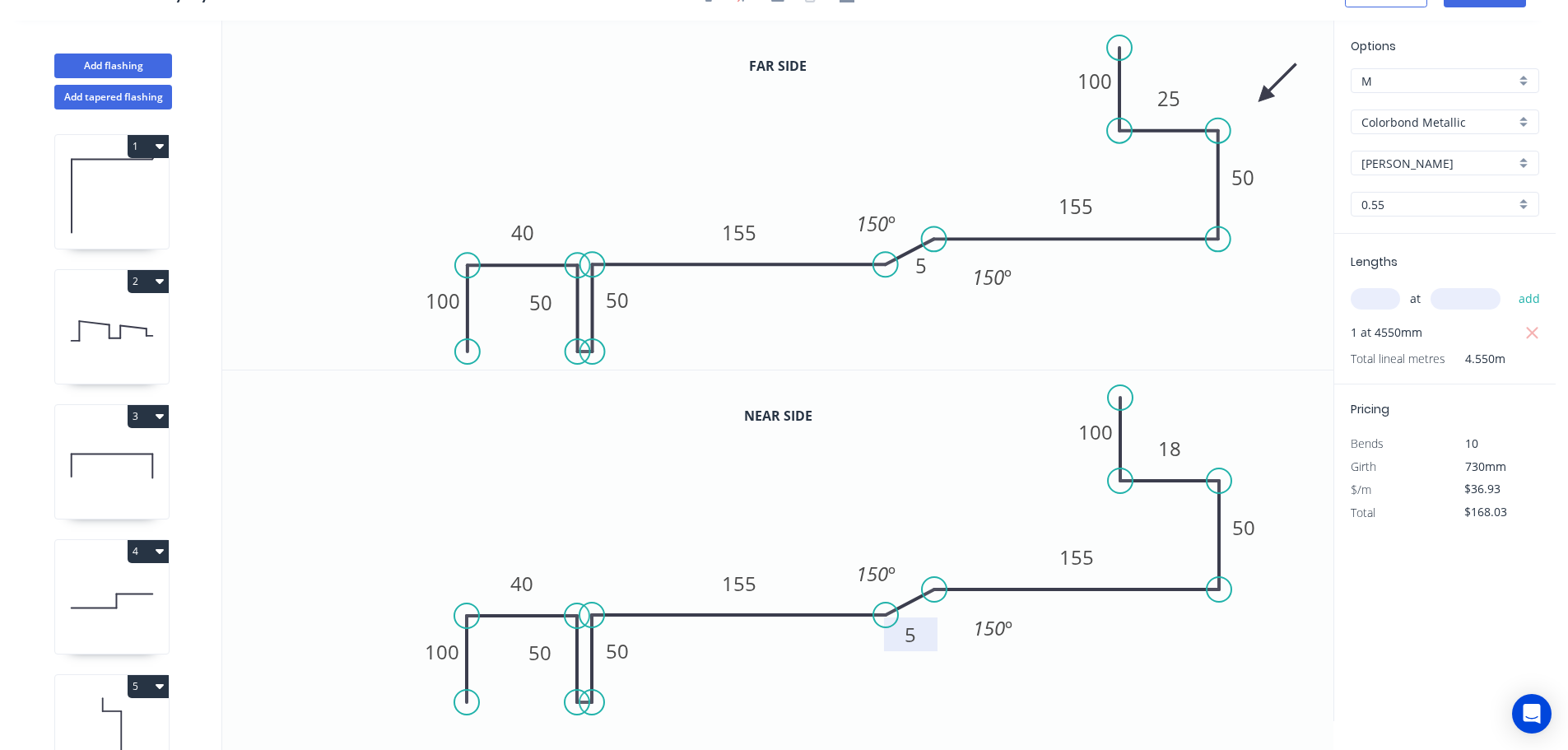
click at [891, 648] on rect at bounding box center [910, 634] width 54 height 33
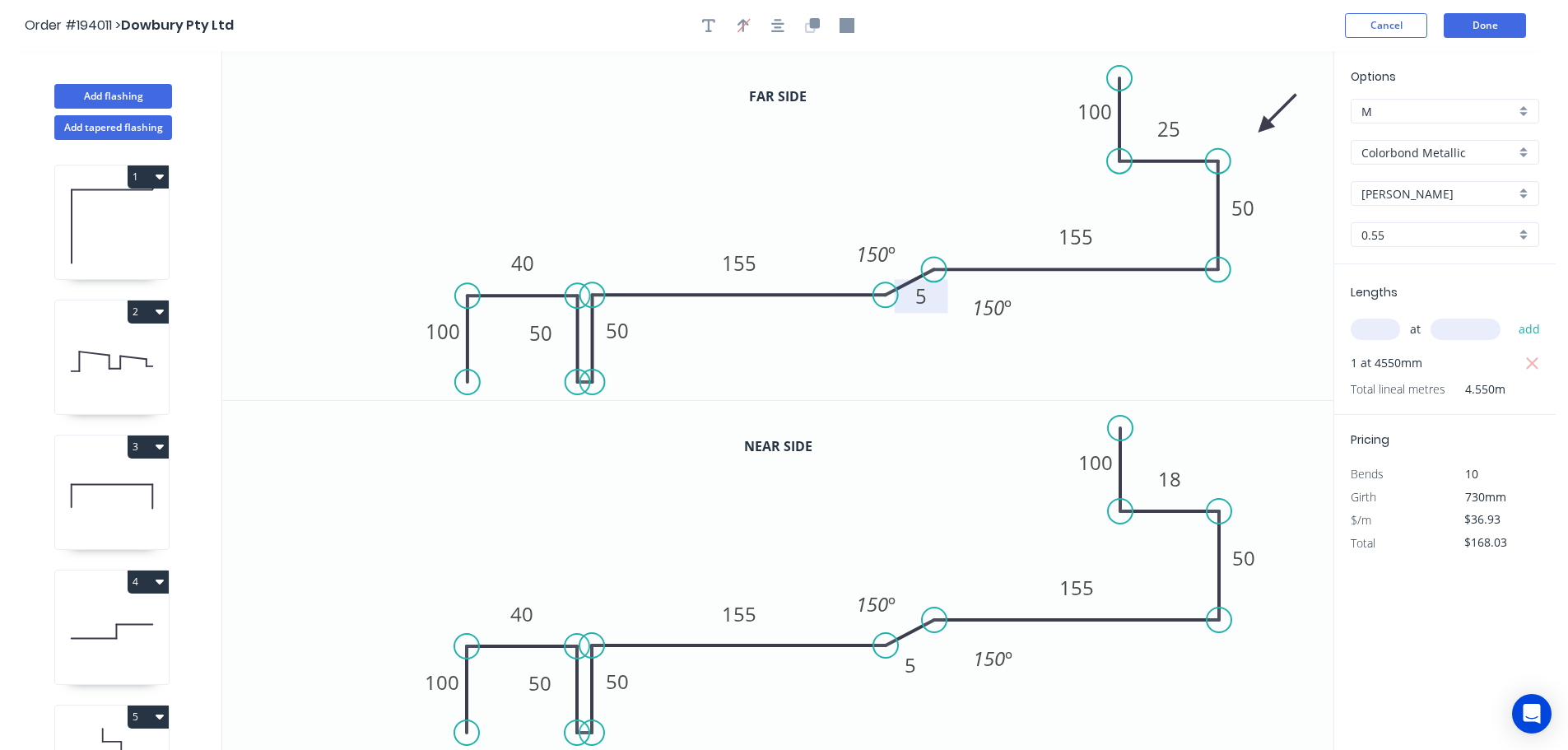
click at [938, 307] on rect at bounding box center [921, 296] width 54 height 33
drag, startPoint x: 906, startPoint y: 310, endPoint x: 891, endPoint y: 331, distance: 25.8
click at [891, 331] on rect at bounding box center [905, 316] width 54 height 33
click at [1491, 19] on button "Done" at bounding box center [1484, 26] width 82 height 25
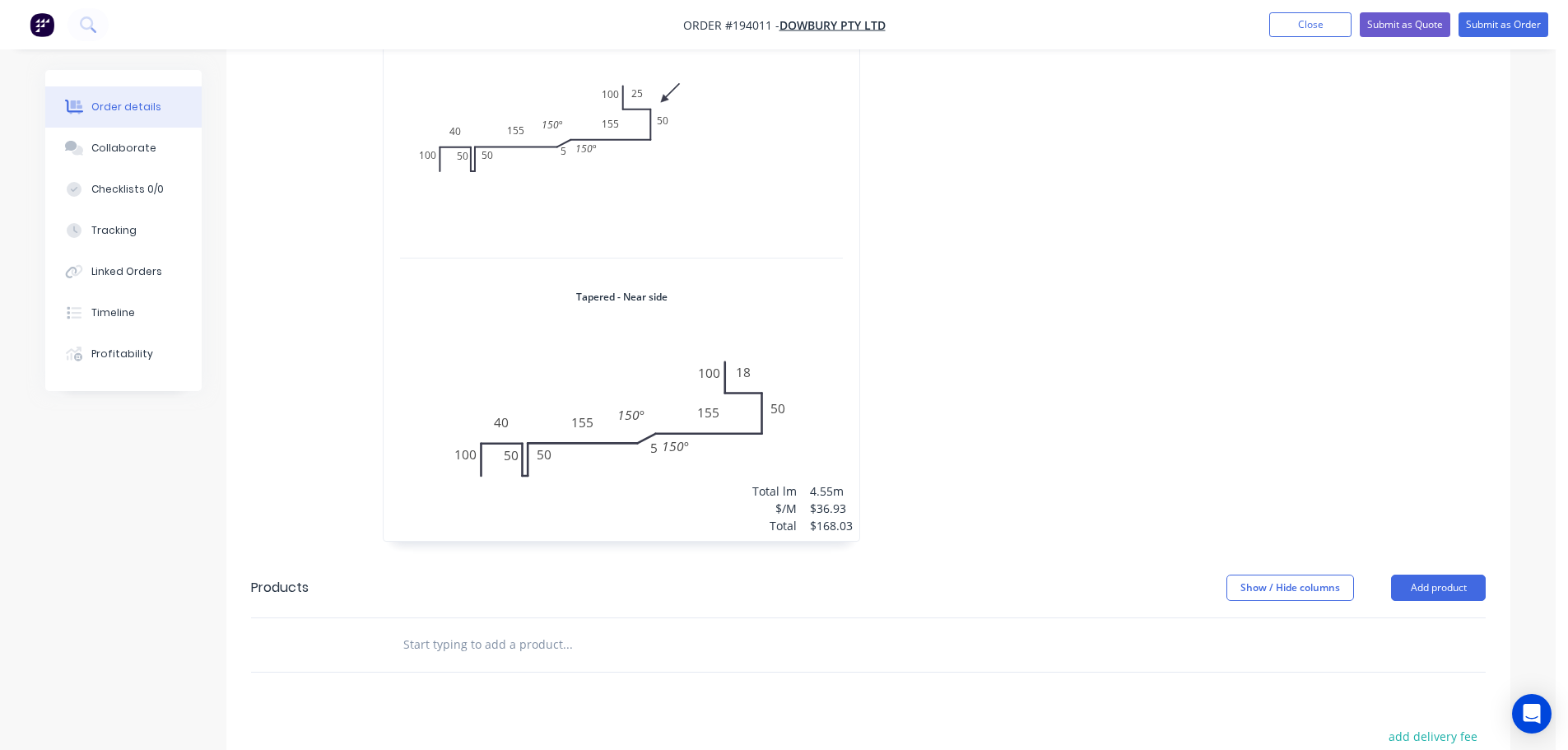
scroll to position [1728, 0]
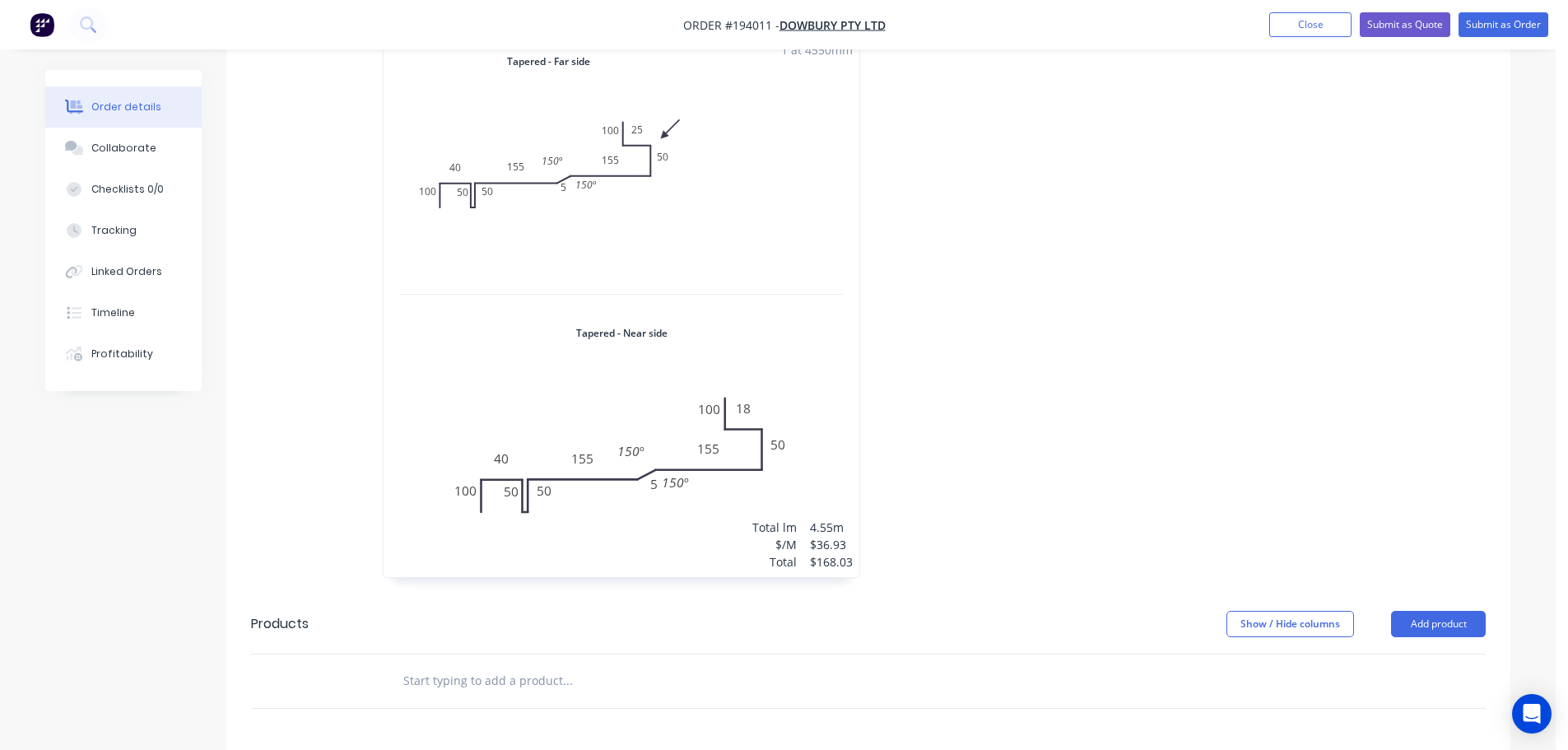
click at [724, 231] on div "1 at 4550mm Total lm $/M Total 4.55m $36.93 $168.03" at bounding box center [622, 305] width 475 height 542
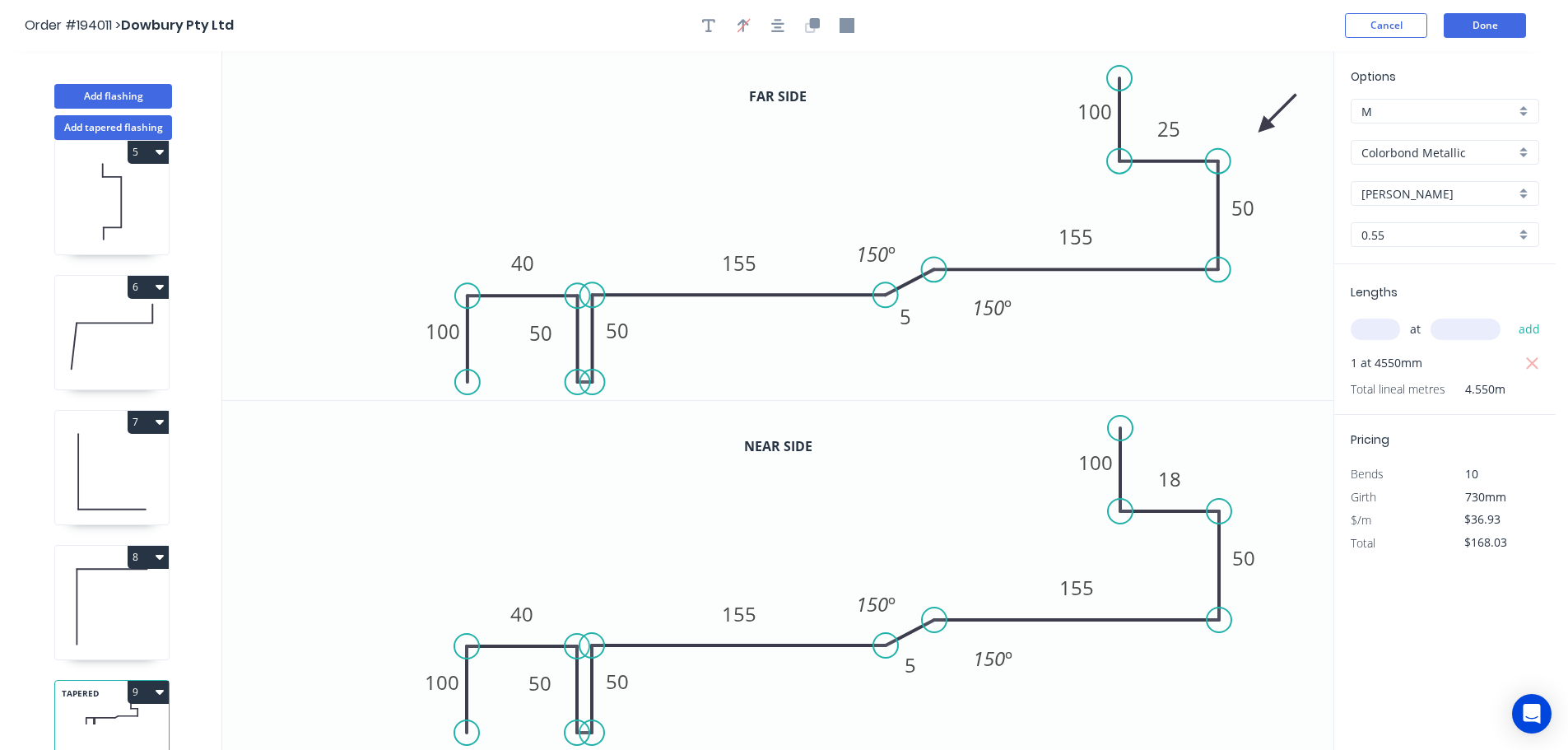
scroll to position [612, 0]
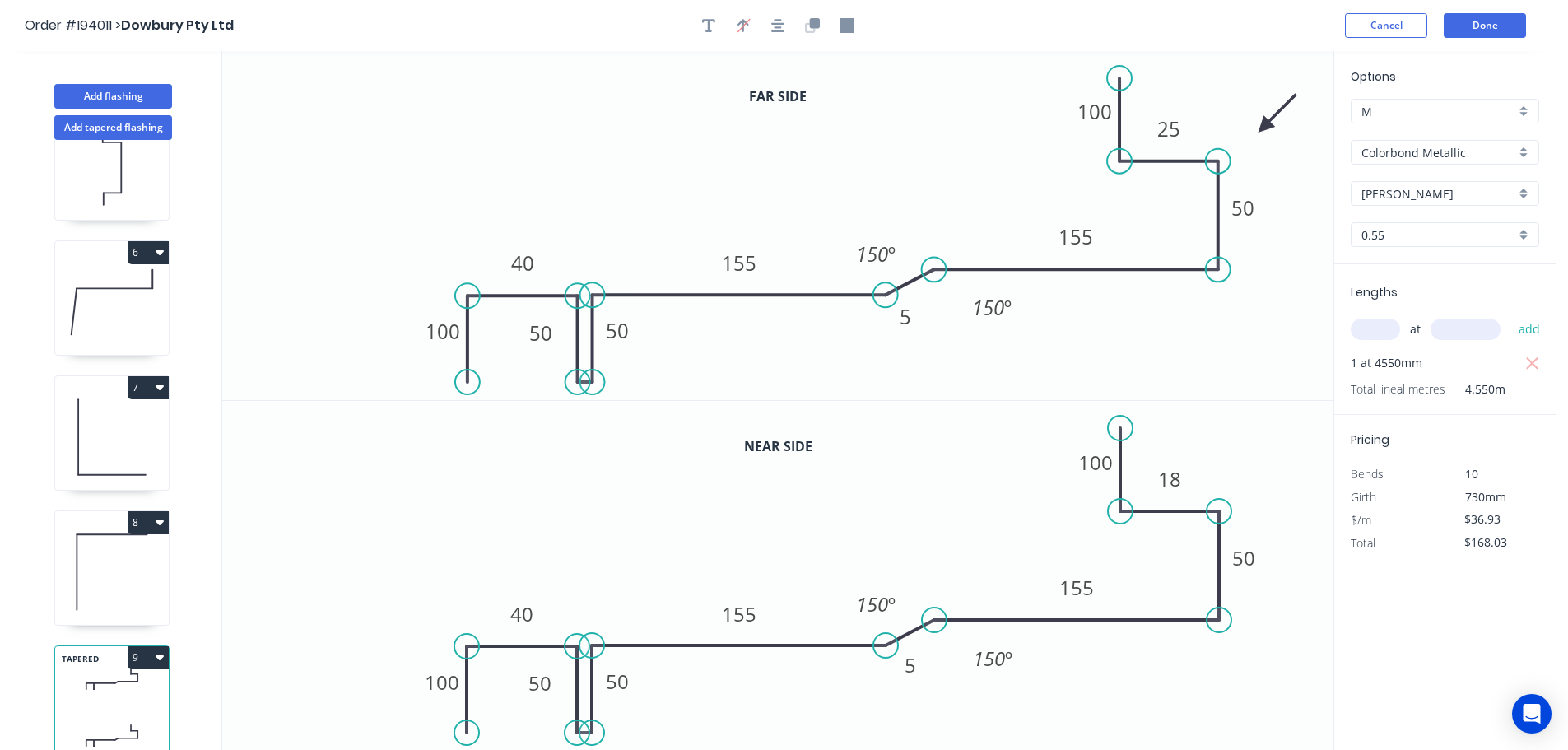
click at [144, 646] on button "9" at bounding box center [148, 658] width 41 height 23
click at [107, 689] on div "Duplicate" at bounding box center [91, 698] width 127 height 24
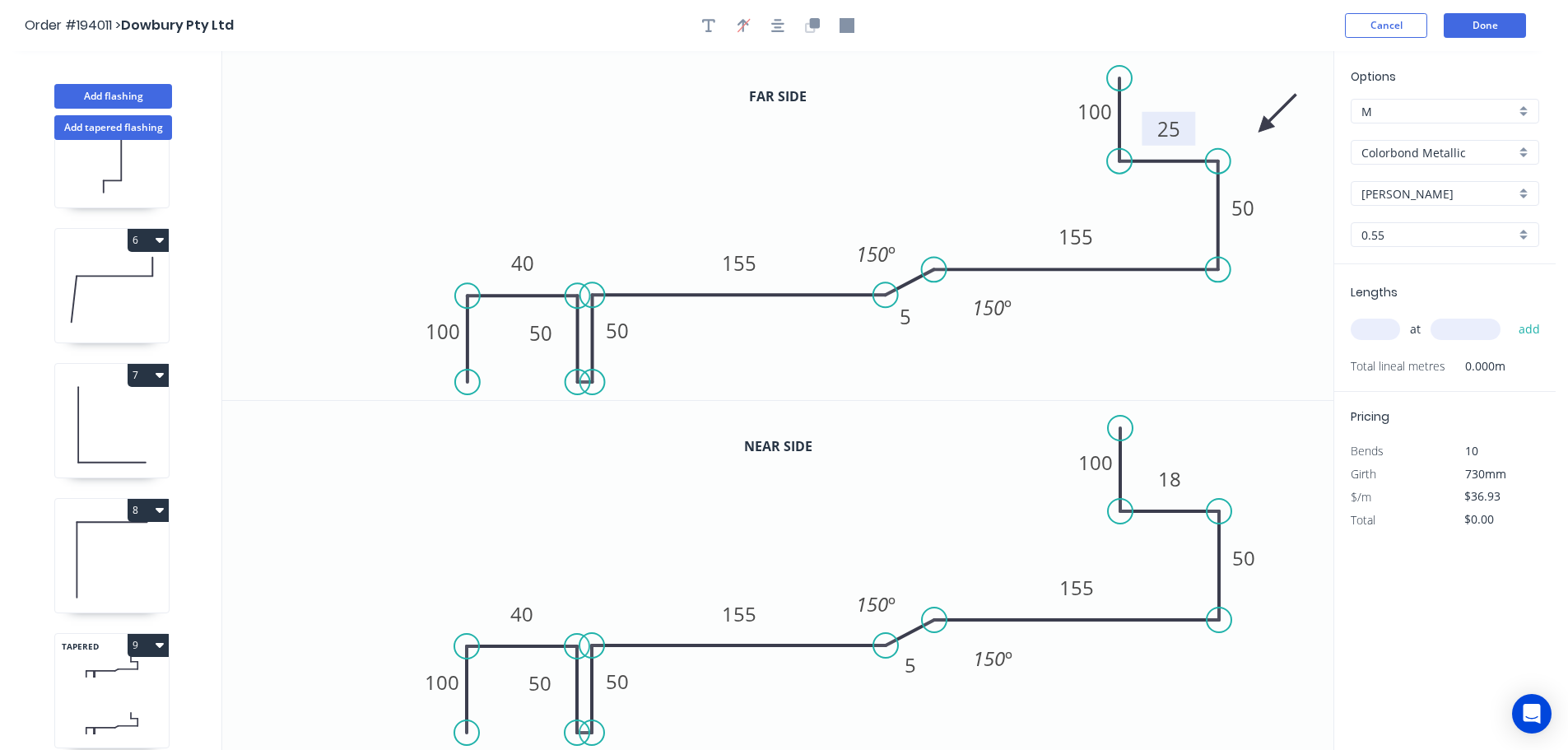
click at [1176, 129] on tspan "25" at bounding box center [1168, 129] width 23 height 27
click at [1169, 479] on tspan "18" at bounding box center [1169, 478] width 23 height 27
click at [1219, 424] on icon "0 10 155 100 50 155 40 5 50 100 50 150 º 150 º" at bounding box center [777, 575] width 1111 height 349
click at [1391, 335] on input "text" at bounding box center [1375, 329] width 49 height 21
click at [1477, 324] on input "text" at bounding box center [1465, 329] width 70 height 21
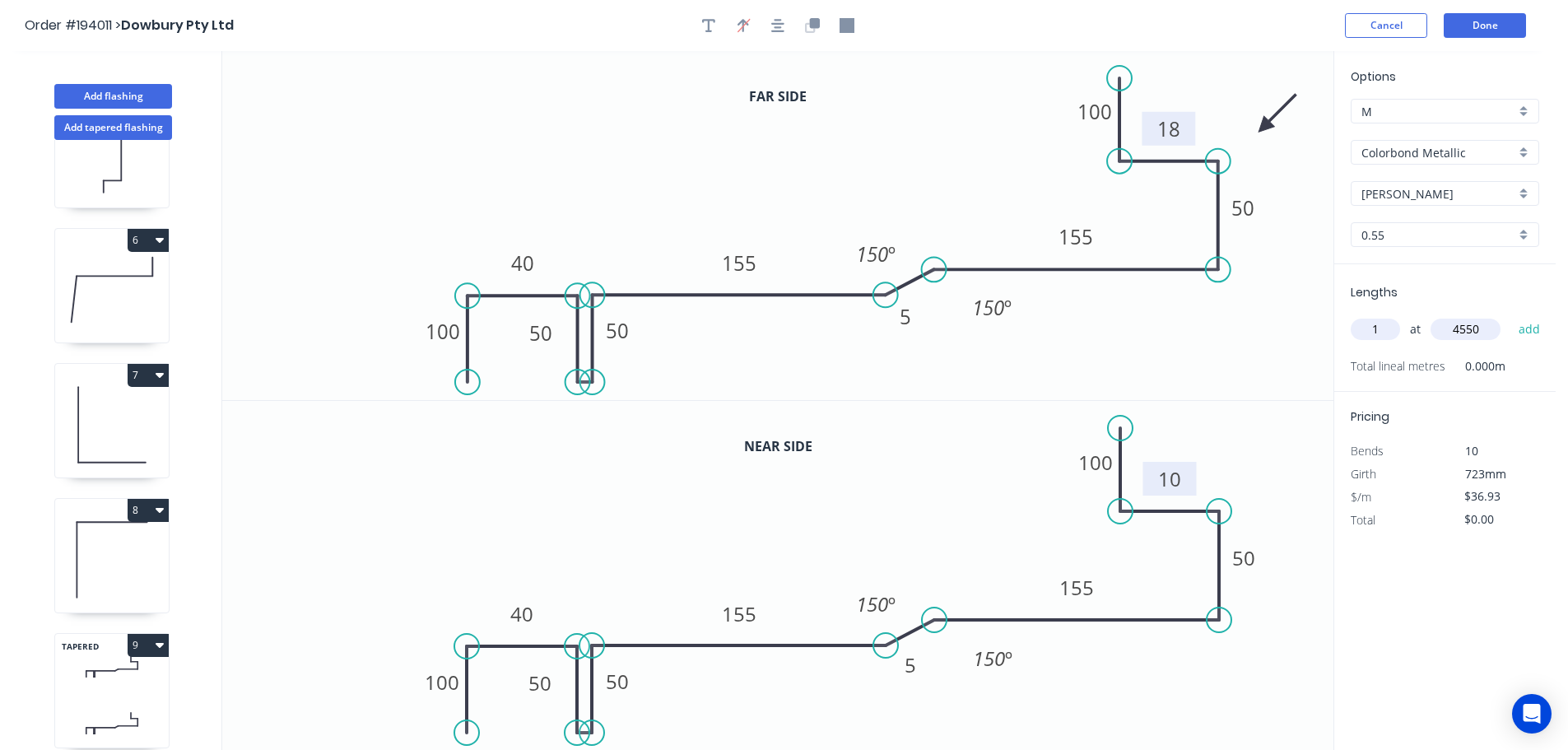
click at [1510, 315] on button "add" at bounding box center [1529, 329] width 39 height 28
click at [1491, 26] on button "Done" at bounding box center [1484, 26] width 82 height 25
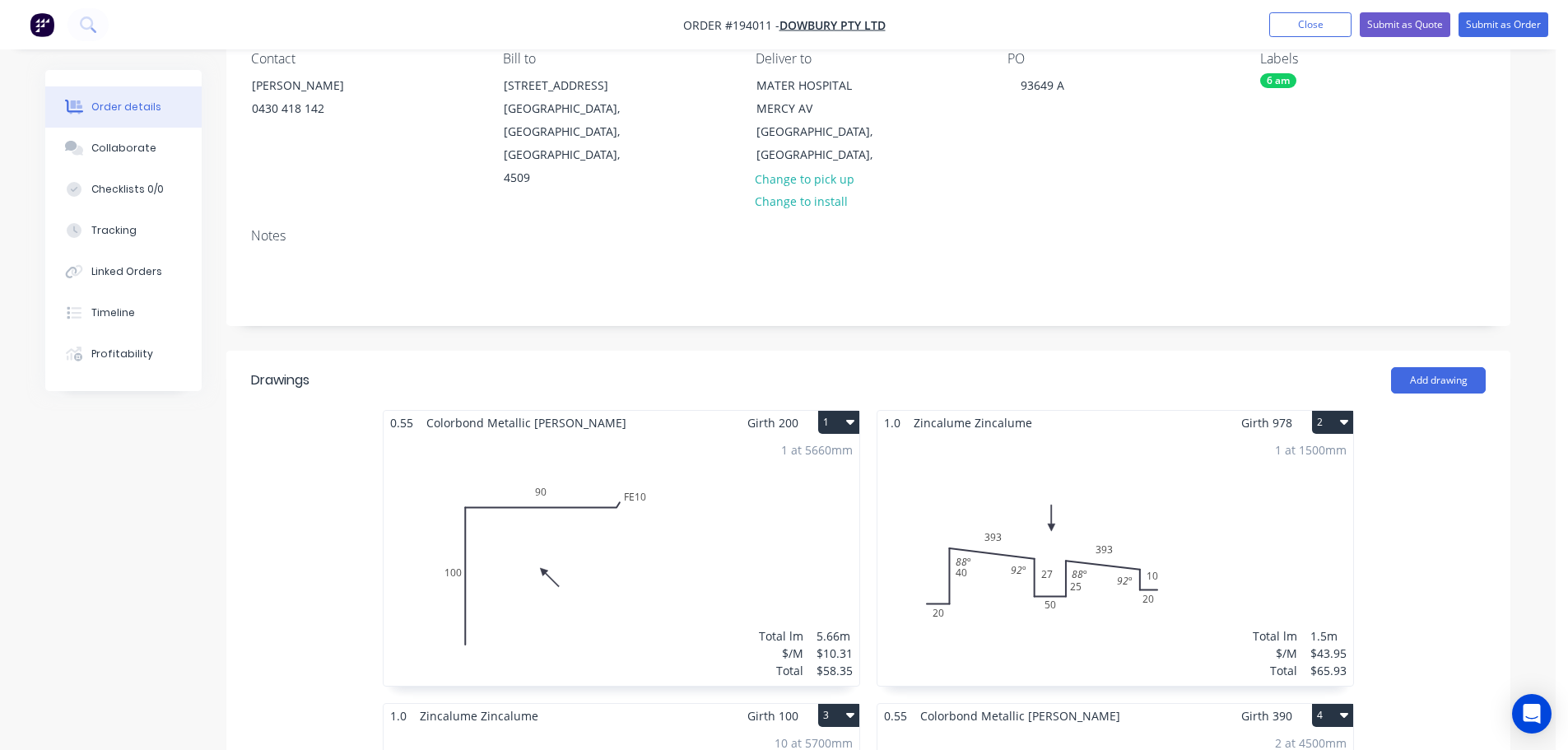
scroll to position [192, 0]
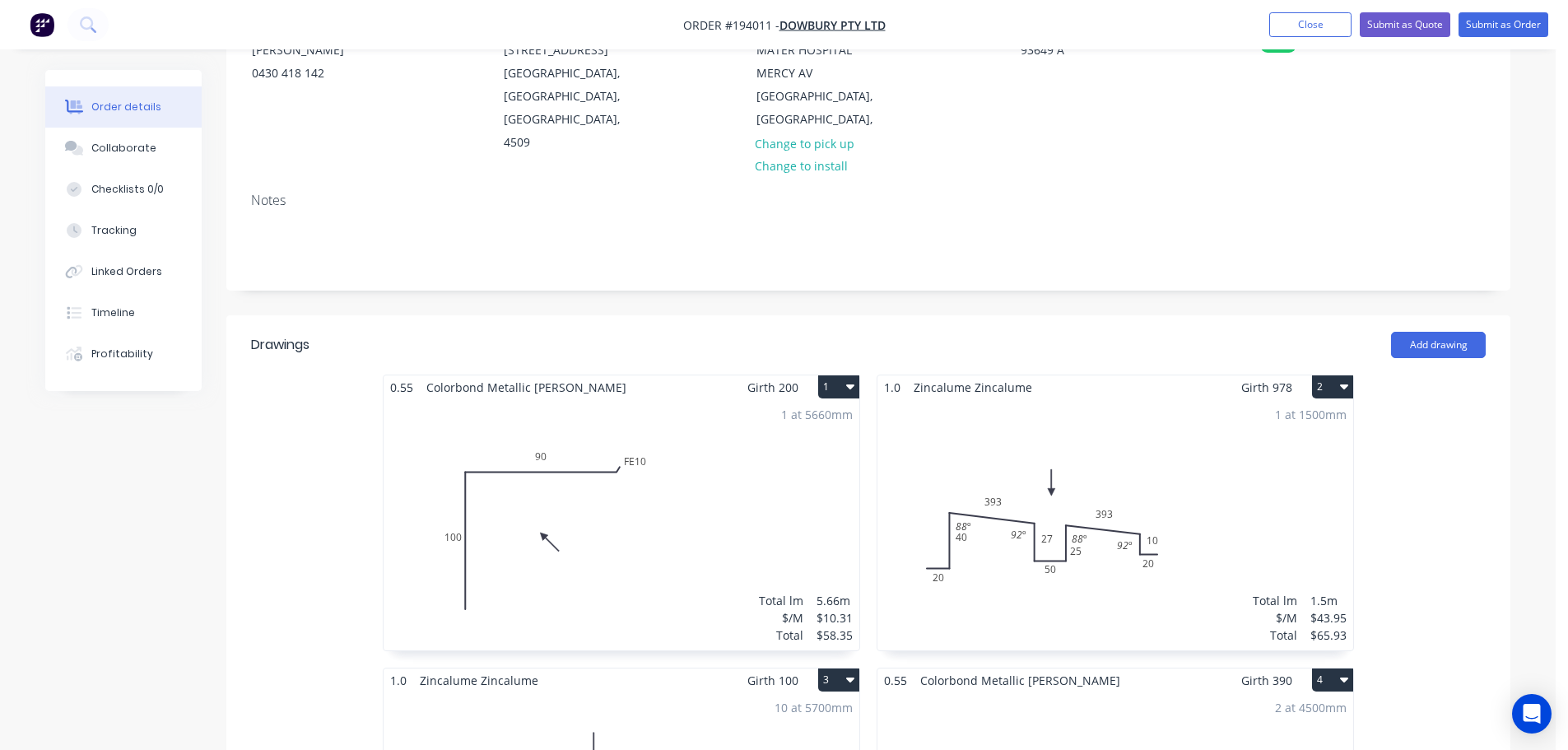
click at [1232, 427] on div "1 at 1500mm Total lm $/M Total 1.5m $43.95 $65.93" at bounding box center [1115, 524] width 475 height 251
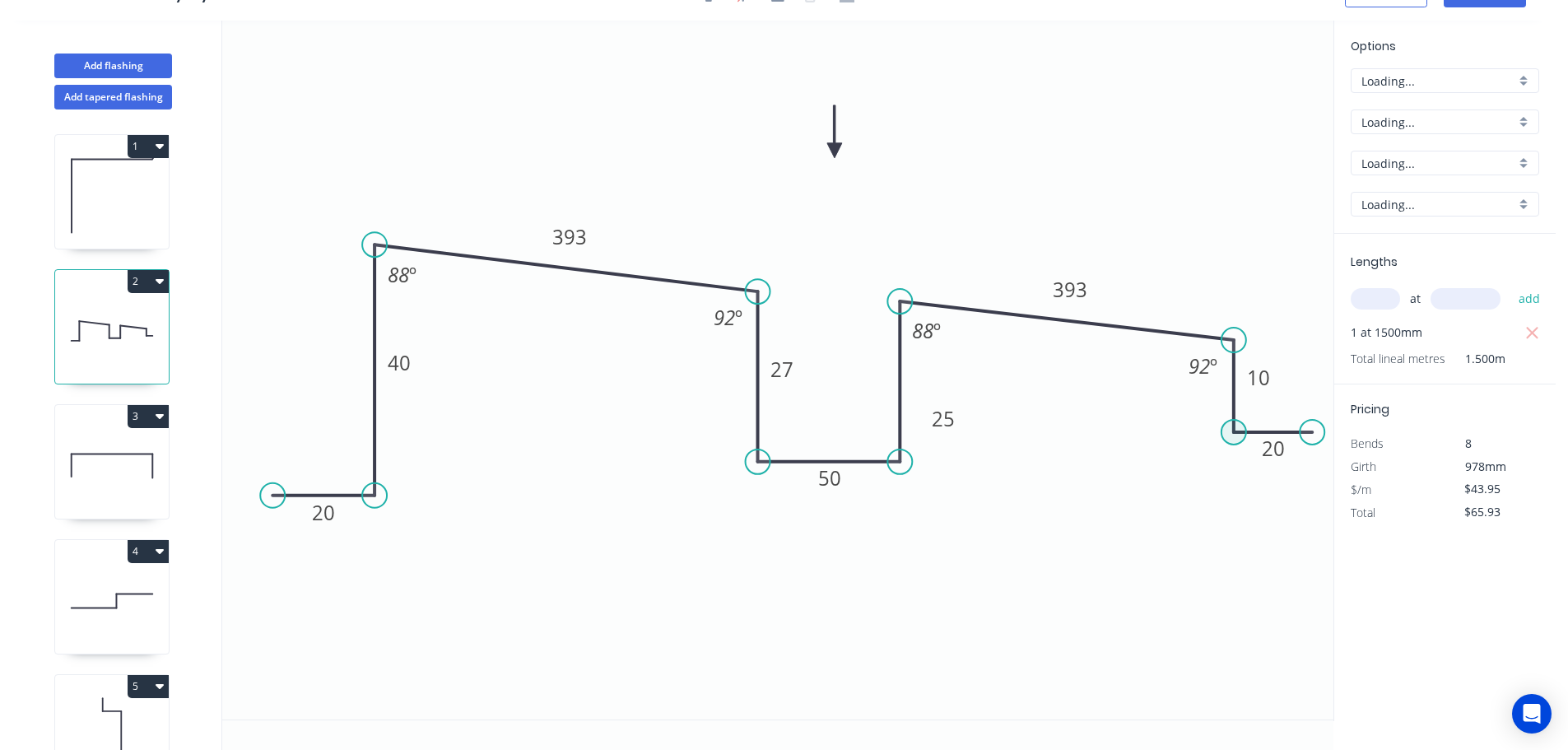
scroll to position [31, 0]
drag, startPoint x: 422, startPoint y: 373, endPoint x: 438, endPoint y: 427, distance: 56.3
click at [438, 427] on rect at bounding box center [415, 416] width 54 height 33
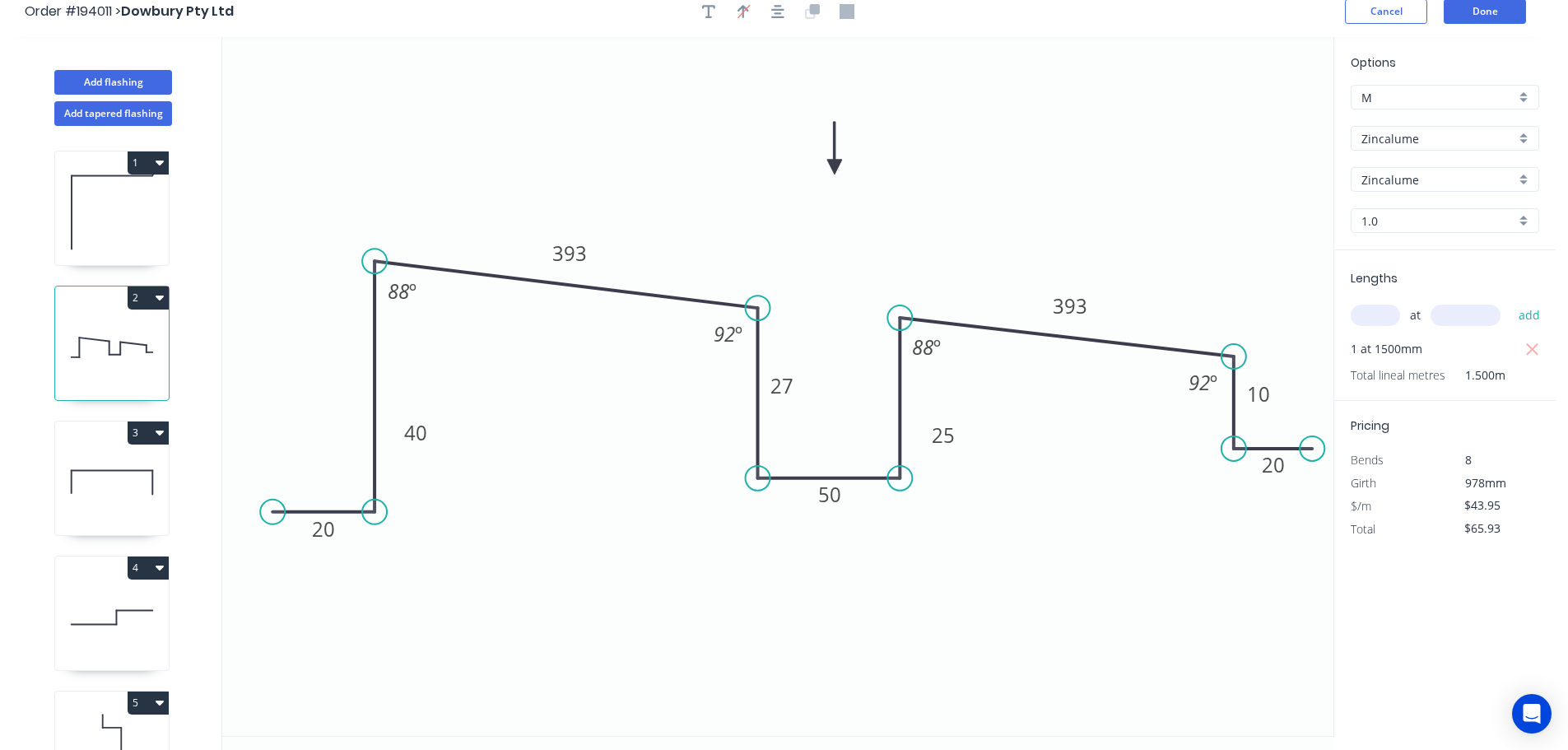
scroll to position [0, 0]
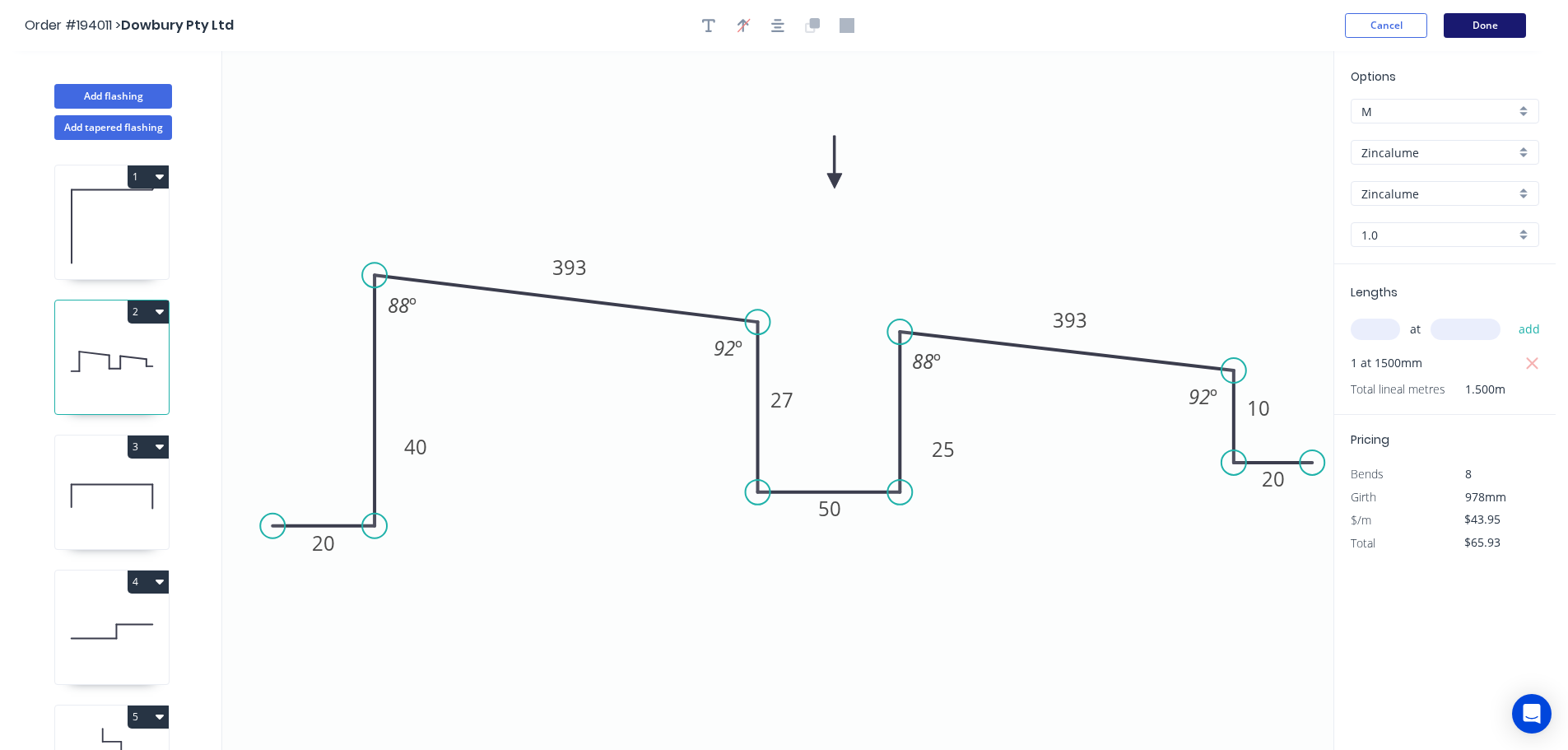
click at [1488, 29] on button "Done" at bounding box center [1484, 26] width 82 height 25
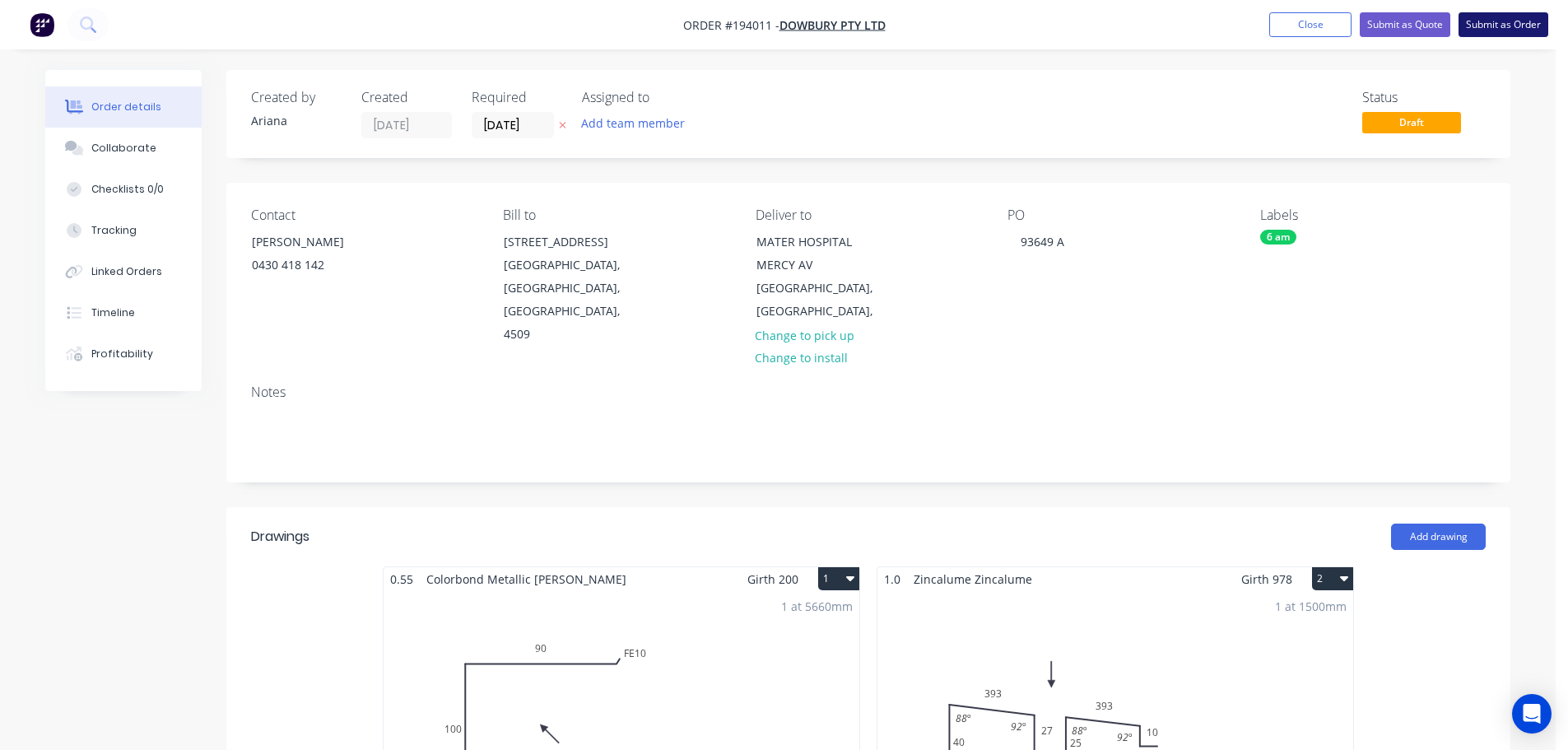
click at [1490, 20] on button "Submit as Order" at bounding box center [1504, 25] width 90 height 25
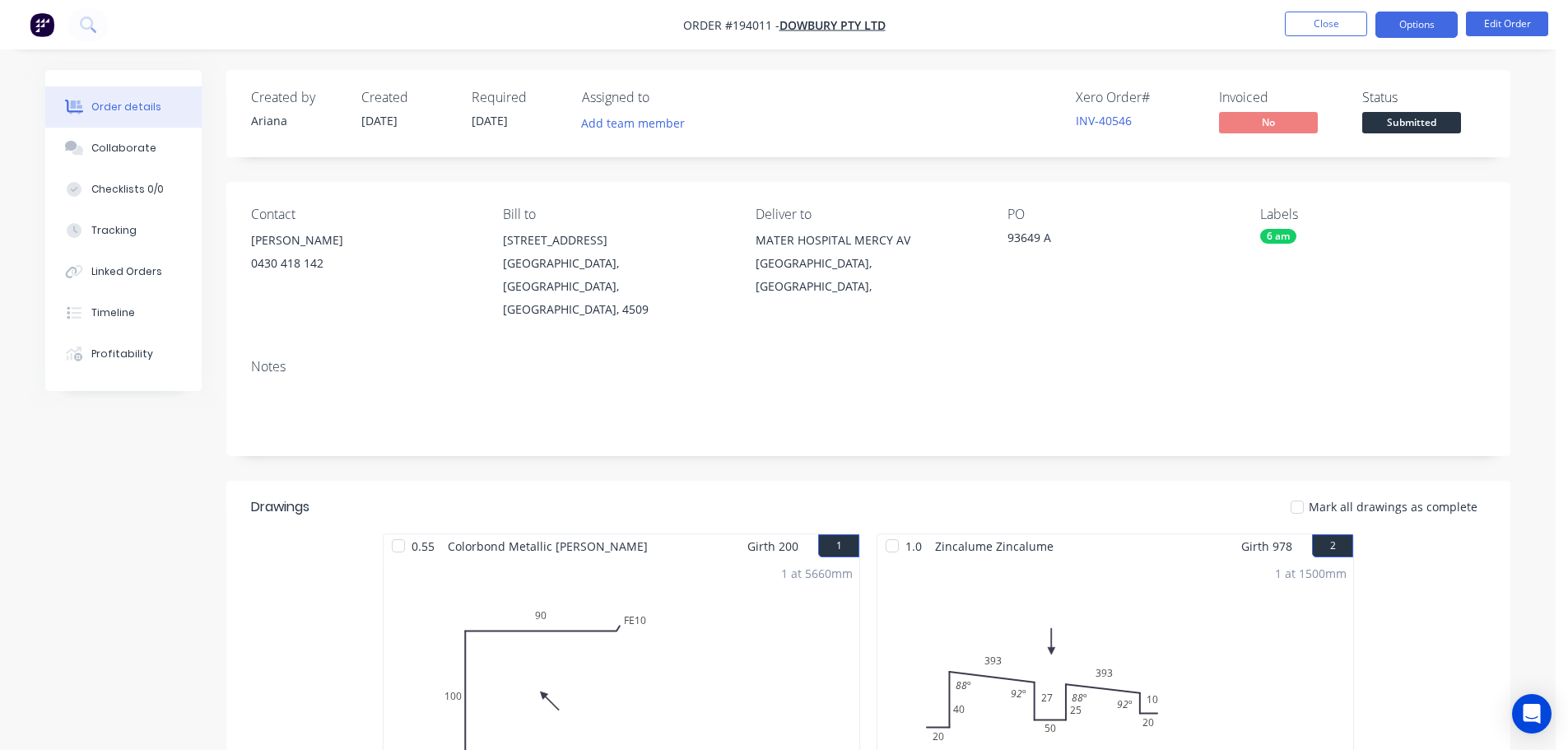
click at [1399, 26] on button "Options" at bounding box center [1416, 25] width 82 height 26
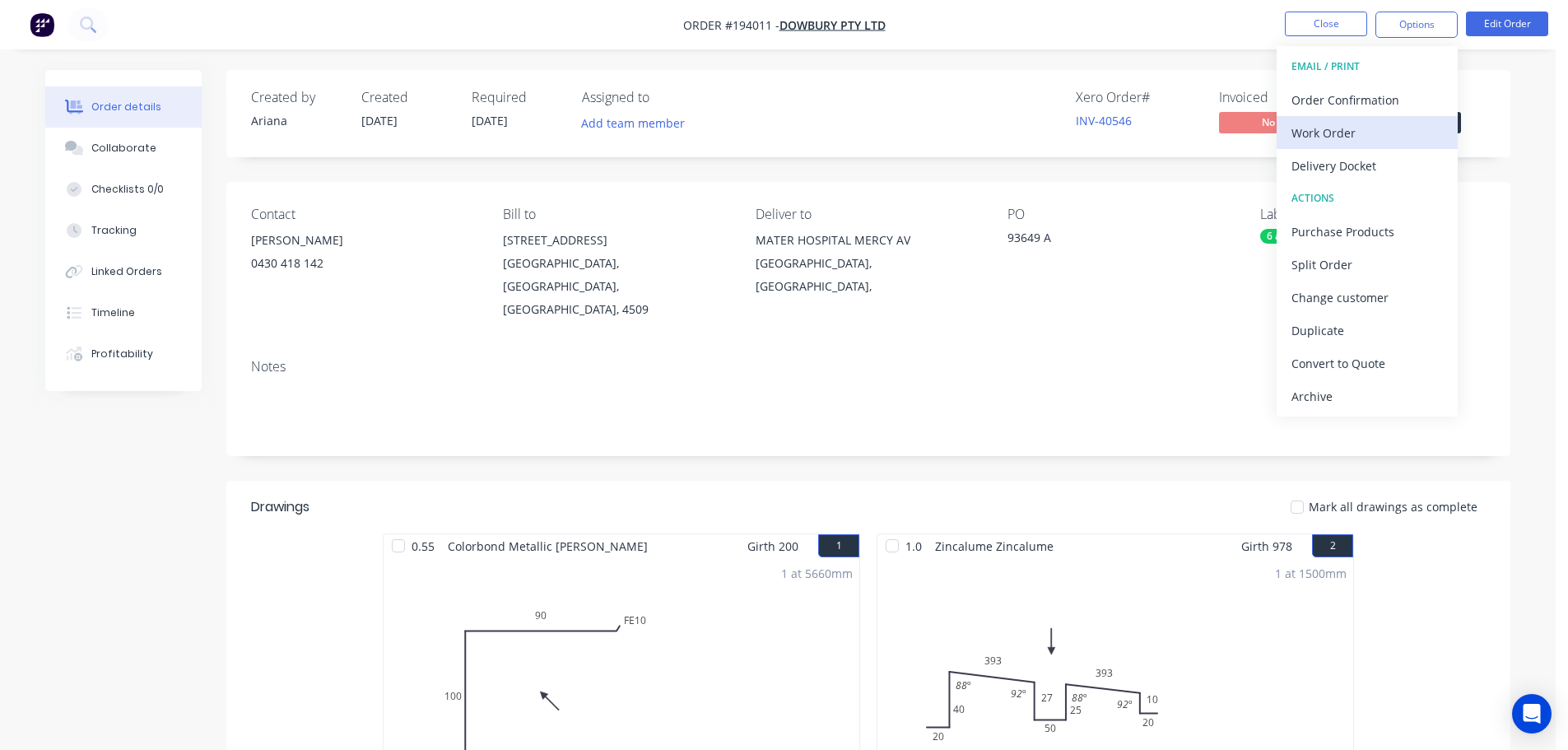
click at [1339, 126] on div "Work Order" at bounding box center [1367, 132] width 151 height 24
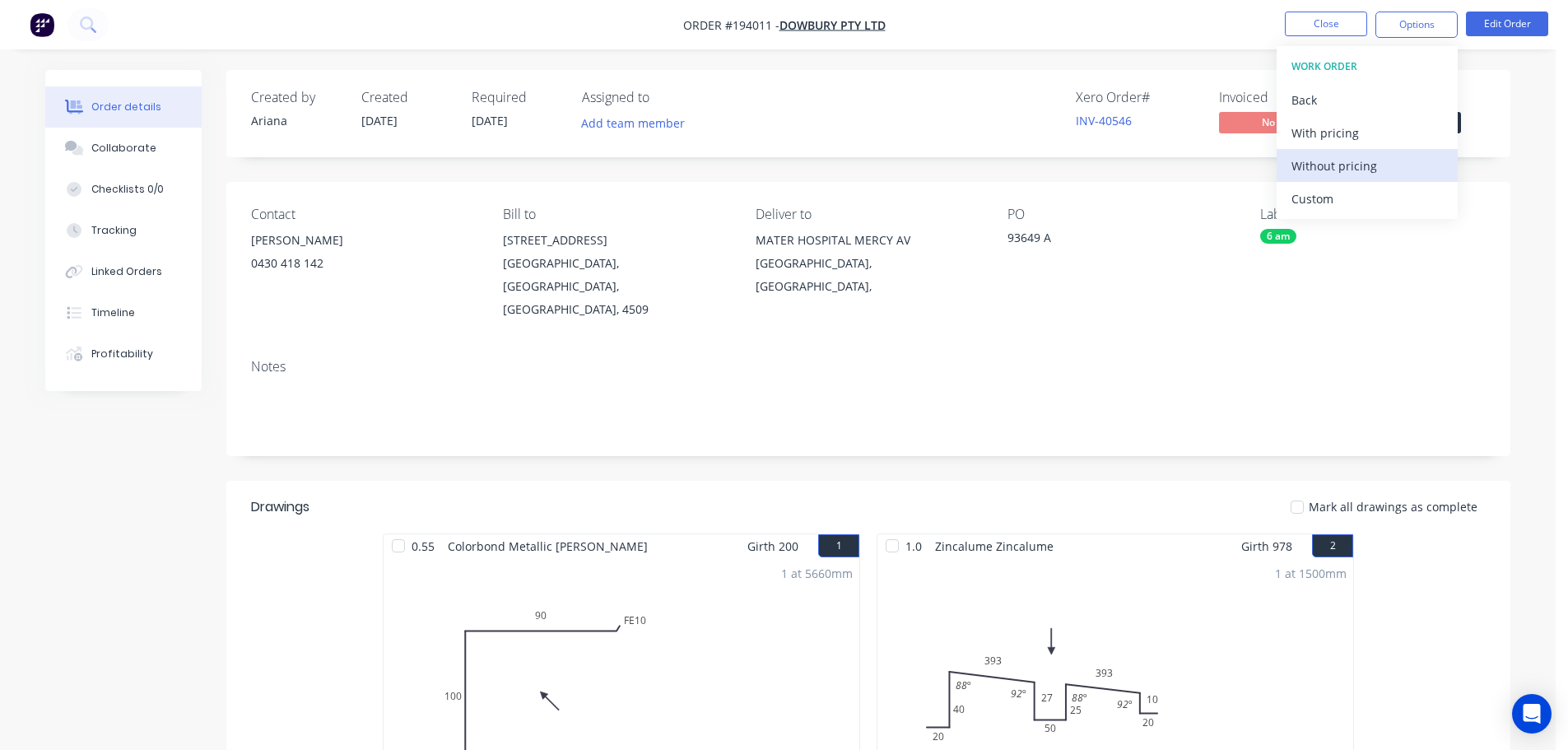
click at [1321, 159] on div "Without pricing" at bounding box center [1367, 165] width 151 height 24
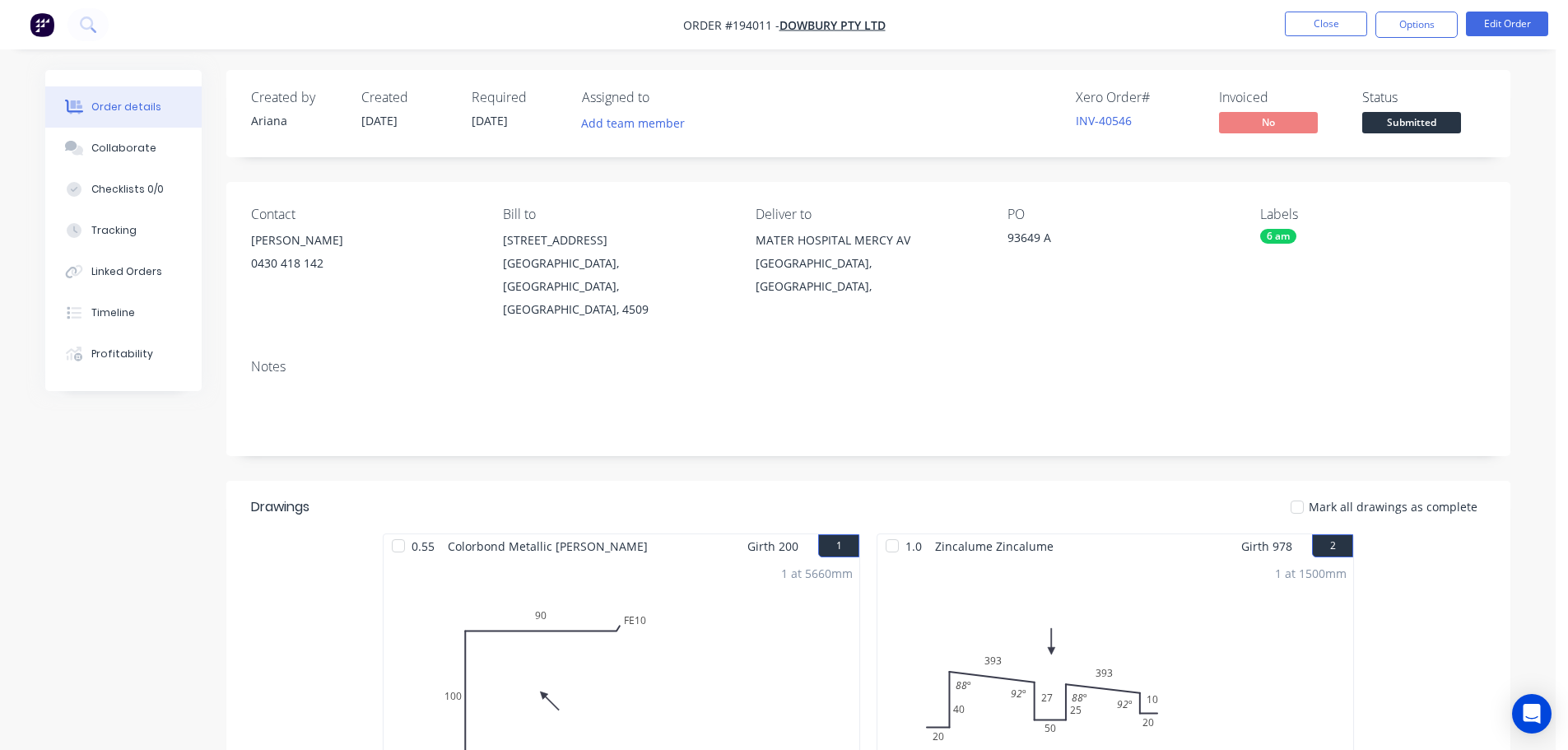
click at [1051, 13] on nav "Order #194011 - Dowbury Pty Ltd Close Options Edit Order" at bounding box center [784, 25] width 1568 height 49
click at [1330, 26] on button "Close" at bounding box center [1325, 24] width 82 height 25
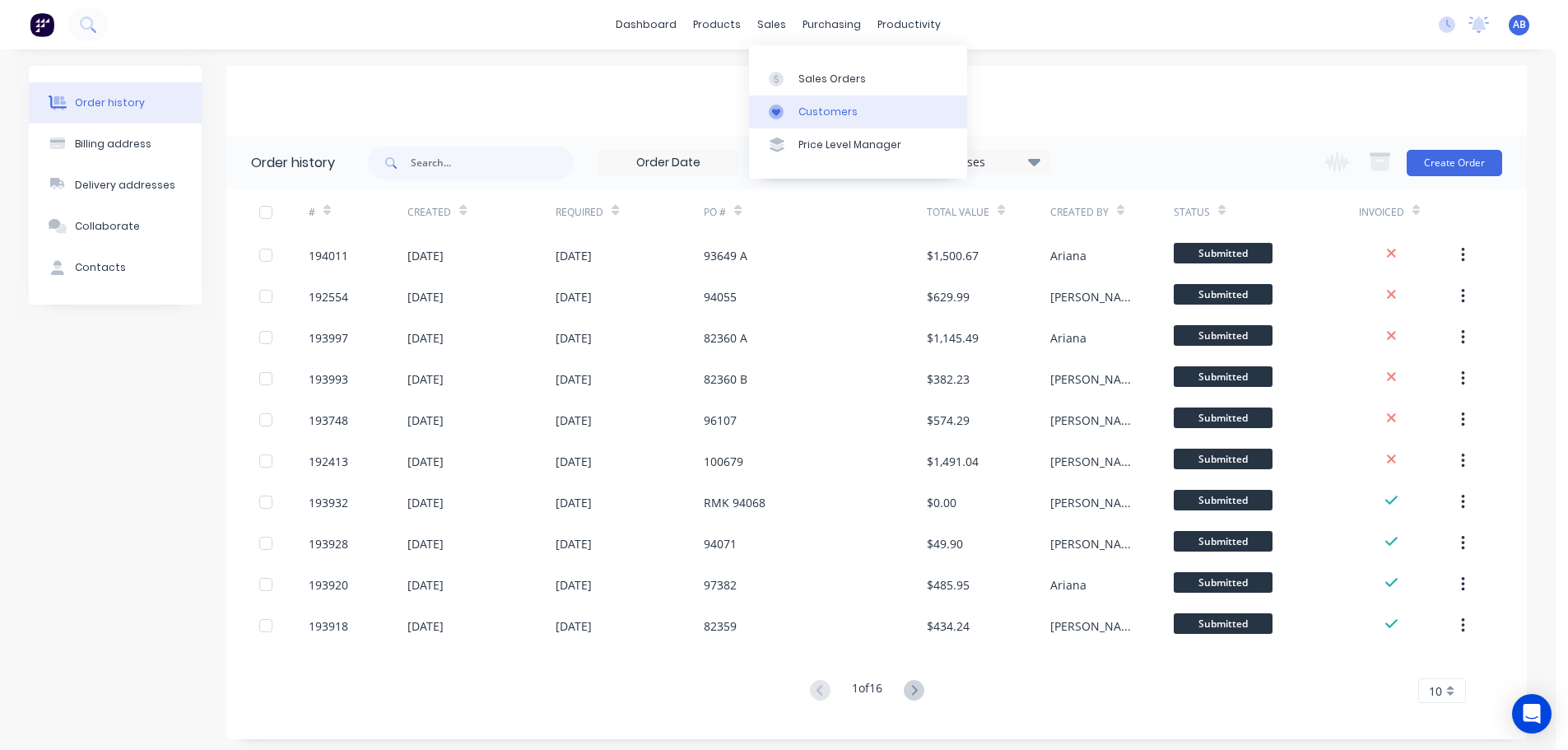
click at [815, 105] on div "Customers" at bounding box center [828, 112] width 59 height 15
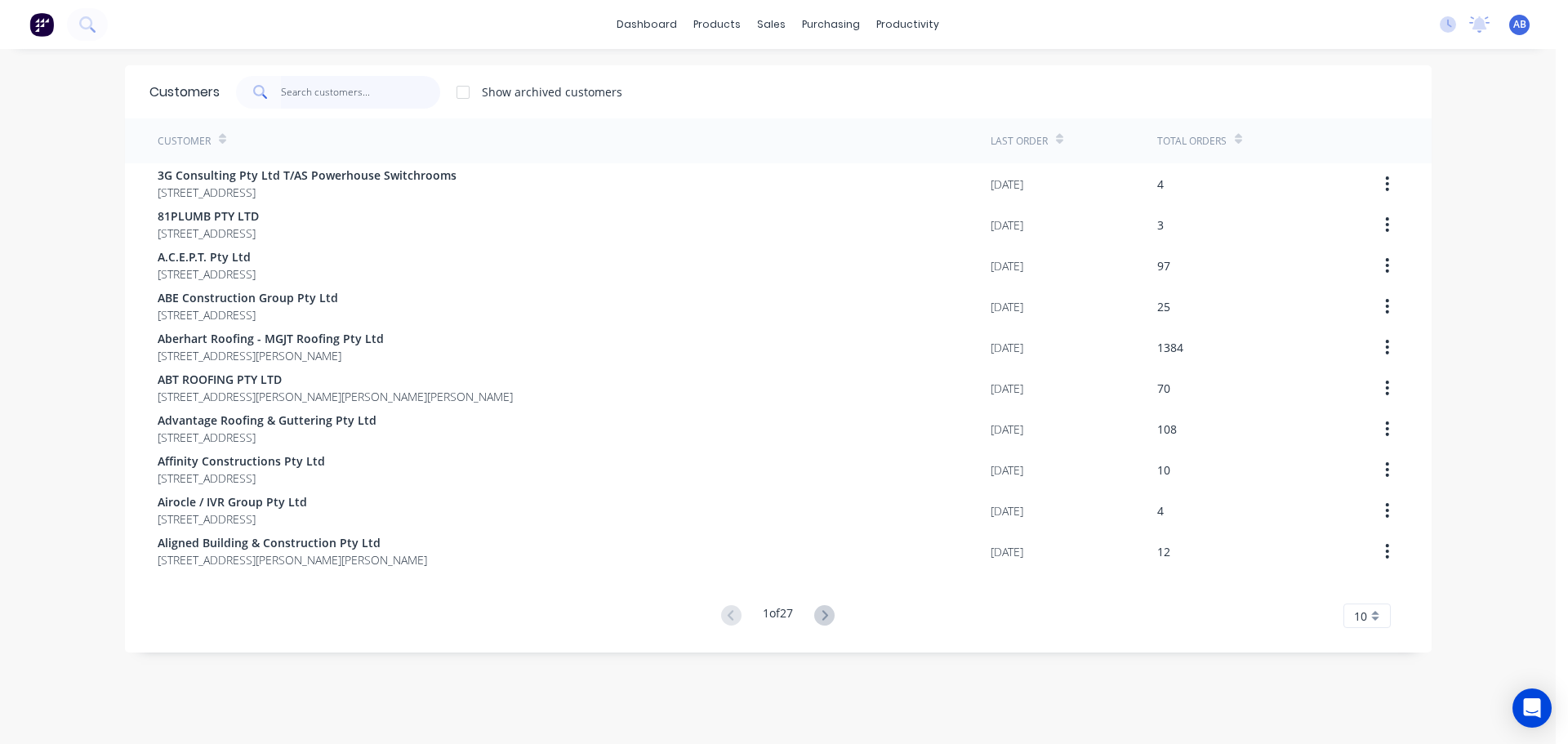
drag, startPoint x: 370, startPoint y: 94, endPoint x: 647, endPoint y: 87, distance: 277.1
click at [371, 94] on input "text" at bounding box center [361, 92] width 159 height 32
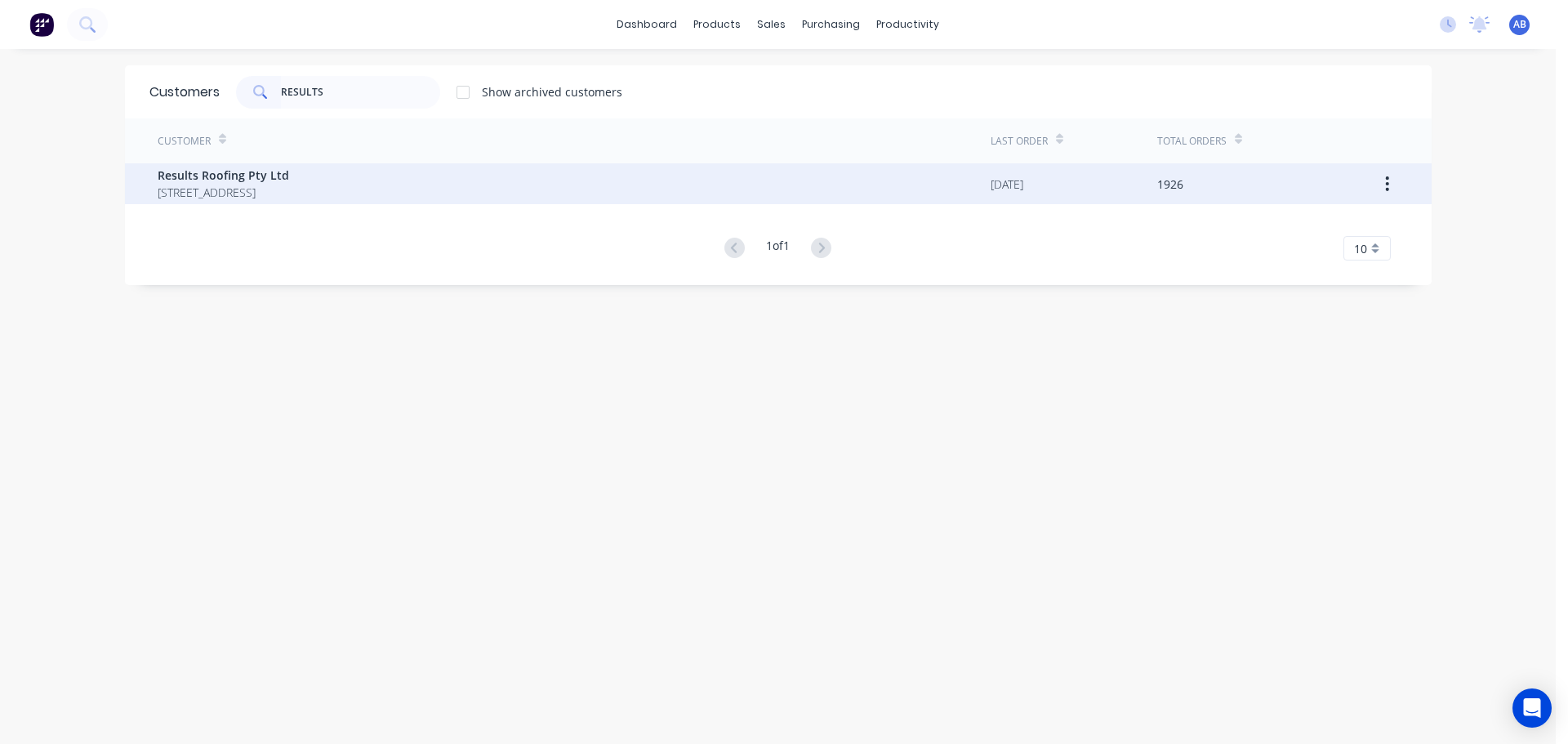
click at [246, 182] on span "Results Roofing Pty Ltd" at bounding box center [223, 176] width 132 height 17
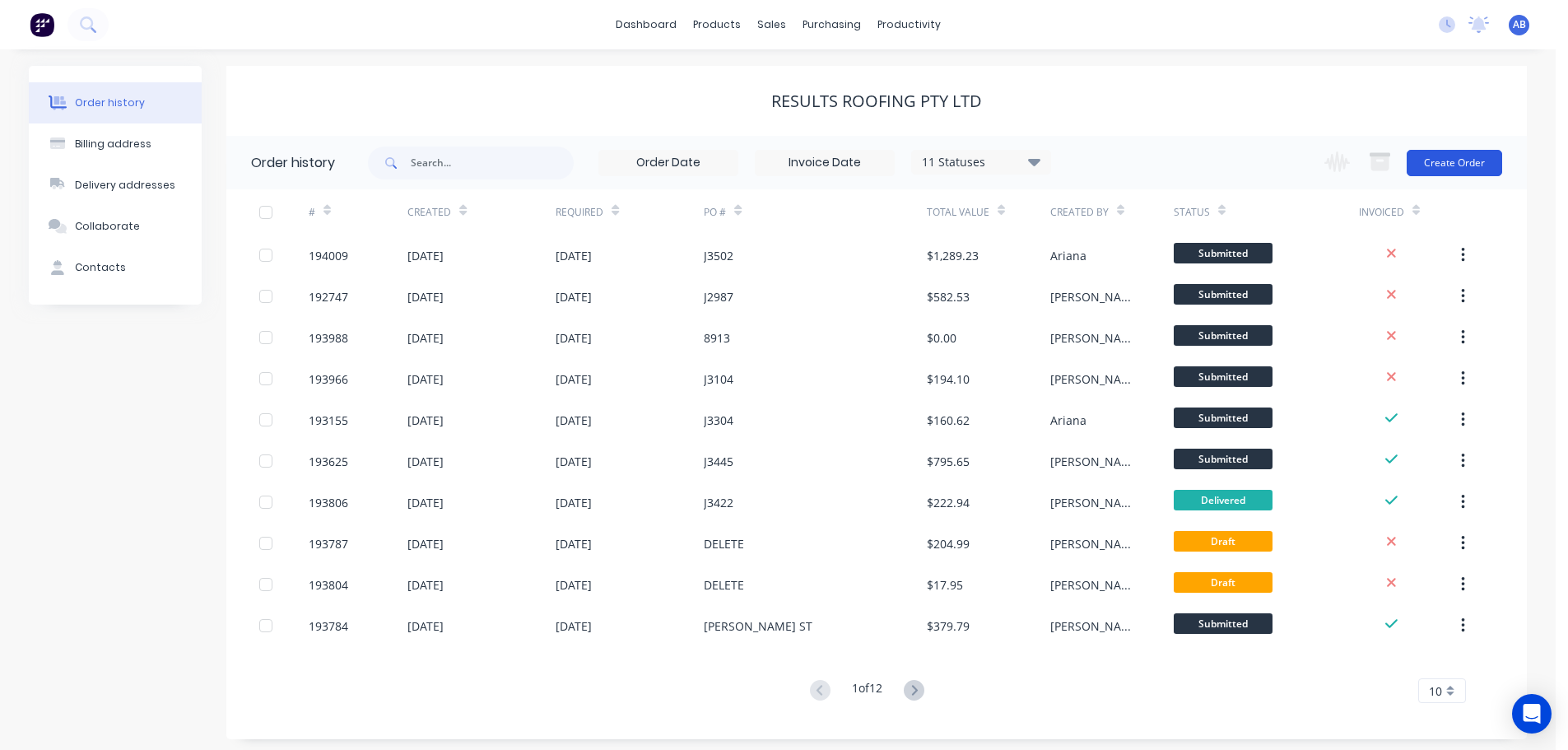
click at [1439, 158] on button "Create Order" at bounding box center [1454, 163] width 95 height 26
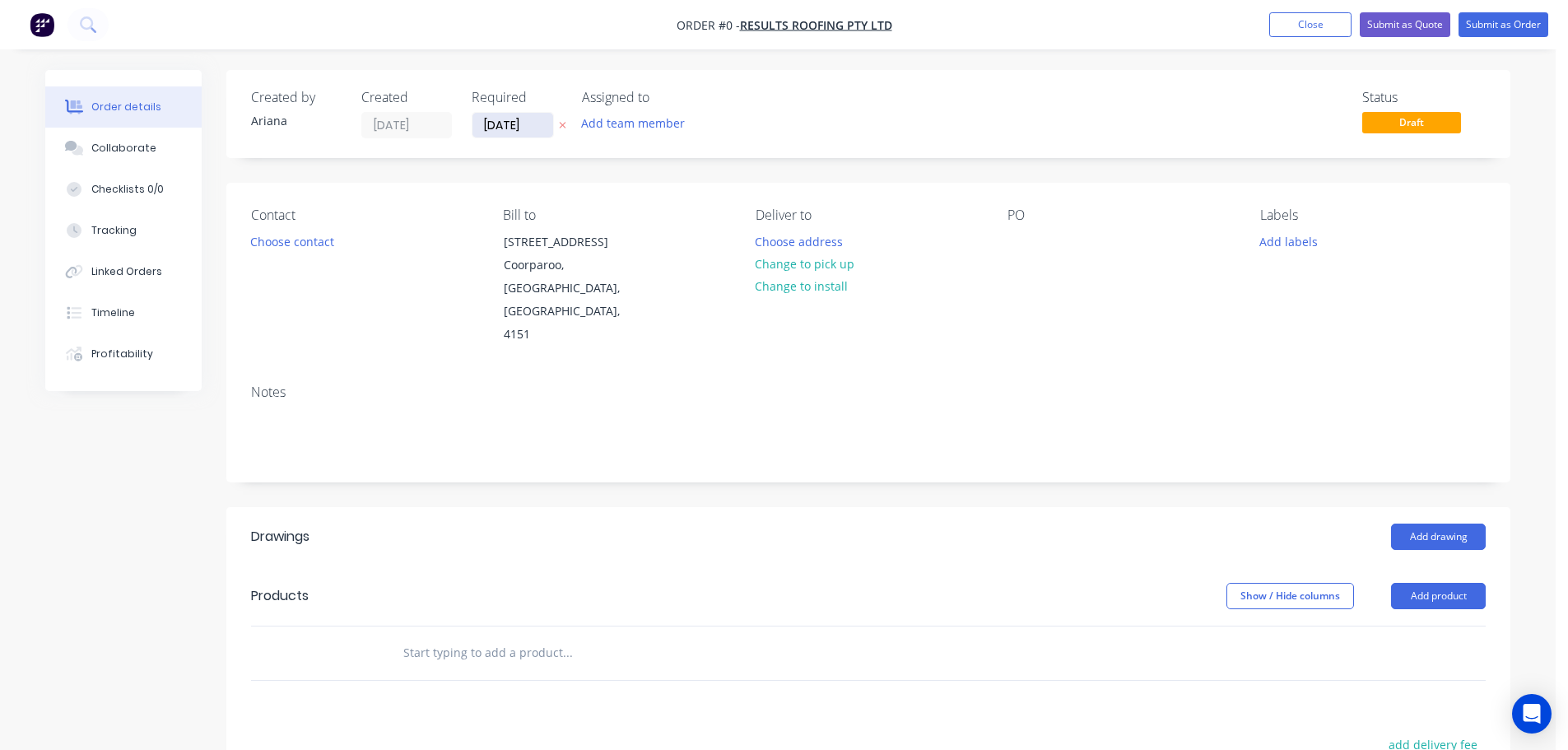
click at [507, 129] on input "[DATE]" at bounding box center [513, 125] width 81 height 25
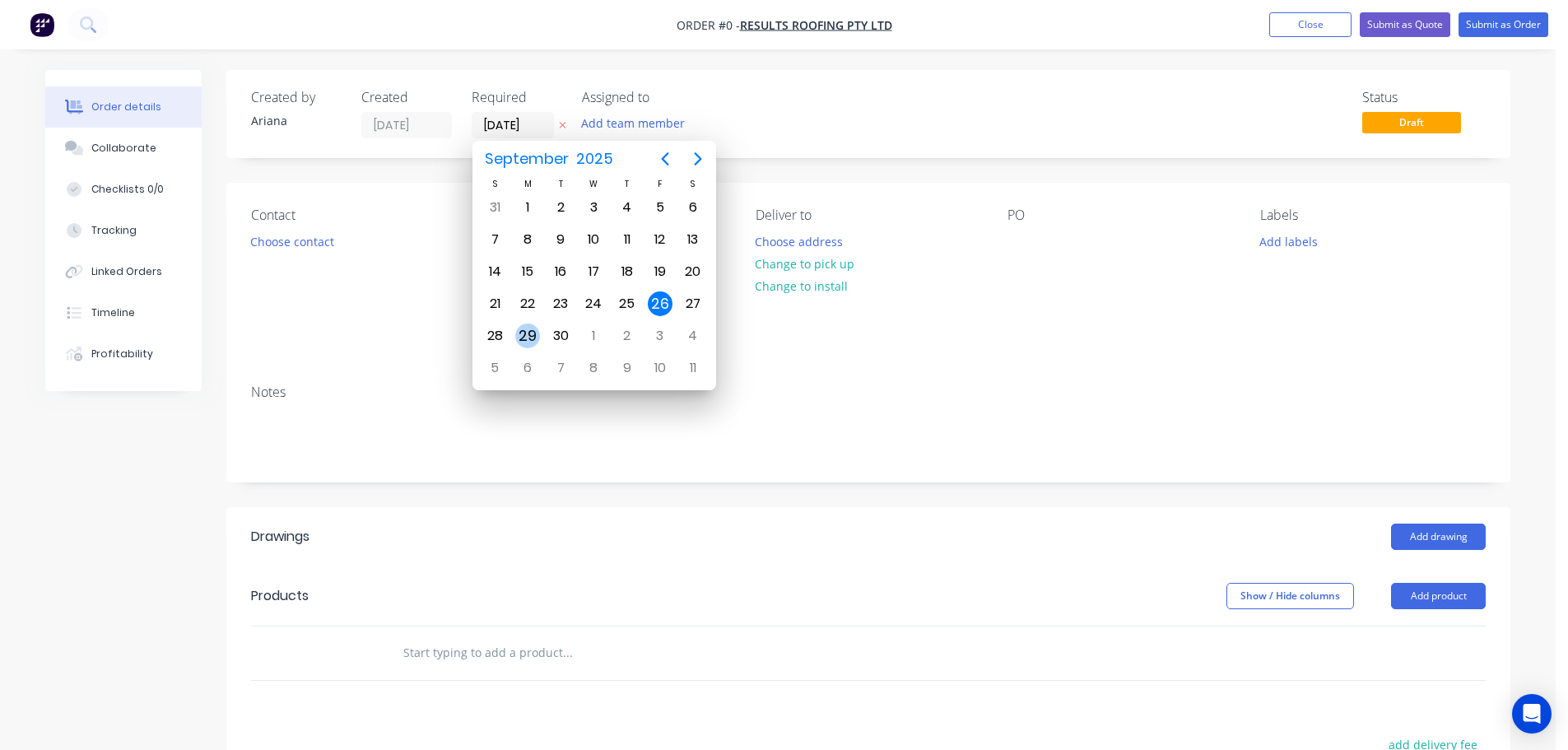
click at [526, 329] on div "29" at bounding box center [527, 335] width 25 height 25
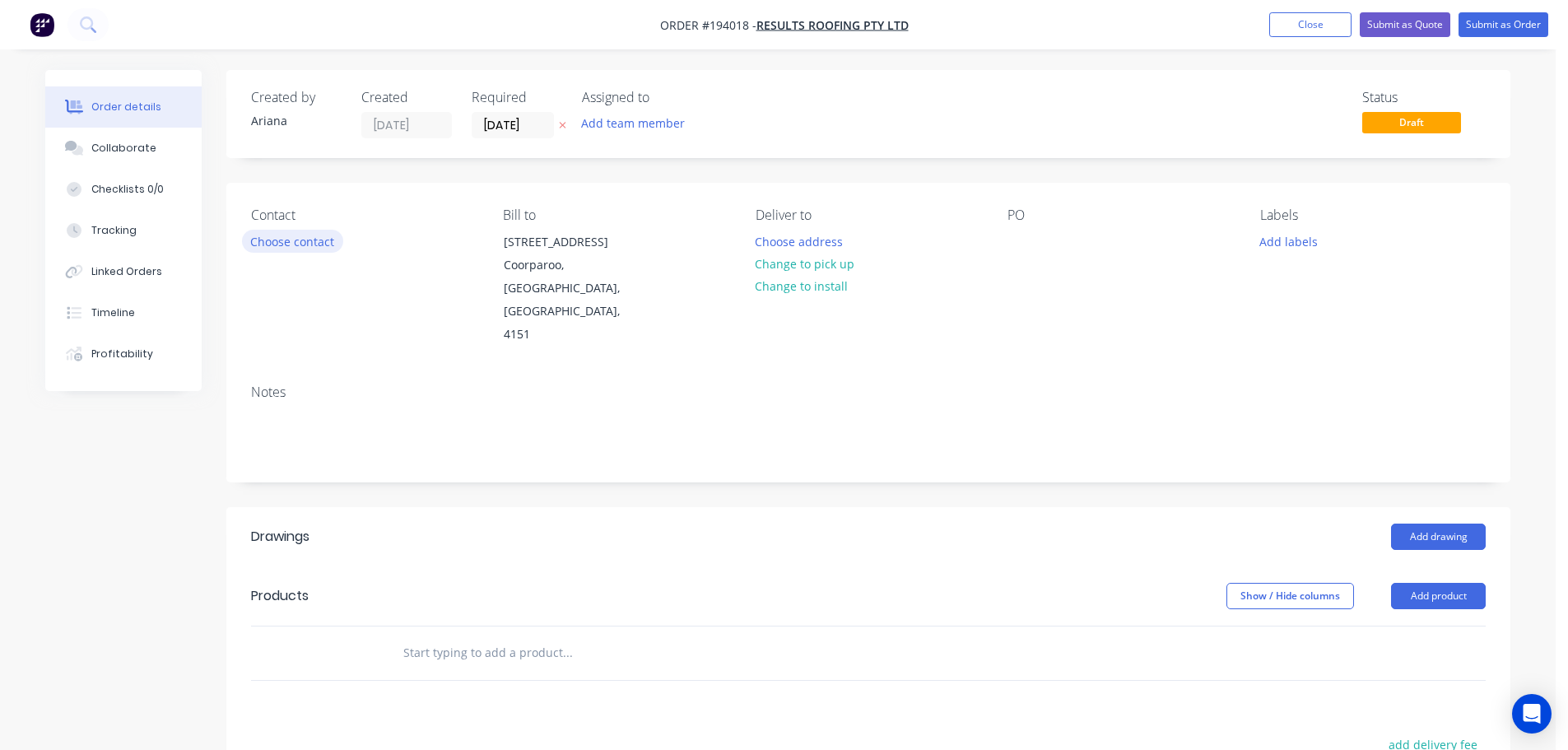
click at [276, 243] on button "Choose contact" at bounding box center [292, 240] width 101 height 22
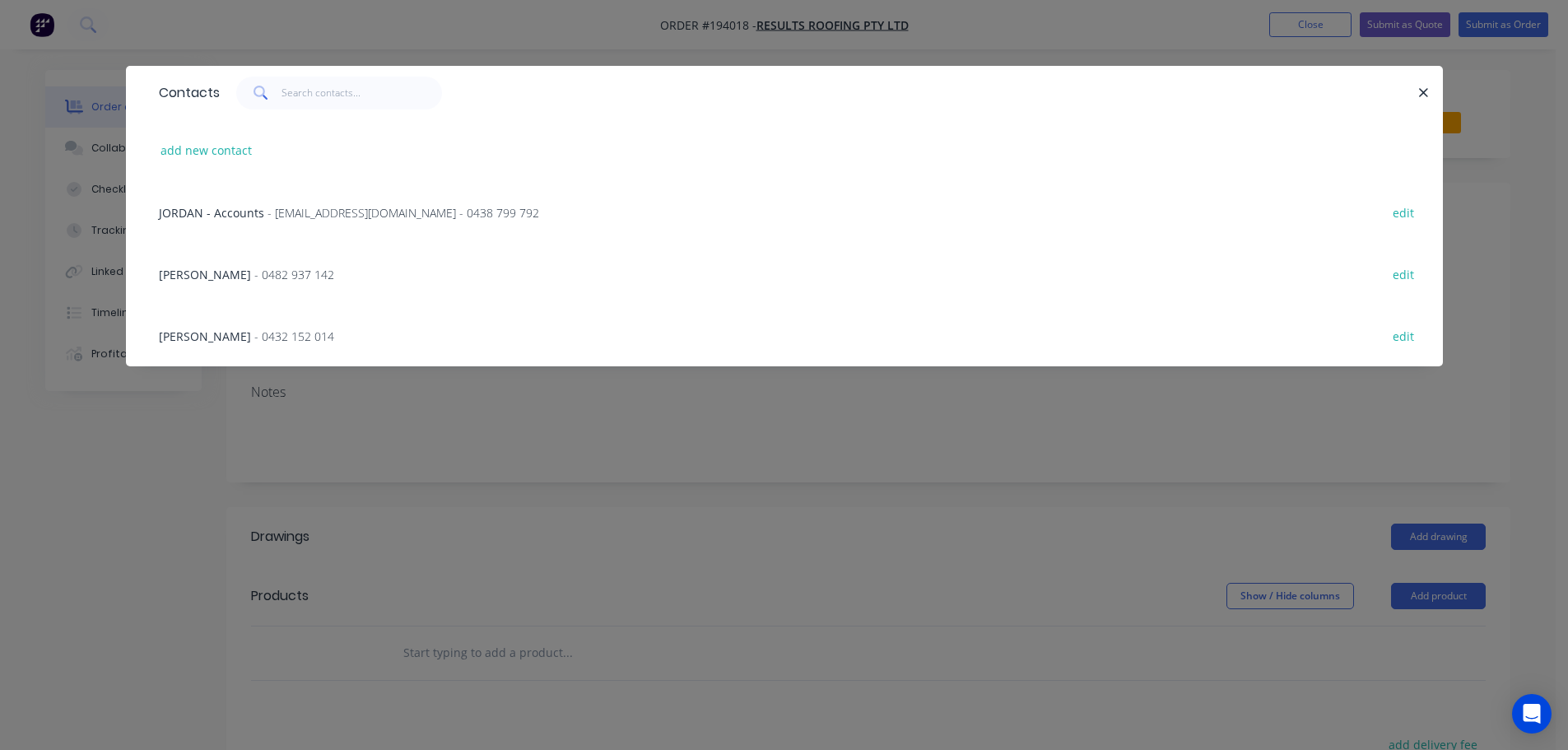
click at [254, 271] on span "- 0482 937 142" at bounding box center [294, 275] width 80 height 16
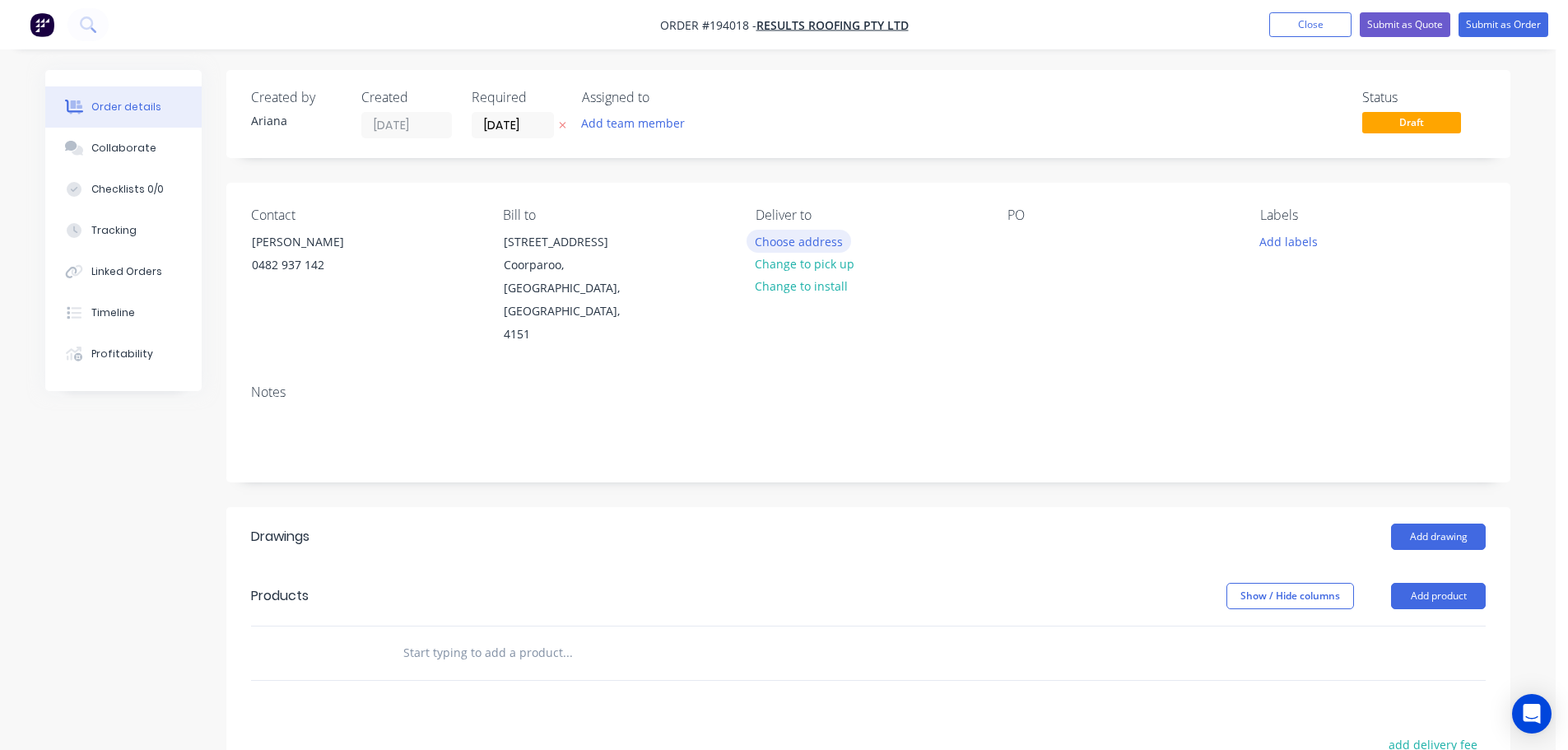
click at [805, 234] on button "Choose address" at bounding box center [799, 240] width 106 height 22
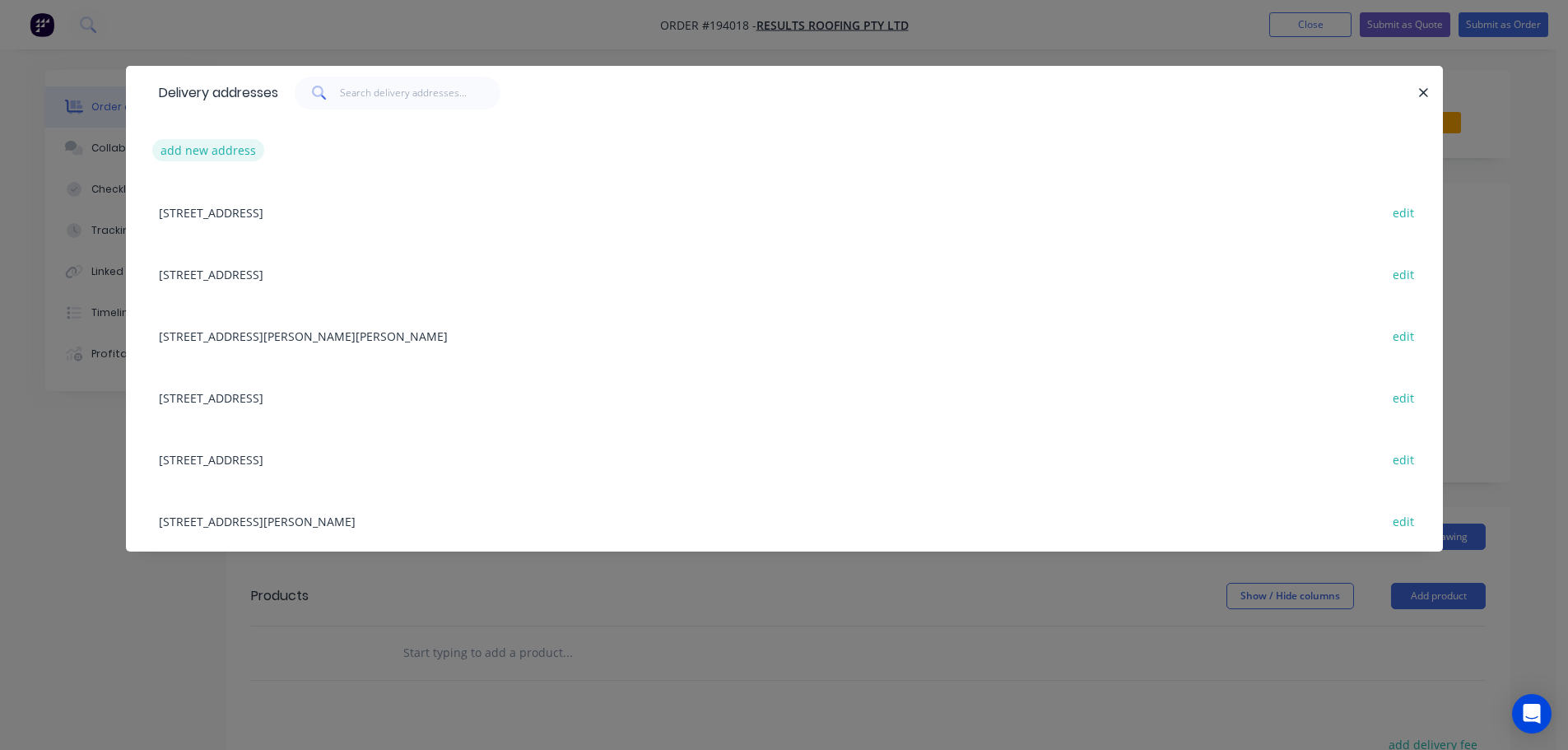
click at [186, 144] on button "add new address" at bounding box center [209, 150] width 113 height 22
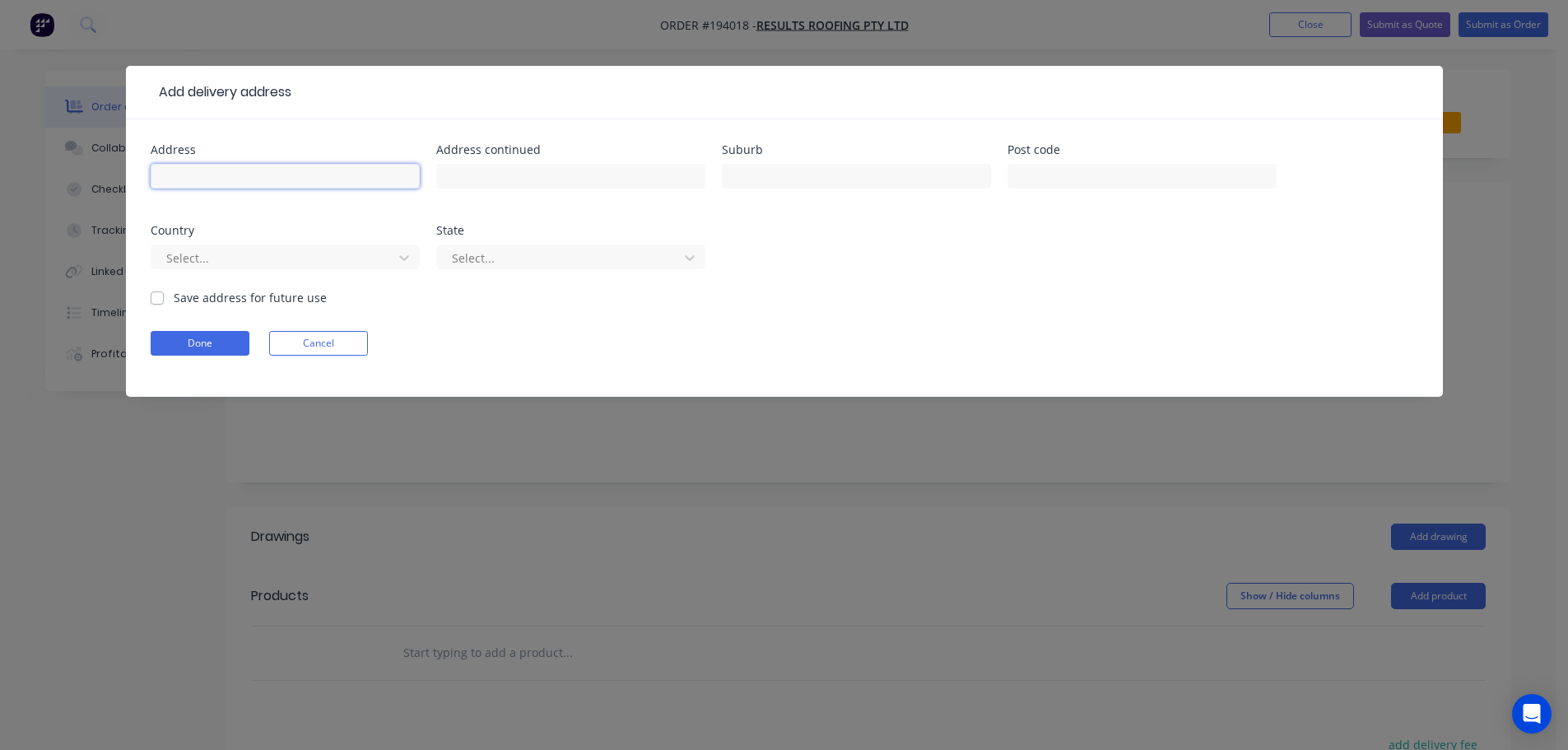
click at [187, 170] on input "text" at bounding box center [285, 176] width 269 height 25
click at [989, 250] on div "Address 40 BANWELL CRES Address continued Suburb CARINDALE Post code Country Se…" at bounding box center [784, 217] width 1268 height 145
click at [413, 254] on div at bounding box center [404, 258] width 30 height 26
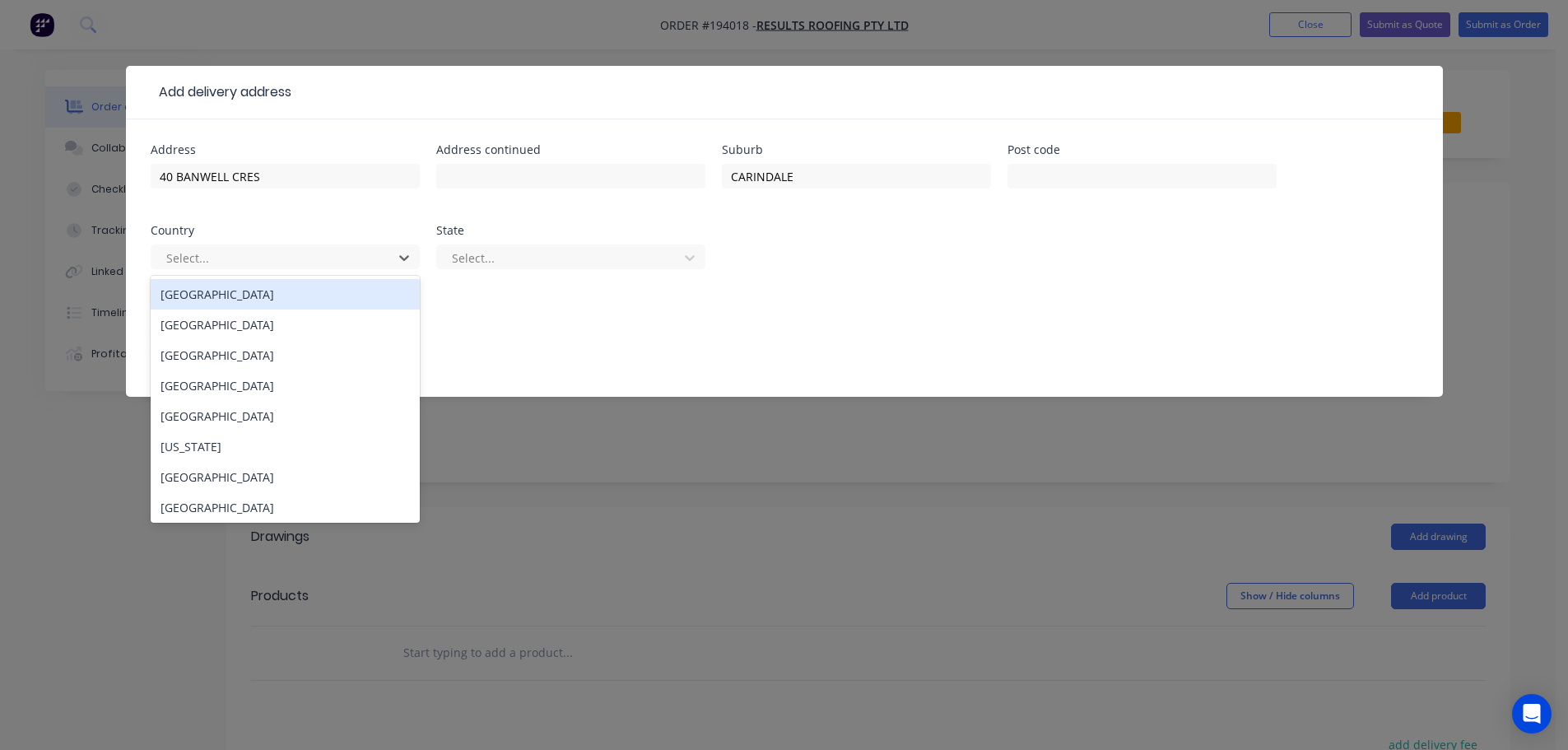
click at [221, 298] on div "[GEOGRAPHIC_DATA]" at bounding box center [285, 294] width 269 height 31
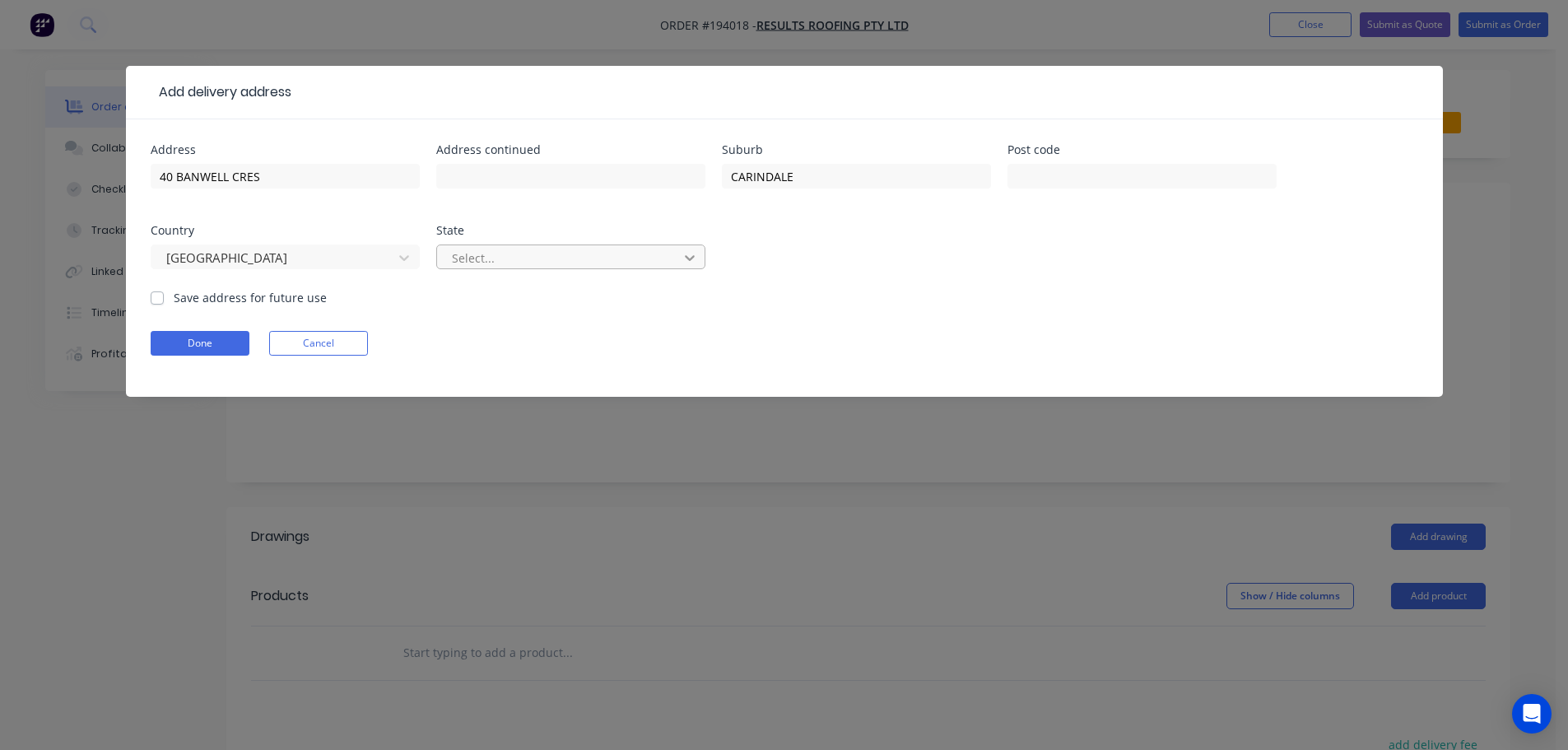
click at [698, 254] on div at bounding box center [690, 258] width 30 height 26
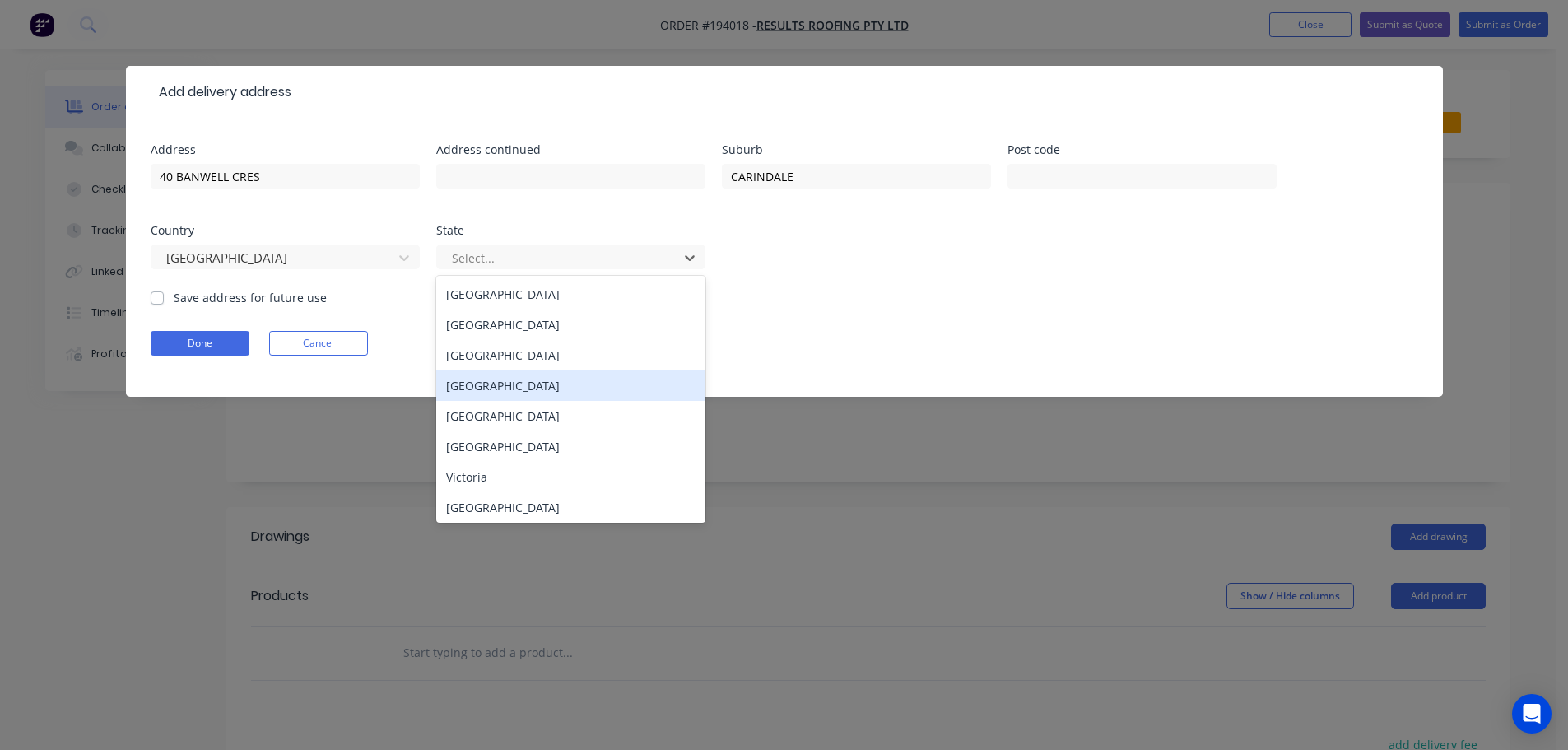
click at [499, 389] on div "[GEOGRAPHIC_DATA]" at bounding box center [571, 386] width 269 height 31
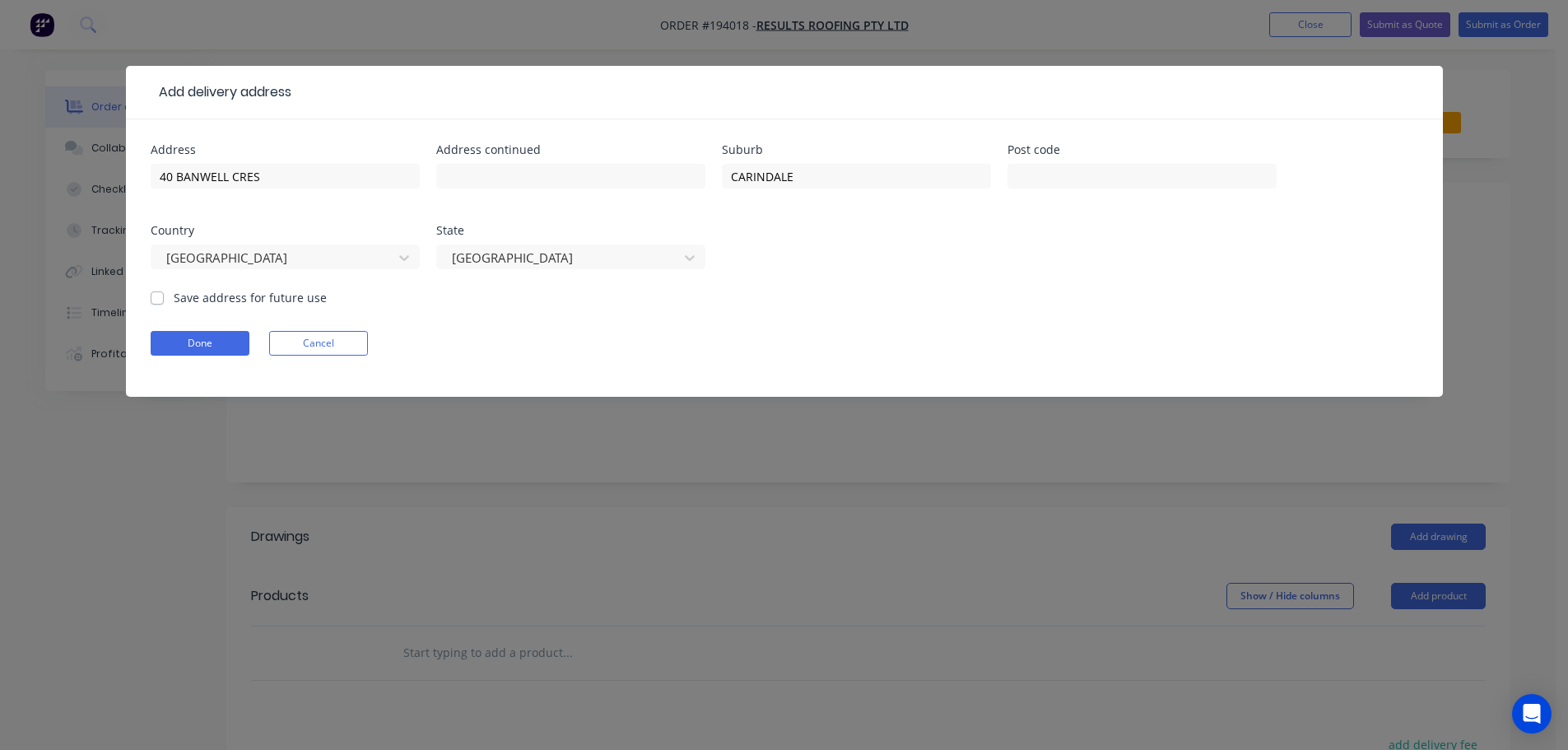
click at [800, 326] on form "Address 40 BANWELL CRES Address continued Suburb CARINDALE Post code Country [G…" at bounding box center [784, 270] width 1268 height 253
drag, startPoint x: 189, startPoint y: 344, endPoint x: 522, endPoint y: 341, distance: 333.0
click at [193, 344] on button "Done" at bounding box center [200, 343] width 99 height 25
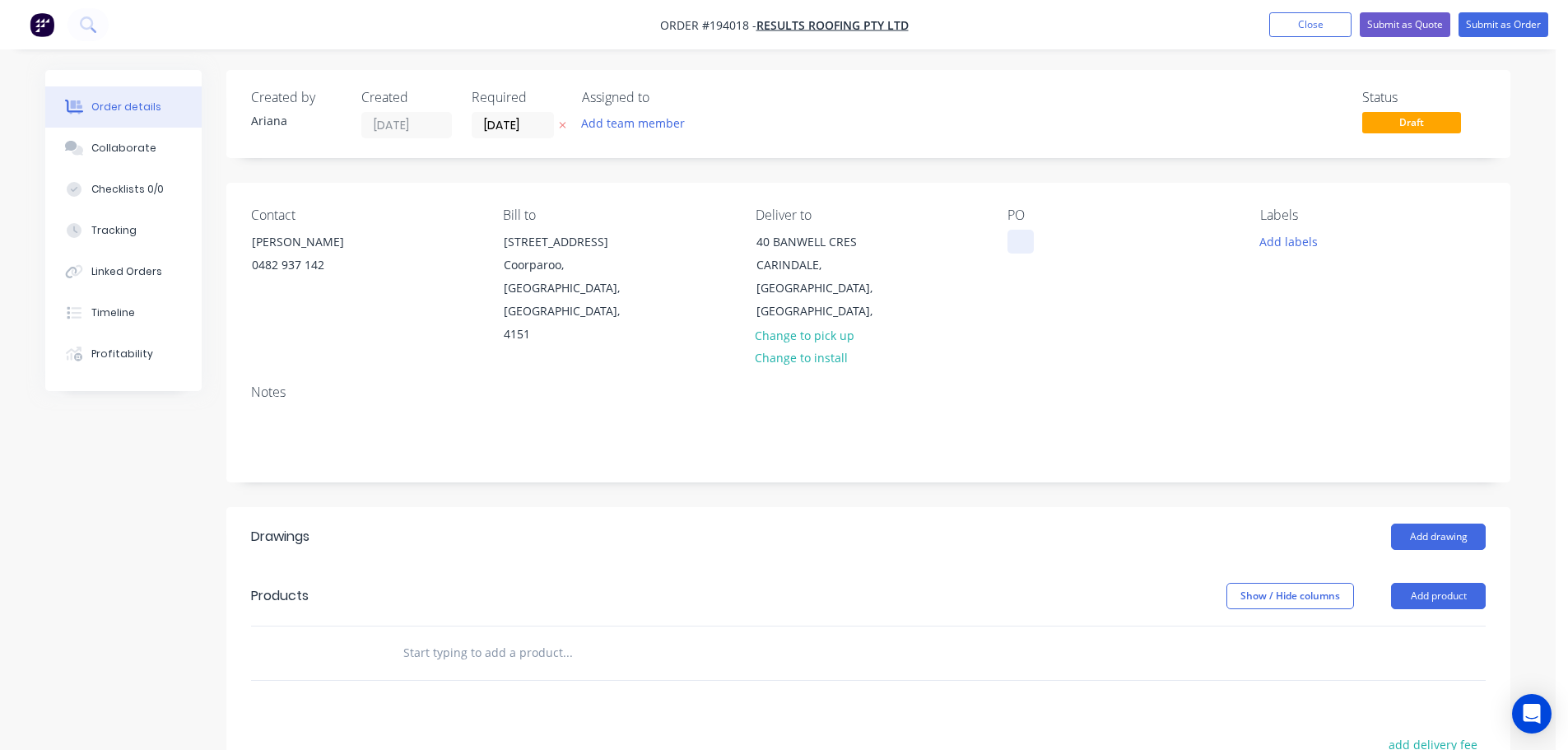
click at [1024, 242] on div at bounding box center [1020, 241] width 26 height 24
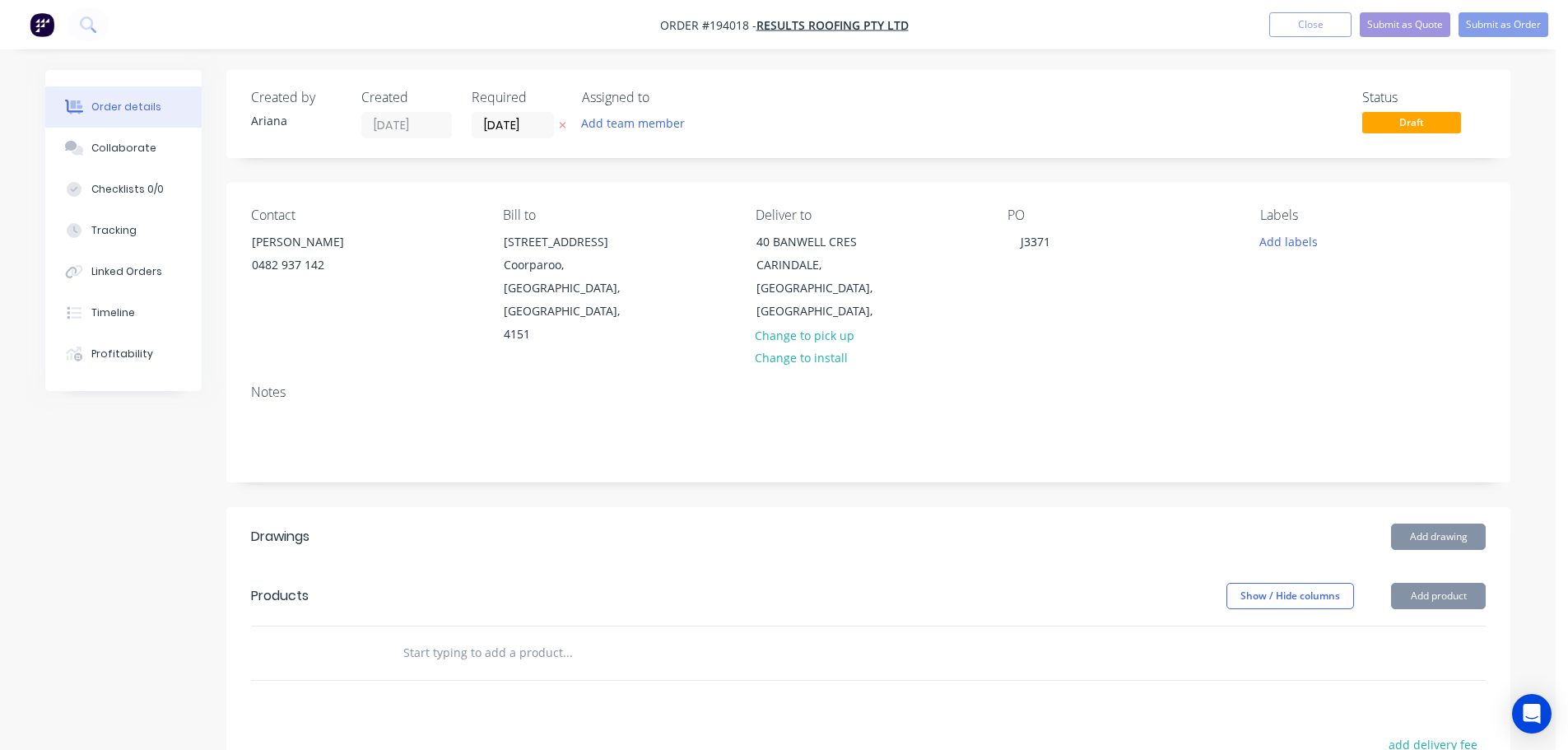
click at [1189, 280] on div "PO J3371" at bounding box center [1120, 277] width 225 height 139
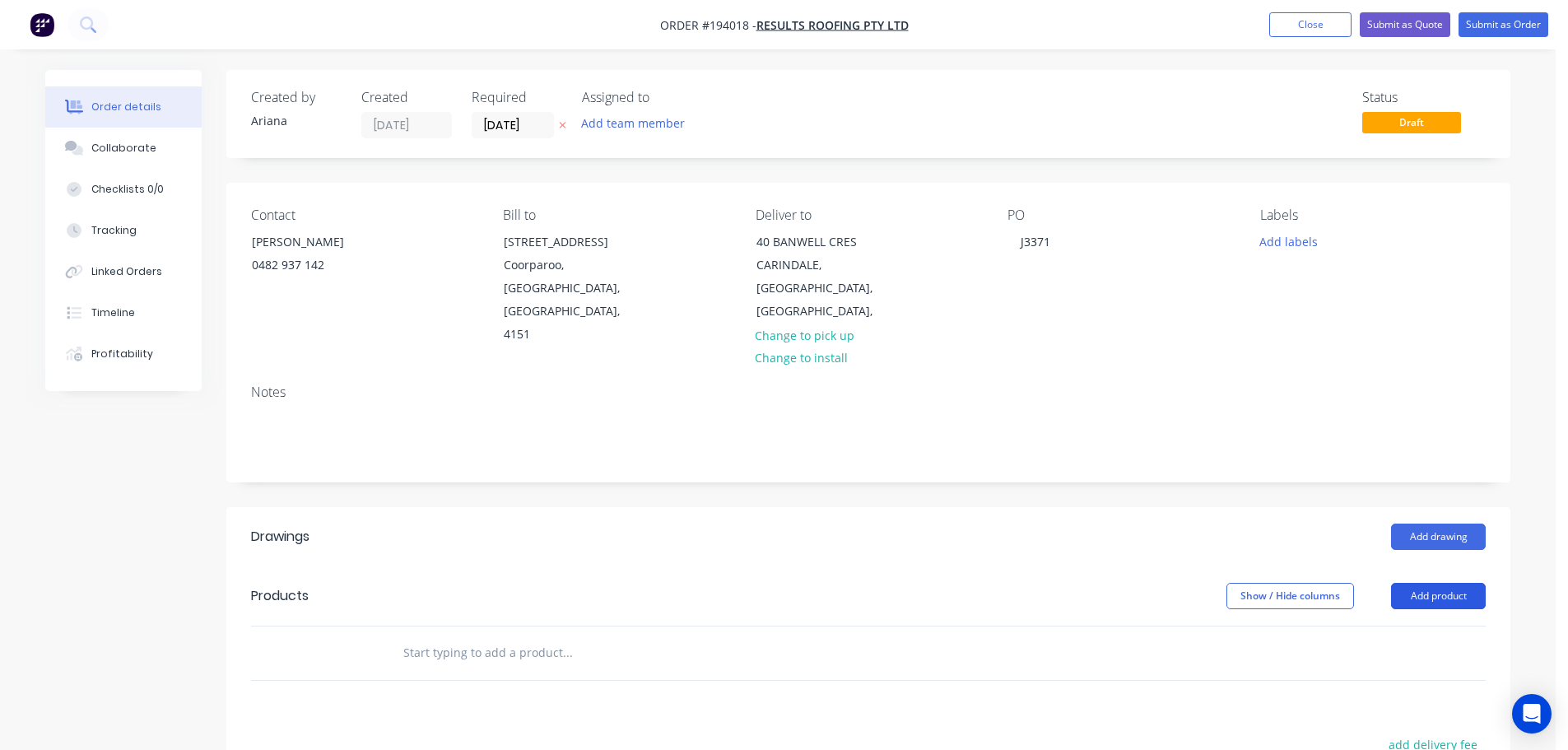
click at [1441, 583] on button "Add product" at bounding box center [1439, 596] width 95 height 26
click at [1413, 625] on div "Product catalogue" at bounding box center [1408, 636] width 127 height 24
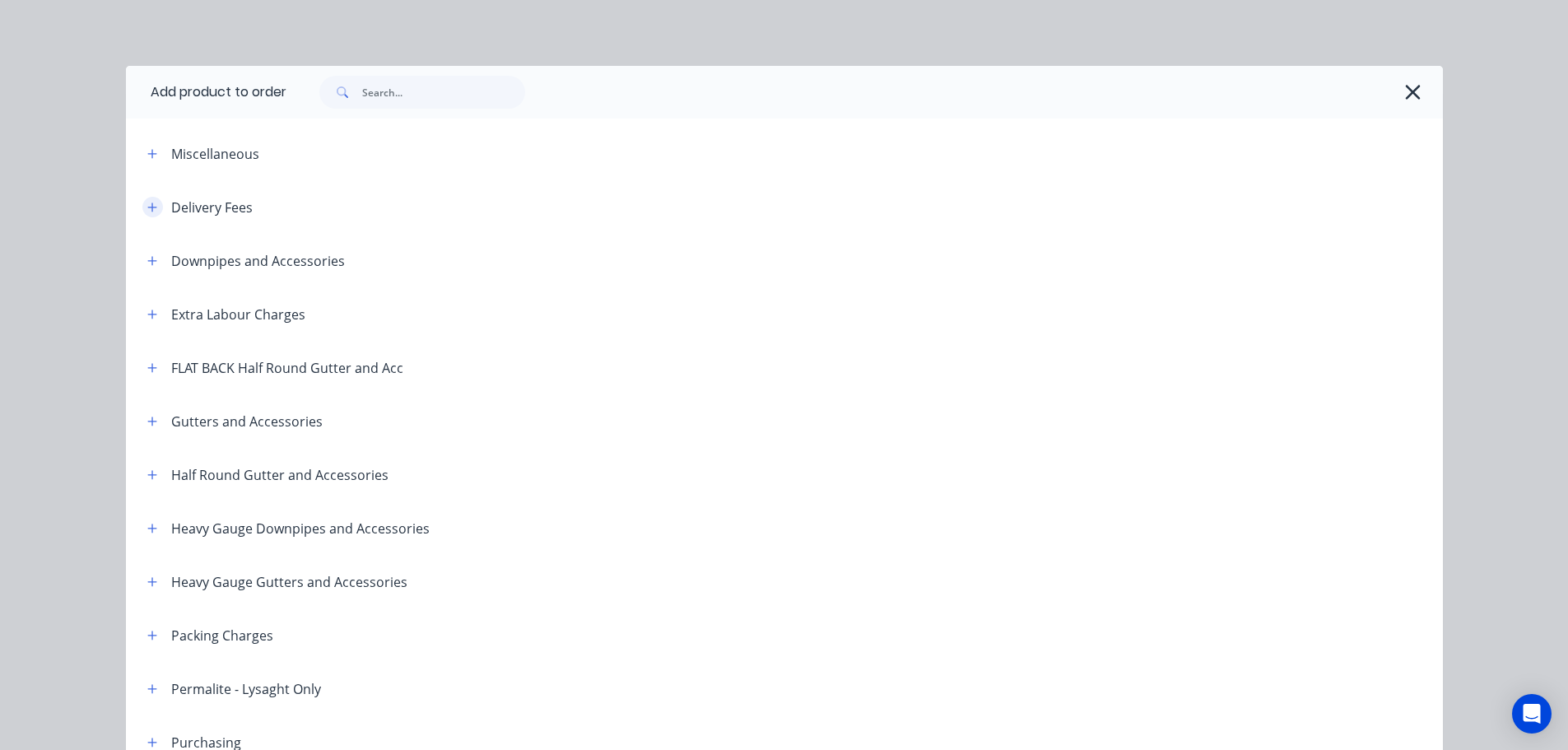
click at [147, 206] on icon "button" at bounding box center [151, 207] width 10 height 11
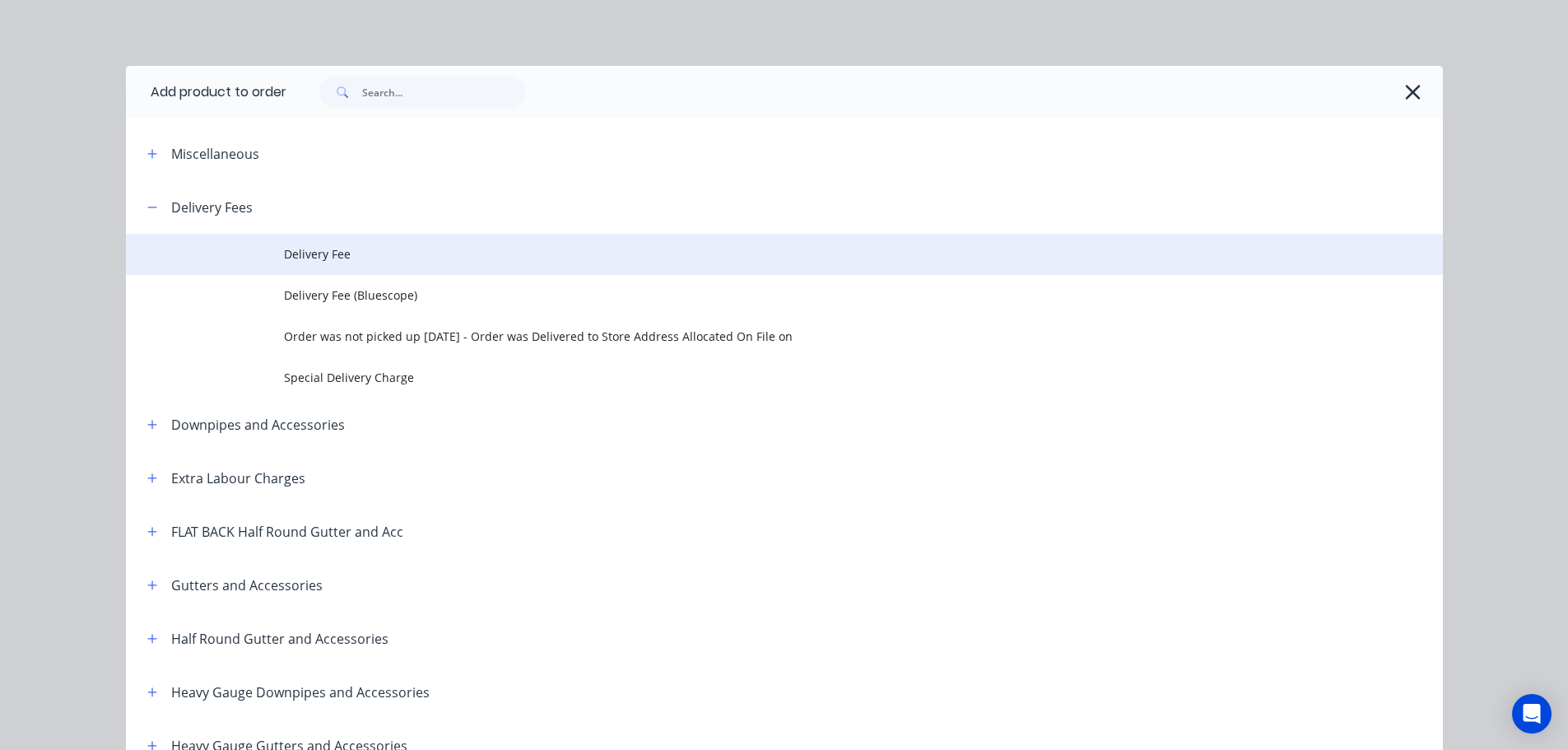
click at [325, 248] on span "Delivery Fee" at bounding box center [747, 254] width 927 height 18
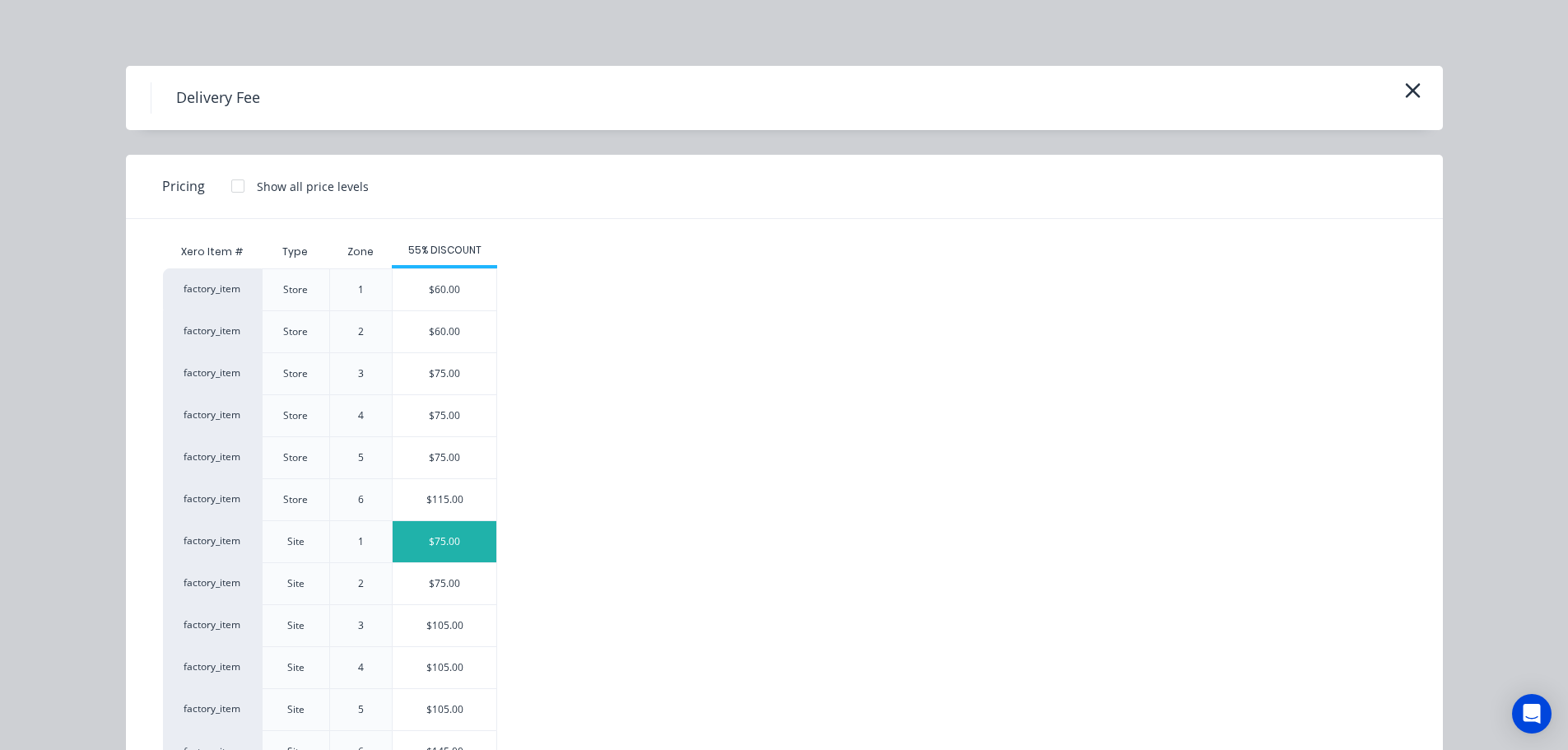
click at [441, 542] on div "$75.00" at bounding box center [445, 541] width 104 height 41
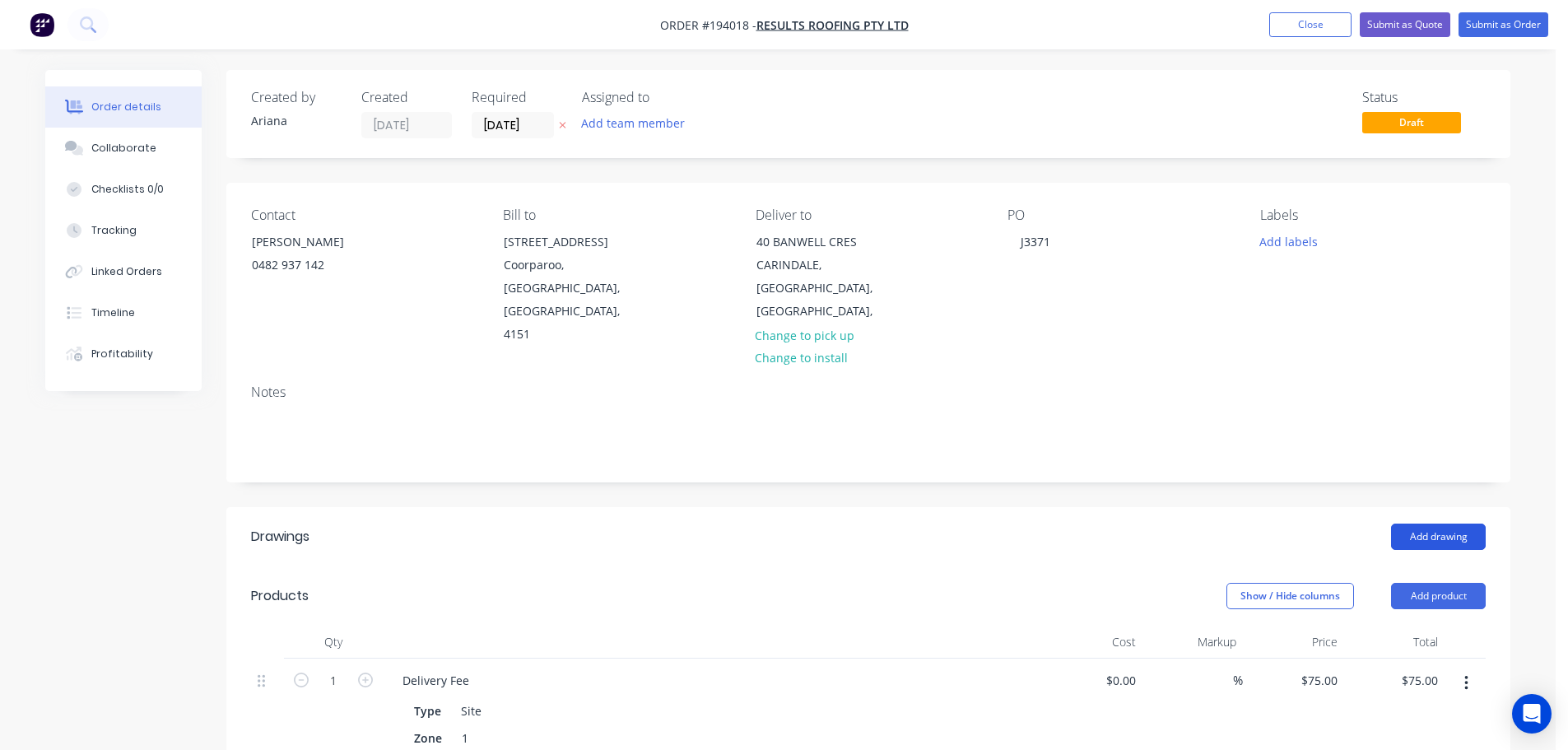
click at [1439, 524] on button "Add drawing" at bounding box center [1439, 537] width 95 height 26
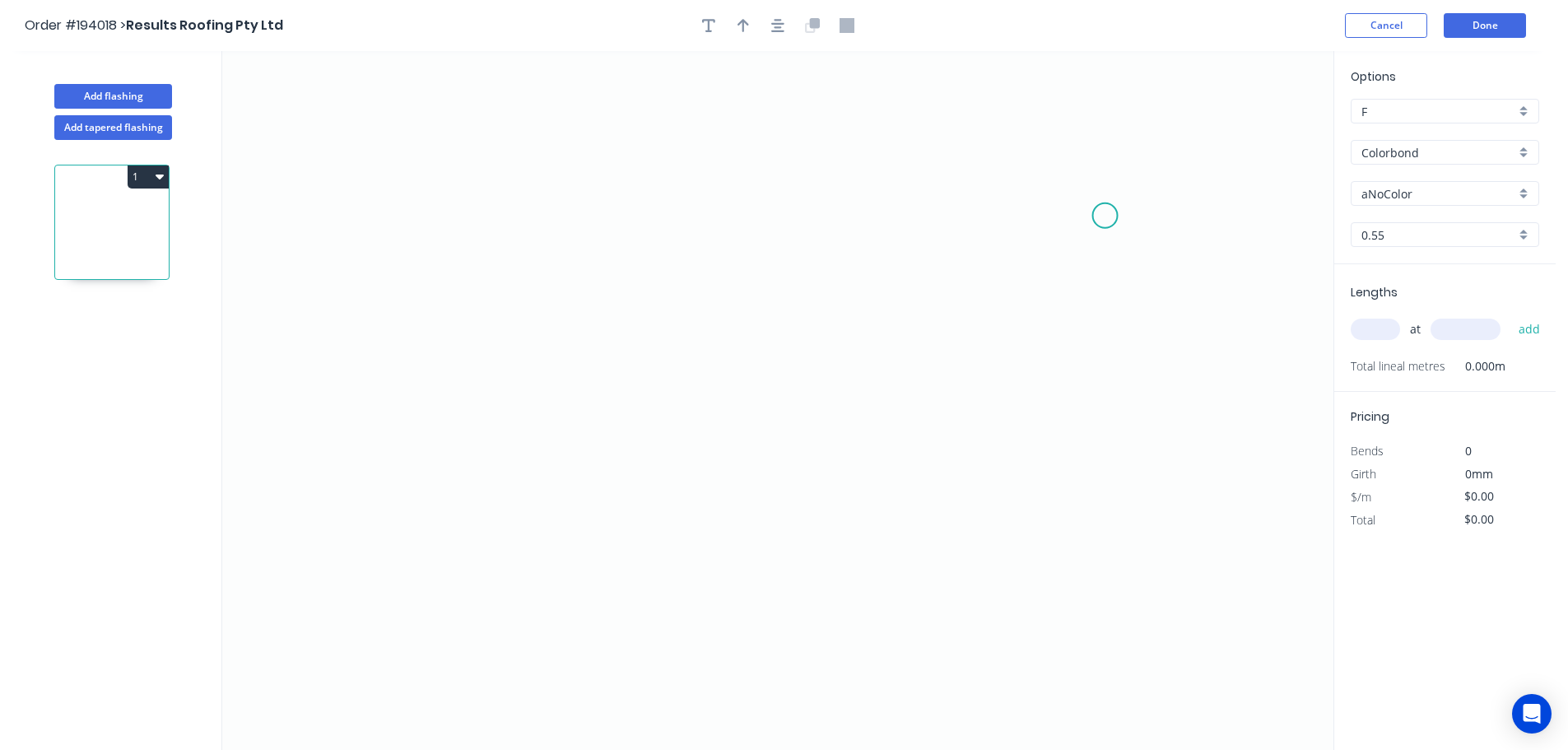
click at [1106, 215] on icon "0" at bounding box center [777, 401] width 1111 height 699
click at [1059, 151] on icon "0" at bounding box center [777, 401] width 1111 height 699
click at [468, 136] on icon "0 ?" at bounding box center [777, 401] width 1111 height 699
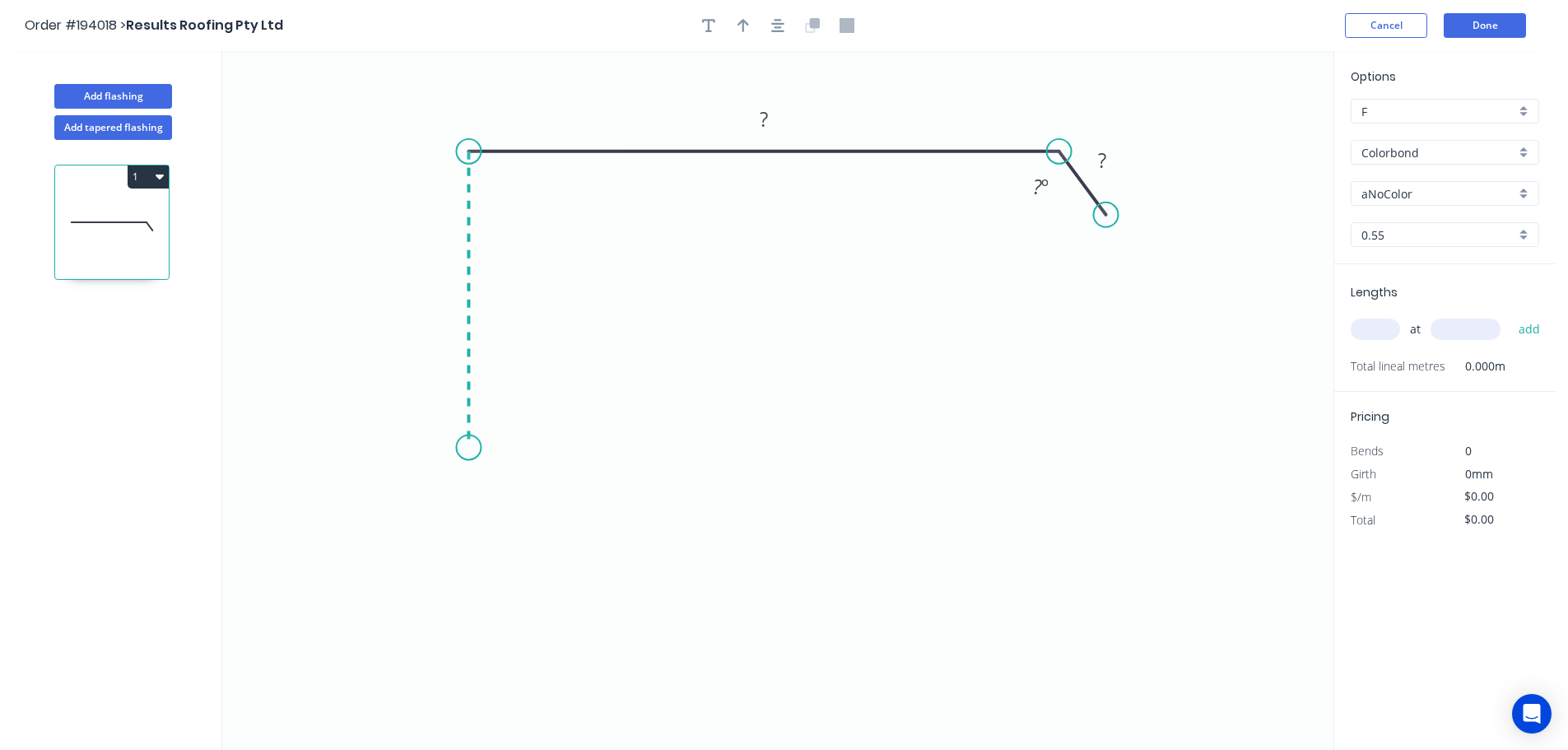
click at [455, 448] on icon "0 ? ? ? º" at bounding box center [777, 401] width 1111 height 699
click at [415, 501] on icon "0 ? ? ? ? º" at bounding box center [777, 401] width 1111 height 699
click at [468, 561] on icon "0 ? ? ? ? ? º" at bounding box center [777, 401] width 1111 height 699
click at [468, 561] on circle at bounding box center [468, 554] width 25 height 25
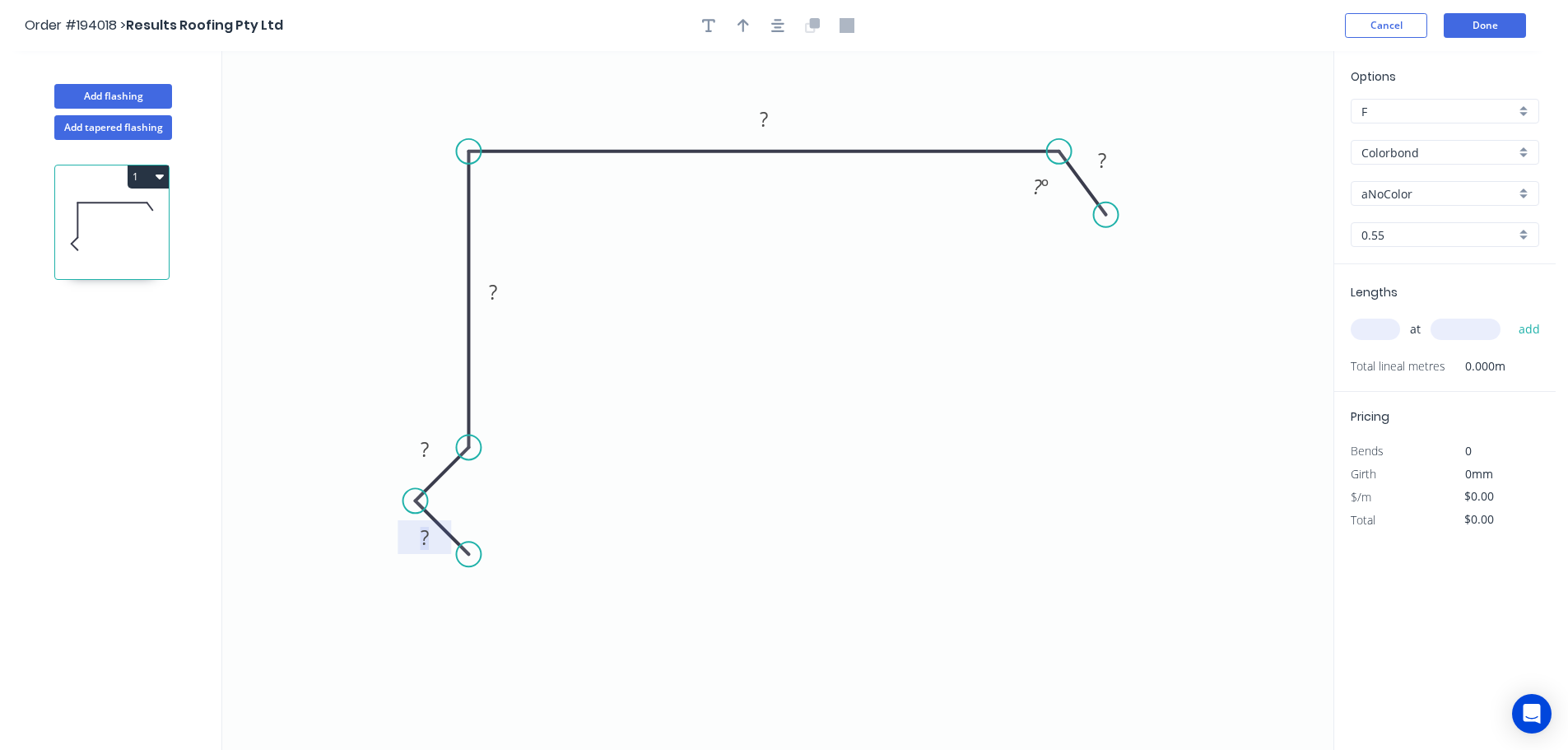
click at [423, 539] on tspan "?" at bounding box center [424, 537] width 8 height 27
click at [841, 349] on icon "0 19 15 150 320 30 120 º" at bounding box center [777, 401] width 1111 height 699
click at [742, 25] on icon "button" at bounding box center [743, 26] width 11 height 13
drag, startPoint x: 1246, startPoint y: 128, endPoint x: 900, endPoint y: 107, distance: 346.6
click at [900, 107] on icon at bounding box center [899, 89] width 15 height 53
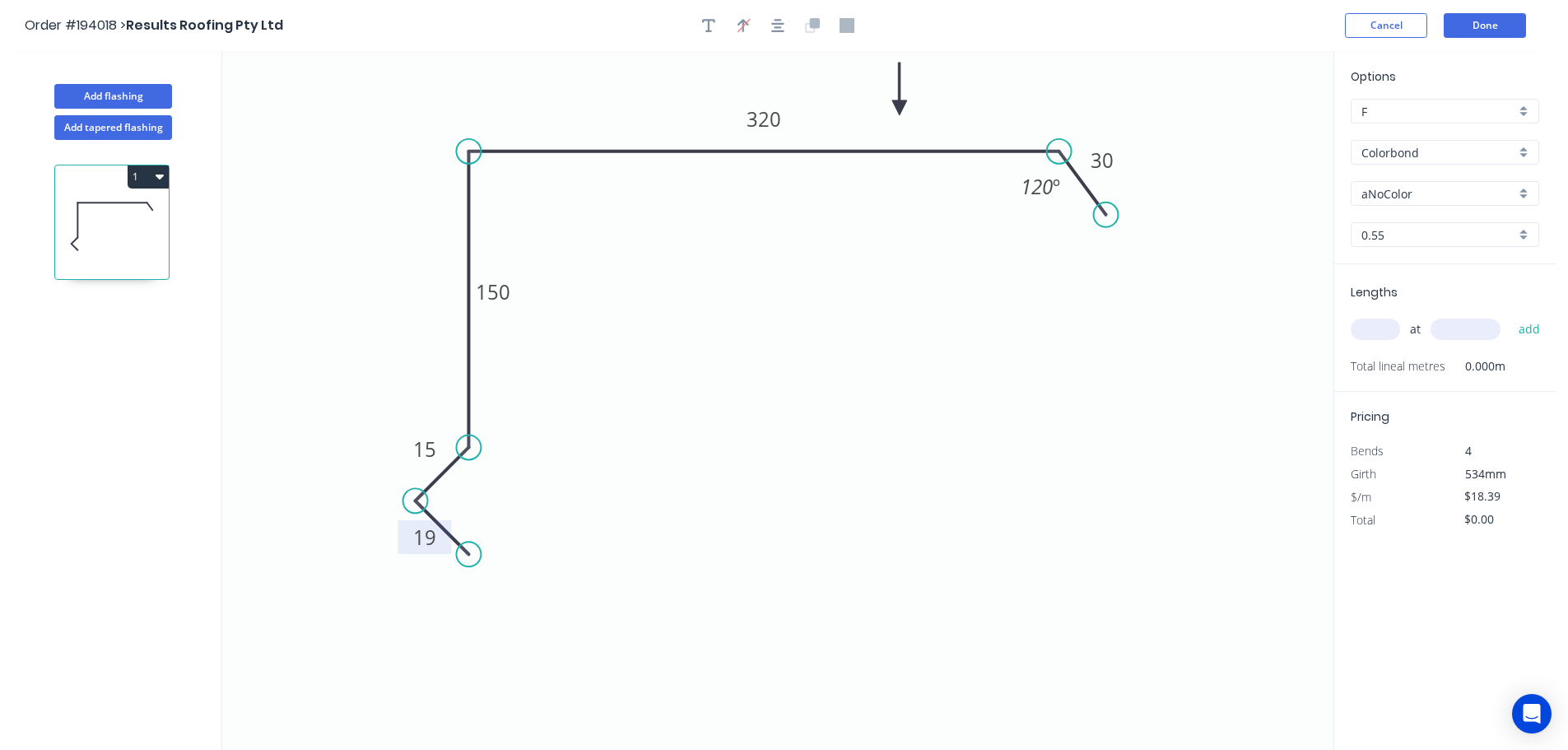
click at [1525, 190] on div "aNoColor" at bounding box center [1445, 194] width 188 height 25
click at [1429, 222] on div "Basalt" at bounding box center [1445, 224] width 187 height 29
drag, startPoint x: 1378, startPoint y: 335, endPoint x: 1451, endPoint y: 299, distance: 81.4
click at [1380, 334] on input "text" at bounding box center [1375, 329] width 49 height 21
click at [1510, 315] on button "add" at bounding box center [1529, 329] width 39 height 28
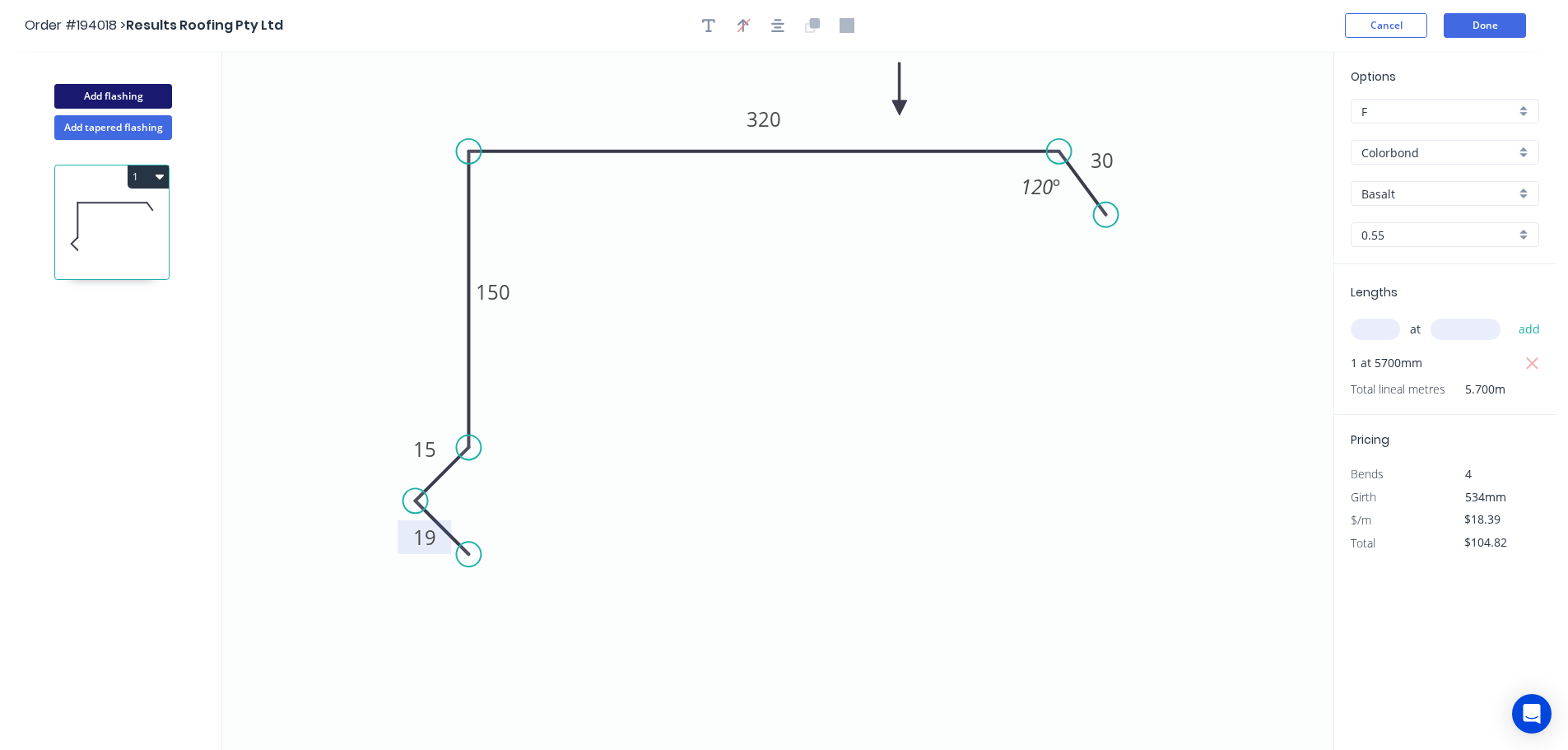
click at [109, 89] on button "Add flashing" at bounding box center [114, 96] width 118 height 25
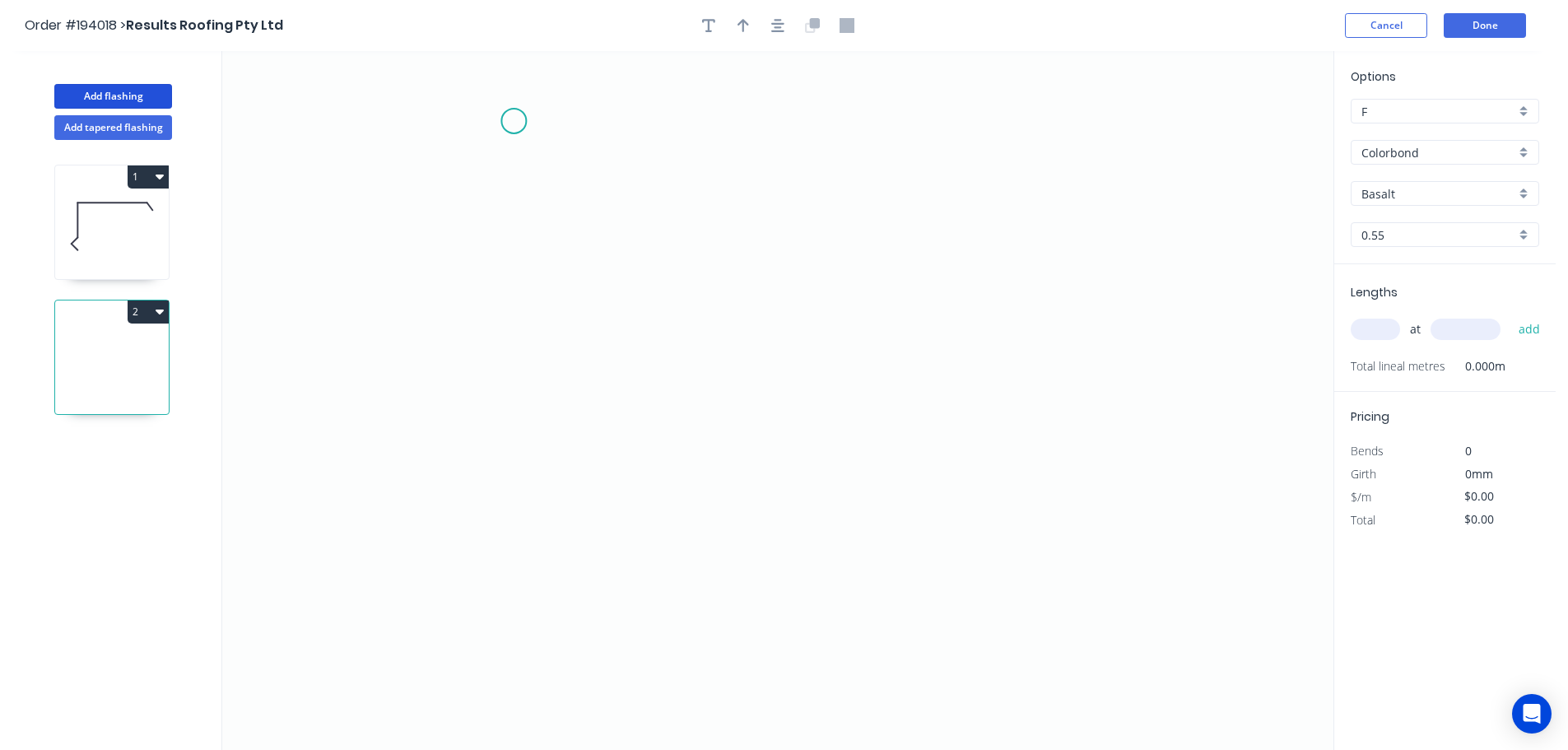
click at [513, 121] on icon "0" at bounding box center [777, 401] width 1111 height 699
click at [574, 174] on icon "0" at bounding box center [777, 401] width 1111 height 699
click at [516, 241] on icon "0 ?" at bounding box center [777, 401] width 1111 height 699
click at [499, 535] on icon "0 ? ?" at bounding box center [777, 401] width 1111 height 699
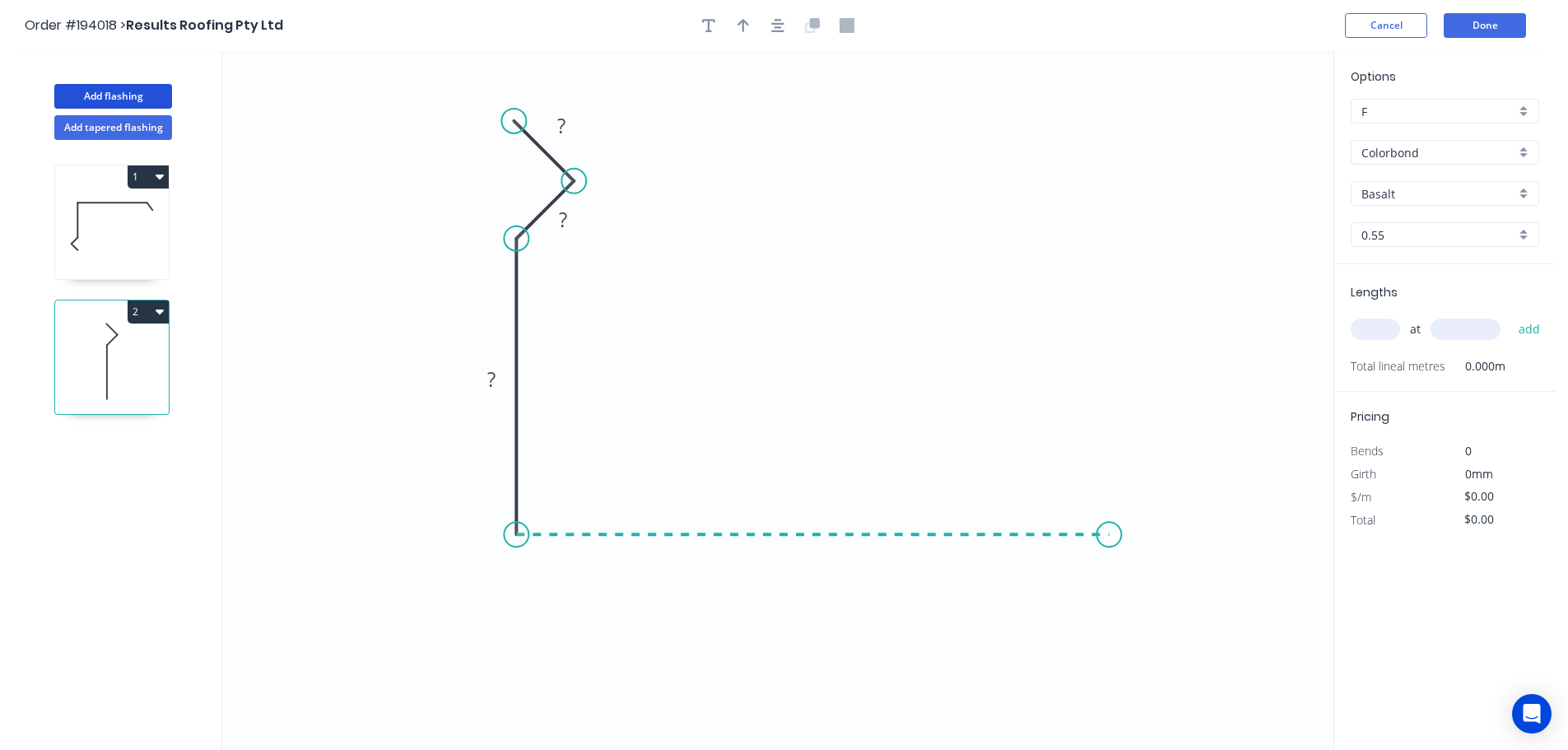
click at [1109, 538] on icon "0 ? ? ?" at bounding box center [777, 401] width 1111 height 699
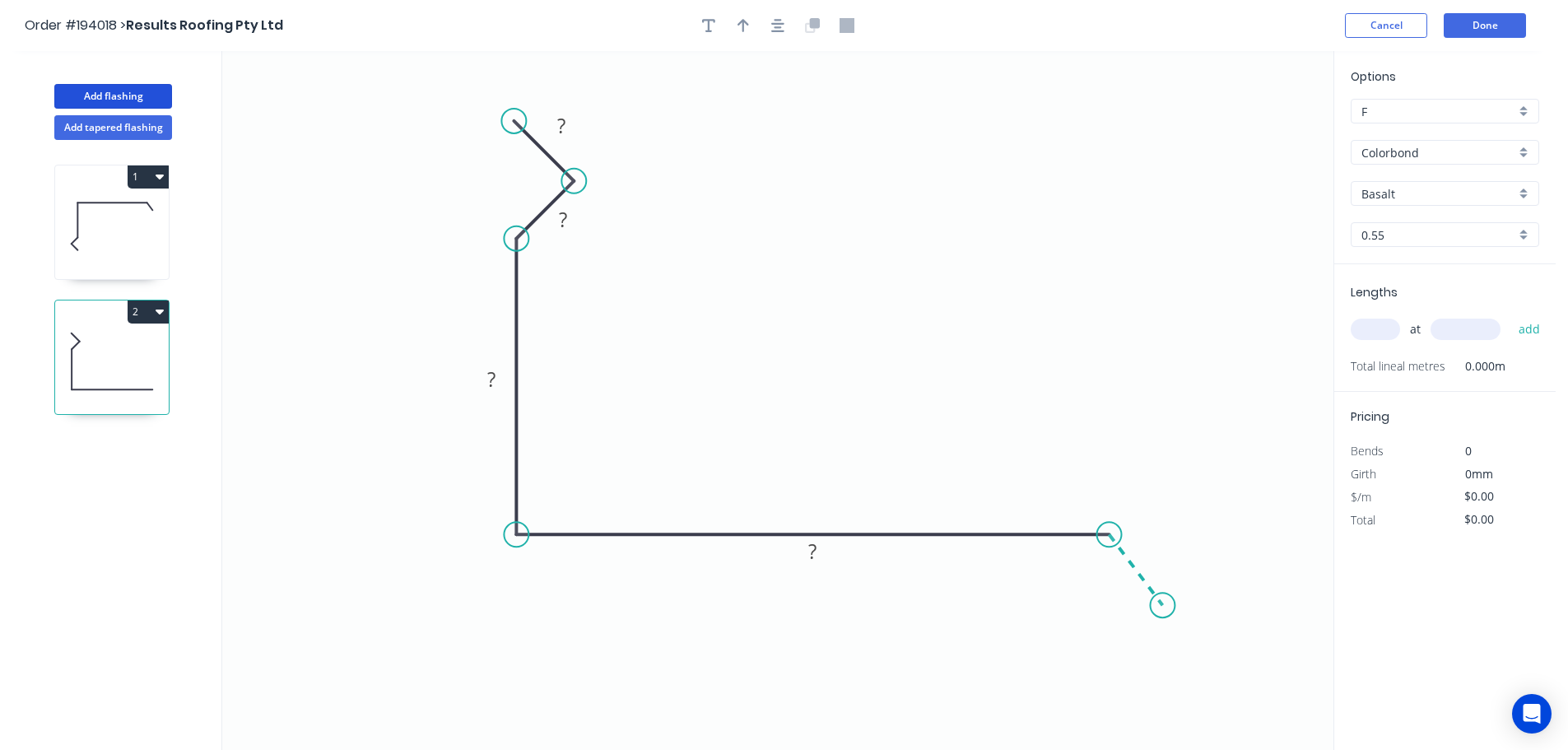
click at [1163, 606] on icon "0 ? ? ? ?" at bounding box center [777, 401] width 1111 height 699
click at [1163, 606] on circle at bounding box center [1162, 605] width 25 height 25
click at [567, 126] on rect at bounding box center [561, 127] width 33 height 23
click at [903, 158] on icon "0 19 15 80 255 30 120 º" at bounding box center [777, 401] width 1111 height 699
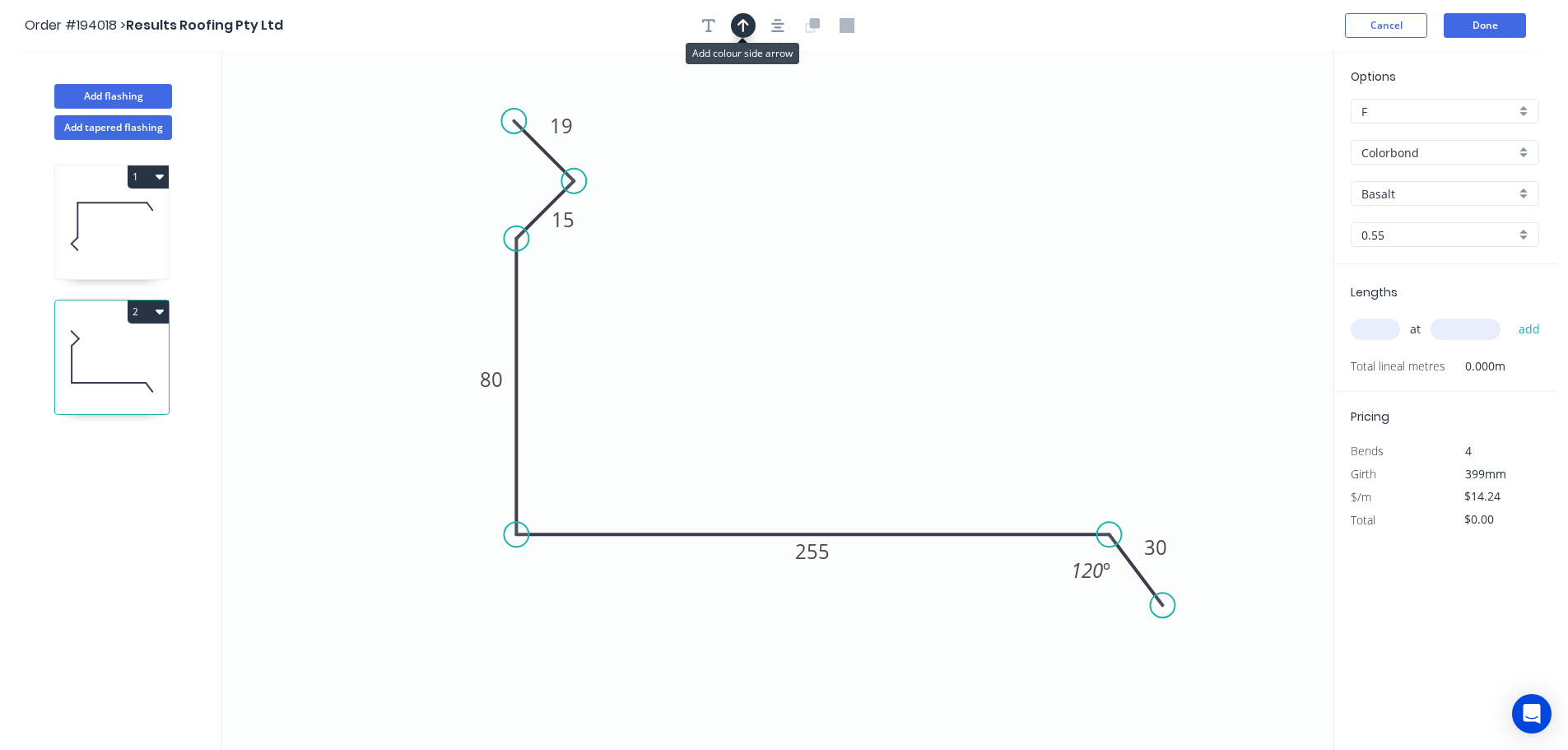
click at [749, 24] on button "button" at bounding box center [743, 26] width 25 height 25
drag, startPoint x: 1251, startPoint y: 131, endPoint x: 828, endPoint y: 260, distance: 442.2
click at [828, 260] on icon at bounding box center [828, 241] width 15 height 53
click at [1383, 335] on input "text" at bounding box center [1375, 329] width 49 height 21
click at [1510, 315] on button "add" at bounding box center [1529, 329] width 39 height 28
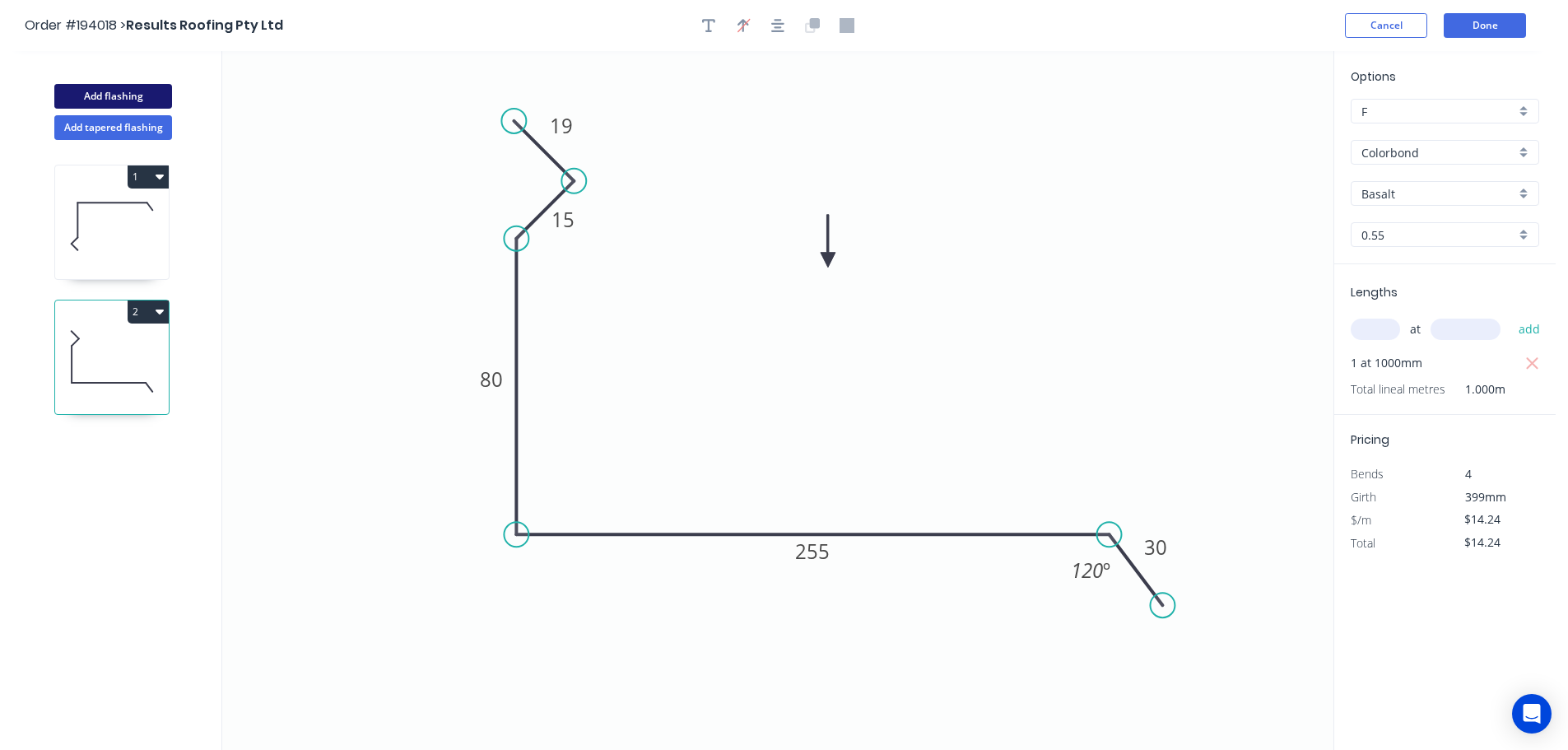
click at [114, 95] on button "Add flashing" at bounding box center [114, 96] width 118 height 25
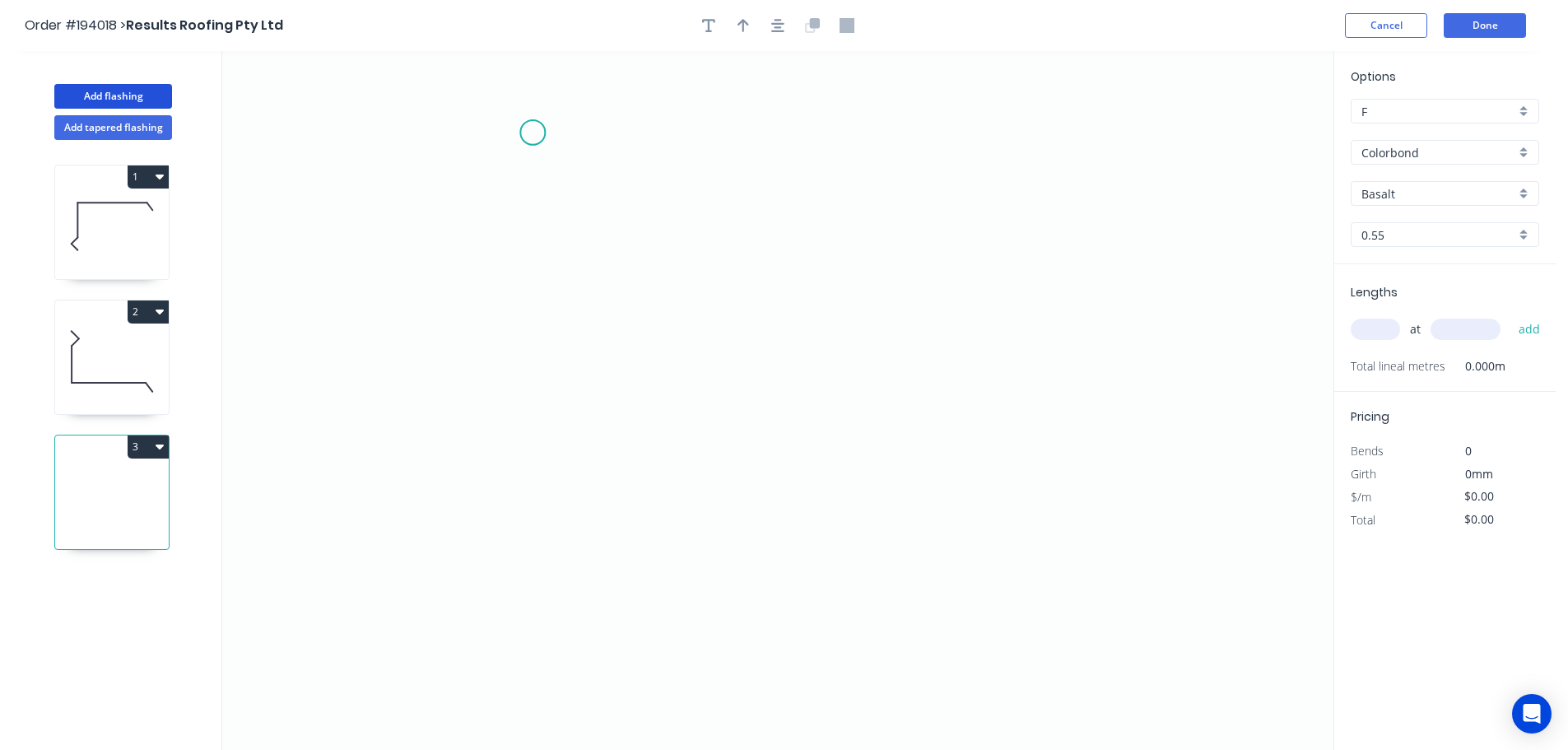
click at [533, 133] on icon "0" at bounding box center [777, 401] width 1111 height 699
click at [542, 575] on icon "0" at bounding box center [777, 401] width 1111 height 699
click at [706, 578] on icon "0 ?" at bounding box center [777, 401] width 1111 height 699
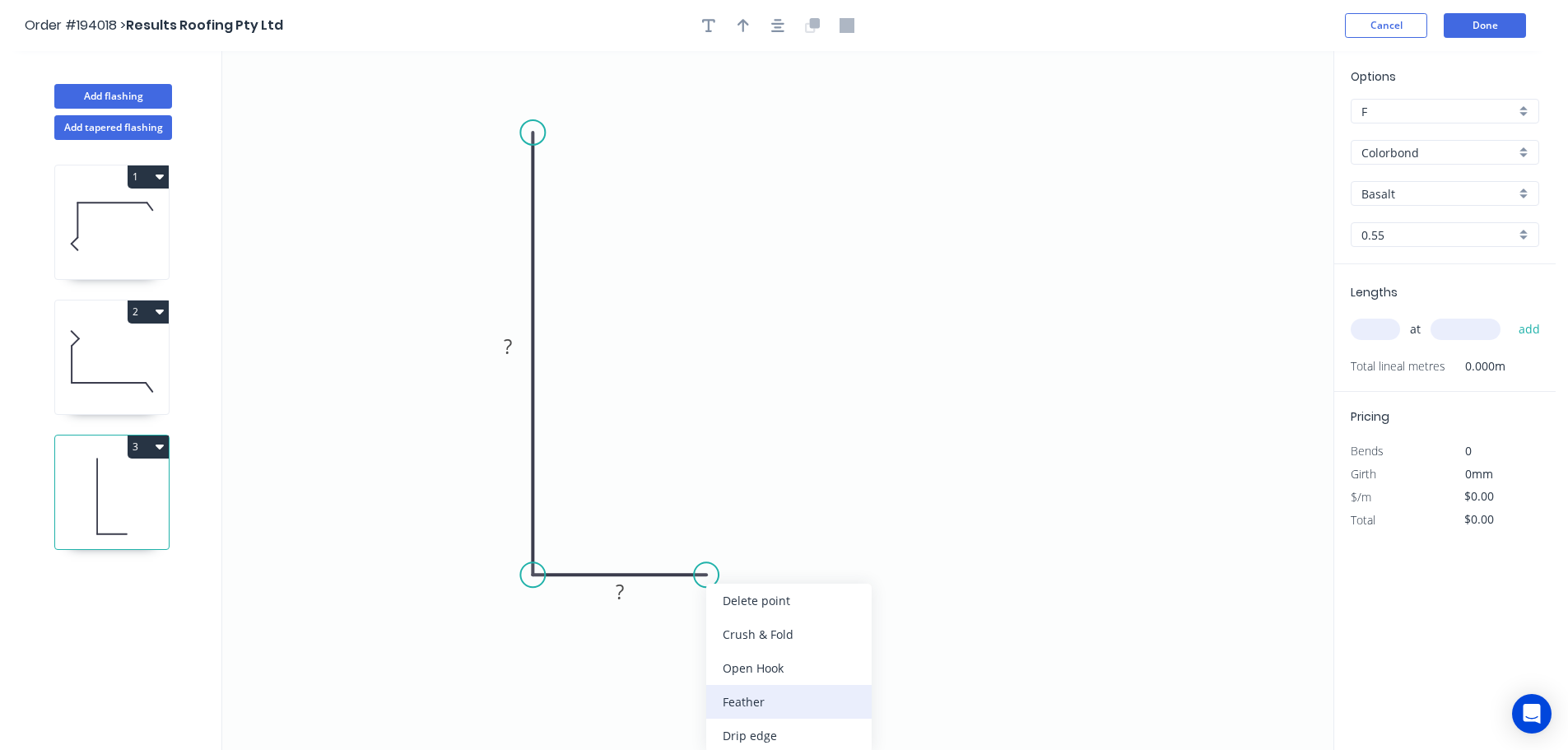
click at [763, 701] on div "Feather" at bounding box center [789, 702] width 166 height 33
click at [741, 614] on div "Flip bend" at bounding box center [788, 624] width 166 height 33
click at [702, 533] on tspan "15" at bounding box center [695, 532] width 23 height 27
click at [785, 516] on icon "0 ? FE 10 ?" at bounding box center [777, 401] width 1111 height 699
drag, startPoint x: 714, startPoint y: 534, endPoint x: 803, endPoint y: 531, distance: 89.1
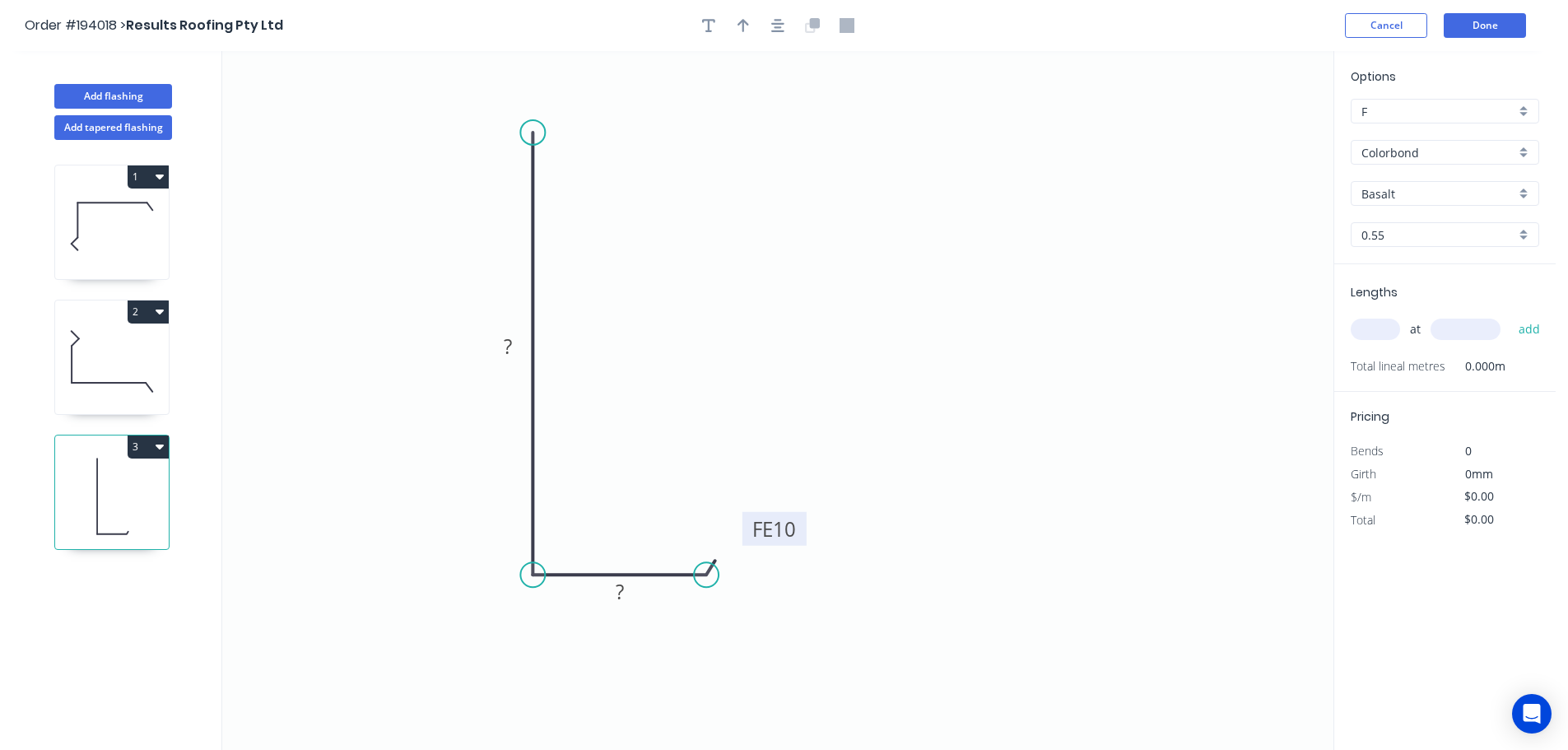
click at [803, 531] on rect at bounding box center [774, 528] width 64 height 33
click at [508, 343] on tspan "?" at bounding box center [507, 346] width 8 height 27
click at [792, 354] on icon "0 100 FE 10 15" at bounding box center [777, 401] width 1111 height 699
click at [739, 22] on icon "button" at bounding box center [743, 26] width 11 height 15
drag, startPoint x: 1253, startPoint y: 129, endPoint x: 402, endPoint y: 586, distance: 965.9
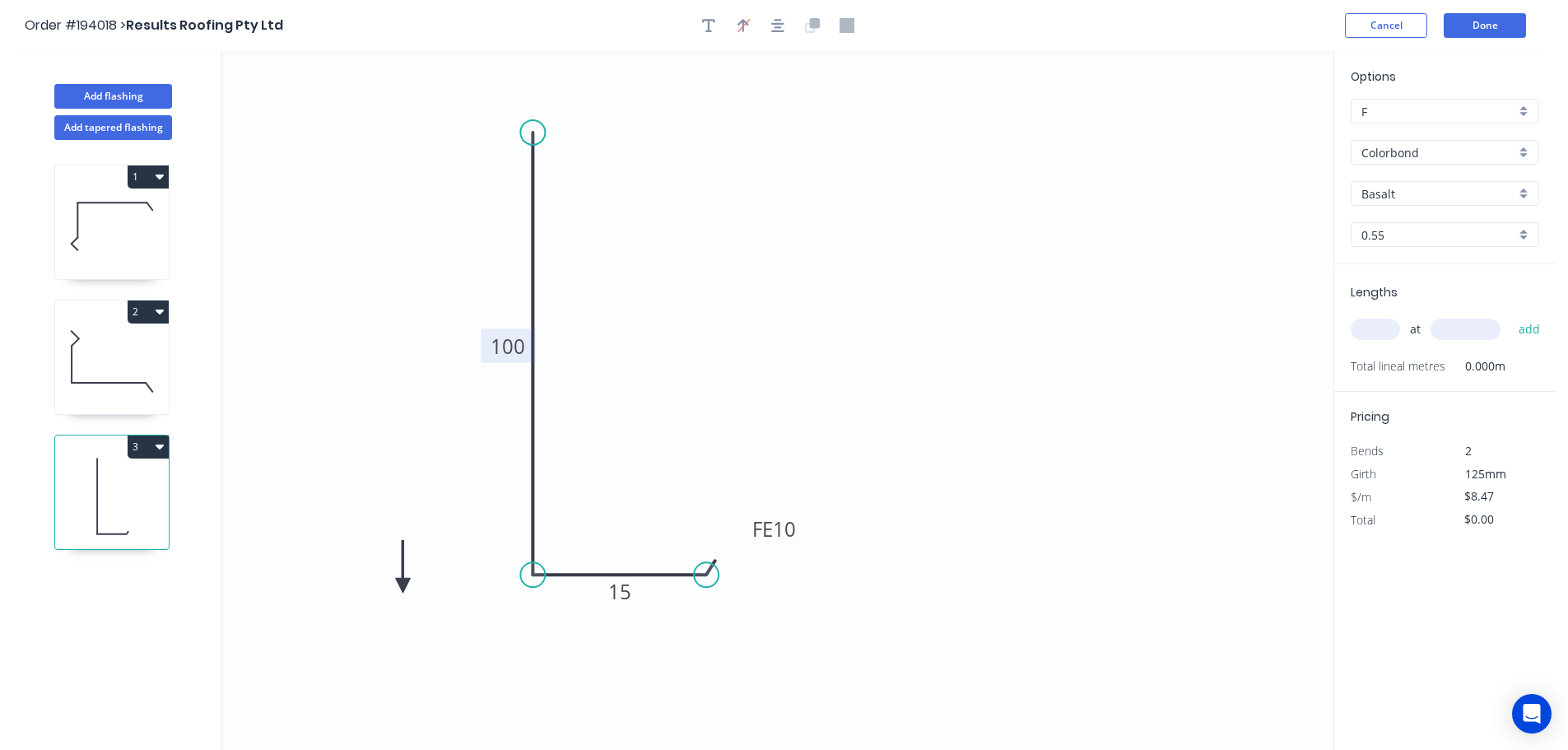
click at [402, 586] on icon at bounding box center [403, 566] width 15 height 53
click at [402, 586] on icon at bounding box center [416, 572] width 48 height 48
click at [402, 586] on icon at bounding box center [416, 599] width 48 height 48
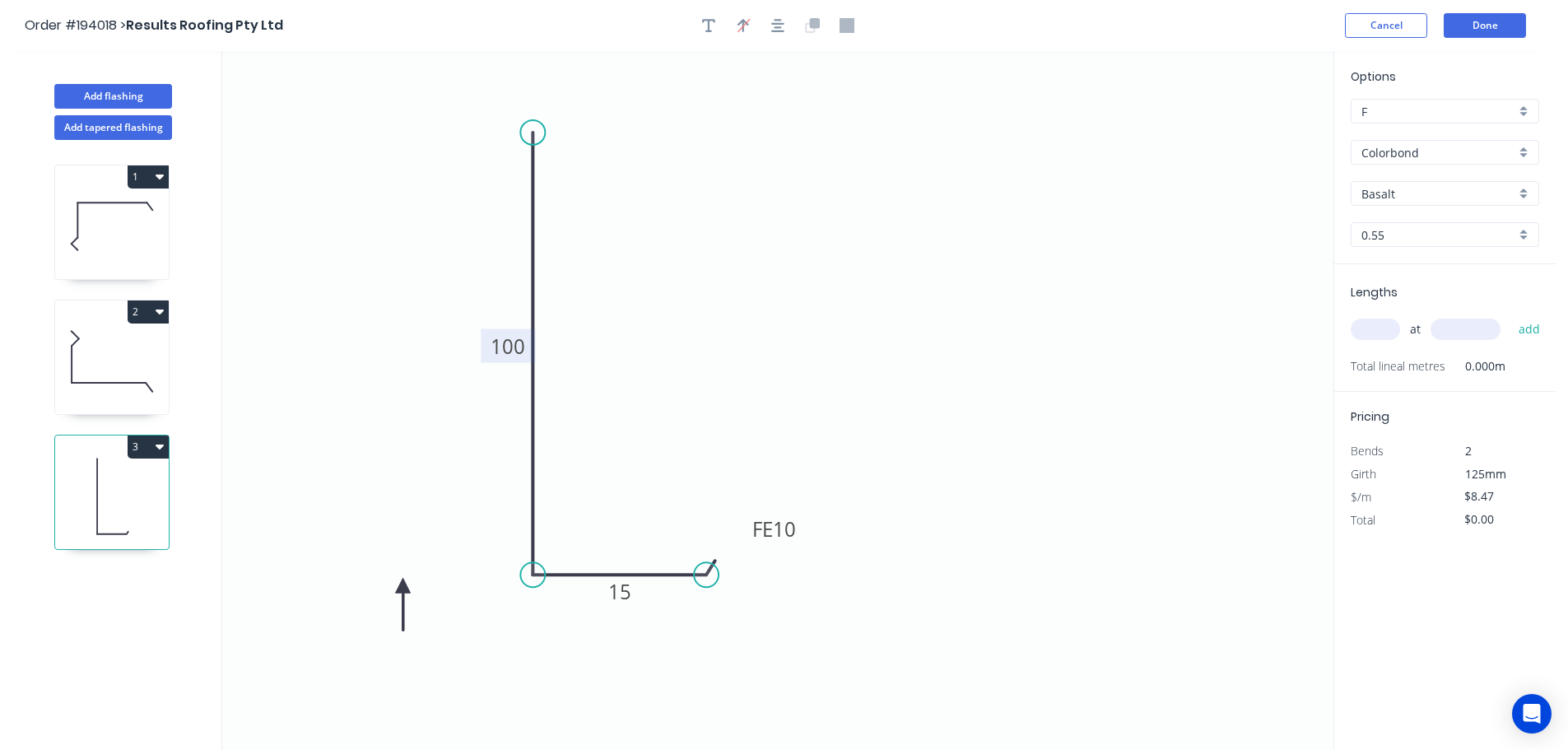
click at [402, 586] on icon at bounding box center [403, 604] width 15 height 53
click at [1379, 326] on input "text" at bounding box center [1375, 329] width 49 height 21
click at [1510, 315] on button "add" at bounding box center [1529, 329] width 39 height 28
click at [101, 91] on button "Add flashing" at bounding box center [114, 96] width 118 height 25
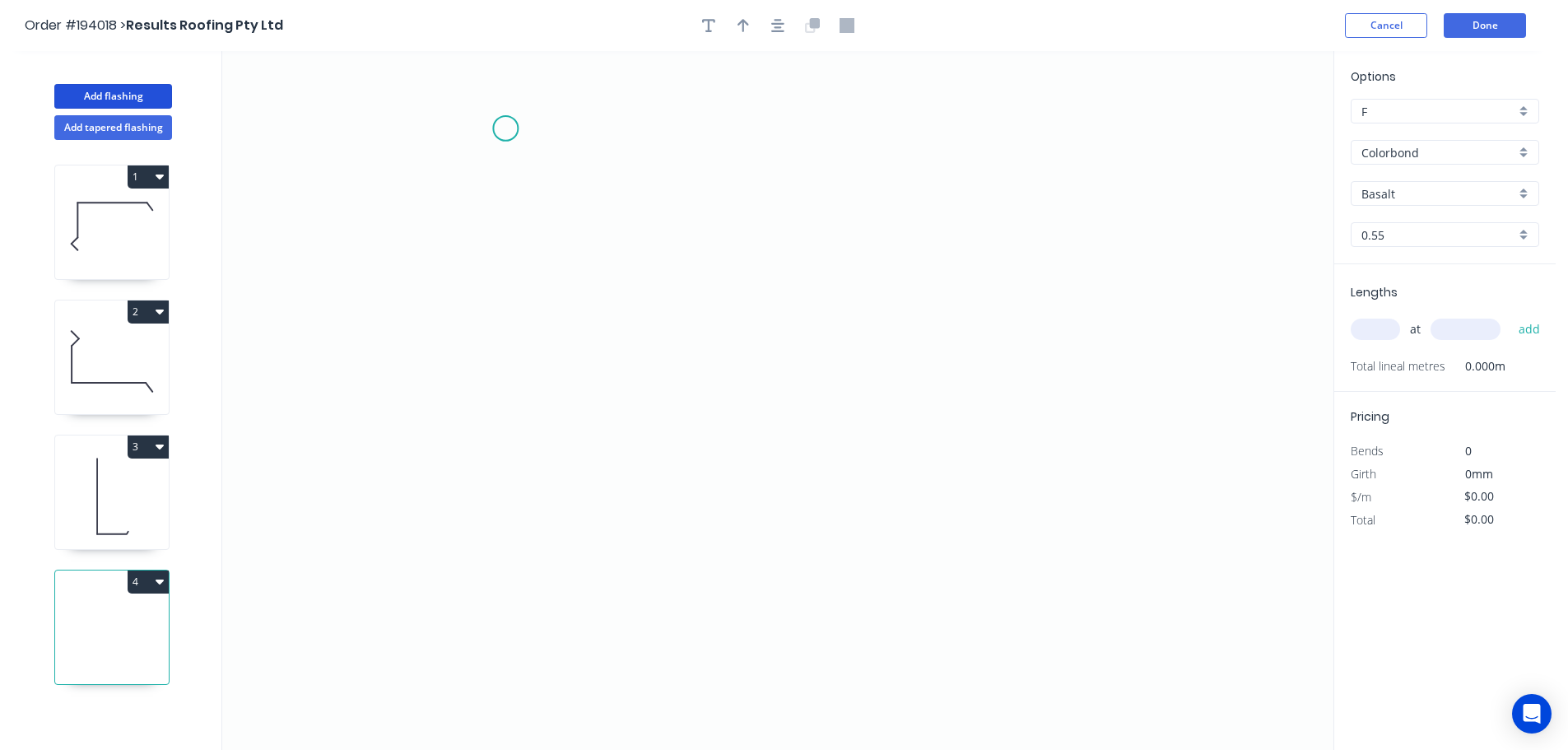
click at [505, 129] on icon "0" at bounding box center [777, 401] width 1111 height 699
click at [497, 449] on icon "0" at bounding box center [777, 401] width 1111 height 699
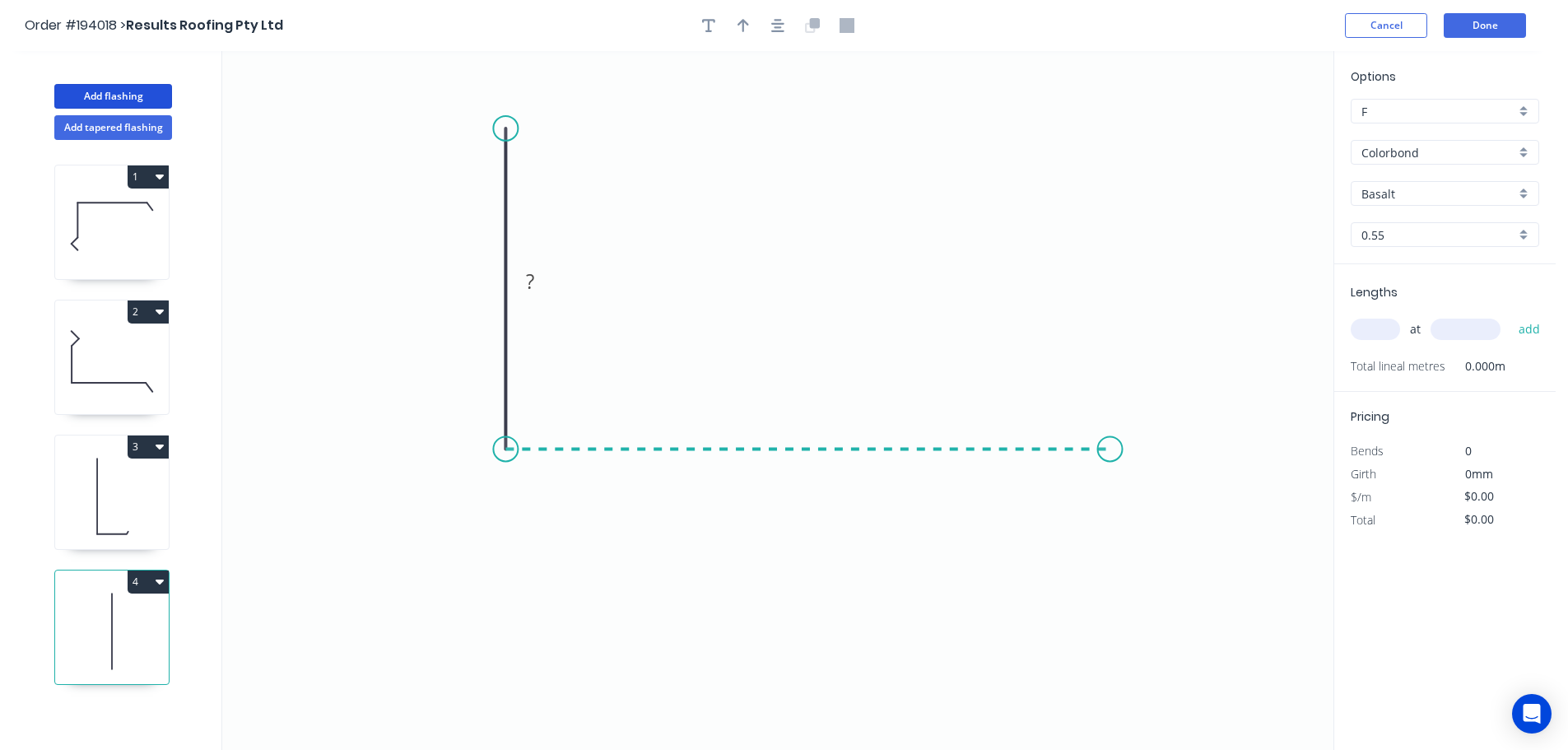
click at [1110, 437] on icon "0 ?" at bounding box center [777, 401] width 1111 height 699
click at [1162, 524] on icon "0 ? ?" at bounding box center [777, 401] width 1111 height 699
click at [1162, 524] on circle at bounding box center [1161, 523] width 25 height 25
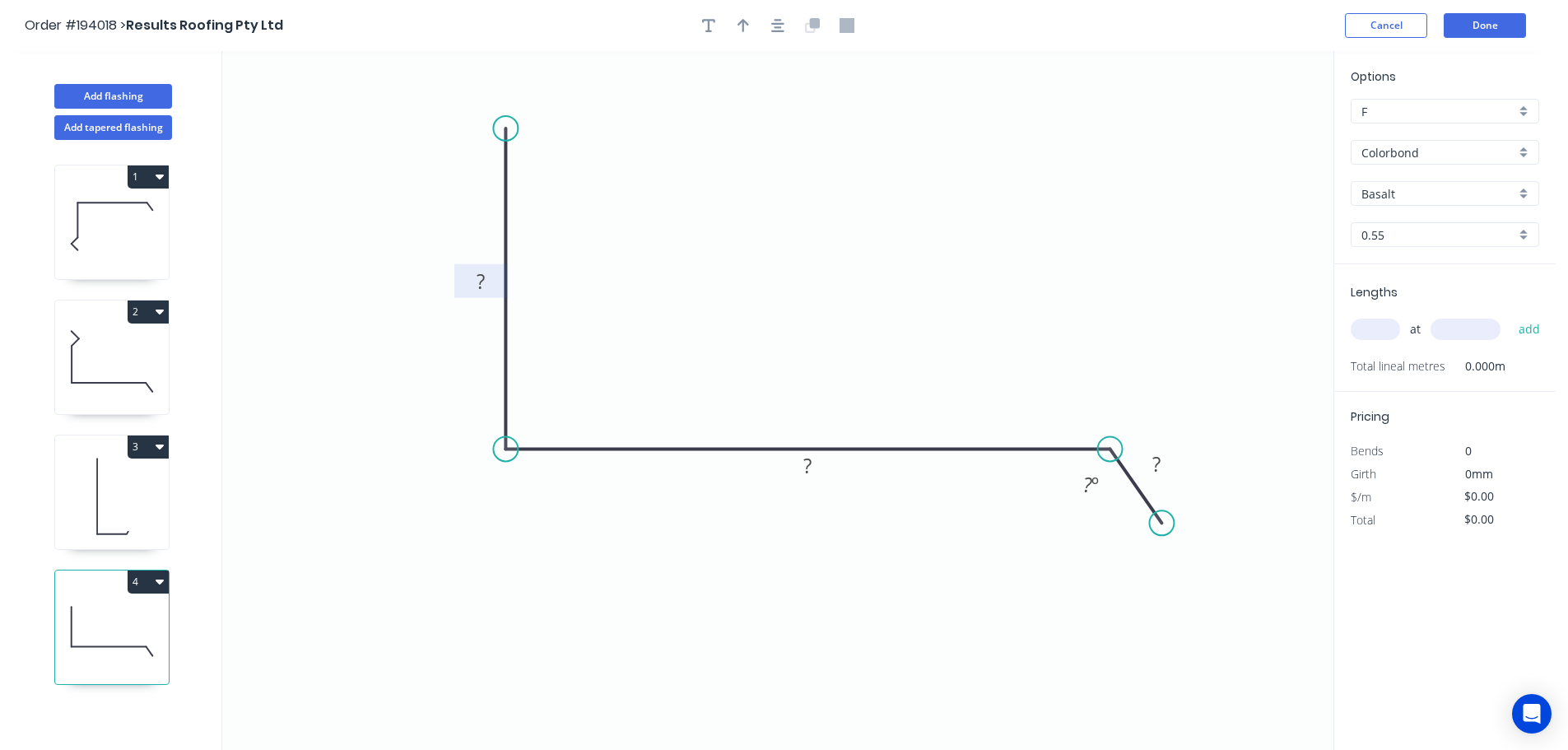
click at [483, 283] on tspan "?" at bounding box center [480, 281] width 8 height 27
click at [822, 225] on icon "0 100 420 30 120 º" at bounding box center [777, 401] width 1111 height 699
click at [740, 25] on icon "button" at bounding box center [743, 26] width 11 height 15
drag, startPoint x: 1255, startPoint y: 133, endPoint x: 826, endPoint y: 237, distance: 441.4
click at [826, 237] on icon at bounding box center [825, 218] width 15 height 53
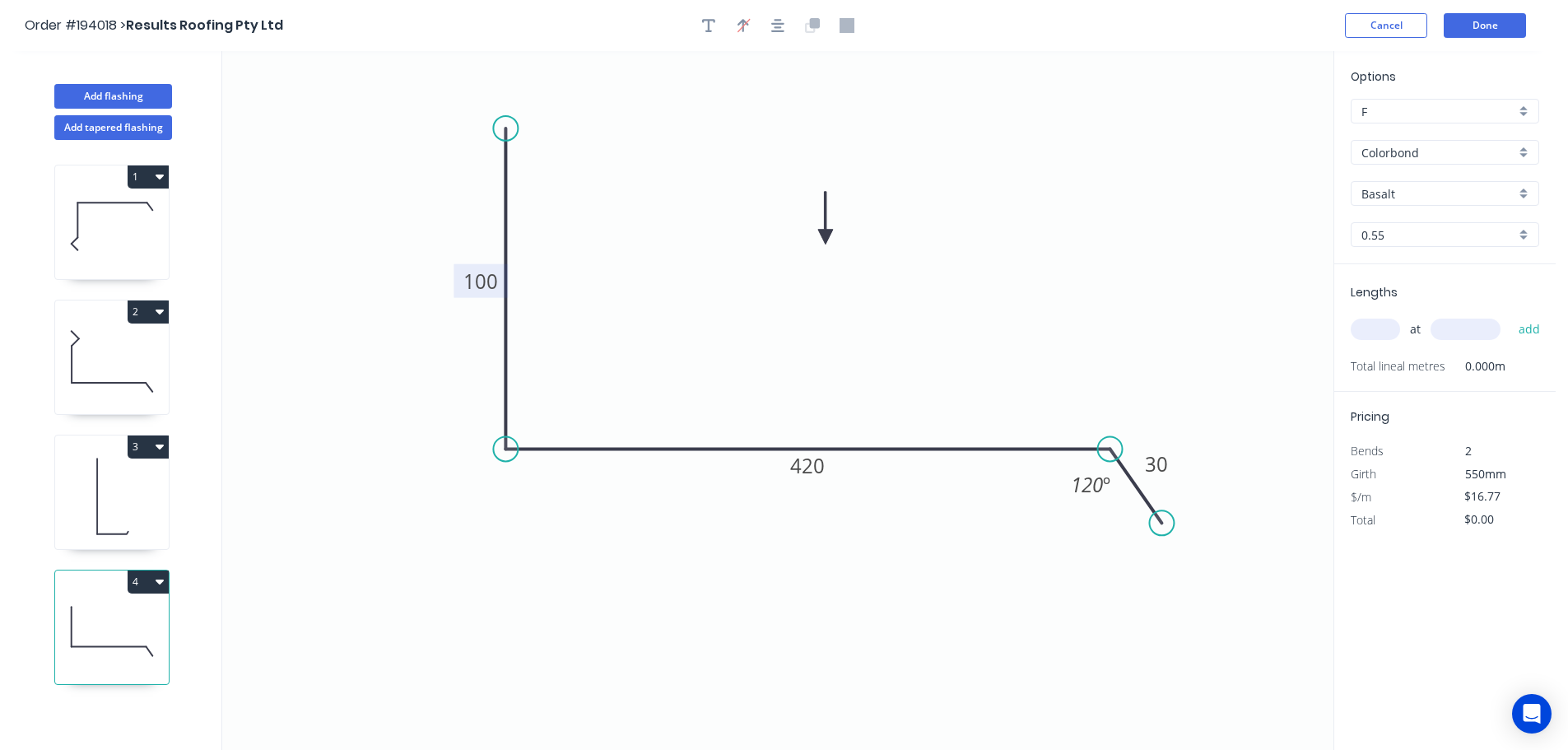
click at [1384, 325] on input "text" at bounding box center [1375, 329] width 49 height 21
click at [1510, 315] on button "add" at bounding box center [1529, 329] width 39 height 28
drag, startPoint x: 100, startPoint y: 125, endPoint x: 151, endPoint y: 136, distance: 52.2
click at [101, 125] on button "Add tapered flashing" at bounding box center [114, 128] width 118 height 25
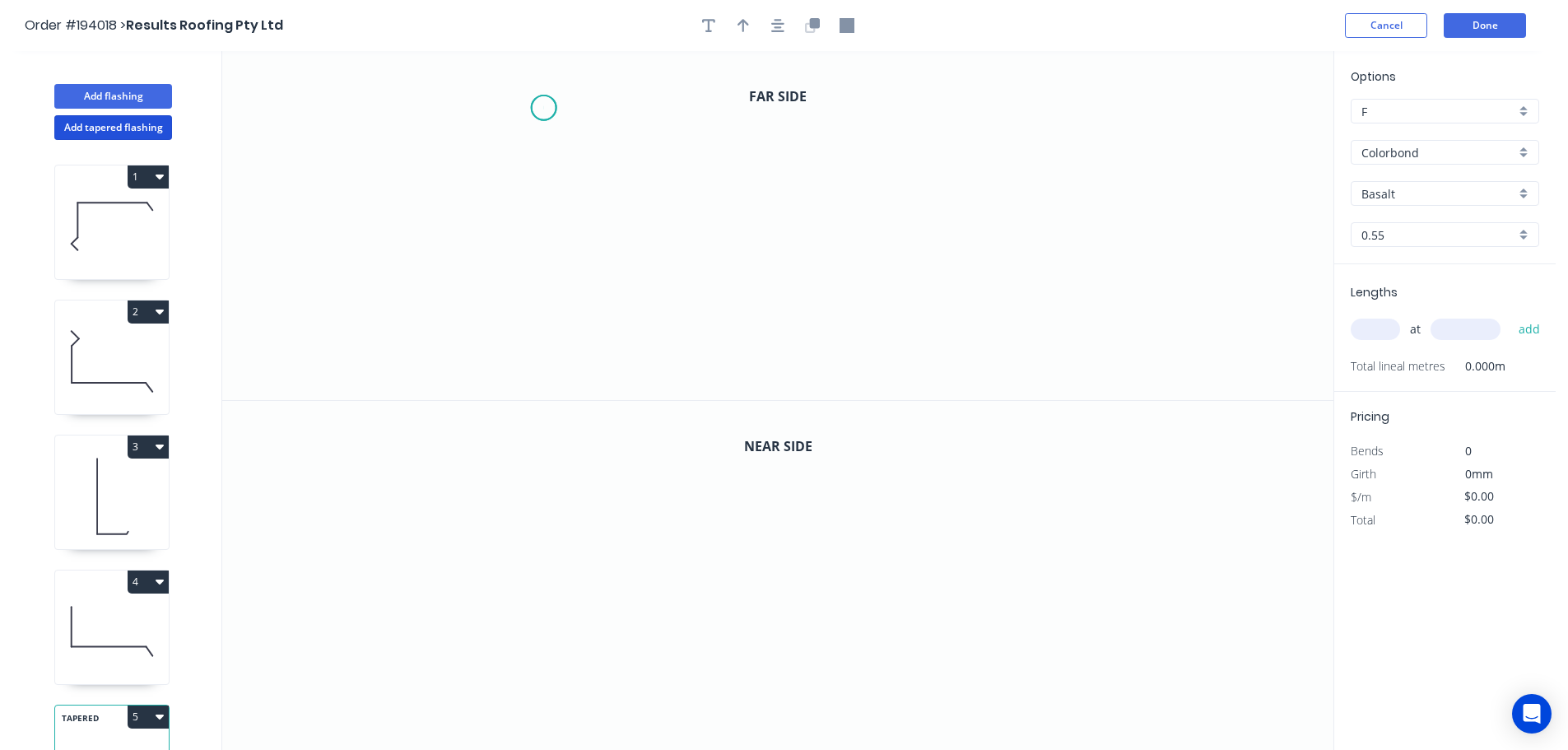
click at [543, 107] on icon "0" at bounding box center [777, 225] width 1111 height 349
click at [533, 225] on icon "0" at bounding box center [777, 225] width 1111 height 349
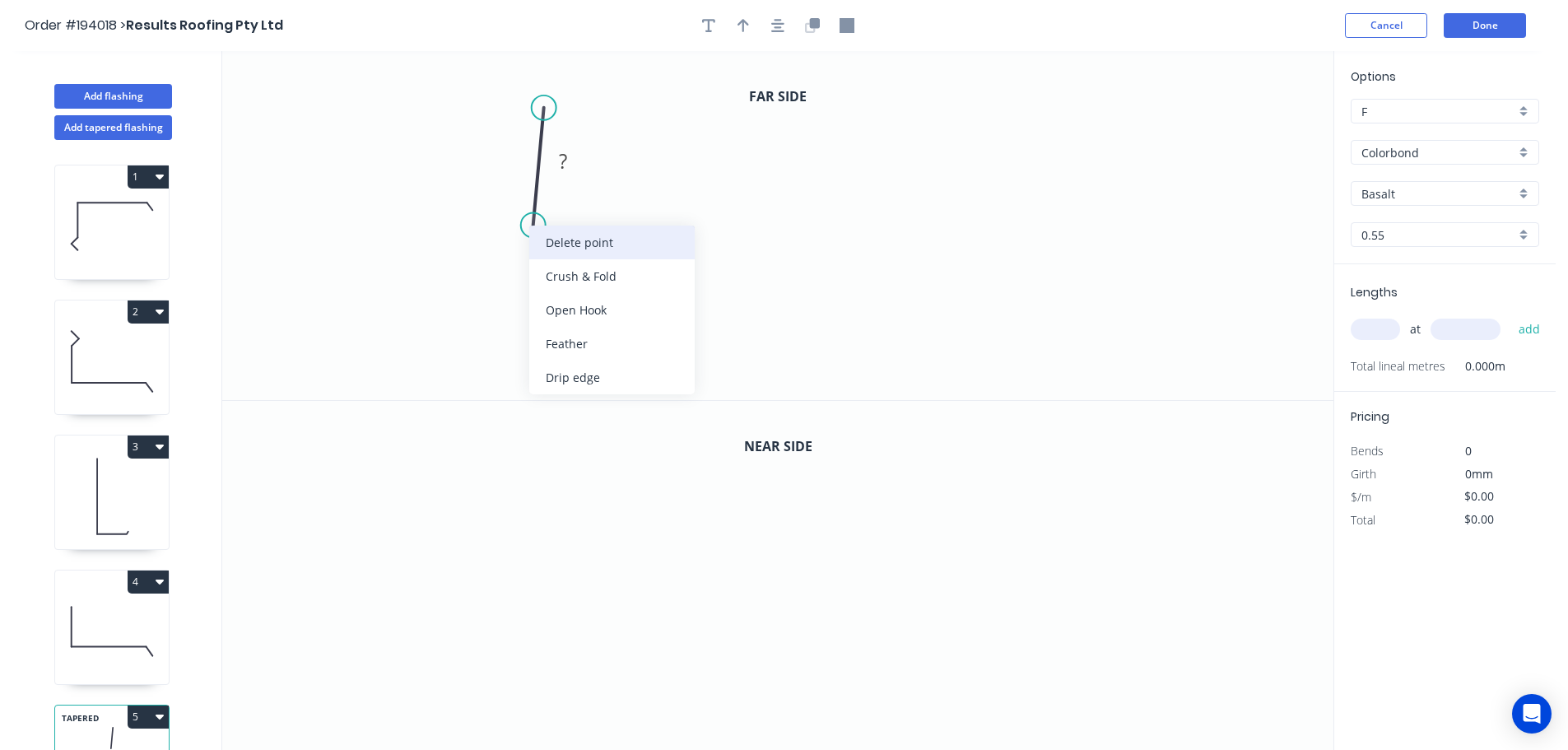
click at [585, 240] on div "Delete point" at bounding box center [612, 242] width 166 height 33
click at [526, 103] on icon "0" at bounding box center [777, 225] width 1111 height 349
click at [521, 206] on icon "0" at bounding box center [777, 225] width 1111 height 349
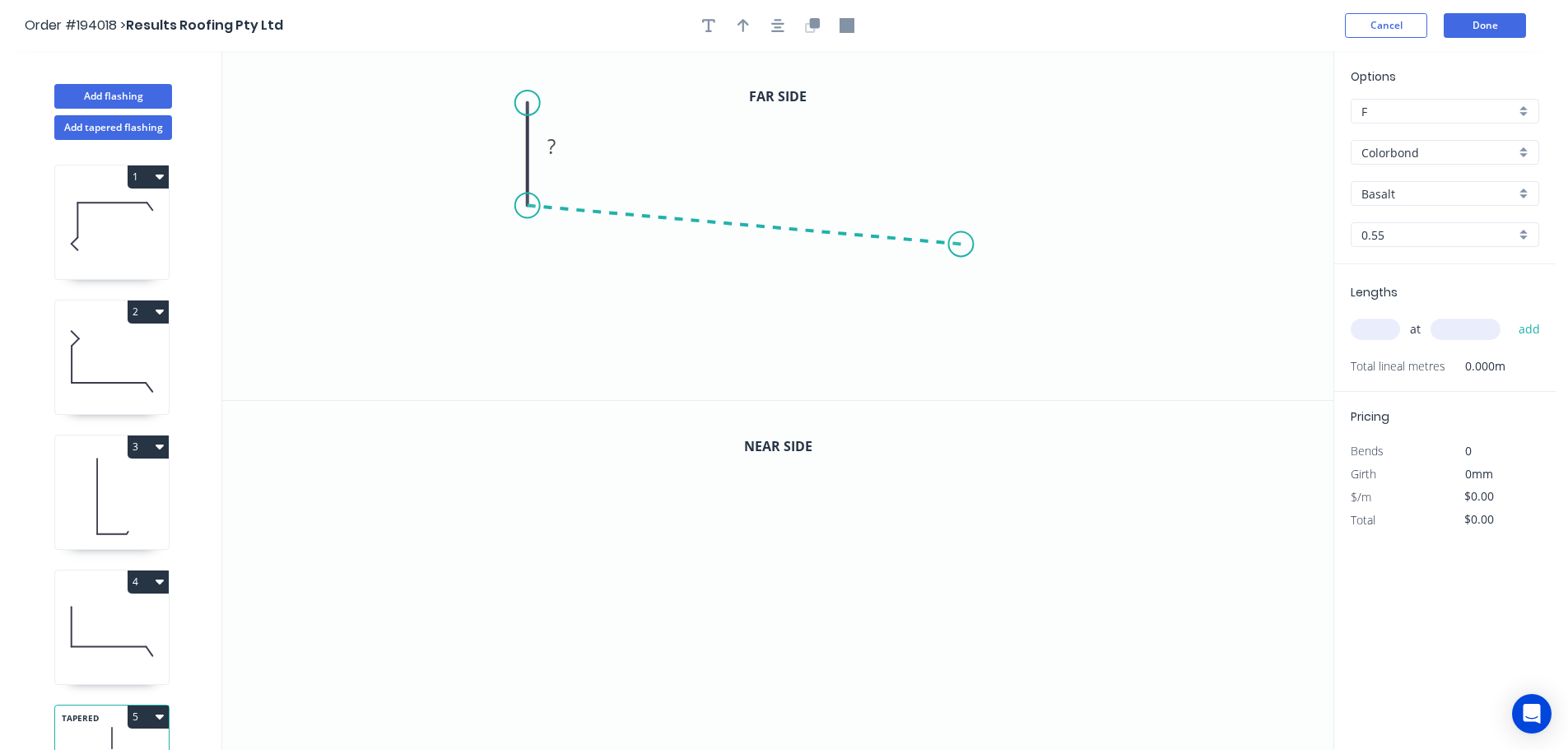
click at [961, 245] on icon "0 ?" at bounding box center [777, 225] width 1111 height 349
click at [1017, 346] on icon "0 ? ? ? º" at bounding box center [777, 225] width 1111 height 349
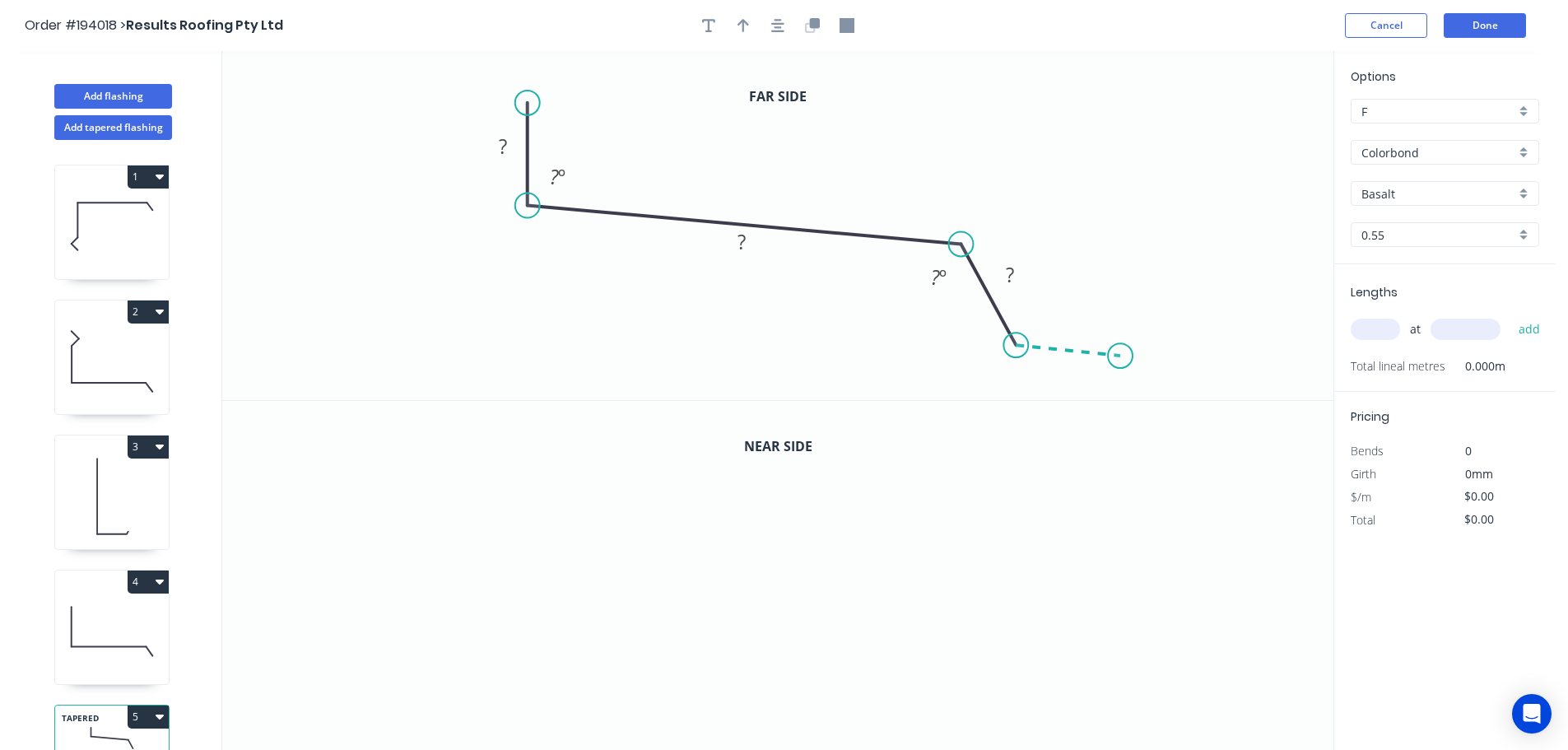
click at [1121, 357] on icon "0 ? ? ? ? º ? º" at bounding box center [777, 225] width 1111 height 349
click at [1121, 357] on circle at bounding box center [1120, 356] width 25 height 25
click at [511, 147] on rect at bounding box center [502, 147] width 33 height 23
click at [677, 125] on icon "0 360 170 35 8 93 º 120 º 140 º" at bounding box center [777, 225] width 1111 height 349
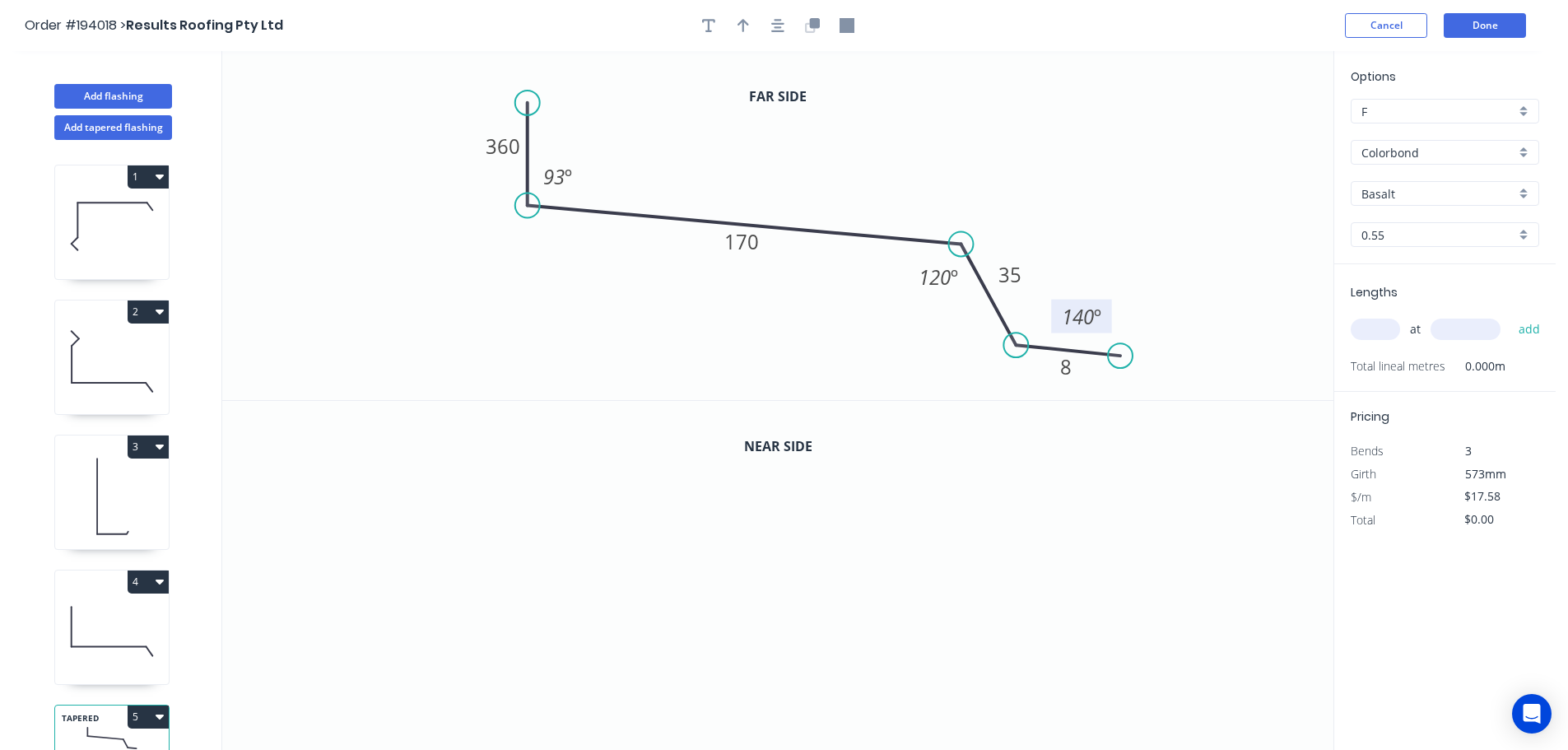
drag, startPoint x: 1067, startPoint y: 310, endPoint x: 1109, endPoint y: 317, distance: 42.6
click at [1109, 317] on rect at bounding box center [1081, 316] width 61 height 33
click at [751, 28] on button "button" at bounding box center [743, 26] width 25 height 25
drag, startPoint x: 1071, startPoint y: 145, endPoint x: 877, endPoint y: 143, distance: 194.0
click at [880, 143] on icon at bounding box center [887, 122] width 15 height 53
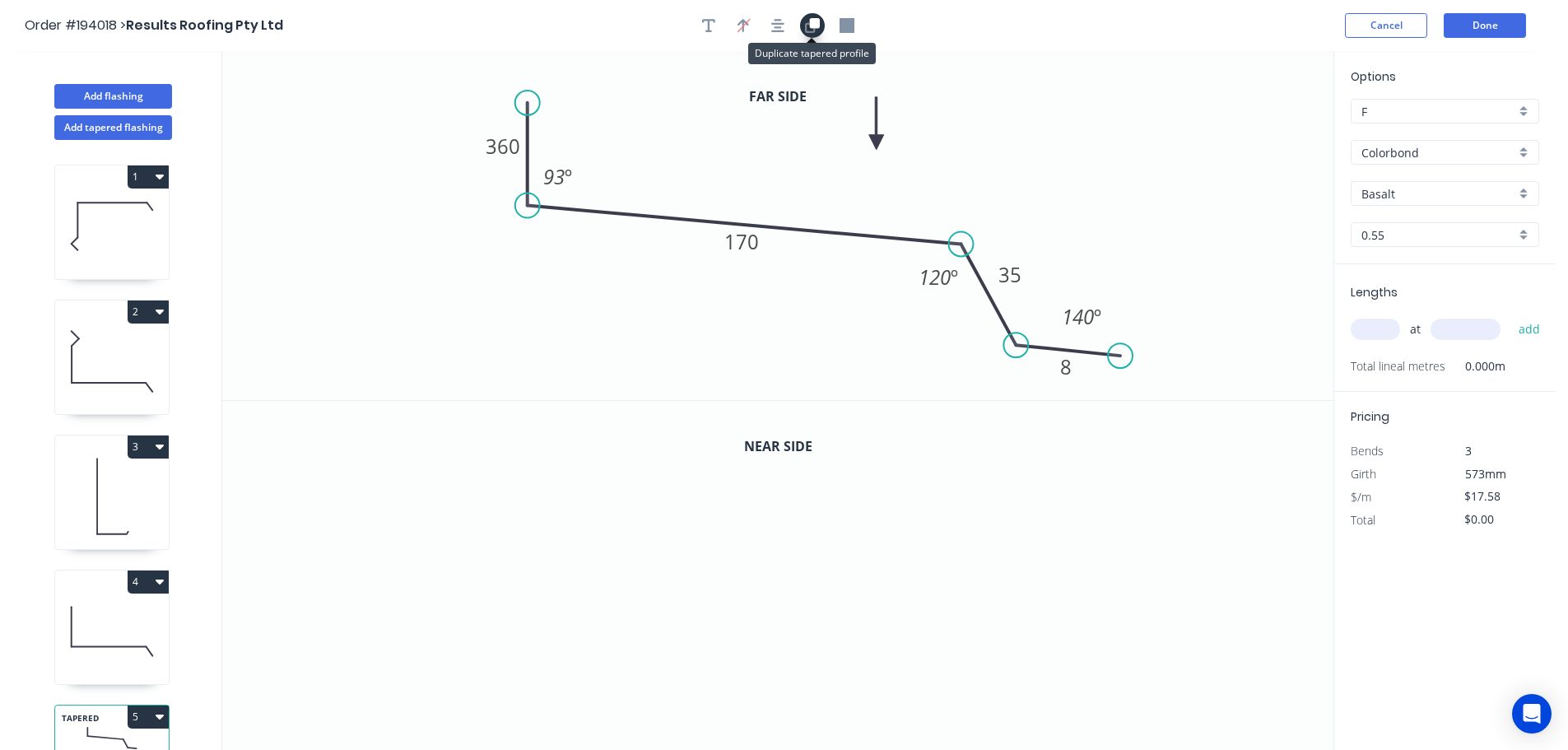
click at [815, 20] on icon "button" at bounding box center [814, 23] width 10 height 10
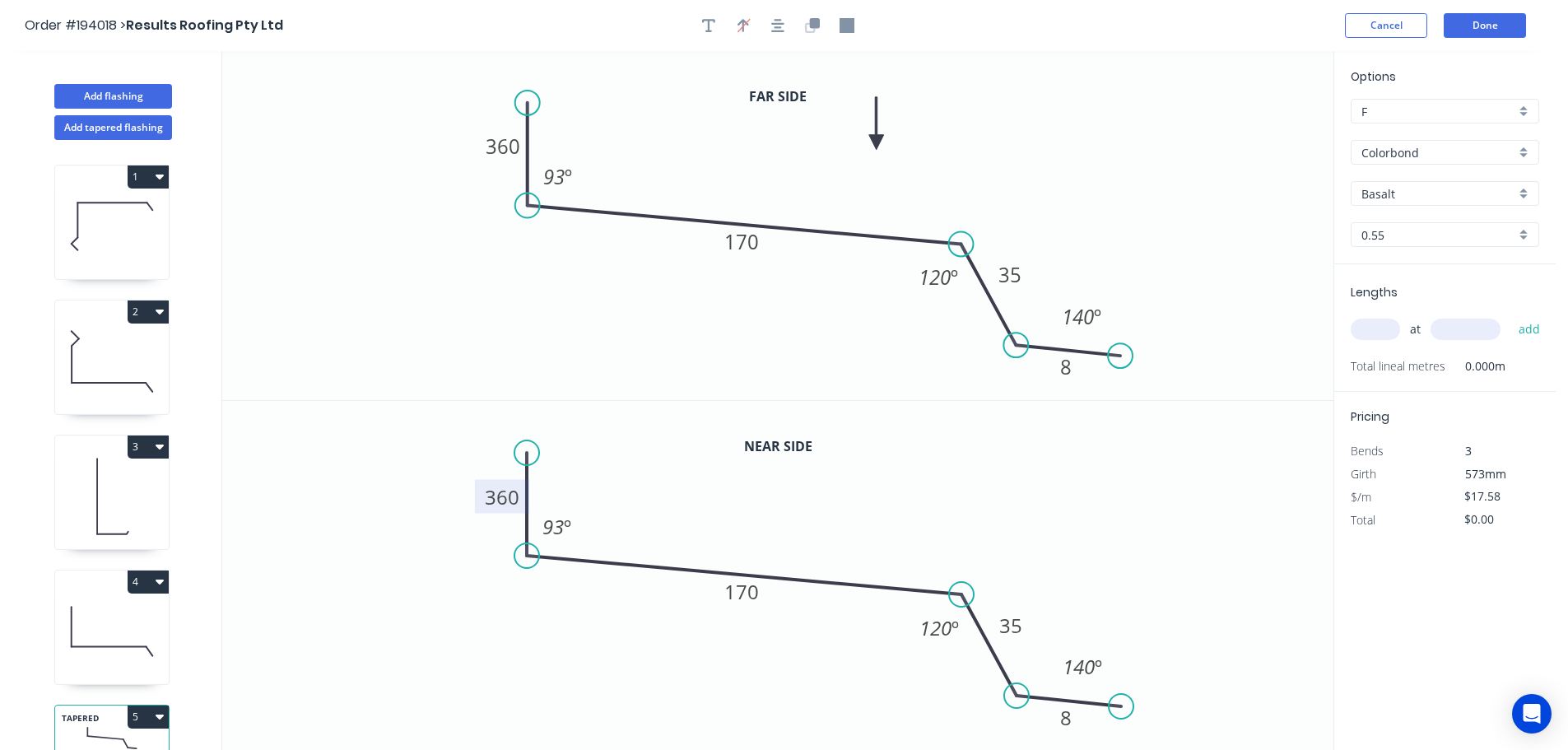
click at [514, 498] on tspan "360" at bounding box center [502, 496] width 34 height 27
click at [543, 488] on icon "0 10 170 35 8 93 º 120 º 140 º" at bounding box center [777, 575] width 1111 height 349
click at [1368, 321] on input "text" at bounding box center [1375, 329] width 49 height 21
click at [1510, 315] on button "add" at bounding box center [1529, 329] width 39 height 28
click at [1484, 25] on button "Done" at bounding box center [1484, 26] width 82 height 25
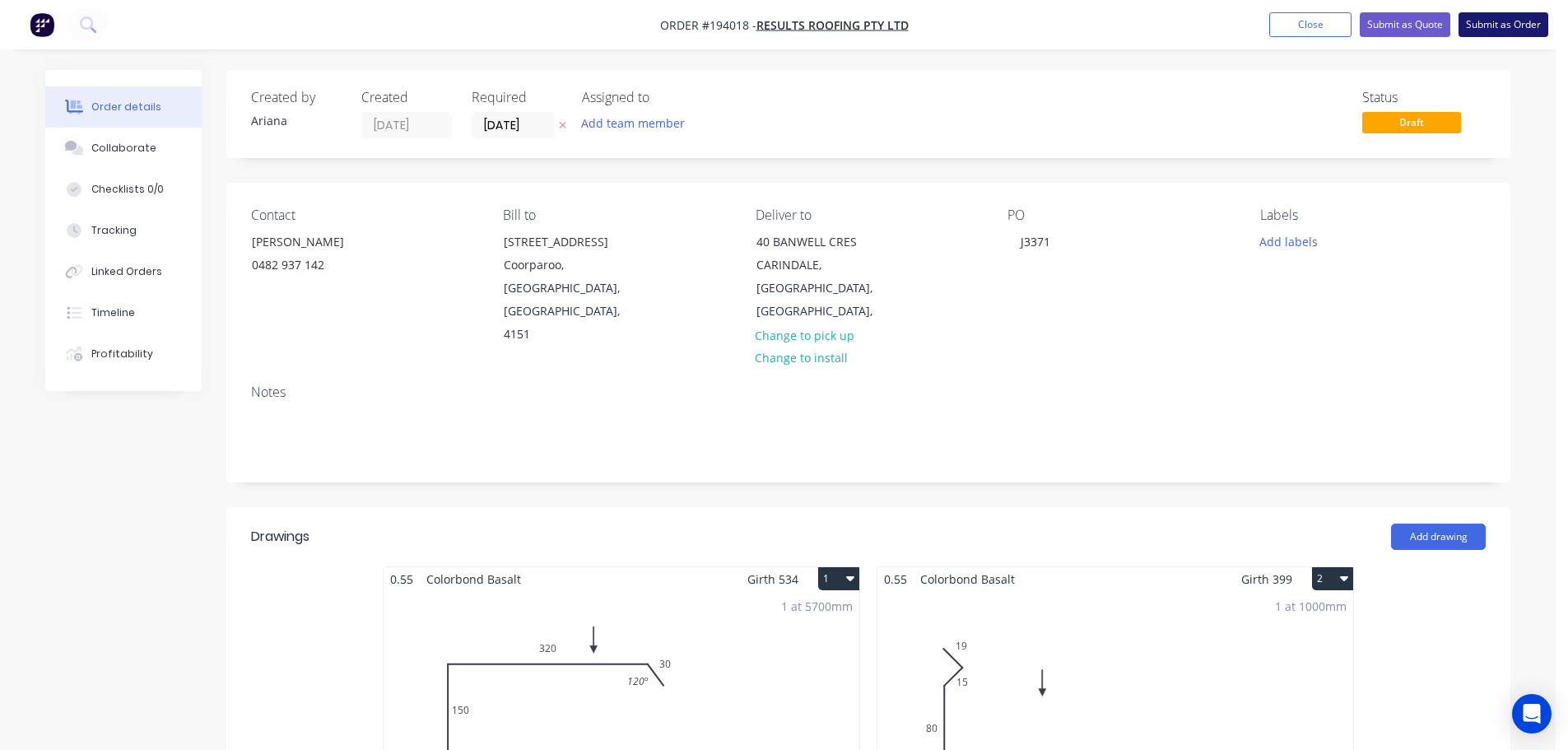
click at [1513, 26] on button "Submit as Order" at bounding box center [1504, 25] width 90 height 25
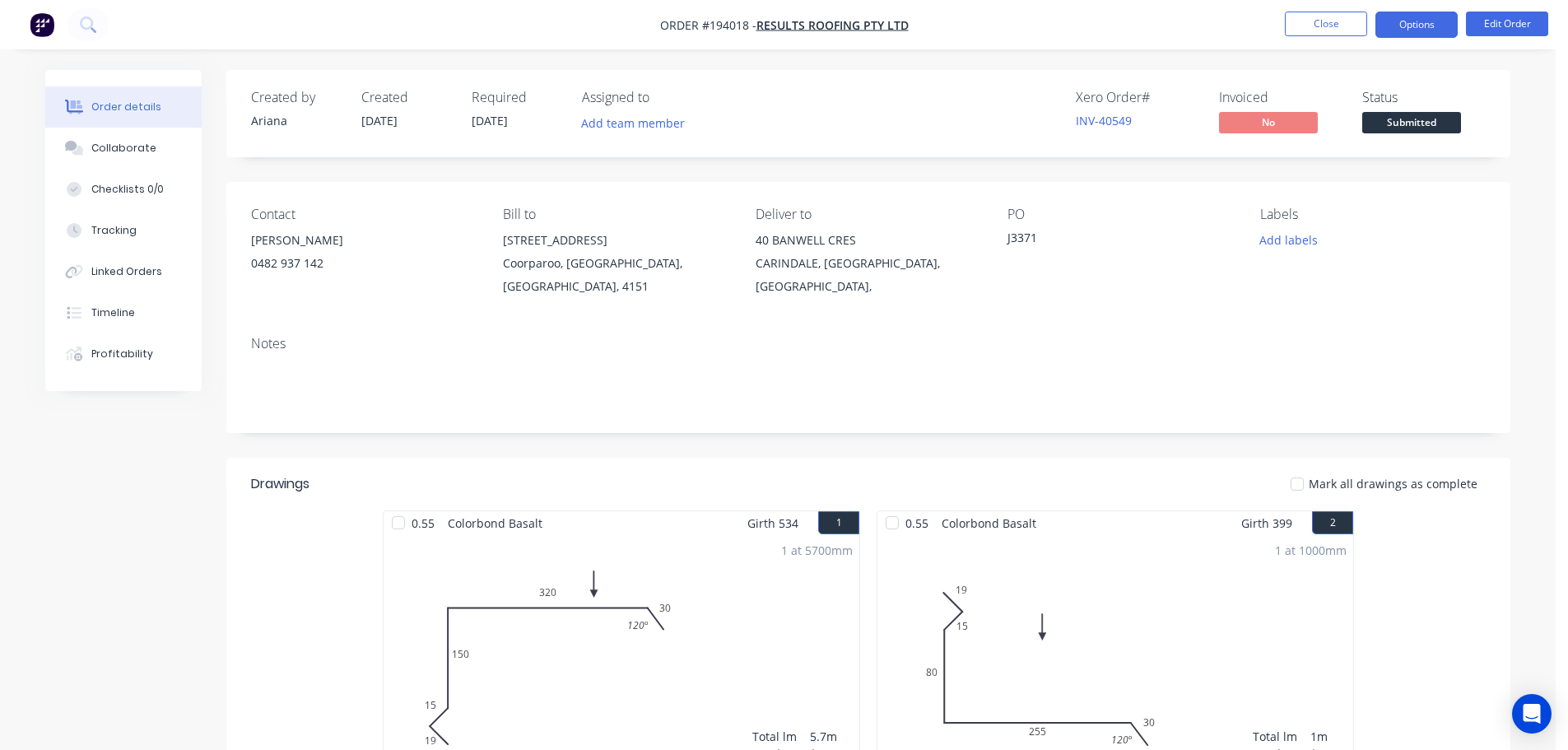
click at [1408, 20] on button "Options" at bounding box center [1416, 25] width 82 height 26
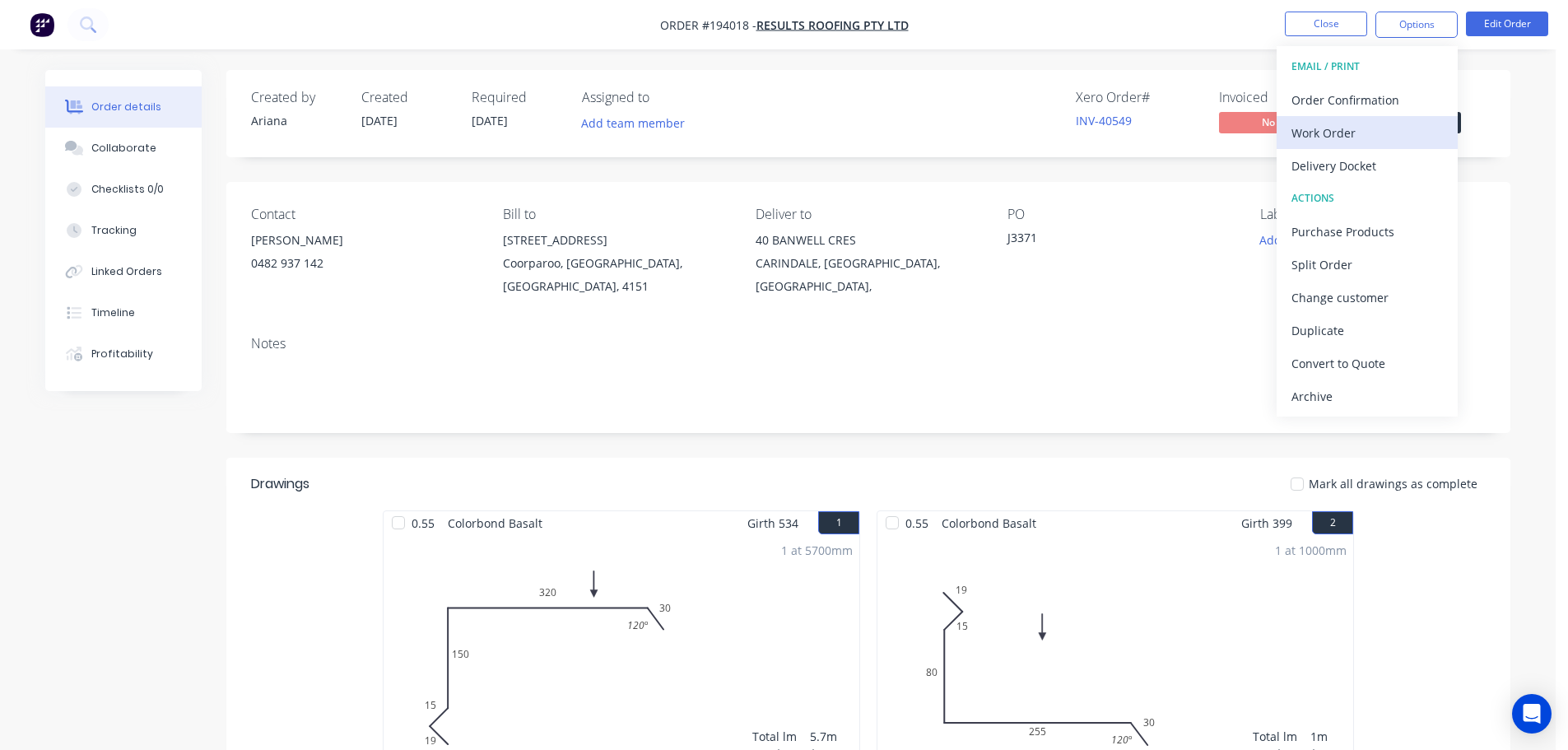
click at [1346, 130] on div "Work Order" at bounding box center [1367, 132] width 151 height 24
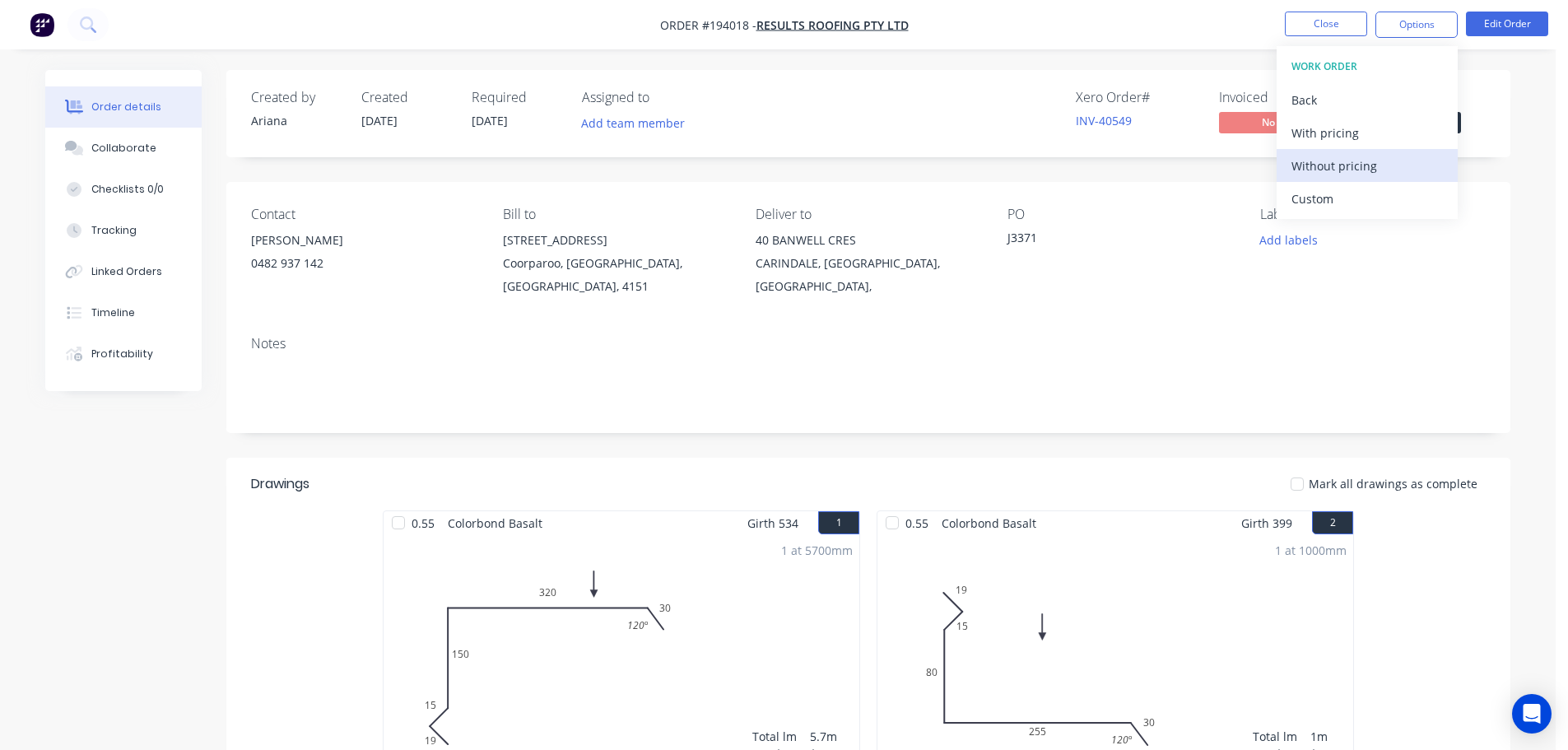
click at [1323, 163] on div "Without pricing" at bounding box center [1367, 165] width 151 height 24
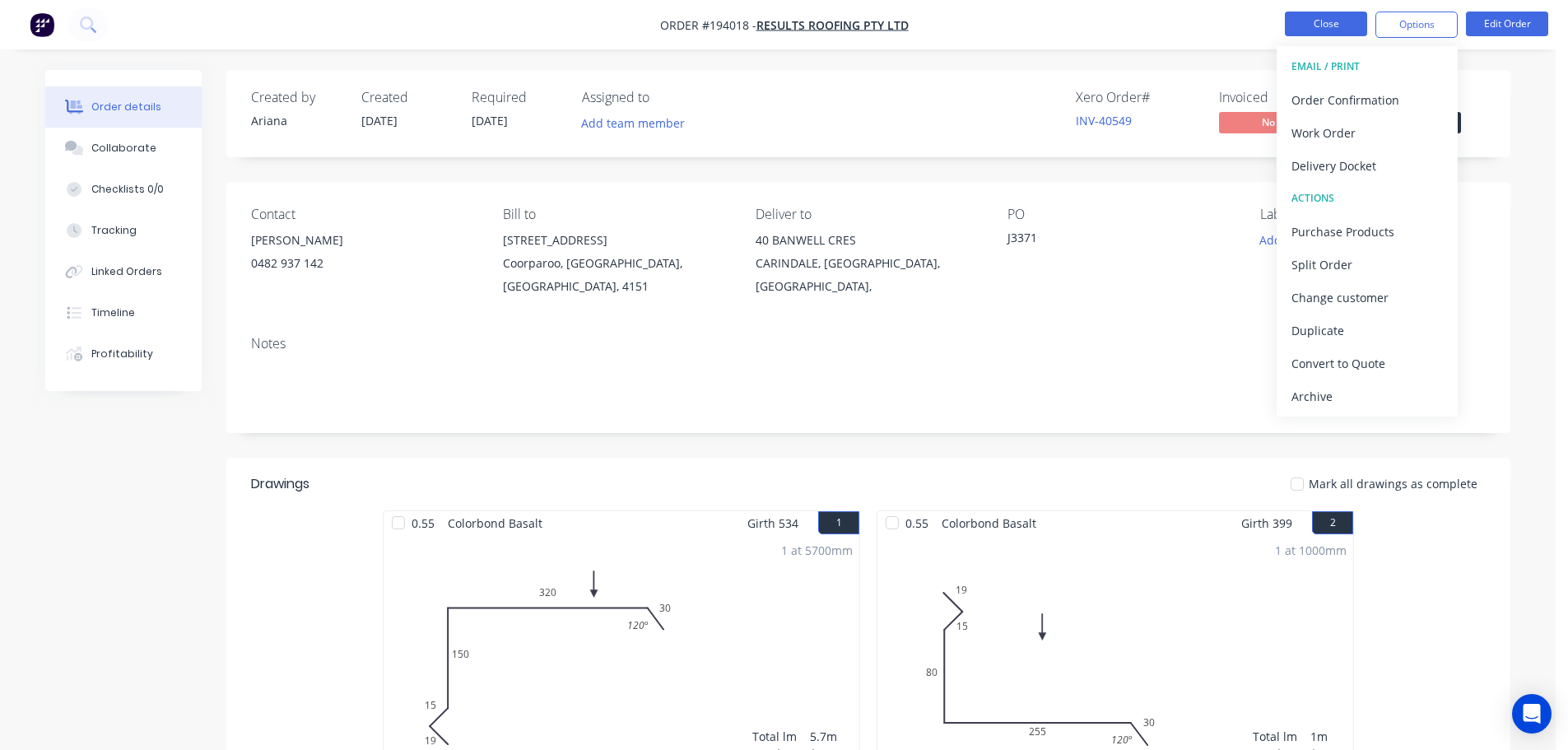
click at [1325, 18] on button "Close" at bounding box center [1325, 24] width 82 height 25
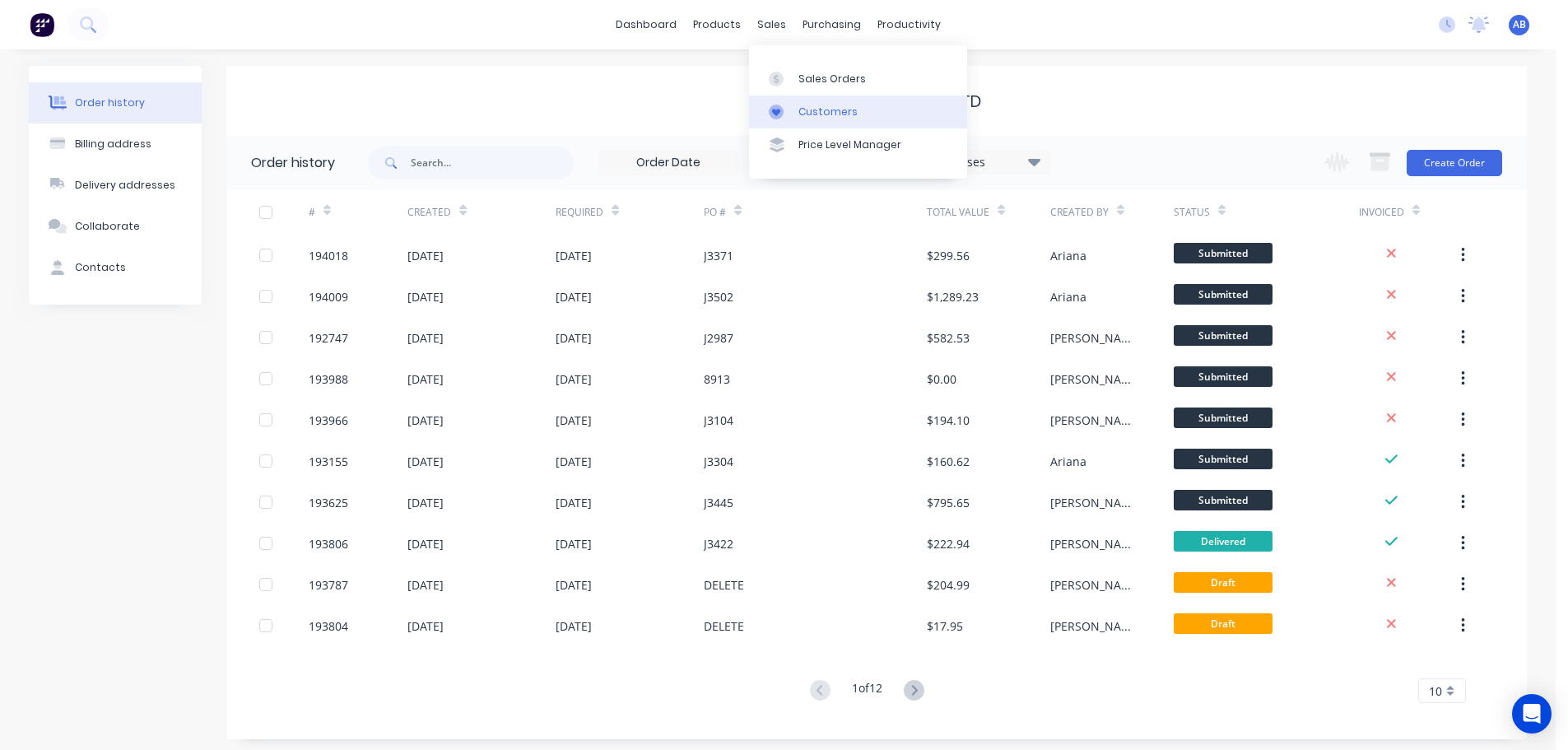
click at [833, 110] on div "Customers" at bounding box center [828, 112] width 59 height 15
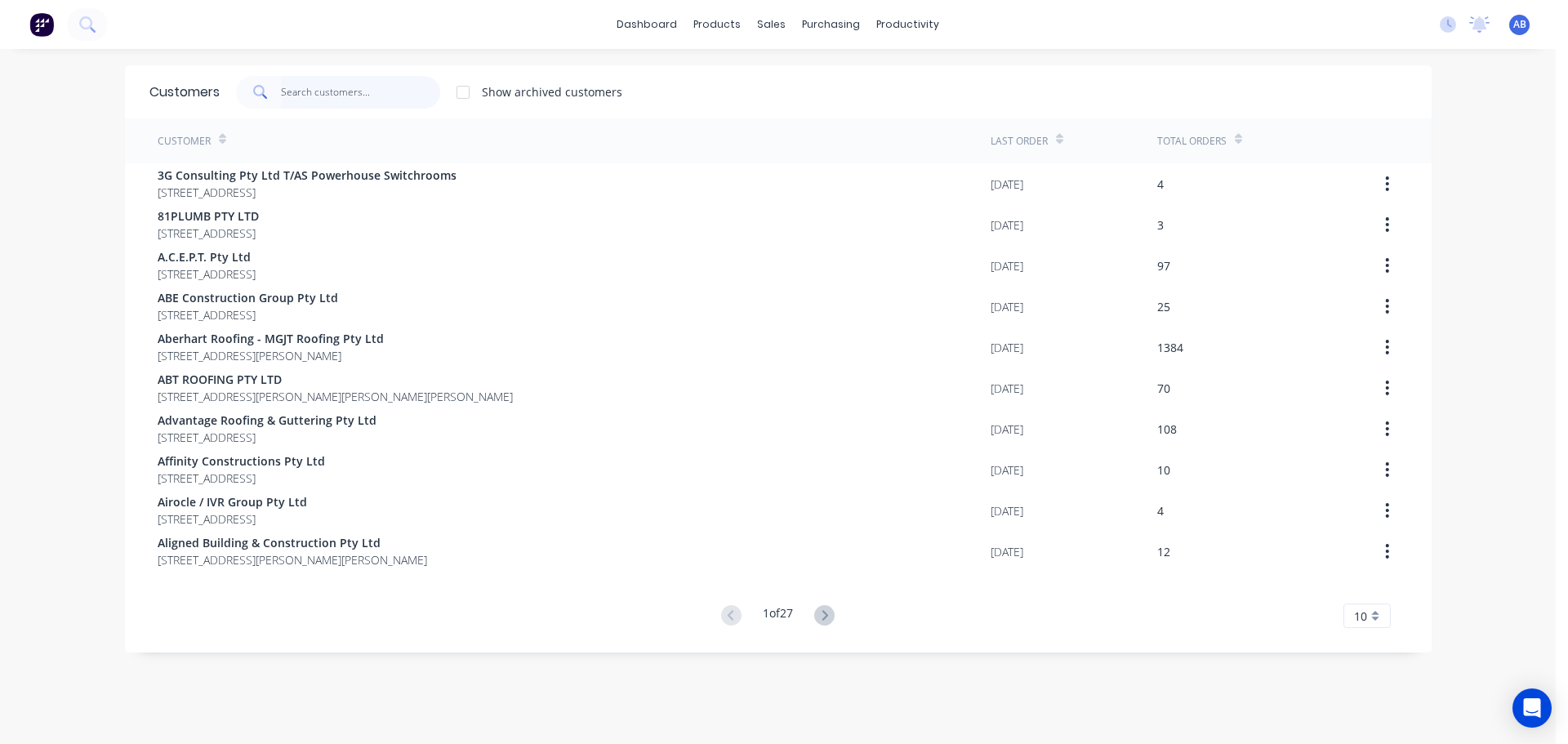
click at [400, 93] on input "text" at bounding box center [361, 92] width 159 height 32
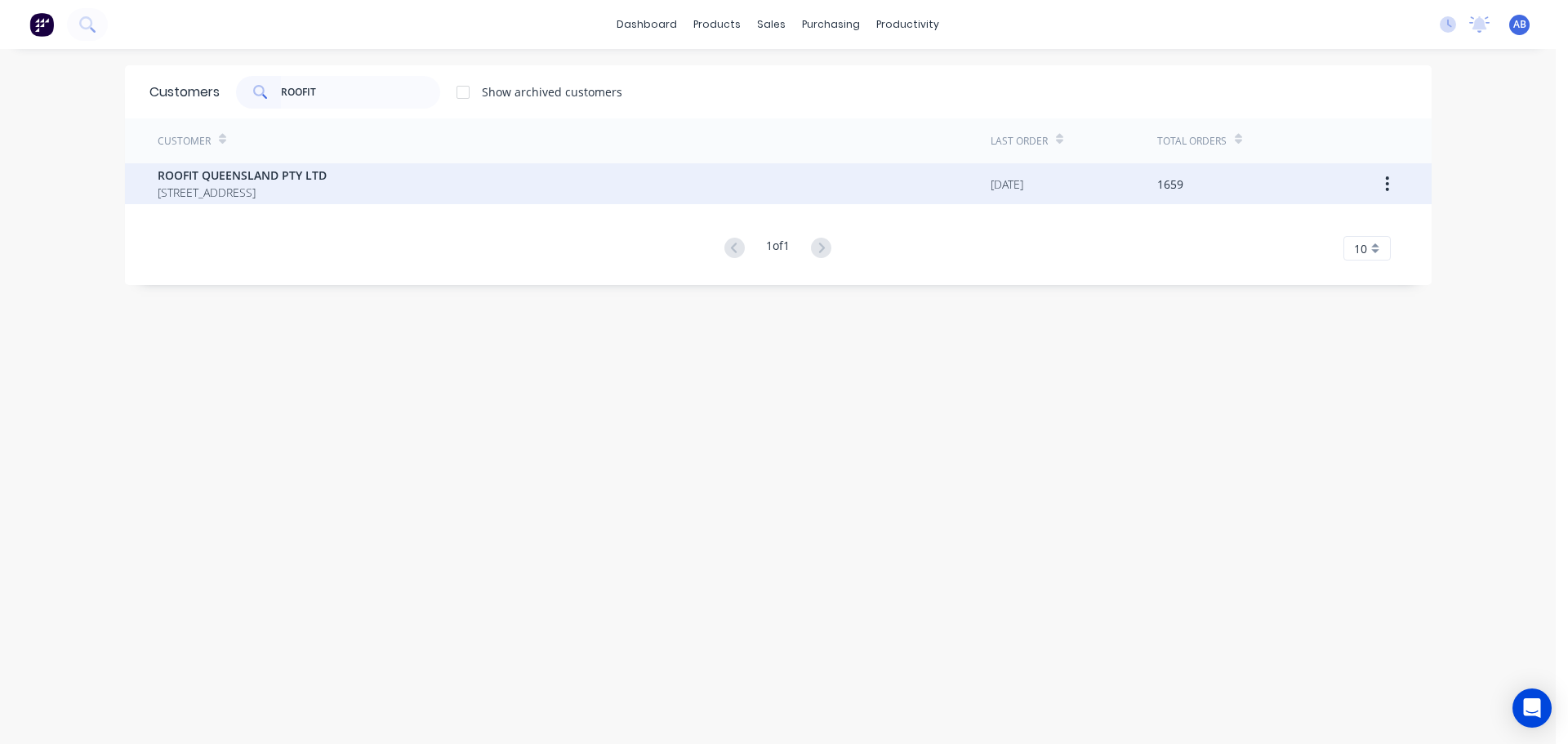
click at [279, 183] on span "ROOFIT QUEENSLAND PTY LTD" at bounding box center [242, 176] width 169 height 17
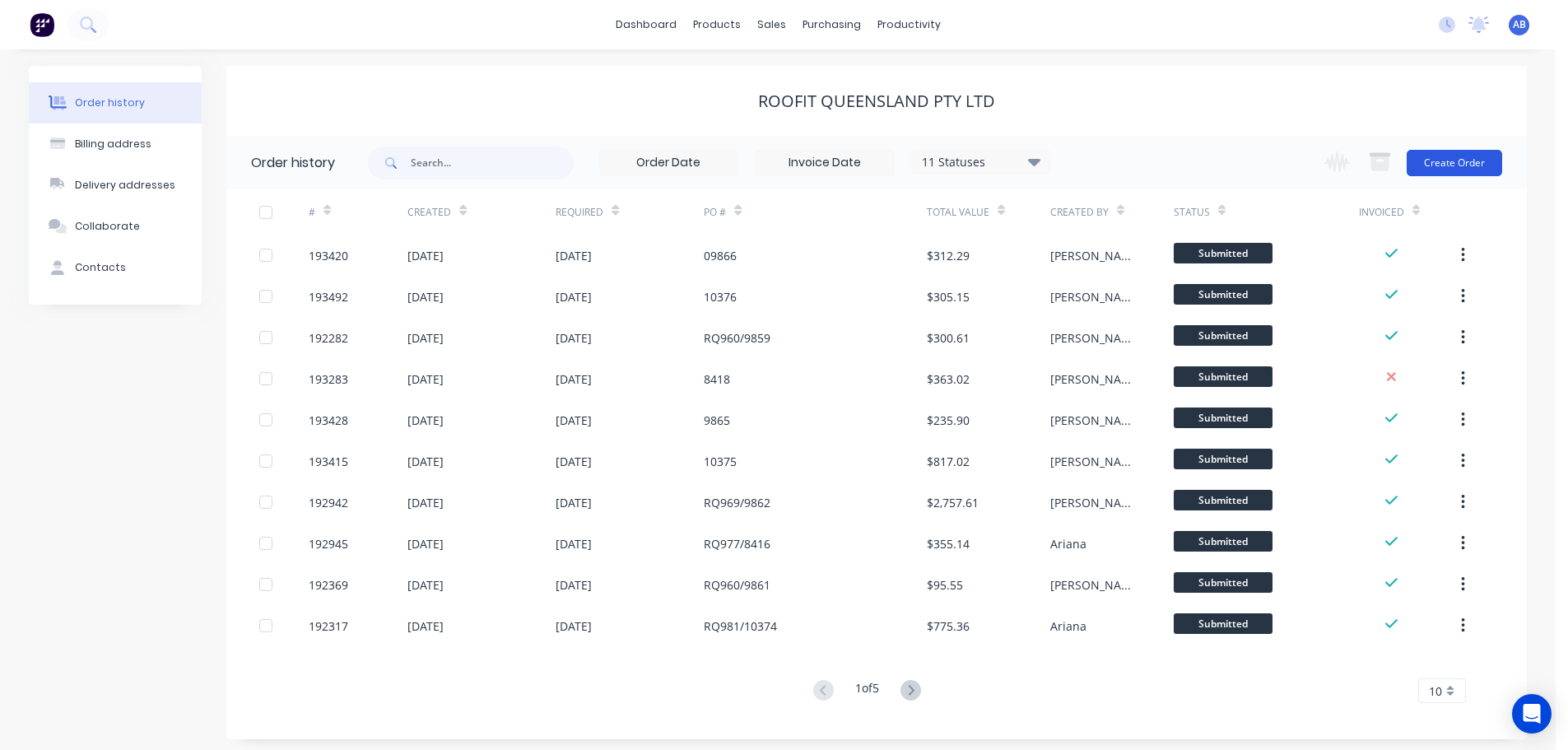
click at [1446, 160] on button "Create Order" at bounding box center [1454, 163] width 95 height 26
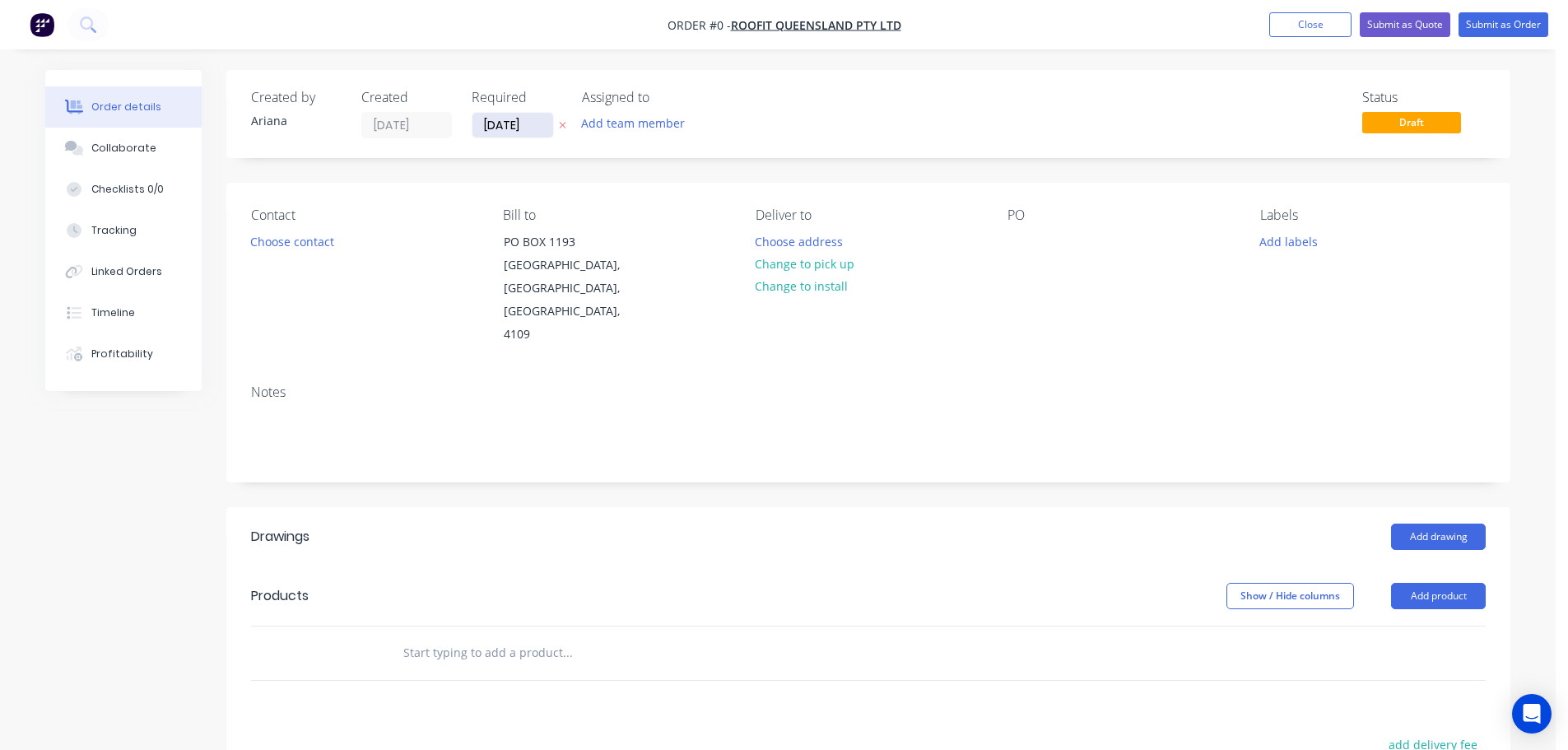
click at [527, 129] on input "[DATE]" at bounding box center [513, 125] width 81 height 25
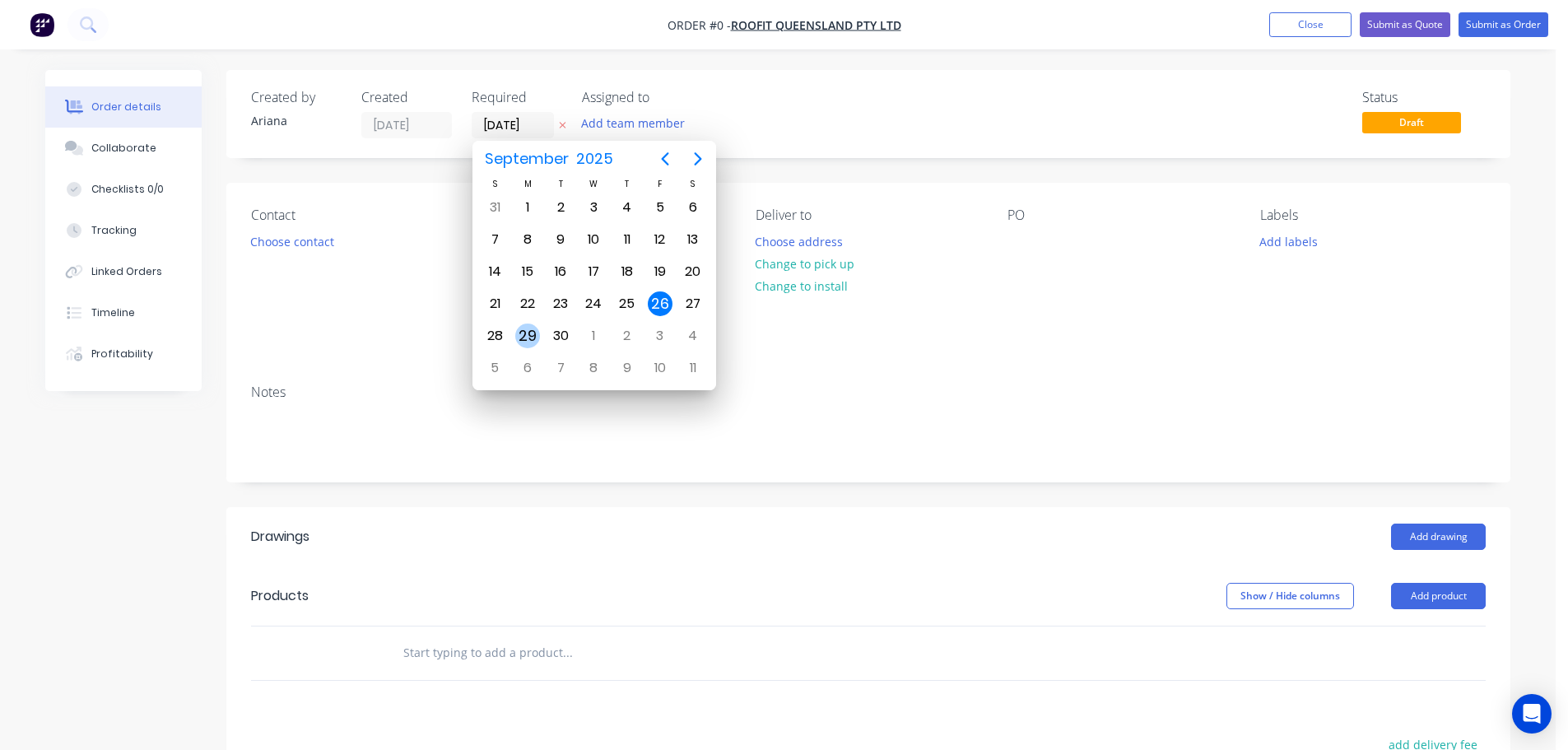
click at [525, 329] on div "29" at bounding box center [527, 335] width 25 height 25
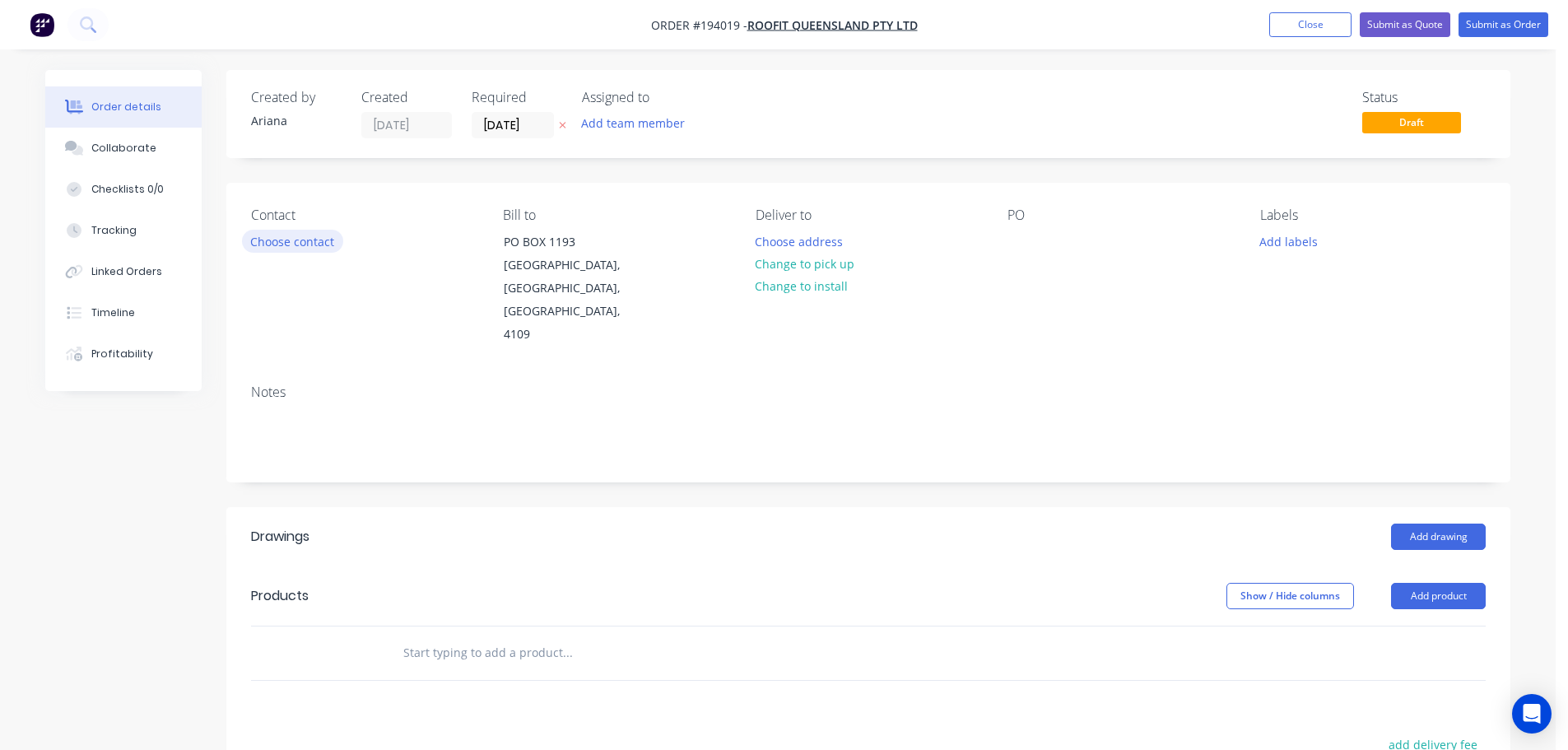
click at [307, 241] on button "Choose contact" at bounding box center [292, 240] width 101 height 22
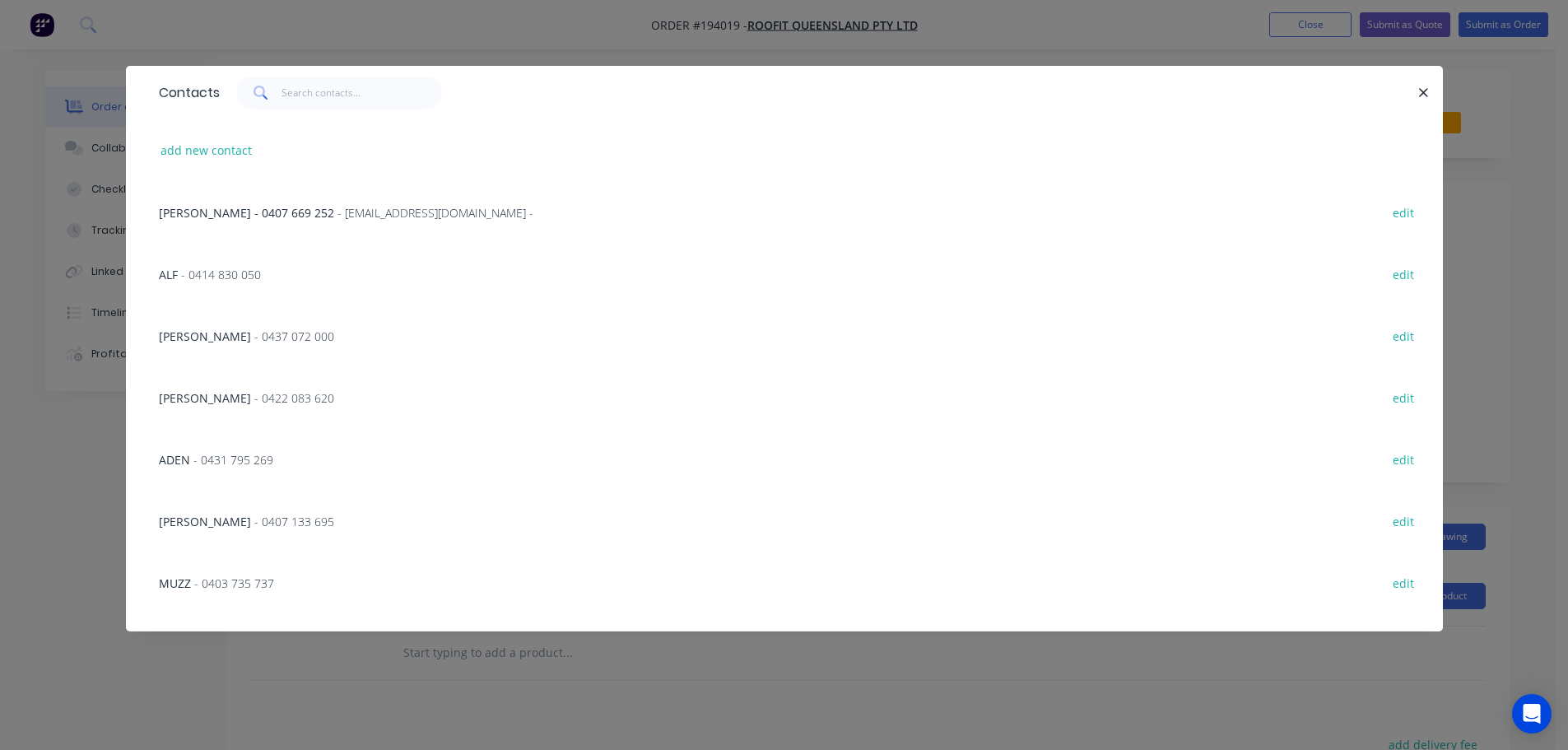
click at [238, 452] on span "- 0431 795 269" at bounding box center [233, 460] width 80 height 16
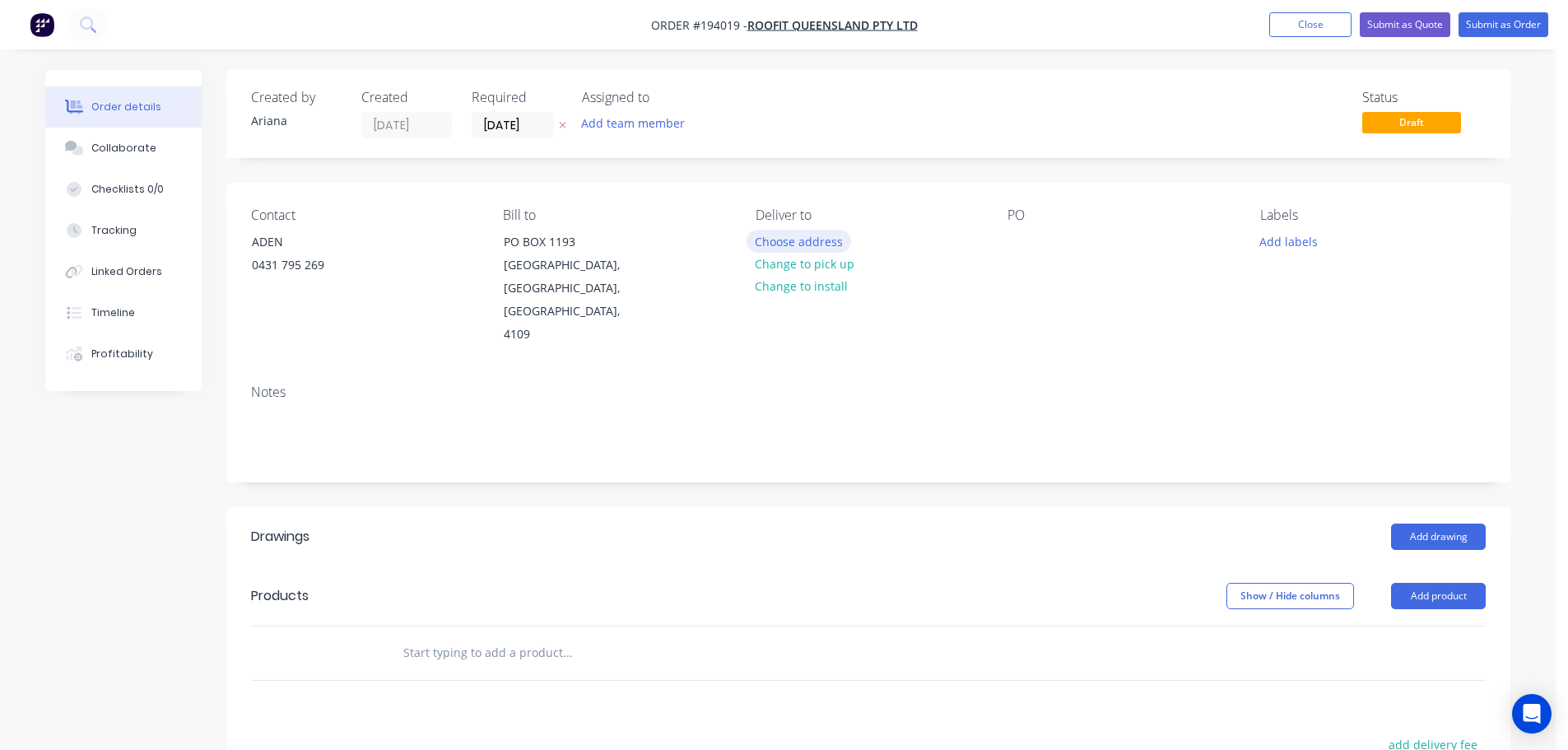
click at [797, 241] on button "Choose address" at bounding box center [799, 240] width 106 height 22
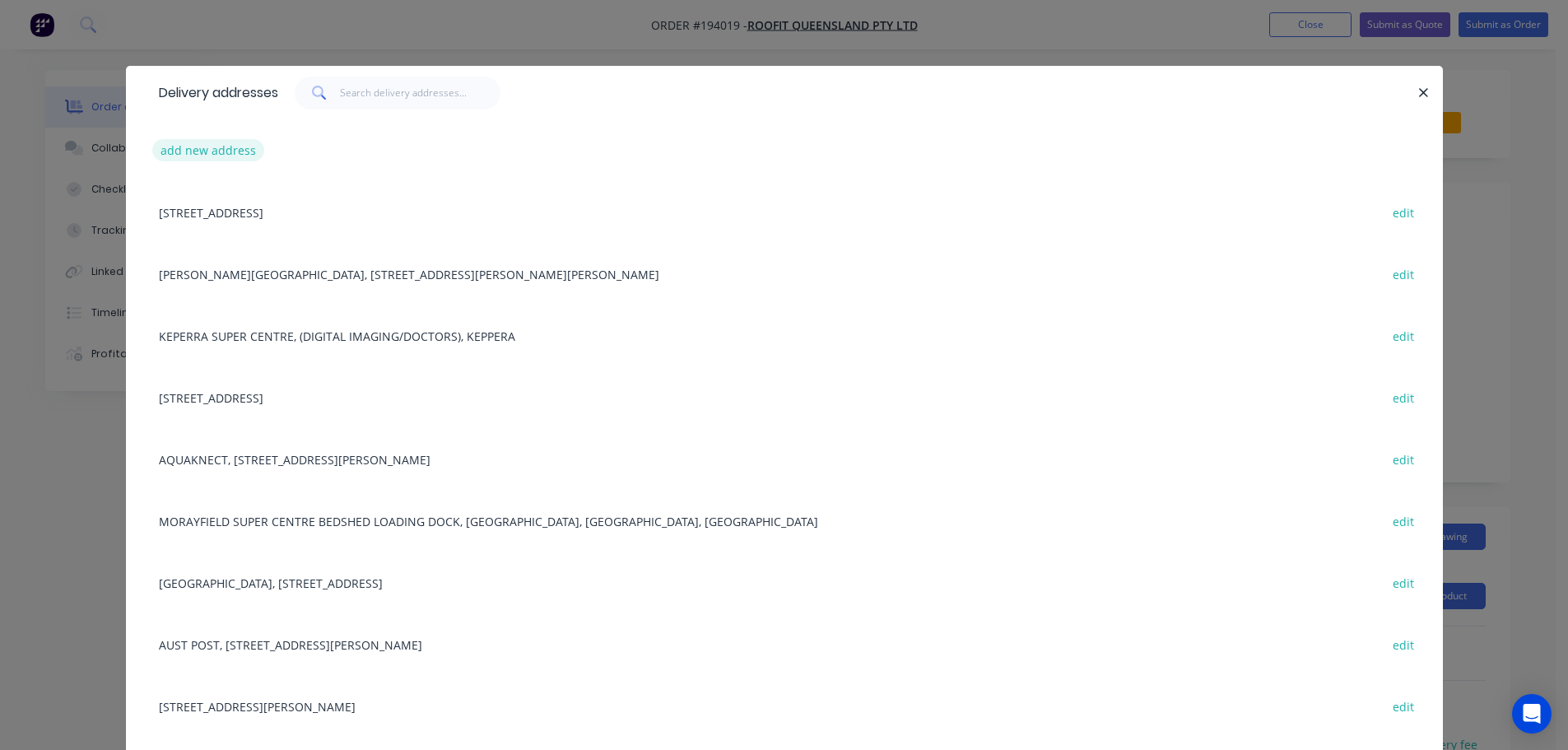
click at [195, 152] on button "add new address" at bounding box center [209, 150] width 113 height 22
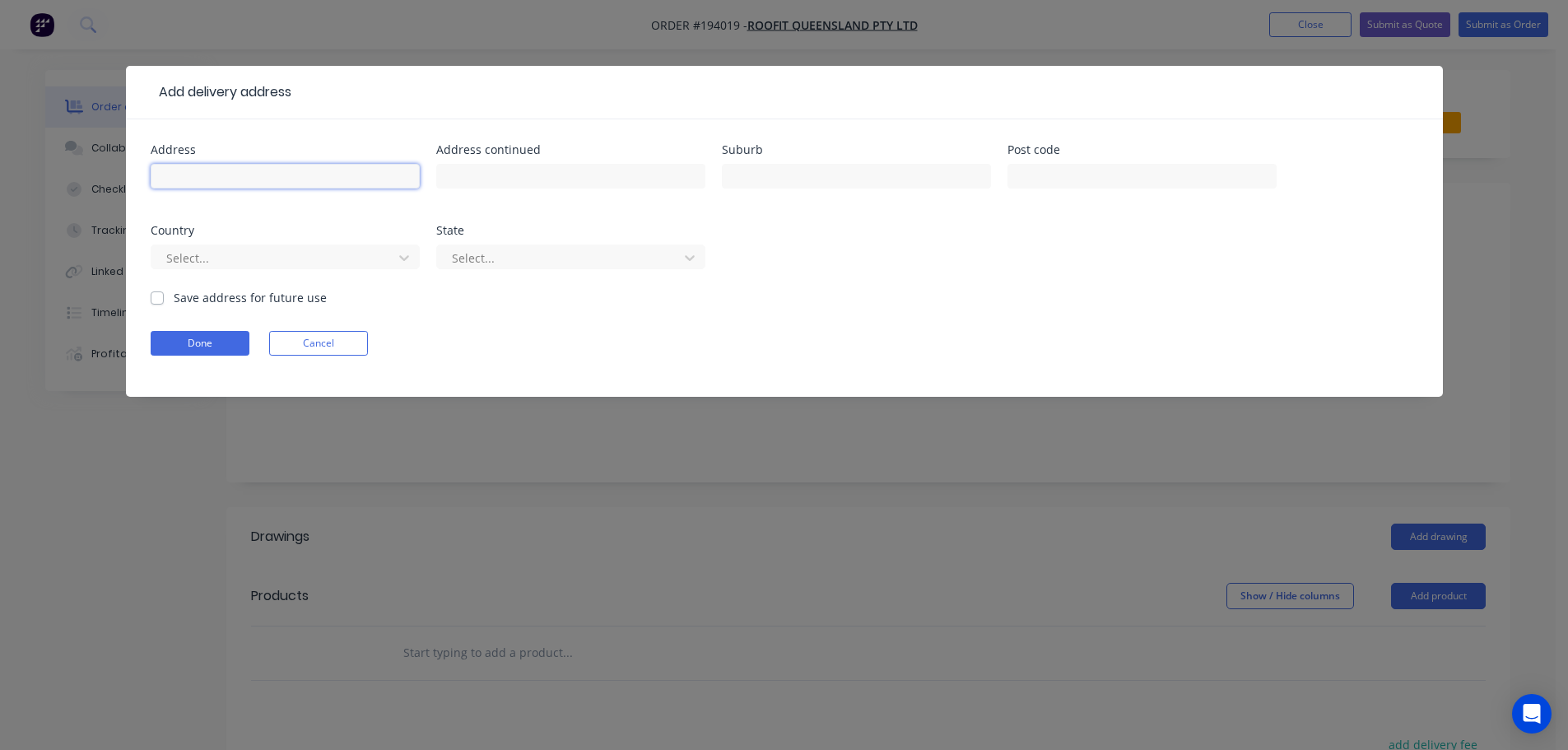
click at [198, 183] on input "text" at bounding box center [285, 176] width 269 height 25
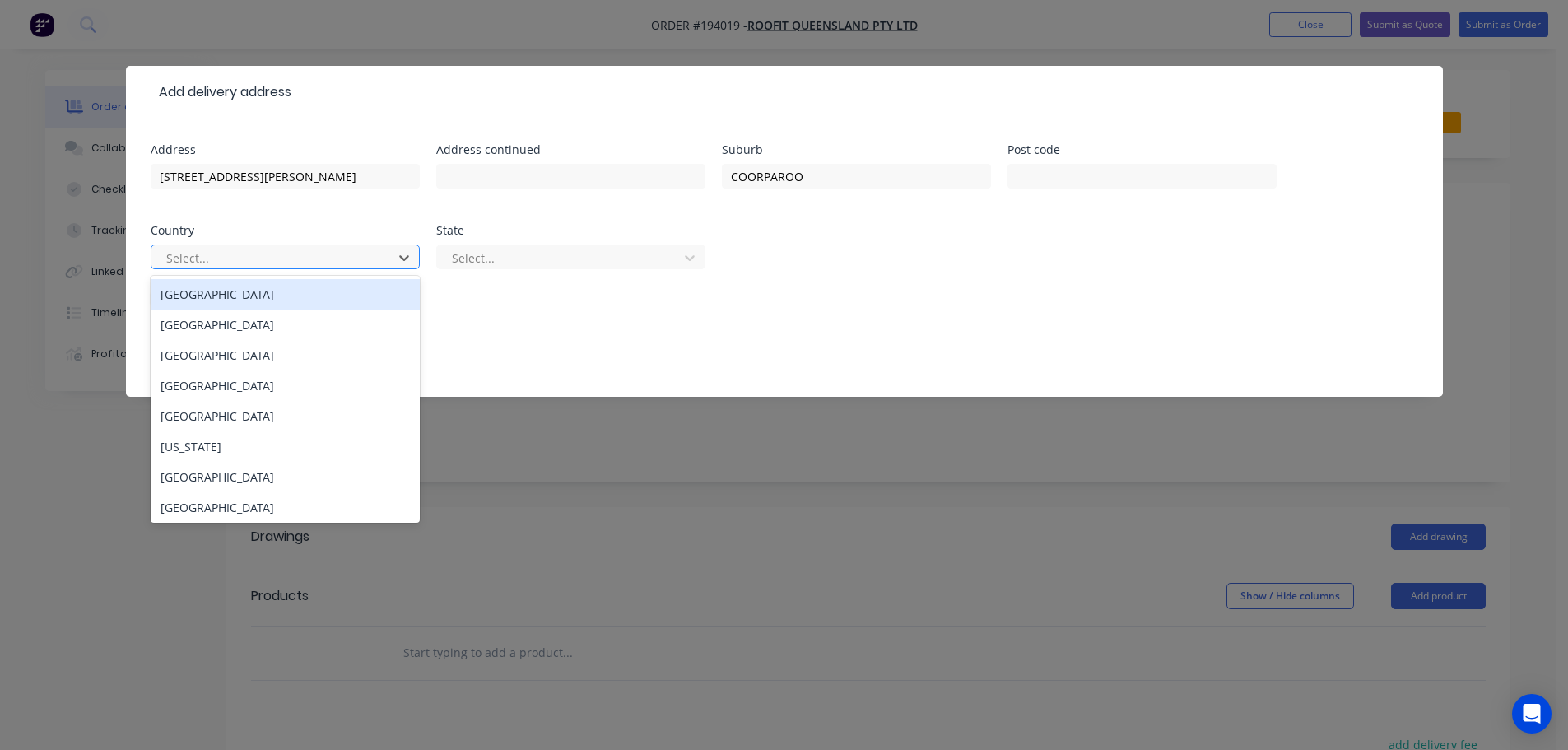
click at [279, 298] on div "[GEOGRAPHIC_DATA]" at bounding box center [285, 294] width 269 height 31
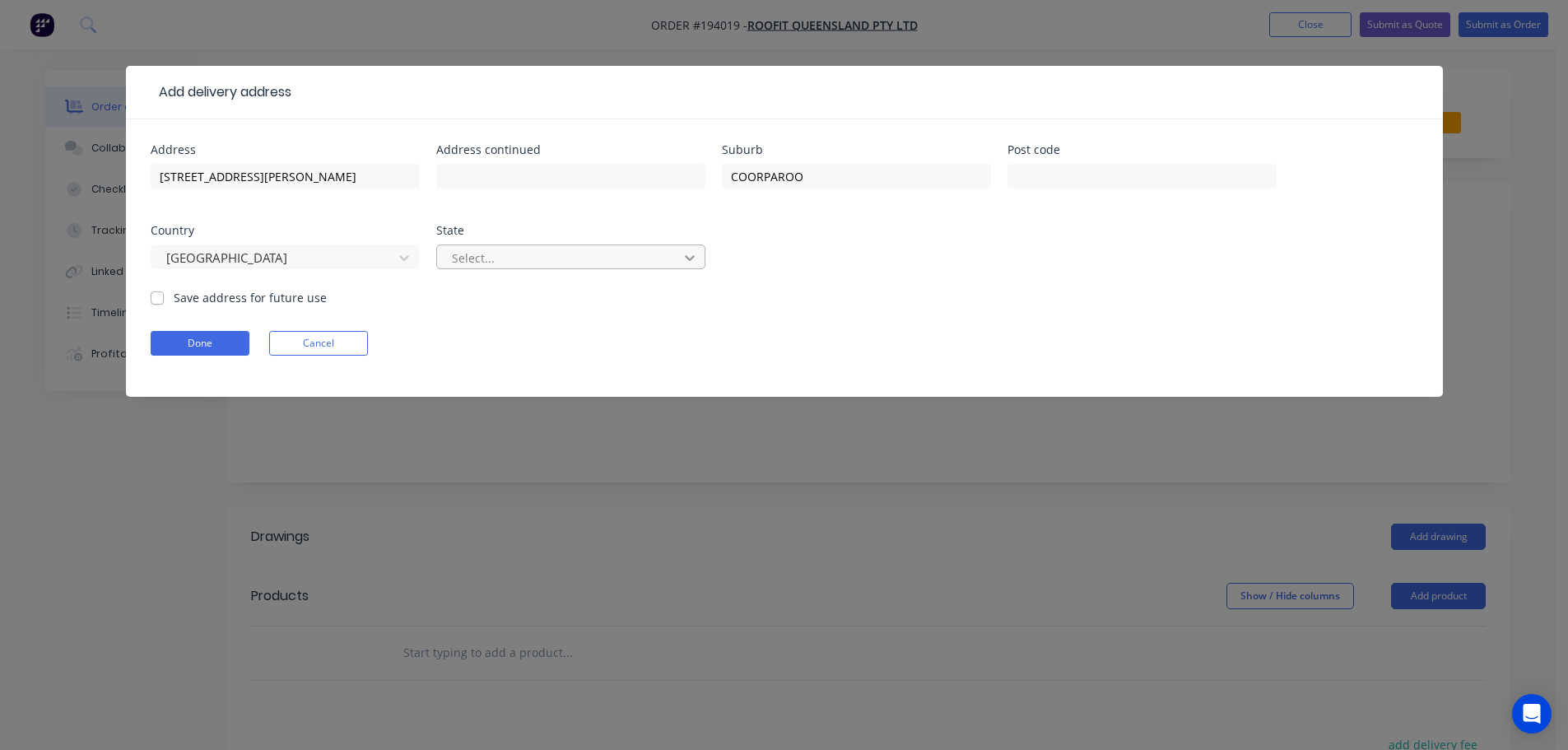
click at [698, 258] on div at bounding box center [690, 258] width 30 height 26
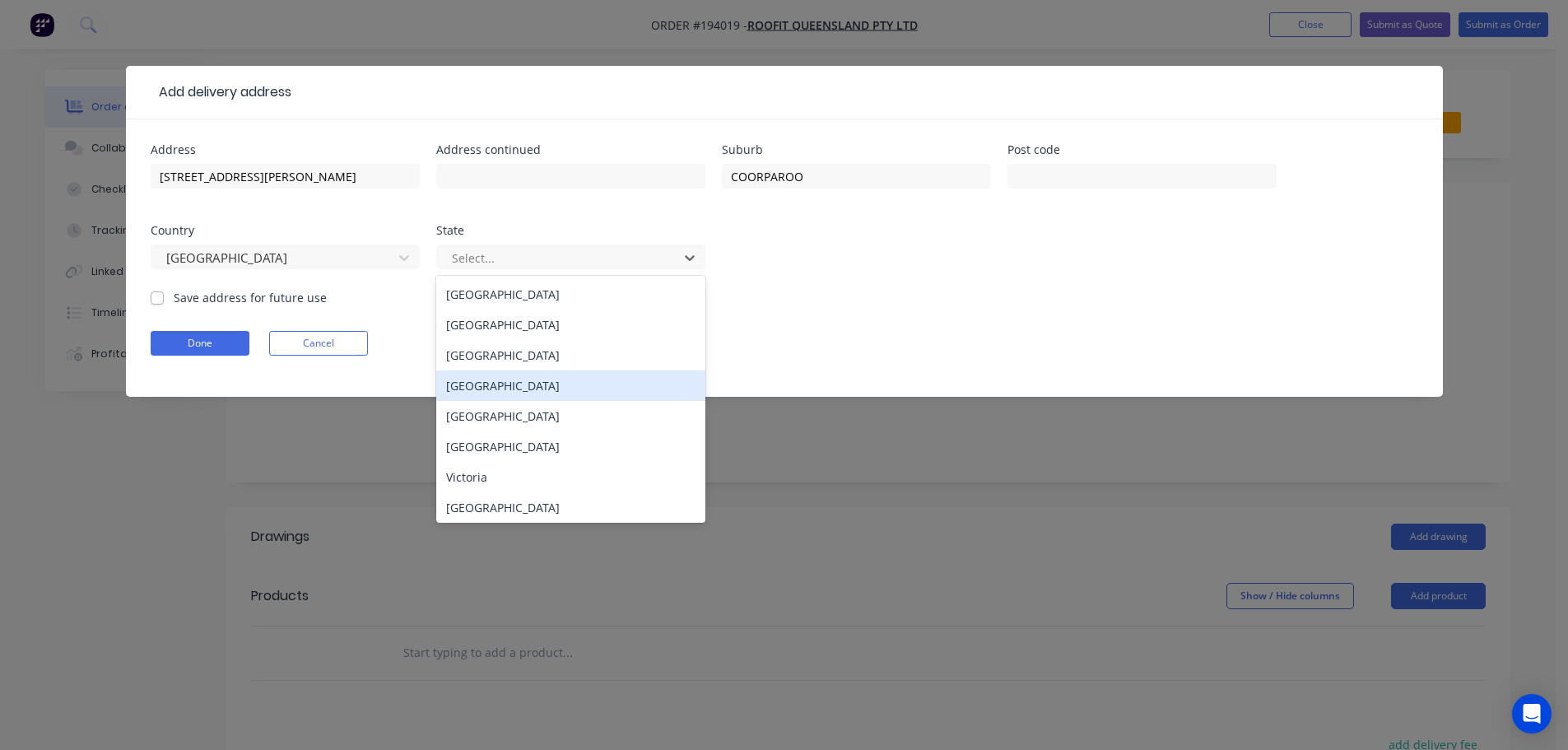
click at [541, 389] on div "[GEOGRAPHIC_DATA]" at bounding box center [571, 386] width 269 height 31
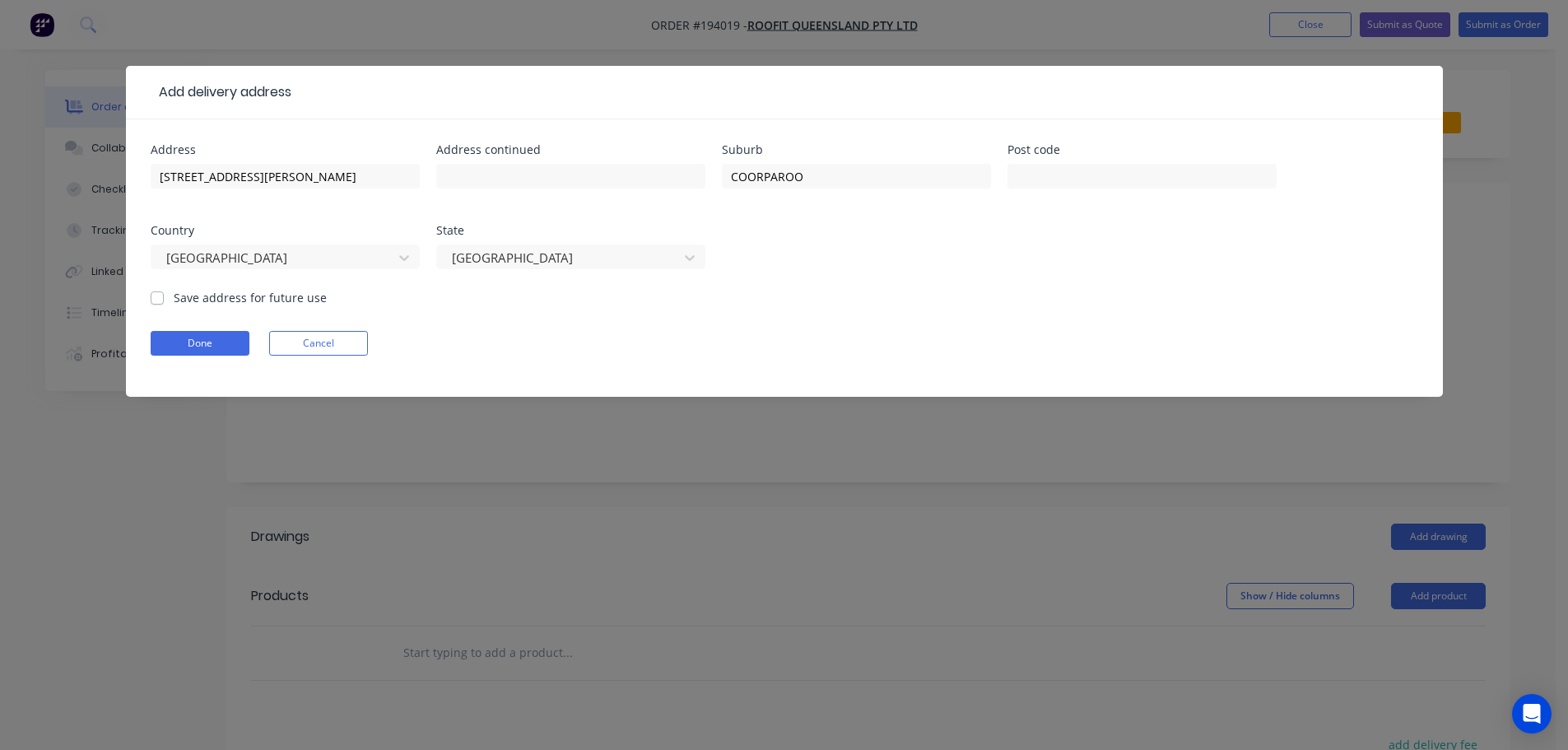
click at [809, 336] on div "Done Cancel" at bounding box center [784, 343] width 1268 height 25
click at [194, 342] on button "Done" at bounding box center [200, 343] width 99 height 25
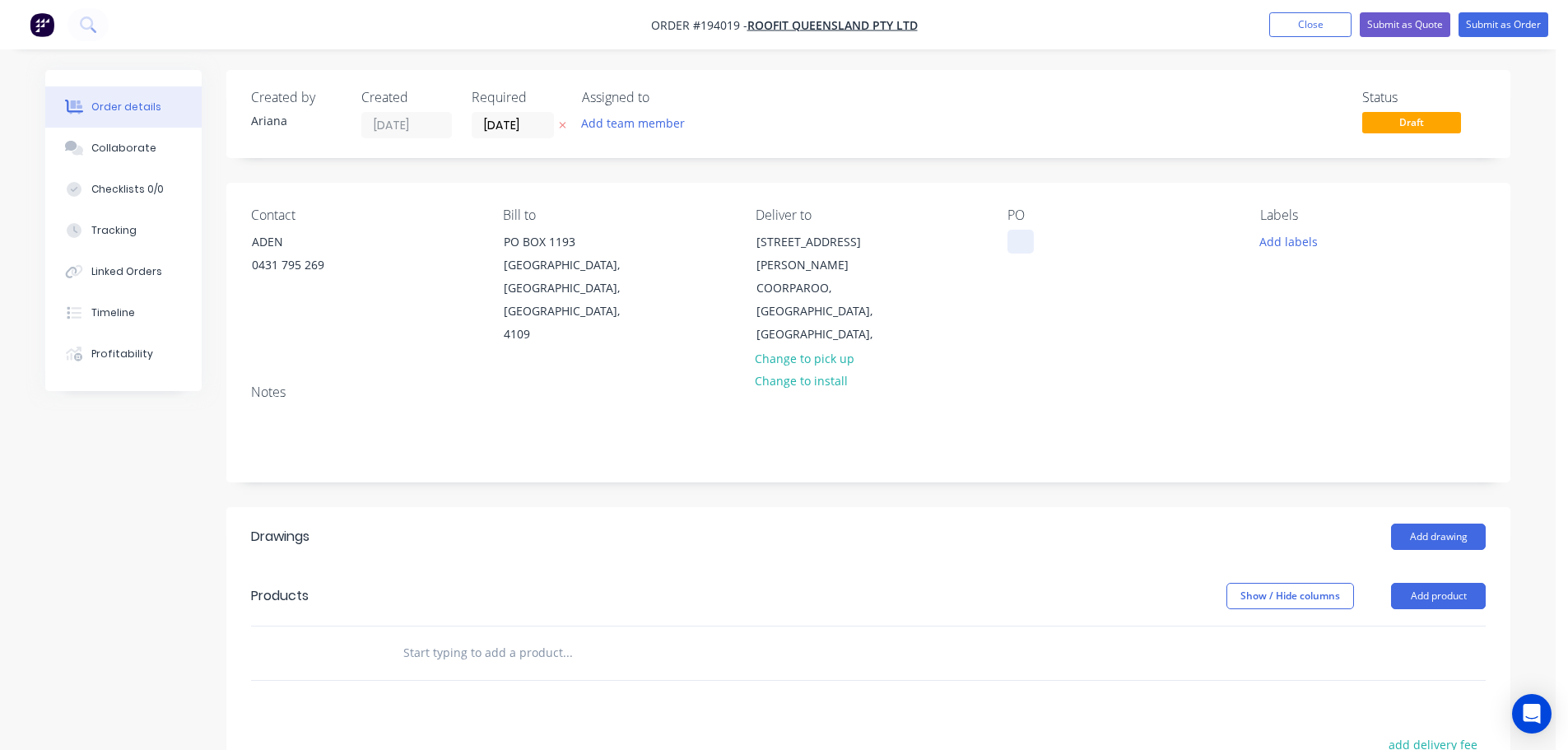
click at [1018, 237] on div at bounding box center [1020, 241] width 26 height 24
click at [1131, 322] on div "PO RQ2469/9870" at bounding box center [1120, 277] width 225 height 139
click at [1294, 239] on button "Add labels" at bounding box center [1288, 240] width 76 height 22
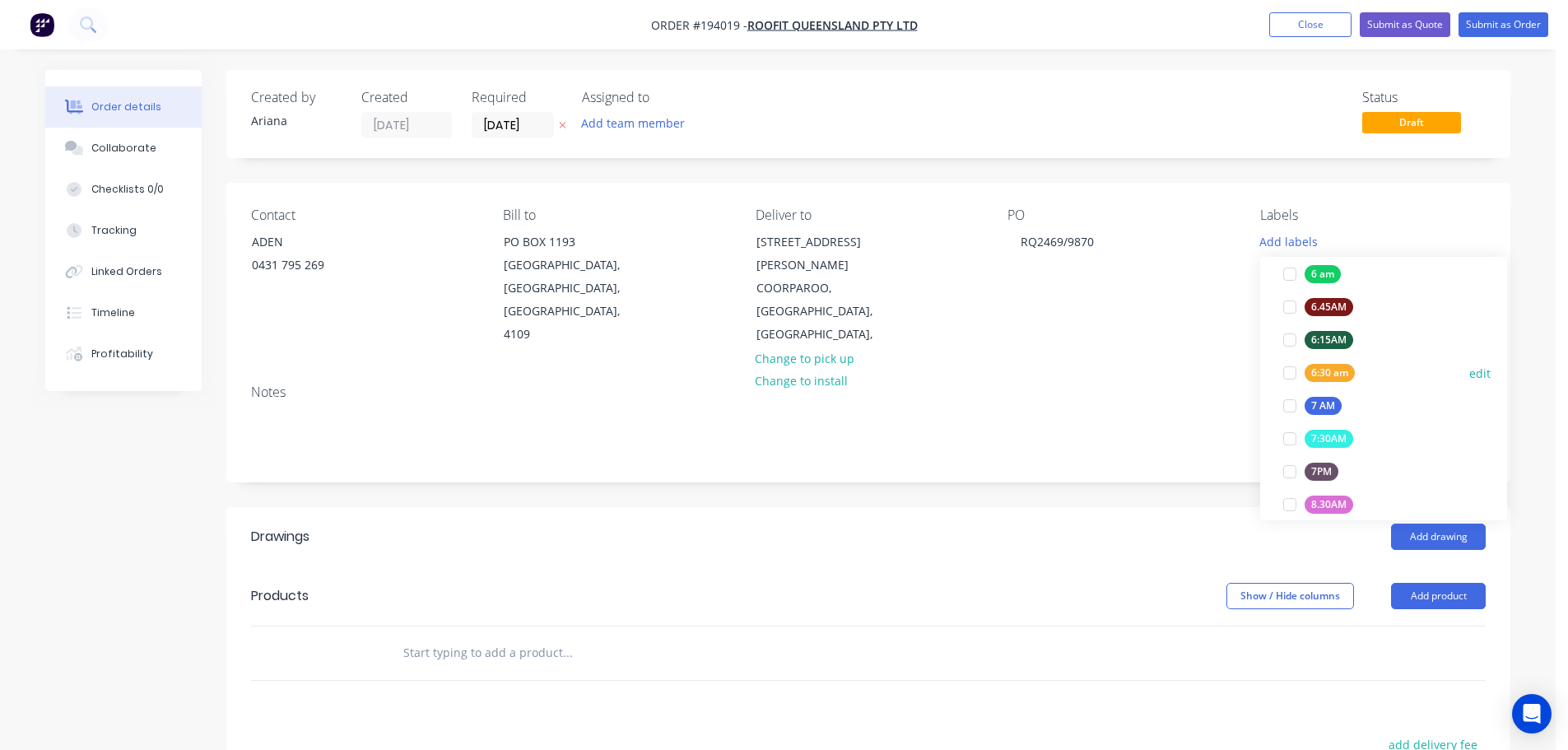
click at [1293, 371] on div at bounding box center [1289, 372] width 33 height 33
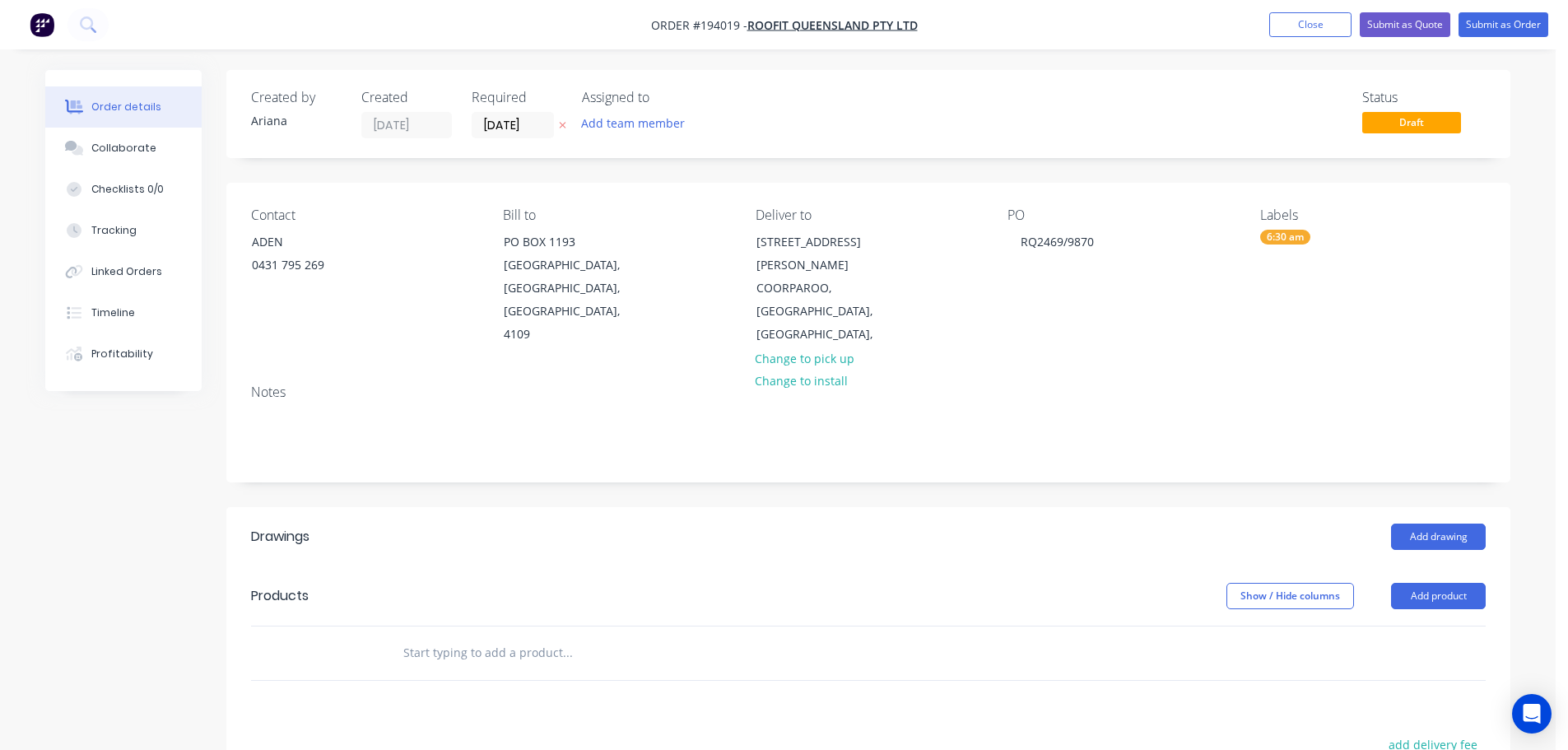
click at [1173, 344] on div "Contact ADEN [PHONE_NUMBER] Bill to PO [GEOGRAPHIC_DATA] Deliver to [STREET_ADD…" at bounding box center [868, 277] width 1284 height 188
click at [1438, 583] on button "Add product" at bounding box center [1439, 596] width 95 height 26
click at [1421, 625] on div "Product catalogue" at bounding box center [1408, 636] width 127 height 24
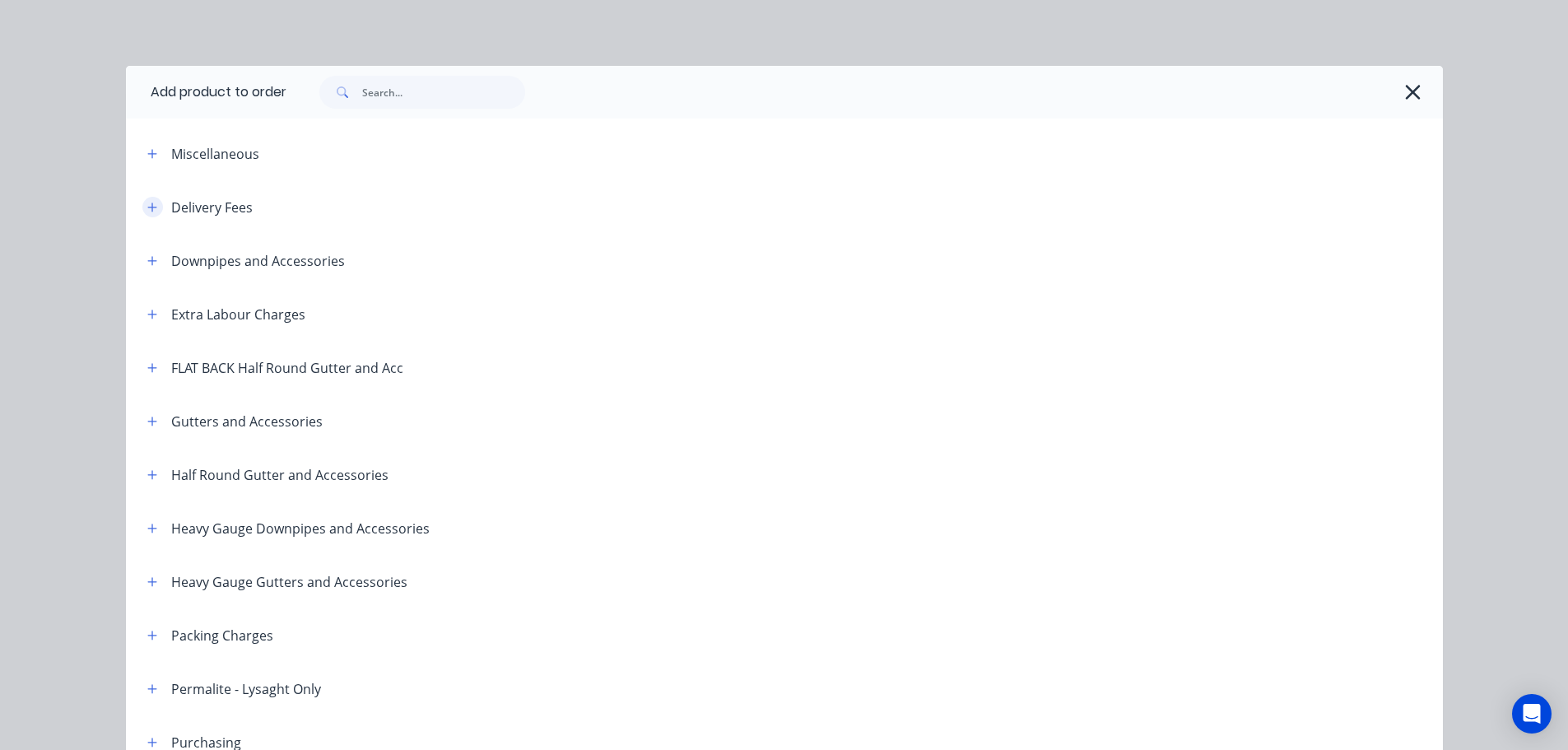
click at [150, 205] on icon "button" at bounding box center [151, 207] width 10 height 11
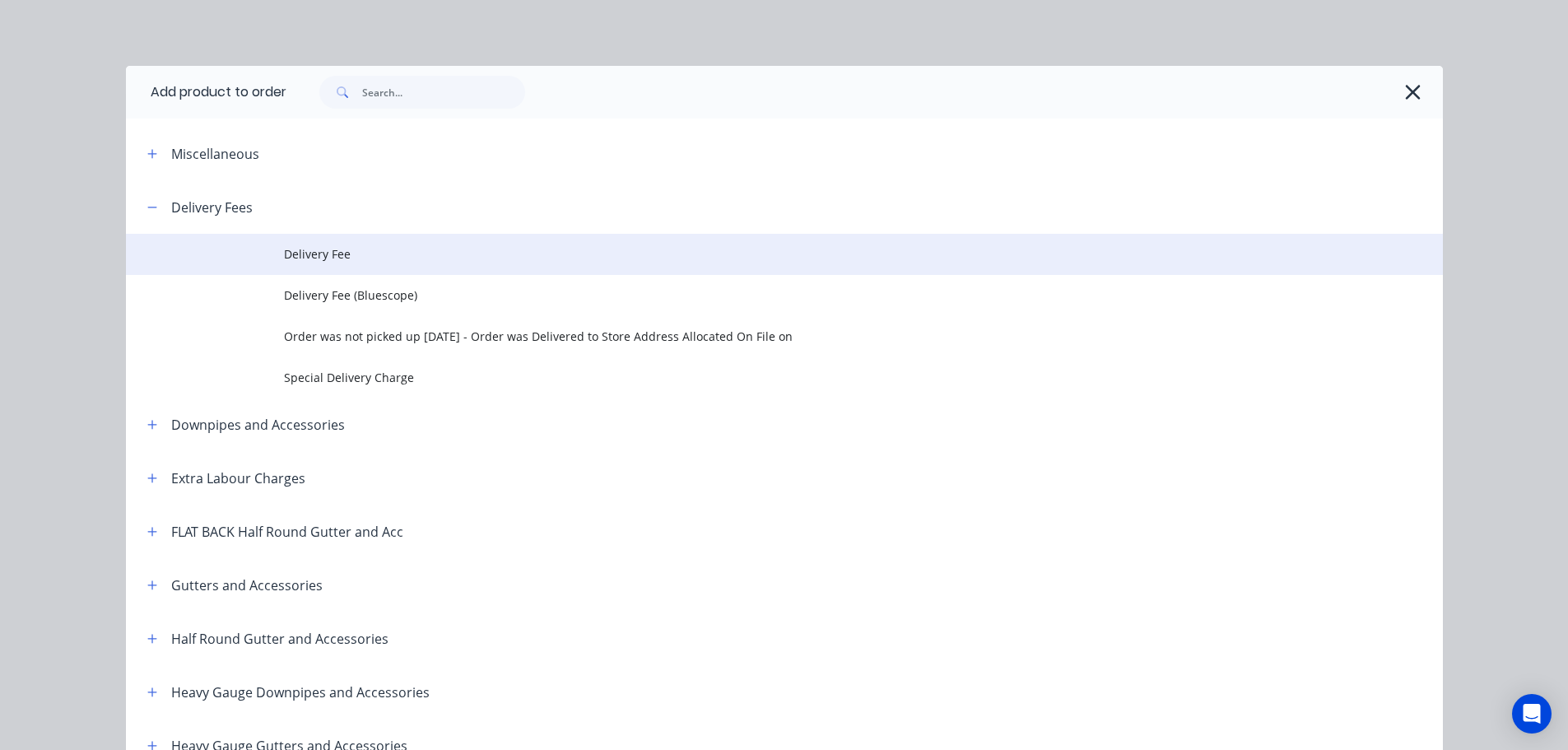
click at [394, 250] on span "Delivery Fee" at bounding box center [747, 254] width 927 height 18
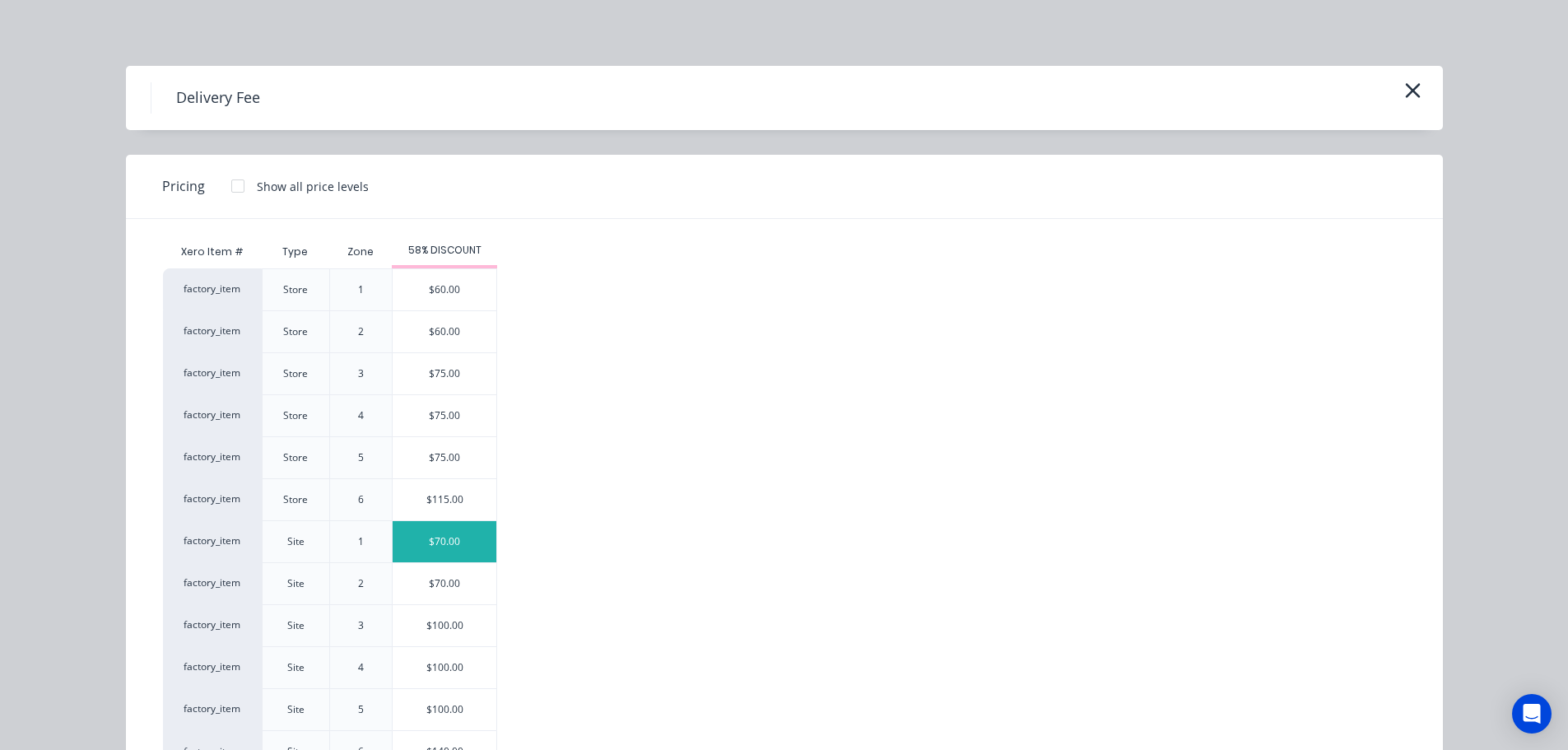
click at [432, 541] on div "$70.00" at bounding box center [445, 541] width 104 height 41
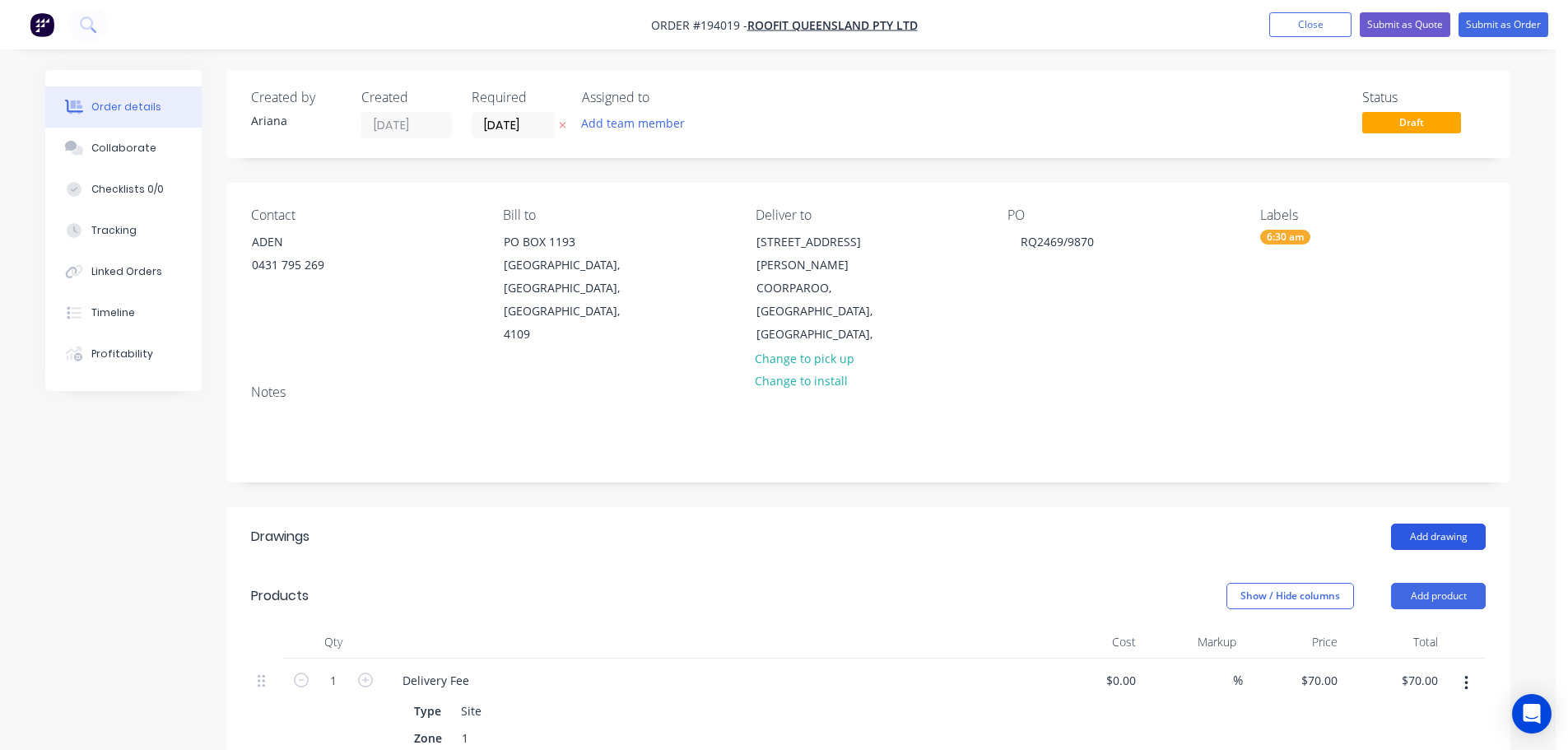
click at [1454, 524] on button "Add drawing" at bounding box center [1439, 537] width 95 height 26
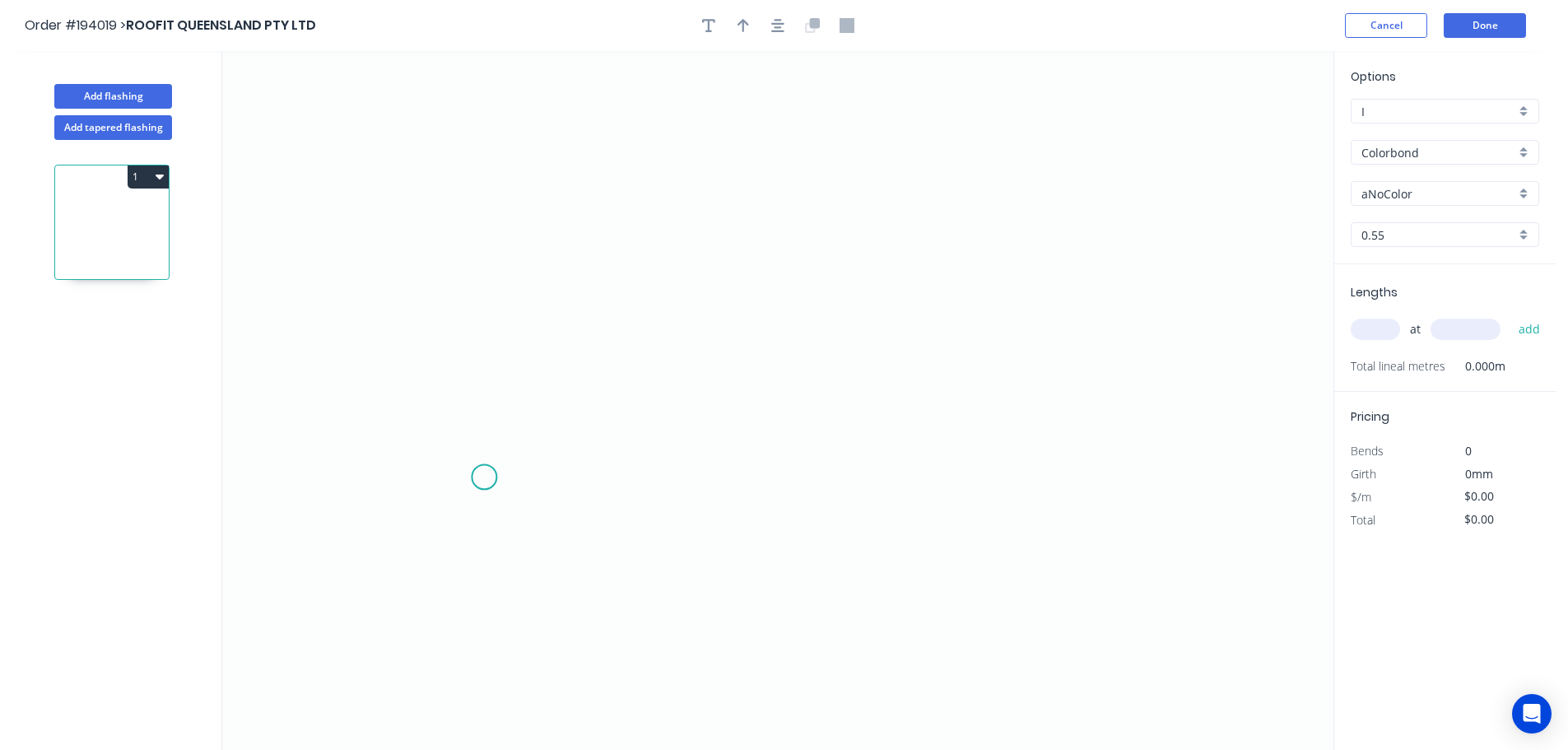
click at [484, 477] on icon "0" at bounding box center [777, 401] width 1111 height 699
click at [544, 412] on icon "0" at bounding box center [777, 401] width 1111 height 699
click at [1168, 415] on icon "0 ?" at bounding box center [777, 401] width 1111 height 699
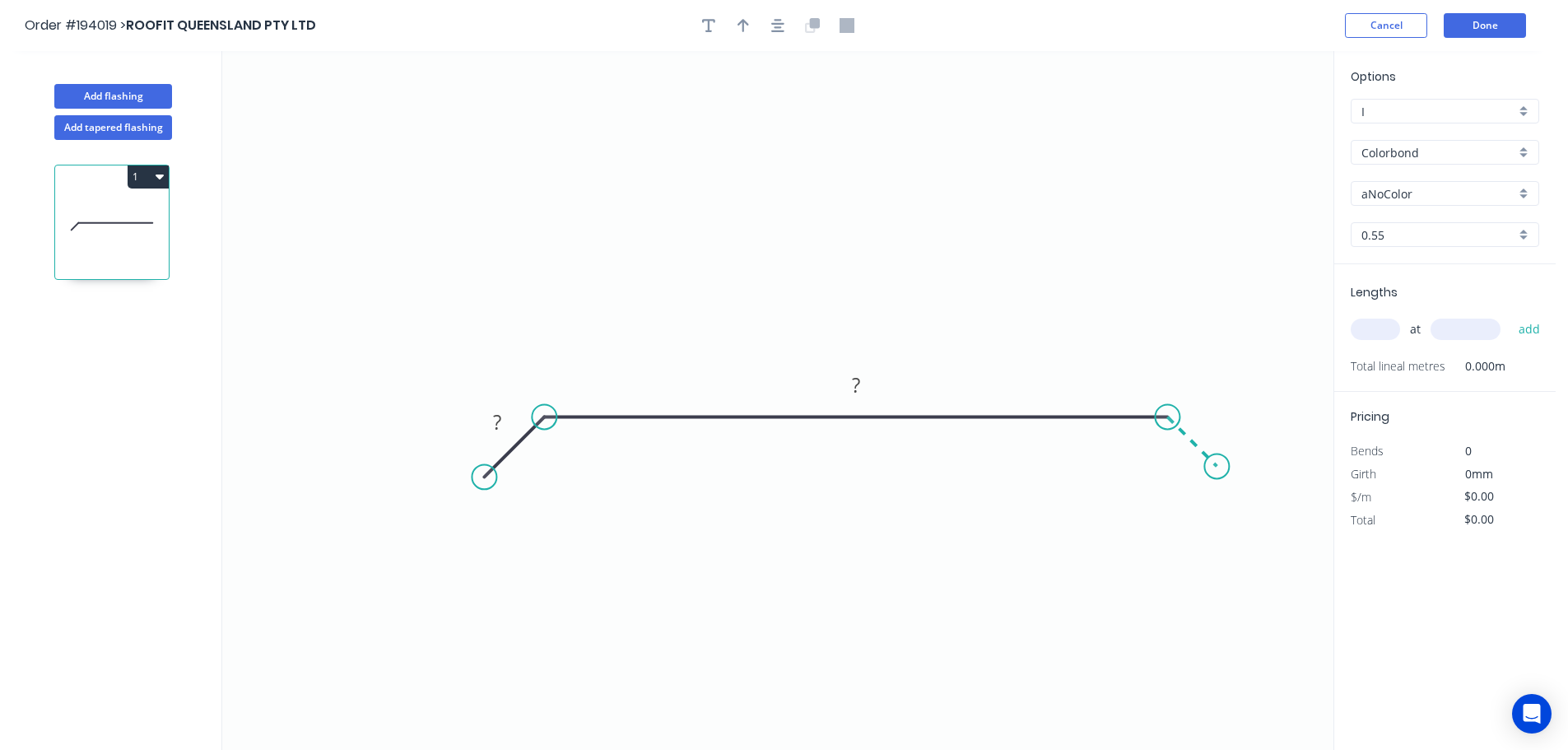
click at [1218, 467] on icon "0 ? ?" at bounding box center [777, 401] width 1111 height 699
click at [1218, 467] on circle at bounding box center [1217, 466] width 25 height 25
click at [497, 416] on tspan "?" at bounding box center [497, 422] width 8 height 27
click at [827, 312] on icon "0 25 330 25" at bounding box center [777, 401] width 1111 height 699
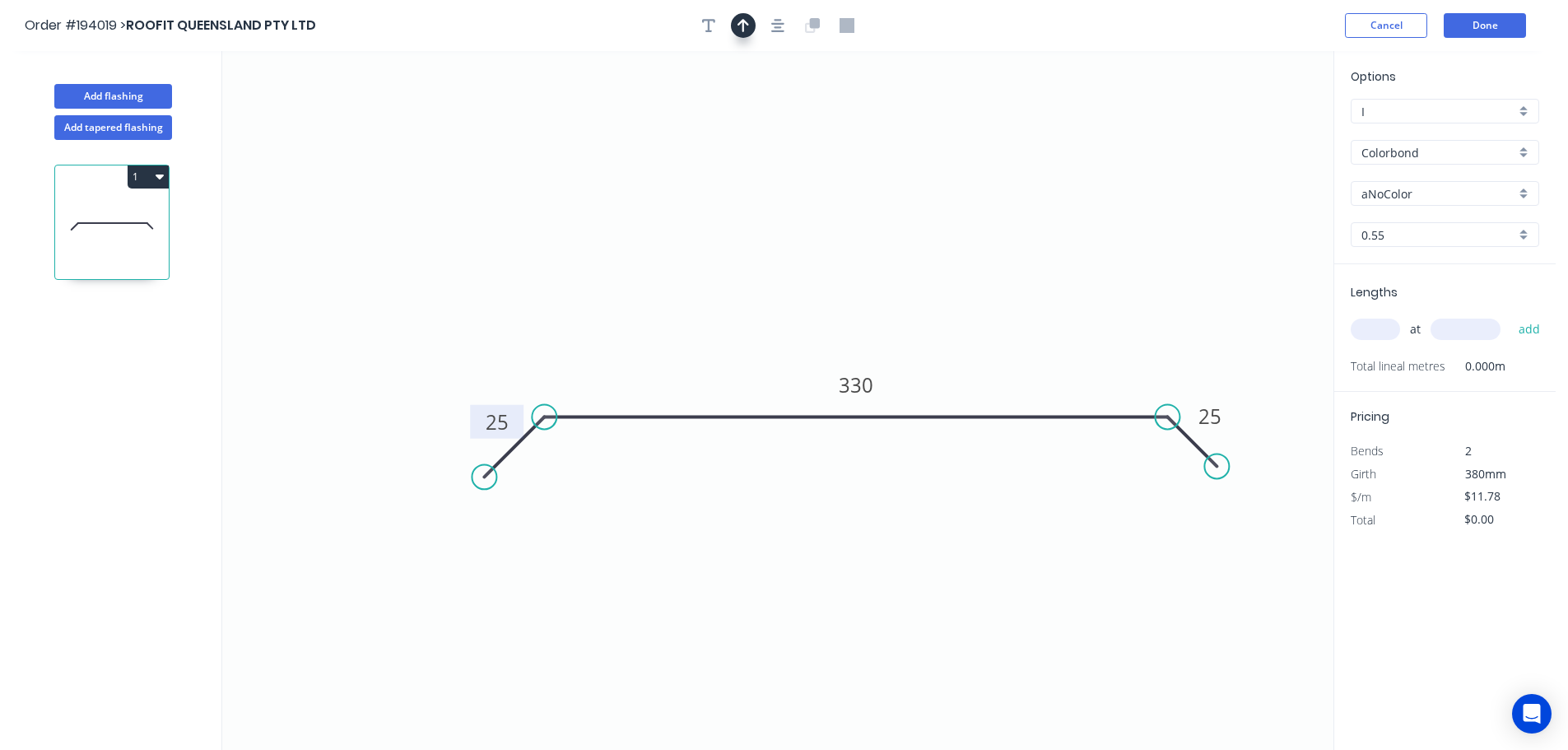
click at [742, 18] on icon "button" at bounding box center [743, 26] width 11 height 15
drag, startPoint x: 1248, startPoint y: 129, endPoint x: 870, endPoint y: 232, distance: 391.8
click at [870, 232] on icon at bounding box center [869, 212] width 15 height 53
click at [1531, 182] on div "aNoColor" at bounding box center [1445, 194] width 188 height 25
click at [1415, 366] on div "Deep Ocean" at bounding box center [1445, 369] width 187 height 29
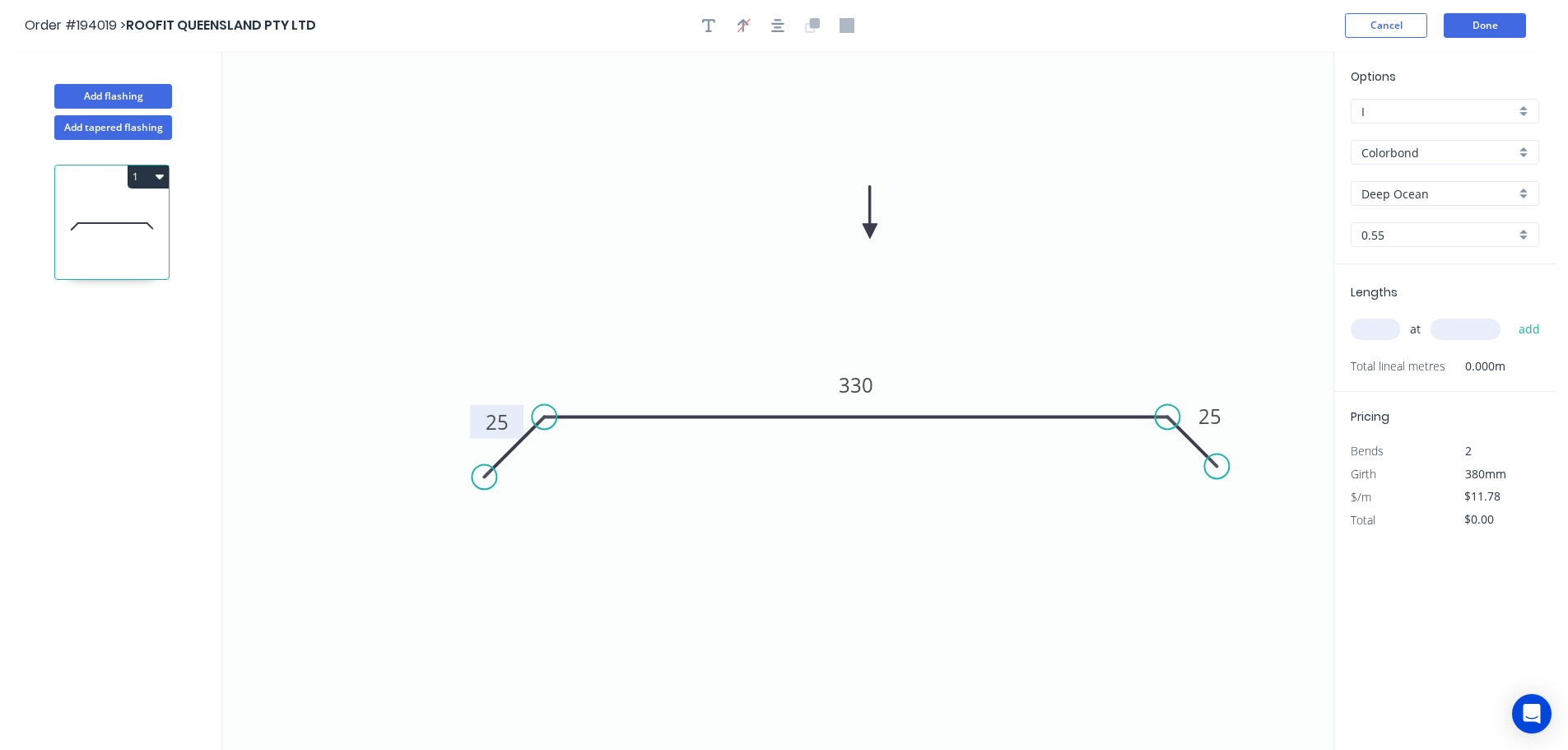
click at [1382, 325] on input "text" at bounding box center [1375, 329] width 49 height 21
click at [1510, 315] on button "add" at bounding box center [1529, 329] width 39 height 28
click at [153, 171] on button "1" at bounding box center [148, 177] width 41 height 23
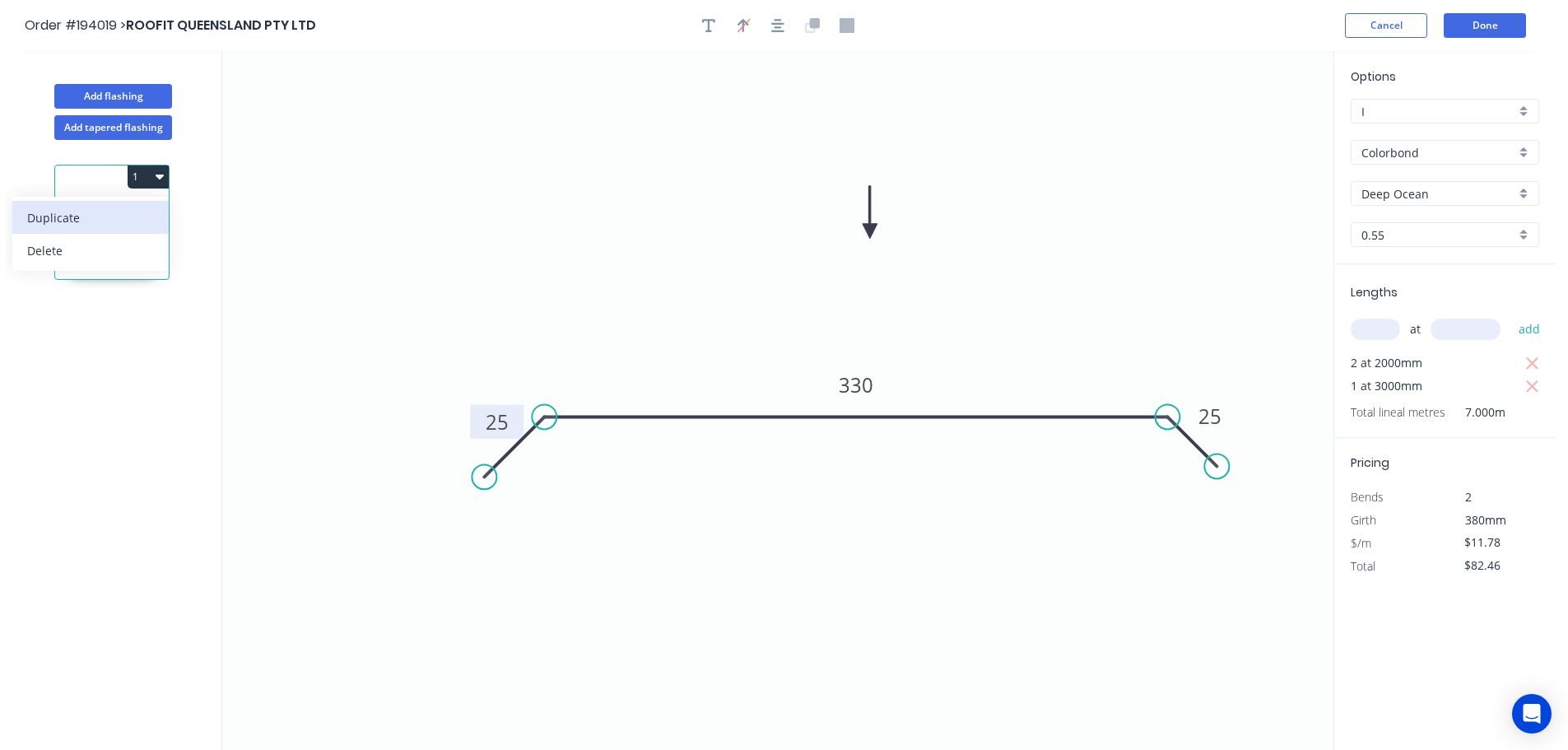
click at [87, 219] on div "Duplicate" at bounding box center [91, 217] width 127 height 24
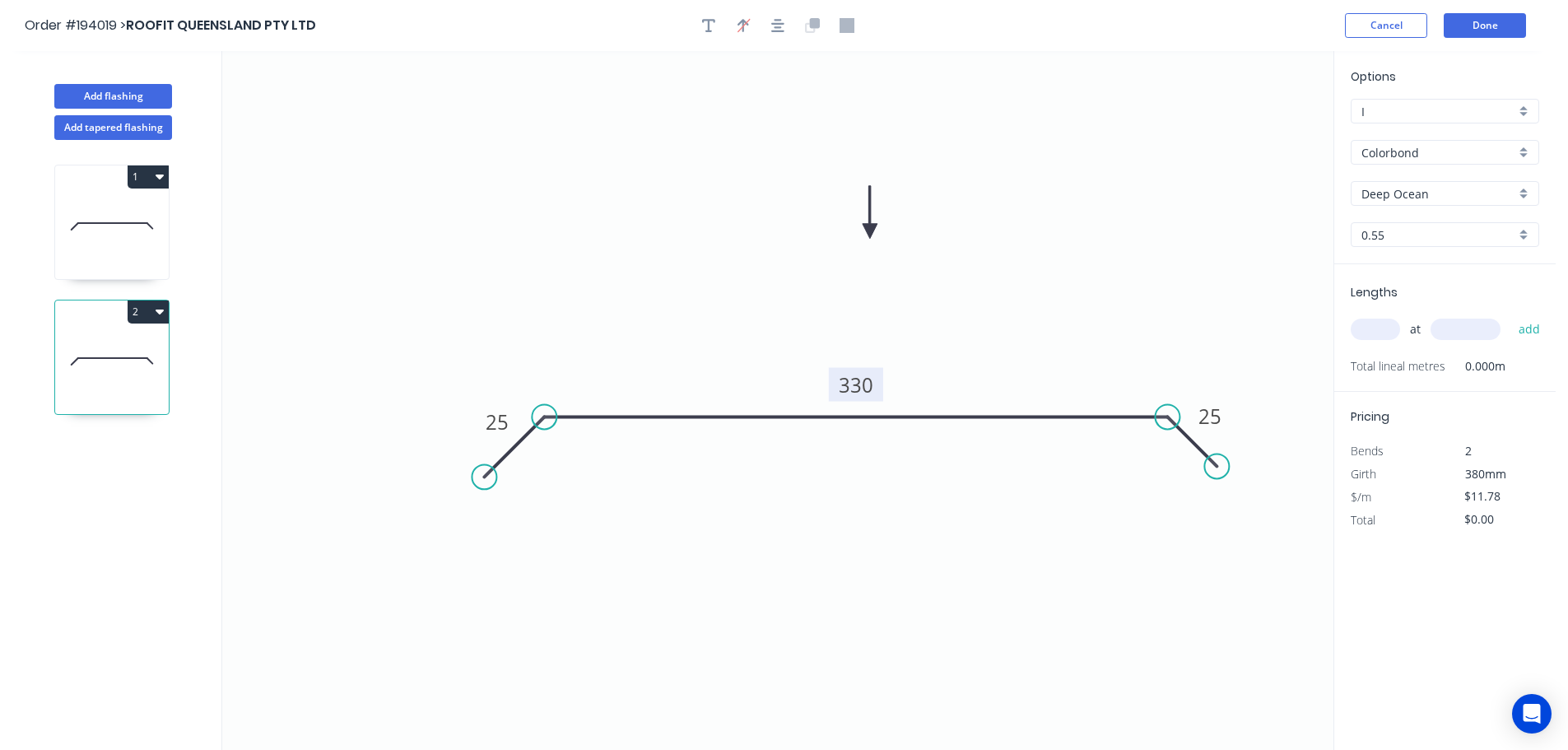
click at [865, 382] on tspan "330" at bounding box center [856, 385] width 34 height 27
click at [918, 334] on icon "0 25 870 25" at bounding box center [777, 401] width 1111 height 699
click at [1376, 327] on input "text" at bounding box center [1375, 329] width 49 height 21
click at [1510, 315] on button "add" at bounding box center [1529, 329] width 39 height 28
click at [146, 306] on button "2" at bounding box center [148, 312] width 41 height 23
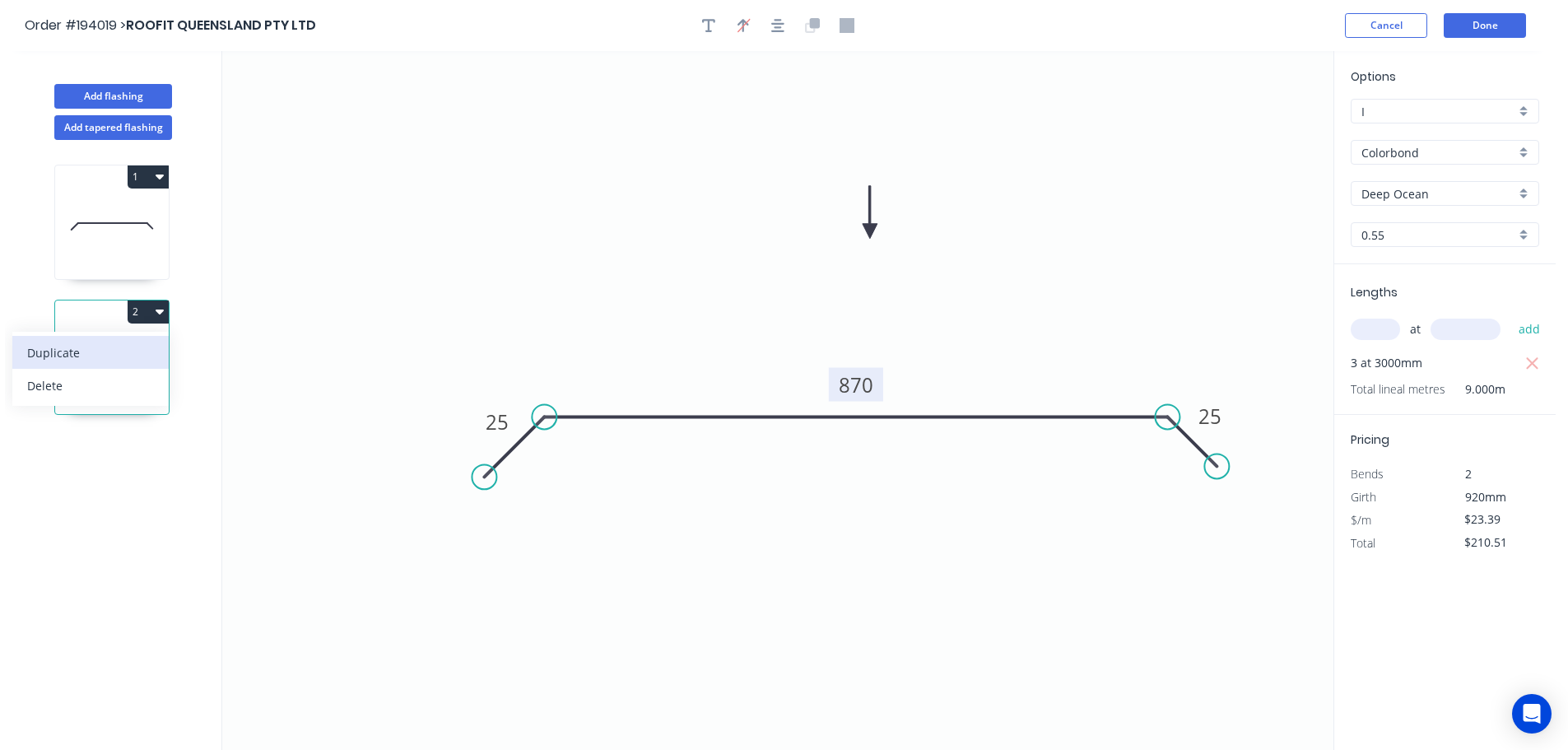
click at [111, 349] on div "Duplicate" at bounding box center [91, 352] width 127 height 24
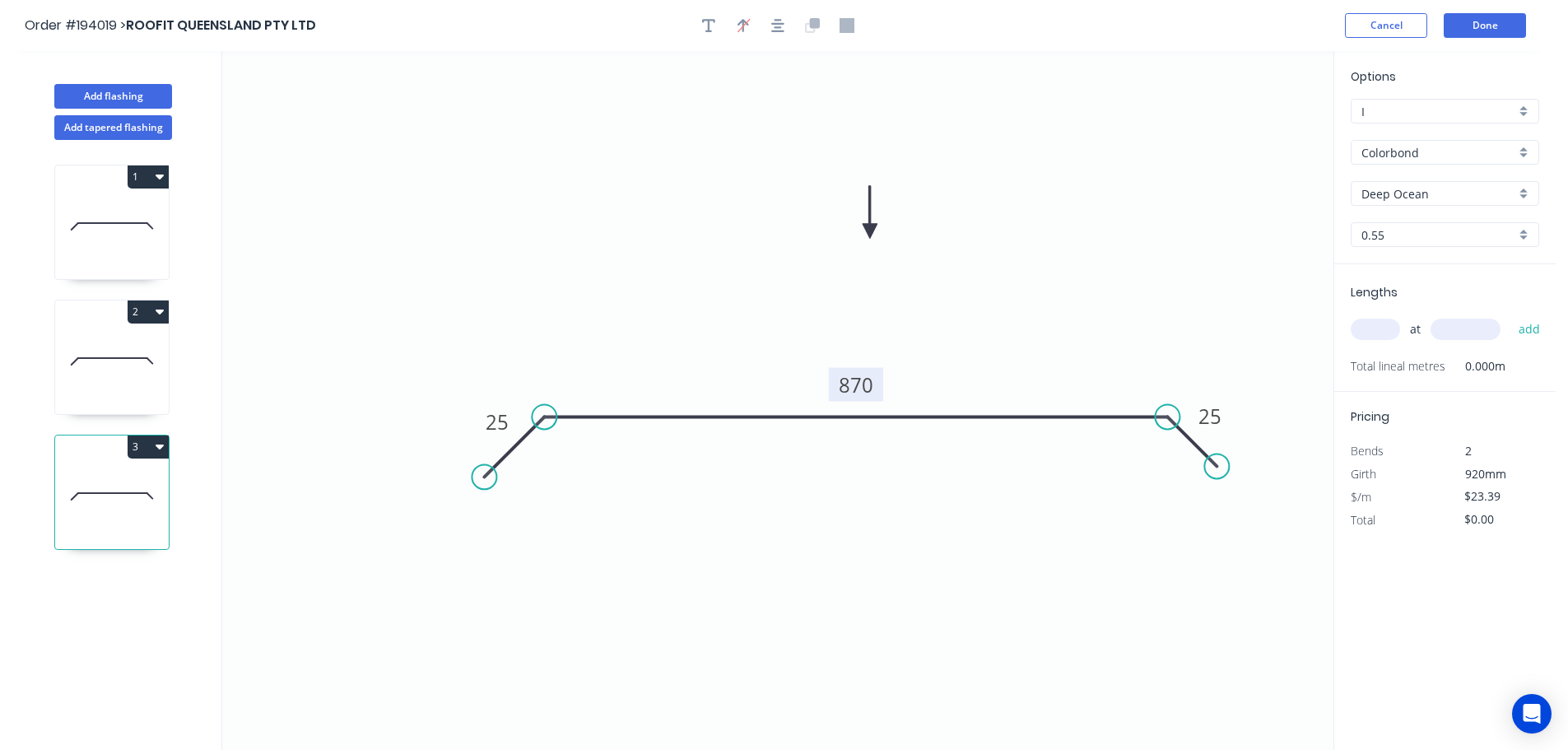
click at [865, 387] on tspan "870" at bounding box center [856, 385] width 34 height 27
click at [889, 357] on icon "0 25 1025 25" at bounding box center [777, 401] width 1111 height 699
click at [710, 474] on icon "0 25 1025 25" at bounding box center [777, 401] width 1111 height 699
click at [1112, 245] on icon "0 25 1025 25" at bounding box center [777, 401] width 1111 height 699
click at [1383, 322] on input "text" at bounding box center [1375, 329] width 49 height 21
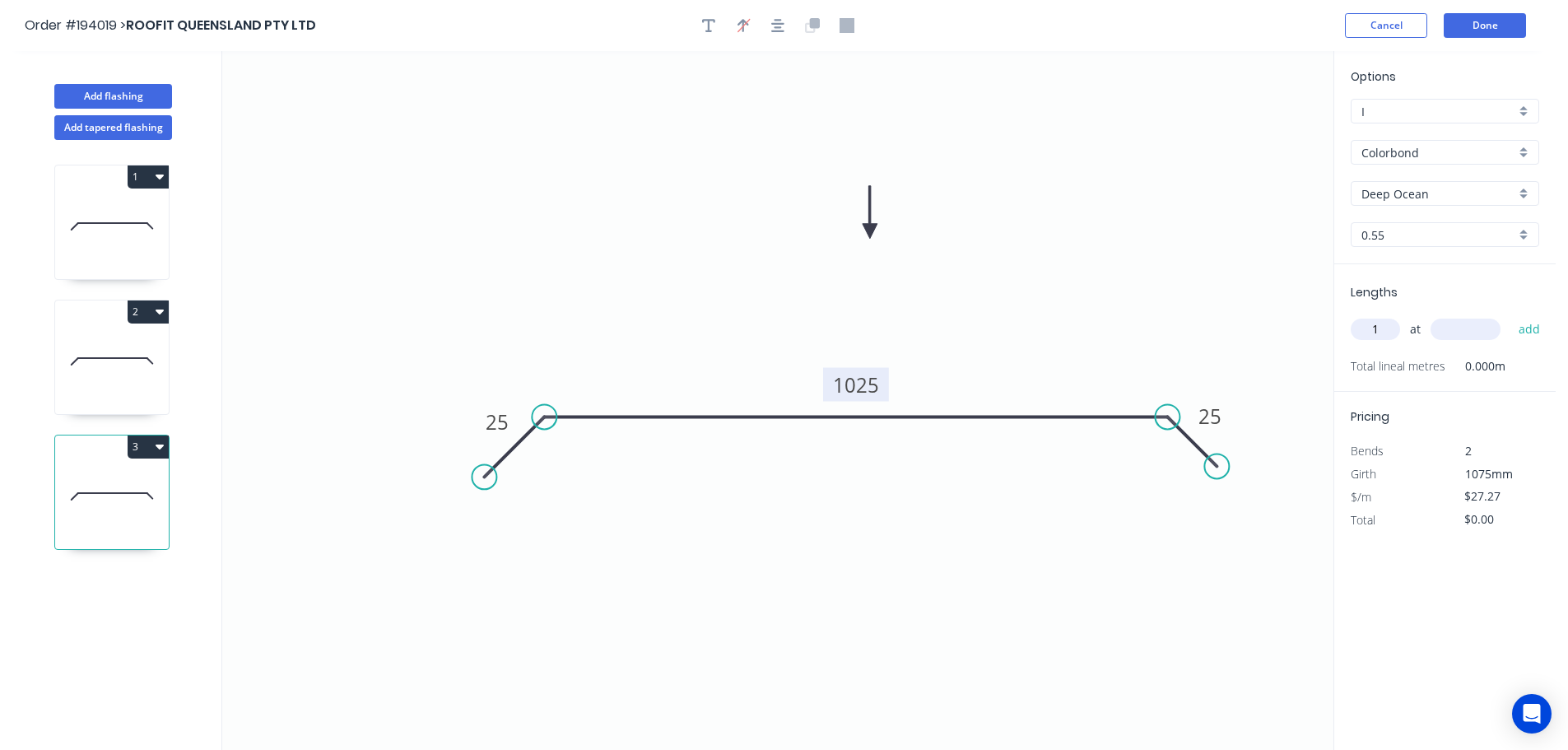
click at [1460, 327] on input "text" at bounding box center [1465, 329] width 70 height 21
click at [1510, 315] on button "add" at bounding box center [1529, 329] width 39 height 28
click at [1460, 327] on input "text" at bounding box center [1465, 329] width 70 height 21
click at [1510, 315] on button "add" at bounding box center [1529, 329] width 39 height 28
click at [144, 449] on button "3" at bounding box center [148, 447] width 41 height 23
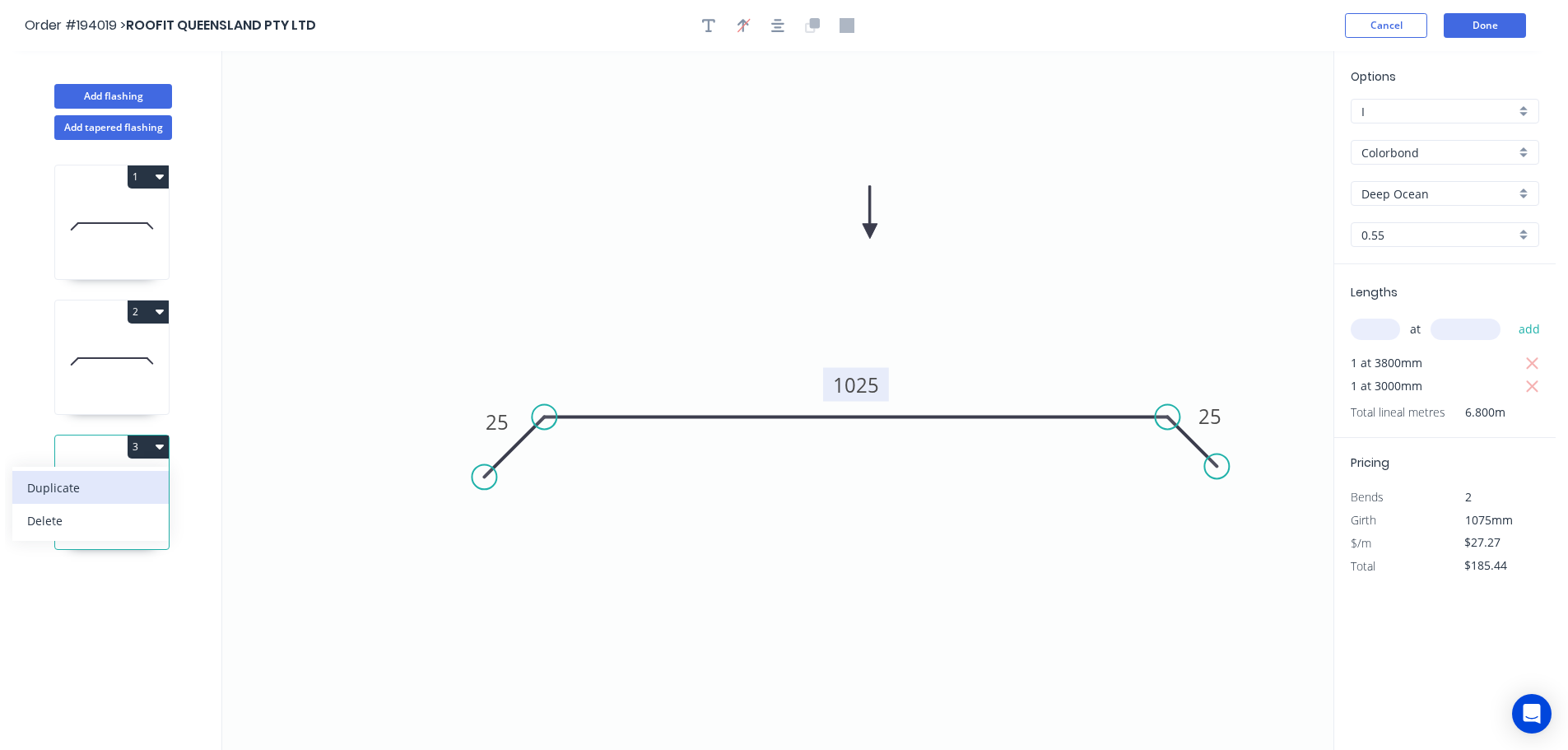
click at [95, 496] on div "Duplicate" at bounding box center [91, 487] width 127 height 24
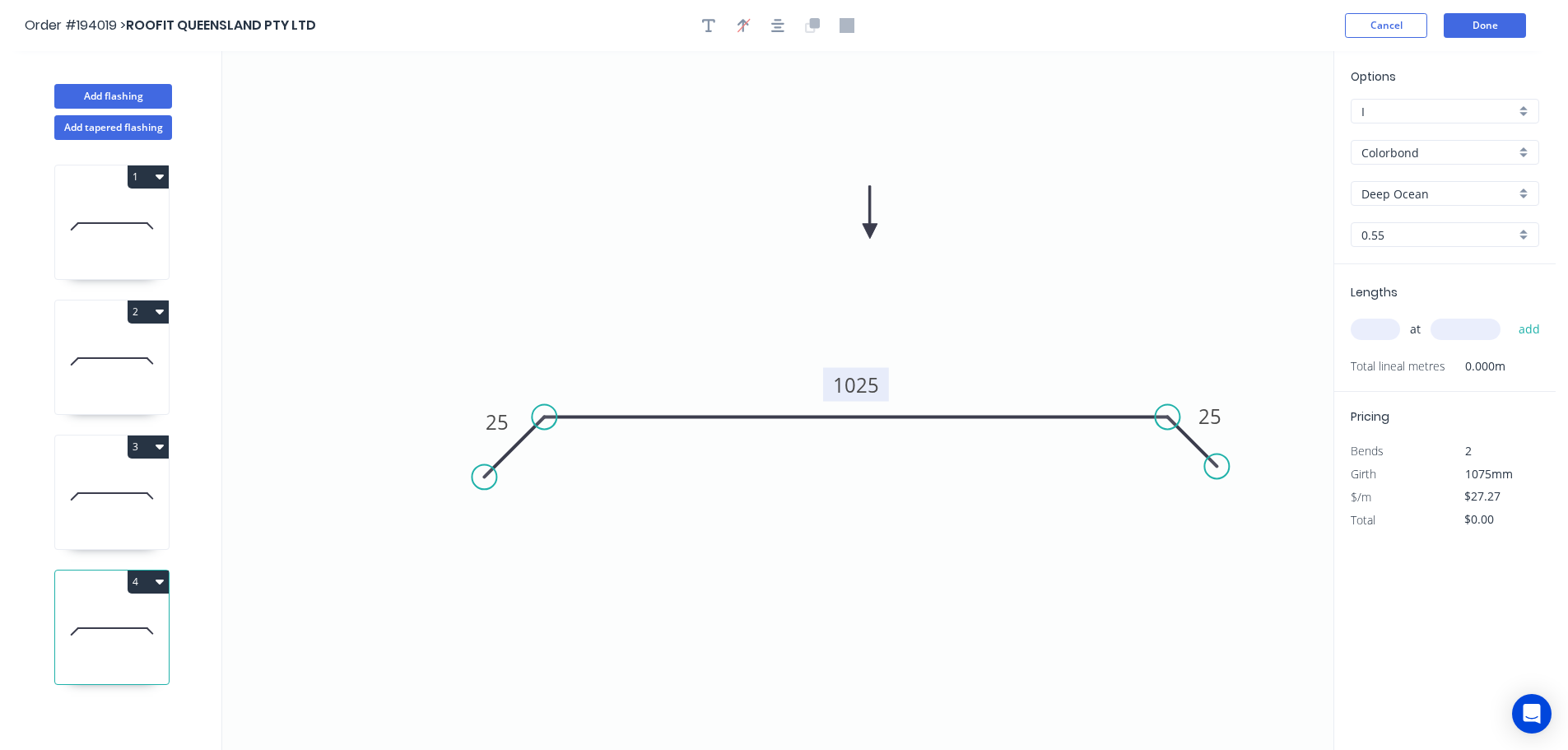
click at [868, 386] on tspan "1025" at bounding box center [856, 385] width 46 height 27
click at [955, 351] on icon "0 25 570 25" at bounding box center [777, 401] width 1111 height 699
click at [1390, 331] on input "text" at bounding box center [1375, 329] width 49 height 21
click at [1478, 330] on input "text" at bounding box center [1465, 329] width 70 height 21
click at [1510, 315] on button "add" at bounding box center [1529, 329] width 39 height 28
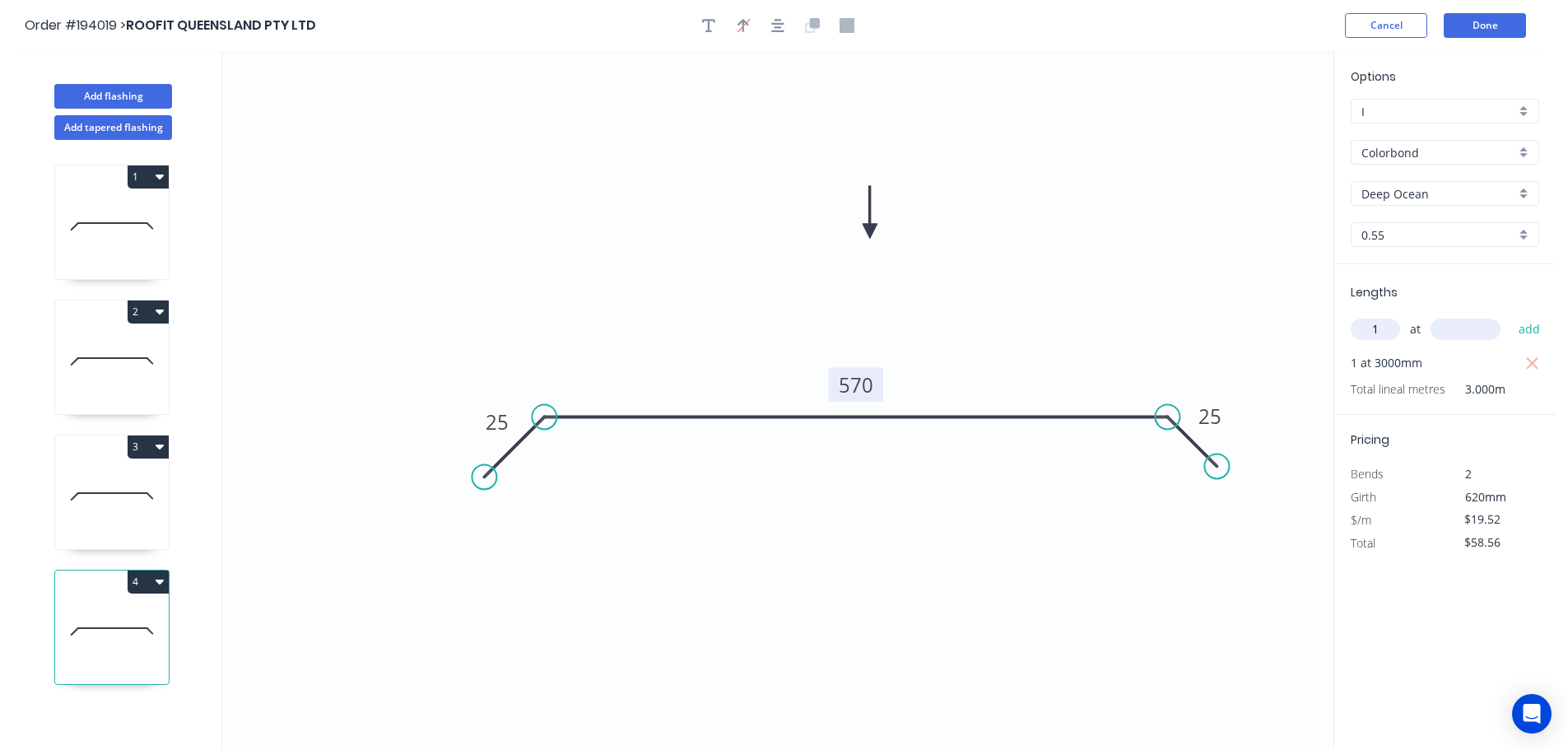
click at [1478, 330] on input "text" at bounding box center [1465, 329] width 70 height 21
click at [1510, 315] on button "add" at bounding box center [1529, 329] width 39 height 28
click at [1478, 330] on input "text" at bounding box center [1465, 329] width 70 height 21
click at [1510, 315] on button "add" at bounding box center [1529, 329] width 39 height 28
click at [1527, 409] on icon "button" at bounding box center [1532, 409] width 15 height 19
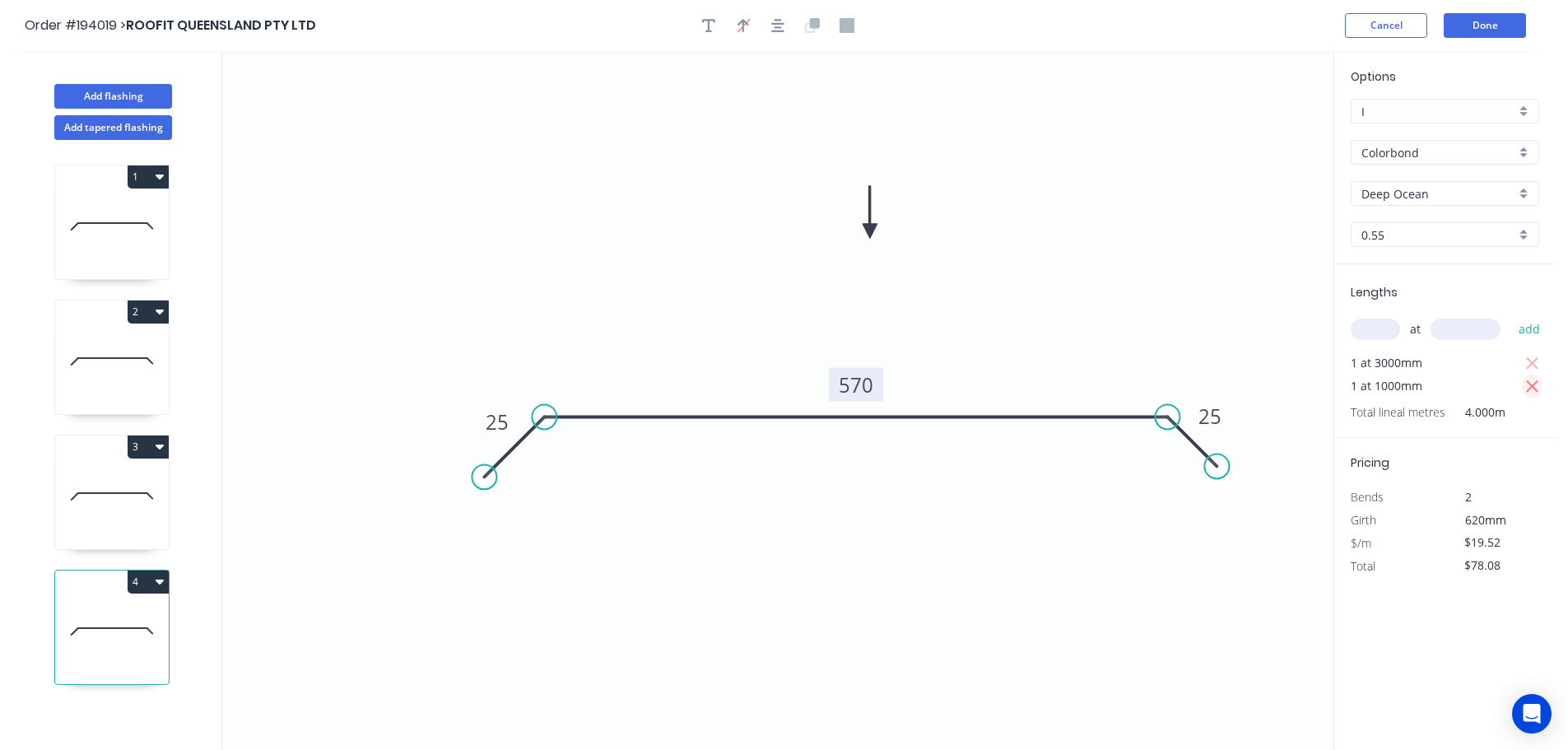
click at [1530, 383] on icon "button" at bounding box center [1532, 386] width 15 height 19
click at [1532, 351] on button "button" at bounding box center [1532, 363] width 20 height 23
click at [1367, 321] on input "text" at bounding box center [1375, 329] width 49 height 21
click at [1475, 335] on input "text" at bounding box center [1465, 329] width 70 height 21
click at [1510, 315] on button "add" at bounding box center [1529, 329] width 39 height 28
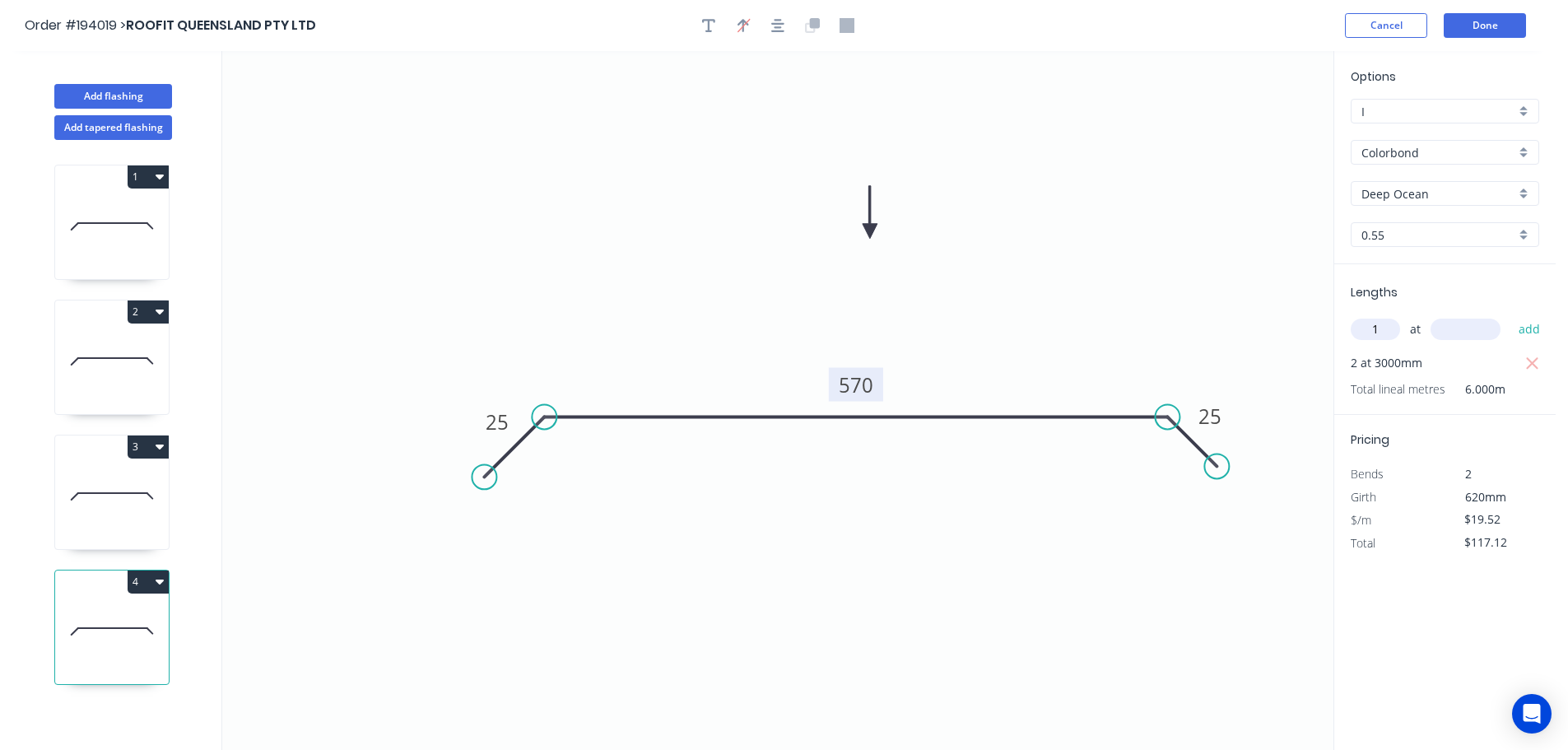
click at [1475, 335] on input "text" at bounding box center [1465, 329] width 70 height 21
click at [1510, 315] on button "add" at bounding box center [1529, 329] width 39 height 28
click at [72, 92] on button "Add flashing" at bounding box center [114, 96] width 118 height 25
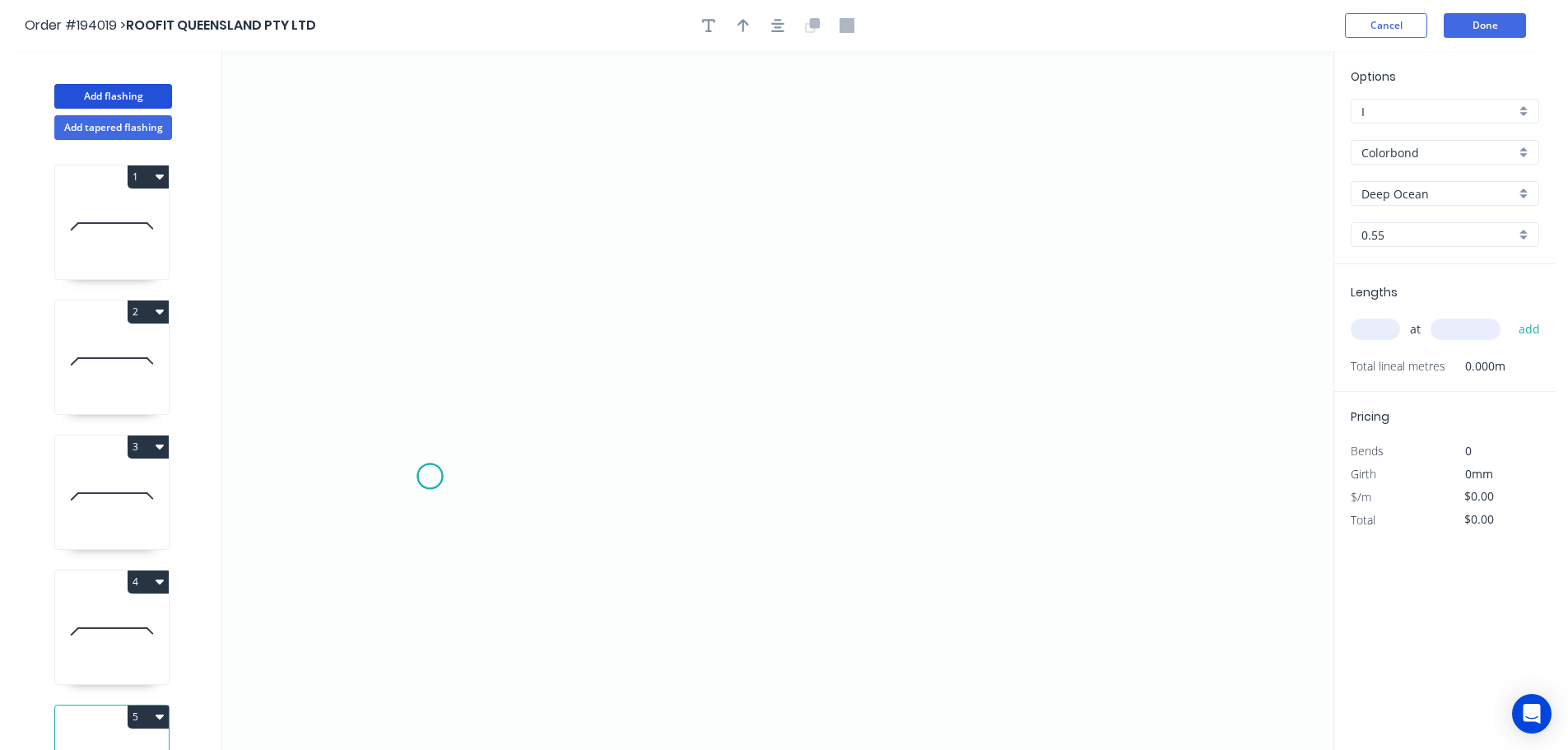
click at [430, 476] on icon "0" at bounding box center [777, 401] width 1111 height 699
click at [485, 423] on icon "0" at bounding box center [777, 401] width 1111 height 699
click at [1079, 407] on icon "0 ?" at bounding box center [777, 401] width 1111 height 699
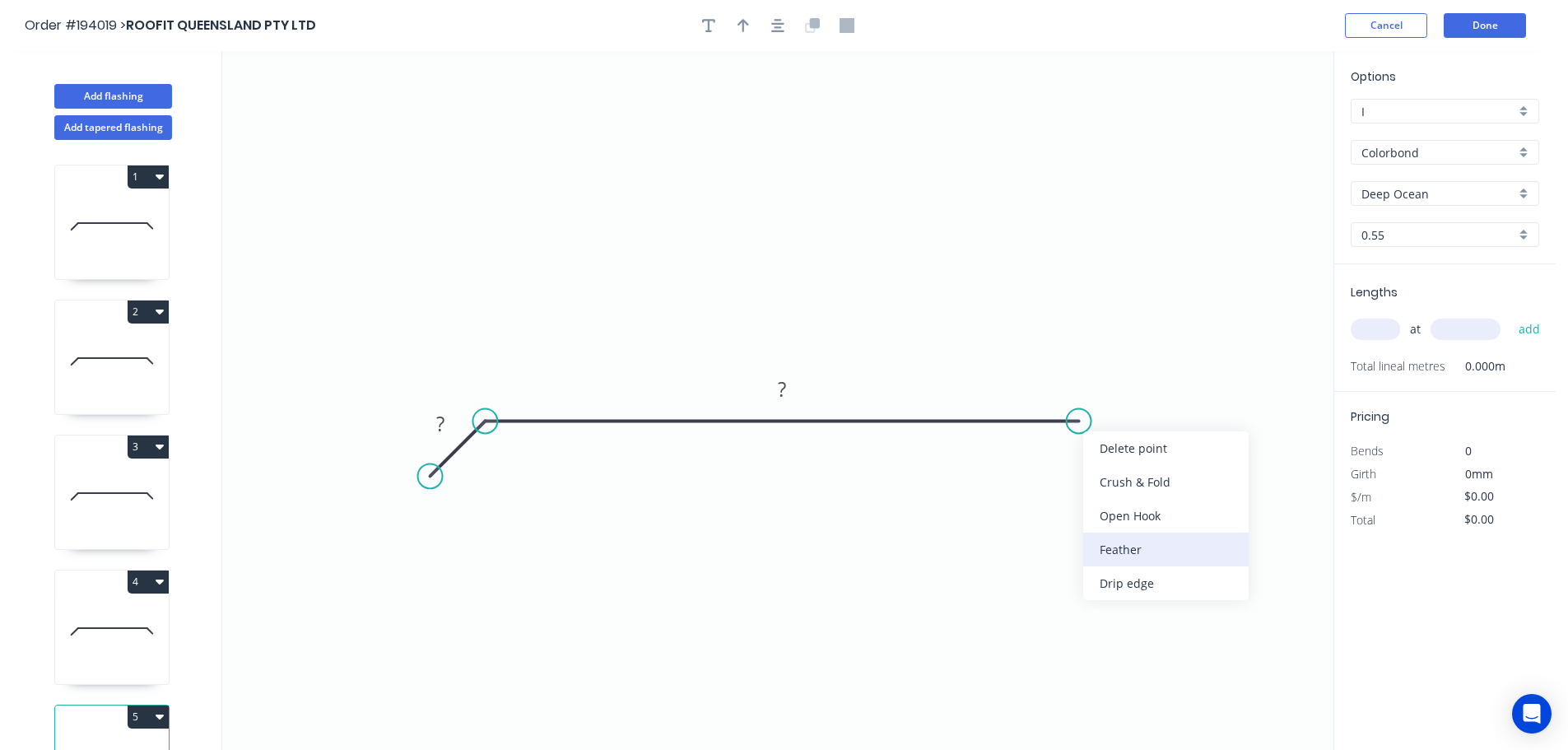
click at [1136, 541] on div "Feather" at bounding box center [1166, 549] width 166 height 33
click at [1075, 452] on tspan "15" at bounding box center [1067, 448] width 23 height 27
click at [1157, 511] on icon "0 ? FE 10 ?" at bounding box center [777, 401] width 1111 height 699
drag, startPoint x: 1083, startPoint y: 455, endPoint x: 1180, endPoint y: 475, distance: 99.0
click at [1180, 475] on rect at bounding box center [1152, 468] width 64 height 33
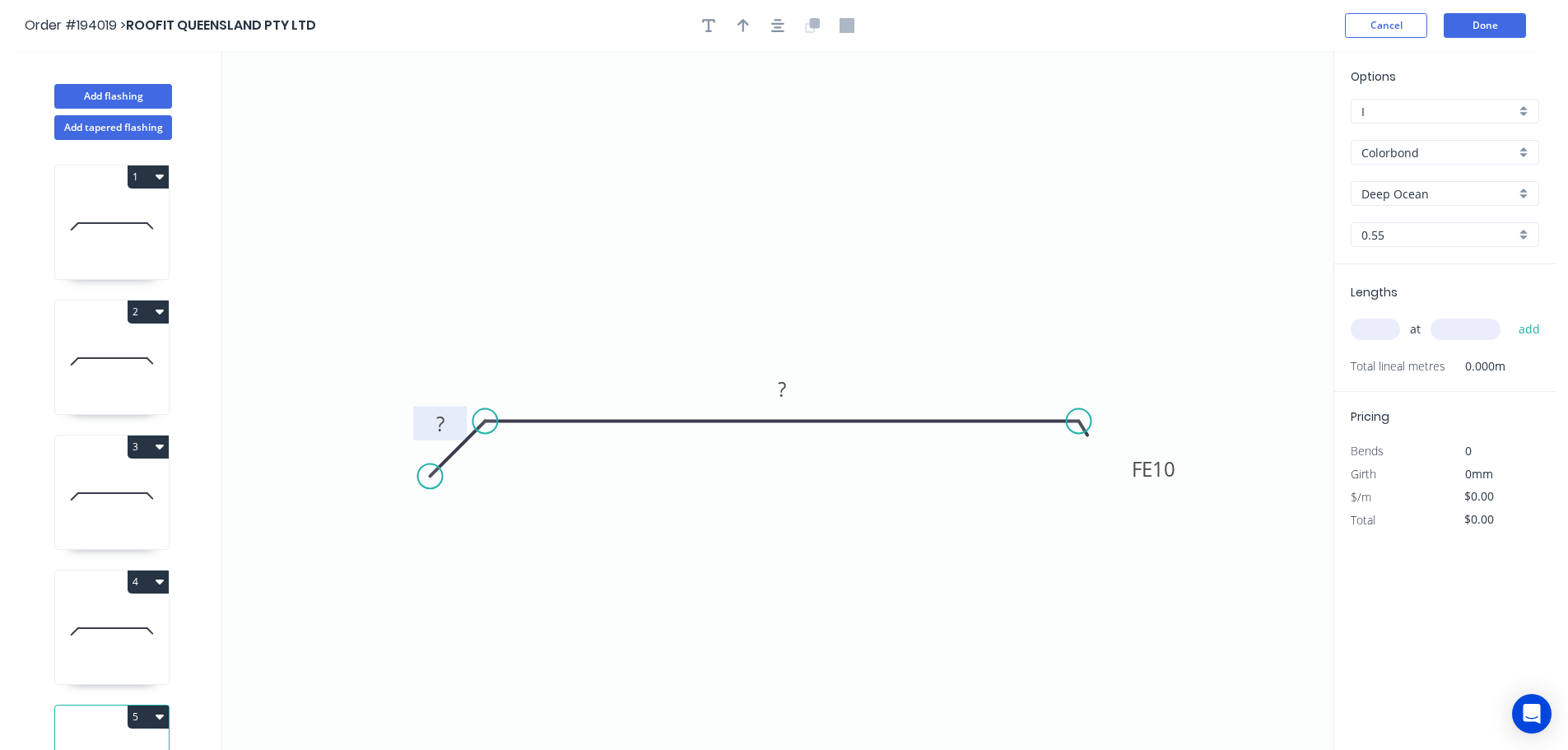
click at [440, 423] on tspan "?" at bounding box center [439, 423] width 8 height 27
click at [556, 301] on icon "0 25 FE 10 ?" at bounding box center [777, 401] width 1111 height 699
click at [788, 386] on rect at bounding box center [781, 390] width 33 height 23
click at [847, 299] on icon "0 25 FE 10 740" at bounding box center [777, 401] width 1111 height 699
click at [743, 26] on icon "button" at bounding box center [743, 26] width 11 height 13
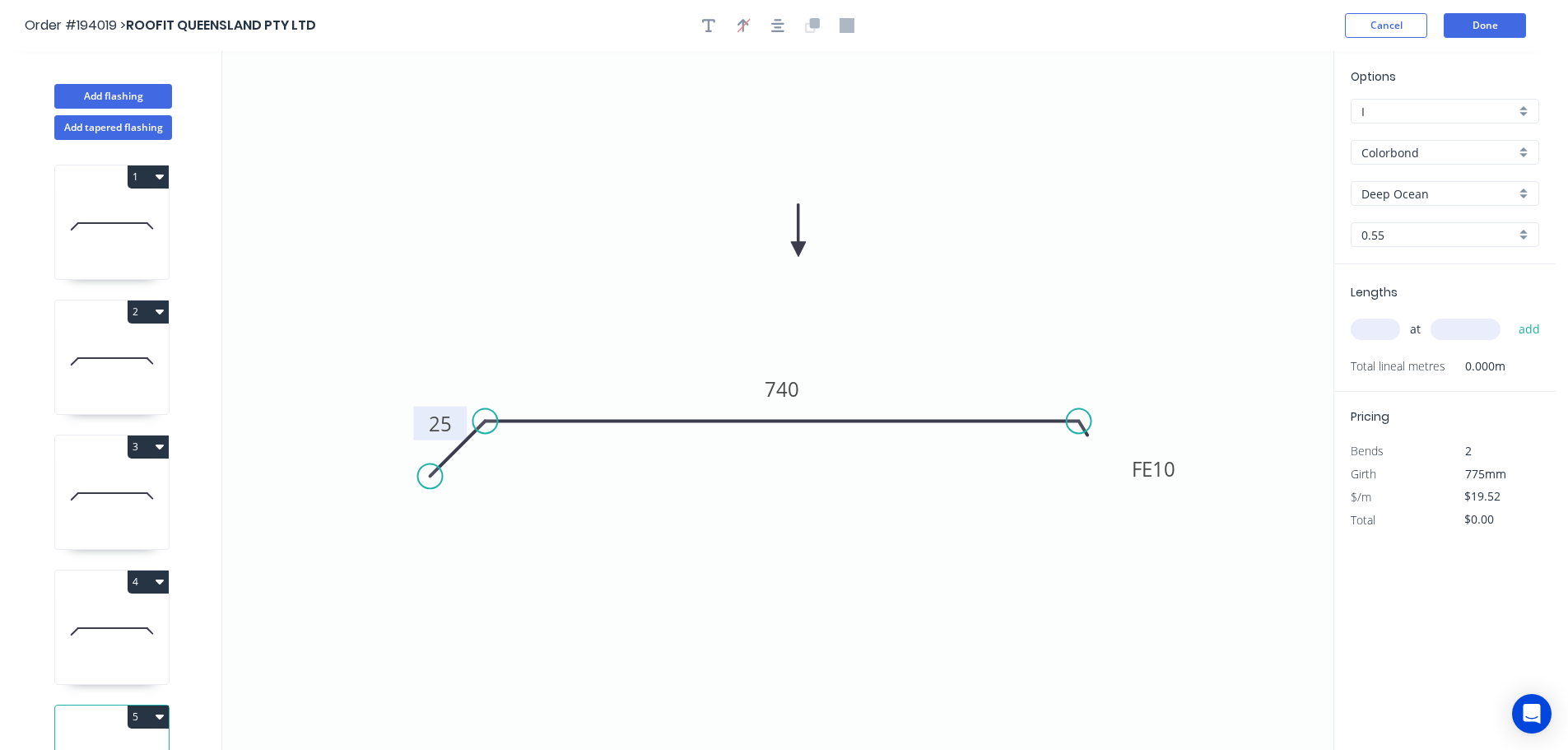
drag, startPoint x: 1099, startPoint y: 196, endPoint x: 799, endPoint y: 249, distance: 304.6
click at [799, 249] on icon at bounding box center [798, 231] width 15 height 53
click at [1381, 322] on input "text" at bounding box center [1375, 329] width 49 height 21
click at [1470, 326] on input "text" at bounding box center [1465, 329] width 70 height 21
click at [1510, 315] on button "add" at bounding box center [1529, 329] width 39 height 28
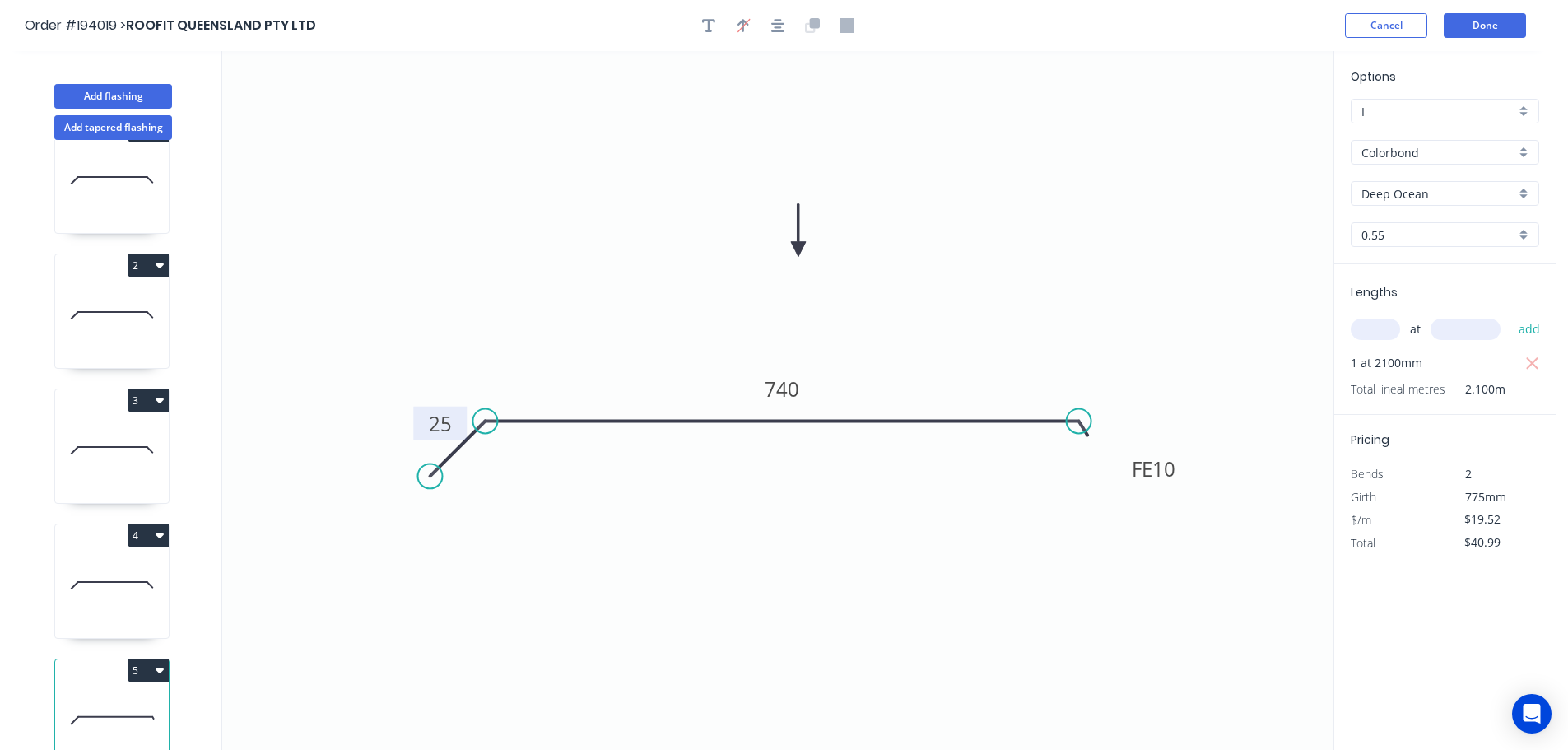
scroll to position [71, 0]
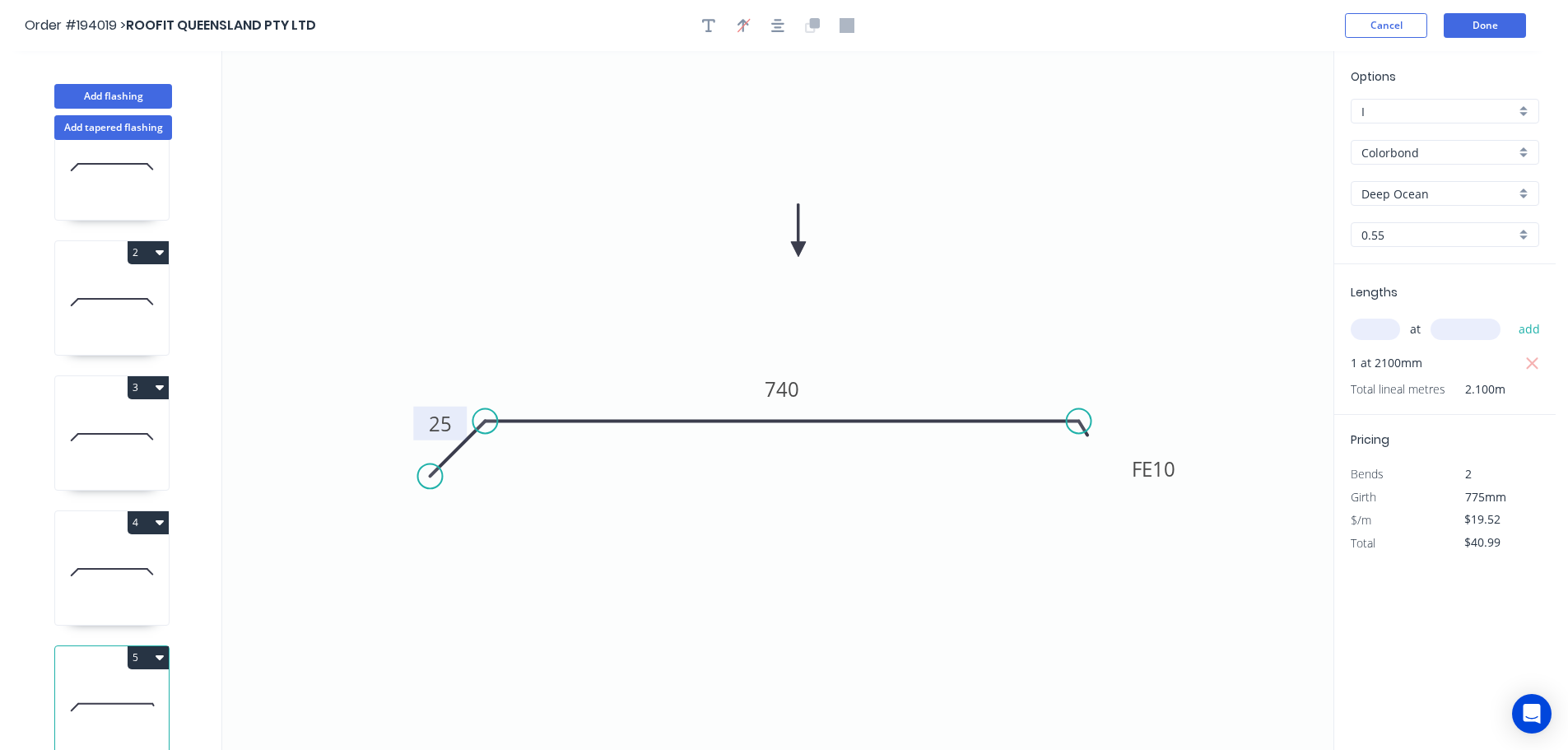
click at [148, 646] on button "5" at bounding box center [148, 658] width 41 height 23
click at [114, 688] on div "Duplicate" at bounding box center [91, 698] width 127 height 24
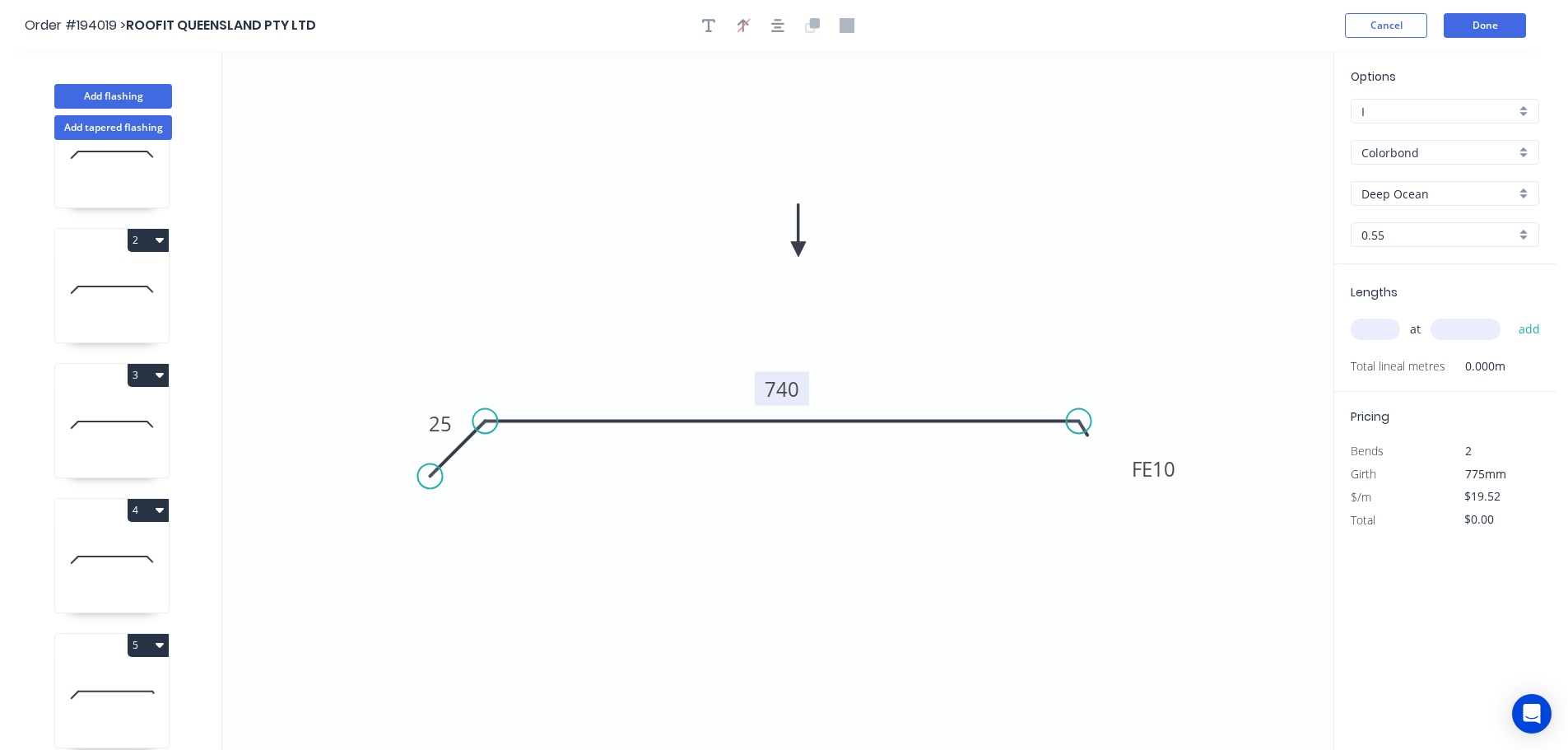
click at [789, 386] on tspan "740" at bounding box center [781, 388] width 34 height 27
click at [890, 322] on icon "0 25 FE 10 560" at bounding box center [777, 401] width 1111 height 699
click at [1384, 321] on input "text" at bounding box center [1375, 329] width 49 height 21
click at [1470, 329] on input "text" at bounding box center [1465, 329] width 70 height 21
click at [1510, 315] on button "add" at bounding box center [1529, 329] width 39 height 28
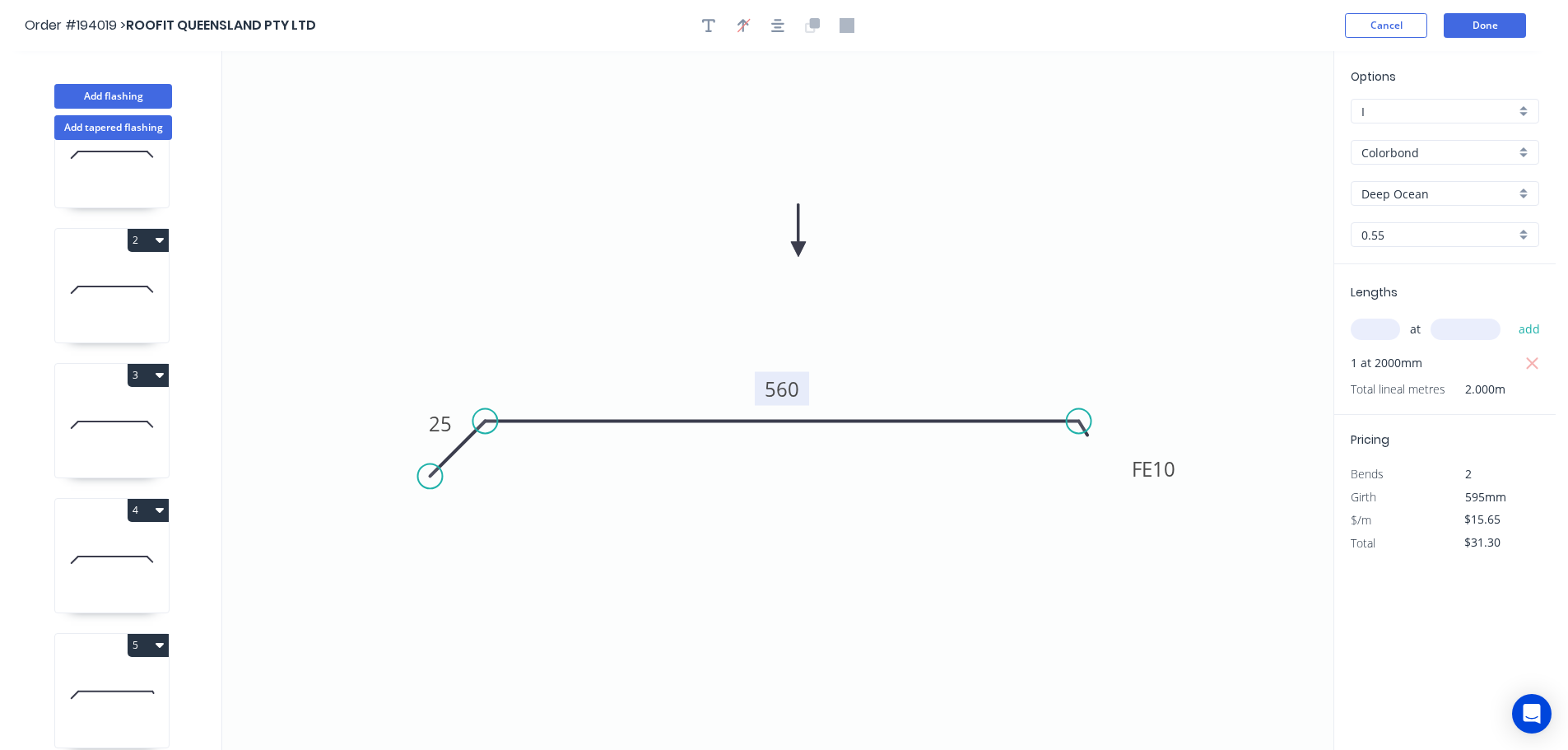
click at [95, 422] on icon at bounding box center [113, 422] width 70 height 0
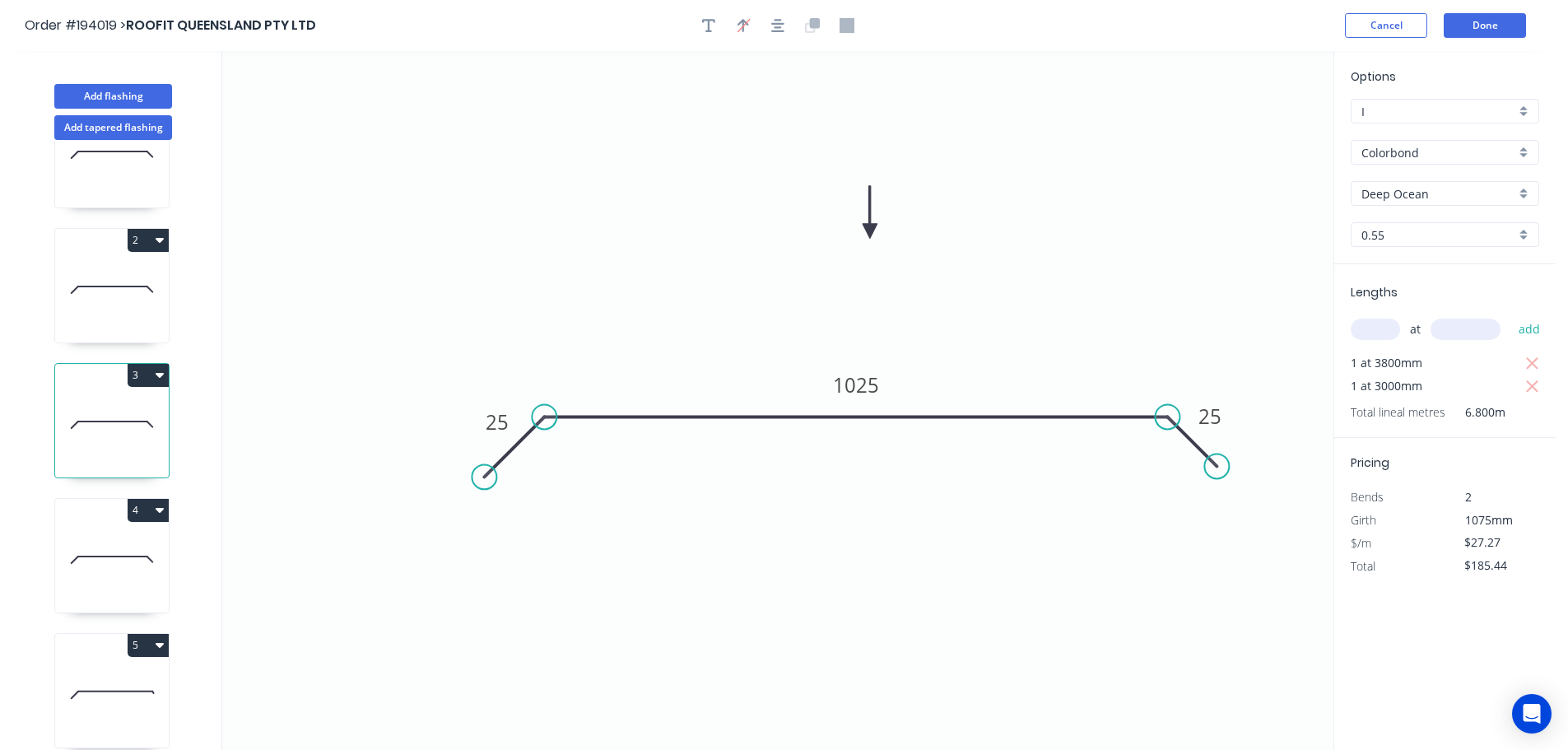
drag, startPoint x: 209, startPoint y: 436, endPoint x: 208, endPoint y: 650, distance: 214.0
click at [202, 667] on div "1 2 3 4 5 6" at bounding box center [114, 460] width 217 height 640
click at [122, 412] on icon at bounding box center [112, 425] width 114 height 106
click at [144, 369] on button "3" at bounding box center [148, 375] width 41 height 23
click at [120, 406] on div "Duplicate" at bounding box center [91, 415] width 127 height 24
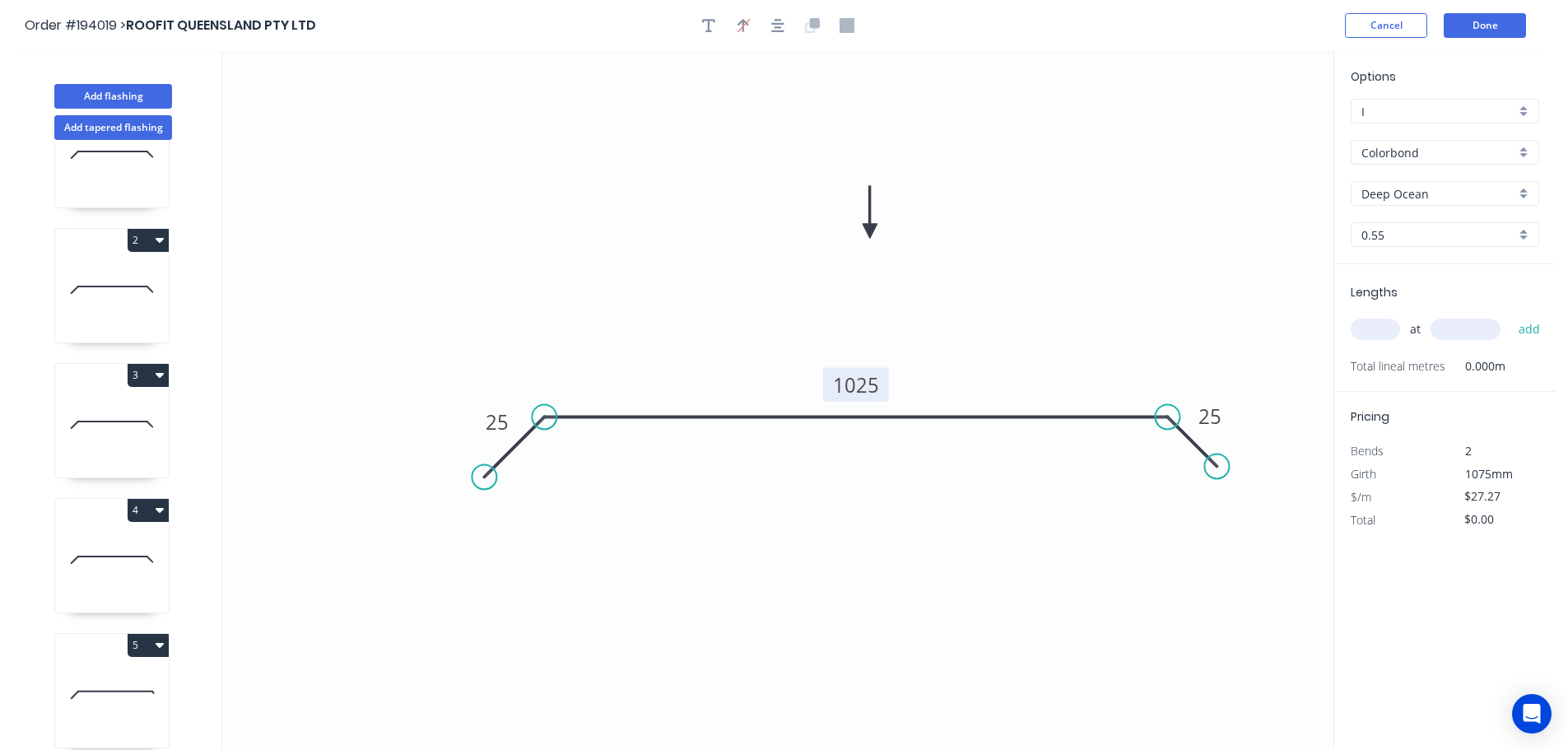
click at [871, 383] on tspan "1025" at bounding box center [856, 385] width 46 height 27
click at [909, 355] on icon "0 25 250 25" at bounding box center [777, 401] width 1111 height 699
click at [1382, 327] on input "text" at bounding box center [1375, 329] width 49 height 21
click at [1492, 326] on input "text" at bounding box center [1465, 329] width 70 height 21
click at [1510, 315] on button "add" at bounding box center [1529, 329] width 39 height 28
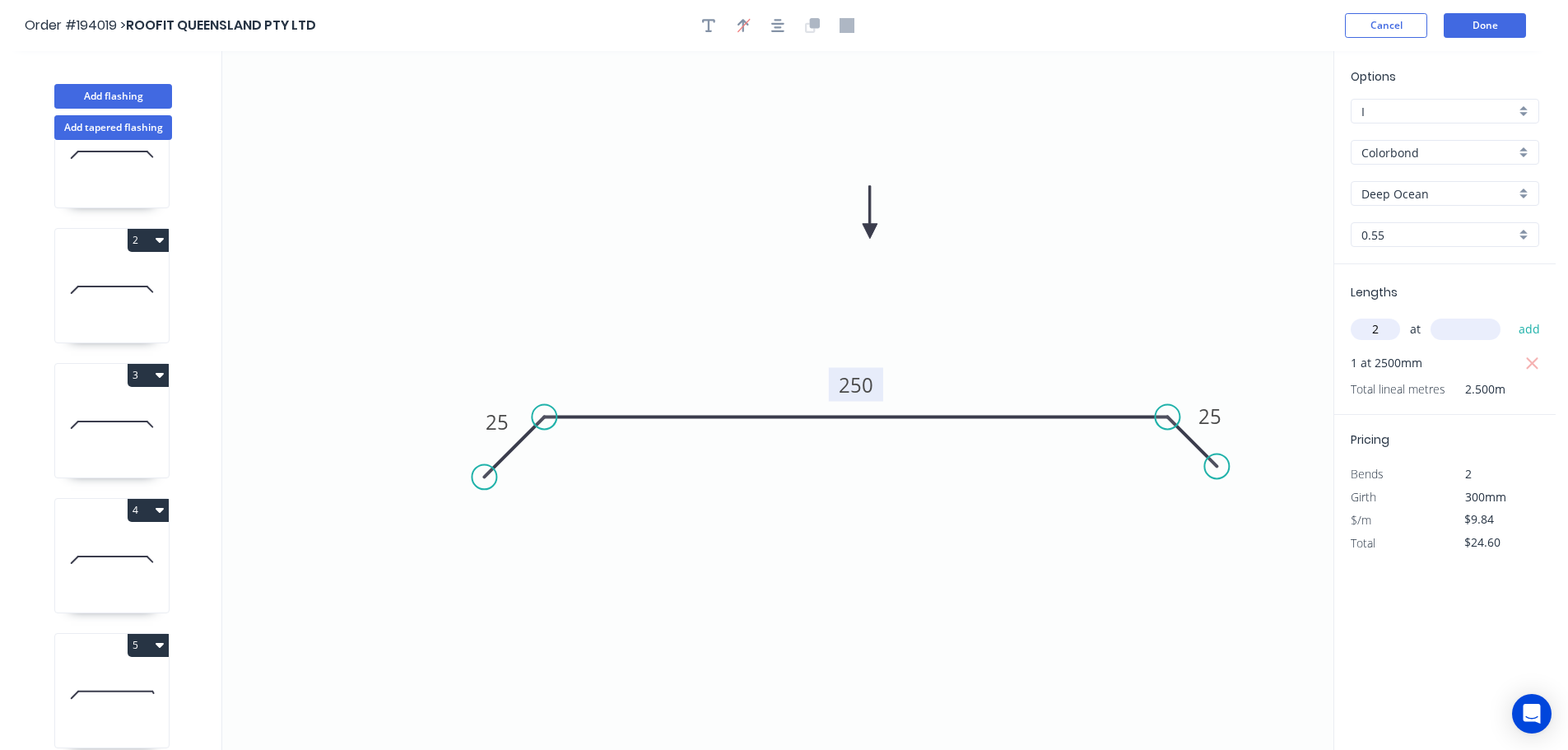
click at [1492, 326] on input "text" at bounding box center [1465, 329] width 70 height 21
click at [1510, 315] on button "add" at bounding box center [1529, 329] width 39 height 28
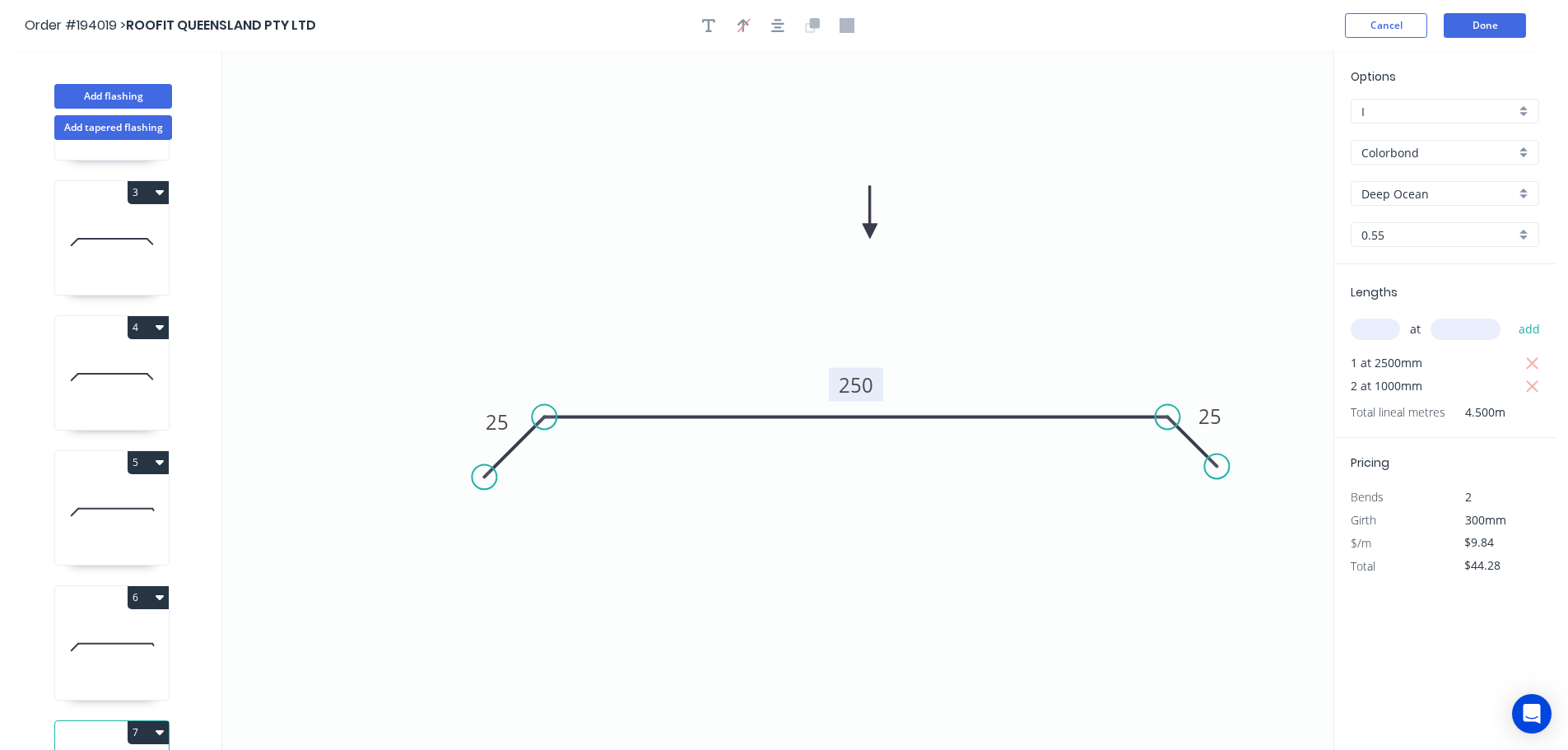
scroll to position [342, 0]
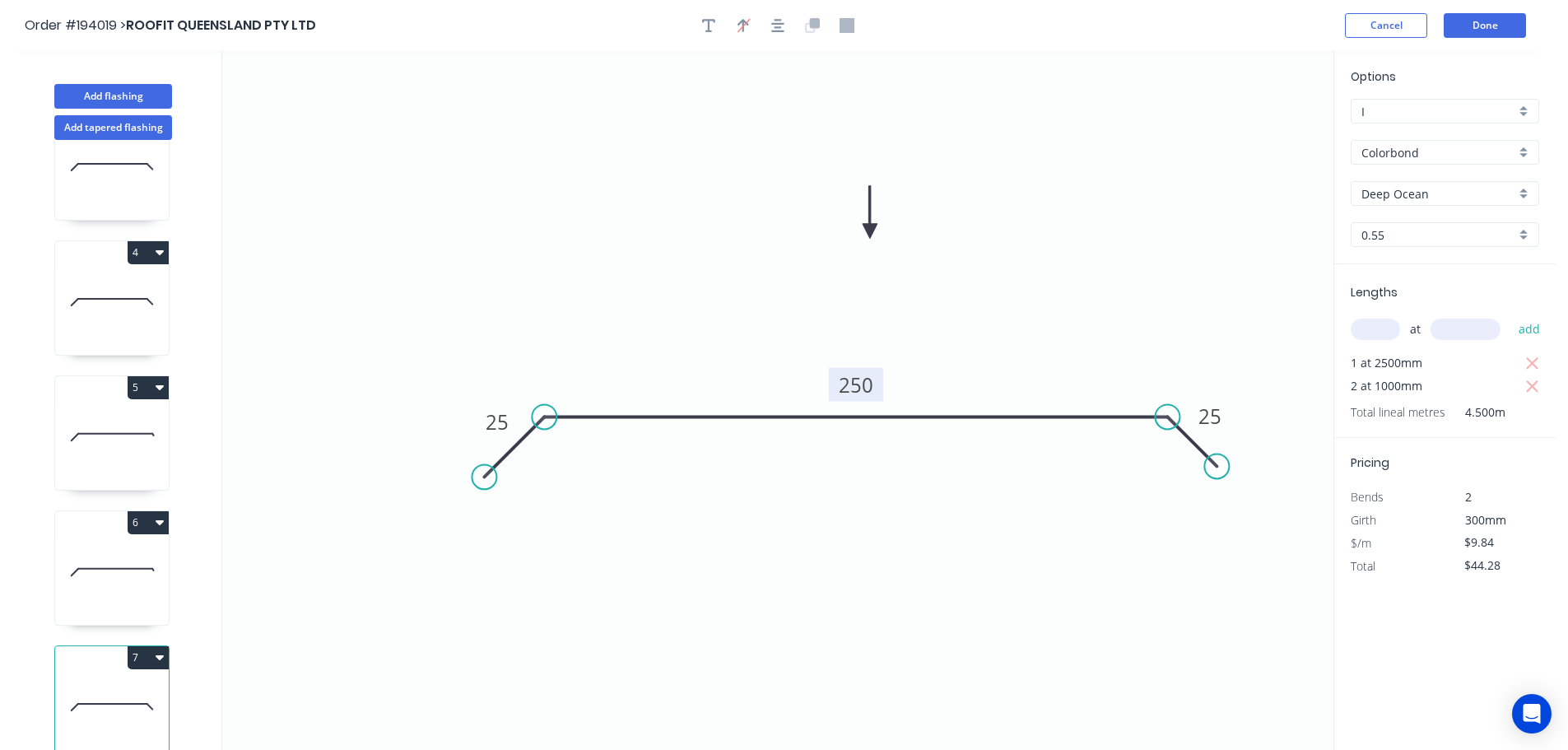
click at [139, 649] on button "7" at bounding box center [148, 658] width 41 height 23
click at [111, 687] on div "Duplicate" at bounding box center [91, 698] width 127 height 24
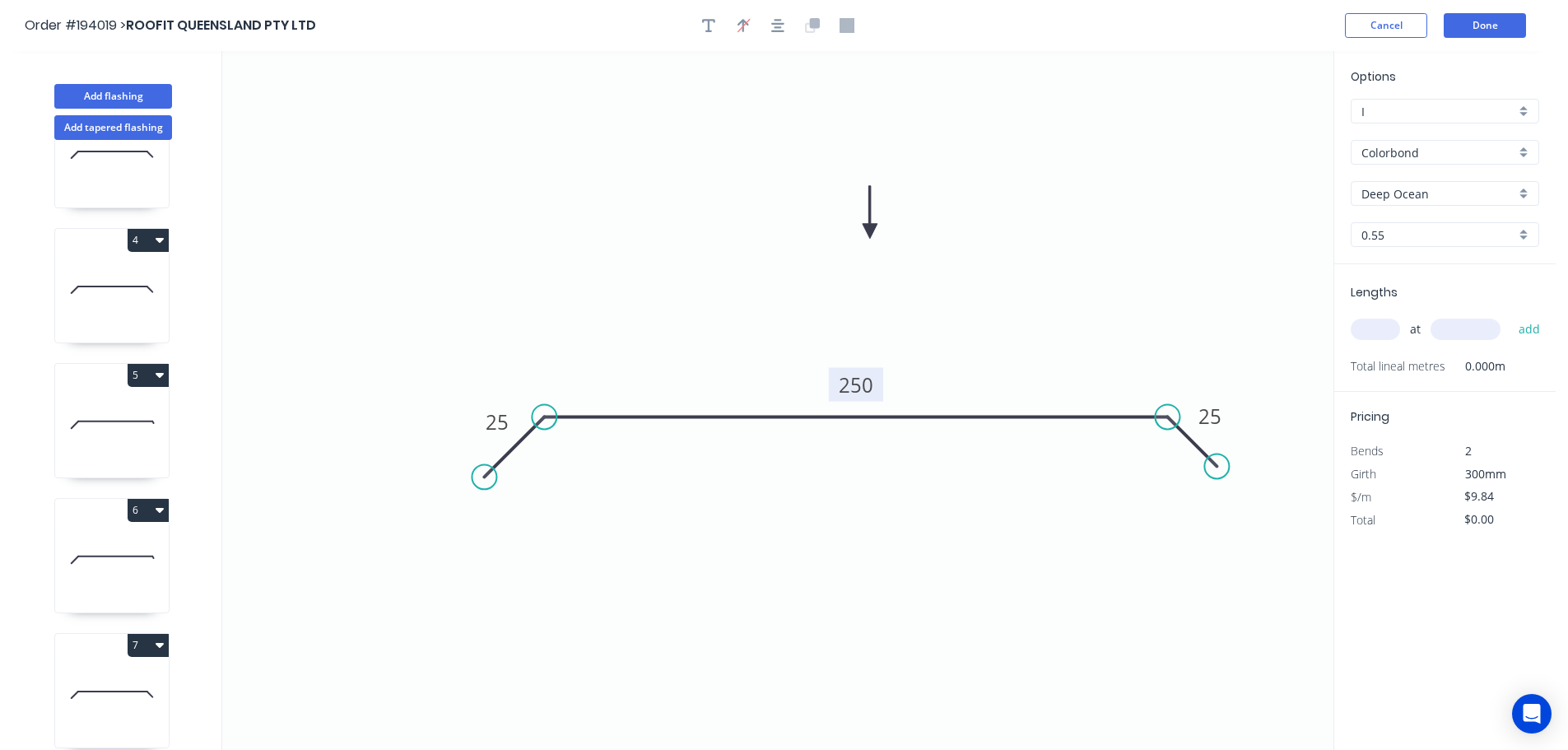
click at [868, 379] on tspan "250" at bounding box center [856, 385] width 34 height 27
click at [928, 346] on icon "0 25 635 25" at bounding box center [777, 401] width 1111 height 699
click at [1383, 323] on input "text" at bounding box center [1375, 329] width 49 height 21
click at [1466, 328] on input "text" at bounding box center [1465, 329] width 70 height 21
click at [1510, 315] on button "add" at bounding box center [1529, 329] width 39 height 28
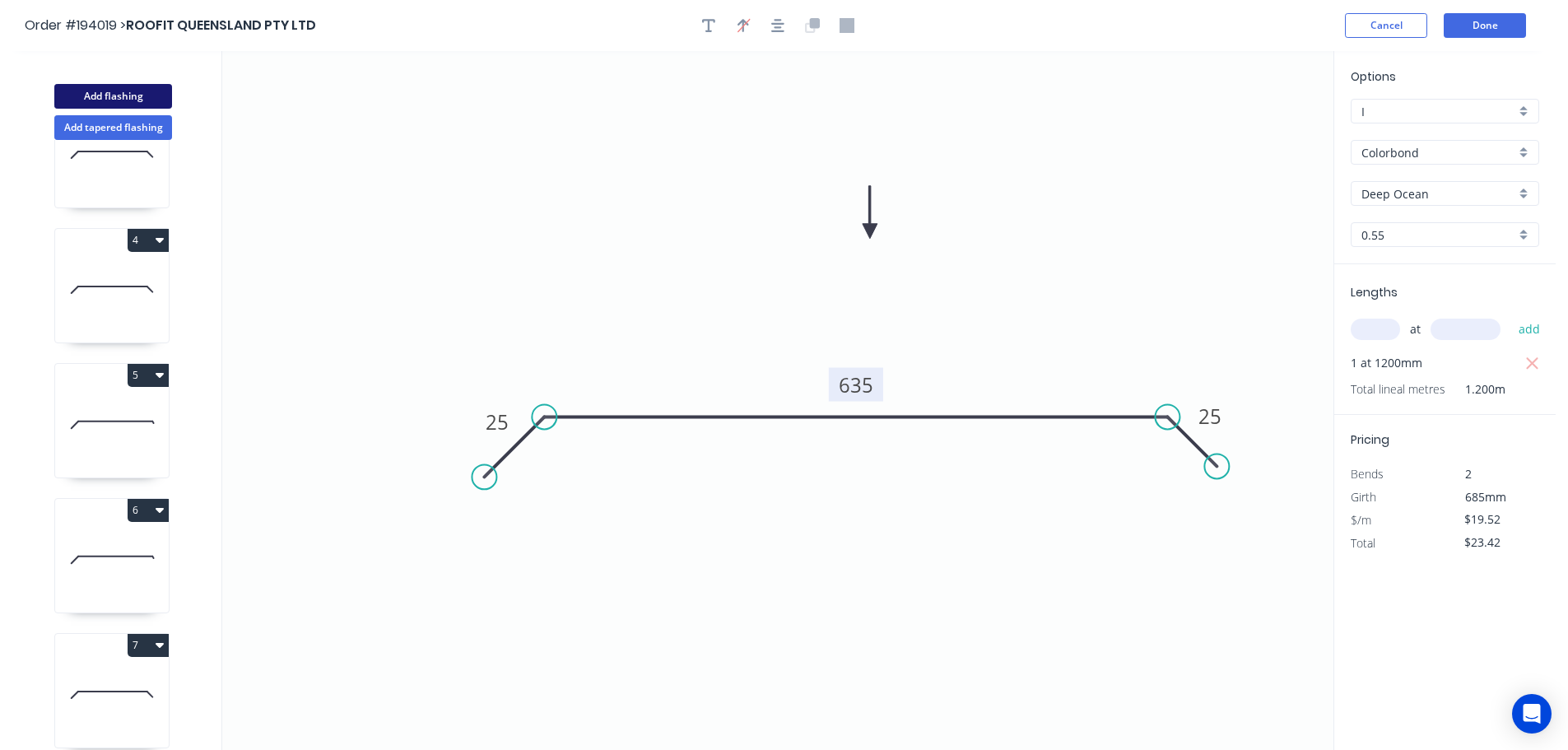
click at [95, 90] on button "Add flashing" at bounding box center [114, 96] width 118 height 25
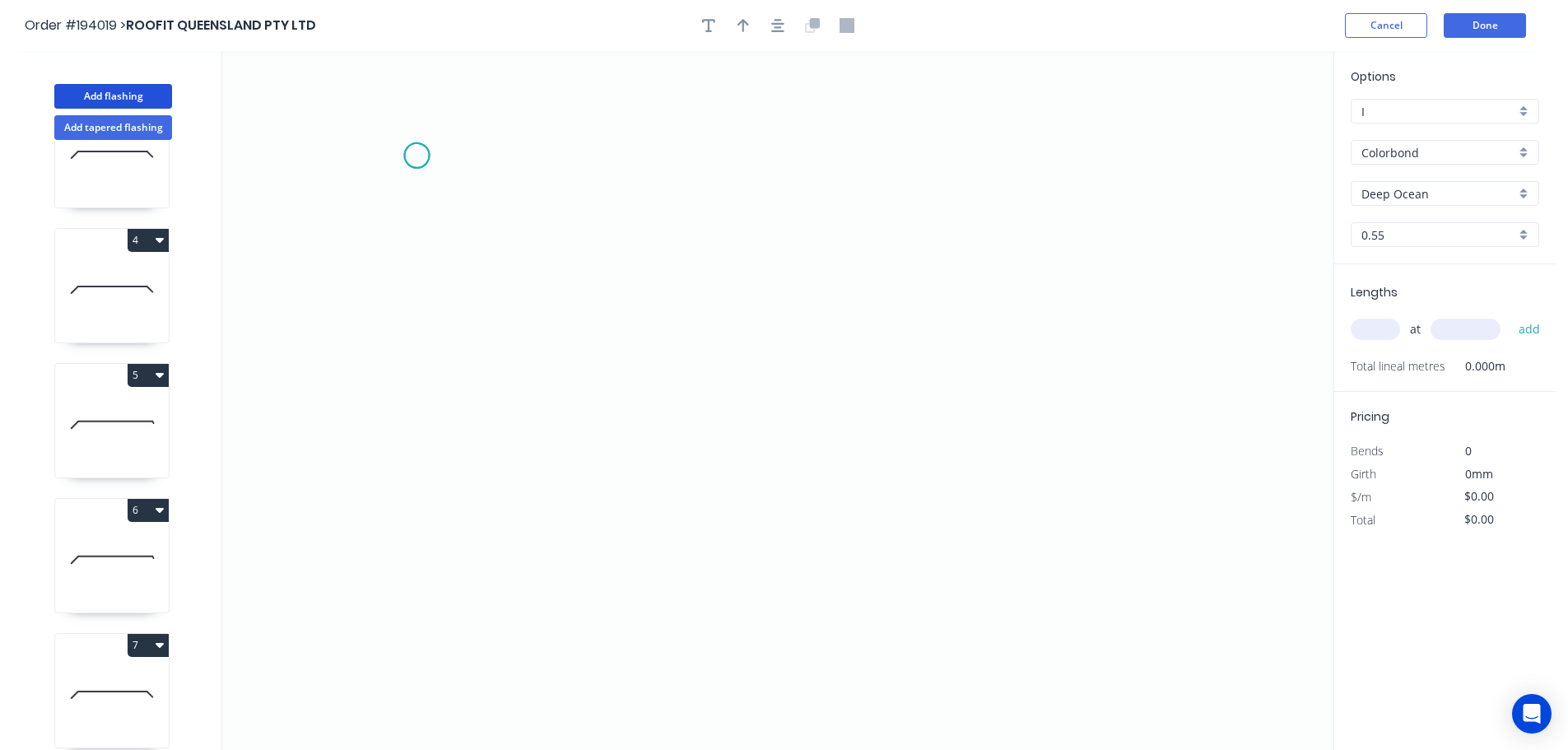
click at [416, 156] on icon "0" at bounding box center [777, 401] width 1111 height 699
click at [604, 153] on icon "0" at bounding box center [777, 401] width 1111 height 699
click at [600, 266] on icon "0 ?" at bounding box center [777, 401] width 1111 height 699
click at [804, 268] on icon "0 ? ?" at bounding box center [777, 401] width 1111 height 699
click at [804, 268] on circle at bounding box center [804, 266] width 25 height 25
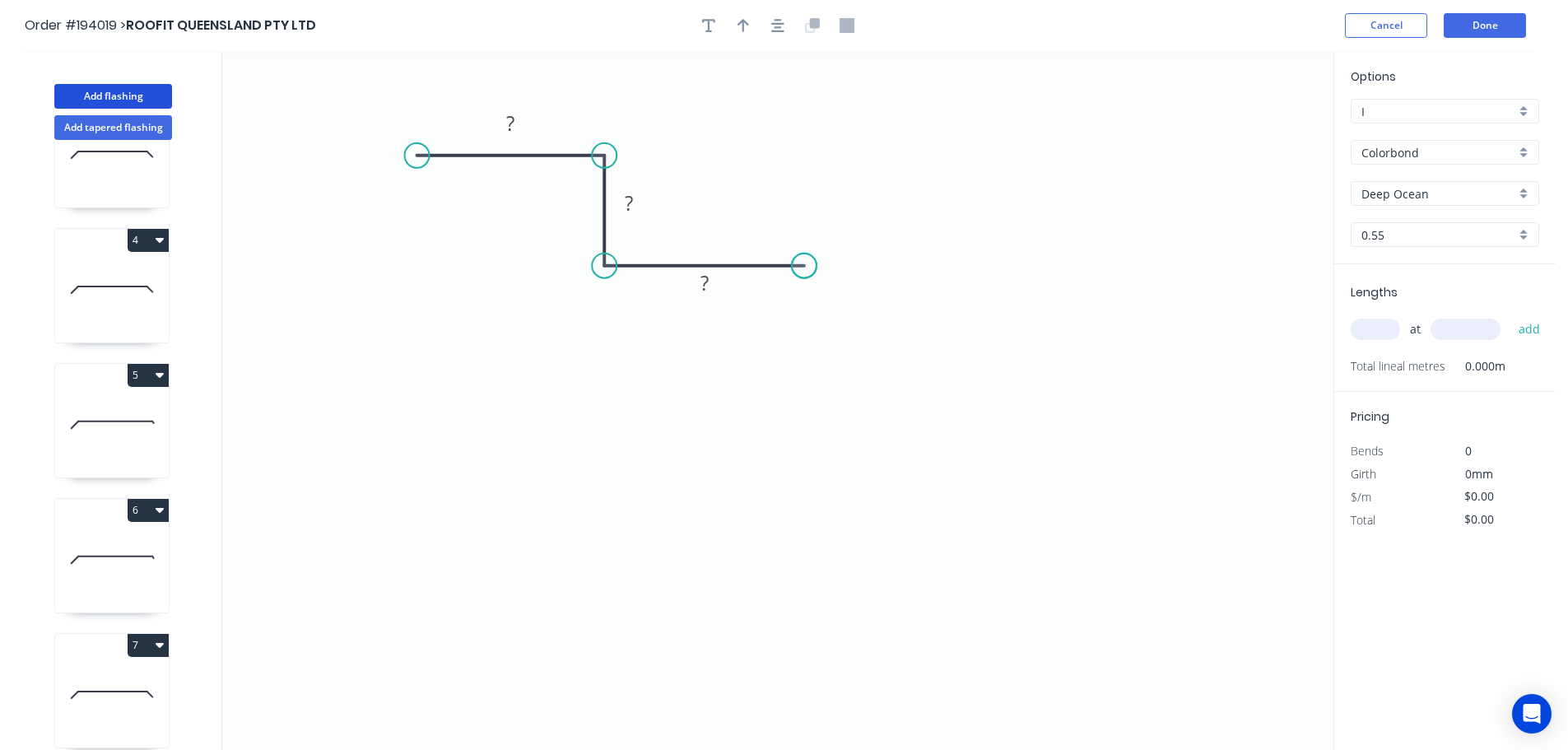
click at [804, 268] on circle at bounding box center [804, 266] width 25 height 25
click at [512, 117] on tspan "?" at bounding box center [510, 122] width 8 height 27
drag, startPoint x: 784, startPoint y: 132, endPoint x: 771, endPoint y: 117, distance: 19.8
click at [788, 132] on icon "0 50 20 50" at bounding box center [777, 401] width 1111 height 699
click at [741, 23] on icon "button" at bounding box center [743, 26] width 11 height 15
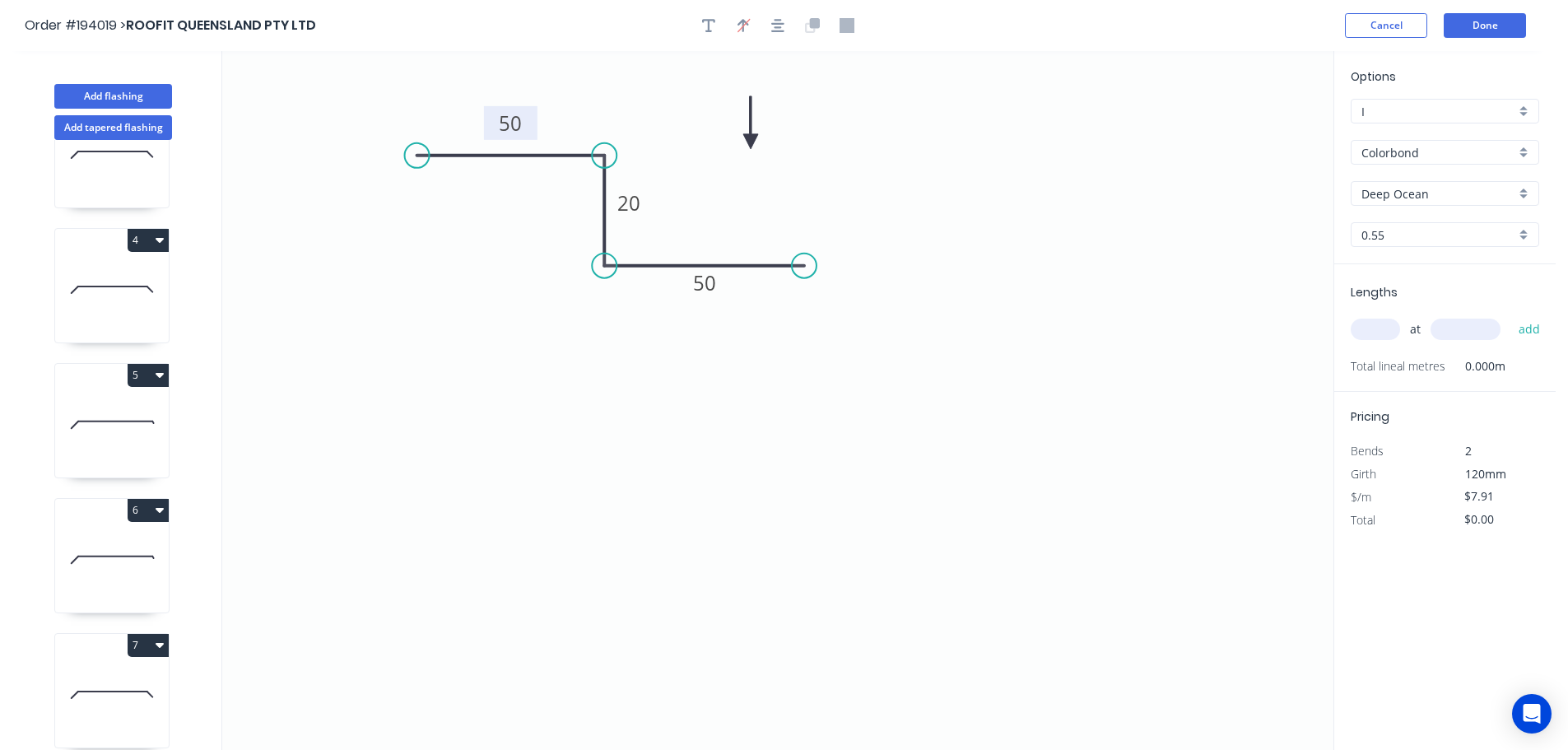
drag, startPoint x: 1252, startPoint y: 129, endPoint x: 751, endPoint y: 142, distance: 501.2
click at [751, 142] on icon at bounding box center [750, 122] width 15 height 53
click at [1382, 327] on input "text" at bounding box center [1375, 329] width 49 height 21
click at [1458, 324] on input "text" at bounding box center [1465, 329] width 70 height 21
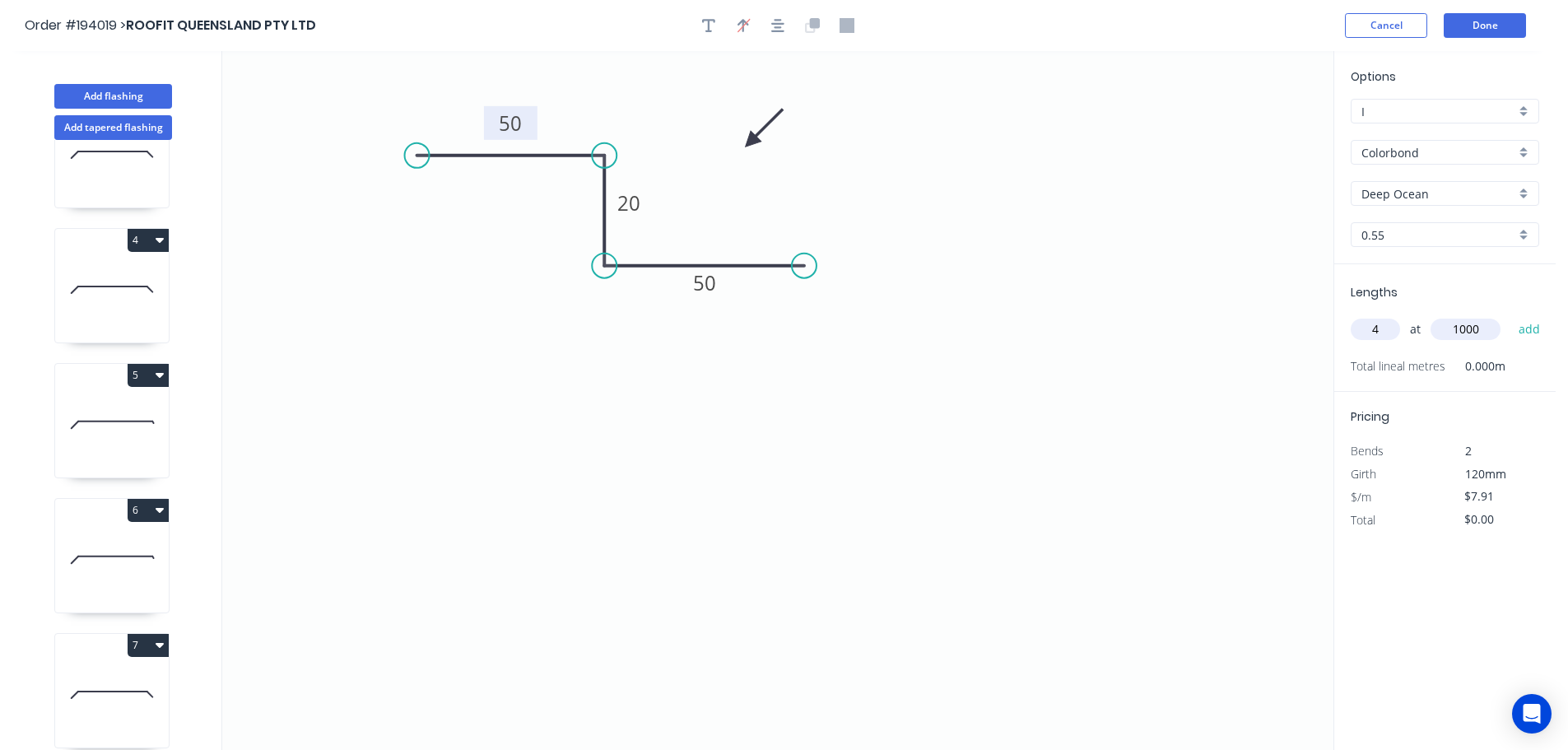
click at [1510, 315] on button "add" at bounding box center [1529, 329] width 39 height 28
drag, startPoint x: 85, startPoint y: 85, endPoint x: 155, endPoint y: 95, distance: 70.7
click at [87, 85] on button "Add flashing" at bounding box center [114, 96] width 118 height 25
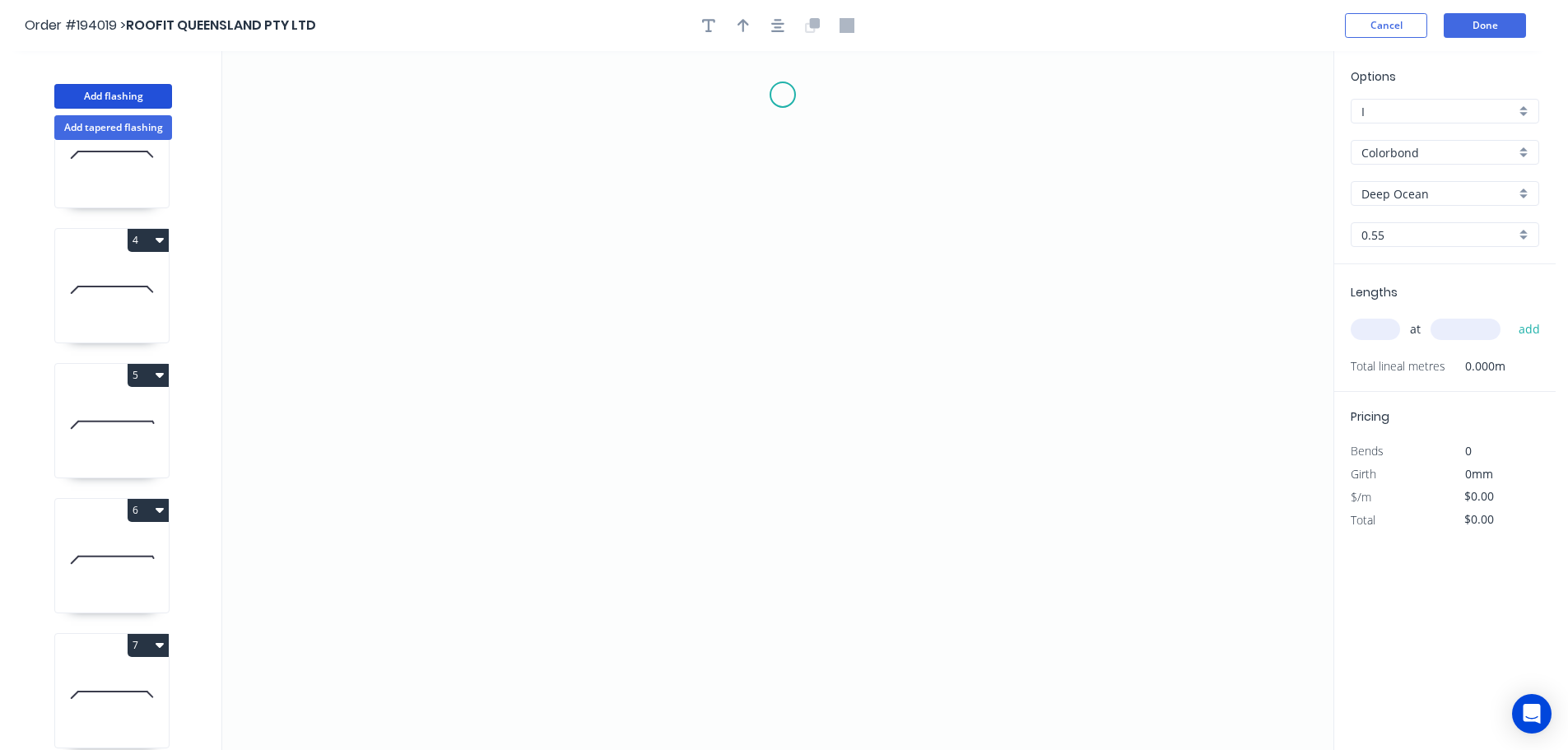
click at [783, 95] on icon "0" at bounding box center [777, 401] width 1111 height 699
click at [720, 156] on icon at bounding box center [751, 126] width 63 height 62
click at [710, 349] on icon "0 ?" at bounding box center [777, 401] width 1111 height 699
click at [791, 404] on icon "0 ? ?" at bounding box center [777, 401] width 1111 height 699
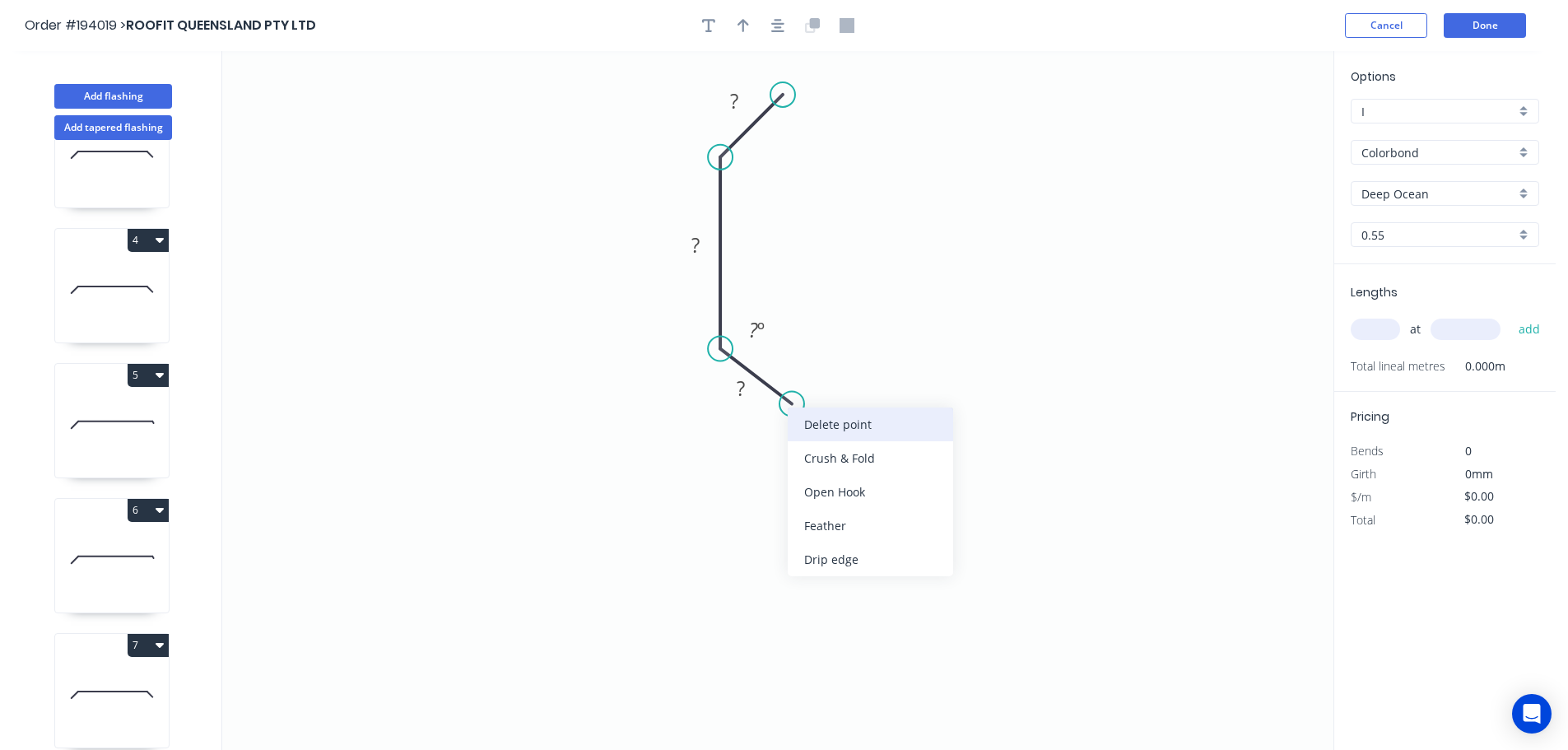
click at [816, 424] on div "Delete point" at bounding box center [871, 424] width 166 height 33
click at [720, 349] on circle at bounding box center [720, 349] width 25 height 25
click at [784, 414] on icon "0 ? ?" at bounding box center [777, 401] width 1111 height 699
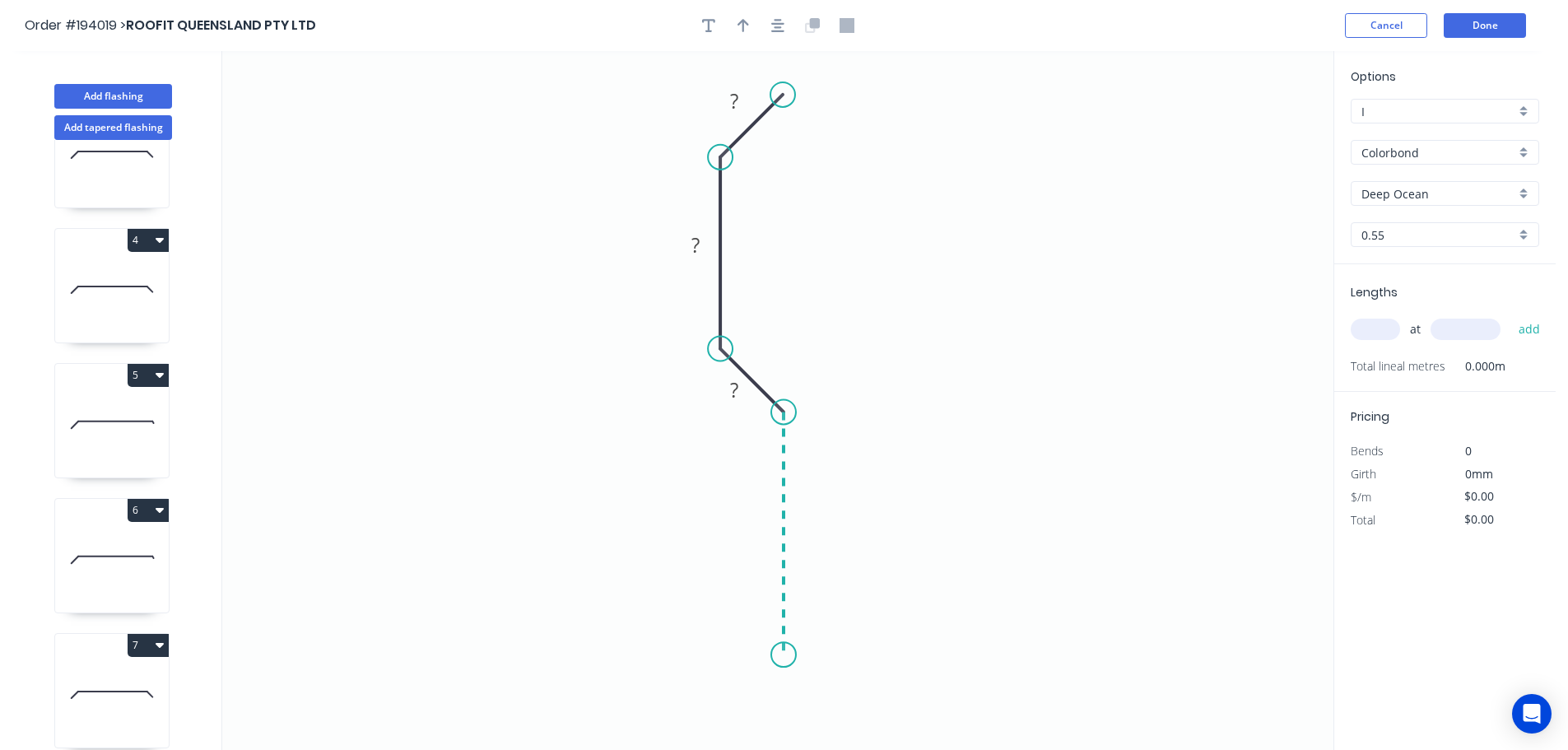
click at [770, 656] on icon "0 ? ? ?" at bounding box center [777, 401] width 1111 height 699
click at [738, 700] on icon "0 ? ? ? ?" at bounding box center [777, 401] width 1111 height 699
click at [738, 700] on circle at bounding box center [738, 701] width 25 height 25
click at [740, 103] on rect at bounding box center [733, 102] width 33 height 23
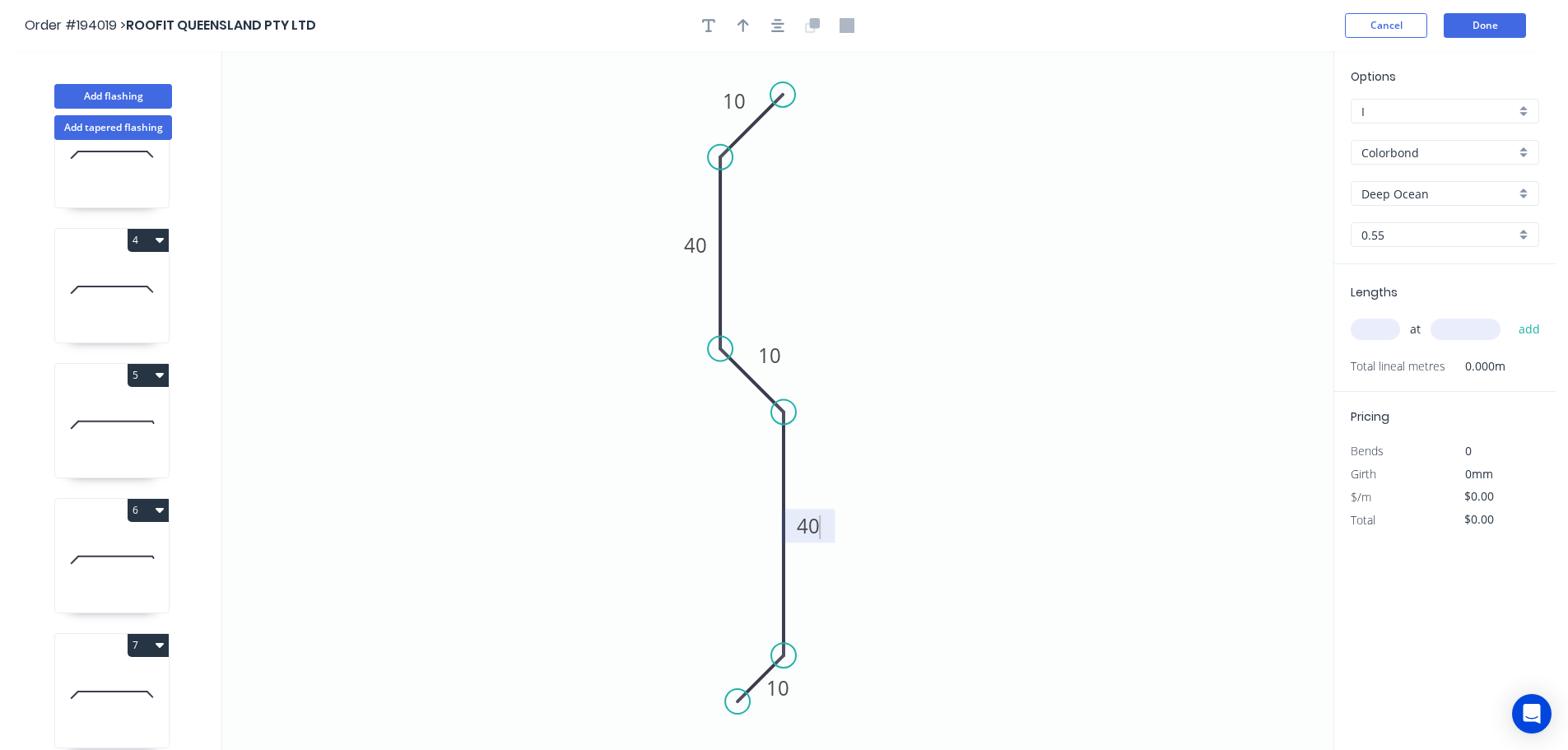
click at [934, 189] on icon "0 10 40 10 40 10" at bounding box center [777, 401] width 1111 height 699
click at [745, 19] on icon "button" at bounding box center [743, 26] width 11 height 15
drag, startPoint x: 1251, startPoint y: 128, endPoint x: 938, endPoint y: 239, distance: 332.1
click at [938, 239] on icon at bounding box center [937, 221] width 15 height 53
click at [938, 240] on icon at bounding box center [937, 221] width 15 height 53
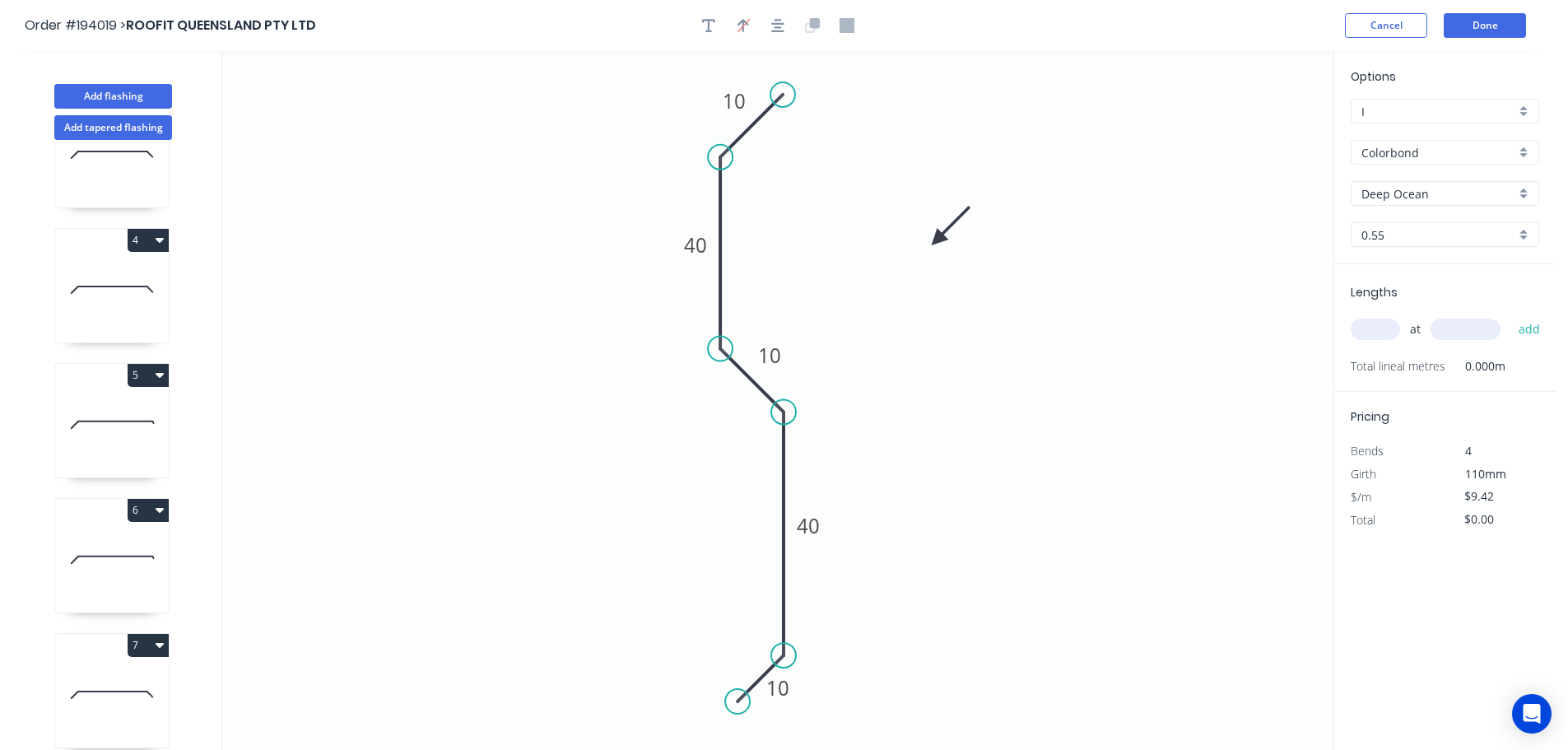
click at [966, 424] on icon "0 10 40 10 40 10" at bounding box center [777, 401] width 1111 height 699
click at [1381, 332] on input "text" at bounding box center [1375, 329] width 49 height 21
click at [1472, 328] on input "text" at bounding box center [1465, 329] width 70 height 21
click at [1510, 315] on button "add" at bounding box center [1529, 329] width 39 height 28
click at [80, 92] on button "Add flashing" at bounding box center [114, 96] width 118 height 25
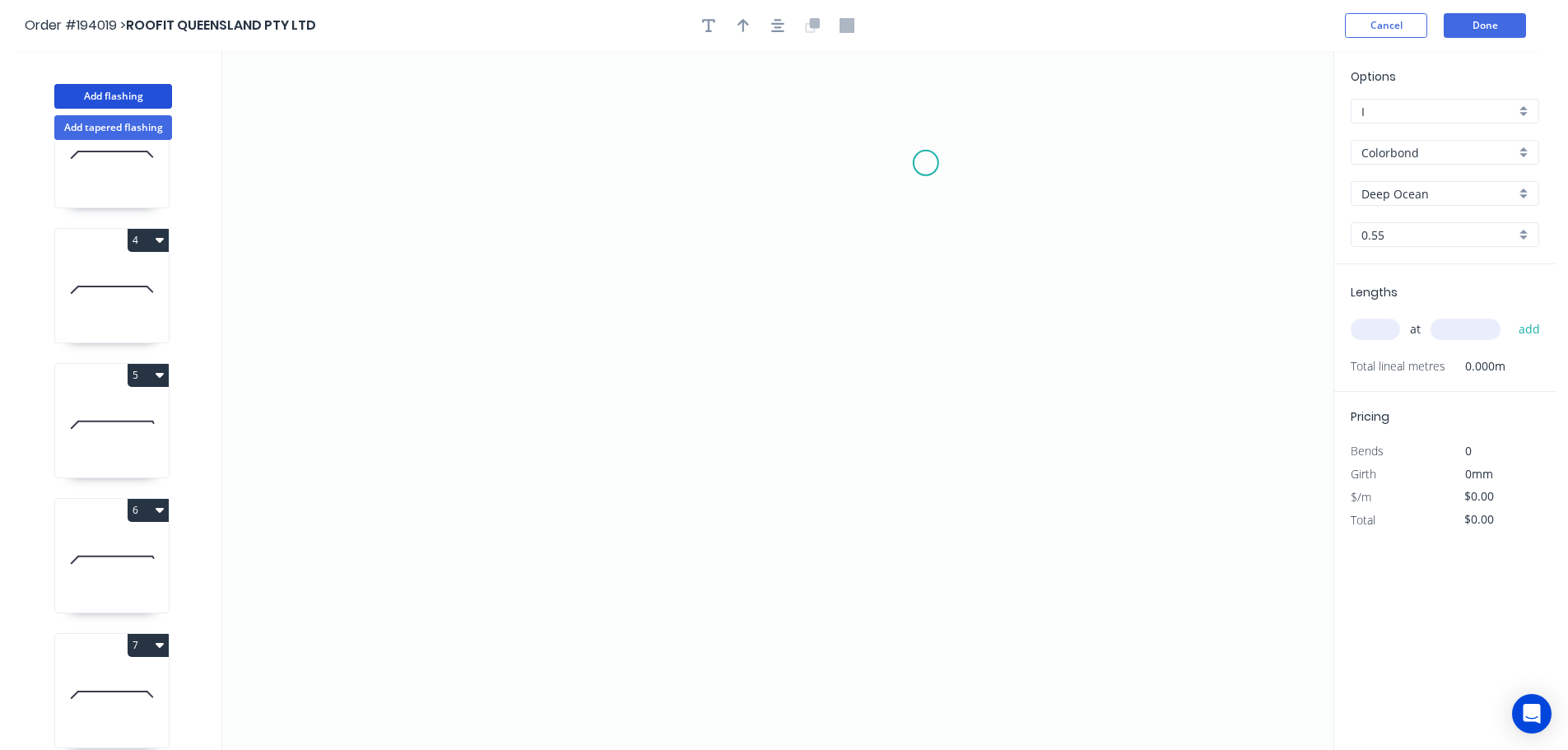
click at [926, 163] on icon "0" at bounding box center [777, 401] width 1111 height 699
click at [624, 151] on icon "0" at bounding box center [777, 401] width 1111 height 699
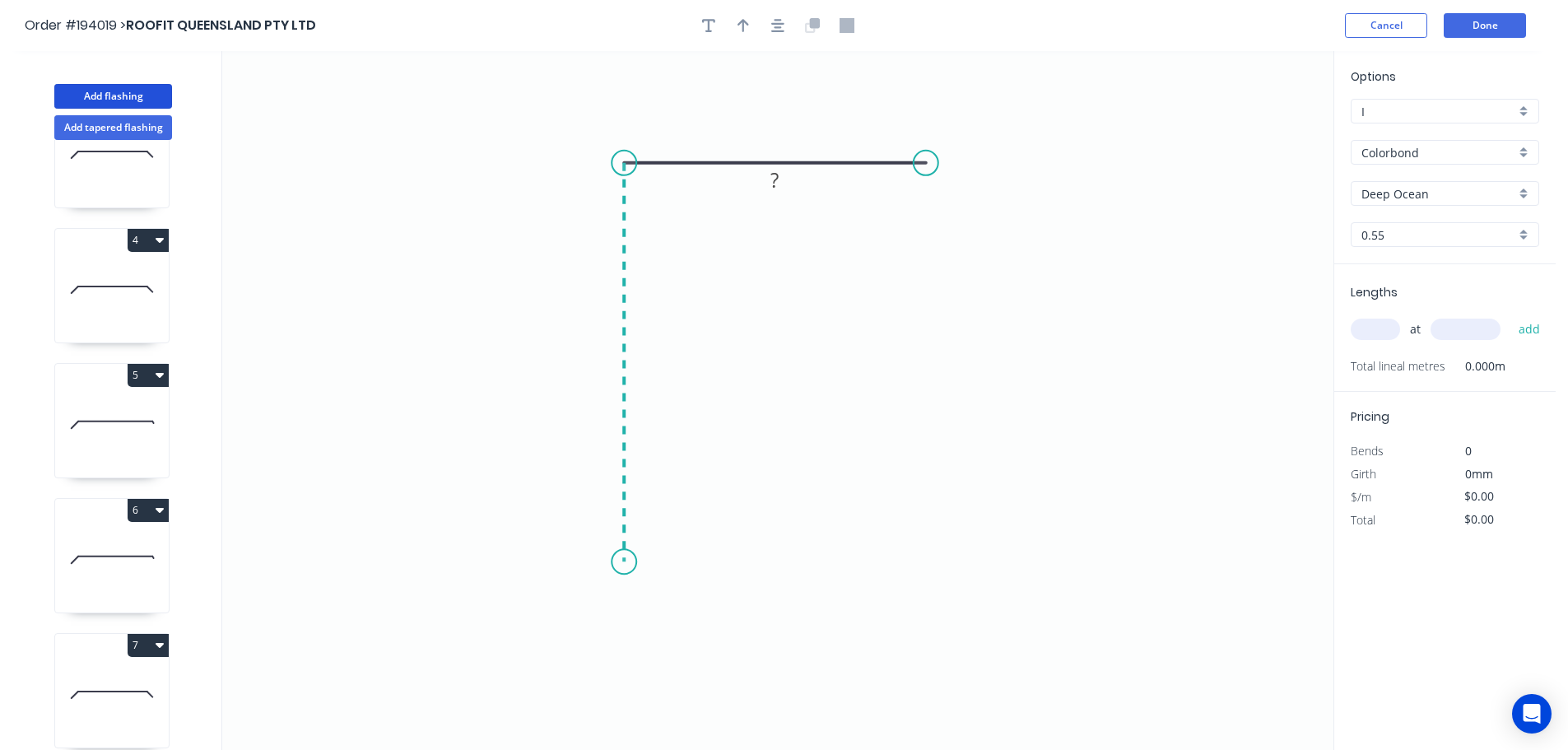
click at [622, 562] on icon "0 ?" at bounding box center [777, 401] width 1111 height 699
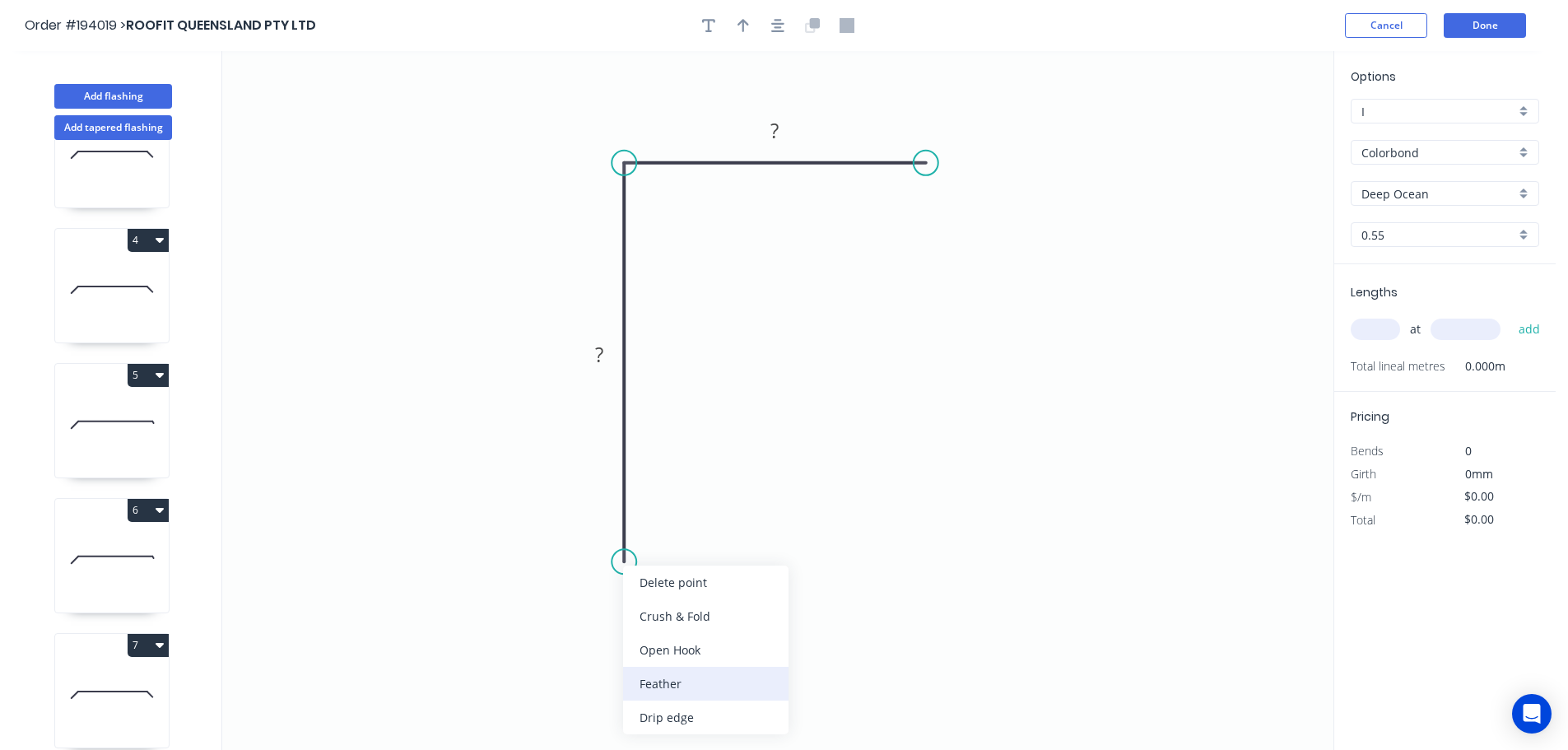
click at [712, 693] on div "Feather" at bounding box center [706, 683] width 166 height 33
click at [663, 613] on div "Flip bend" at bounding box center [702, 611] width 166 height 33
click at [671, 534] on tspan "15" at bounding box center [669, 532] width 23 height 27
click at [747, 570] on icon "0 FE 10 ? ?" at bounding box center [777, 401] width 1111 height 699
click at [679, 533] on tspan "10" at bounding box center [669, 532] width 23 height 27
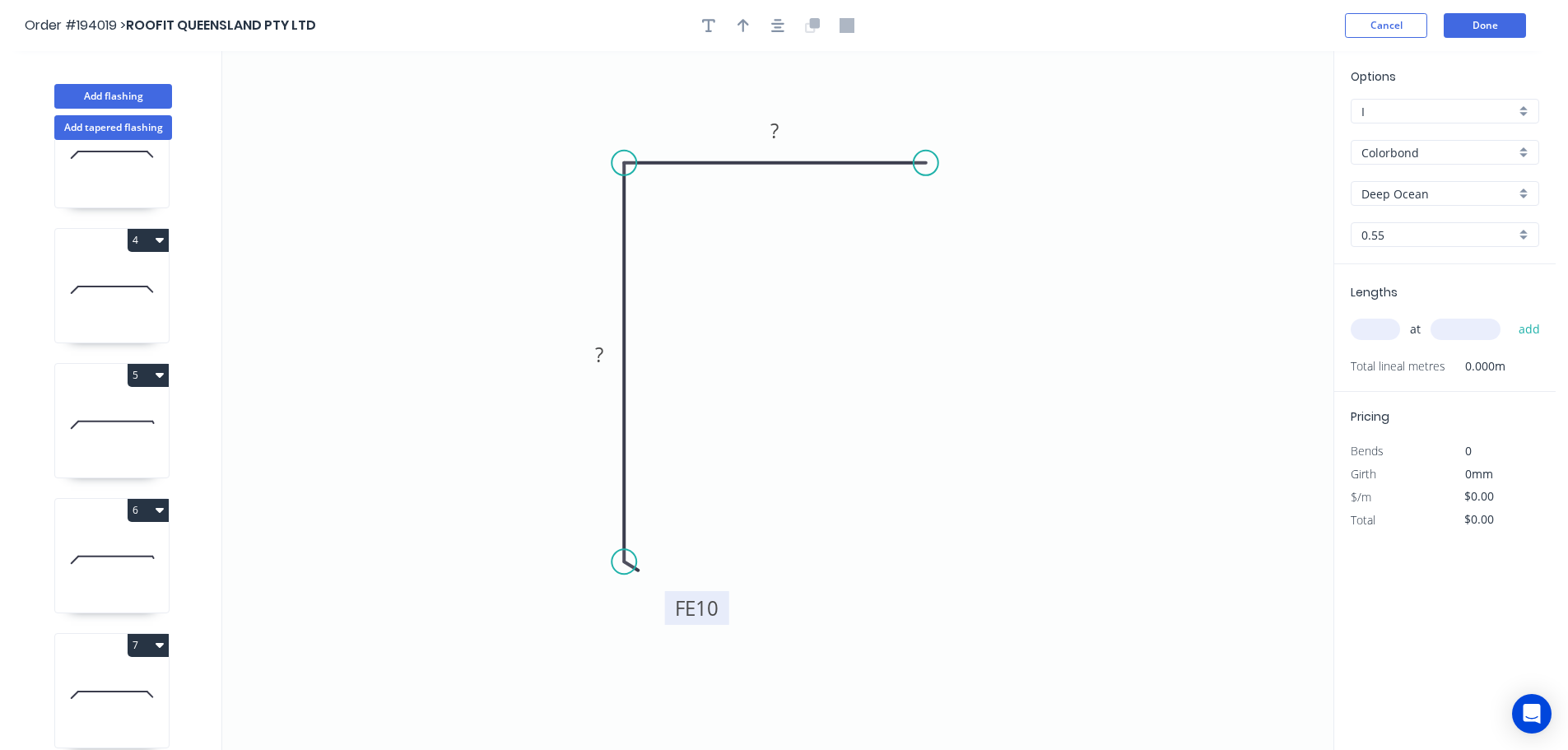
drag, startPoint x: 688, startPoint y: 537, endPoint x: 733, endPoint y: 617, distance: 91.8
click at [729, 617] on rect at bounding box center [696, 607] width 64 height 33
click at [978, 283] on div "Feather" at bounding box center [1014, 283] width 166 height 33
click at [953, 202] on div "Flip bend" at bounding box center [1012, 213] width 166 height 33
click at [967, 189] on tspan "15" at bounding box center [958, 189] width 23 height 27
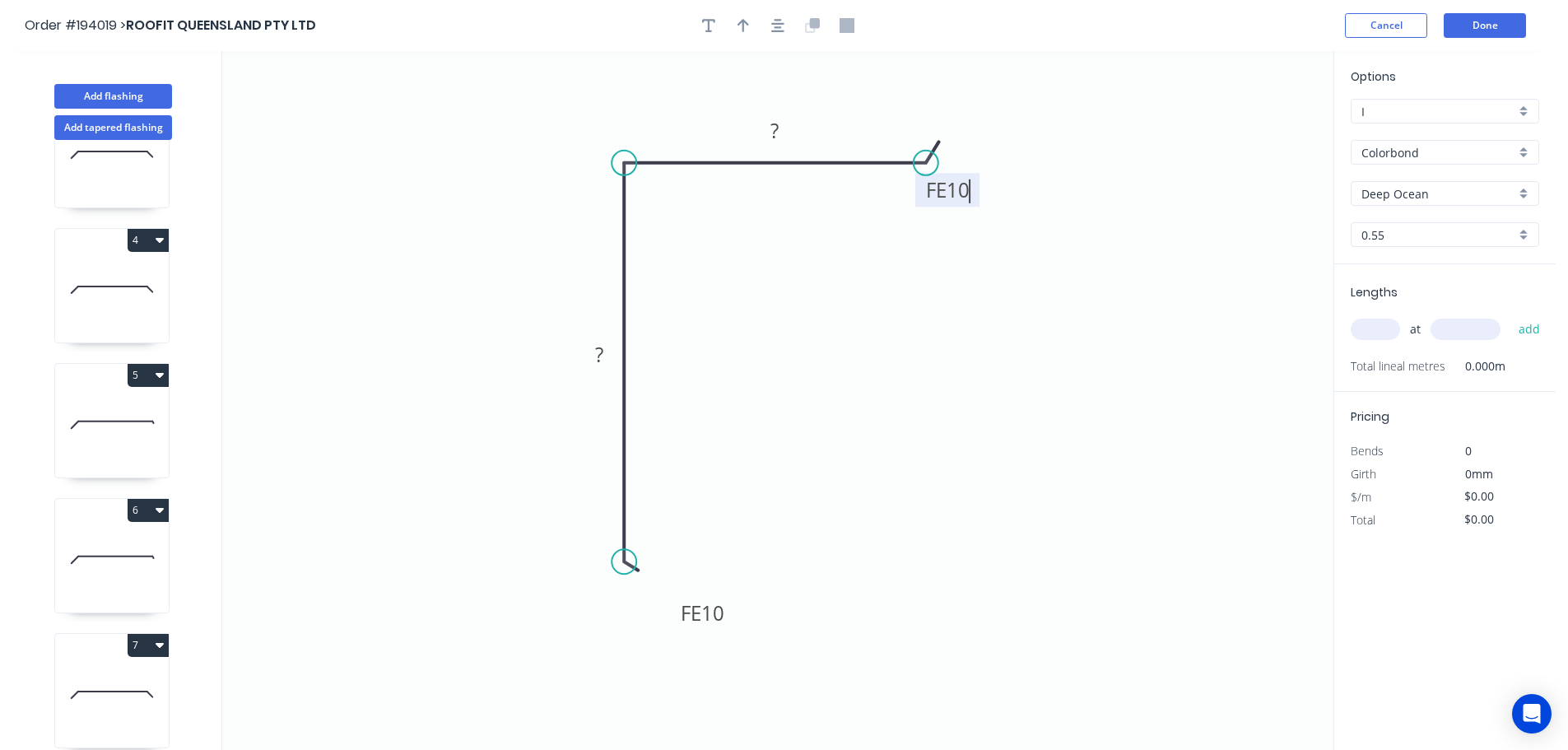
click at [1102, 232] on icon "0 FE 10 ? FE 10 ?" at bounding box center [777, 401] width 1111 height 699
drag, startPoint x: 971, startPoint y: 194, endPoint x: 1028, endPoint y: 123, distance: 91.0
click at [1028, 123] on rect at bounding box center [1004, 120] width 64 height 33
click at [777, 123] on tspan "?" at bounding box center [775, 130] width 8 height 27
click at [861, 284] on icon "0 FE 10 ? FE 10 40" at bounding box center [777, 401] width 1111 height 699
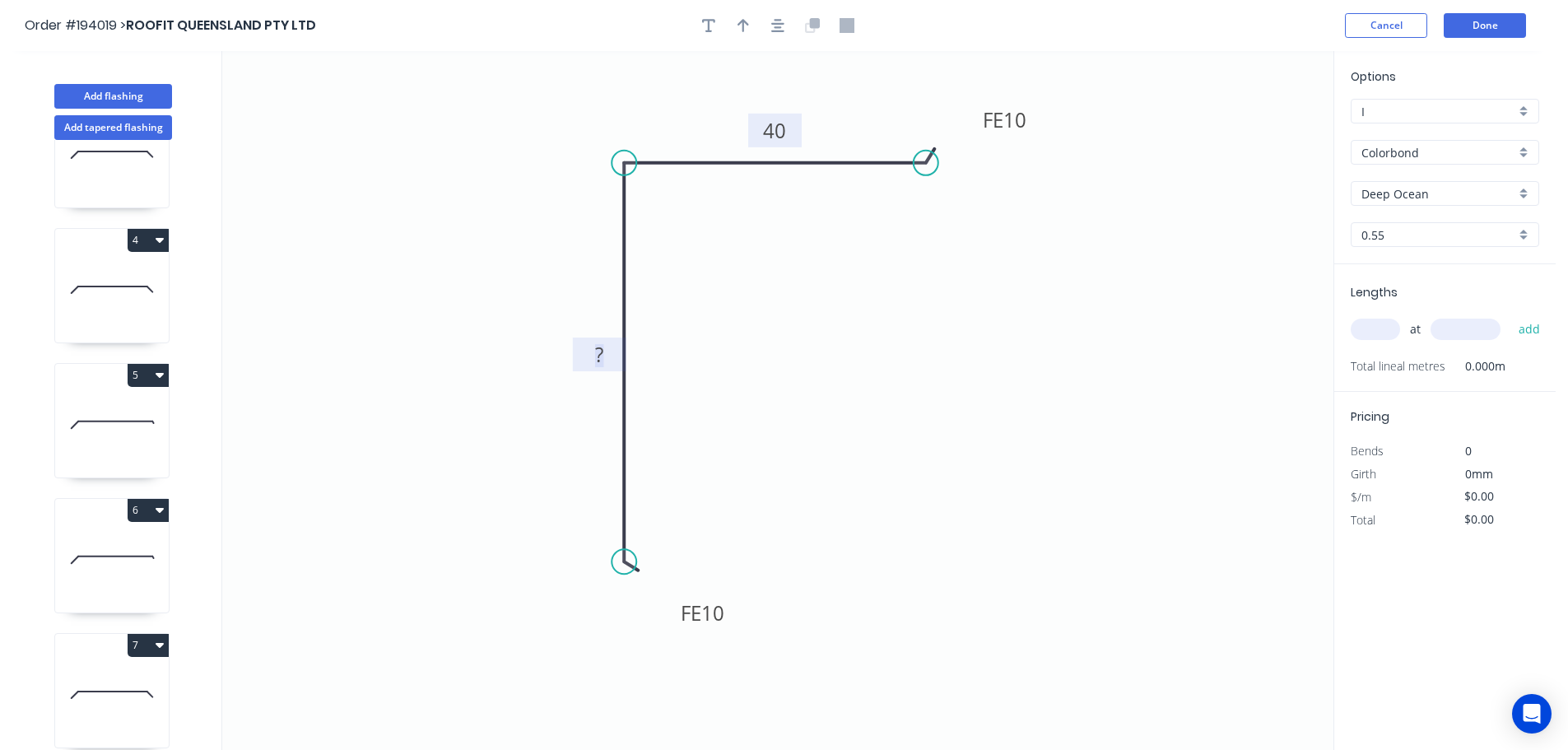
click at [599, 355] on tspan "?" at bounding box center [599, 354] width 8 height 27
click at [688, 360] on icon "0 FE 10 60 FE 10 40" at bounding box center [777, 401] width 1111 height 699
click at [740, 21] on icon "button" at bounding box center [743, 26] width 11 height 15
drag, startPoint x: 1248, startPoint y: 129, endPoint x: 433, endPoint y: 291, distance: 830.9
click at [482, 291] on icon at bounding box center [489, 273] width 15 height 53
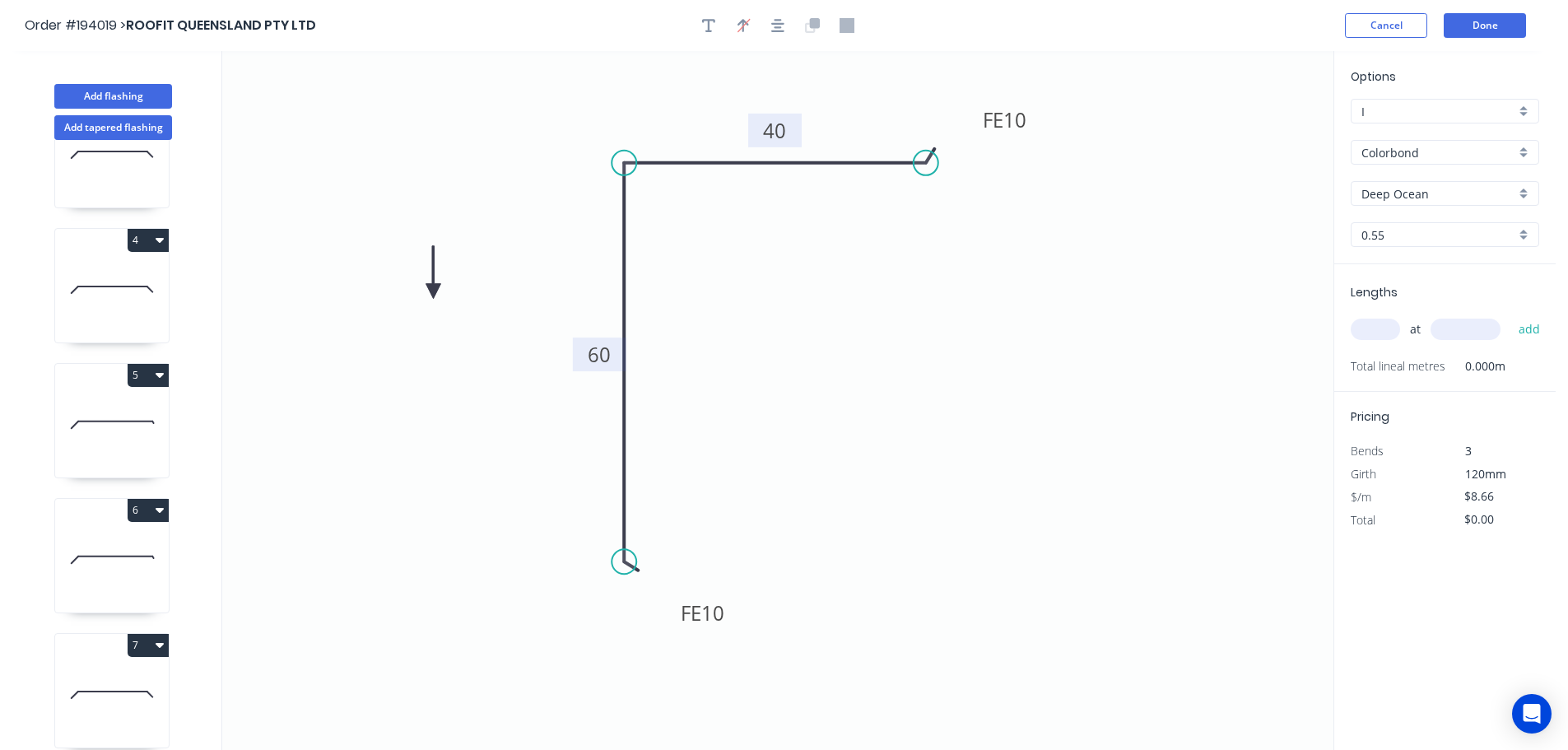
click at [433, 291] on icon at bounding box center [433, 273] width 15 height 53
click at [433, 291] on icon at bounding box center [447, 277] width 48 height 48
click at [433, 291] on icon at bounding box center [453, 291] width 53 height 15
click at [433, 291] on icon at bounding box center [447, 305] width 48 height 48
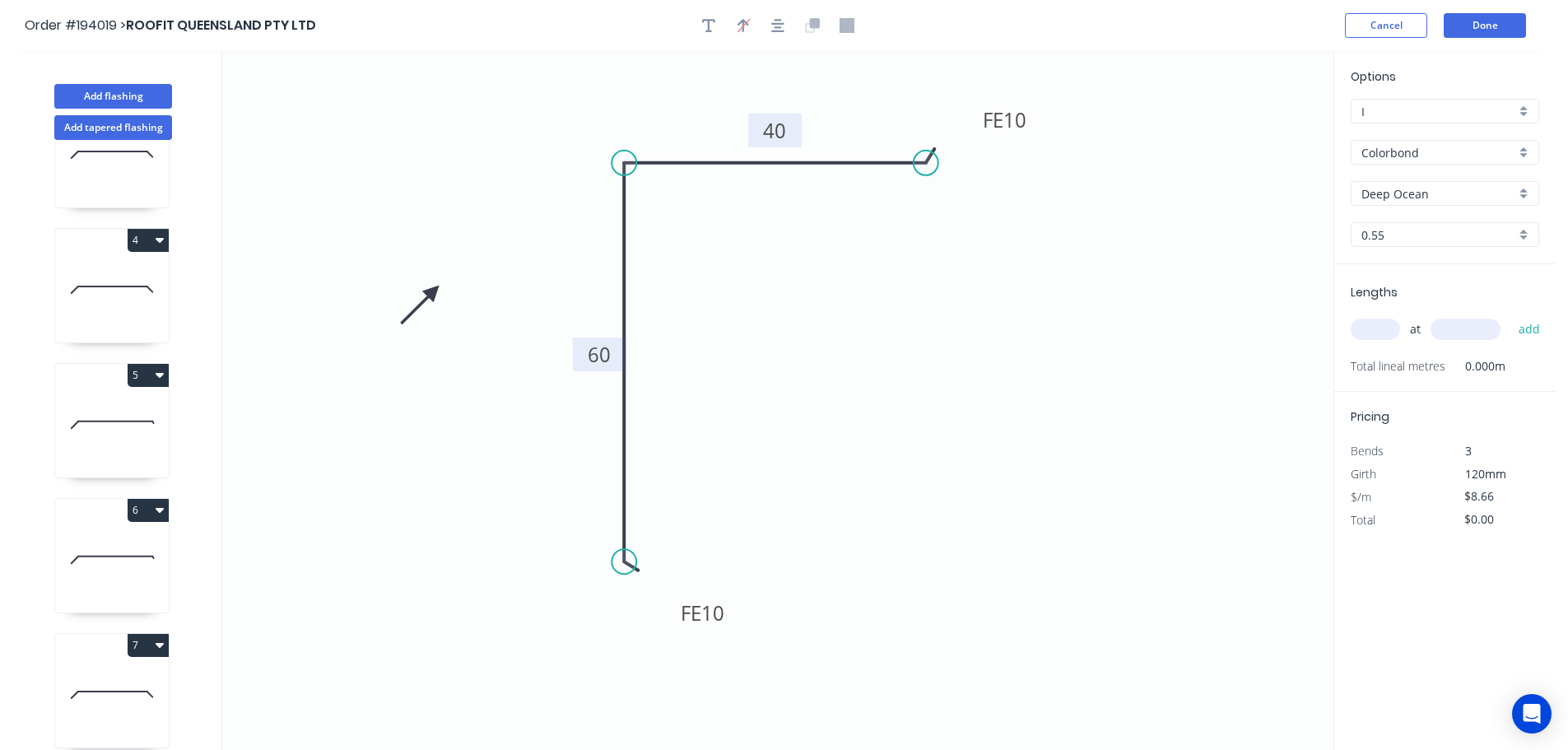
click at [433, 291] on icon at bounding box center [420, 305] width 48 height 48
click at [1387, 328] on input "text" at bounding box center [1375, 329] width 49 height 21
click at [1459, 327] on input "text" at bounding box center [1465, 329] width 70 height 21
click at [1510, 315] on button "add" at bounding box center [1529, 329] width 39 height 28
click at [1482, 26] on button "Done" at bounding box center [1484, 26] width 82 height 25
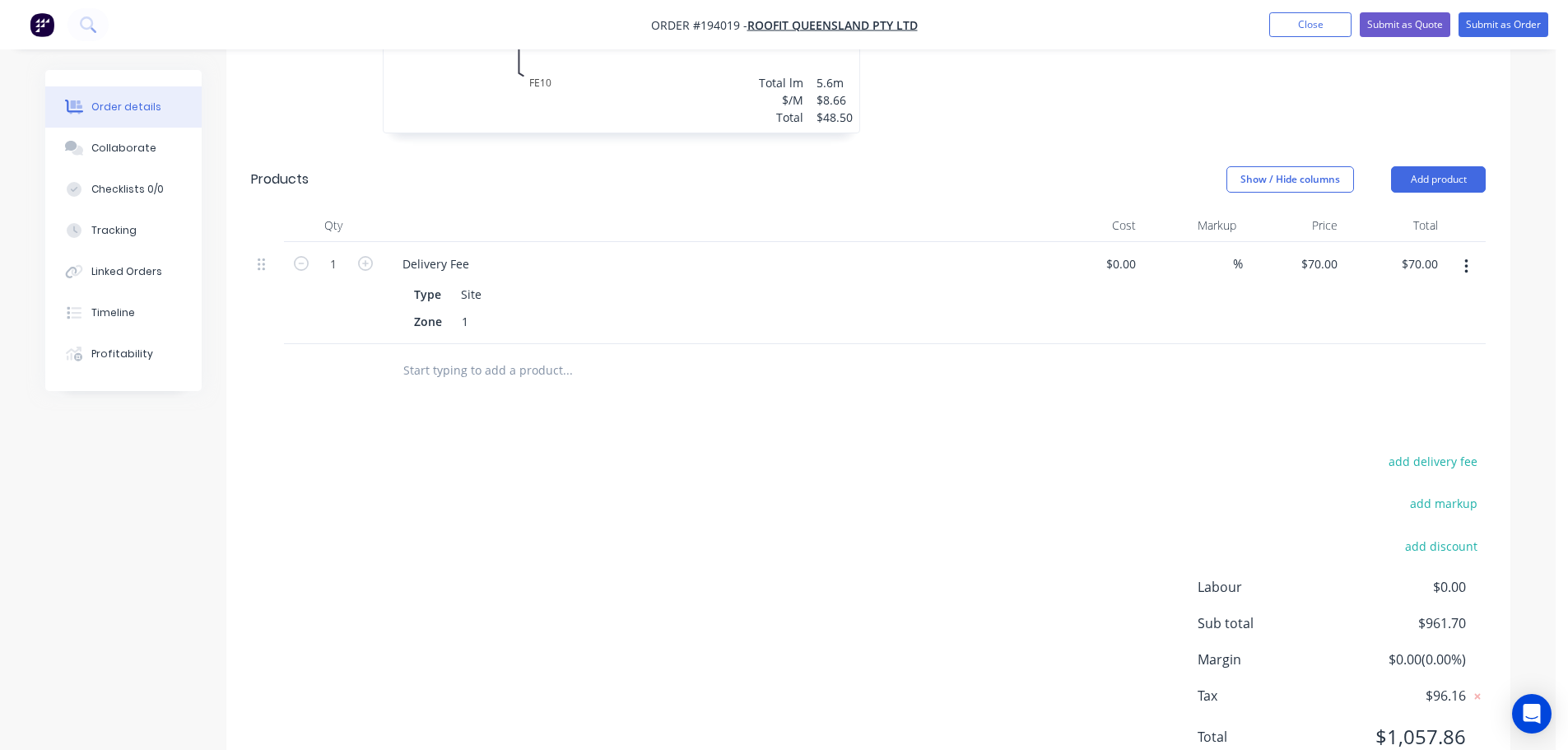
scroll to position [2218, 0]
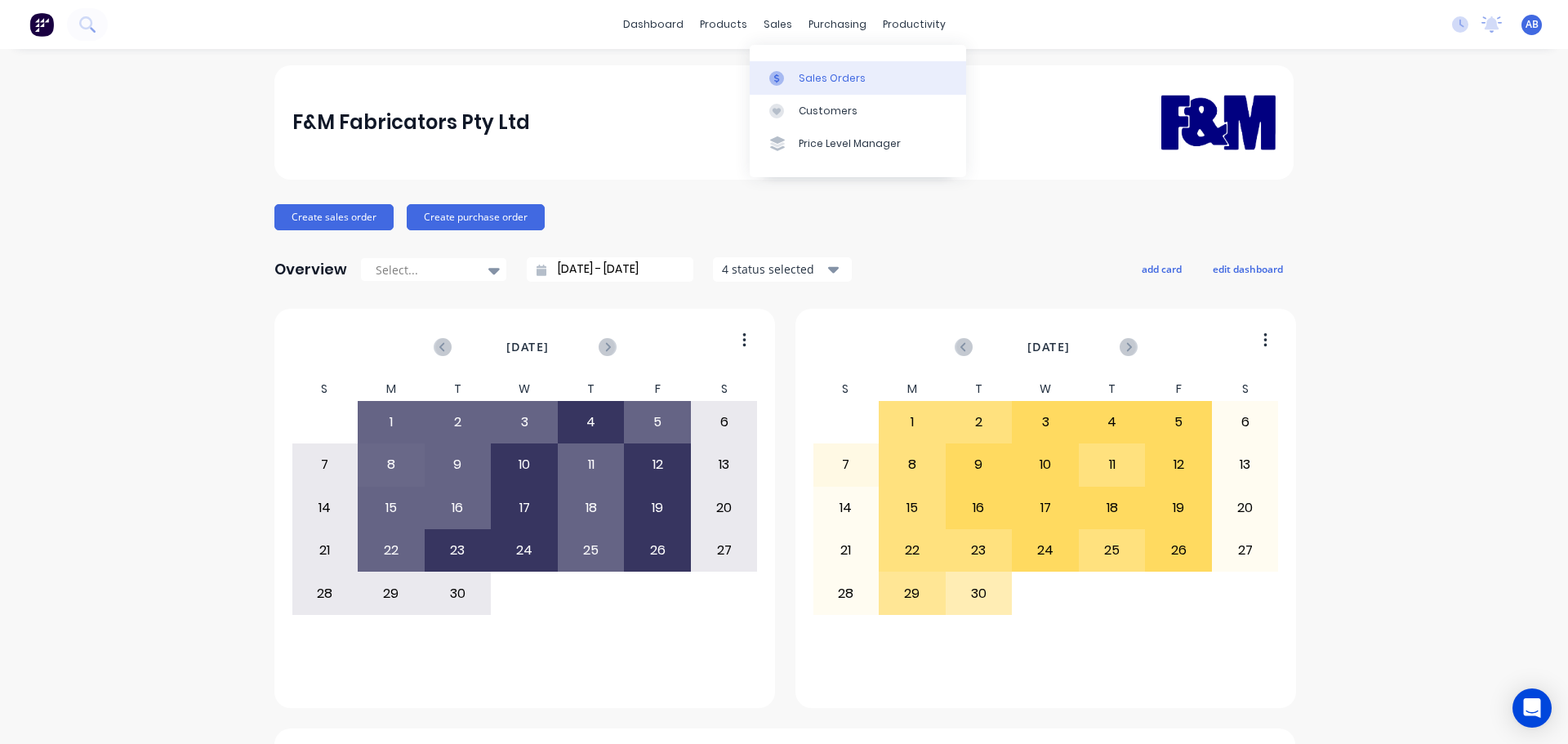
click at [775, 78] on icon at bounding box center [777, 78] width 5 height 9
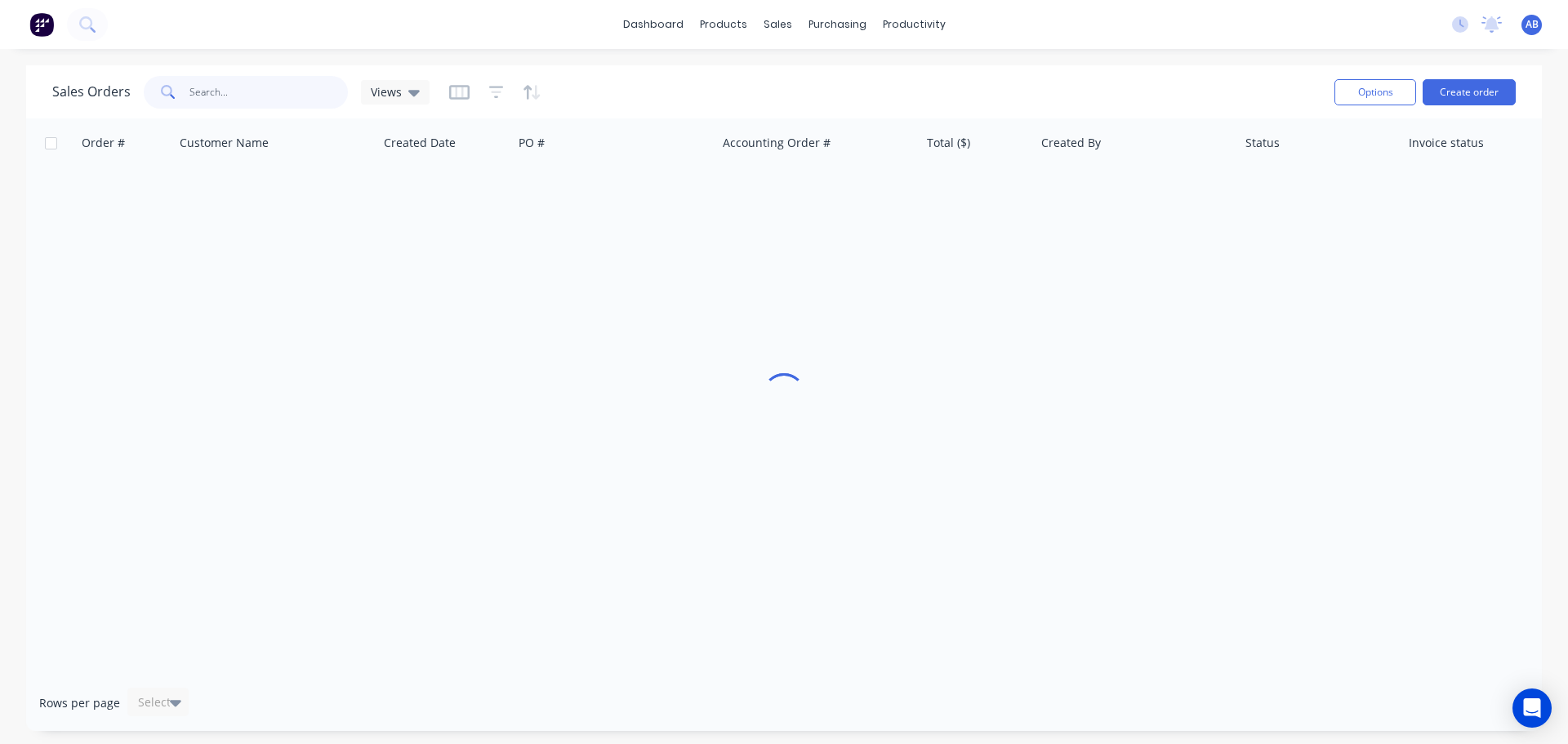
drag, startPoint x: 293, startPoint y: 100, endPoint x: 303, endPoint y: 75, distance: 26.9
click at [294, 94] on input "text" at bounding box center [269, 92] width 159 height 32
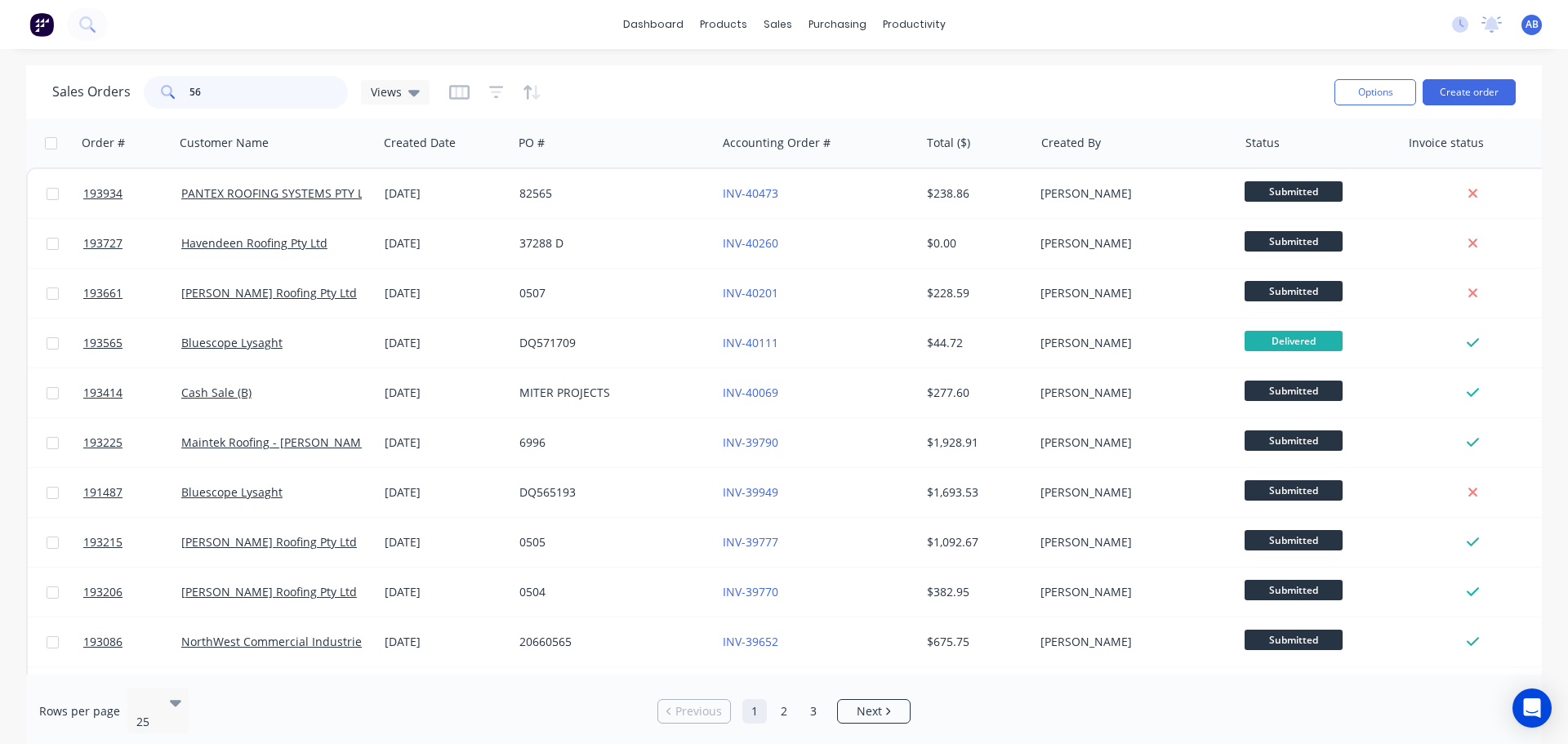
type input "5"
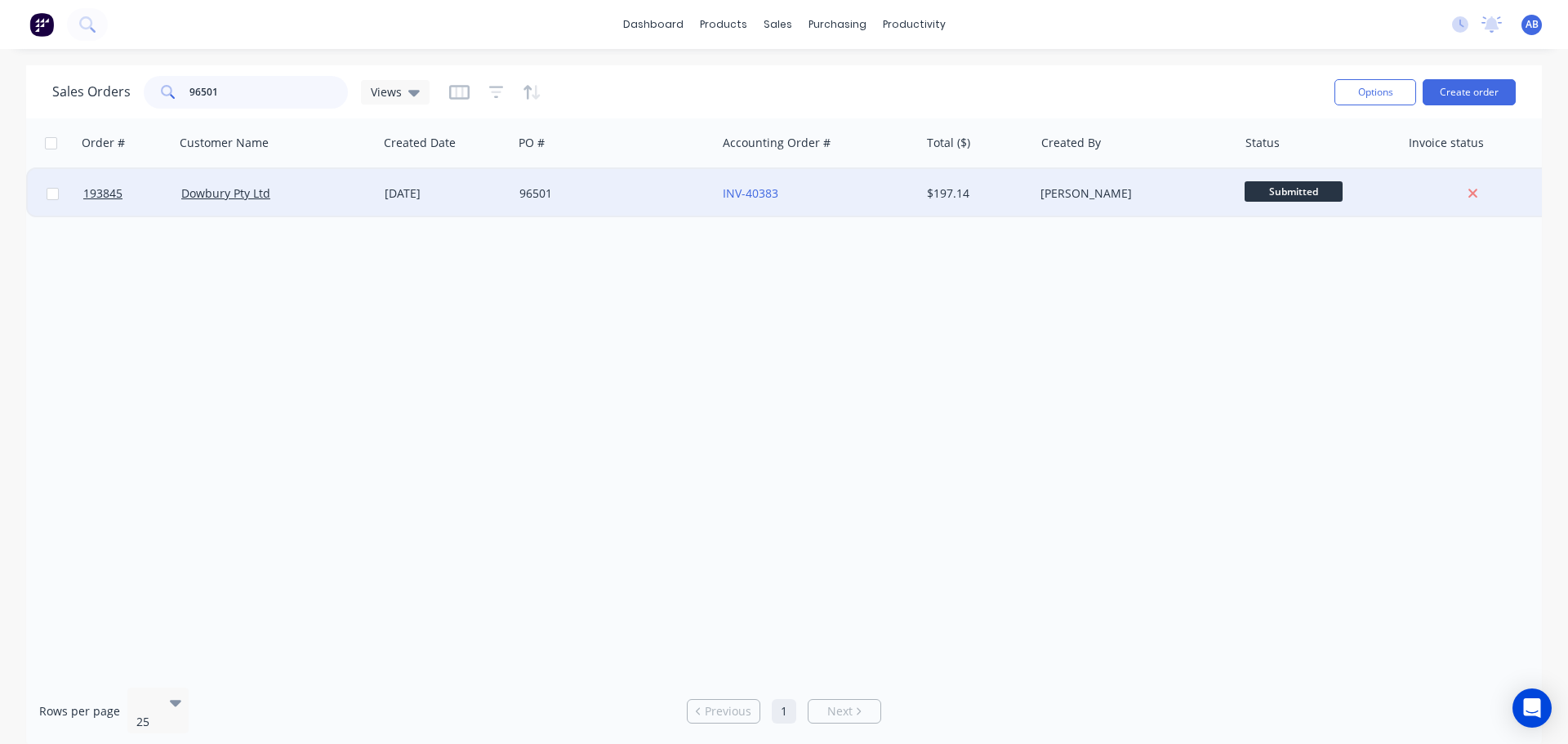
type input "96501"
click at [536, 200] on div "96501" at bounding box center [611, 193] width 182 height 17
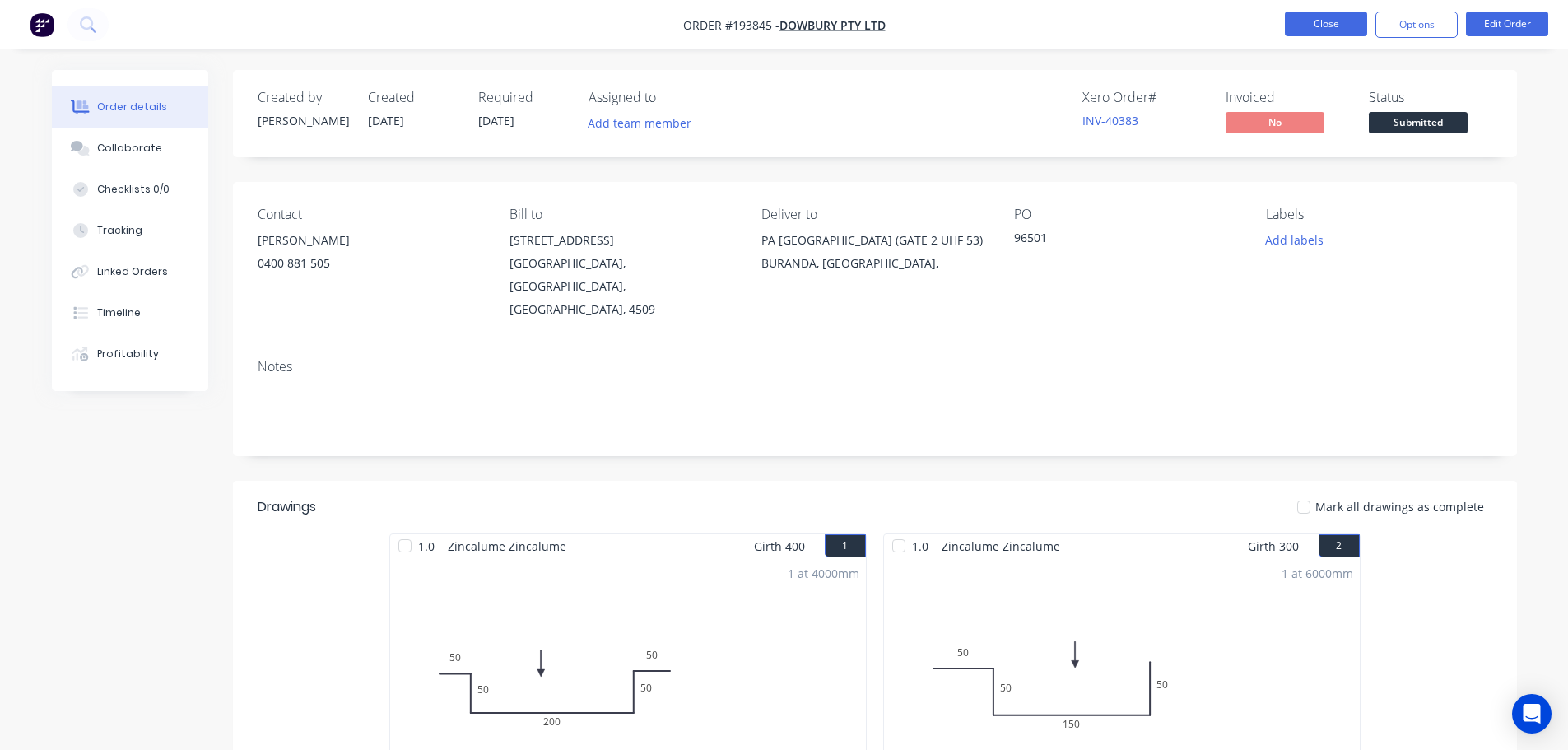
click at [1328, 24] on button "Close" at bounding box center [1325, 24] width 82 height 25
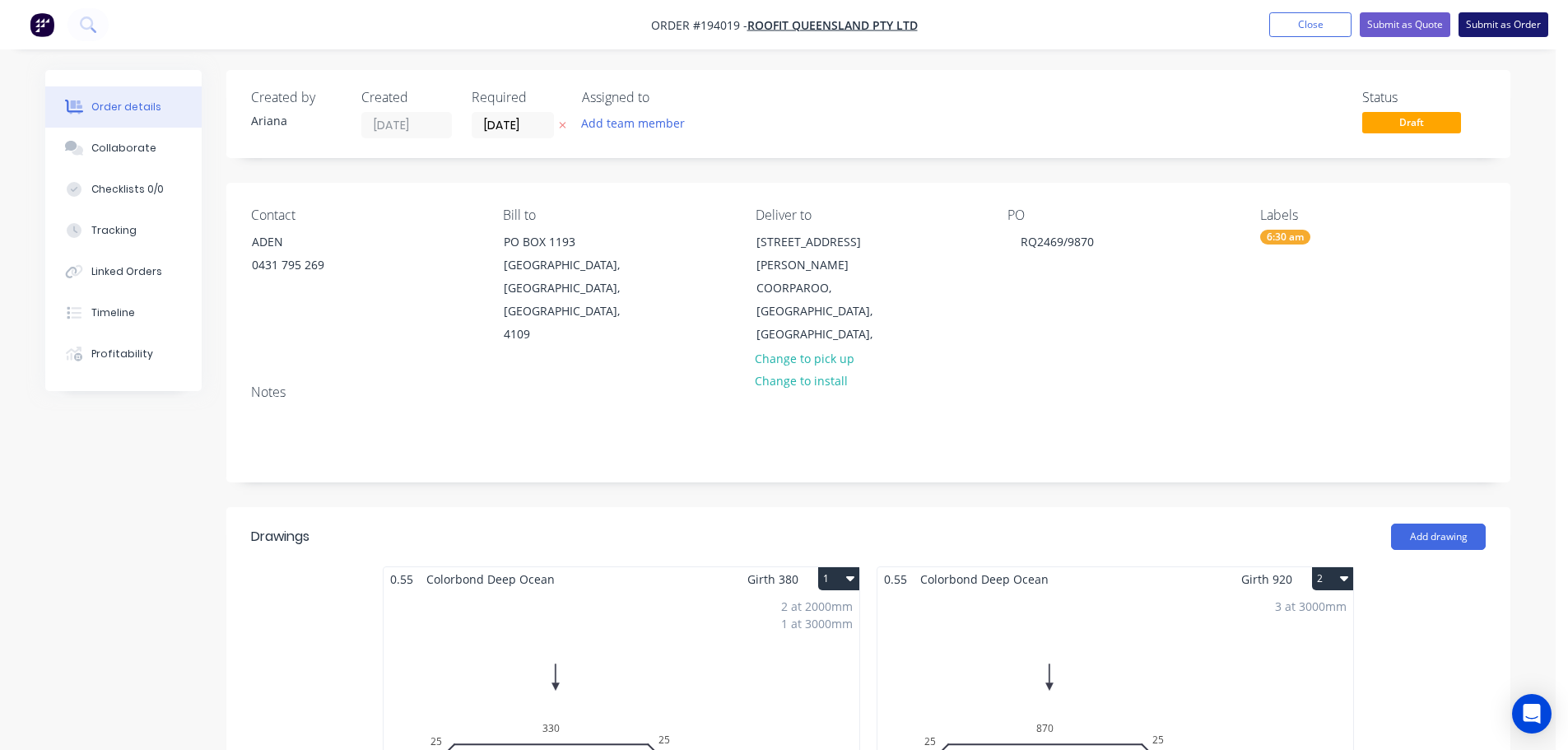
click at [1510, 23] on button "Submit as Order" at bounding box center [1504, 25] width 90 height 25
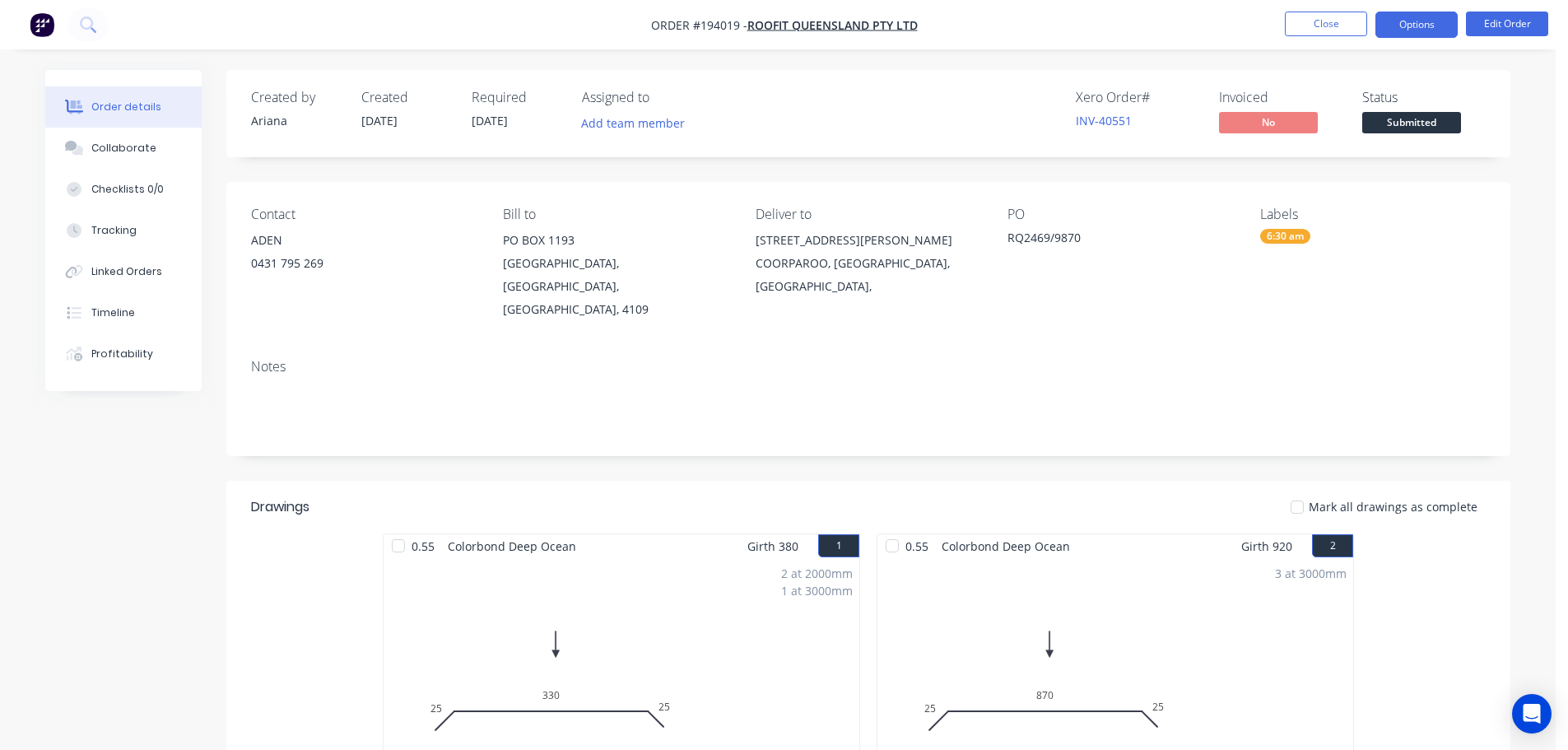
click at [1418, 26] on button "Options" at bounding box center [1416, 25] width 82 height 26
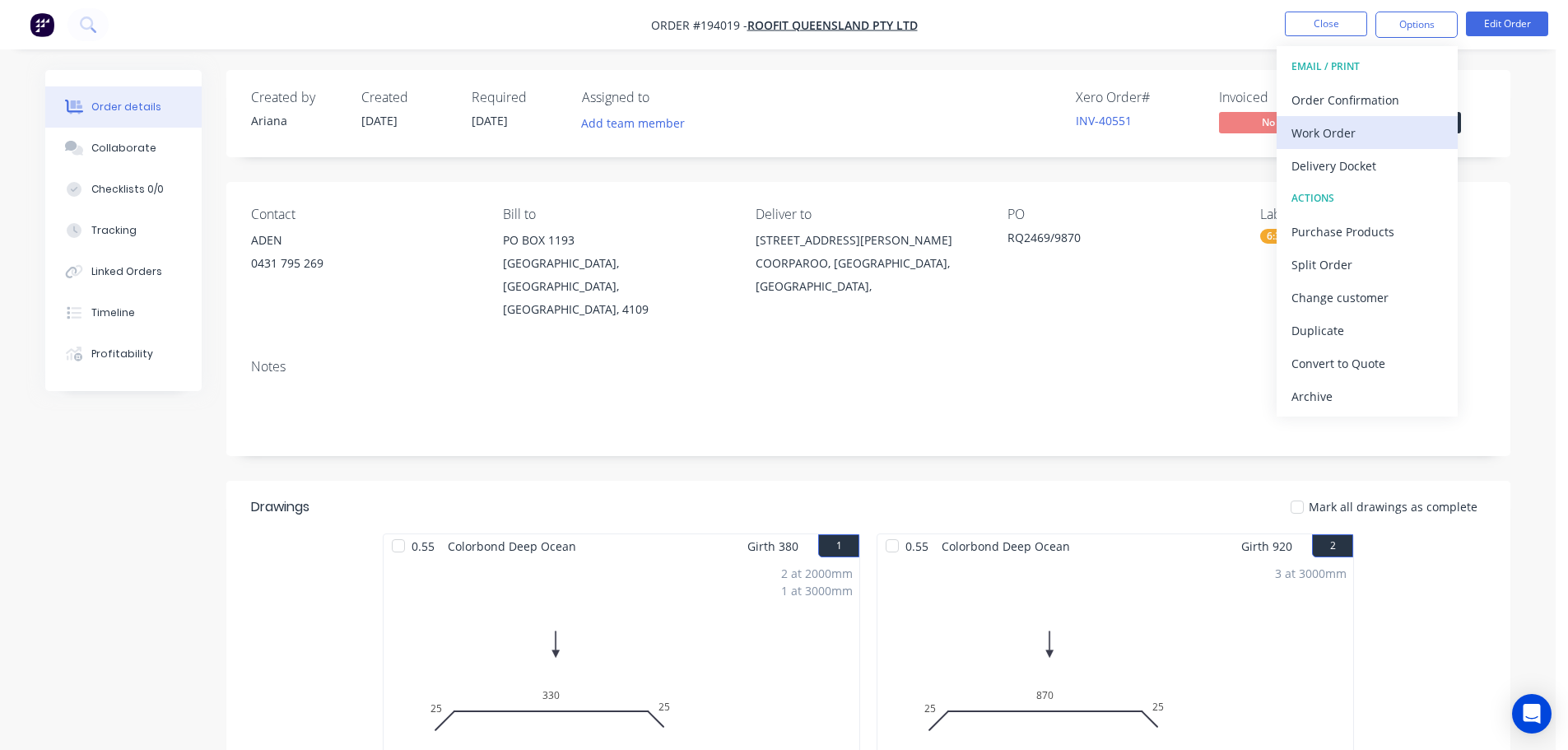
click at [1334, 130] on div "Work Order" at bounding box center [1367, 132] width 151 height 24
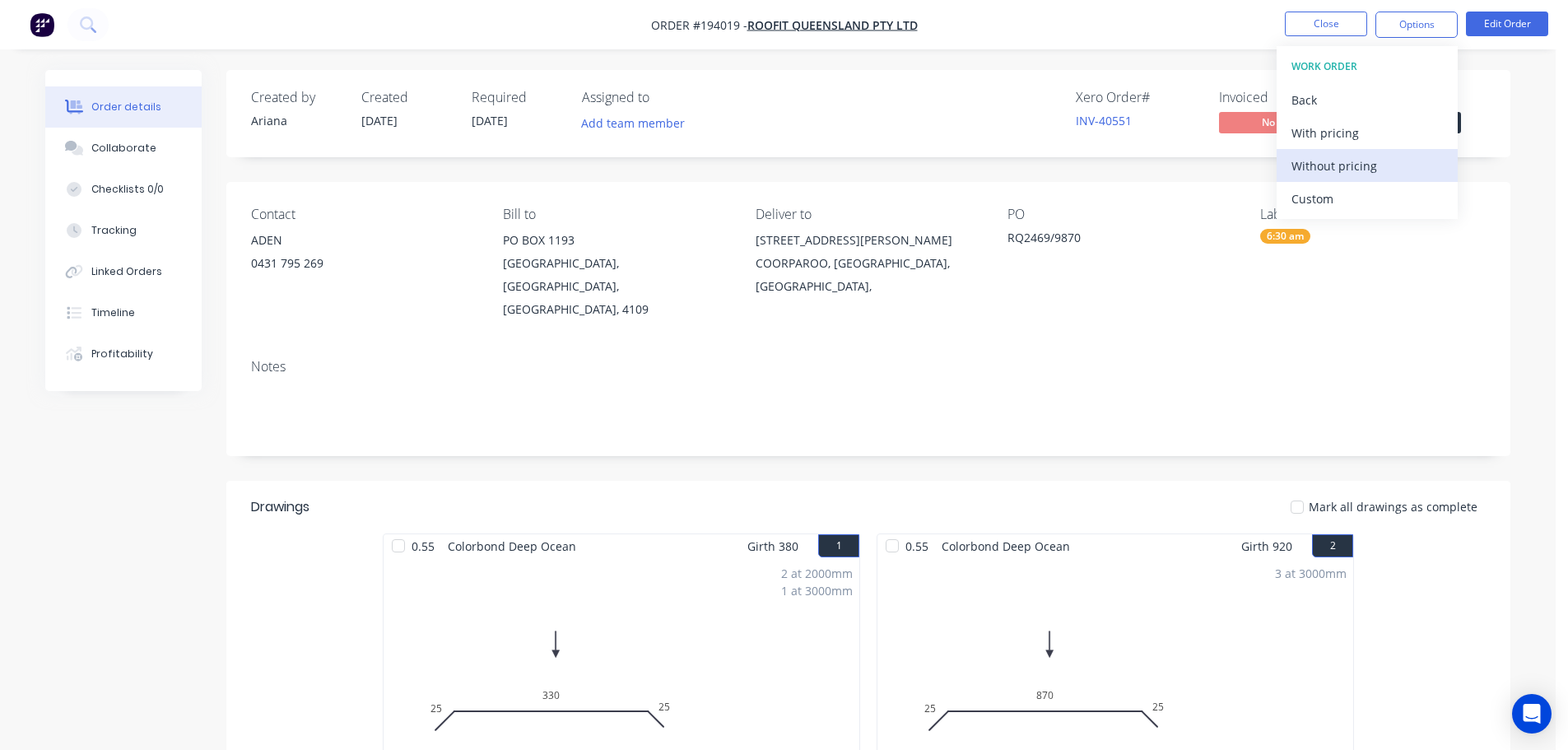
click at [1316, 165] on div "Without pricing" at bounding box center [1367, 165] width 151 height 24
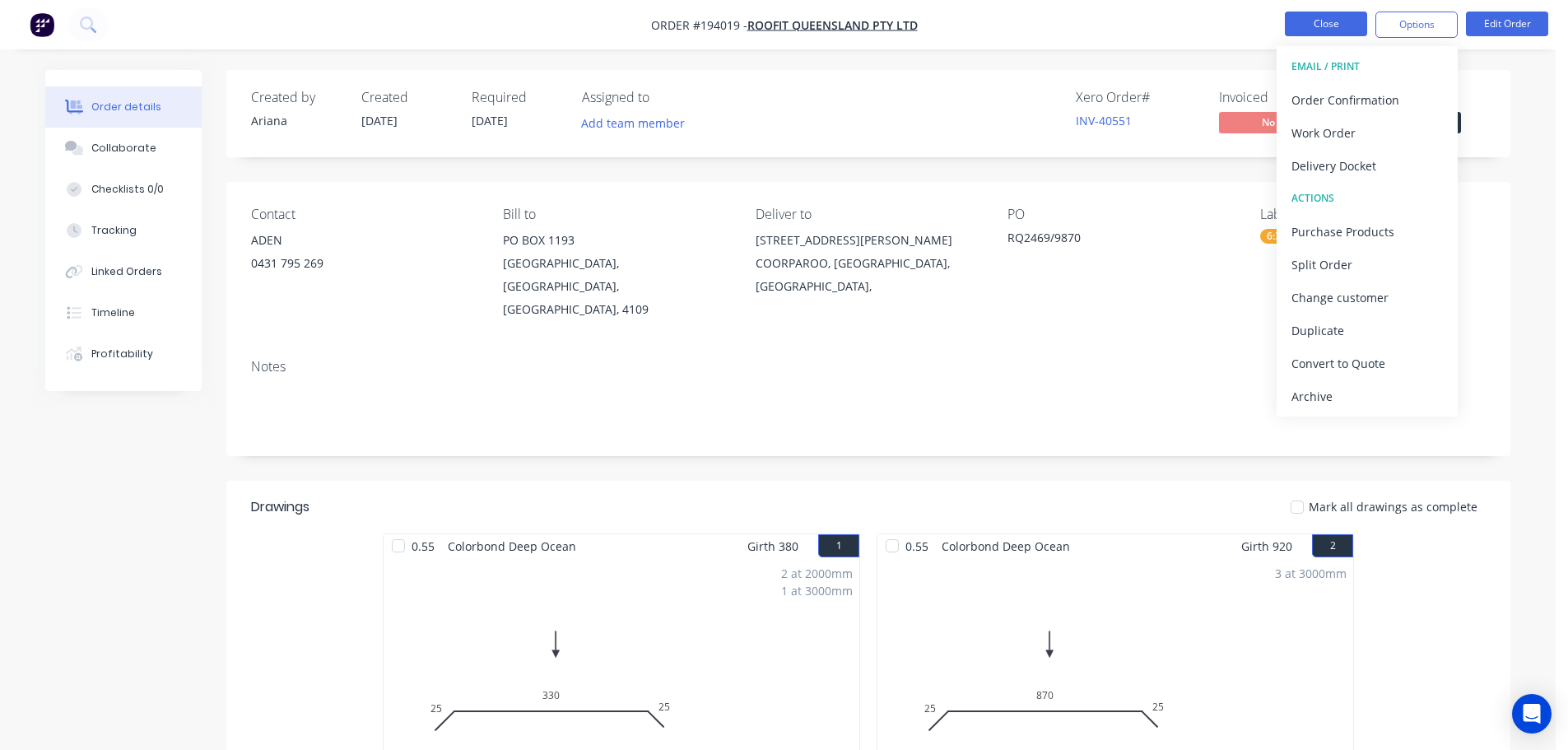
click at [1323, 24] on button "Close" at bounding box center [1325, 24] width 82 height 25
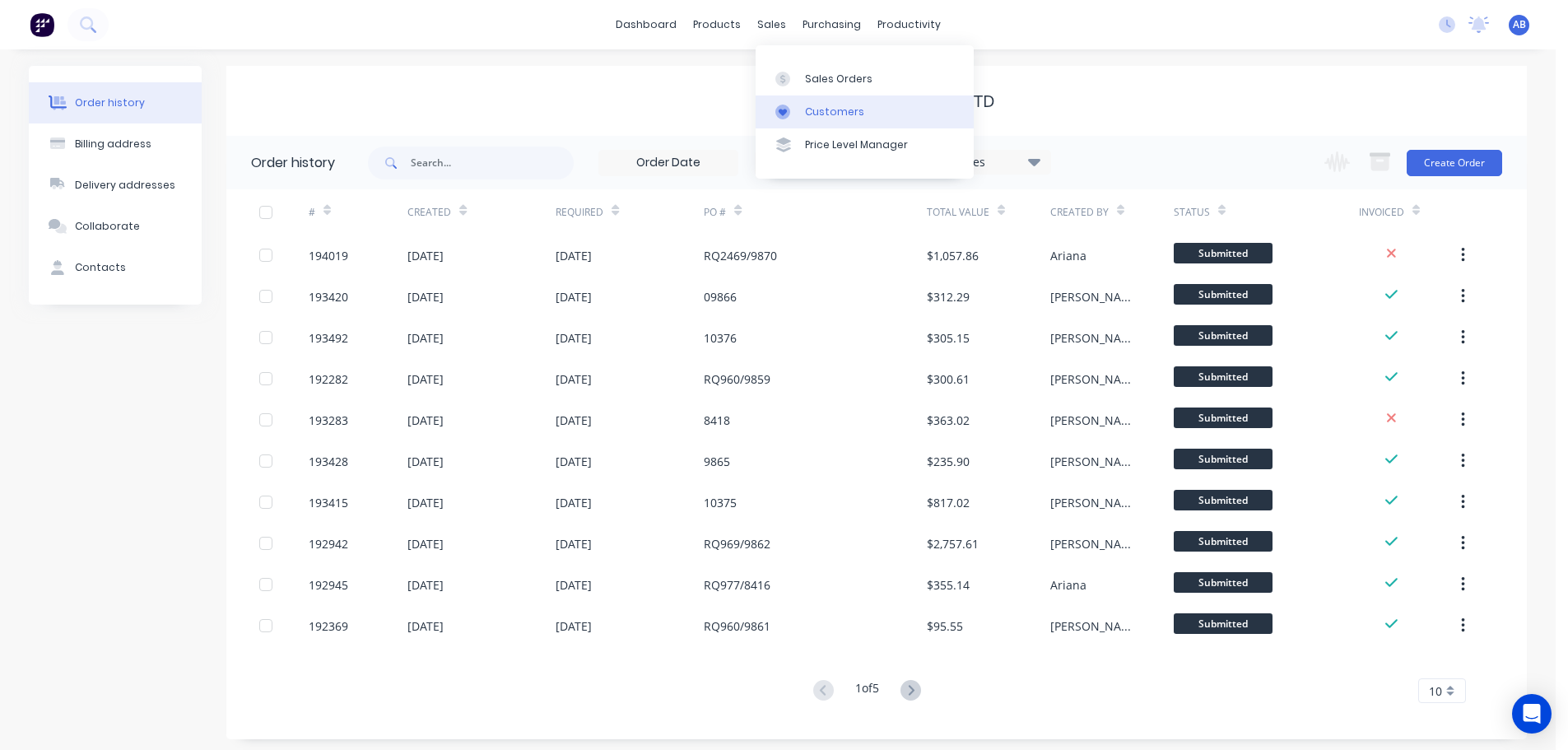
click at [836, 117] on div "Customers" at bounding box center [834, 112] width 59 height 15
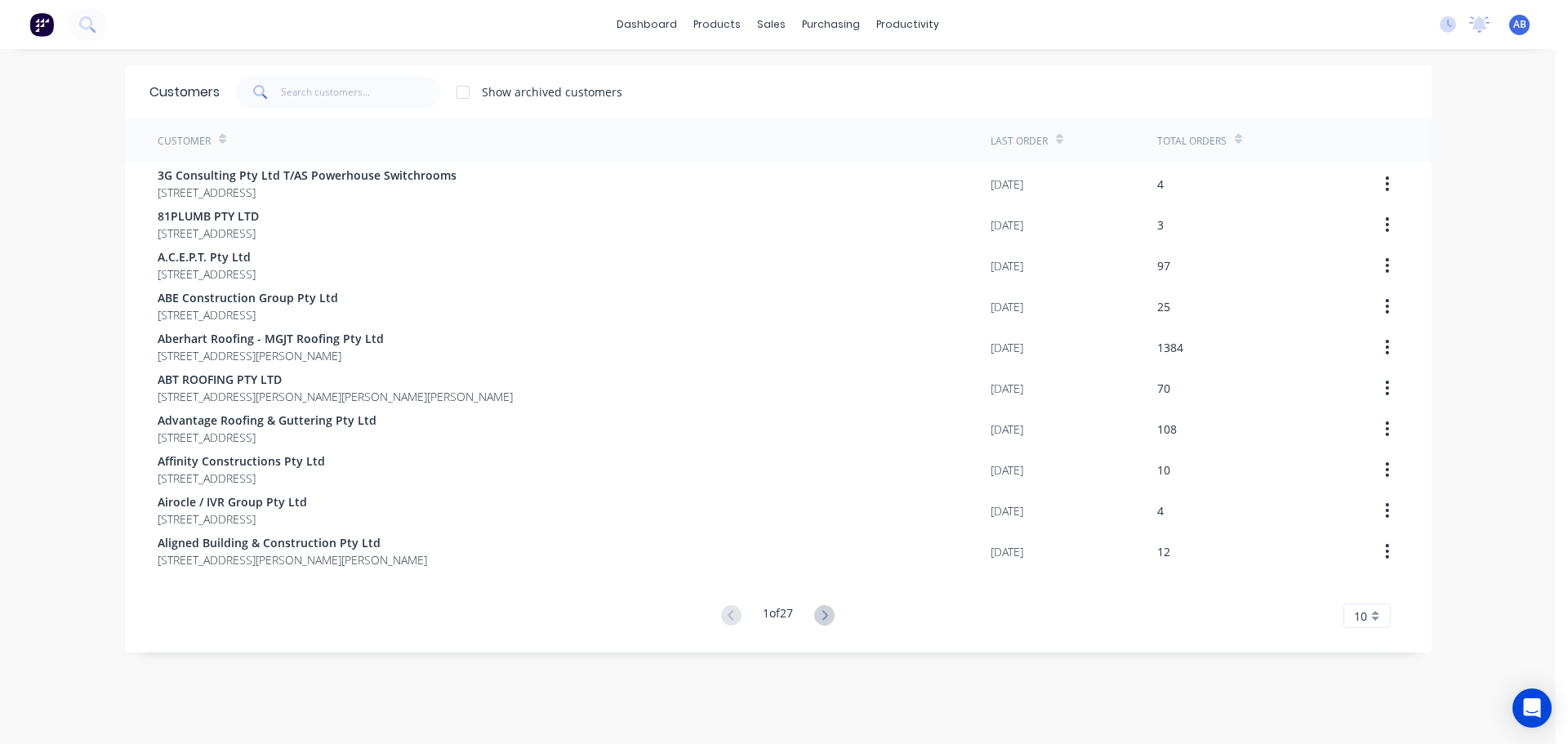
click at [1022, 30] on div "dashboard products sales purchasing productivity dashboard products Product Cat…" at bounding box center [777, 24] width 1556 height 49
